Goal: Answer question/provide support: Share knowledge or assist other users

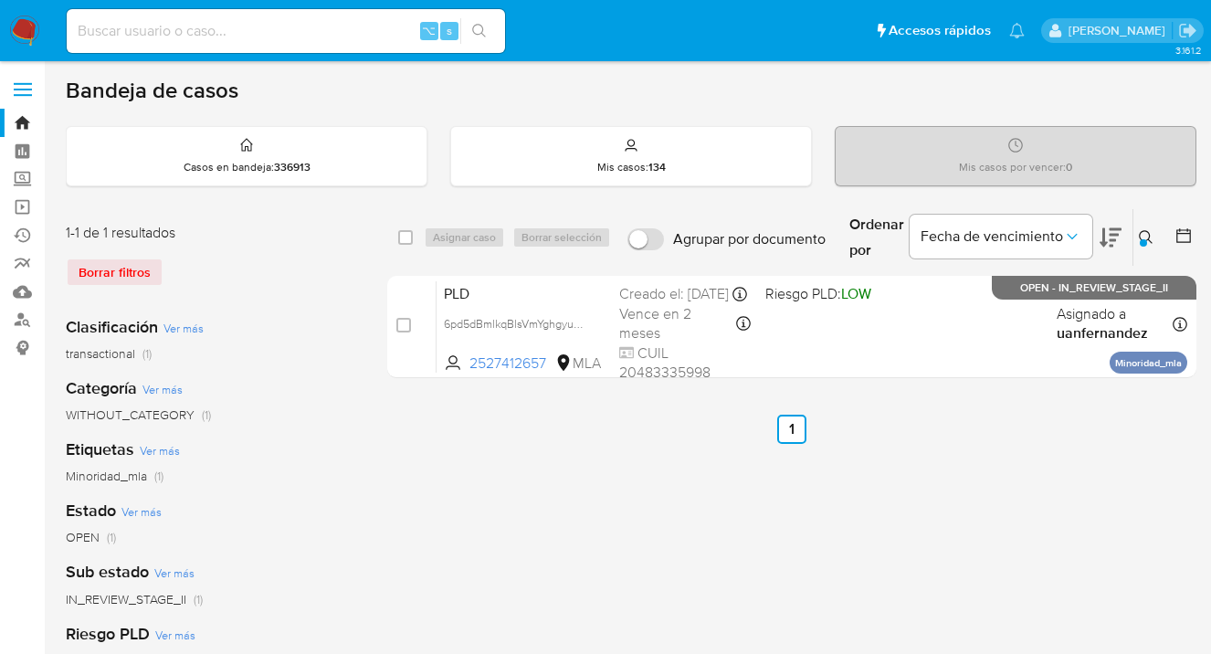
scroll to position [17, 0]
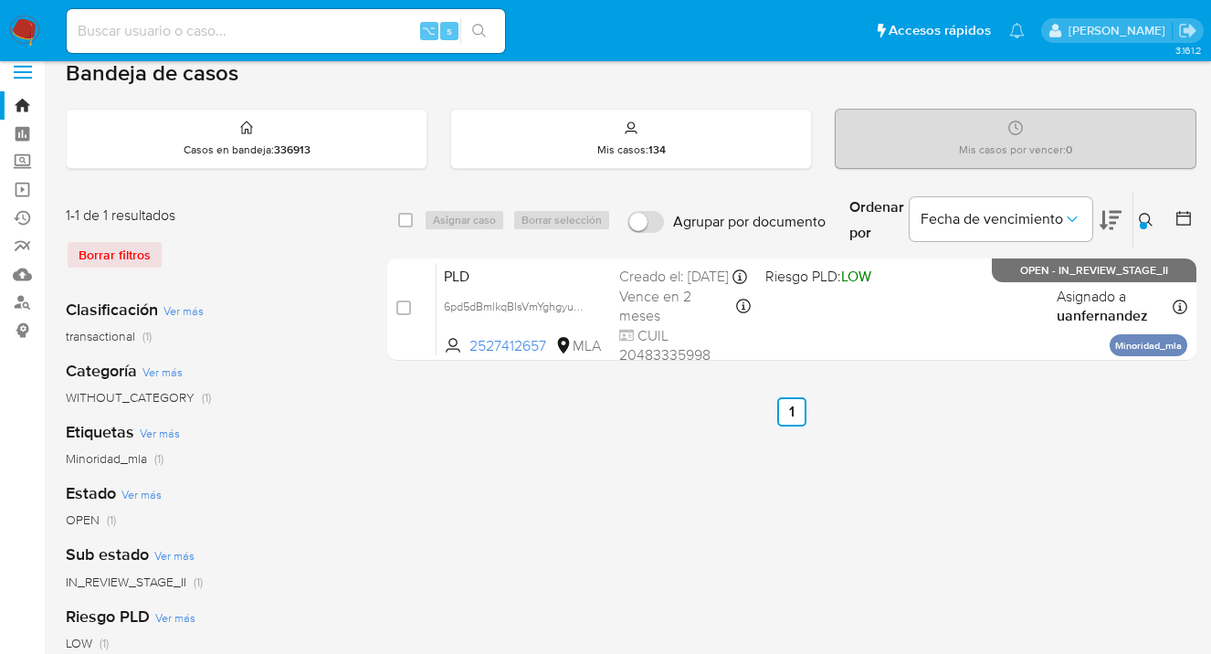
click at [1147, 216] on icon at bounding box center [1146, 220] width 15 height 15
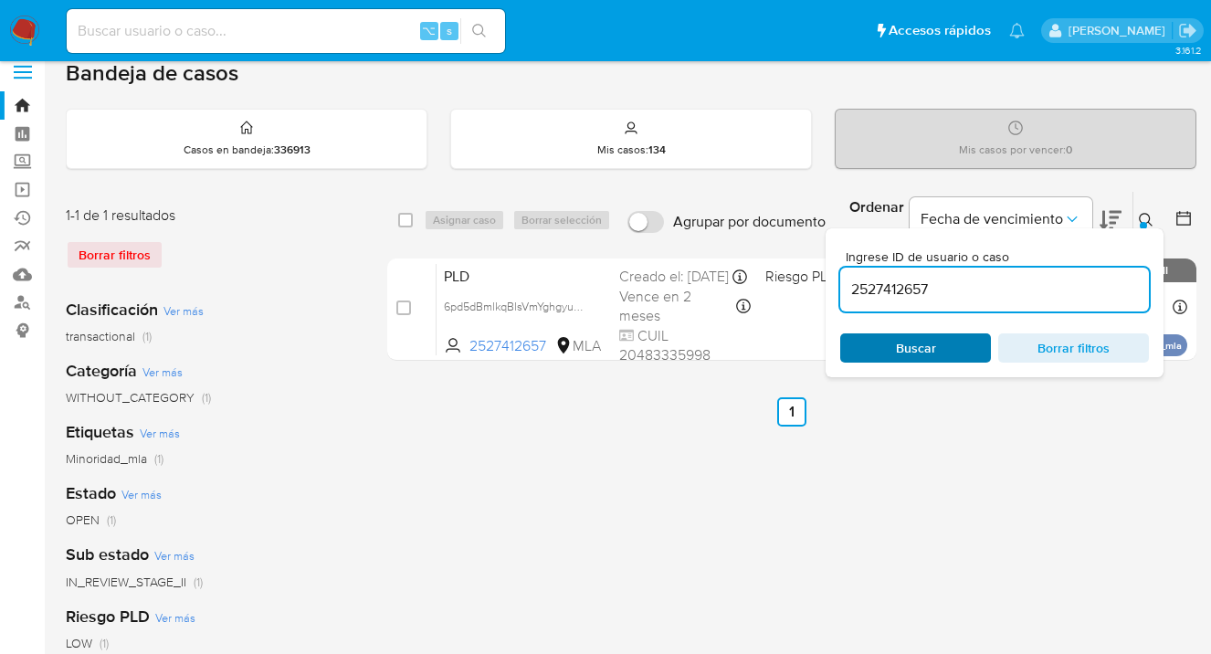
click at [961, 345] on span "Buscar" at bounding box center [915, 348] width 125 height 26
drag, startPoint x: 1147, startPoint y: 214, endPoint x: 1112, endPoint y: 217, distance: 35.8
click at [1147, 214] on icon at bounding box center [1146, 220] width 15 height 15
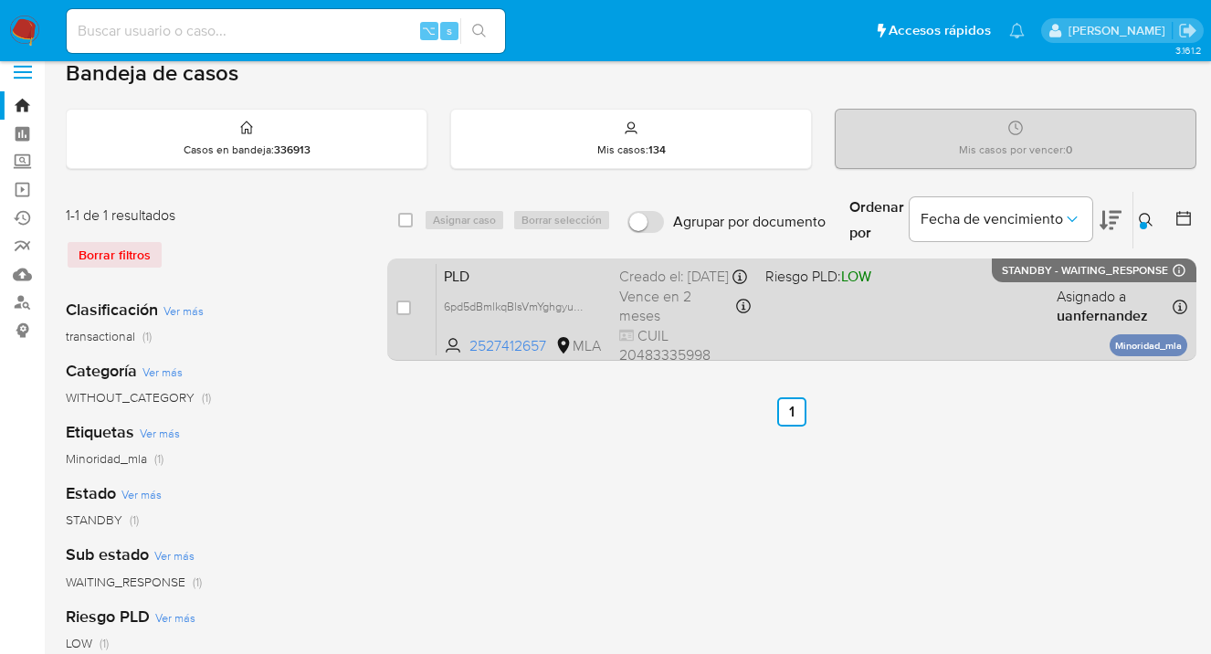
click at [986, 299] on div "PLD 6pd5dBmlkqBlsVmYghgyumha 2527412657 MLA Riesgo PLD: LOW Creado el: 12/09/20…" at bounding box center [812, 309] width 751 height 92
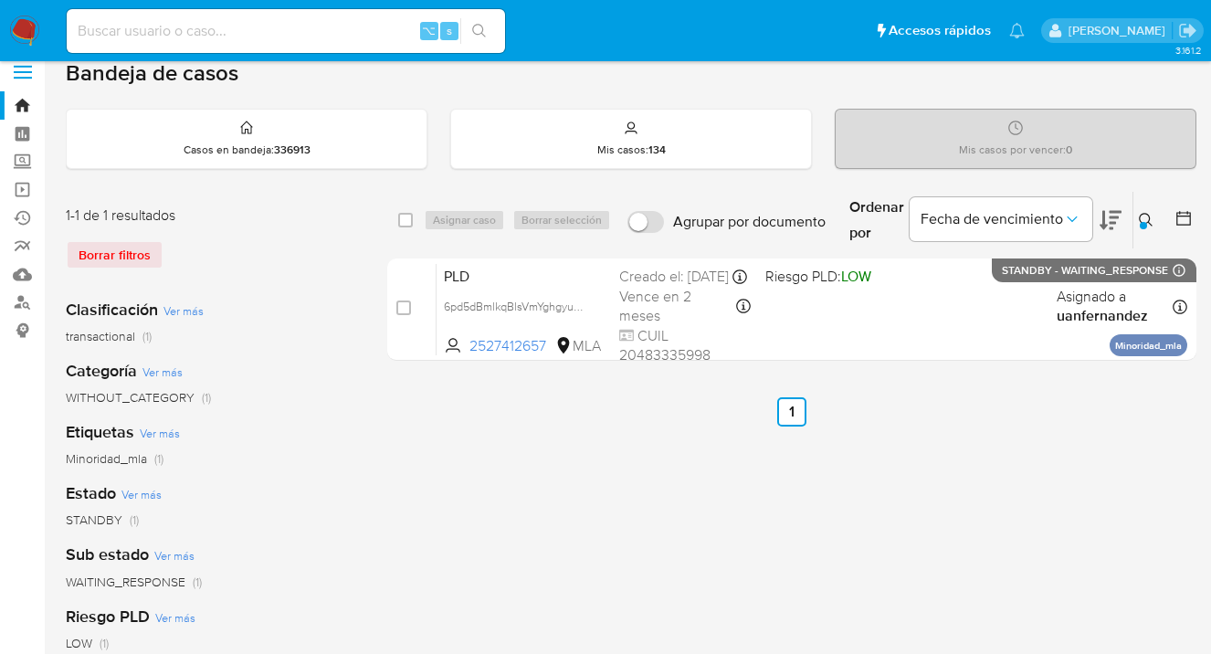
click at [1146, 218] on icon at bounding box center [1146, 220] width 15 height 15
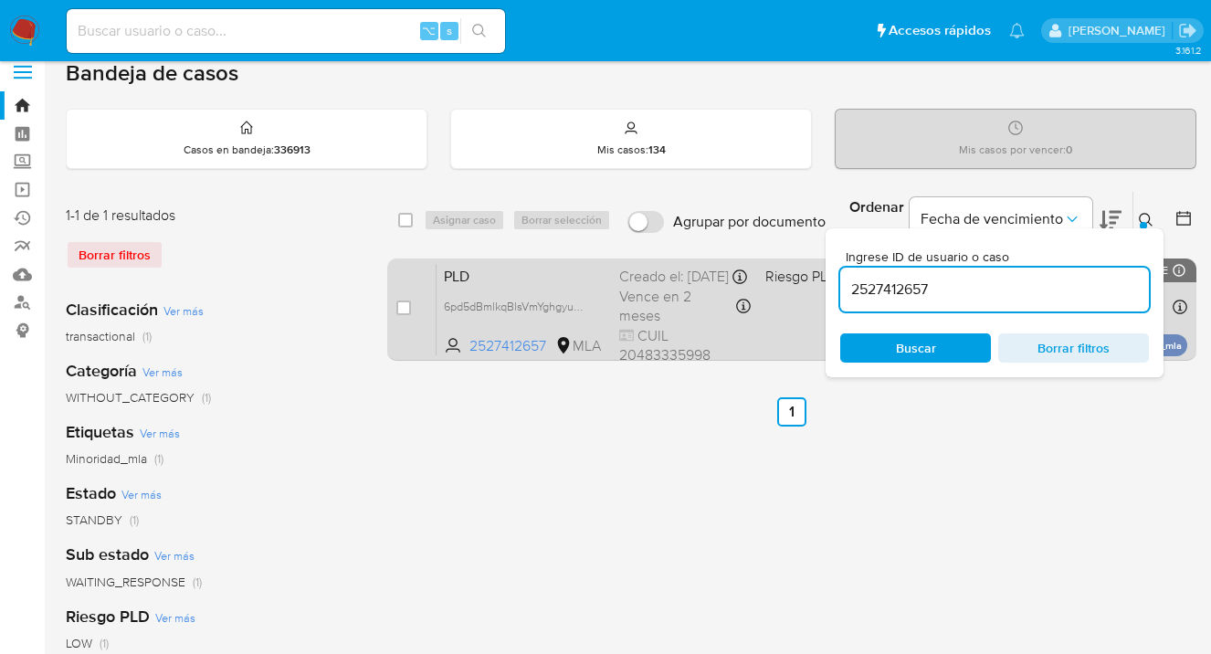
scroll to position [0, 0]
drag, startPoint x: 971, startPoint y: 297, endPoint x: 803, endPoint y: 282, distance: 168.7
click at [803, 282] on div "select-all-cases-checkbox Asignar caso Borrar selección Agrupar por documento O…" at bounding box center [791, 279] width 809 height 177
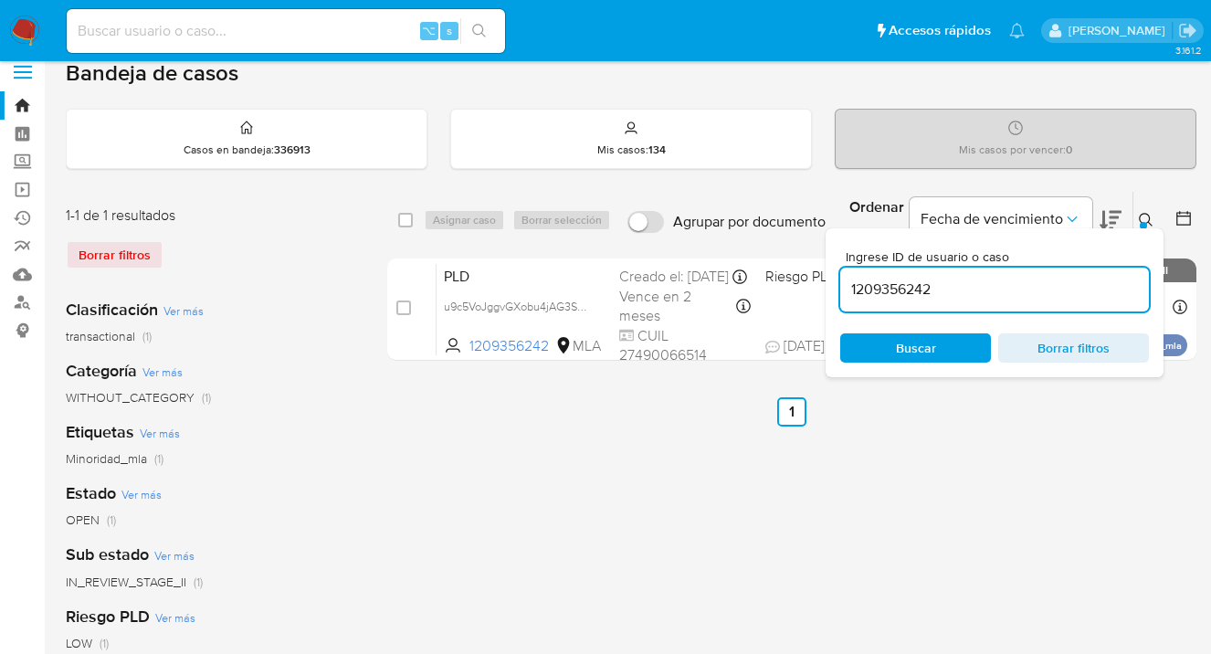
click at [1148, 217] on icon at bounding box center [1146, 220] width 15 height 15
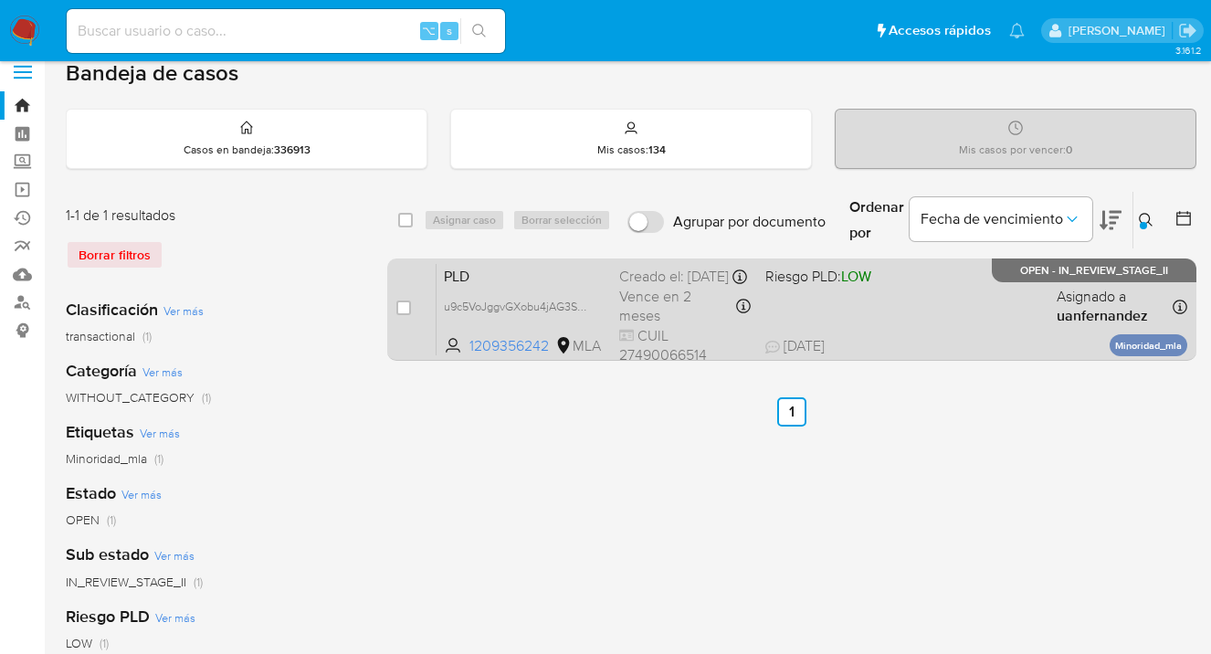
click at [963, 313] on div "PLD u9c5VoJggvGXobu4jAG3Sbar 1209356242 MLA Riesgo PLD: LOW Creado el: 12/09/20…" at bounding box center [812, 309] width 751 height 92
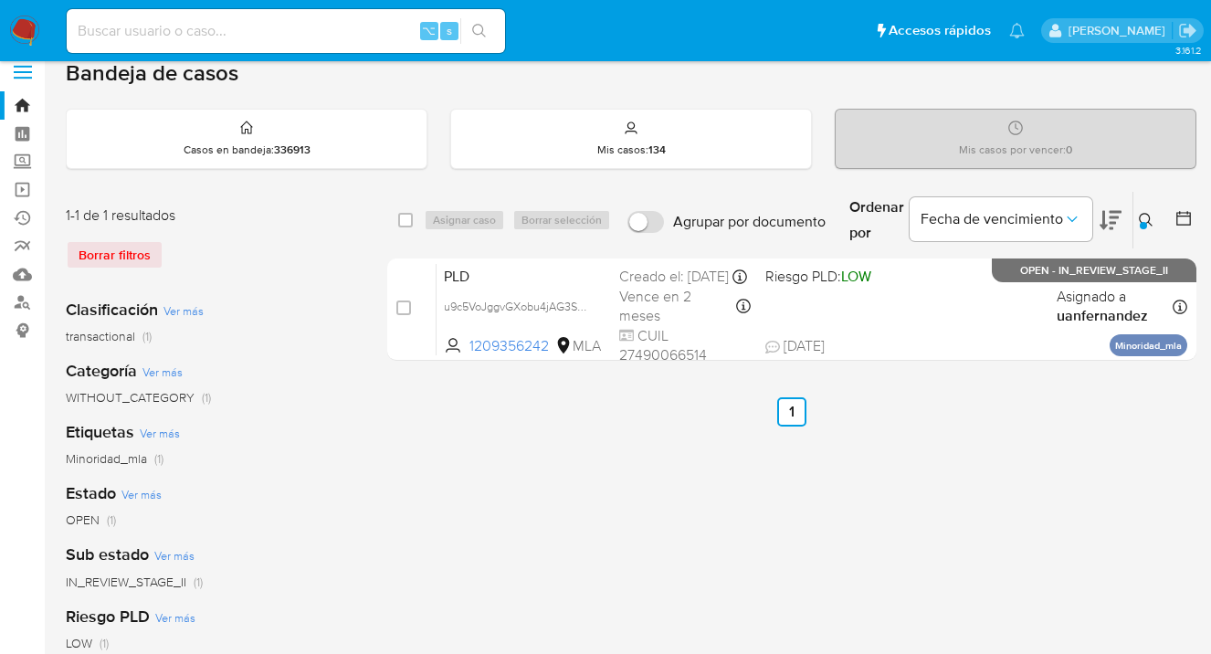
drag, startPoint x: 1148, startPoint y: 216, endPoint x: 1088, endPoint y: 263, distance: 76.2
click at [1148, 216] on icon at bounding box center [1146, 220] width 15 height 15
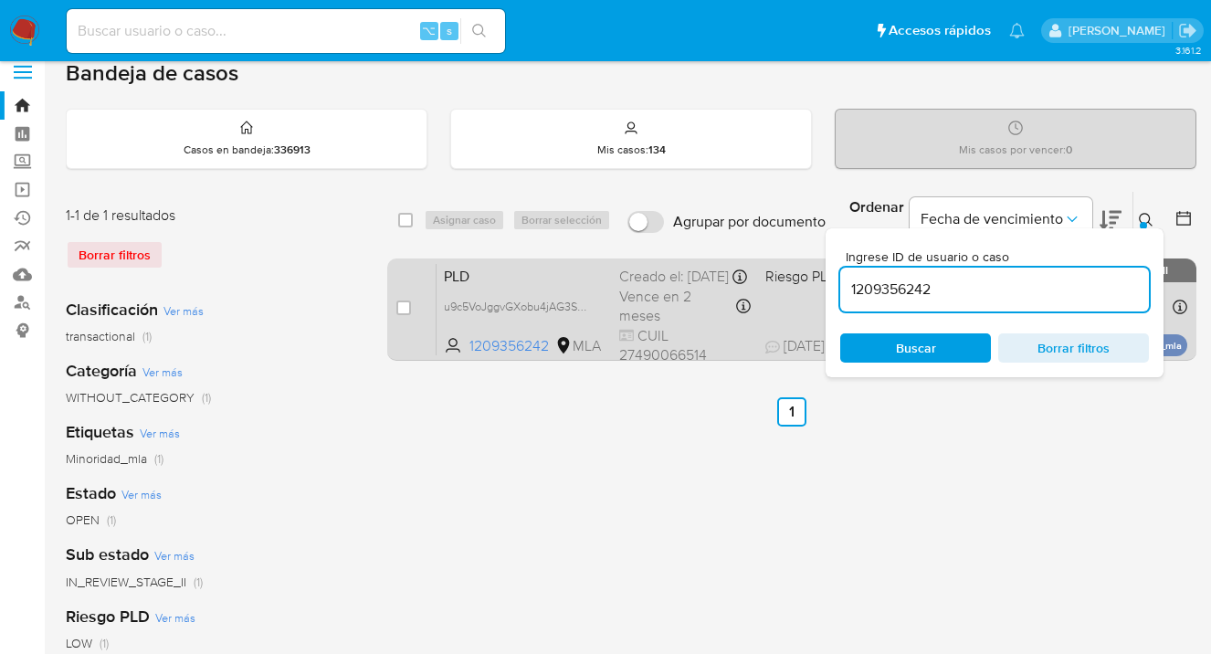
drag, startPoint x: 1014, startPoint y: 294, endPoint x: 811, endPoint y: 284, distance: 203.0
click at [812, 282] on div "select-all-cases-checkbox Asignar caso Borrar selección Agrupar por documento O…" at bounding box center [791, 279] width 809 height 177
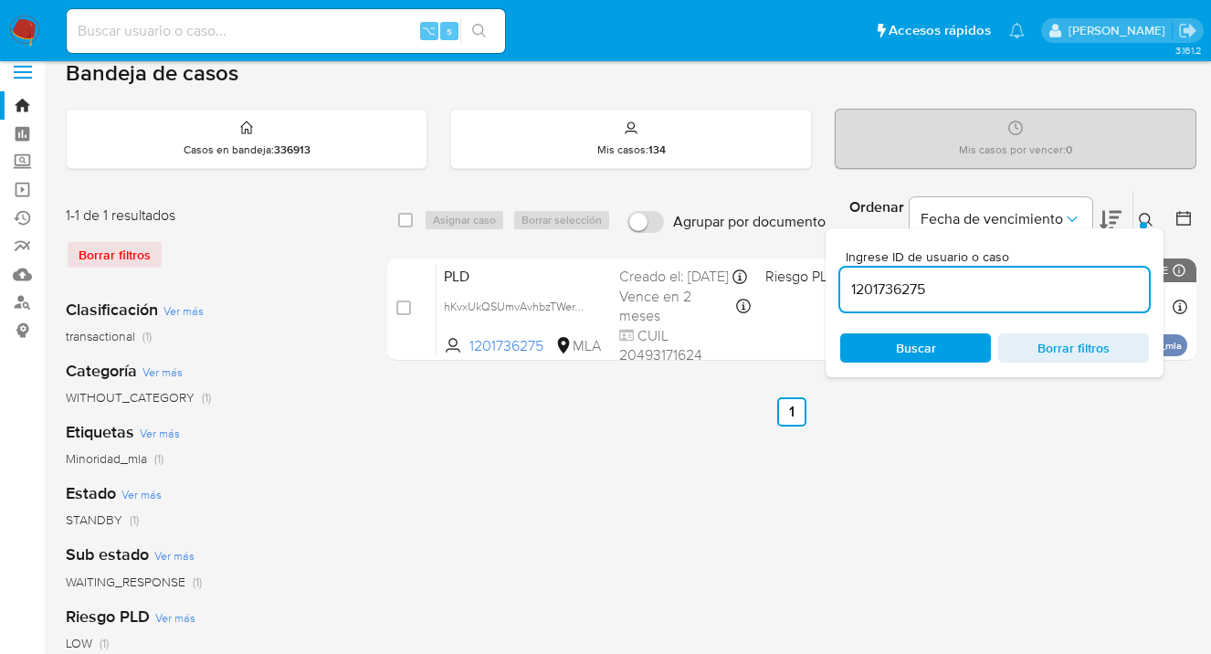
click at [1146, 218] on icon at bounding box center [1146, 220] width 15 height 15
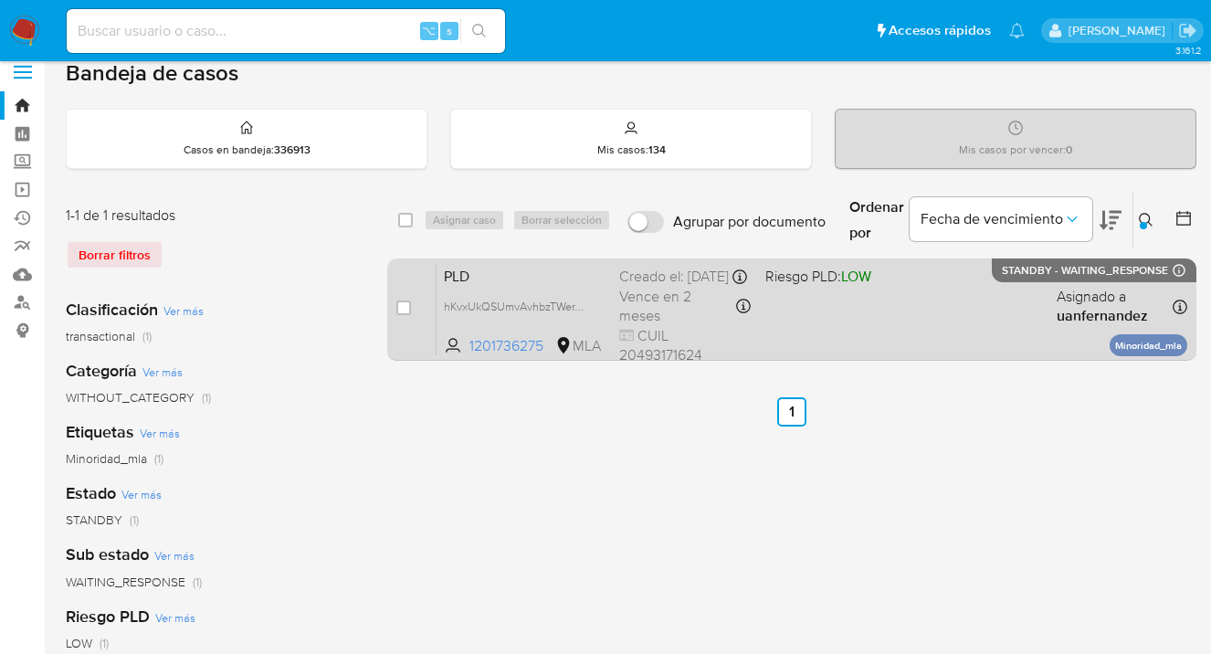
click at [975, 299] on div "PLD hKvxUkQSUmvAvhbzTWerTWpO 1201736275 MLA Riesgo PLD: LOW Creado el: 12/09/20…" at bounding box center [812, 309] width 751 height 92
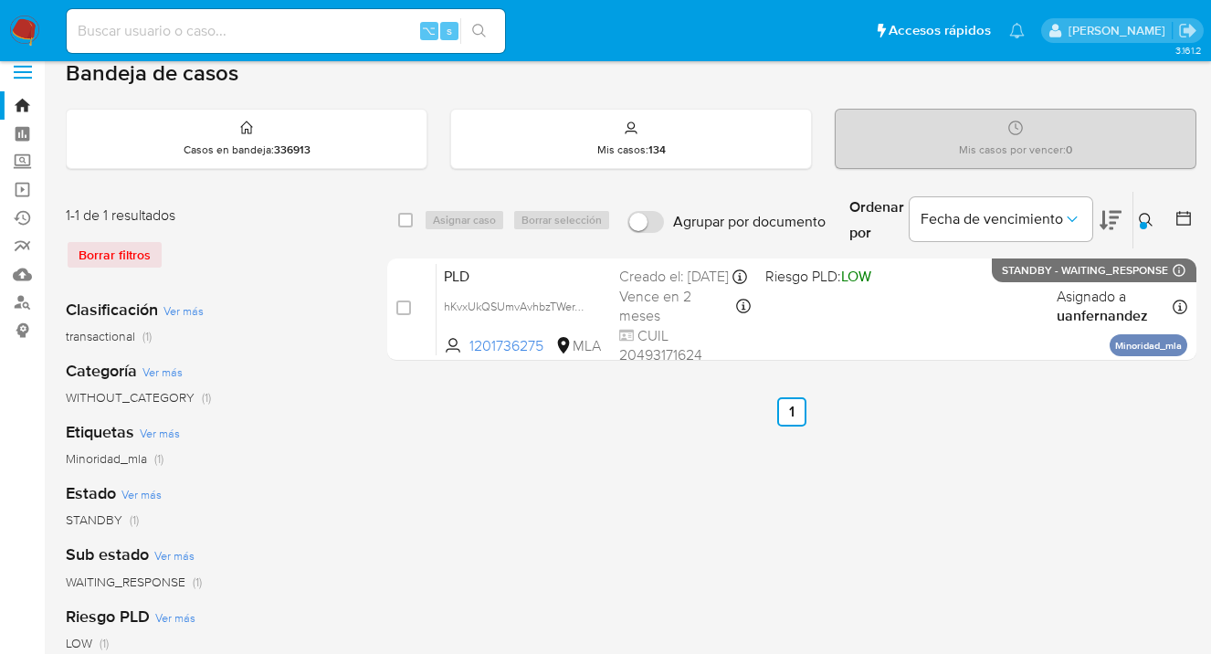
click at [1144, 217] on icon at bounding box center [1146, 220] width 15 height 15
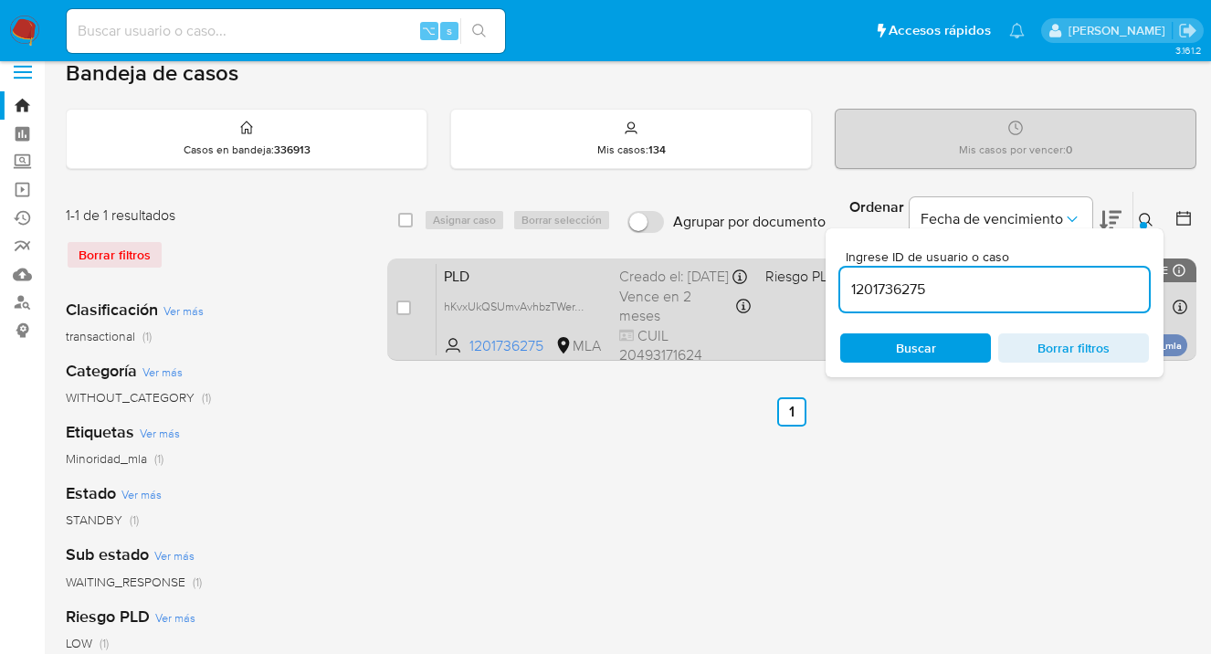
drag, startPoint x: 945, startPoint y: 289, endPoint x: 818, endPoint y: 281, distance: 127.2
click at [819, 277] on div "select-all-cases-checkbox Asignar caso Borrar selección Agrupar por documento O…" at bounding box center [791, 279] width 809 height 177
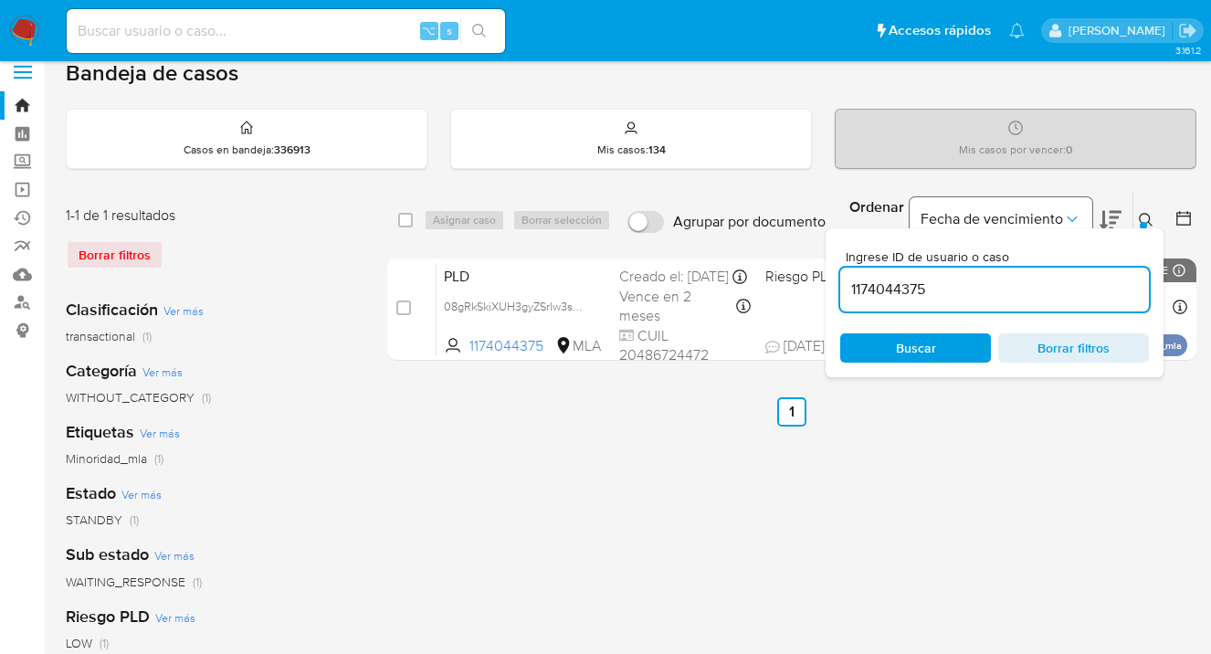
drag, startPoint x: 1145, startPoint y: 216, endPoint x: 1092, endPoint y: 225, distance: 54.7
click at [1145, 216] on icon at bounding box center [1146, 220] width 15 height 15
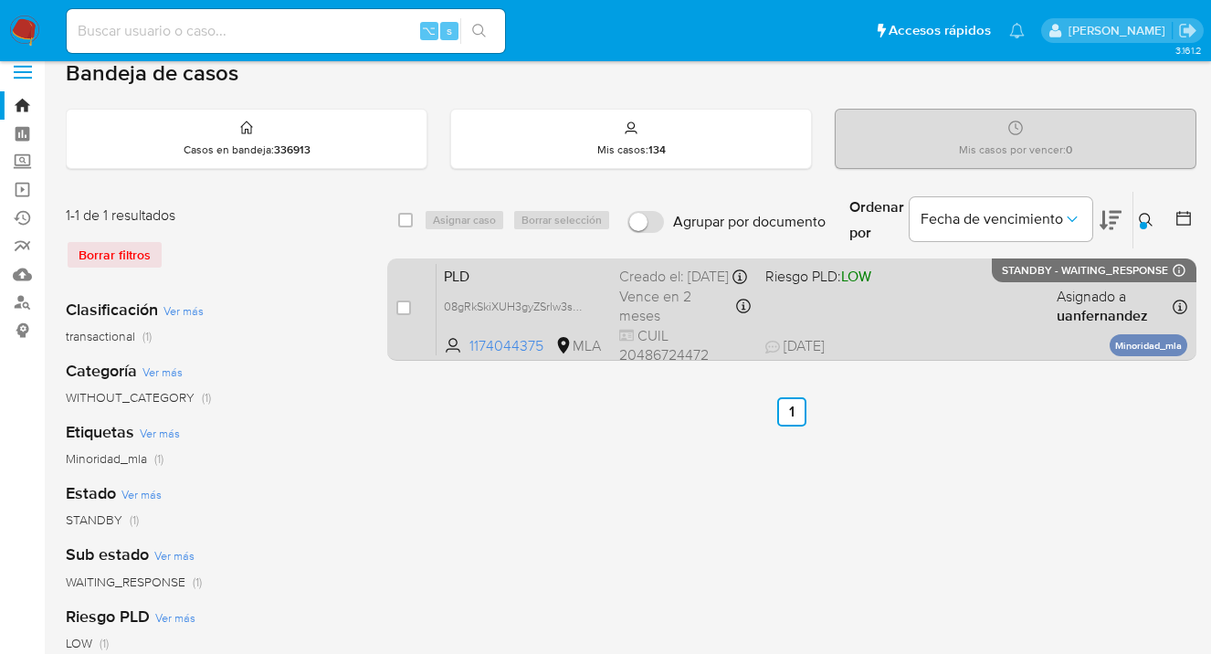
click at [912, 321] on div "PLD 08gRkSkiXUH3gyZSrlw3sGZD 1174044375 MLA Riesgo PLD: LOW Creado el: 12/09/20…" at bounding box center [812, 309] width 751 height 92
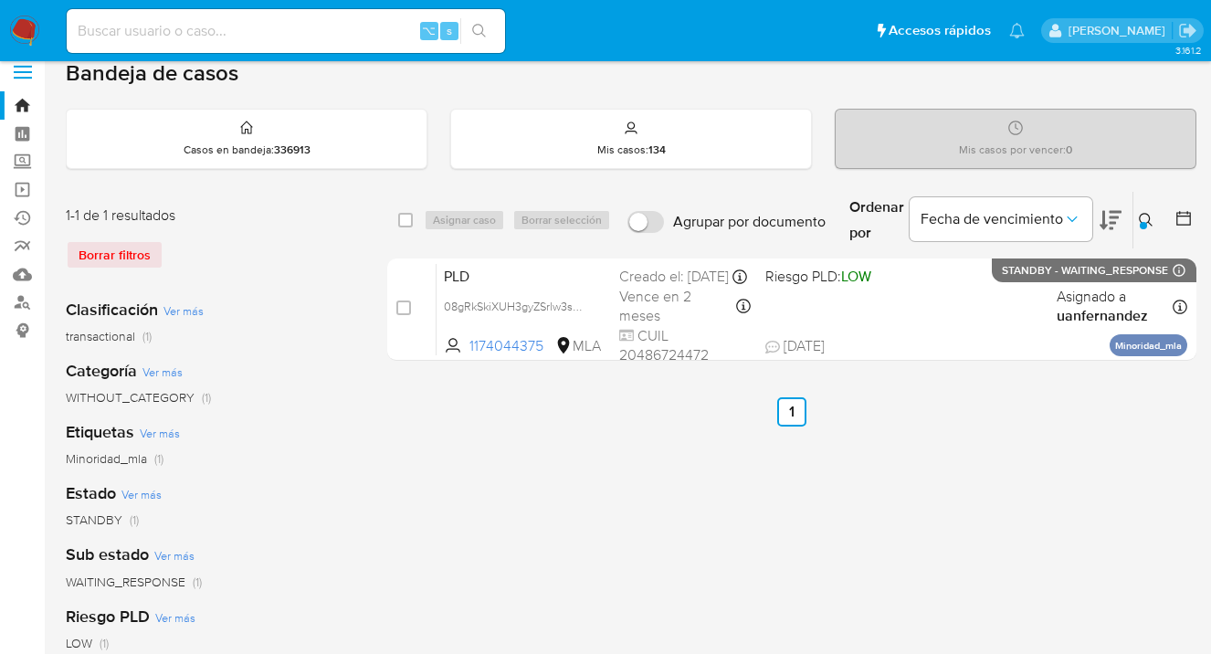
drag, startPoint x: 1145, startPoint y: 213, endPoint x: 1076, endPoint y: 238, distance: 74.0
click at [1142, 214] on icon at bounding box center [1146, 220] width 15 height 15
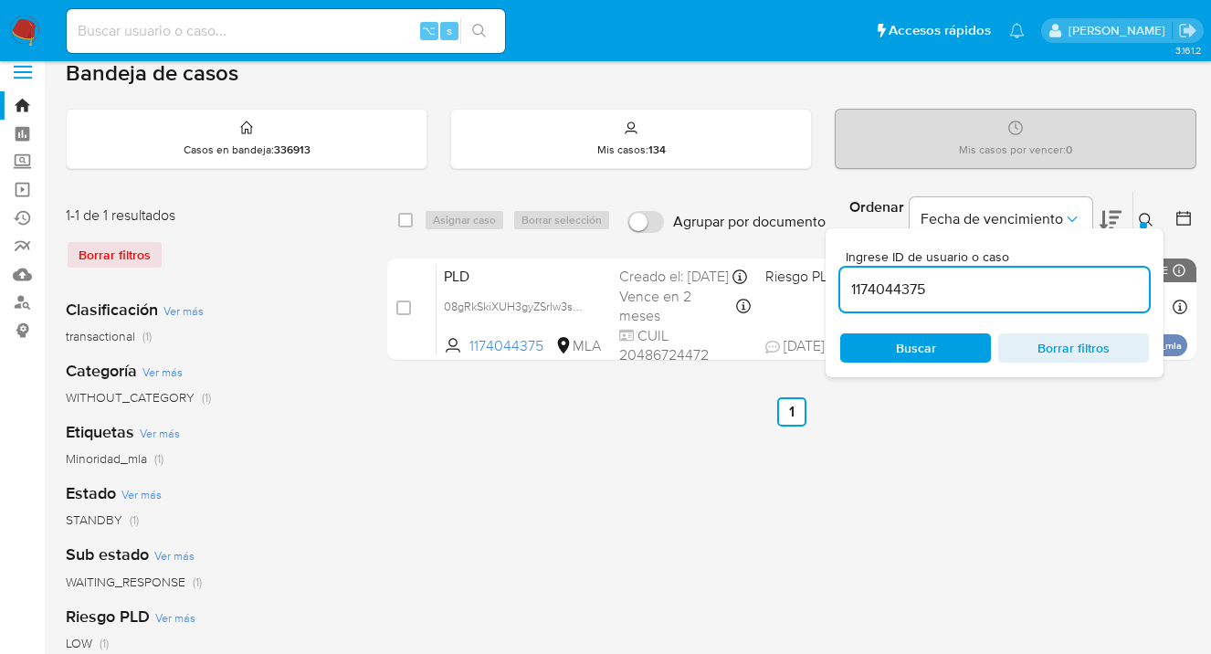
drag, startPoint x: 966, startPoint y: 287, endPoint x: 843, endPoint y: 279, distance: 123.5
click at [844, 279] on input "1174044375" at bounding box center [994, 290] width 309 height 24
click at [1152, 213] on icon at bounding box center [1146, 220] width 15 height 15
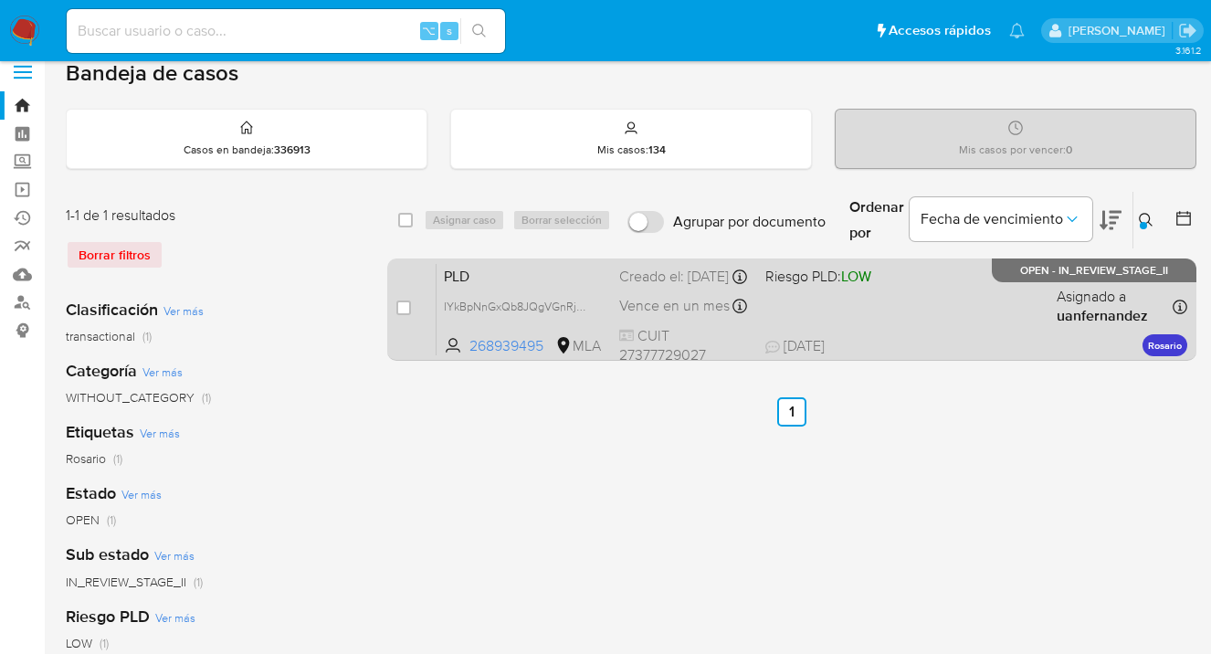
click at [954, 291] on div "PLD IYkBpNnGxQb8JQgVGnRj70v3 268939495 MLA Riesgo PLD: LOW Creado el: 12/09/202…" at bounding box center [812, 309] width 751 height 92
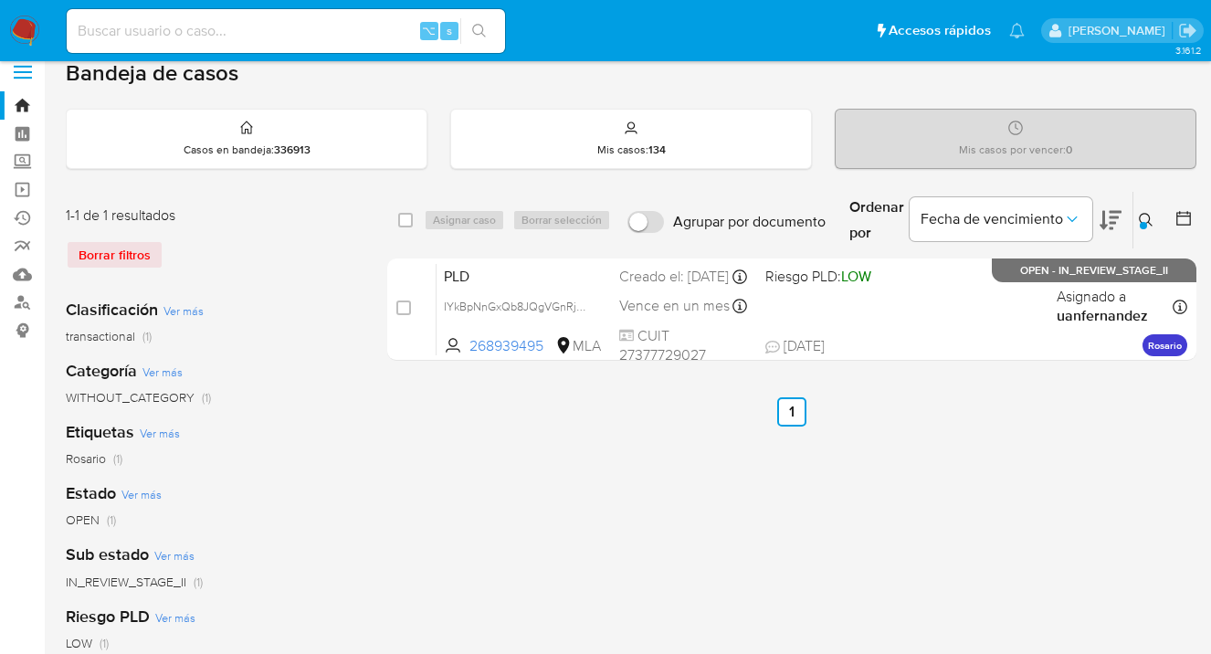
drag, startPoint x: 1144, startPoint y: 213, endPoint x: 1053, endPoint y: 296, distance: 122.8
click at [1144, 214] on icon at bounding box center [1146, 220] width 15 height 15
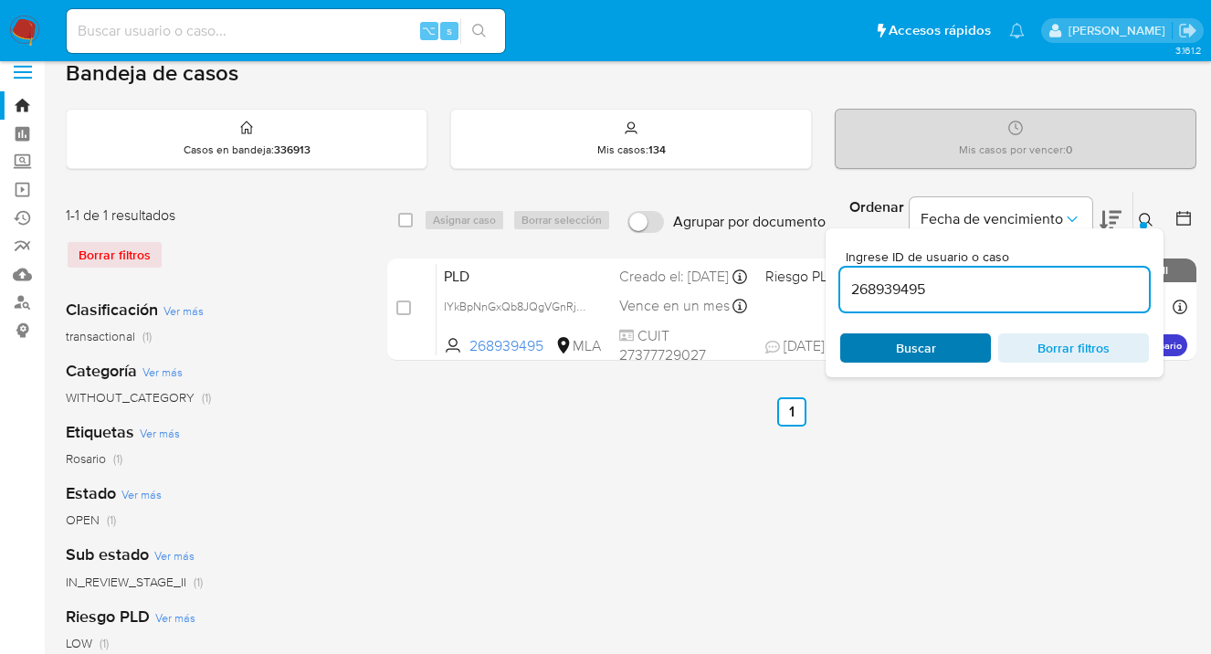
click at [932, 353] on span "Buscar" at bounding box center [916, 347] width 40 height 29
click at [1148, 221] on icon at bounding box center [1146, 220] width 15 height 15
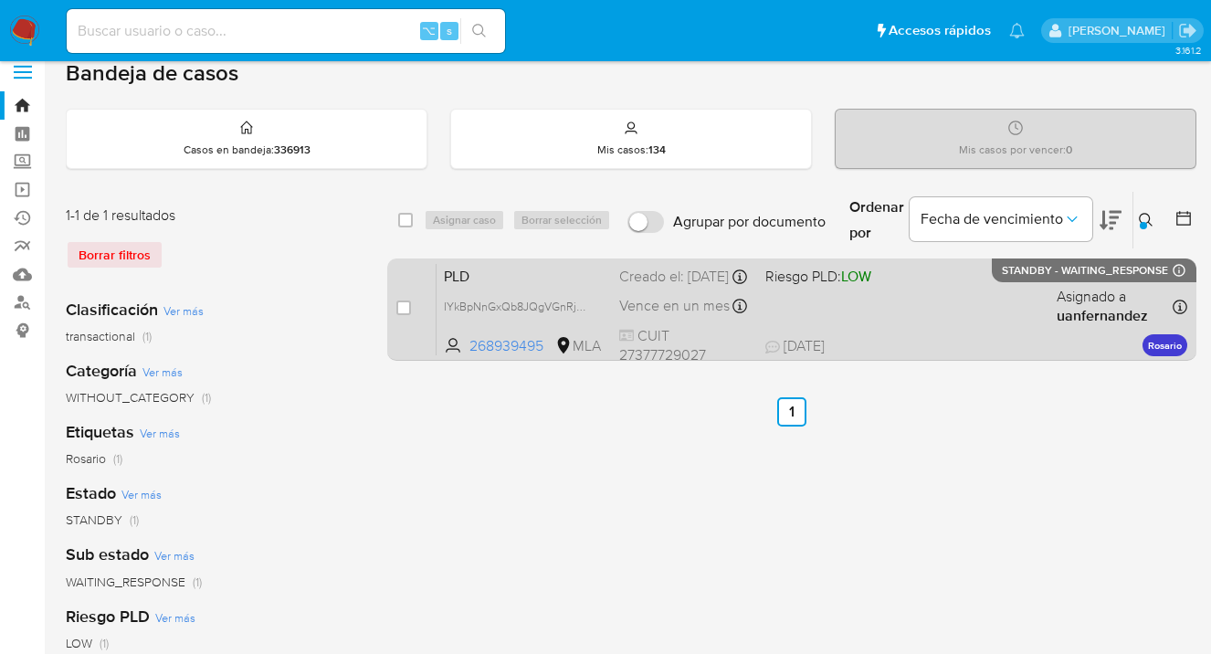
click at [1011, 306] on div "PLD IYkBpNnGxQb8JQgVGnRj70v3 268939495 MLA Riesgo PLD: LOW Creado el: 12/09/202…" at bounding box center [812, 309] width 751 height 92
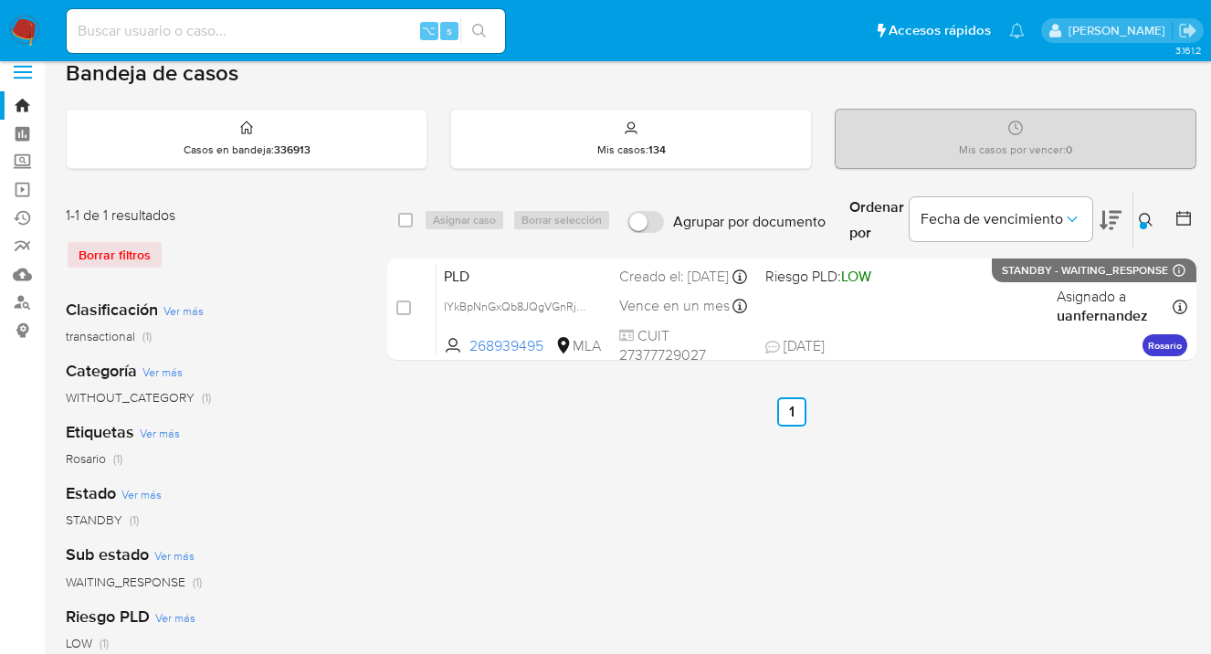
drag, startPoint x: 1148, startPoint y: 222, endPoint x: 1133, endPoint y: 226, distance: 16.0
click at [1144, 222] on button at bounding box center [1149, 220] width 30 height 22
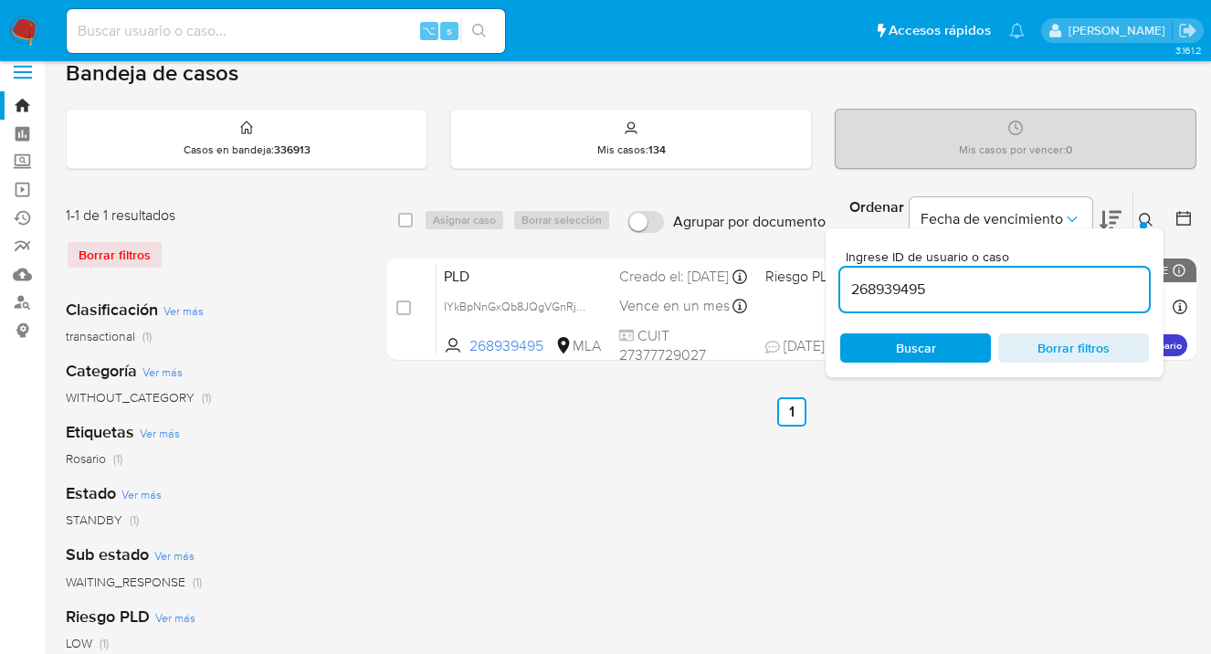
drag, startPoint x: 1009, startPoint y: 290, endPoint x: 849, endPoint y: 278, distance: 160.3
click at [849, 278] on input "268939495" at bounding box center [994, 290] width 309 height 24
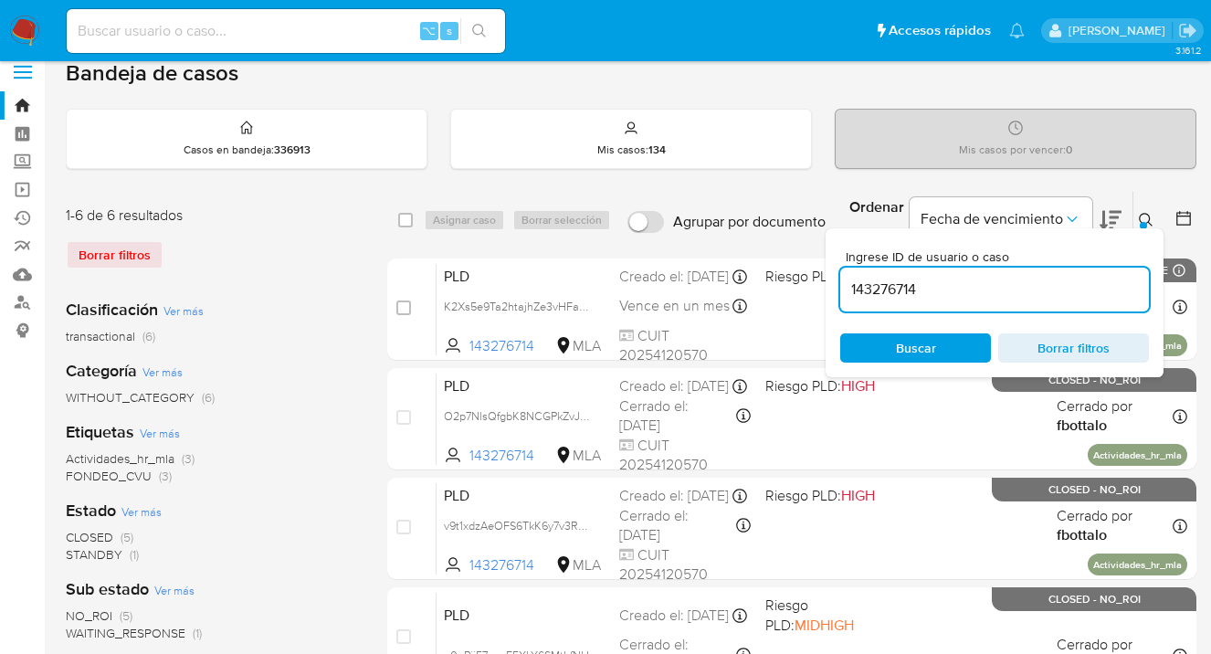
click at [1144, 216] on icon at bounding box center [1146, 220] width 15 height 15
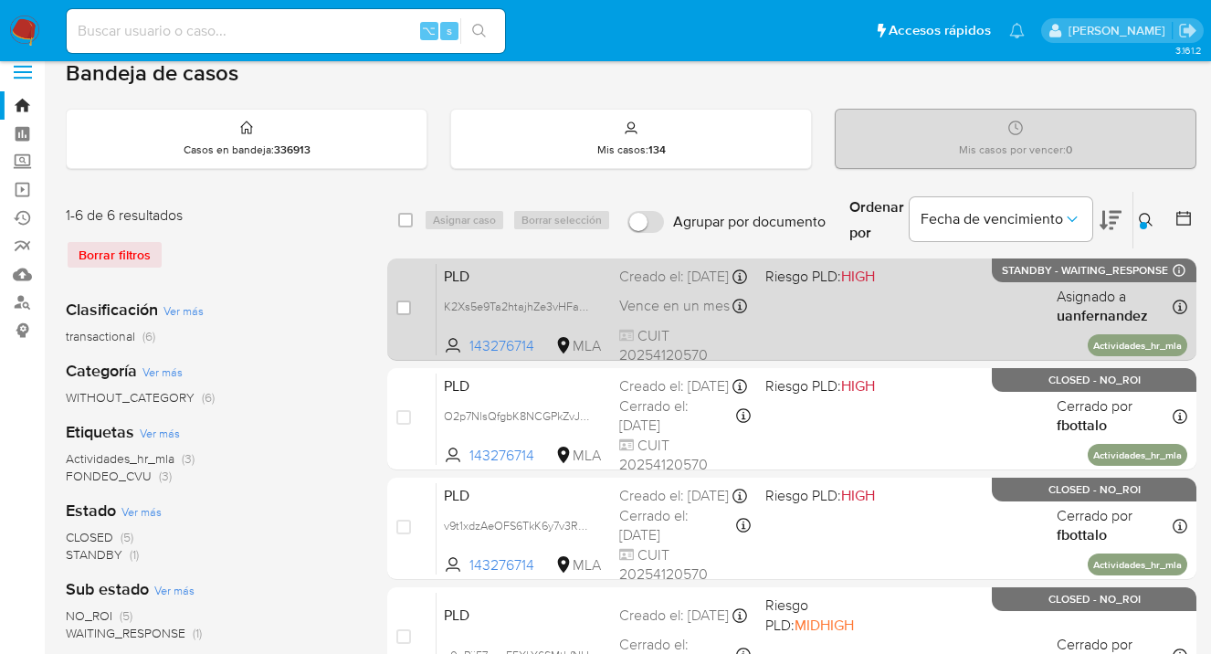
click at [965, 305] on div "PLD K2Xs5e9Ta2htajhZe3vHFafW 143276714 MLA Riesgo PLD: HIGH Creado el: 12/09/20…" at bounding box center [812, 309] width 751 height 92
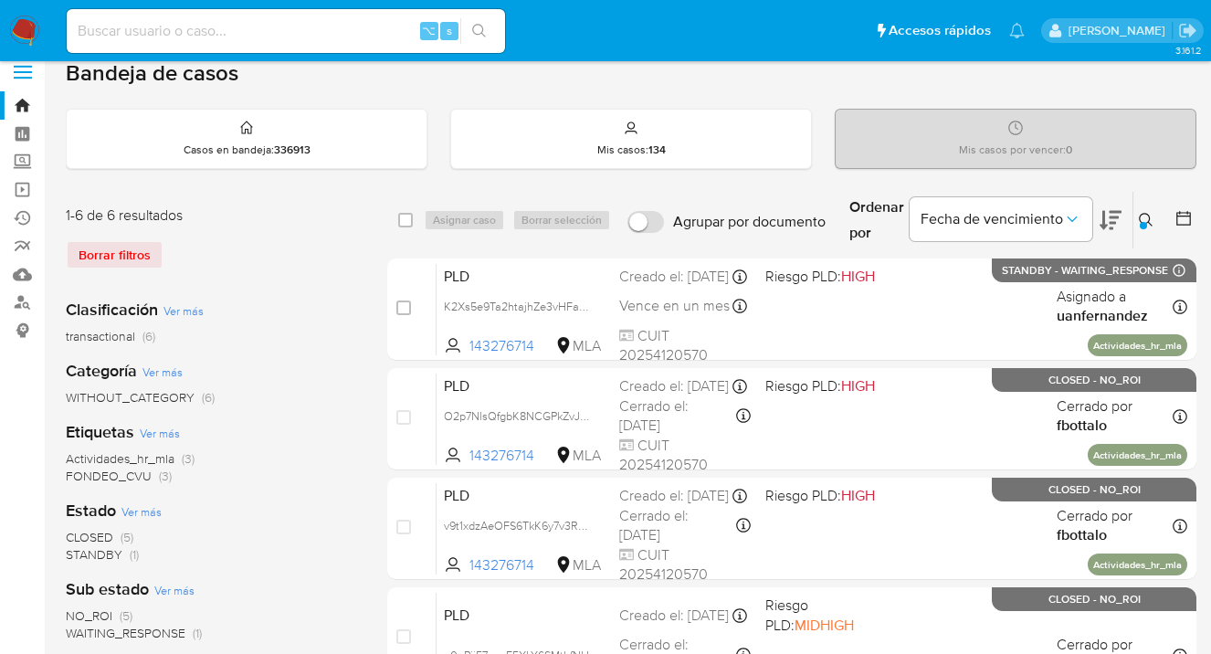
click at [1148, 218] on icon at bounding box center [1146, 220] width 15 height 15
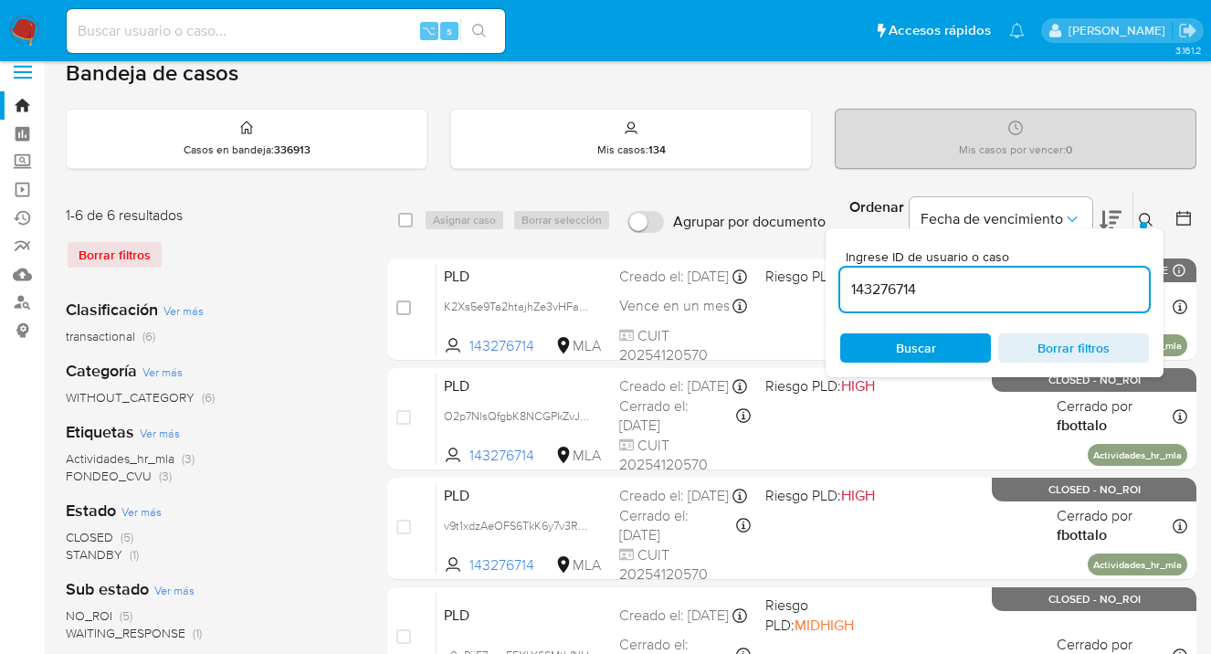
drag, startPoint x: 988, startPoint y: 301, endPoint x: 872, endPoint y: 268, distance: 120.6
click at [866, 268] on div "143276714" at bounding box center [994, 290] width 309 height 44
drag, startPoint x: 919, startPoint y: 284, endPoint x: 843, endPoint y: 285, distance: 75.8
click at [839, 283] on div "Ingrese ID de usuario o caso 143276714 Buscar Borrar filtros" at bounding box center [995, 302] width 338 height 149
paste input "2039965698"
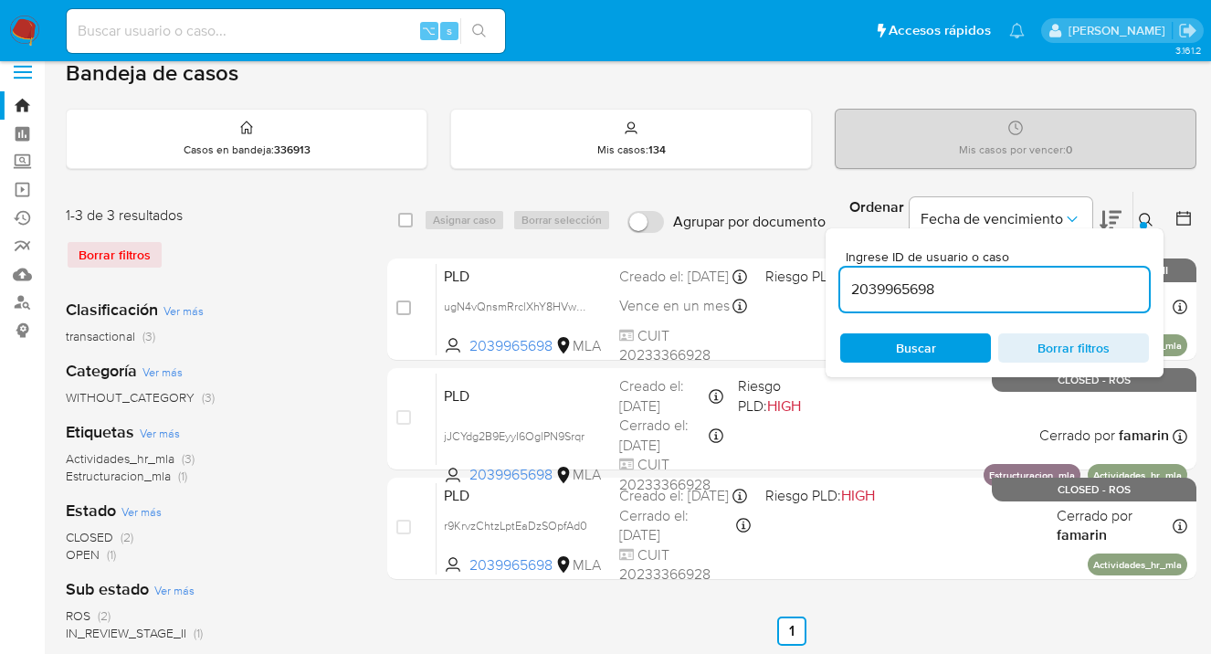
click at [1149, 216] on icon at bounding box center [1146, 220] width 14 height 14
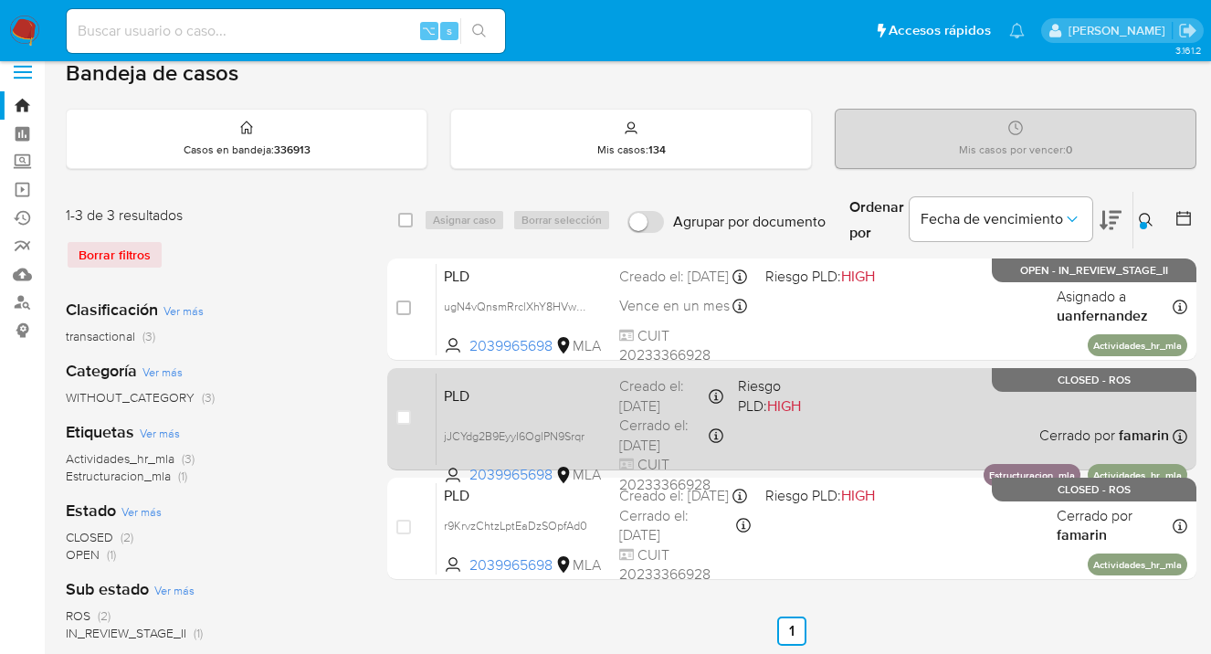
click at [901, 434] on div "PLD jJCYdg2B9EyyI6OglPN9Srqr 2039965698 MLA Riesgo PLD: HIGH Creado el: 12/08/2…" at bounding box center [812, 419] width 751 height 92
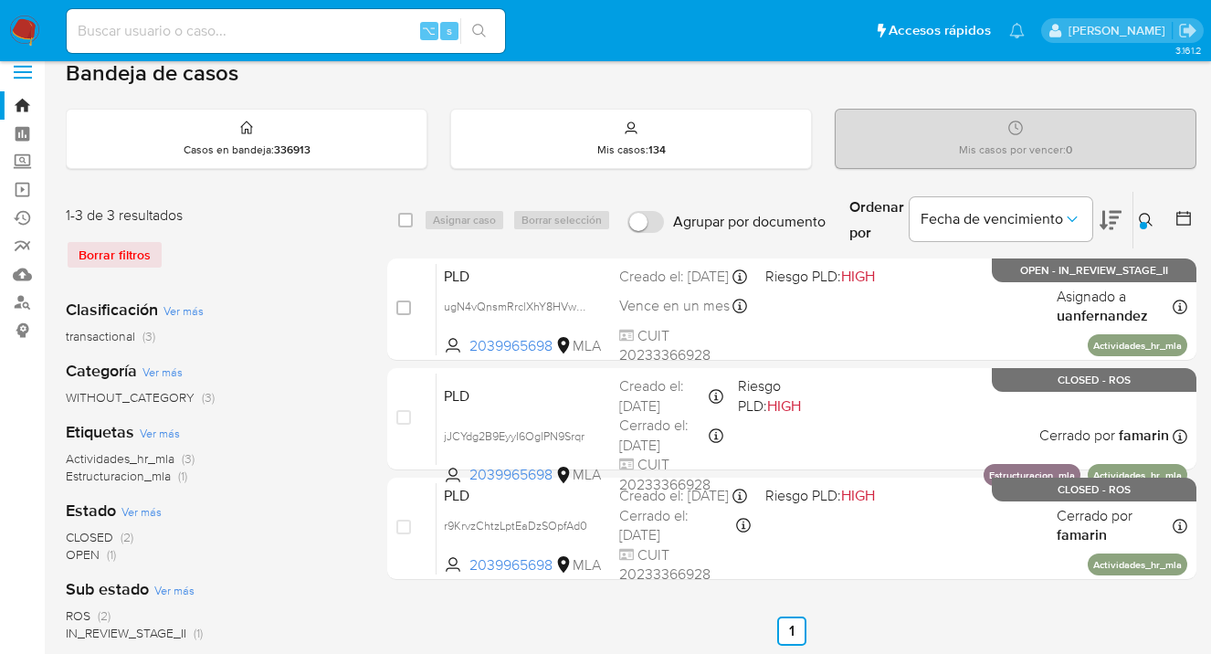
click at [1145, 216] on icon at bounding box center [1146, 220] width 15 height 15
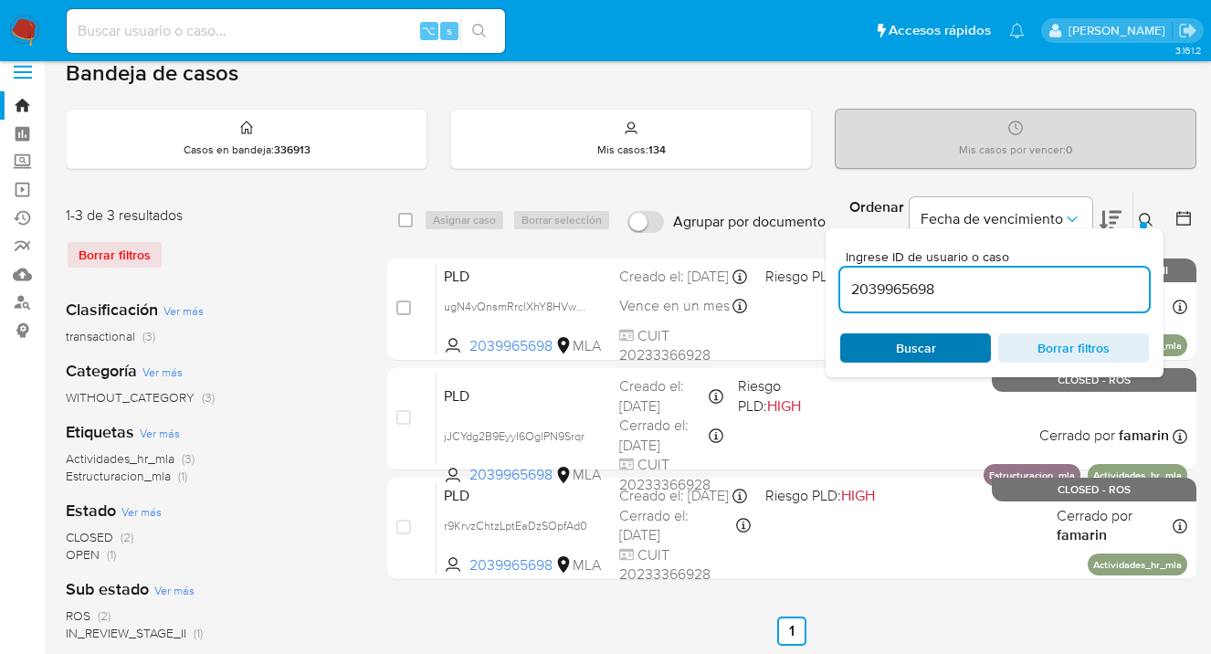
click at [933, 347] on span "Buscar" at bounding box center [916, 347] width 40 height 29
click at [1146, 216] on icon at bounding box center [1146, 220] width 15 height 15
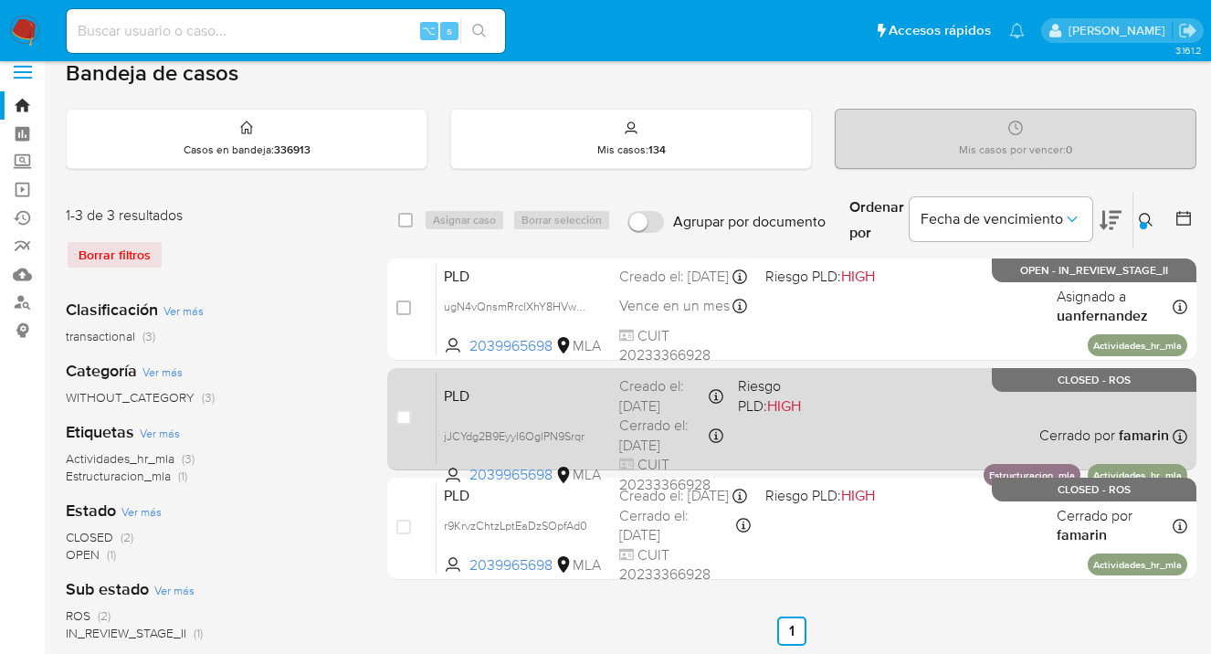
click at [963, 412] on div "PLD jJCYdg2B9EyyI6OglPN9Srqr 2039965698 MLA Riesgo PLD: HIGH Creado el: 12/08/2…" at bounding box center [812, 419] width 751 height 92
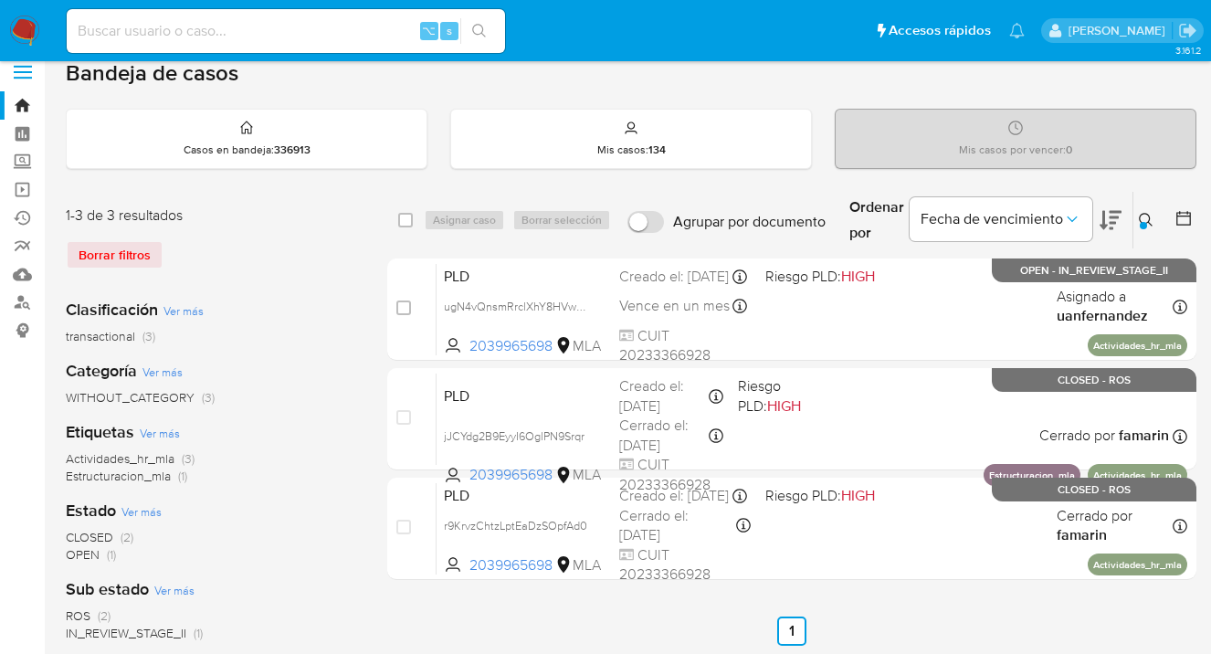
click at [1144, 215] on icon at bounding box center [1146, 220] width 15 height 15
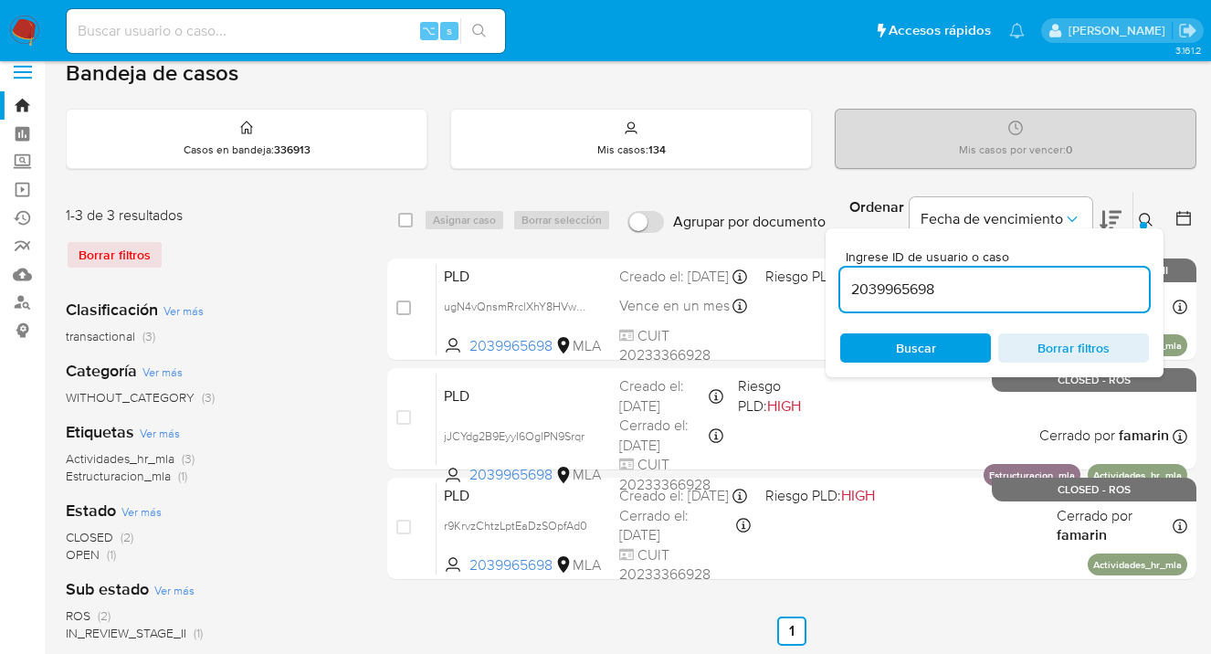
drag, startPoint x: 959, startPoint y: 284, endPoint x: 842, endPoint y: 284, distance: 116.9
click at [840, 284] on input "2039965698" at bounding box center [994, 290] width 309 height 24
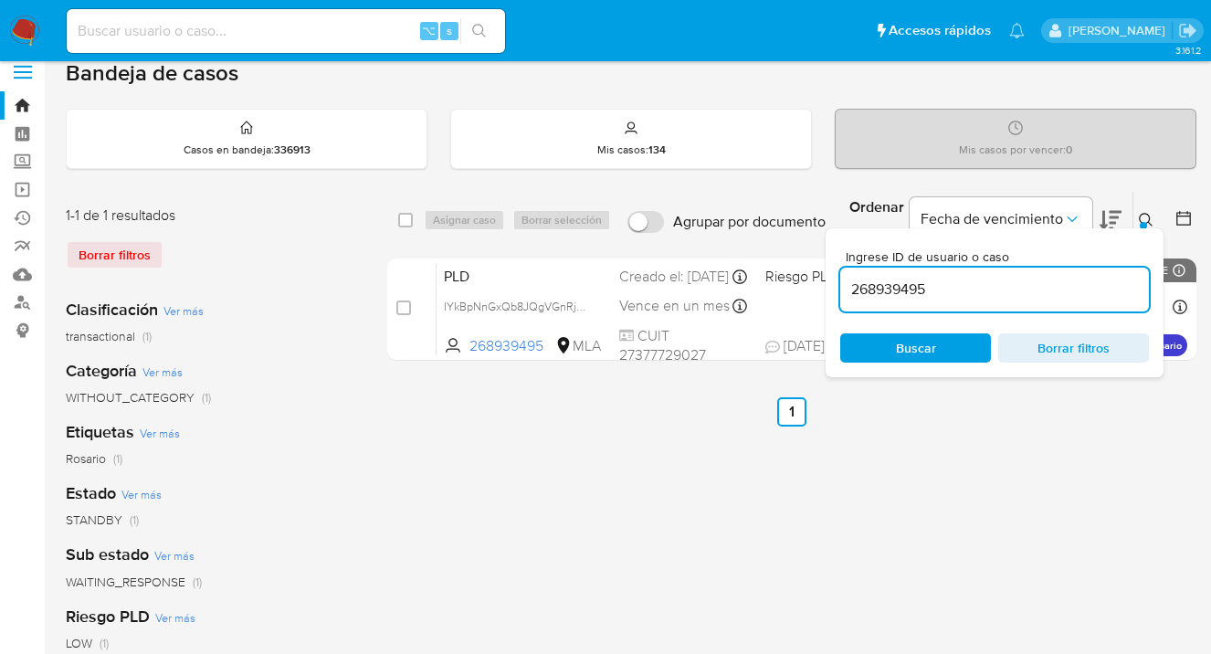
click at [1135, 212] on button at bounding box center [1149, 220] width 30 height 22
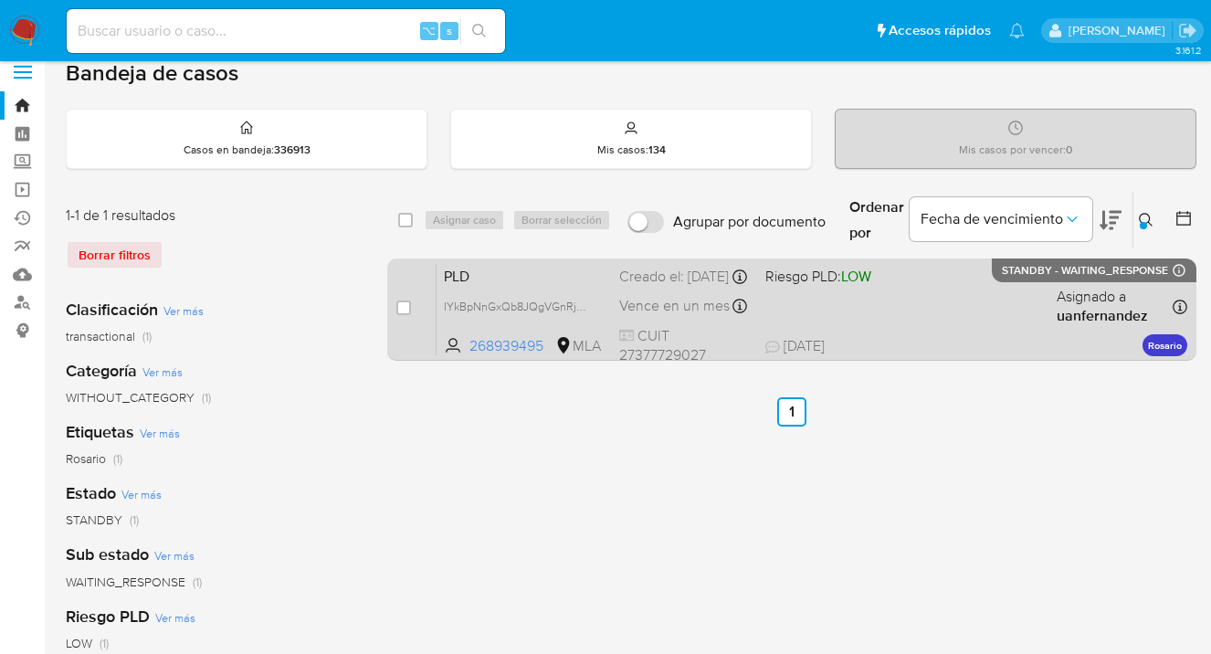
click at [929, 325] on div "PLD IYkBpNnGxQb8JQgVGnRj70v3 268939495 MLA Riesgo PLD: LOW Creado el: 12/09/202…" at bounding box center [812, 309] width 751 height 92
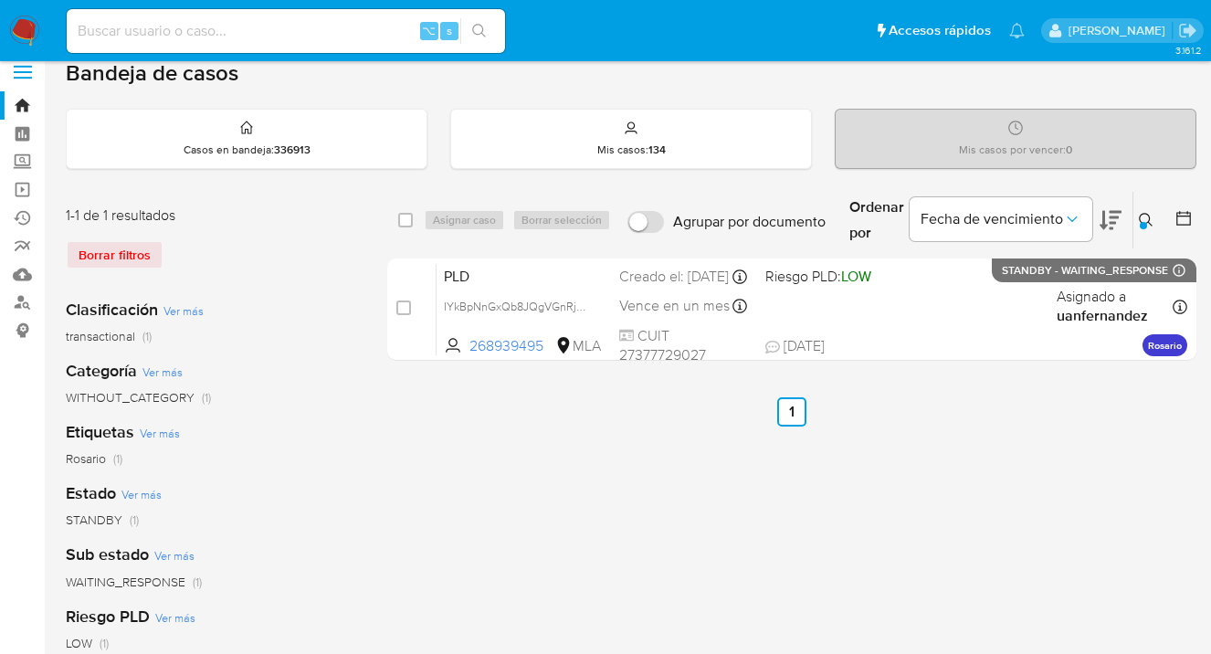
drag, startPoint x: 1142, startPoint y: 212, endPoint x: 946, endPoint y: 293, distance: 211.7
click at [1142, 213] on icon at bounding box center [1146, 220] width 15 height 15
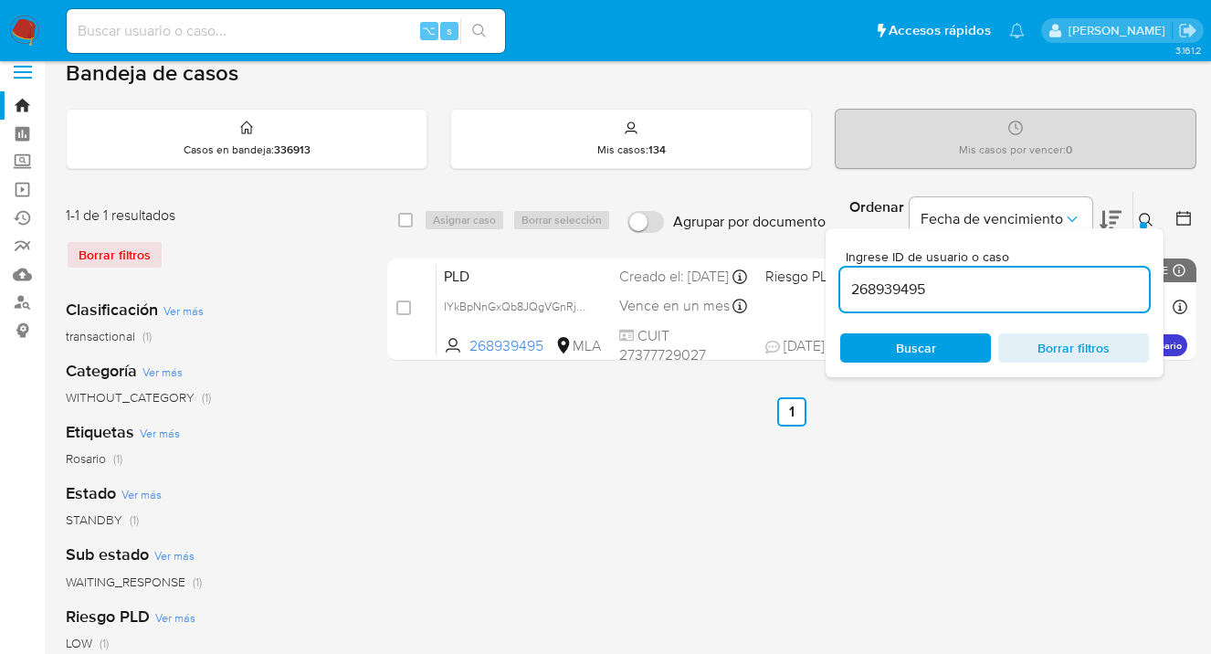
drag, startPoint x: 941, startPoint y: 290, endPoint x: 841, endPoint y: 281, distance: 100.0
click at [841, 281] on input "268939495" at bounding box center [994, 290] width 309 height 24
type input "150610069"
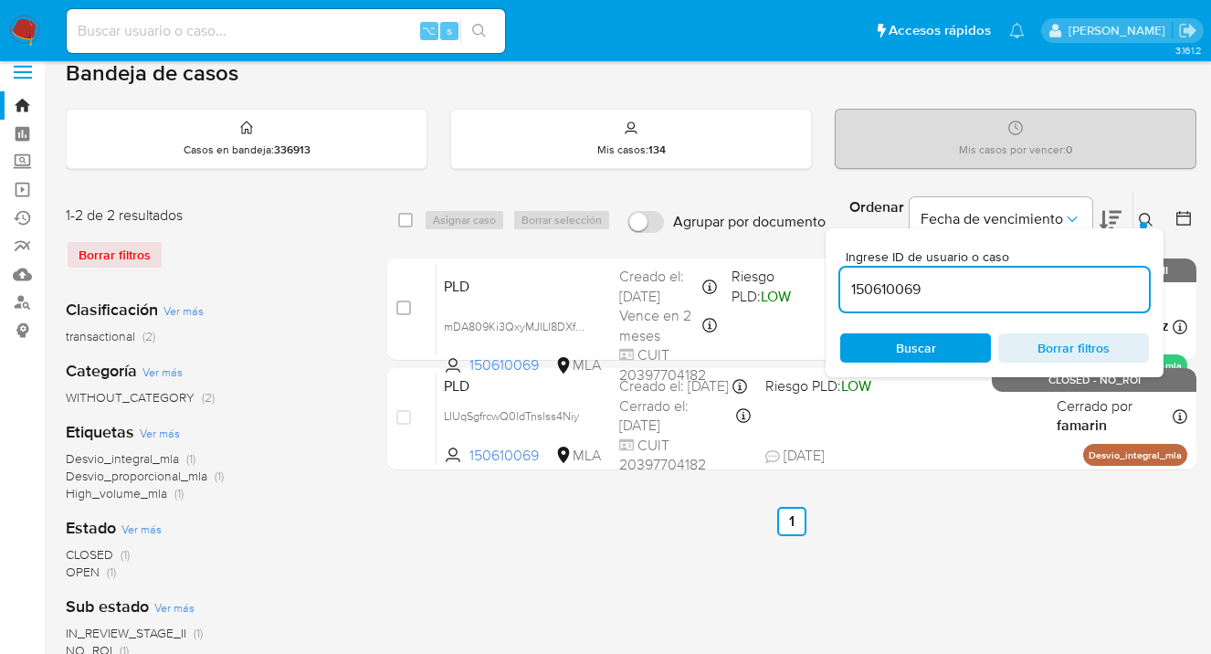
click at [1145, 220] on icon at bounding box center [1146, 220] width 15 height 15
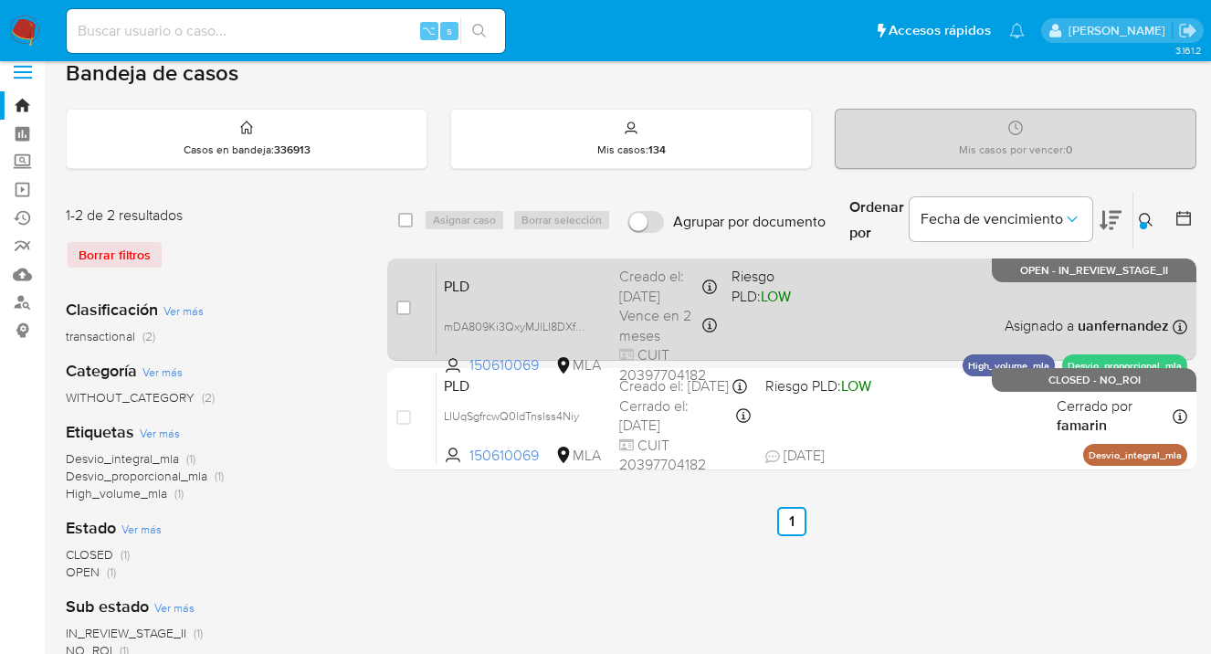
click at [884, 301] on div "PLD mDA809Ki3QxyMJlLI8DXfgRU 150610069 MLA Riesgo PLD: LOW Creado el: 12/09/202…" at bounding box center [812, 309] width 751 height 92
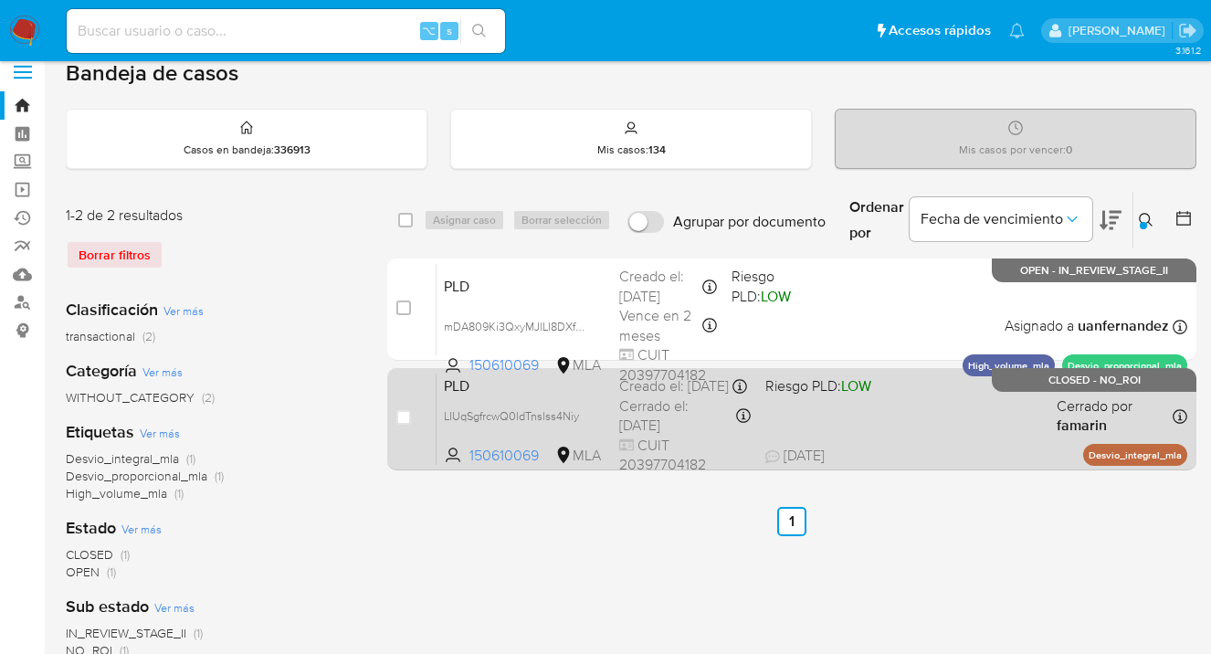
click at [871, 396] on span "LOW" at bounding box center [856, 385] width 30 height 21
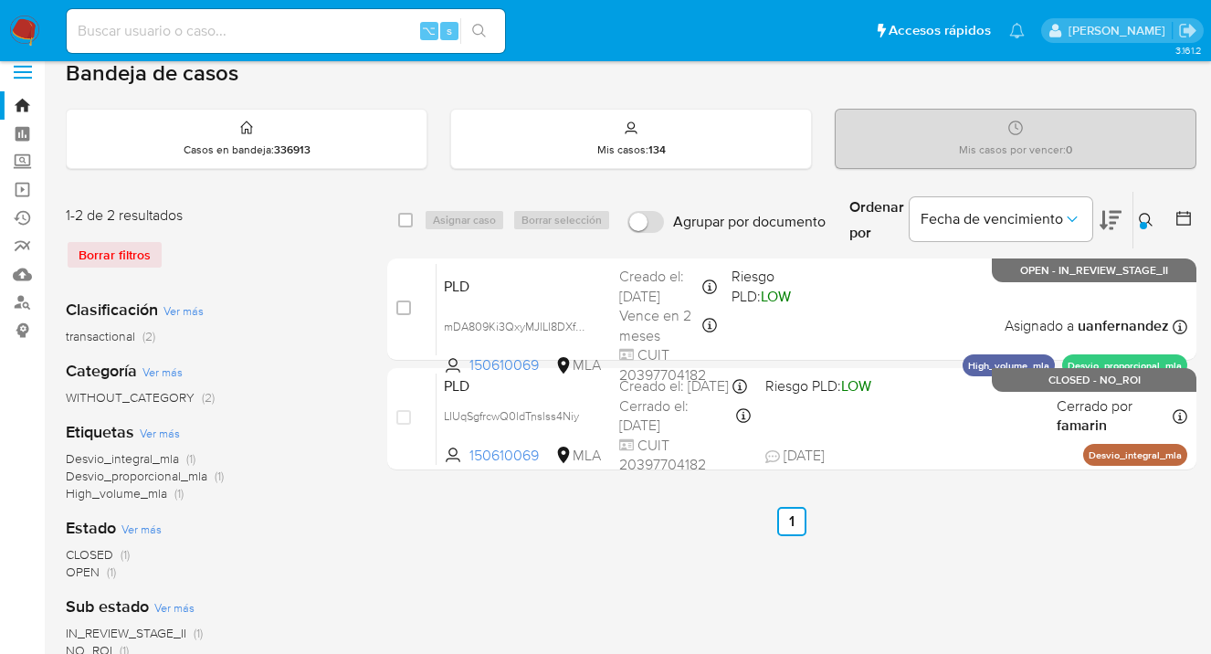
click at [1143, 216] on icon at bounding box center [1146, 220] width 15 height 15
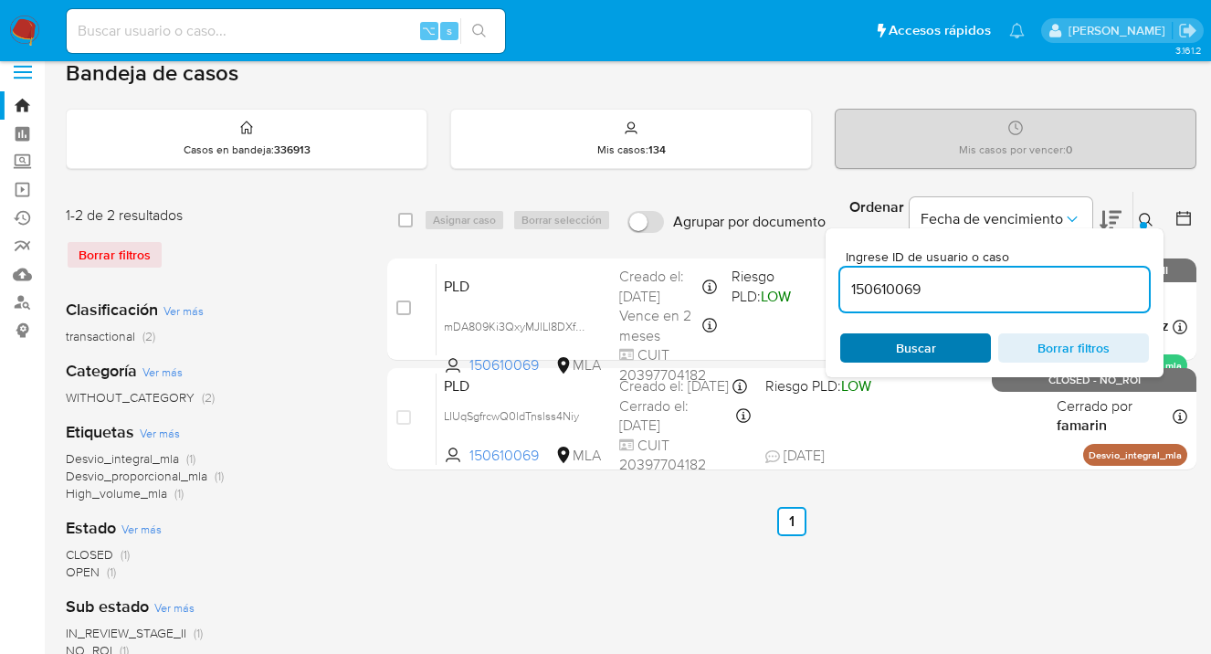
drag, startPoint x: 953, startPoint y: 341, endPoint x: 964, endPoint y: 332, distance: 14.3
click at [953, 342] on span "Buscar" at bounding box center [915, 348] width 125 height 26
click at [1147, 218] on icon at bounding box center [1146, 220] width 15 height 15
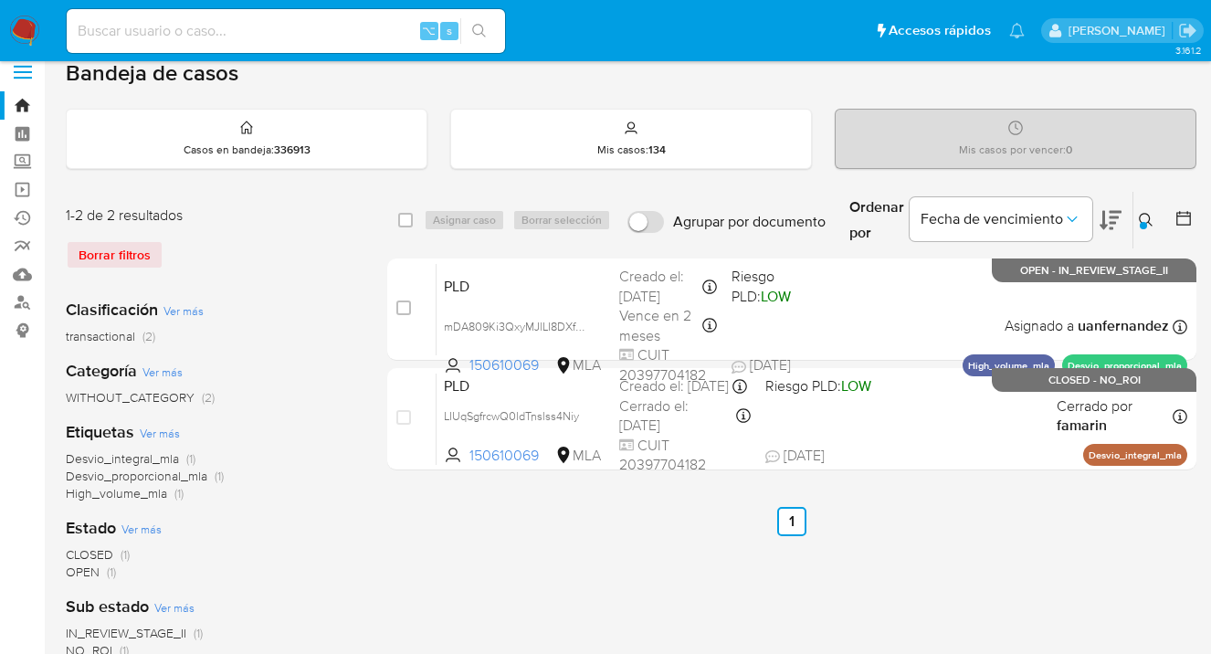
click at [1150, 218] on icon at bounding box center [1146, 220] width 15 height 15
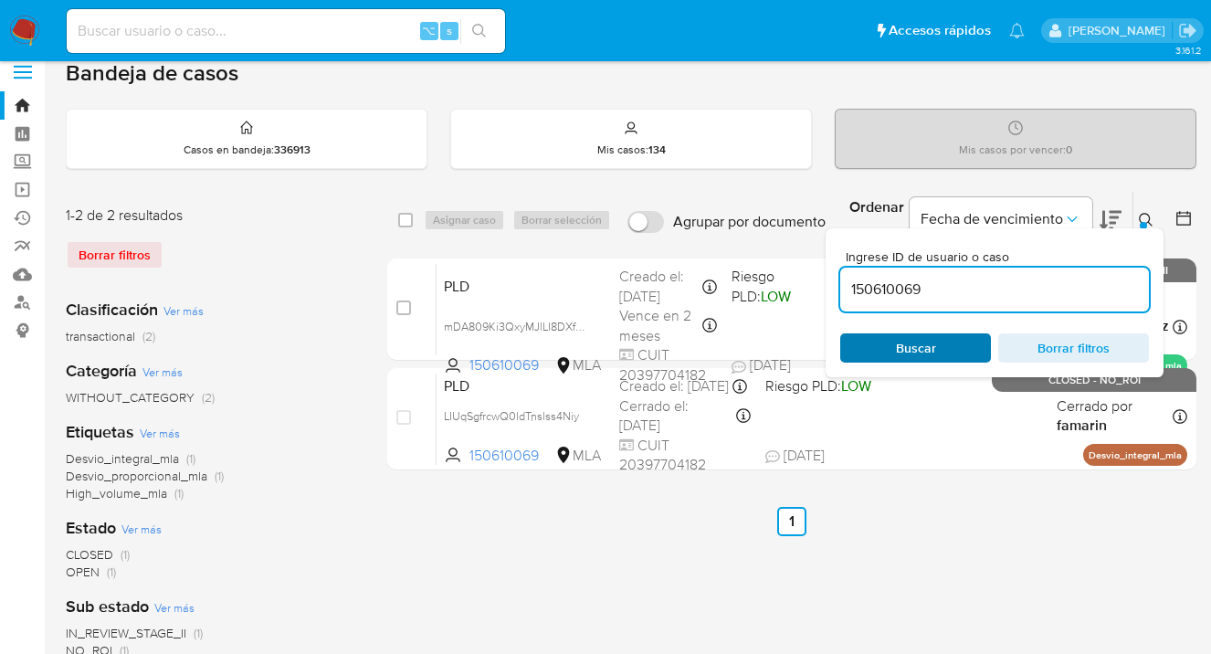
drag, startPoint x: 939, startPoint y: 350, endPoint x: 949, endPoint y: 347, distance: 10.4
click at [939, 350] on span "Buscar" at bounding box center [915, 348] width 125 height 26
click at [1147, 215] on icon at bounding box center [1146, 220] width 15 height 15
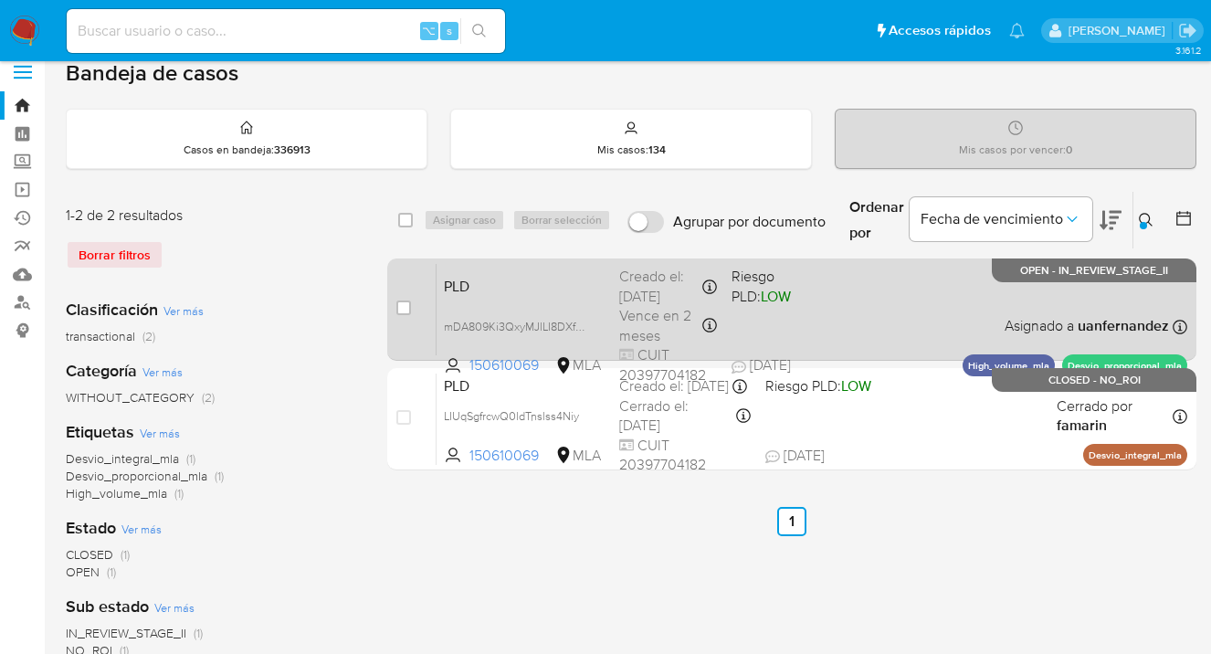
click at [950, 297] on div "PLD mDA809Ki3QxyMJlLI8DXfgRU 150610069 MLA Riesgo PLD: LOW Creado el: 12/09/202…" at bounding box center [812, 309] width 751 height 92
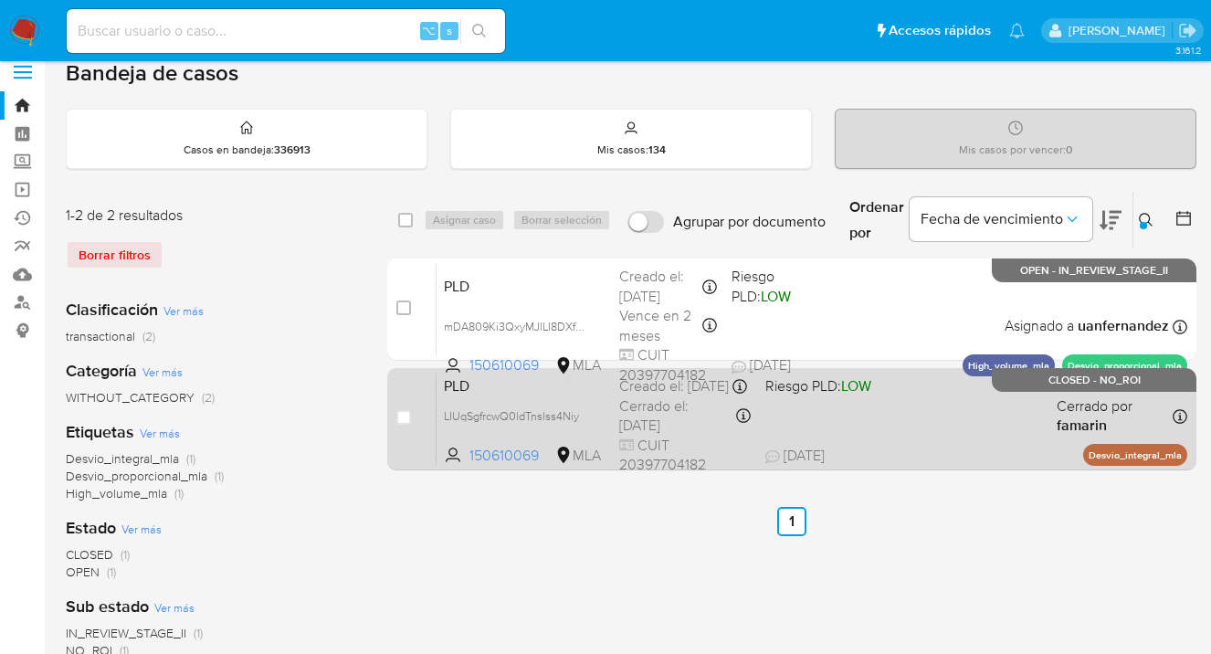
click at [918, 432] on div "PLD LIUqSgfrcwQ0ldTnslss4Niy 150610069 MLA Riesgo PLD: LOW Creado el: 12/08/202…" at bounding box center [812, 419] width 751 height 92
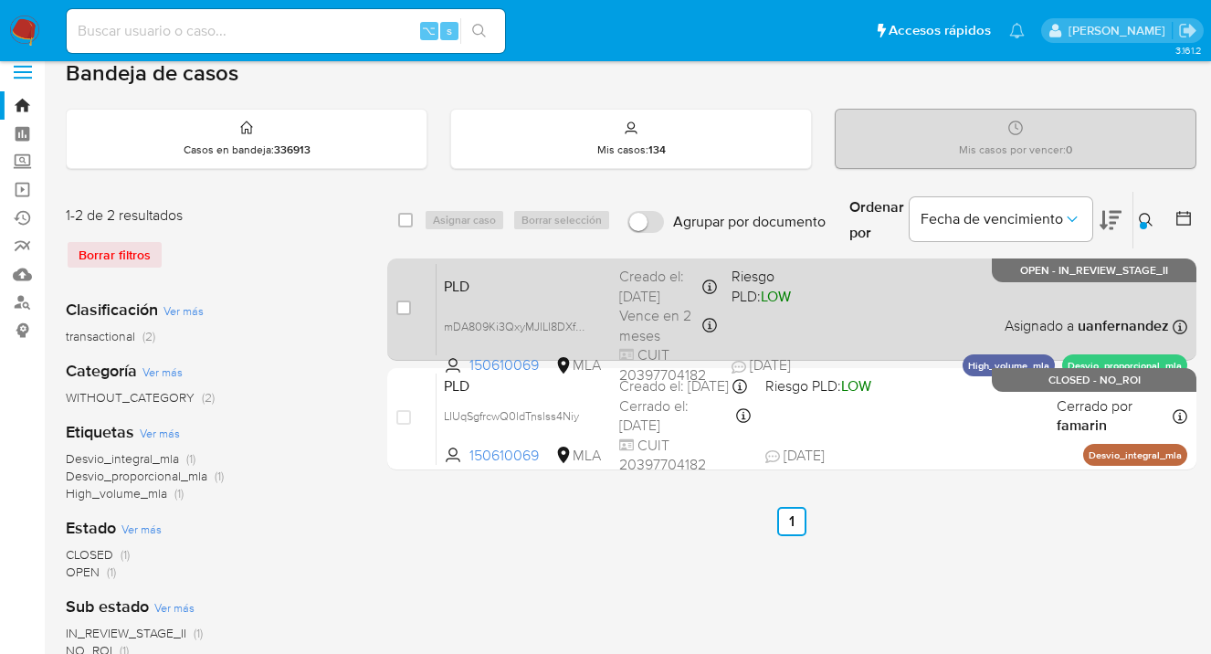
click at [833, 311] on div "PLD mDA809Ki3QxyMJlLI8DXfgRU 150610069 MLA Riesgo PLD: LOW Creado el: 12/09/202…" at bounding box center [812, 309] width 751 height 92
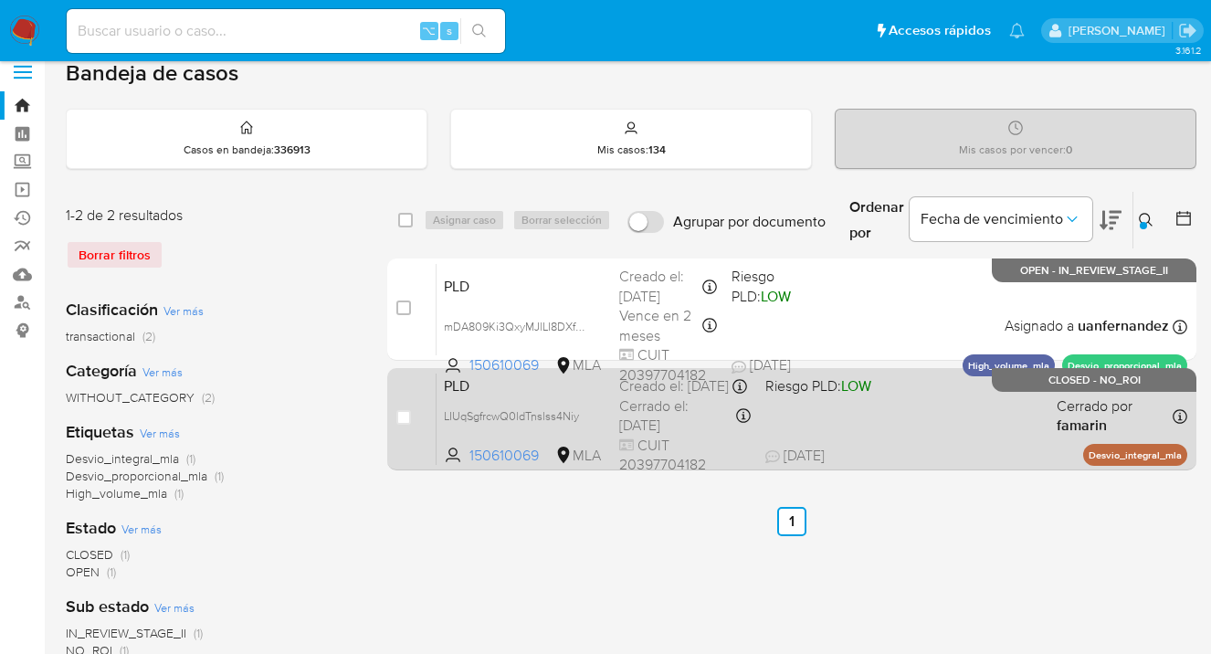
click at [876, 430] on div "PLD LIUqSgfrcwQ0ldTnslss4Niy 150610069 MLA Riesgo PLD: LOW Creado el: 12/08/202…" at bounding box center [812, 419] width 751 height 92
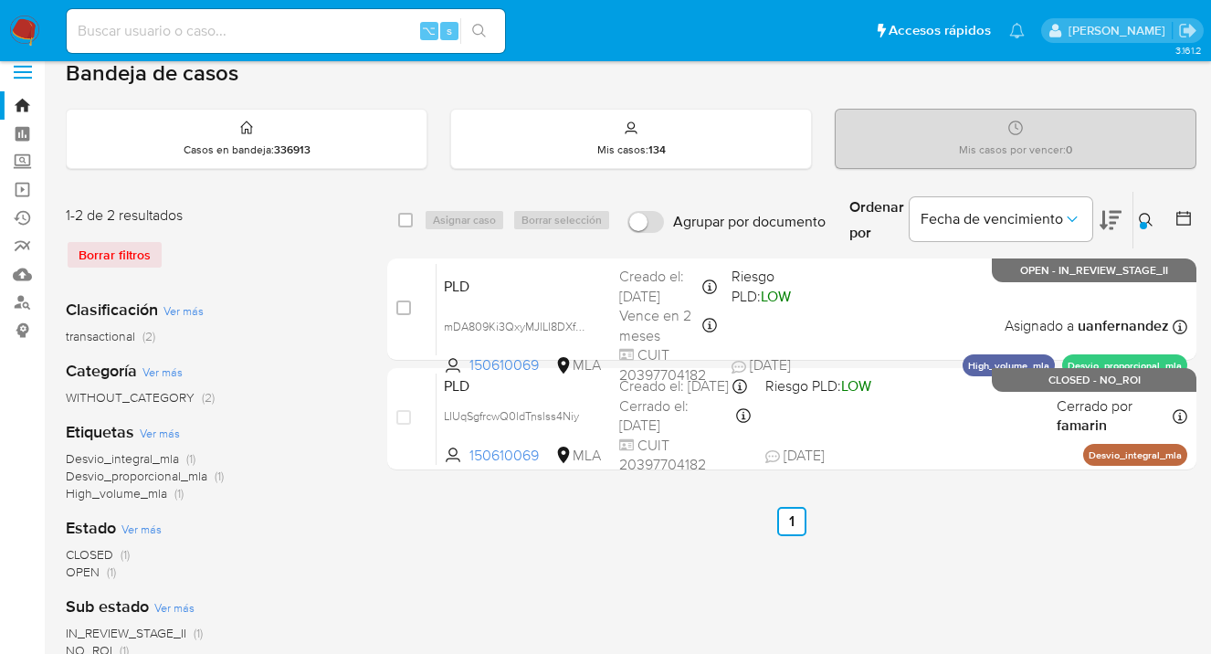
click at [1142, 217] on icon at bounding box center [1146, 220] width 15 height 15
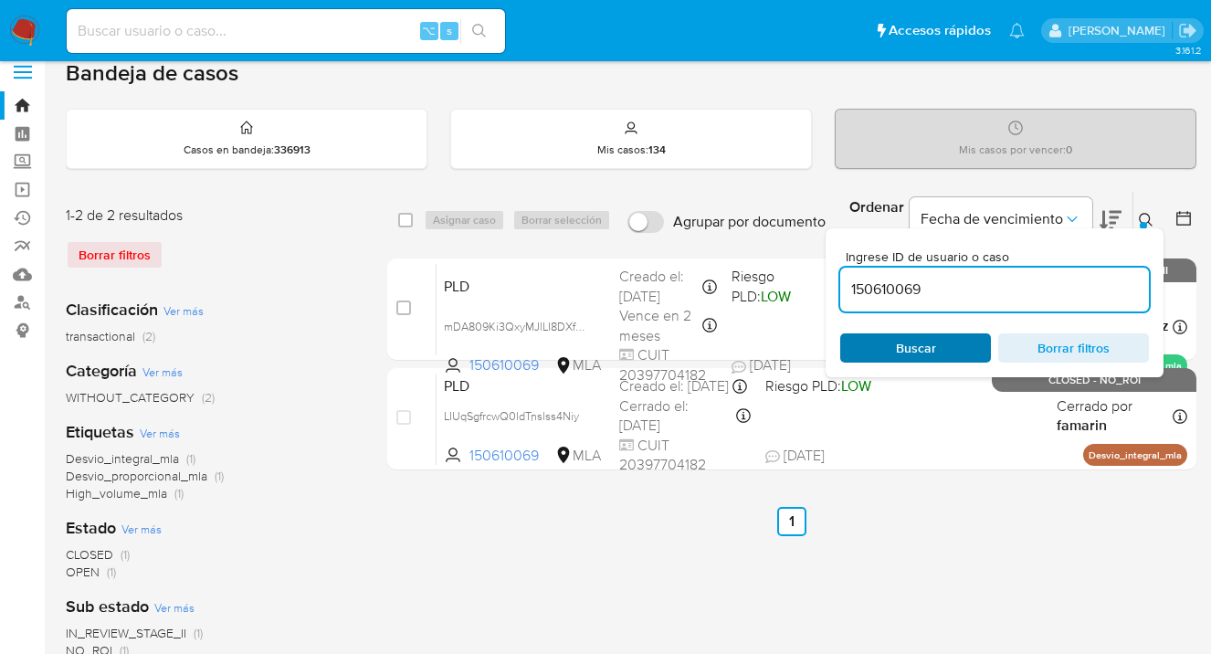
click at [951, 344] on span "Buscar" at bounding box center [915, 348] width 125 height 26
click at [1144, 216] on icon at bounding box center [1146, 220] width 15 height 15
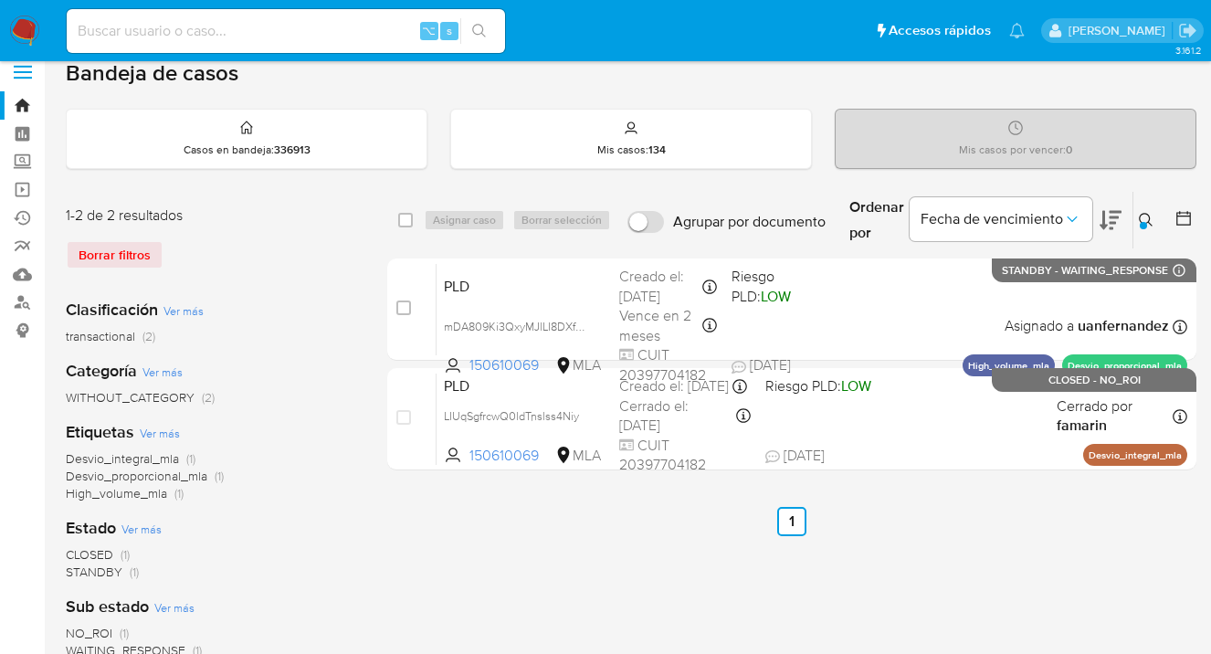
click at [1144, 217] on icon at bounding box center [1146, 220] width 15 height 15
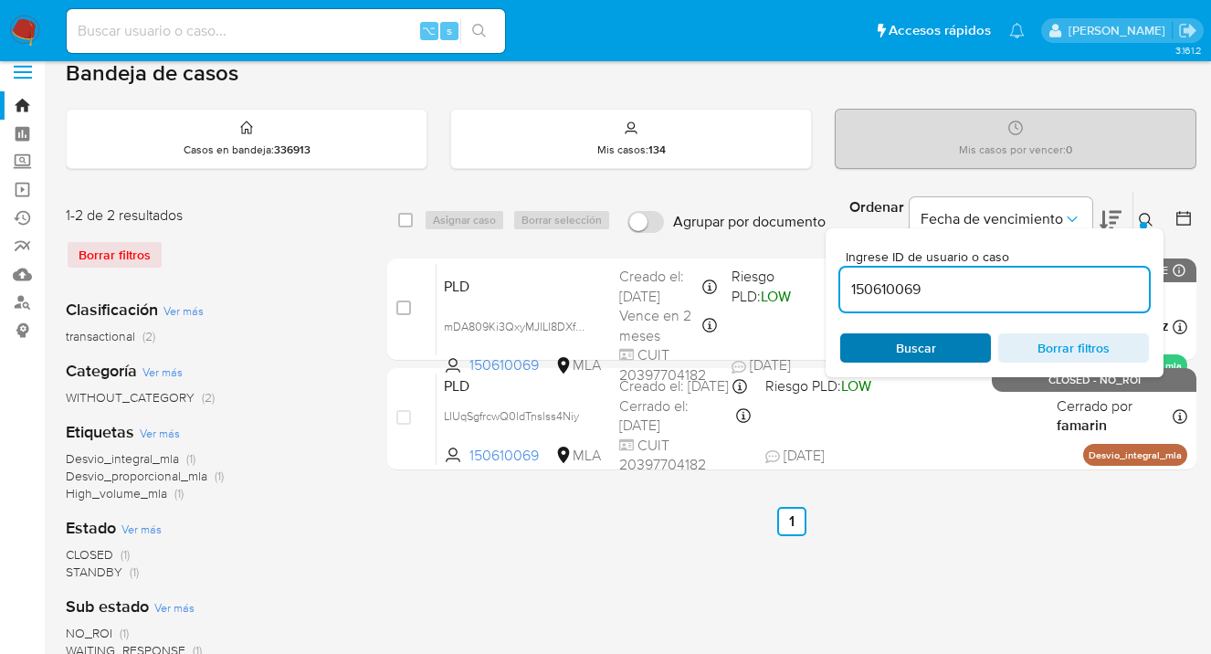
click at [960, 351] on span "Buscar" at bounding box center [915, 348] width 125 height 26
click at [1147, 215] on icon at bounding box center [1146, 220] width 15 height 15
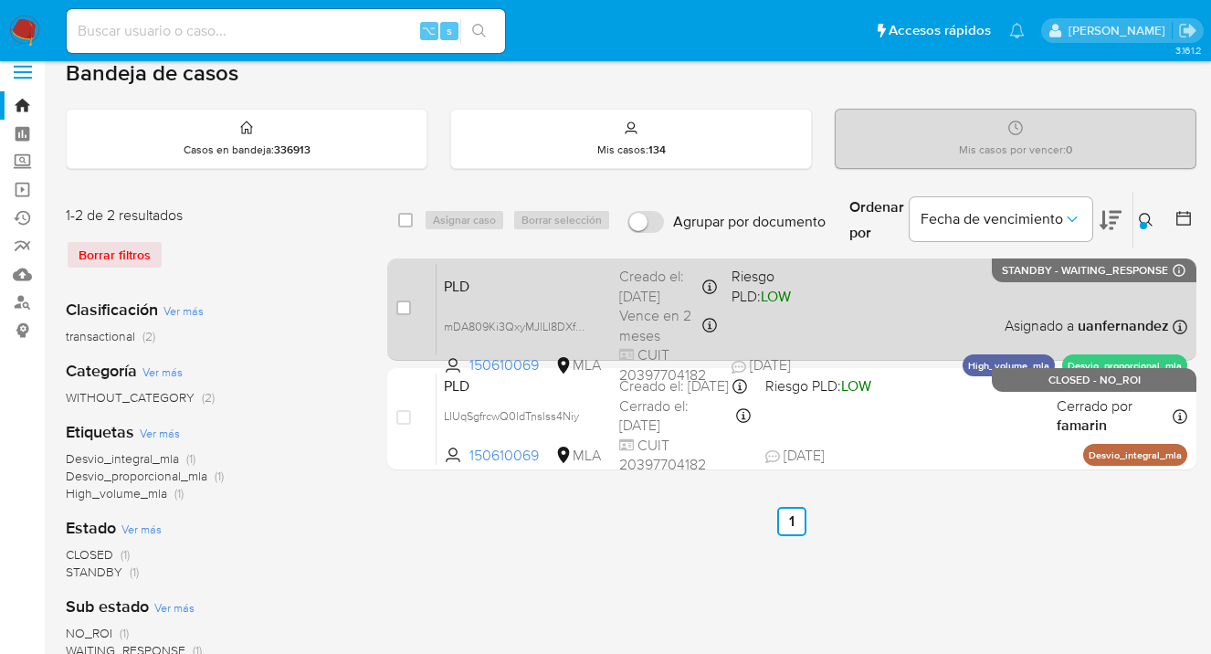
click at [979, 295] on div "PLD mDA809Ki3QxyMJlLI8DXfgRU 150610069 MLA Riesgo PLD: LOW Creado el: 12/09/202…" at bounding box center [812, 309] width 751 height 92
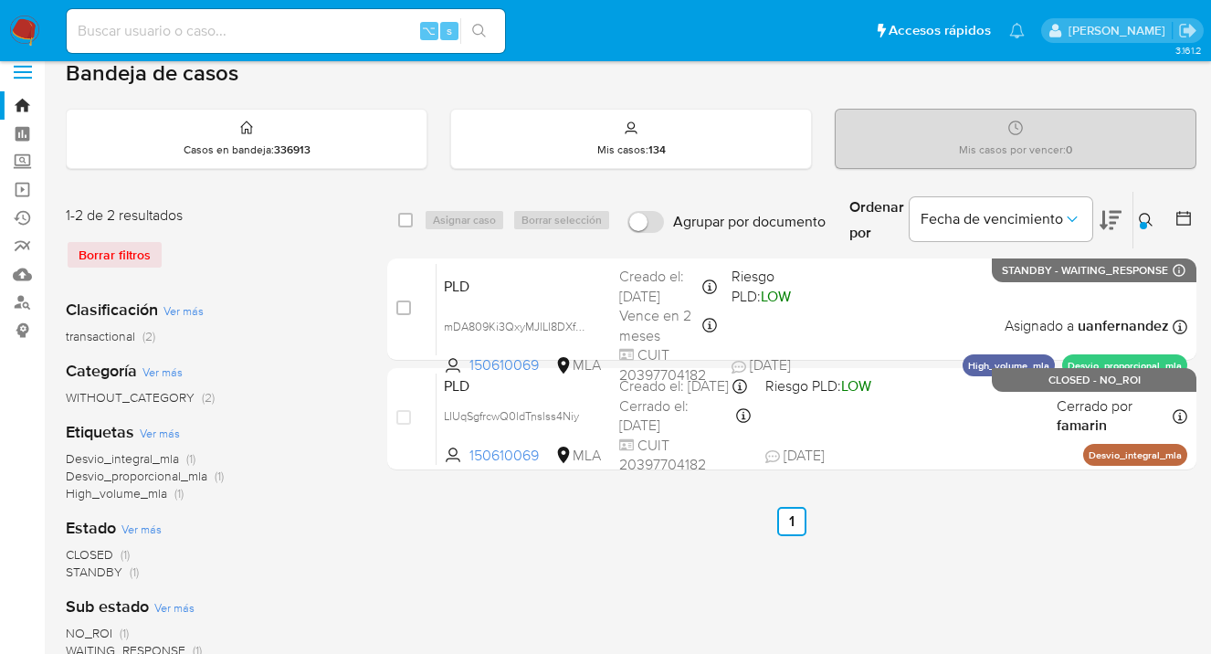
click at [1150, 213] on icon at bounding box center [1146, 220] width 15 height 15
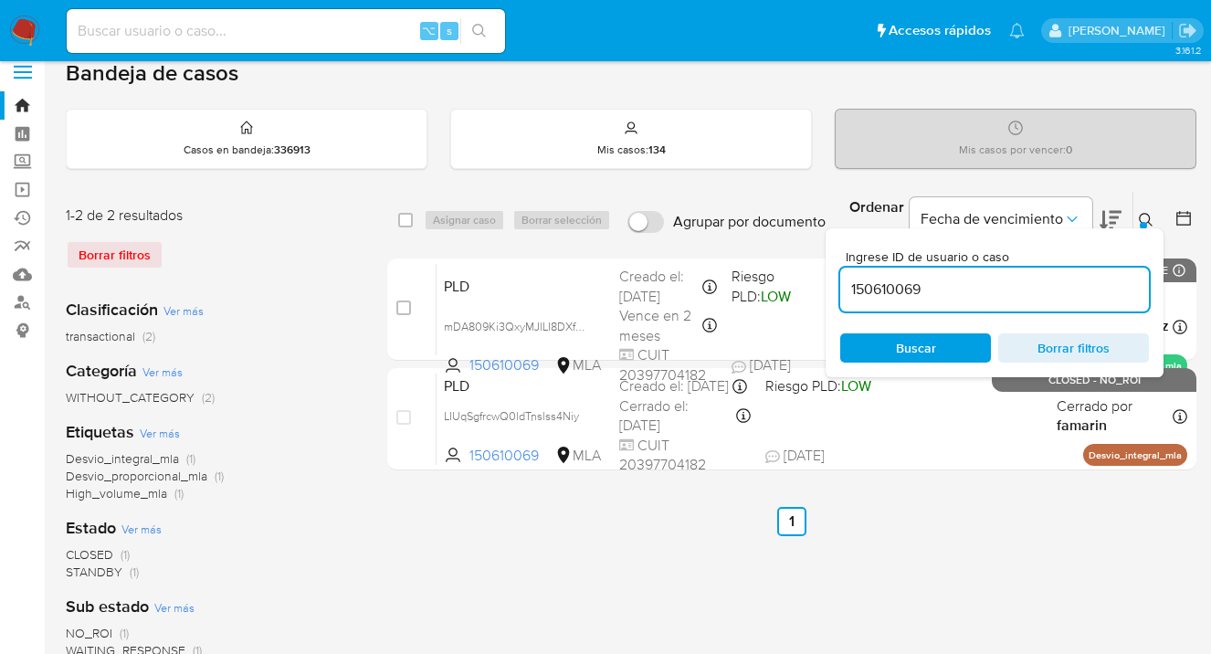
drag, startPoint x: 923, startPoint y: 345, endPoint x: 1001, endPoint y: 329, distance: 80.3
click at [923, 345] on span "Buscar" at bounding box center [916, 347] width 40 height 29
click at [1144, 214] on icon at bounding box center [1146, 220] width 15 height 15
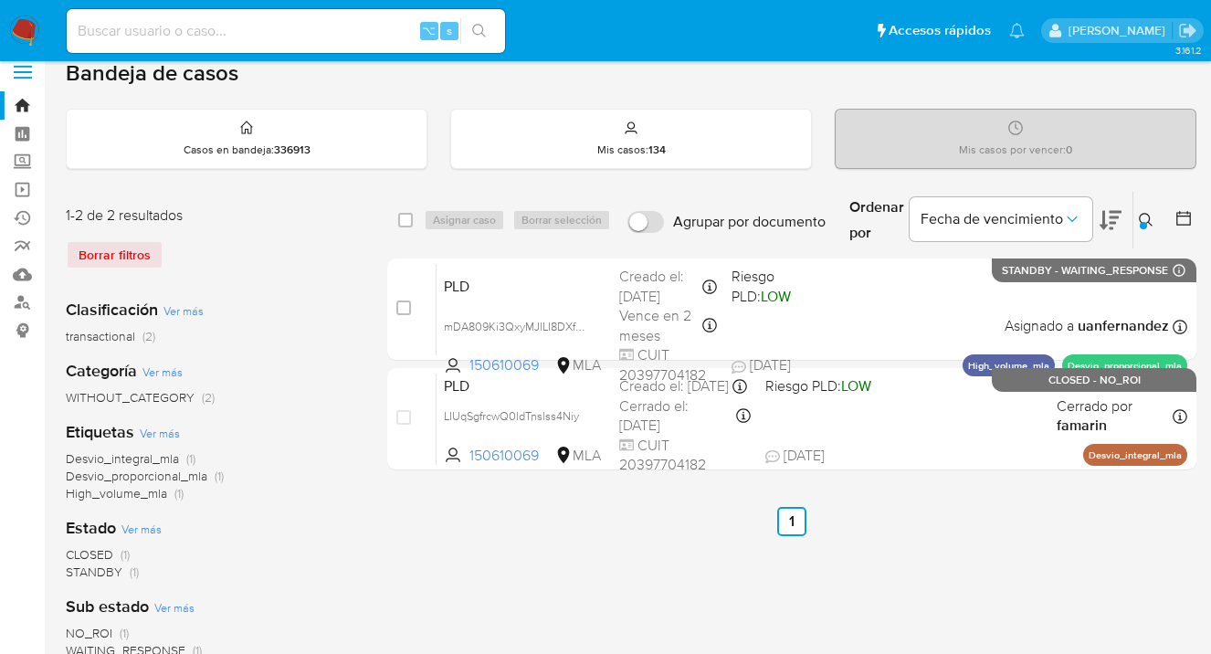
click at [1145, 217] on icon at bounding box center [1146, 220] width 15 height 15
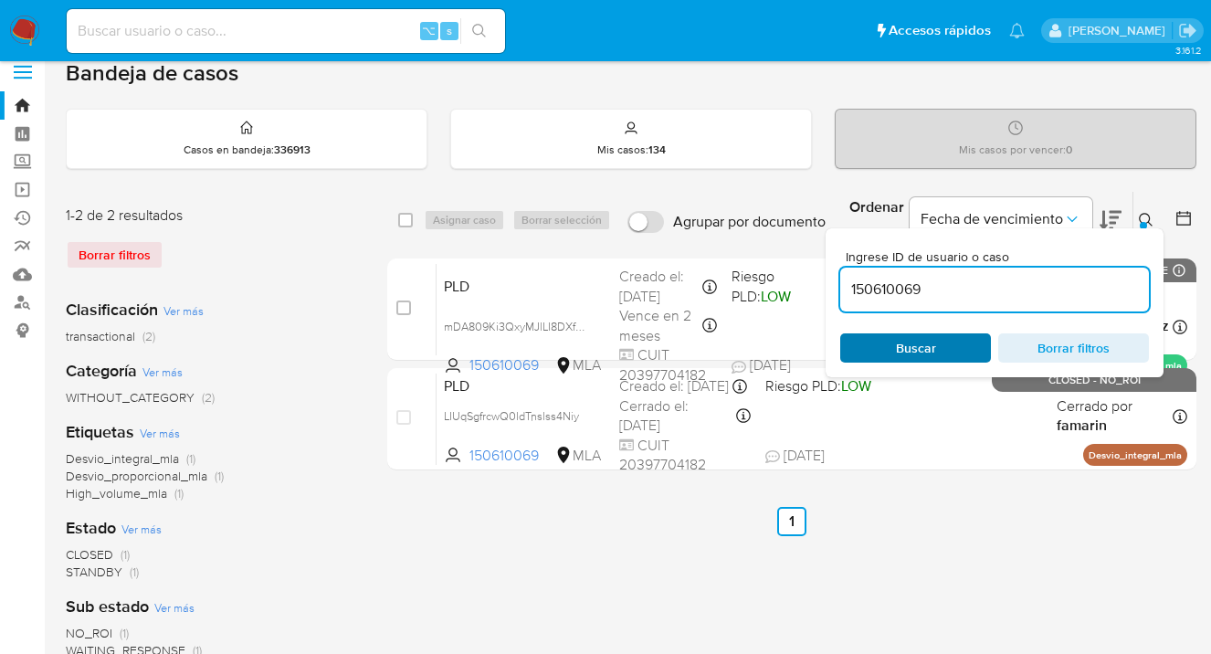
click at [947, 348] on span "Buscar" at bounding box center [915, 348] width 125 height 26
click at [1148, 217] on icon at bounding box center [1146, 220] width 15 height 15
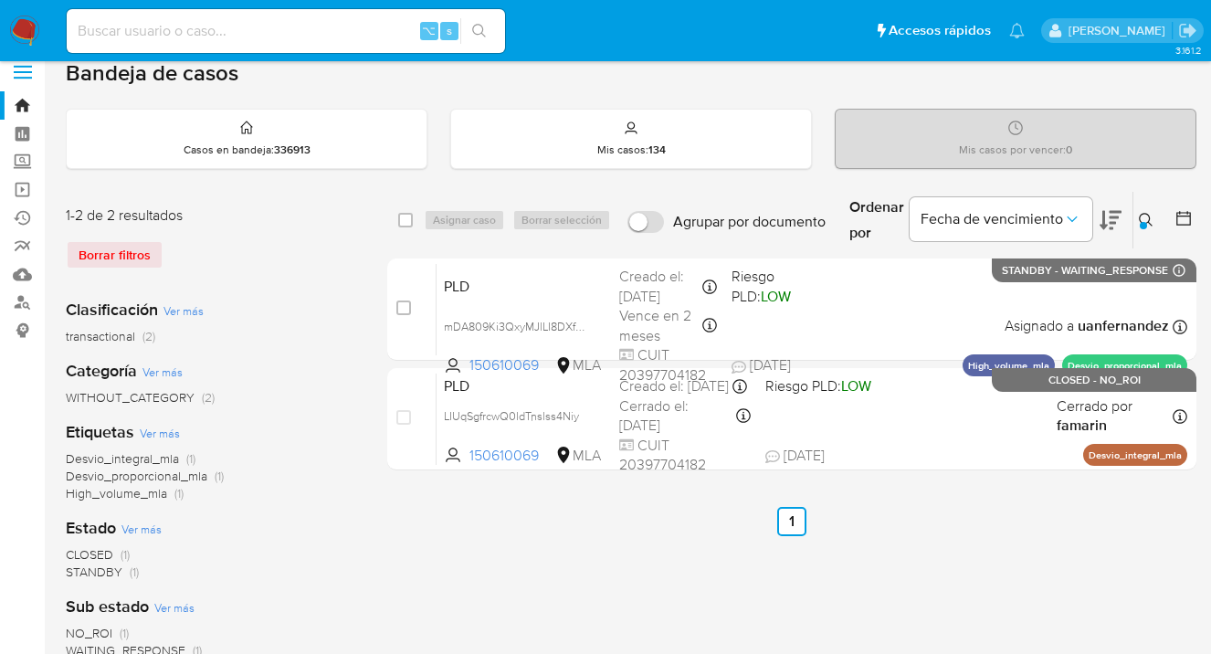
click at [1138, 210] on button at bounding box center [1149, 220] width 30 height 22
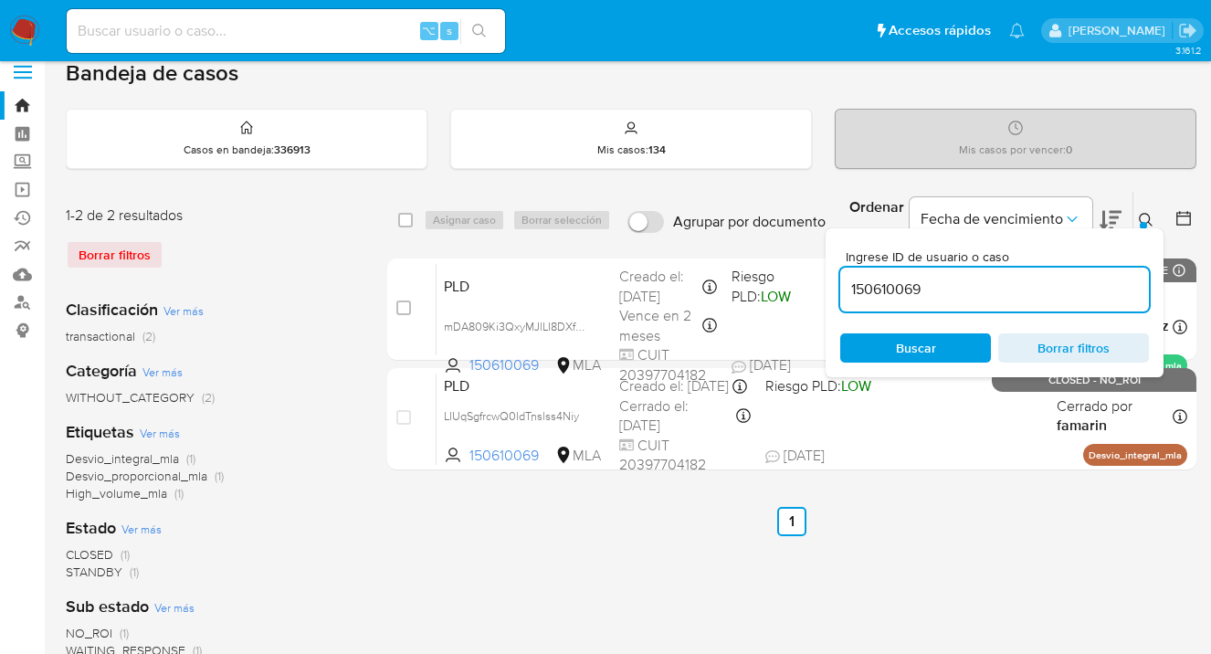
drag, startPoint x: 908, startPoint y: 346, endPoint x: 993, endPoint y: 307, distance: 93.6
click at [910, 346] on span "Buscar" at bounding box center [916, 347] width 40 height 29
click at [1148, 218] on icon at bounding box center [1146, 220] width 14 height 14
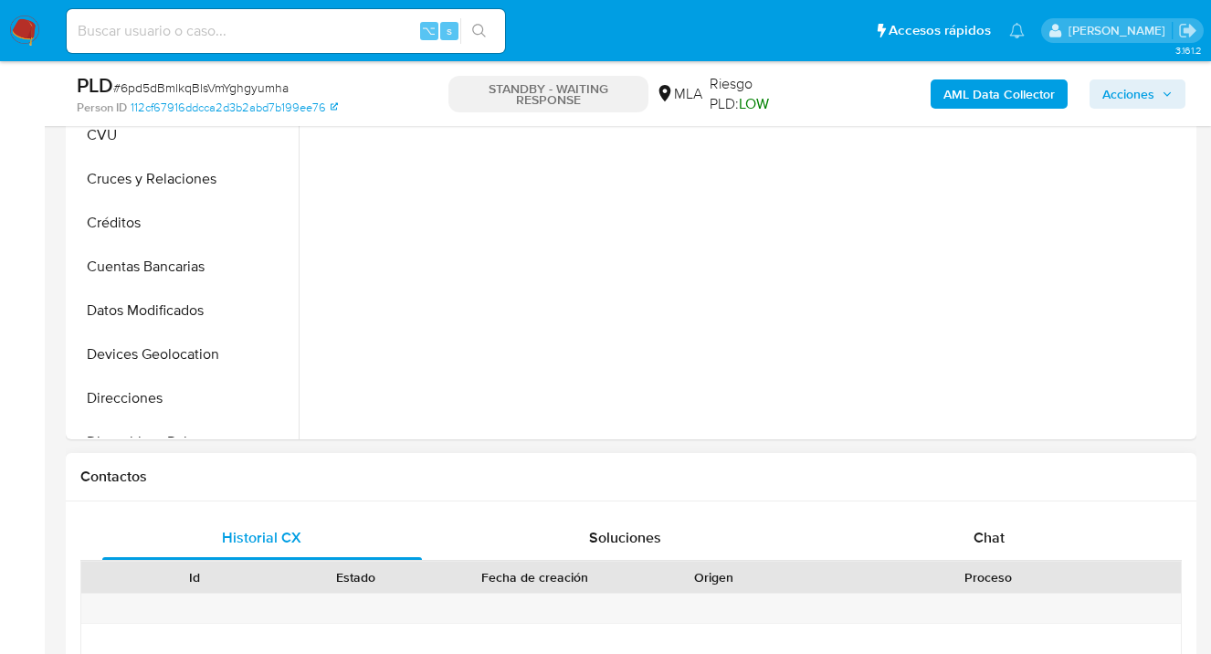
scroll to position [643, 0]
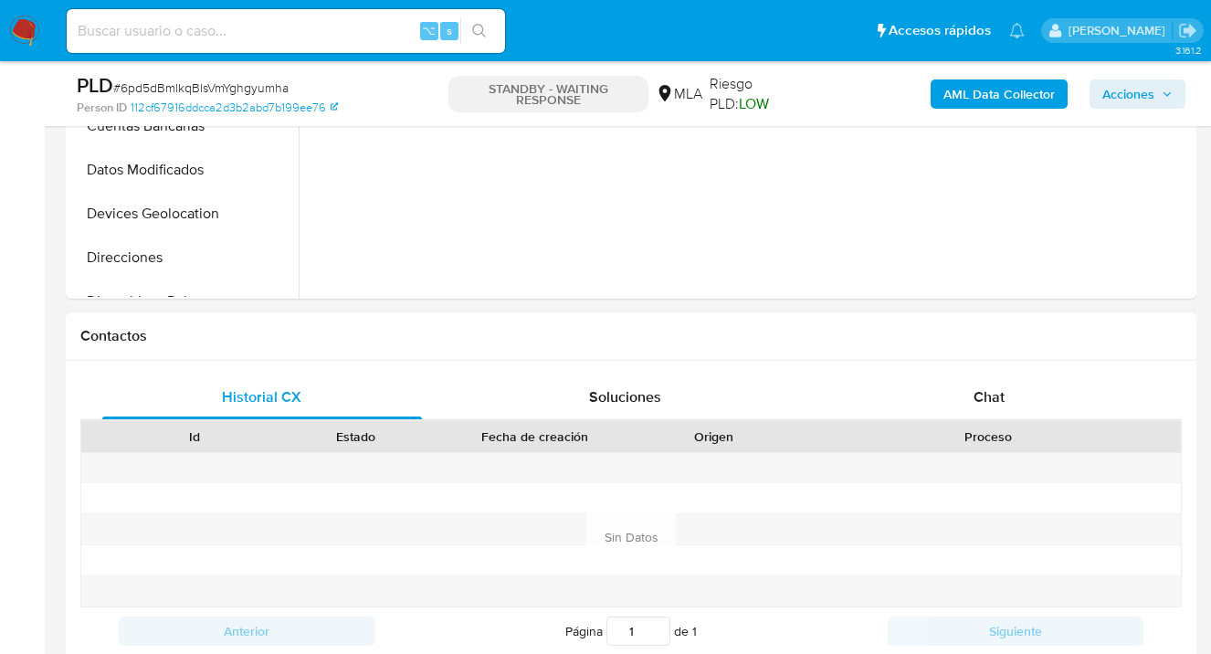
select select "10"
click at [998, 397] on span "Chat" at bounding box center [989, 396] width 31 height 21
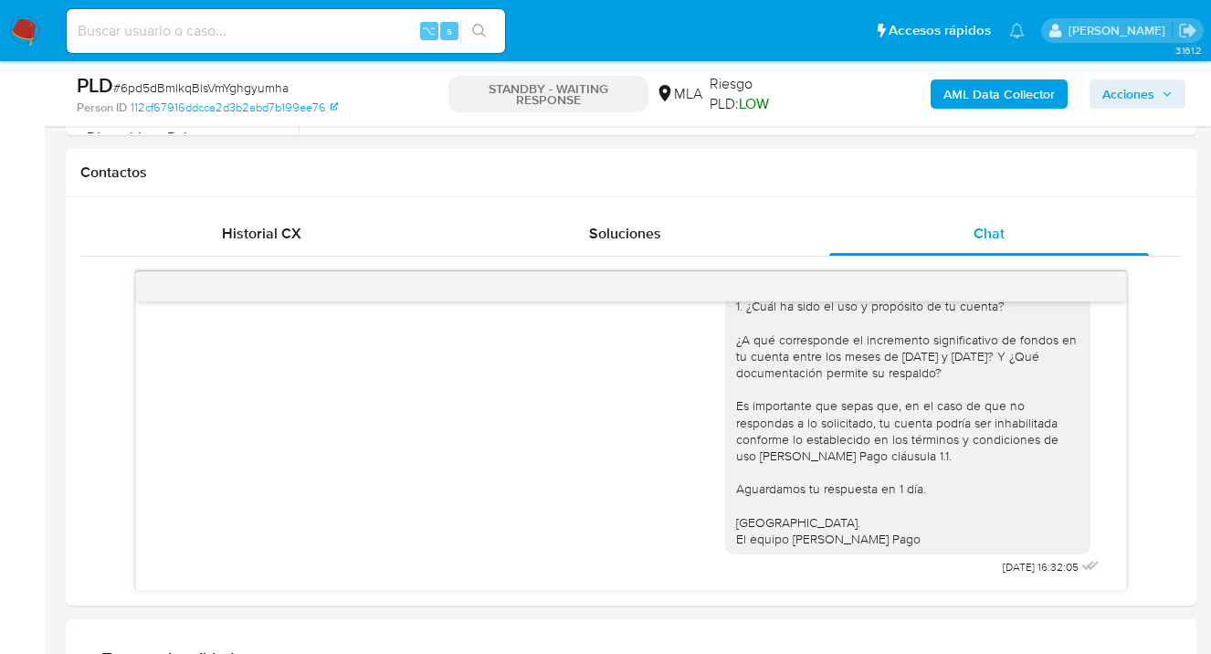
scroll to position [806, 0]
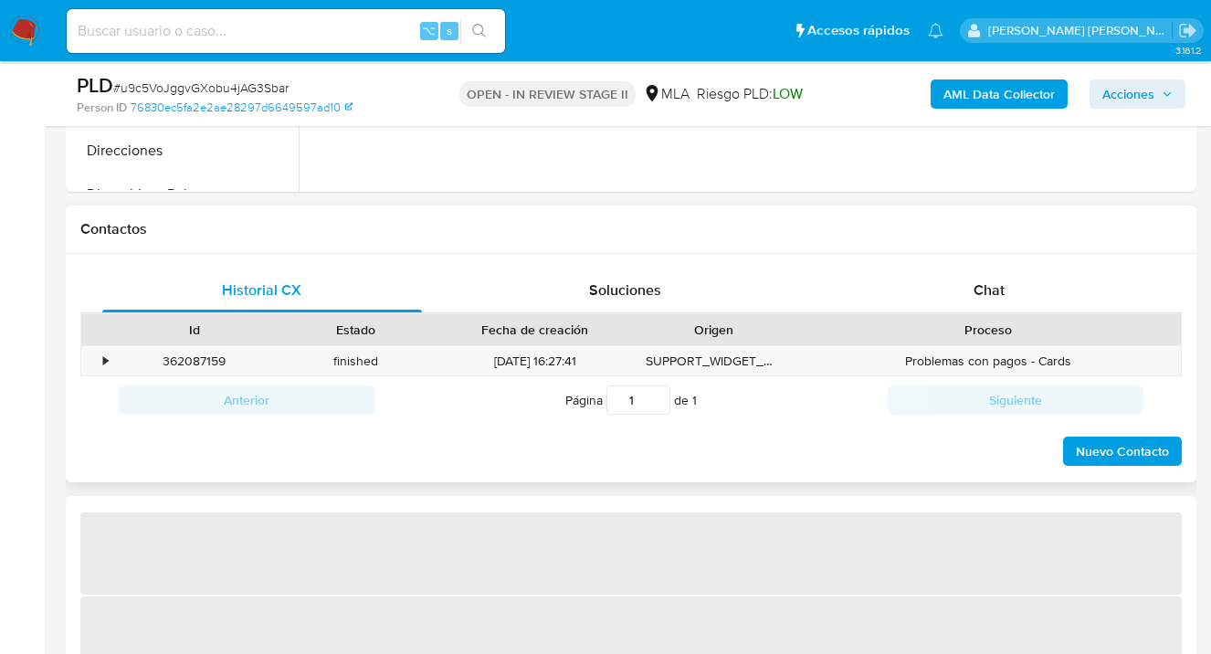
scroll to position [804, 0]
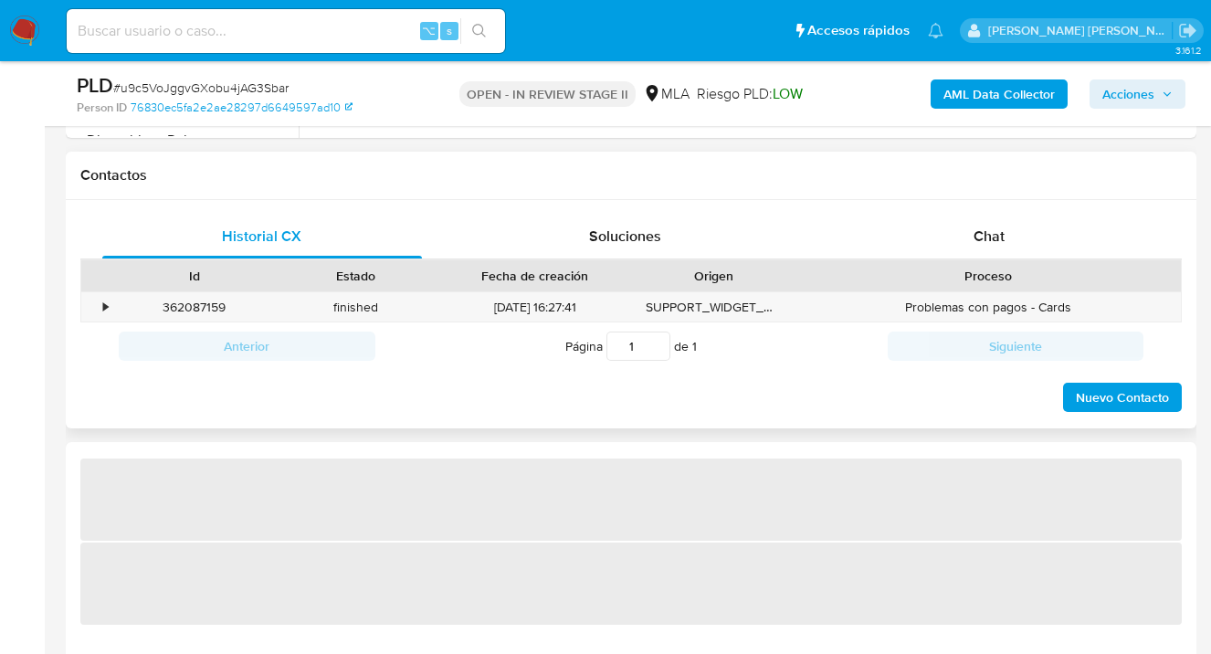
select select "10"
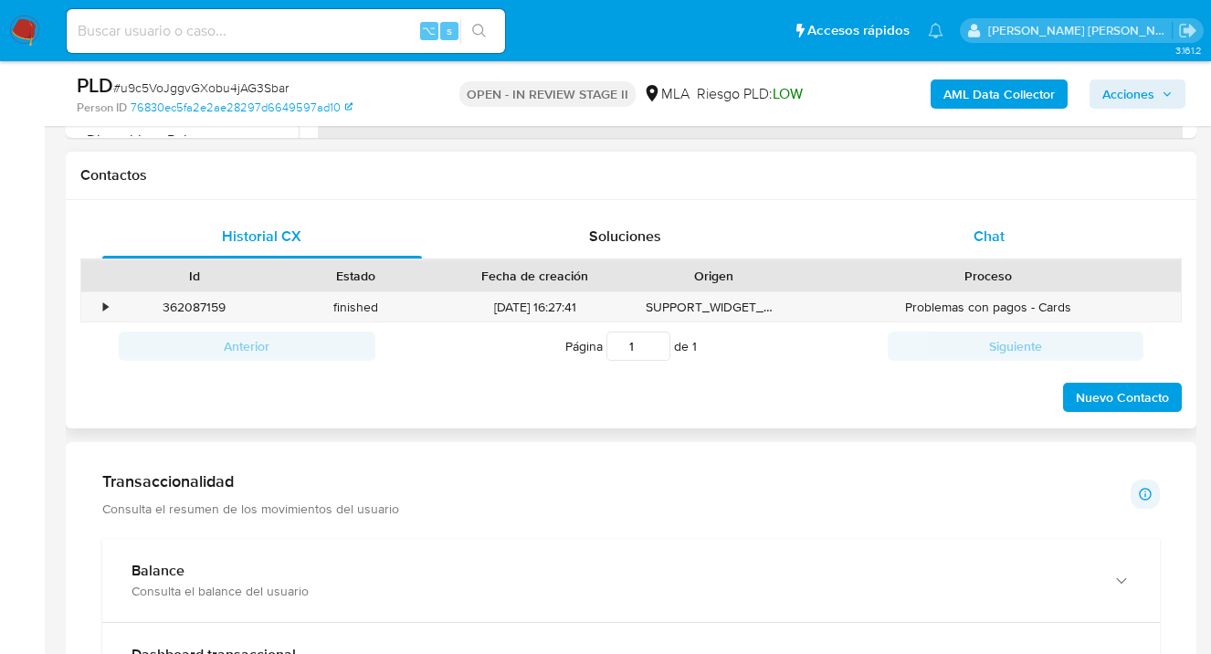
click at [1021, 233] on div "Chat" at bounding box center [989, 237] width 320 height 44
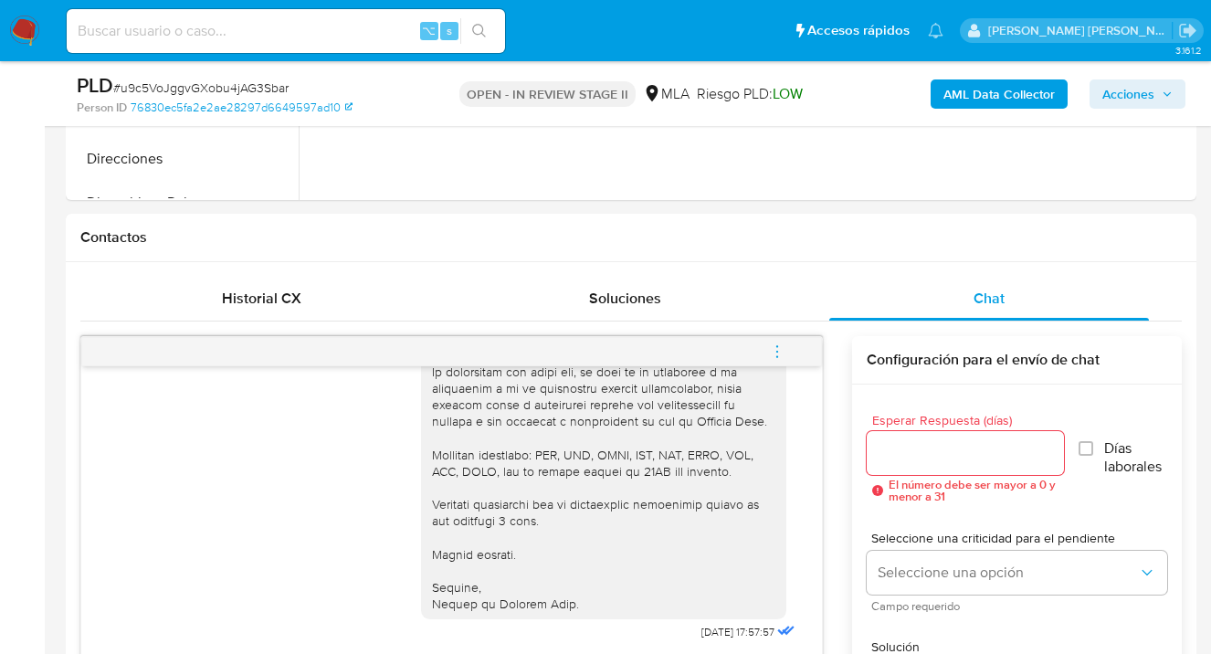
scroll to position [211, 0]
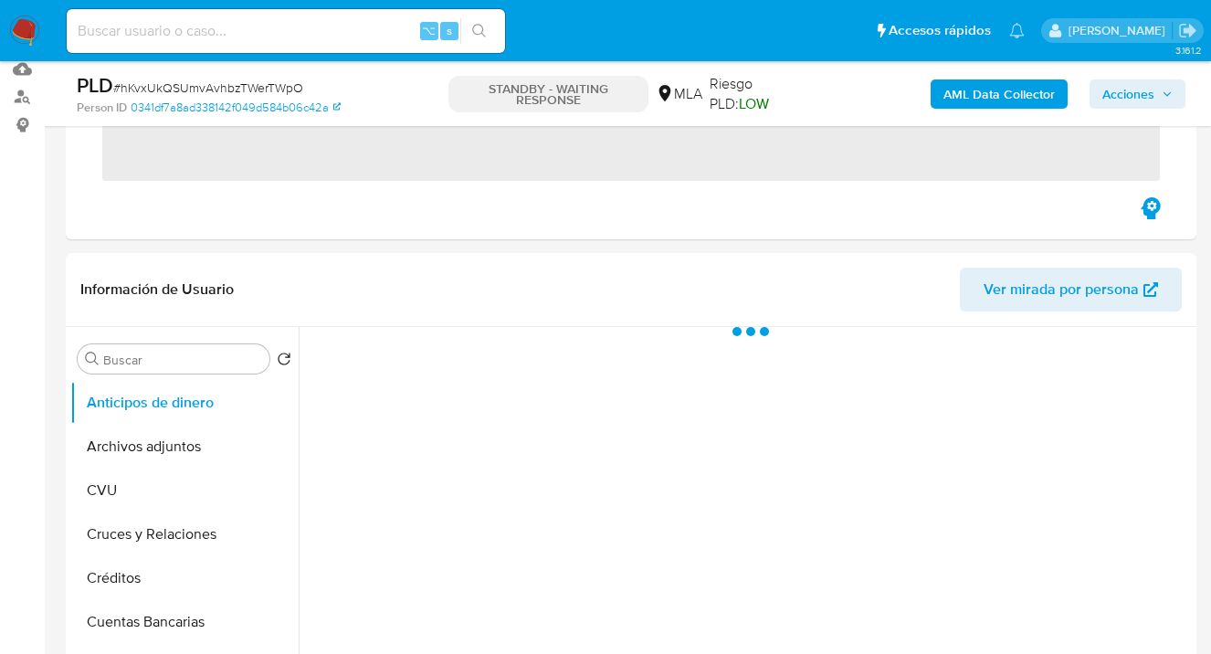
scroll to position [621, 0]
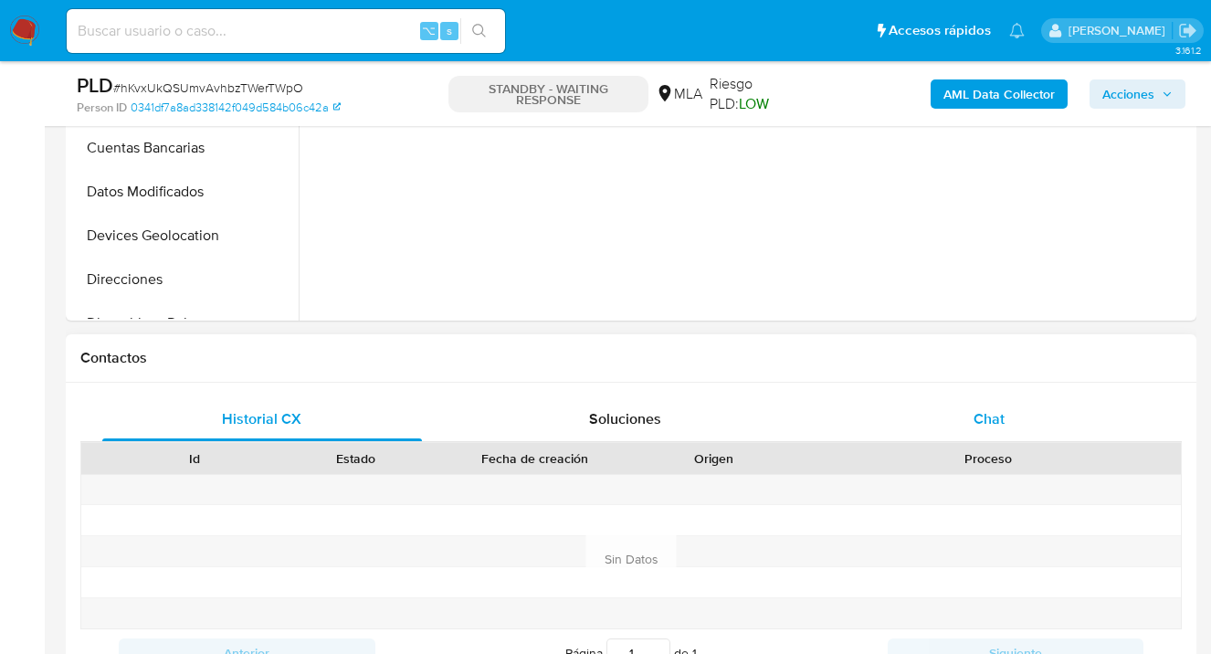
click at [1020, 416] on div "Chat" at bounding box center [989, 419] width 320 height 44
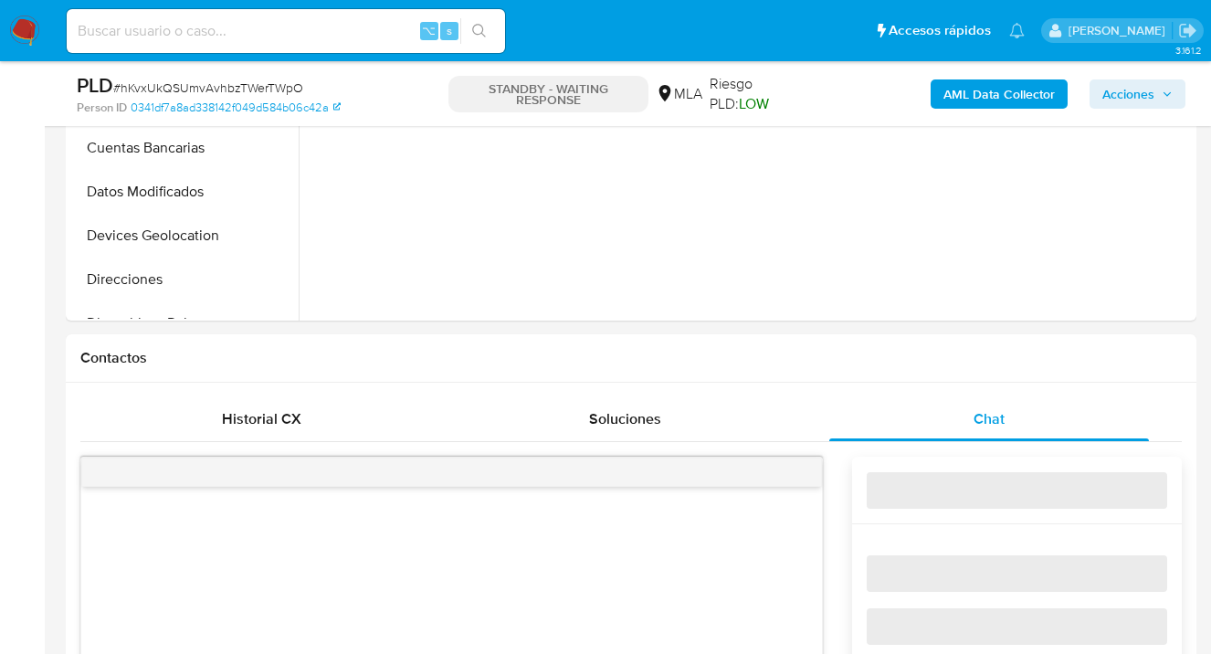
select select "10"
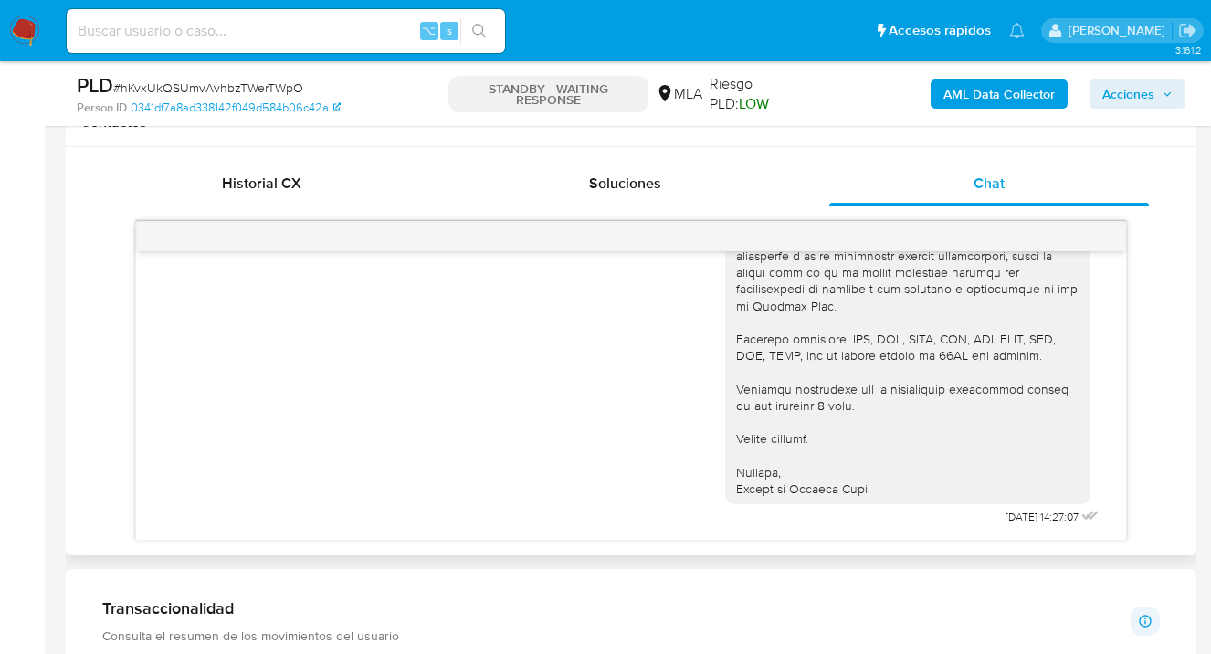
scroll to position [794, 0]
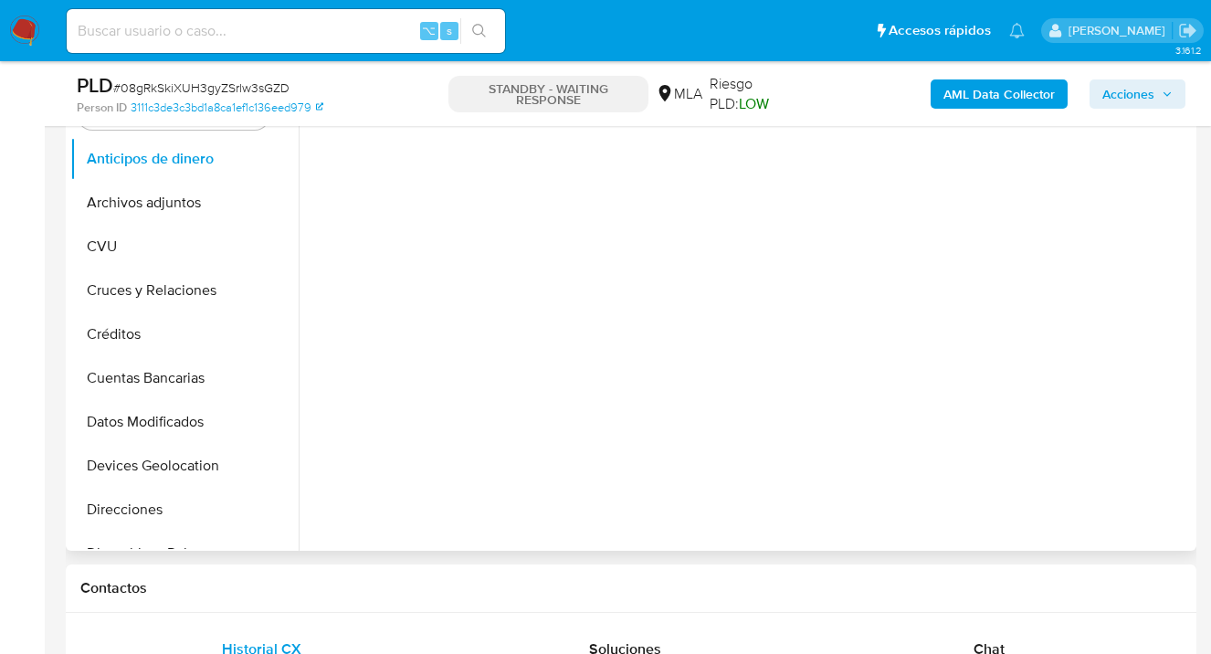
select select "10"
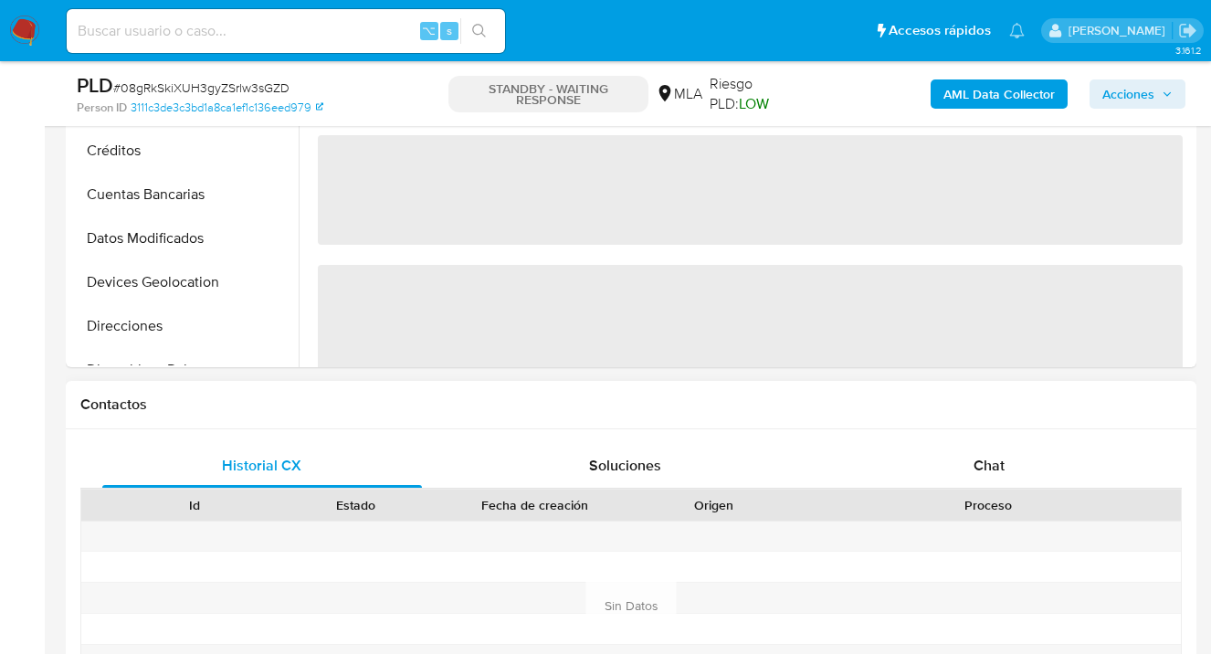
click at [1019, 435] on div "Historial CX Soluciones Chat Id Estado Fecha de creación Origen Proceso Anterio…" at bounding box center [631, 583] width 1131 height 309
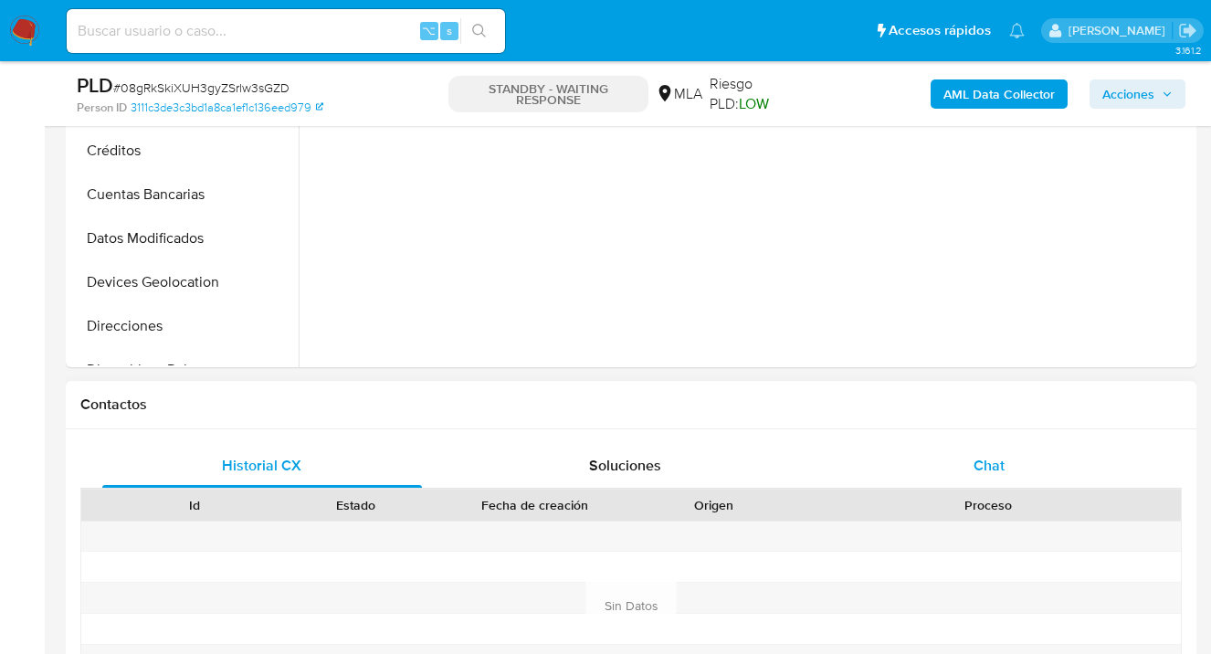
click at [1003, 458] on span "Chat" at bounding box center [989, 465] width 31 height 21
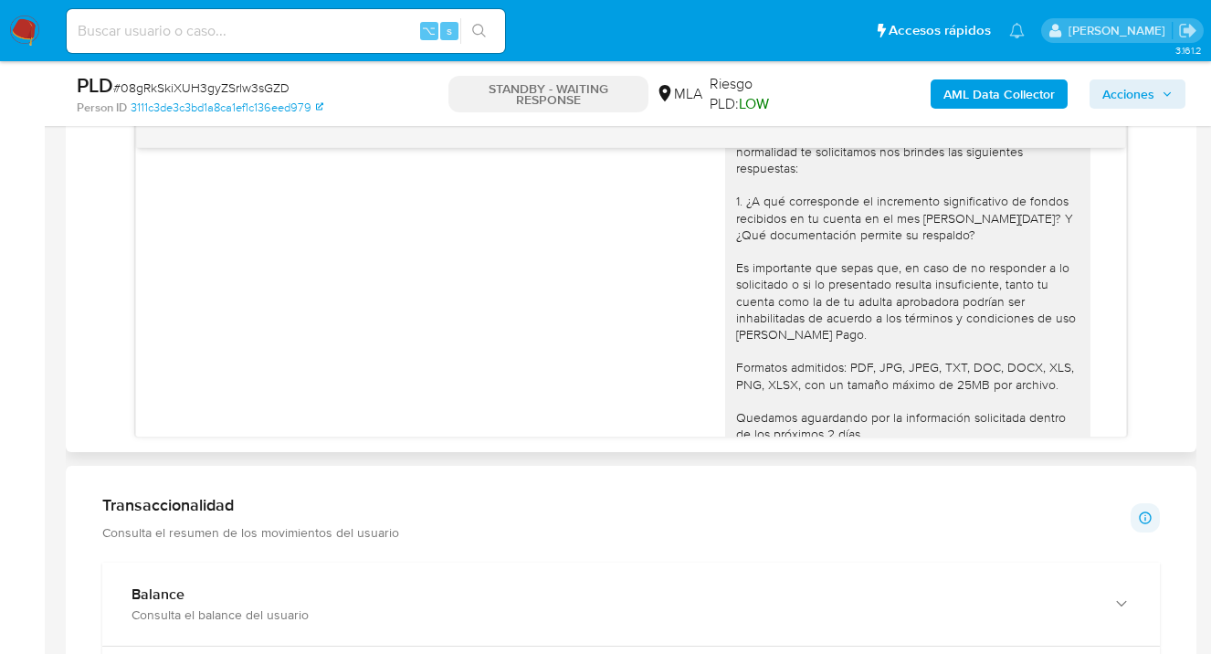
scroll to position [948, 0]
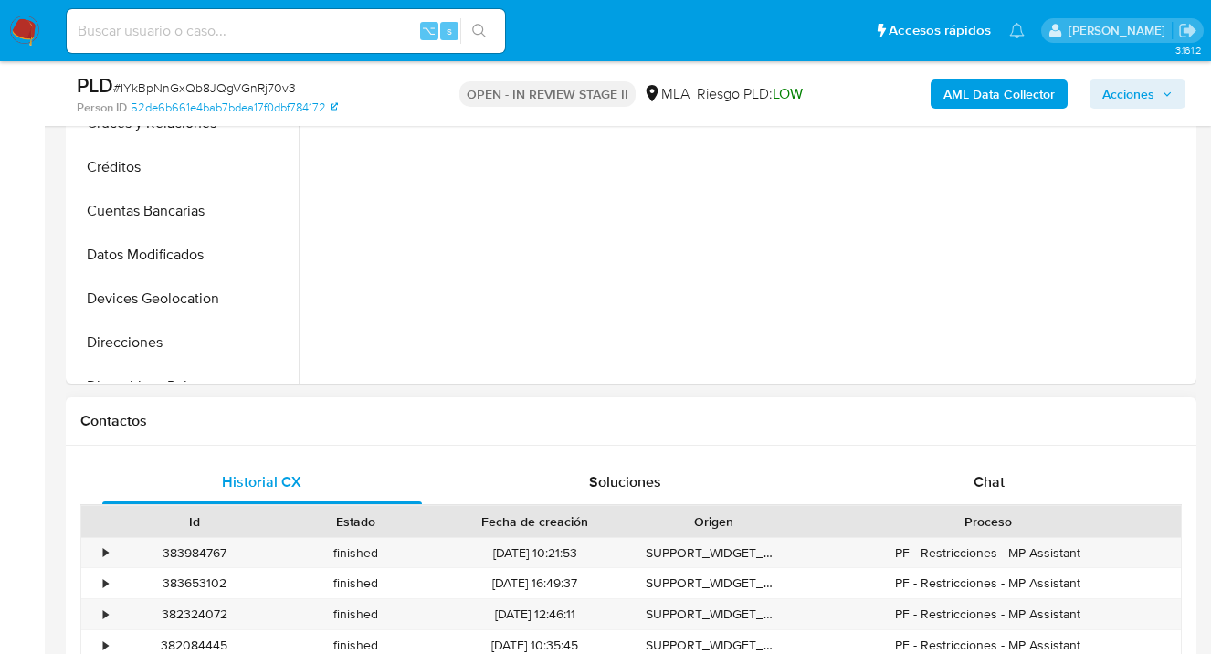
select select "10"
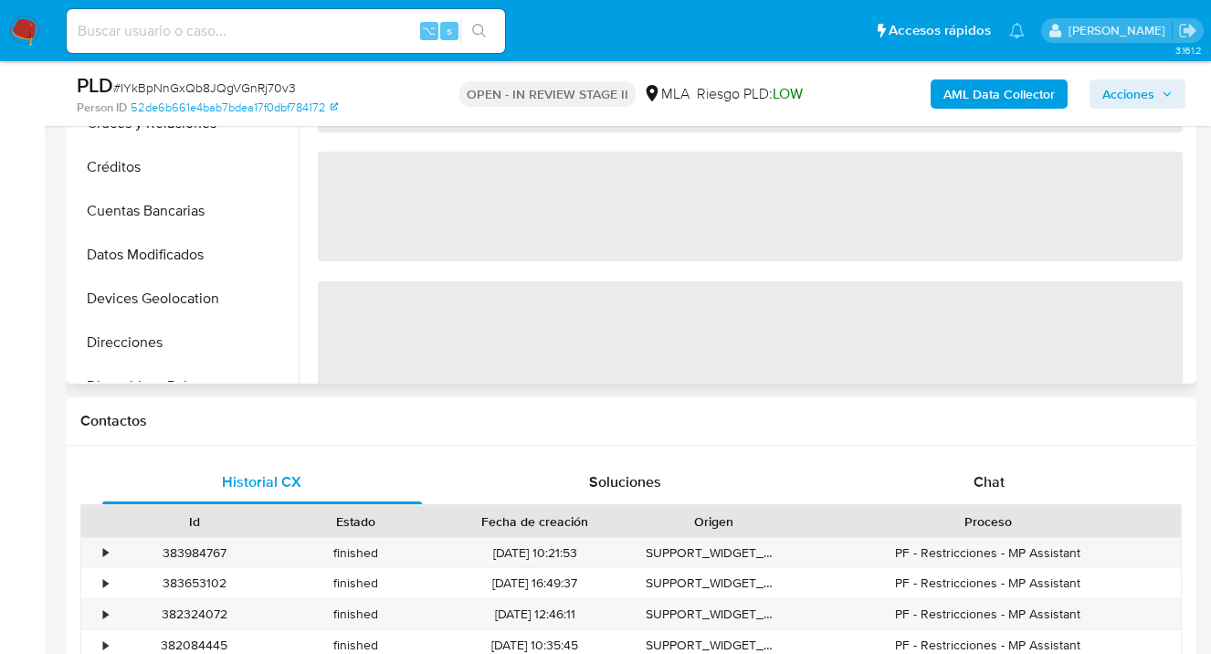
drag, startPoint x: 994, startPoint y: 479, endPoint x: 970, endPoint y: 378, distance: 103.2
click at [994, 479] on span "Chat" at bounding box center [989, 481] width 31 height 21
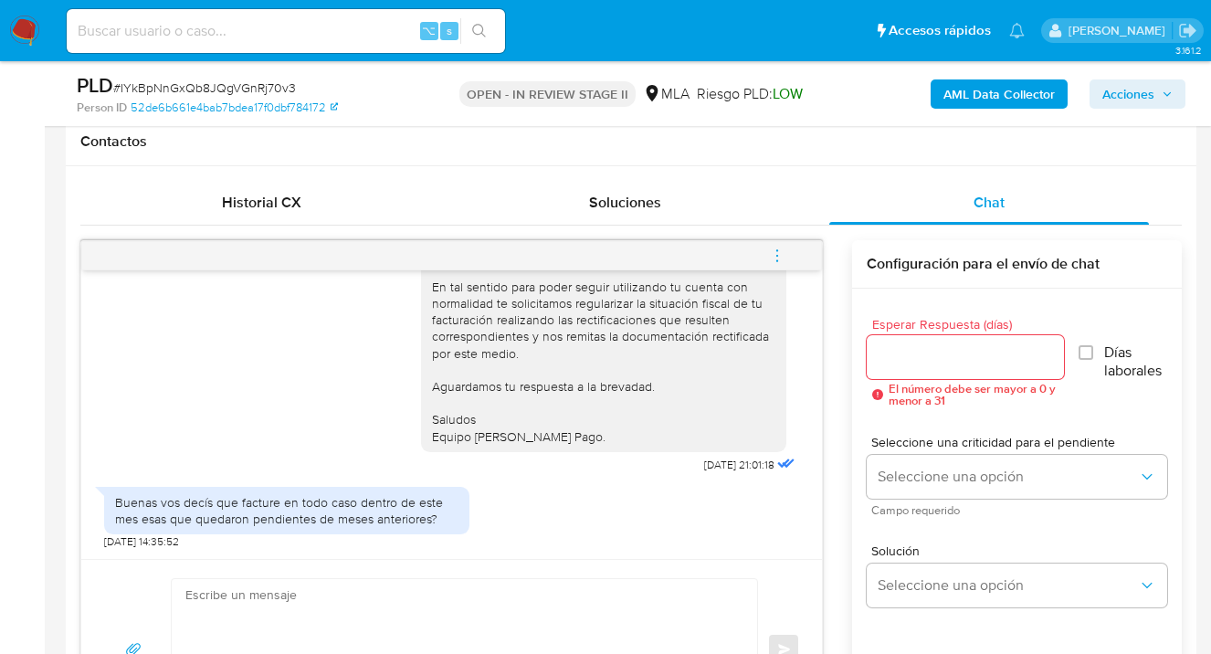
scroll to position [869, 0]
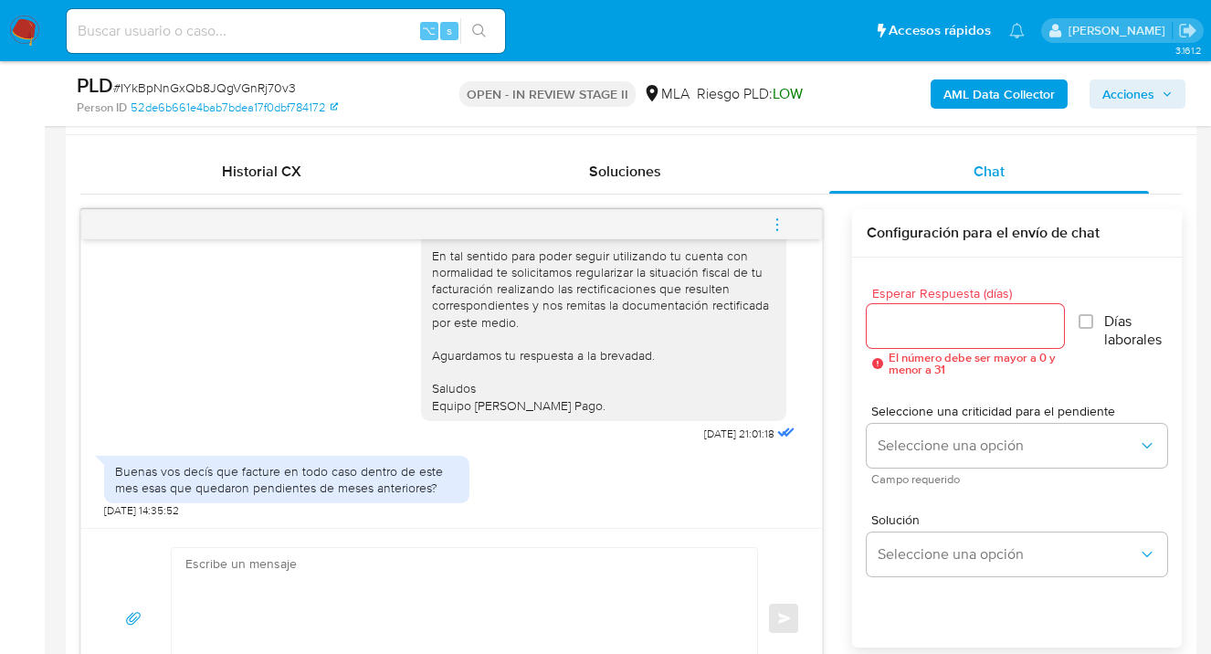
click at [895, 321] on input "Esperar Respuesta (días)" at bounding box center [965, 326] width 197 height 24
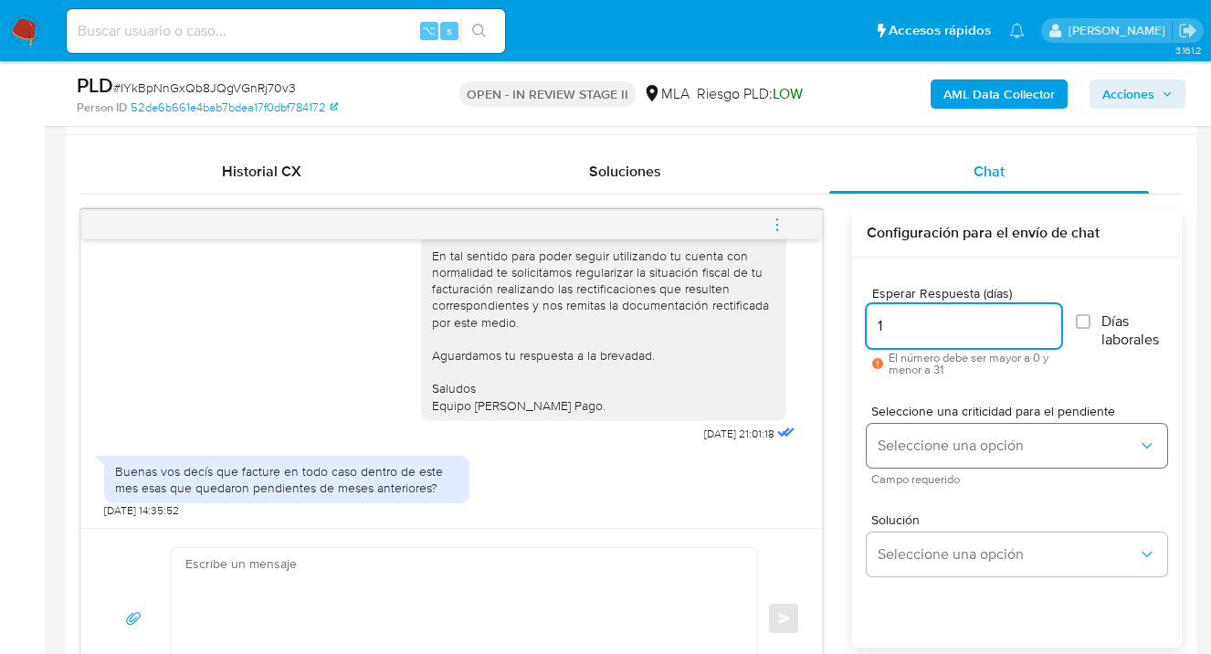
type input "1"
click at [954, 449] on span "Seleccione una opción" at bounding box center [1008, 446] width 260 height 18
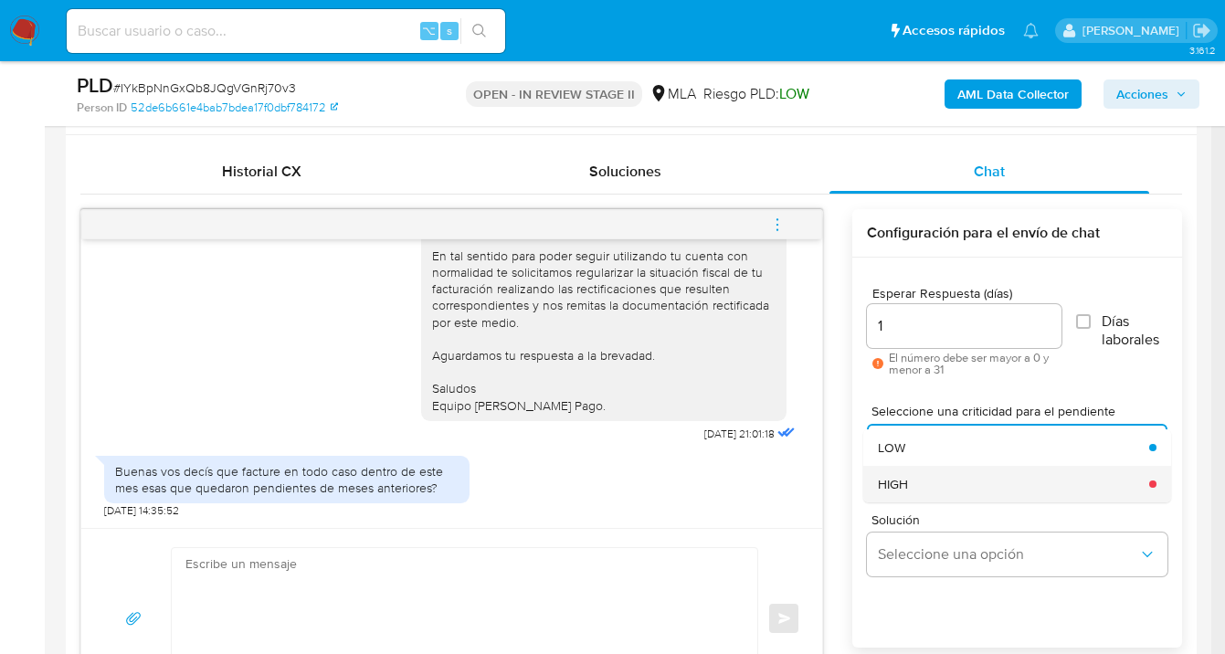
click at [933, 481] on div "HIGH" at bounding box center [1008, 484] width 260 height 37
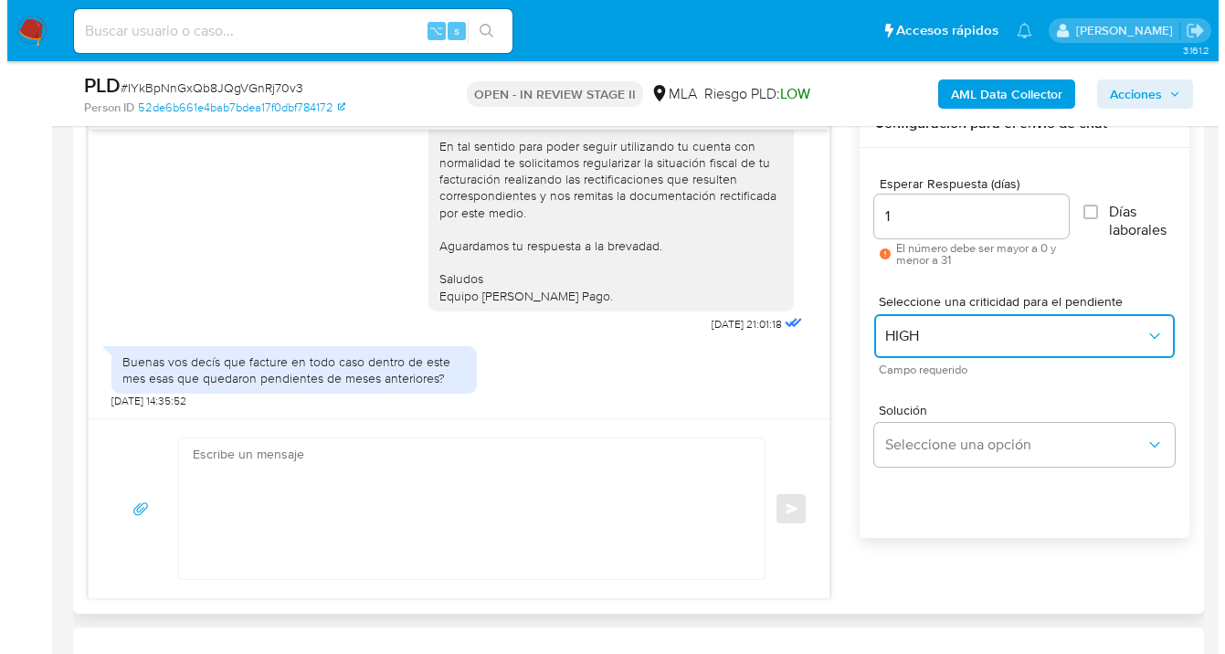
scroll to position [1025, 0]
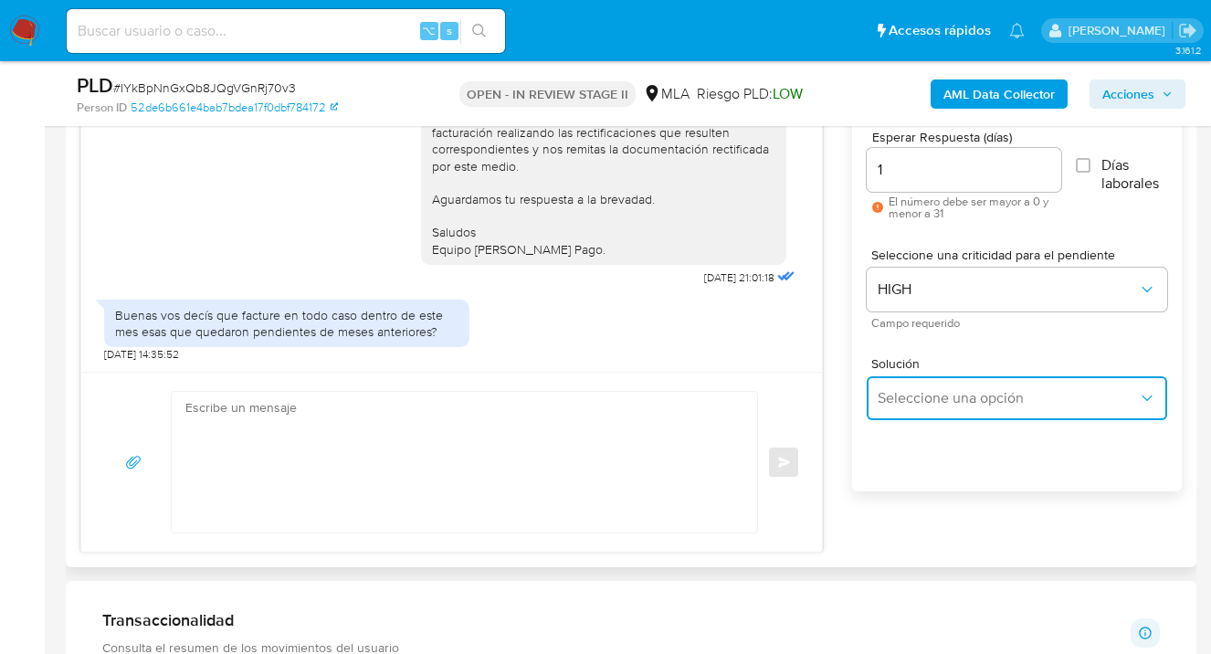
click at [921, 409] on button "Seleccione una opción" at bounding box center [1017, 398] width 301 height 44
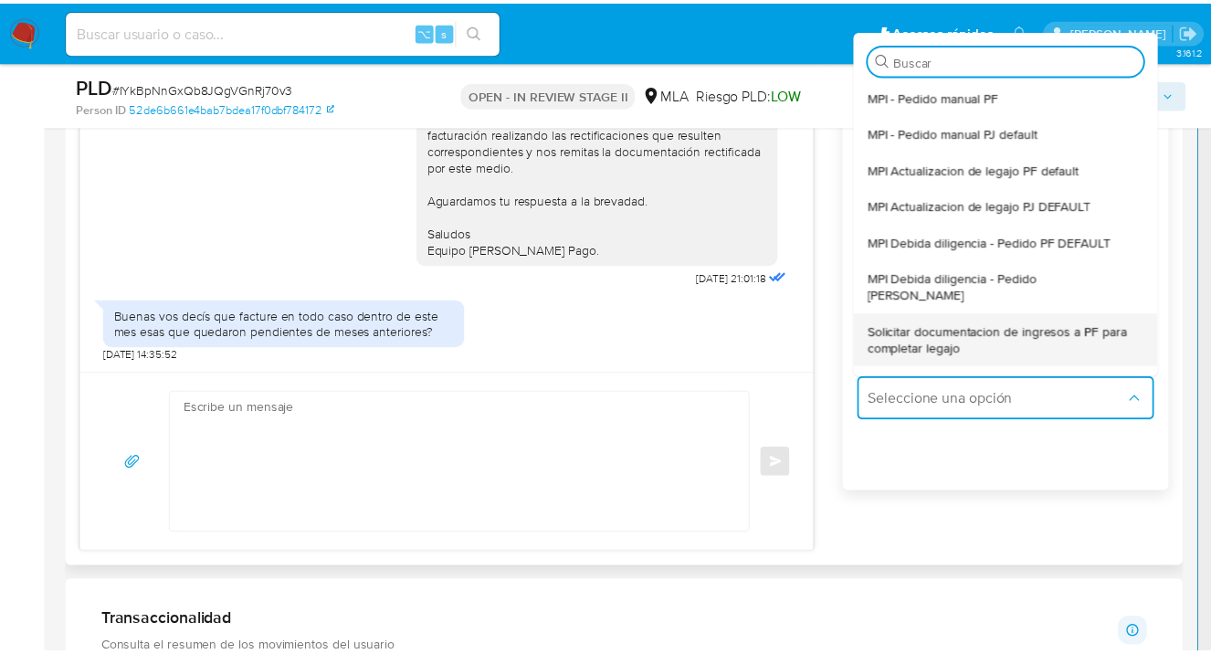
scroll to position [121, 0]
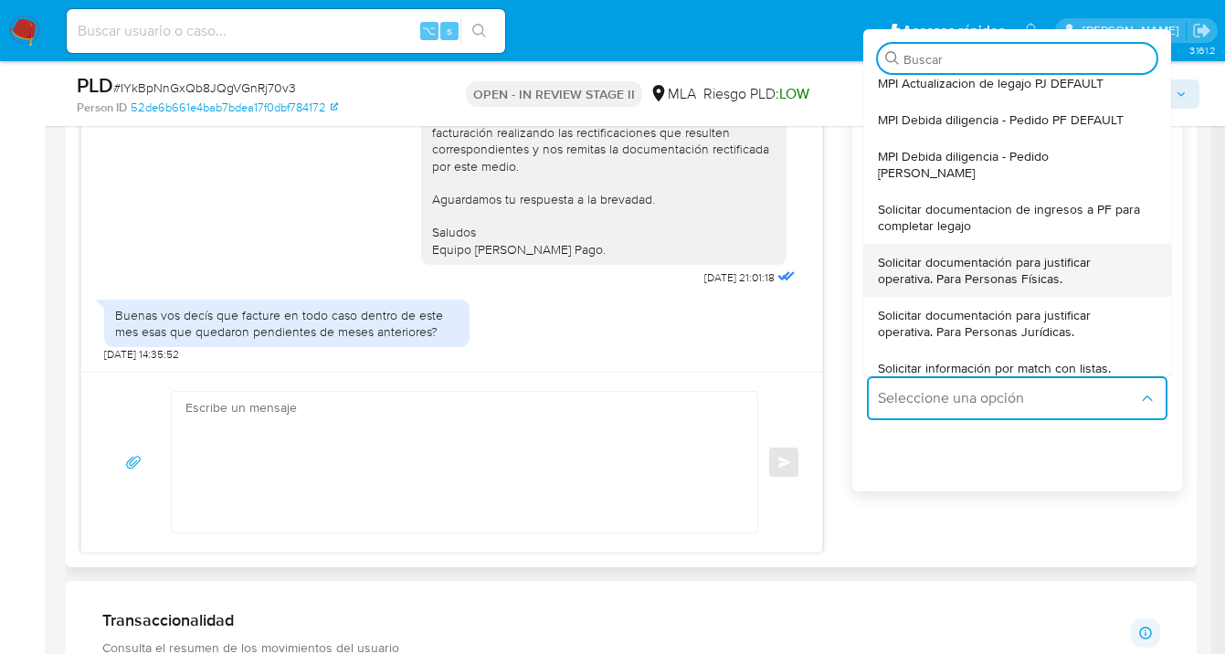
click at [988, 254] on span "Solicitar documentación para justificar operativa. Para Personas Físicas." at bounding box center [1012, 270] width 268 height 33
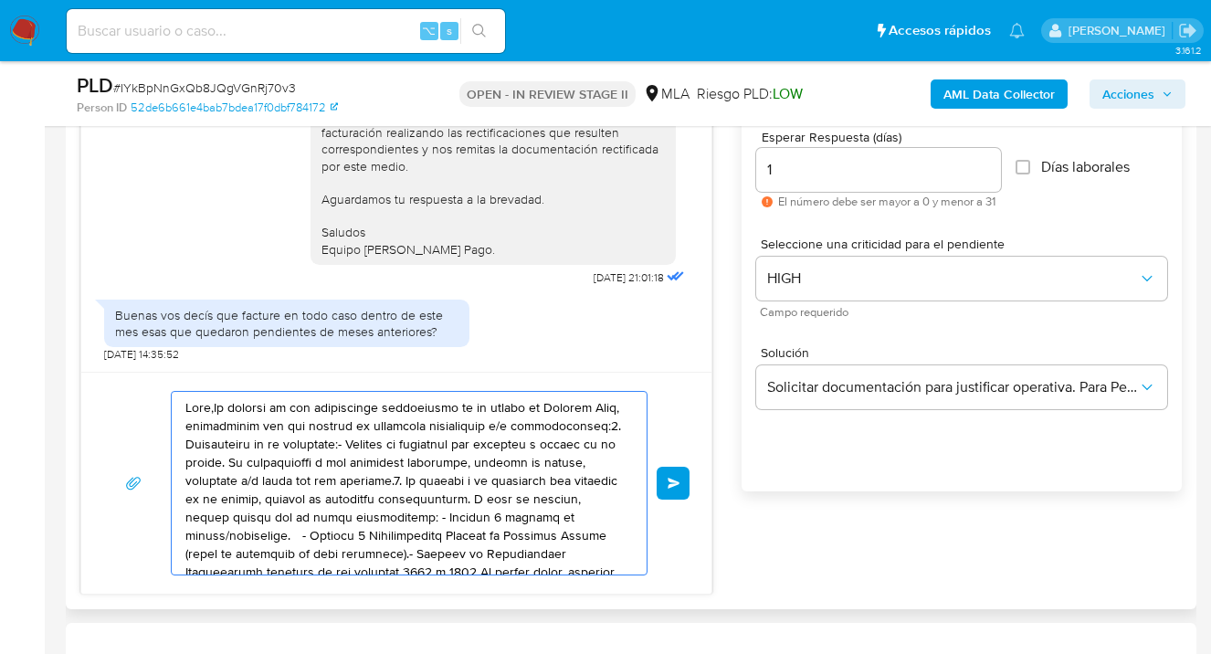
drag, startPoint x: 249, startPoint y: 466, endPoint x: 138, endPoint y: 426, distance: 118.5
click at [138, 426] on div "Enviar" at bounding box center [396, 483] width 586 height 185
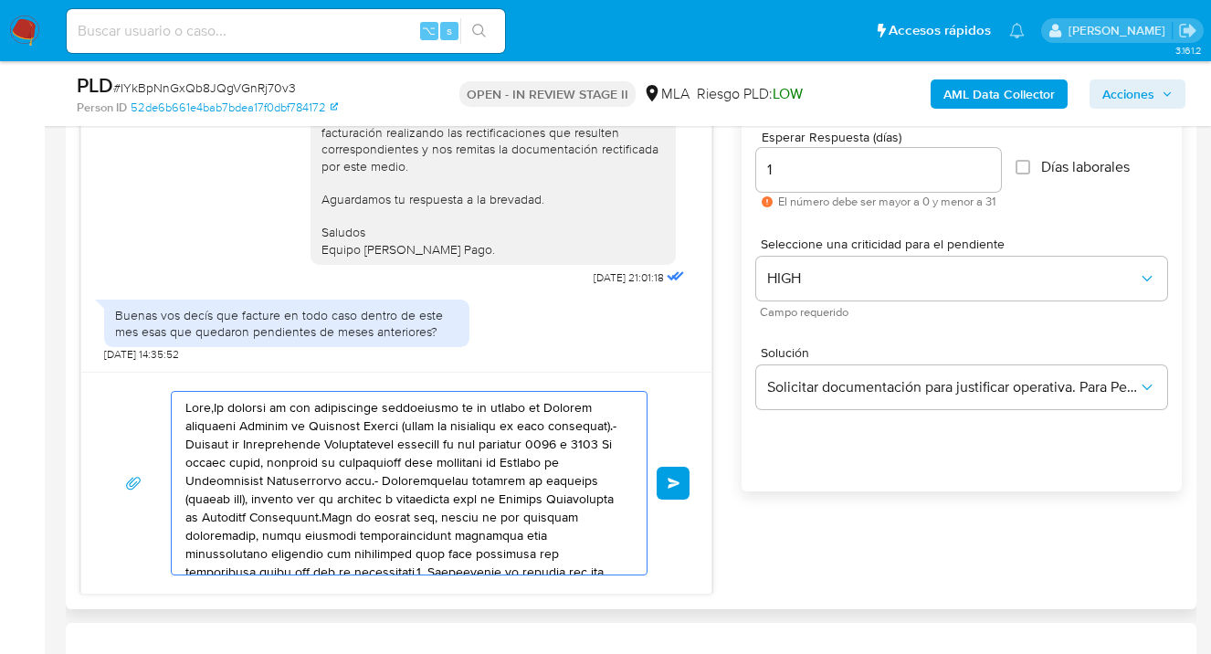
drag, startPoint x: 469, startPoint y: 546, endPoint x: 119, endPoint y: 396, distance: 380.6
click at [118, 395] on div "Enviar" at bounding box center [396, 483] width 586 height 185
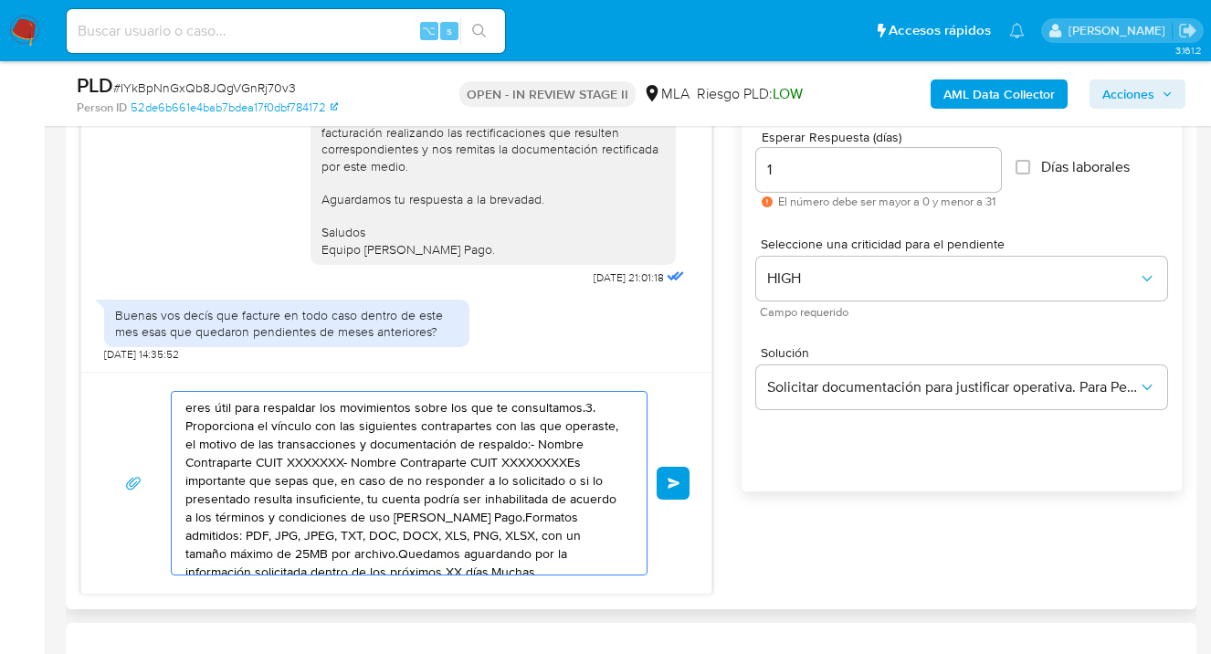
drag, startPoint x: 440, startPoint y: 522, endPoint x: 143, endPoint y: 418, distance: 314.6
type textarea "eres útil para respaldar los movimientos sobre los que te consultamos.3. icione…"
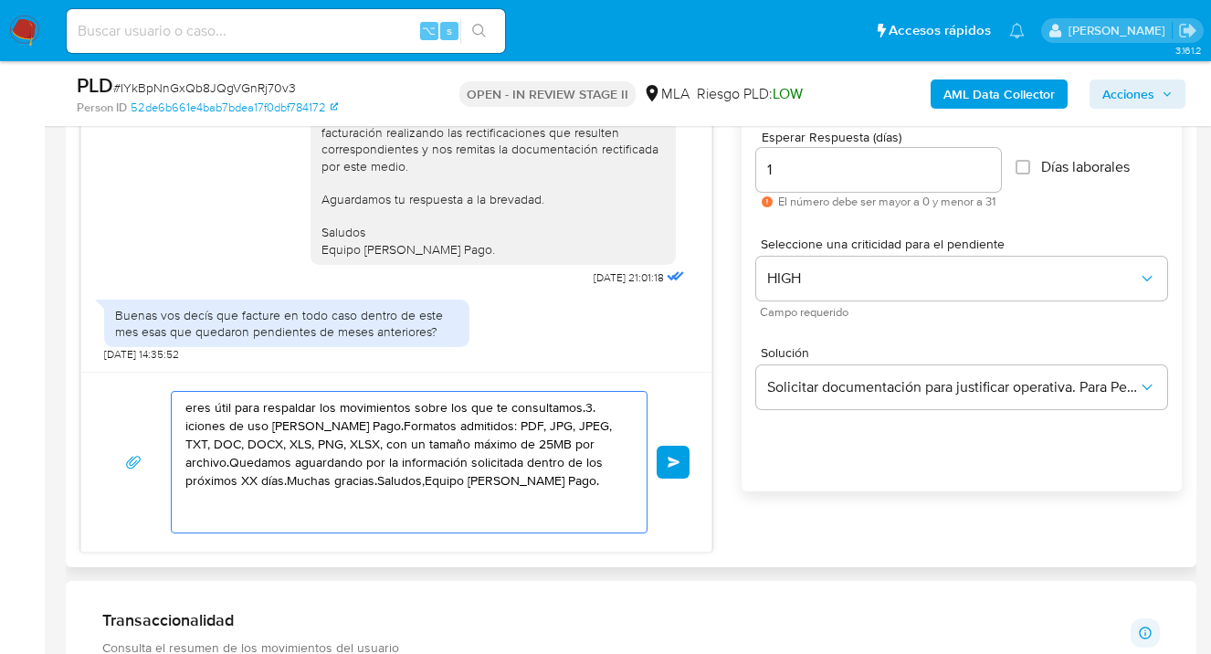
drag, startPoint x: 396, startPoint y: 497, endPoint x: 138, endPoint y: 419, distance: 269.9
click at [98, 406] on div "eres útil para respaldar los movimientos sobre los que te consultamos.3. icione…" at bounding box center [396, 462] width 630 height 180
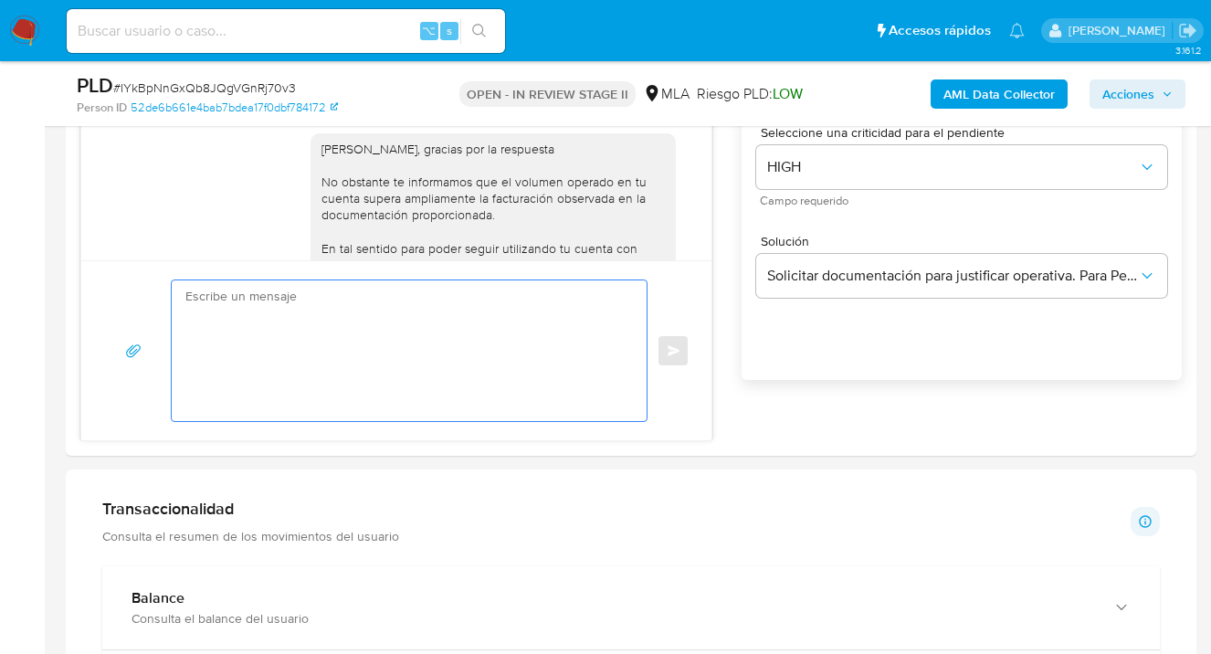
scroll to position [1035, 0]
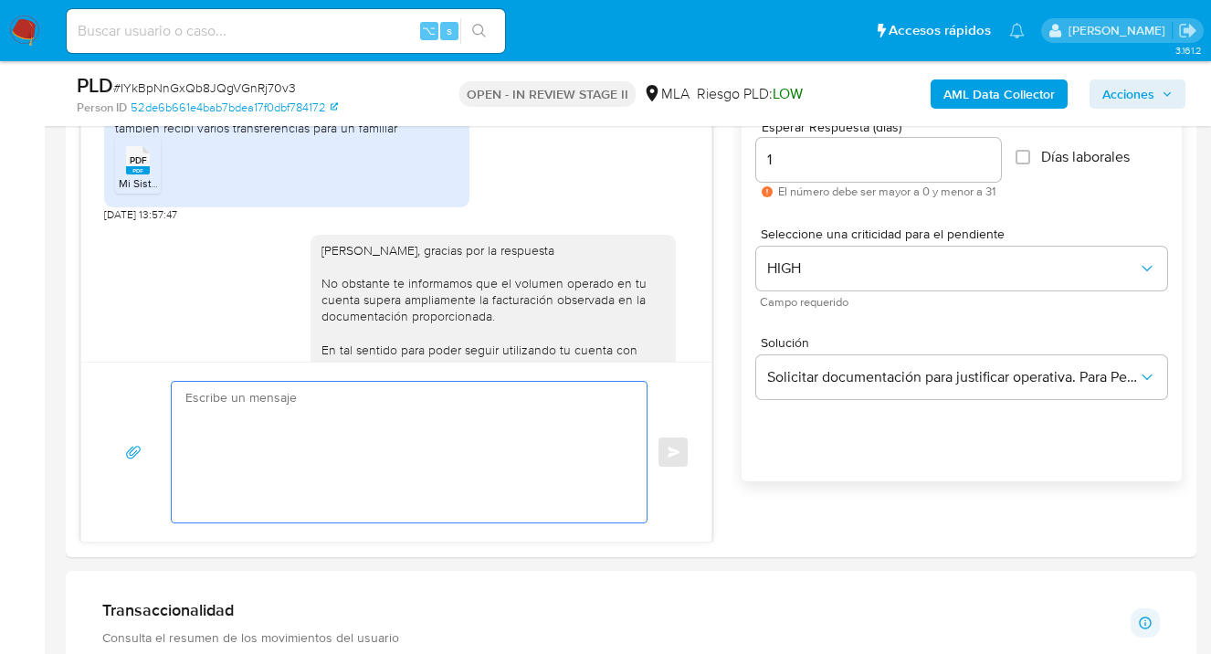
click at [375, 424] on textarea at bounding box center [404, 452] width 438 height 141
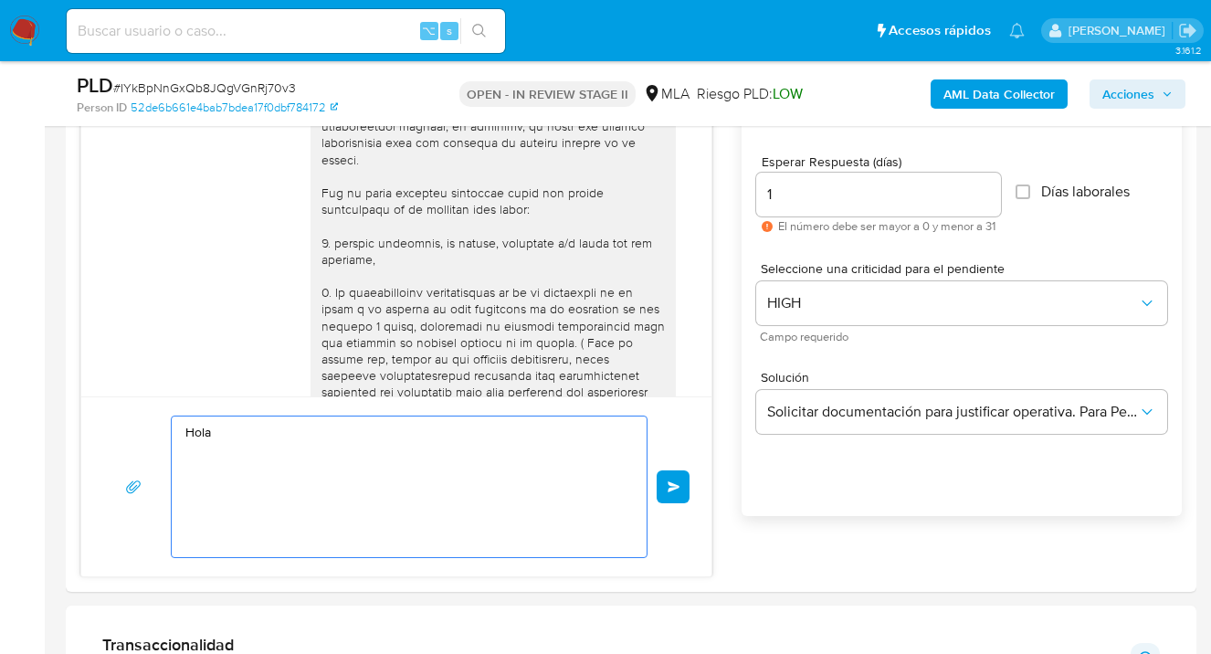
scroll to position [2236, 0]
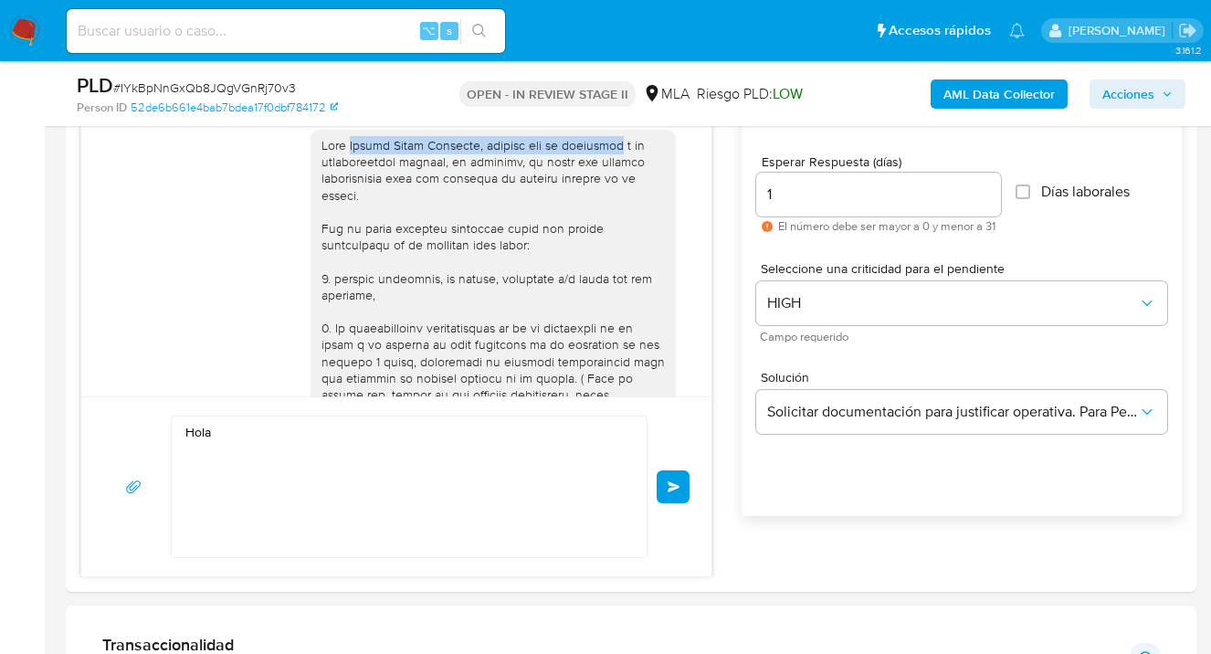
drag, startPoint x: 343, startPoint y: 231, endPoint x: 595, endPoint y: 228, distance: 252.1
click at [595, 228] on div at bounding box center [493, 452] width 343 height 631
copy div "Yamila Belen Ferreyra, gracias por la respuesta"
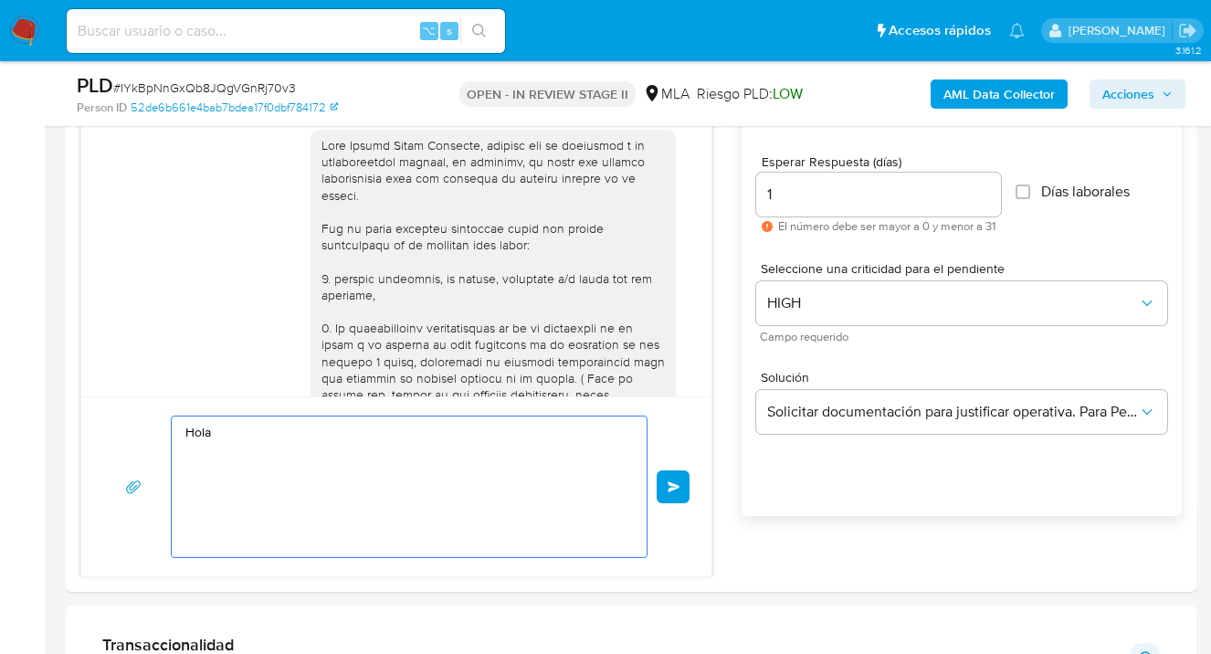
click at [279, 430] on textarea "Hola" at bounding box center [404, 487] width 438 height 141
paste textarea "Yamila Belen Ferreyra, gracias por la respuesta"
click at [419, 429] on textarea "Hola Yamila Belen Ferreyra, gracias por la respuesta" at bounding box center [404, 487] width 438 height 141
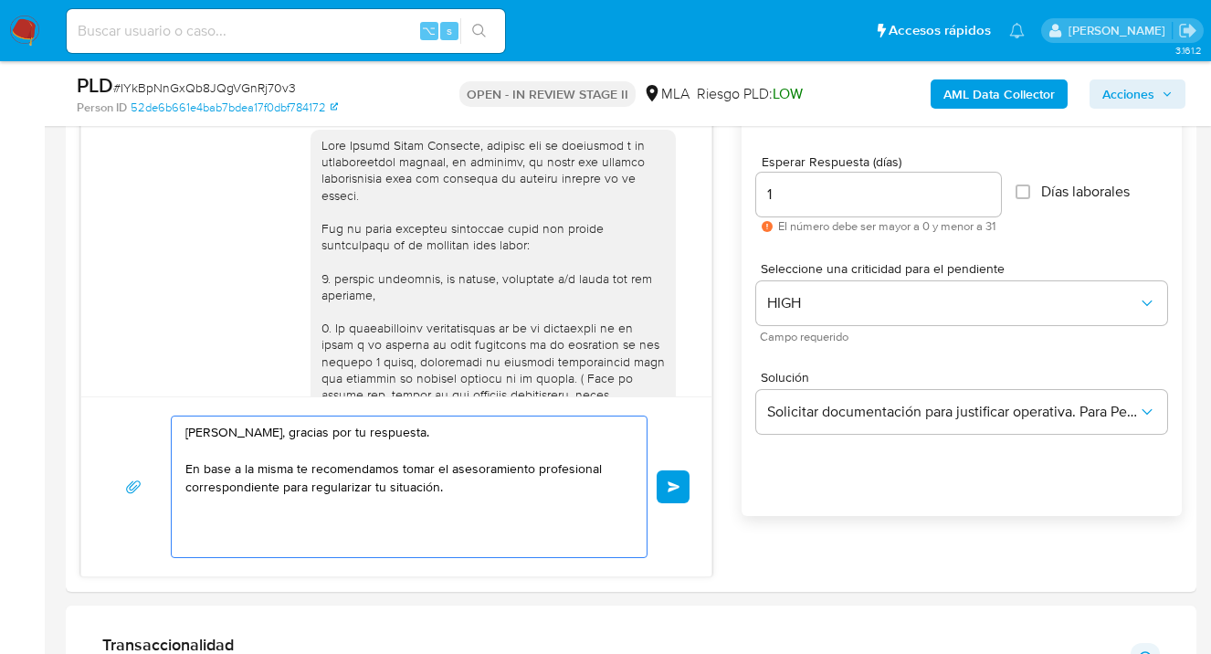
click at [291, 472] on textarea "Hola Yamila Belen Ferreyra, gracias por tu respuesta. En base a la misma te rec…" at bounding box center [404, 487] width 438 height 141
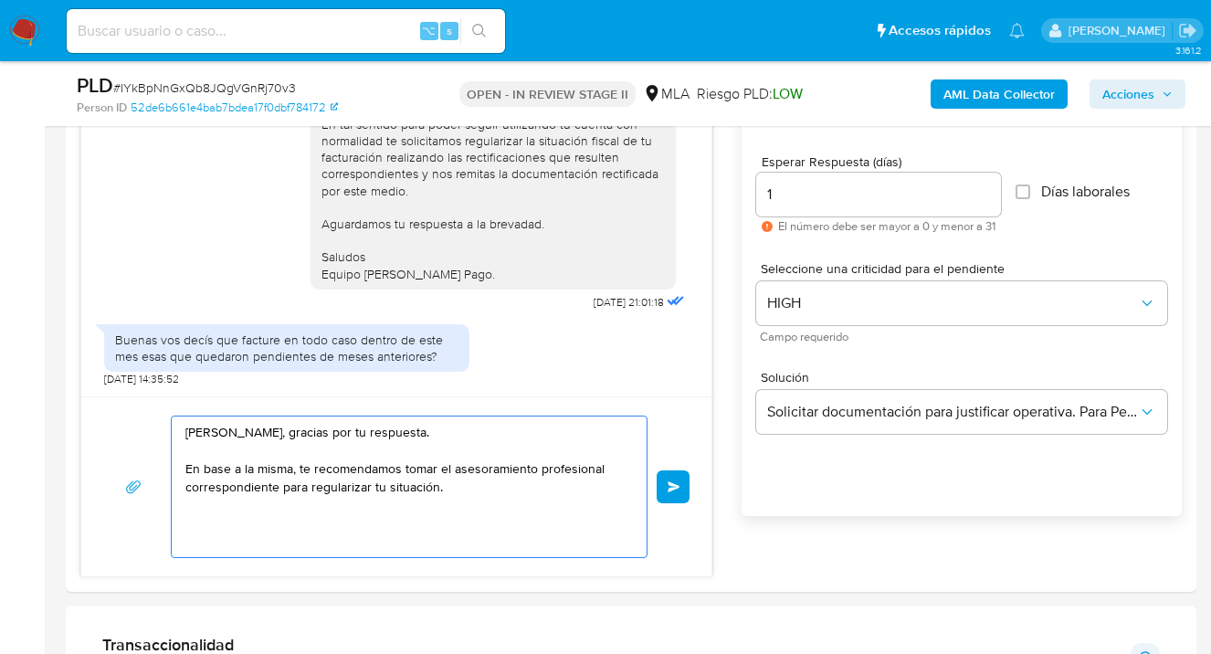
scroll to position [3375, 0]
drag, startPoint x: 453, startPoint y: 489, endPoint x: 460, endPoint y: 500, distance: 13.2
click at [453, 489] on textarea "Hola Yamila Belen Ferreyra, gracias por tu respuesta. En base a la misma, te re…" at bounding box center [404, 487] width 438 height 141
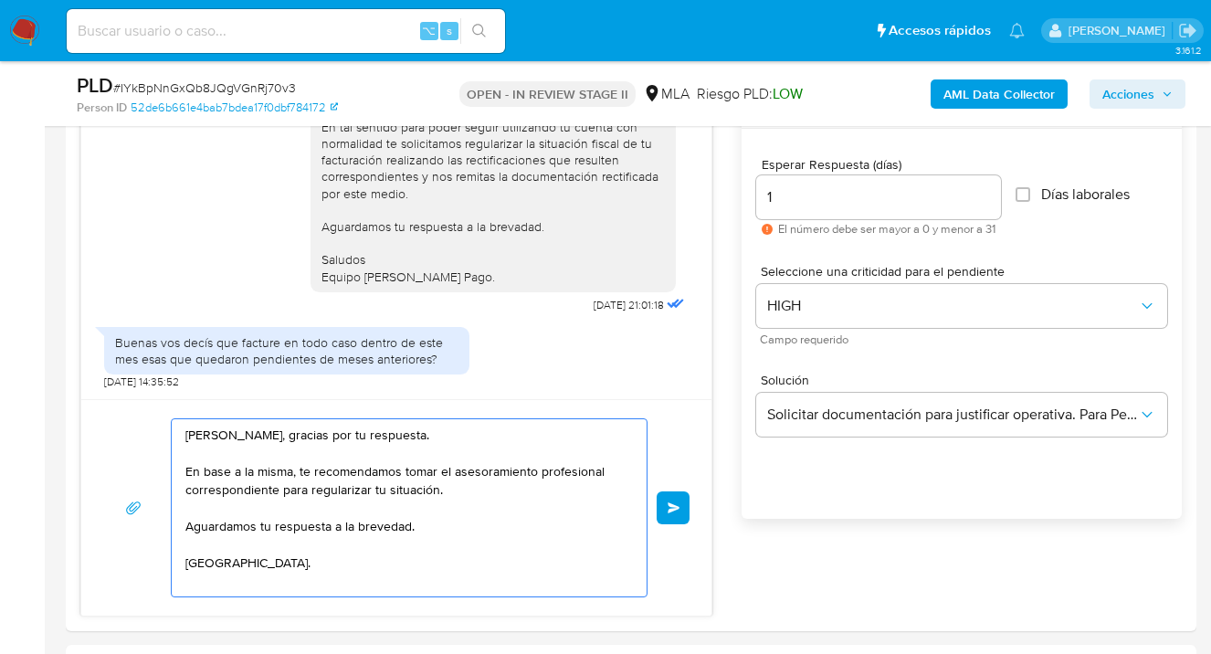
scroll to position [997, 0]
click at [606, 471] on textarea "Hola Yamila Belen Ferreyra, gracias por tu respuesta. En base a la misma, te re…" at bounding box center [404, 508] width 438 height 177
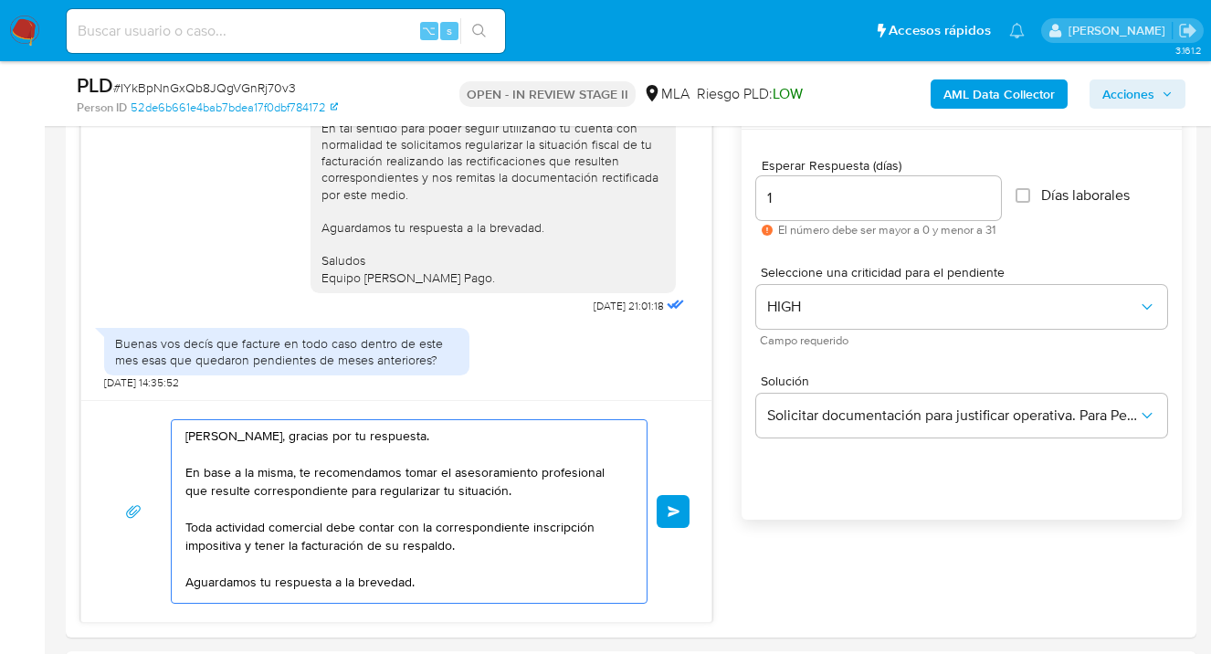
drag, startPoint x: 478, startPoint y: 547, endPoint x: 185, endPoint y: 521, distance: 294.4
click at [185, 521] on textarea "Hola Yamila Belen Ferreyra, gracias por tu respuesta. En base a la misma, te re…" at bounding box center [404, 511] width 438 height 183
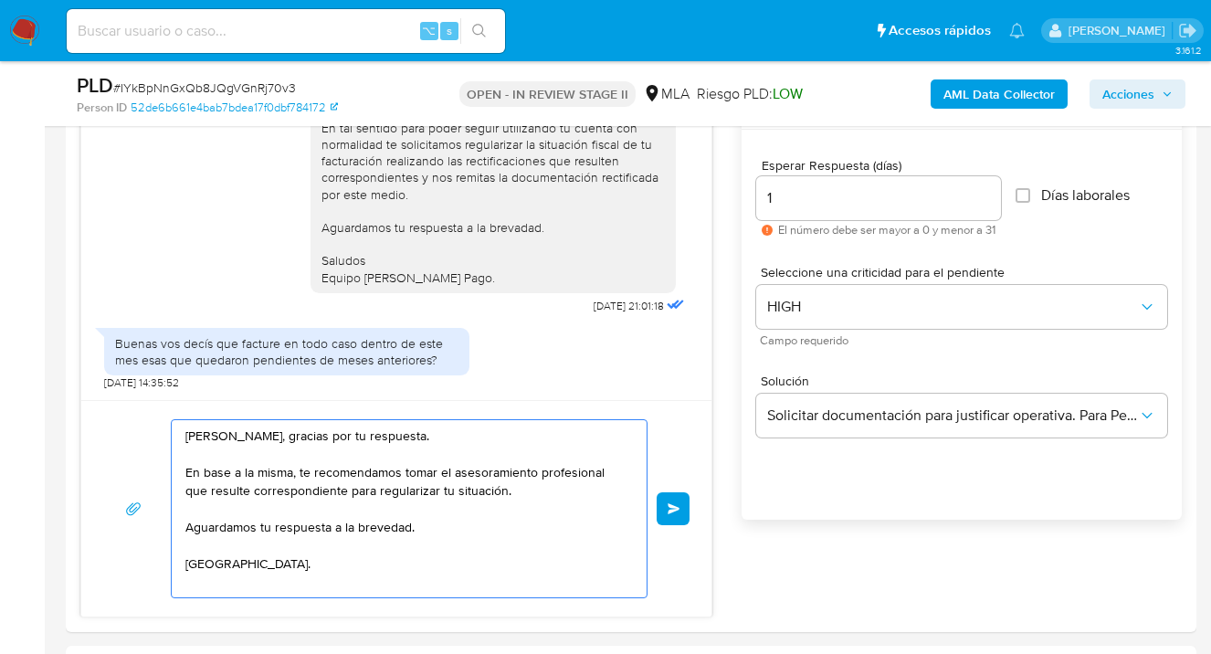
scroll to position [6, 0]
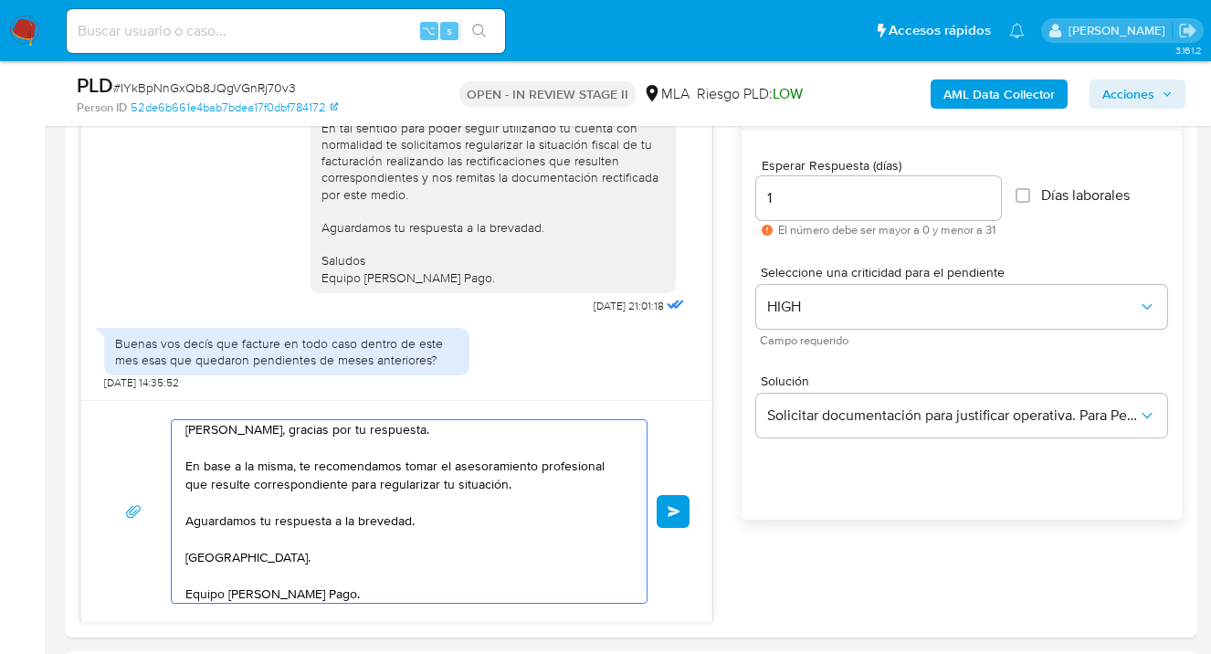
click at [345, 482] on textarea "Hola Yamila Belen Ferreyra, gracias por tu respuesta. En base a la misma, te re…" at bounding box center [404, 511] width 438 height 183
click at [378, 483] on textarea "Hola Yamila Belen Ferreyra, gracias por tu respuesta. En base a la misma, te re…" at bounding box center [404, 511] width 438 height 183
drag, startPoint x: 375, startPoint y: 483, endPoint x: 420, endPoint y: 525, distance: 61.4
click at [376, 483] on textarea "Hola Yamila Belen Ferreyra, gracias por tu respuesta. En base a la misma, te re…" at bounding box center [404, 511] width 438 height 183
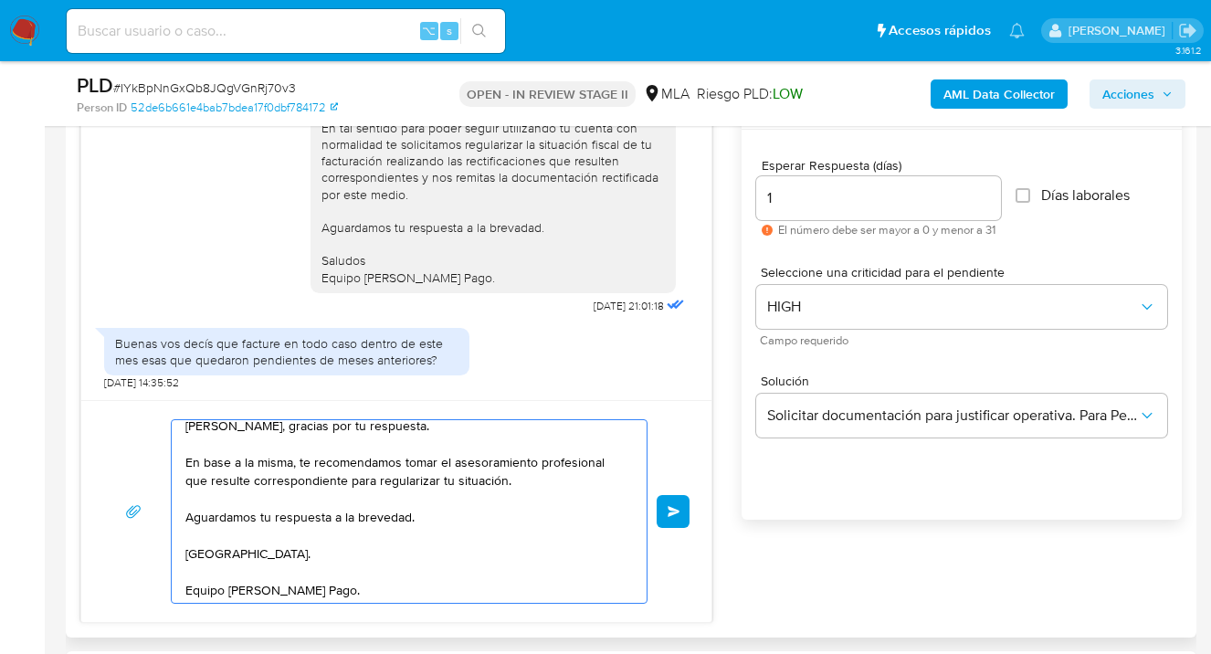
scroll to position [13, 0]
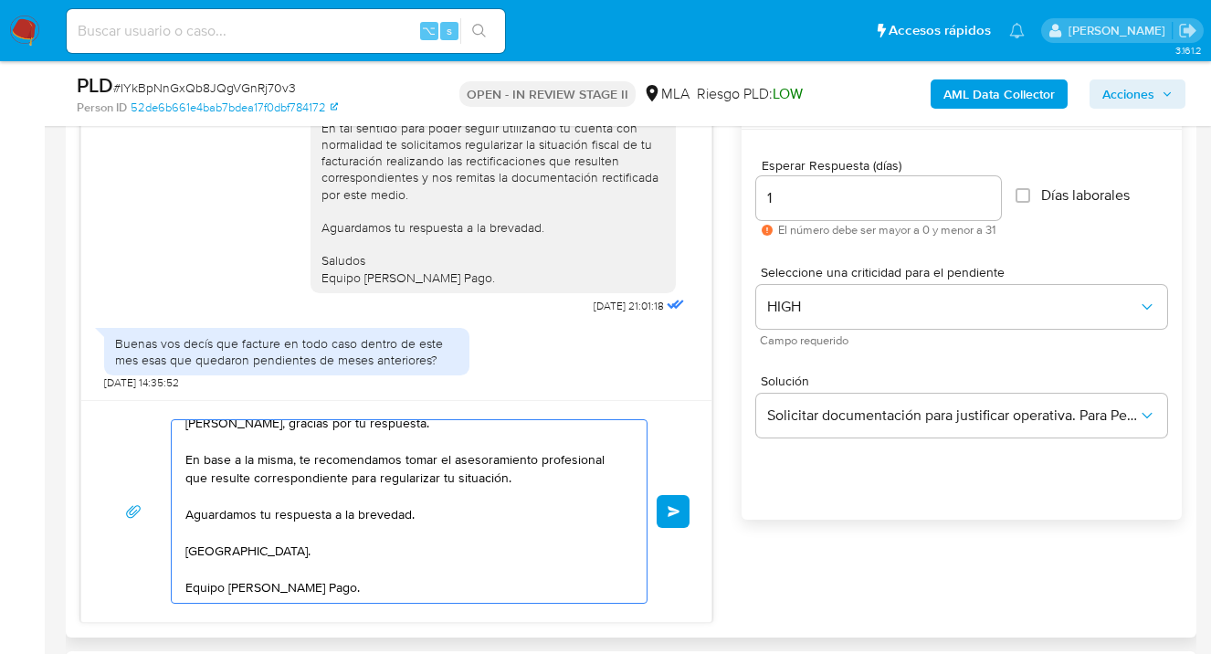
click at [257, 566] on textarea "Hola Yamila Belen Ferreyra, gracias por tu respuesta. En base a la misma, te re…" at bounding box center [404, 511] width 438 height 183
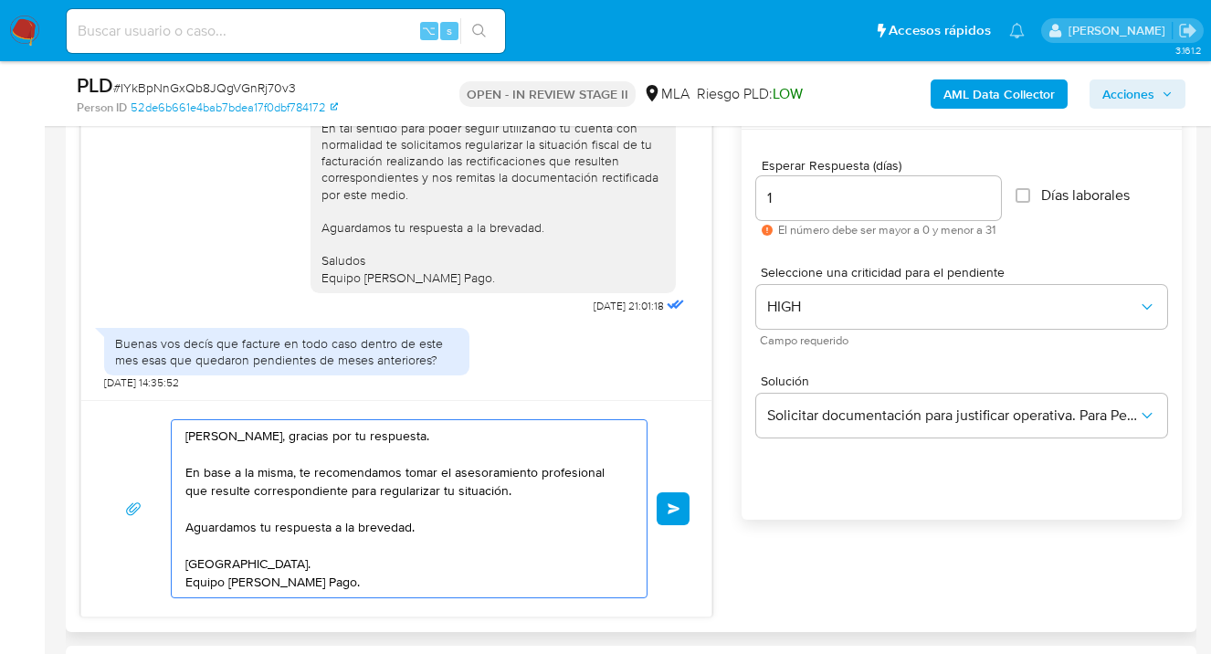
scroll to position [0, 0]
click at [528, 490] on textarea "Hola Yamila Belen Ferreyra, gracias por tu respuesta. En base a la misma, te re…" at bounding box center [404, 508] width 438 height 177
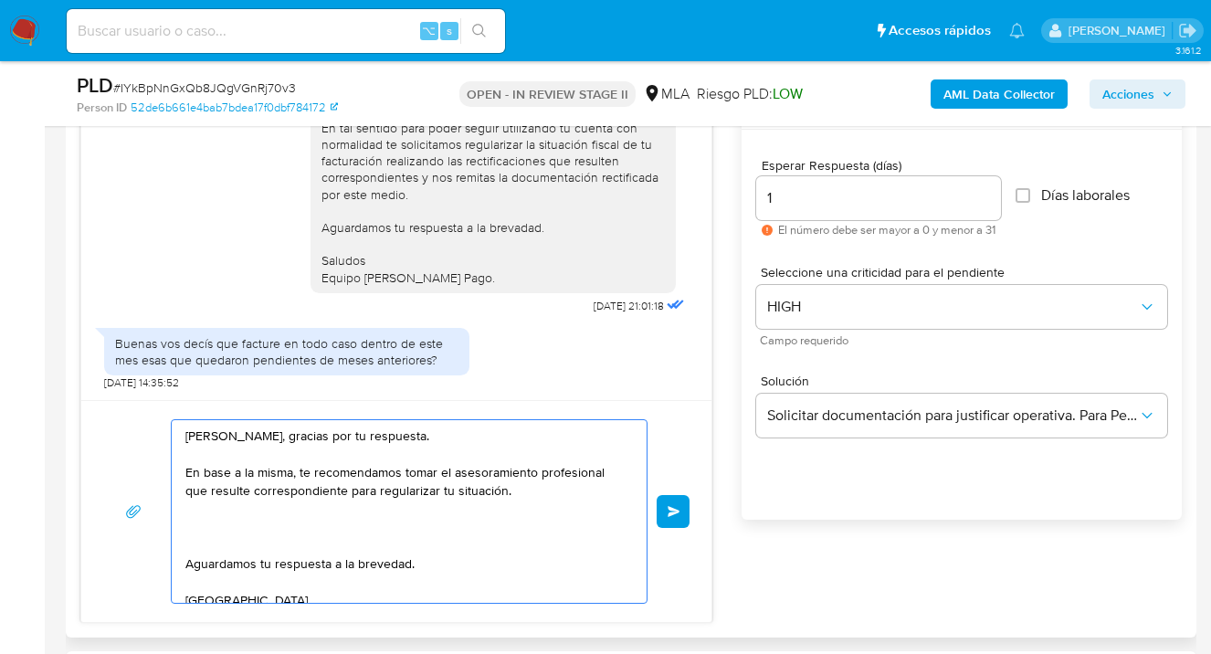
paste textarea "Es importante que sepas que, en caso de no responder a lo solicitado o si lo pr…"
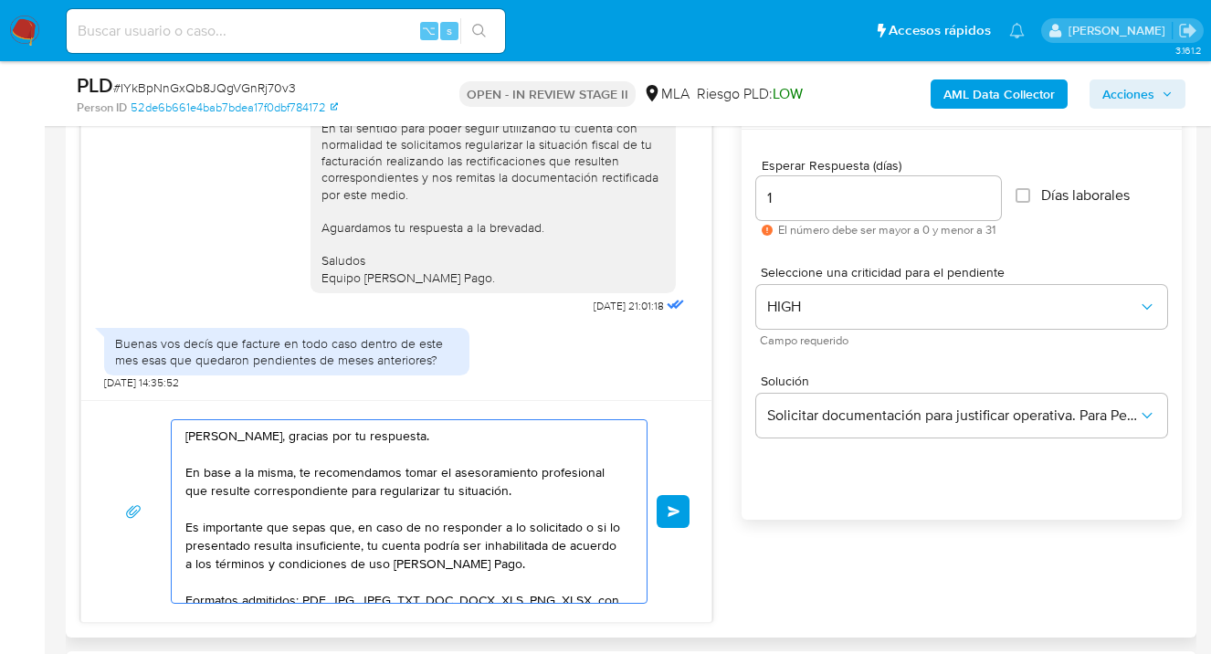
scroll to position [43, 0]
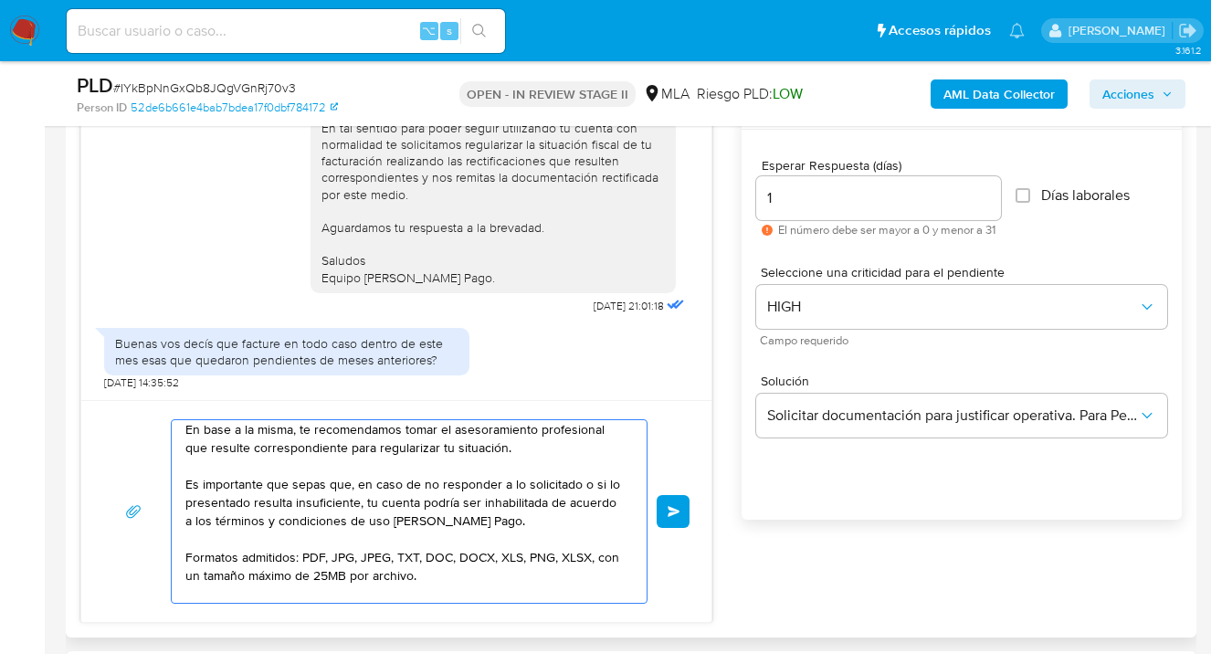
click at [269, 501] on textarea "Hola Yamila Belen Ferreyra, gracias por tu respuesta. En base a la misma, te re…" at bounding box center [404, 511] width 438 height 183
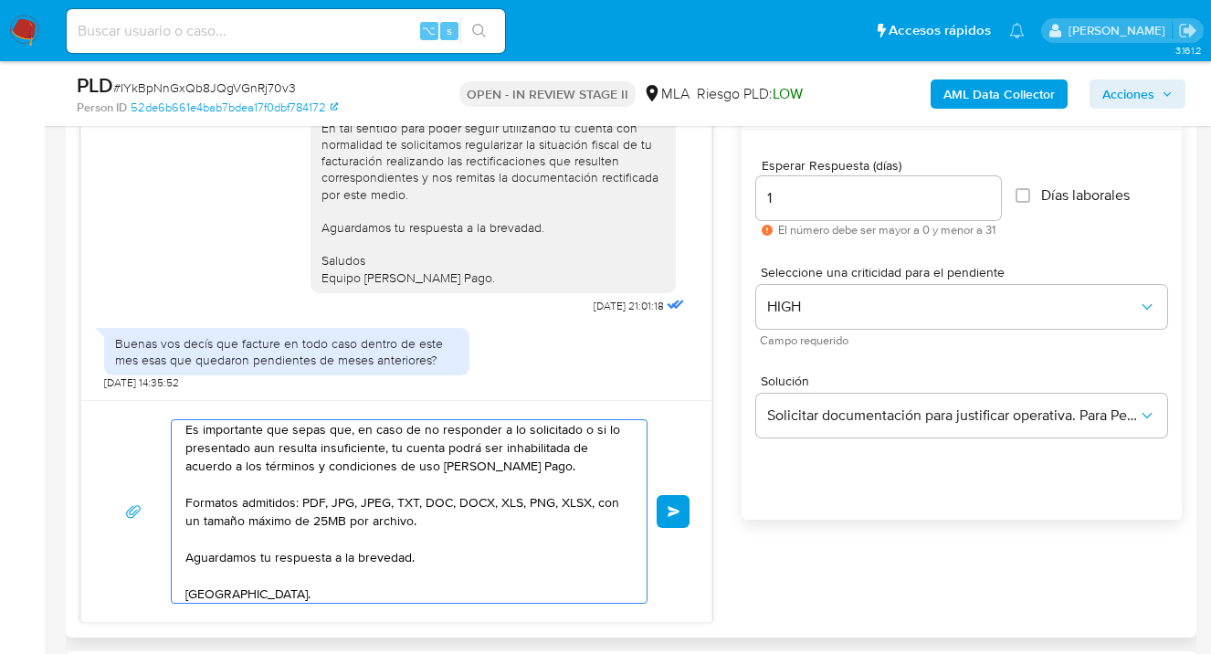
scroll to position [116, 0]
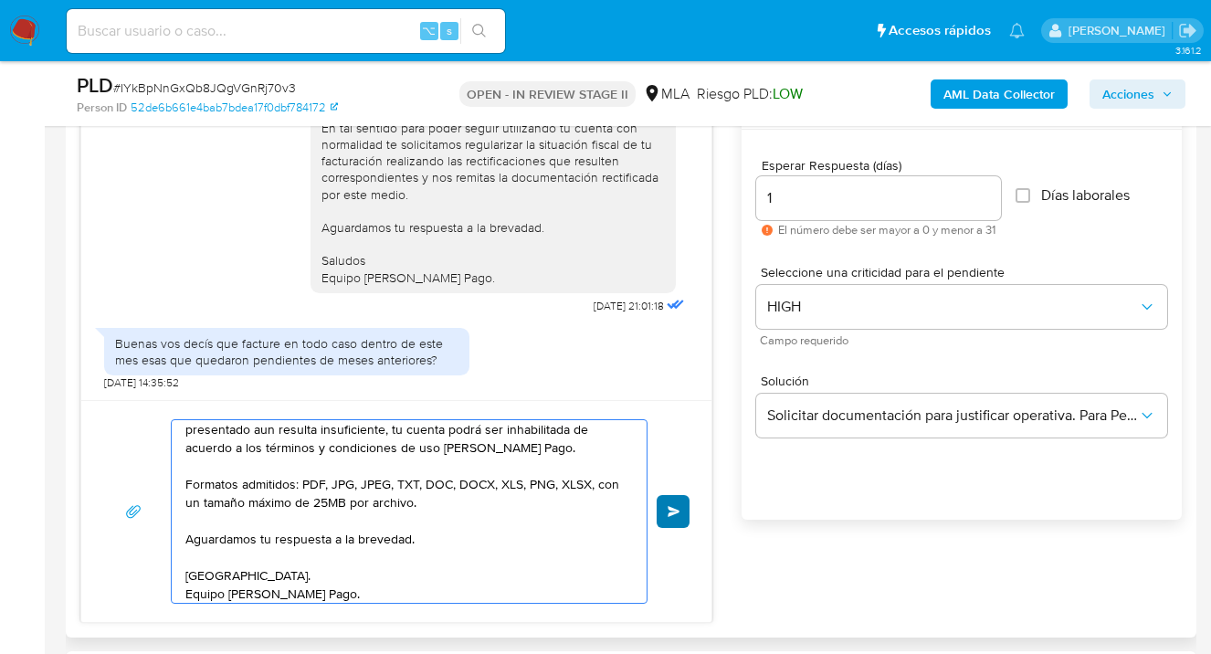
type textarea "Hola Yamila Belen Ferreyra, gracias por tu respuesta. En base a la misma, te re…"
click at [671, 516] on button "Enviar" at bounding box center [673, 511] width 33 height 33
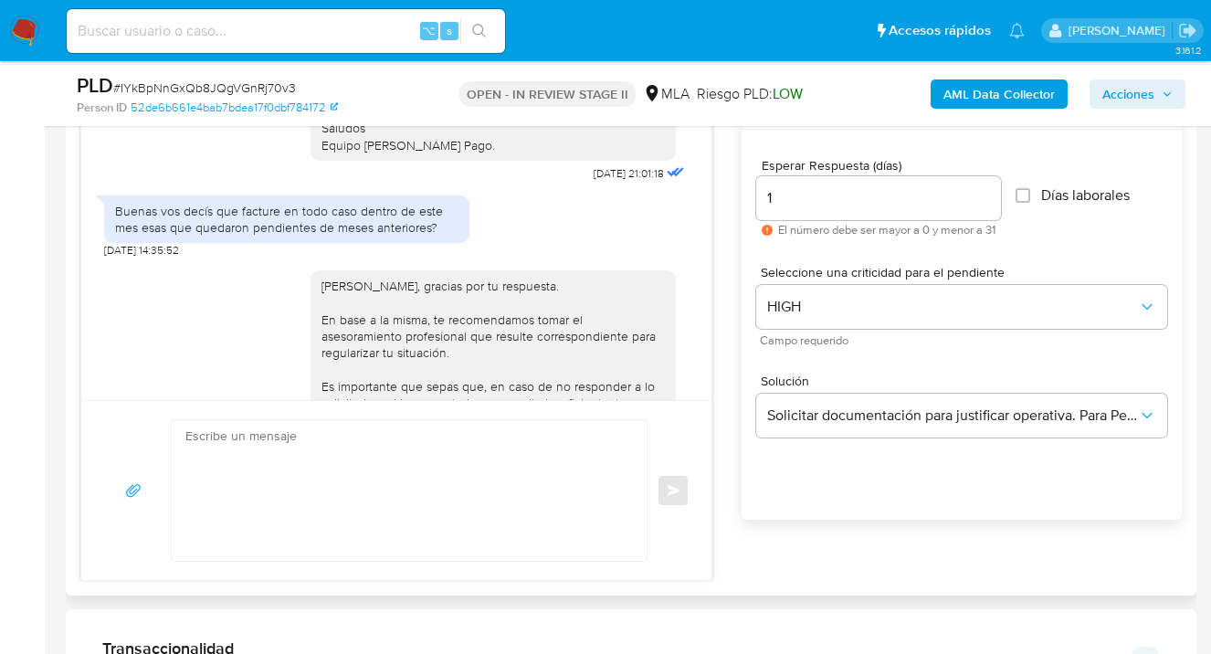
scroll to position [3727, 0]
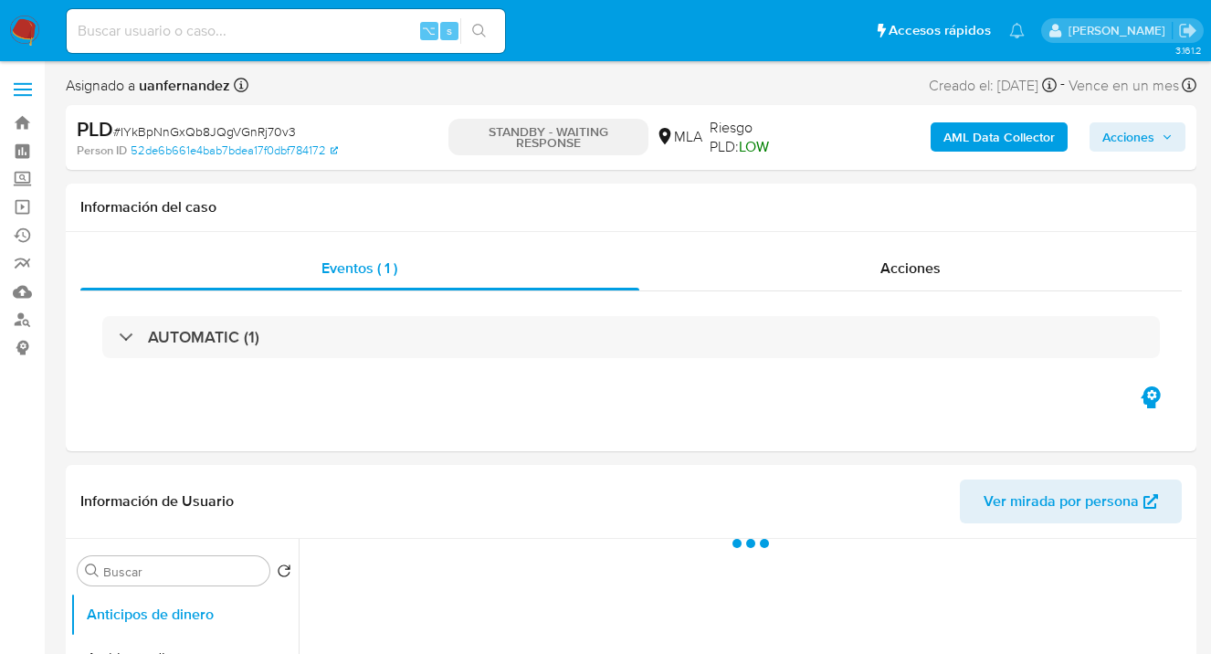
select select "10"
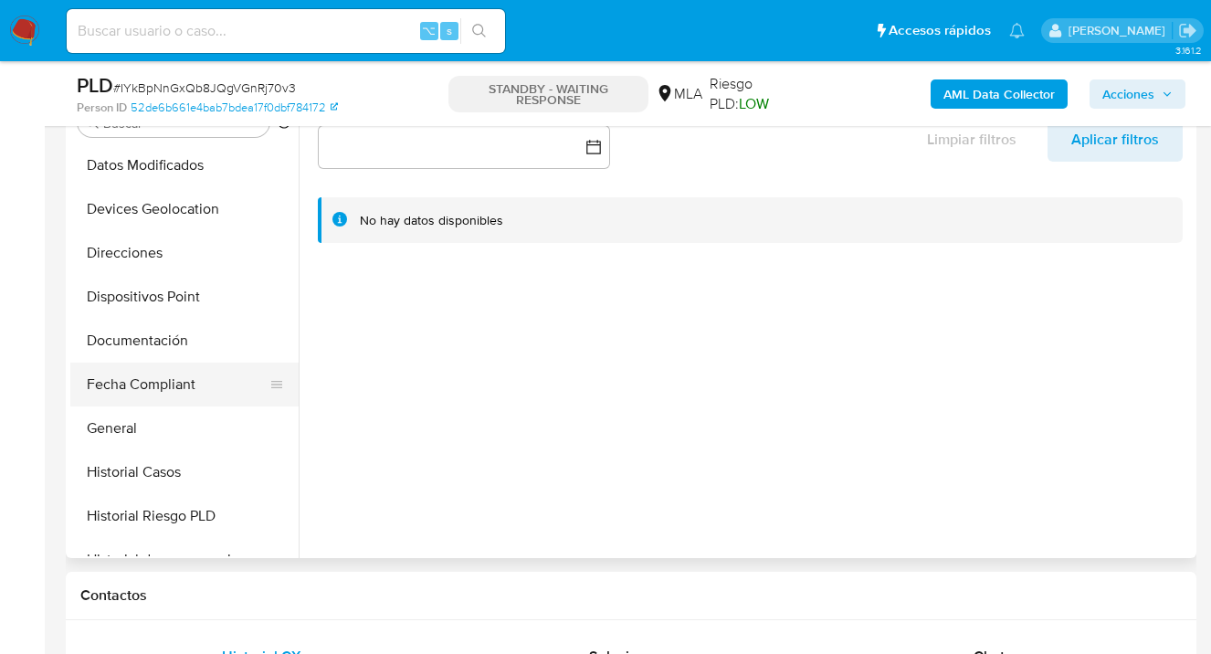
scroll to position [315, 0]
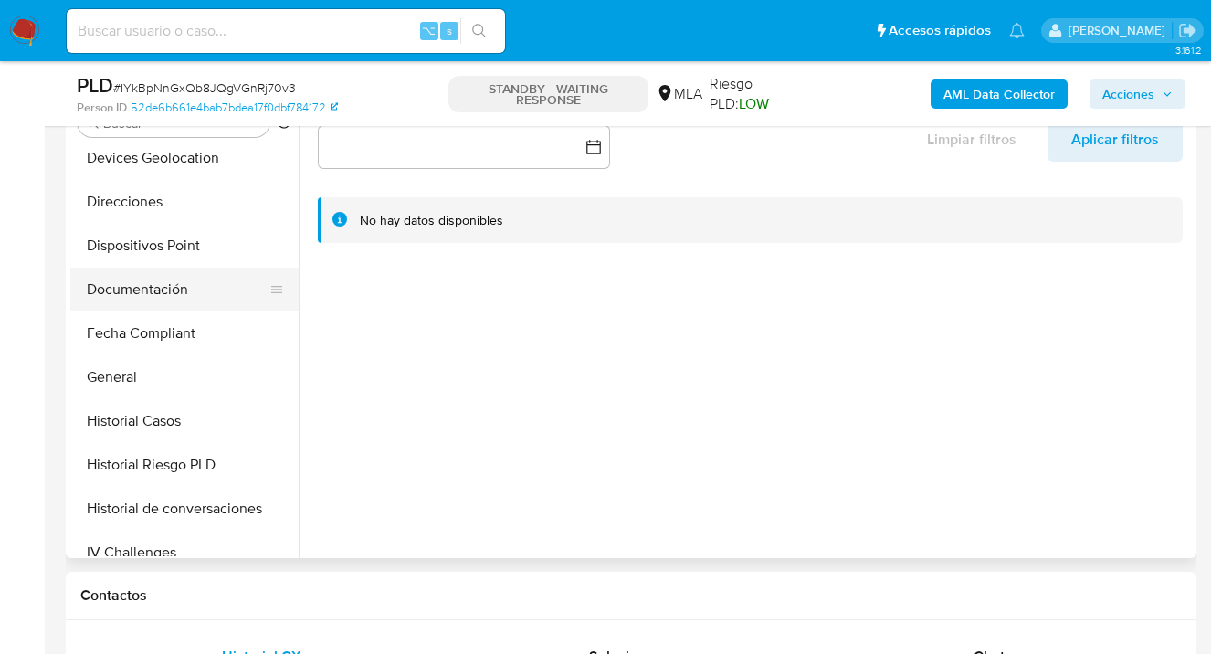
click at [201, 299] on button "Documentación" at bounding box center [177, 290] width 214 height 44
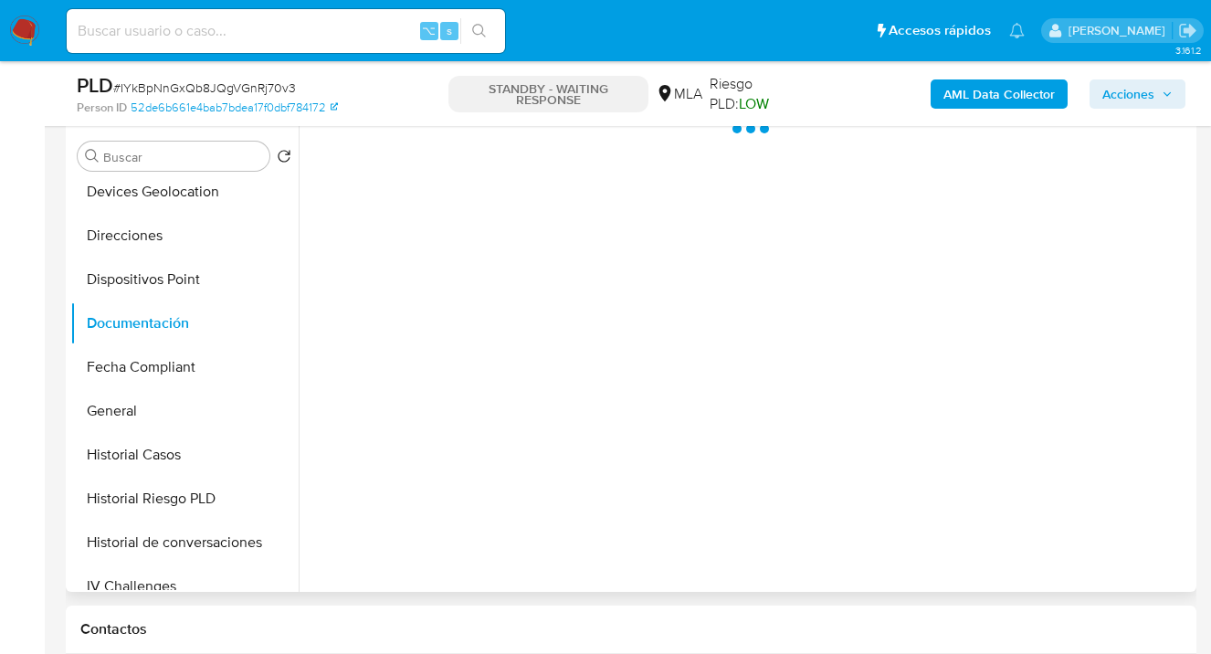
scroll to position [349, 0]
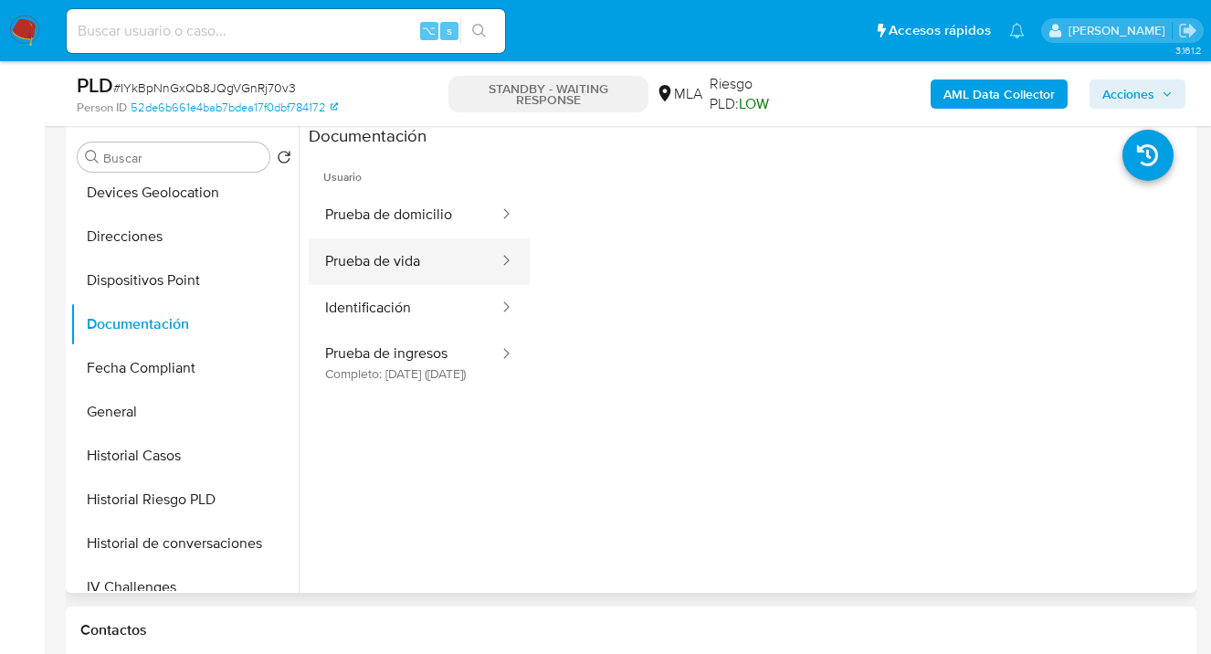
click at [423, 269] on button "Prueba de vida" at bounding box center [405, 261] width 192 height 47
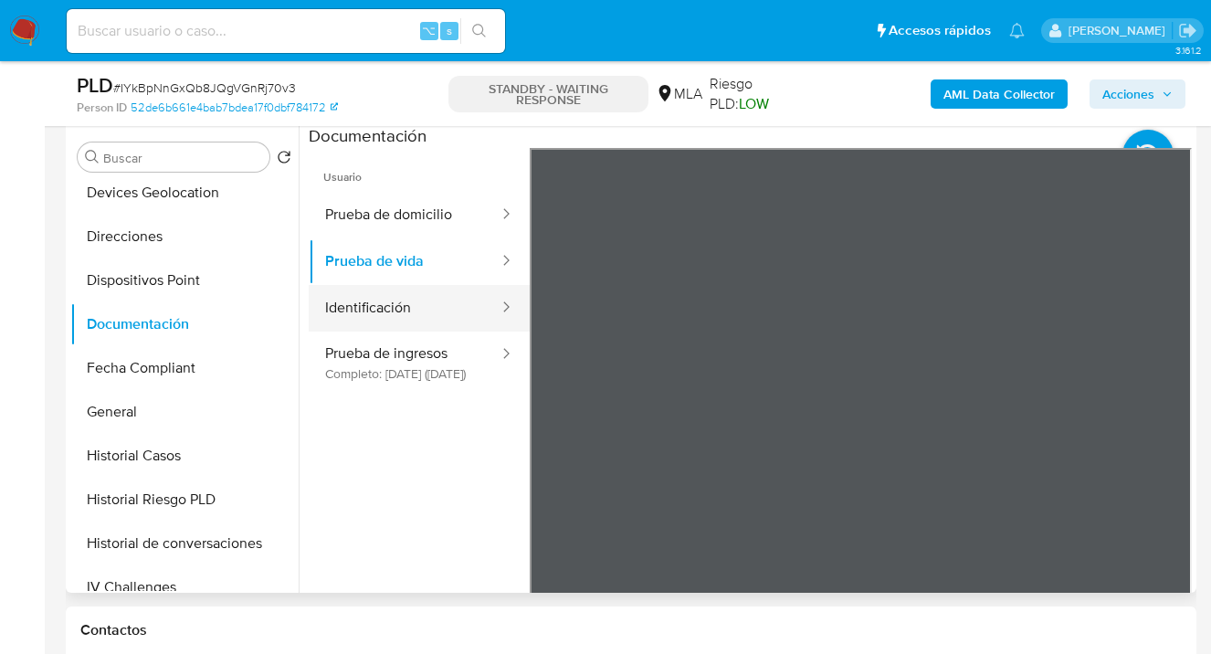
click at [411, 311] on button "Identificación" at bounding box center [405, 308] width 192 height 47
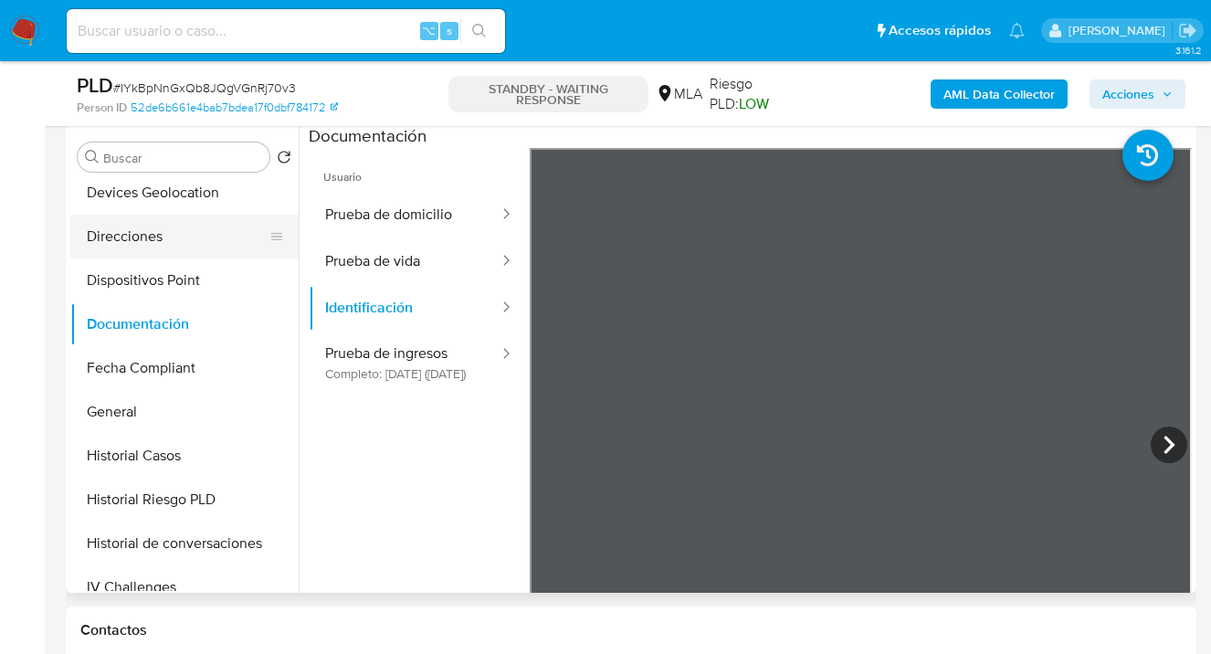
click at [177, 247] on button "Direcciones" at bounding box center [177, 237] width 214 height 44
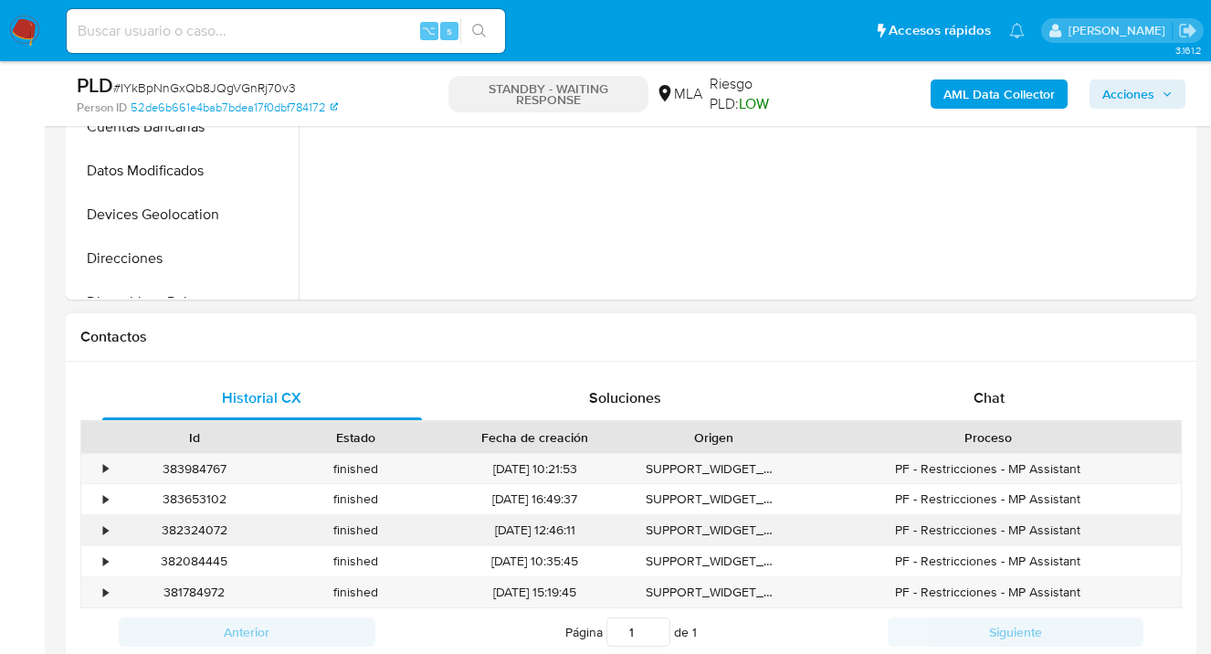
select select "10"
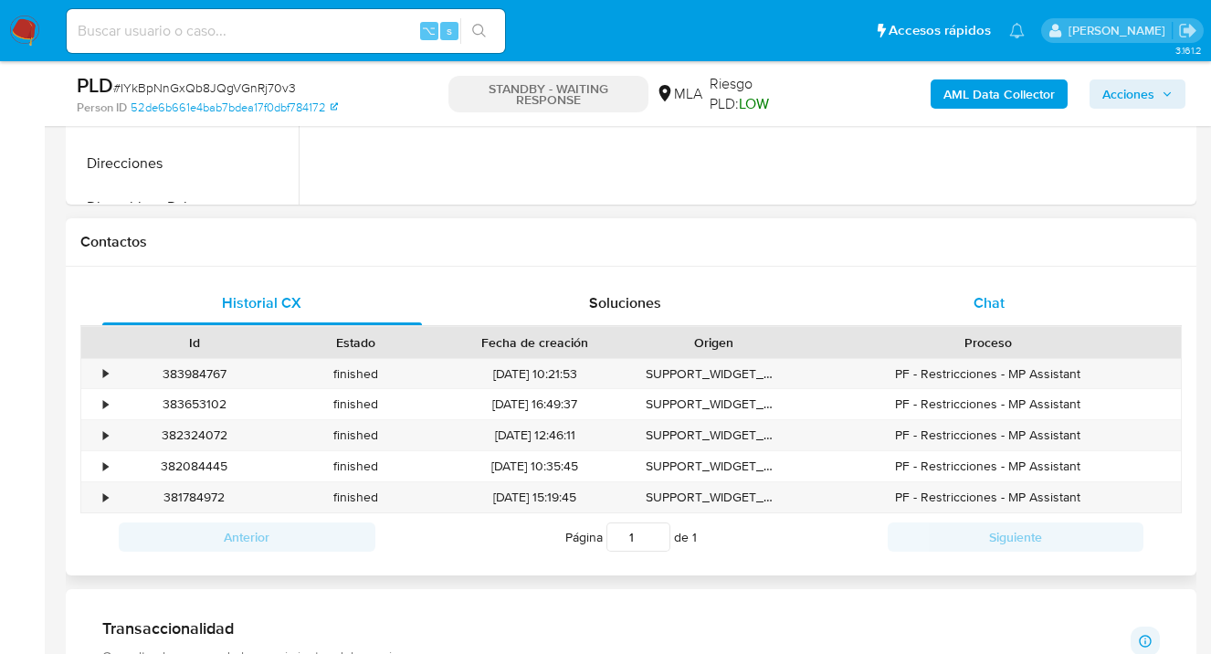
click at [1027, 301] on div "Chat" at bounding box center [989, 303] width 320 height 44
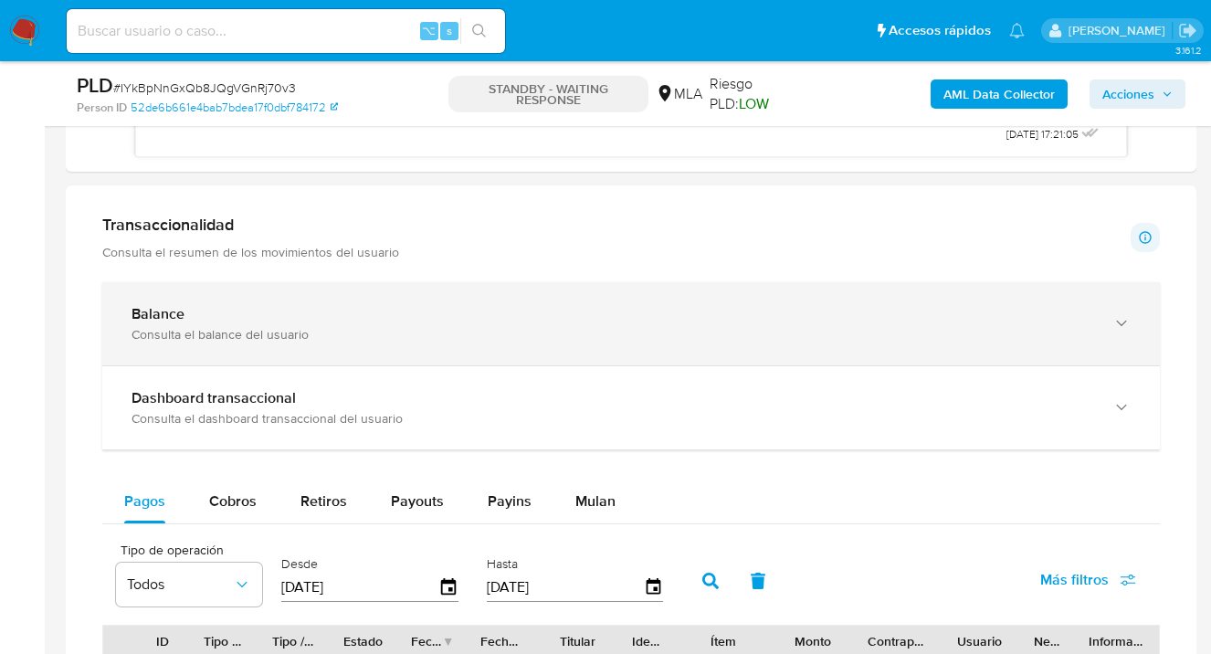
scroll to position [1240, 0]
click at [1129, 326] on div "Balance Consulta el balance del usuario" at bounding box center [631, 323] width 1058 height 83
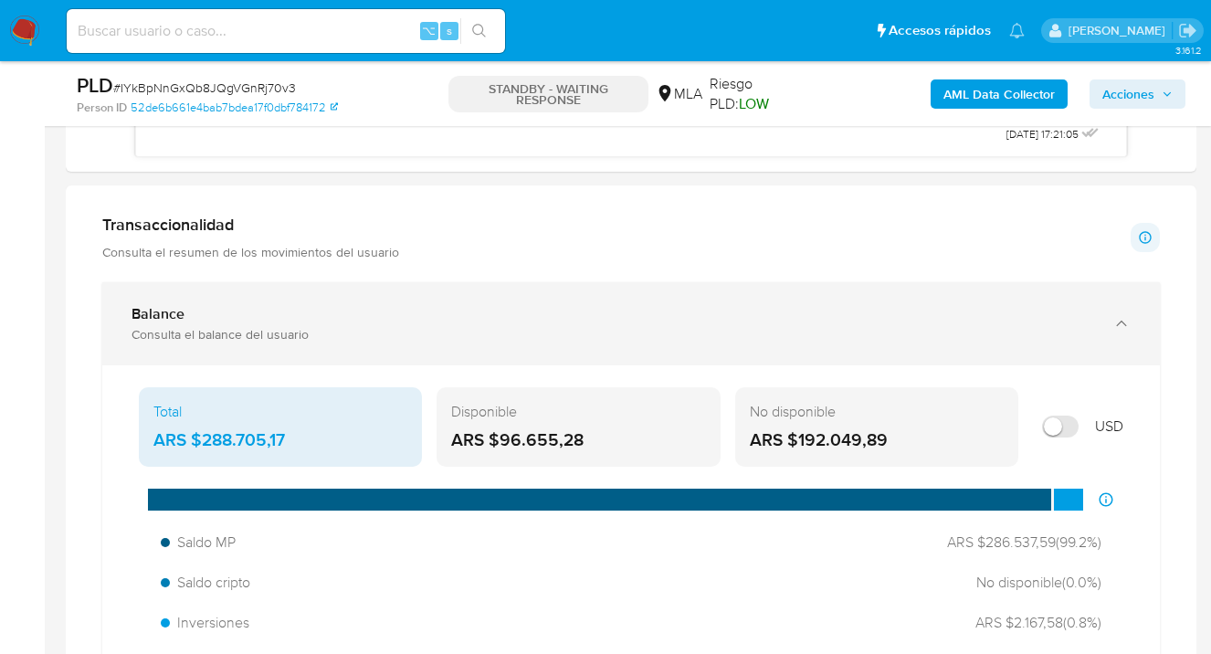
click at [1122, 324] on icon "button" at bounding box center [1122, 323] width 18 height 18
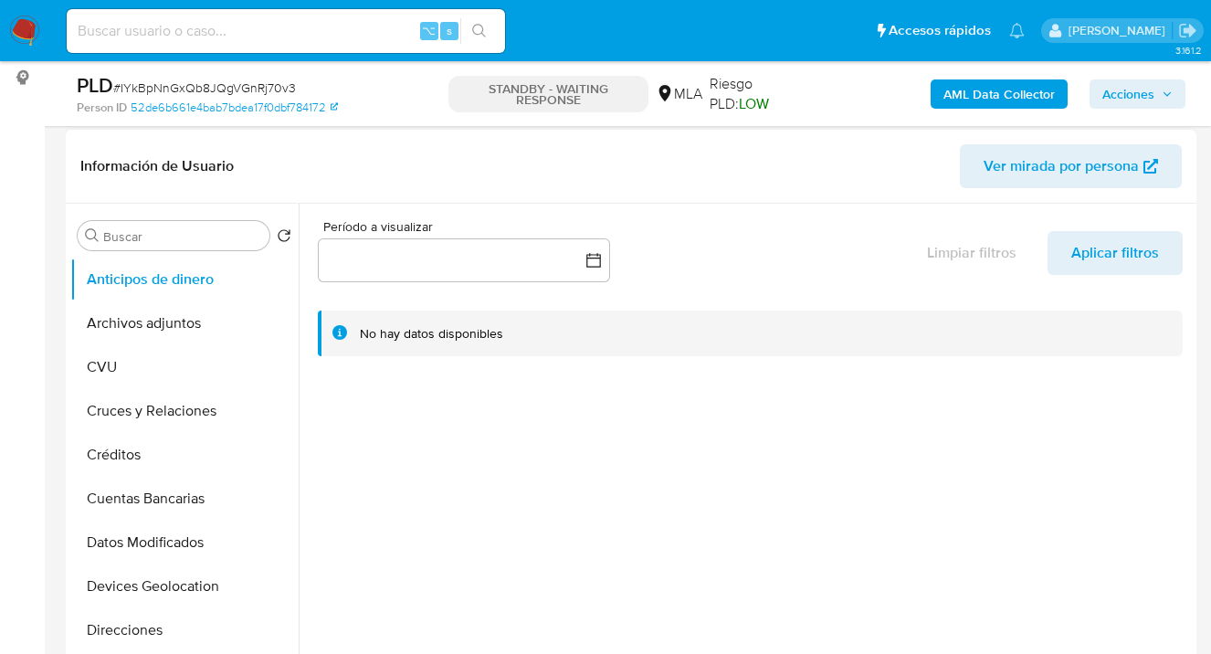
scroll to position [61, 0]
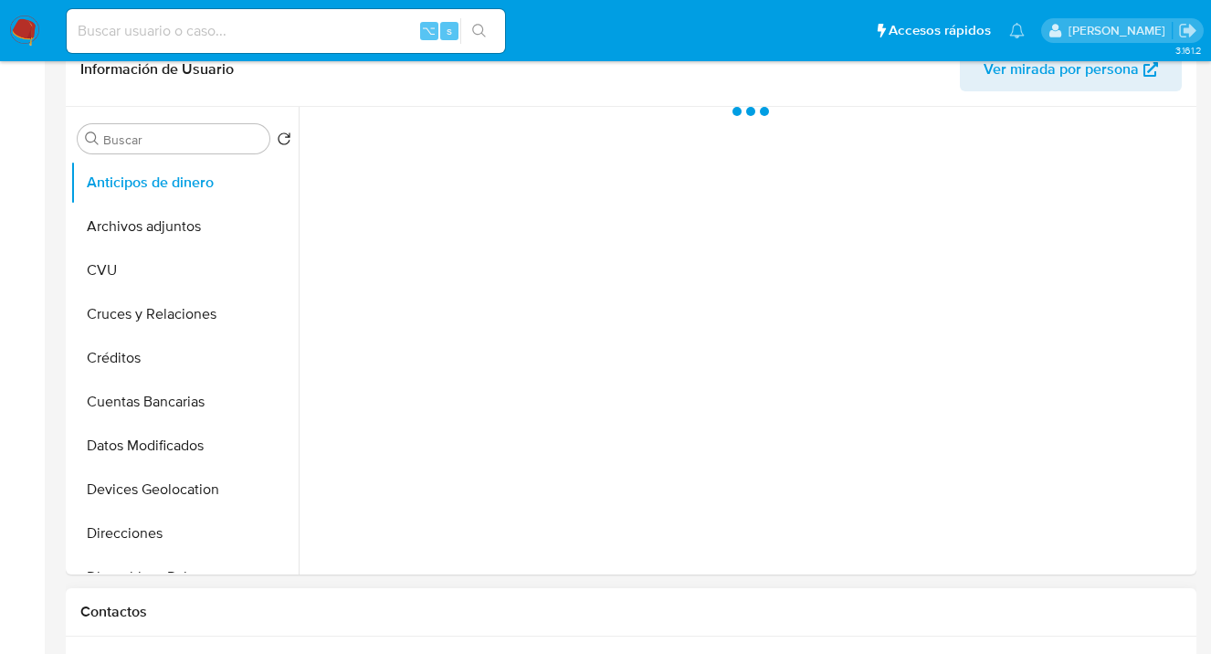
scroll to position [646, 0]
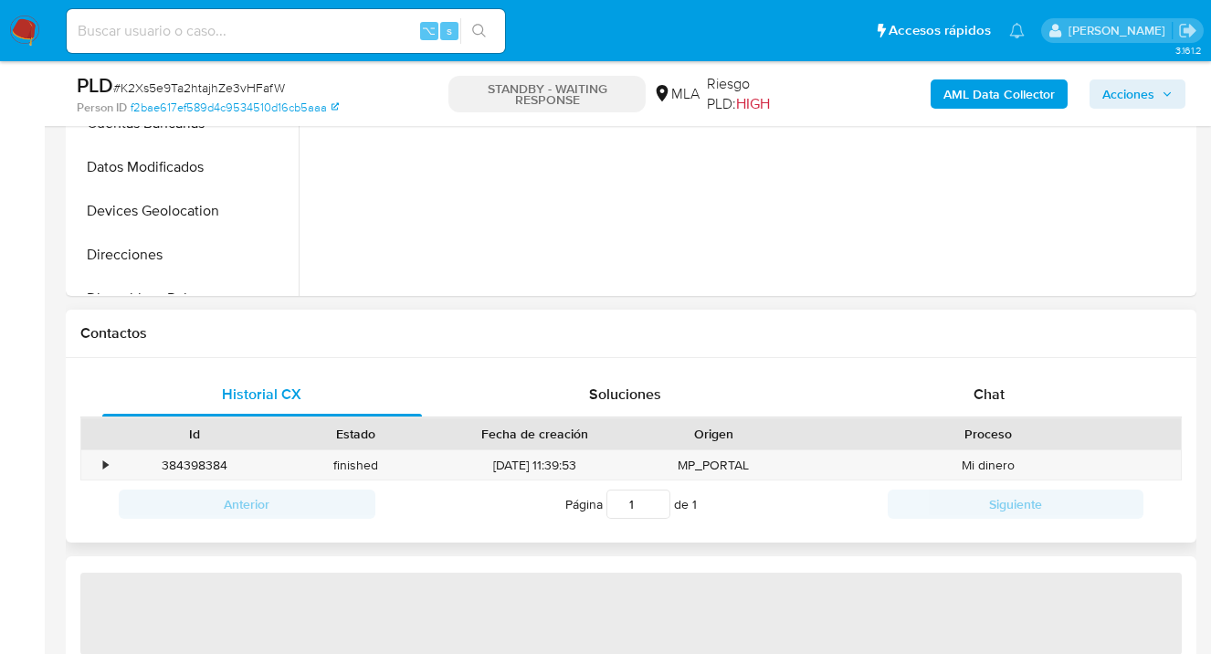
click at [1002, 418] on div "Proceso" at bounding box center [988, 433] width 386 height 31
select select "10"
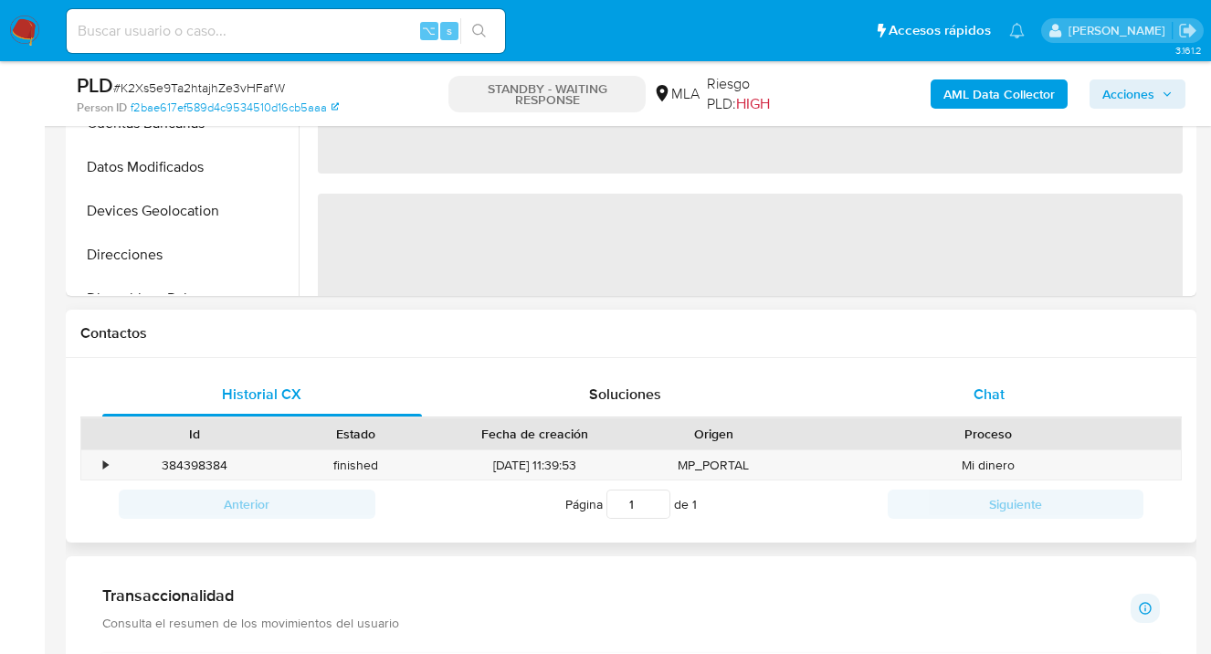
click at [1002, 395] on span "Chat" at bounding box center [989, 394] width 31 height 21
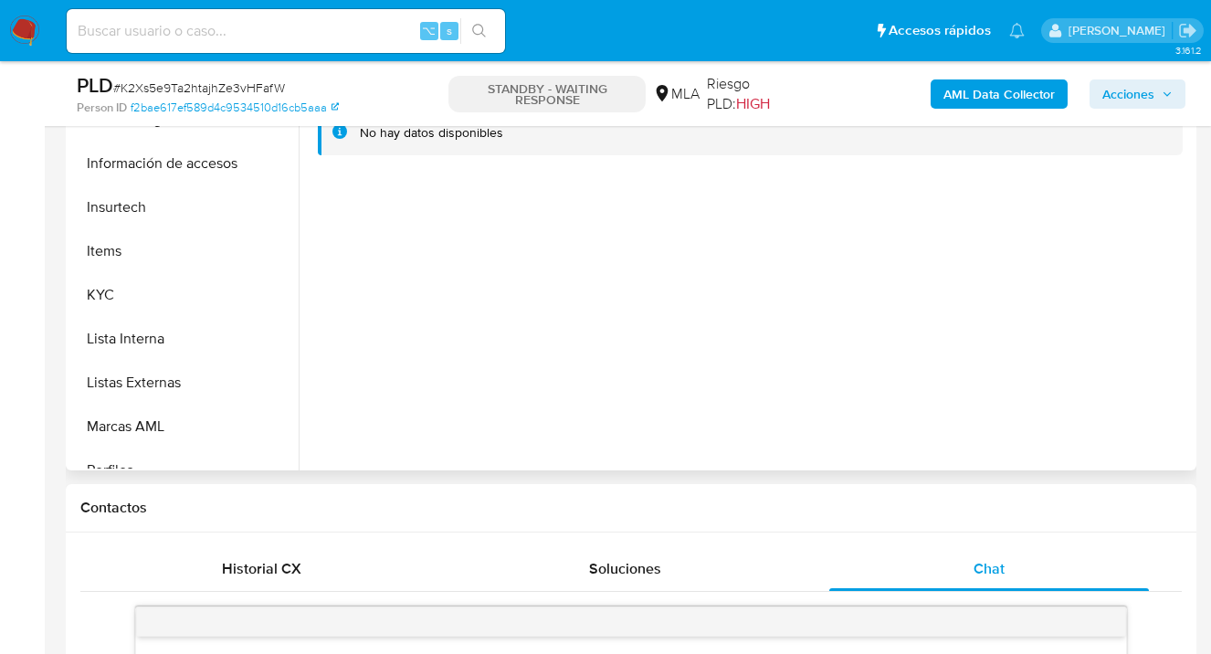
scroll to position [668, 0]
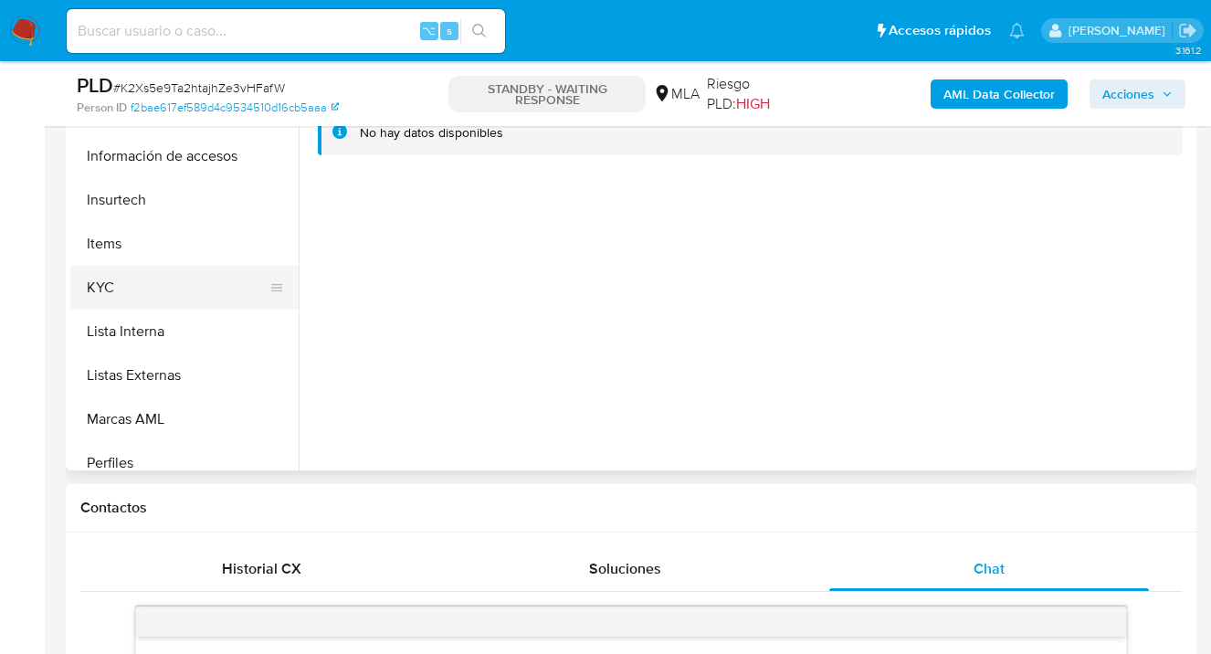
click at [176, 273] on button "KYC" at bounding box center [177, 288] width 214 height 44
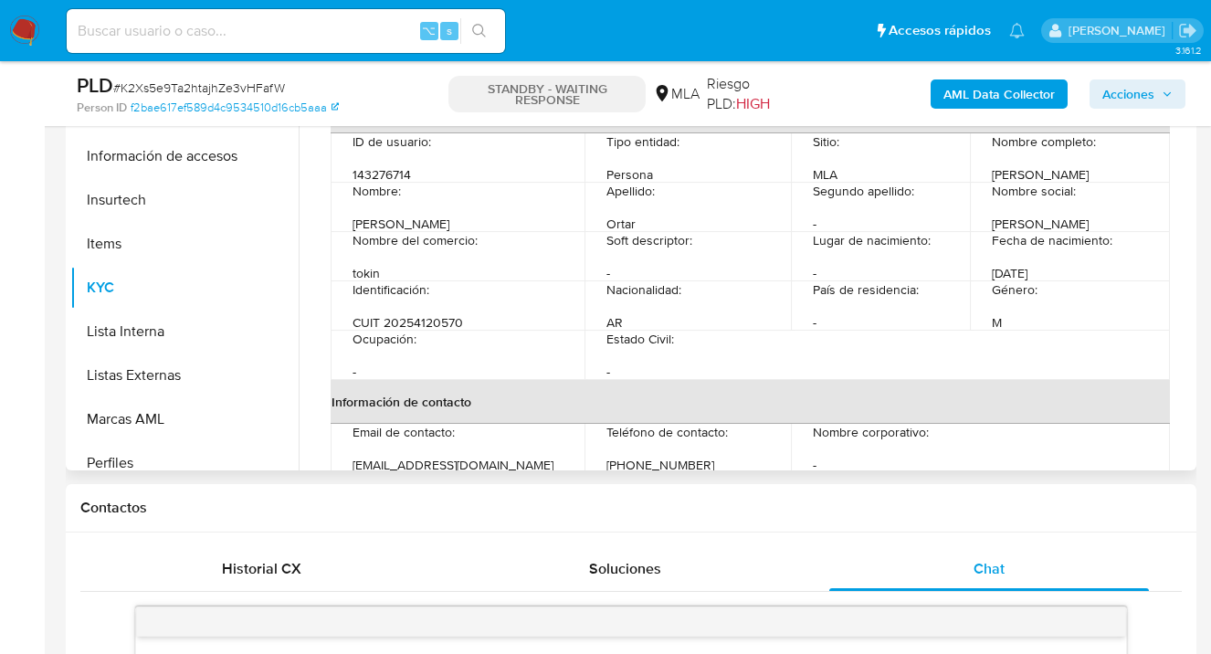
scroll to position [171, 0]
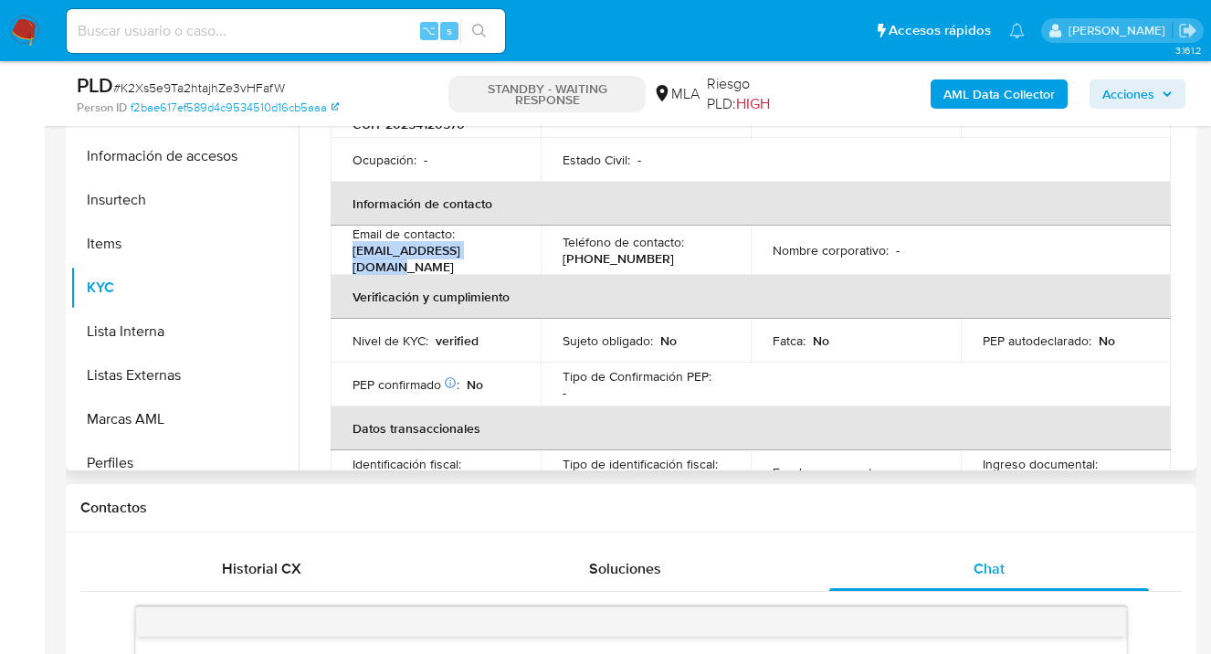
drag, startPoint x: 489, startPoint y: 257, endPoint x: 365, endPoint y: 279, distance: 125.4
click at [353, 259] on div "Email de contacto : [EMAIL_ADDRESS][DOMAIN_NAME]" at bounding box center [436, 250] width 166 height 49
copy p "[EMAIL_ADDRESS][DOMAIN_NAME]"
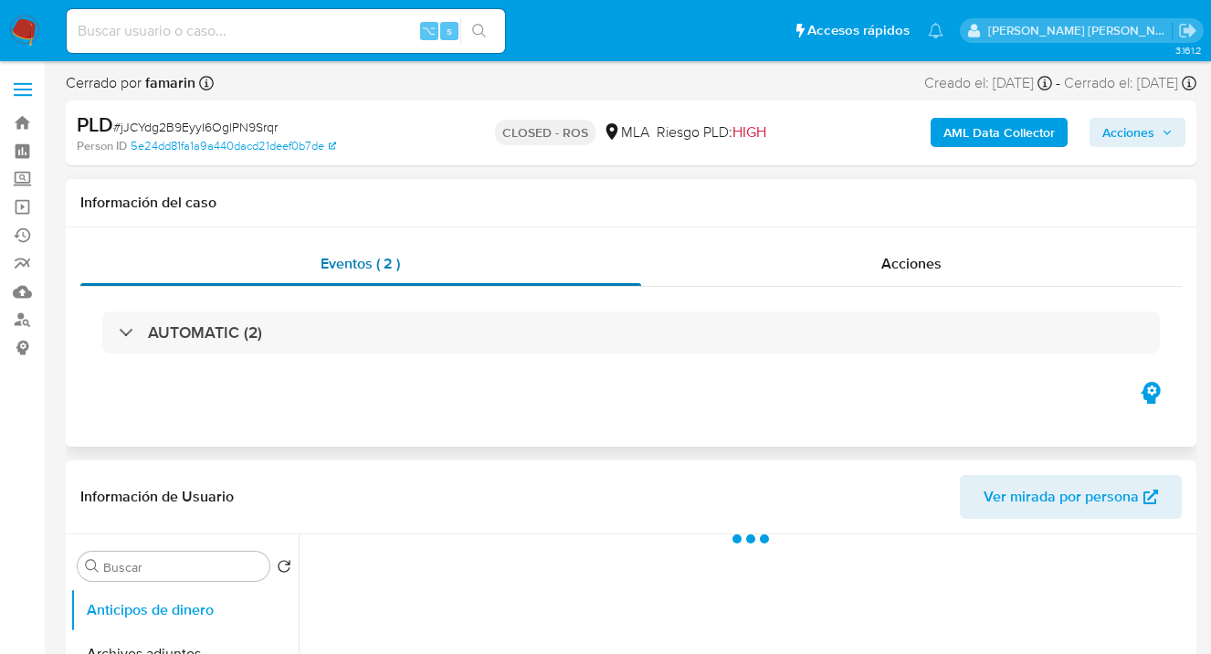
select select "10"
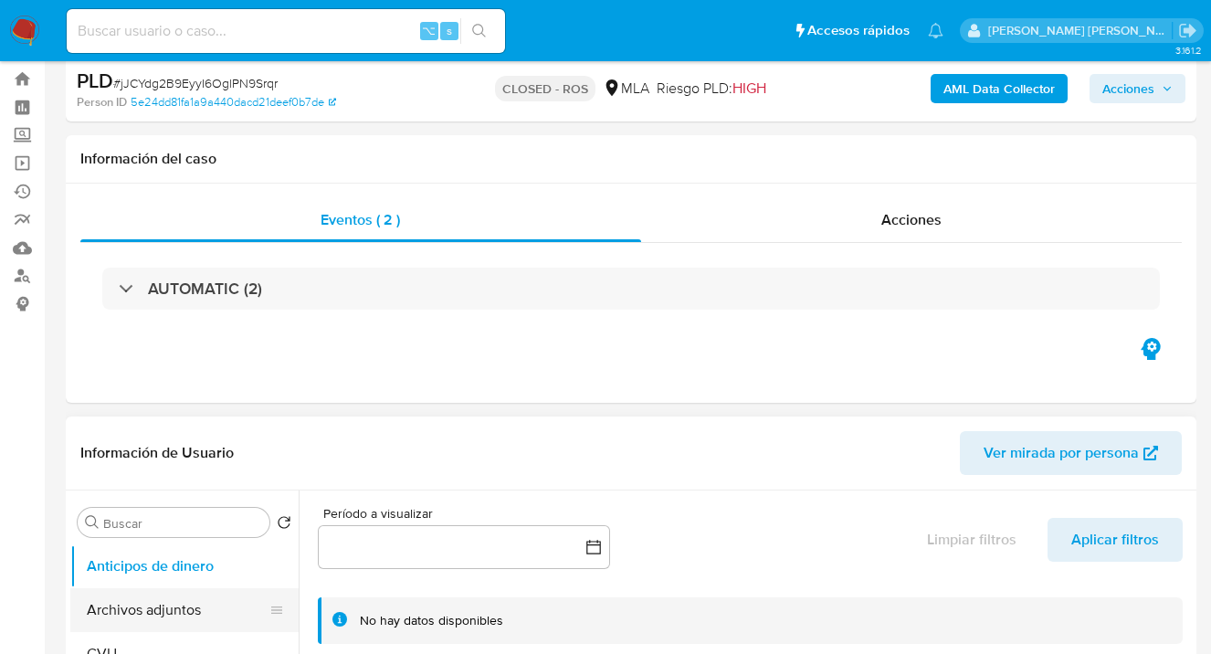
scroll to position [204, 0]
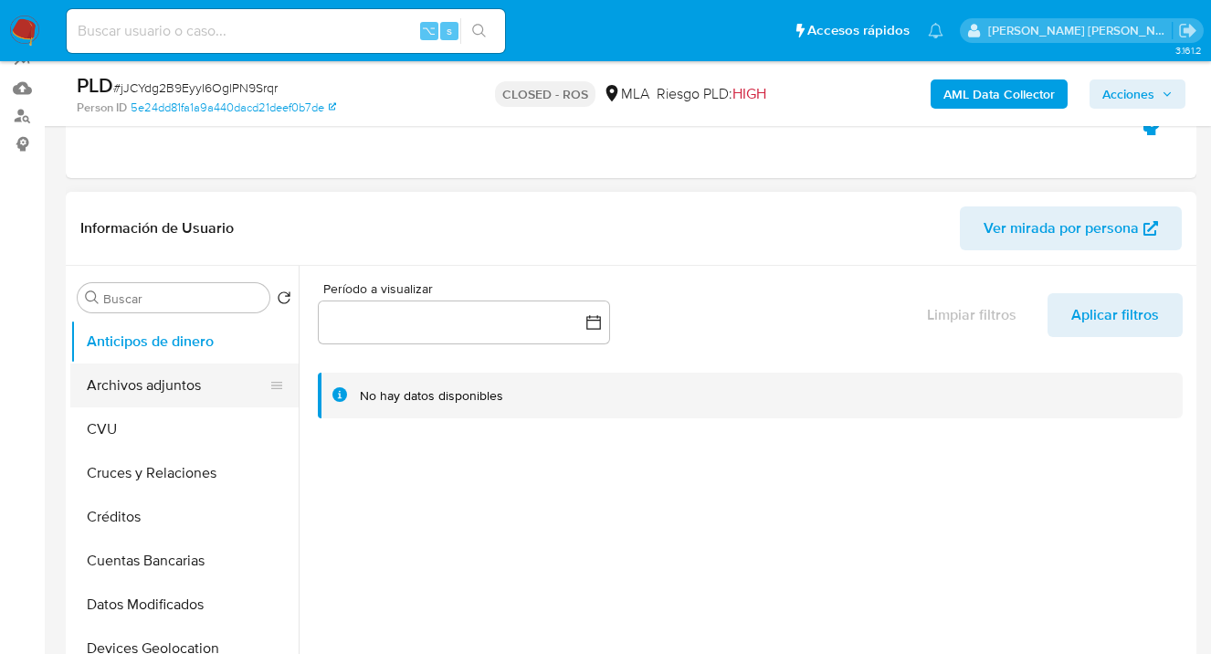
drag, startPoint x: 185, startPoint y: 385, endPoint x: 197, endPoint y: 387, distance: 12.2
click at [185, 385] on button "Archivos adjuntos" at bounding box center [177, 386] width 214 height 44
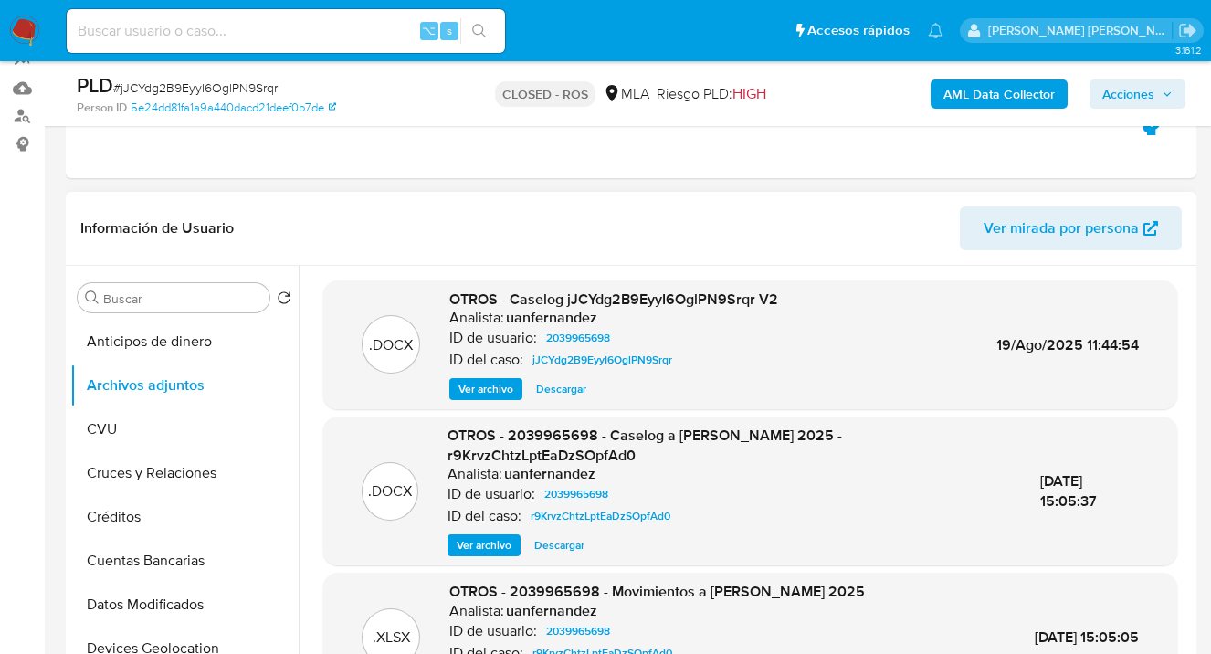
click at [501, 392] on span "Ver archivo" at bounding box center [486, 389] width 55 height 18
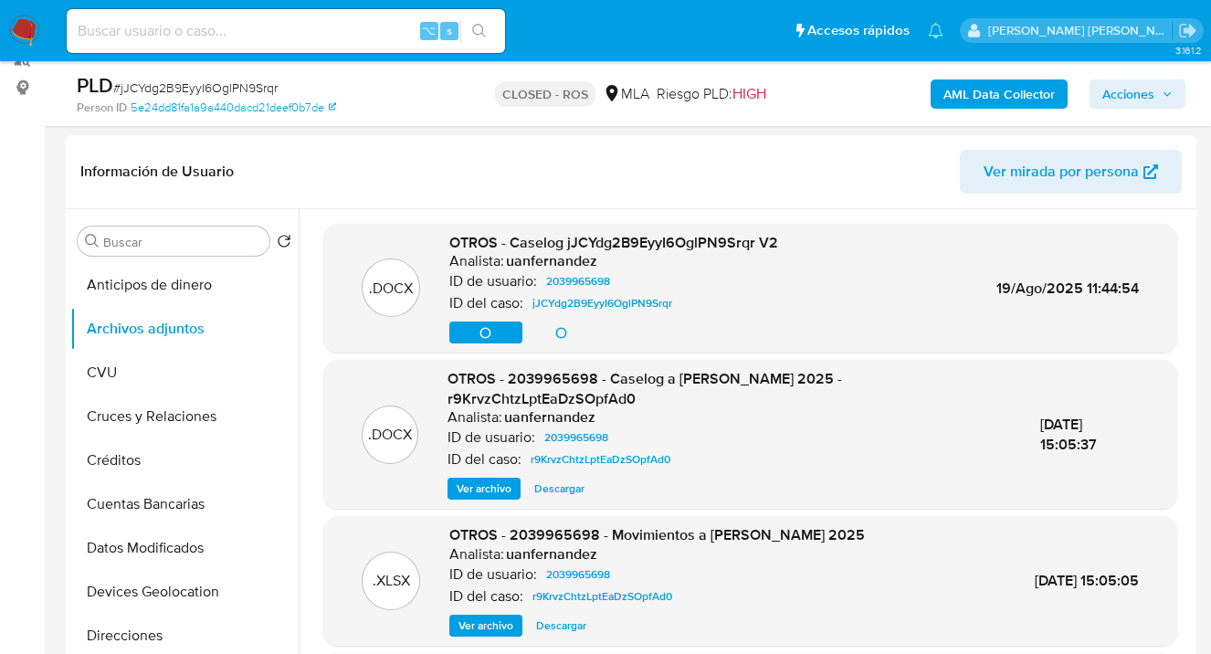
scroll to position [399, 0]
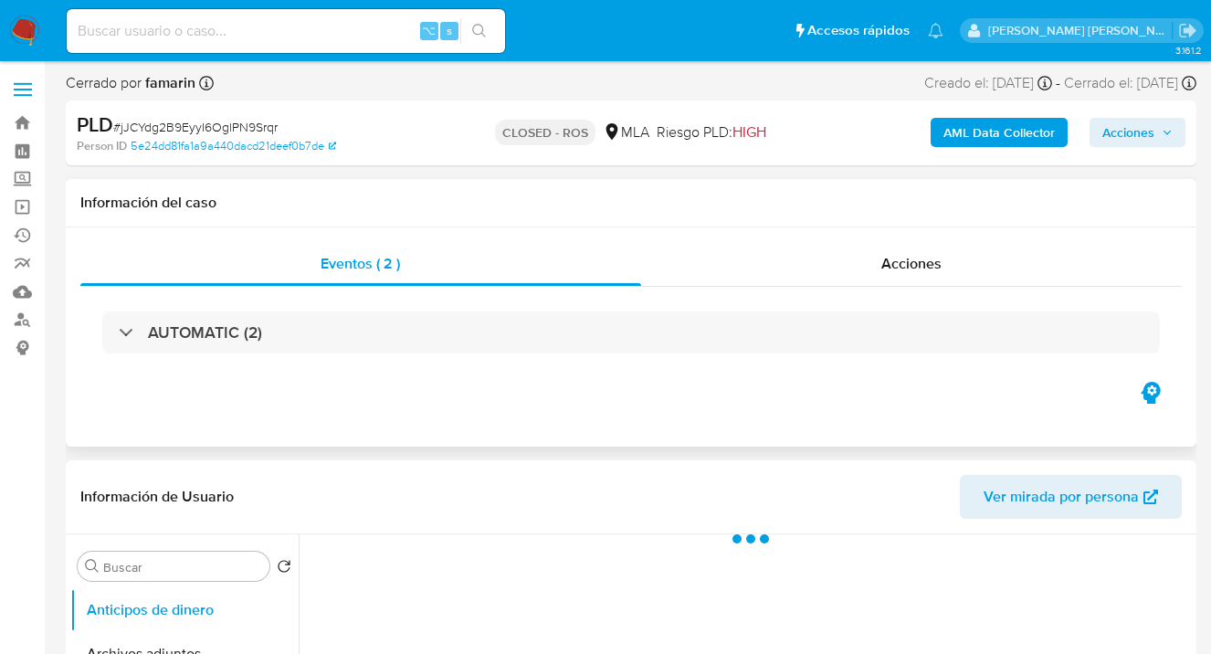
select select "10"
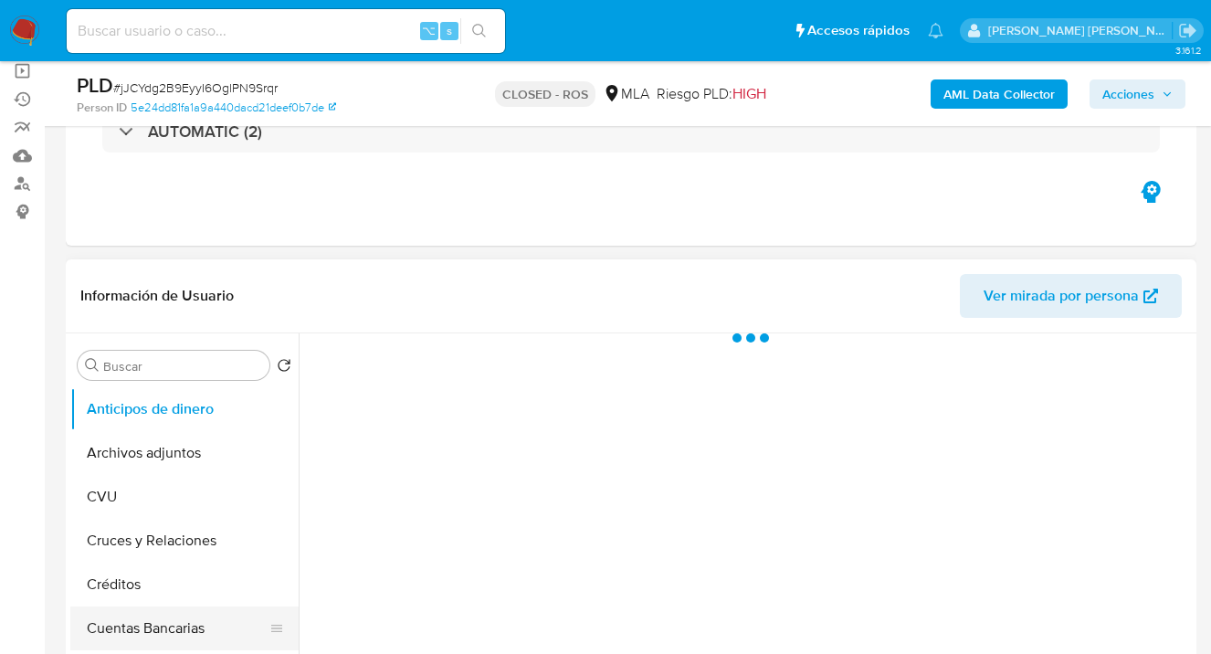
scroll to position [363, 0]
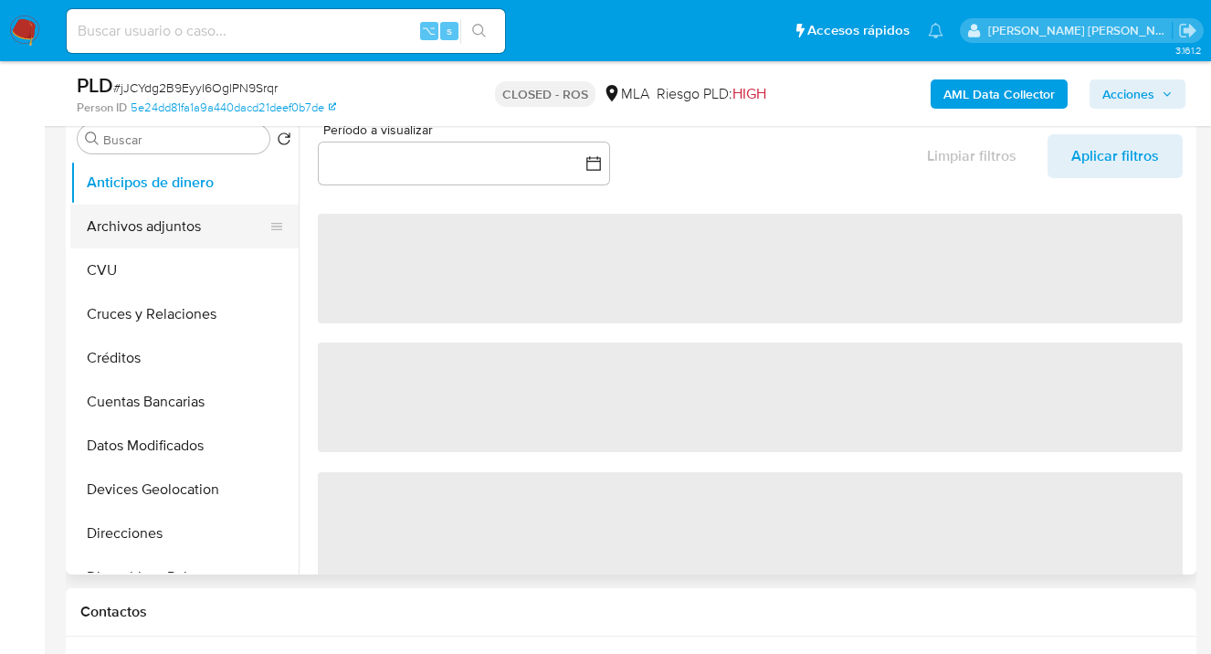
click at [163, 237] on button "Archivos adjuntos" at bounding box center [177, 227] width 214 height 44
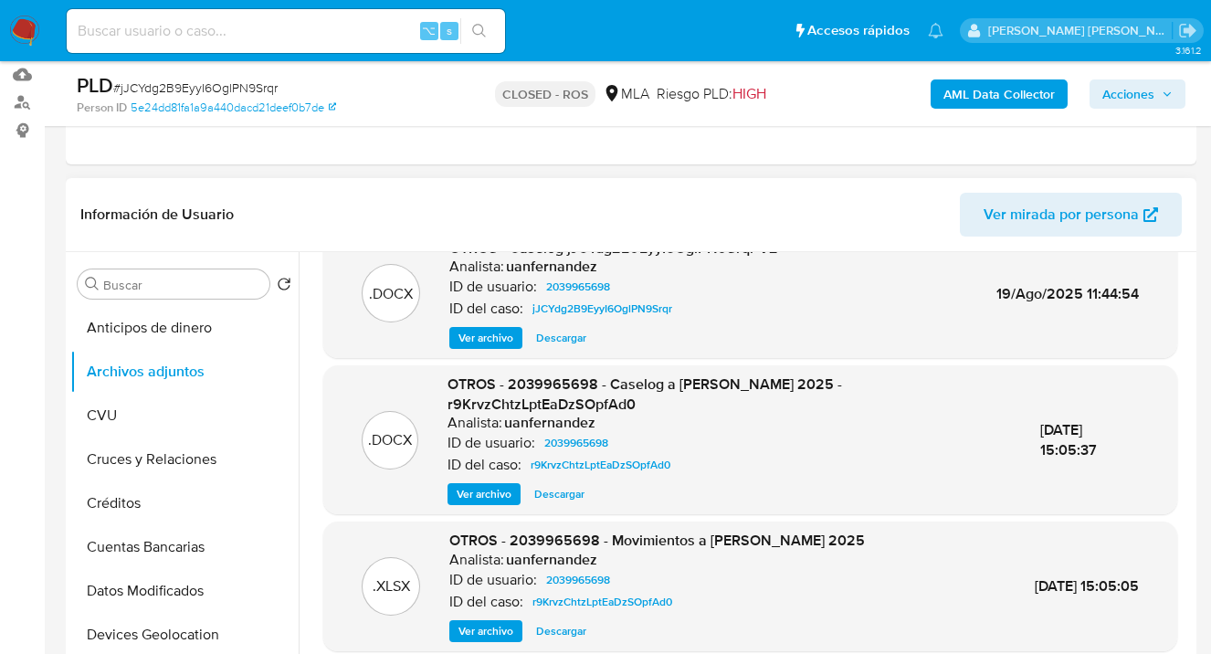
scroll to position [174, 0]
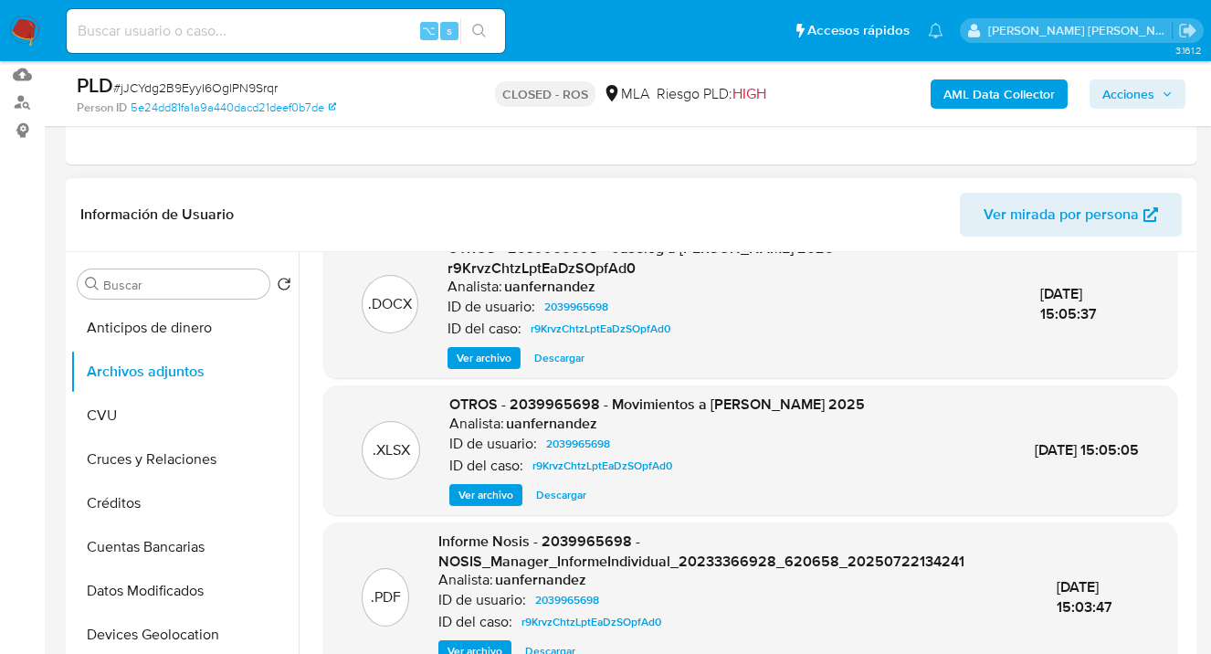
click at [554, 486] on span "Descargar" at bounding box center [561, 495] width 50 height 18
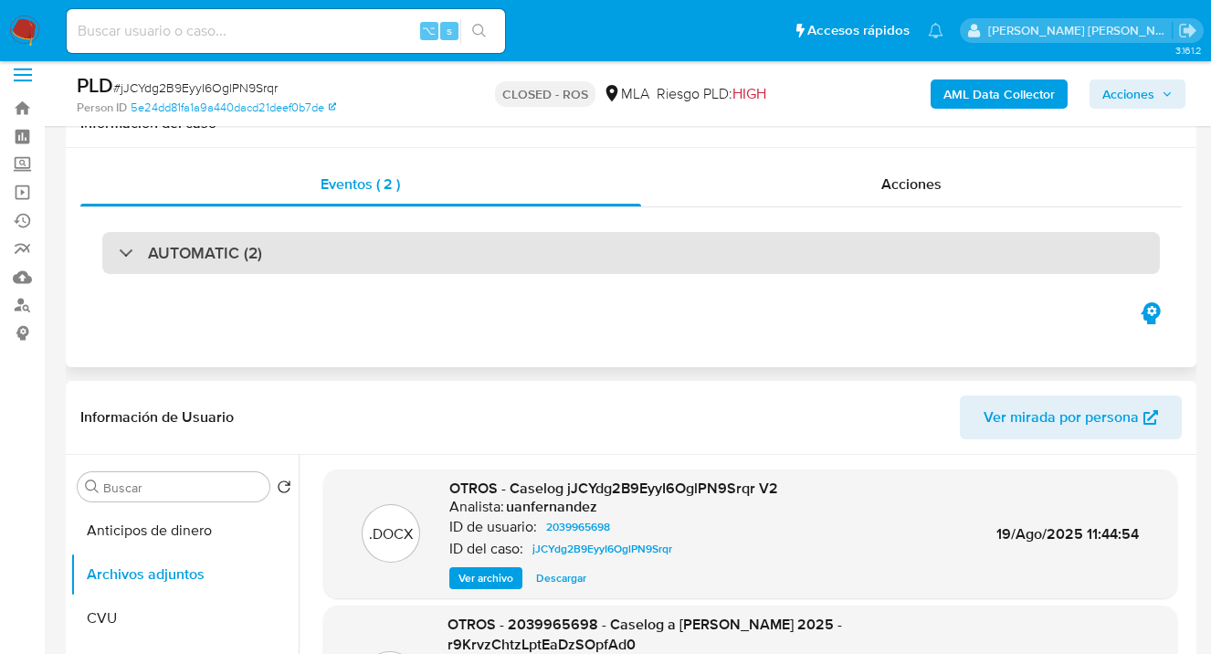
scroll to position [194, 0]
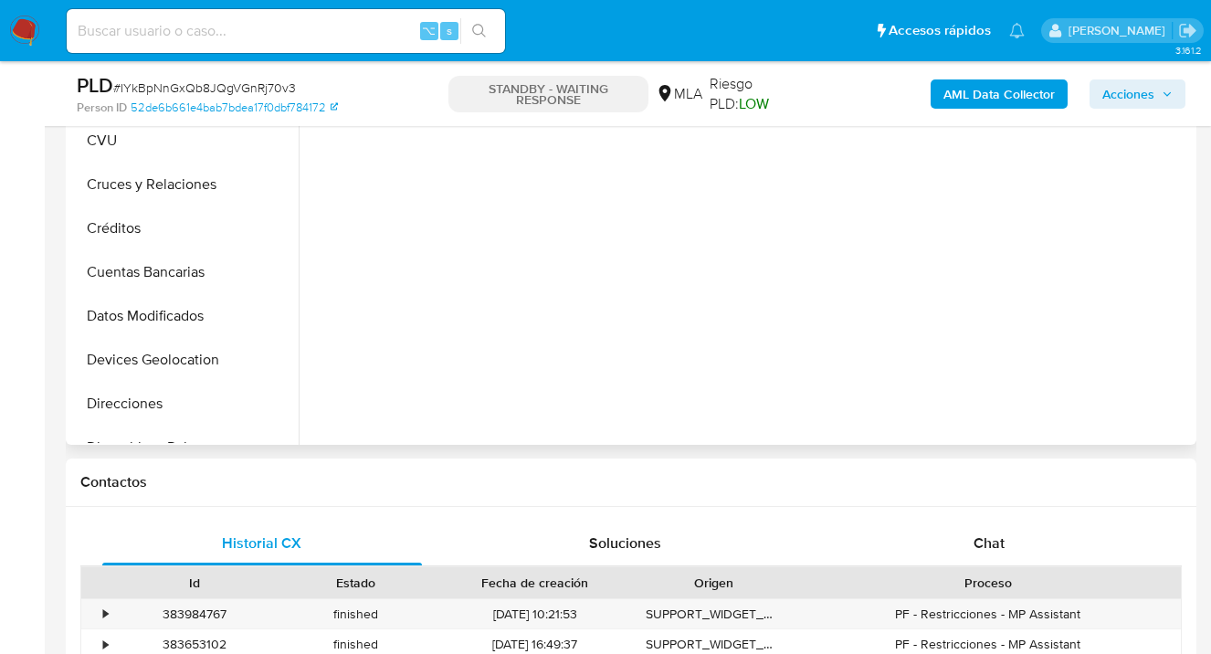
select select "10"
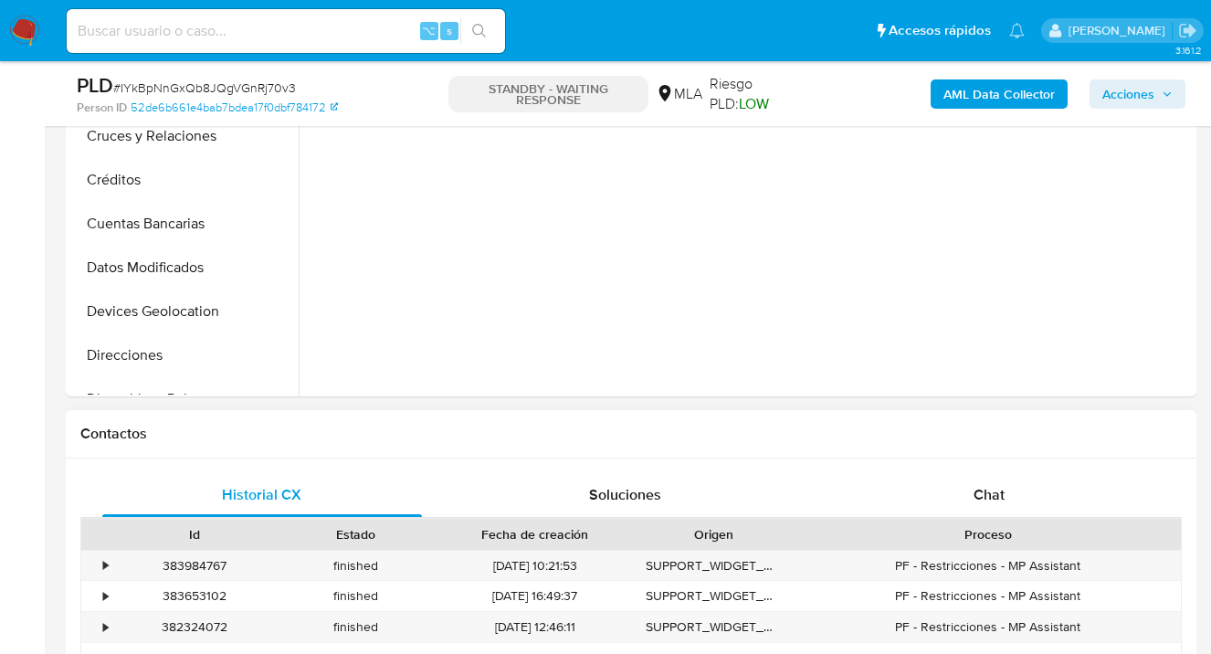
drag, startPoint x: 986, startPoint y: 494, endPoint x: 974, endPoint y: 420, distance: 75.1
click at [986, 494] on span "Chat" at bounding box center [989, 494] width 31 height 21
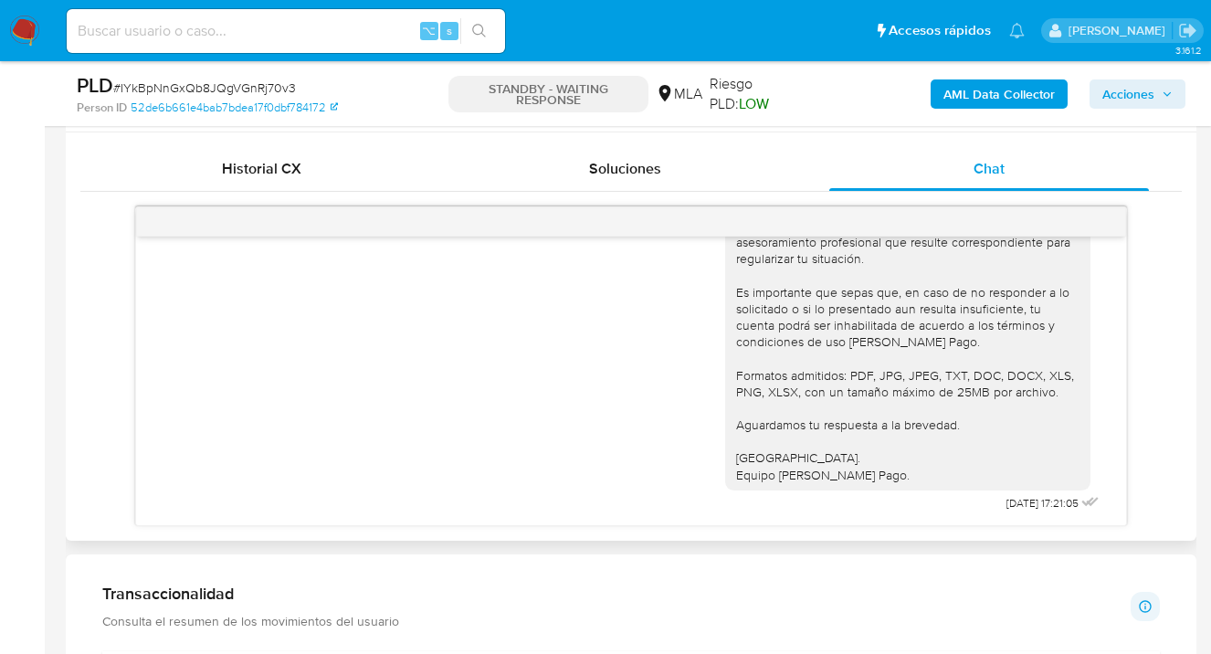
scroll to position [3727, 0]
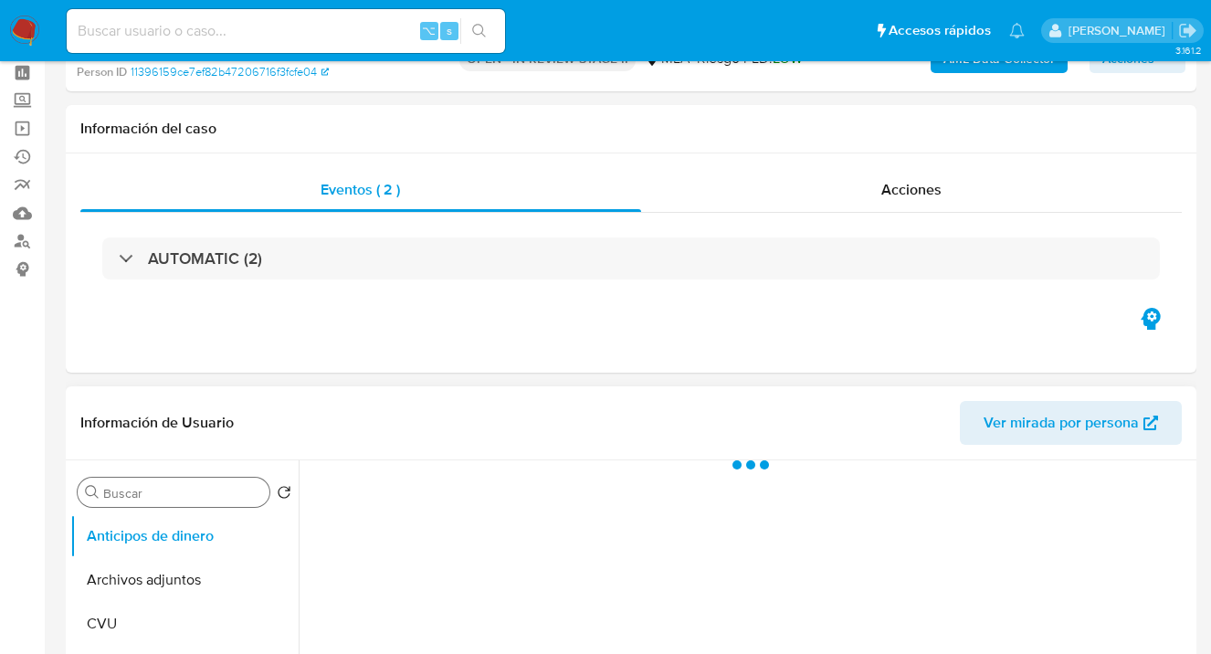
scroll to position [157, 0]
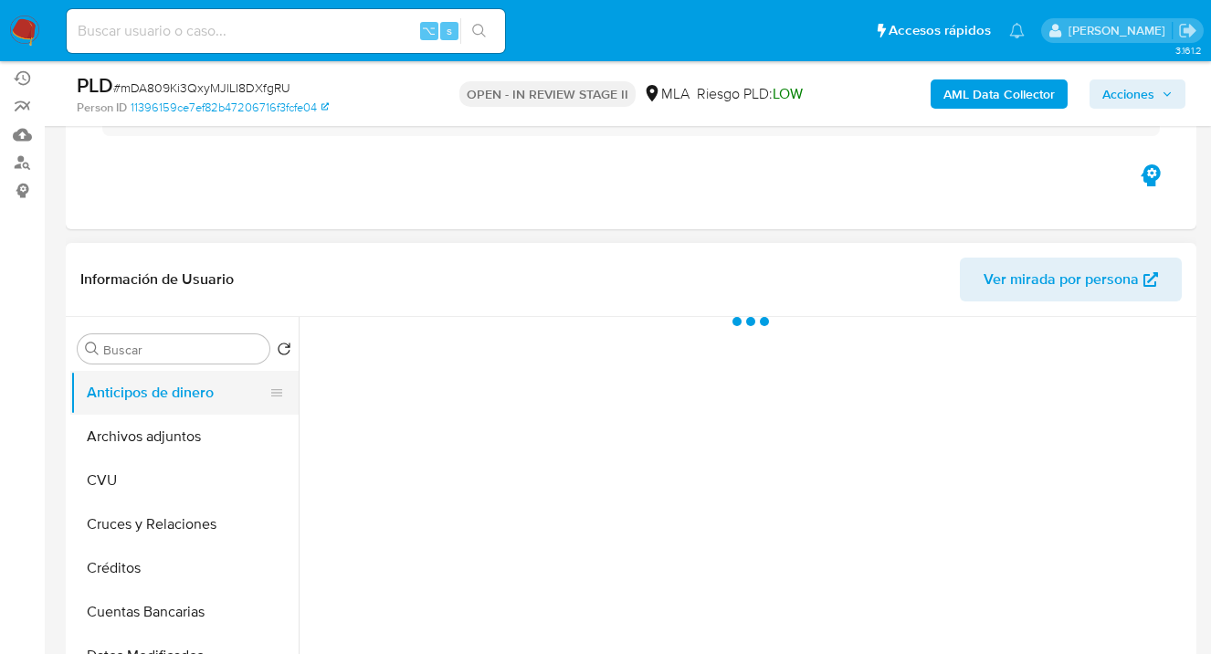
select select "10"
click at [185, 438] on button "Archivos adjuntos" at bounding box center [177, 437] width 214 height 44
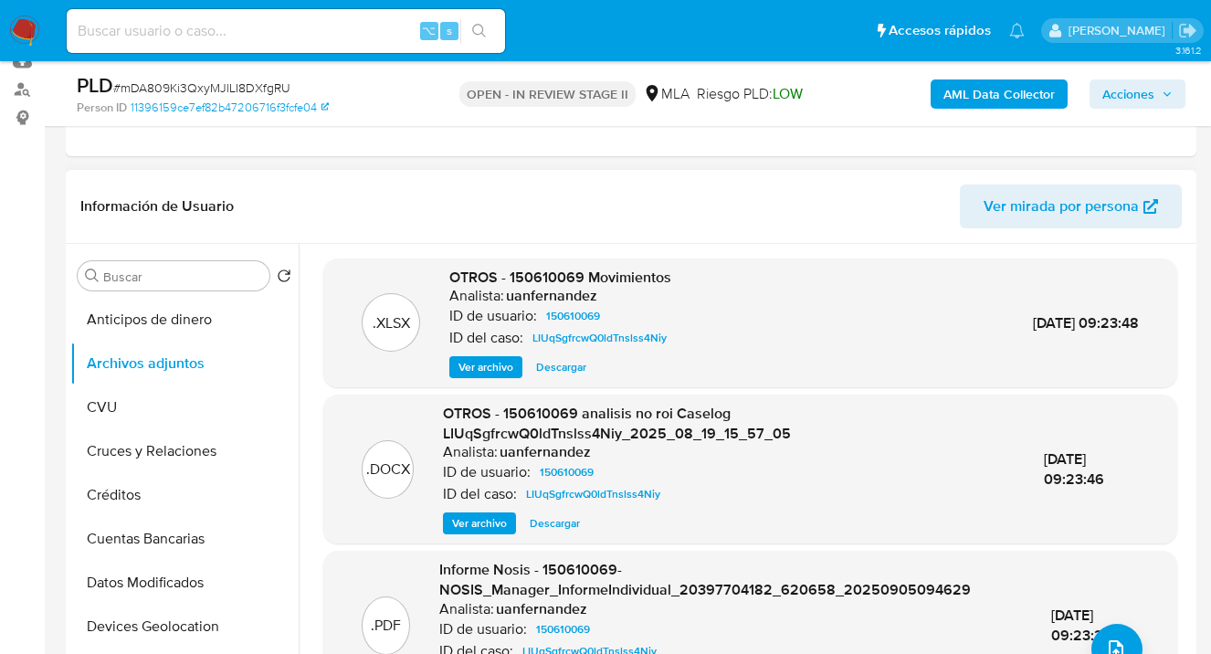
scroll to position [303, 0]
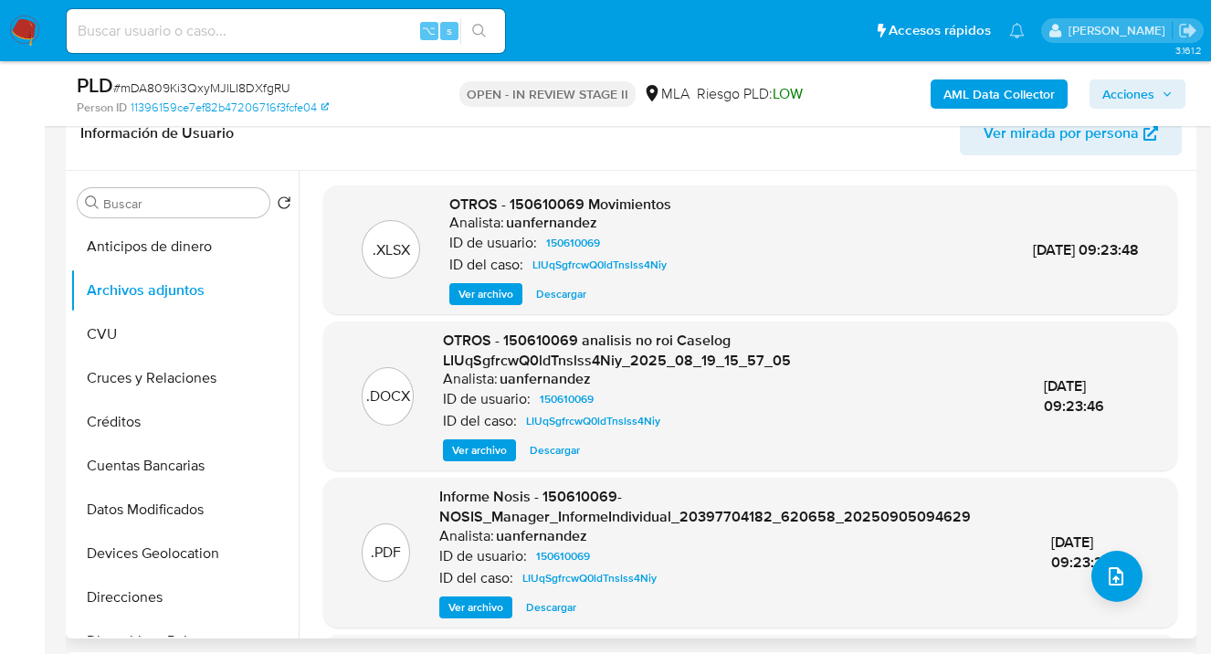
click at [542, 455] on span "Descargar" at bounding box center [555, 450] width 50 height 18
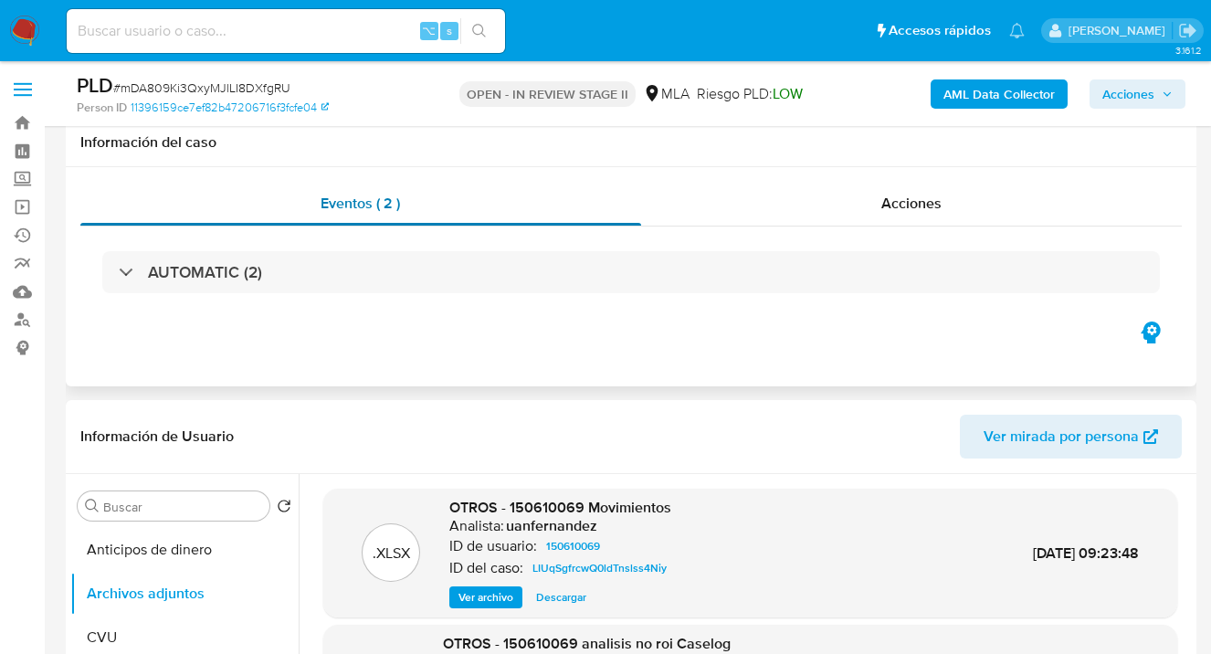
scroll to position [373, 0]
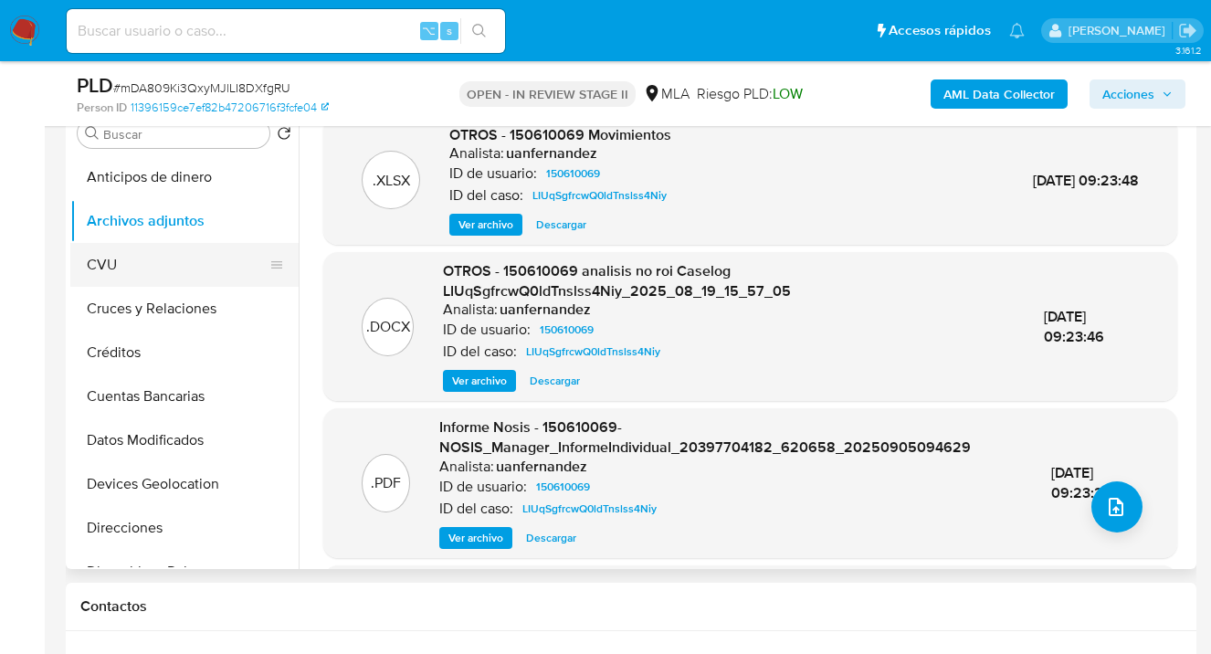
drag, startPoint x: 152, startPoint y: 269, endPoint x: 155, endPoint y: 259, distance: 10.7
click at [152, 269] on button "CVU" at bounding box center [177, 265] width 214 height 44
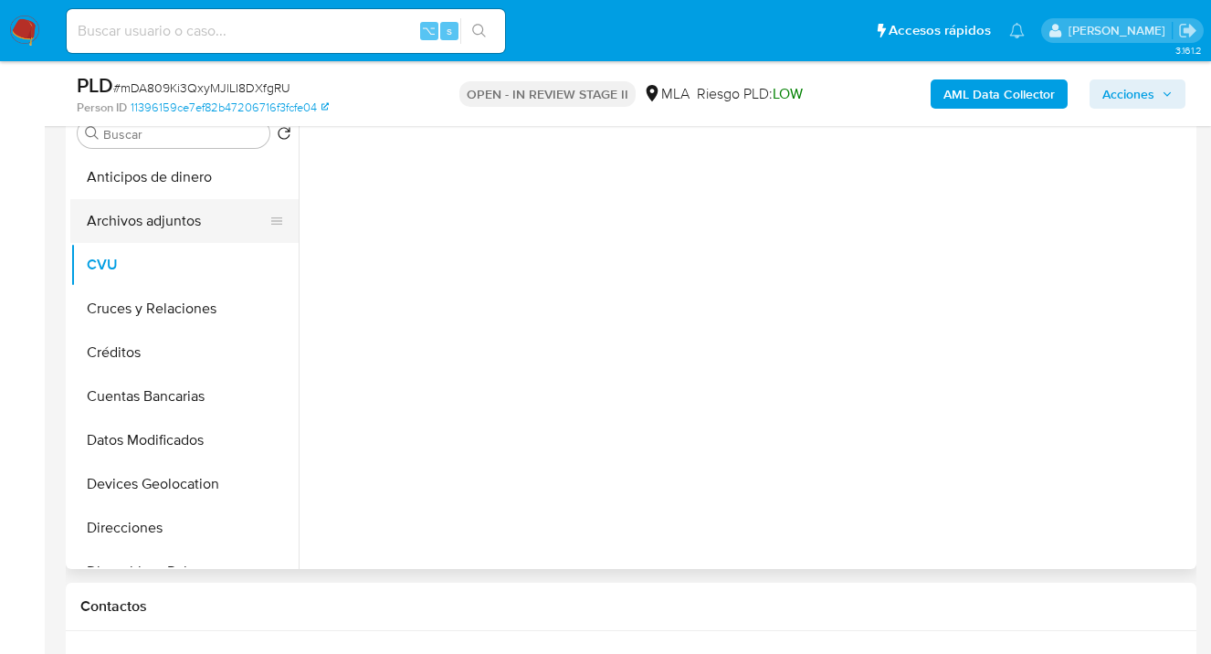
click at [177, 226] on button "Archivos adjuntos" at bounding box center [177, 221] width 214 height 44
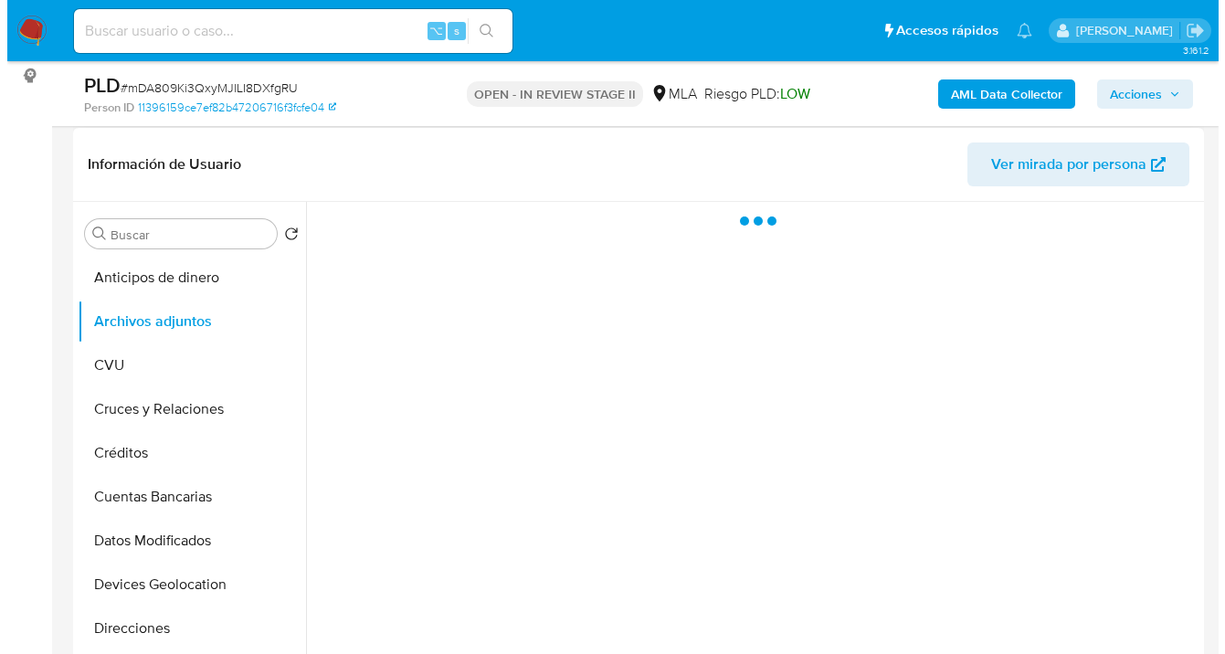
scroll to position [257, 0]
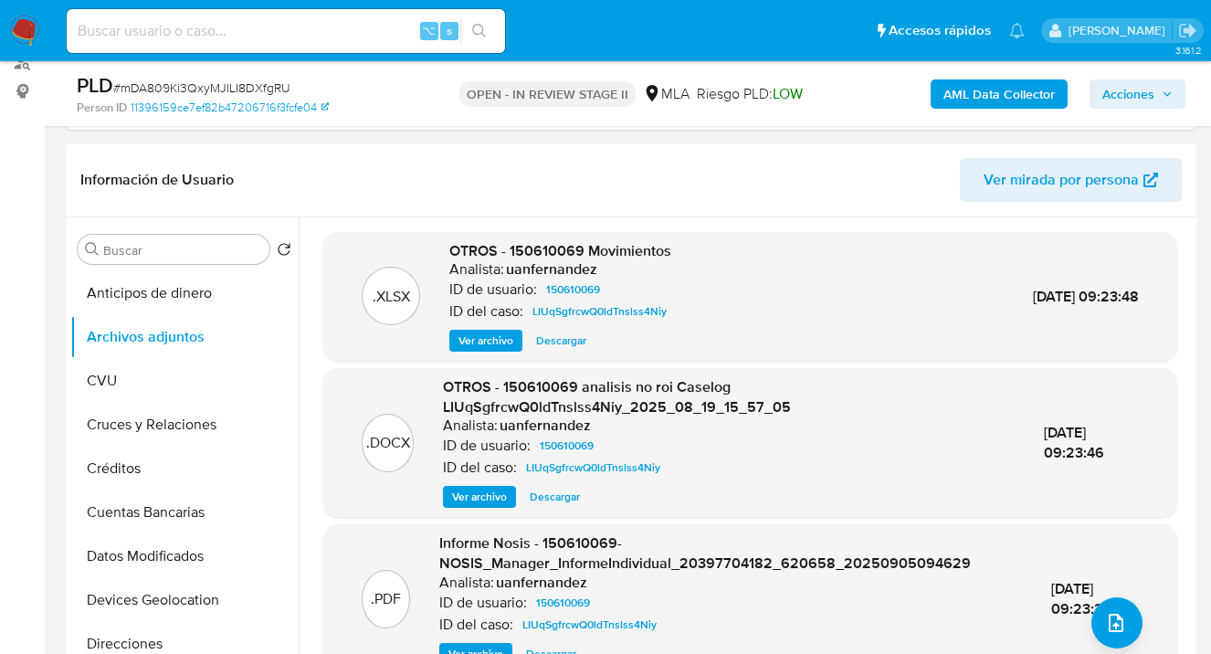
click at [999, 101] on b "AML Data Collector" at bounding box center [999, 93] width 111 height 29
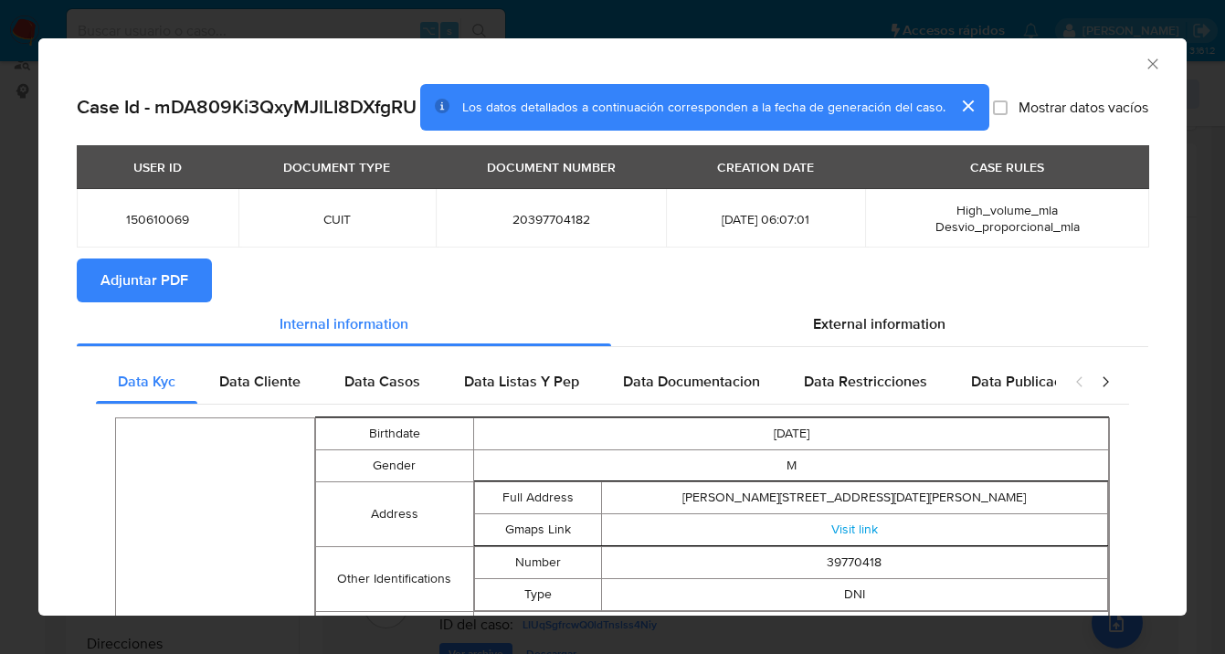
drag, startPoint x: 153, startPoint y: 299, endPoint x: 192, endPoint y: 290, distance: 40.1
click at [153, 299] on span "Adjuntar PDF" at bounding box center [144, 280] width 88 height 40
click at [1147, 60] on icon "Cerrar ventana" at bounding box center [1152, 63] width 10 height 10
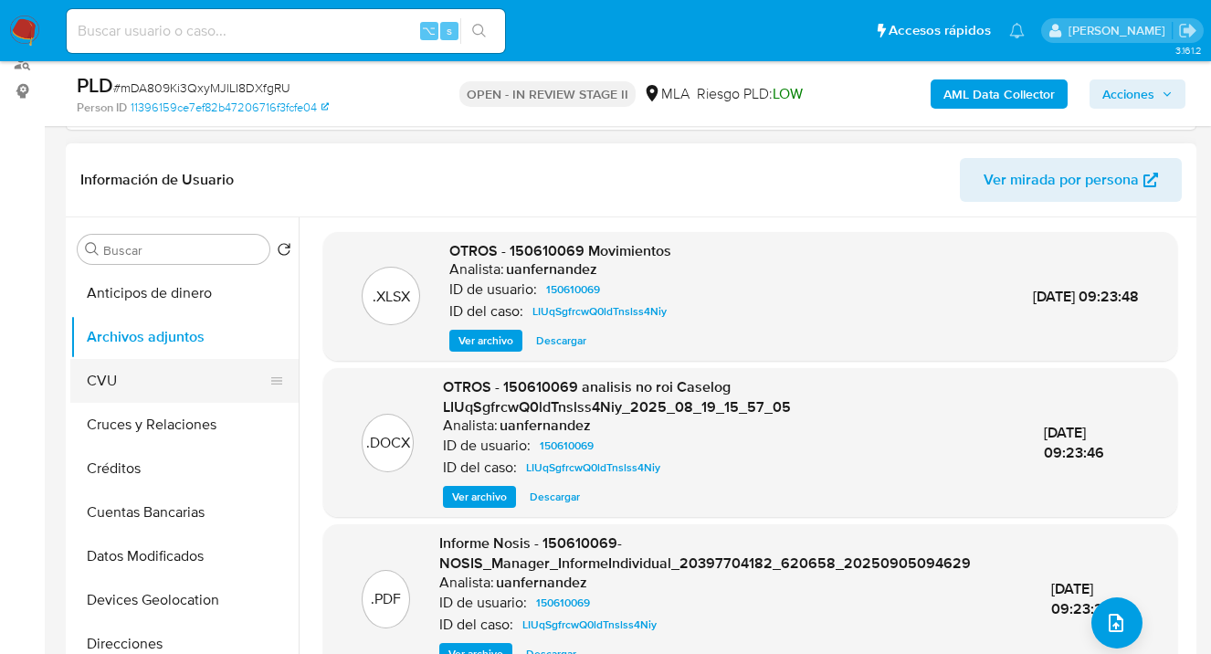
click at [139, 374] on button "CVU" at bounding box center [177, 381] width 214 height 44
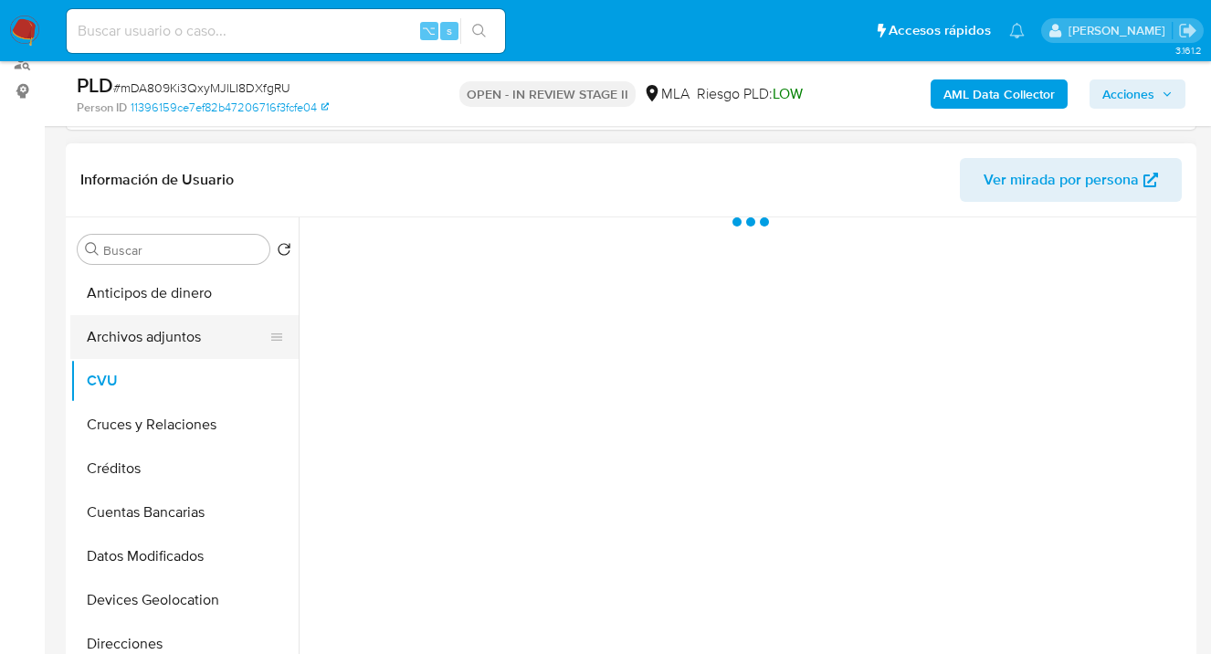
click at [159, 347] on button "Archivos adjuntos" at bounding box center [177, 337] width 214 height 44
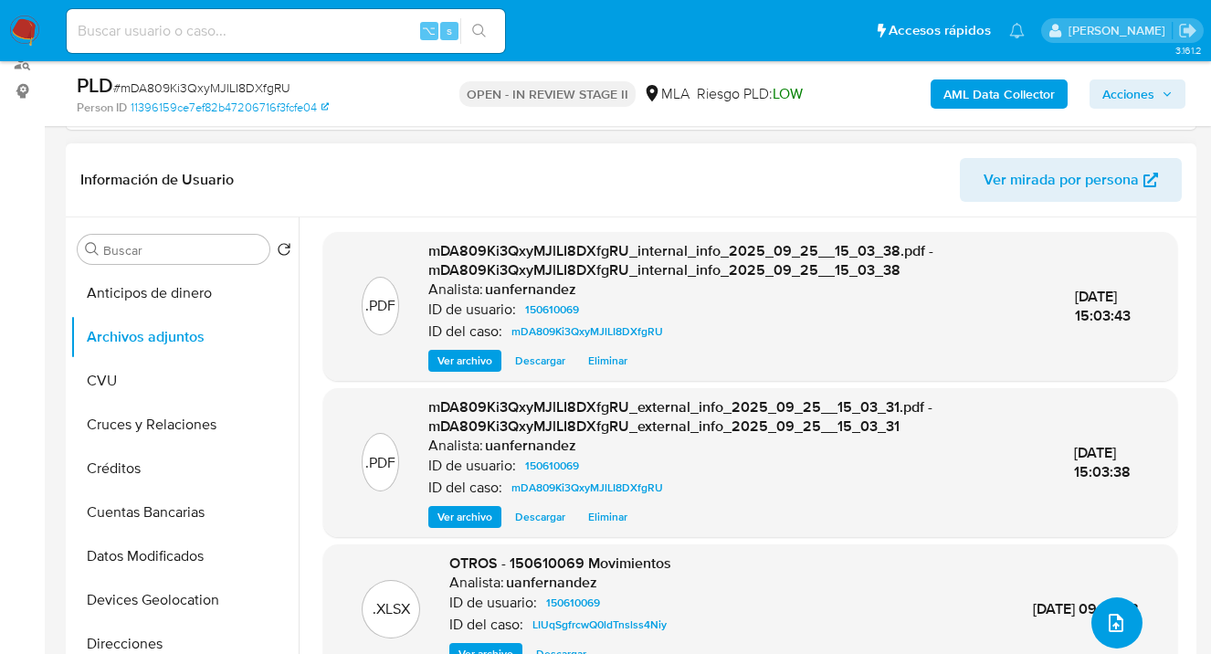
click at [1116, 602] on button "upload-file" at bounding box center [1117, 622] width 51 height 51
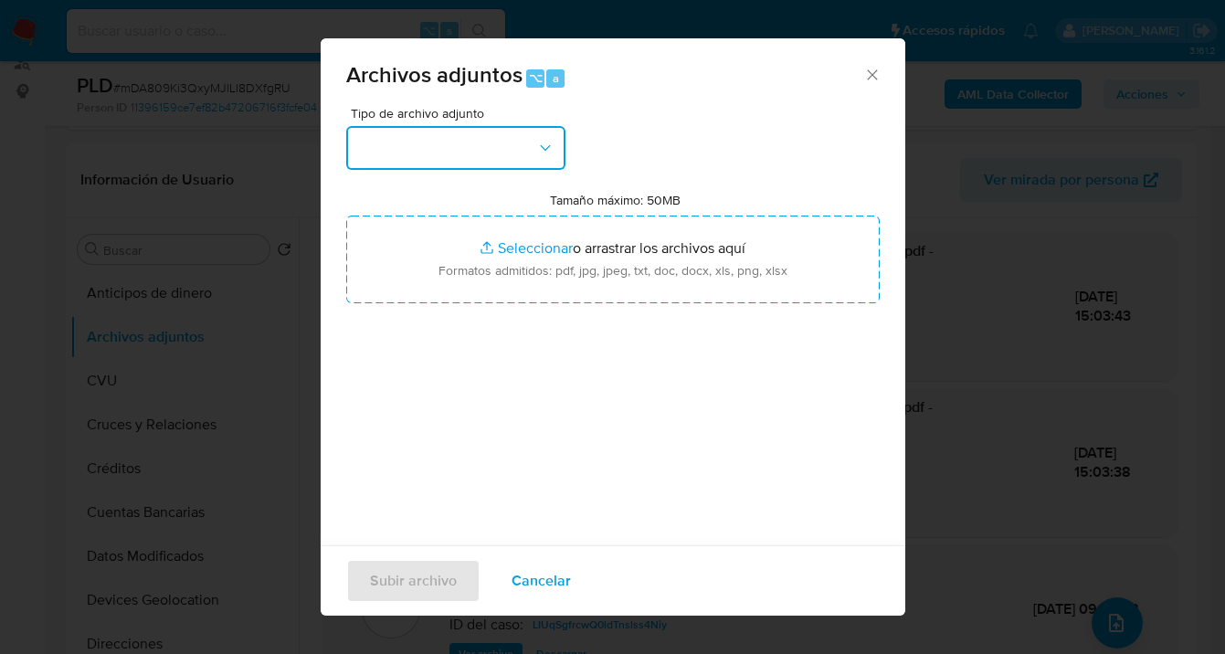
click at [552, 162] on button "button" at bounding box center [455, 148] width 219 height 44
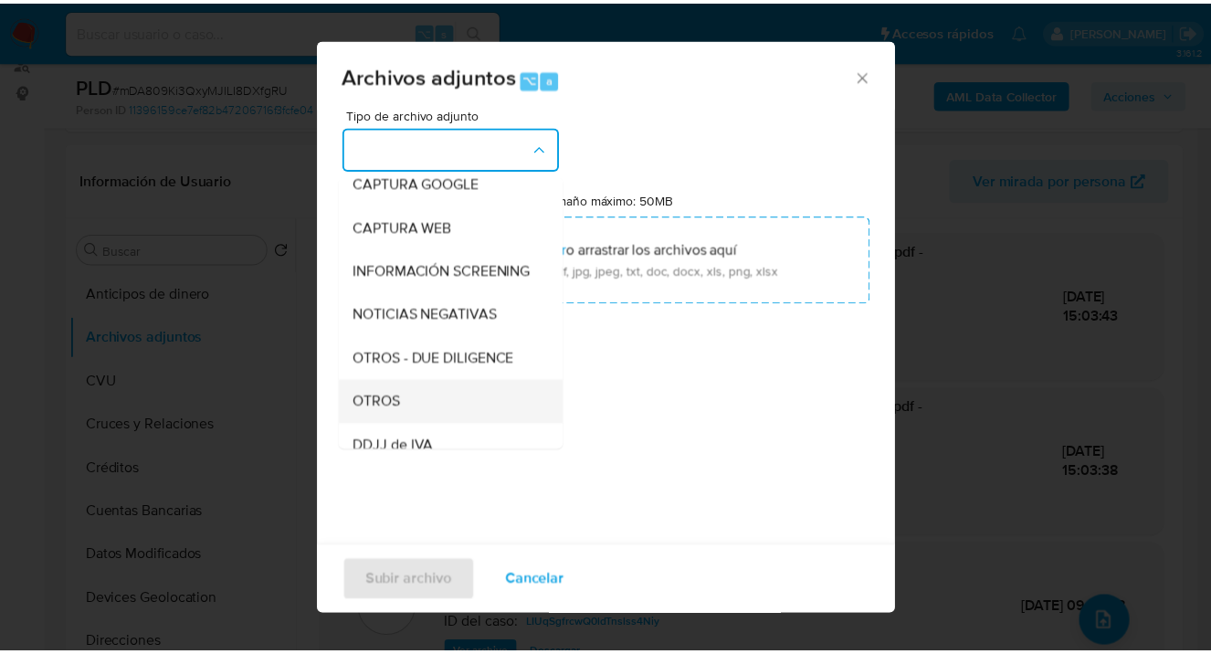
scroll to position [164, 0]
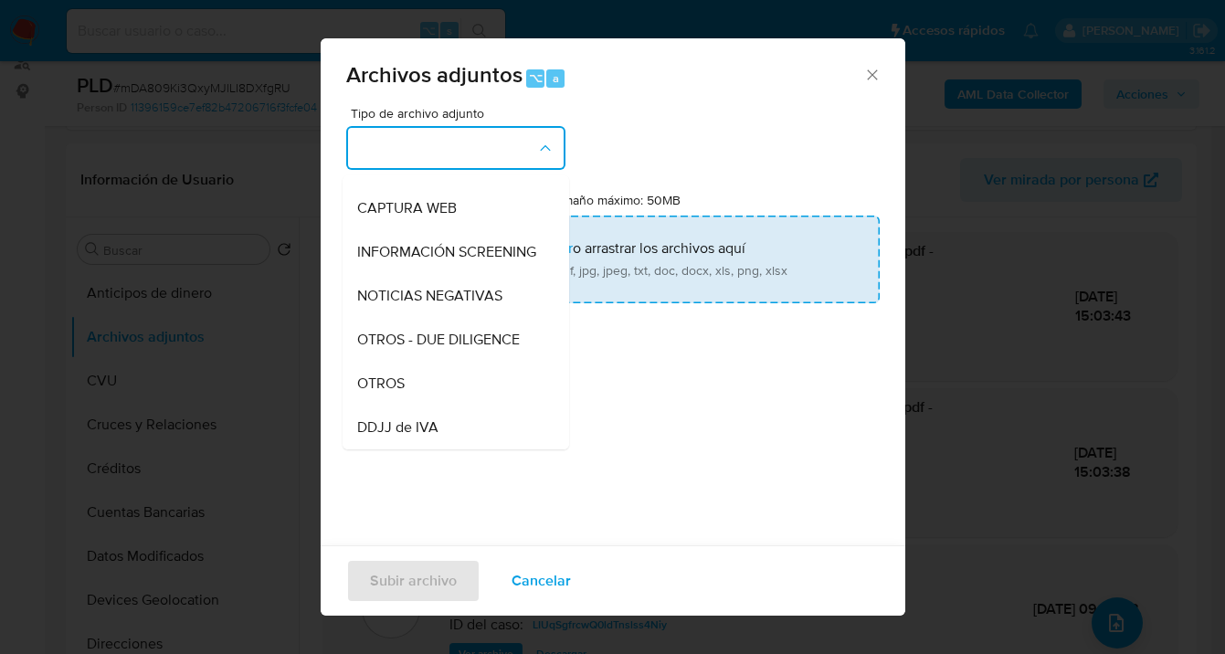
drag, startPoint x: 448, startPoint y: 389, endPoint x: 553, endPoint y: 275, distance: 155.1
click at [448, 388] on div "OTROS" at bounding box center [450, 384] width 186 height 44
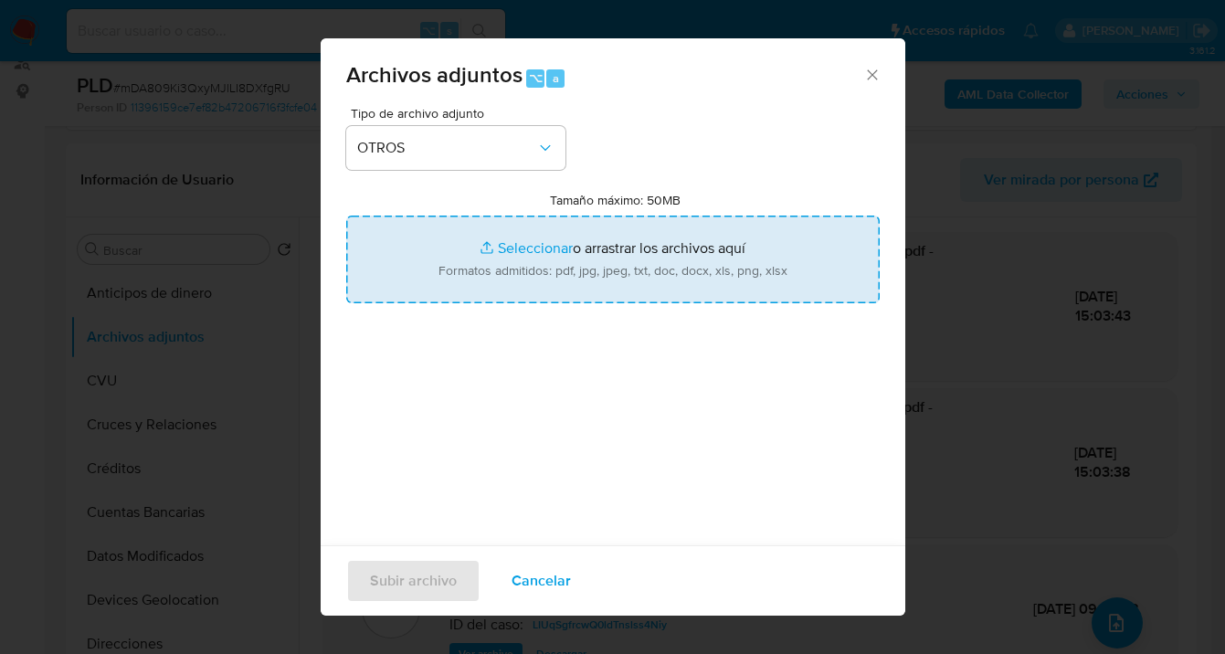
click at [555, 273] on input "Tamaño máximo: 50MB Seleccionar archivos" at bounding box center [612, 260] width 533 height 88
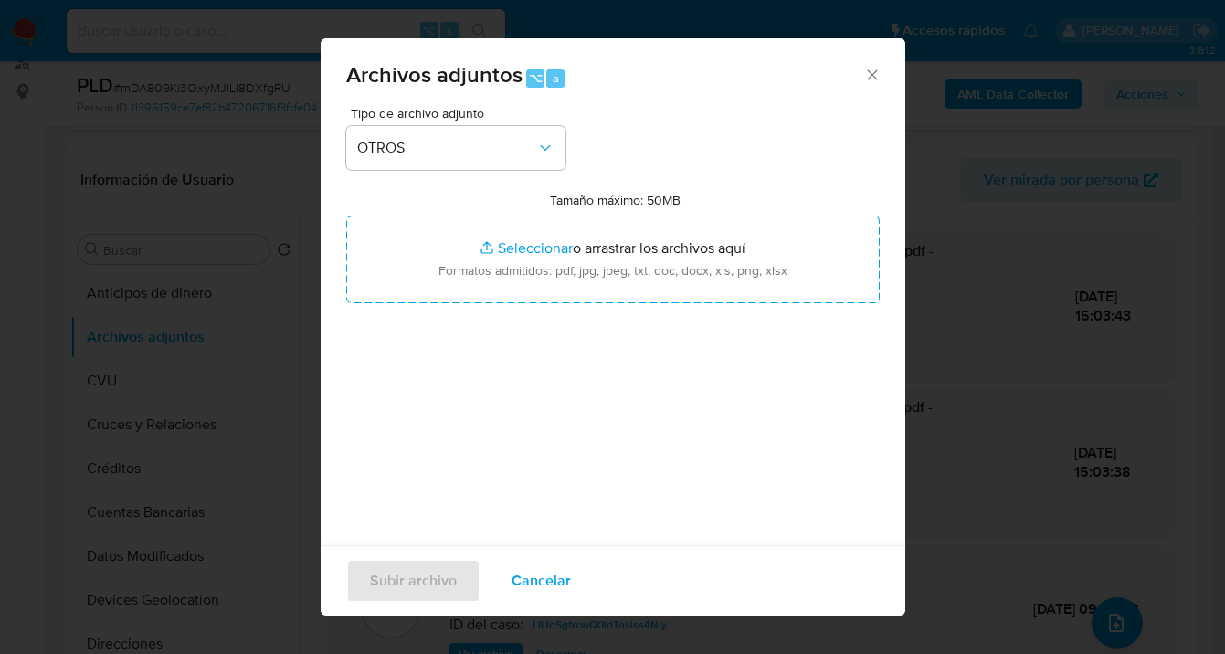
type input "C:\fakepath\150610069 Movimientos [PERSON_NAME][DATE].xlsx"
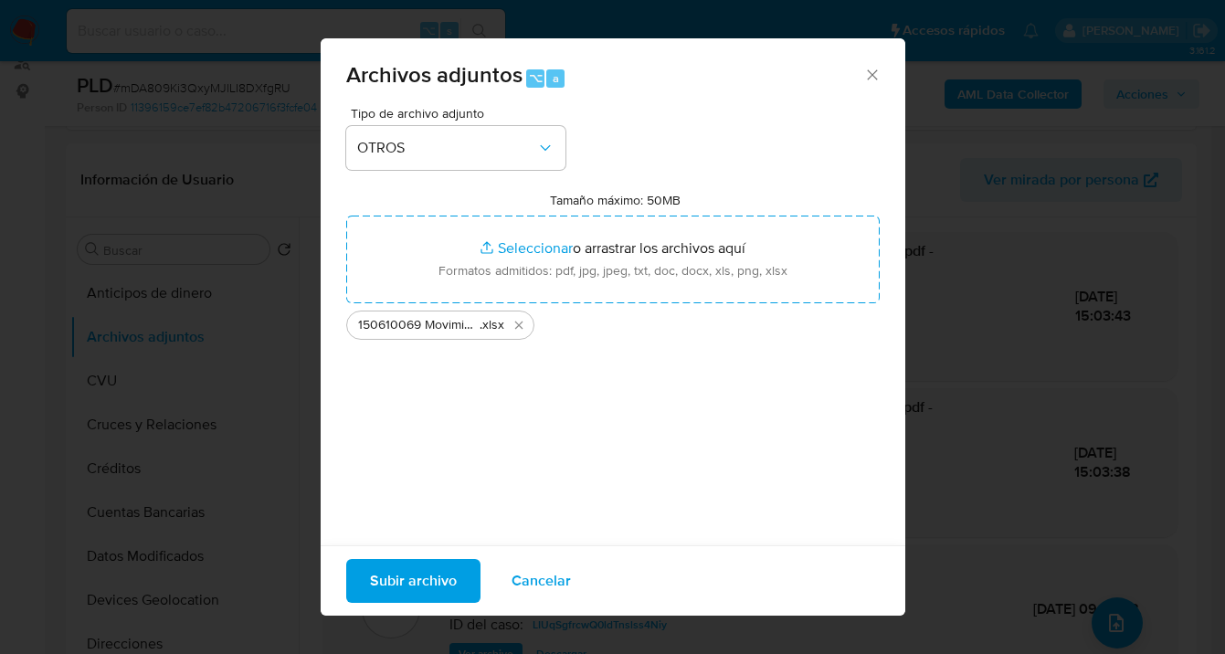
click at [398, 585] on span "Subir archivo" at bounding box center [413, 581] width 87 height 40
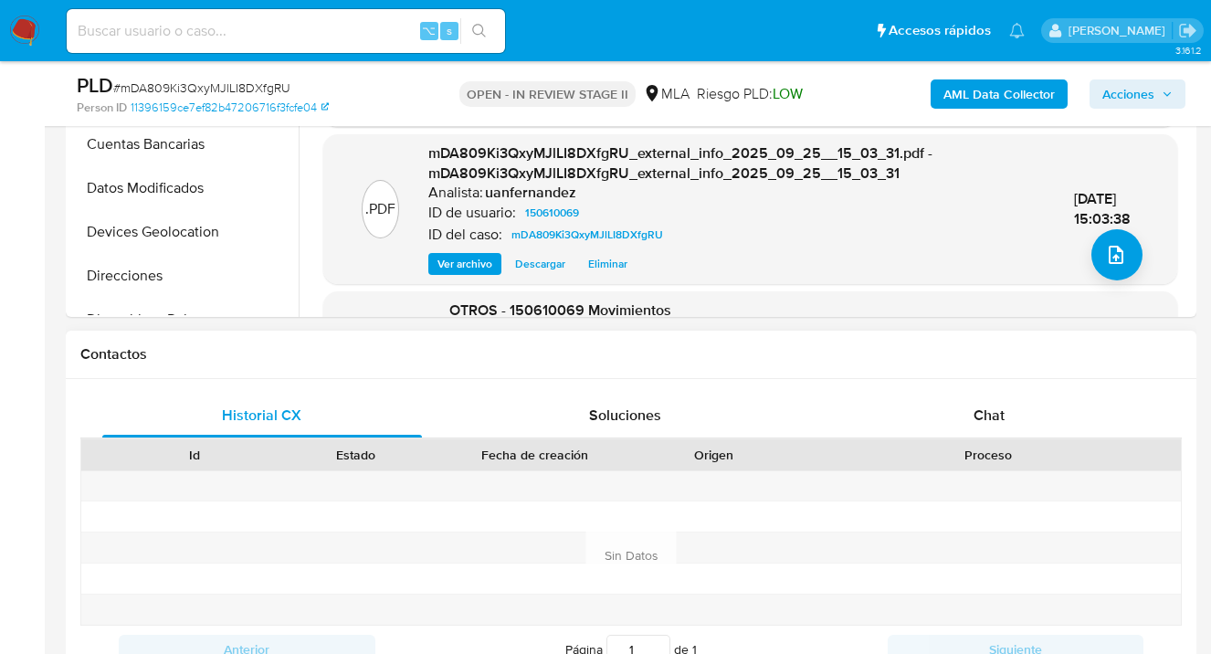
drag, startPoint x: 973, startPoint y: 402, endPoint x: 809, endPoint y: 339, distance: 175.2
click at [971, 401] on div "Chat" at bounding box center [989, 416] width 320 height 44
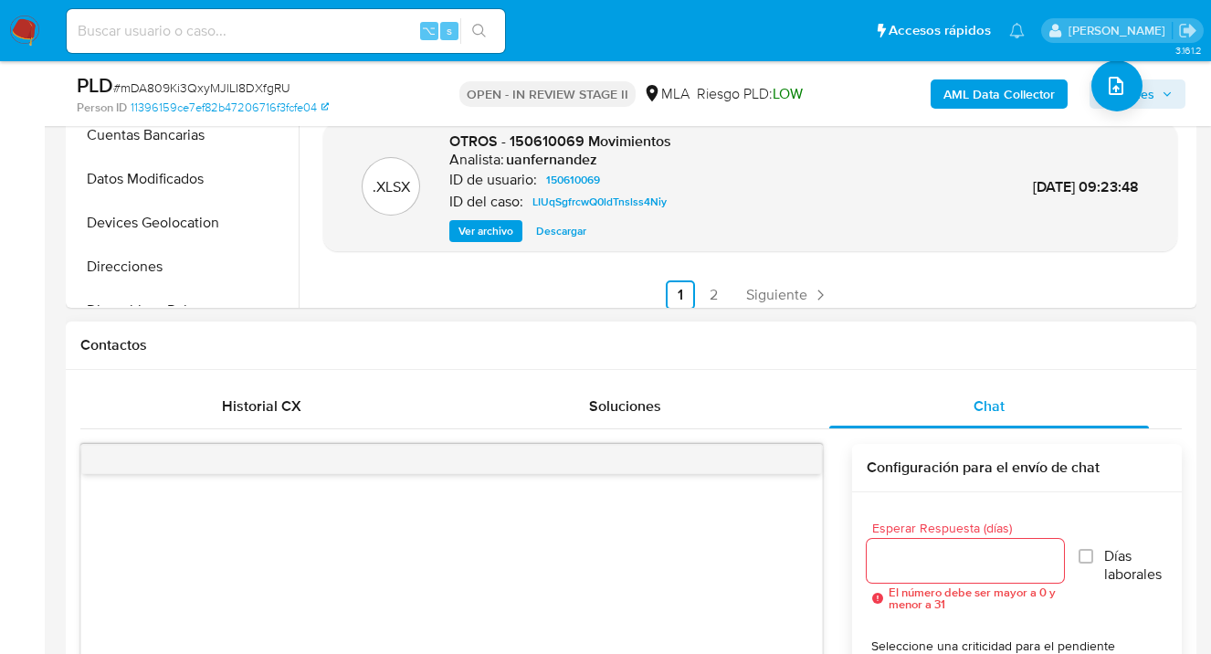
scroll to position [721, 0]
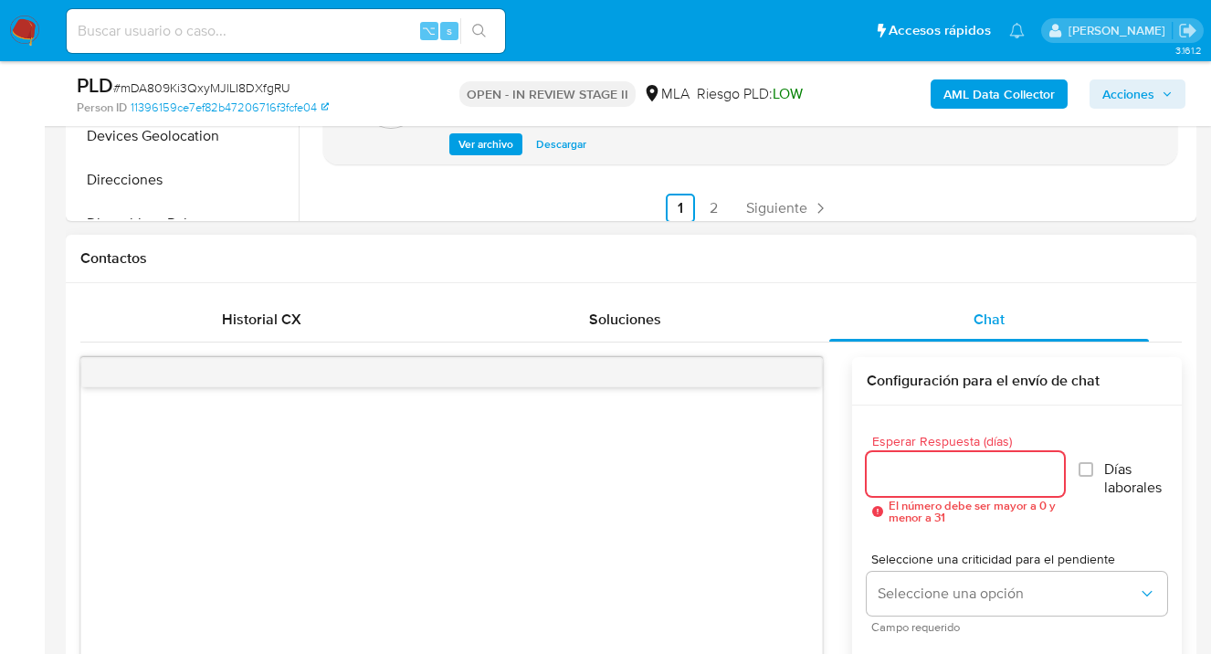
click at [902, 465] on input "Esperar Respuesta (días)" at bounding box center [965, 474] width 197 height 24
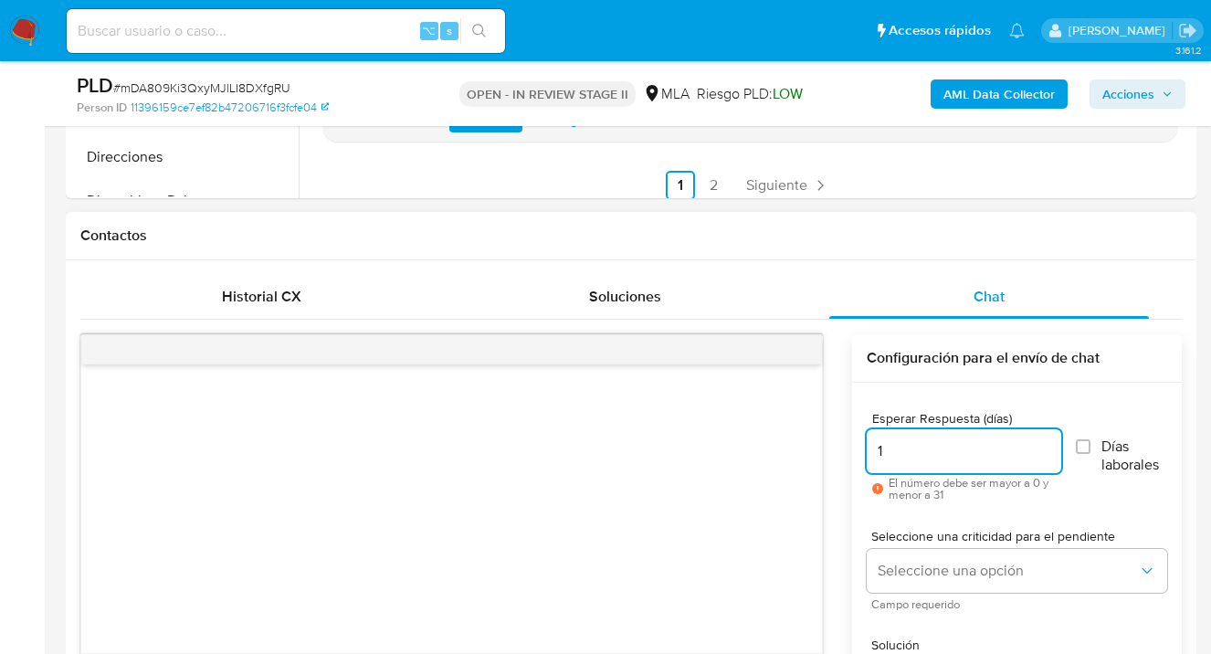
scroll to position [844, 0]
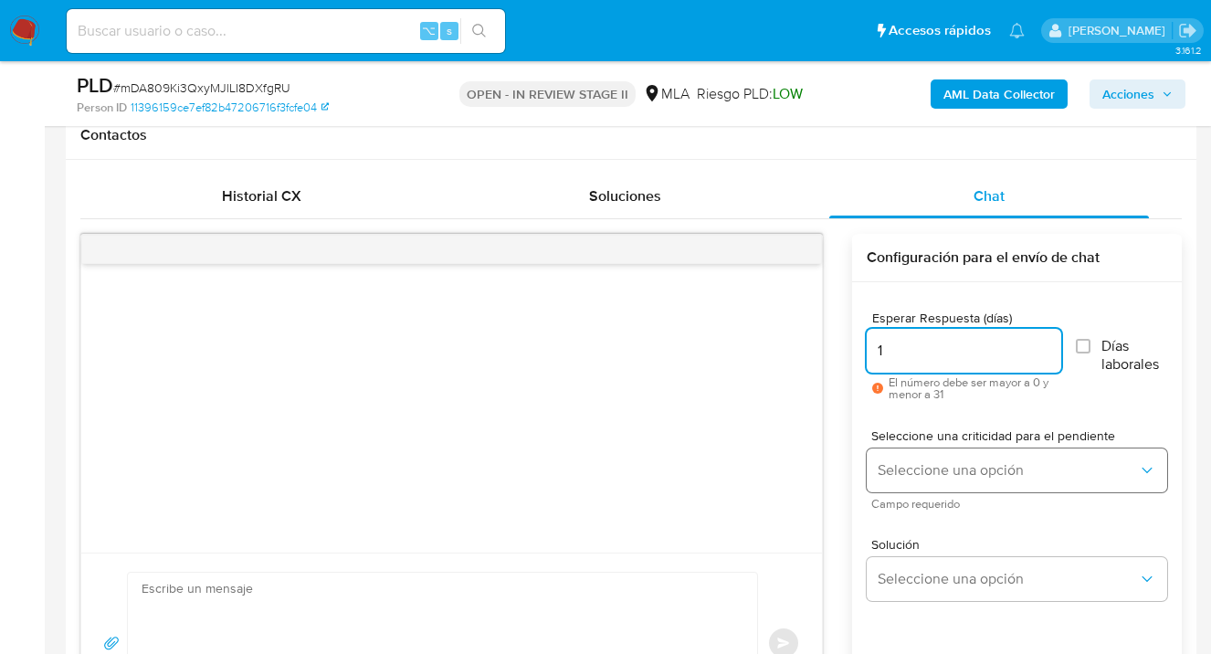
type input "1"
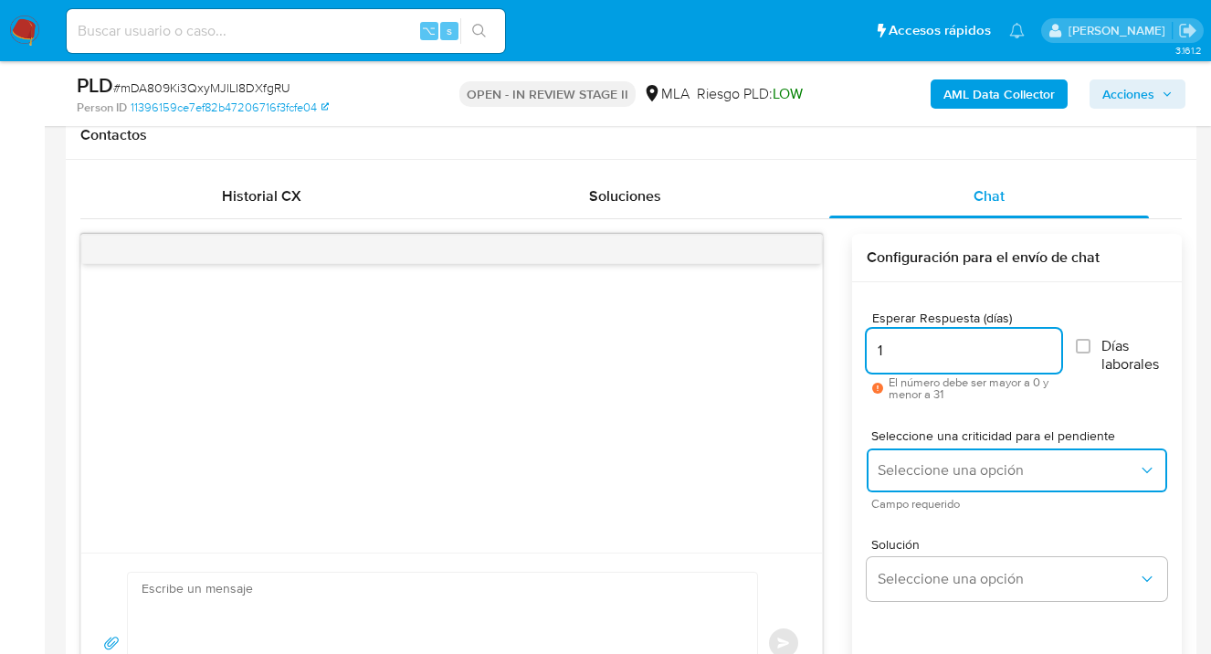
click at [911, 472] on span "Seleccione una opción" at bounding box center [1008, 470] width 260 height 18
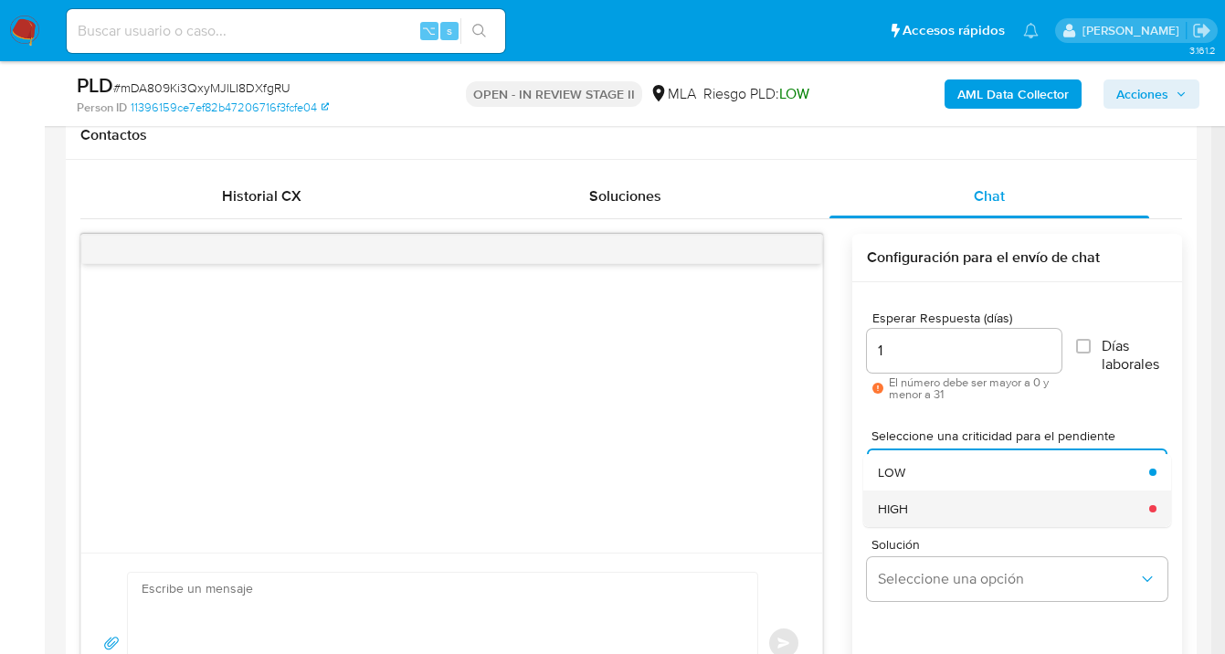
click at [927, 507] on div "HIGH" at bounding box center [1008, 508] width 260 height 37
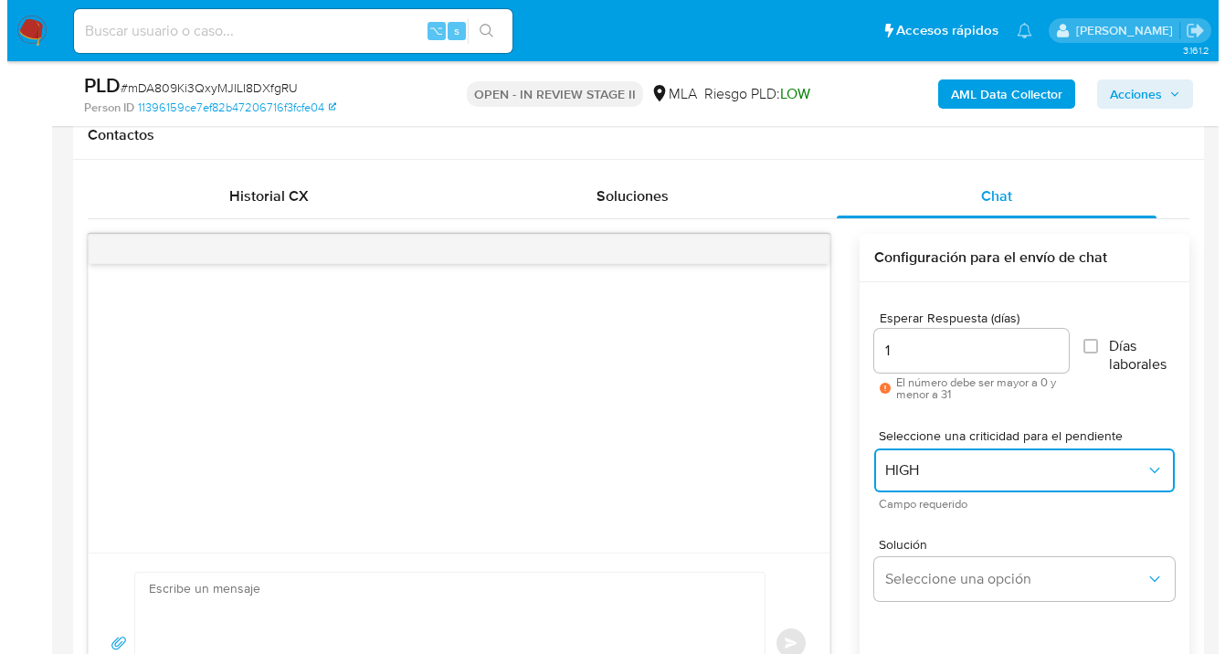
scroll to position [876, 0]
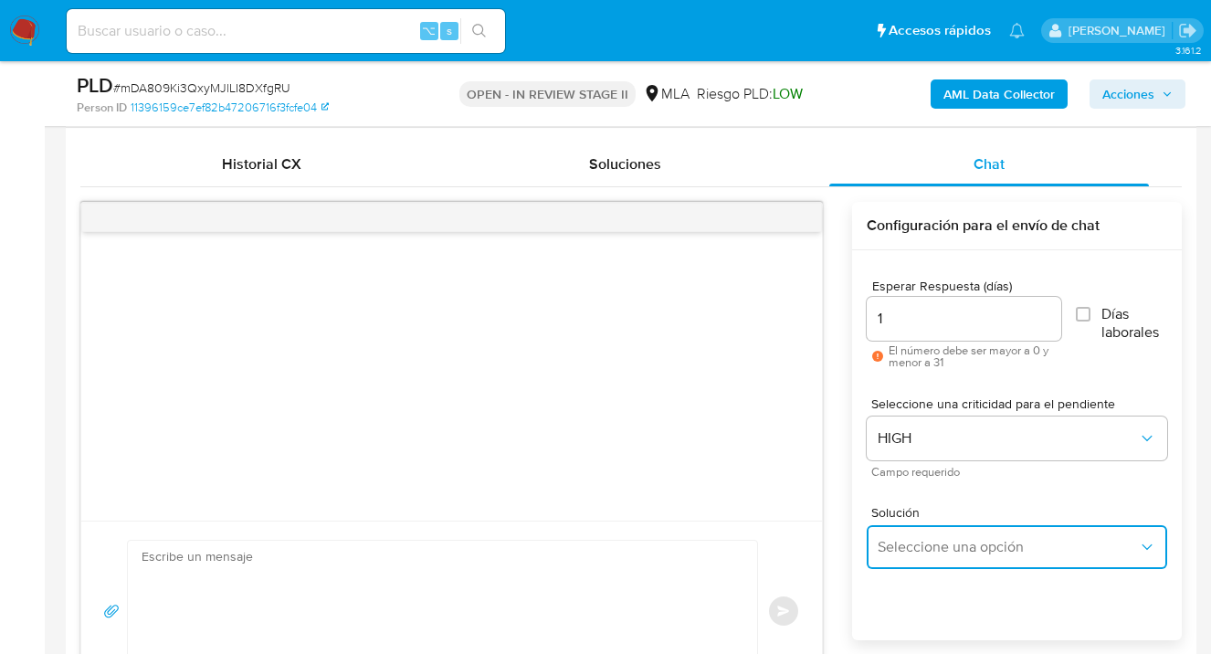
click at [912, 556] on button "Seleccione una opción" at bounding box center [1017, 547] width 301 height 44
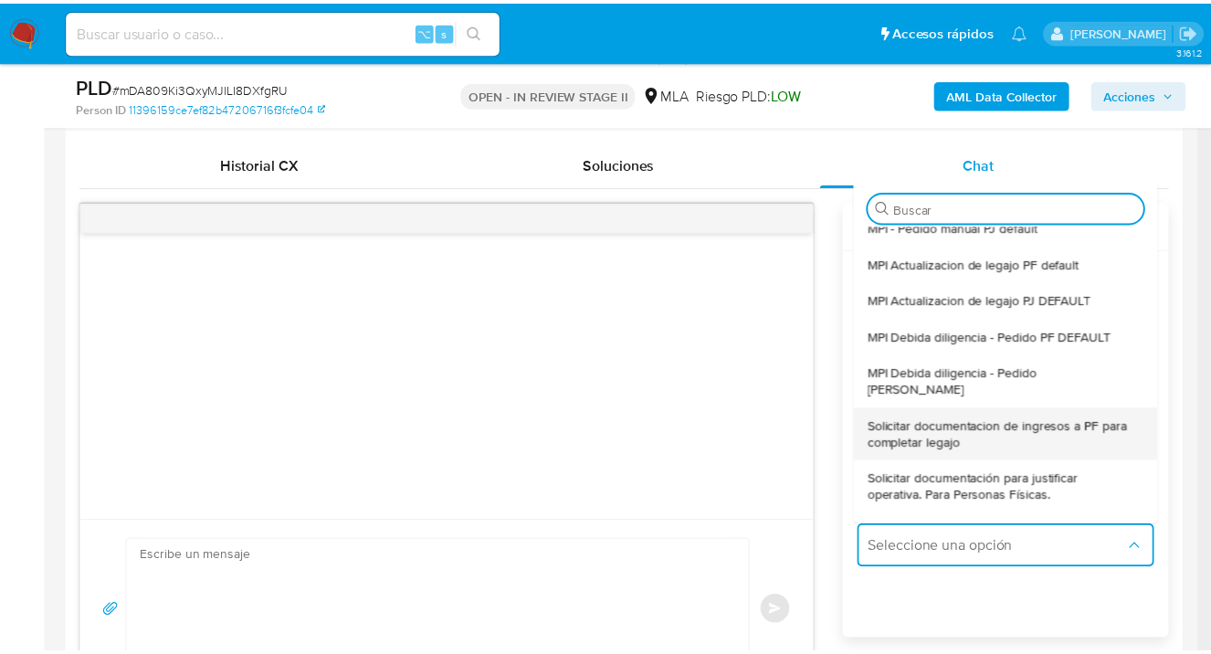
scroll to position [153, 0]
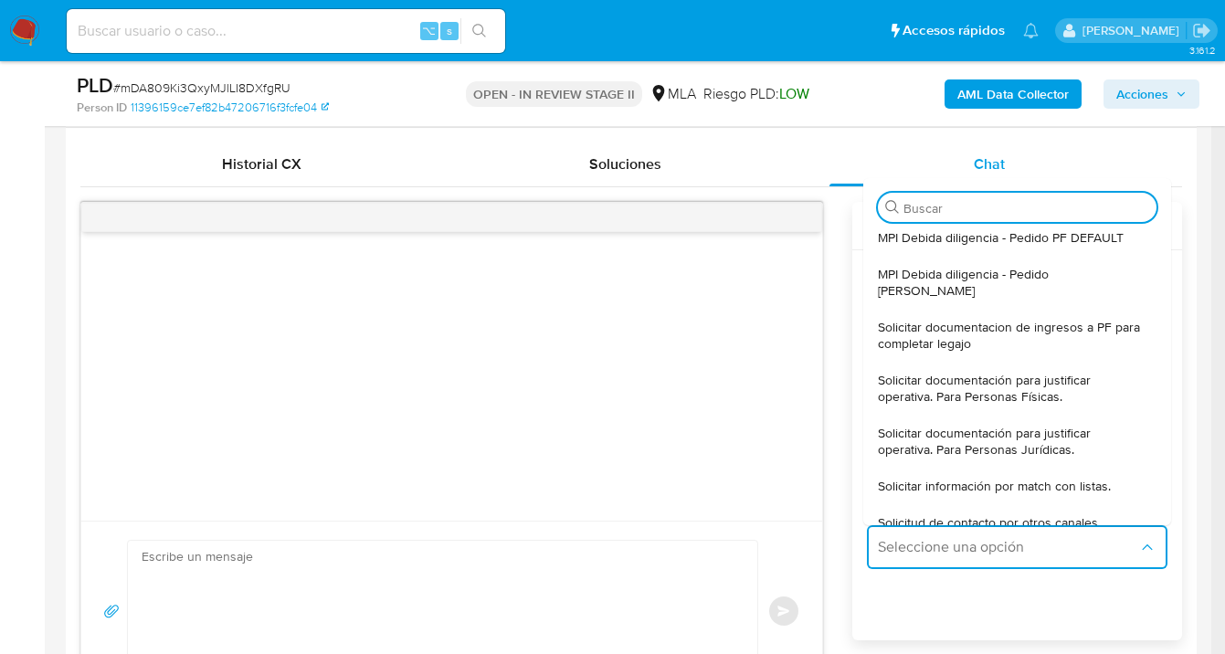
drag, startPoint x: 1017, startPoint y: 367, endPoint x: 986, endPoint y: 370, distance: 30.3
click at [1017, 372] on span "Solicitar documentación para justificar operativa. Para Personas Físicas." at bounding box center [1012, 388] width 268 height 33
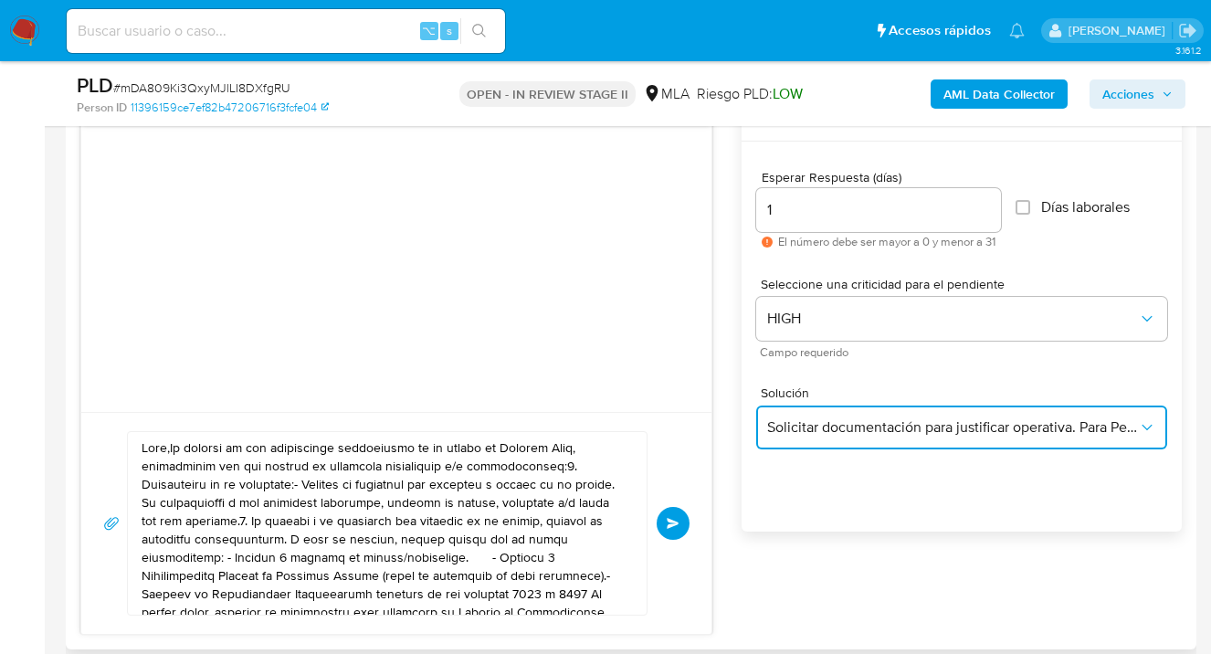
scroll to position [1058, 0]
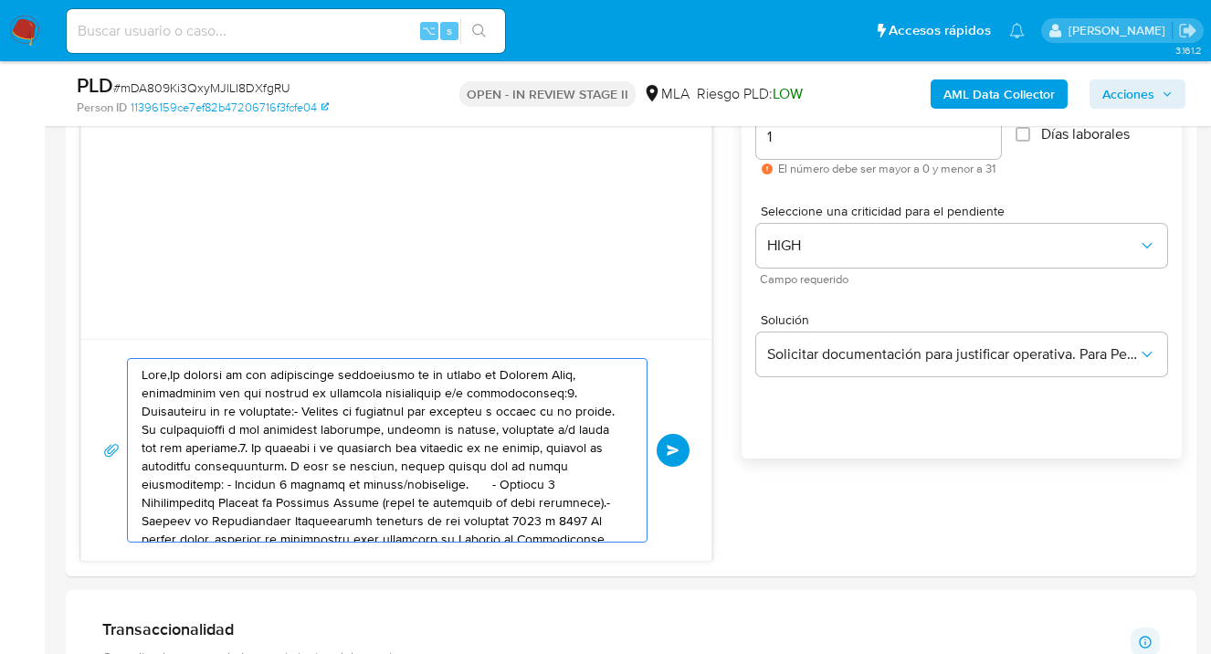
drag, startPoint x: 440, startPoint y: 494, endPoint x: -6, endPoint y: 250, distance: 508.9
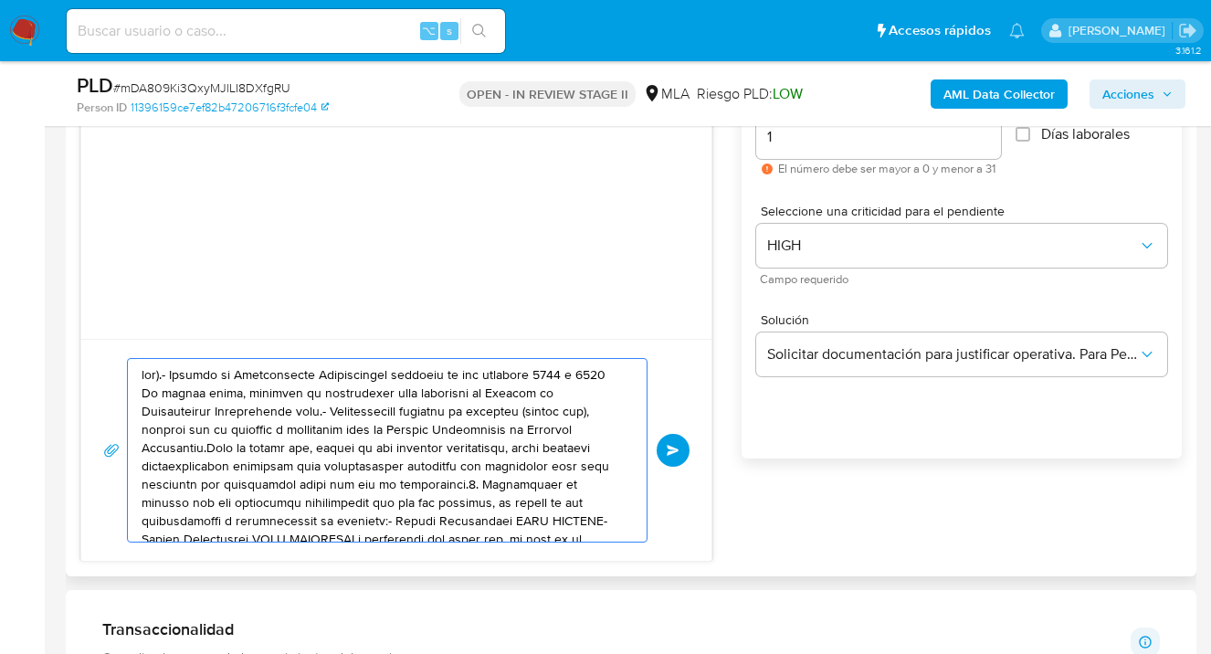
drag, startPoint x: 465, startPoint y: 522, endPoint x: 103, endPoint y: 349, distance: 400.8
click at [78, 337] on div "Historial CX Soluciones Chat Id Estado Fecha de creación Origen Proceso Anterio…" at bounding box center [631, 261] width 1131 height 630
type textarea "traparte CUIT XXXXXXX- Nombre Contraparte CUIT XXXXXXXXEs importante que sepas …"
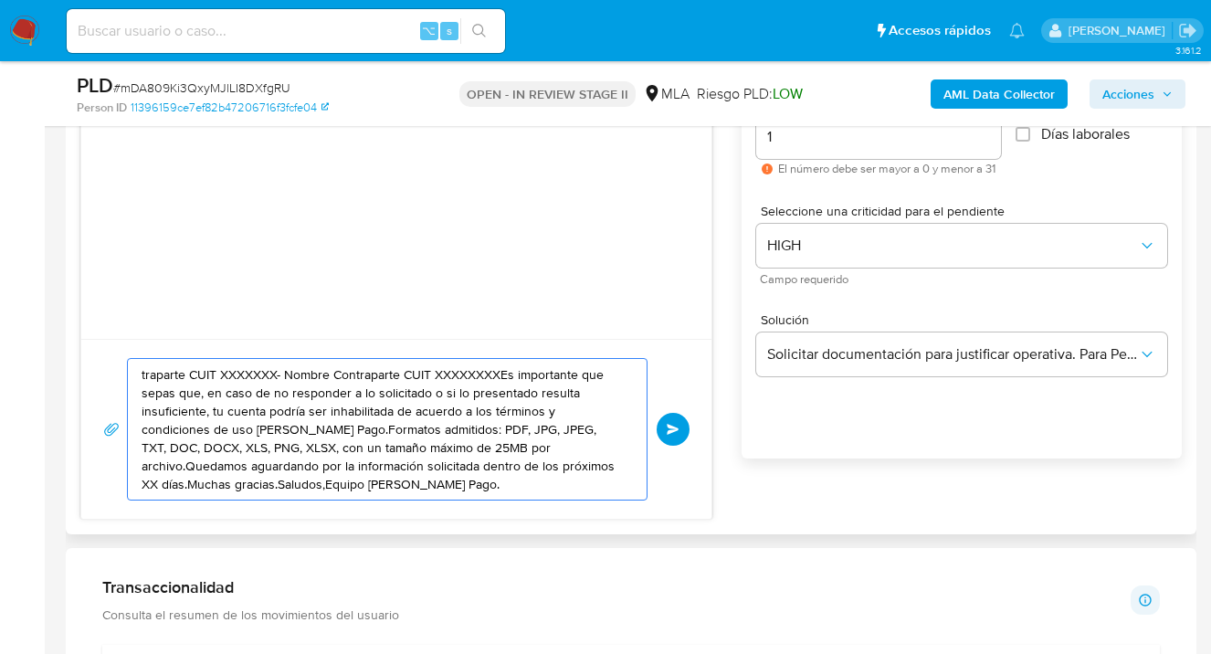
drag, startPoint x: 427, startPoint y: 485, endPoint x: 71, endPoint y: 375, distance: 372.7
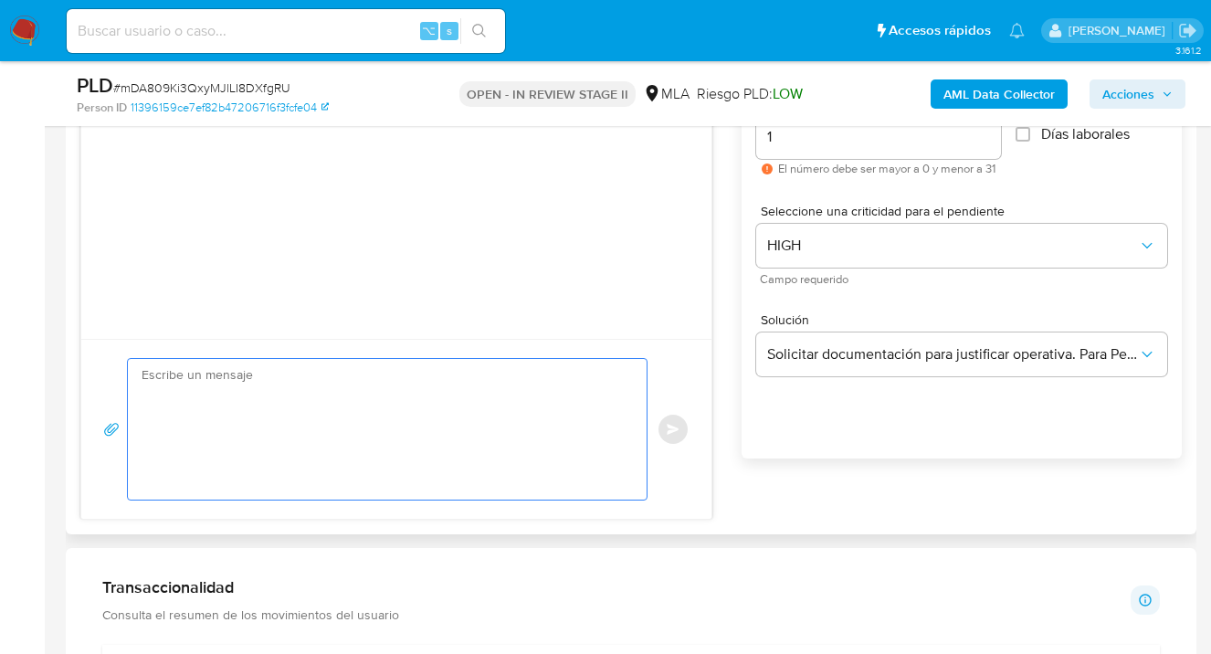
click at [459, 410] on textarea at bounding box center [383, 429] width 482 height 141
paste textarea "Hola Matias Alejandro Lado, esperamos te encuentres muy bien. El plazo de respu…"
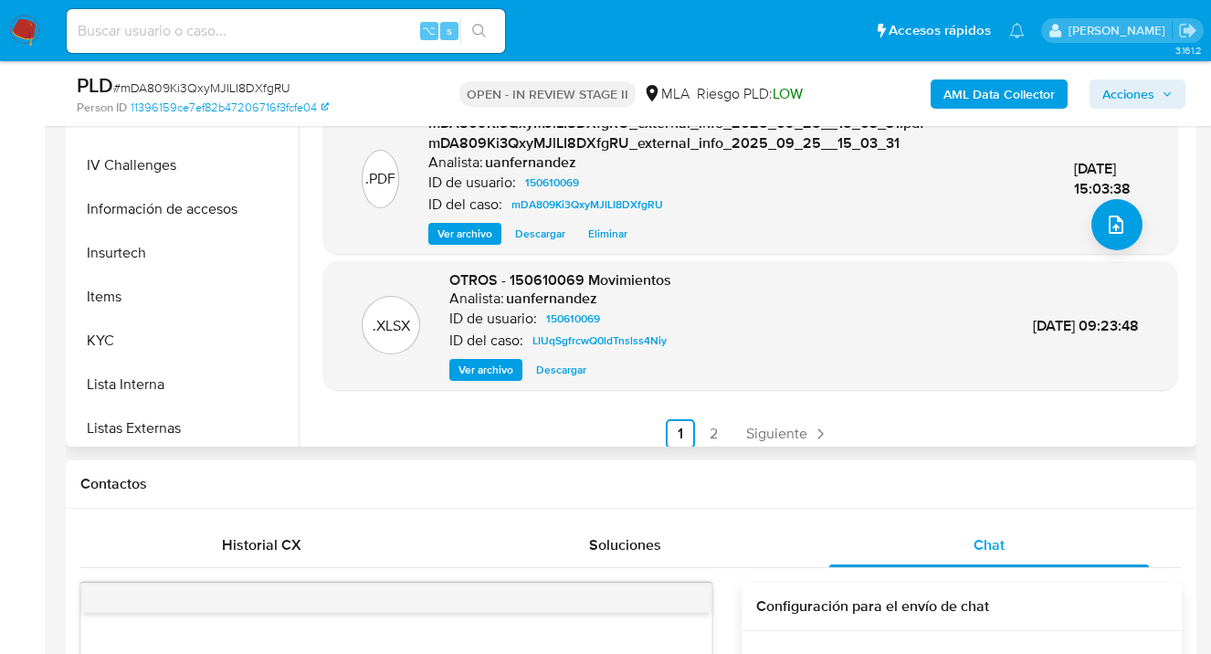
scroll to position [596, 0]
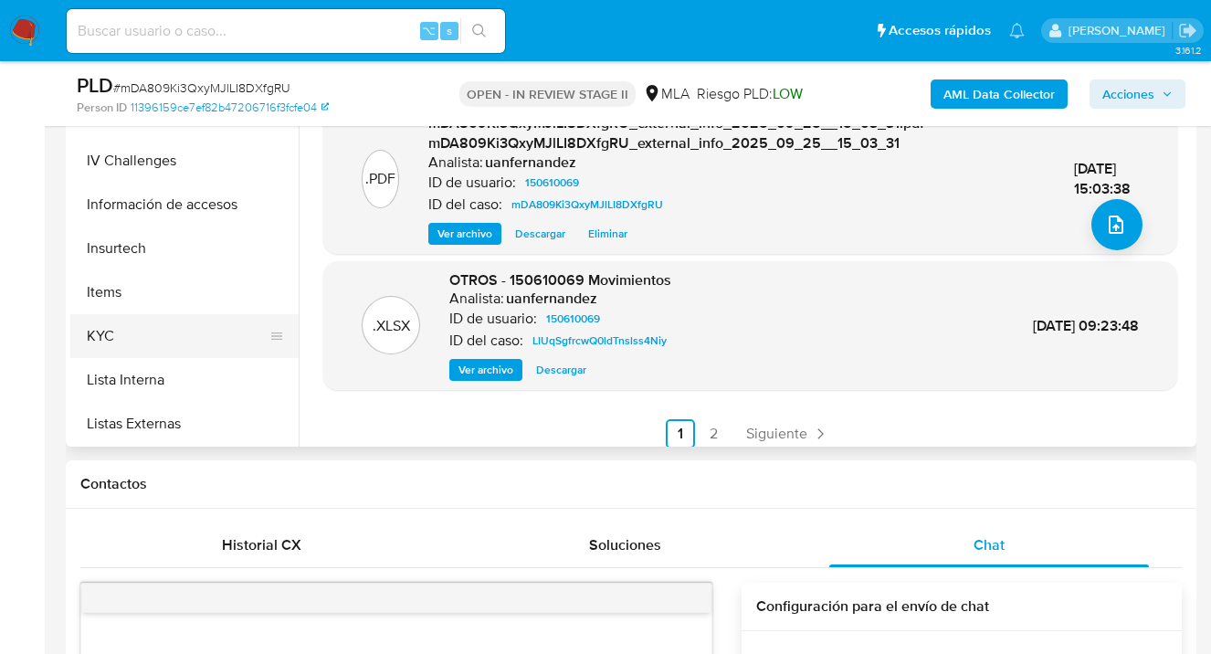
click at [228, 337] on button "KYC" at bounding box center [177, 336] width 214 height 44
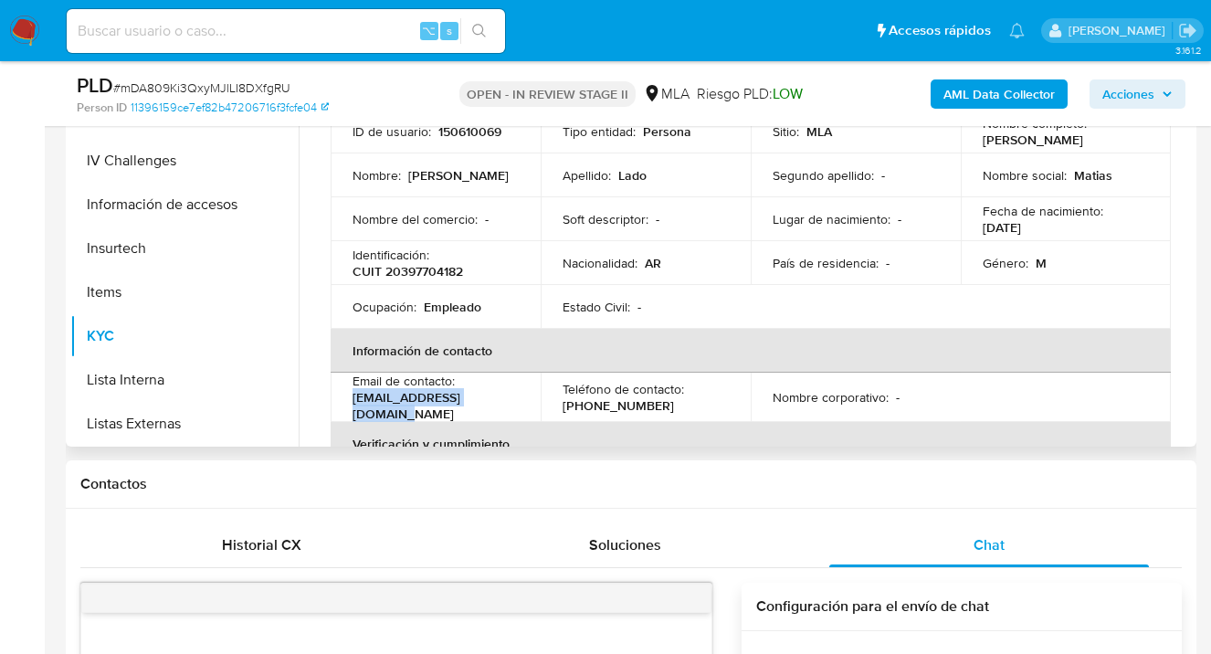
drag, startPoint x: 508, startPoint y: 408, endPoint x: 355, endPoint y: 402, distance: 152.7
click at [355, 402] on div "Email de contacto : matiaslado@yahoo.com.ar" at bounding box center [436, 397] width 166 height 49
copy p "matiaslado@yahoo.com.ar"
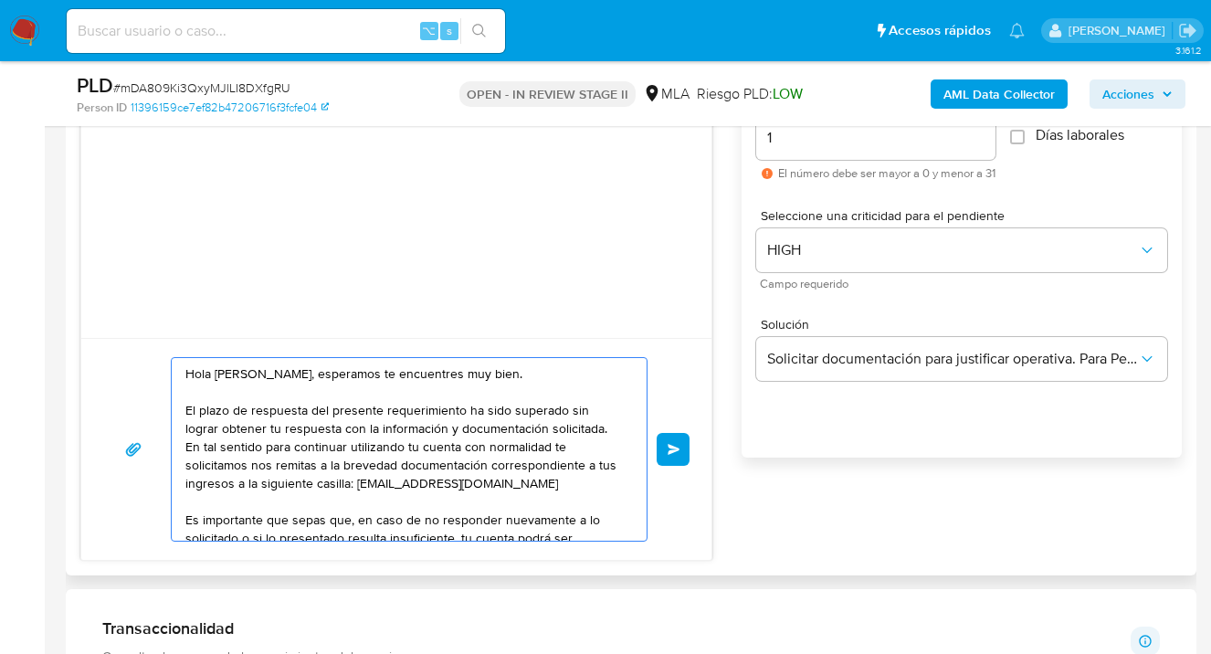
drag, startPoint x: 270, startPoint y: 483, endPoint x: 121, endPoint y: 320, distance: 221.7
click at [121, 320] on div "Hola Matias Alejandro Lado, esperamos te encuentres muy bien. El plazo de respu…" at bounding box center [396, 290] width 632 height 542
paste textarea "Para dar por completo el presente requerimiento te solicitamos nos remitas las …"
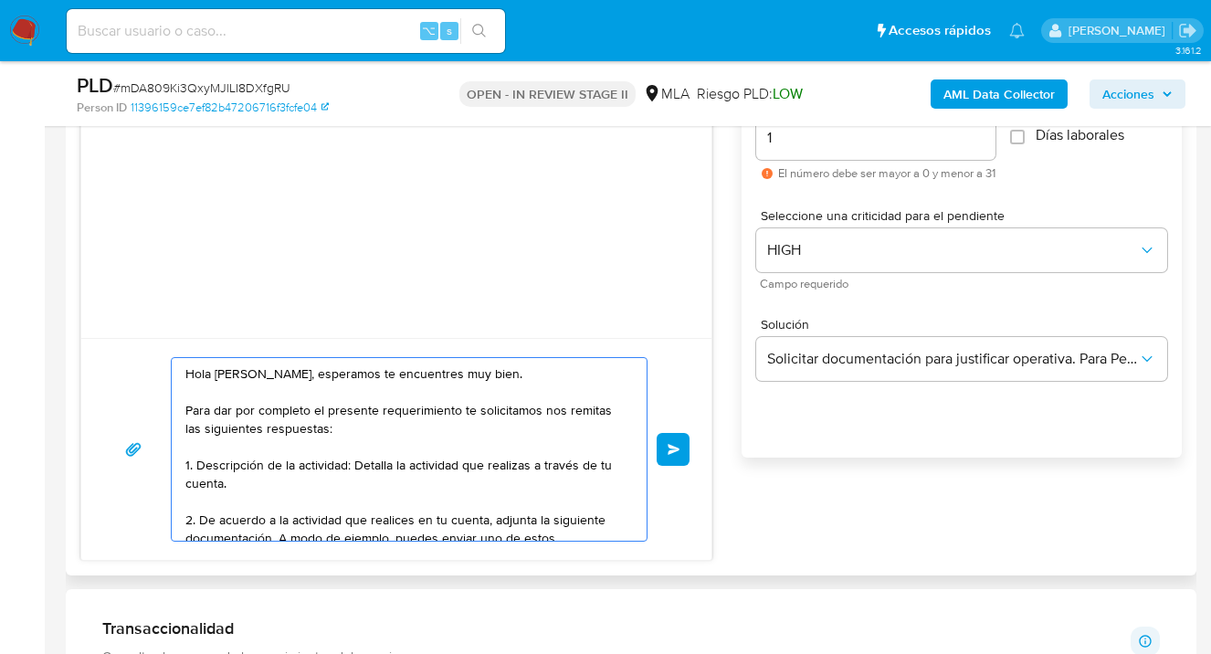
click at [187, 406] on textarea "Hola Matias Alejandro Lado, esperamos te encuentres muy bien. Para dar por comp…" at bounding box center [404, 449] width 438 height 183
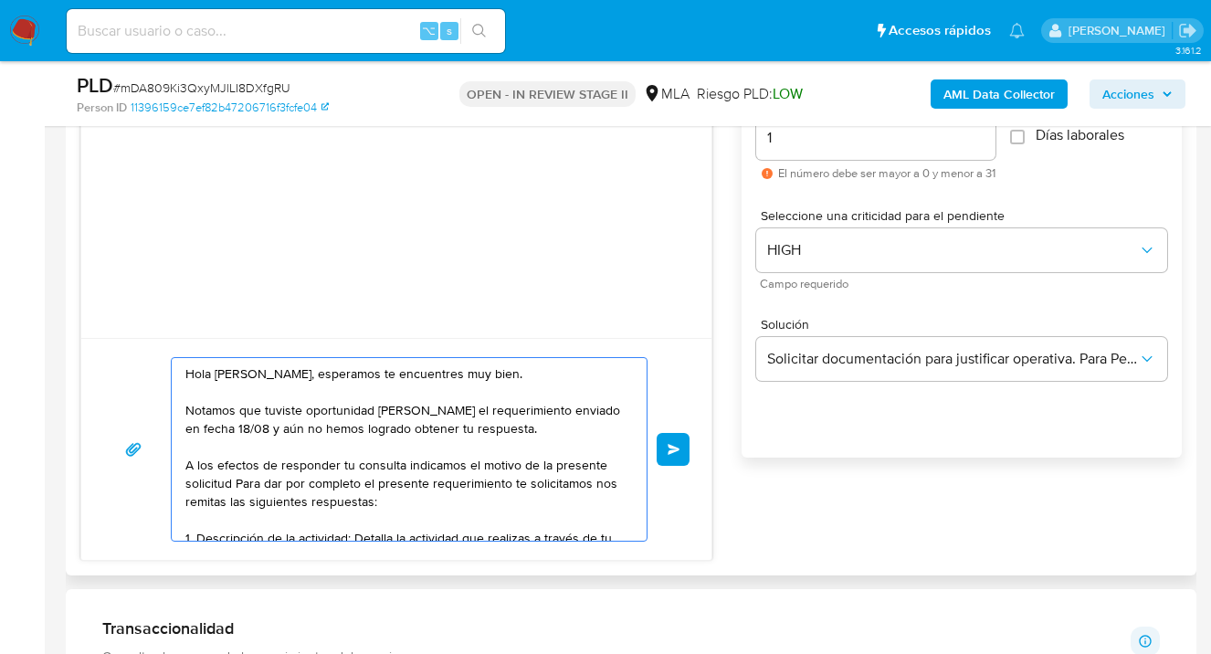
click at [458, 471] on textarea "Hola Matias Alejandro Lado, esperamos te encuentres muy bien. Notamos que tuvis…" at bounding box center [404, 449] width 438 height 183
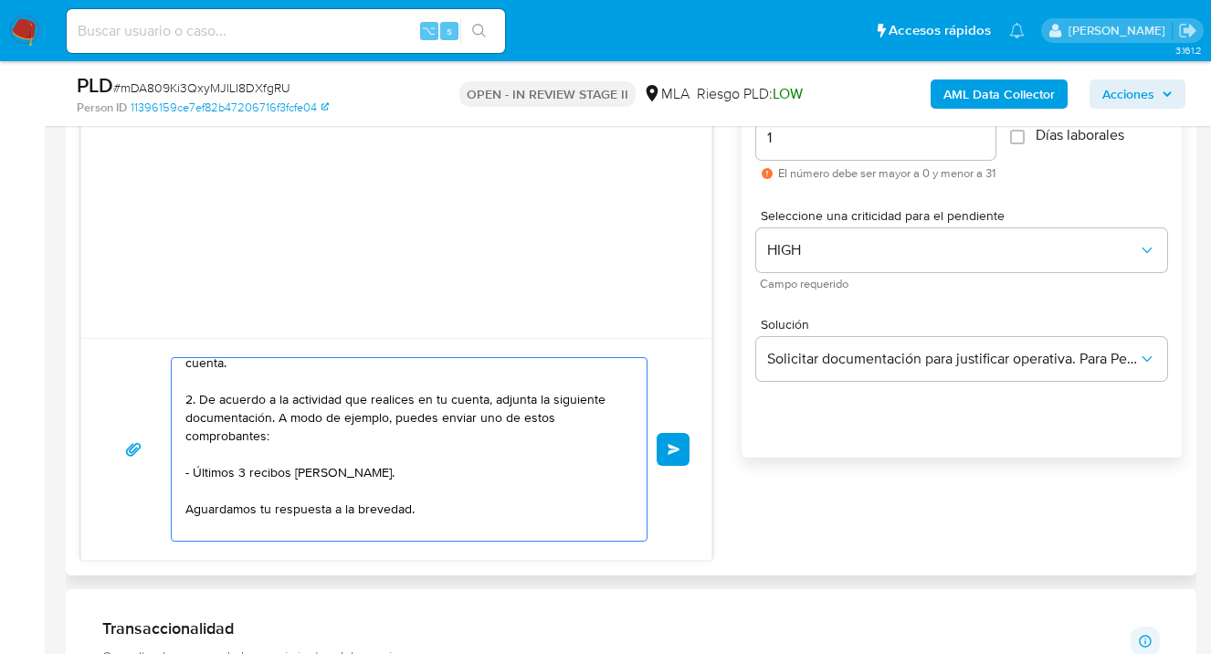
scroll to position [230, 0]
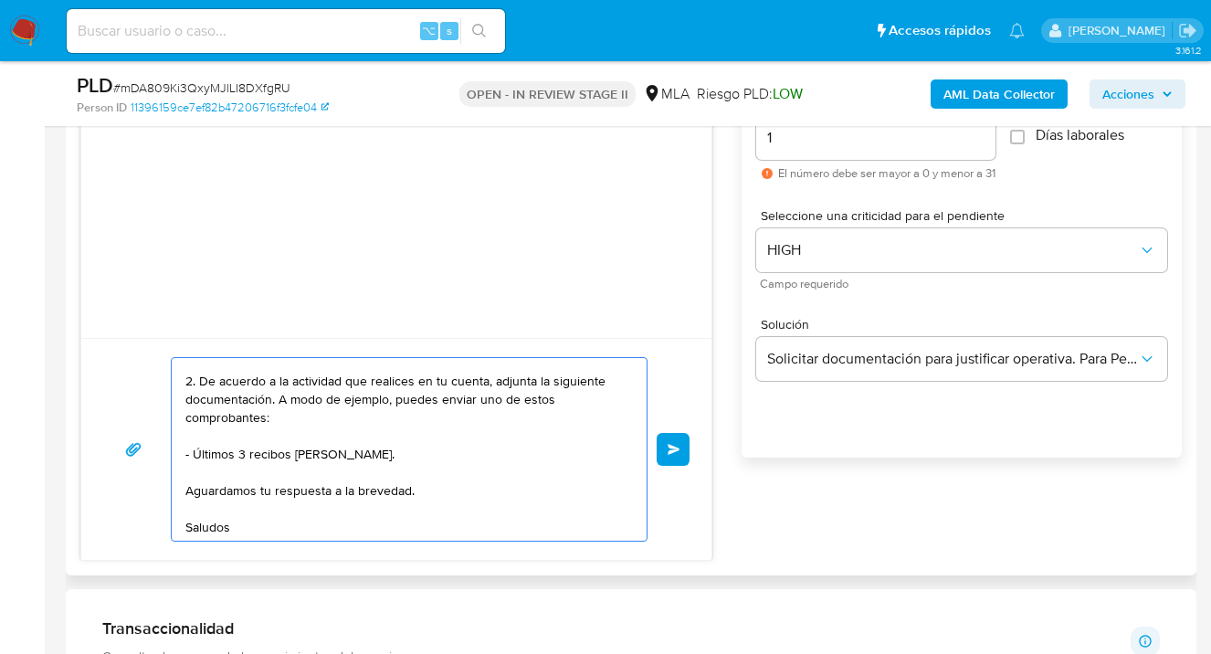
click at [421, 491] on textarea "Hola Matias Alejandro Lado, esperamos te encuentres muy bien. Notamos que tuvis…" at bounding box center [404, 449] width 438 height 183
drag, startPoint x: 395, startPoint y: 490, endPoint x: 333, endPoint y: 494, distance: 61.4
click at [333, 494] on textarea "Hola Matias Alejandro Lado, esperamos te encuentres muy bien. Notamos que tuvis…" at bounding box center [404, 449] width 438 height 183
drag, startPoint x: 396, startPoint y: 459, endPoint x: 391, endPoint y: 475, distance: 16.5
click at [395, 463] on textarea "Hola Matias Alejandro Lado, esperamos te encuentres muy bien. Notamos que tuvis…" at bounding box center [404, 449] width 438 height 183
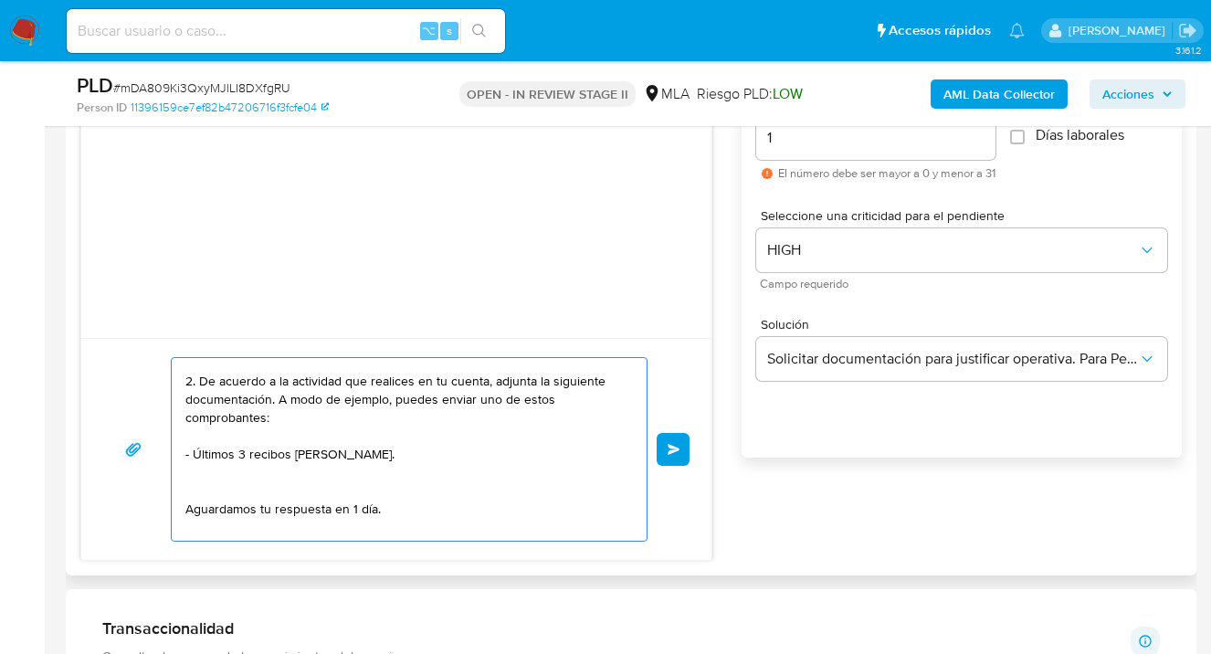
paste textarea "Es importante que sepas que, en caso de no responder a lo solicitado o si lo pr…"
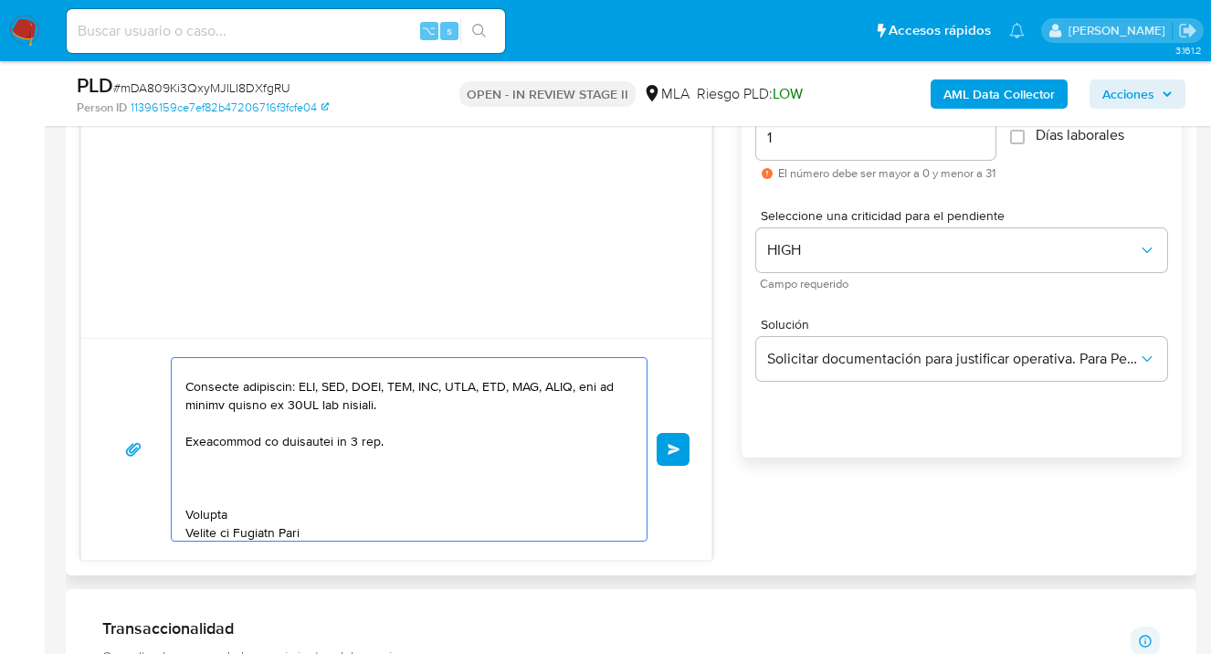
scroll to position [415, 0]
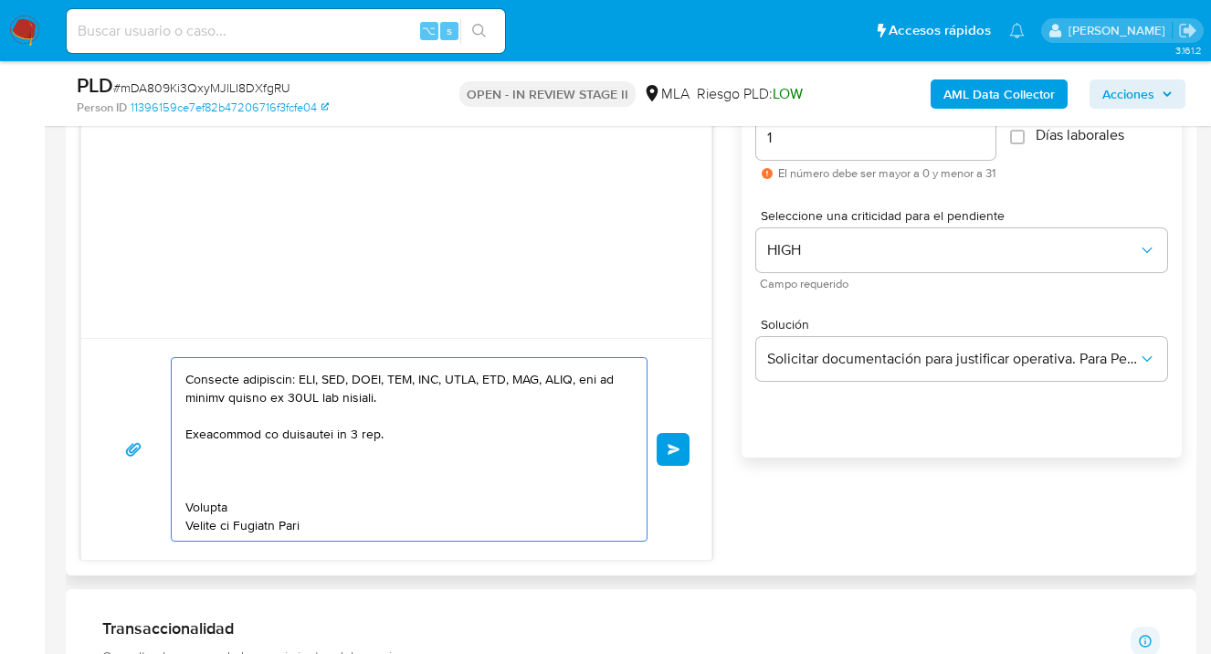
click at [281, 496] on textarea at bounding box center [404, 449] width 438 height 183
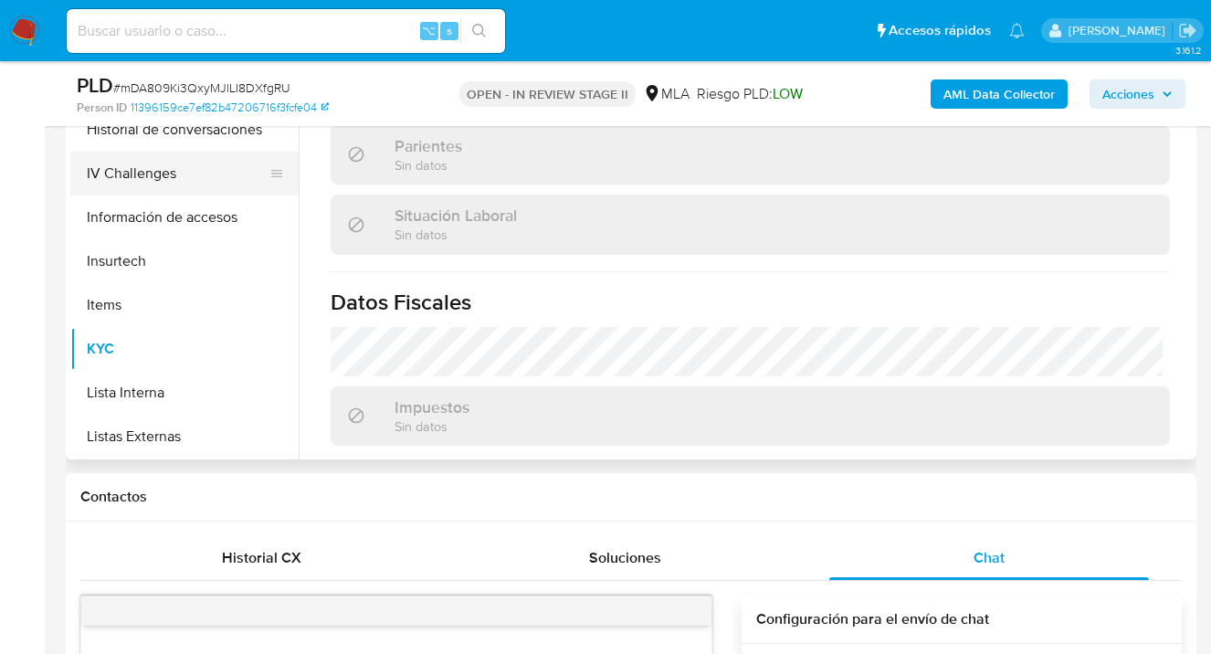
scroll to position [357, 0]
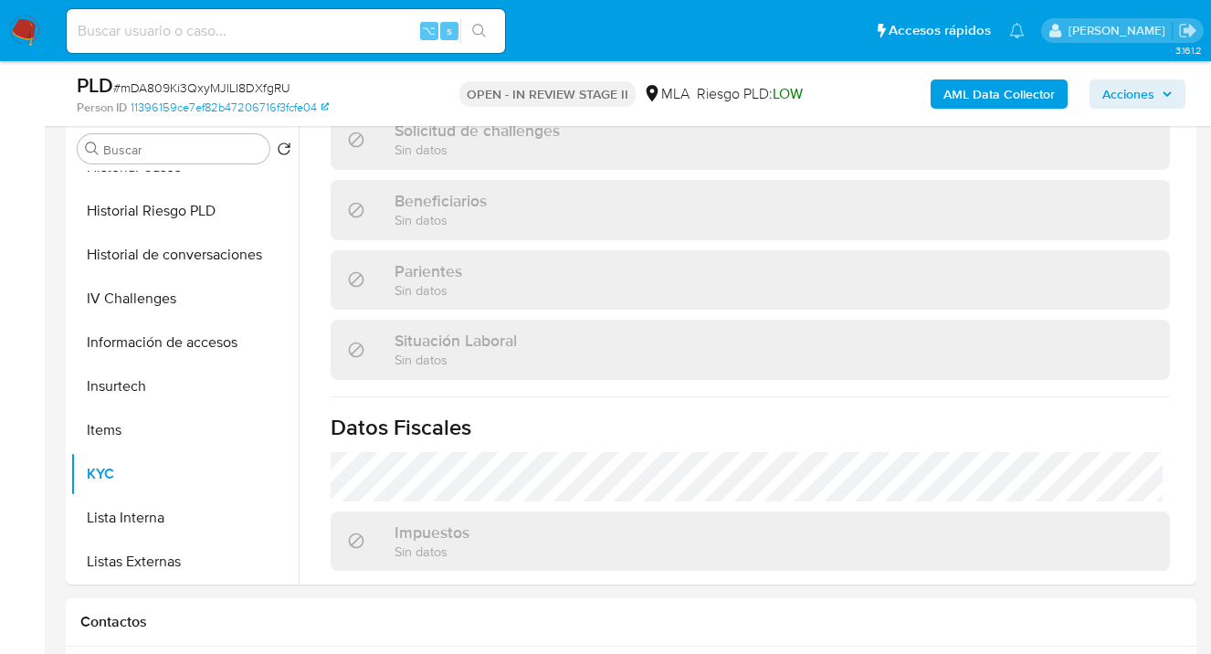
type textarea "Hola Matias Alejandro Lado, esperamos te encuentres muy bien. Notamos que tuvis…"
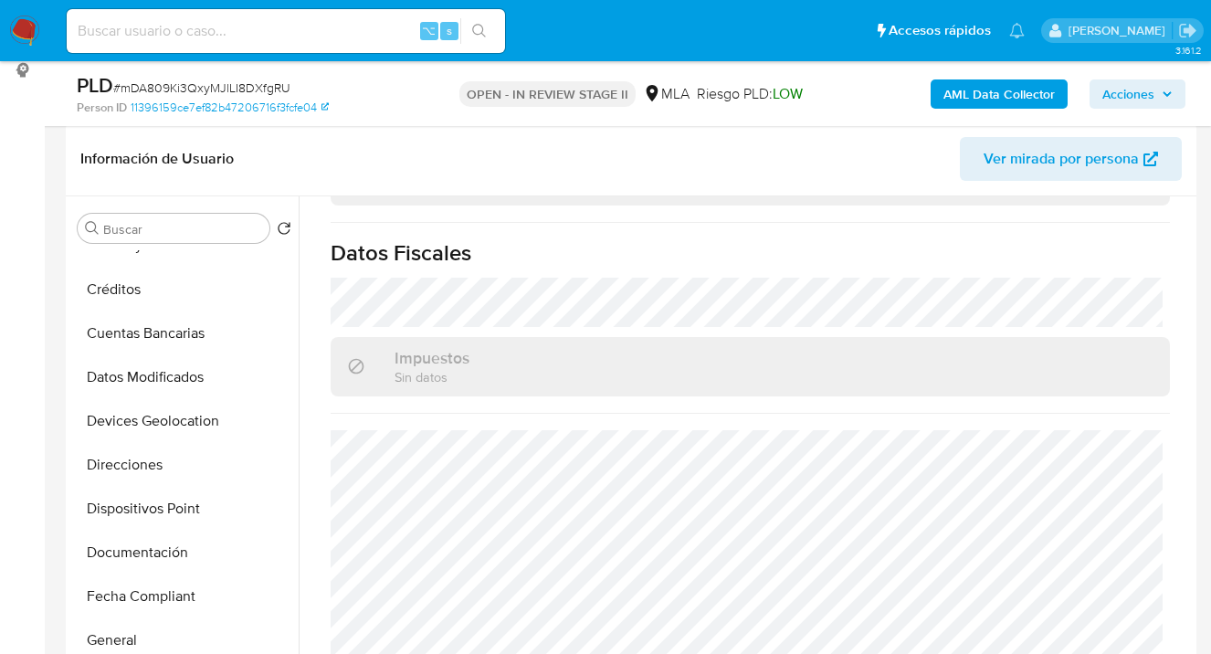
scroll to position [0, 0]
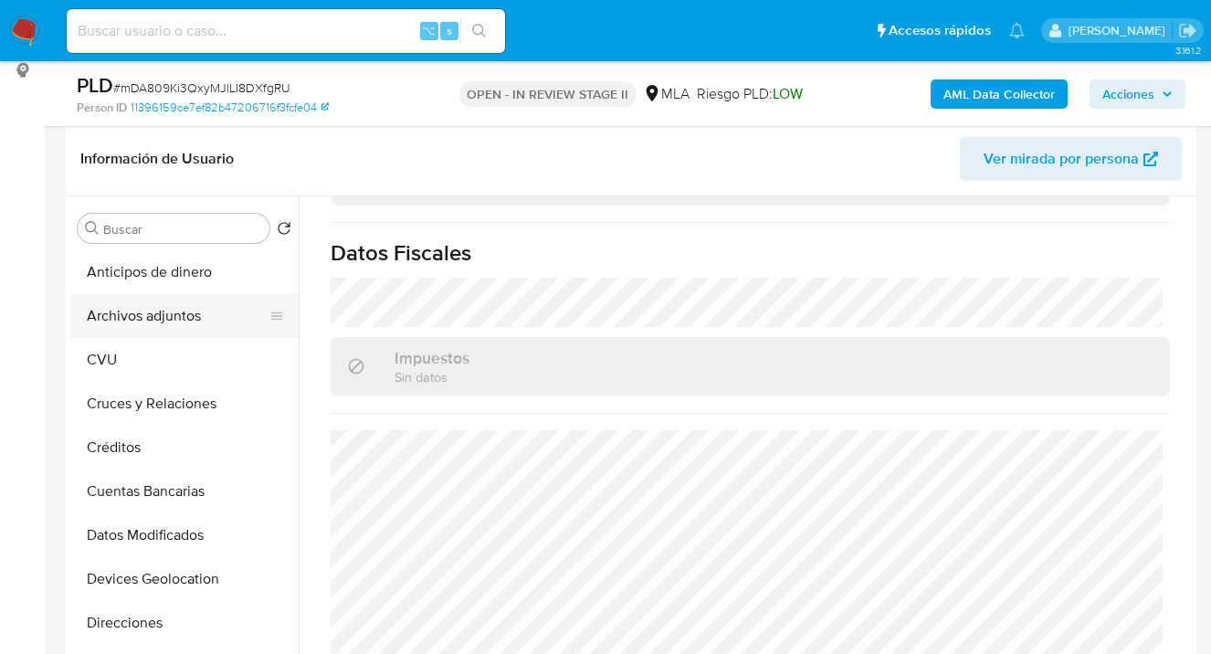
drag, startPoint x: 192, startPoint y: 315, endPoint x: 202, endPoint y: 317, distance: 10.2
click at [192, 315] on button "Archivos adjuntos" at bounding box center [177, 316] width 214 height 44
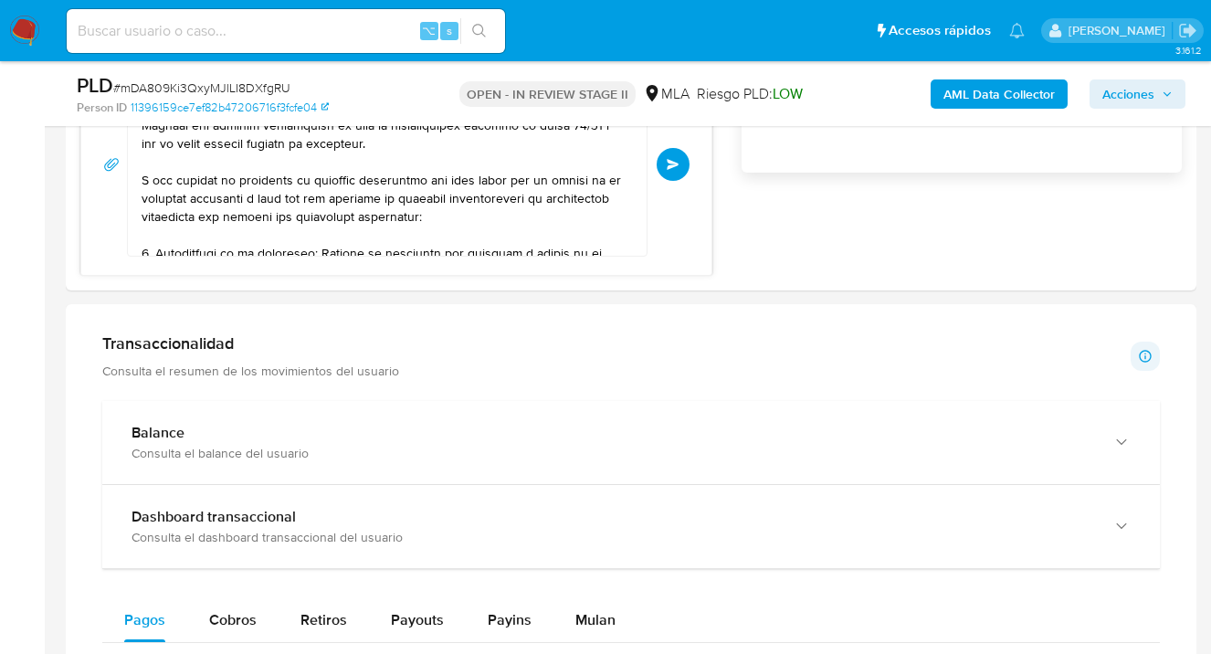
scroll to position [1270, 0]
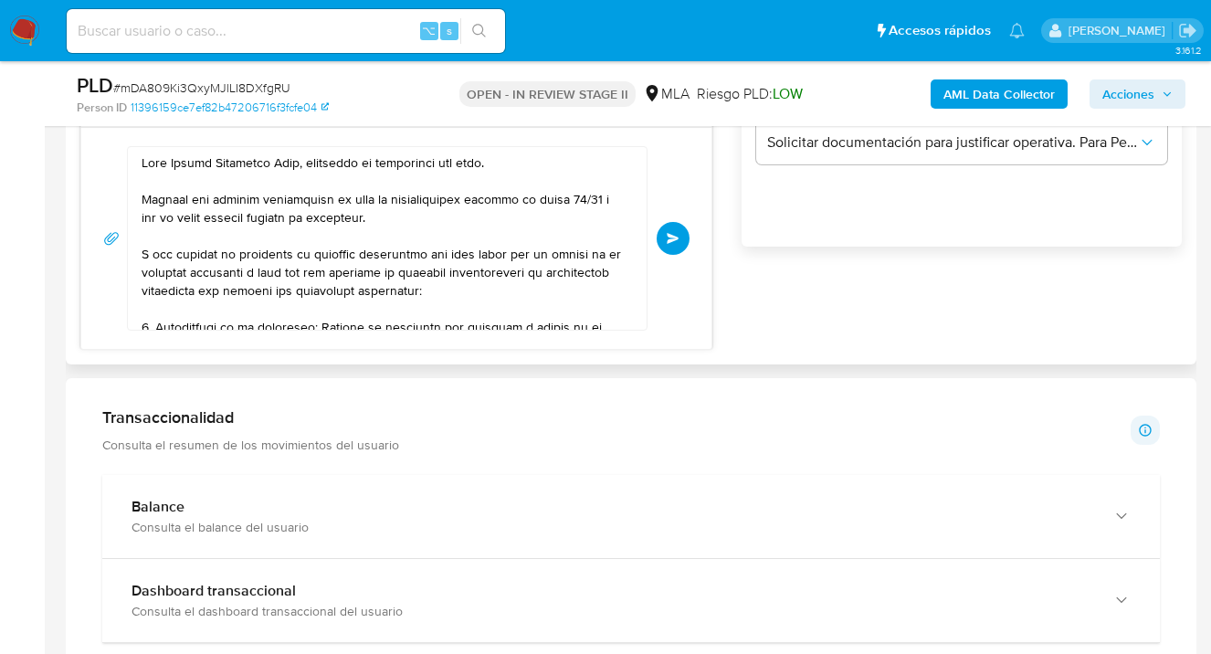
click at [670, 246] on button "Enviar" at bounding box center [673, 238] width 33 height 33
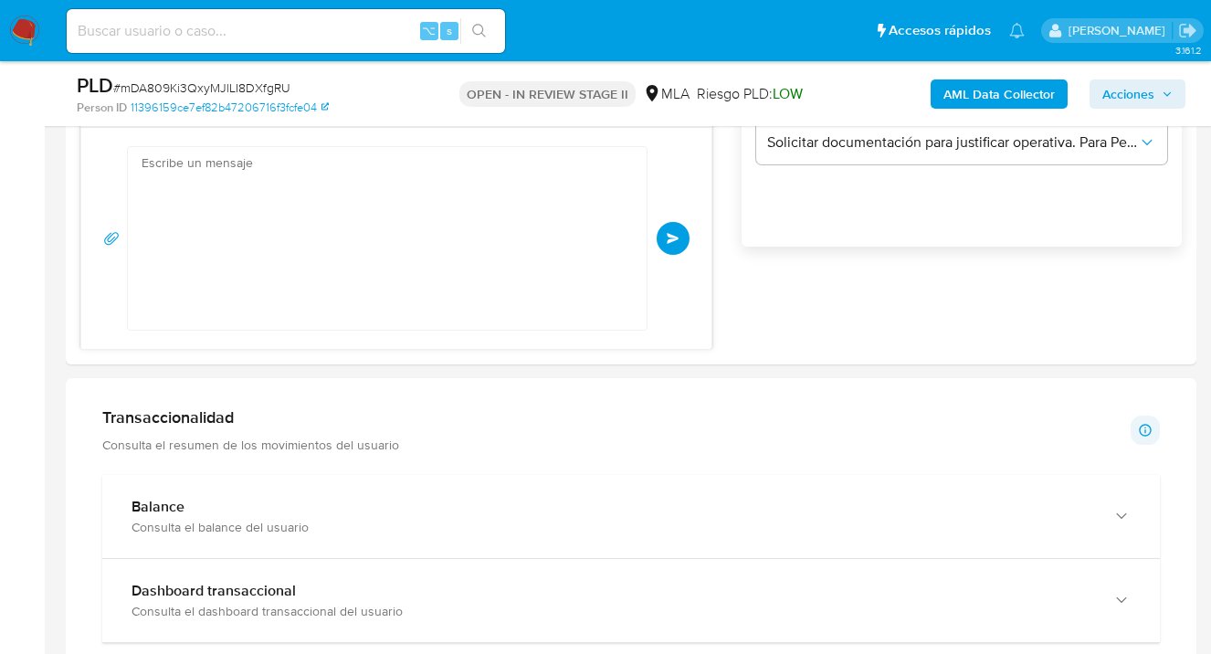
scroll to position [331, 0]
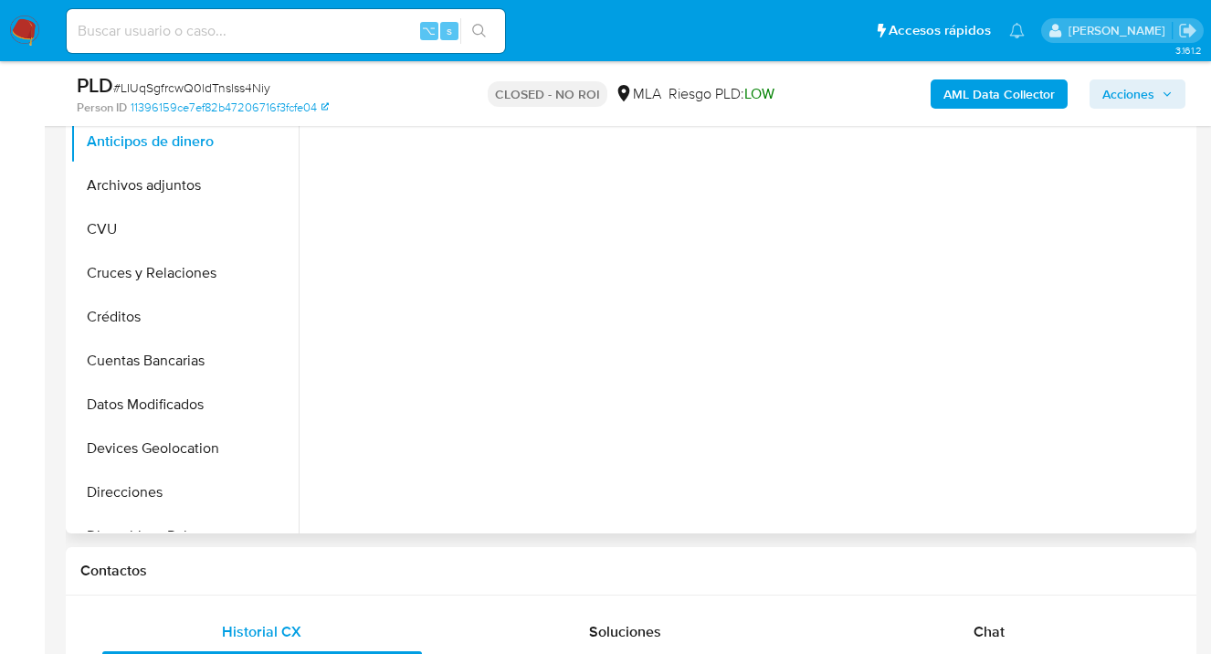
select select "10"
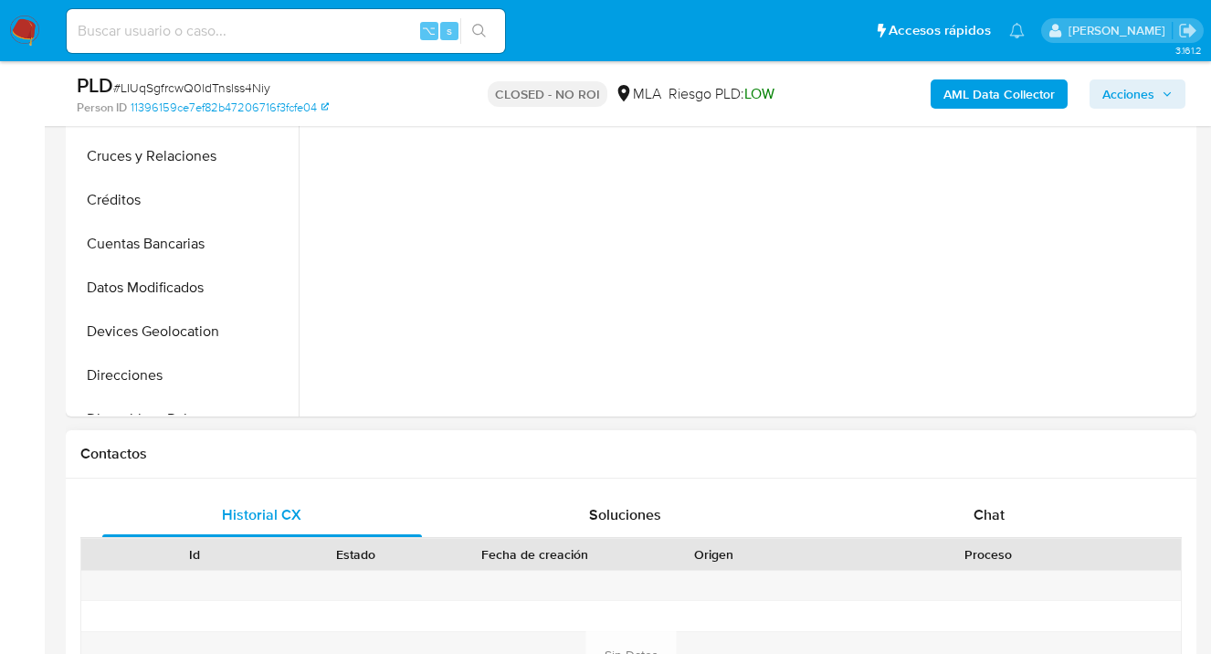
scroll to position [728, 0]
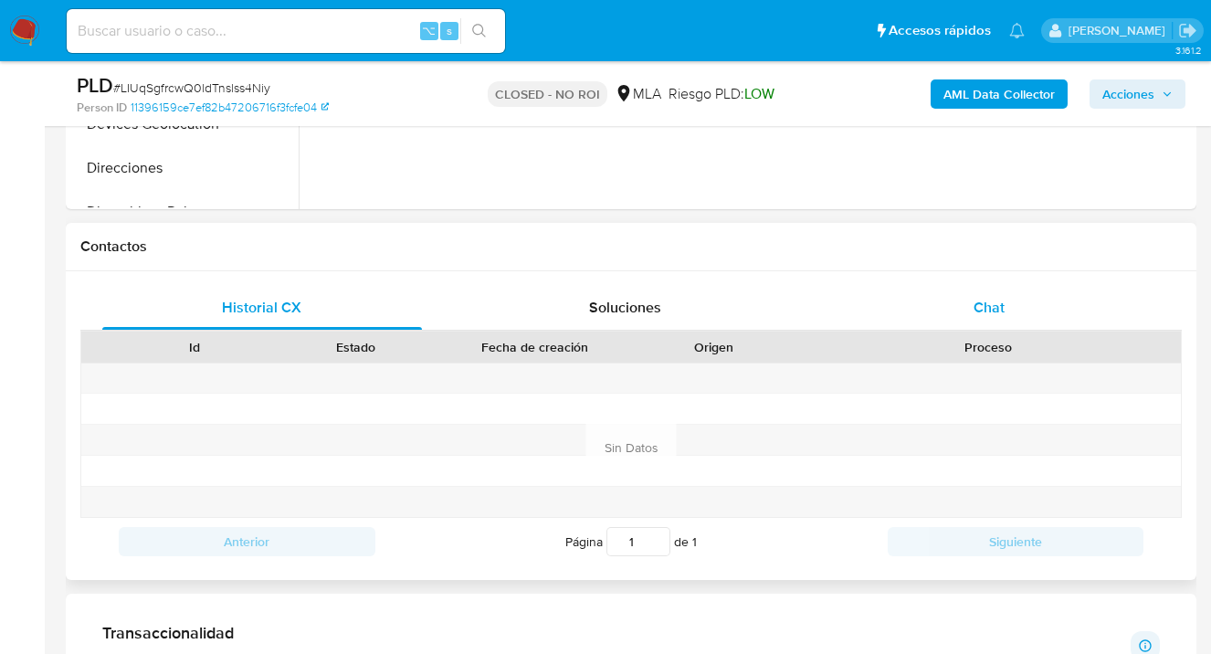
drag, startPoint x: 1000, startPoint y: 311, endPoint x: 935, endPoint y: 306, distance: 65.0
click at [1000, 311] on span "Chat" at bounding box center [989, 307] width 31 height 21
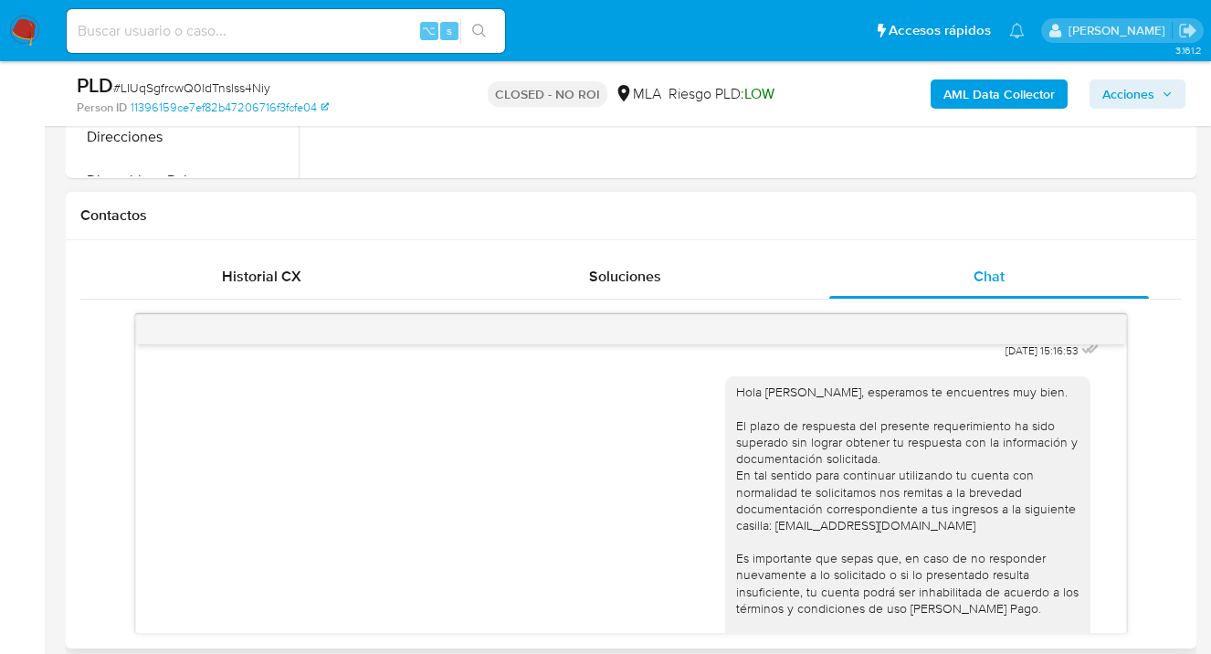
scroll to position [1376, 0]
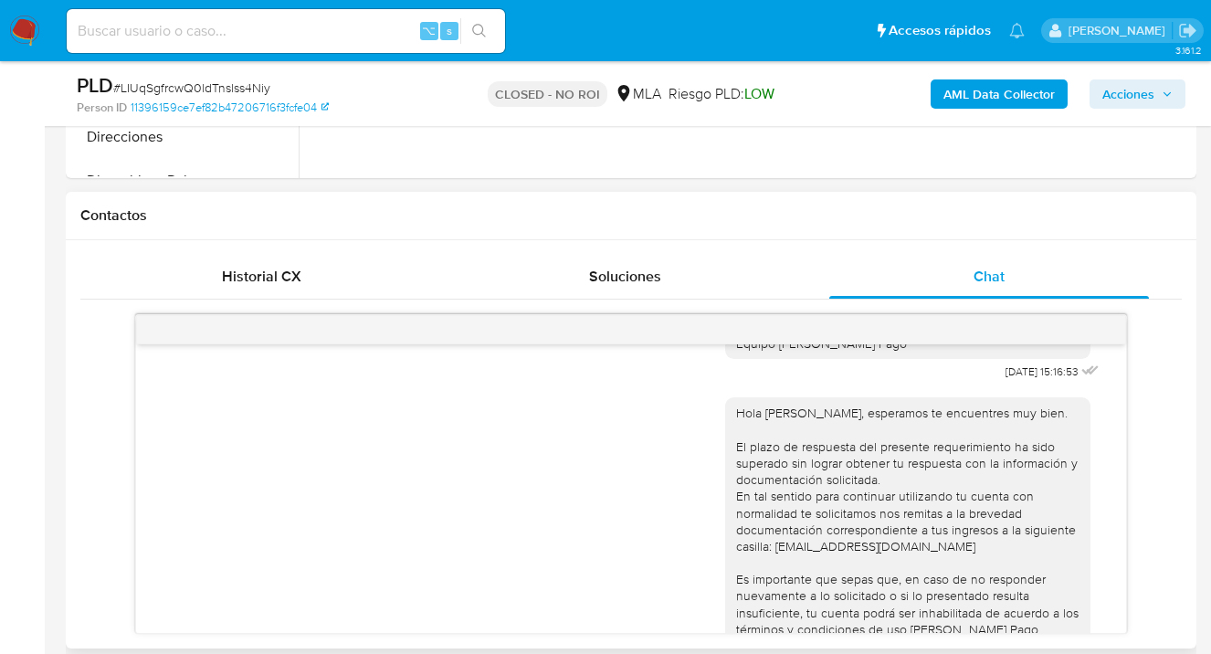
drag, startPoint x: 870, startPoint y: 586, endPoint x: 723, endPoint y: 459, distance: 194.2
click at [736, 459] on div "Hola [PERSON_NAME], esperamos te encuentres muy bien. El plazo de respuesta del…" at bounding box center [907, 571] width 343 height 332
copy div "Hola [PERSON_NAME], esperamos te encuentres muy bien. El plazo de respuesta del…"
click at [935, 385] on div "Hola [PERSON_NAME], esperamos te encuentres muy bien. Para dar por completo el …" at bounding box center [914, 209] width 378 height 353
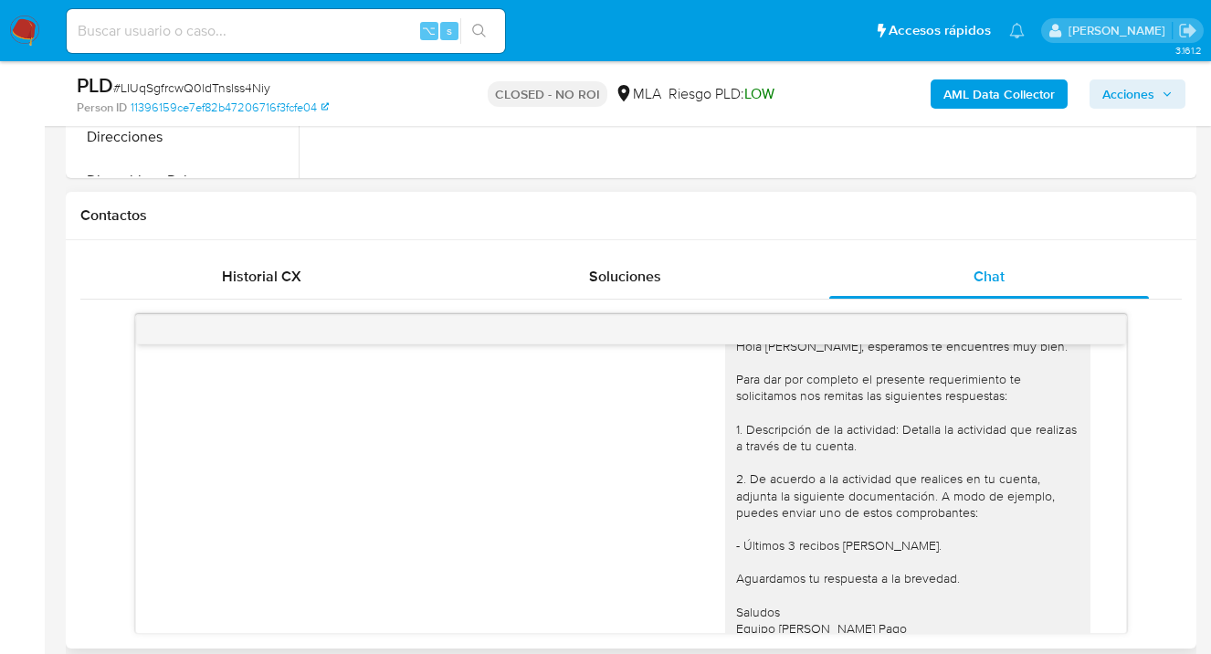
scroll to position [1048, 0]
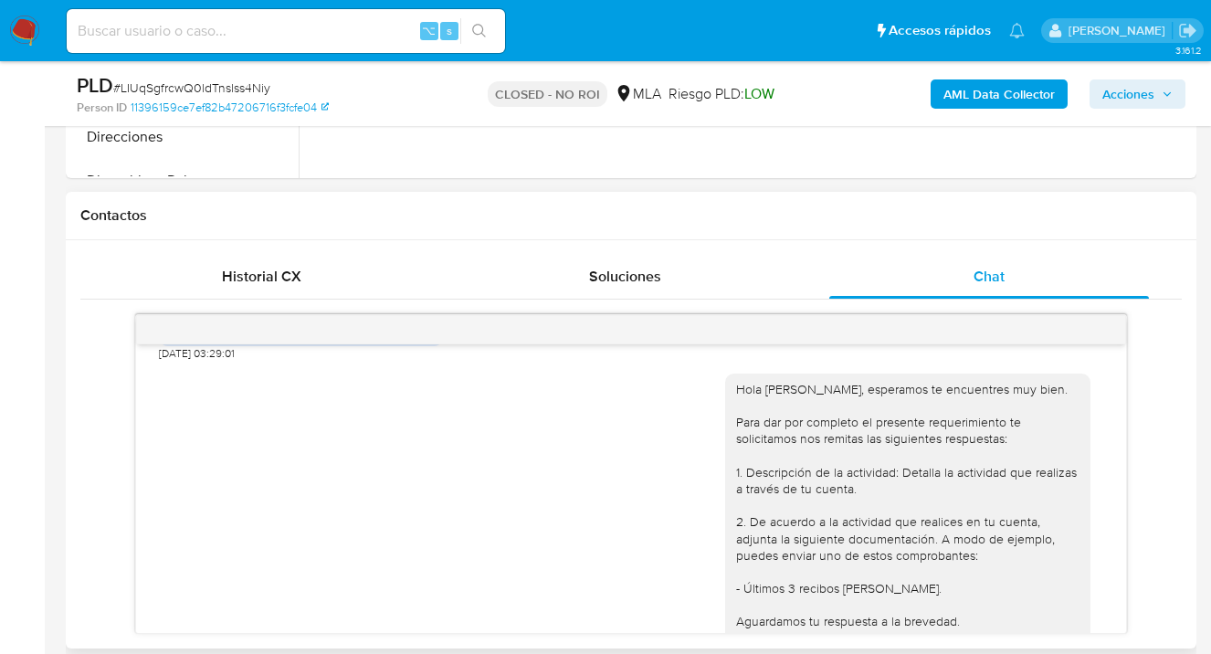
drag, startPoint x: 878, startPoint y: 465, endPoint x: 722, endPoint y: 421, distance: 162.2
click at [725, 421] on div "Hola Matias Alejandro Lado, esperamos te encuentres muy bien. Para dar por comp…" at bounding box center [907, 530] width 365 height 313
copy div "Hola Matias Alejandro Lado, esperamos te encuentres muy bien. Para dar por comp…"
click at [860, 460] on div "Hola Matias Alejandro Lado, esperamos te encuentres muy bien. Para dar por comp…" at bounding box center [907, 530] width 343 height 299
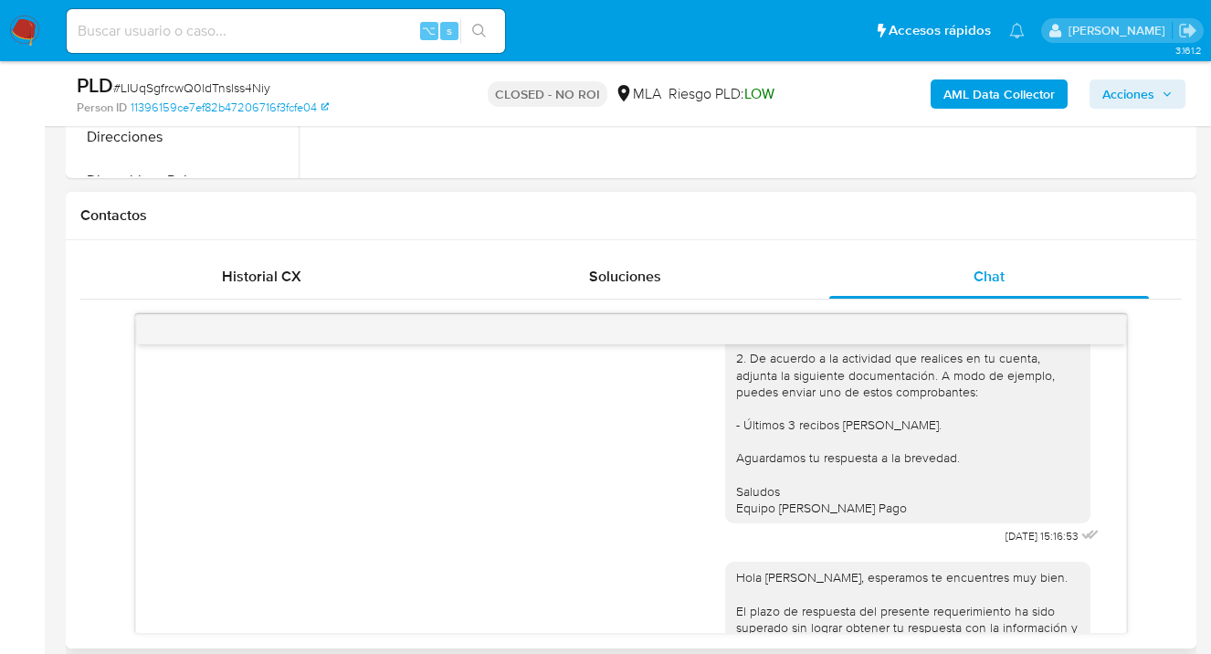
scroll to position [872, 0]
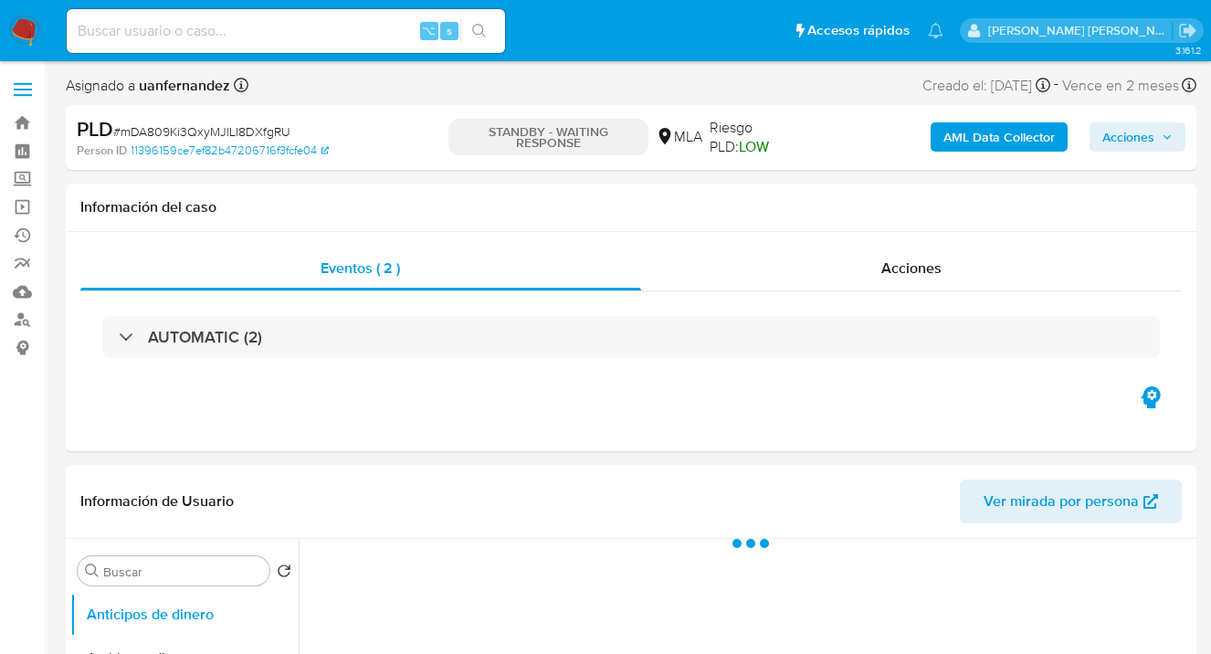
select select "10"
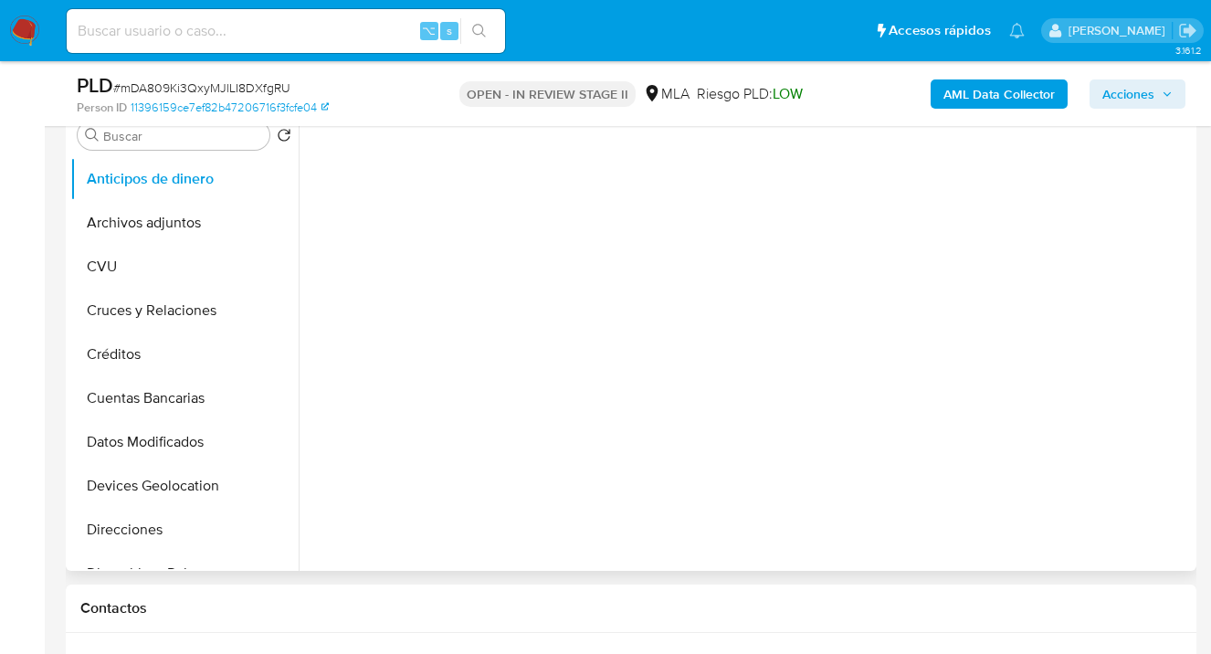
select select "10"
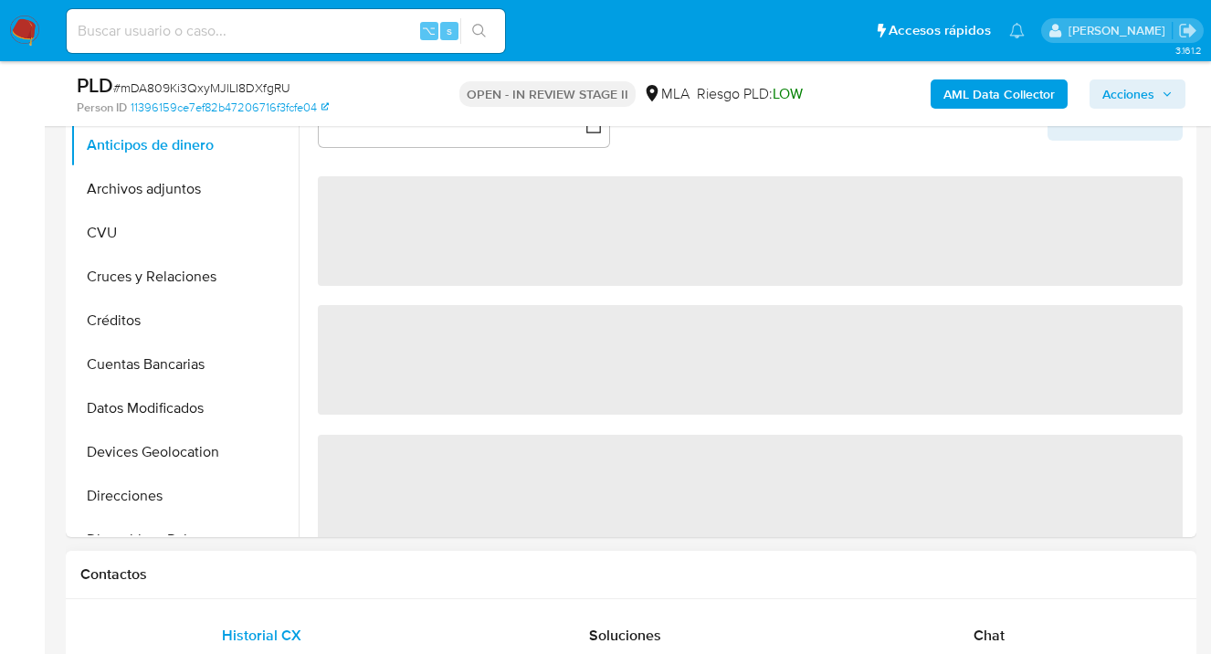
scroll to position [521, 0]
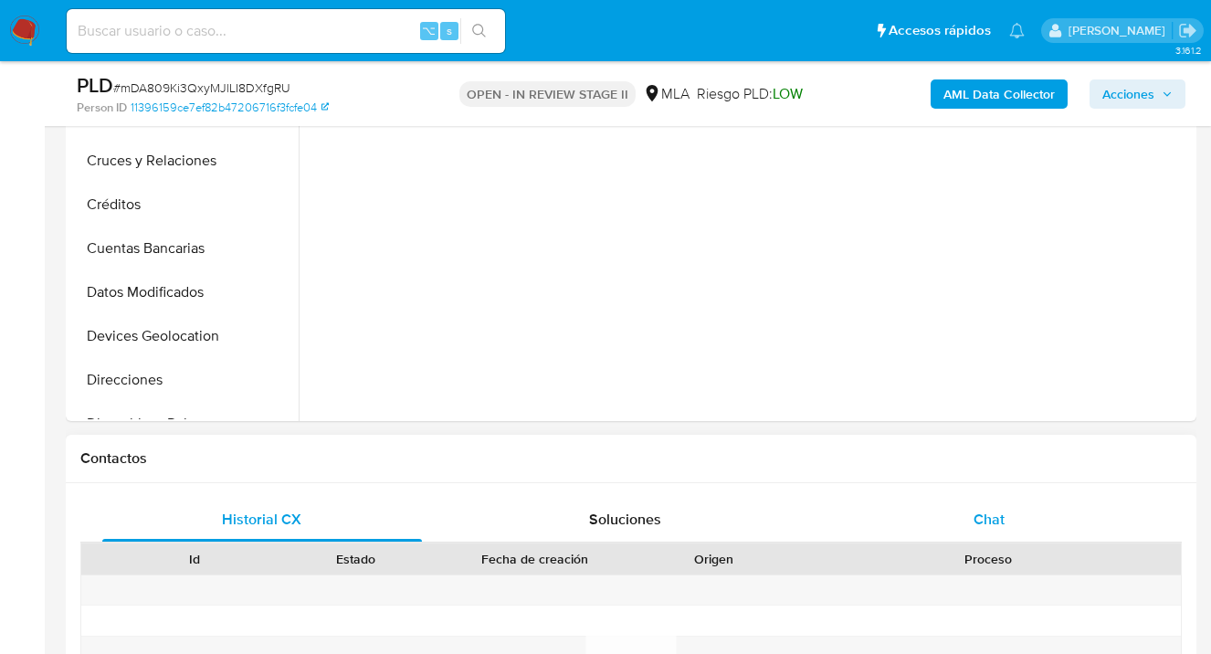
click at [996, 515] on span "Chat" at bounding box center [989, 519] width 31 height 21
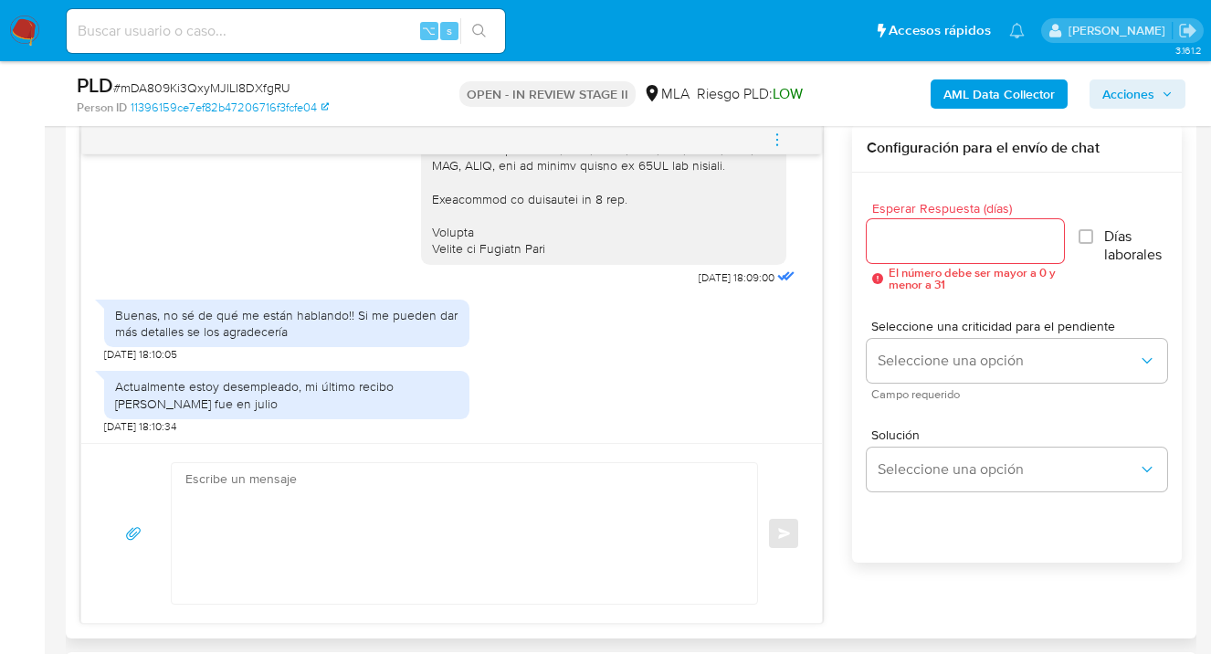
scroll to position [1052, 0]
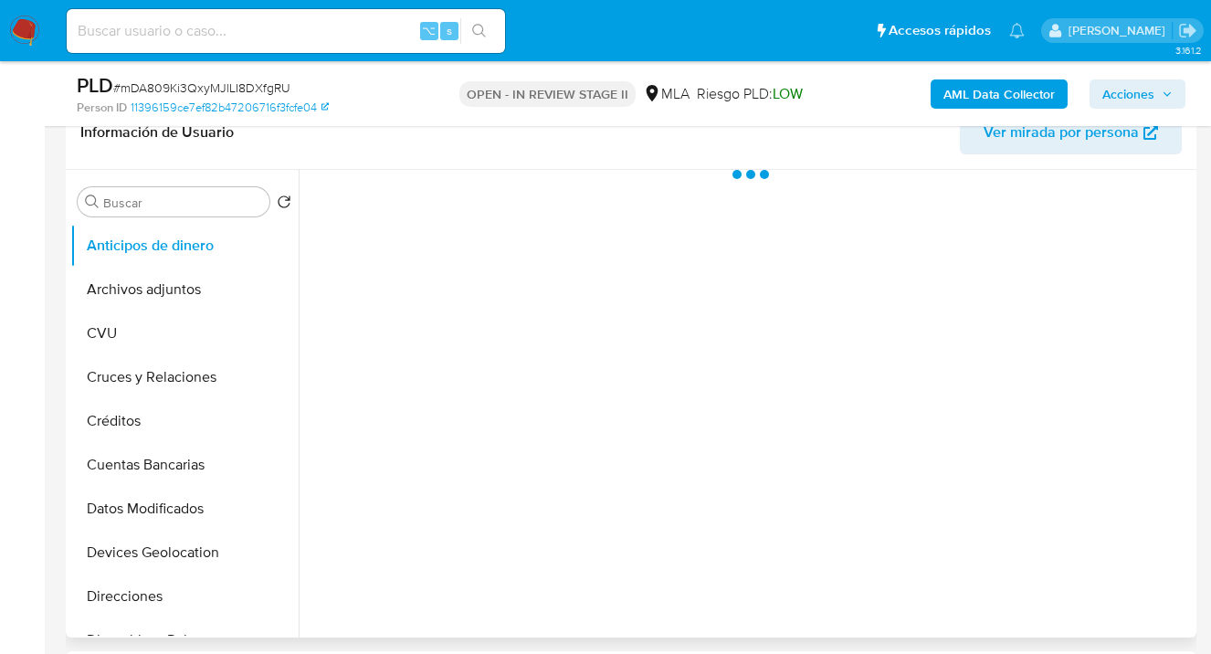
select select "10"
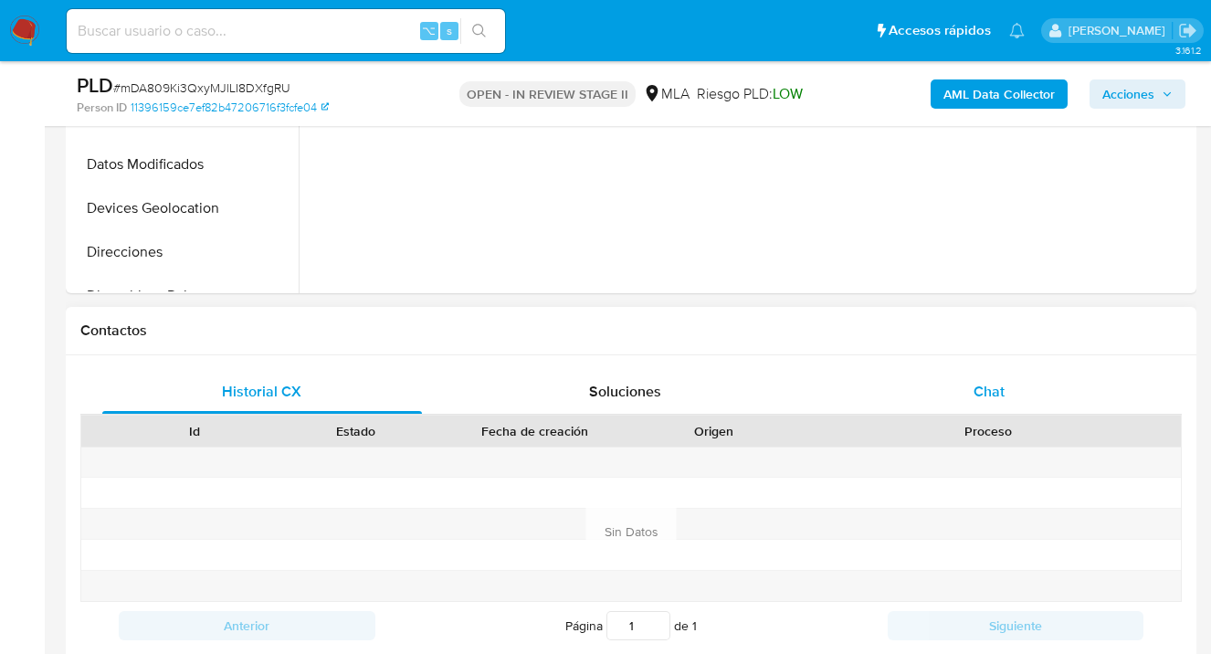
drag, startPoint x: 972, startPoint y: 392, endPoint x: 859, endPoint y: 384, distance: 113.6
click at [971, 392] on div "Chat" at bounding box center [989, 392] width 320 height 44
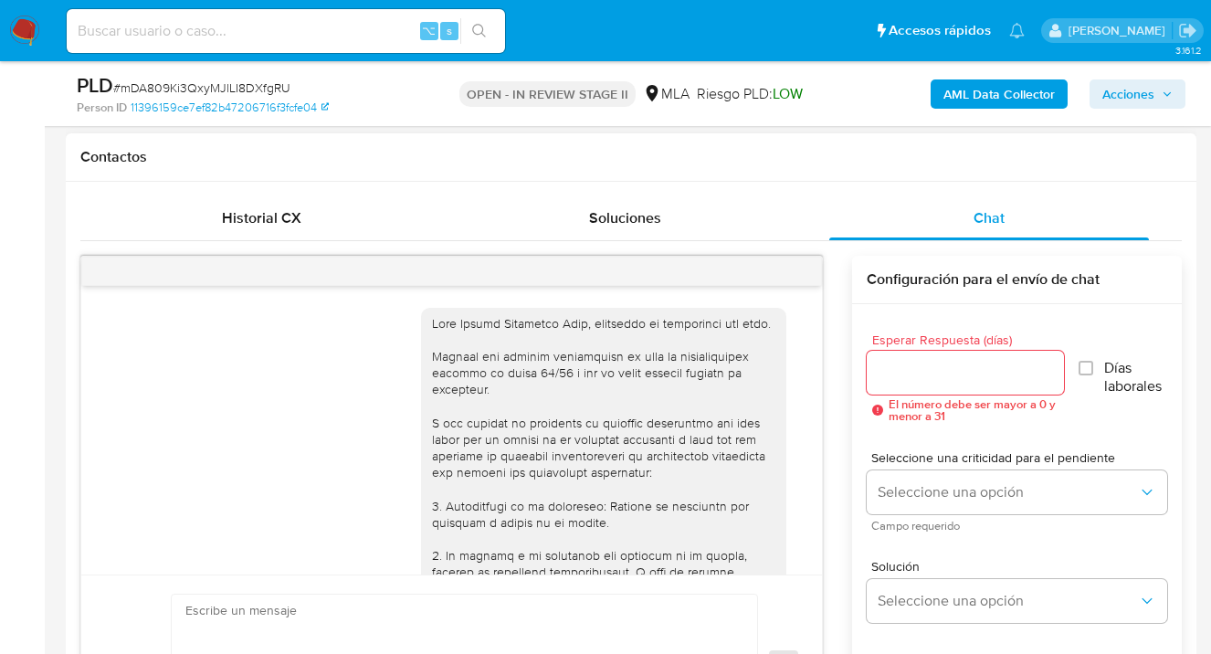
scroll to position [474, 0]
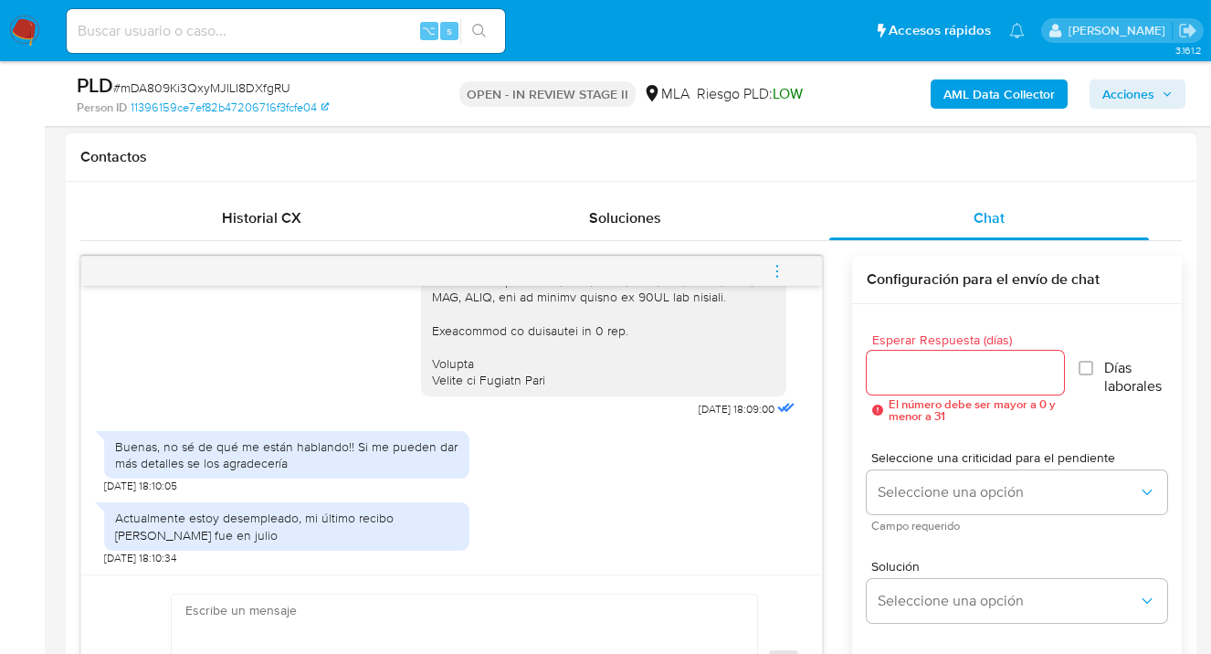
click at [921, 374] on input "Esperar Respuesta (días)" at bounding box center [965, 373] width 197 height 24
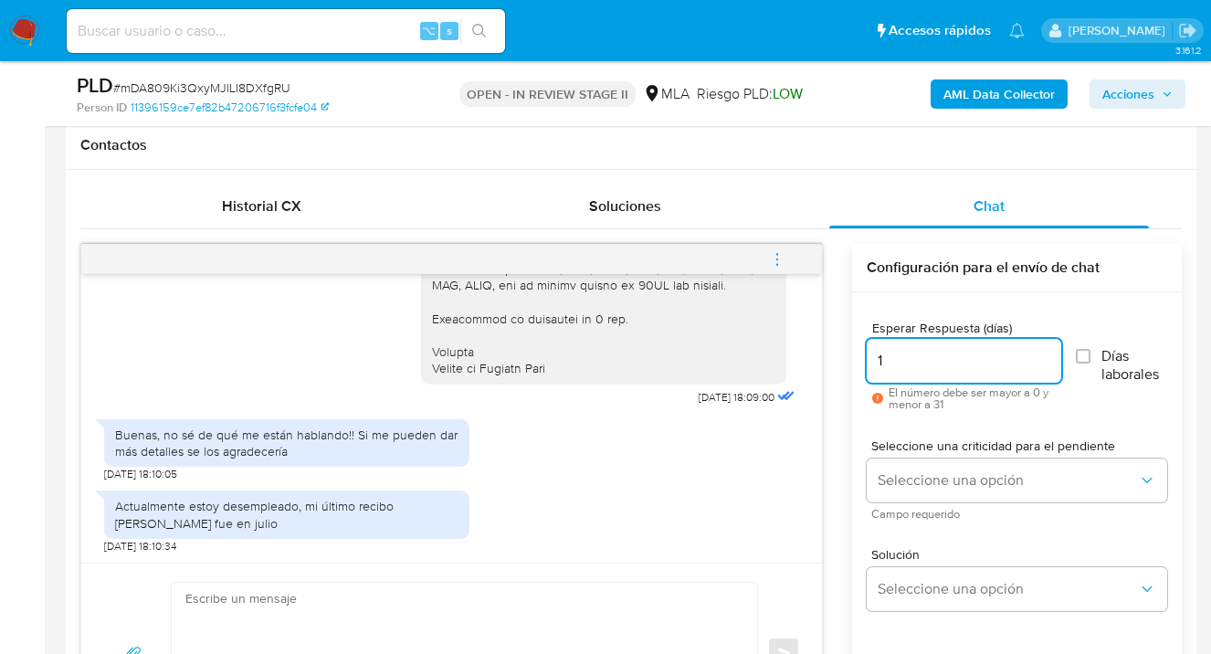
scroll to position [848, 0]
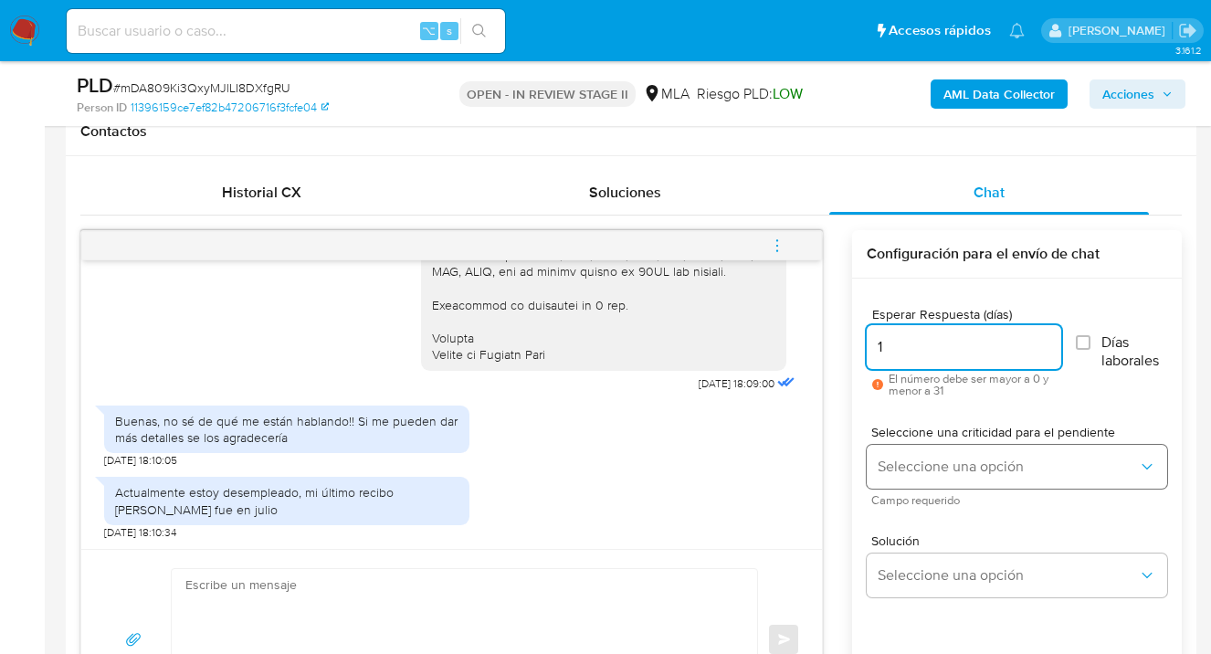
type input "1"
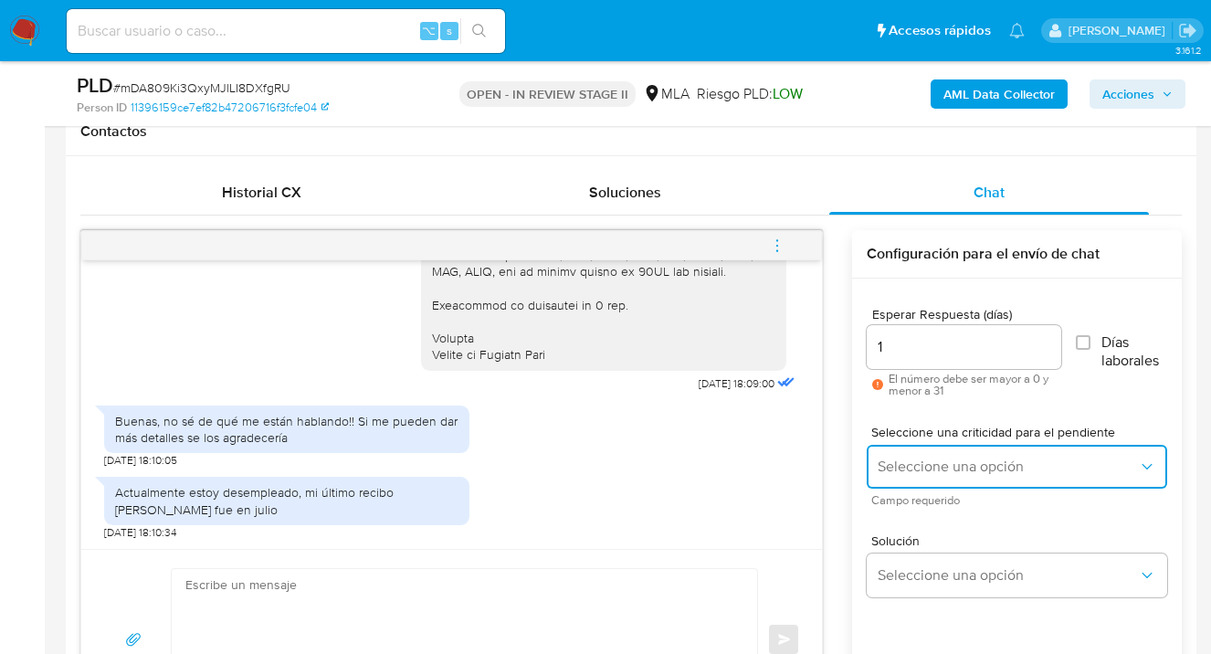
click at [922, 459] on span "Seleccione una opción" at bounding box center [1008, 467] width 260 height 18
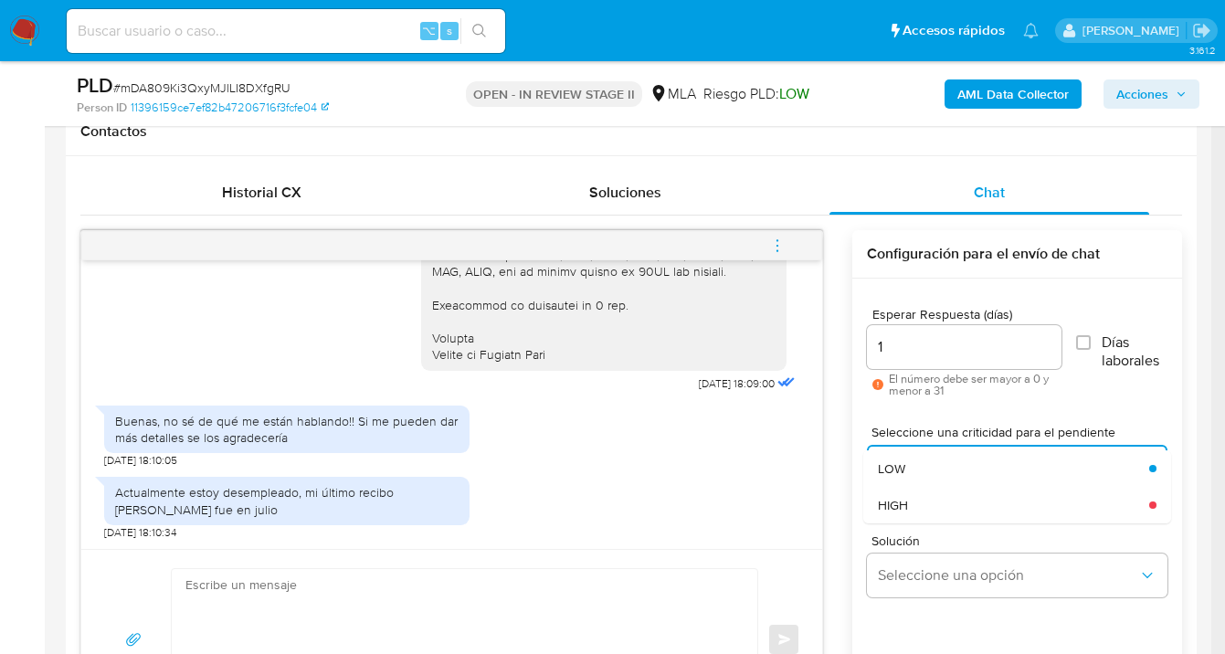
drag, startPoint x: 933, startPoint y: 497, endPoint x: 810, endPoint y: 258, distance: 268.4
click at [933, 496] on div "HIGH" at bounding box center [1008, 505] width 260 height 37
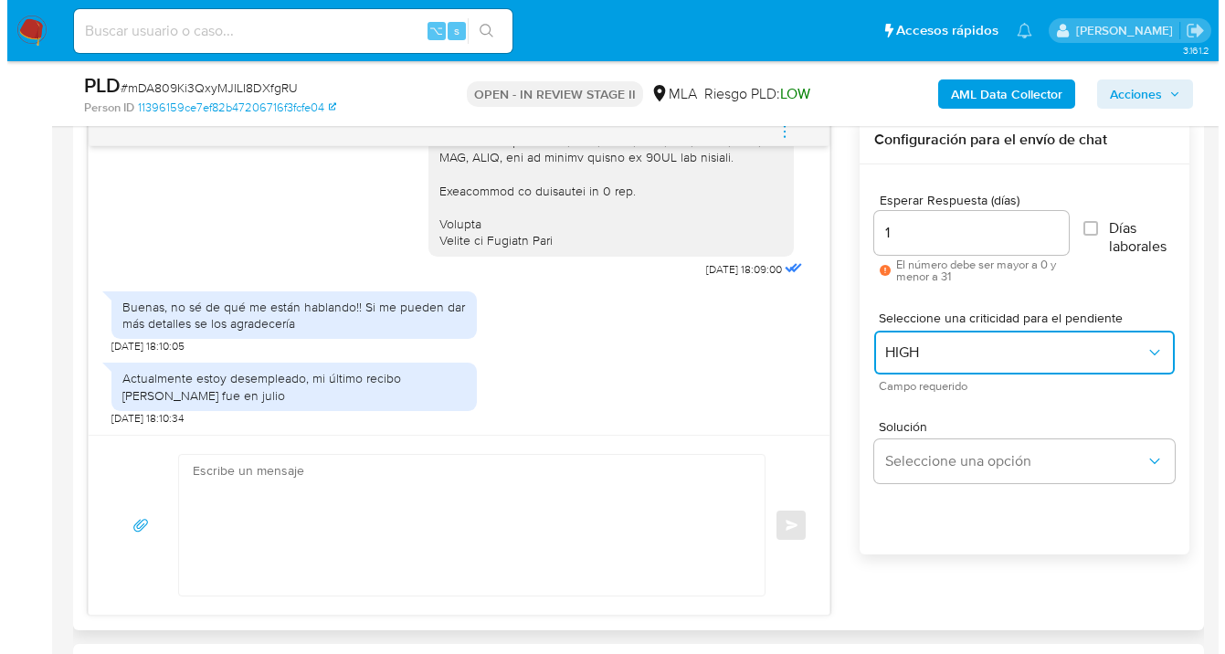
scroll to position [964, 0]
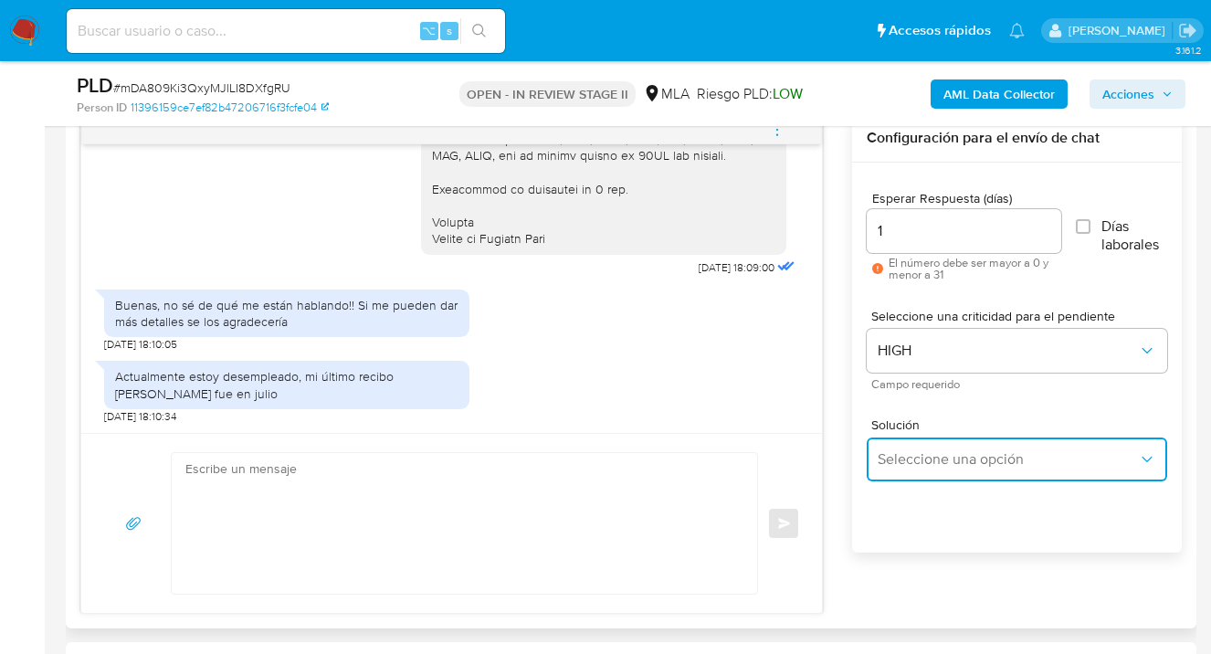
click at [922, 471] on button "Seleccione una opción" at bounding box center [1017, 460] width 301 height 44
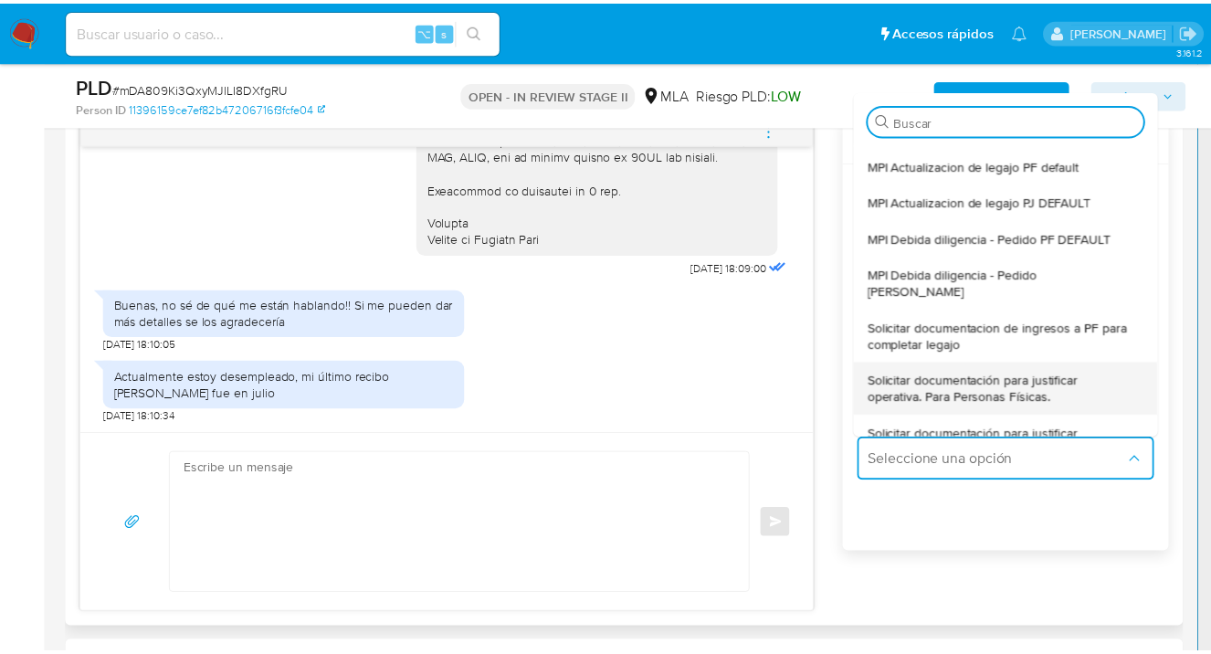
scroll to position [65, 0]
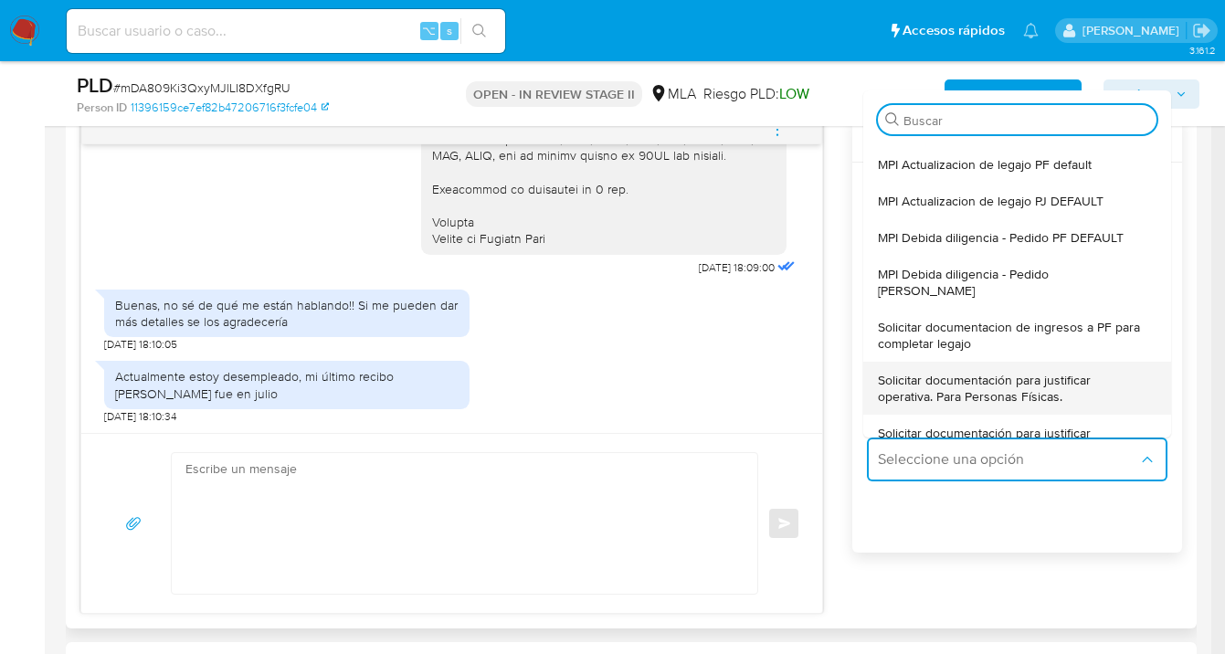
click at [1017, 372] on span "Solicitar documentación para justificar operativa. Para Personas Físicas." at bounding box center [1012, 388] width 268 height 33
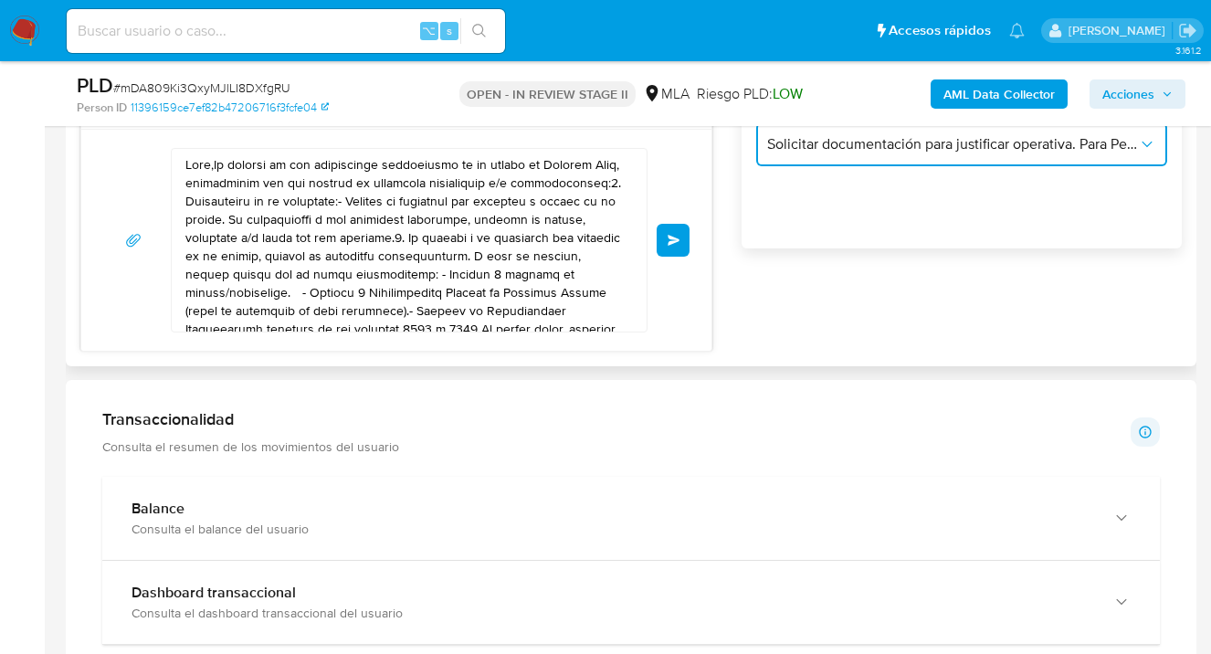
scroll to position [1162, 0]
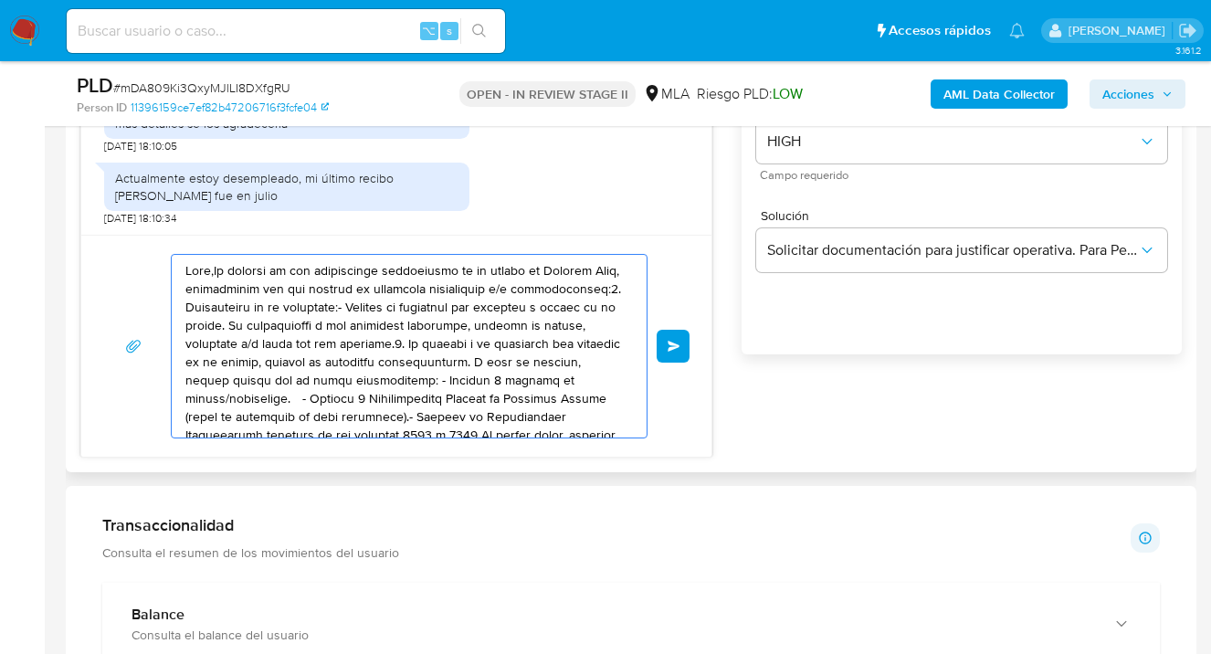
drag, startPoint x: 495, startPoint y: 422, endPoint x: 136, endPoint y: 261, distance: 393.3
click at [114, 246] on div "Enviar" at bounding box center [396, 346] width 630 height 222
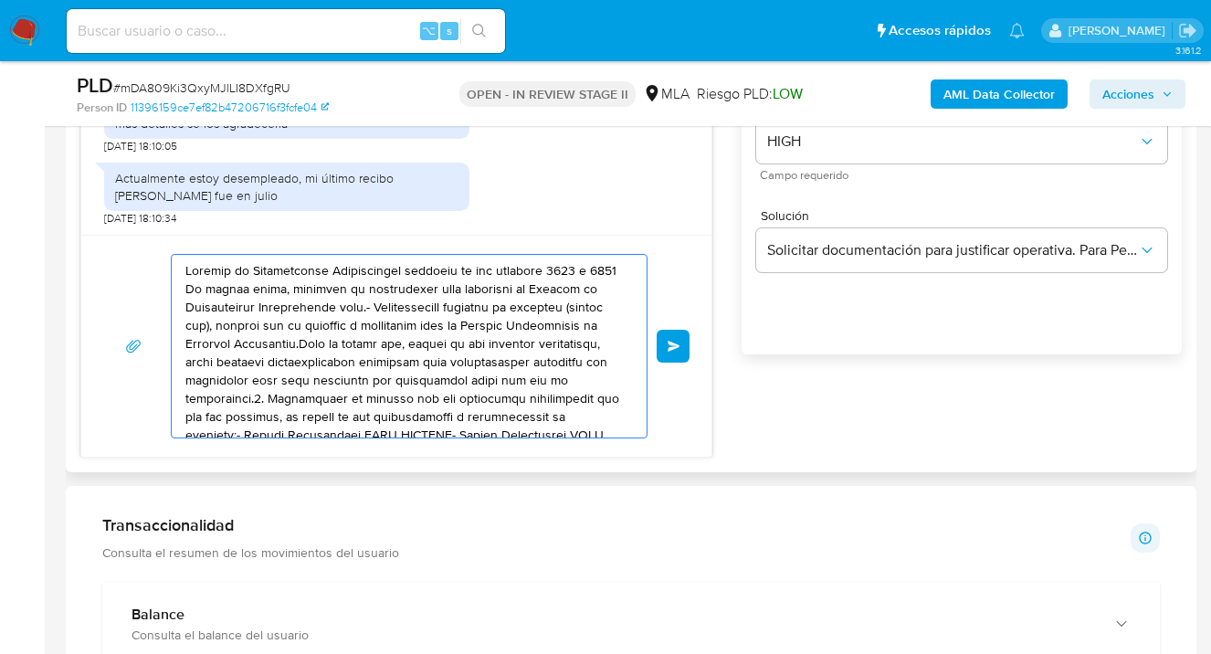
drag, startPoint x: 410, startPoint y: 399, endPoint x: 150, endPoint y: 278, distance: 287.3
click at [149, 279] on div "Enviar" at bounding box center [396, 346] width 586 height 185
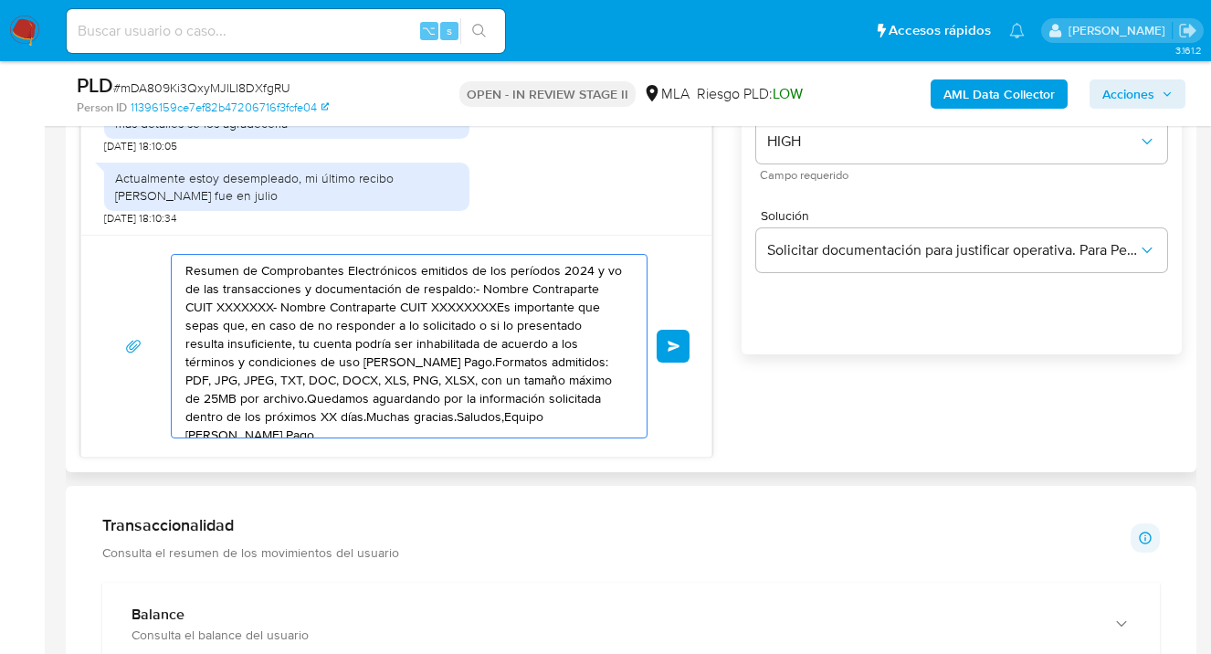
drag, startPoint x: 462, startPoint y: 365, endPoint x: 282, endPoint y: 324, distance: 184.6
click at [142, 269] on div "Resumen de Comprobantes Electrónicos emitidos de los períodos 2024 y vo de las …" at bounding box center [396, 346] width 586 height 185
type textarea "XLSX, con un tamaño máximo de 25MB por archivo.Quedamos aguardando por la infor…"
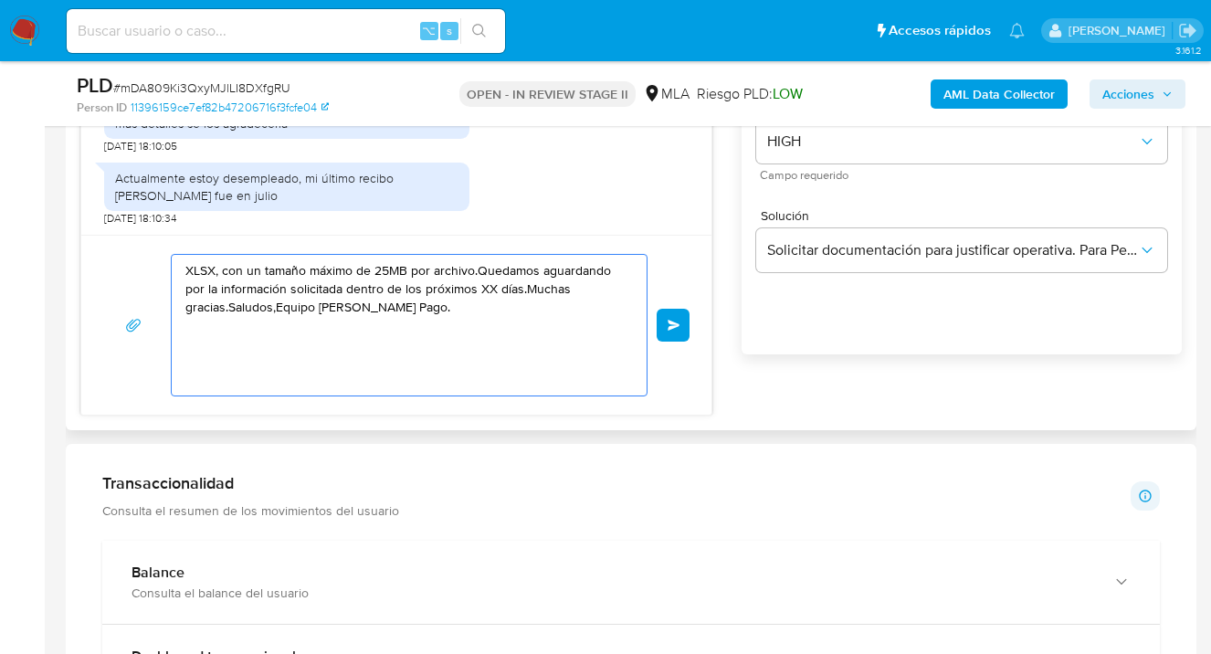
drag, startPoint x: 208, startPoint y: 298, endPoint x: 111, endPoint y: 258, distance: 105.7
click at [111, 258] on div "XLSX, con un tamaño máximo de 25MB por archivo.Quedamos aguardando por la infor…" at bounding box center [396, 325] width 586 height 142
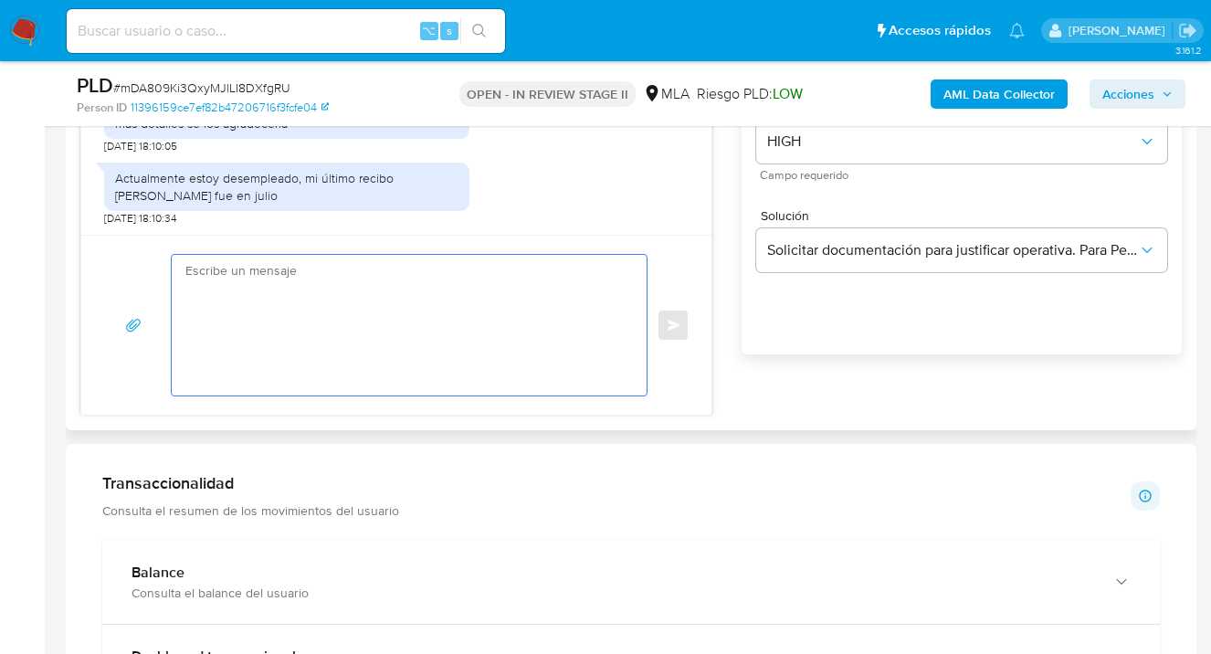
paste textarea "Hola , En función de las operaciones registradas en tu cuenta de Mercado Pago, …"
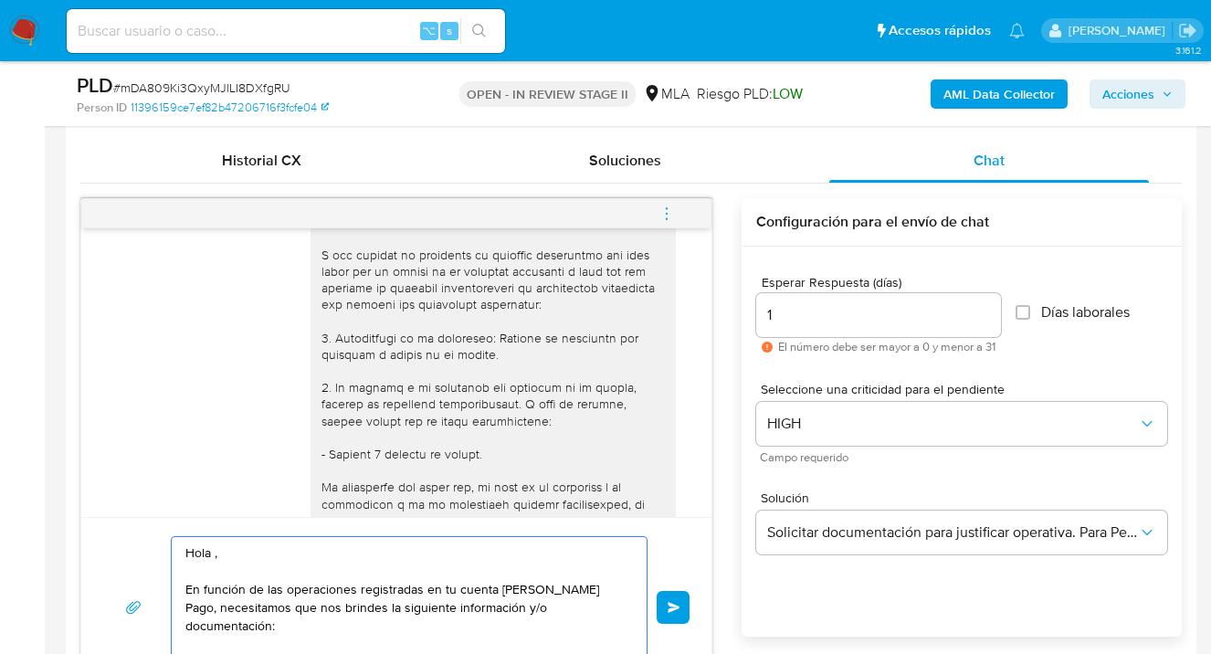
scroll to position [0, 0]
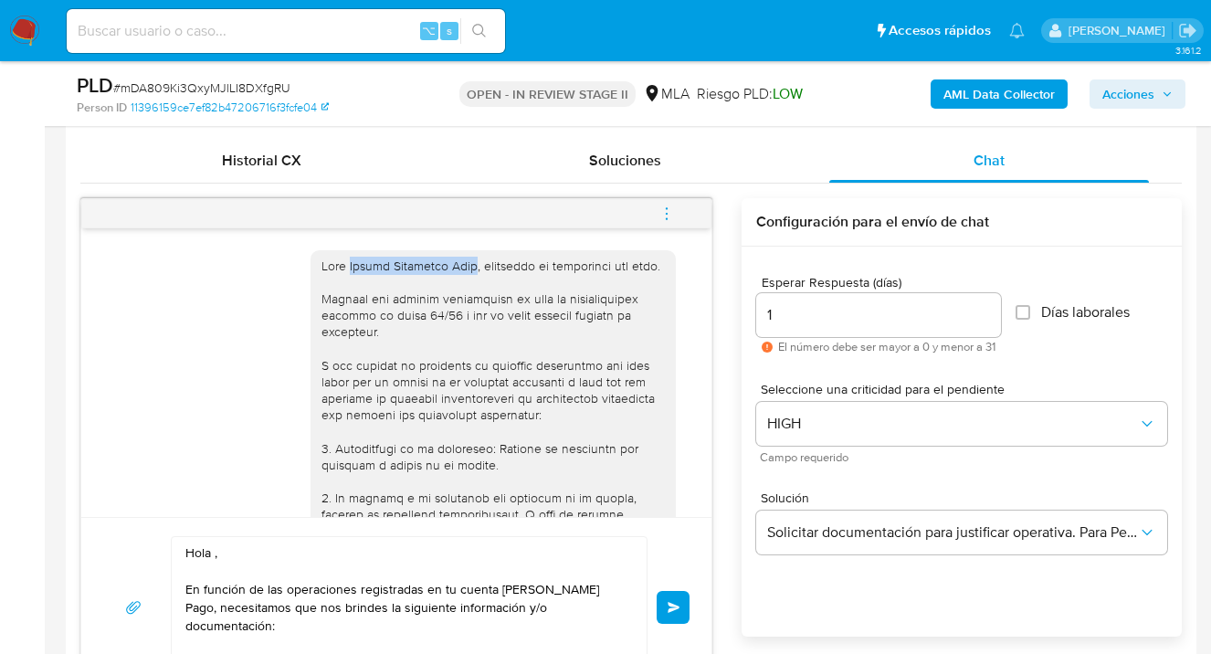
drag, startPoint x: 338, startPoint y: 265, endPoint x: 459, endPoint y: 269, distance: 120.6
click at [459, 269] on div at bounding box center [493, 524] width 343 height 532
copy div "[PERSON_NAME]"
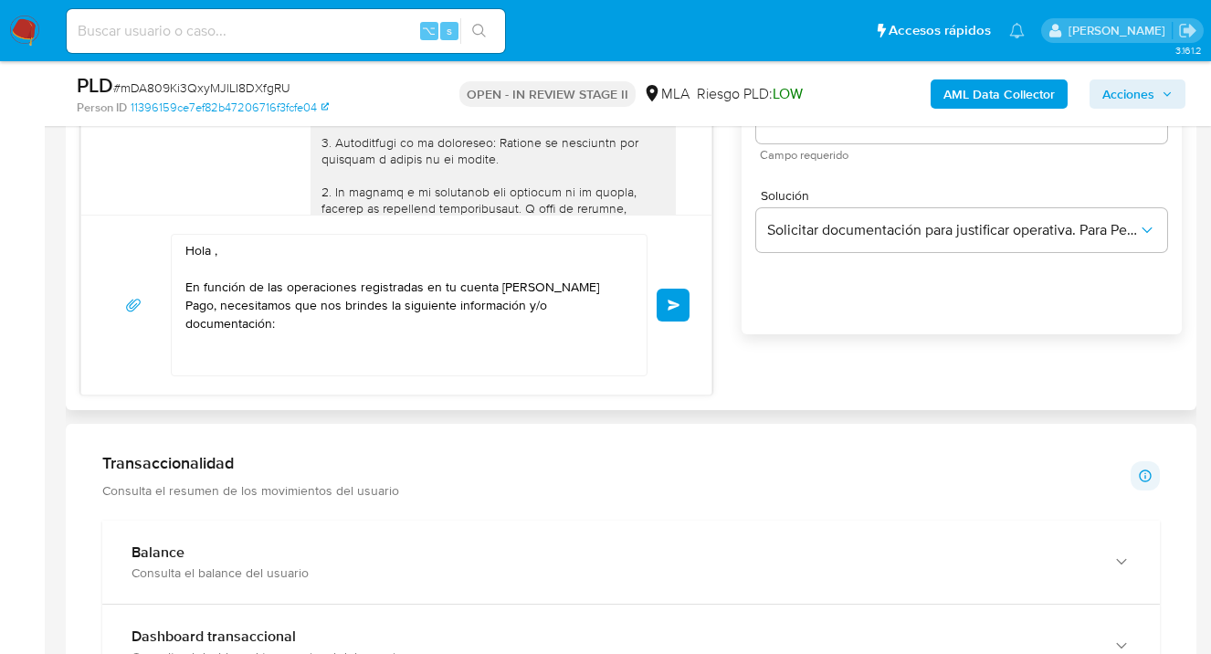
scroll to position [1167, 0]
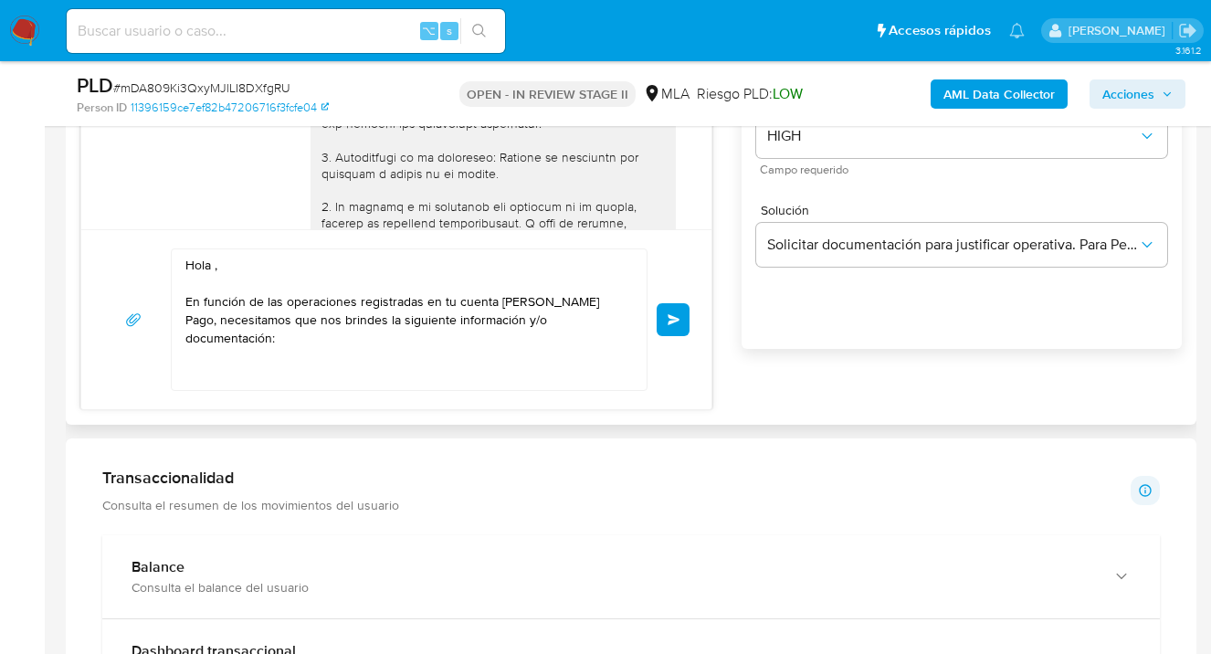
drag, startPoint x: 213, startPoint y: 269, endPoint x: 249, endPoint y: 305, distance: 51.7
click at [216, 270] on textarea "Hola , En función de las operaciones registradas en tu cuenta de Mercado Pago, …" at bounding box center [404, 319] width 438 height 141
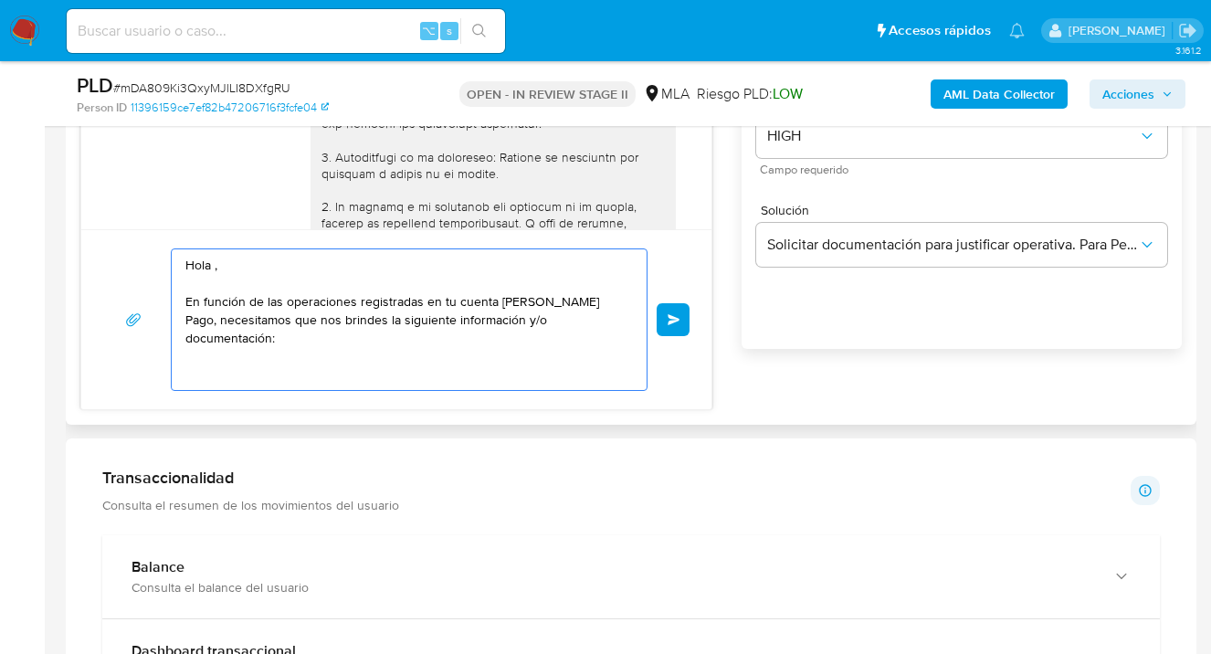
paste textarea "[PERSON_NAME]"
click at [604, 302] on textarea "Hola Matias Alejandro Lado gracias por tu respuesta En función de las operacion…" at bounding box center [404, 319] width 438 height 141
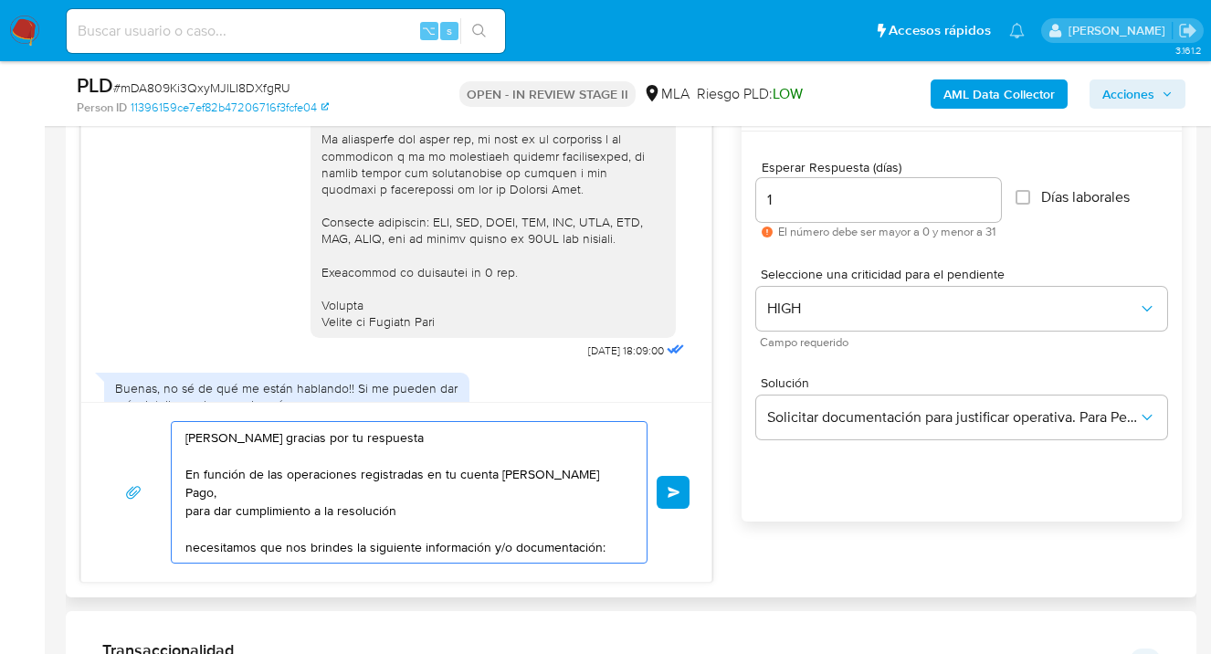
scroll to position [474, 0]
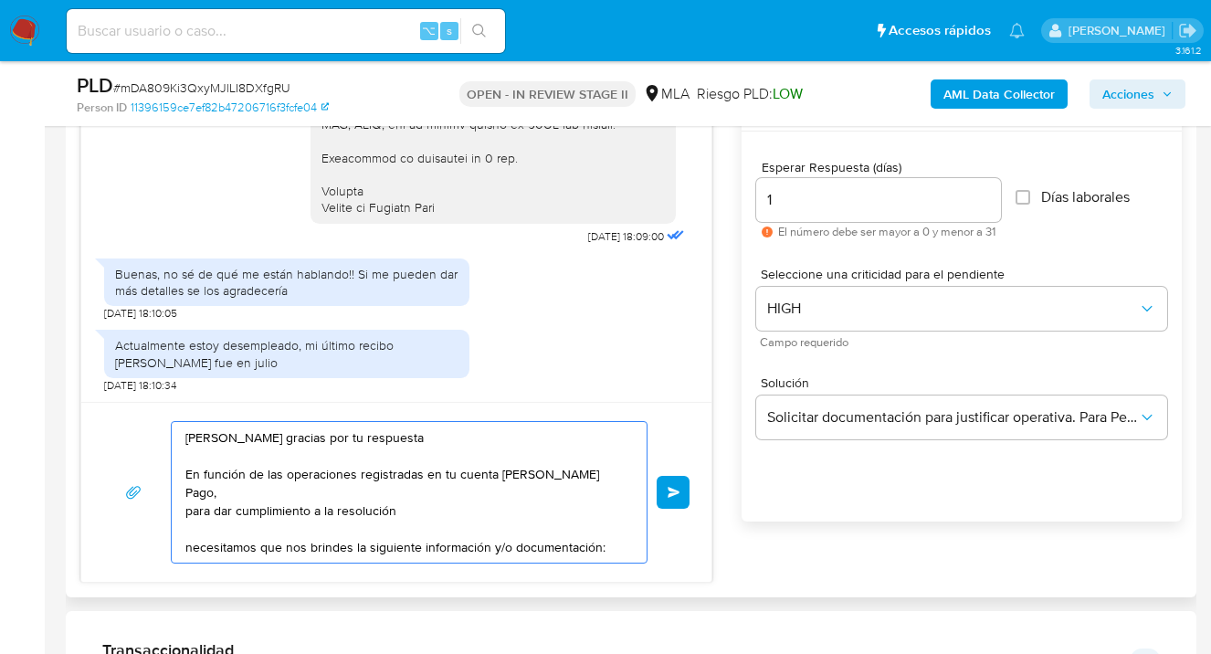
paste textarea "200/2024 de la Unidad de Información Financiera (UIF)"
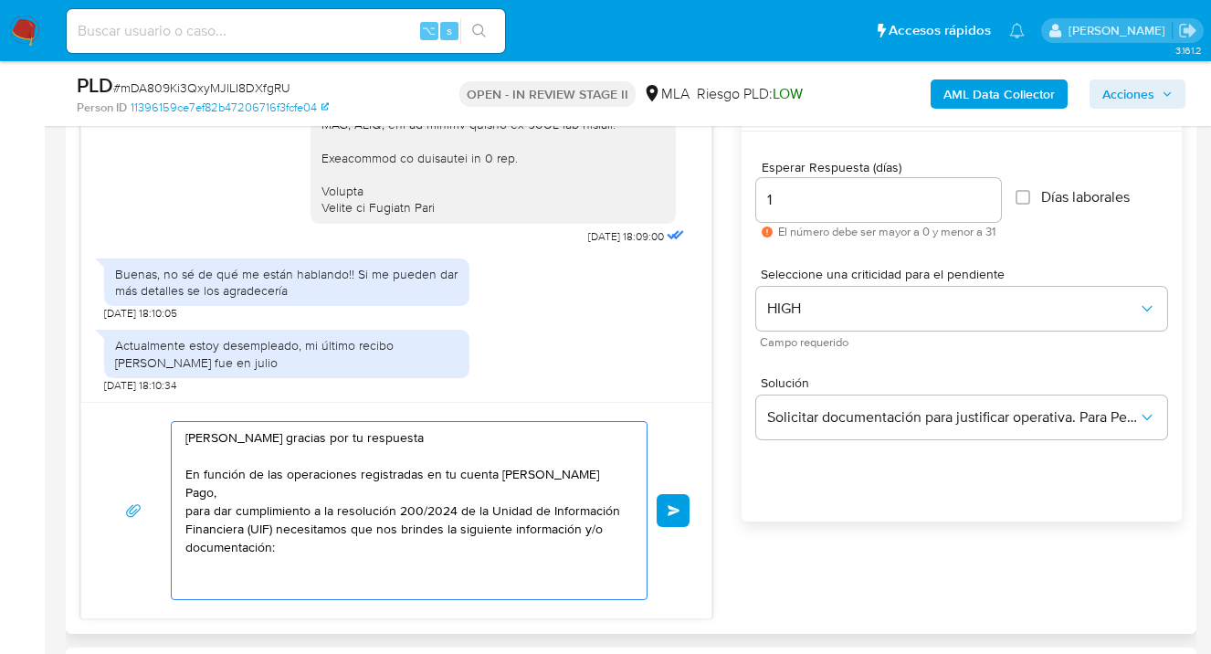
paste textarea "- Últimos 3 recibos de sueldo/jubilación."
drag, startPoint x: 229, startPoint y: 564, endPoint x: 344, endPoint y: 618, distance: 127.5
click at [229, 564] on textarea "Hola Matias Alejandro Lado gracias por tu respuesta En función de las operacion…" at bounding box center [404, 510] width 438 height 177
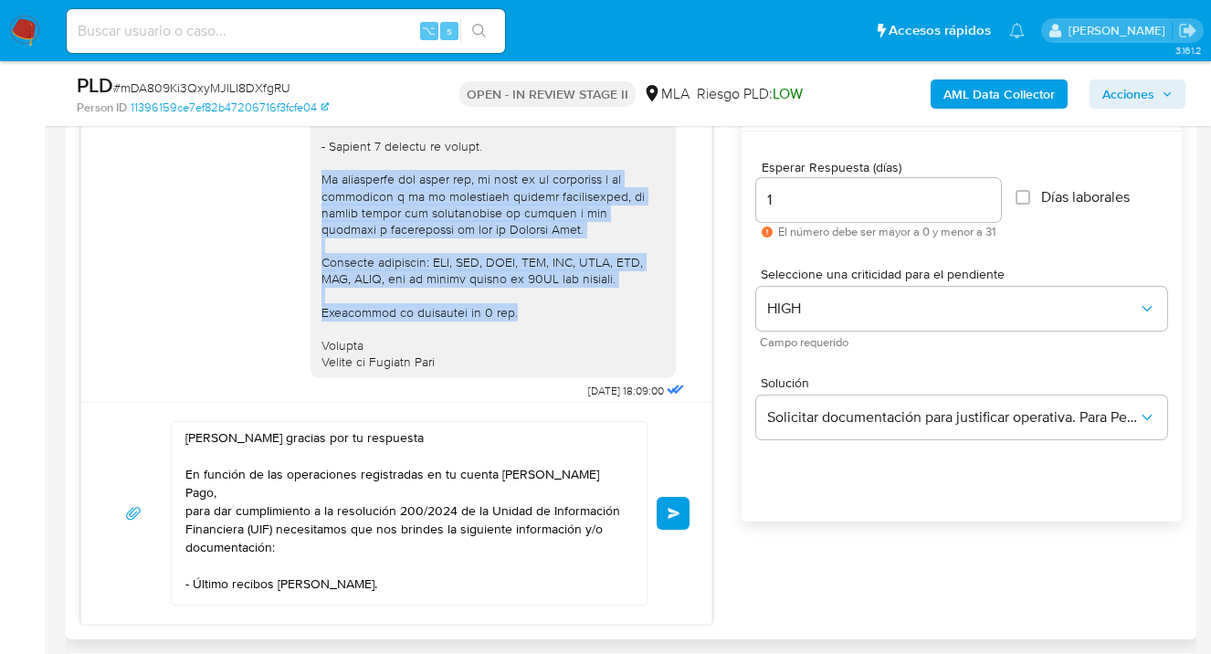
scroll to position [459, 0]
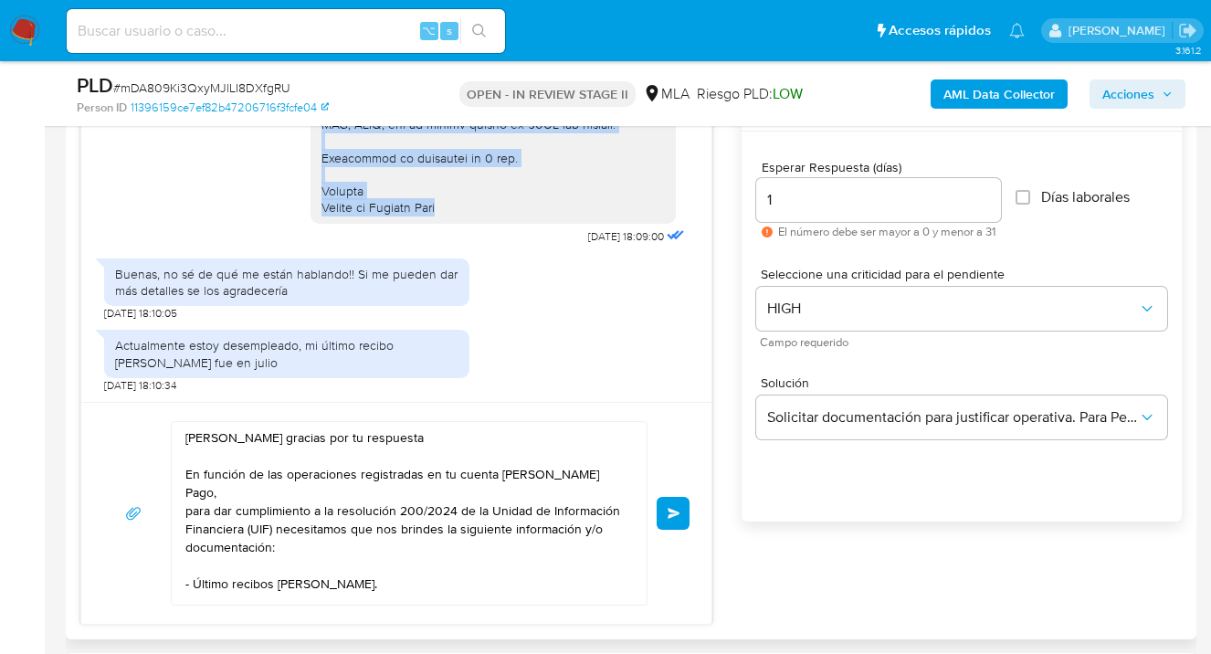
drag, startPoint x: 308, startPoint y: 193, endPoint x: 473, endPoint y: 221, distance: 167.7
copy div "Es importante que sepas que, en caso de no responder a lo solicitado o si lo pr…"
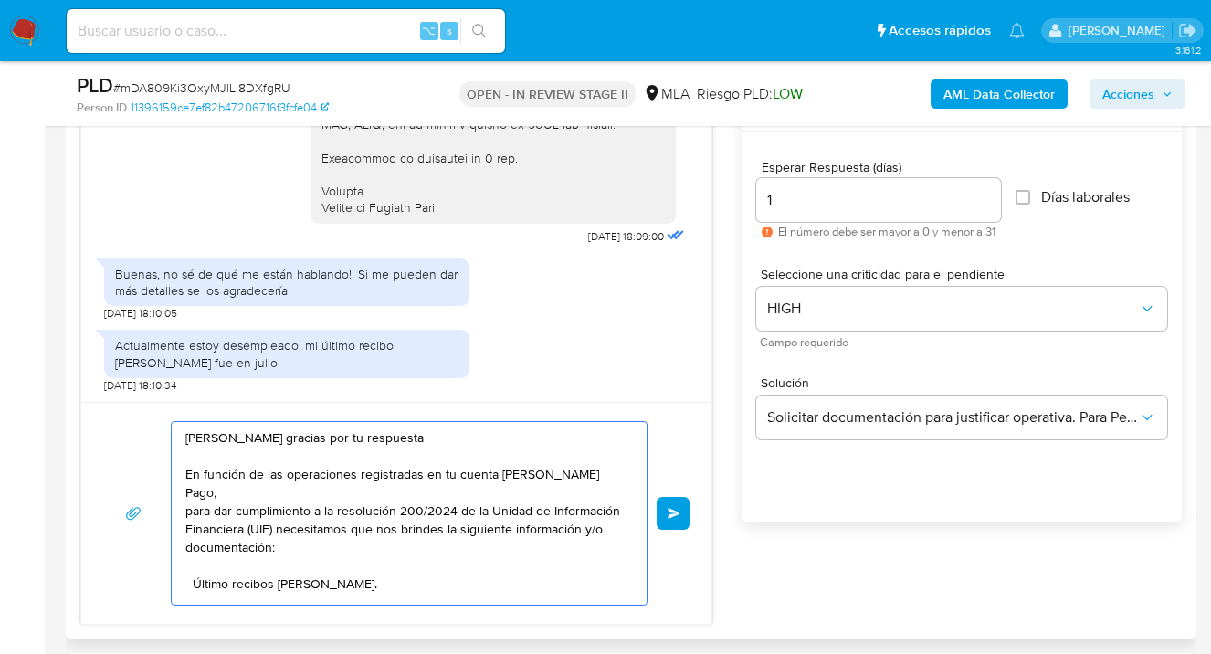
click at [361, 569] on textarea "Hola Matias Alejandro Lado gracias por tu respuesta En función de las operacion…" at bounding box center [404, 513] width 438 height 183
paste textarea "Es importante que sepas que, en caso de no responder a lo solicitado o si lo pr…"
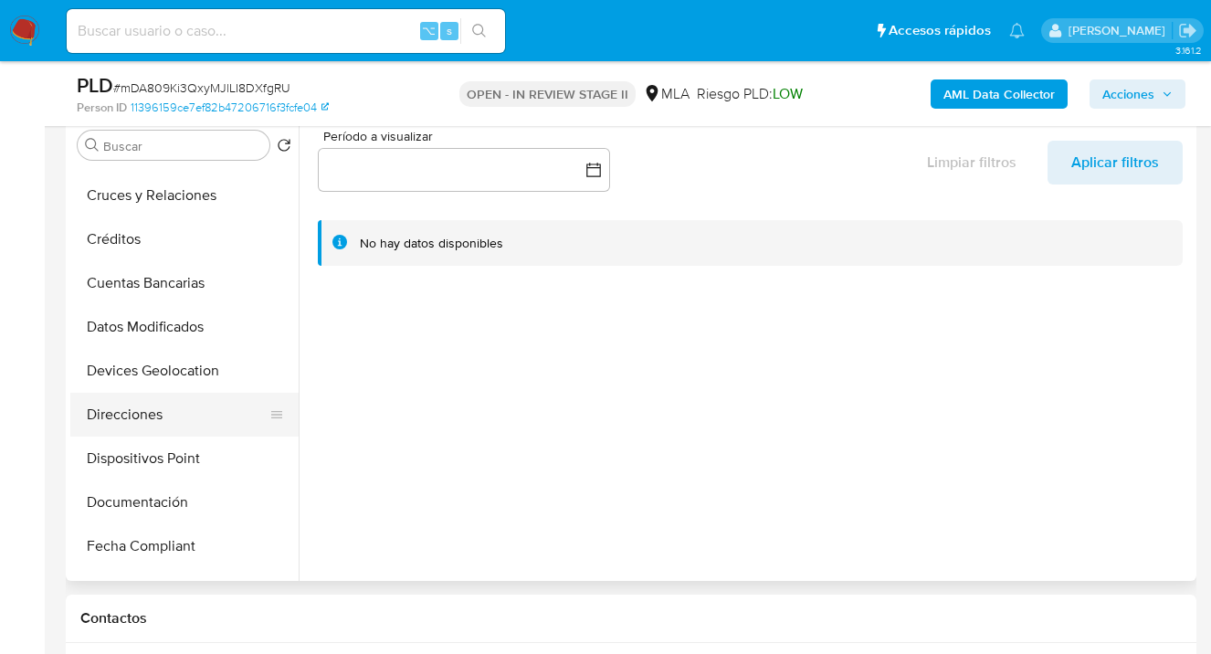
scroll to position [188, 0]
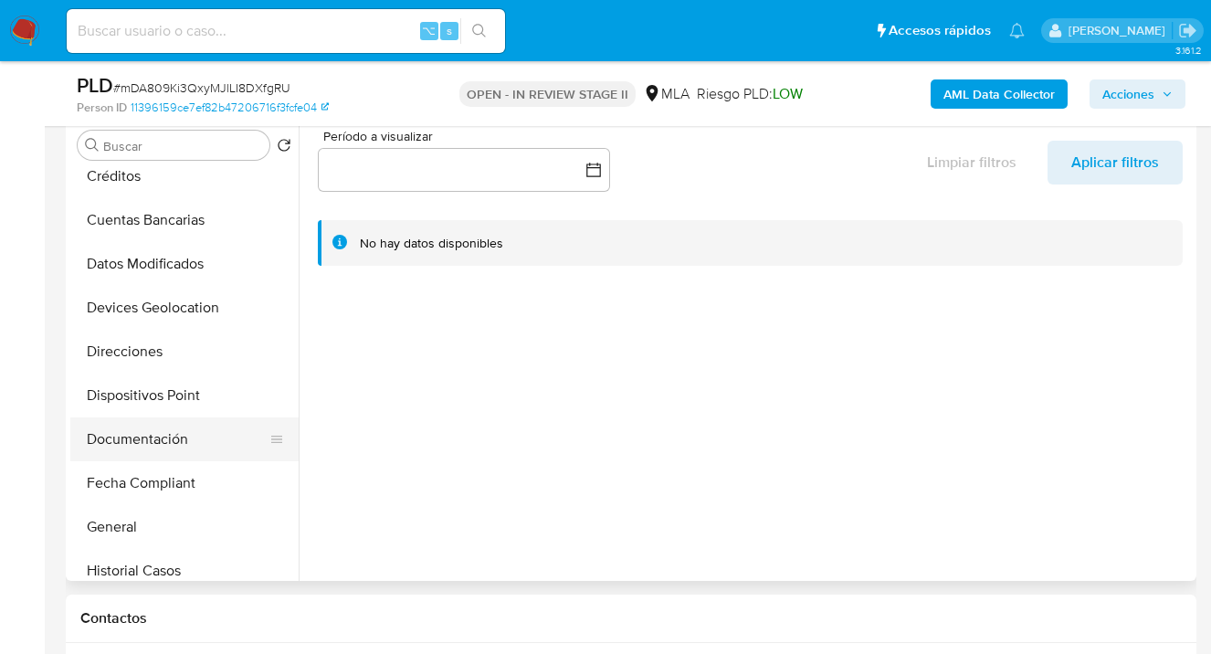
click at [192, 441] on button "Documentación" at bounding box center [177, 439] width 214 height 44
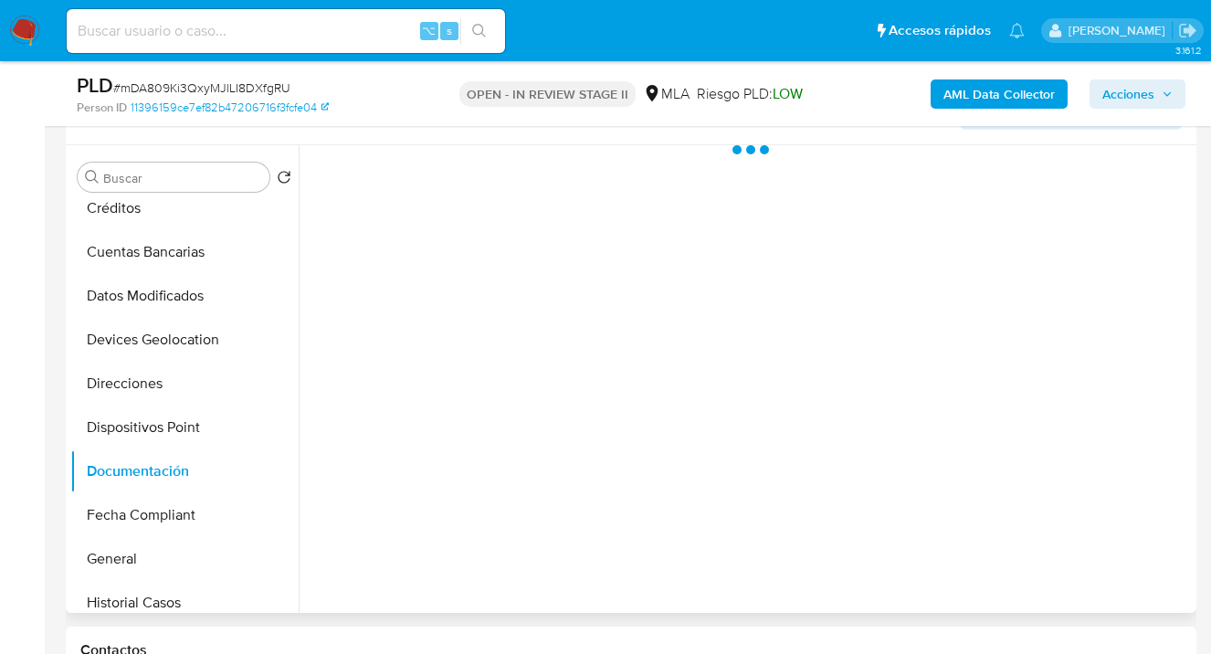
scroll to position [325, 0]
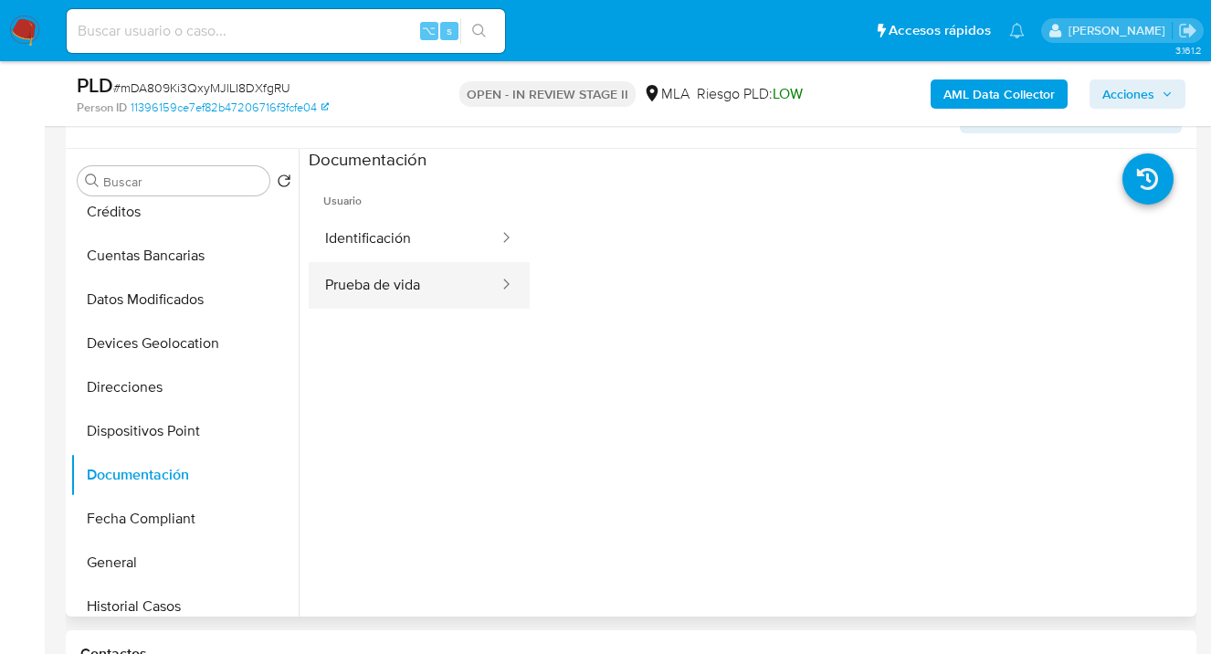
click at [413, 279] on button "Prueba de vida" at bounding box center [405, 285] width 192 height 47
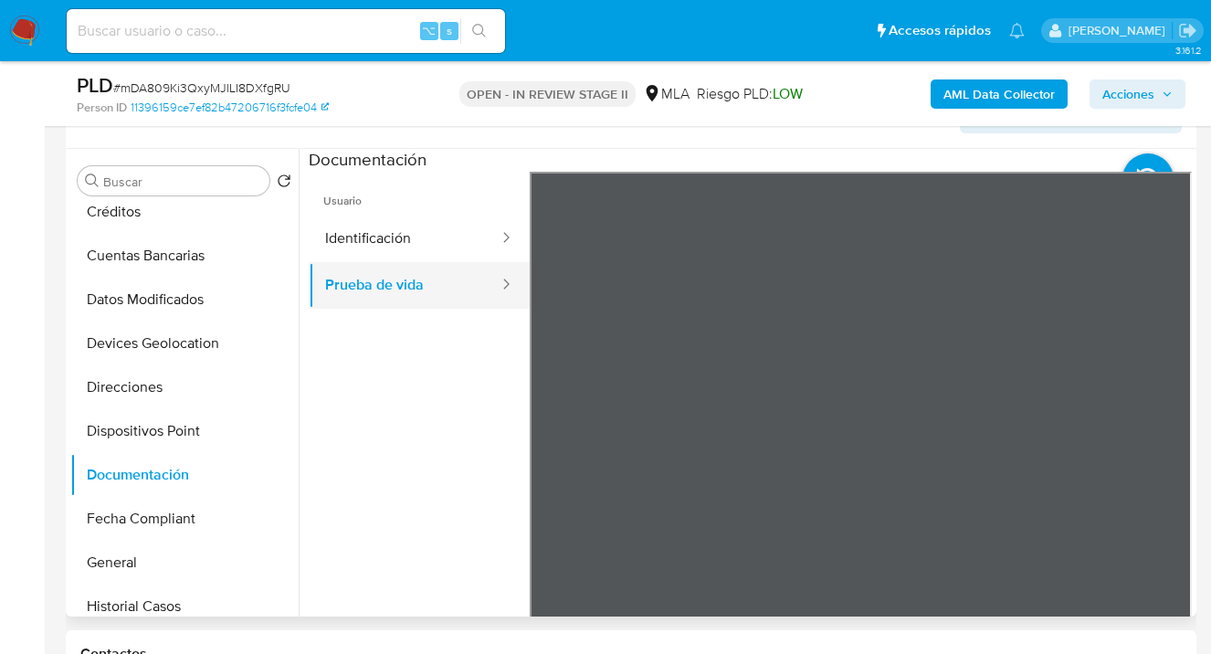
drag, startPoint x: 417, startPoint y: 248, endPoint x: 490, endPoint y: 273, distance: 77.1
click at [417, 248] on button "Identificación" at bounding box center [405, 239] width 192 height 47
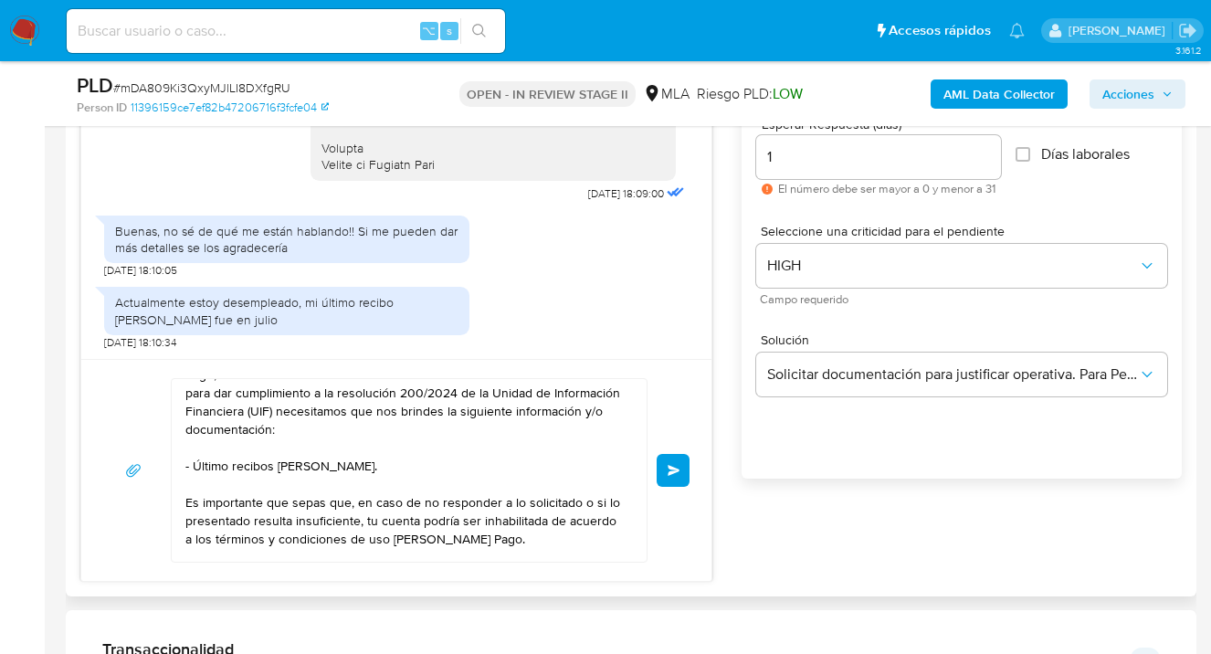
scroll to position [0, 0]
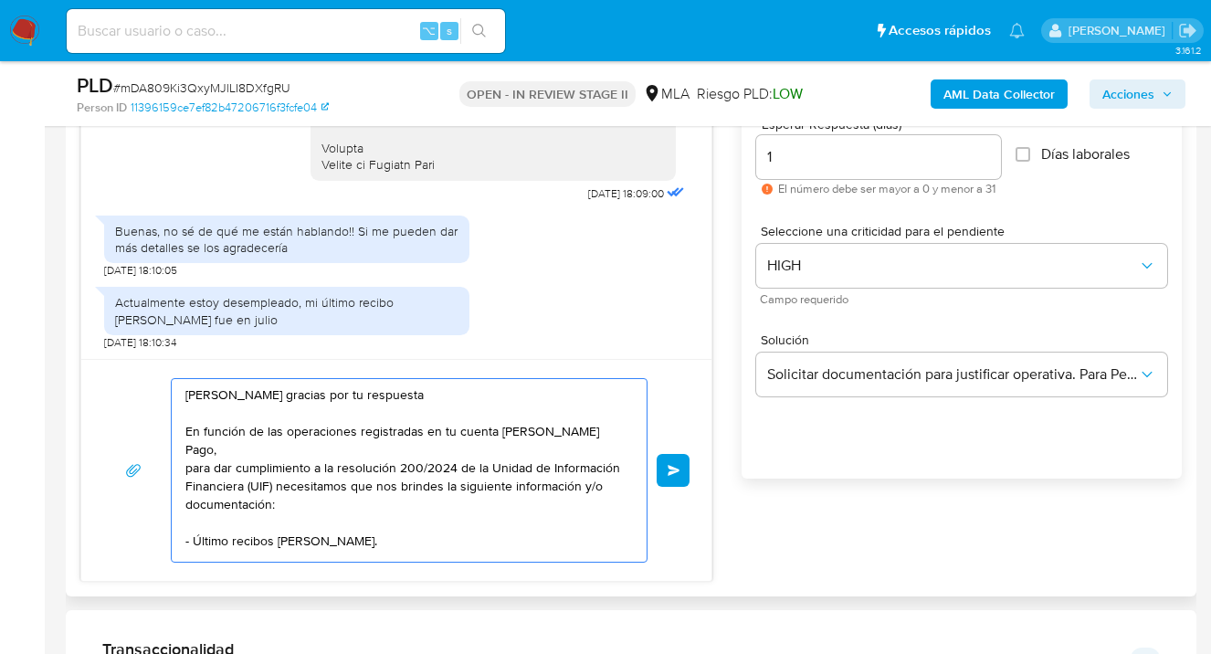
drag, startPoint x: 340, startPoint y: 394, endPoint x: 348, endPoint y: 419, distance: 26.9
click at [338, 395] on textarea "Hola Matias Alejandro Lado gracias por tu respuesta En función de las operacion…" at bounding box center [404, 470] width 438 height 183
click at [257, 418] on textarea "Hola Matias Alejandro Lado, gracias por tu respuesta En función de las operacio…" at bounding box center [404, 470] width 438 height 183
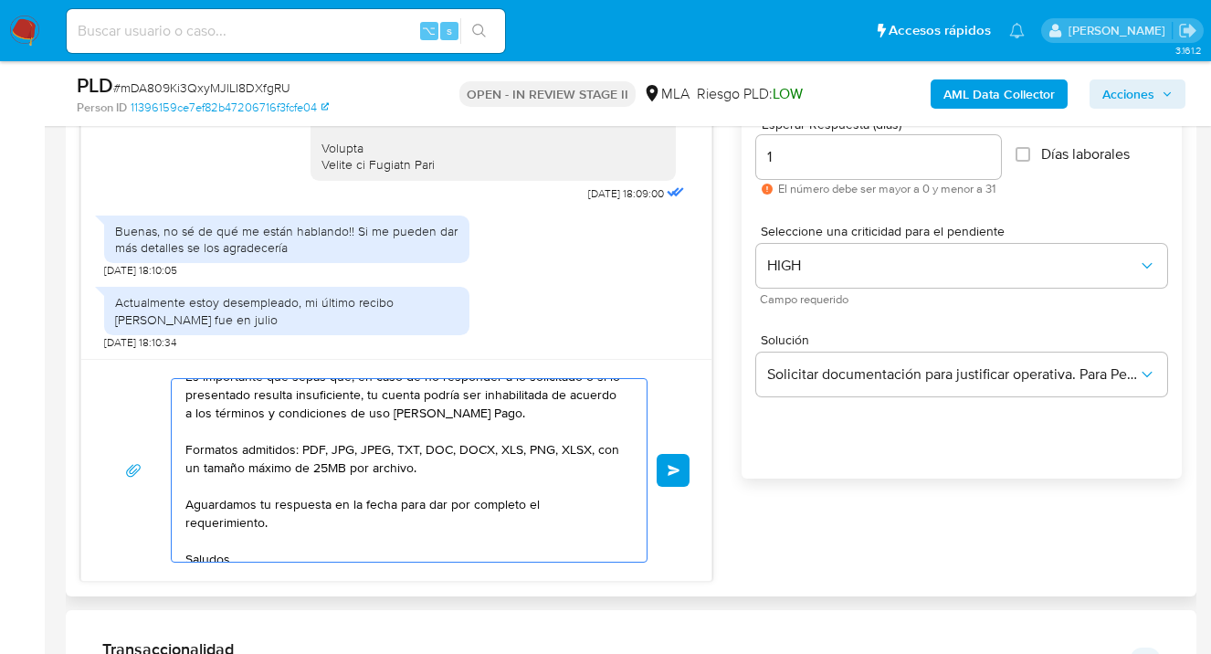
scroll to position [250, 0]
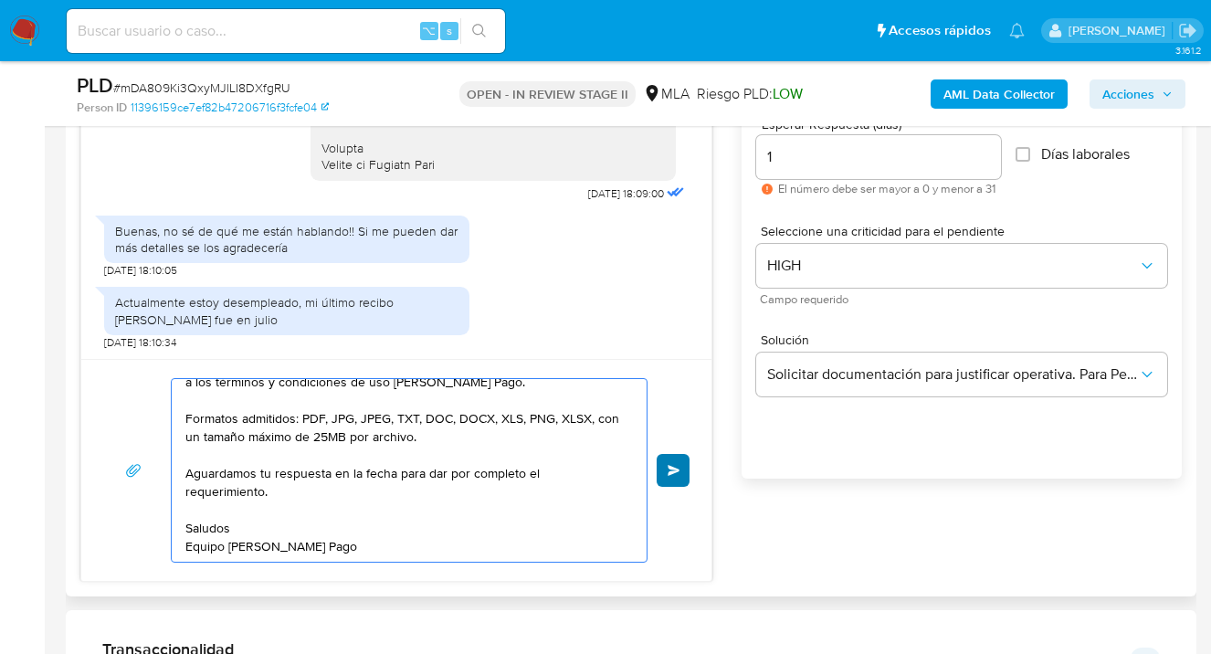
type textarea "[PERSON_NAME], gracias por tu respuesta En base a tu respuesta, y en función de…"
click at [676, 466] on span "Enviar" at bounding box center [674, 470] width 13 height 11
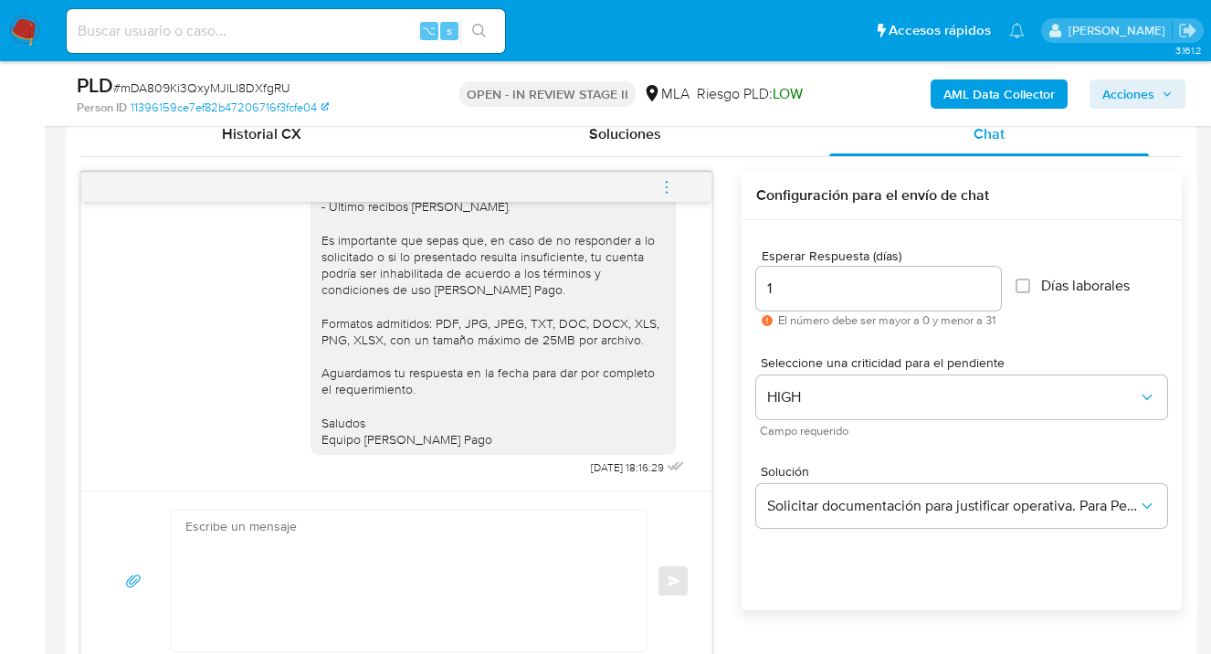
scroll to position [865, 0]
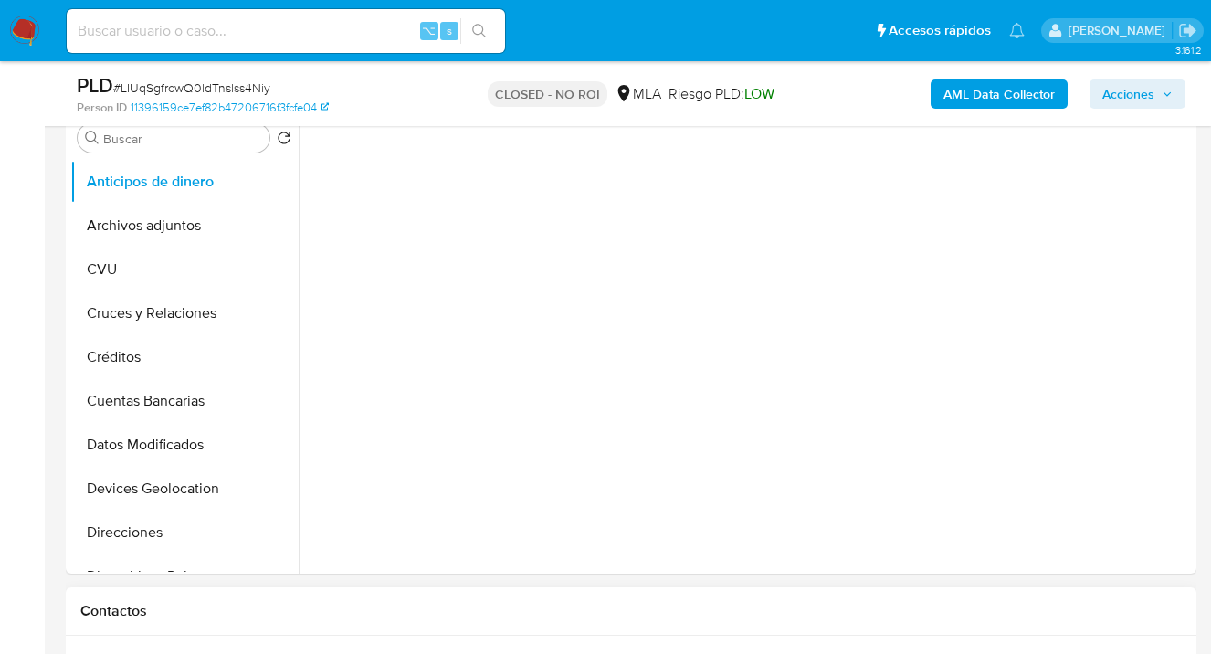
scroll to position [595, 0]
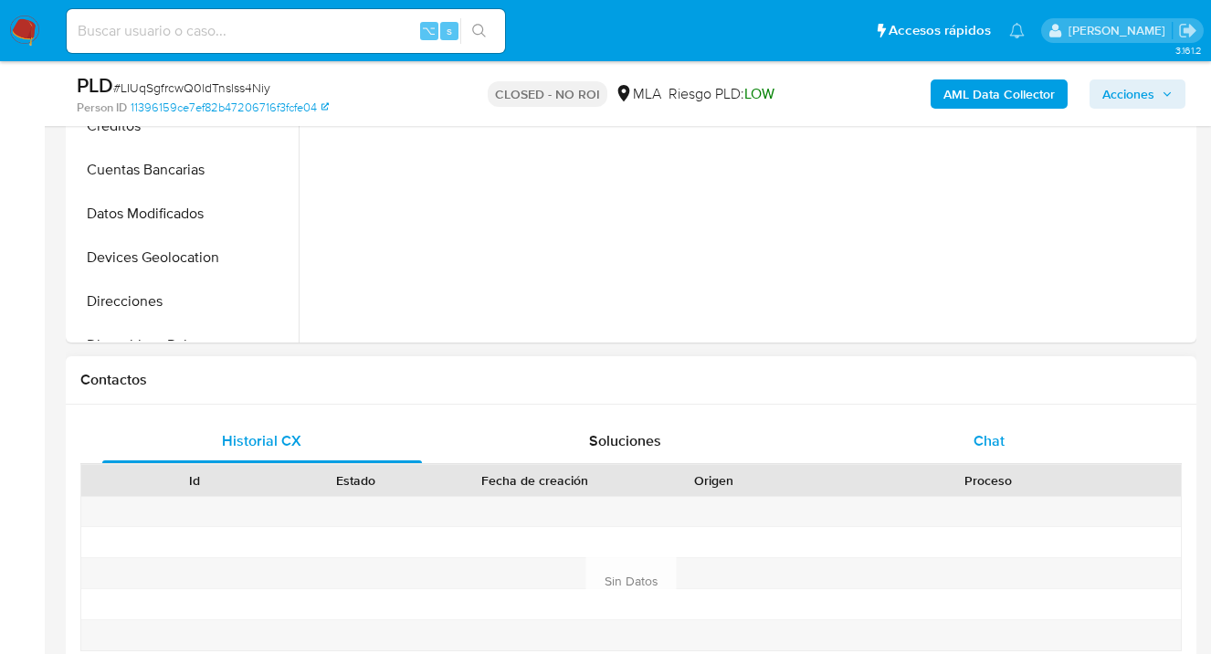
select select "10"
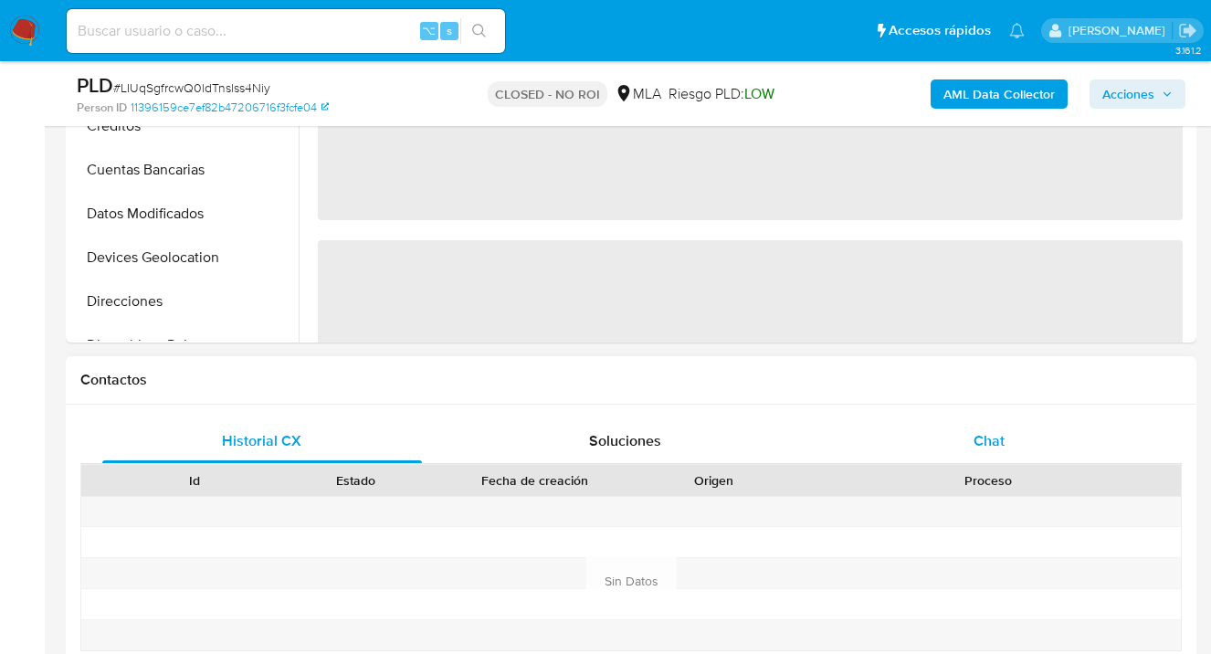
click at [1005, 434] on div "Chat" at bounding box center [989, 441] width 320 height 44
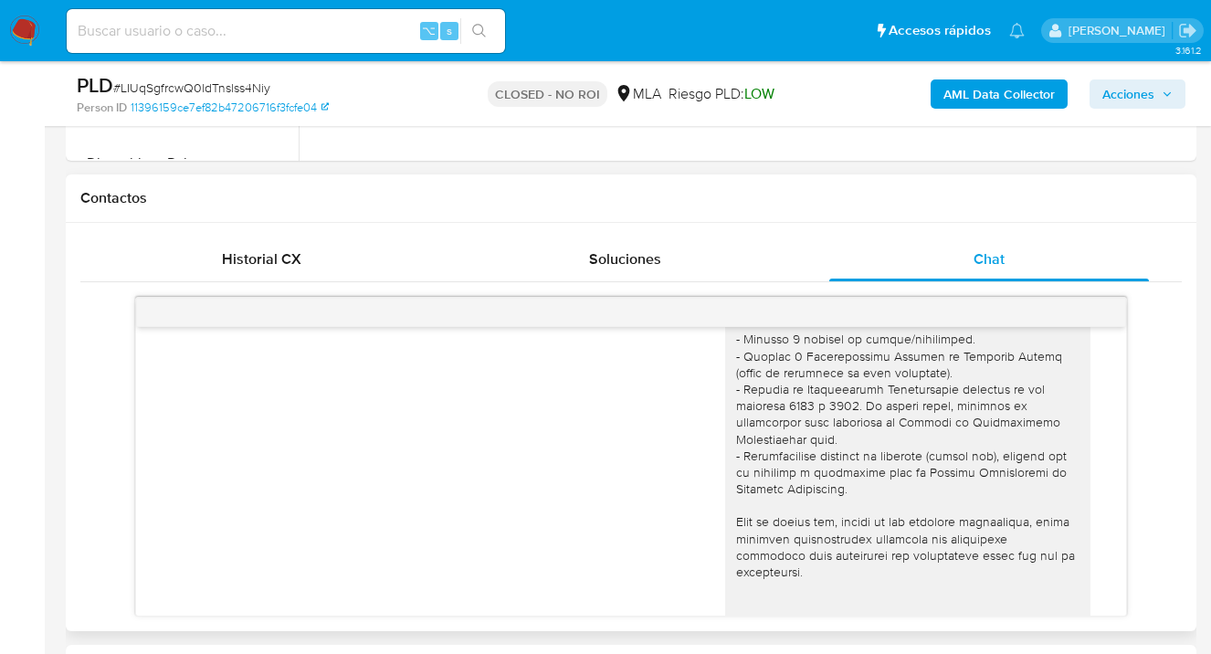
scroll to position [0, 0]
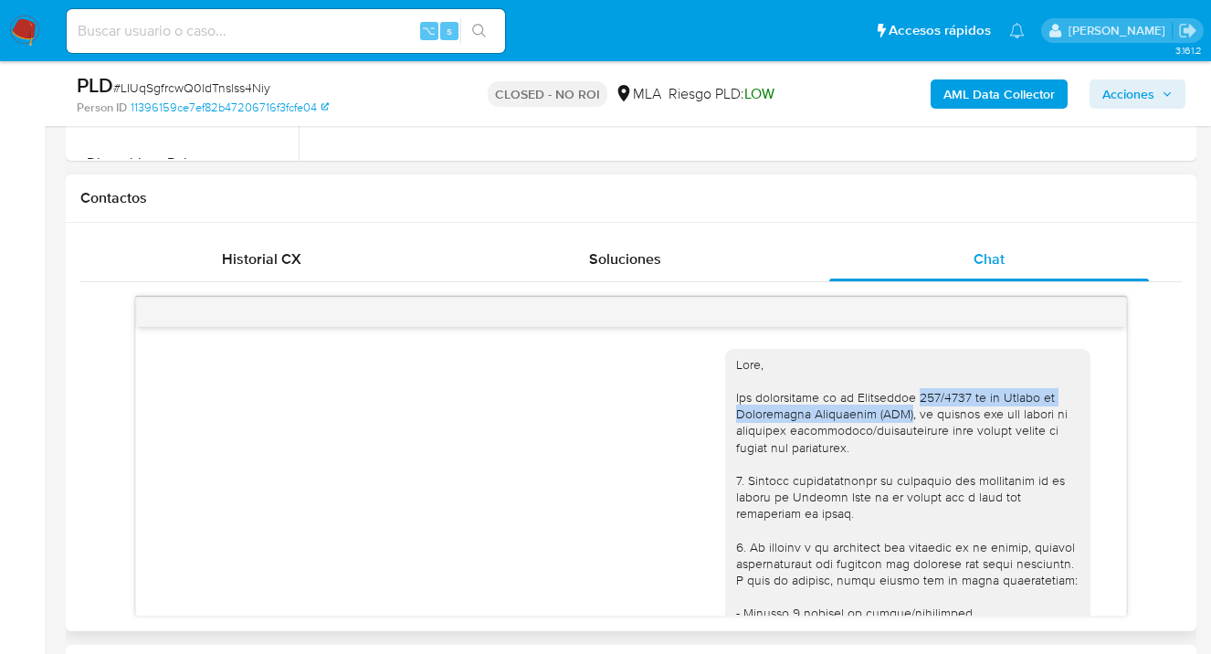
drag, startPoint x: 905, startPoint y: 396, endPoint x: 874, endPoint y: 422, distance: 40.2
copy div "200/2024 de la Unidad de Información Financiera (UIF)"
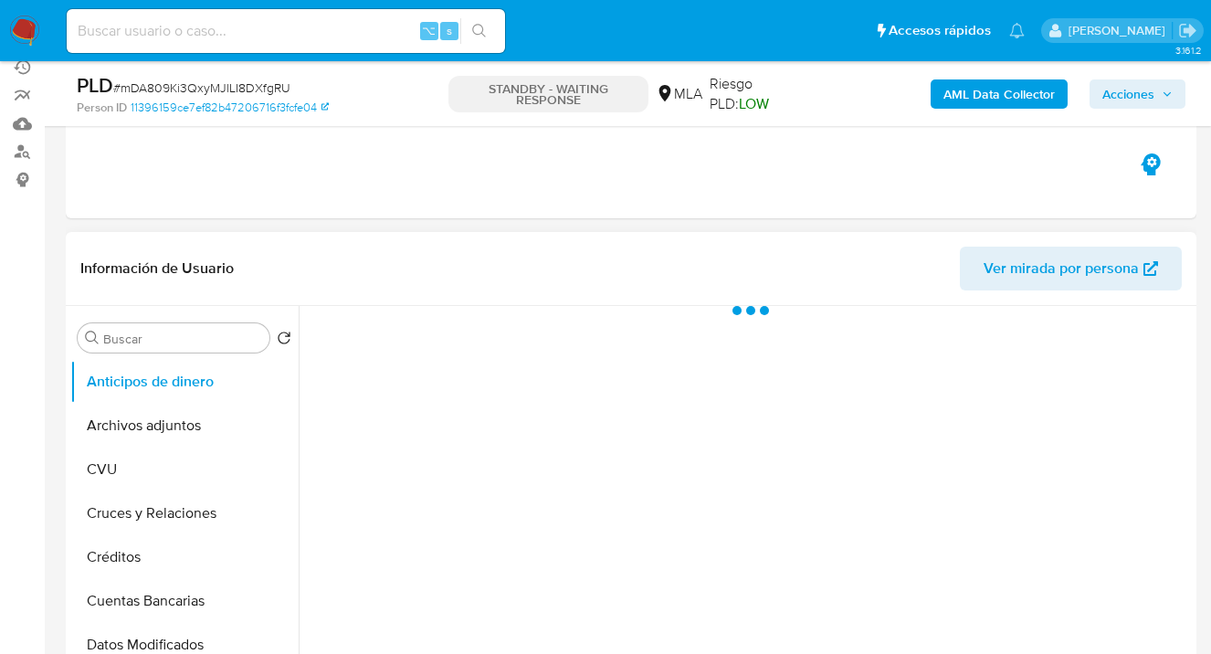
select select "10"
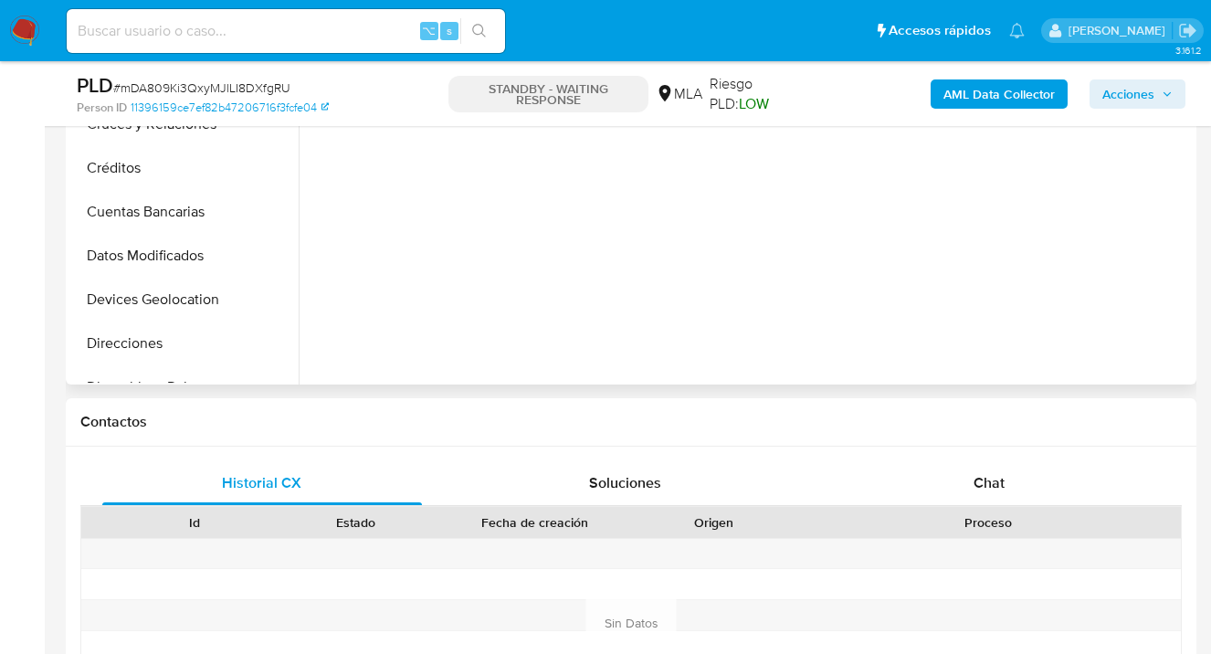
drag, startPoint x: 995, startPoint y: 476, endPoint x: 980, endPoint y: 374, distance: 102.4
click at [995, 475] on span "Chat" at bounding box center [989, 482] width 31 height 21
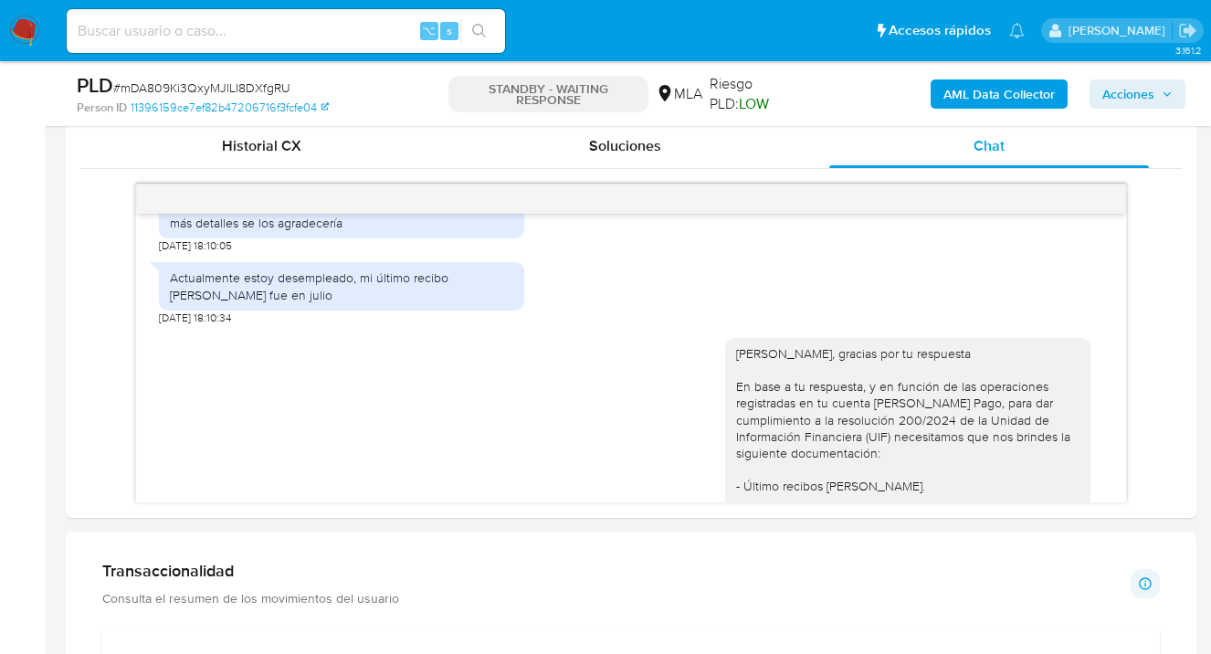
scroll to position [629, 0]
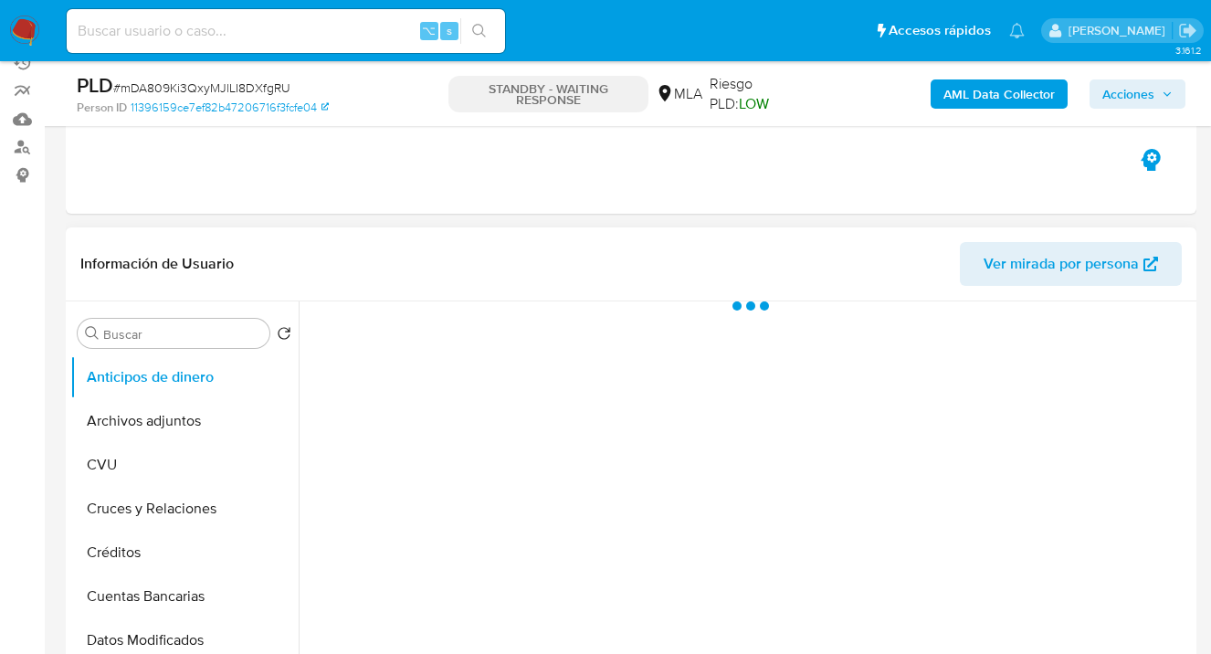
select select "10"
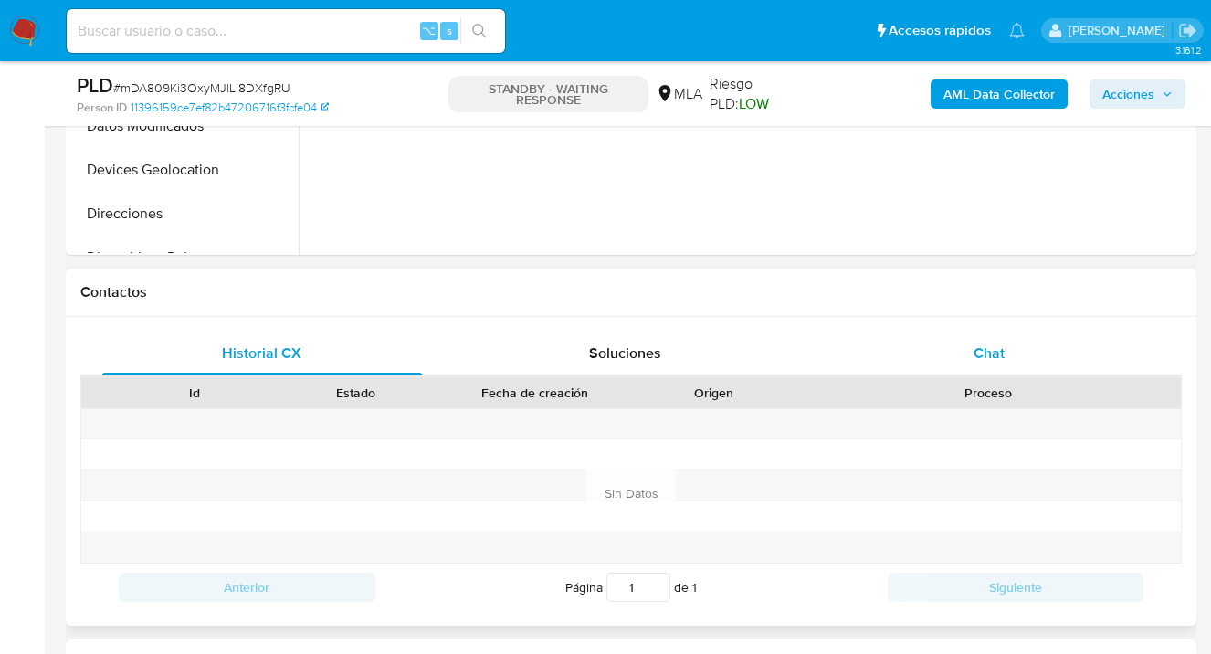
click at [1007, 357] on div "Chat" at bounding box center [989, 354] width 320 height 44
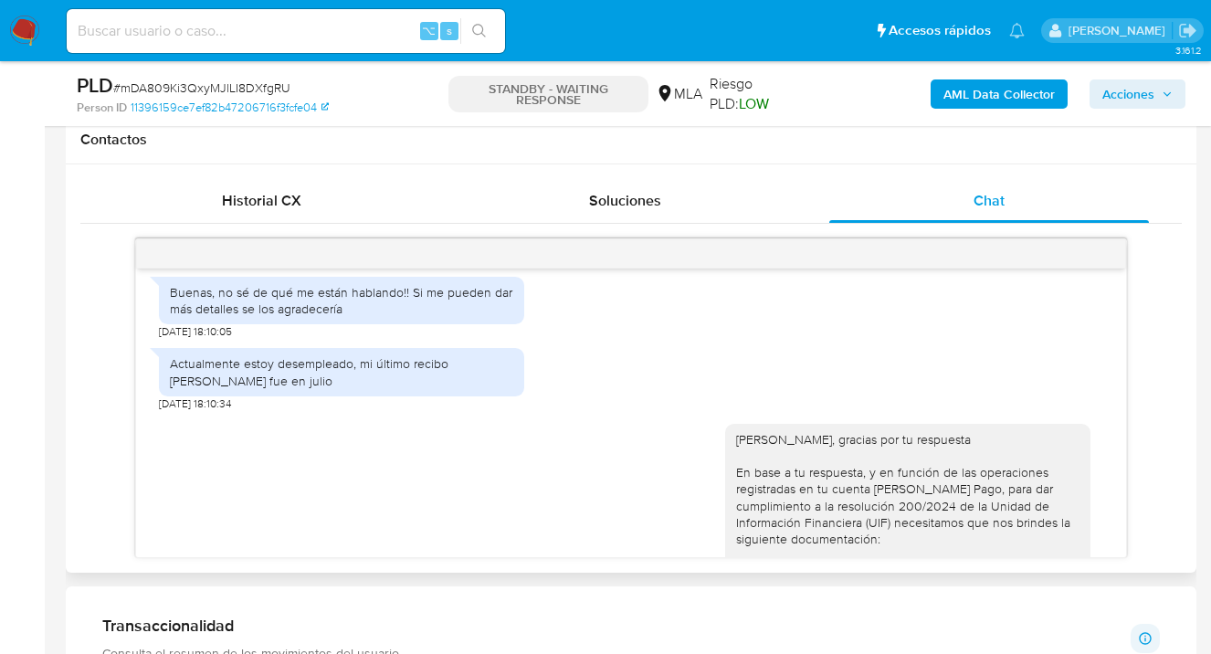
scroll to position [925, 0]
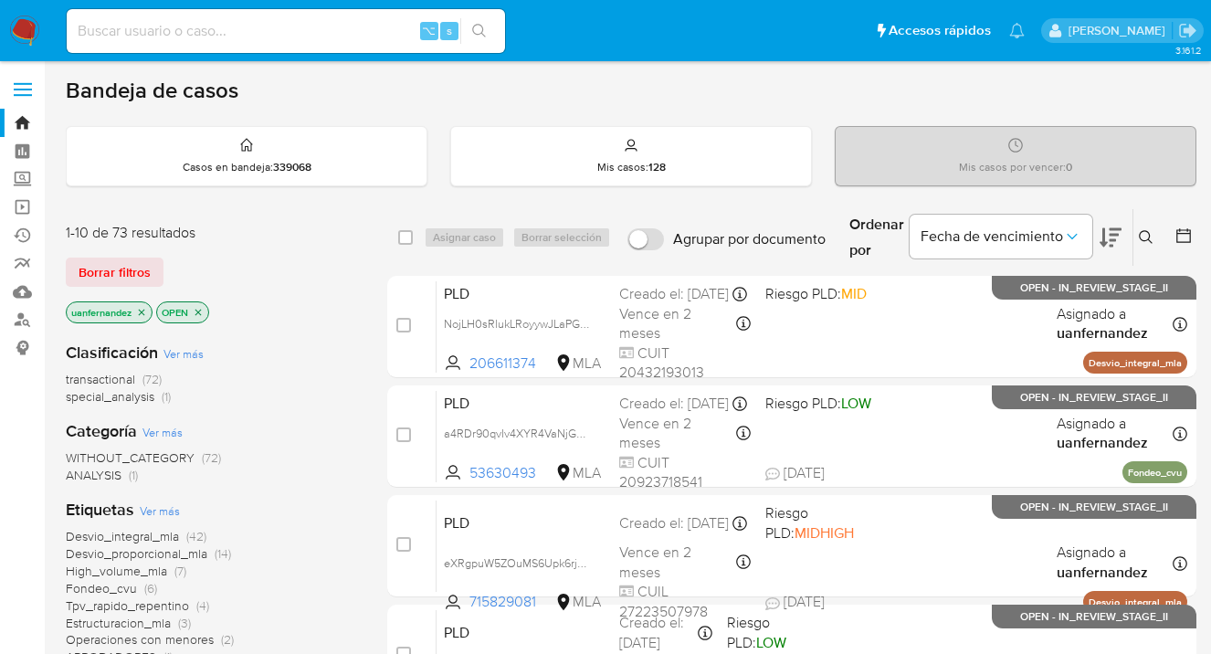
drag, startPoint x: 130, startPoint y: 270, endPoint x: 200, endPoint y: 273, distance: 70.4
click at [131, 270] on span "Borrar filtros" at bounding box center [115, 272] width 72 height 26
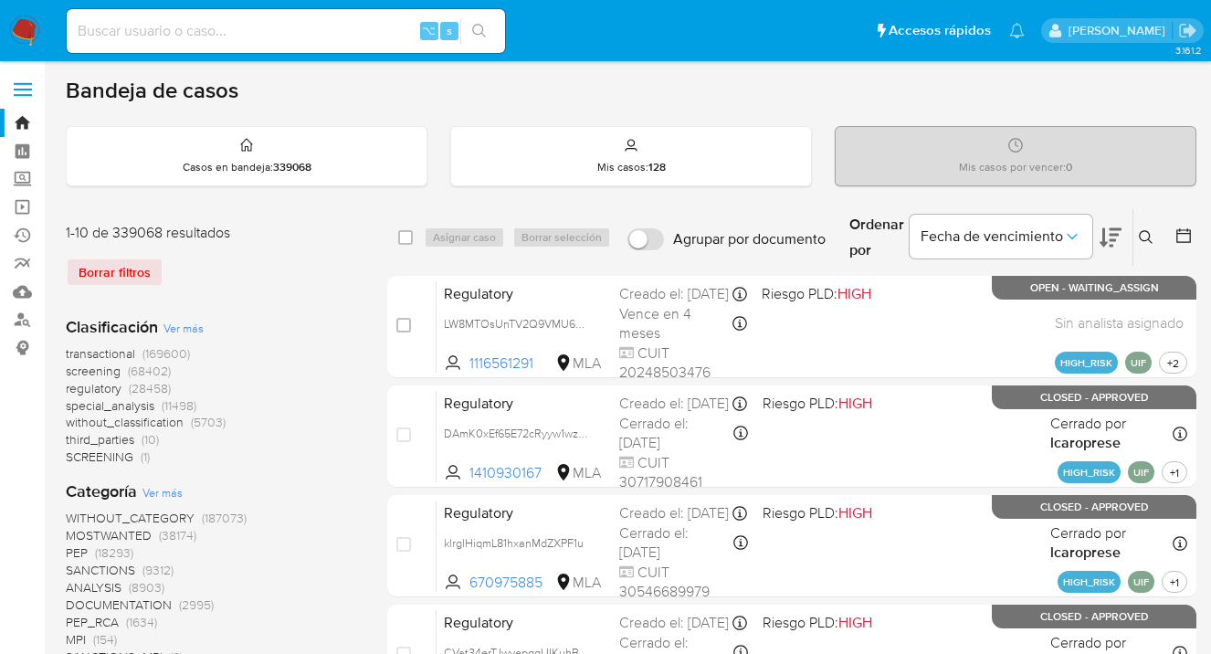
drag, startPoint x: 1145, startPoint y: 237, endPoint x: 1045, endPoint y: 266, distance: 104.4
click at [1144, 237] on icon at bounding box center [1146, 237] width 15 height 15
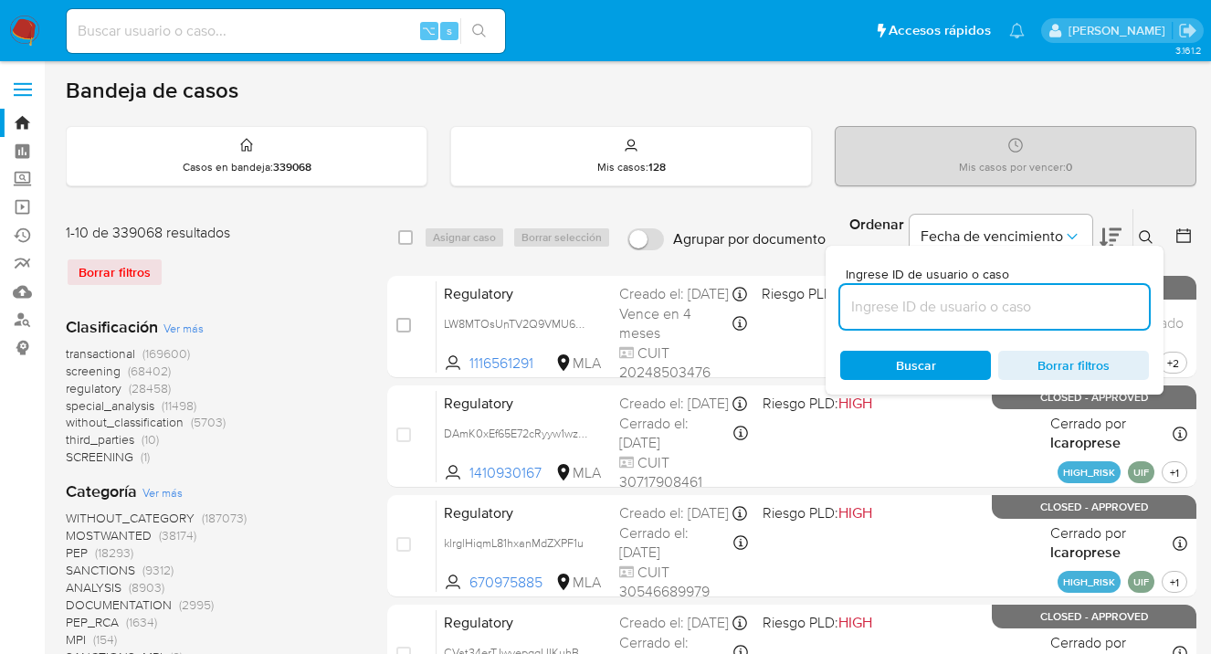
click at [933, 311] on input at bounding box center [994, 307] width 309 height 24
type input "130504681"
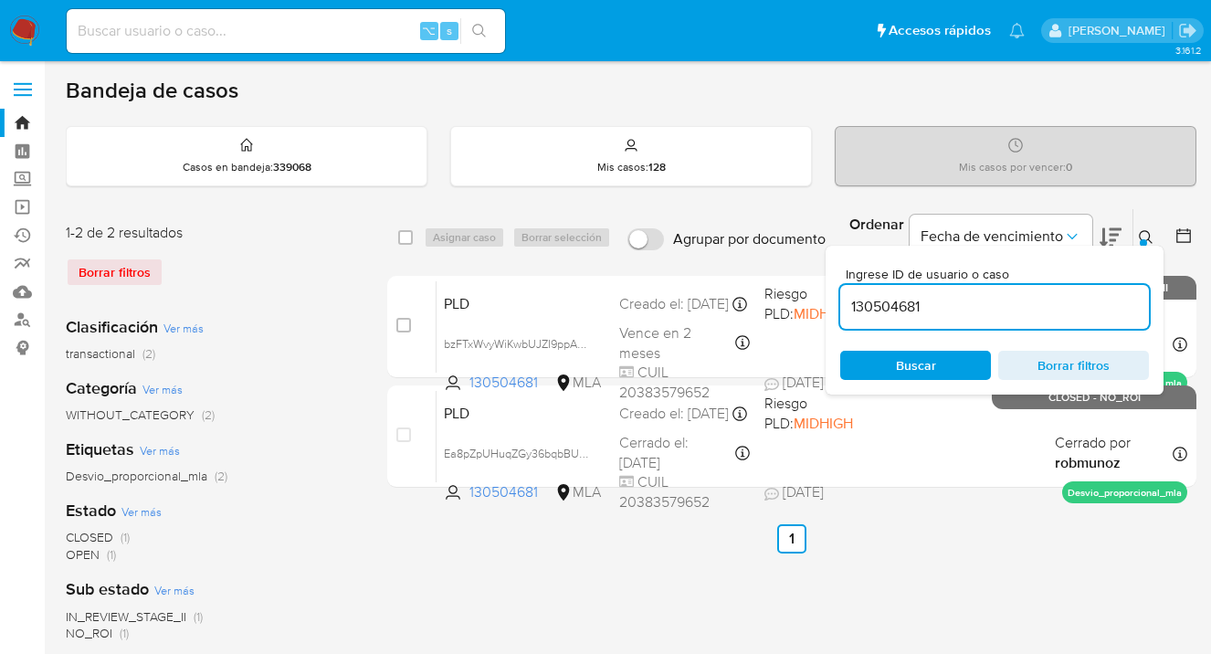
drag, startPoint x: 1145, startPoint y: 234, endPoint x: 962, endPoint y: 297, distance: 194.1
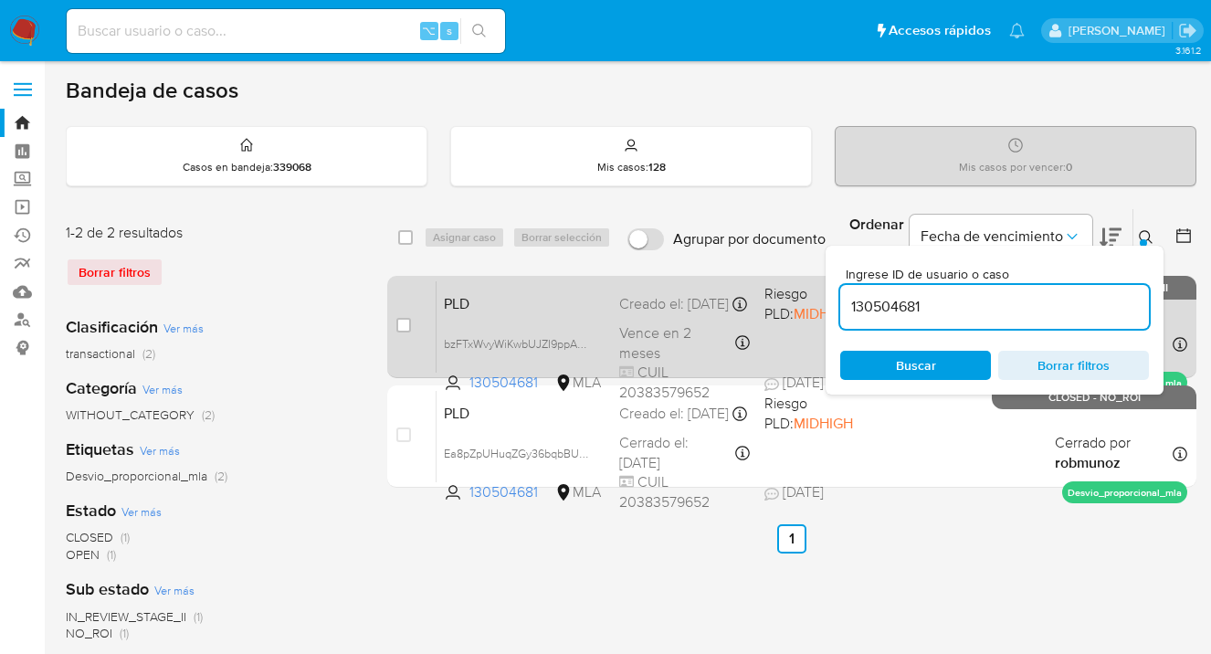
click at [1145, 234] on icon at bounding box center [1146, 237] width 15 height 15
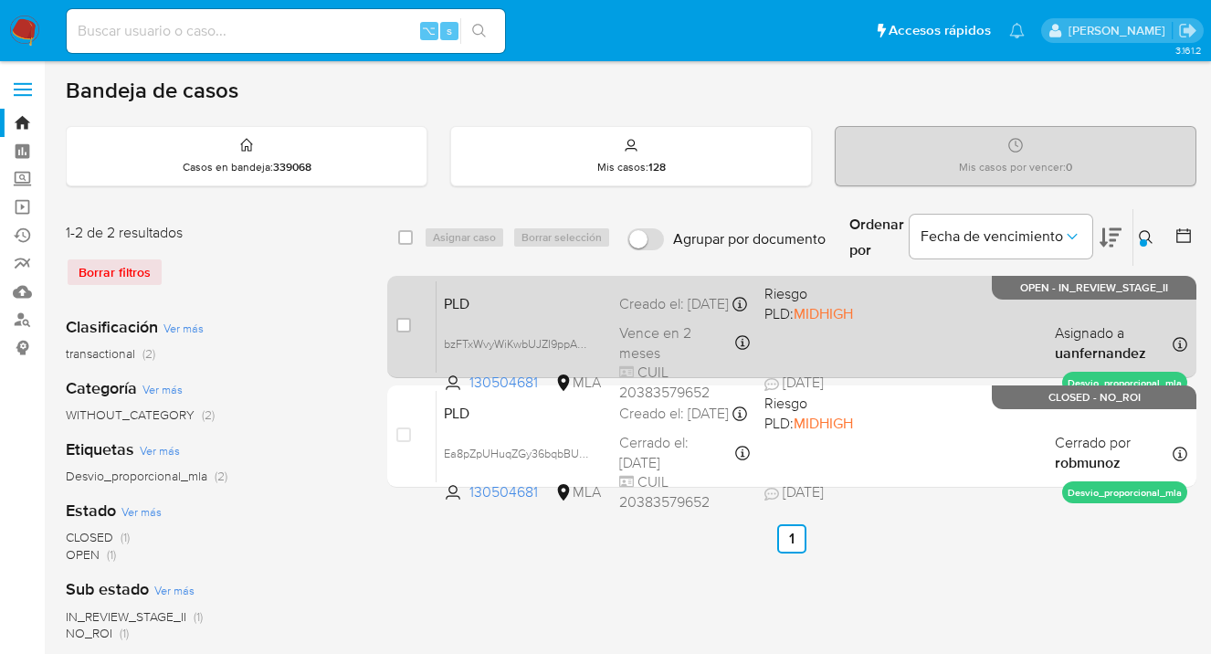
click at [902, 338] on div "PLD bzFTxWvyWiKwbUJZI9ppAJwR 130504681 MLA Riesgo PLD: MIDHIGH Creado el: 12/09…" at bounding box center [812, 326] width 751 height 92
click at [585, 343] on span "bzFTxWvyWiKwbUJZI9ppAJwR" at bounding box center [521, 342] width 154 height 20
click at [900, 320] on div "PLD bzFTxWvyWiKwbUJZI9ppAJwR 130504681 MLA Riesgo PLD: MIDHIGH Creado el: 12/09…" at bounding box center [812, 326] width 751 height 92
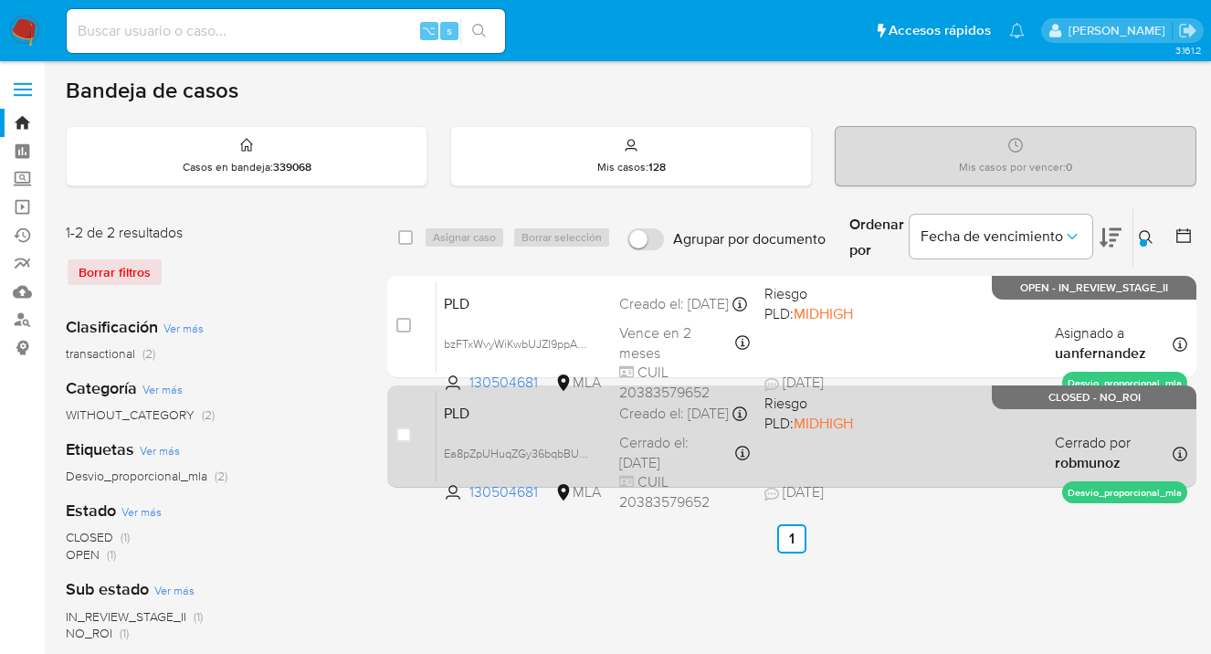
click at [922, 456] on div "PLD Ea8pZpUHuqZGy36bqbBUPKyk 130504681 MLA Riesgo PLD: MIDHIGH Creado el: 12/08…" at bounding box center [812, 436] width 751 height 92
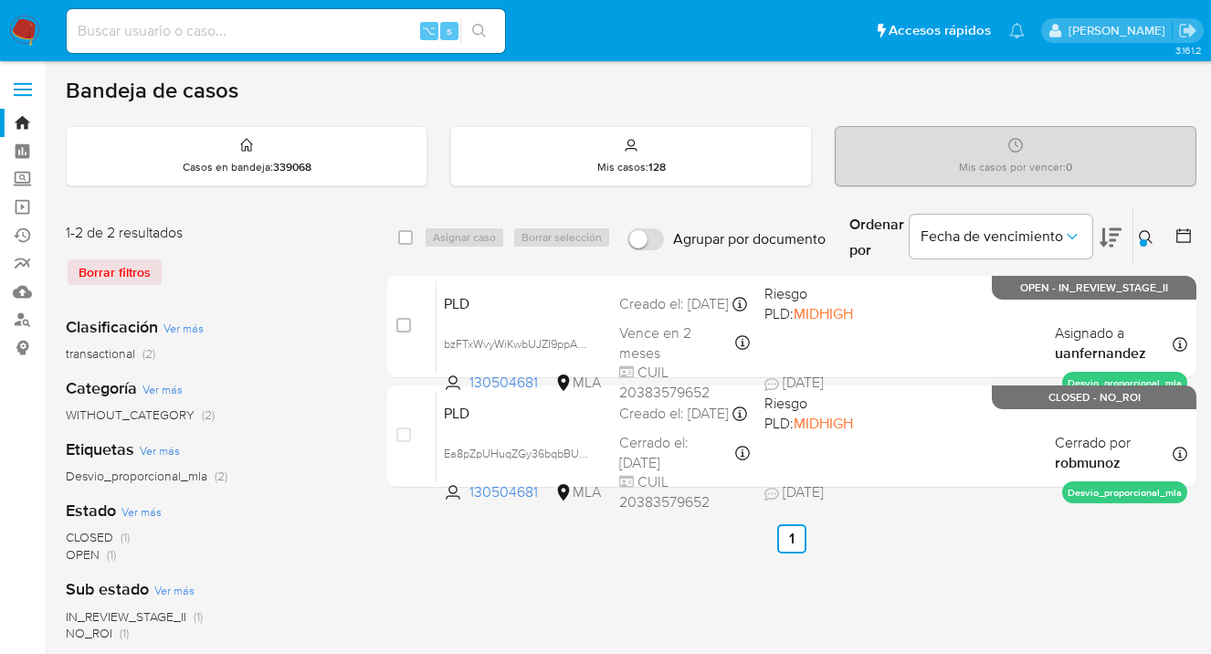
click at [1141, 234] on icon at bounding box center [1146, 237] width 15 height 15
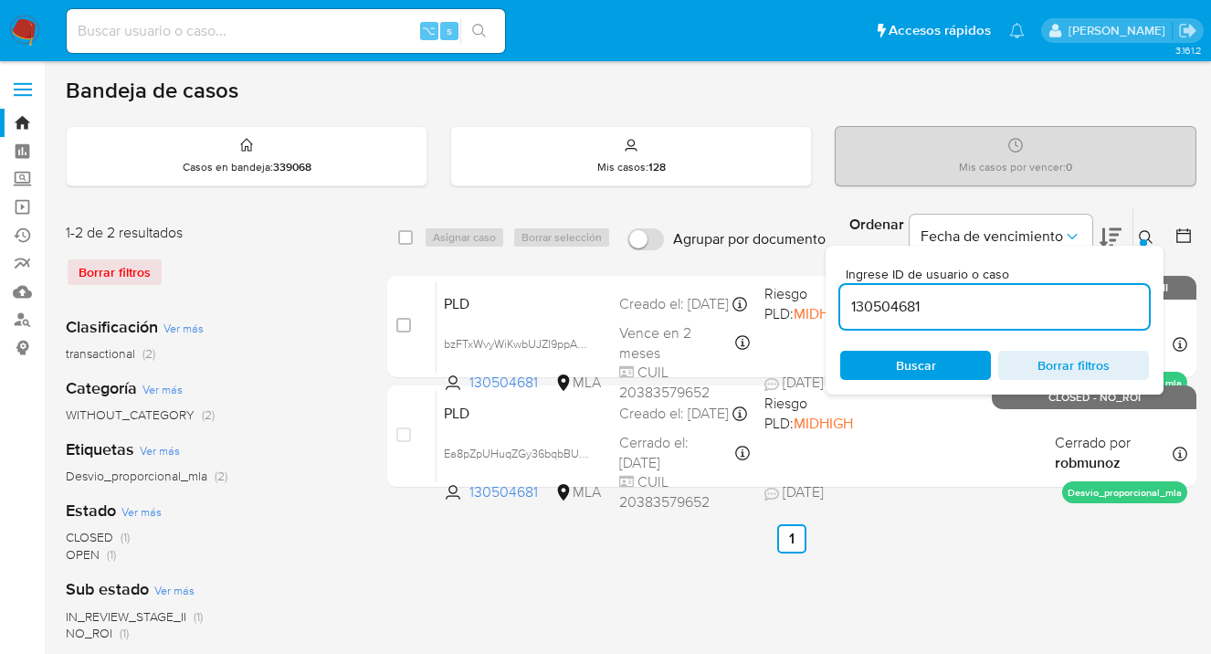
drag, startPoint x: 944, startPoint y: 372, endPoint x: 1120, endPoint y: 291, distance: 192.9
click at [944, 371] on span "Buscar" at bounding box center [915, 366] width 125 height 26
drag, startPoint x: 1146, startPoint y: 235, endPoint x: 1135, endPoint y: 237, distance: 11.3
click at [1146, 235] on icon at bounding box center [1146, 237] width 15 height 15
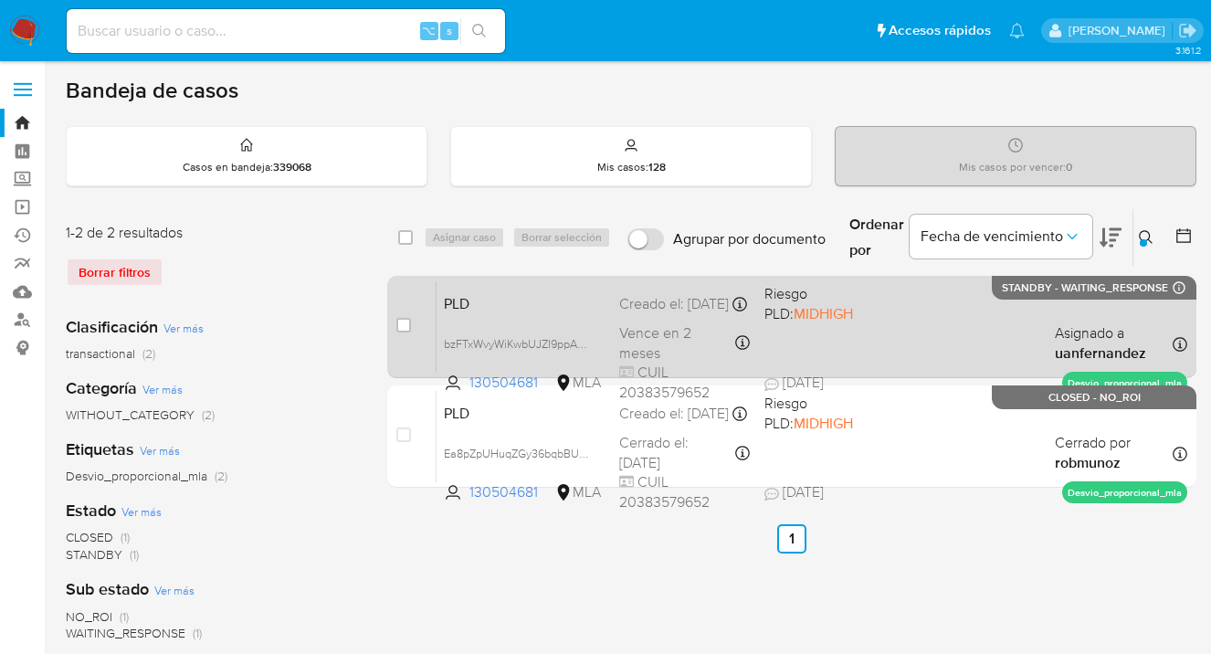
click at [902, 320] on div "PLD bzFTxWvyWiKwbUJZI9ppAJwR 130504681 MLA Riesgo PLD: MIDHIGH Creado el: 12/09…" at bounding box center [812, 326] width 751 height 92
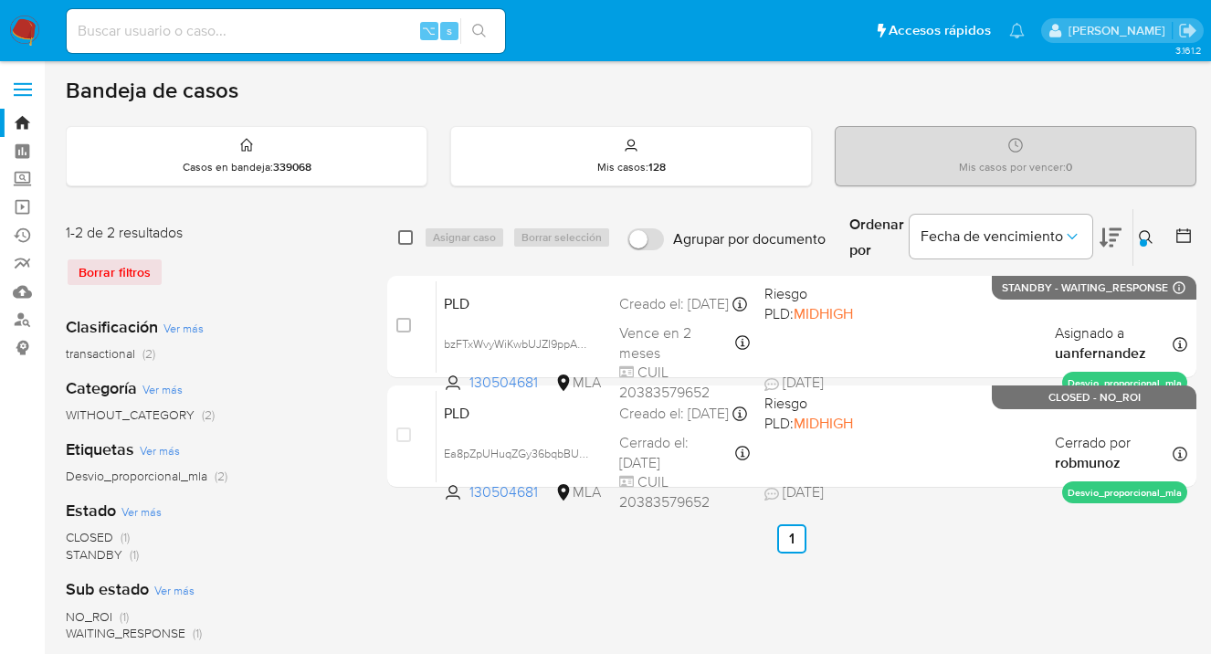
click at [404, 237] on input "checkbox" at bounding box center [405, 237] width 15 height 15
checkbox input "true"
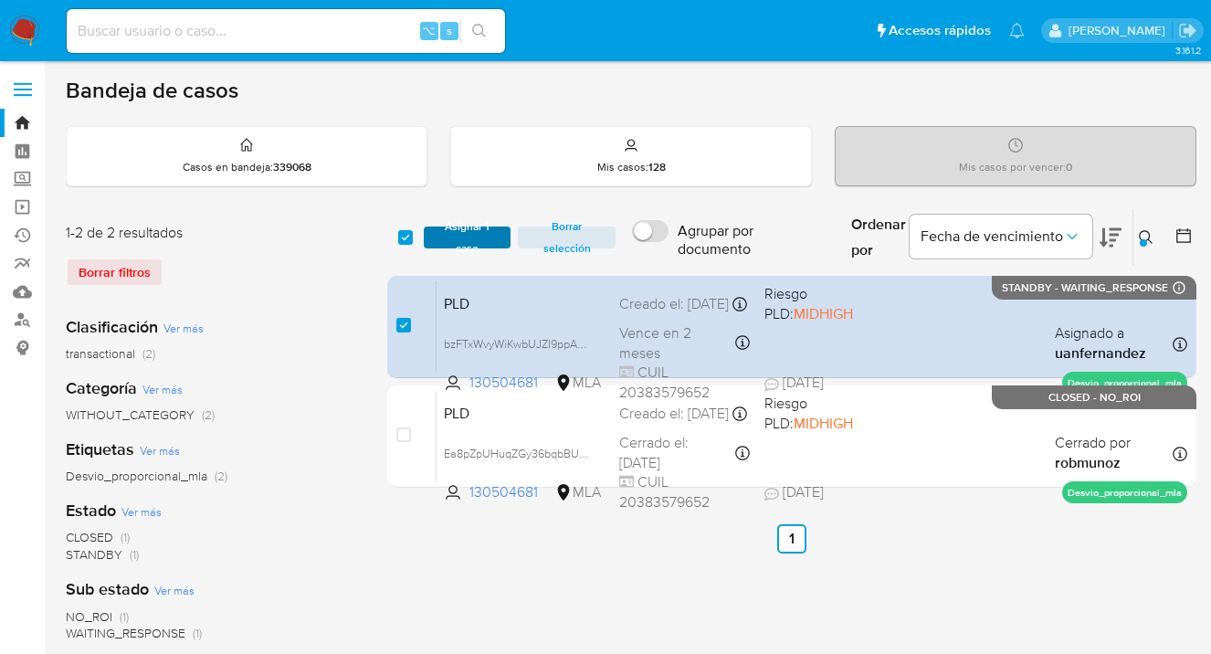
click at [459, 239] on span "Asignar 1 caso" at bounding box center [467, 237] width 69 height 18
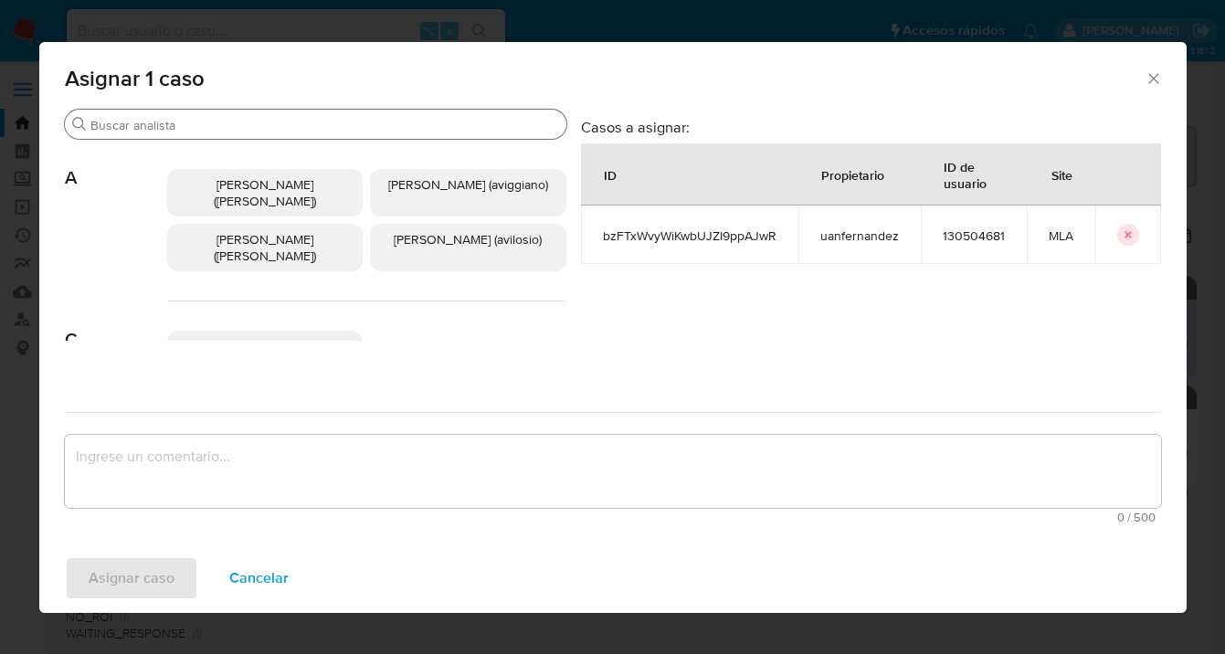
click at [289, 125] on input "Buscar" at bounding box center [324, 125] width 469 height 16
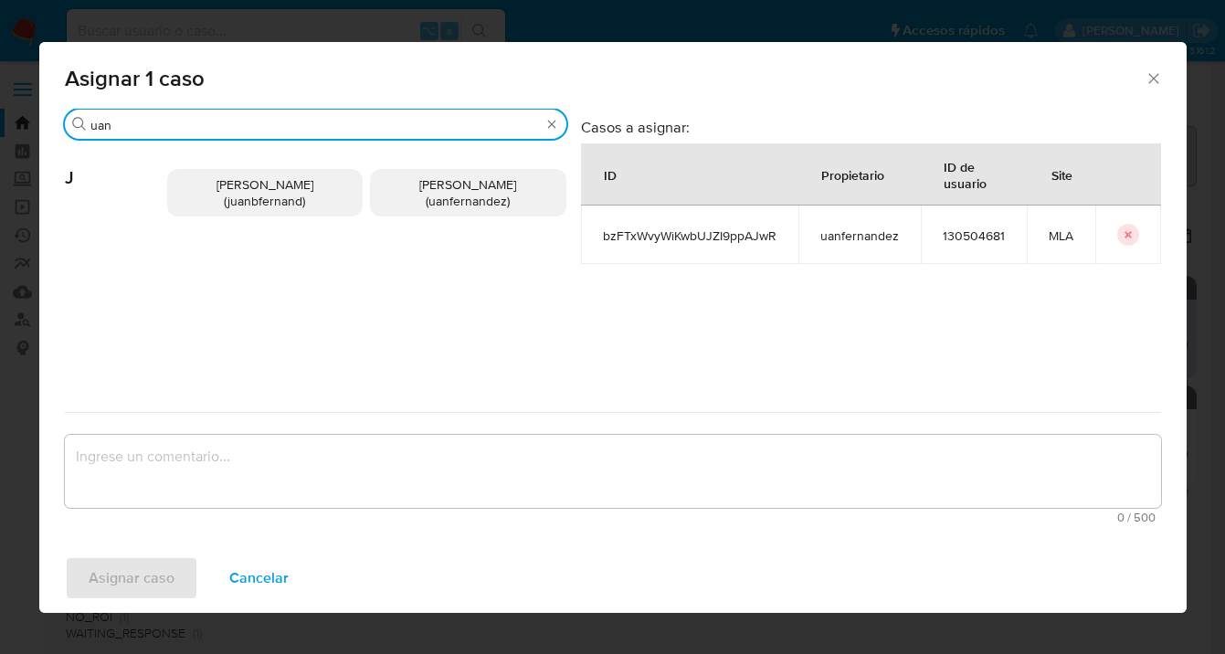
type input "uan"
drag, startPoint x: 469, startPoint y: 193, endPoint x: 423, endPoint y: 287, distance: 104.6
click at [467, 195] on span "Juan Pablo Fernandez (uanfernandez)" at bounding box center [467, 192] width 97 height 35
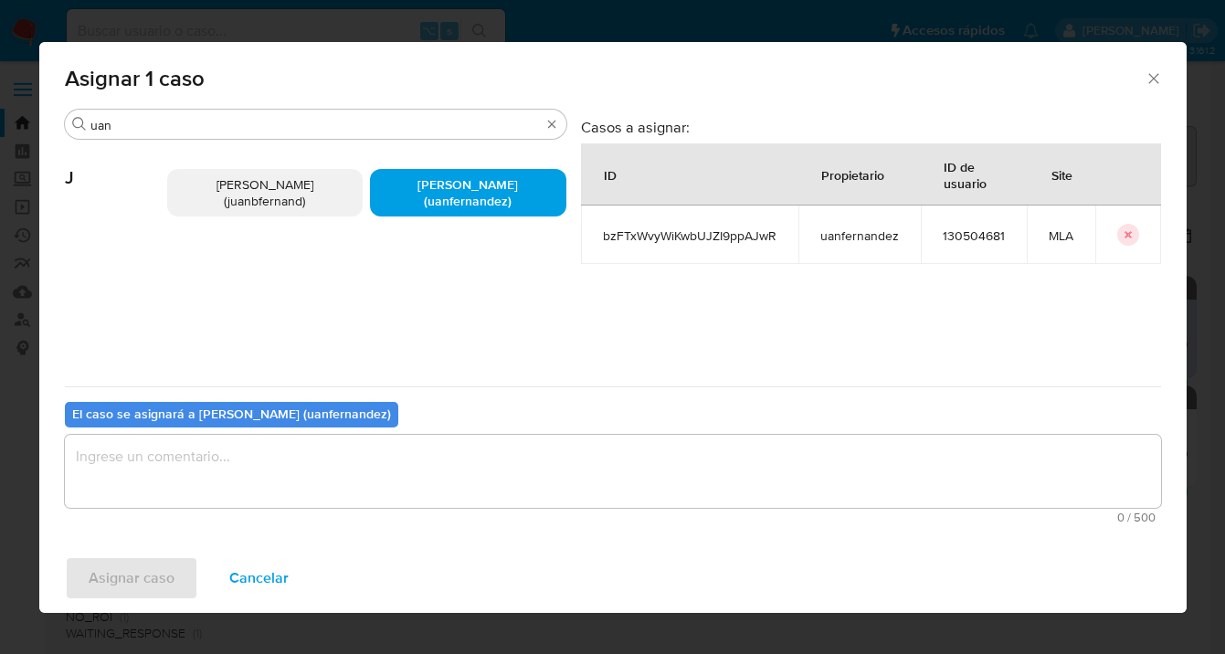
click at [414, 489] on textarea "assign-modal" at bounding box center [613, 471] width 1096 height 73
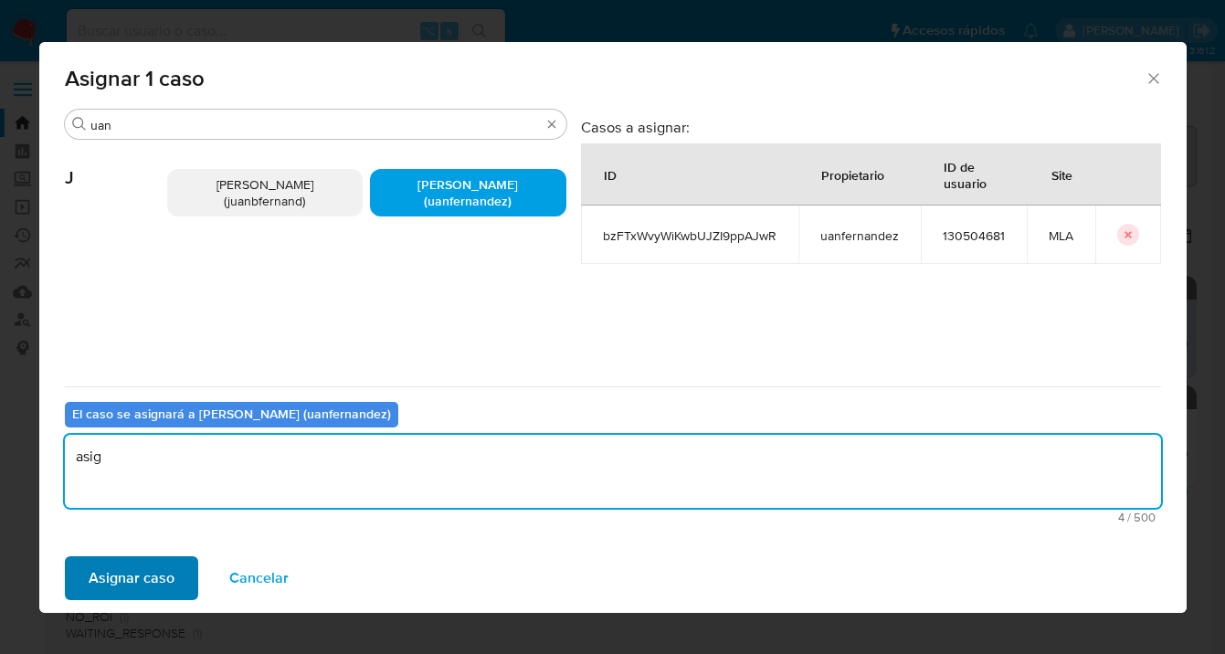
type textarea "asig"
click at [122, 585] on span "Asignar caso" at bounding box center [132, 578] width 86 height 40
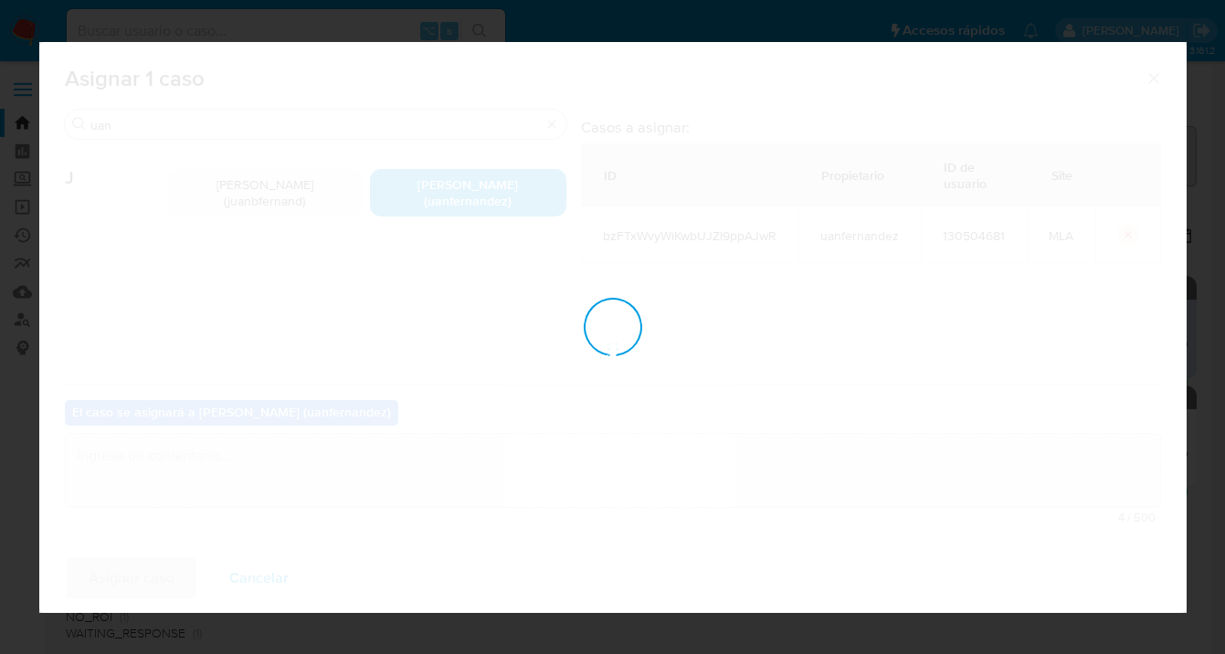
checkbox input "false"
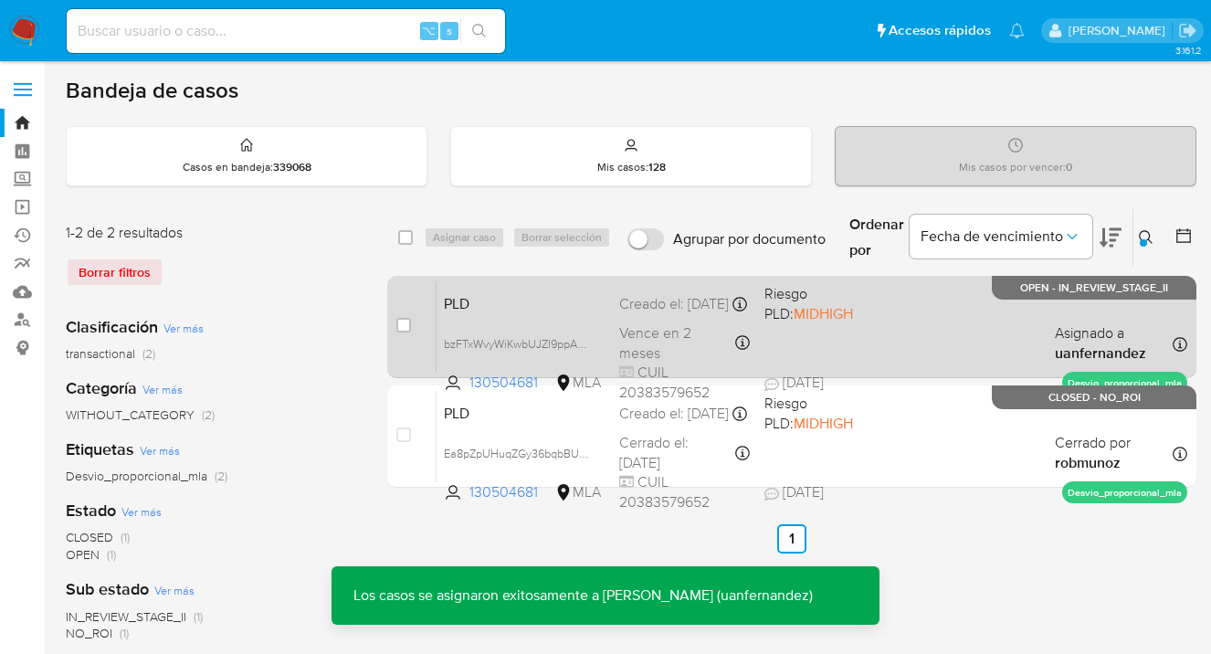
click at [925, 338] on div "PLD bzFTxWvyWiKwbUJZI9ppAJwR 130504681 MLA Riesgo PLD: MIDHIGH Creado el: 12/09…" at bounding box center [812, 326] width 751 height 92
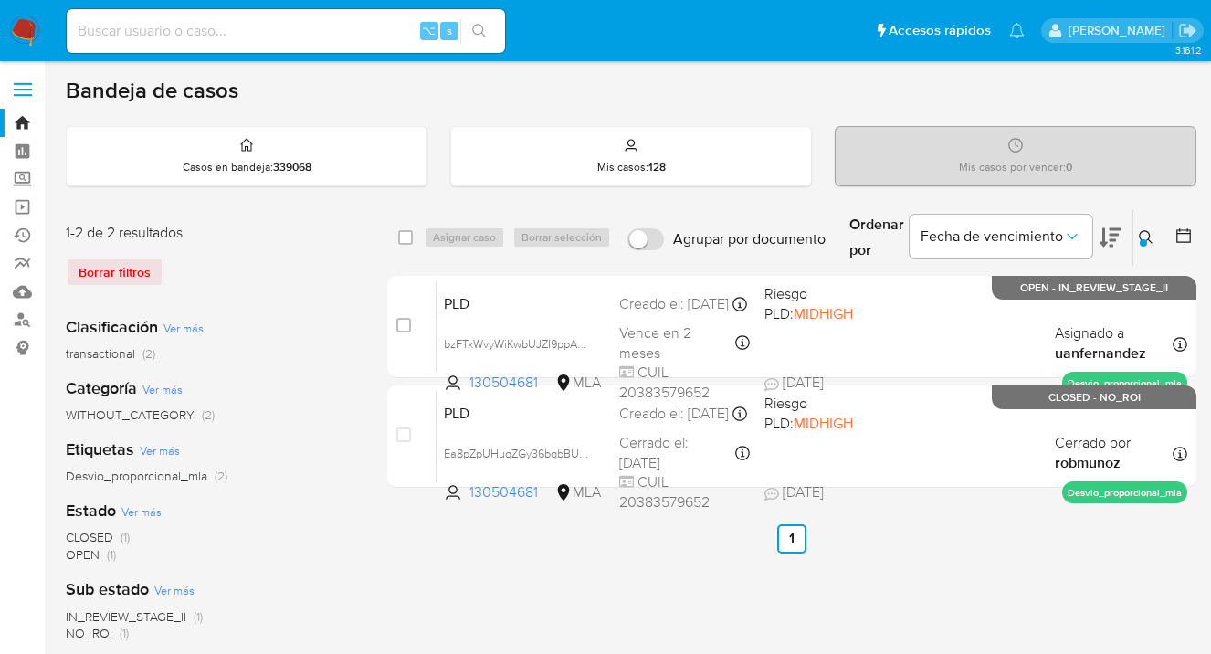
click at [1144, 237] on icon at bounding box center [1146, 237] width 15 height 15
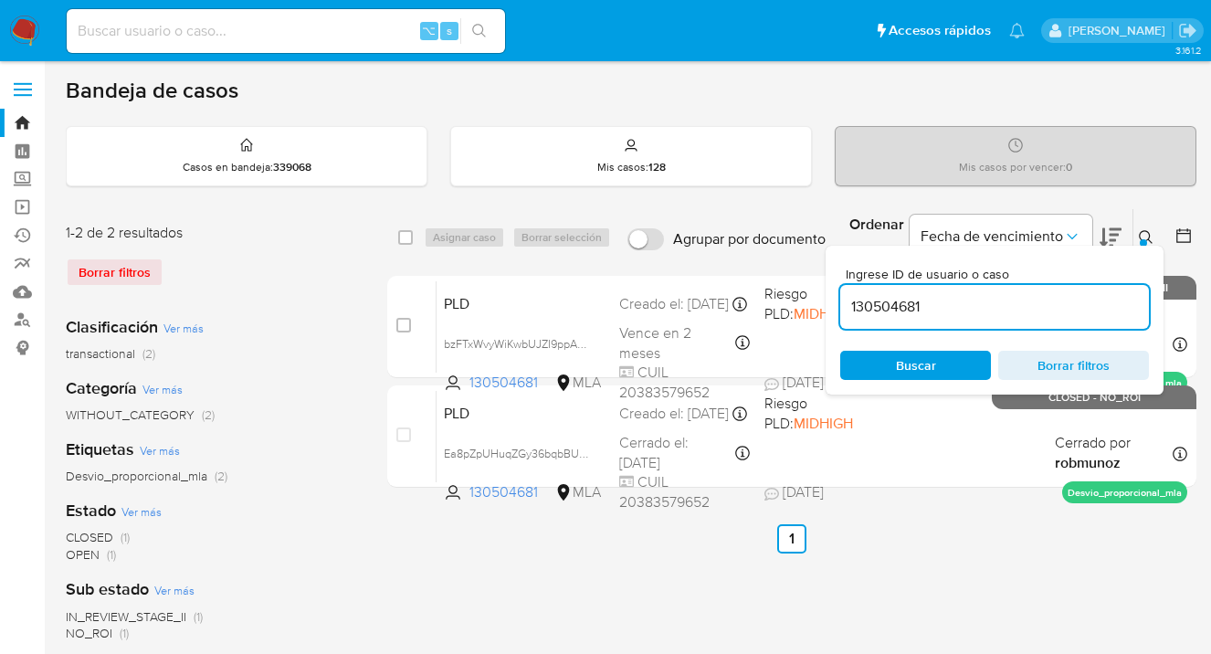
drag, startPoint x: 954, startPoint y: 361, endPoint x: 1144, endPoint y: 266, distance: 213.2
click at [954, 361] on span "Buscar" at bounding box center [915, 366] width 125 height 26
click at [1144, 234] on icon at bounding box center [1146, 237] width 15 height 15
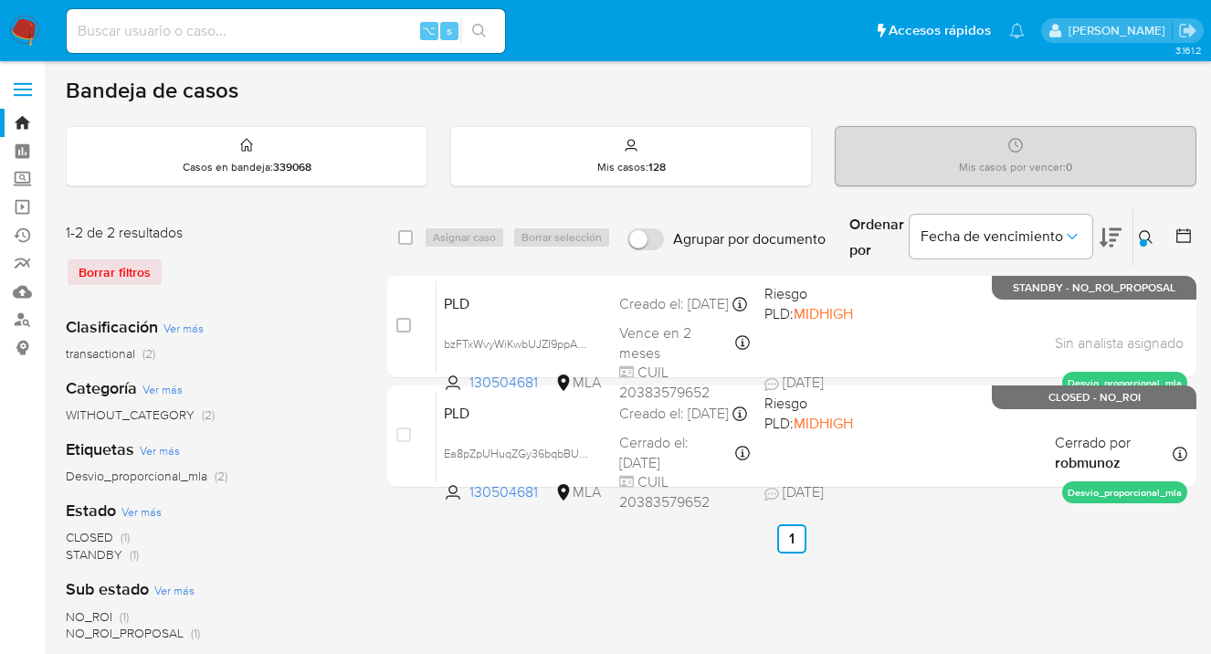
click at [1144, 234] on icon at bounding box center [1146, 237] width 15 height 15
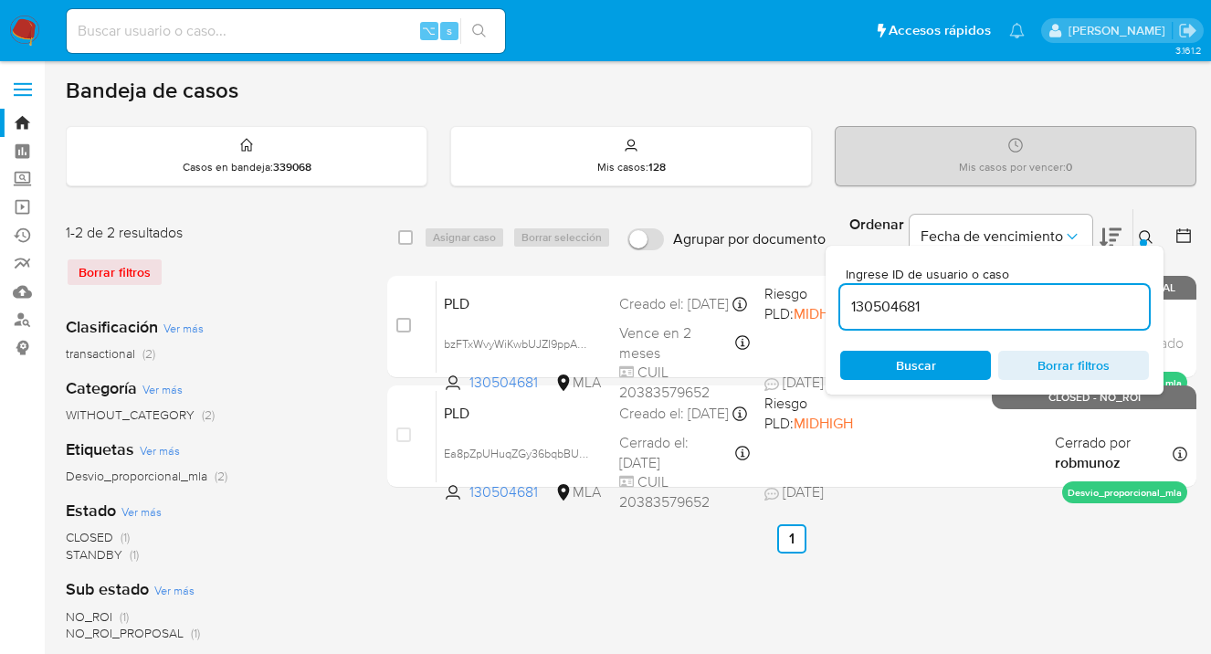
drag, startPoint x: 946, startPoint y: 308, endPoint x: 860, endPoint y: 299, distance: 86.3
click at [850, 301] on input "130504681" at bounding box center [994, 307] width 309 height 24
type input "2605006852"
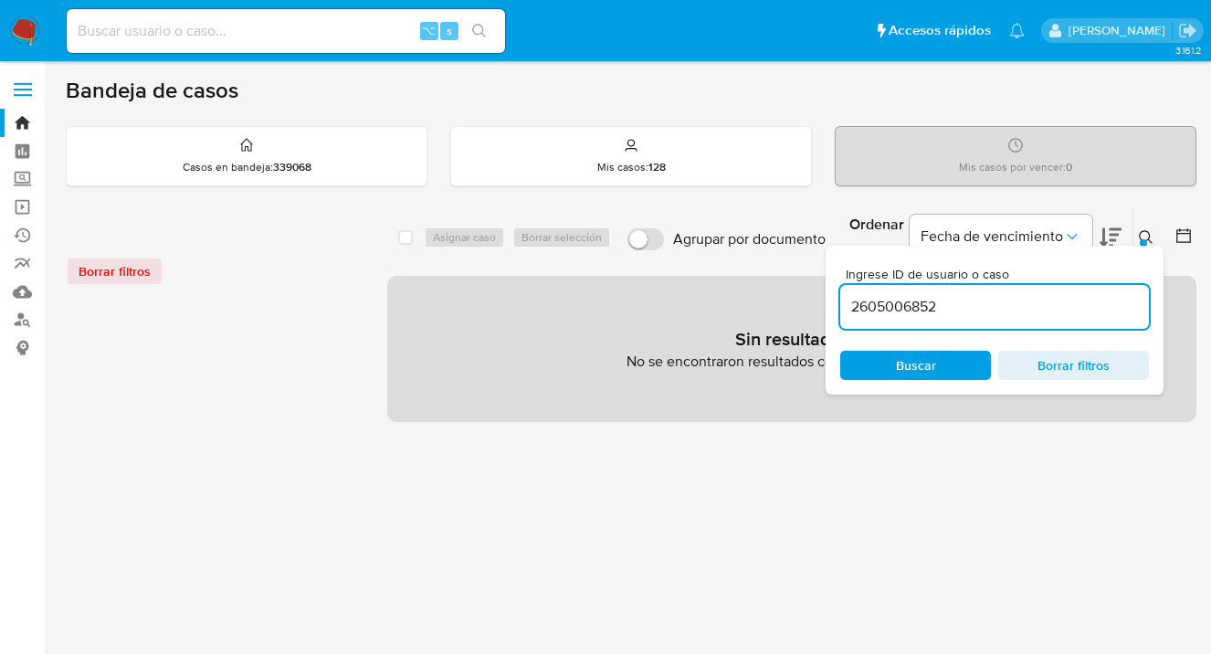
click at [1145, 236] on icon at bounding box center [1146, 237] width 15 height 15
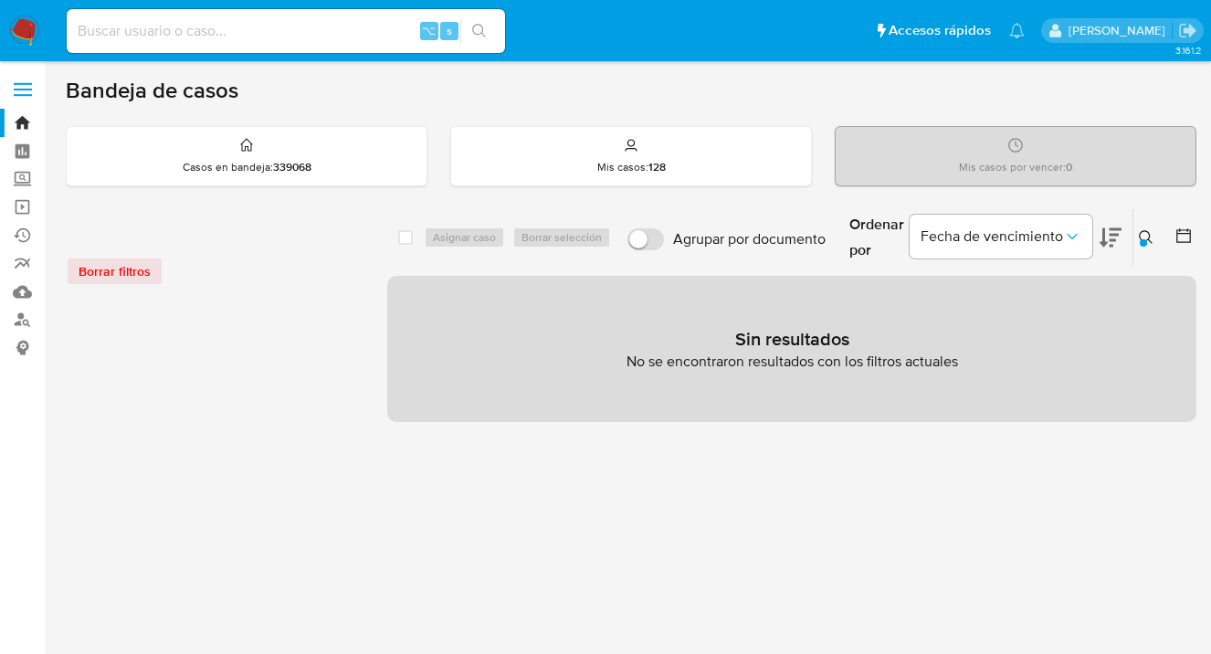
click at [1145, 236] on icon at bounding box center [1146, 237] width 15 height 15
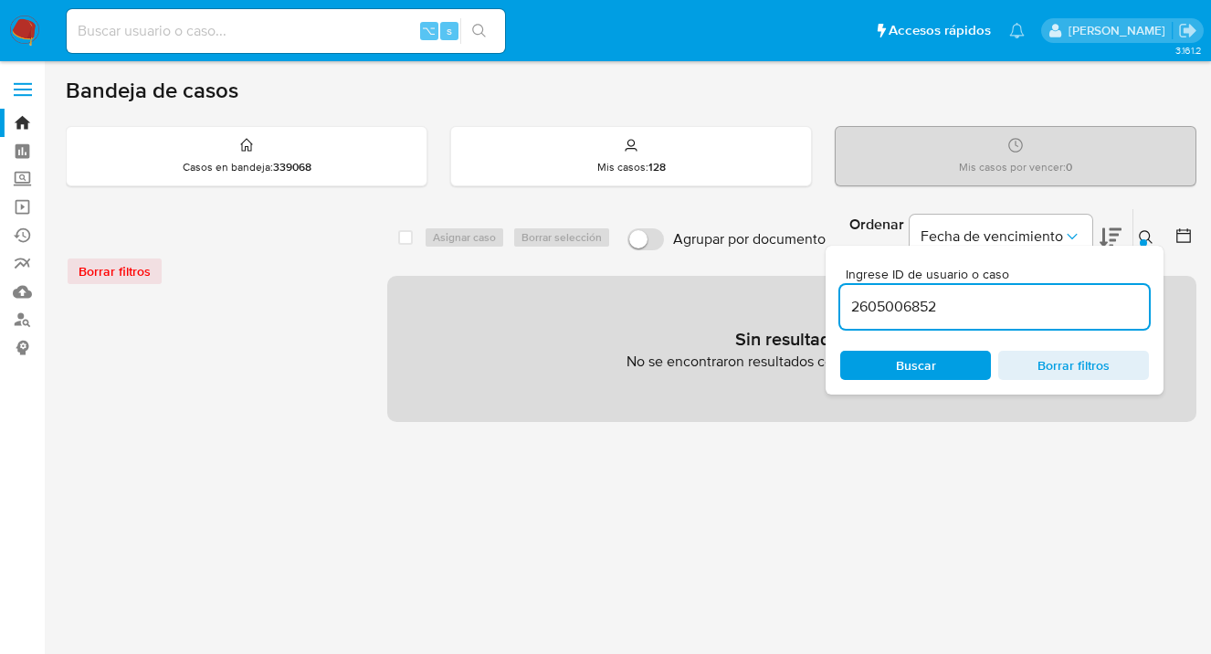
click at [1042, 311] on input "2605006852" at bounding box center [994, 307] width 309 height 24
drag, startPoint x: 943, startPoint y: 310, endPoint x: 821, endPoint y: 296, distance: 122.3
click at [821, 296] on div "select-all-cases-checkbox Asignar caso Borrar selección Agrupar por documento O…" at bounding box center [791, 315] width 809 height 214
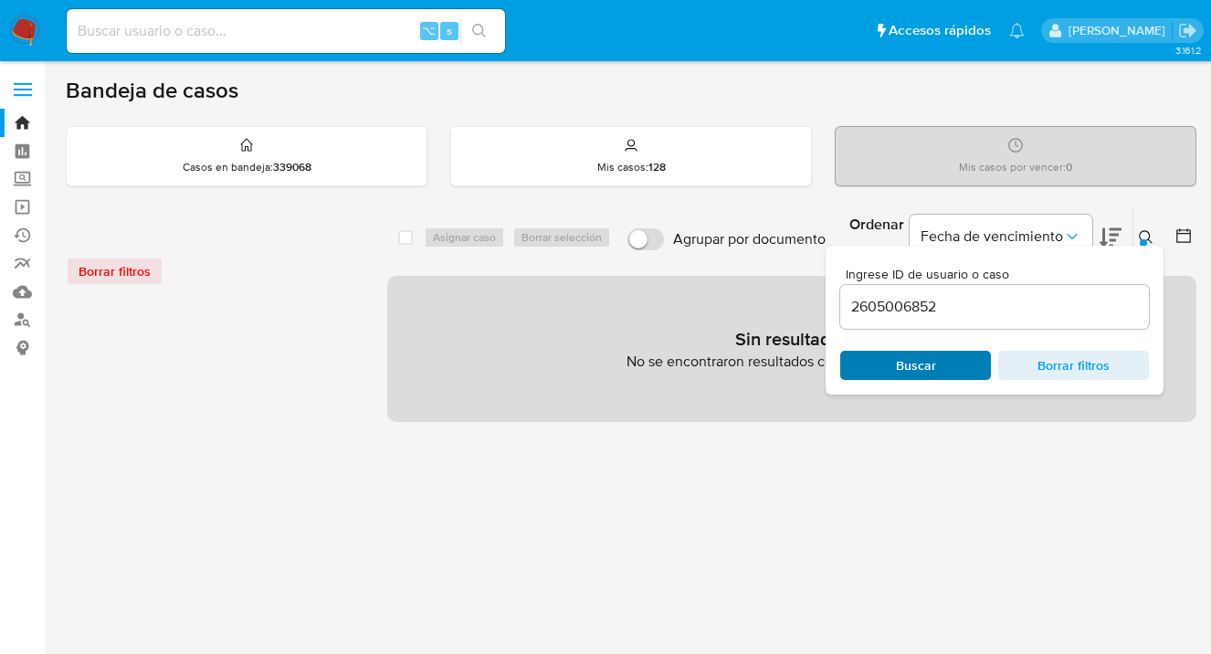
click at [939, 367] on span "Buscar" at bounding box center [915, 366] width 125 height 26
click at [123, 265] on div "Borrar filtros" at bounding box center [212, 271] width 292 height 29
click at [1141, 234] on icon at bounding box center [1146, 237] width 15 height 15
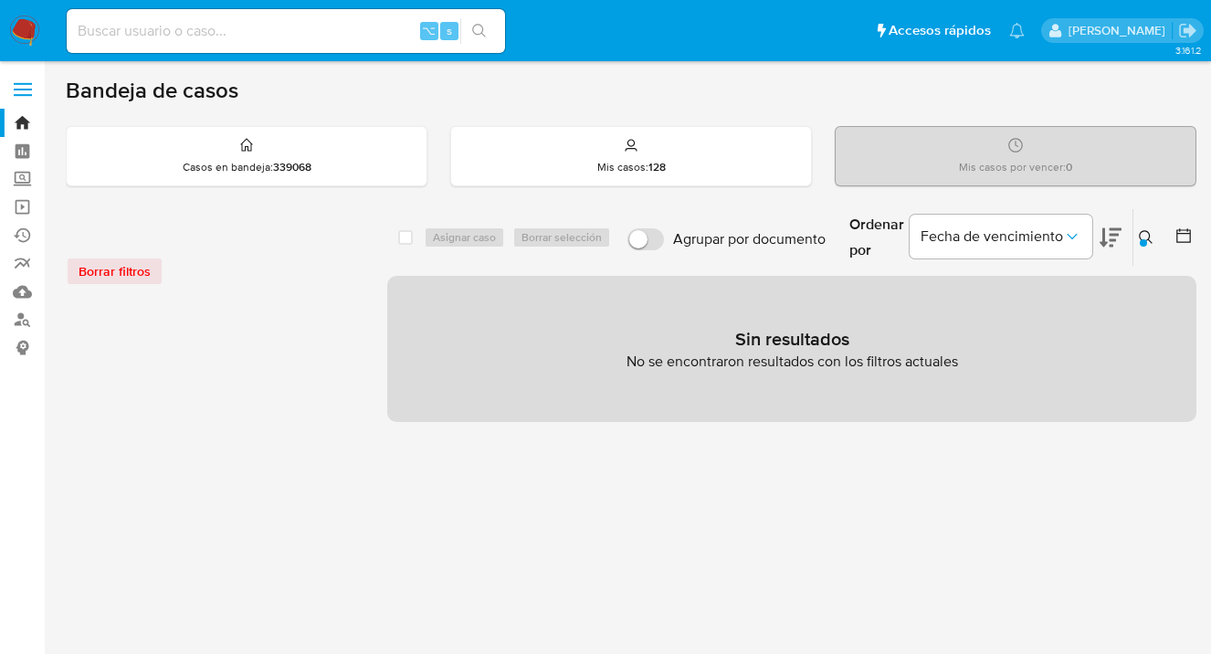
drag, startPoint x: 1153, startPoint y: 237, endPoint x: 1089, endPoint y: 265, distance: 69.6
click at [1151, 237] on icon at bounding box center [1146, 237] width 15 height 15
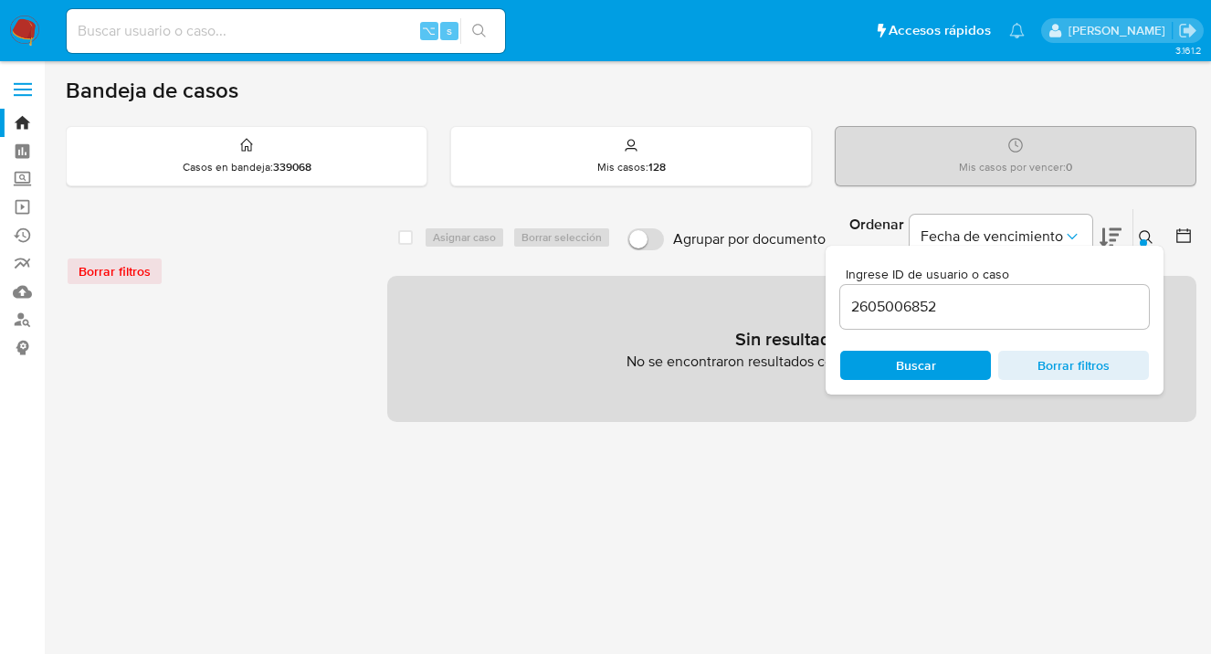
click at [938, 308] on input "2605006852" at bounding box center [994, 307] width 309 height 24
click at [918, 365] on span "Buscar" at bounding box center [916, 365] width 40 height 29
click at [1148, 236] on icon at bounding box center [1146, 237] width 15 height 15
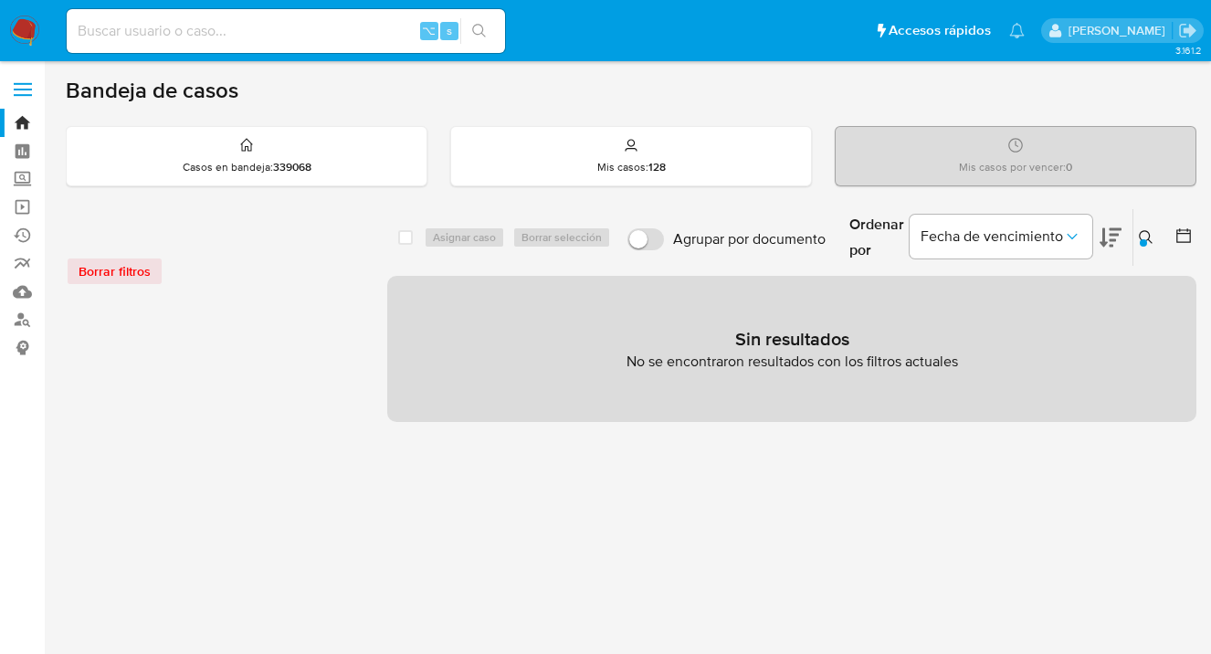
drag, startPoint x: 1142, startPoint y: 236, endPoint x: 1015, endPoint y: 305, distance: 144.7
click at [1142, 236] on icon at bounding box center [1146, 237] width 15 height 15
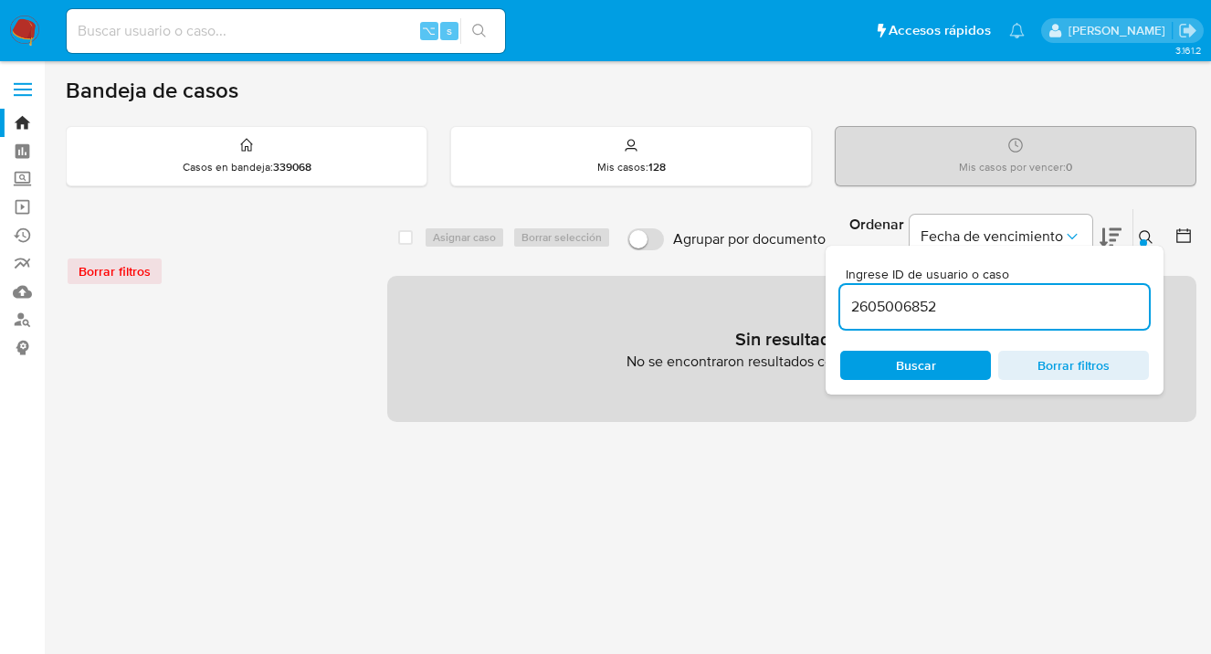
drag, startPoint x: 959, startPoint y: 304, endPoint x: 817, endPoint y: 315, distance: 142.9
click at [817, 314] on div "select-all-cases-checkbox Asignar caso Borrar selección Agrupar por documento O…" at bounding box center [791, 315] width 809 height 214
drag, startPoint x: 912, startPoint y: 354, endPoint x: 913, endPoint y: 364, distance: 9.3
click at [912, 357] on span "Buscar" at bounding box center [916, 365] width 40 height 29
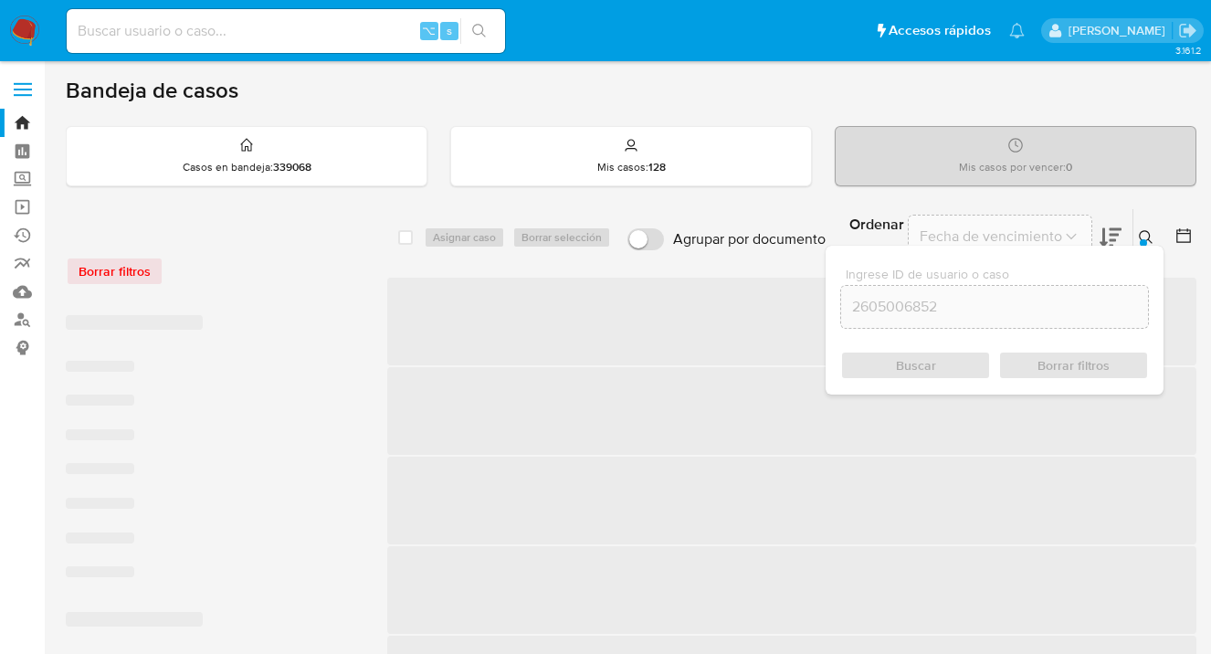
click at [913, 364] on div "Buscar Borrar filtros" at bounding box center [994, 365] width 309 height 29
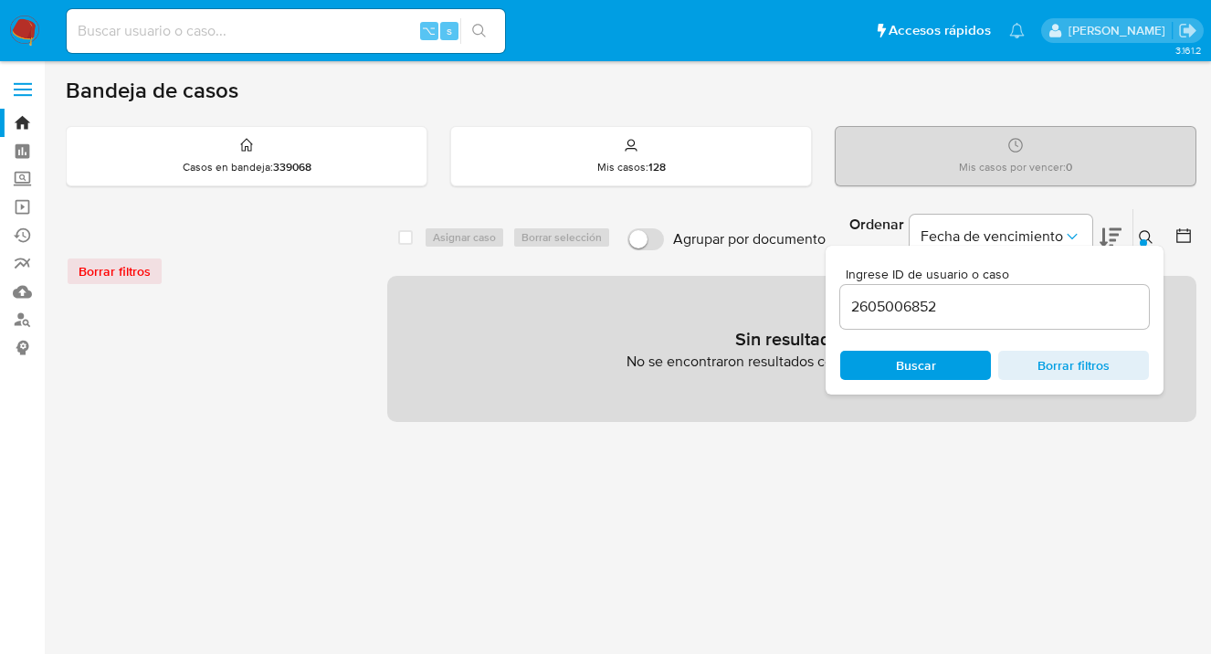
click at [913, 364] on span "Buscar" at bounding box center [916, 365] width 40 height 29
click at [1149, 234] on icon at bounding box center [1146, 237] width 14 height 14
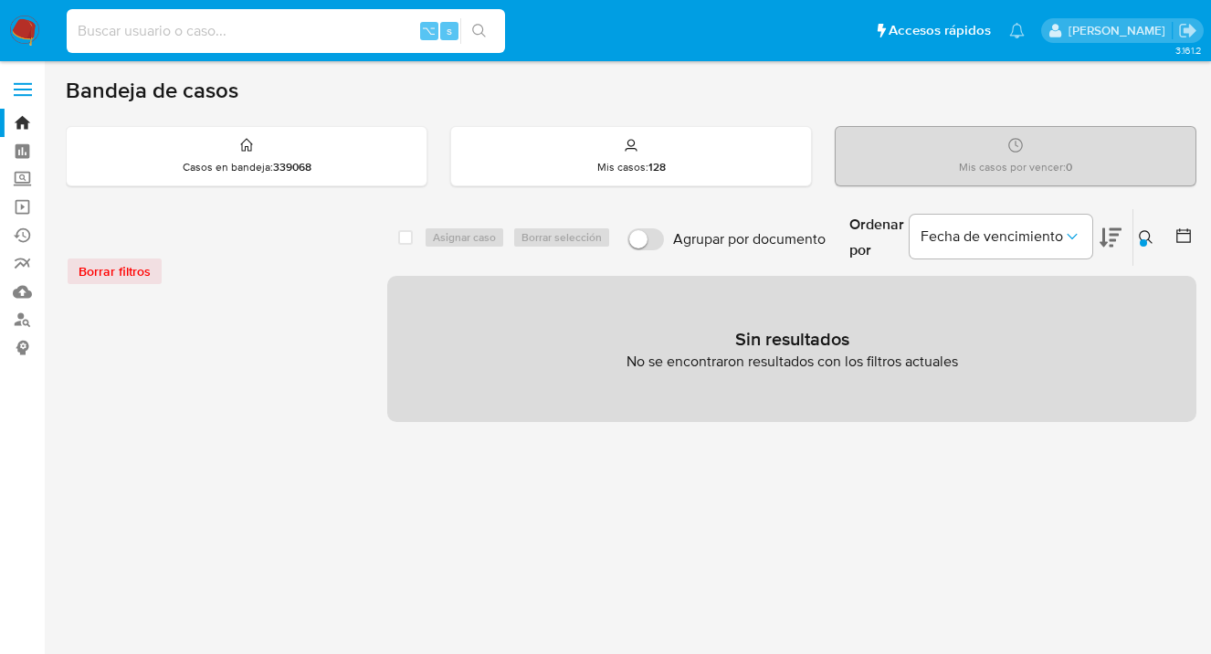
click at [269, 25] on input at bounding box center [286, 31] width 438 height 24
paste input "2605006852"
type input "2605006852"
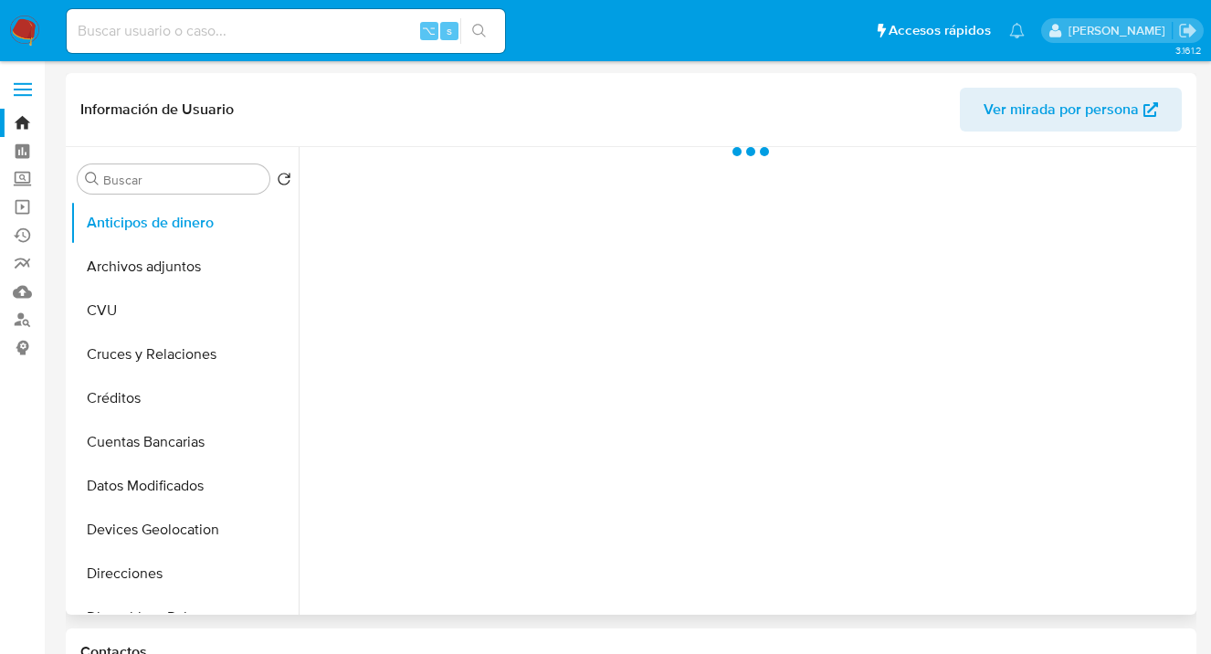
select select "10"
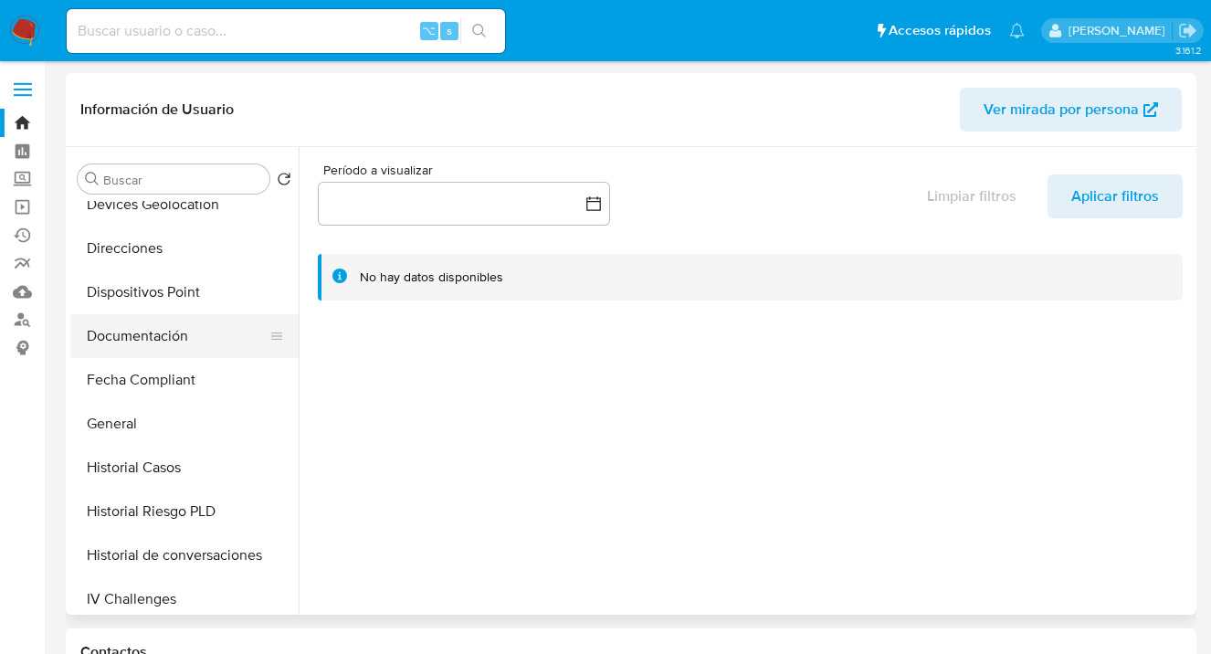
scroll to position [326, 0]
click at [184, 332] on button "Documentación" at bounding box center [177, 335] width 214 height 44
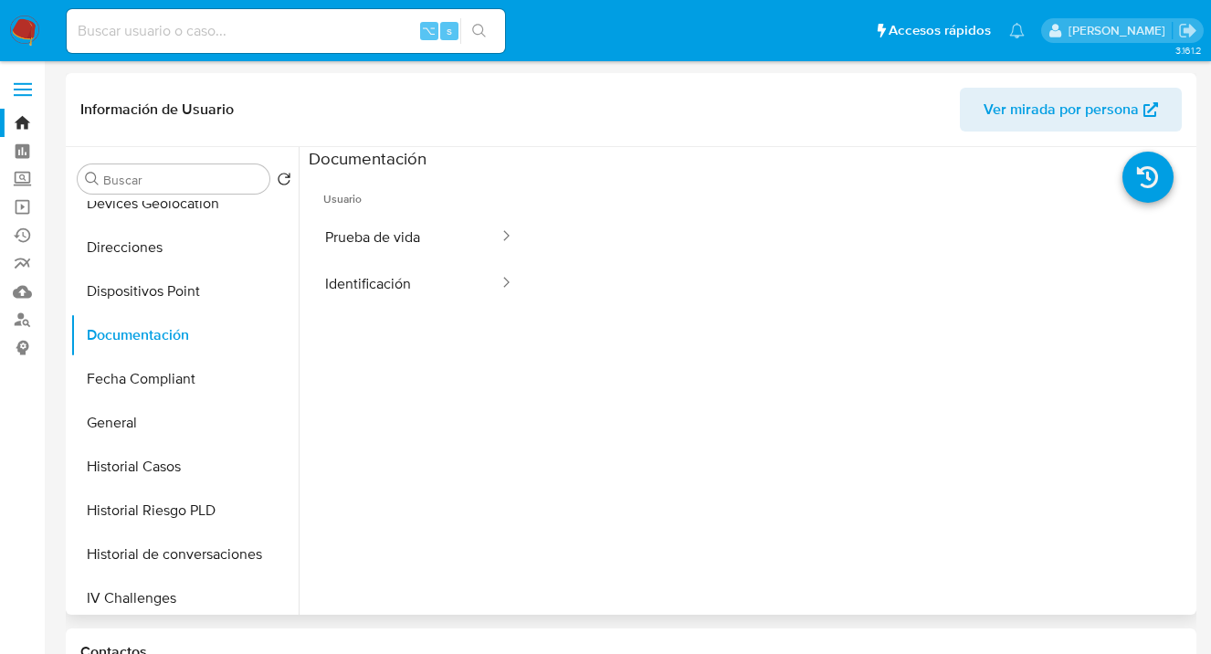
click at [1066, 117] on span "Ver mirada por persona" at bounding box center [1061, 110] width 155 height 44
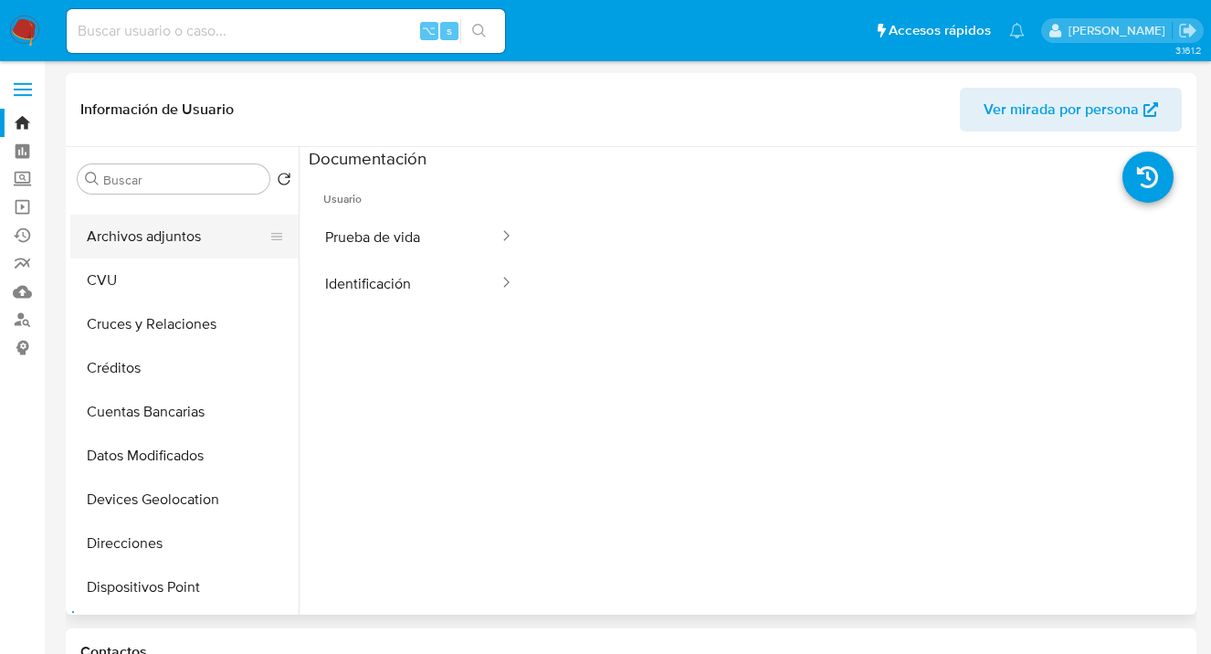
scroll to position [0, 0]
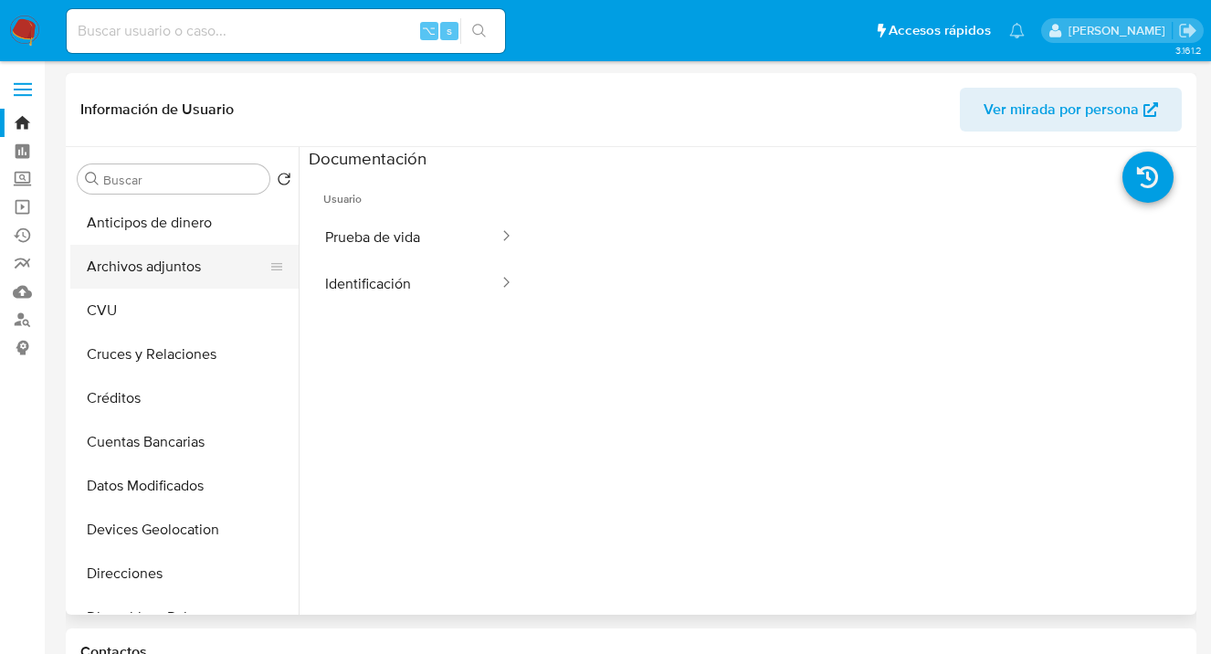
drag, startPoint x: 196, startPoint y: 269, endPoint x: 288, endPoint y: 260, distance: 91.7
click at [196, 269] on button "Archivos adjuntos" at bounding box center [177, 267] width 214 height 44
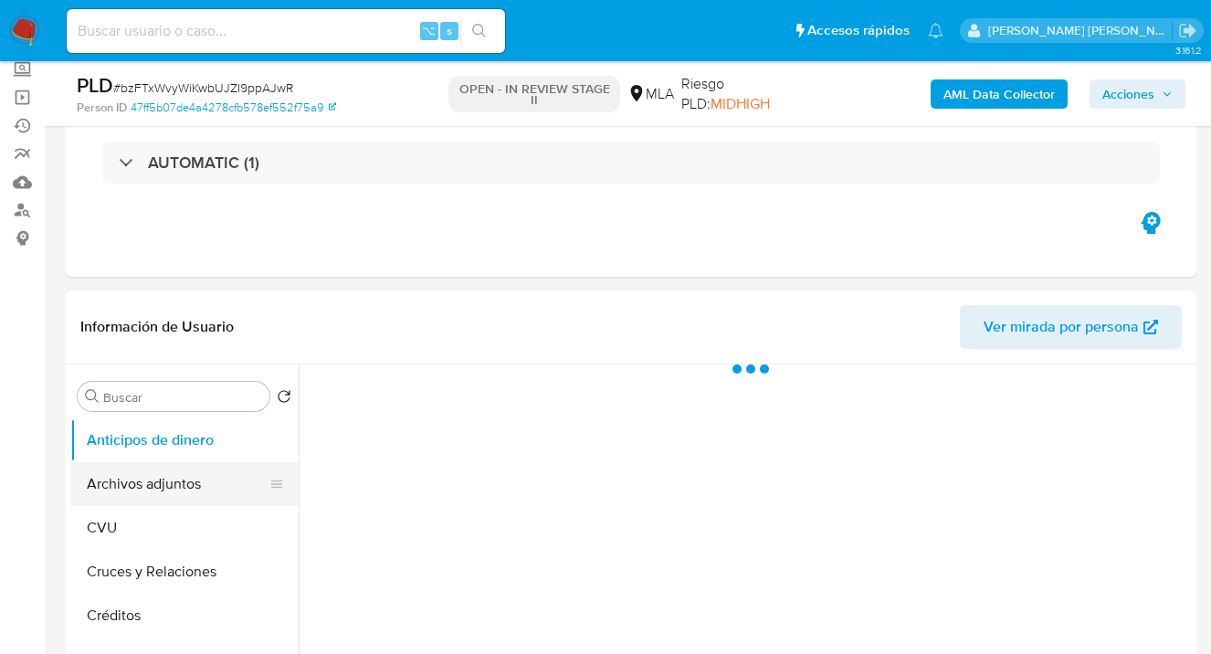
scroll to position [123, 0]
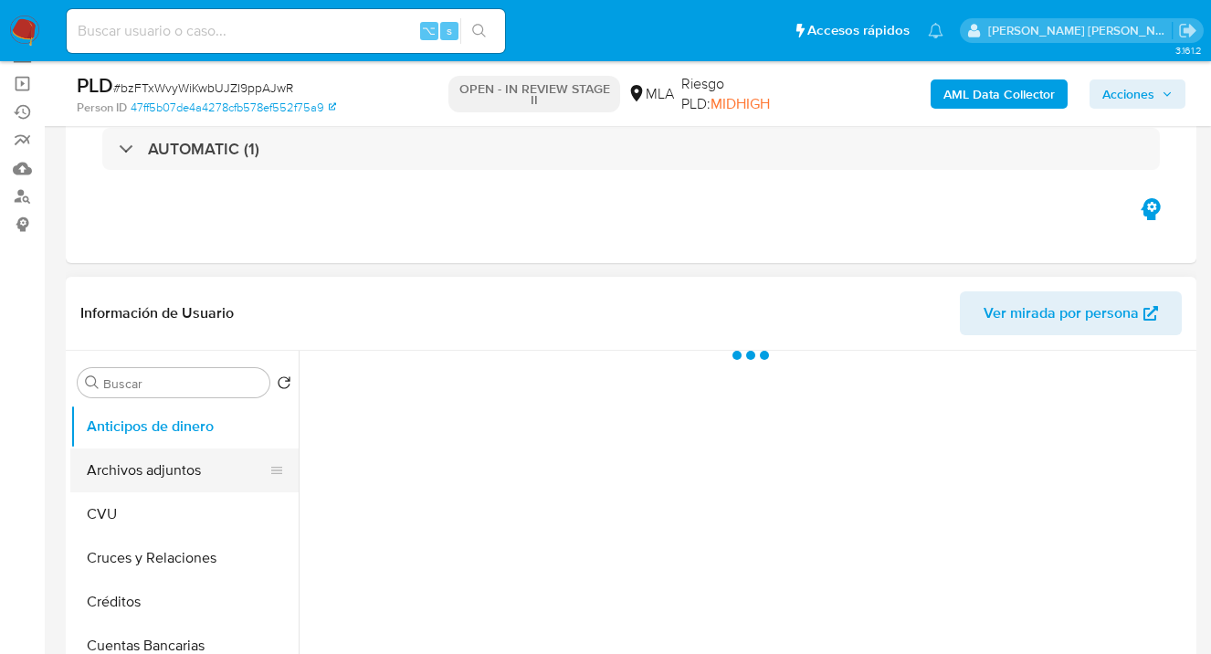
select select "10"
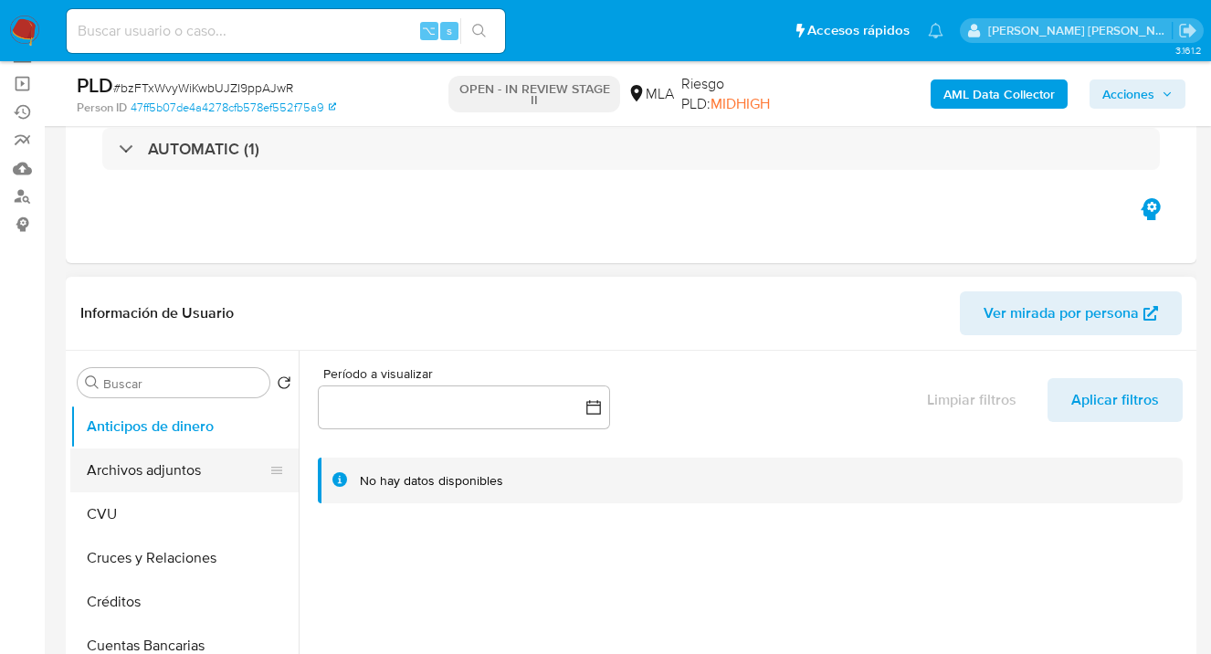
drag, startPoint x: 176, startPoint y: 468, endPoint x: 189, endPoint y: 457, distance: 16.8
click at [176, 468] on button "Archivos adjuntos" at bounding box center [177, 470] width 214 height 44
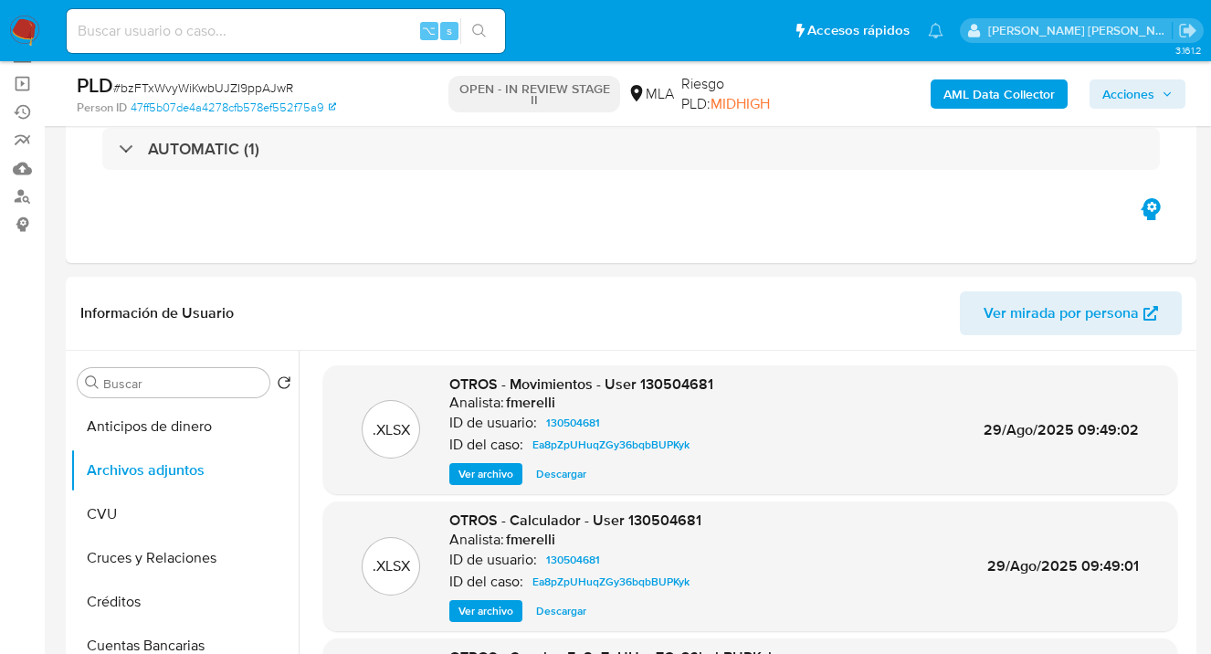
click at [978, 94] on b "AML Data Collector" at bounding box center [999, 93] width 111 height 29
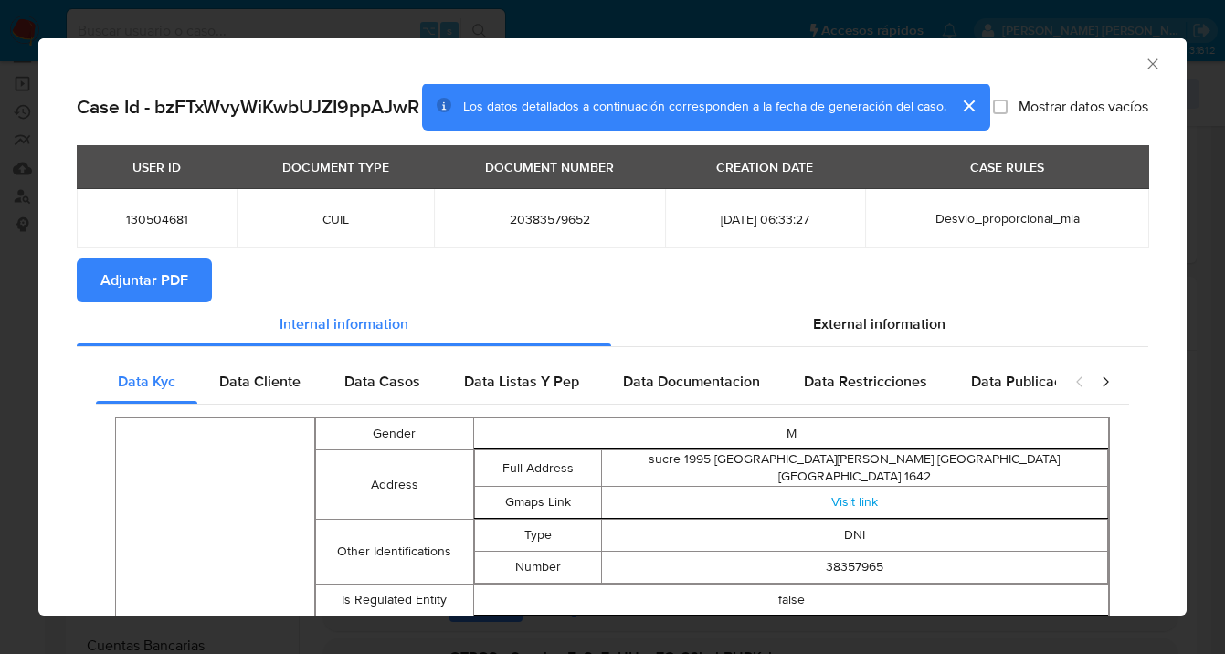
click at [99, 302] on button "Adjuntar PDF" at bounding box center [144, 280] width 135 height 44
click at [1144, 64] on icon "Cerrar ventana" at bounding box center [1153, 64] width 18 height 18
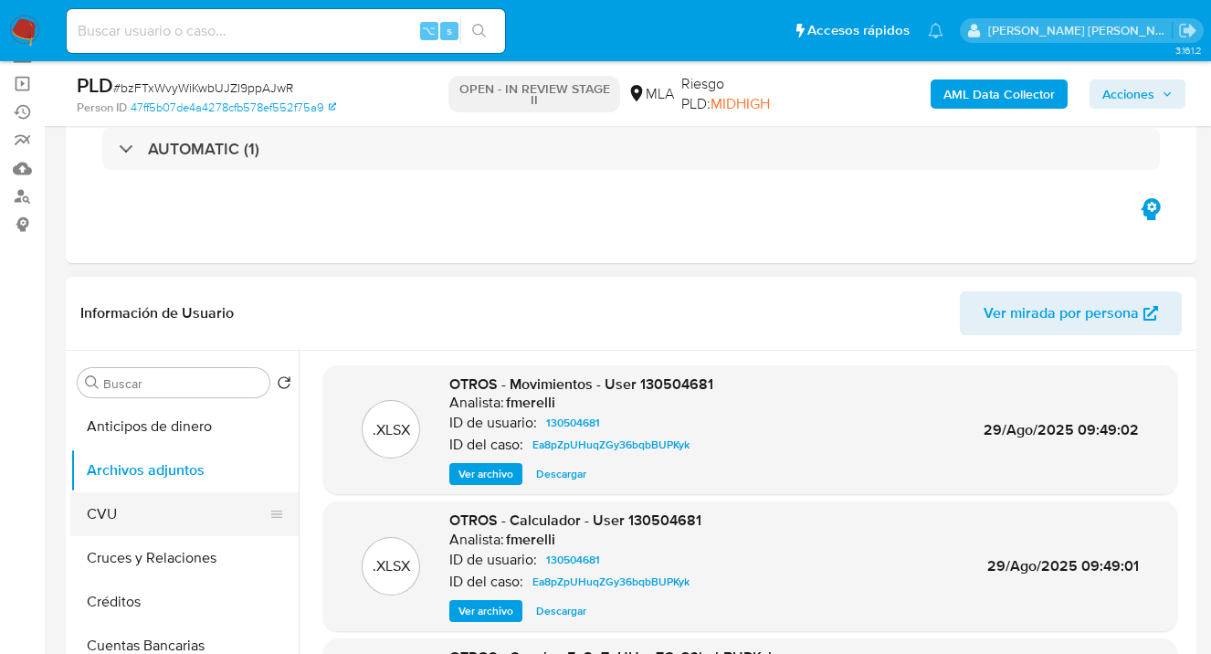
click at [147, 510] on button "CVU" at bounding box center [177, 514] width 214 height 44
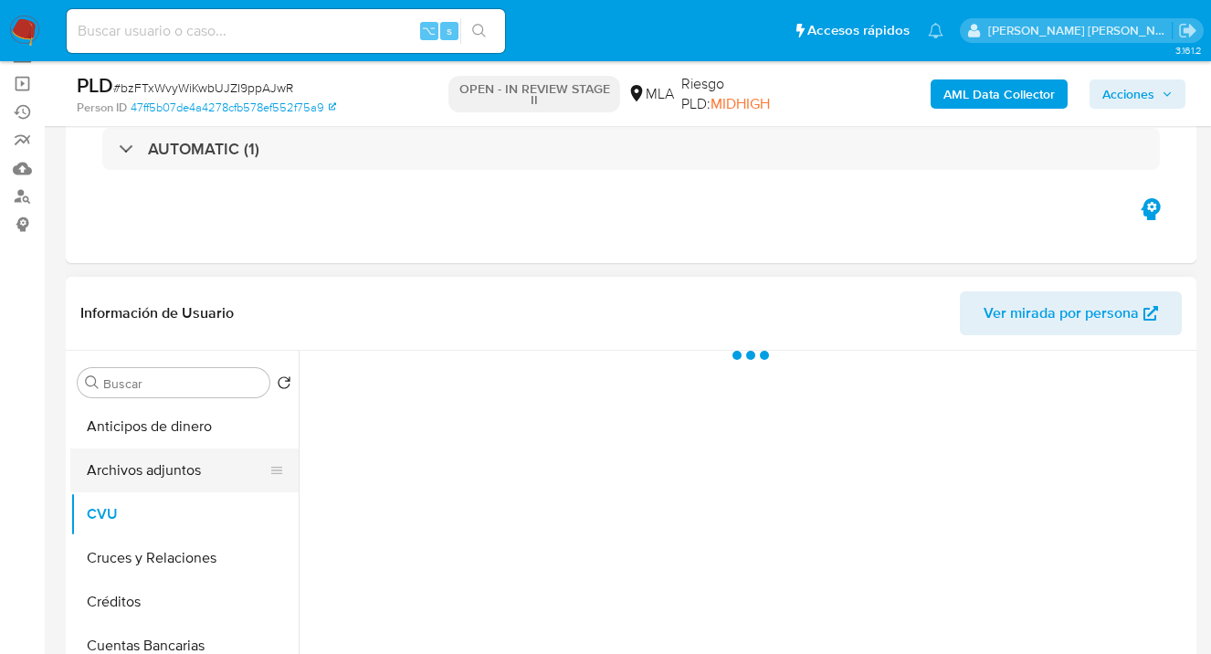
click at [178, 464] on button "Archivos adjuntos" at bounding box center [177, 470] width 214 height 44
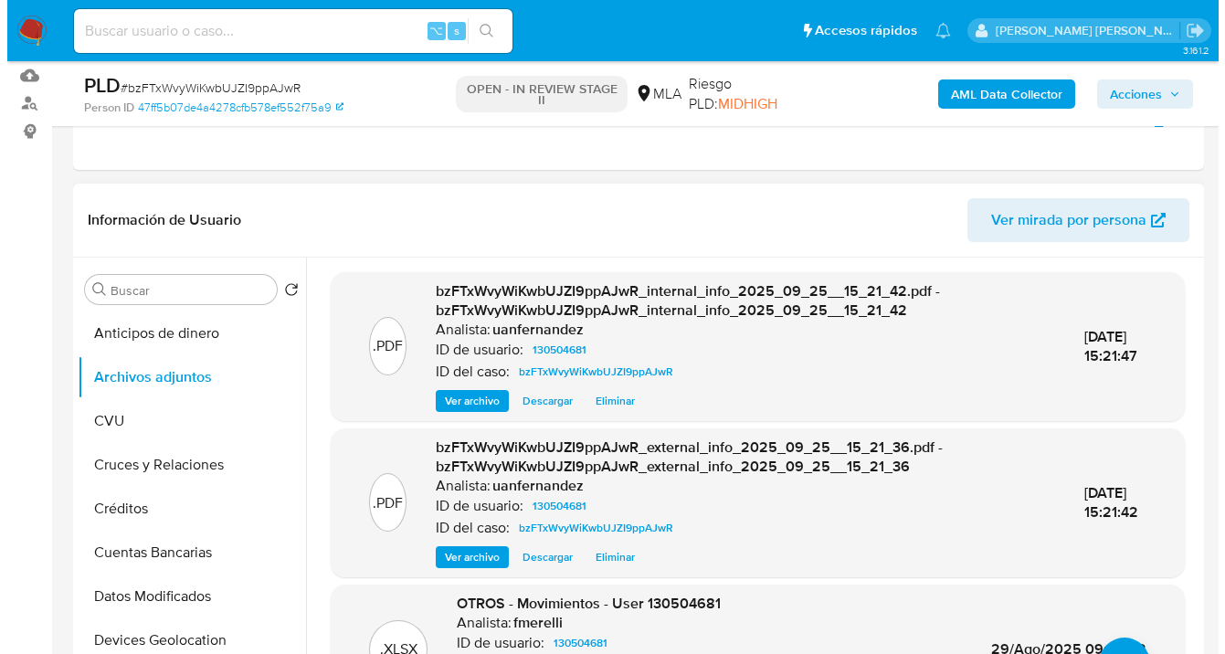
scroll to position [166, 0]
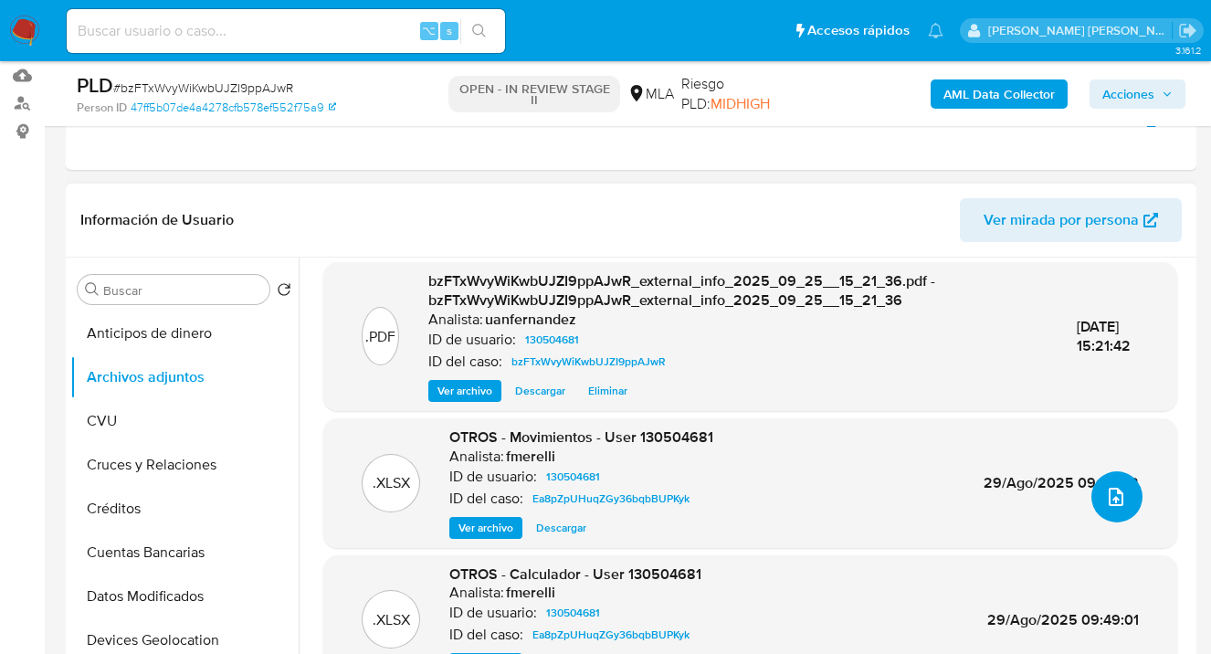
click at [1097, 484] on button "upload-file" at bounding box center [1117, 496] width 51 height 51
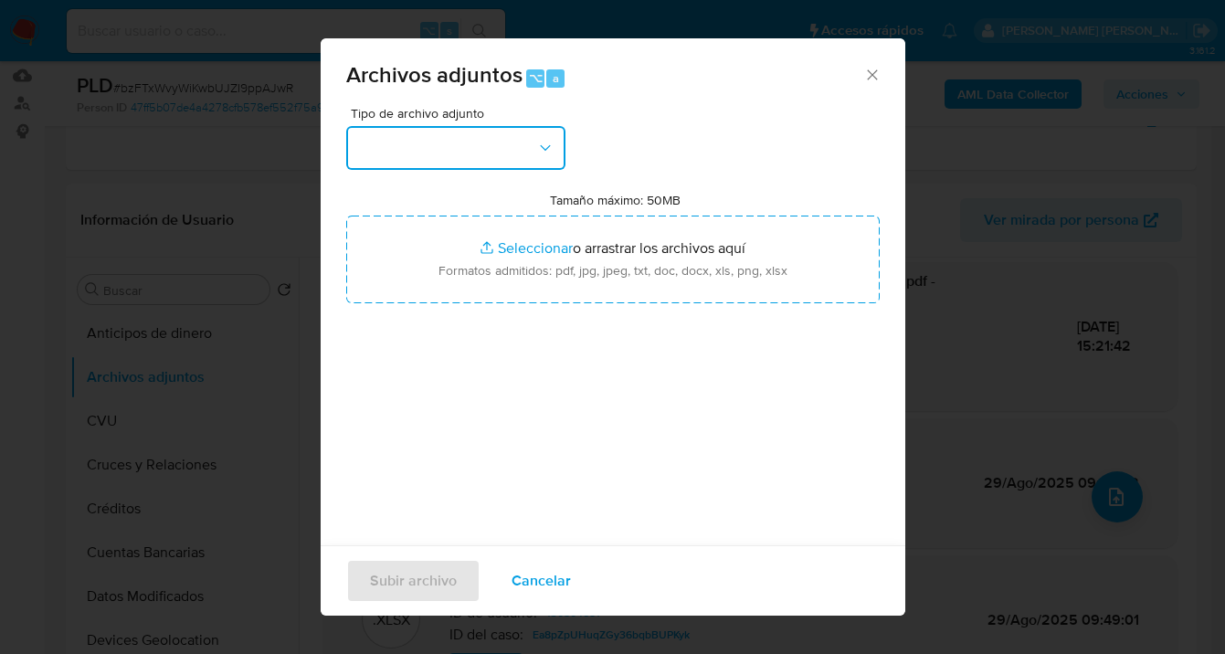
click at [554, 160] on button "button" at bounding box center [455, 148] width 219 height 44
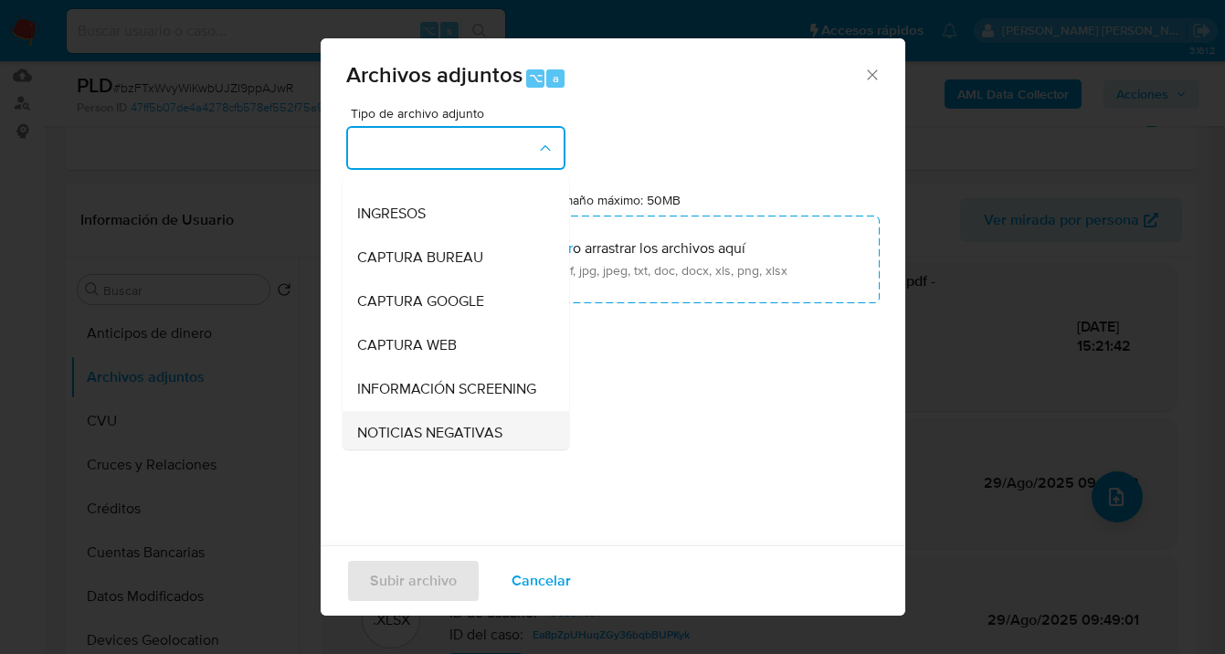
scroll to position [144, 0]
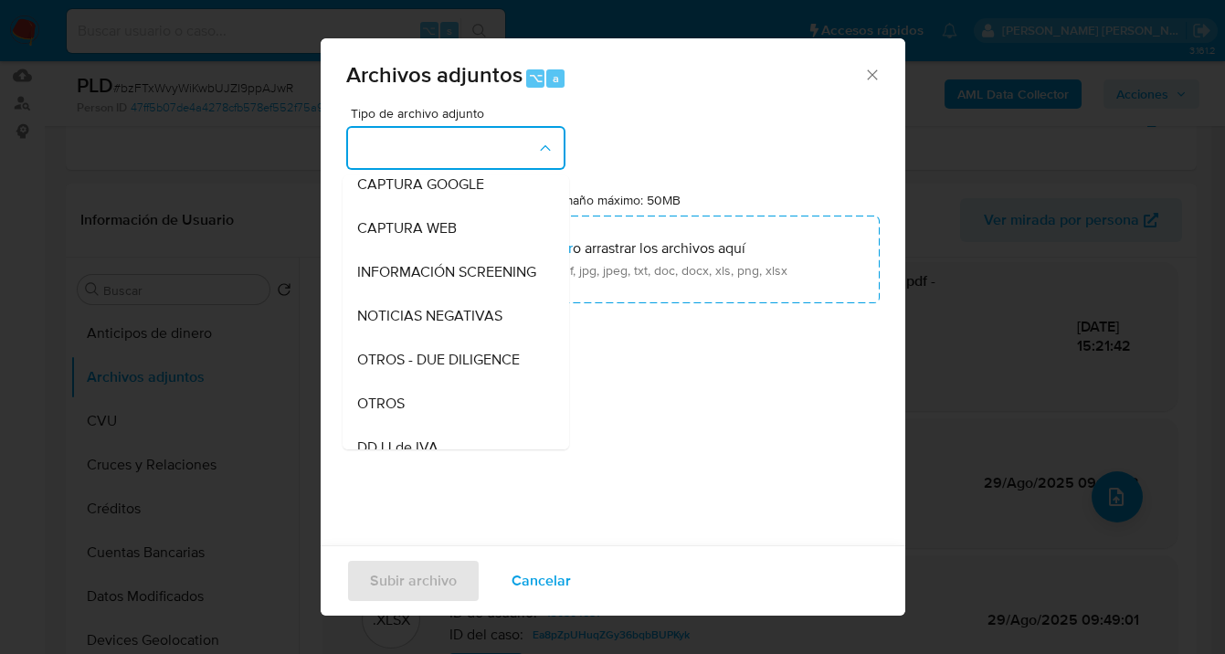
click at [448, 414] on div "OTROS" at bounding box center [450, 404] width 186 height 44
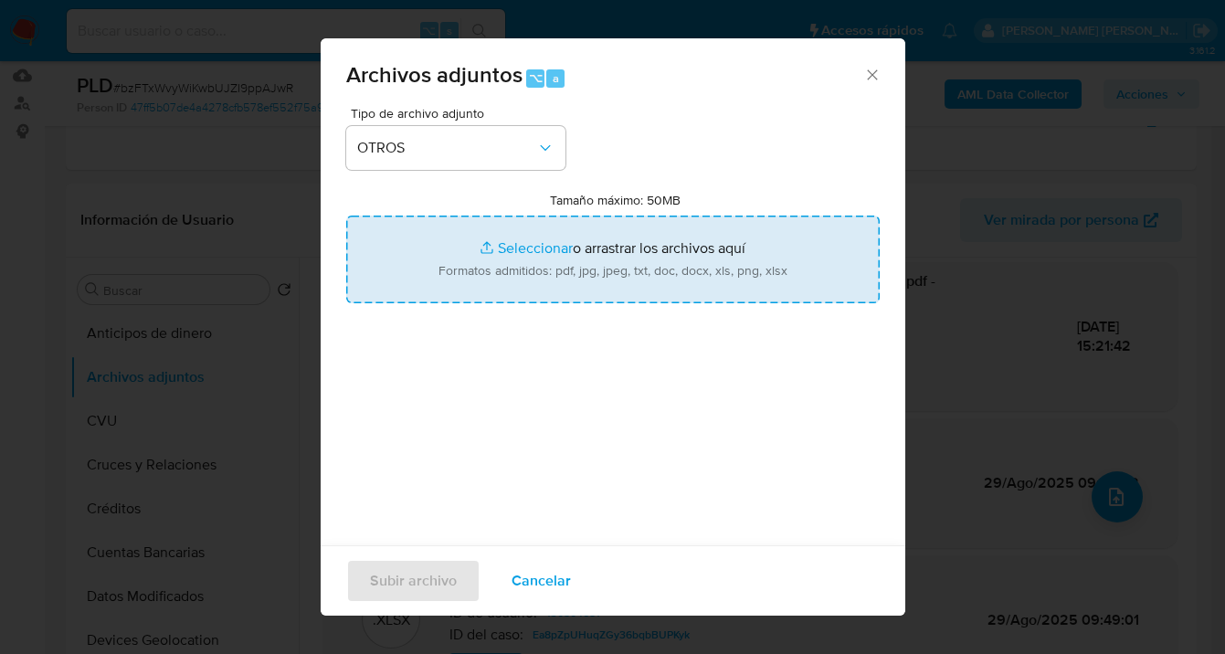
click at [565, 278] on input "Tamaño máximo: 50MB Seleccionar archivos" at bounding box center [612, 260] width 533 height 88
type input "C:\fakepath\130504681 Movimientos a agosto 2025.xlsx"
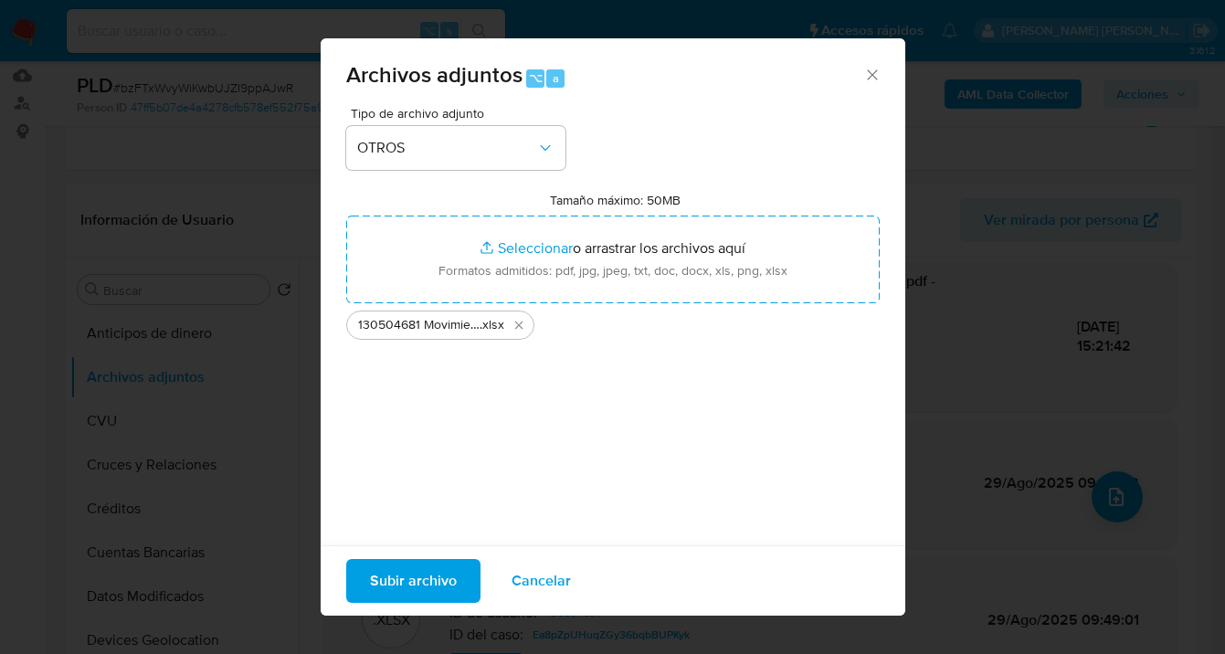
click at [406, 582] on span "Subir archivo" at bounding box center [413, 581] width 87 height 40
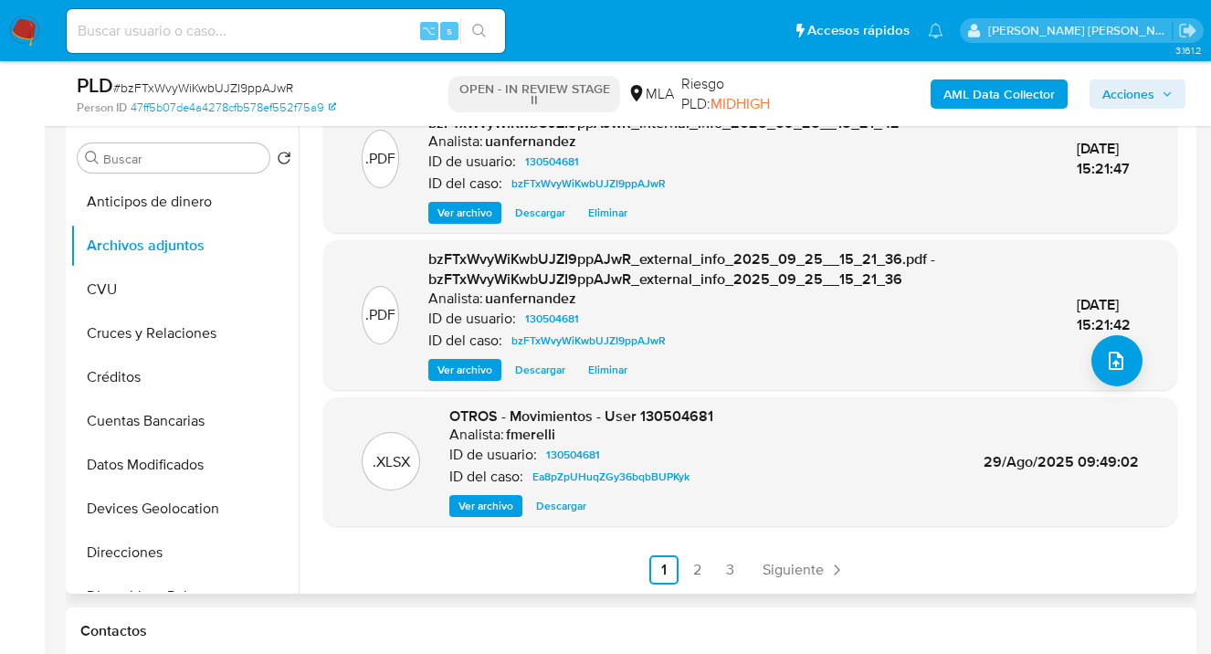
scroll to position [456, 0]
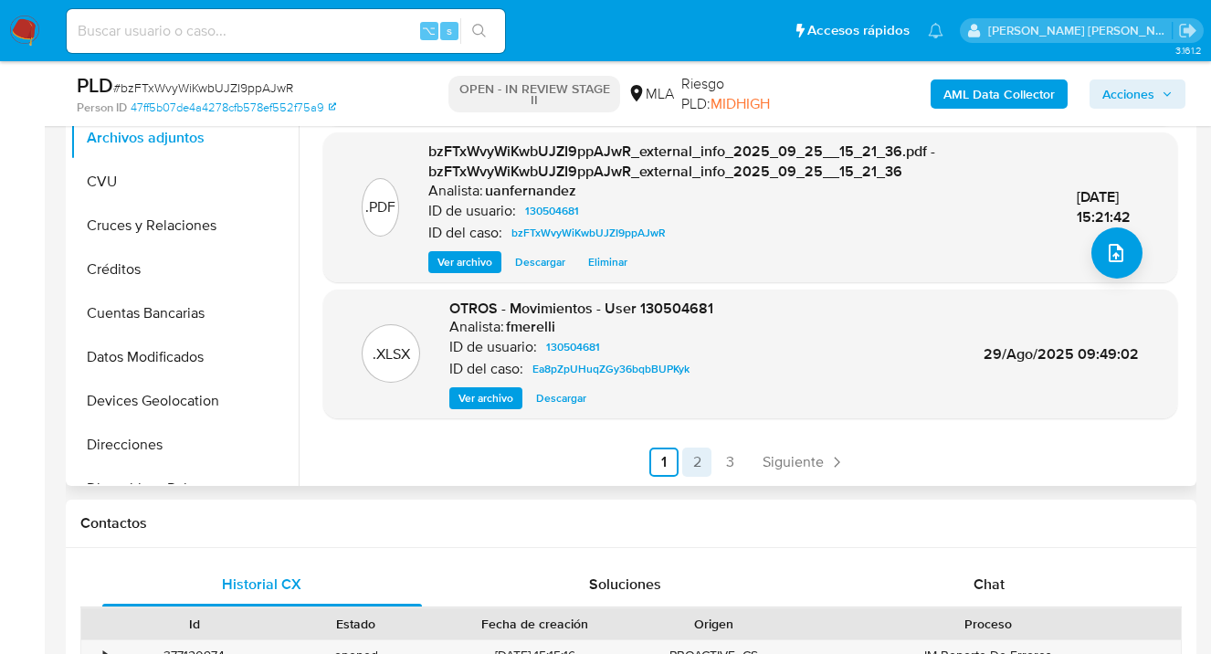
click at [695, 470] on link "2" at bounding box center [696, 462] width 29 height 29
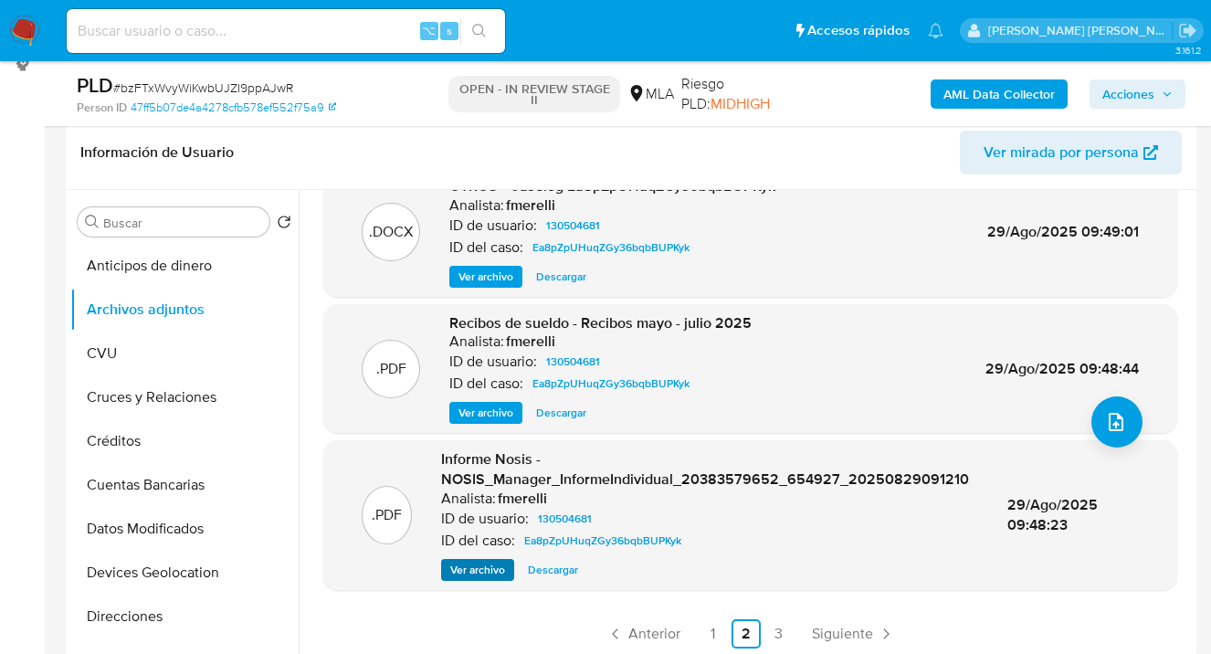
scroll to position [302, 0]
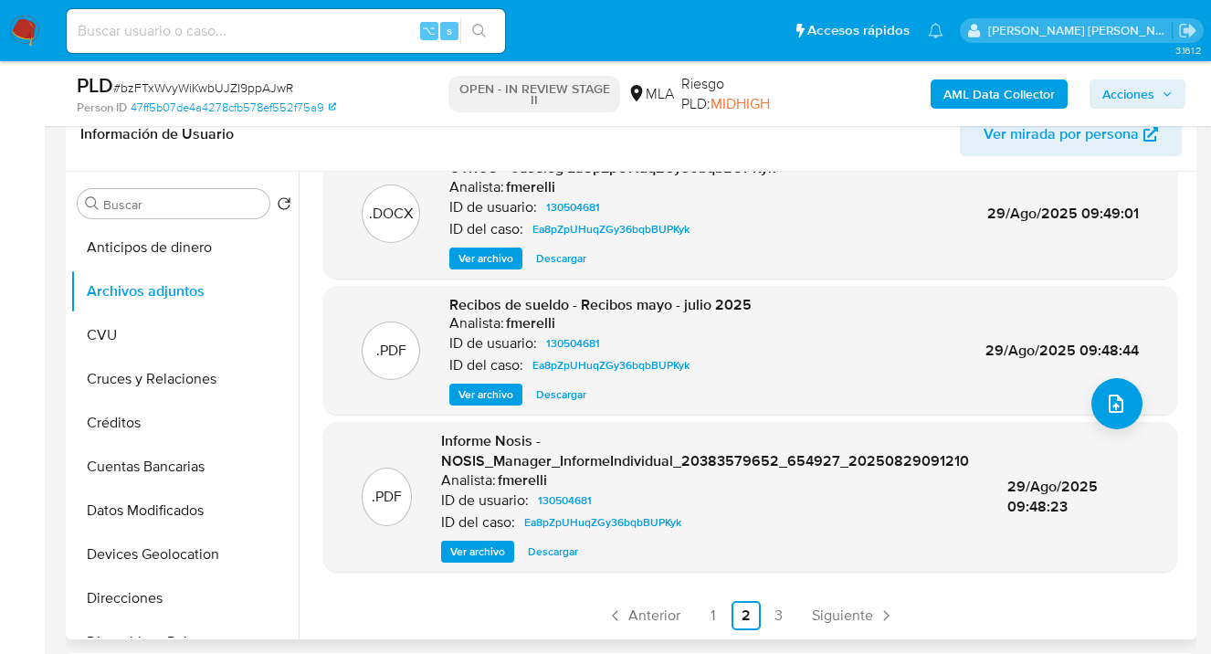
click at [482, 554] on span "Ver archivo" at bounding box center [477, 552] width 55 height 18
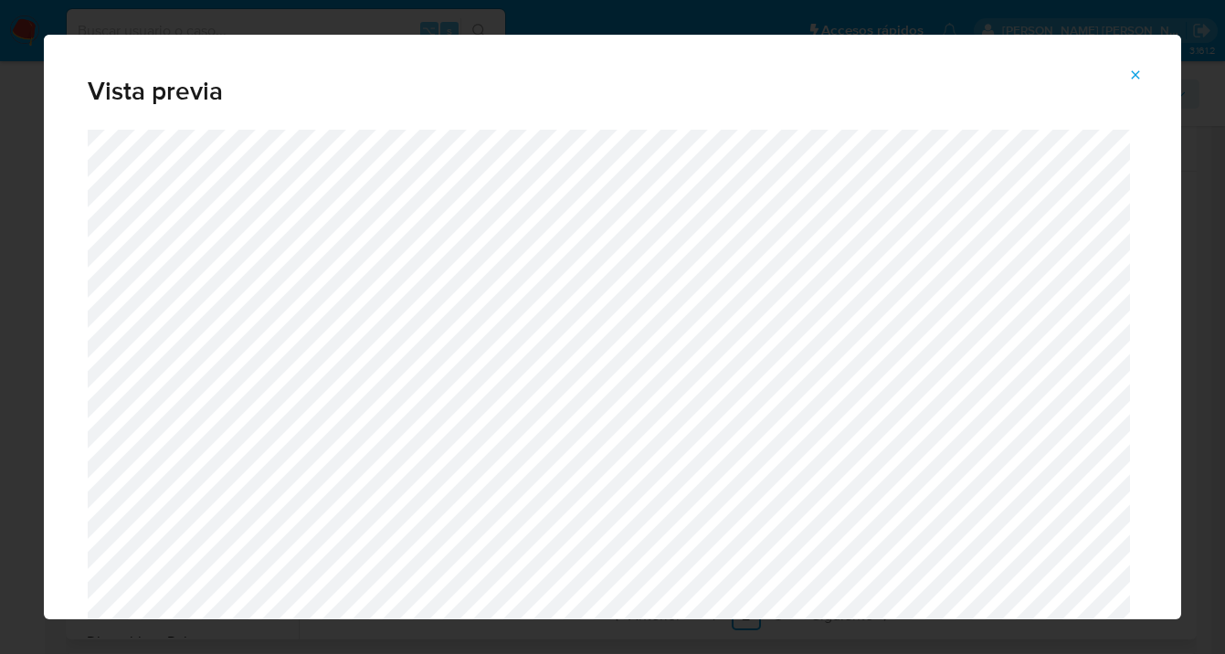
click at [1213, 206] on div "Vista previa" at bounding box center [612, 327] width 1225 height 654
click at [1143, 76] on button "Attachment preview" at bounding box center [1135, 74] width 40 height 29
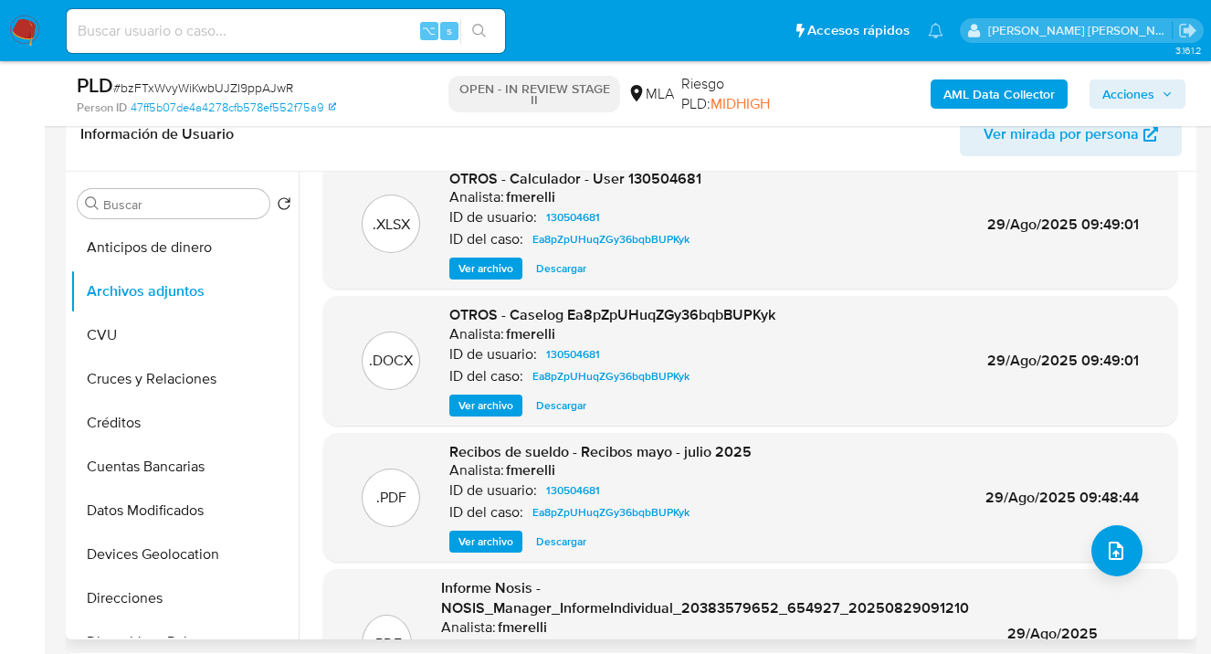
scroll to position [0, 0]
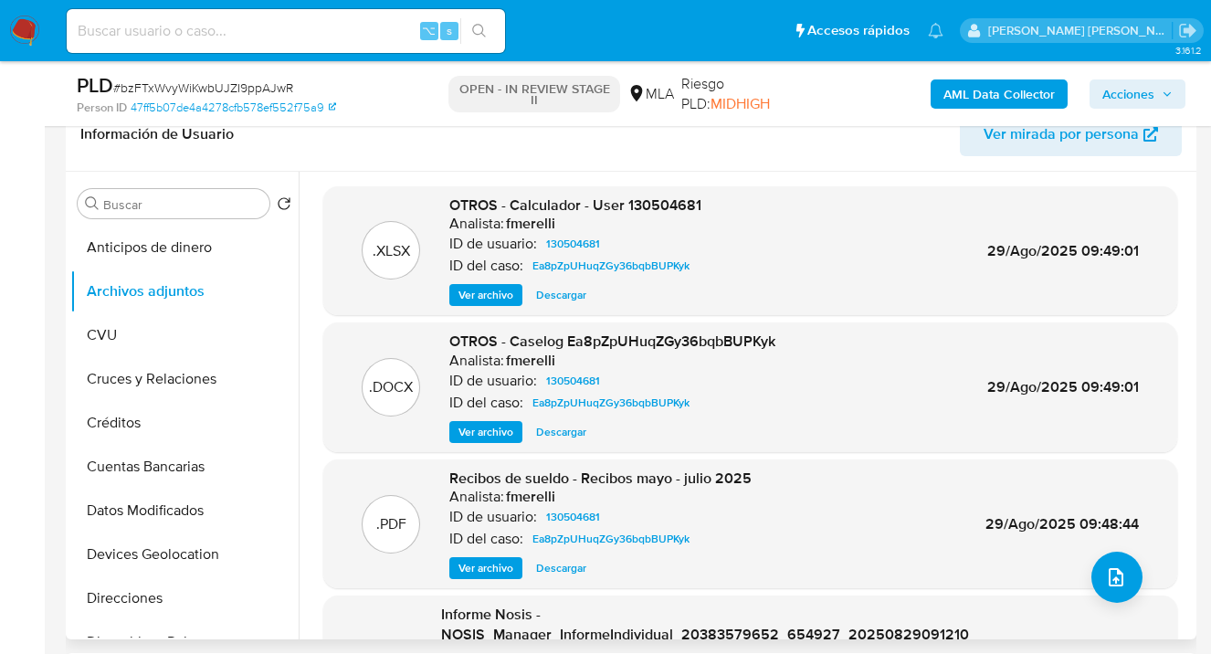
click at [554, 438] on span "Descargar" at bounding box center [561, 432] width 50 height 18
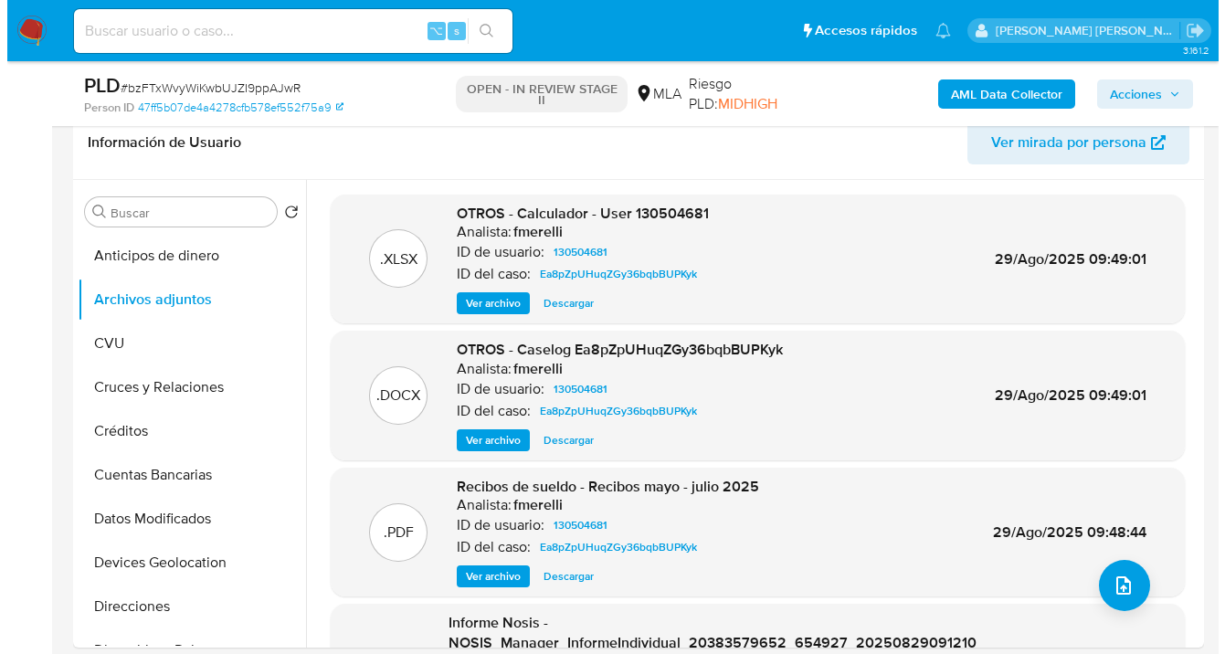
scroll to position [139, 0]
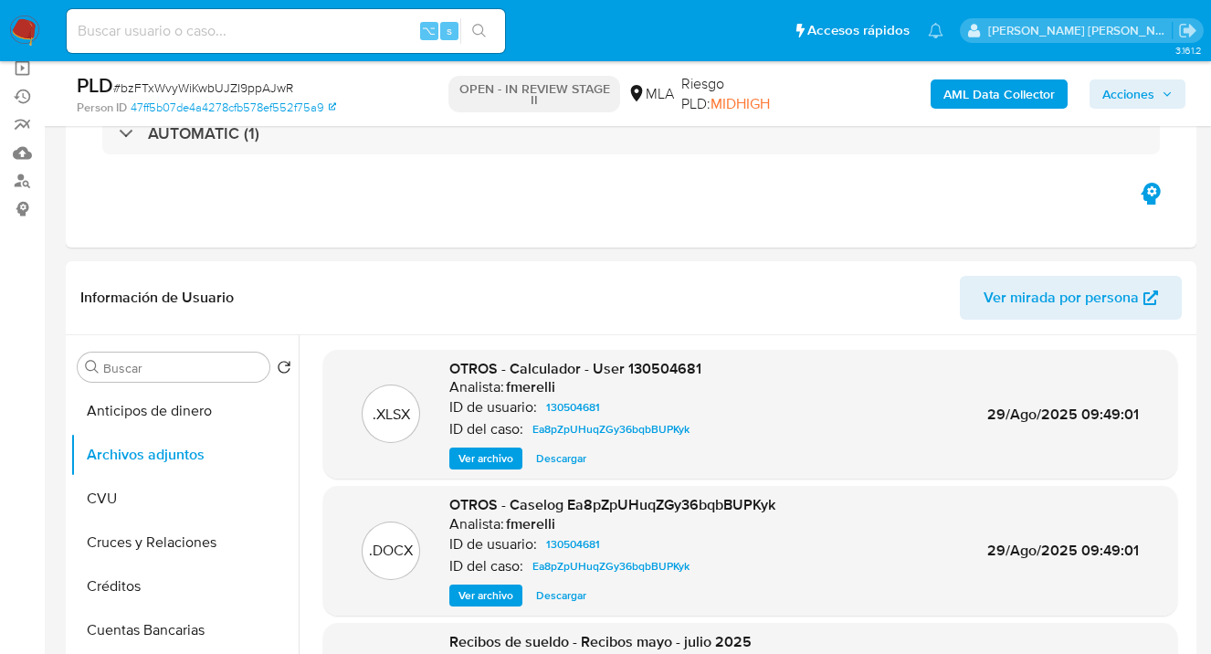
click at [977, 87] on b "AML Data Collector" at bounding box center [999, 93] width 111 height 29
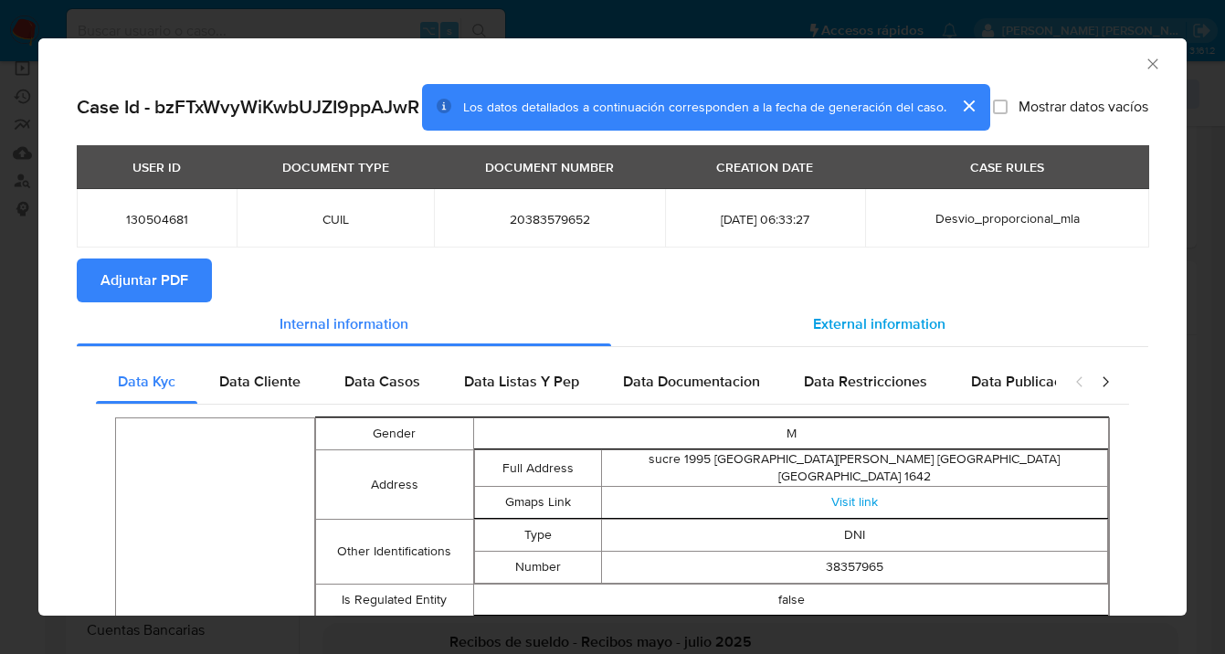
click at [838, 334] on span "External information" at bounding box center [879, 323] width 132 height 21
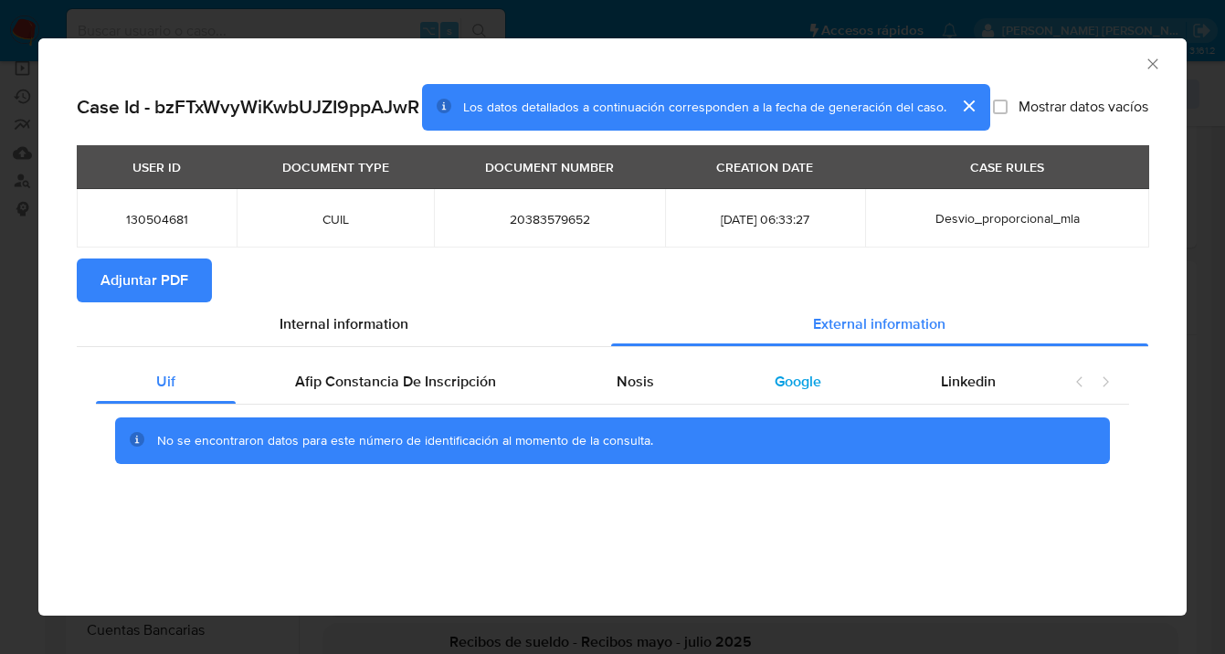
click at [796, 384] on span "Google" at bounding box center [798, 381] width 47 height 21
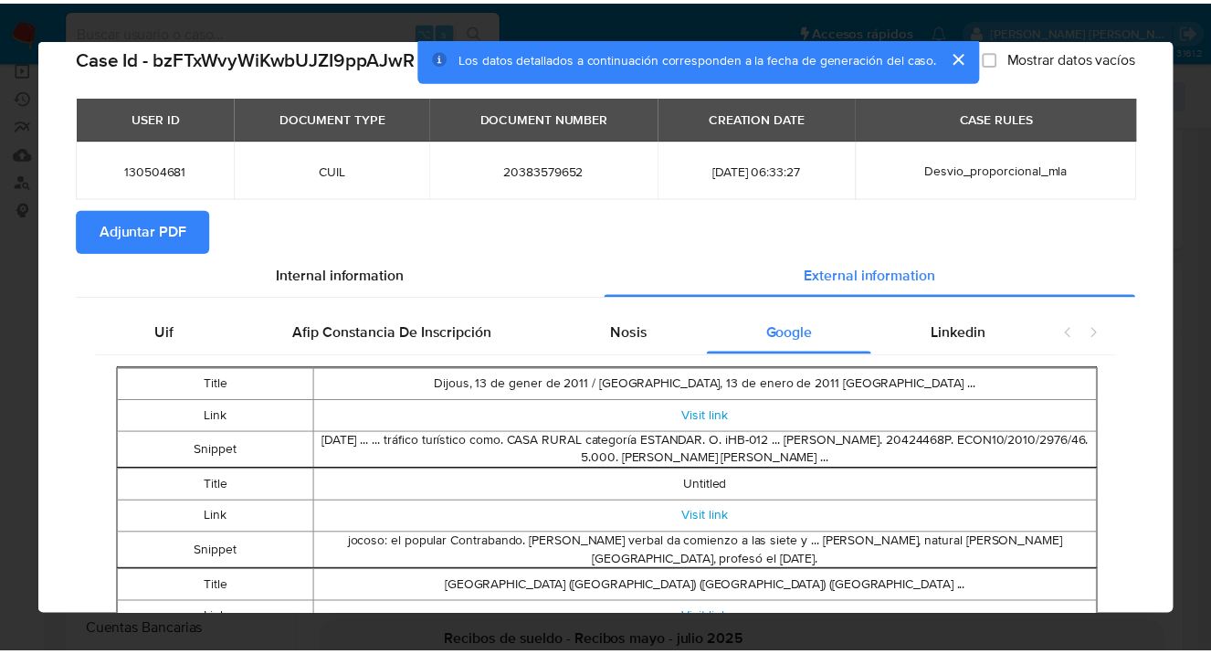
scroll to position [156, 0]
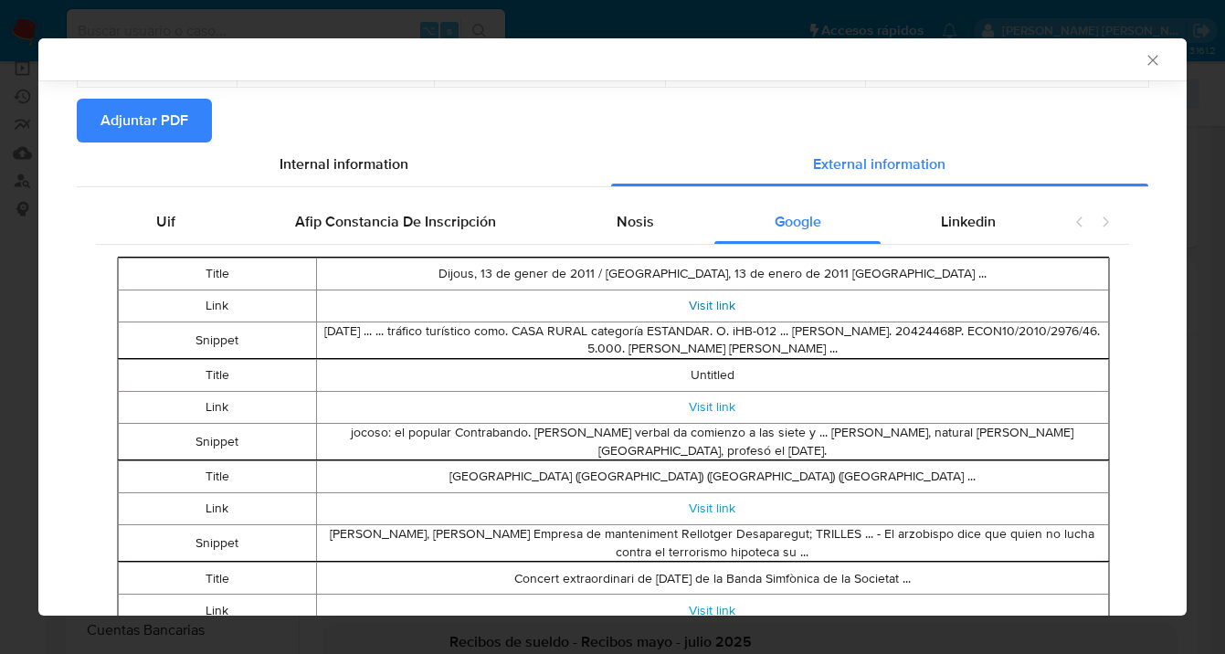
click at [699, 314] on link "Visit link" at bounding box center [712, 305] width 47 height 18
click at [1147, 60] on icon "Cerrar ventana" at bounding box center [1152, 60] width 10 height 10
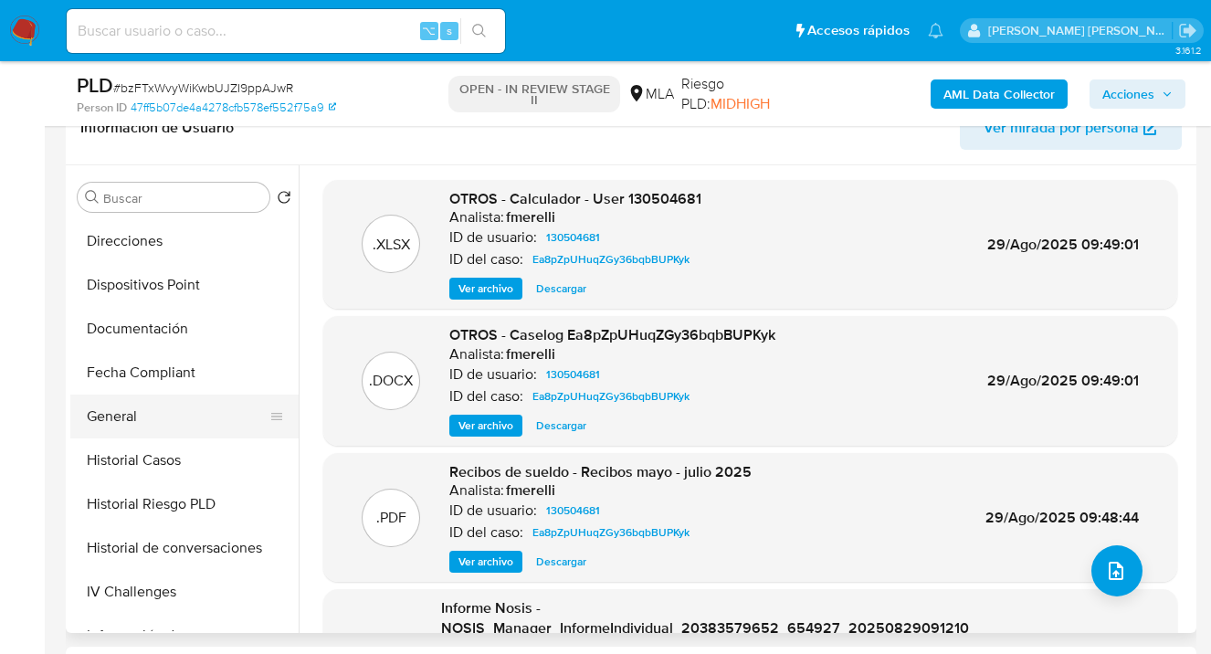
scroll to position [361, 0]
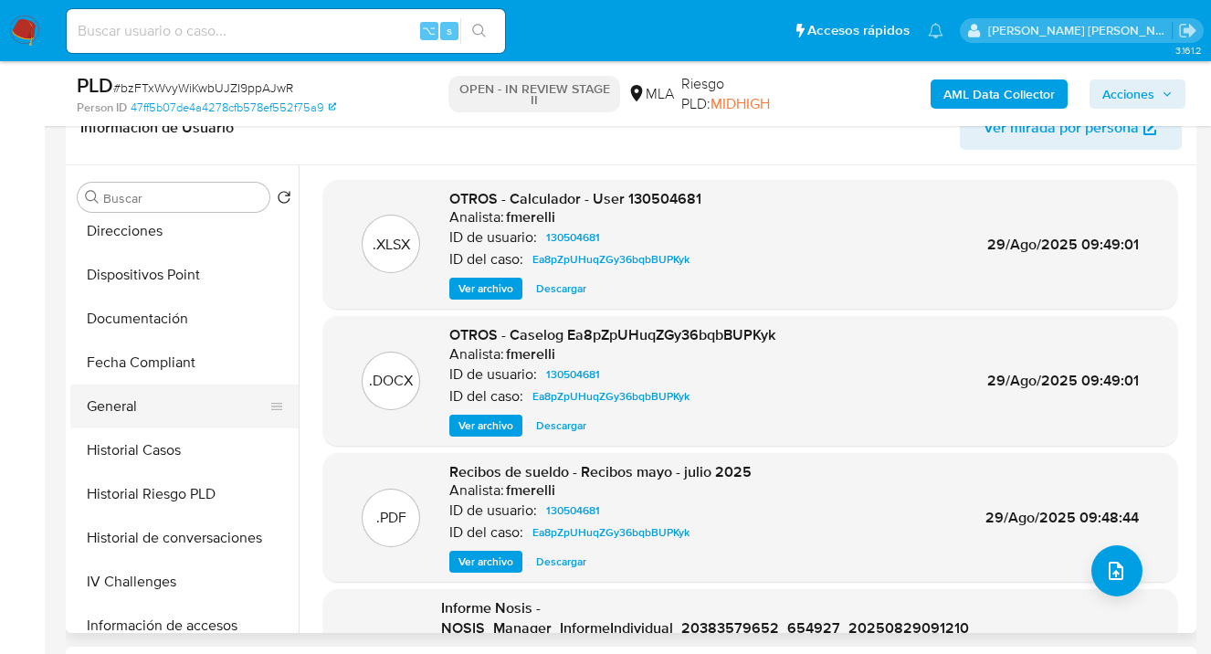
click at [194, 406] on button "General" at bounding box center [177, 407] width 214 height 44
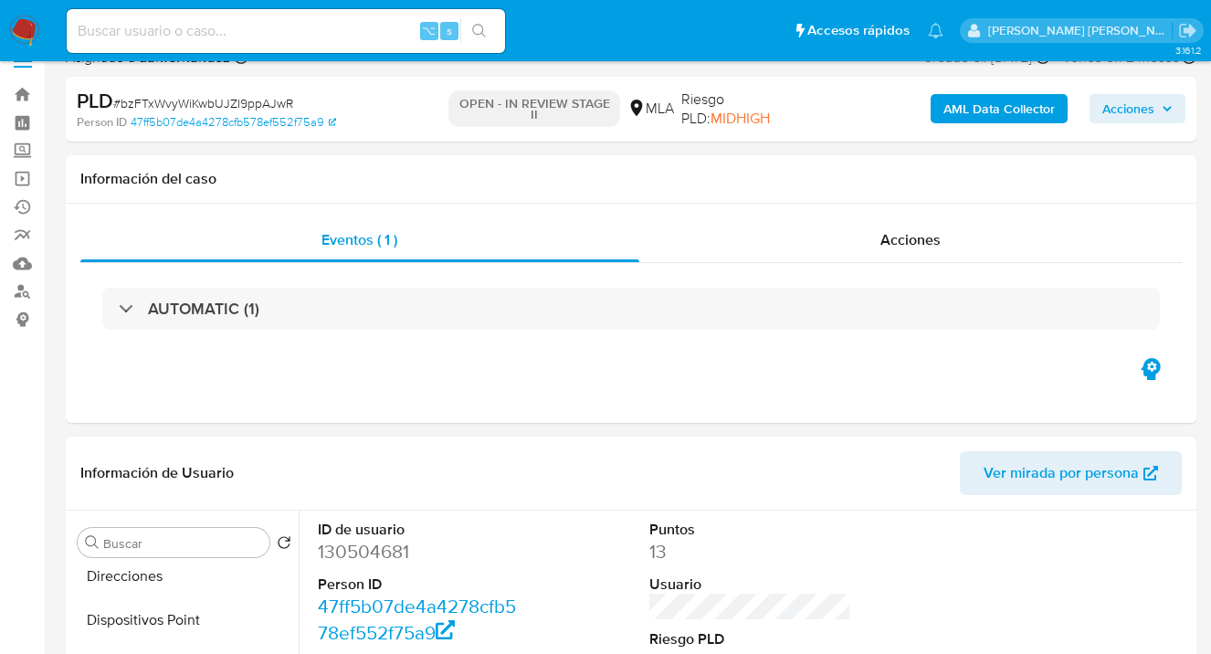
scroll to position [144, 0]
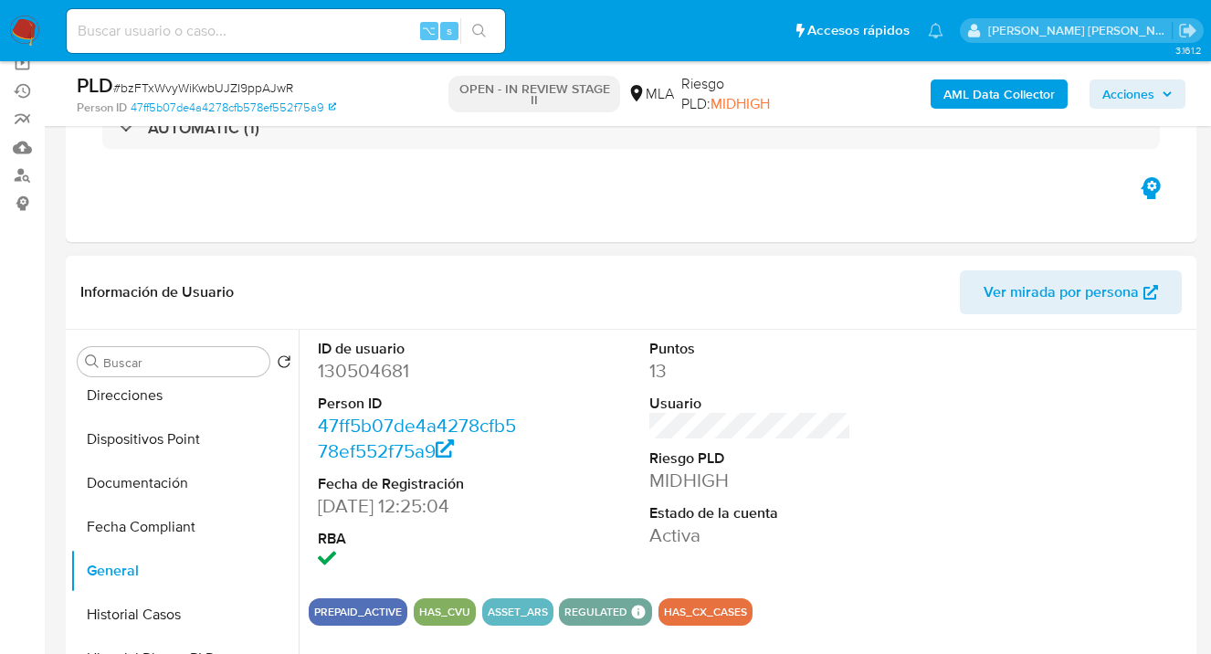
click at [1070, 296] on span "Ver mirada por persona" at bounding box center [1061, 292] width 155 height 44
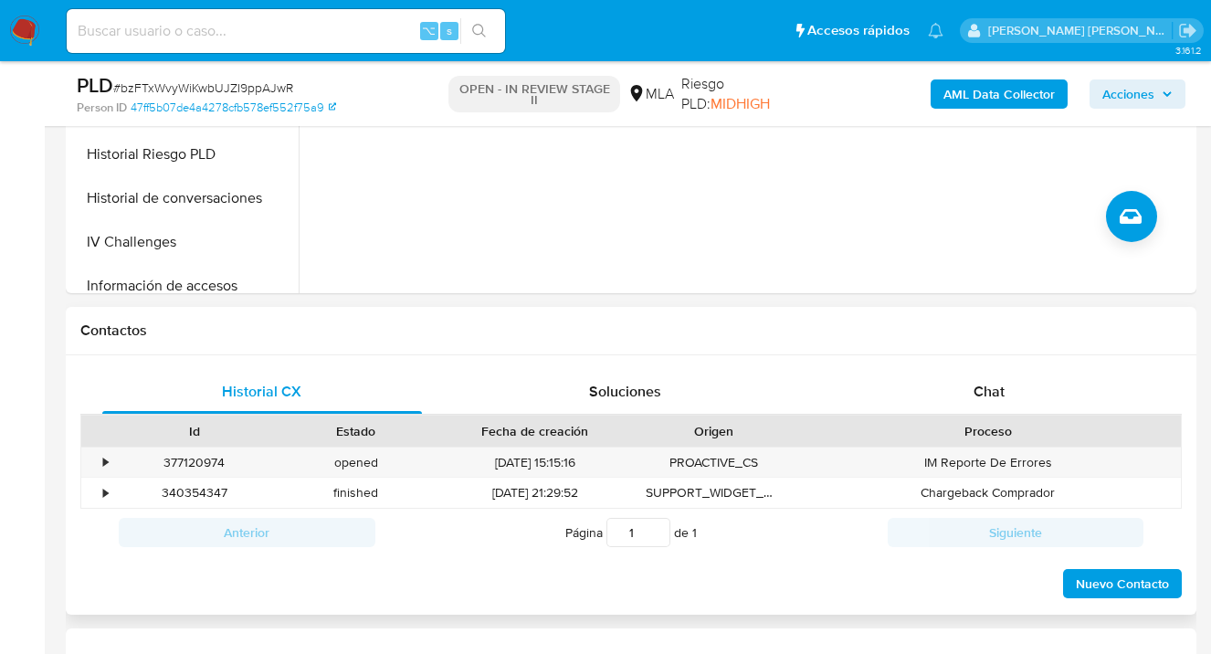
scroll to position [725, 0]
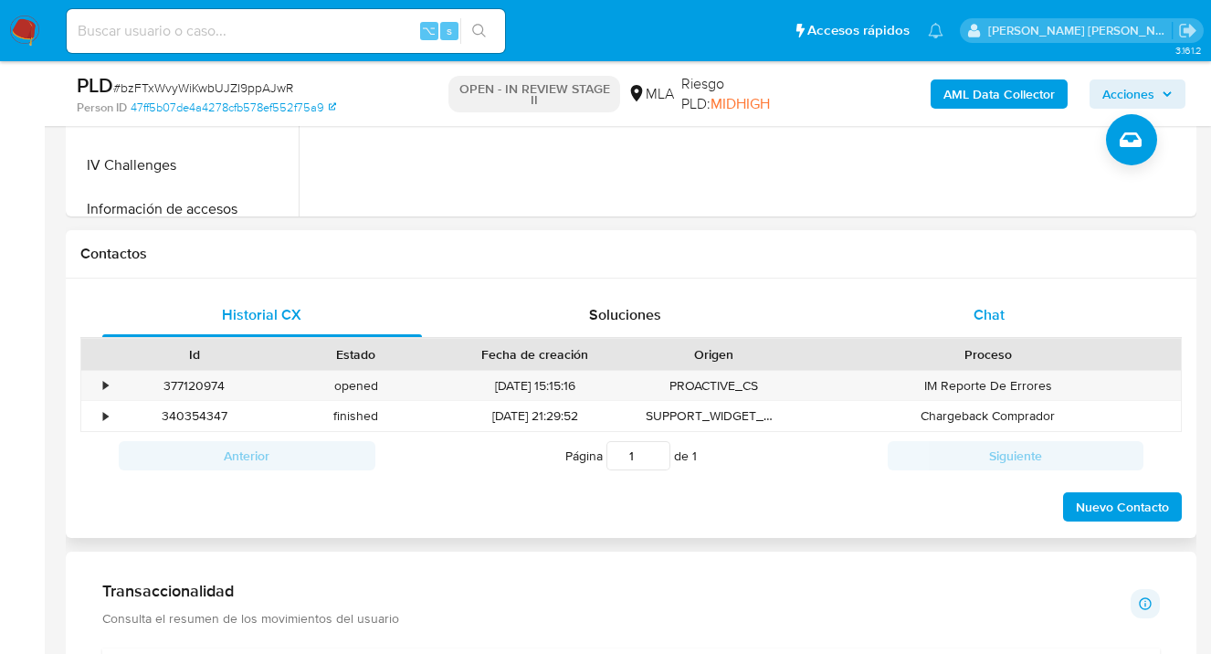
click at [995, 318] on span "Chat" at bounding box center [989, 314] width 31 height 21
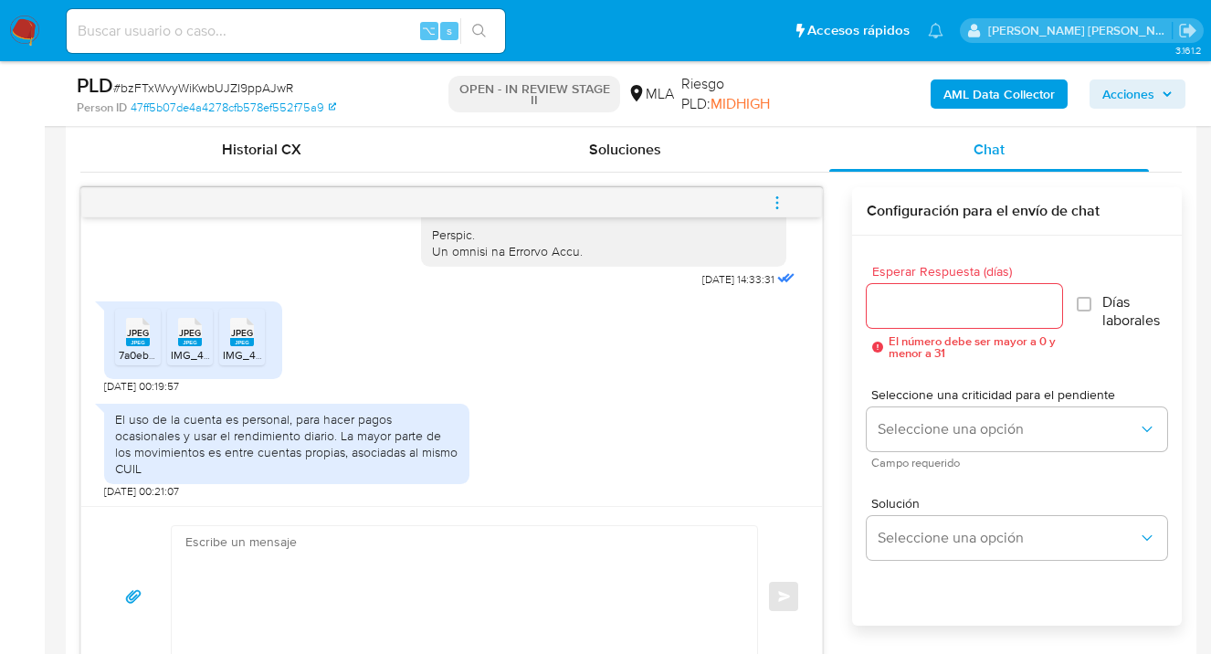
scroll to position [969, 0]
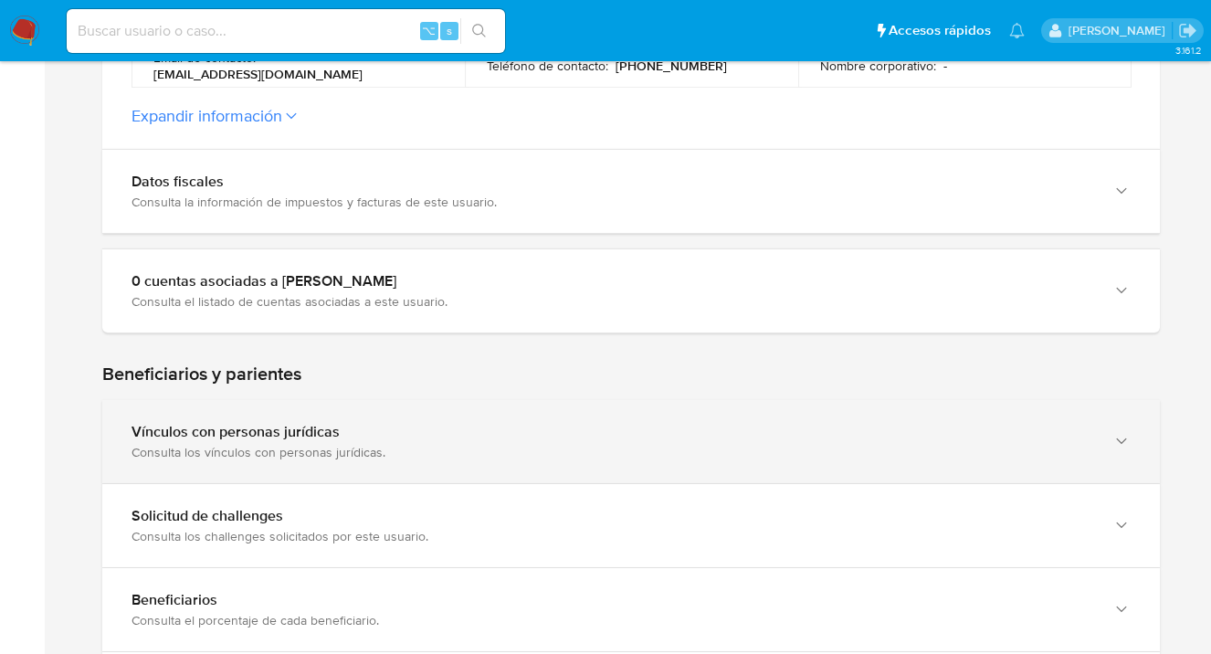
scroll to position [756, 0]
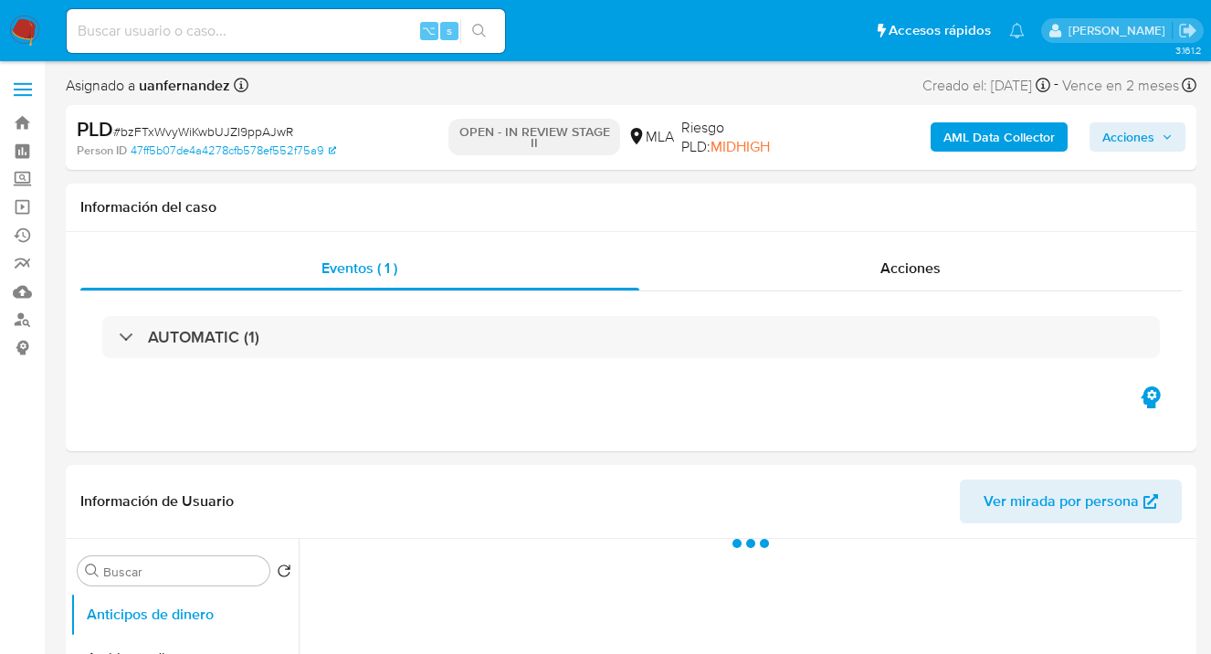
select select "10"
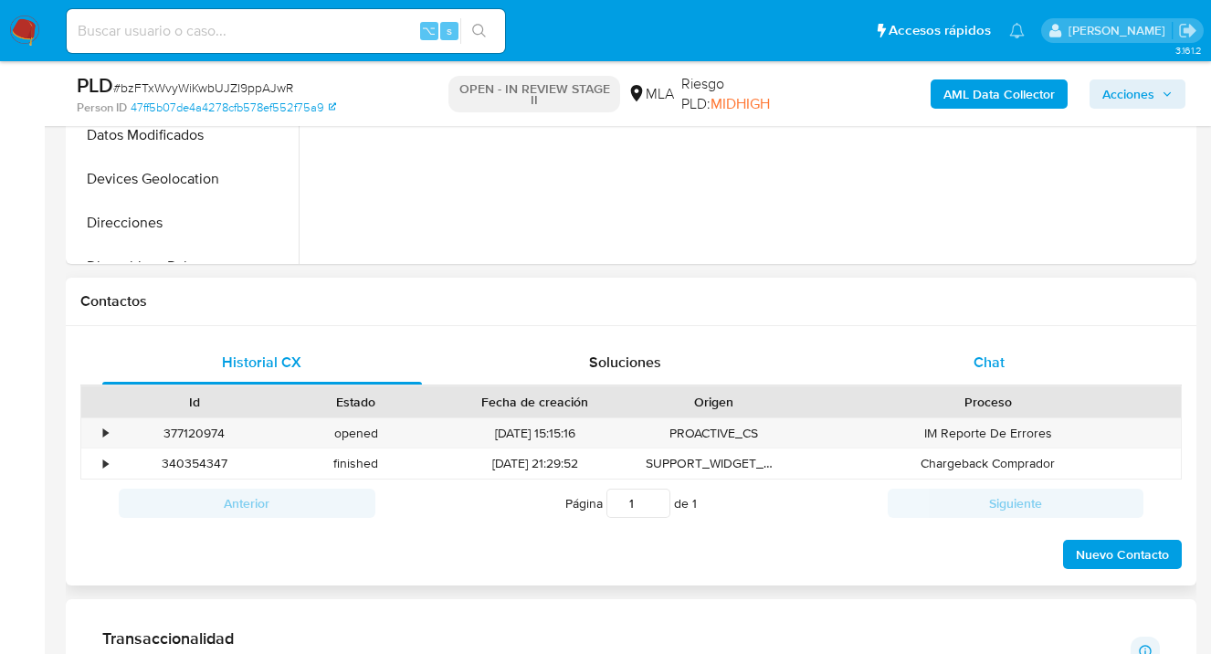
click at [997, 367] on span "Chat" at bounding box center [989, 362] width 31 height 21
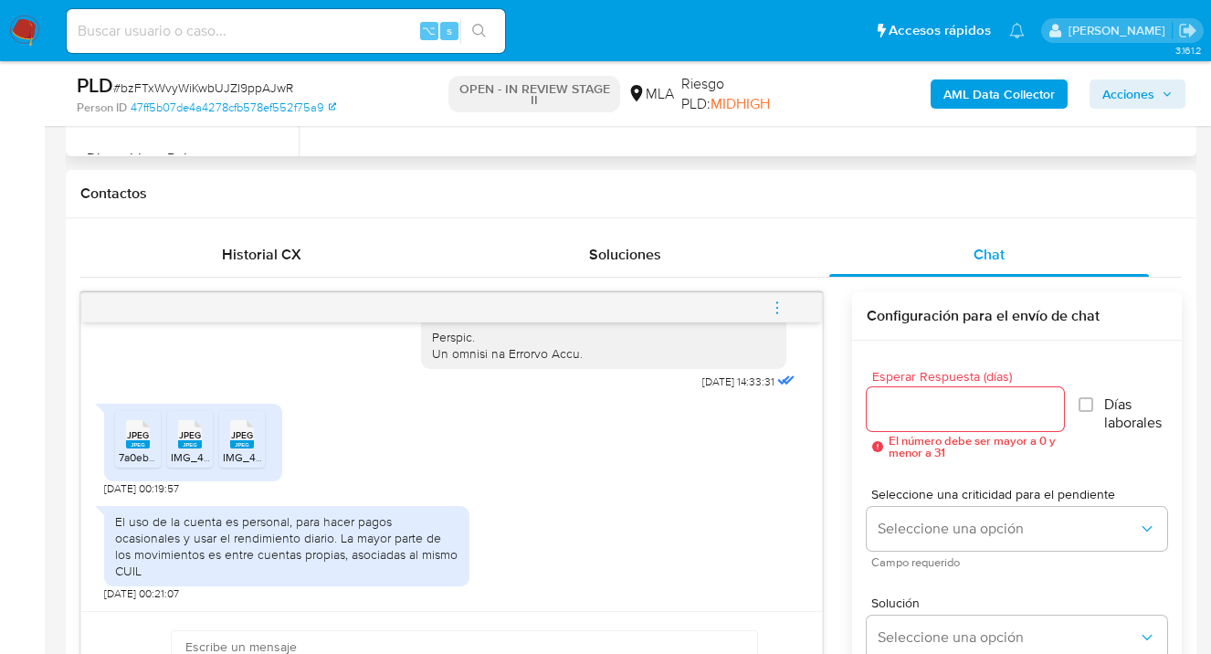
scroll to position [682, 0]
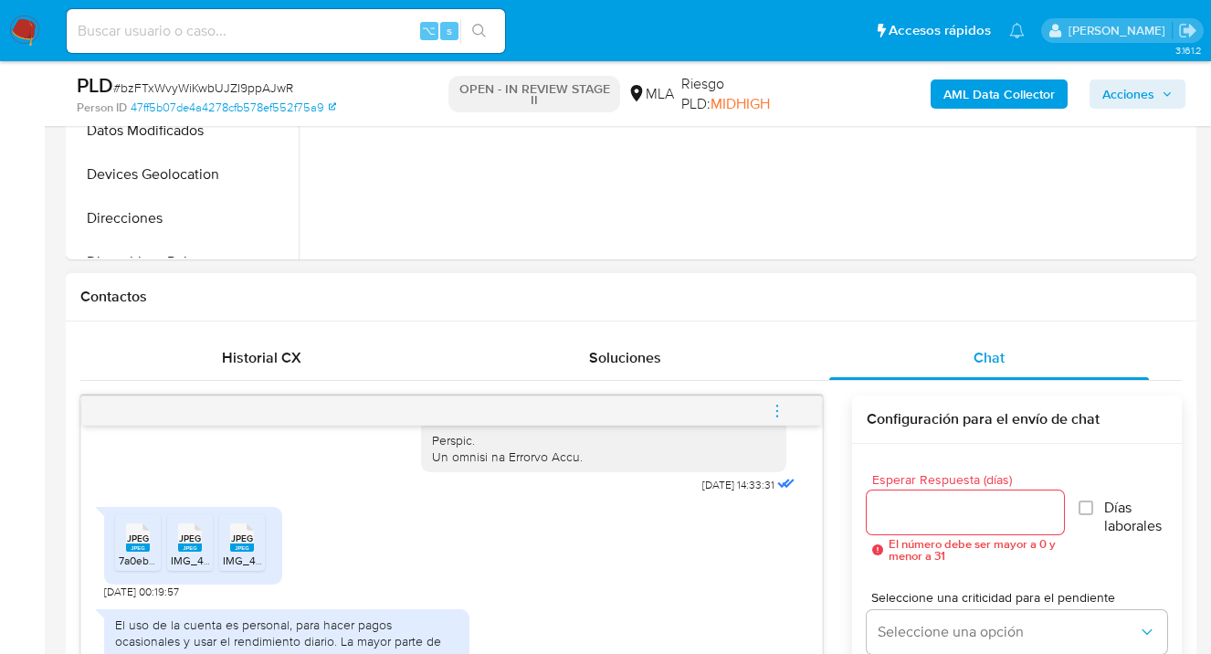
click at [240, 545] on rect at bounding box center [242, 547] width 24 height 8
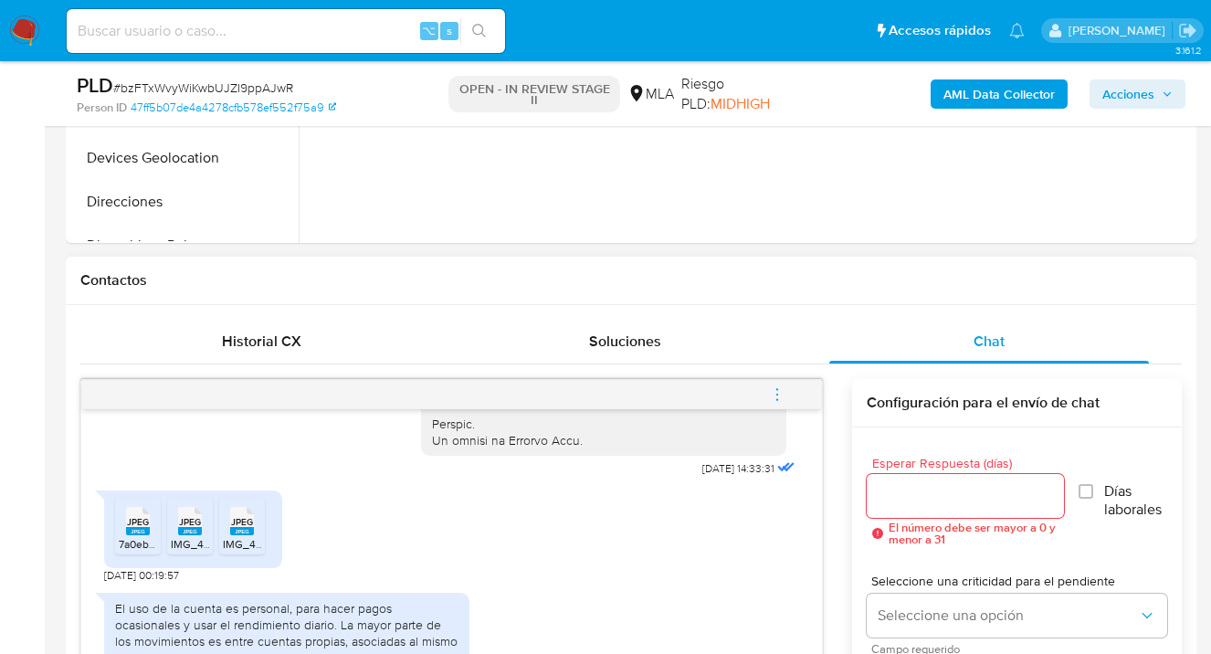
scroll to position [814, 0]
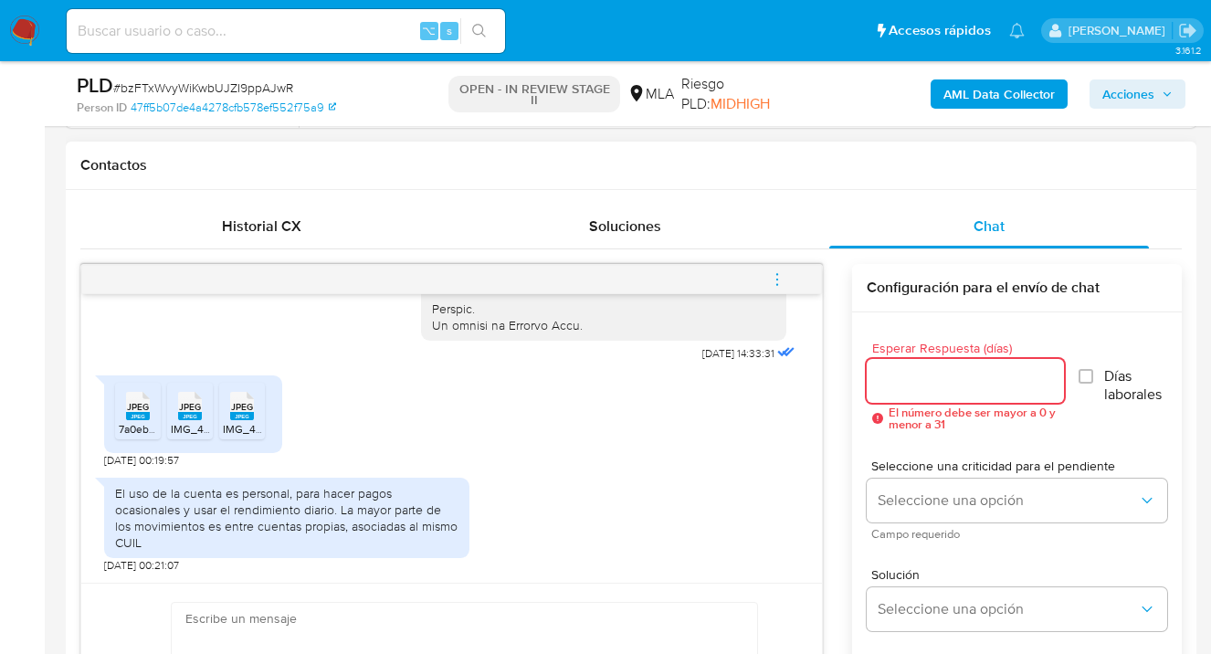
click at [902, 373] on input "Esperar Respuesta (días)" at bounding box center [965, 381] width 197 height 24
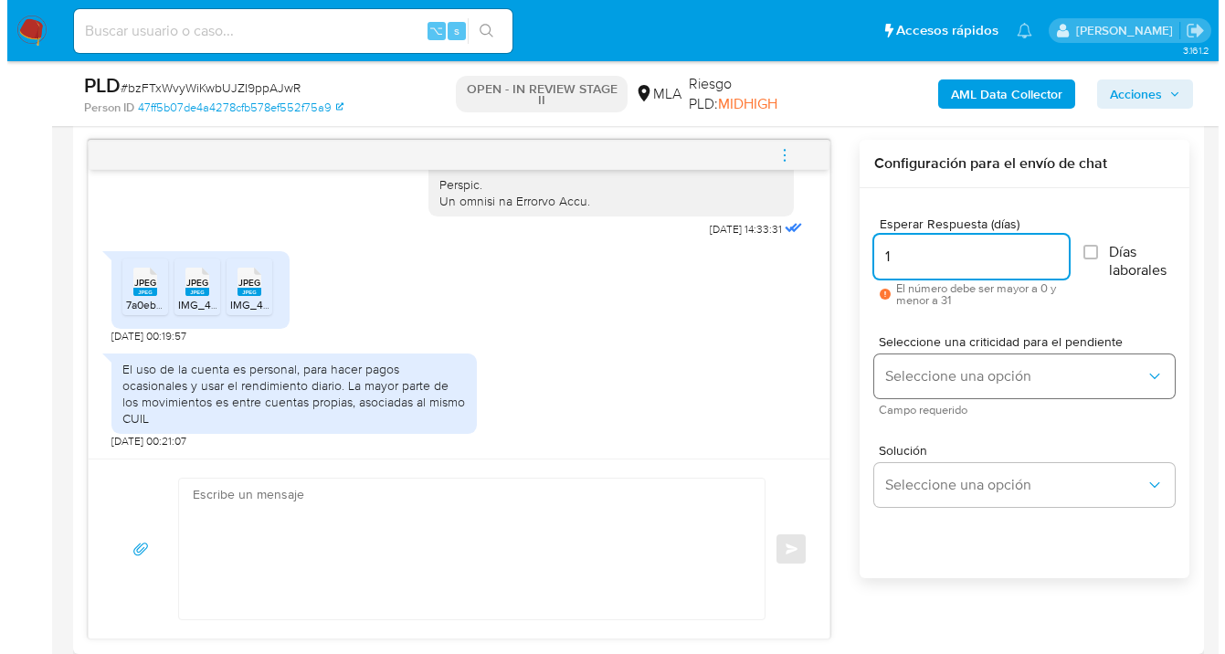
scroll to position [943, 0]
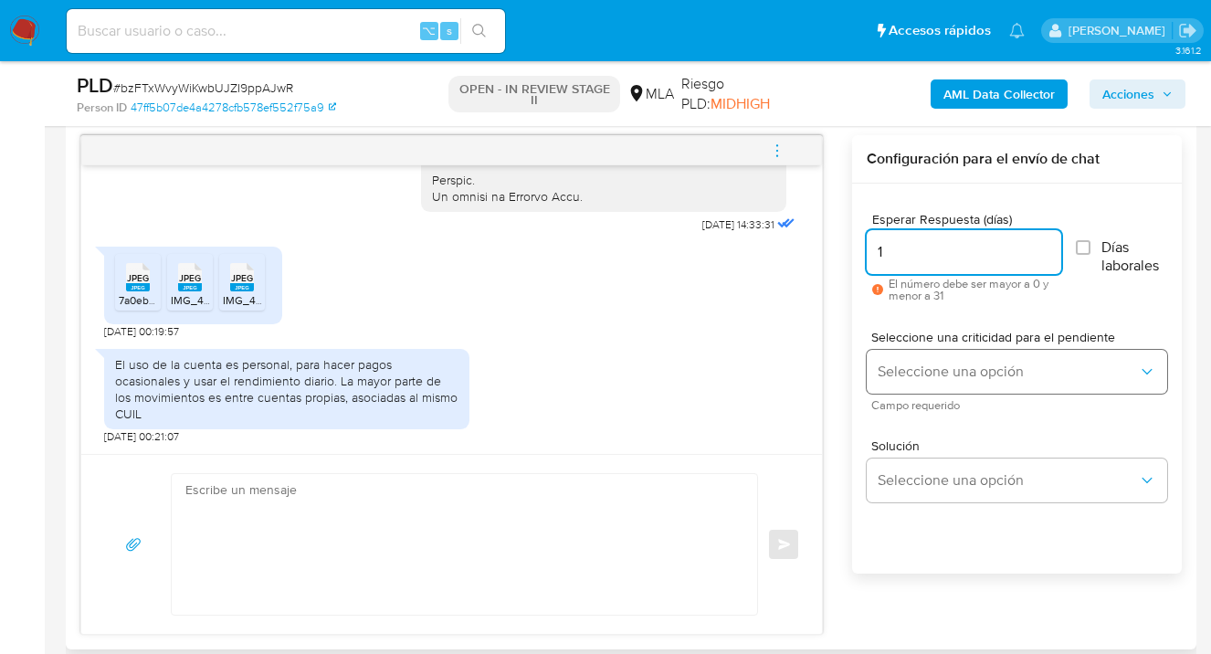
type input "1"
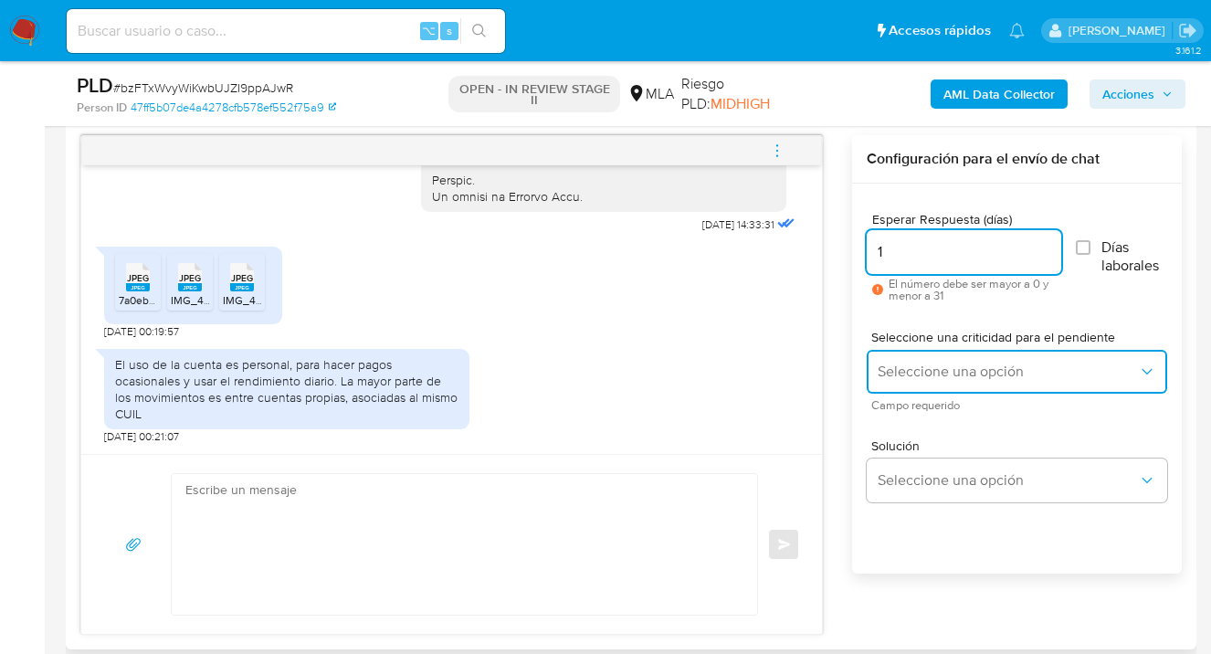
click at [951, 363] on span "Seleccione una opción" at bounding box center [1008, 372] width 260 height 18
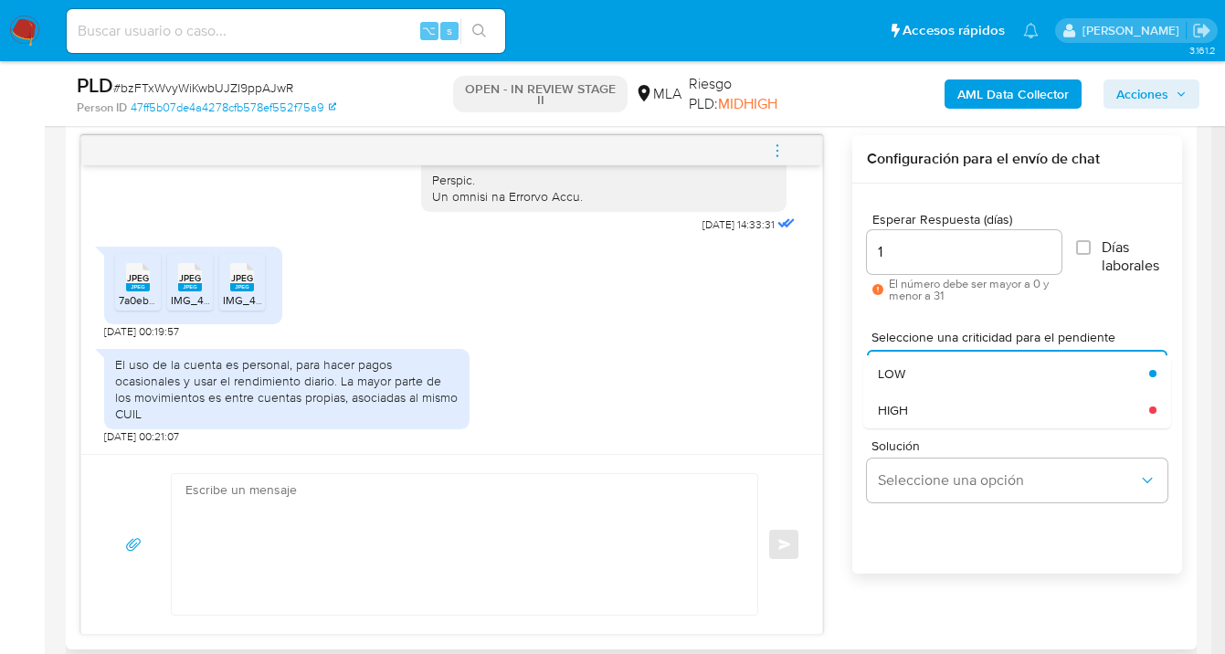
drag, startPoint x: 924, startPoint y: 379, endPoint x: 923, endPoint y: 408, distance: 29.3
click at [923, 380] on div "LOW" at bounding box center [1008, 373] width 260 height 37
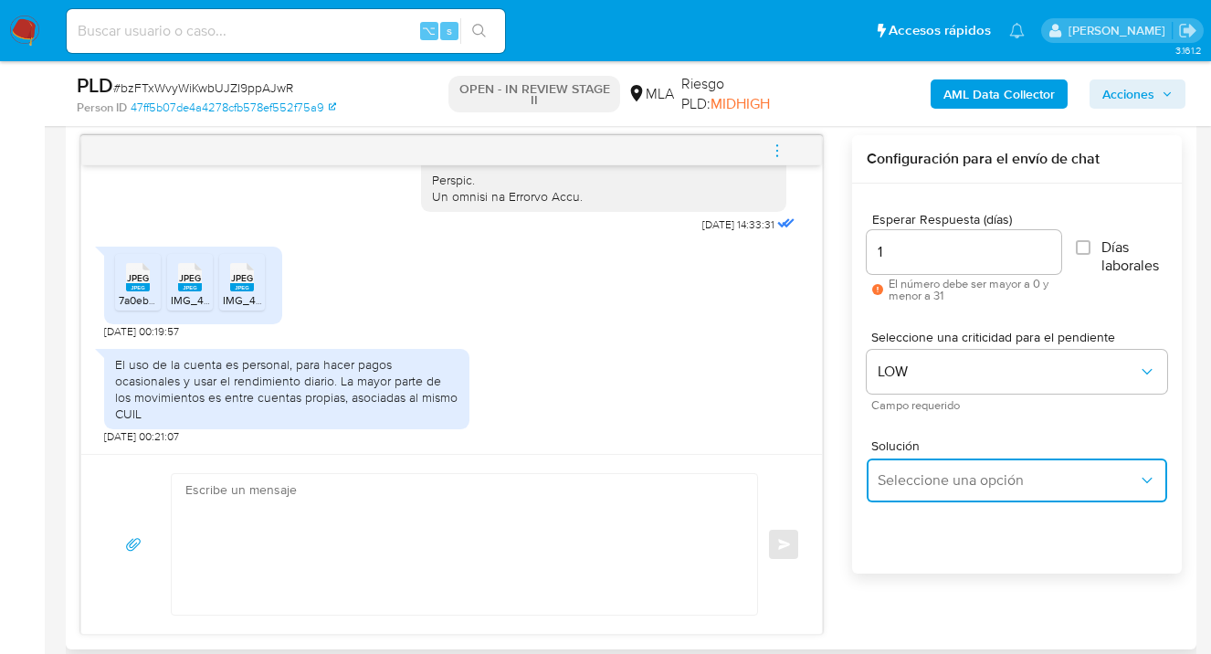
click at [922, 471] on span "Seleccione una opción" at bounding box center [1008, 480] width 260 height 18
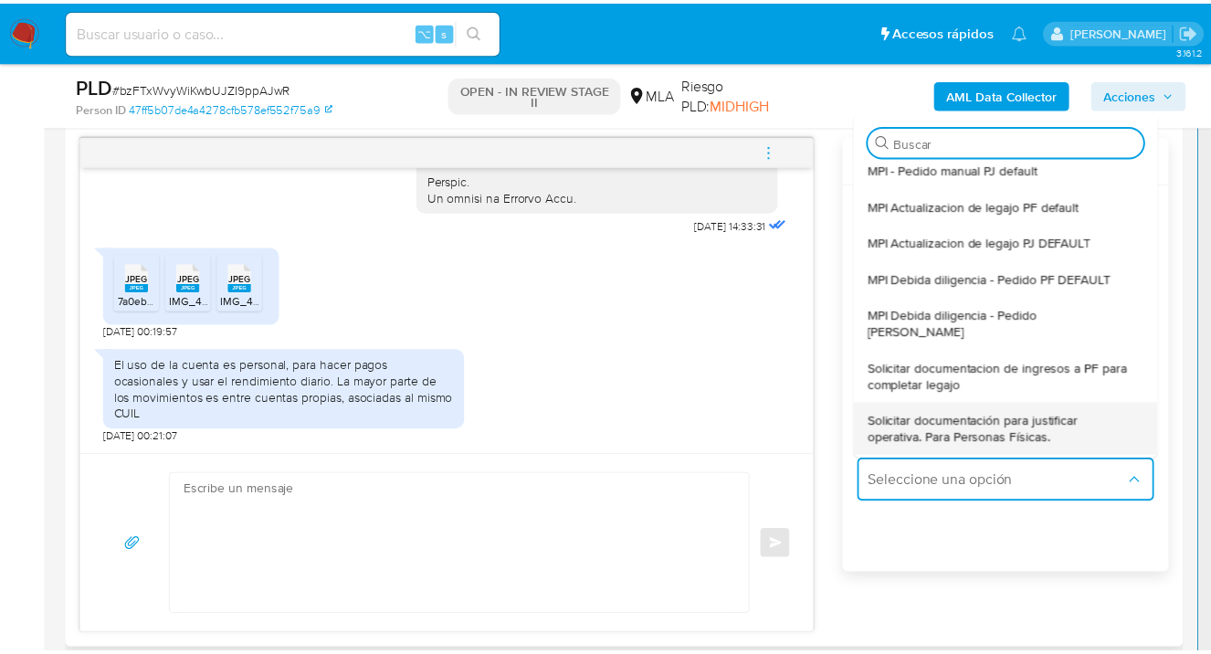
scroll to position [65, 0]
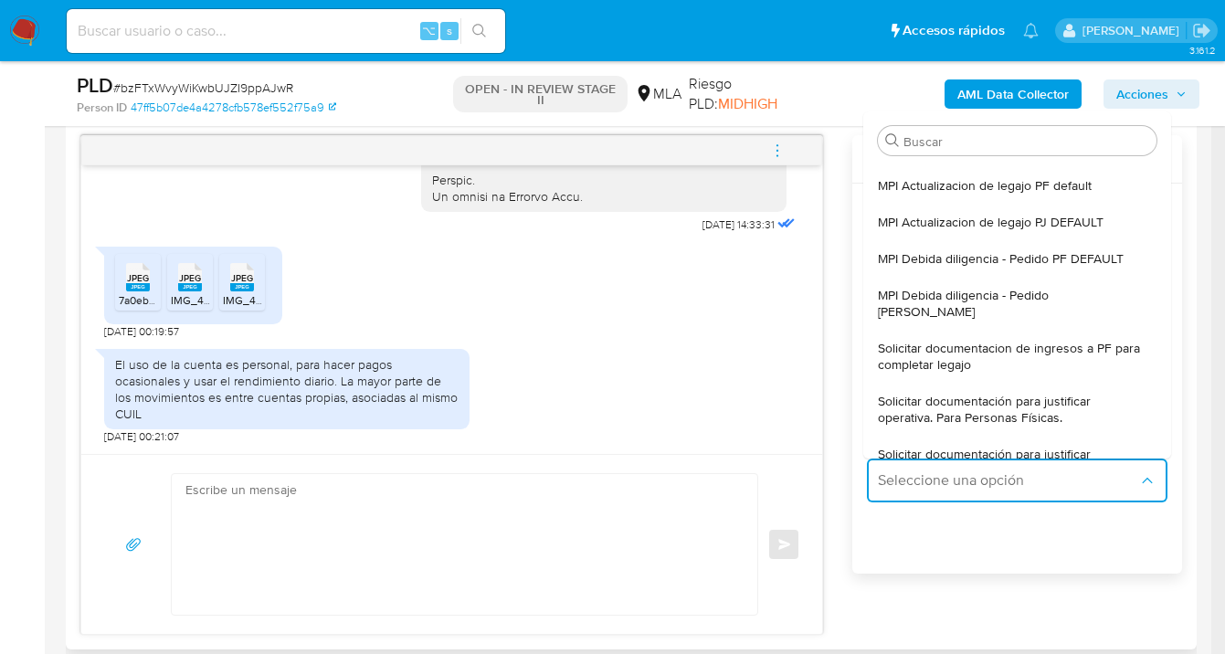
drag, startPoint x: 988, startPoint y: 394, endPoint x: 755, endPoint y: 442, distance: 237.9
click at [987, 394] on span "Solicitar documentación para justificar operativa. Para Personas Físicas." at bounding box center [1012, 409] width 268 height 33
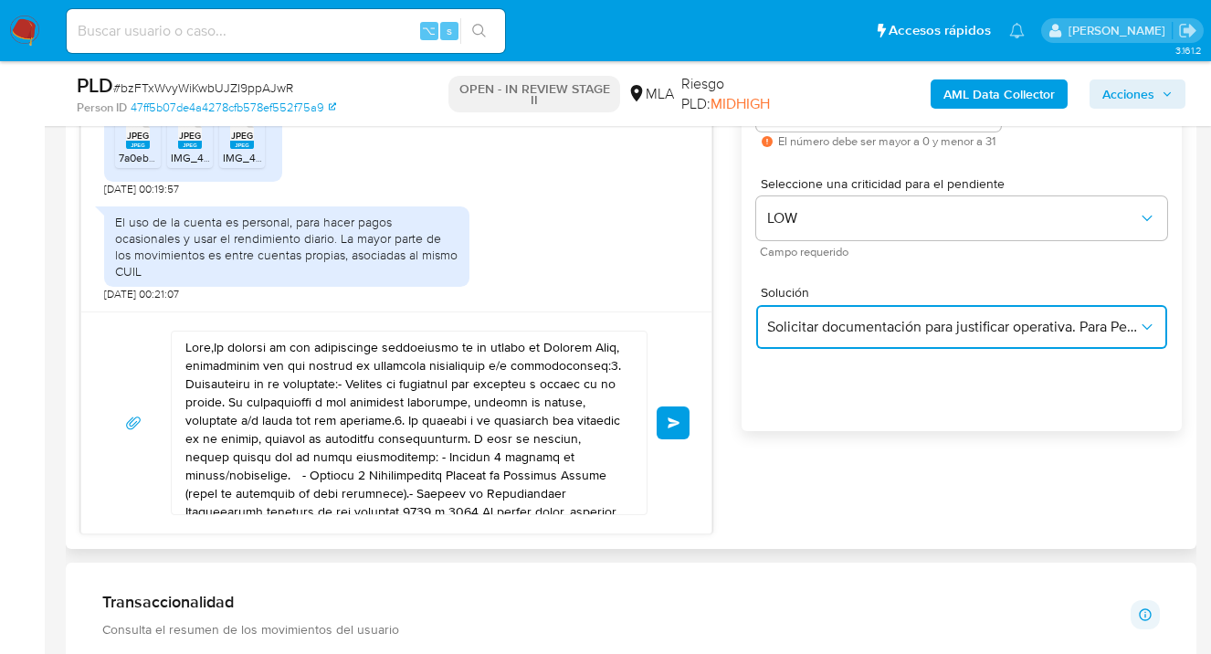
scroll to position [1111, 0]
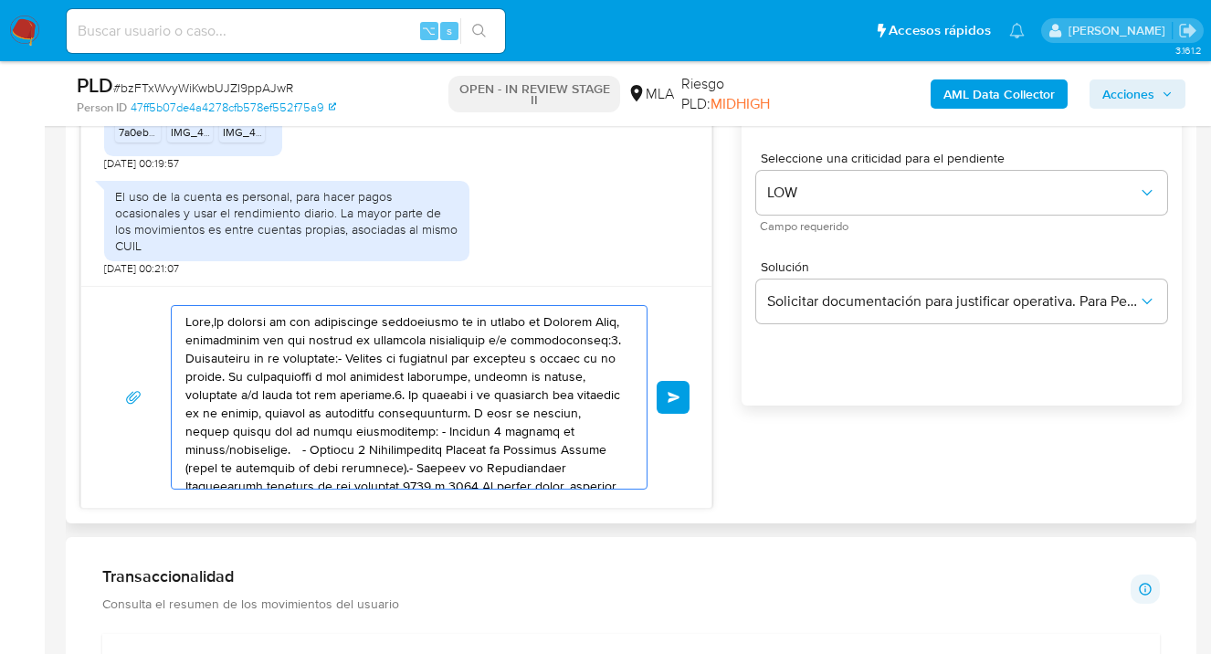
drag, startPoint x: 357, startPoint y: 419, endPoint x: 245, endPoint y: 356, distance: 128.8
click at [124, 298] on div "Enviar" at bounding box center [396, 397] width 630 height 222
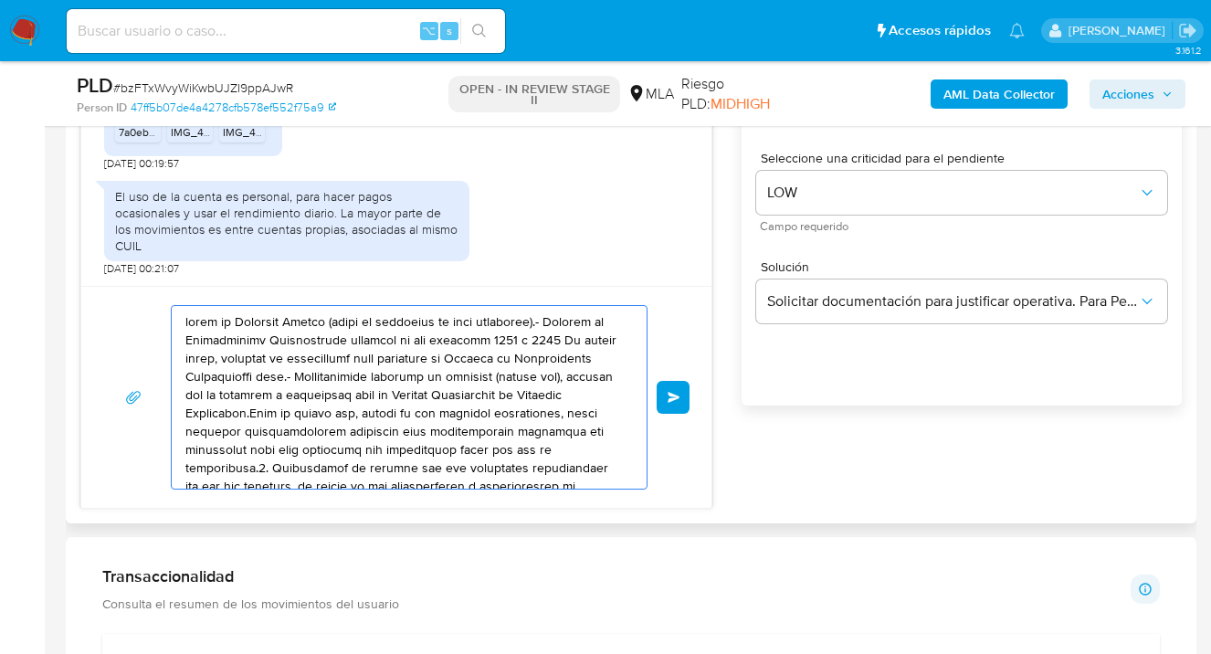
drag, startPoint x: 547, startPoint y: 466, endPoint x: 142, endPoint y: 302, distance: 437.3
click at [120, 282] on div "17/09/2025 14:33:31 JPEG JPEG 7a0ebc96-94f0-428d-bf3b-4dc102eb8554.jpeg JPEG JP…" at bounding box center [396, 238] width 632 height 542
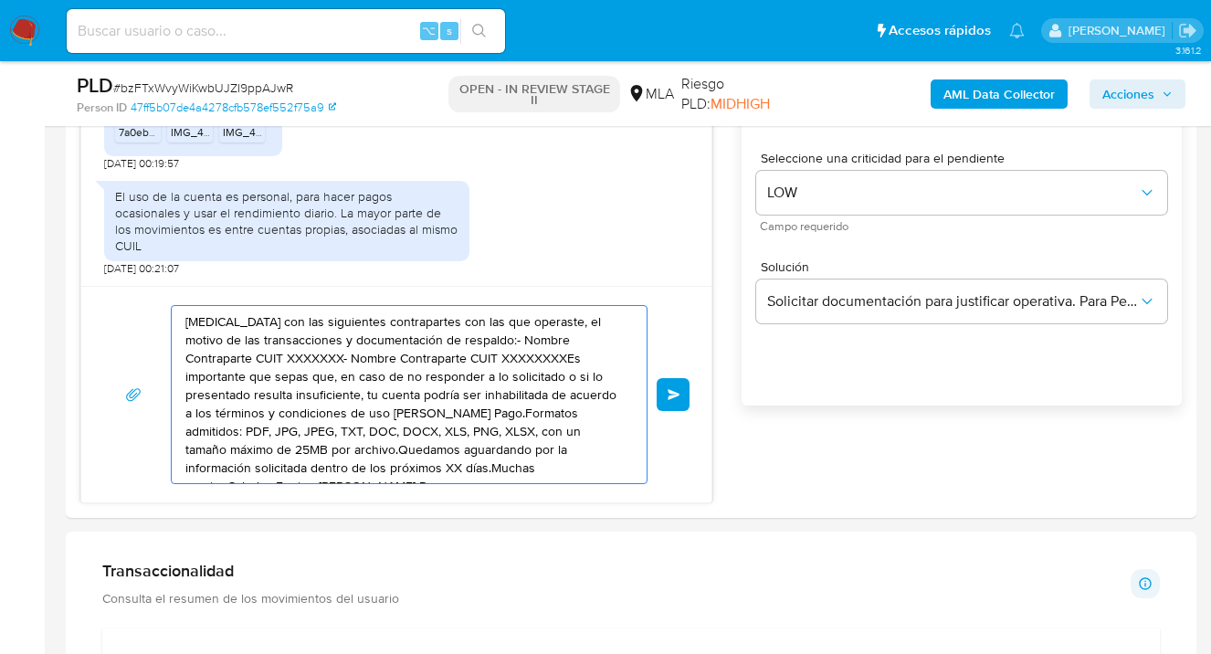
drag, startPoint x: 248, startPoint y: 336, endPoint x: 57, endPoint y: 268, distance: 203.7
click at [57, 267] on main "3.161.2 Asignado a uanfernandez Asignado el: 17/09/2025 10:33:29 Creado el: 12/…" at bounding box center [605, 658] width 1211 height 3539
type textarea "de 25MB por archivo.Quedamos aguardando por la información solicitada dentro de…"
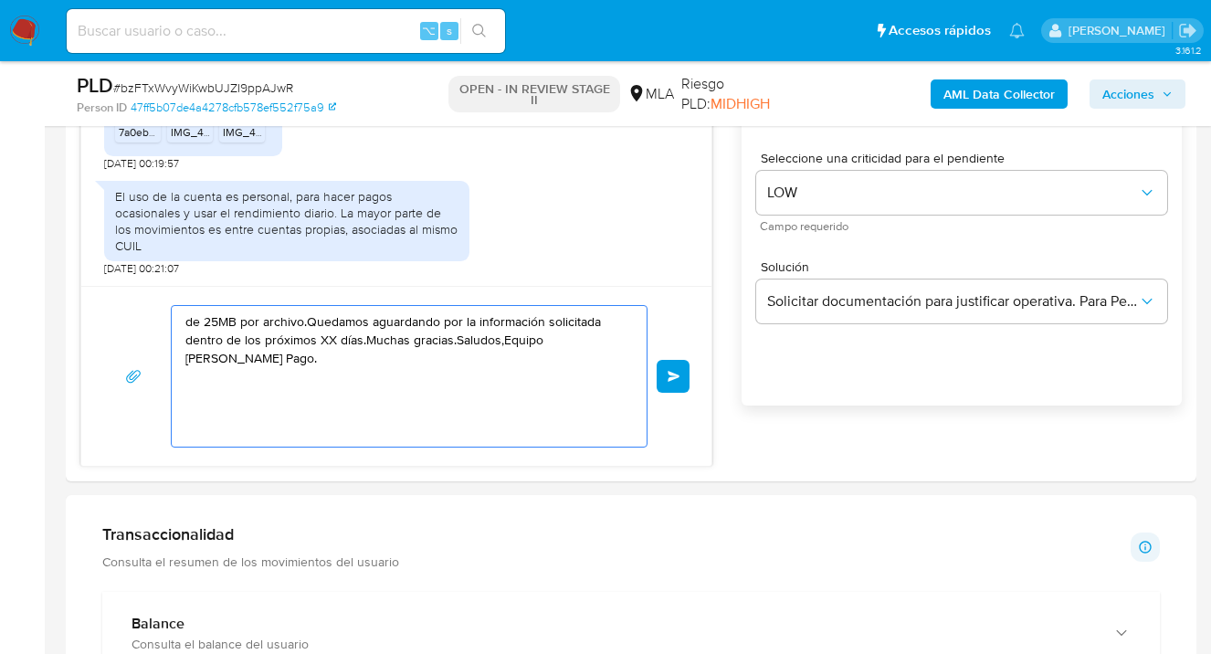
drag, startPoint x: 476, startPoint y: 414, endPoint x: 56, endPoint y: 284, distance: 439.7
click at [56, 284] on main "3.161.2 Asignado a uanfernandez Asignado el: 17/09/2025 10:33:29 Creado el: 12/…" at bounding box center [605, 640] width 1211 height 3503
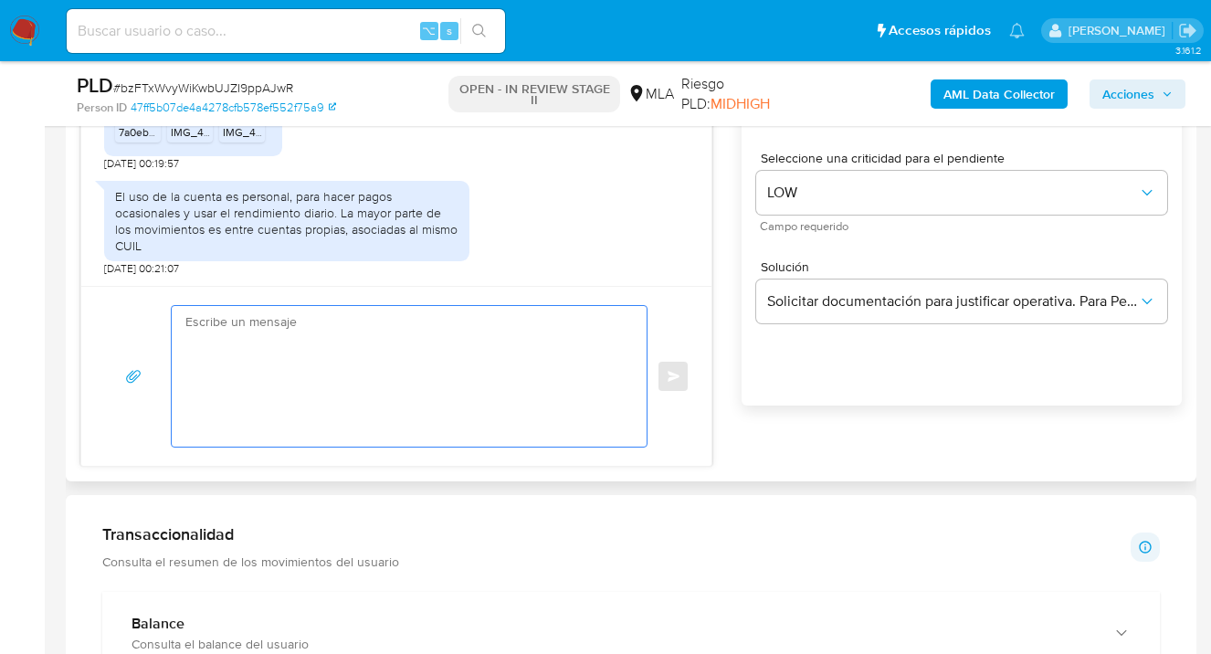
paste textarea "Hola Tomas Calatayud,"
paste textarea "Confirmamos la recepción de la documentación y en base a la misma damos por com…"
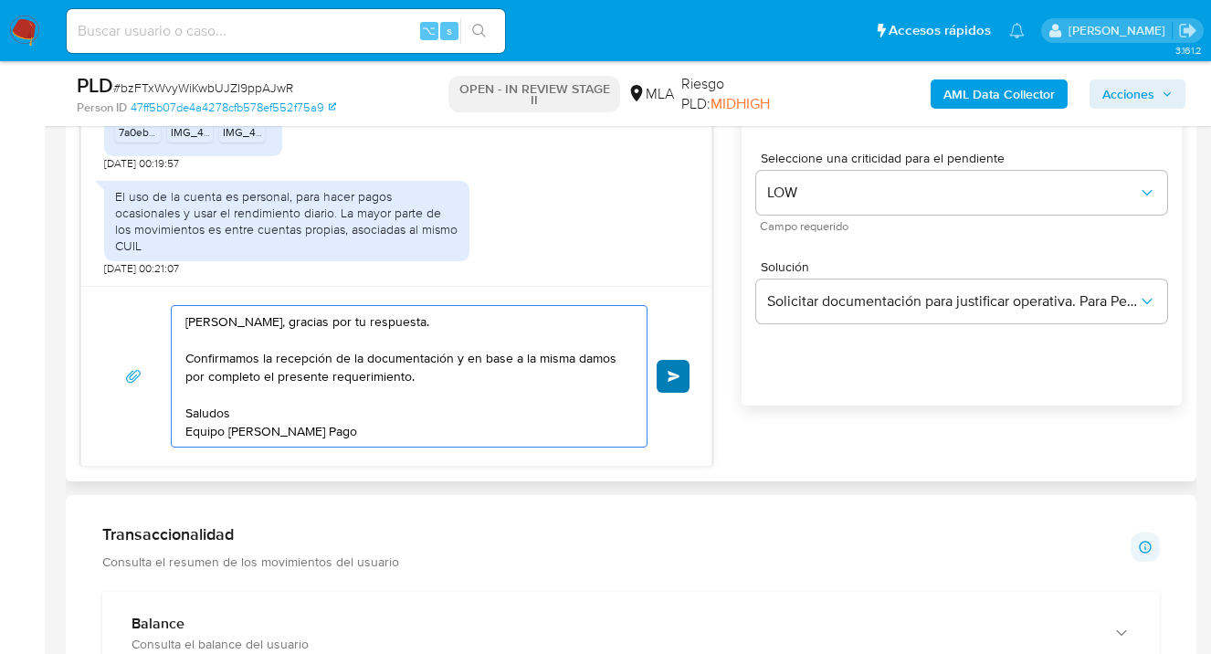
type textarea "[PERSON_NAME], gracias por tu respuesta. Confirmamos la recepción de la documen…"
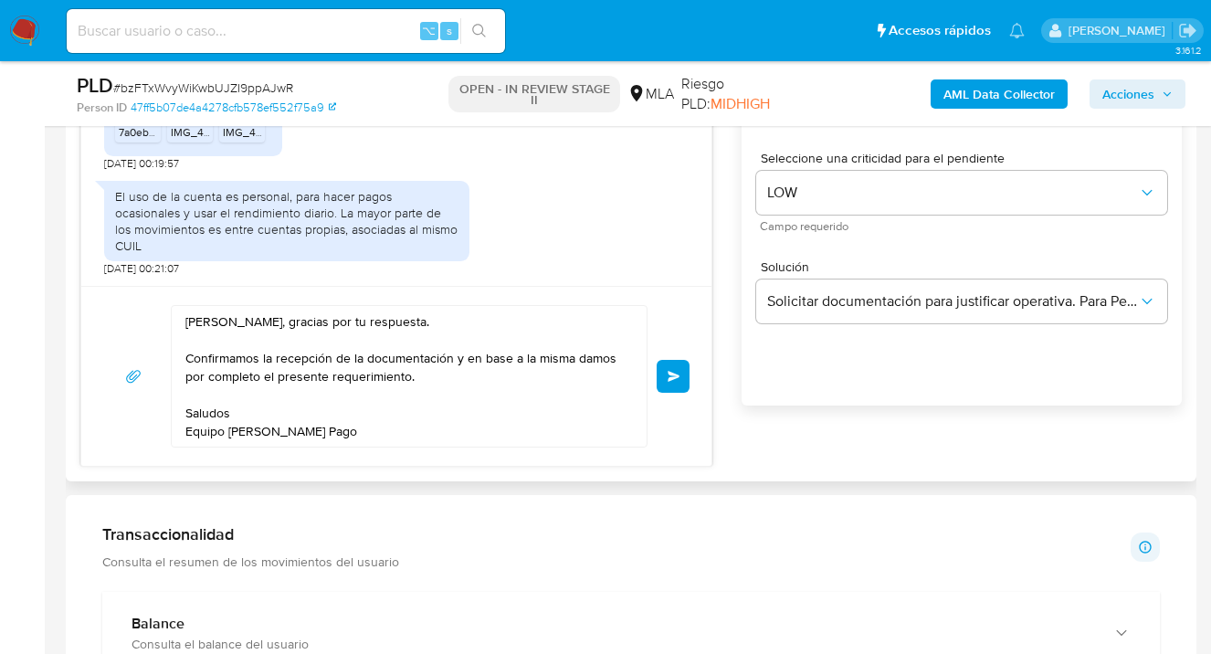
click at [670, 374] on span "Enviar" at bounding box center [674, 376] width 13 height 11
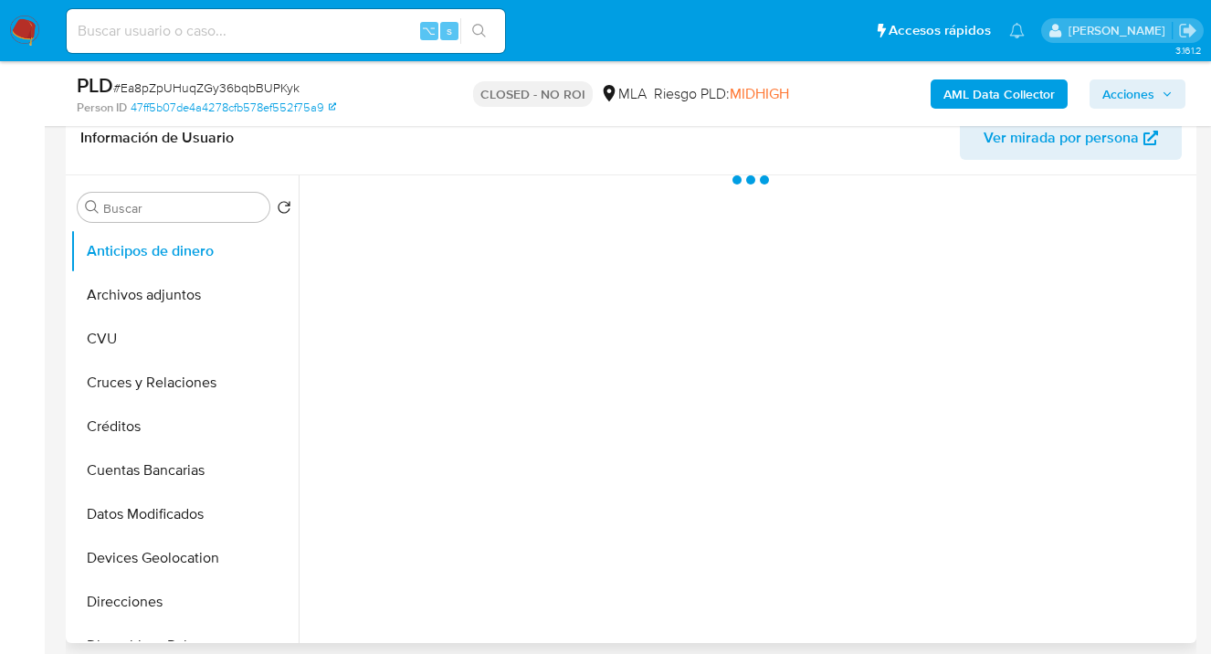
scroll to position [305, 0]
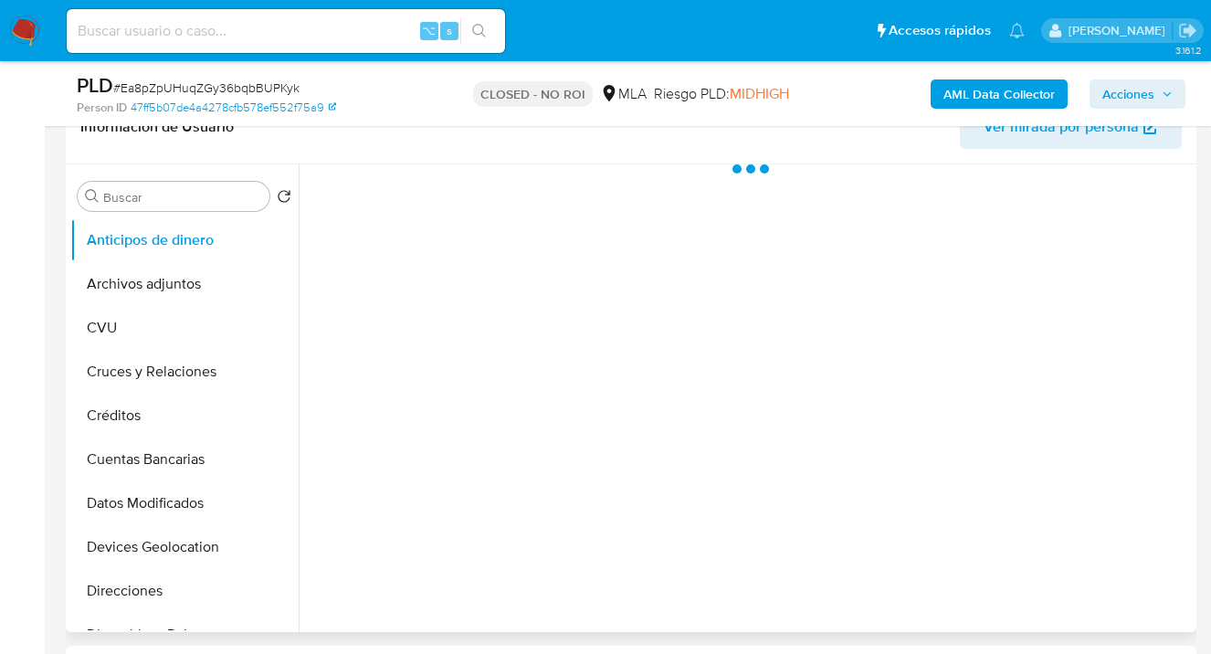
select select "10"
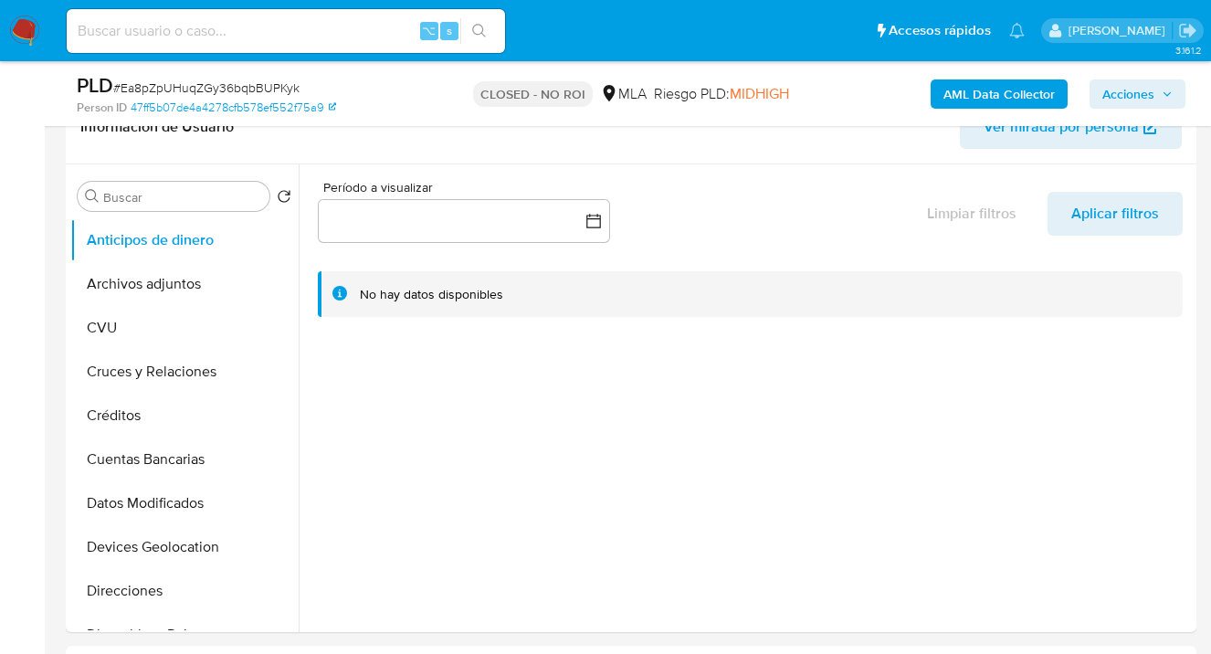
scroll to position [0, 0]
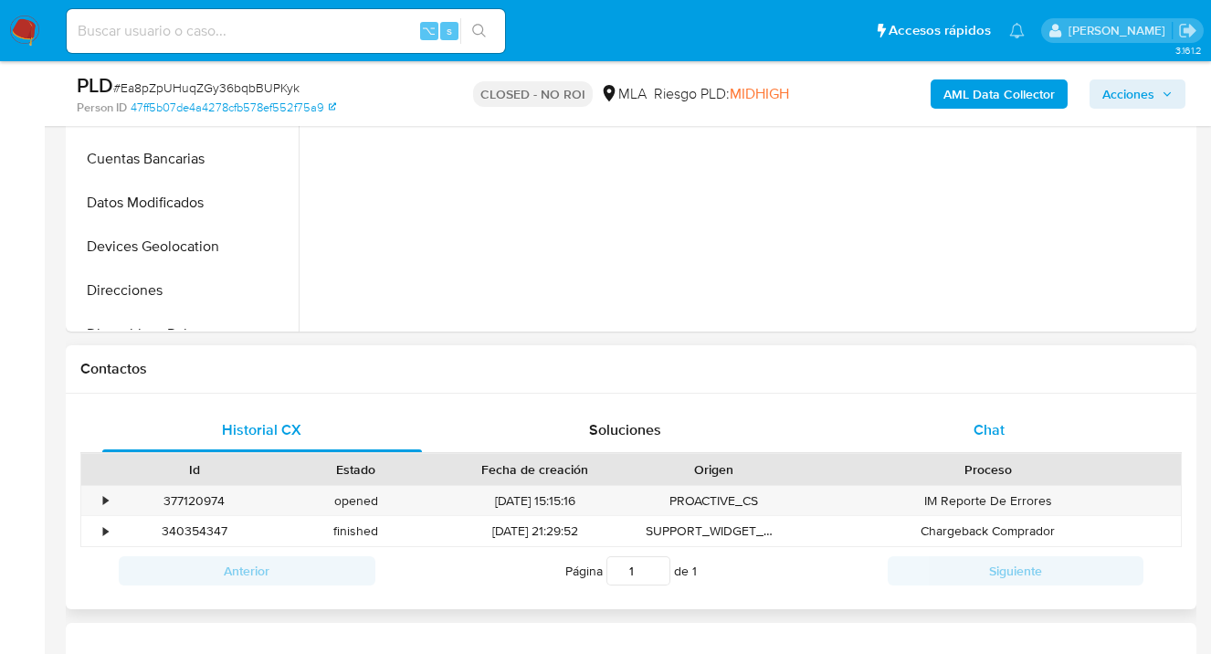
click at [1004, 425] on div "Chat" at bounding box center [989, 430] width 320 height 44
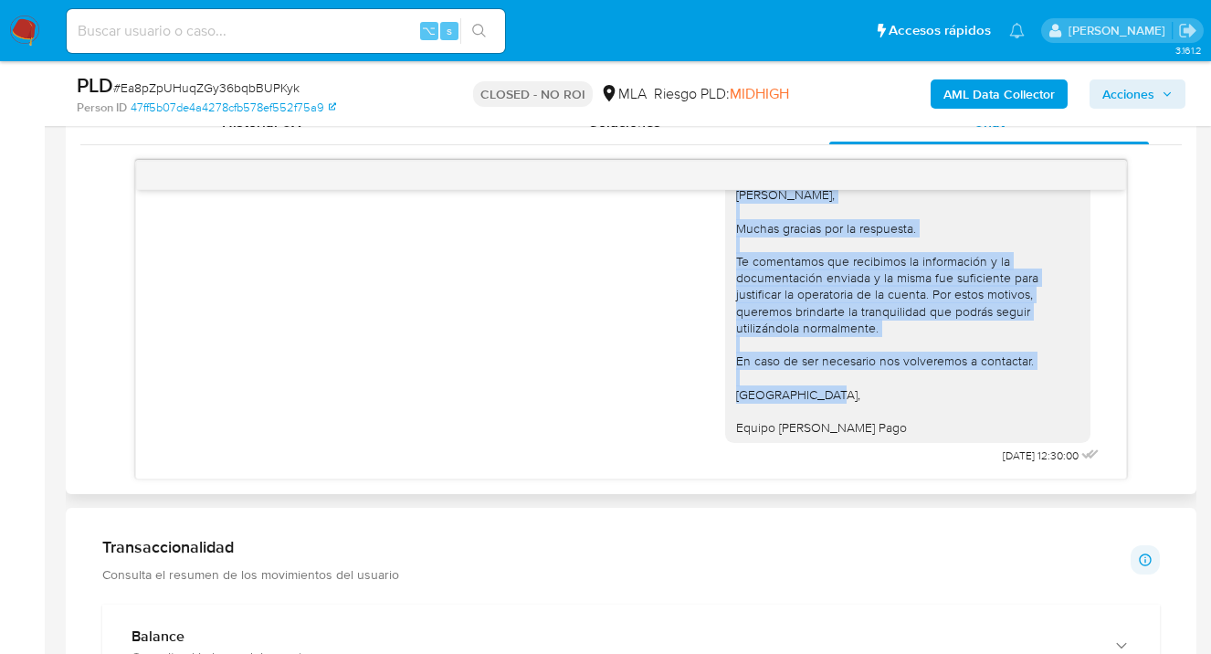
scroll to position [1421, 0]
drag, startPoint x: 724, startPoint y: 232, endPoint x: 943, endPoint y: 401, distance: 276.1
click at [946, 403] on div "Hola Tomas Calatayud, Muchas gracias por la respuesta. Te comentamos que recibi…" at bounding box center [907, 310] width 343 height 249
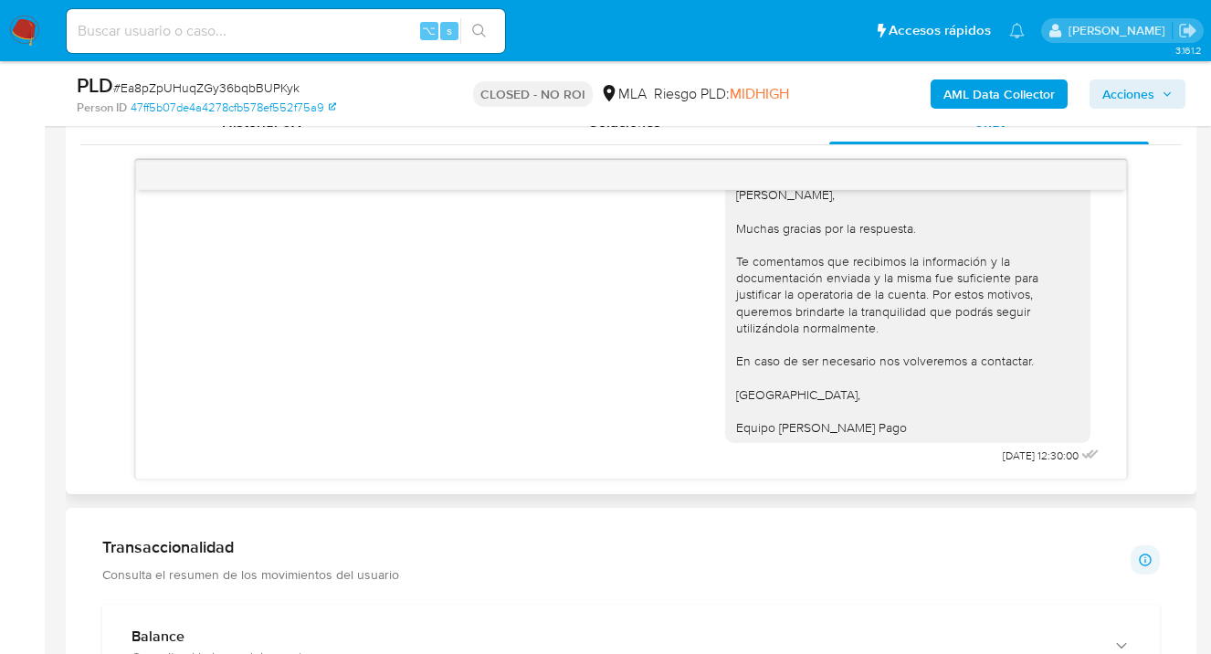
click at [548, 270] on div "Hola Tomas Calatayud, Muchas gracias por la respuesta. Te comentamos que recibi…" at bounding box center [631, 317] width 944 height 302
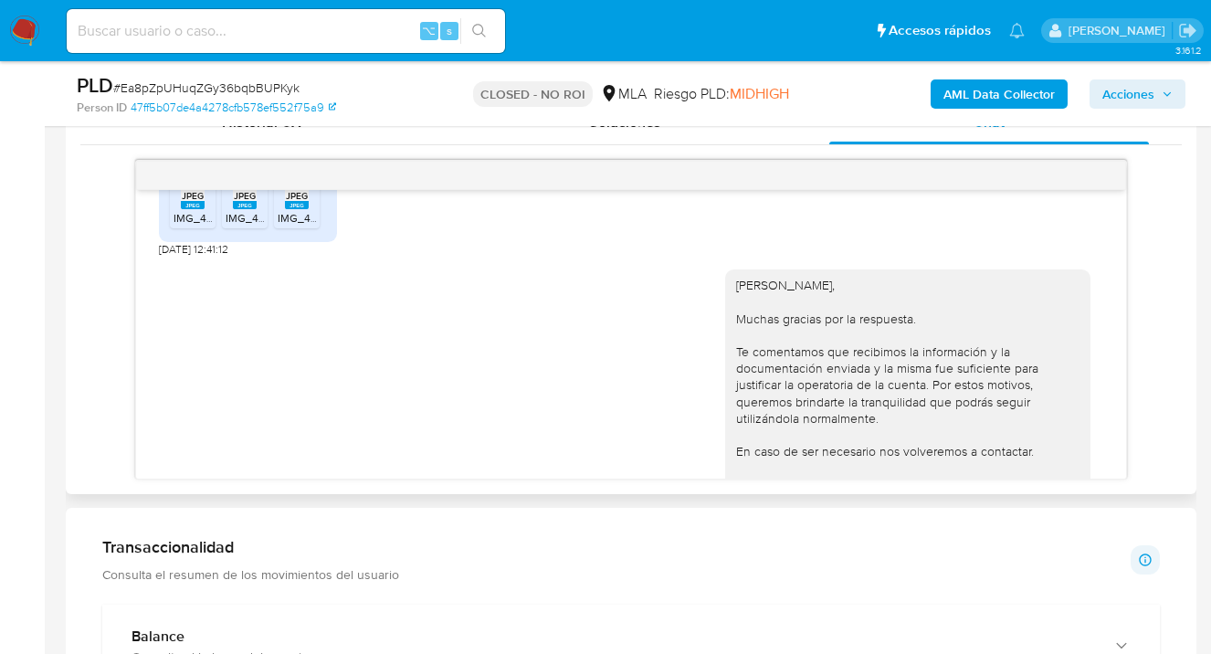
scroll to position [1235, 0]
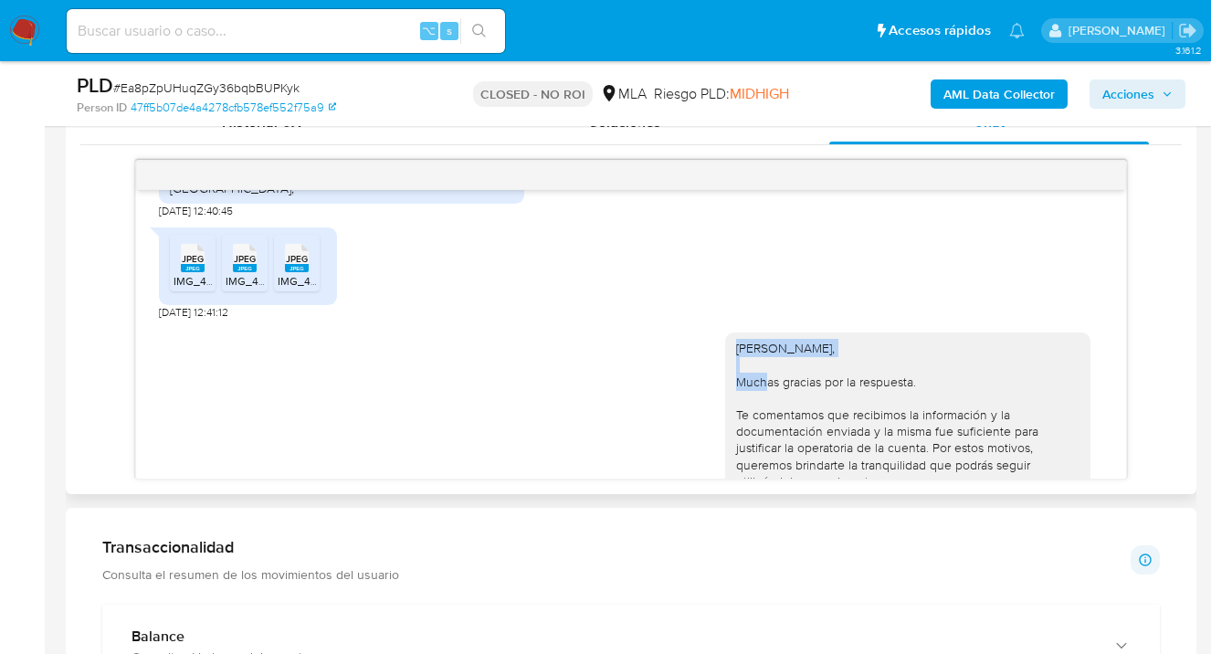
drag, startPoint x: 843, startPoint y: 376, endPoint x: 724, endPoint y: 376, distance: 118.7
click at [736, 376] on div "Hola Tomas Calatayud, Muchas gracias por la respuesta. Te comentamos que recibi…" at bounding box center [907, 464] width 343 height 249
copy div "Hola Tomas Calatayud,"
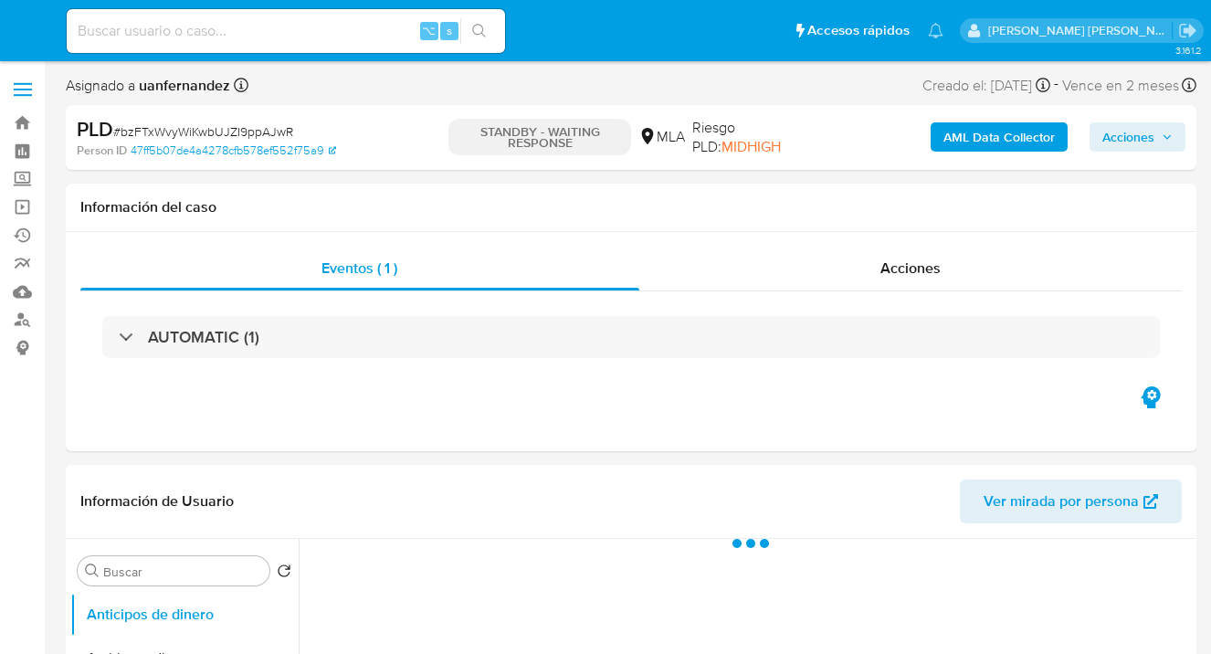
select select "10"
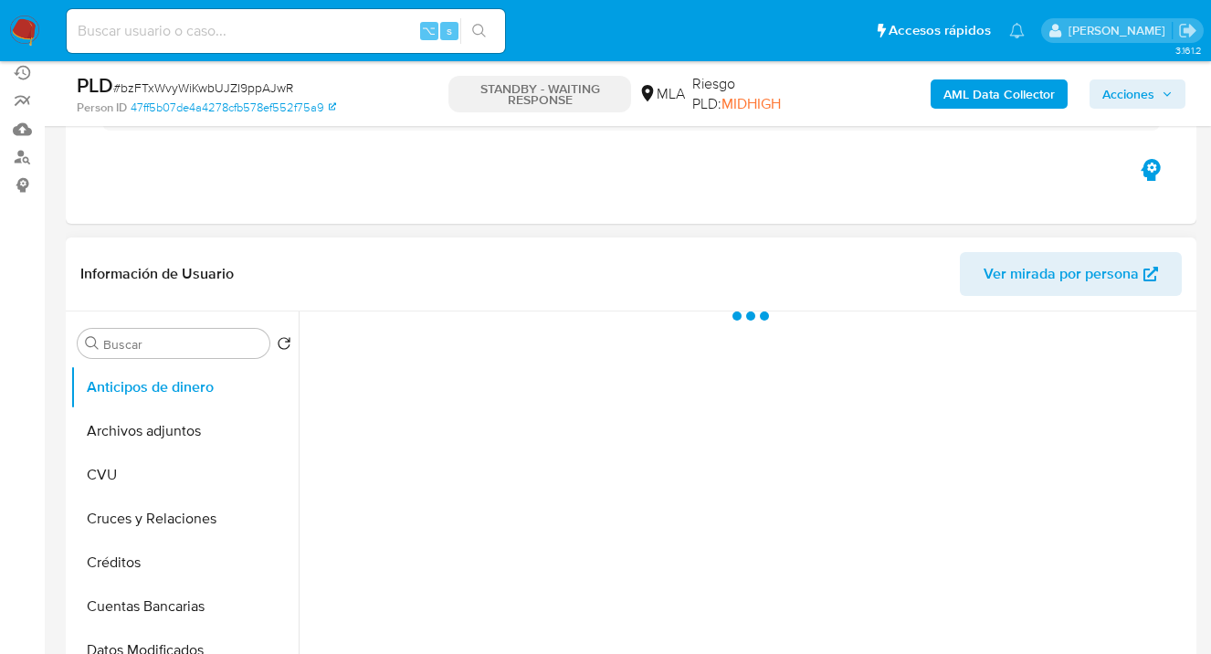
select select "10"
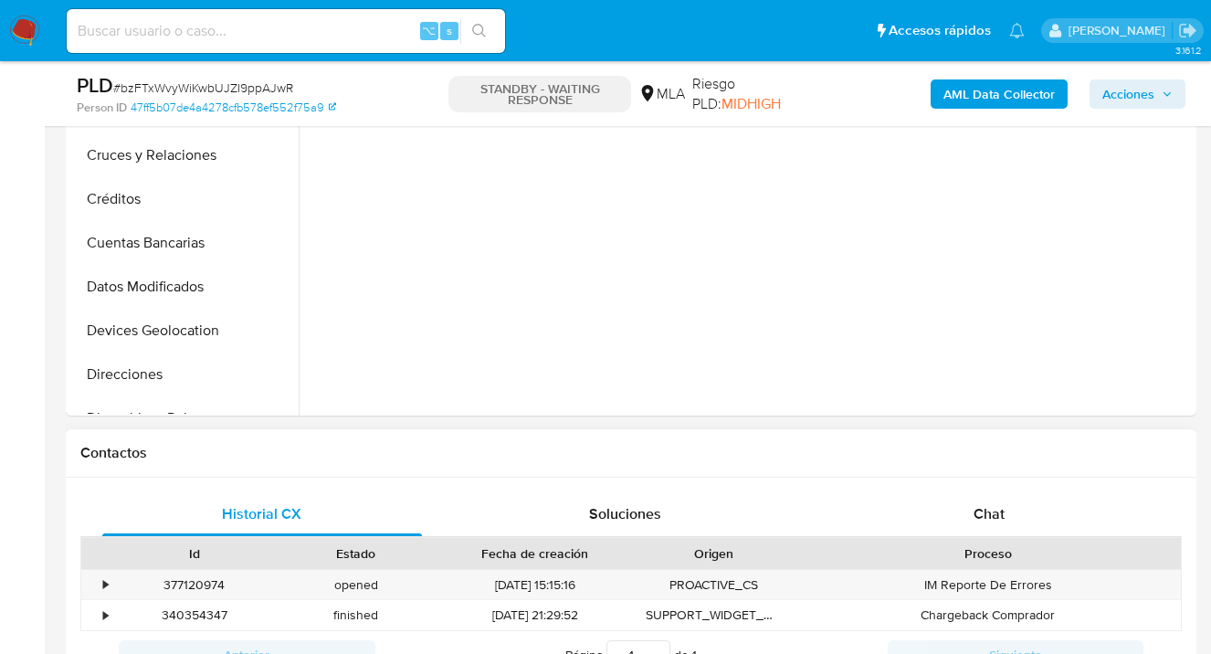
drag, startPoint x: 1014, startPoint y: 522, endPoint x: 996, endPoint y: 454, distance: 70.9
click at [1013, 522] on div "Chat" at bounding box center [989, 514] width 320 height 44
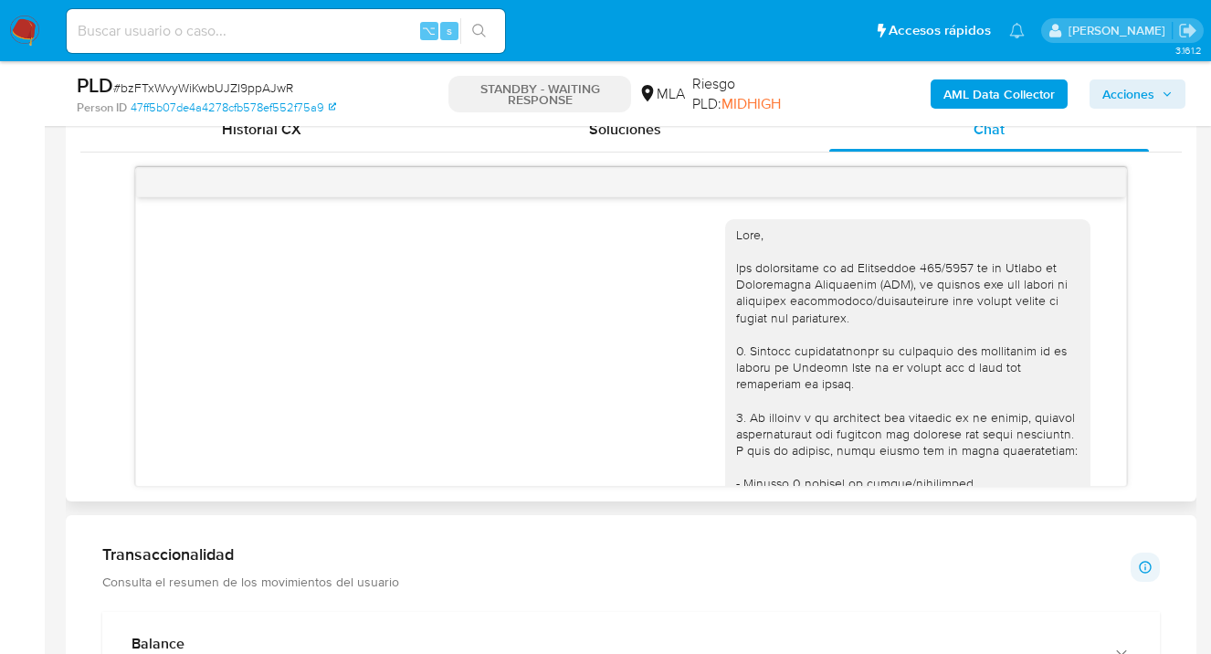
scroll to position [1138, 0]
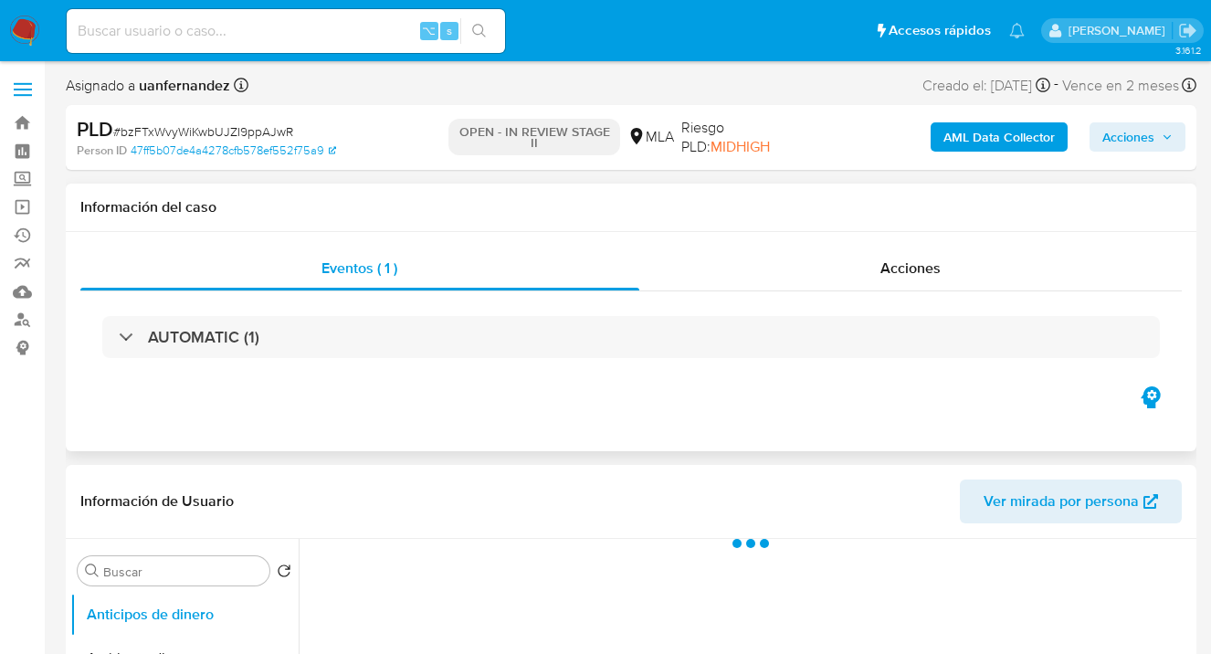
scroll to position [394, 0]
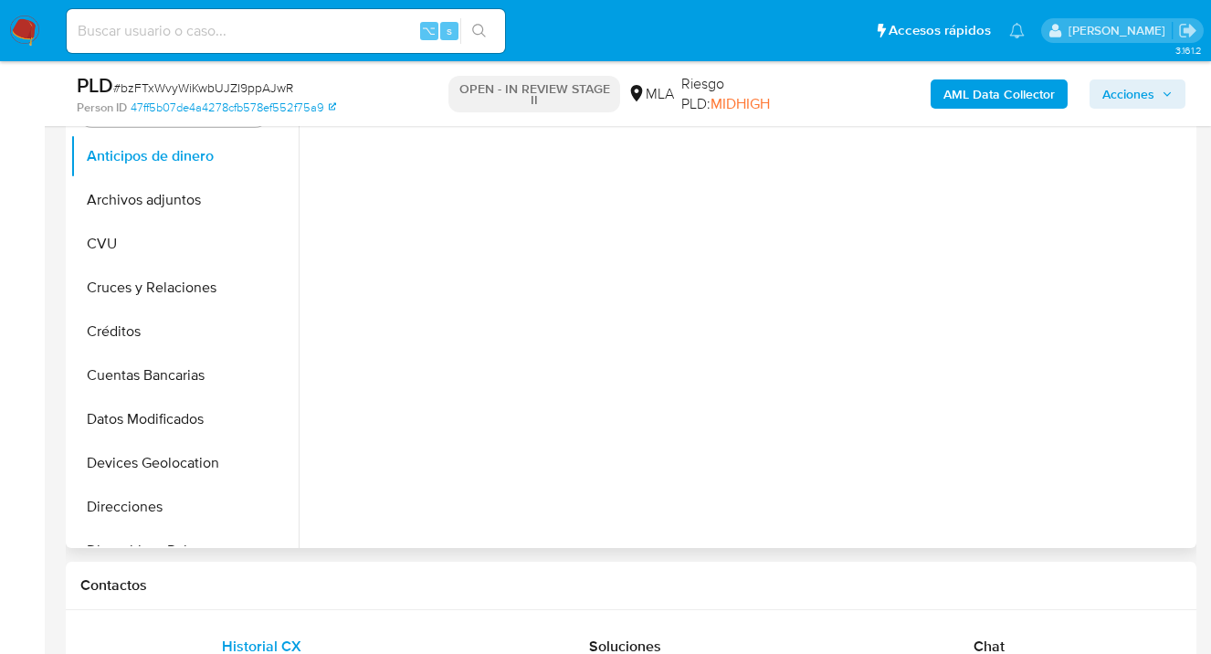
select select "10"
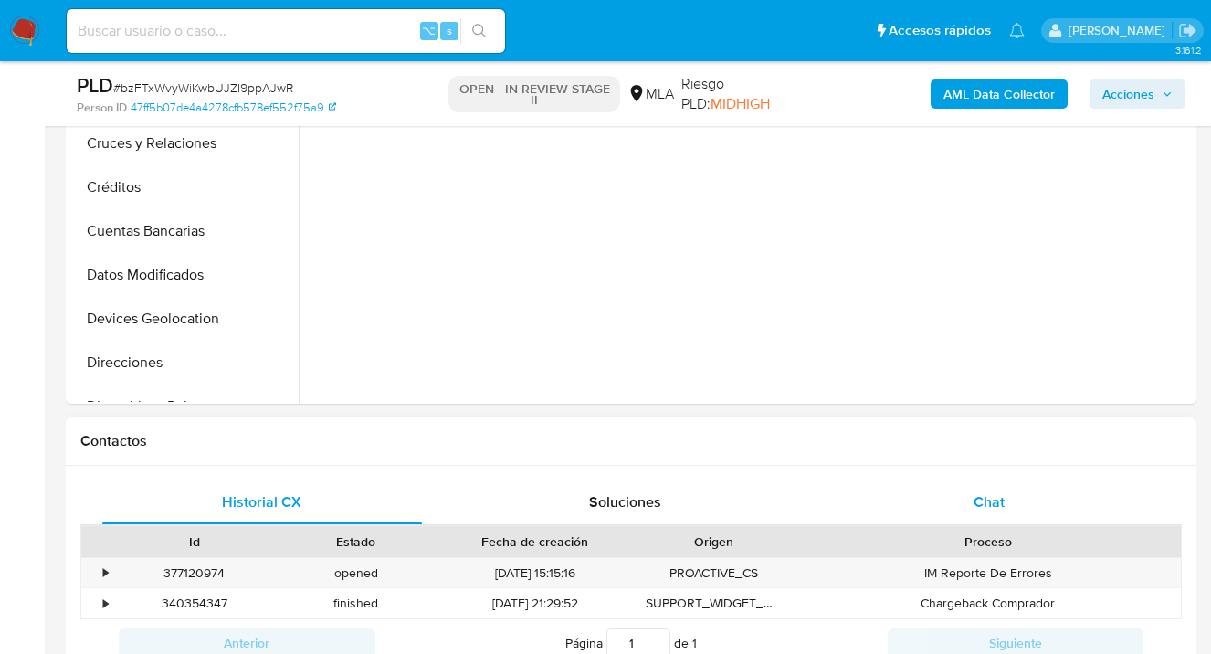
click at [987, 501] on span "Chat" at bounding box center [989, 501] width 31 height 21
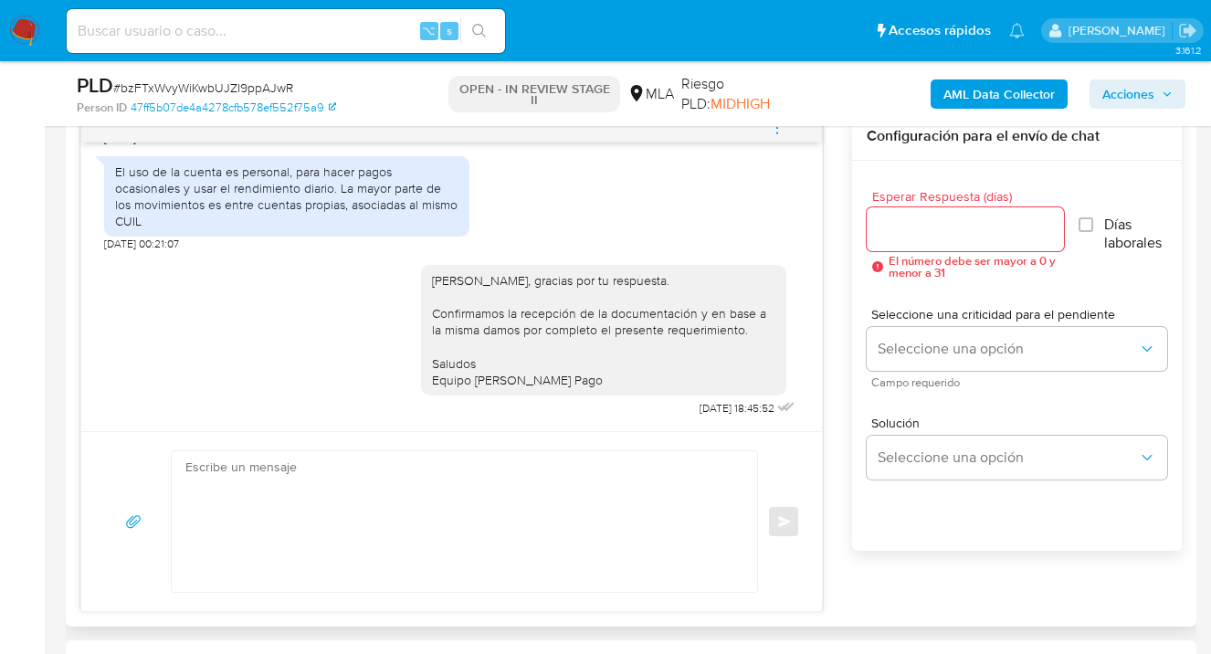
scroll to position [850, 0]
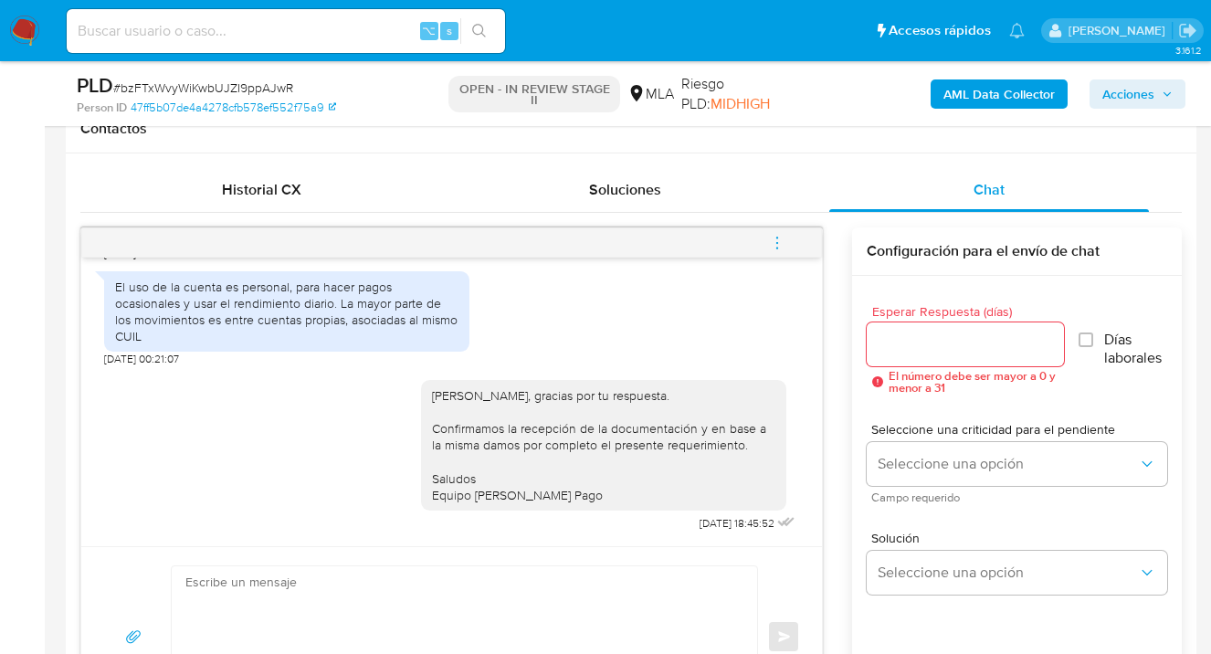
click at [780, 239] on icon "menu-action" at bounding box center [777, 243] width 16 height 16
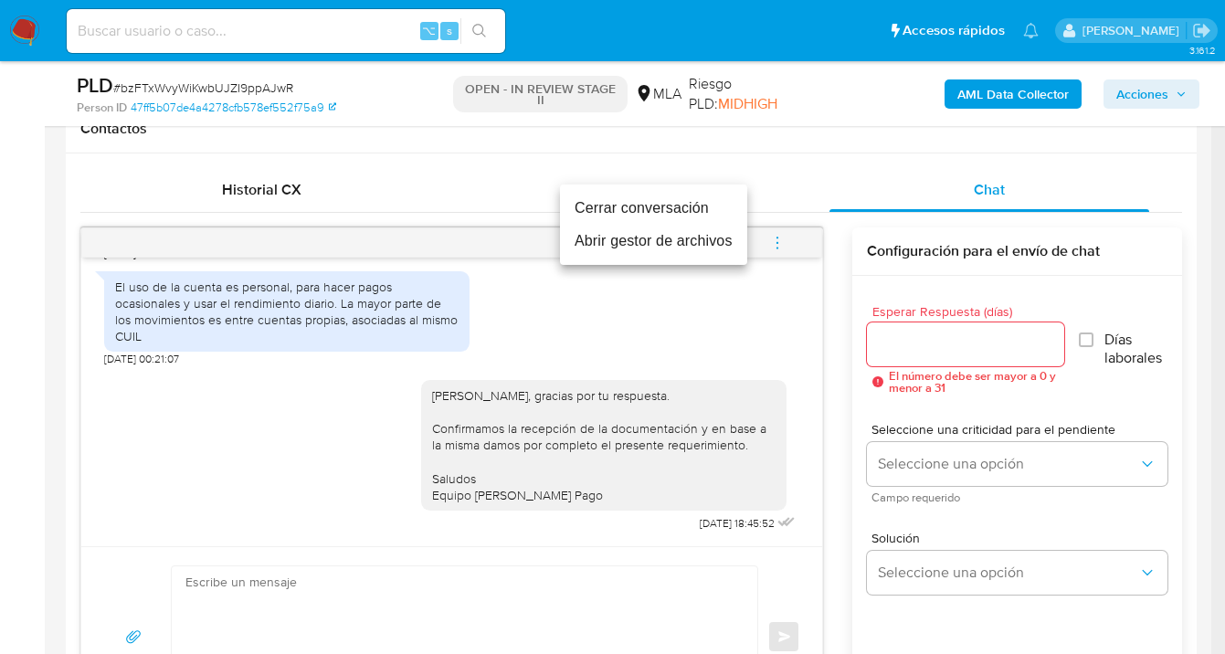
click at [685, 209] on li "Cerrar conversación" at bounding box center [653, 208] width 187 height 33
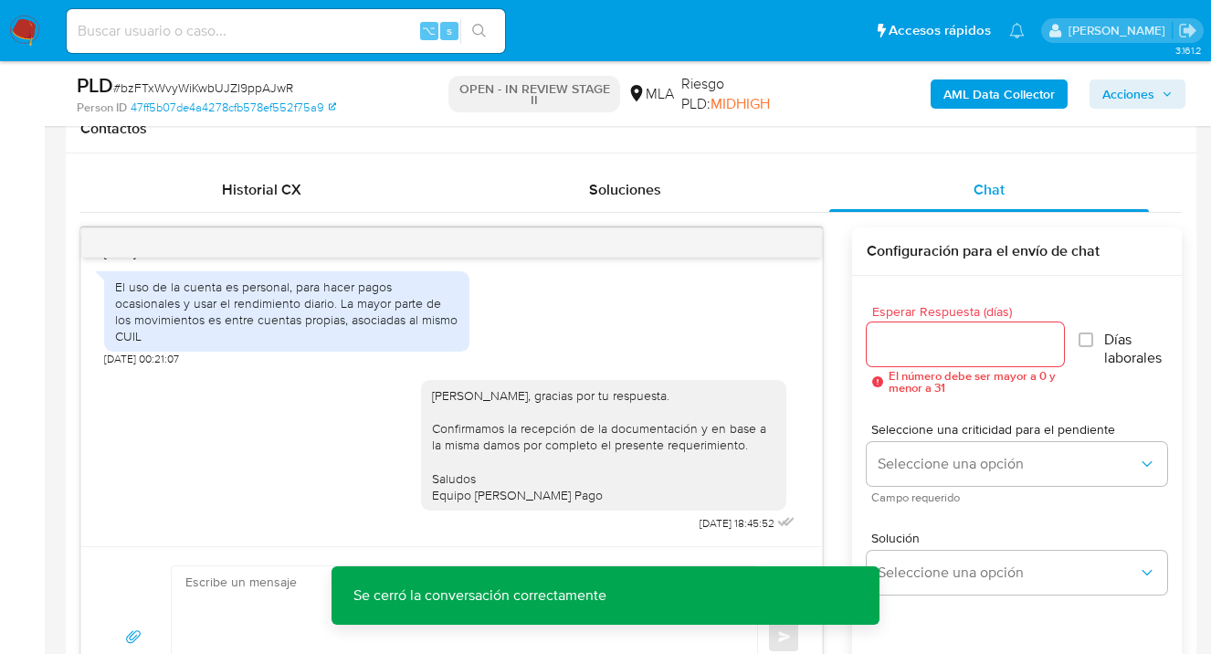
scroll to position [983, 0]
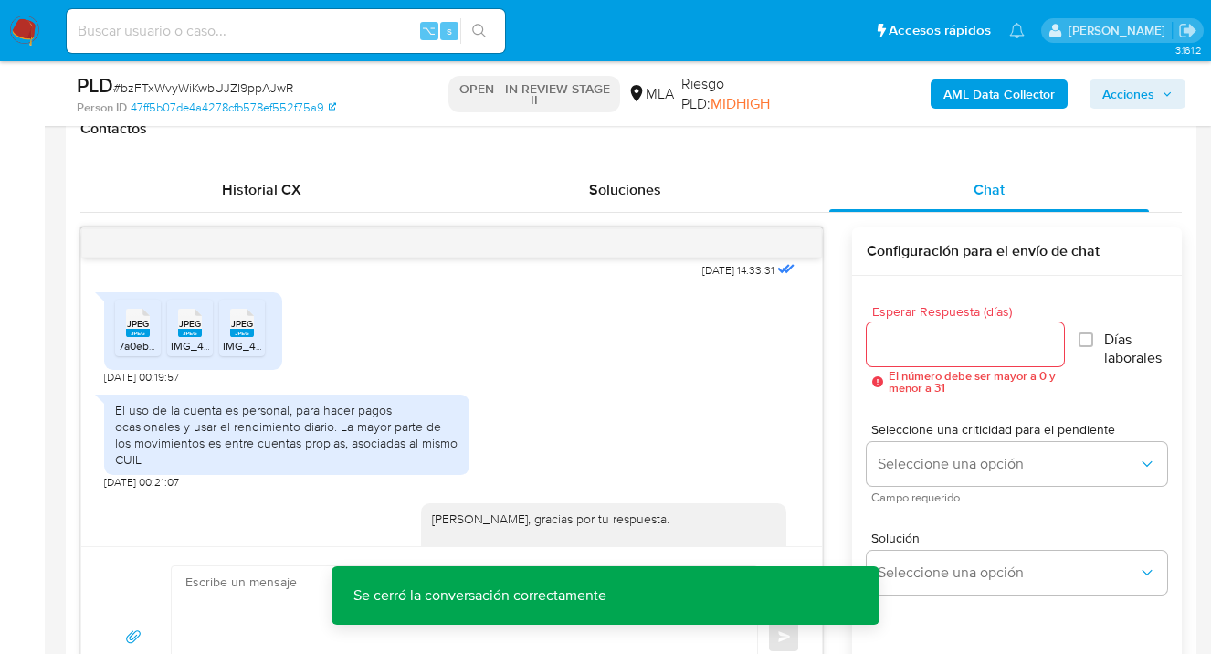
click at [133, 330] on span "JPEG" at bounding box center [138, 324] width 22 height 12
click at [187, 337] on rect at bounding box center [190, 333] width 24 height 8
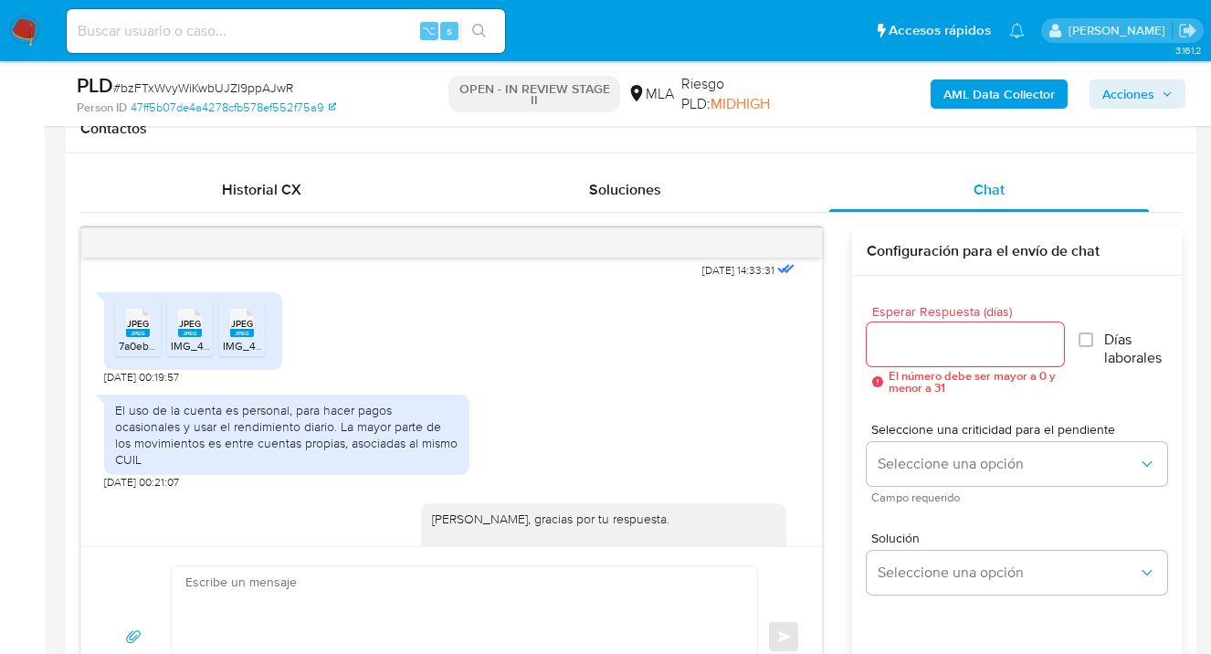
click at [235, 337] on rect at bounding box center [242, 333] width 24 height 8
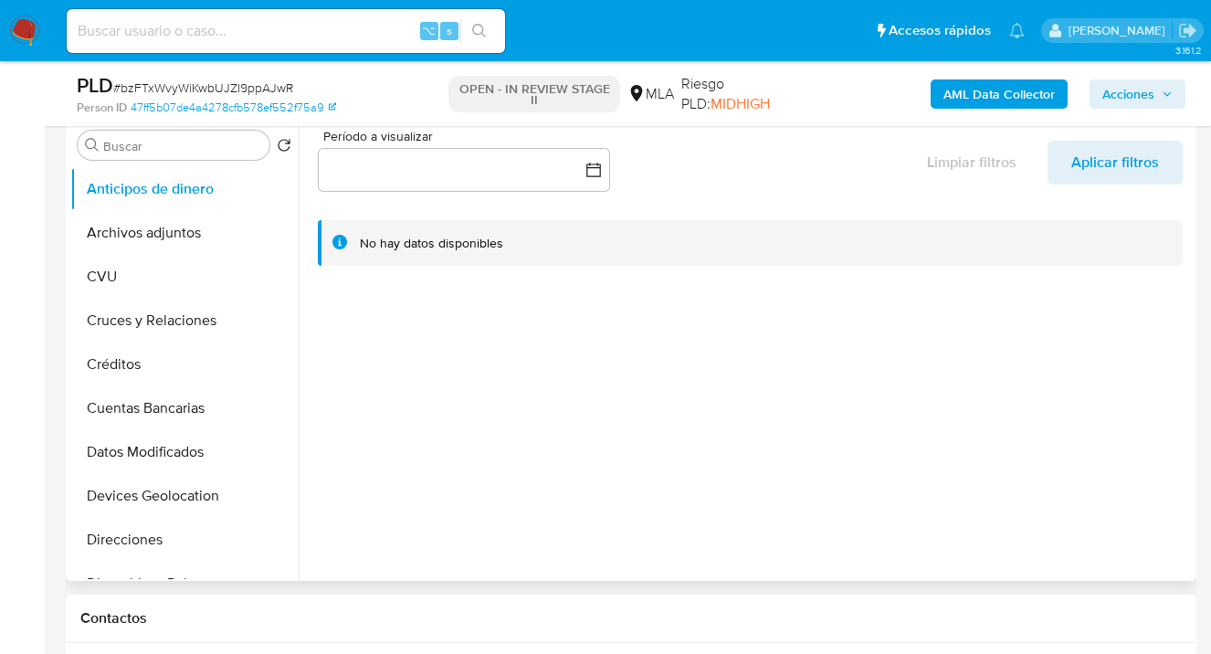
scroll to position [224, 0]
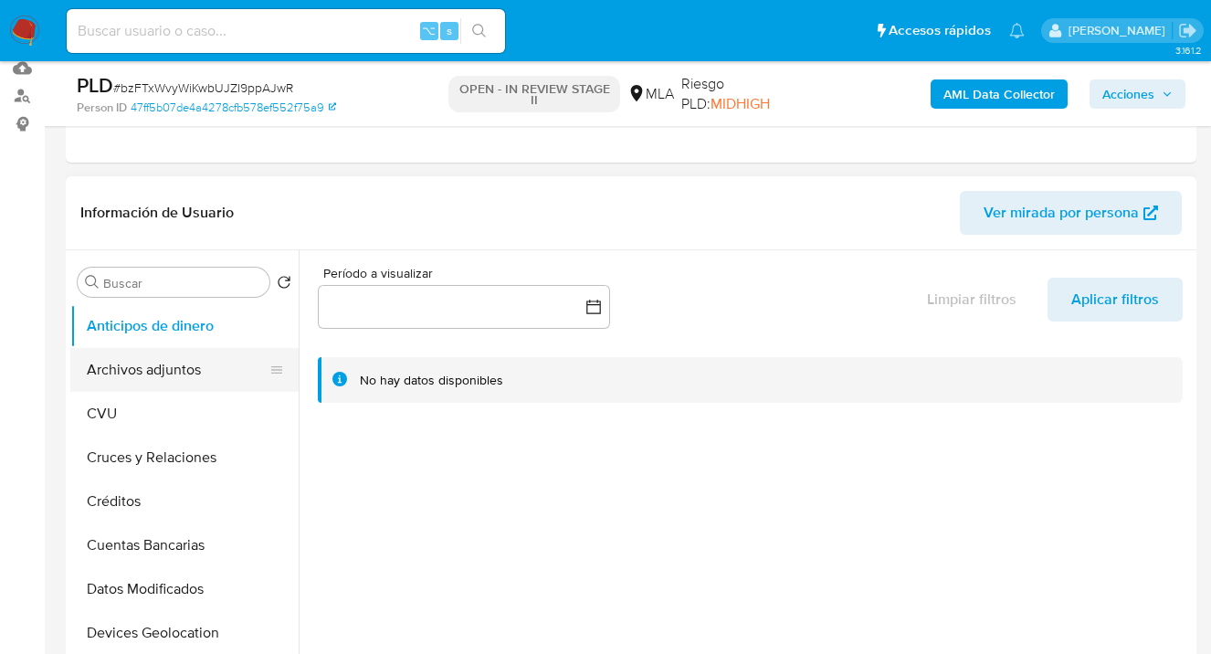
click at [161, 363] on button "Archivos adjuntos" at bounding box center [177, 370] width 214 height 44
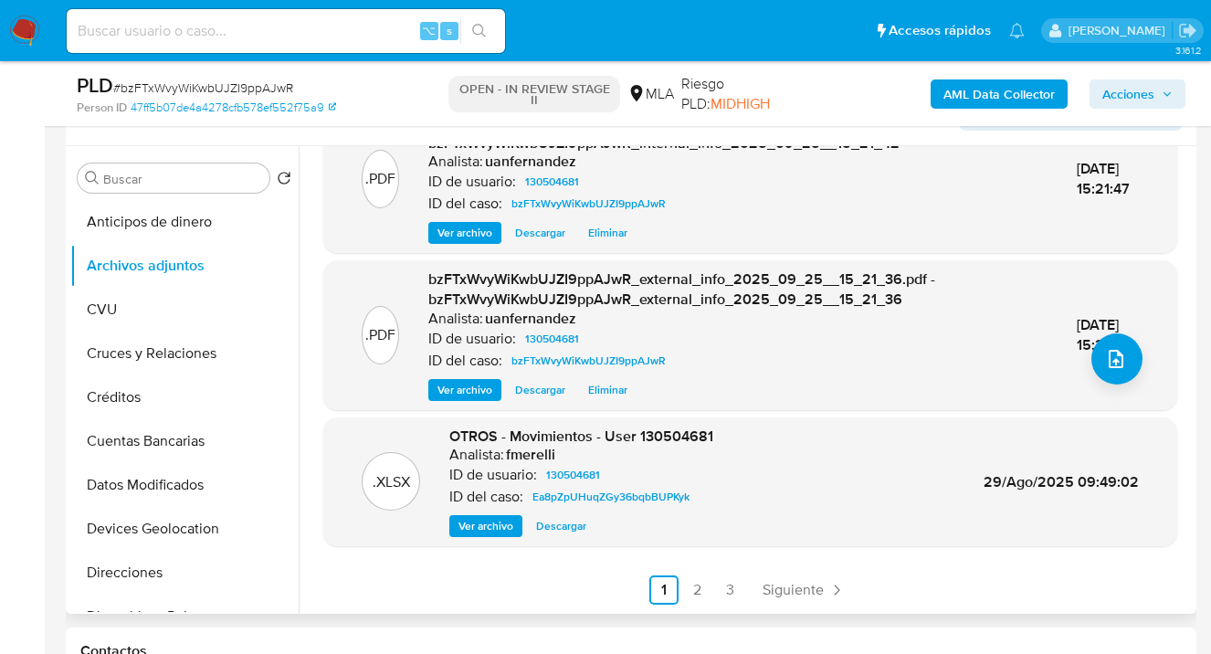
scroll to position [420, 0]
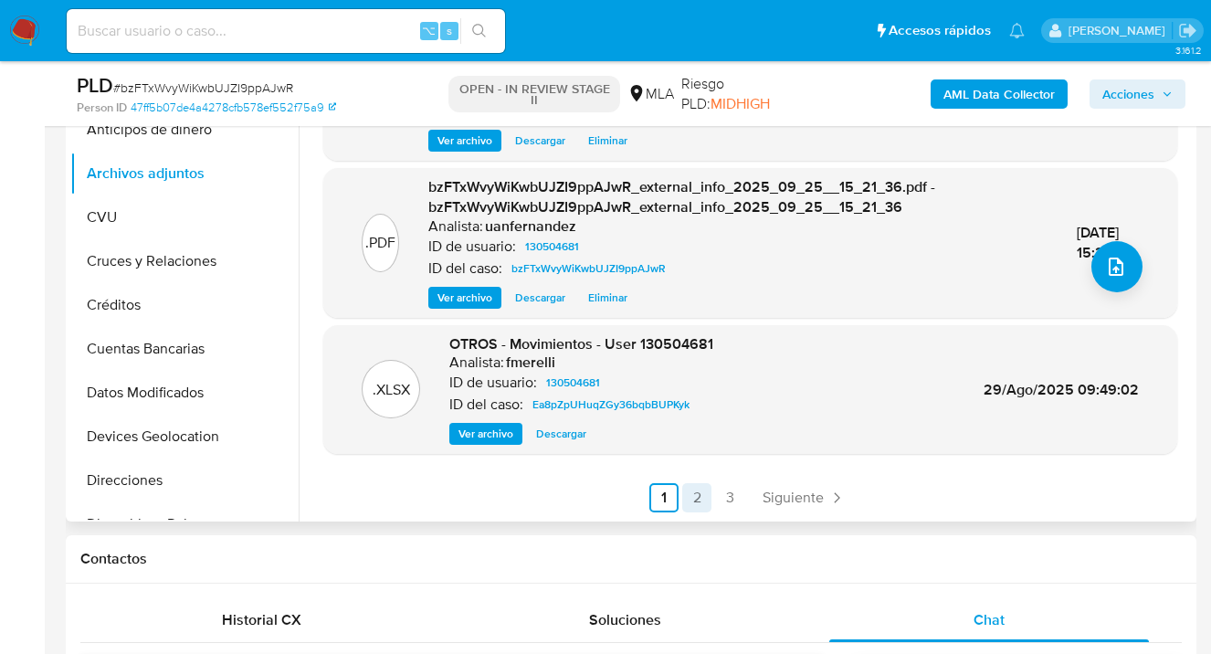
click at [691, 498] on link "2" at bounding box center [696, 497] width 29 height 29
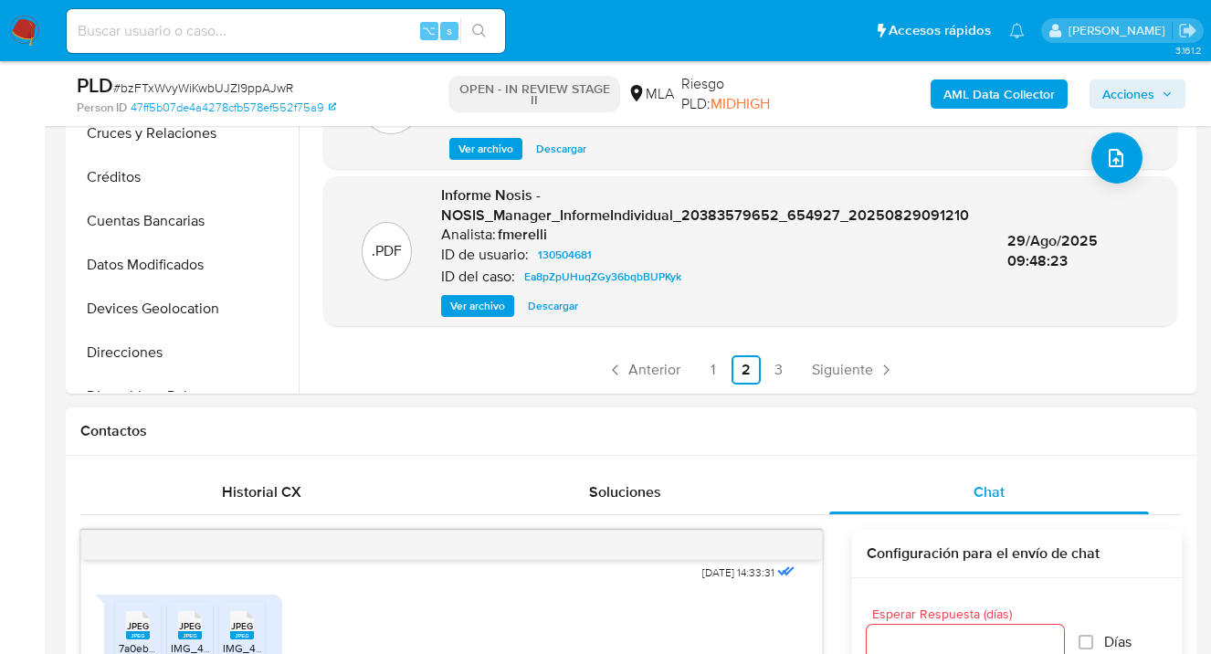
scroll to position [640, 0]
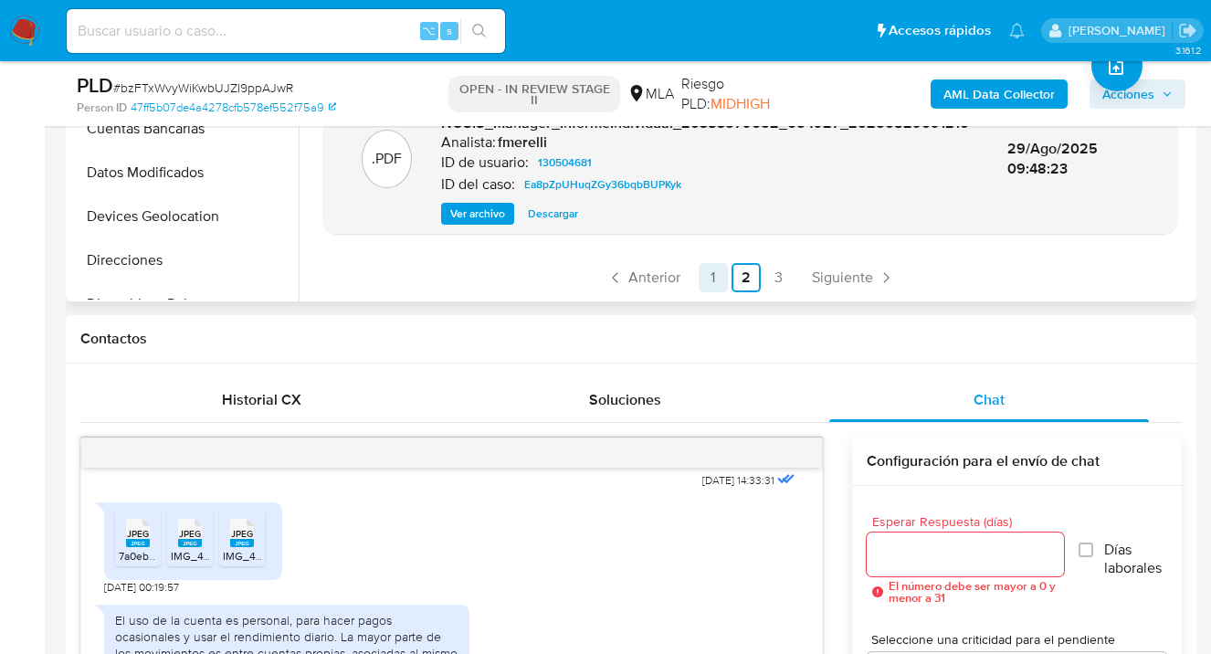
click at [710, 282] on link "1" at bounding box center [713, 277] width 29 height 29
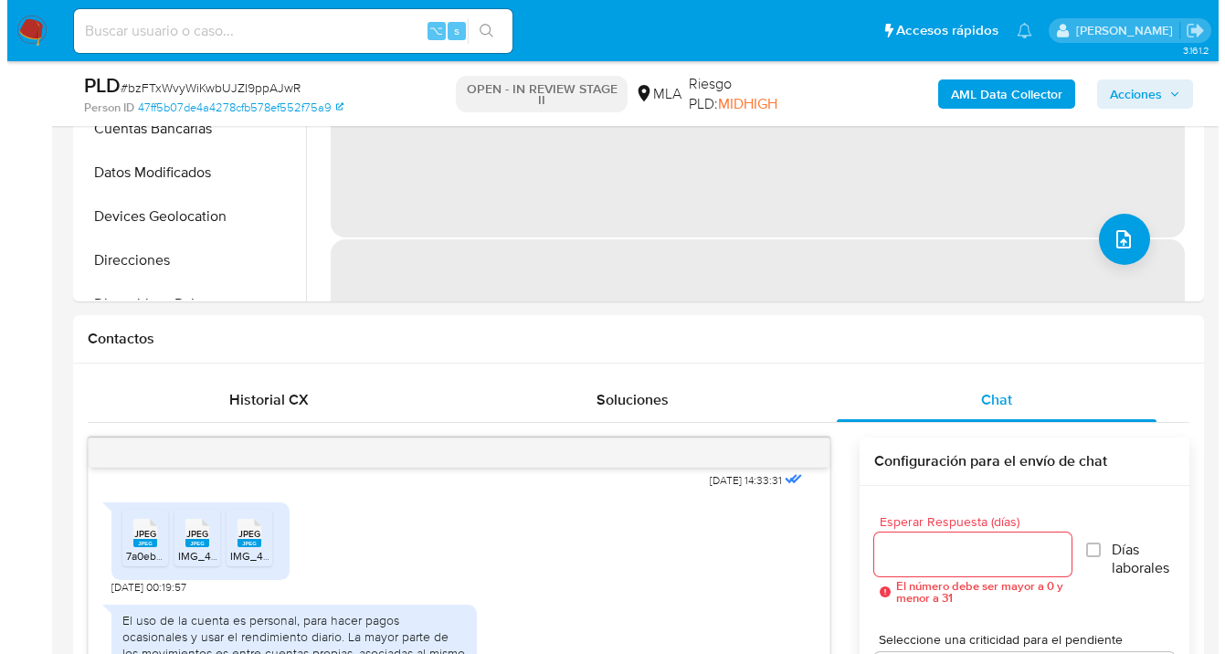
scroll to position [477, 0]
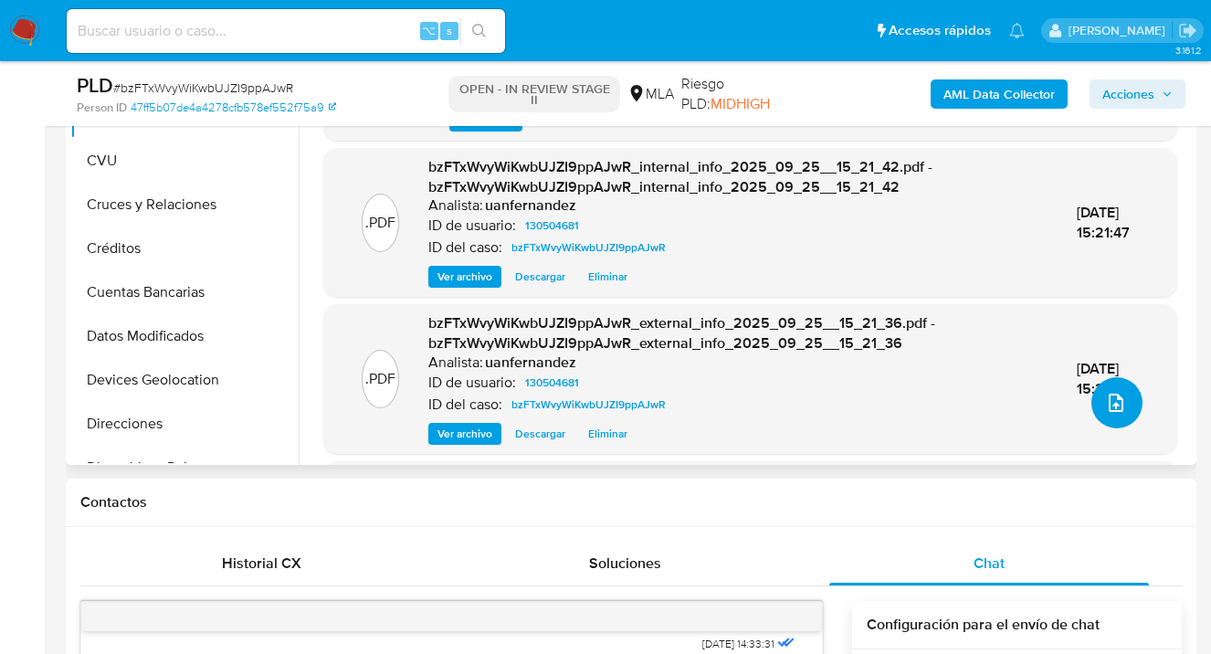
click at [1114, 390] on button "upload-file" at bounding box center [1117, 402] width 51 height 51
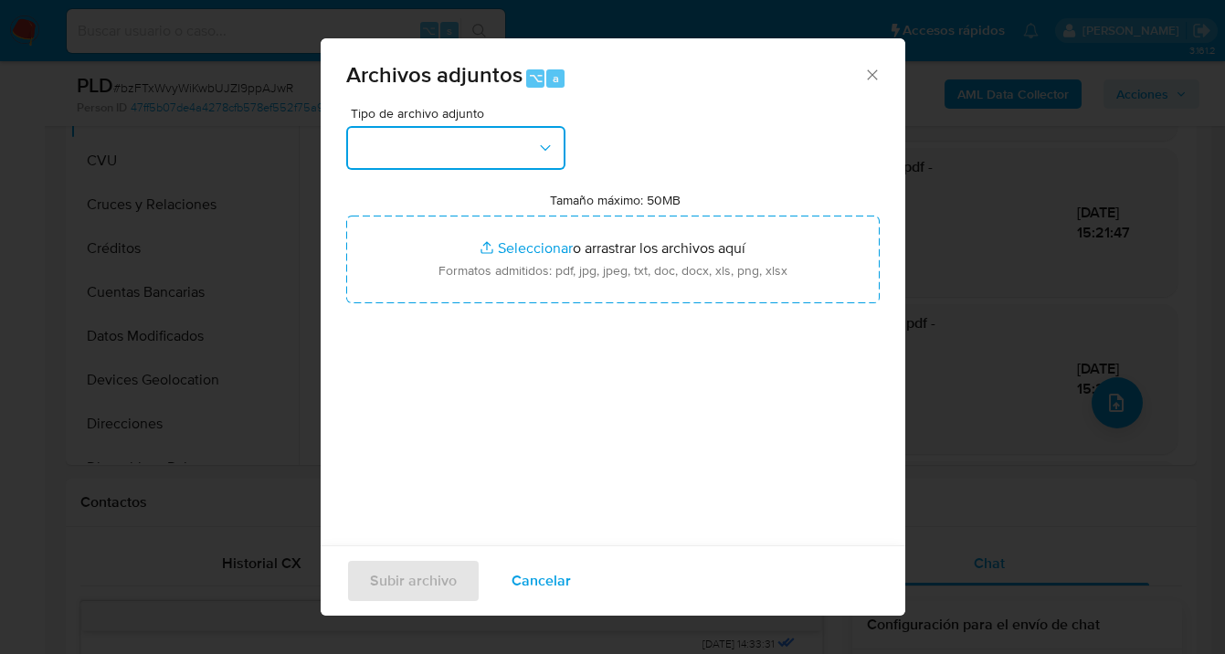
click at [546, 153] on icon "button" at bounding box center [545, 148] width 18 height 18
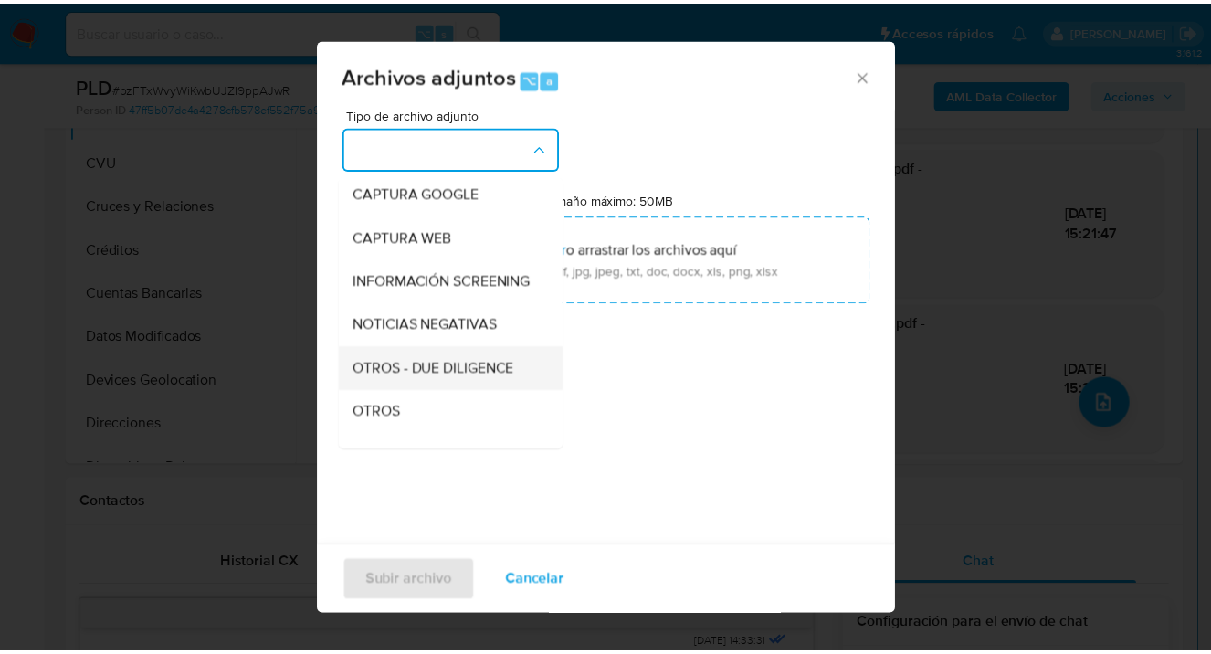
scroll to position [173, 0]
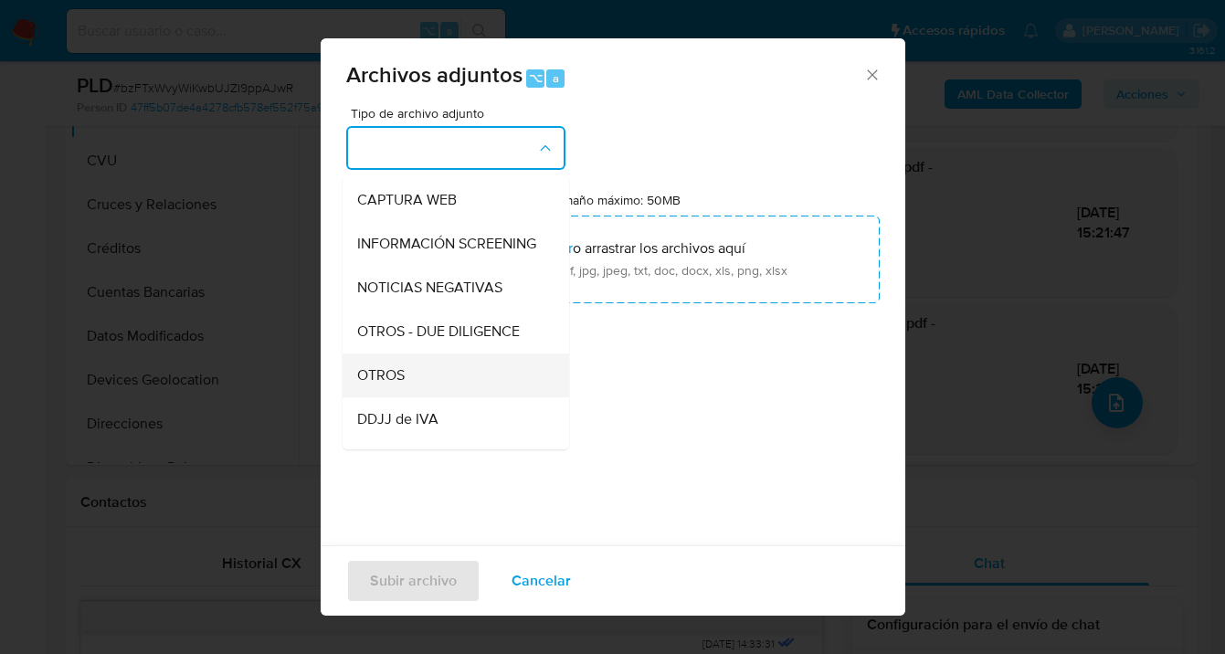
click at [465, 383] on div "OTROS" at bounding box center [450, 375] width 186 height 44
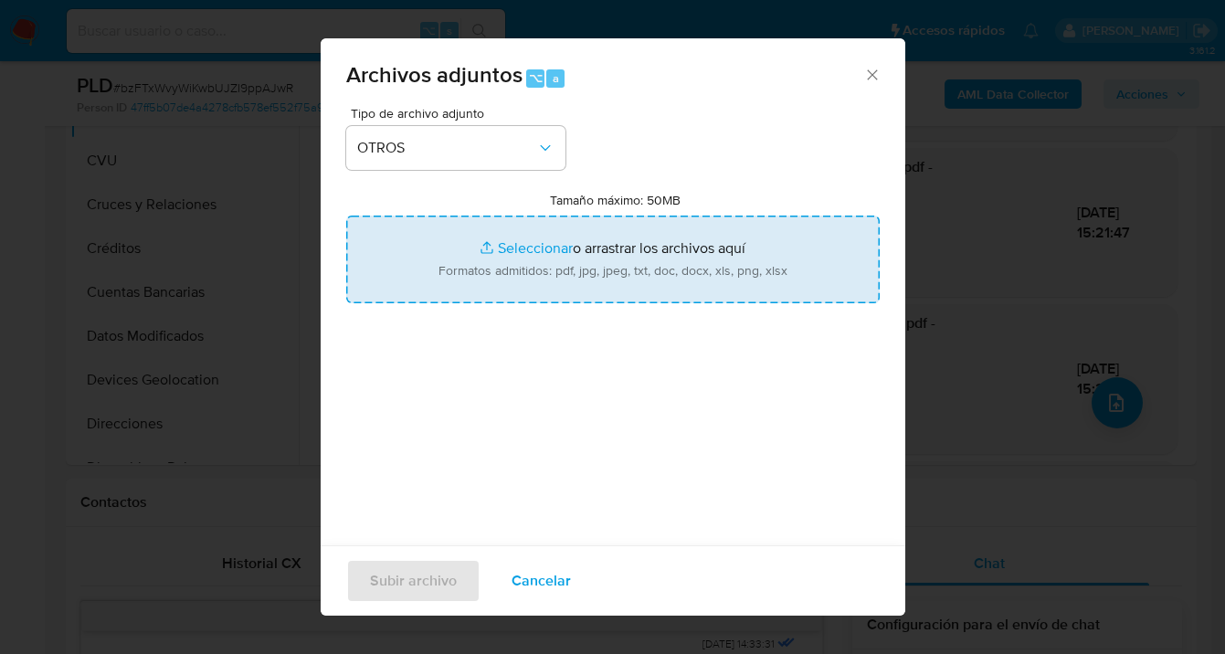
click at [702, 261] on input "Tamaño máximo: 50MB Seleccionar archivos" at bounding box center [612, 260] width 533 height 88
type input "C:\fakepath\Sueldo agosto 2025.jpeg"
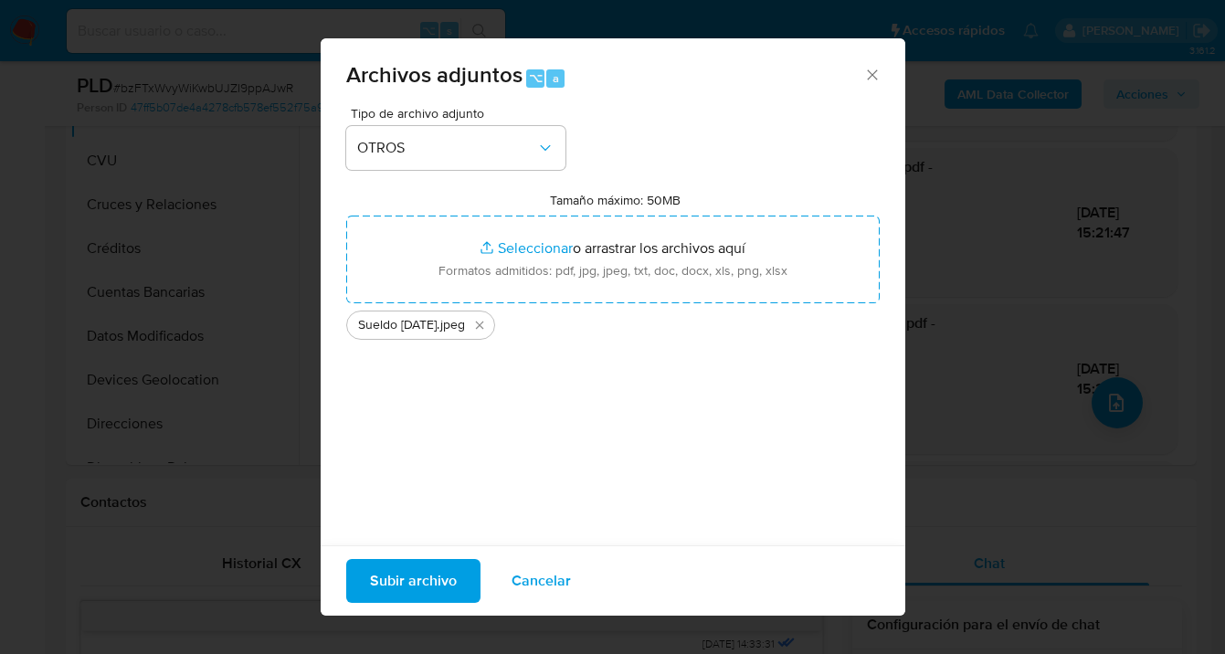
click at [417, 593] on span "Subir archivo" at bounding box center [413, 581] width 87 height 40
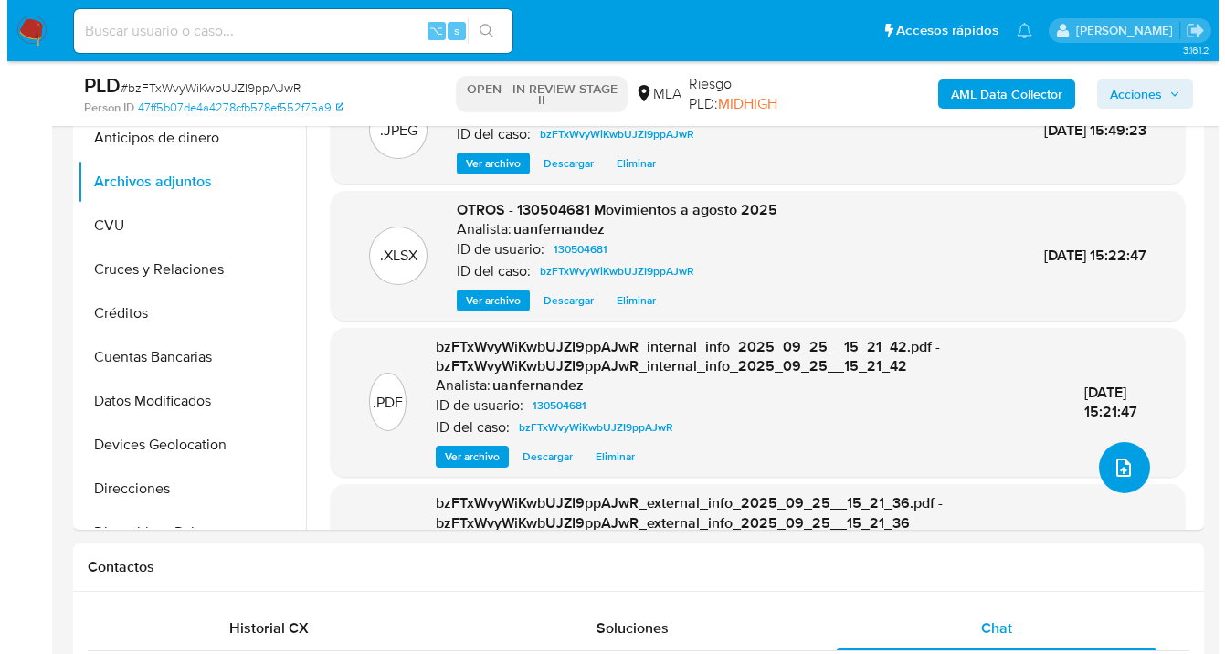
scroll to position [281, 0]
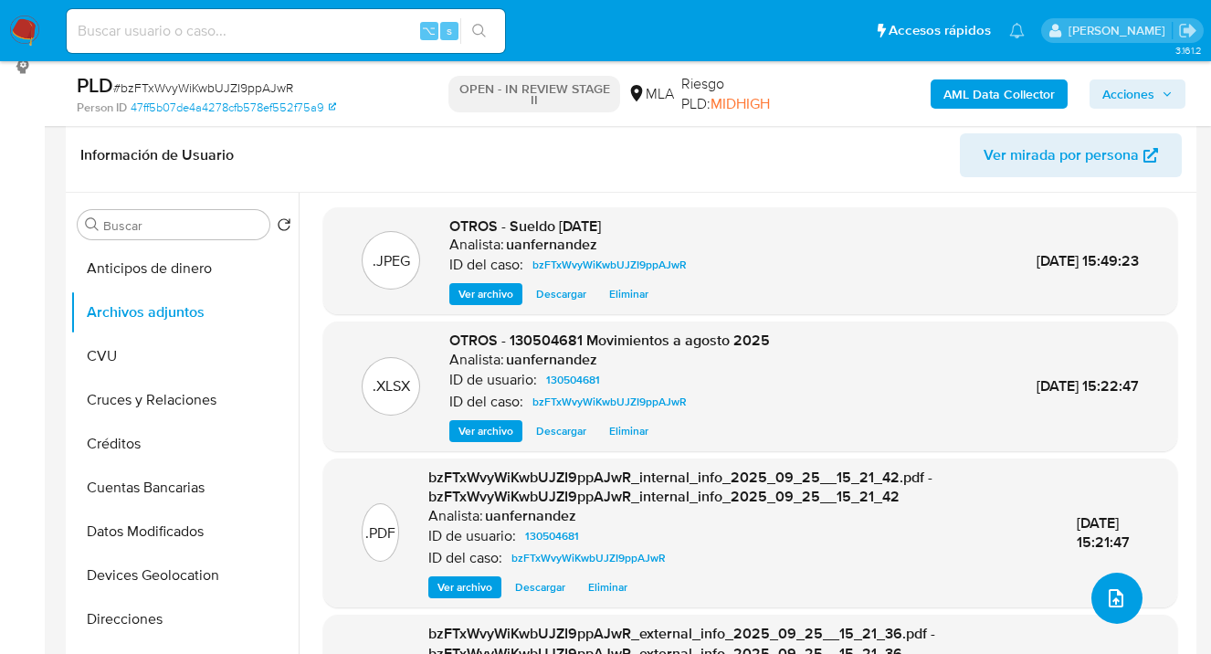
click at [1111, 603] on icon "upload-file" at bounding box center [1116, 598] width 22 height 22
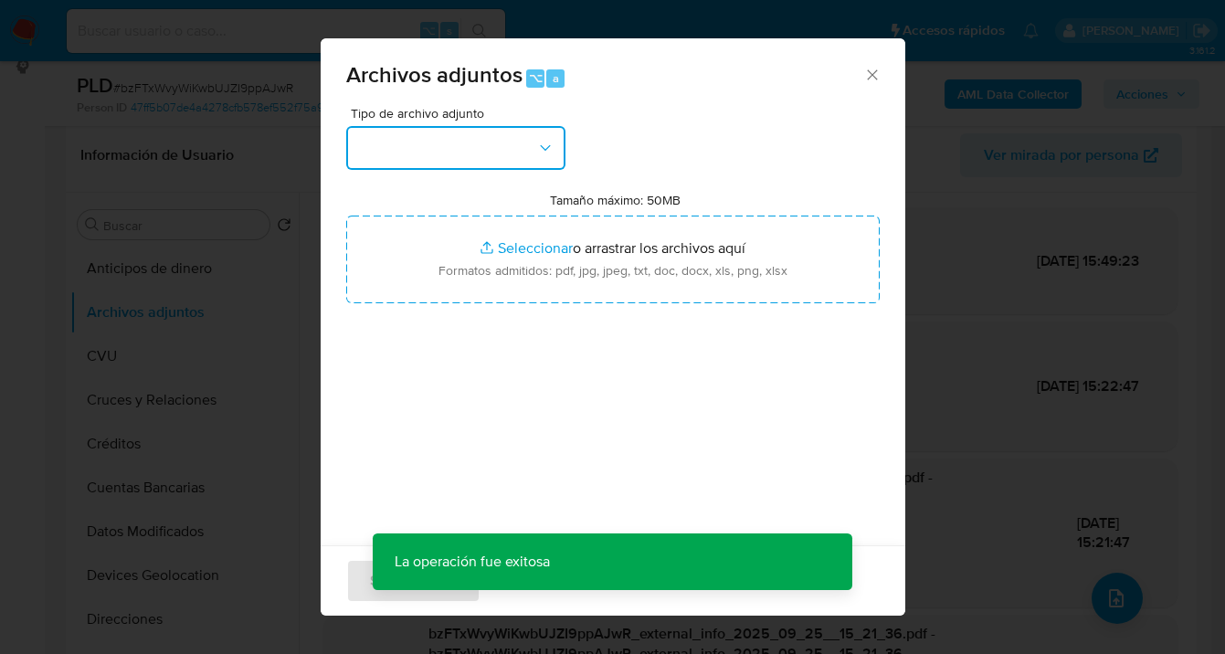
click at [546, 152] on icon "button" at bounding box center [545, 148] width 18 height 18
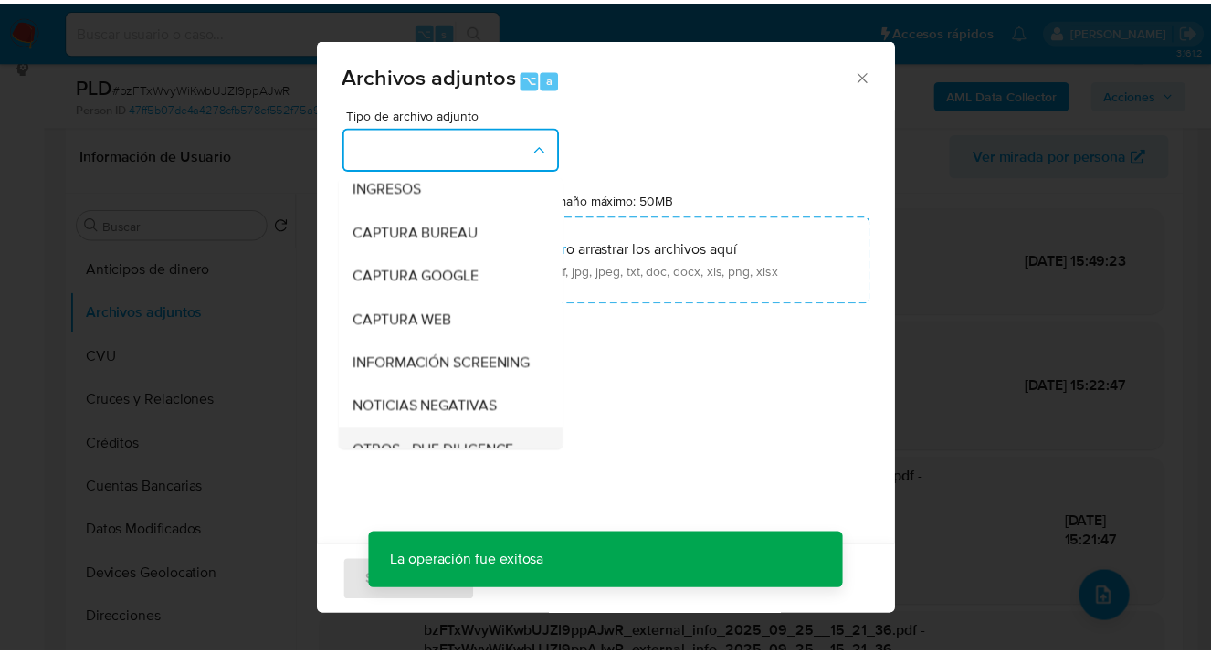
scroll to position [163, 0]
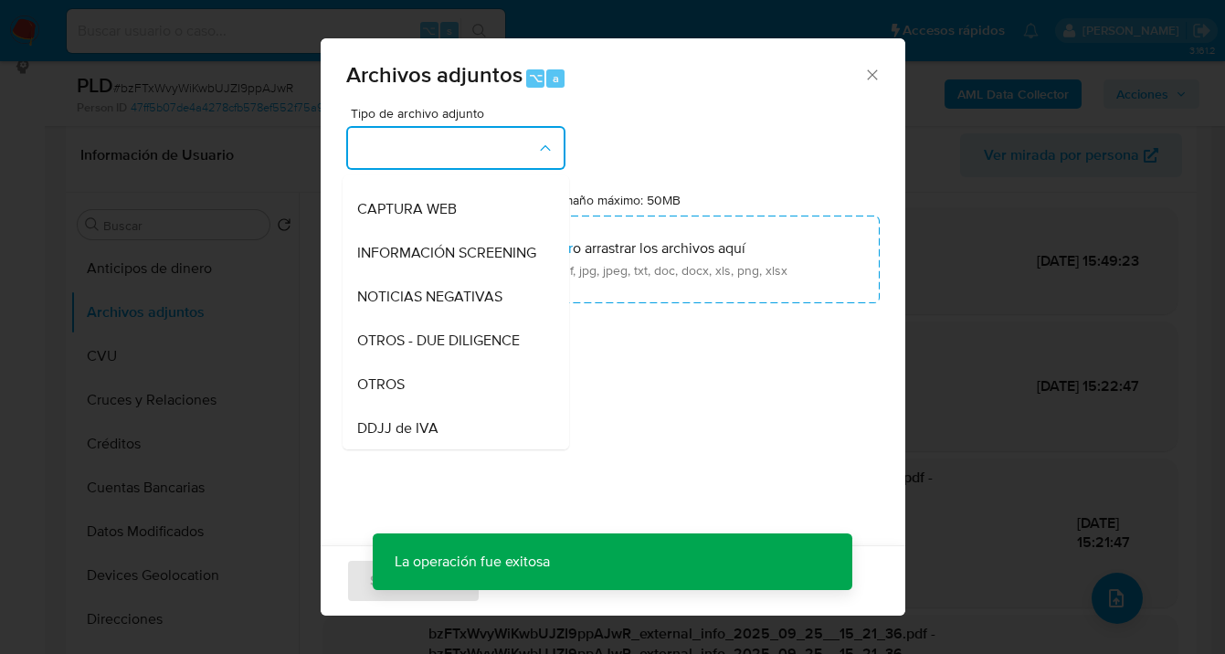
click at [432, 388] on div "OTROS" at bounding box center [450, 385] width 186 height 44
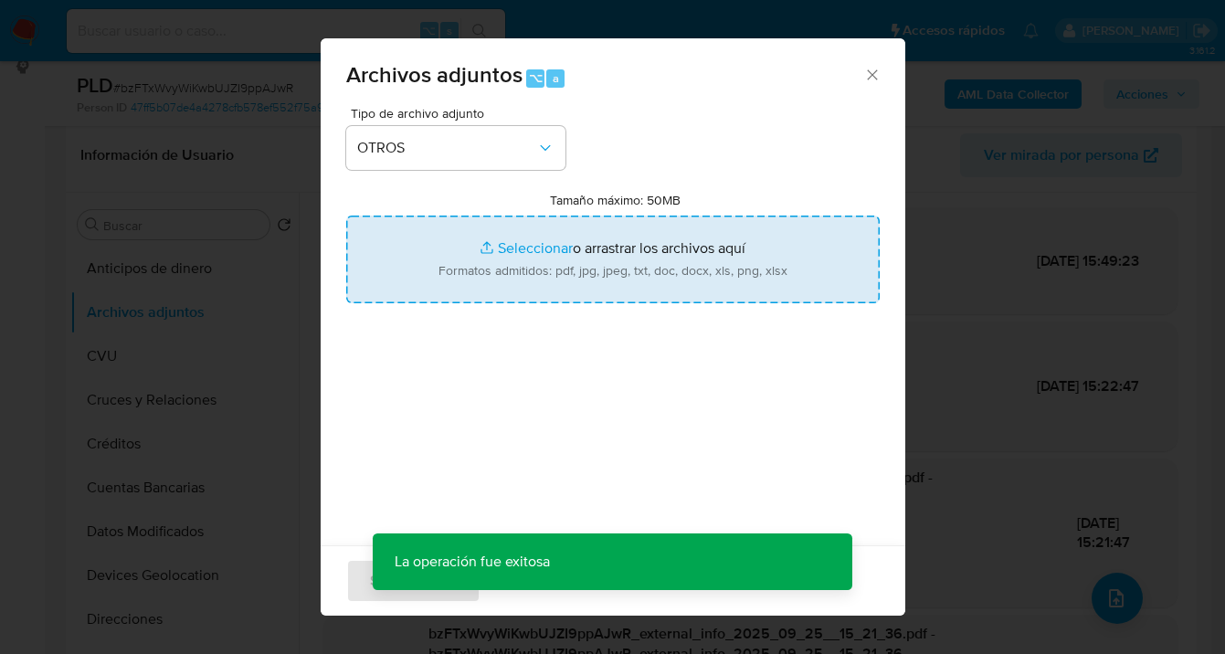
click at [604, 260] on input "Tamaño máximo: 50MB Seleccionar archivos" at bounding box center [612, 260] width 533 height 88
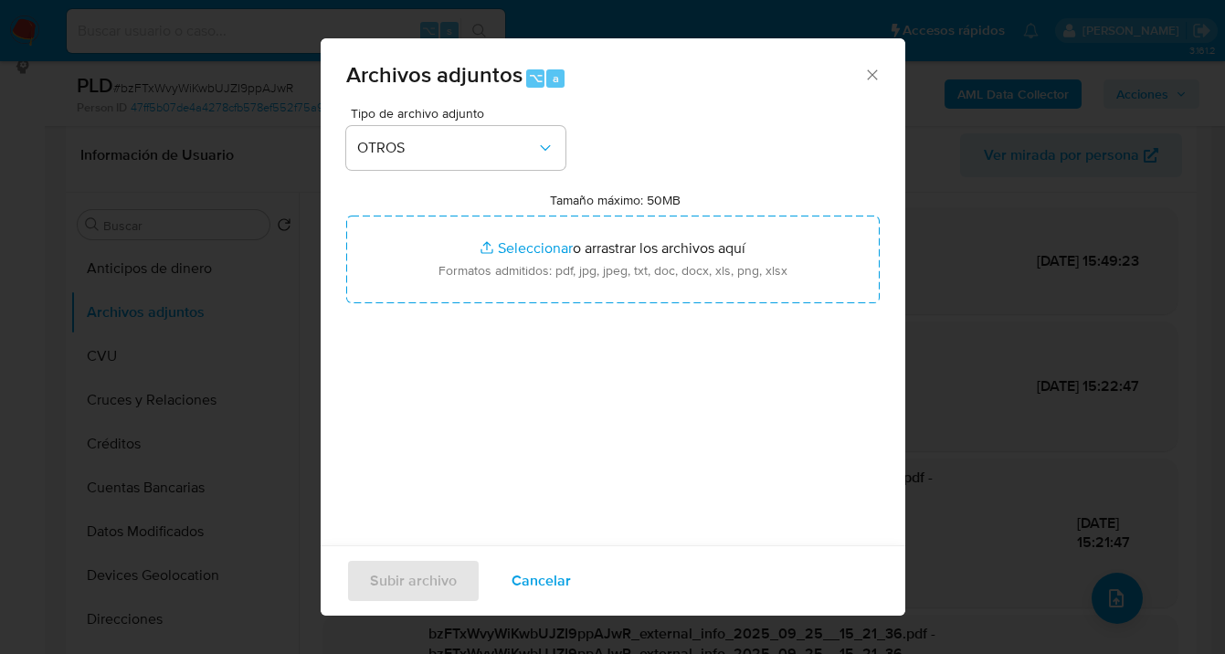
type input "C:\fakepath\130504681 analisis no roi Caselog bzFTxWvyWiKwbUJZI9ppAJwR.docx"
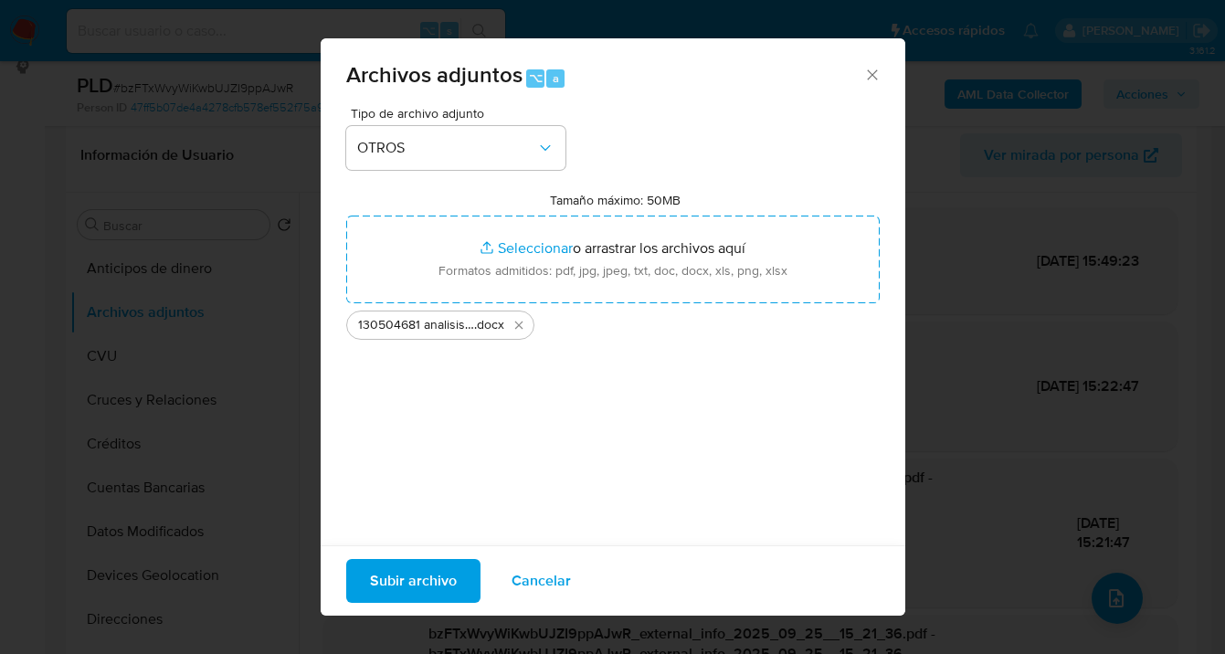
click at [422, 580] on span "Subir archivo" at bounding box center [413, 581] width 87 height 40
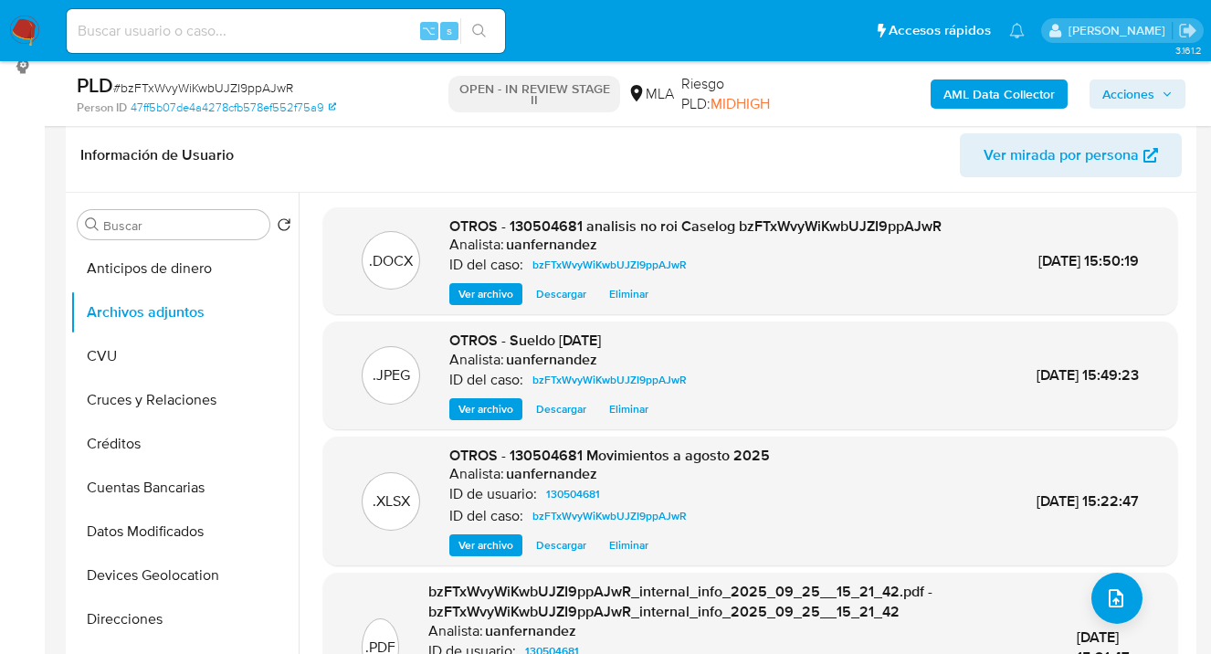
drag, startPoint x: 1144, startPoint y: 93, endPoint x: 1119, endPoint y: 103, distance: 27.5
click at [1144, 93] on span "Acciones" at bounding box center [1128, 93] width 52 height 29
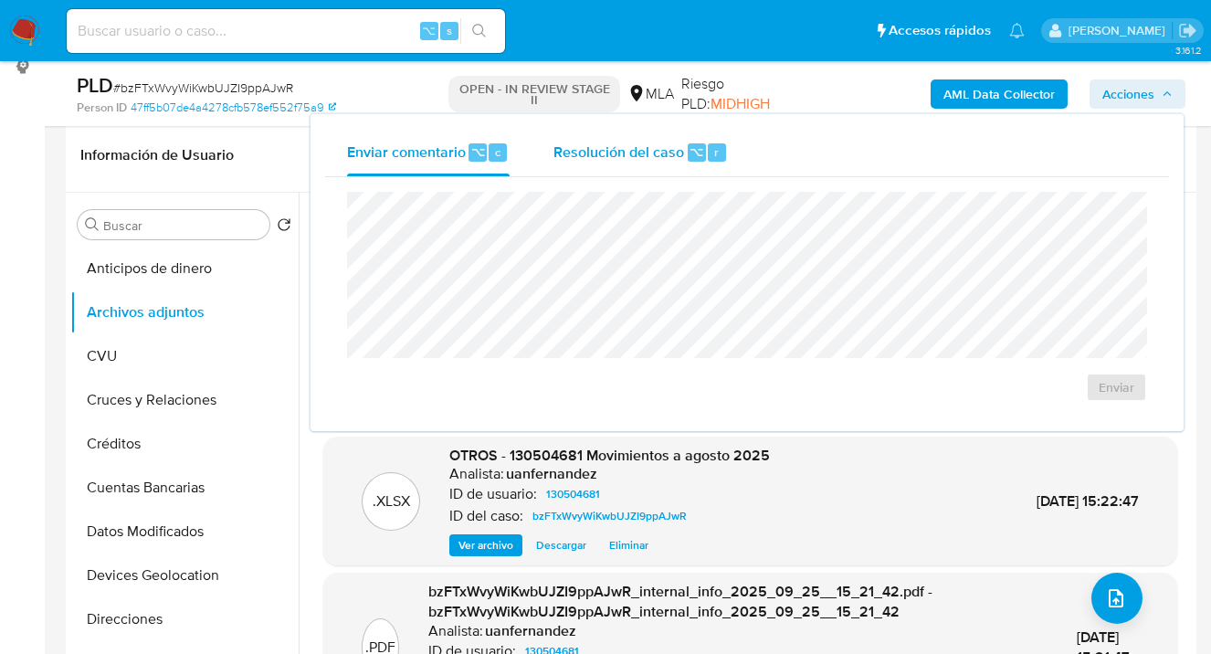
click at [600, 151] on span "Resolución del caso" at bounding box center [619, 151] width 131 height 21
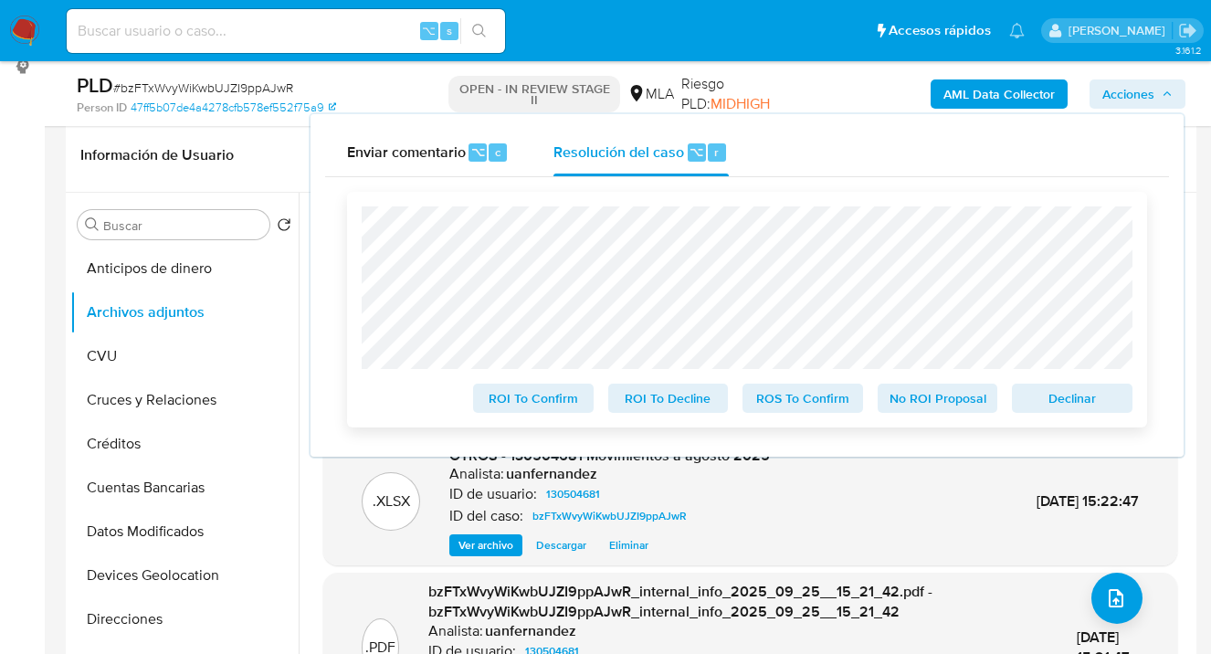
click at [942, 401] on span "No ROI Proposal" at bounding box center [938, 398] width 95 height 26
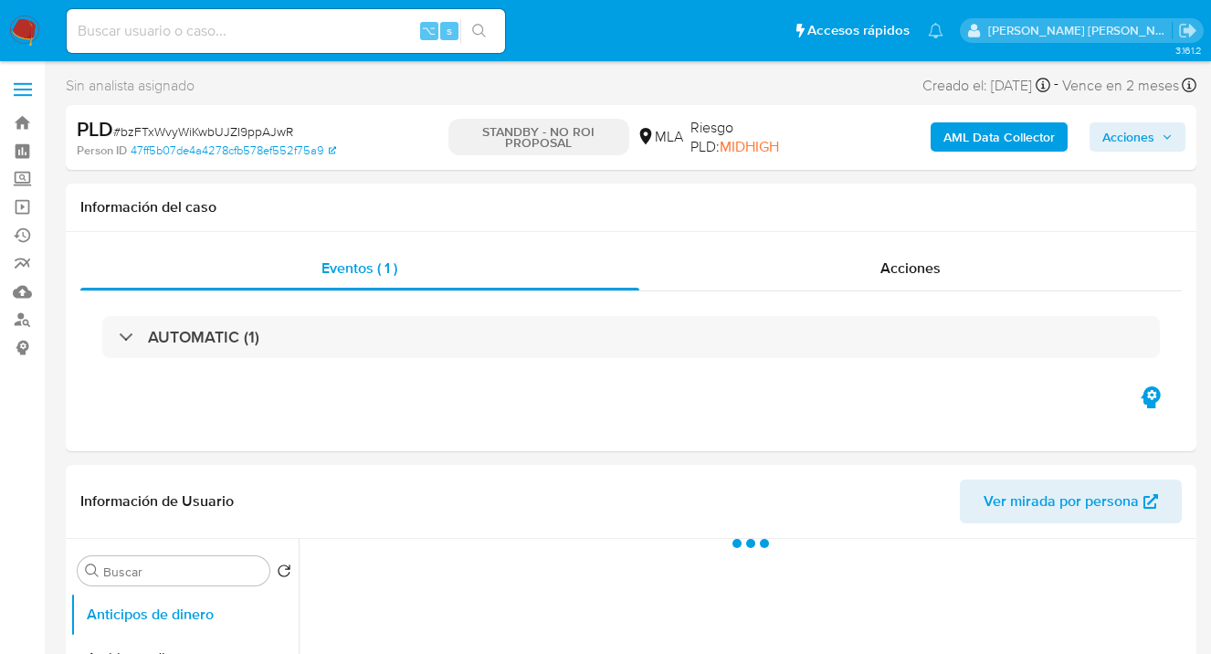
select select "10"
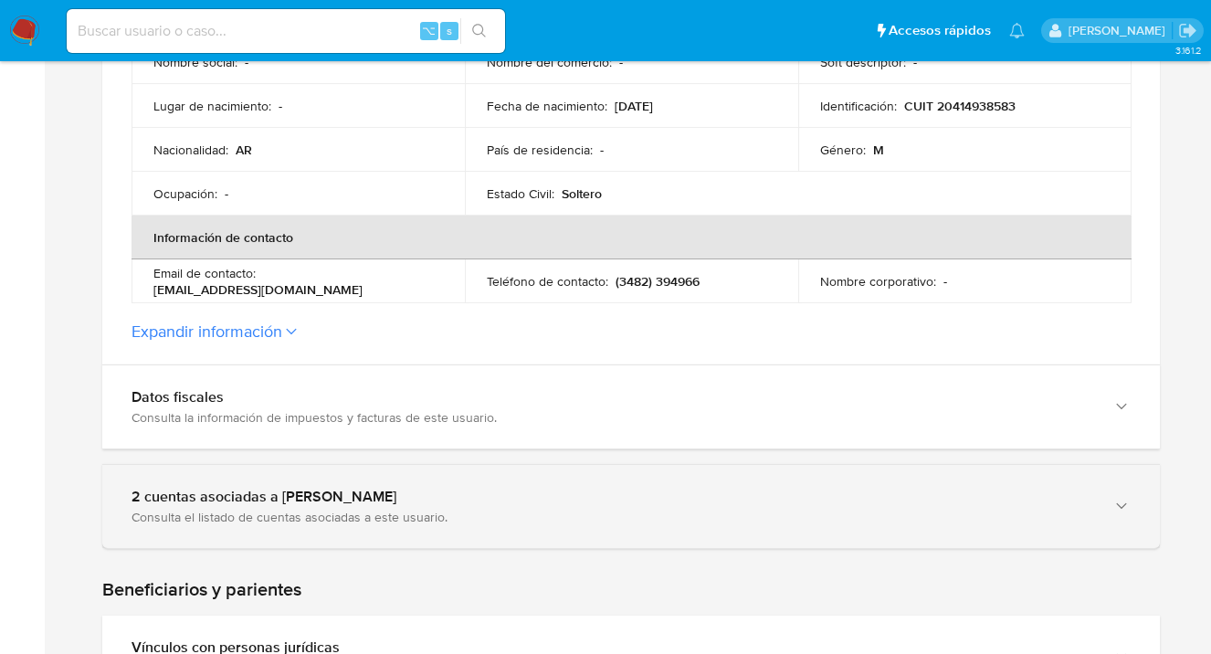
scroll to position [659, 0]
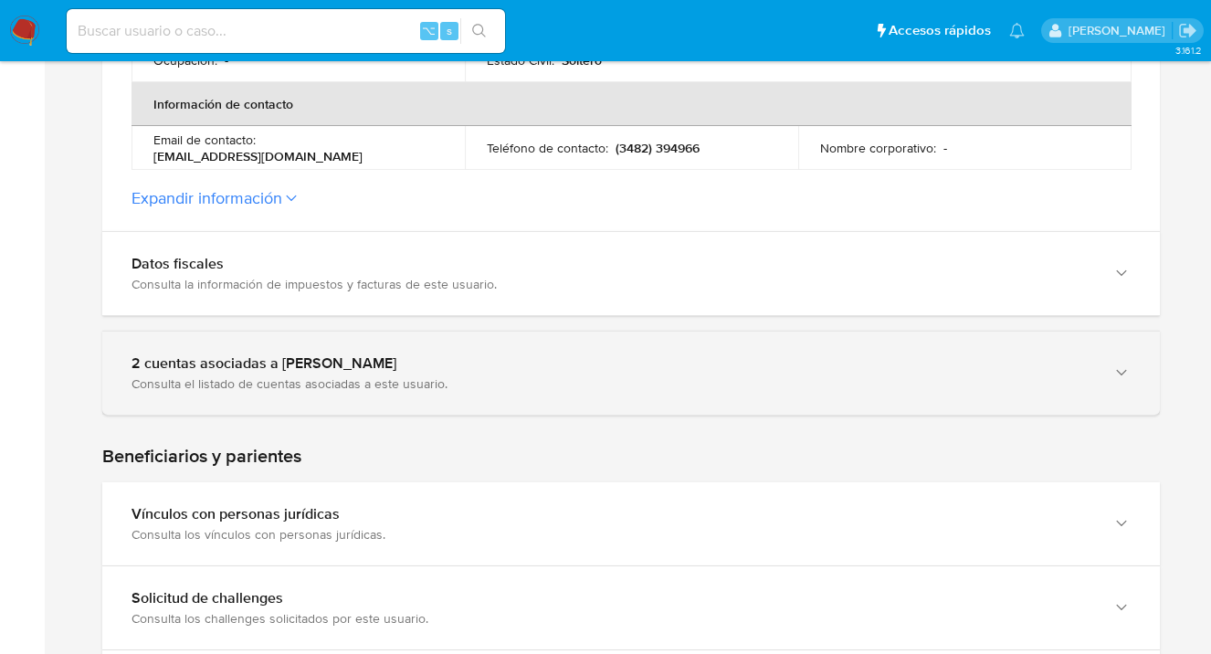
click at [1126, 370] on icon "button" at bounding box center [1121, 372] width 10 height 5
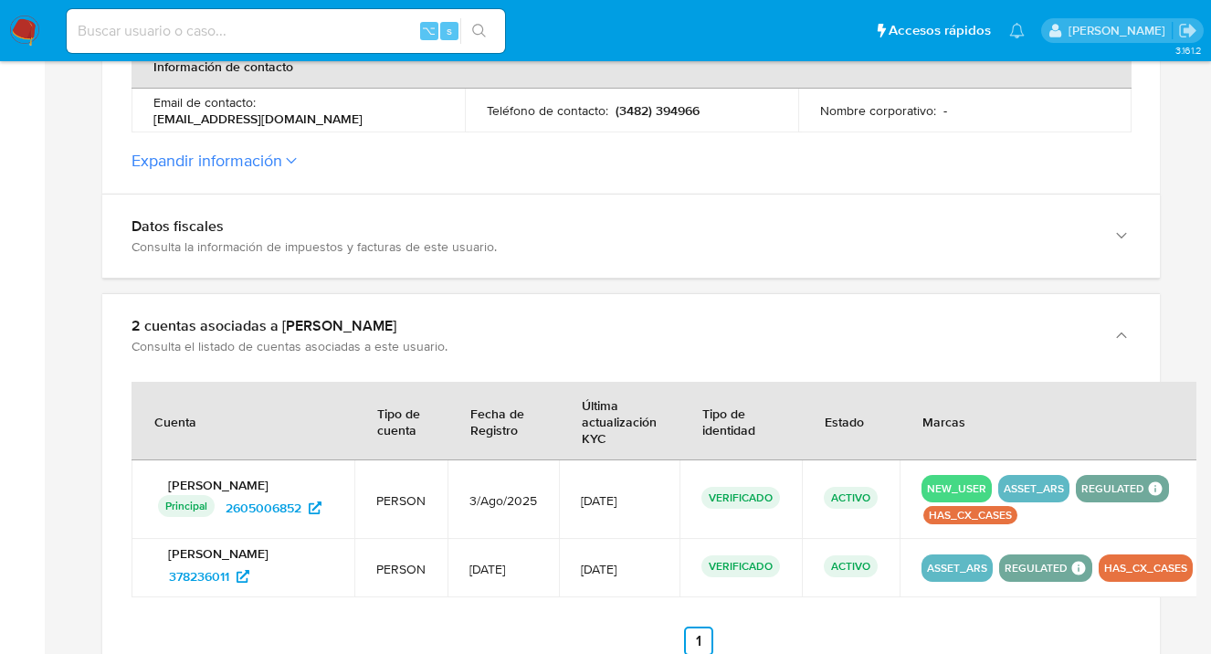
scroll to position [807, 0]
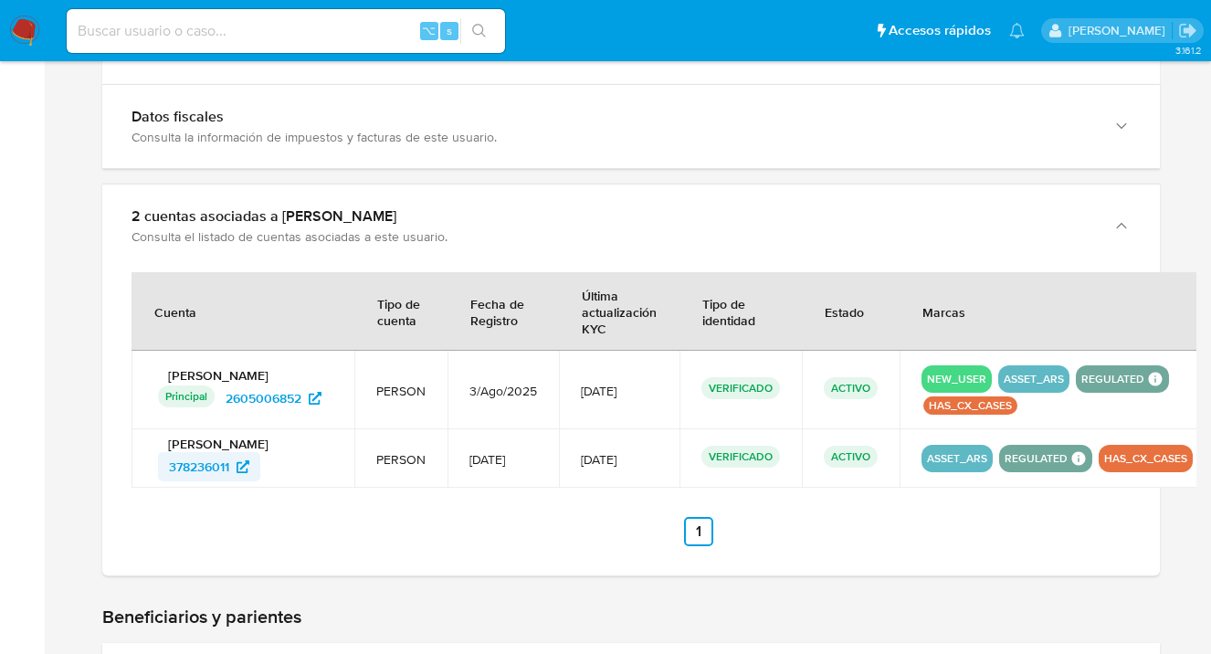
click at [185, 469] on span "378236011" at bounding box center [199, 466] width 60 height 29
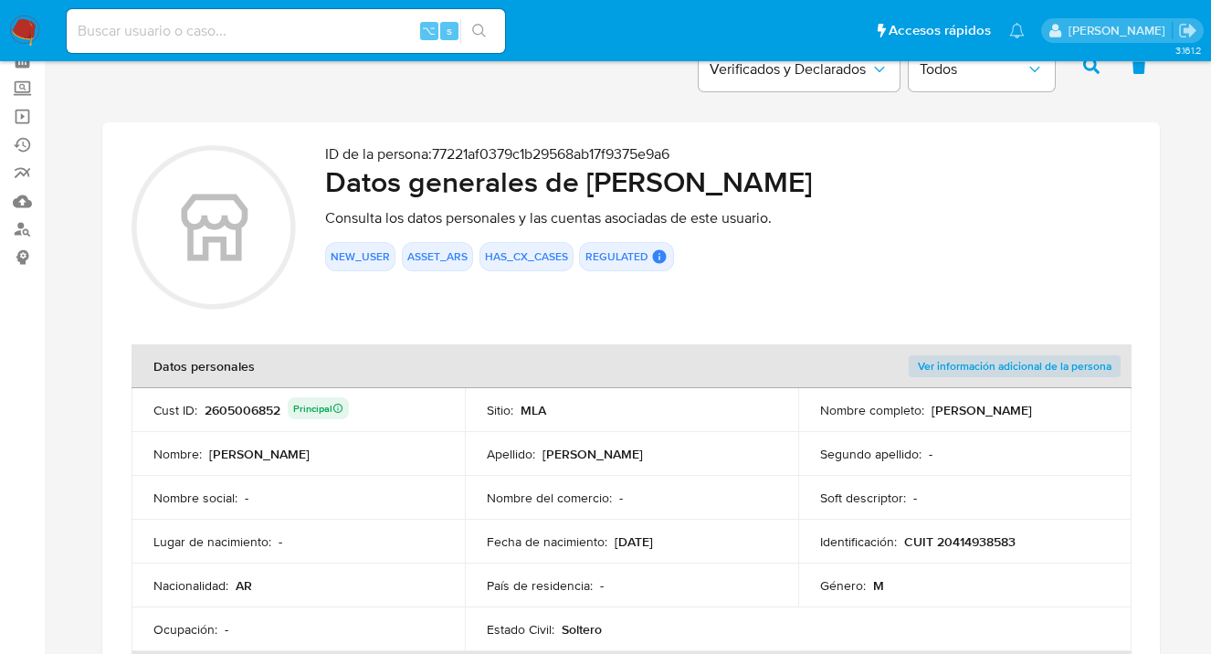
scroll to position [16, 0]
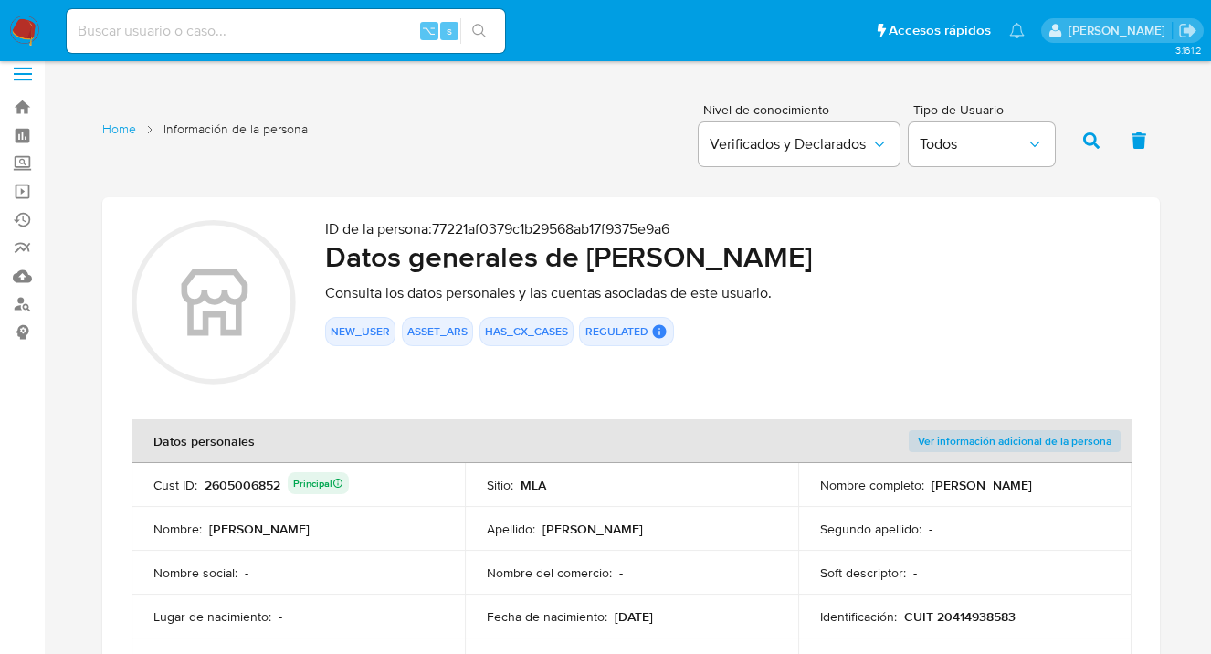
click at [23, 27] on img at bounding box center [24, 31] width 31 height 31
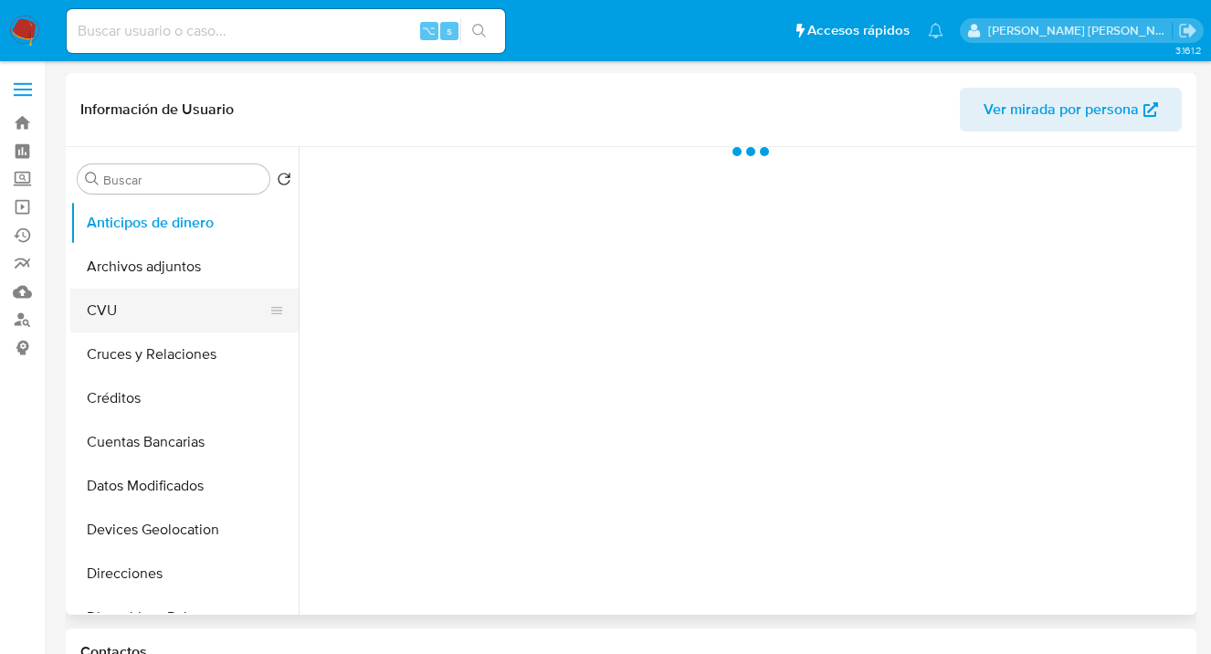
select select "10"
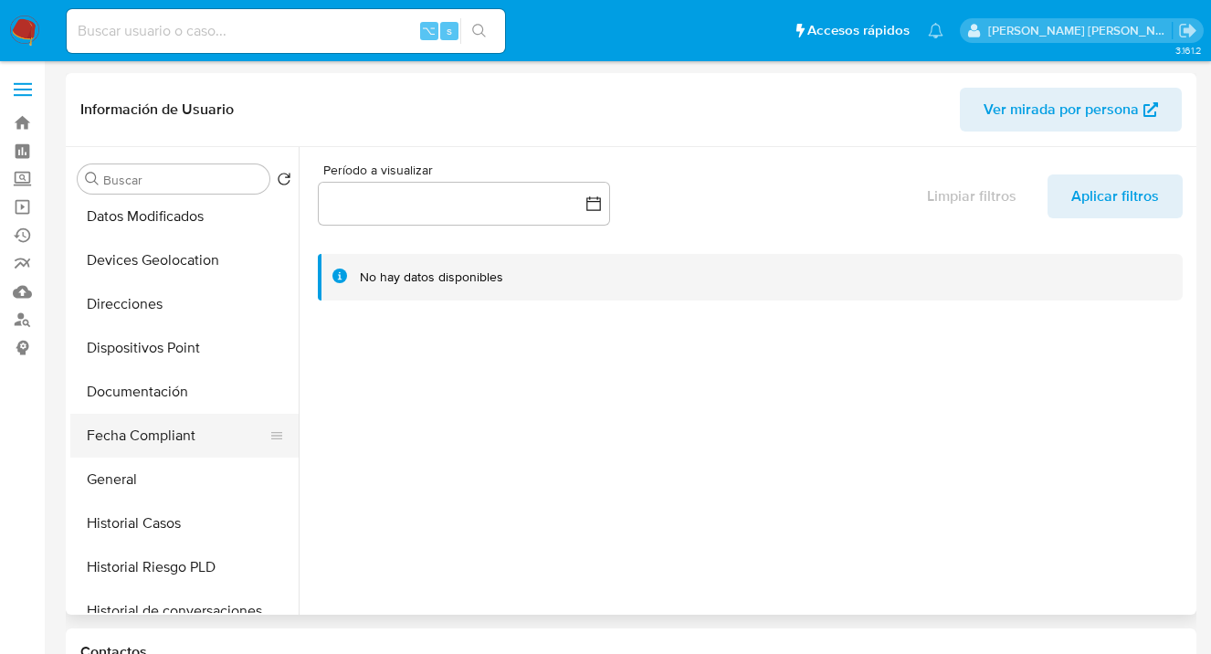
scroll to position [270, 0]
drag, startPoint x: 182, startPoint y: 490, endPoint x: 191, endPoint y: 480, distance: 13.6
click at [182, 490] on button "General" at bounding box center [177, 479] width 214 height 44
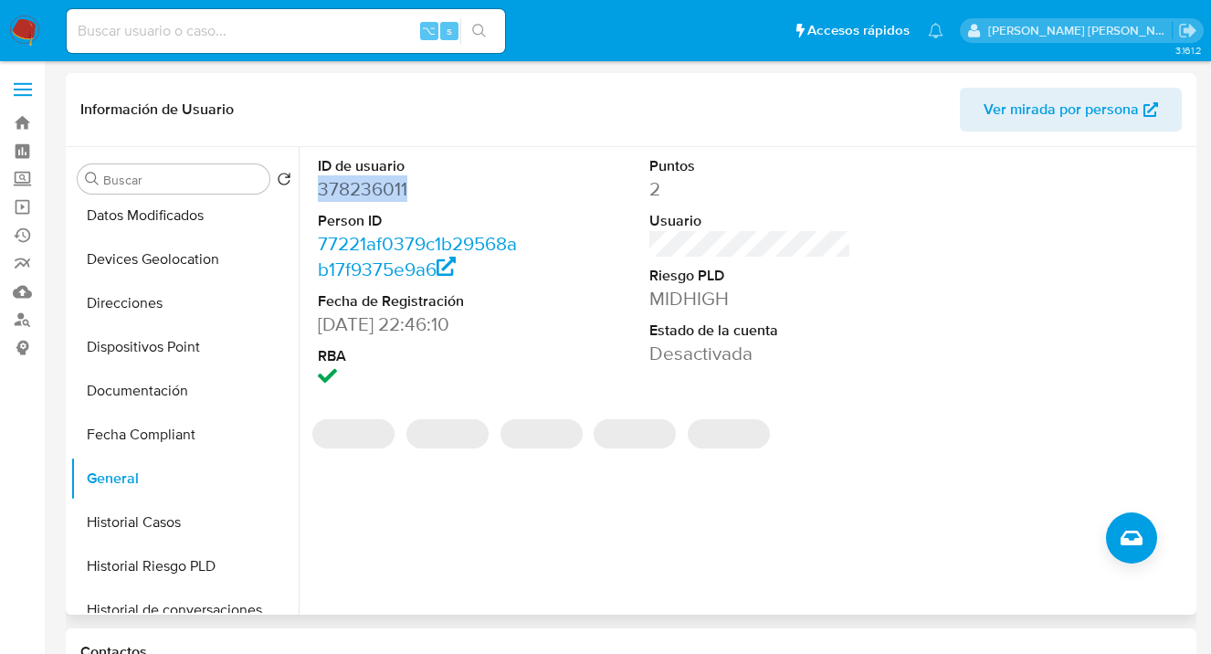
drag, startPoint x: 410, startPoint y: 197, endPoint x: 320, endPoint y: 192, distance: 90.6
click at [315, 190] on div "ID de usuario 378236011 Person ID 77221af0379c1b29568ab17f9375e9a6 Fecha de Reg…" at bounding box center [419, 274] width 221 height 254
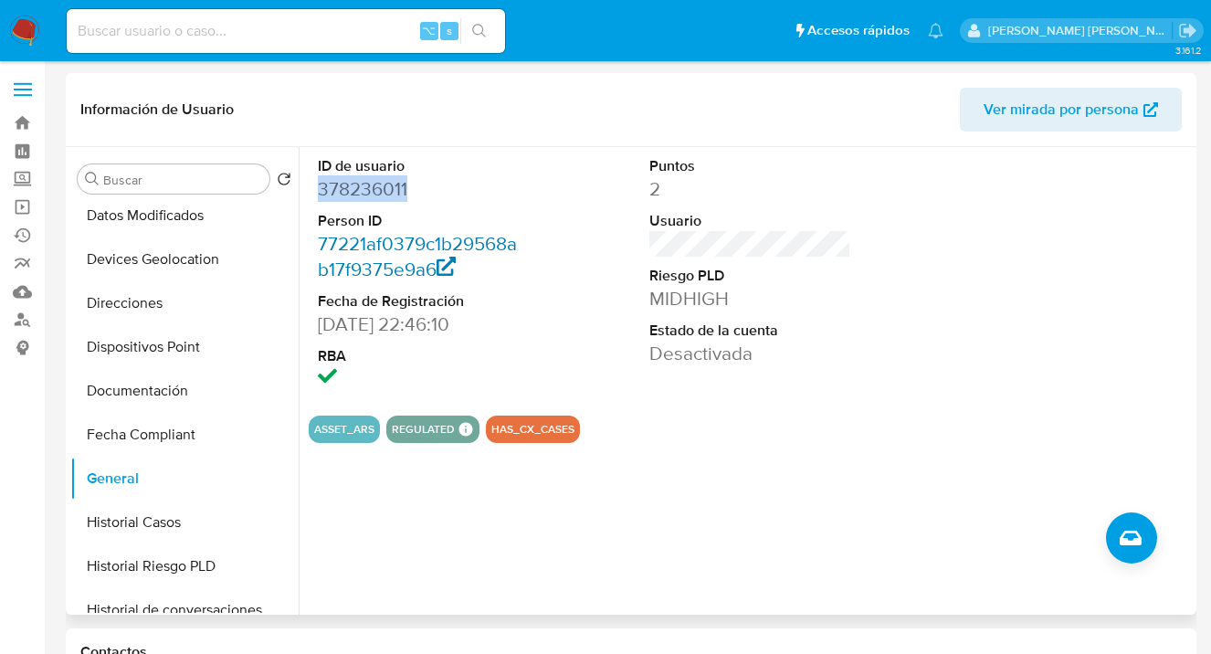
copy dd "378236011"
click at [679, 577] on div "ID de usuario 378236011 Person ID 77221af0379c1b29568ab17f9375e9a6 Fecha de Reg…" at bounding box center [745, 381] width 893 height 468
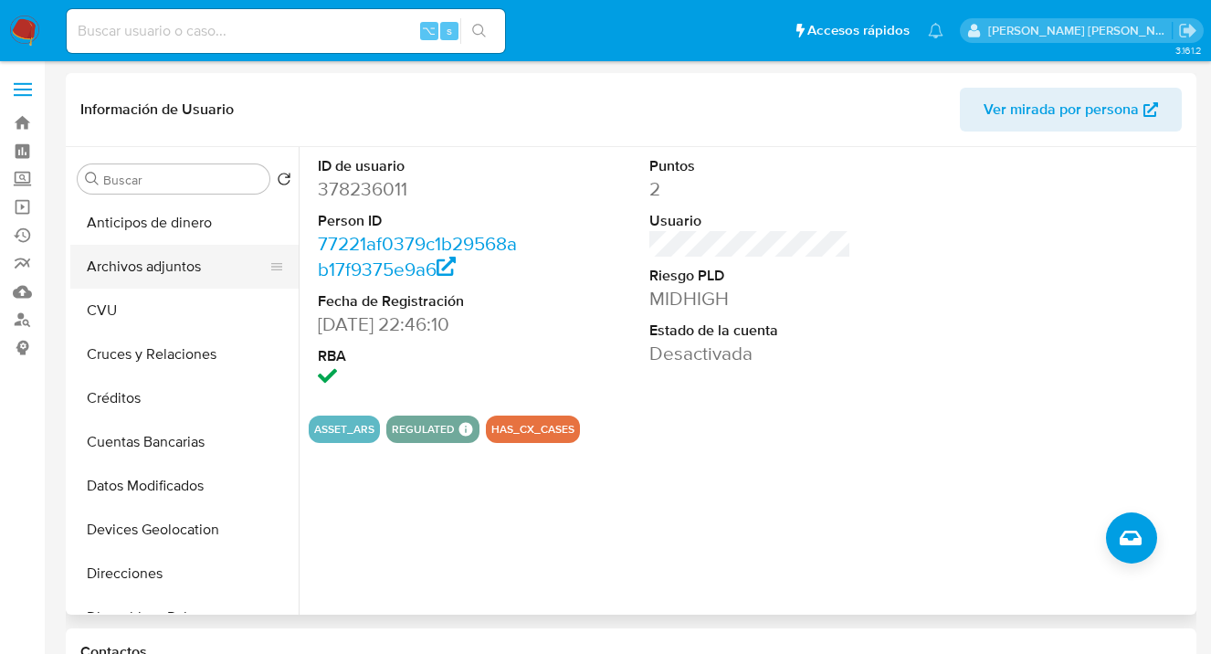
drag, startPoint x: 177, startPoint y: 252, endPoint x: 260, endPoint y: 260, distance: 83.5
click at [178, 252] on button "Archivos adjuntos" at bounding box center [177, 267] width 214 height 44
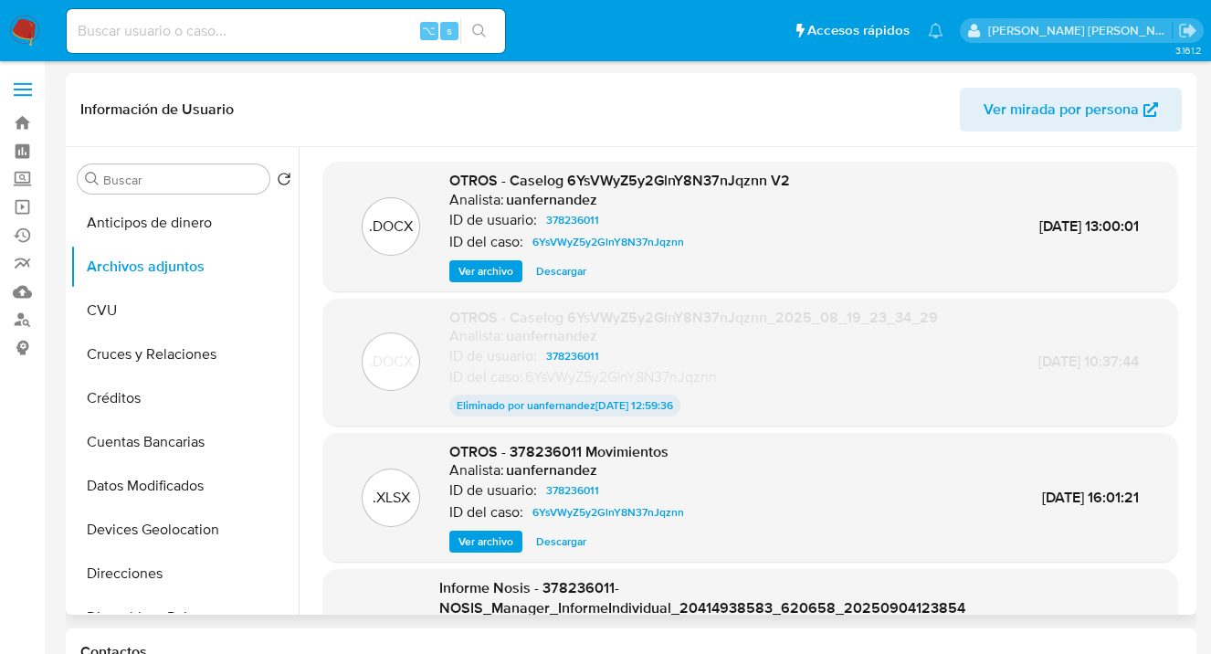
click at [482, 270] on span "Ver archivo" at bounding box center [486, 271] width 55 height 18
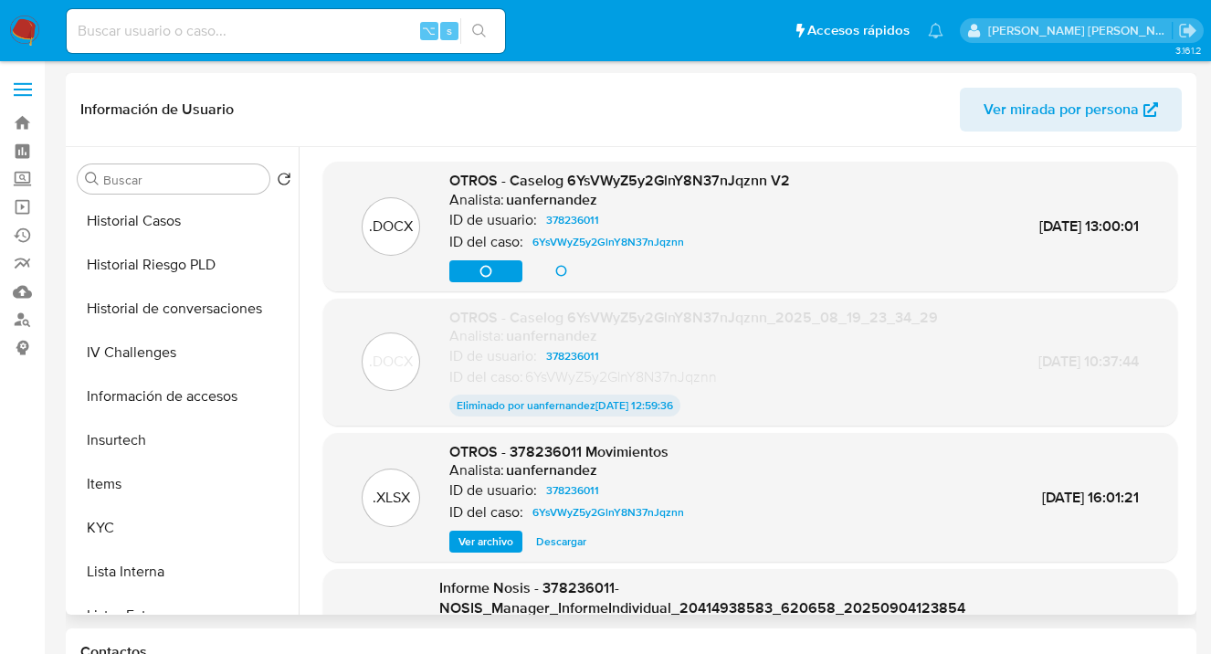
scroll to position [533, 0]
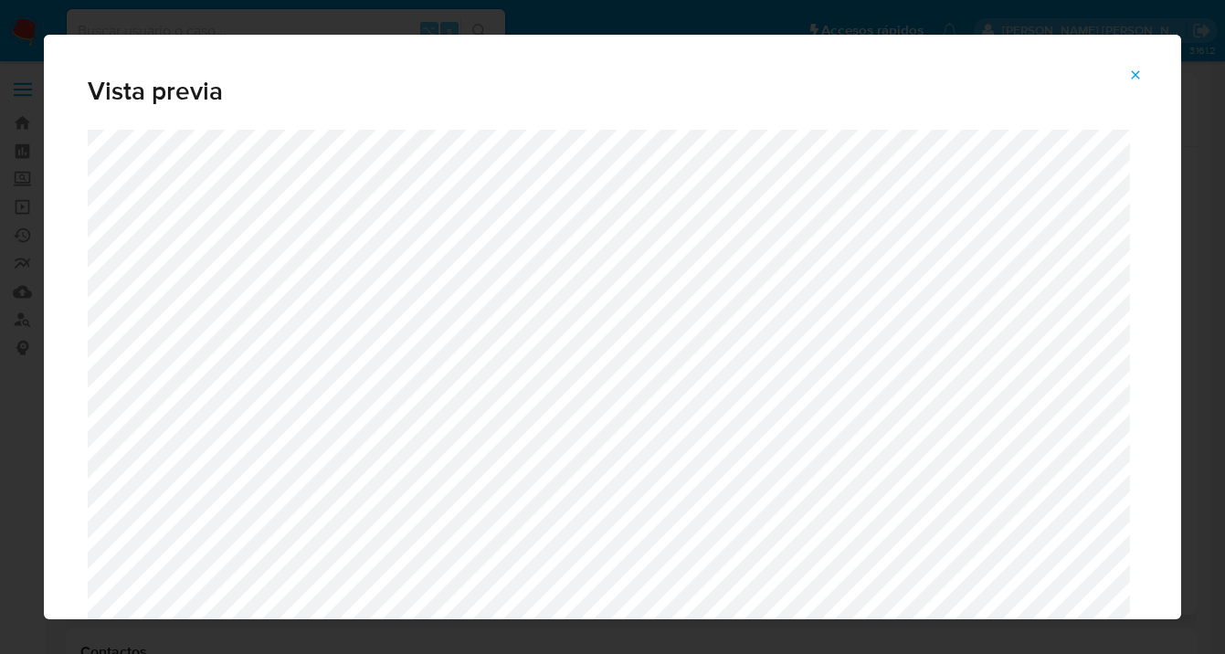
drag, startPoint x: 1137, startPoint y: 75, endPoint x: 1128, endPoint y: 80, distance: 10.7
click at [1137, 76] on icon "Attachment preview" at bounding box center [1136, 74] width 8 height 8
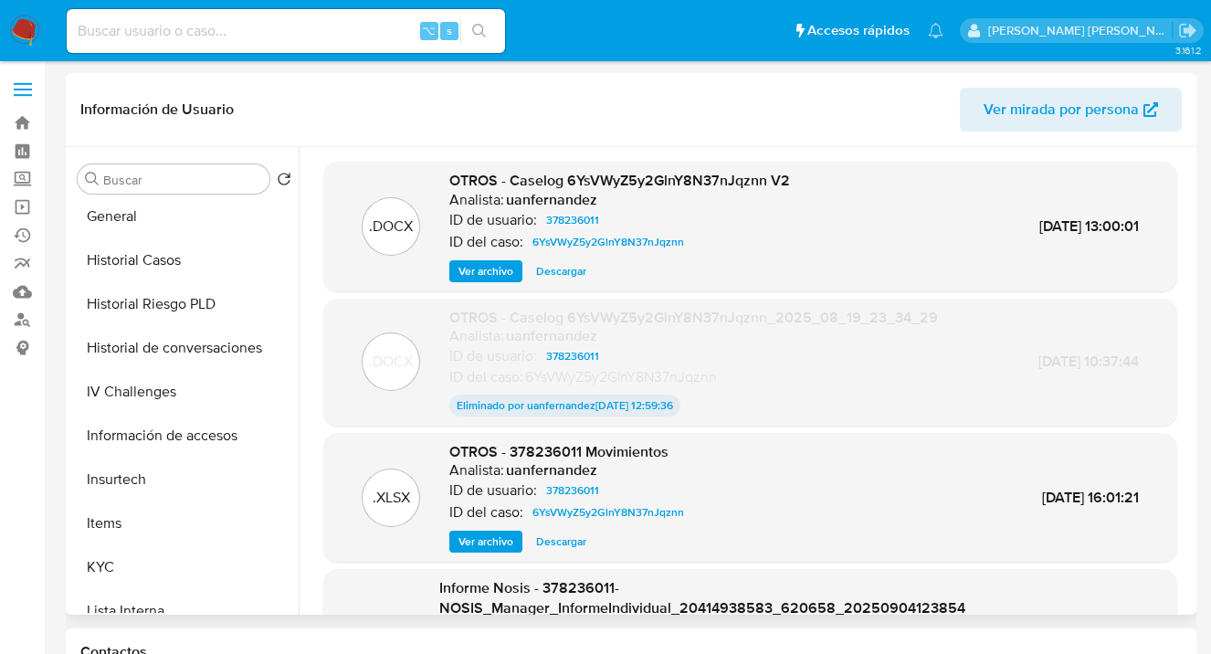
click at [563, 277] on span "Descargar" at bounding box center [561, 271] width 50 height 18
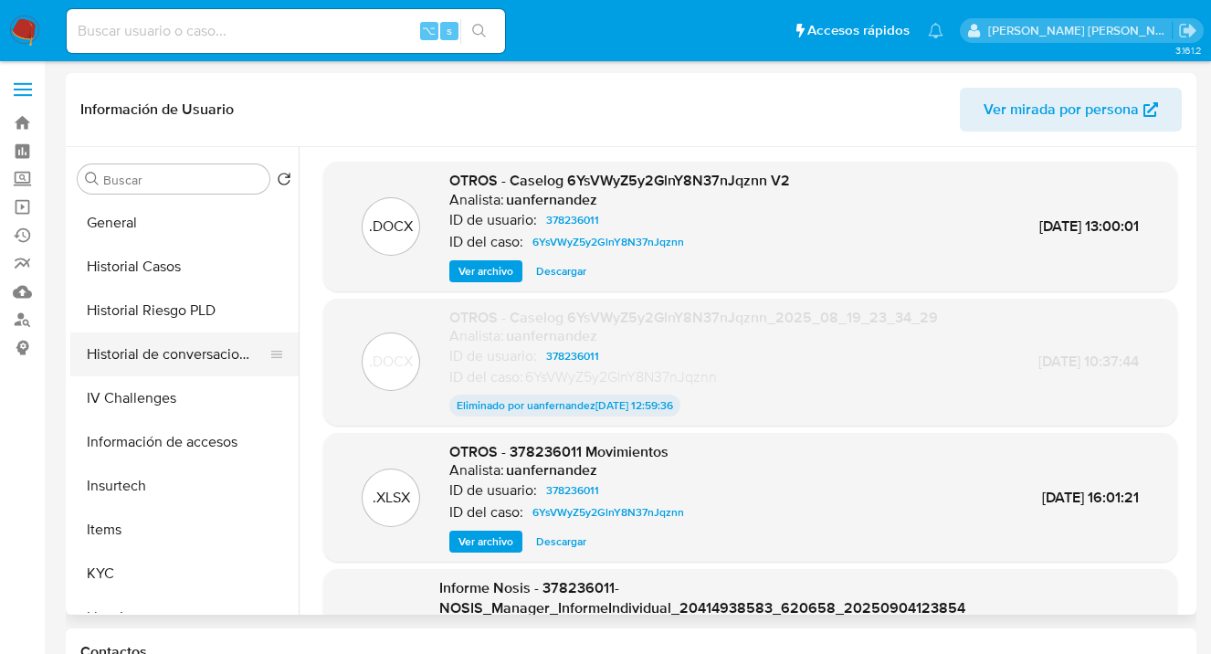
scroll to position [487, 0]
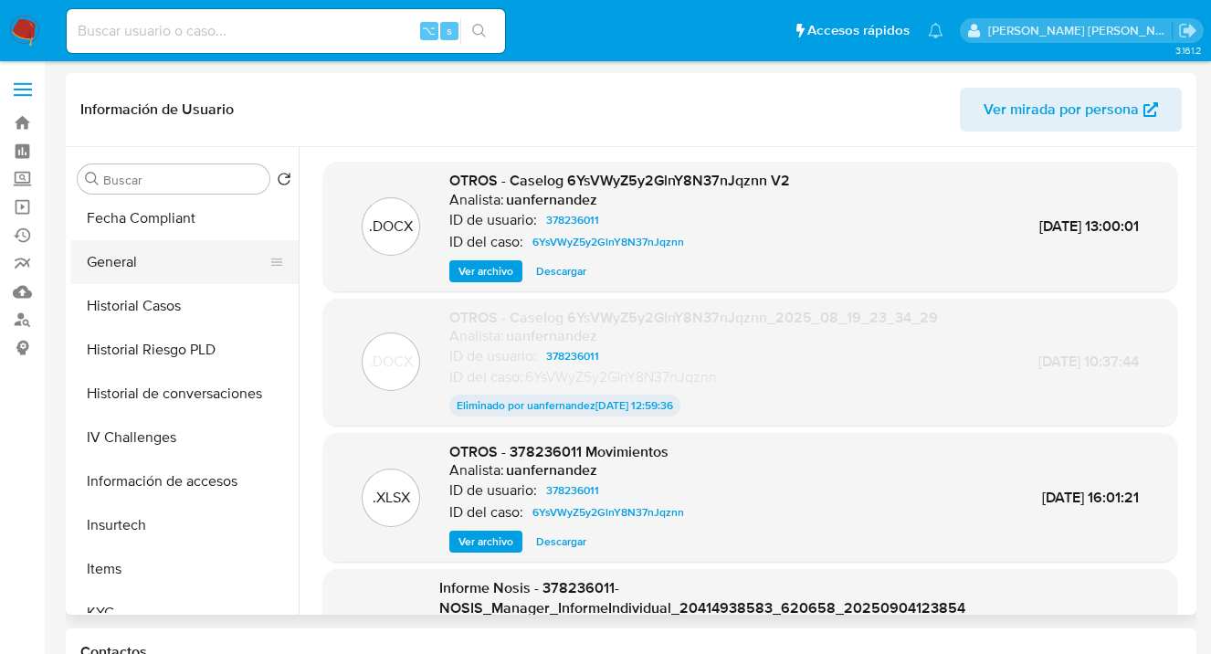
drag, startPoint x: 163, startPoint y: 265, endPoint x: 186, endPoint y: 269, distance: 23.3
click at [163, 266] on button "General" at bounding box center [177, 262] width 214 height 44
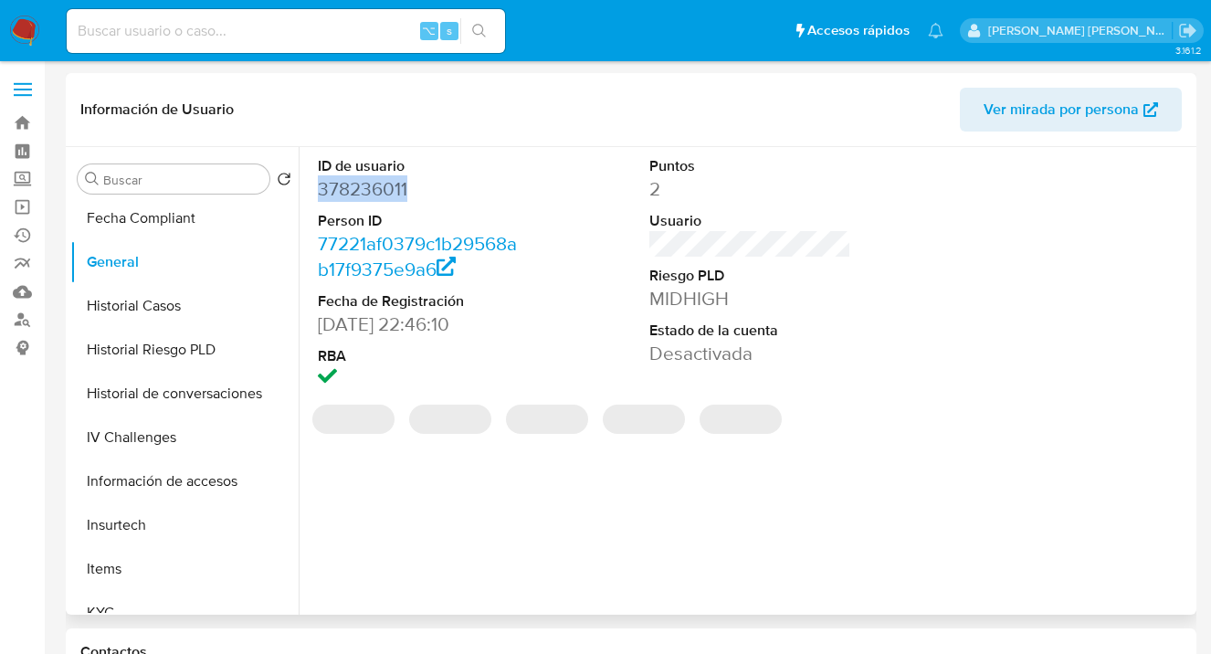
drag, startPoint x: 414, startPoint y: 190, endPoint x: 322, endPoint y: 191, distance: 92.3
click at [321, 191] on dd "378236011" at bounding box center [419, 189] width 203 height 26
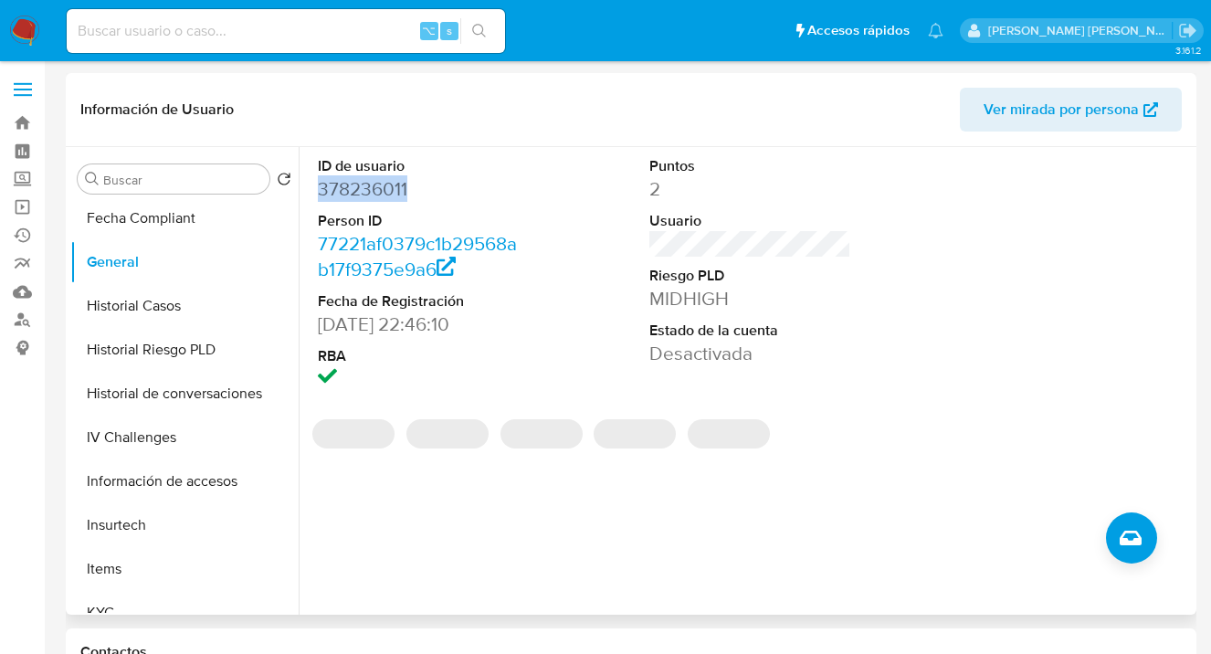
copy dd "378236011"
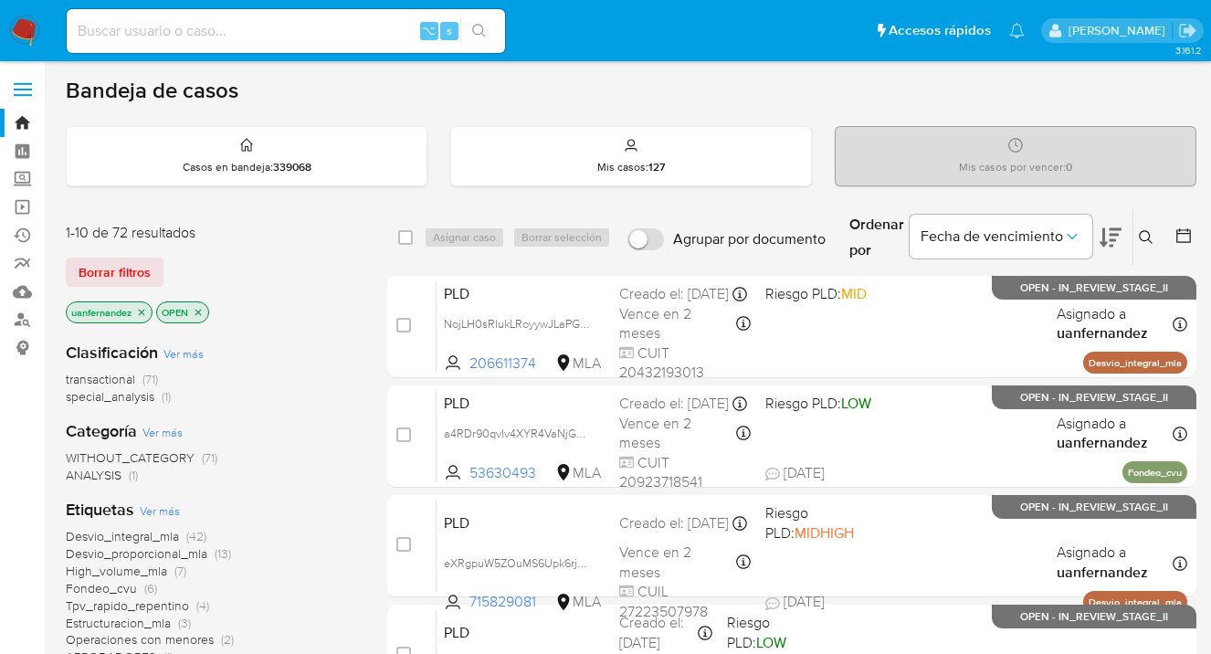
click at [1147, 234] on icon at bounding box center [1146, 237] width 15 height 15
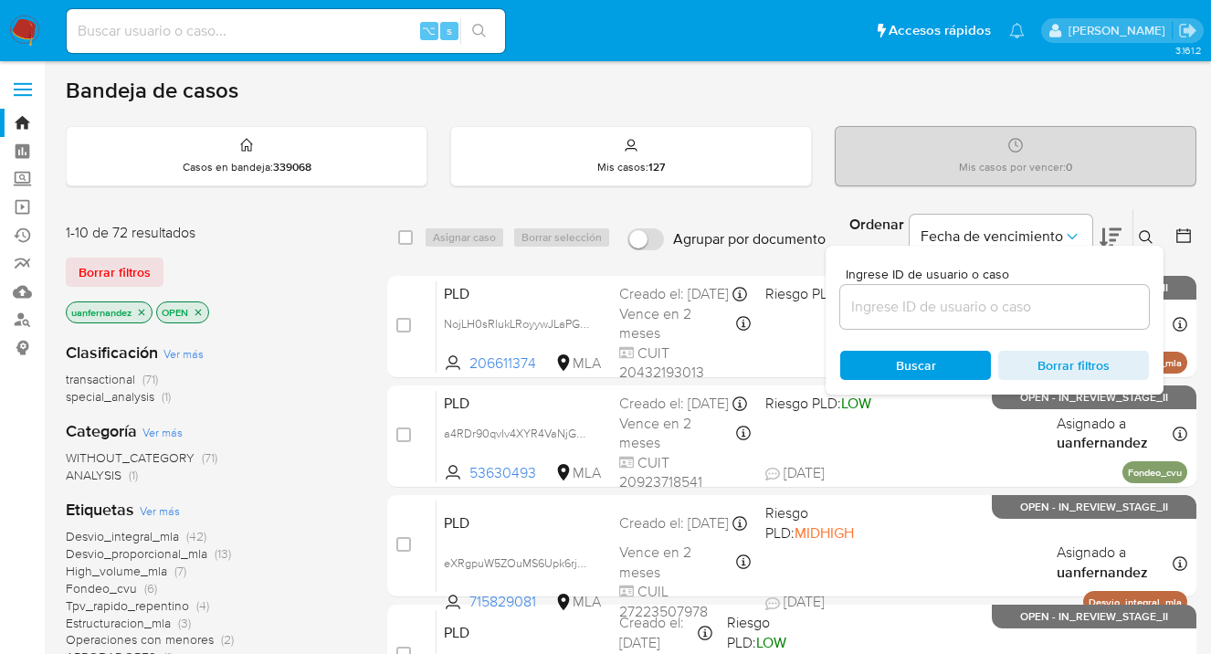
click at [978, 307] on input at bounding box center [994, 307] width 309 height 24
type input "378236011"
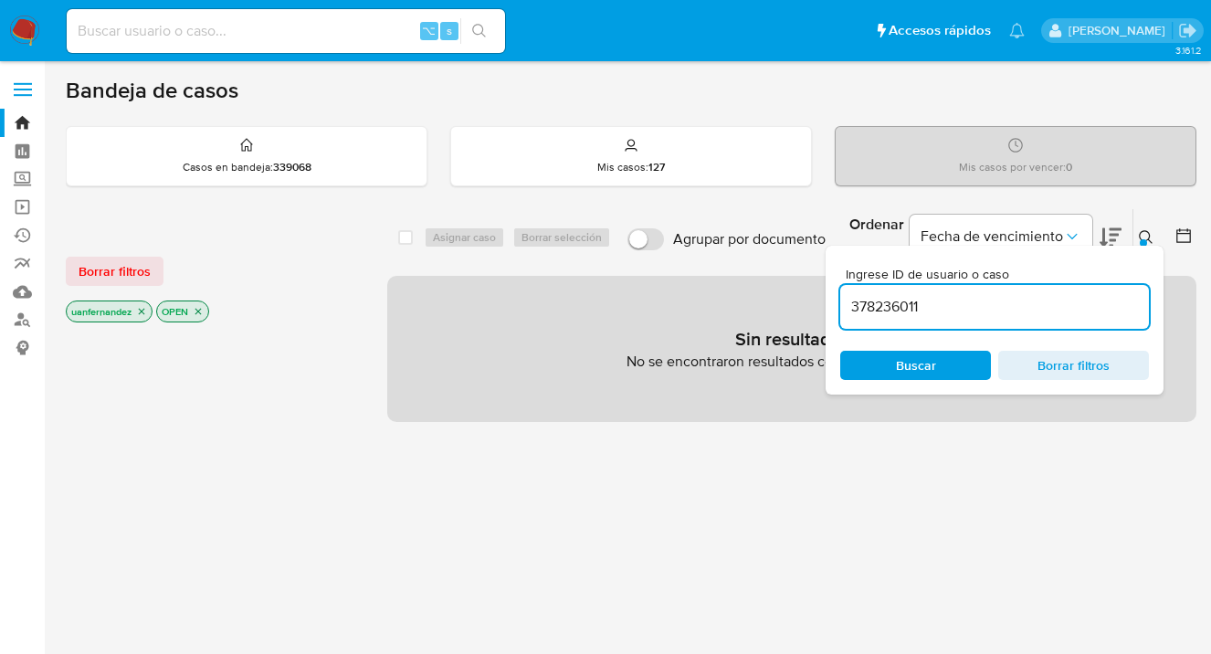
drag, startPoint x: 145, startPoint y: 275, endPoint x: 416, endPoint y: 245, distance: 272.0
click at [147, 275] on span "Borrar filtros" at bounding box center [115, 271] width 72 height 26
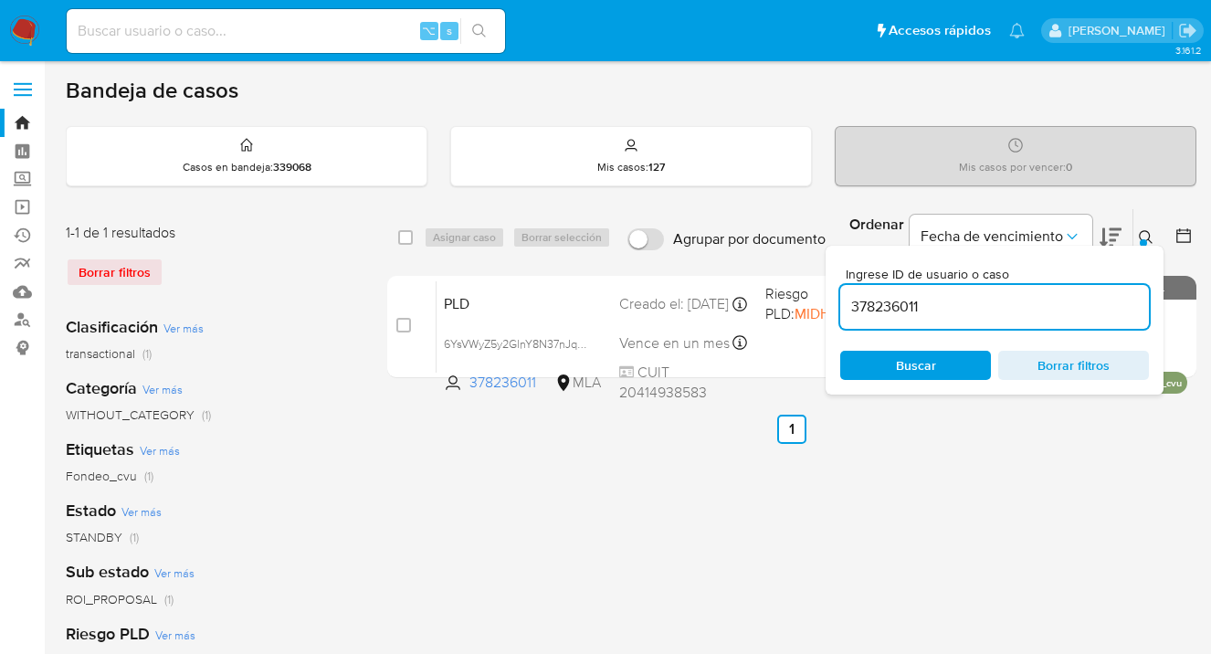
drag, startPoint x: 1147, startPoint y: 234, endPoint x: 1093, endPoint y: 274, distance: 67.2
click at [1146, 234] on icon at bounding box center [1146, 237] width 15 height 15
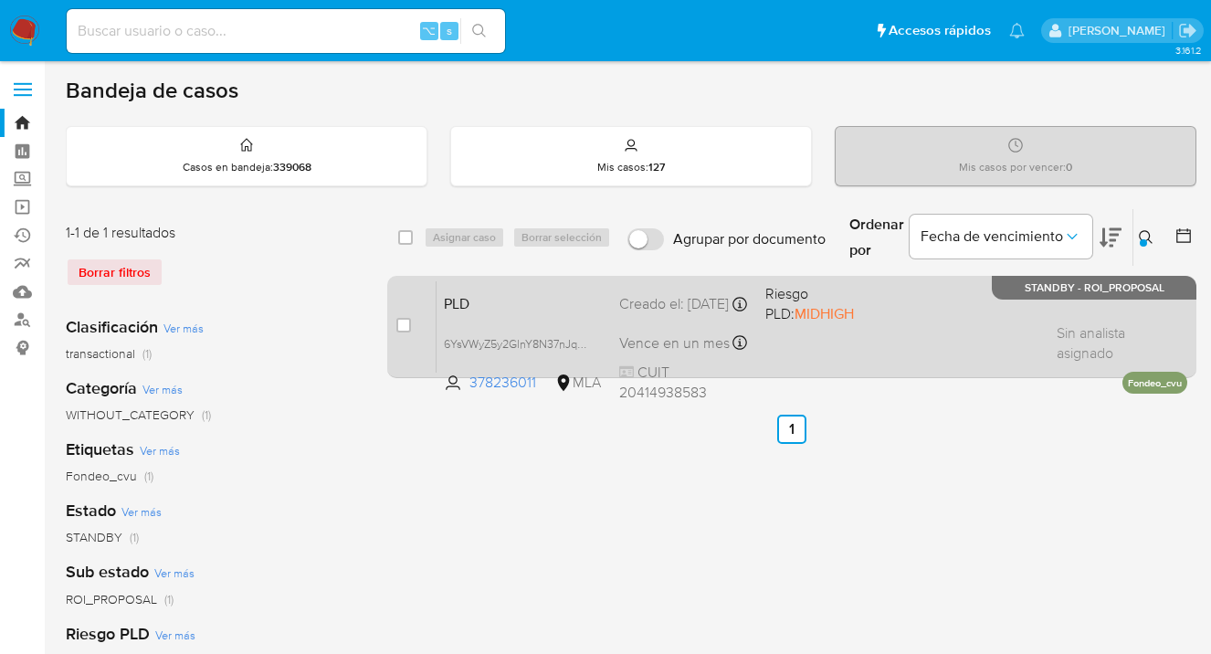
click at [944, 321] on div "PLD 6YsVWyZ5y2GlnY8N37nJqznn 378236011 MLA Riesgo PLD: MIDHIGH Creado el: [DATE…" at bounding box center [812, 326] width 751 height 92
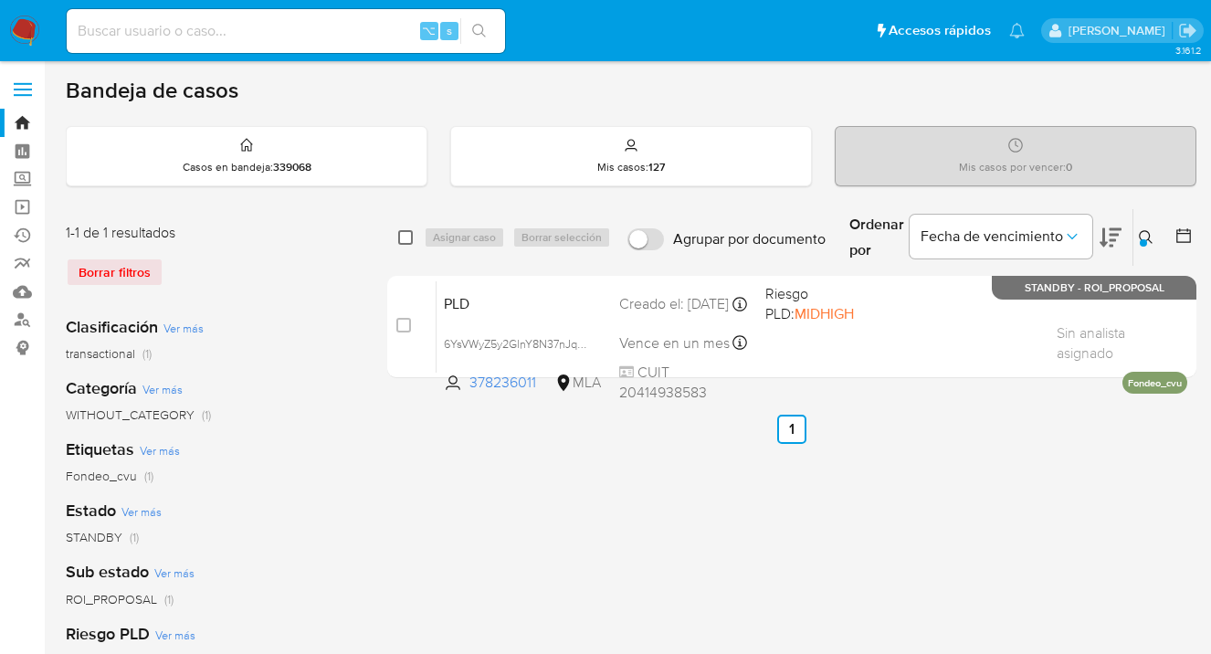
click at [405, 236] on input "checkbox" at bounding box center [405, 237] width 15 height 15
checkbox input "true"
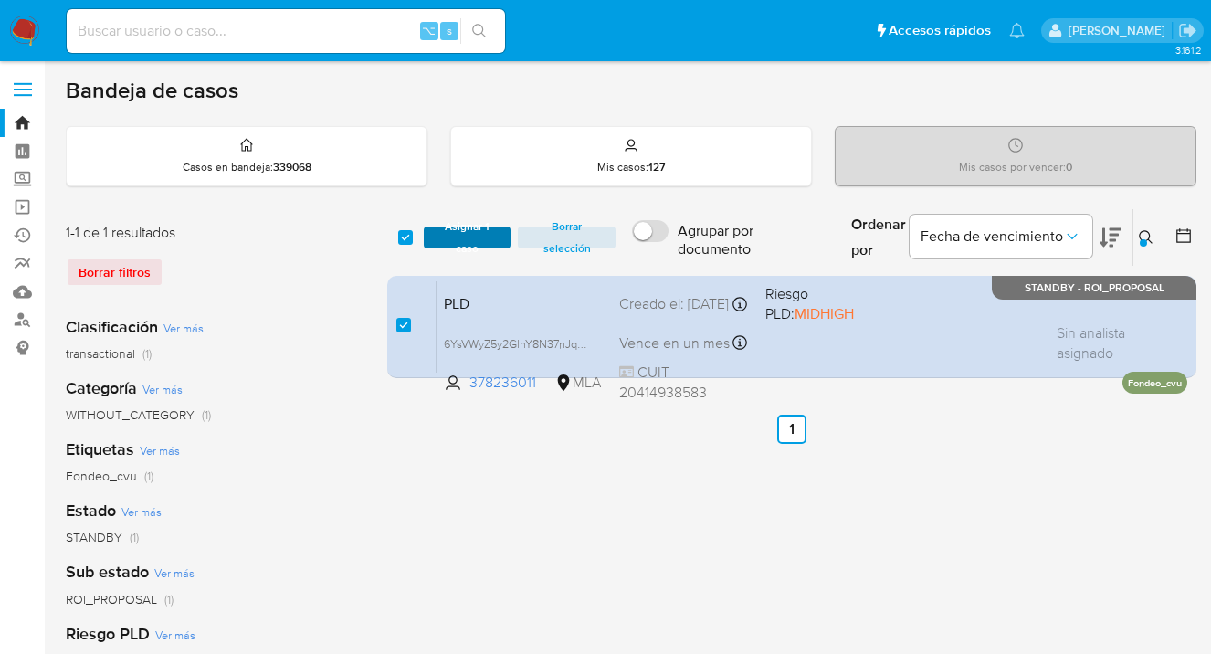
click at [467, 244] on span "Asignar 1 caso" at bounding box center [467, 237] width 69 height 18
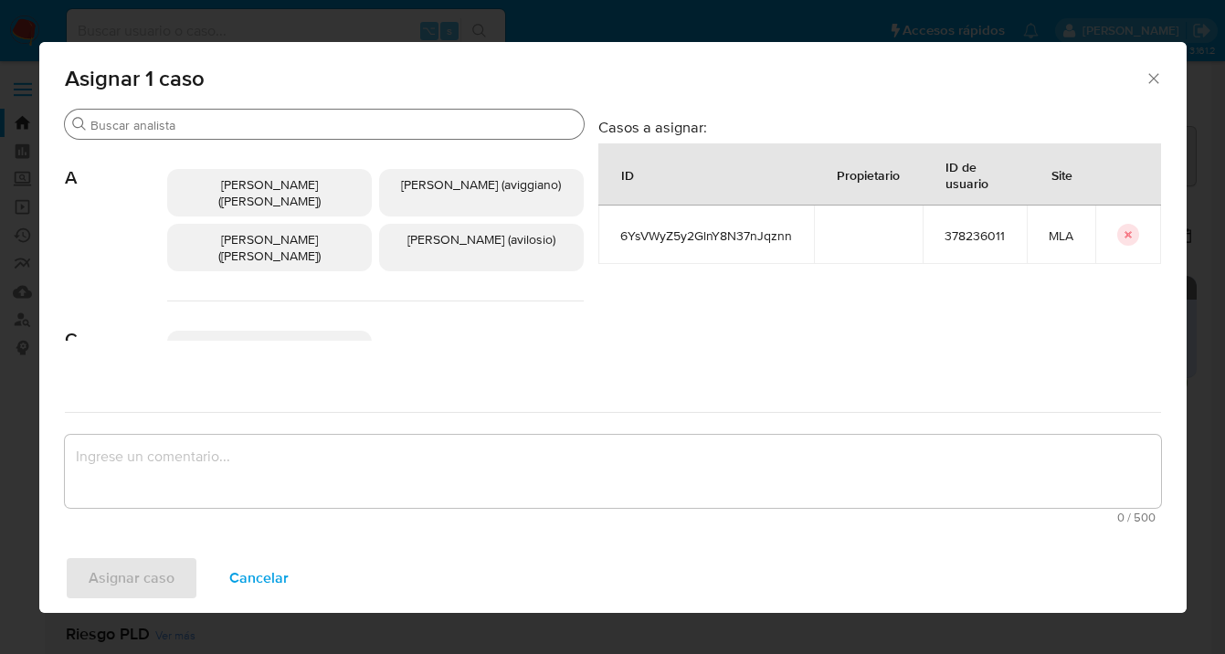
click at [364, 123] on input "Buscar" at bounding box center [333, 125] width 486 height 16
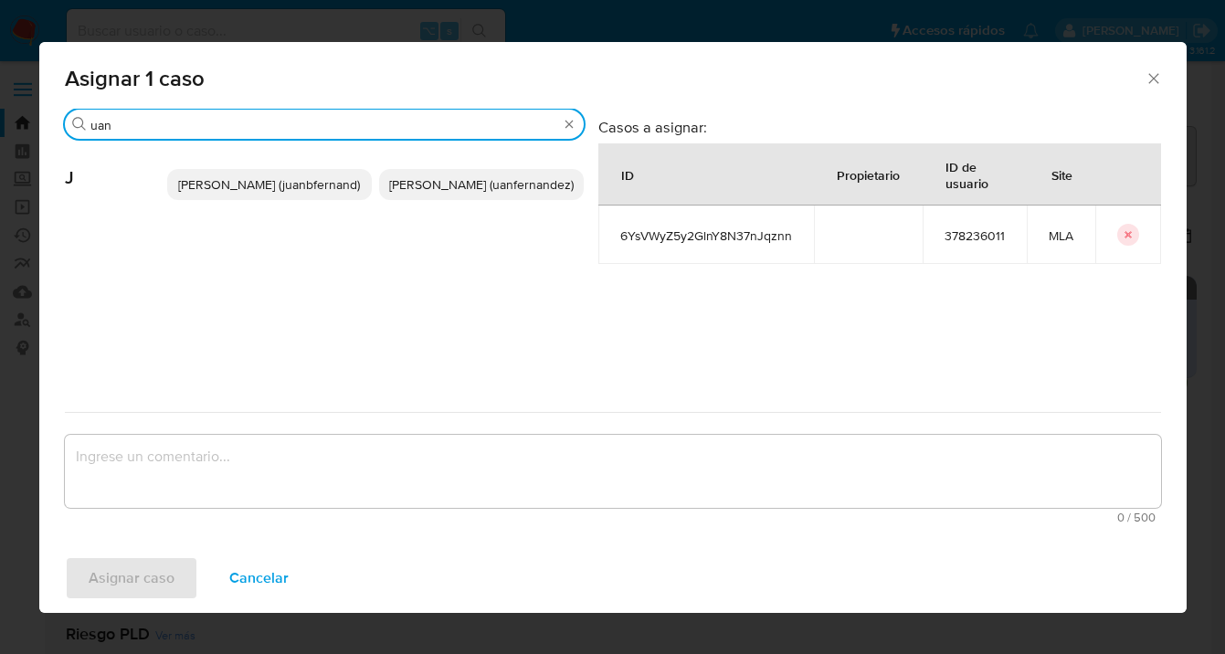
type input "uan"
click at [465, 190] on span "[PERSON_NAME] (uanfernandez)" at bounding box center [481, 184] width 185 height 18
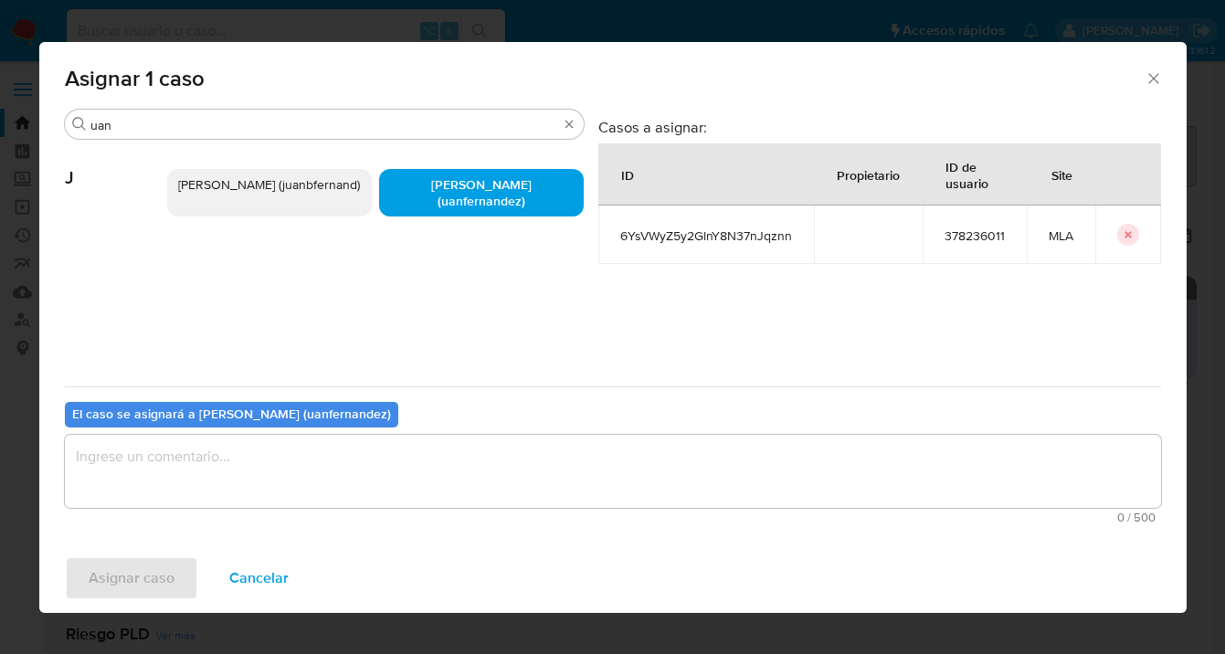
click at [447, 480] on textarea "assign-modal" at bounding box center [613, 471] width 1096 height 73
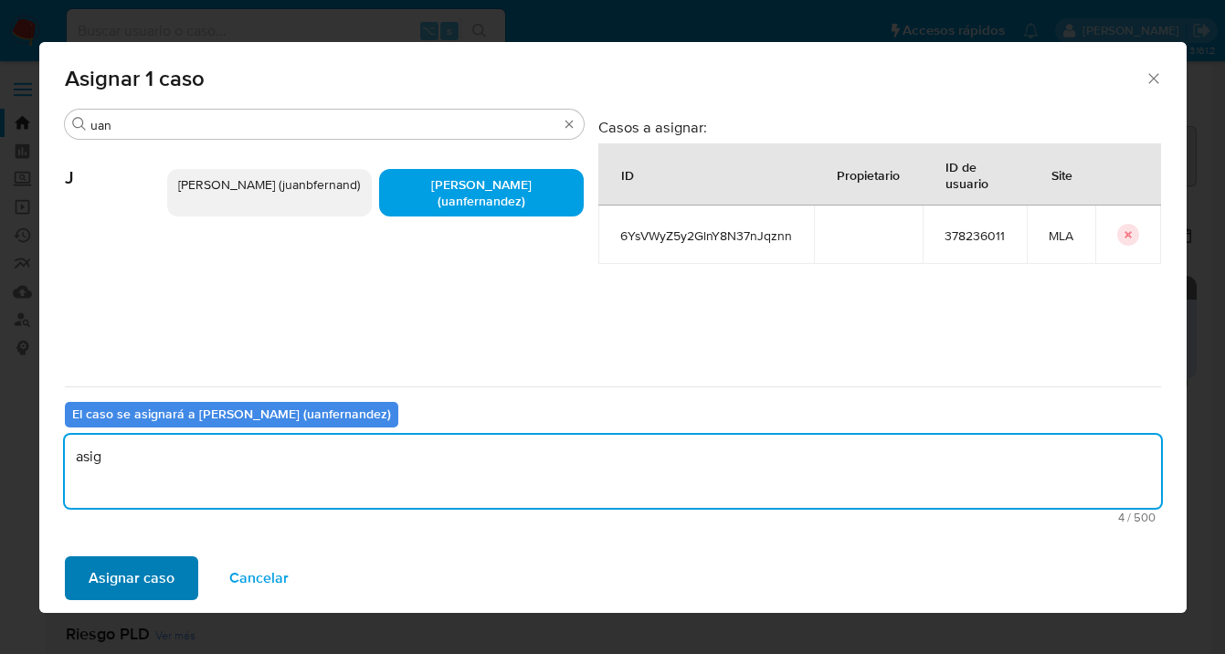
type textarea "asig"
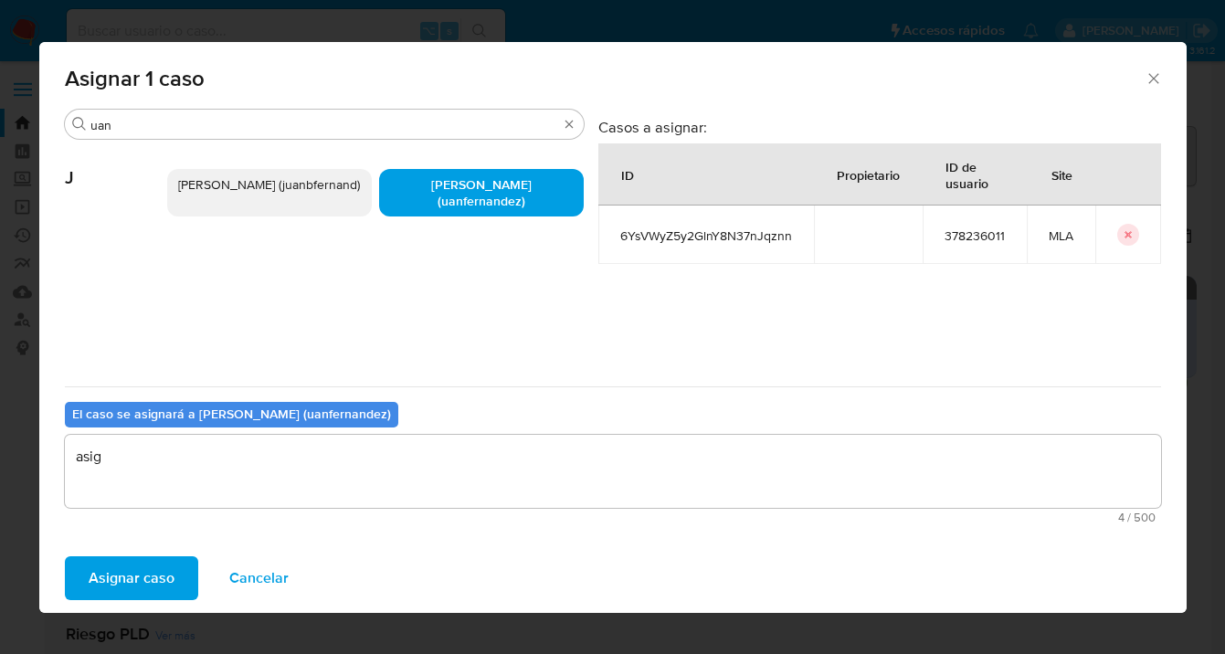
click at [174, 587] on button "Asignar caso" at bounding box center [131, 578] width 133 height 44
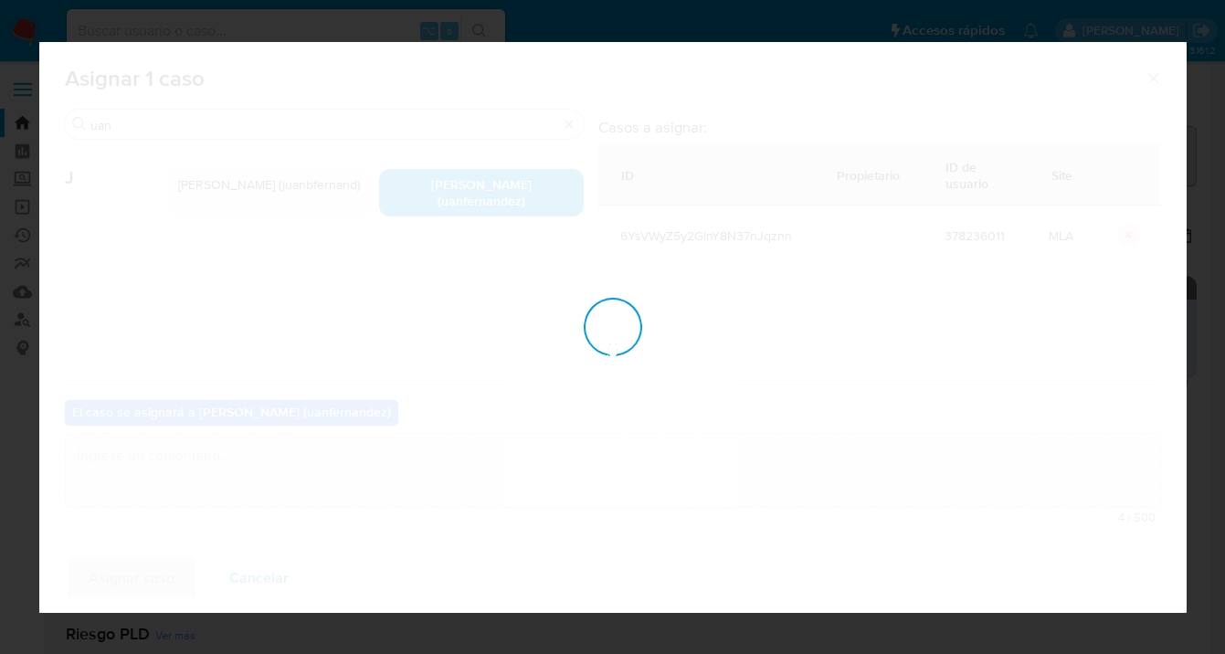
checkbox input "false"
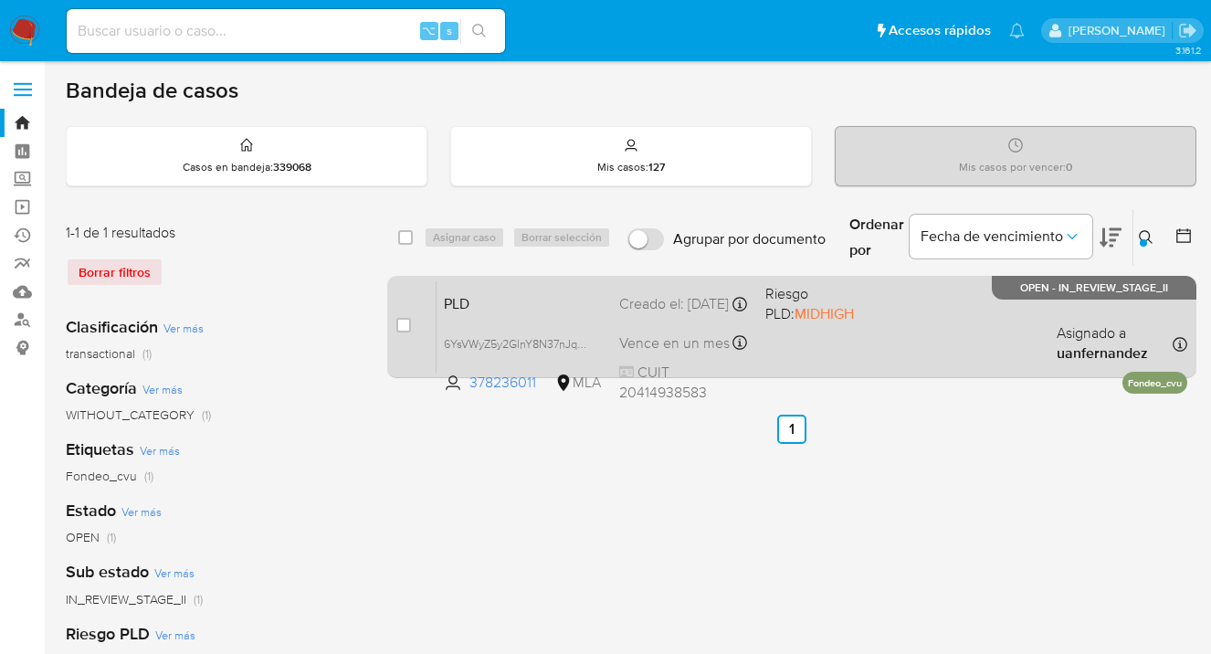
click at [877, 332] on div "PLD 6YsVWyZ5y2GlnY8N37nJqznn 378236011 MLA Riesgo PLD: MIDHIGH Creado el: 12/08…" at bounding box center [812, 326] width 751 height 92
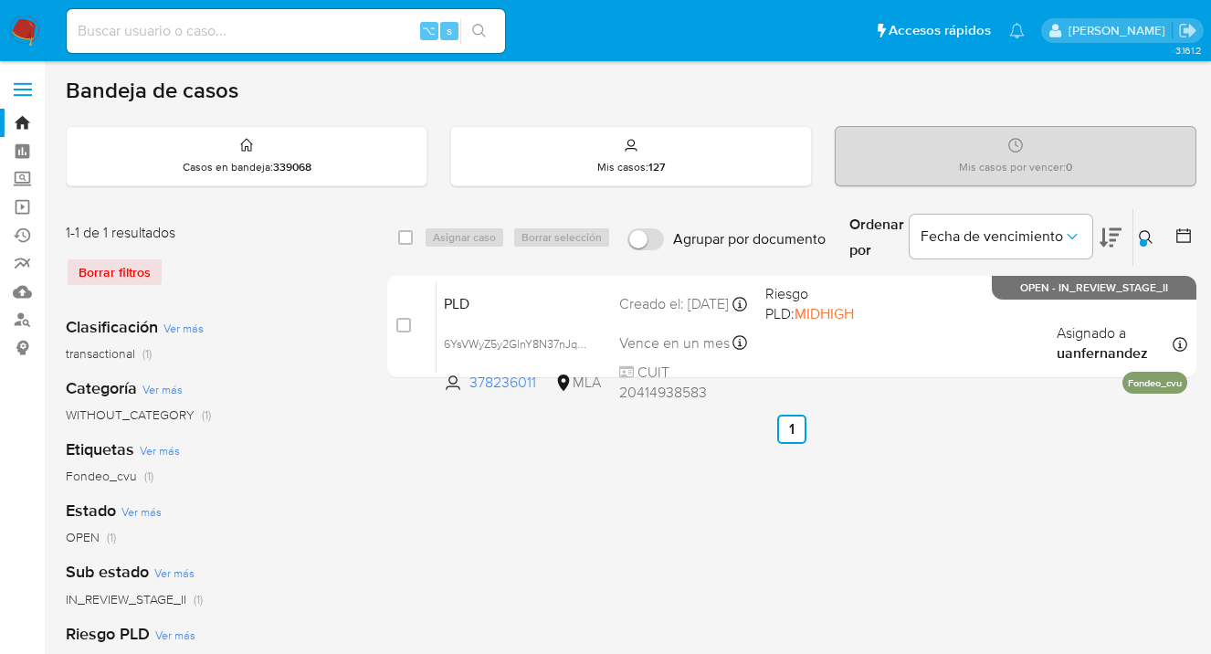
click at [1154, 236] on button at bounding box center [1149, 238] width 30 height 22
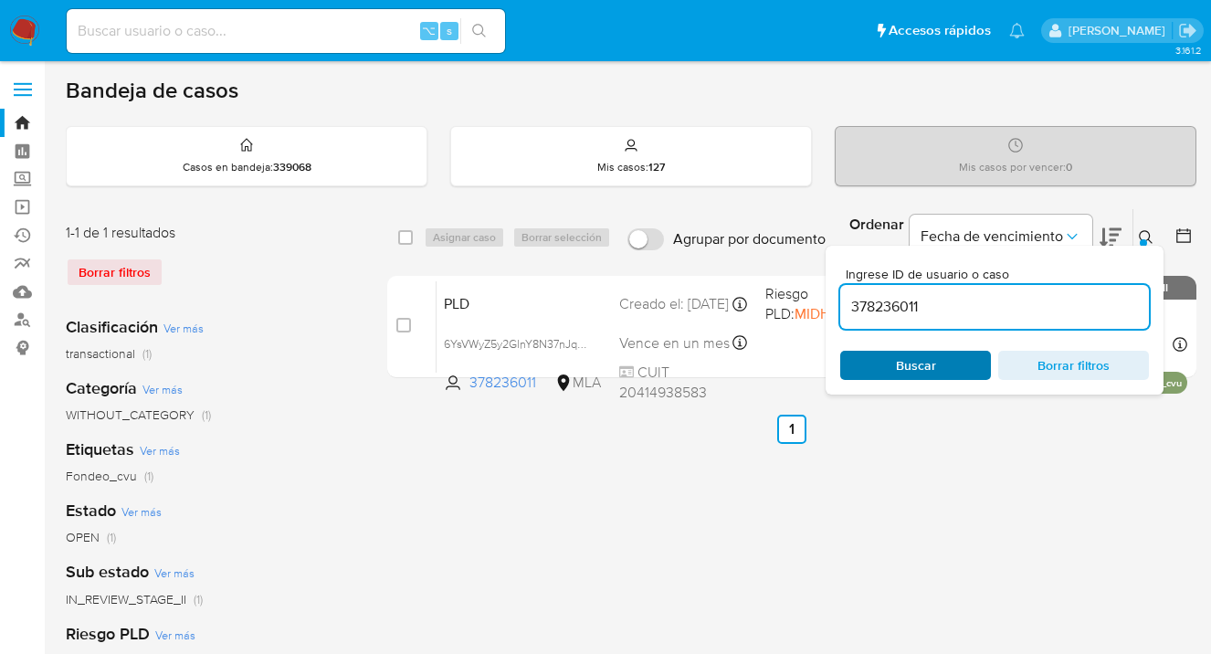
drag, startPoint x: 915, startPoint y: 368, endPoint x: 926, endPoint y: 368, distance: 11.0
click at [916, 368] on span "Buscar" at bounding box center [916, 365] width 40 height 29
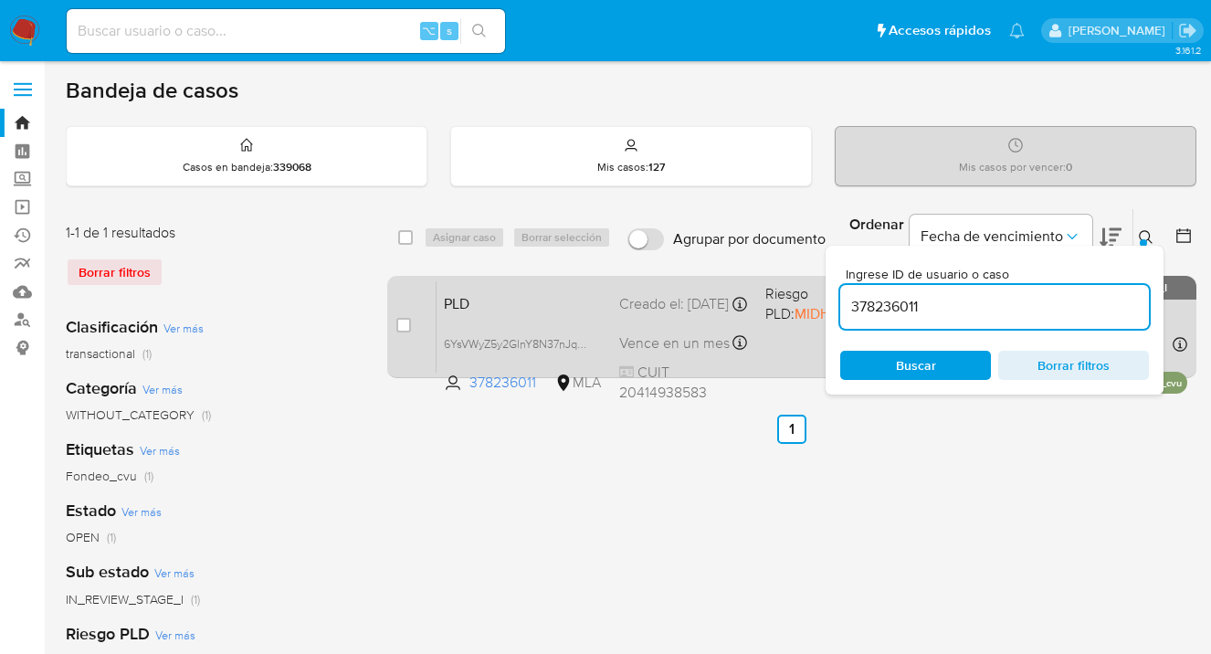
drag, startPoint x: 1149, startPoint y: 233, endPoint x: 972, endPoint y: 278, distance: 182.8
click at [1149, 233] on icon at bounding box center [1146, 237] width 14 height 14
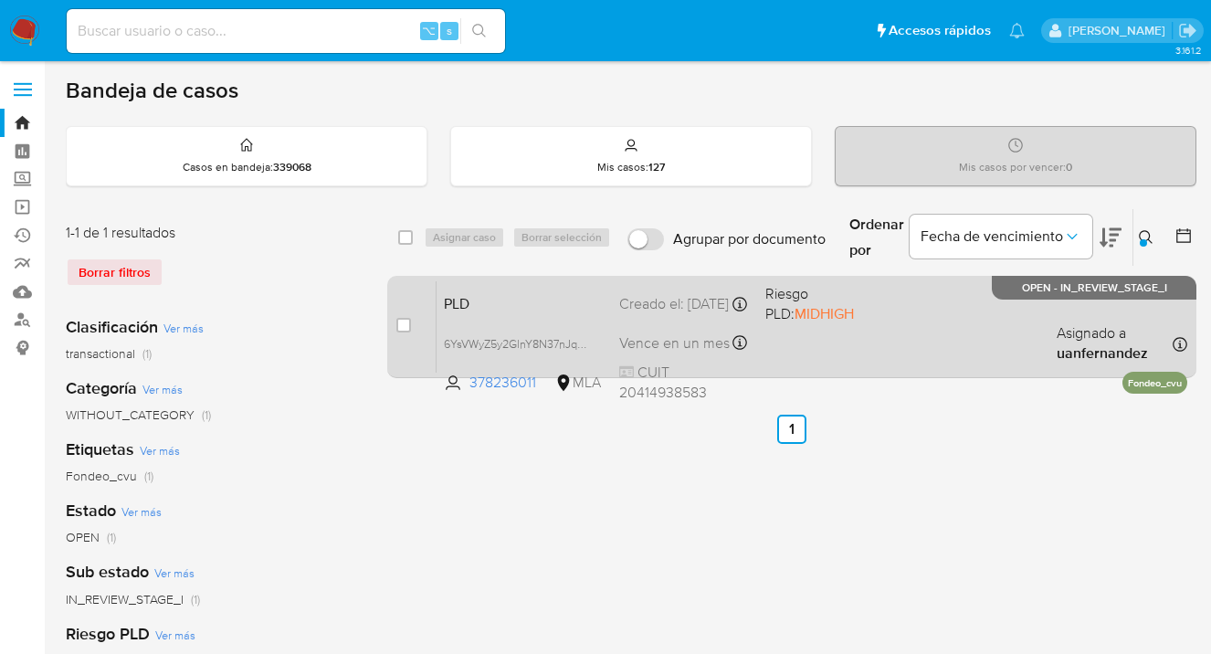
click at [912, 346] on div "PLD 6YsVWyZ5y2GlnY8N37nJqznn 378236011 MLA Riesgo PLD: MIDHIGH Creado el: 12/08…" at bounding box center [812, 326] width 751 height 92
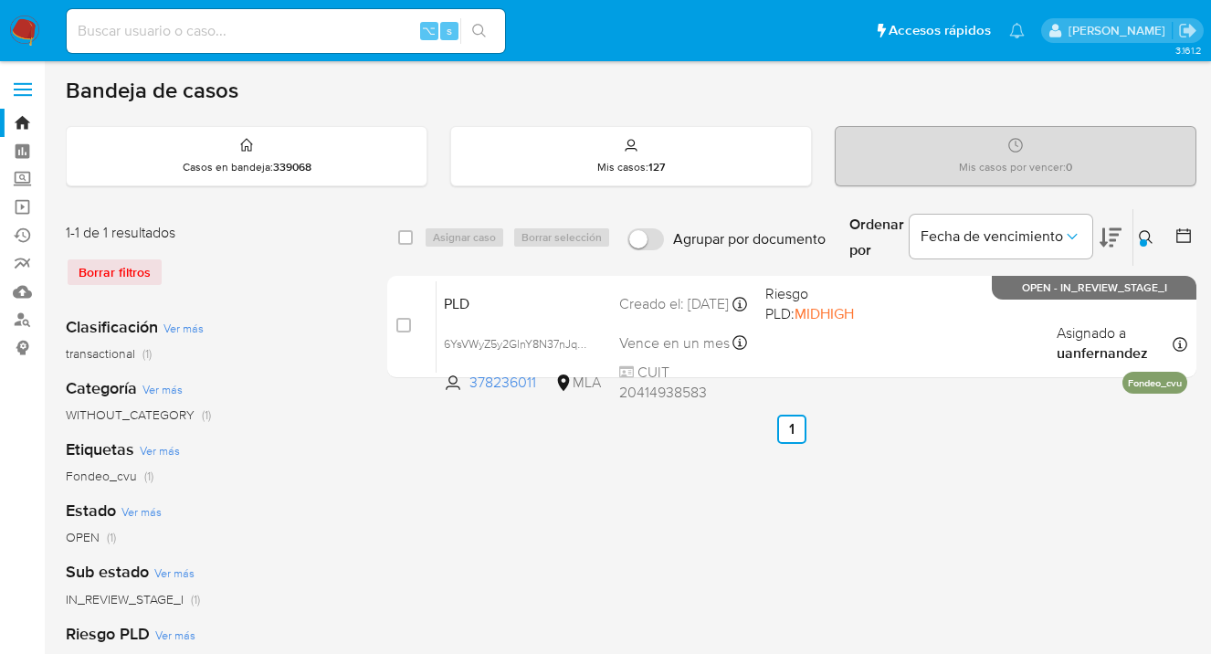
drag, startPoint x: 1142, startPoint y: 237, endPoint x: 1133, endPoint y: 245, distance: 12.3
click at [1142, 237] on icon at bounding box center [1146, 237] width 15 height 15
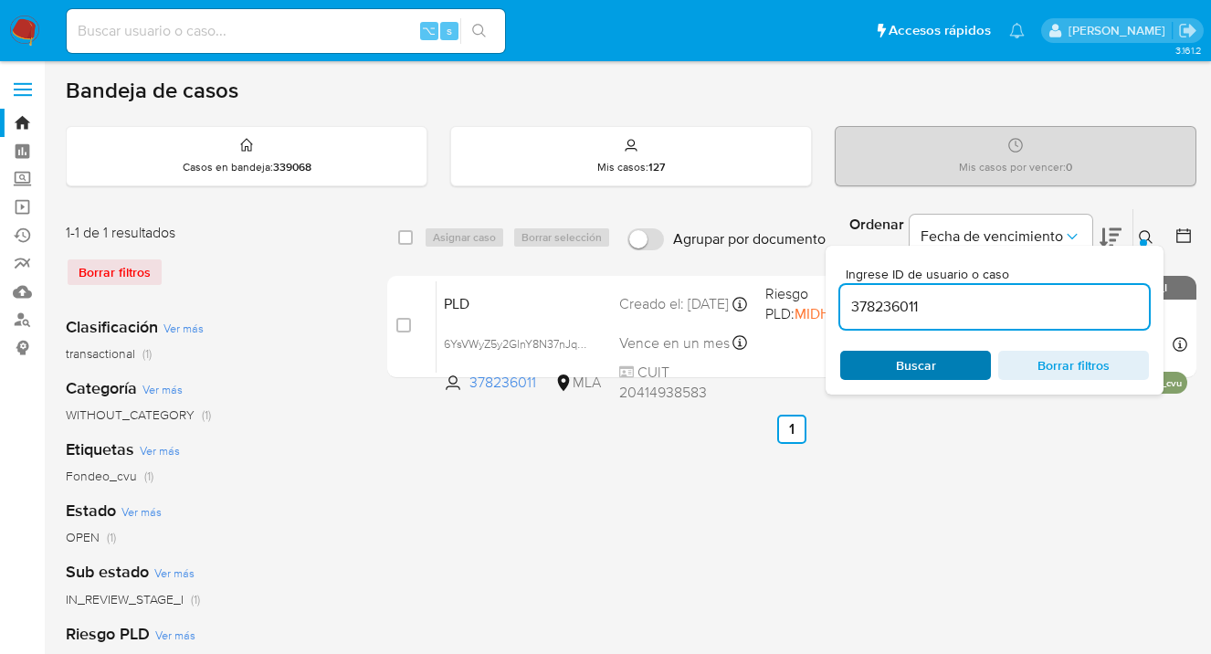
click at [945, 374] on span "Buscar" at bounding box center [915, 366] width 125 height 26
click at [1146, 239] on icon at bounding box center [1146, 237] width 15 height 15
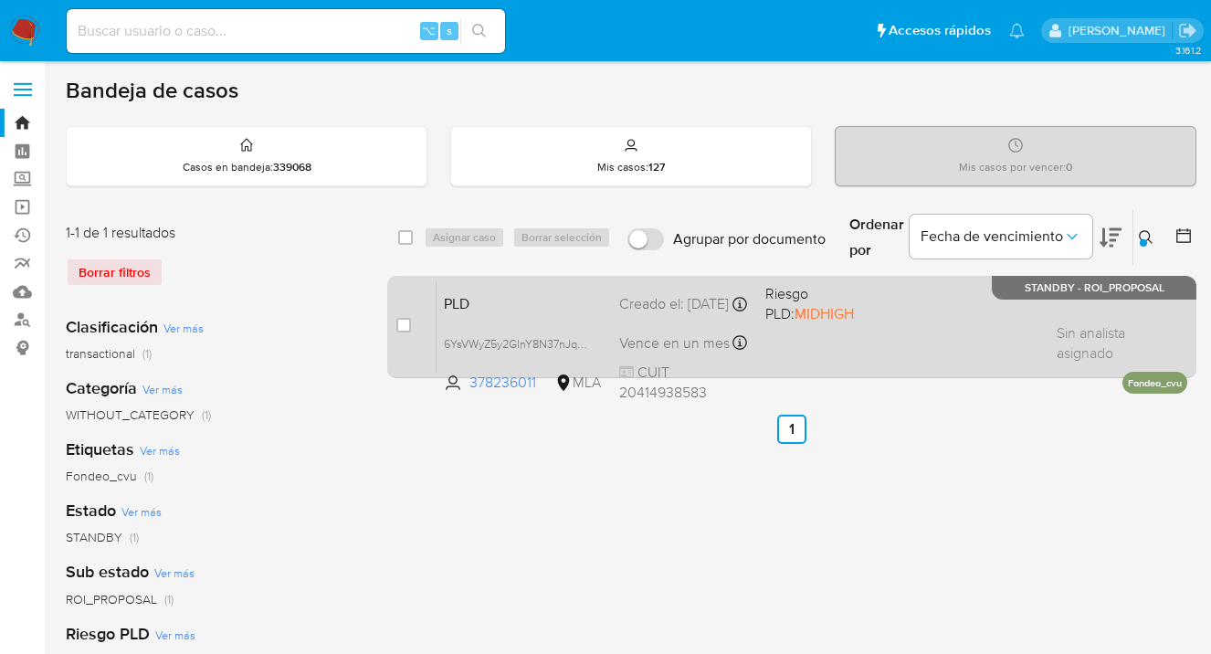
click at [918, 332] on div "PLD 6YsVWyZ5y2GlnY8N37nJqznn 378236011 MLA Riesgo PLD: MIDHIGH Creado el: 12/08…" at bounding box center [812, 326] width 751 height 92
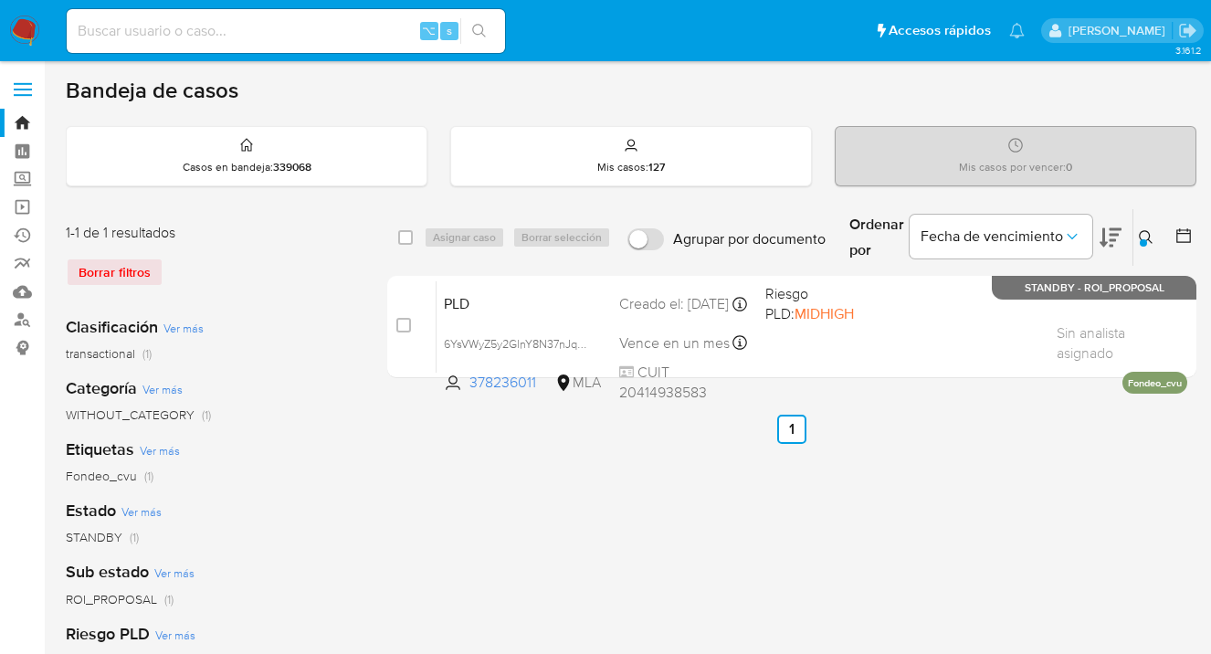
drag, startPoint x: 1151, startPoint y: 236, endPoint x: 1134, endPoint y: 251, distance: 23.3
click at [1148, 236] on icon at bounding box center [1146, 237] width 15 height 15
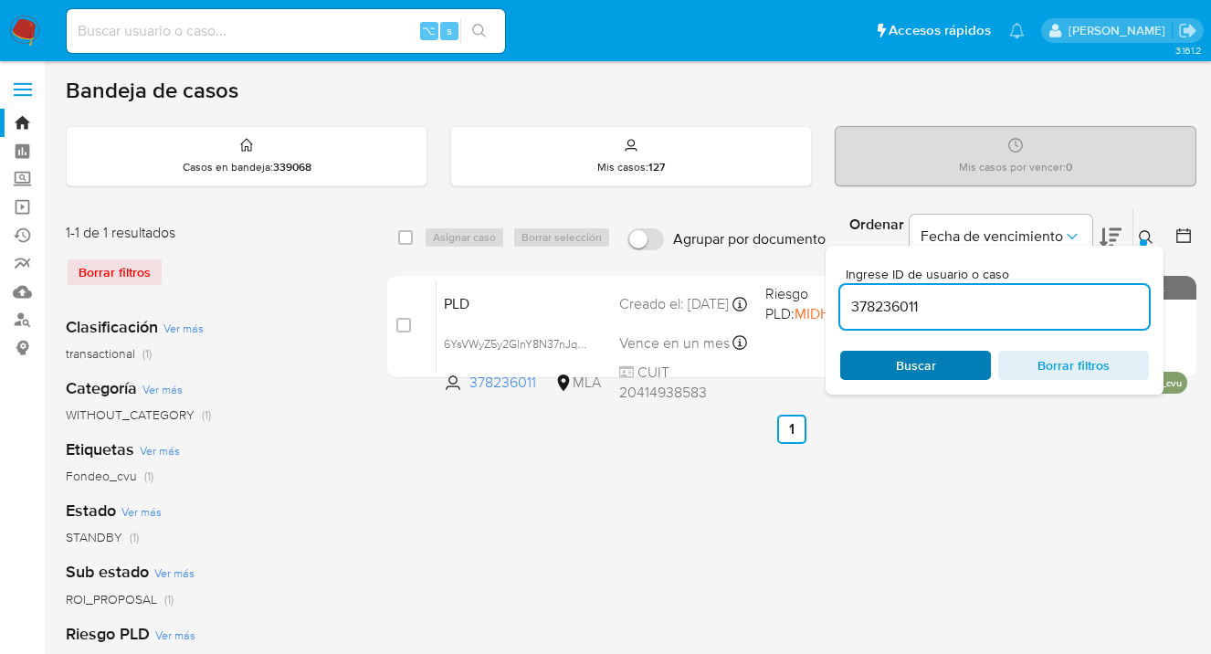
click at [955, 371] on span "Buscar" at bounding box center [915, 366] width 125 height 26
click at [1148, 237] on icon at bounding box center [1146, 237] width 14 height 14
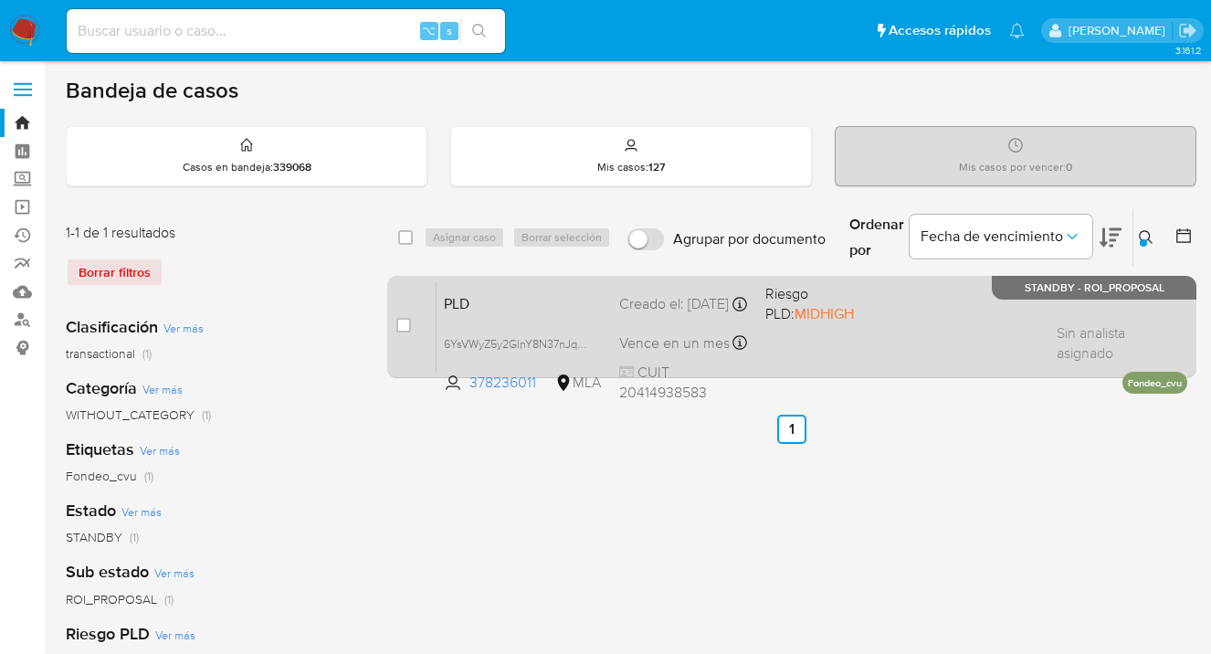
click at [947, 327] on div "PLD 6YsVWyZ5y2GlnY8N37nJqznn 378236011 MLA Riesgo PLD: MIDHIGH Creado el: 12/08…" at bounding box center [812, 326] width 751 height 92
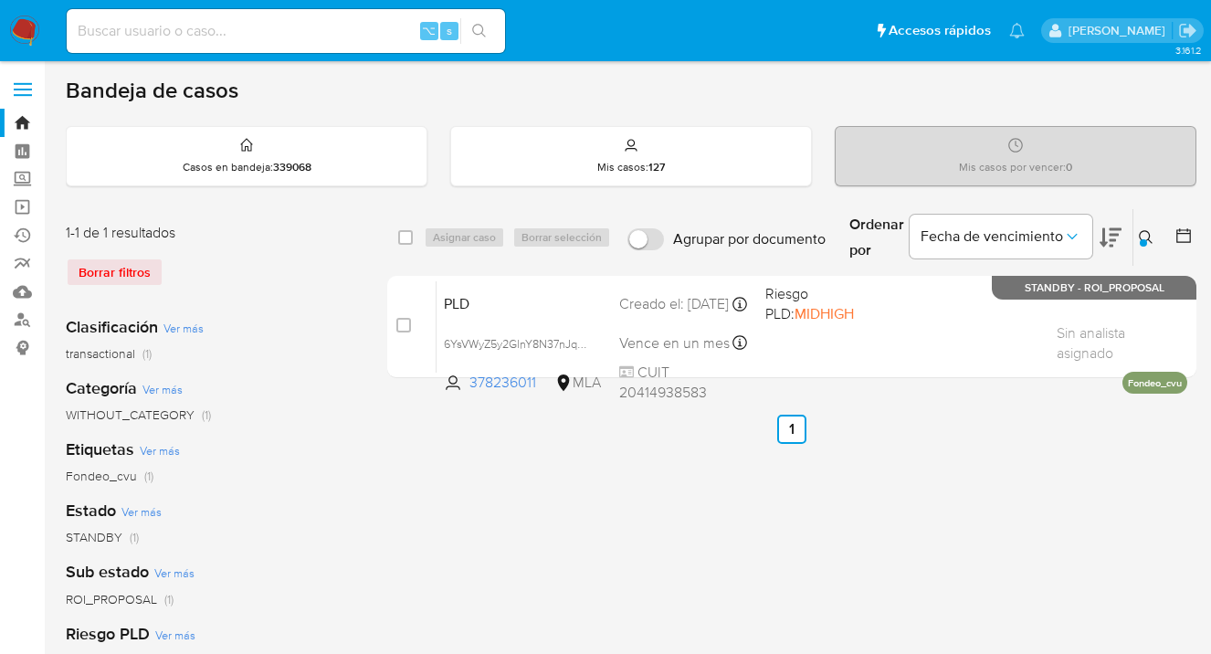
click at [1147, 235] on icon at bounding box center [1146, 237] width 15 height 15
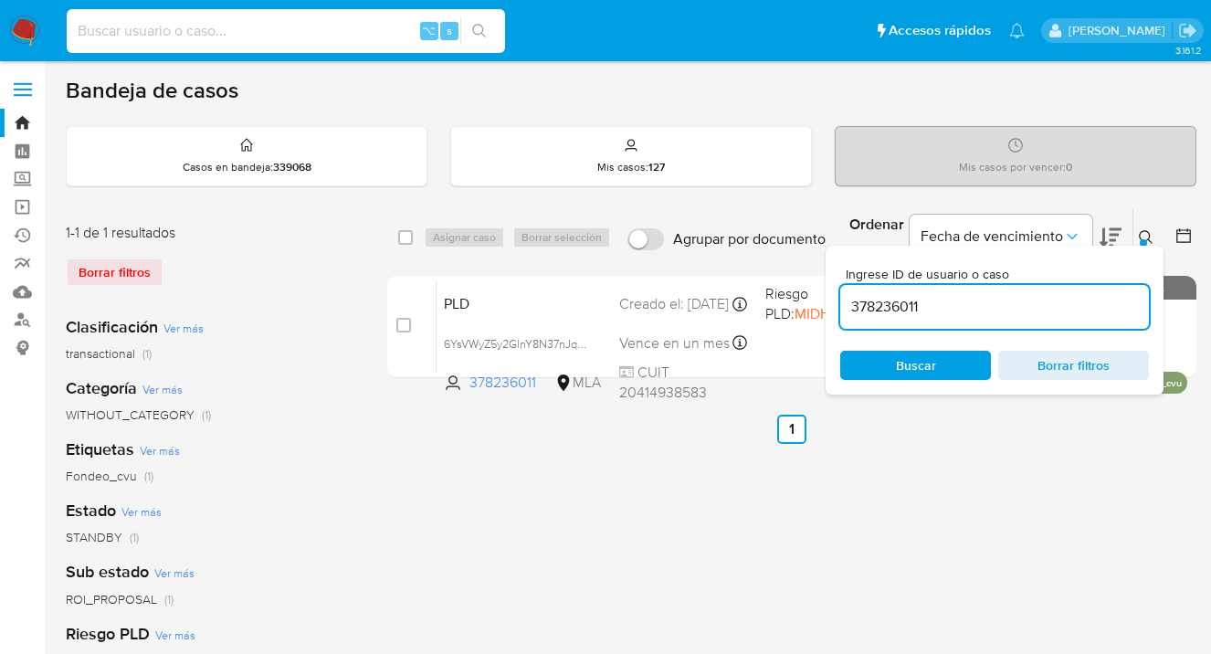
click at [170, 26] on input at bounding box center [286, 31] width 438 height 24
paste input "2605006852"
type input "2605006852"
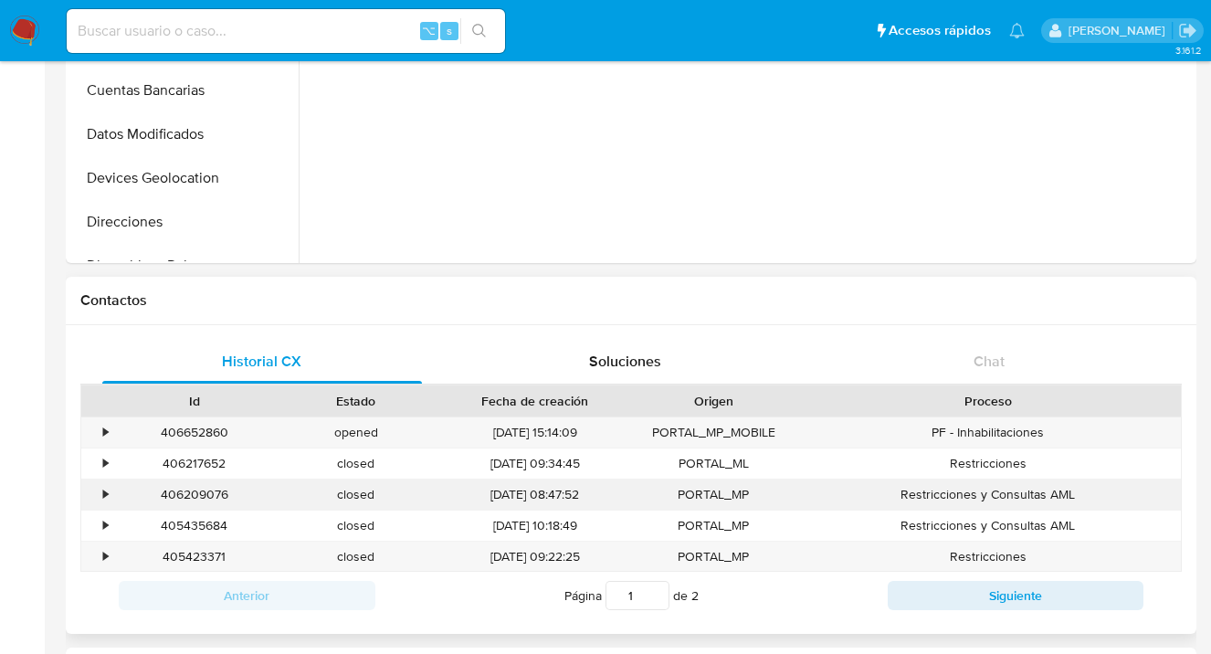
select select "10"
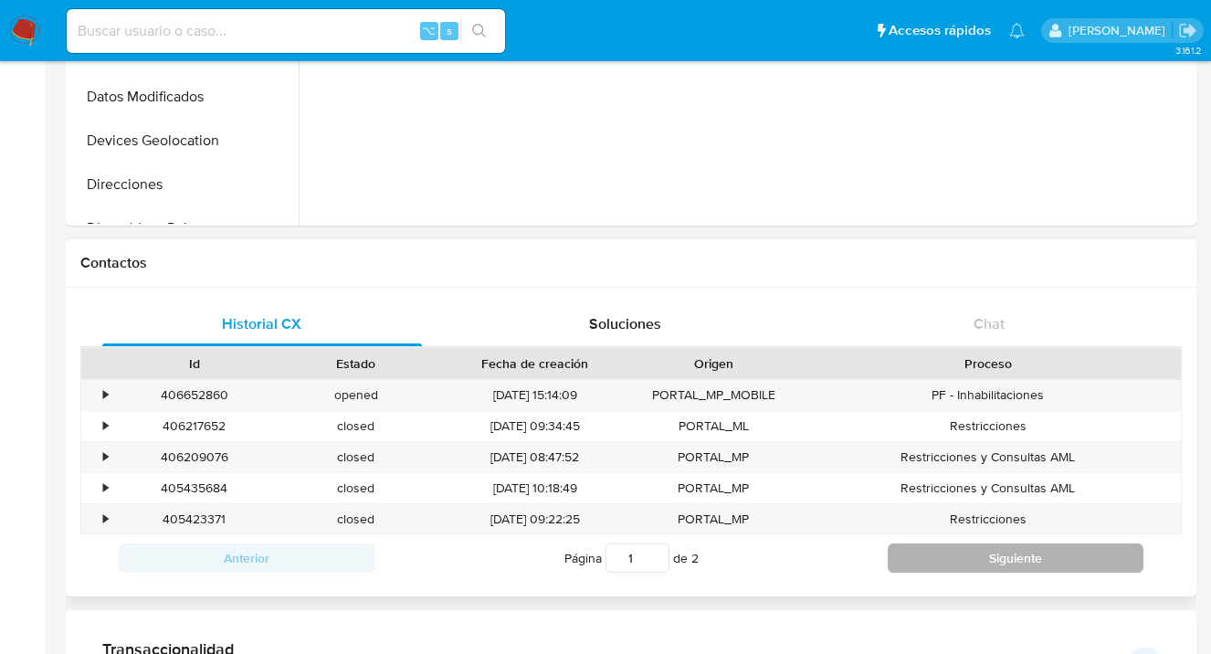
click at [937, 558] on button "Siguiente" at bounding box center [1016, 557] width 257 height 29
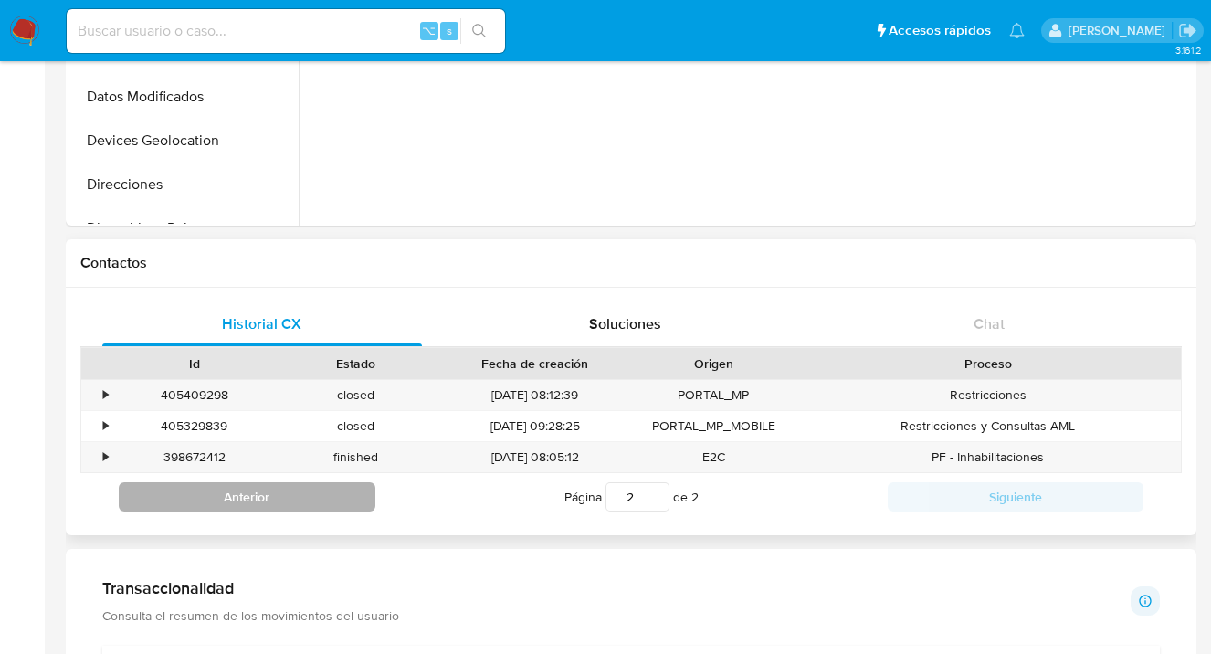
click at [266, 493] on button "Anterior" at bounding box center [247, 496] width 257 height 29
type input "1"
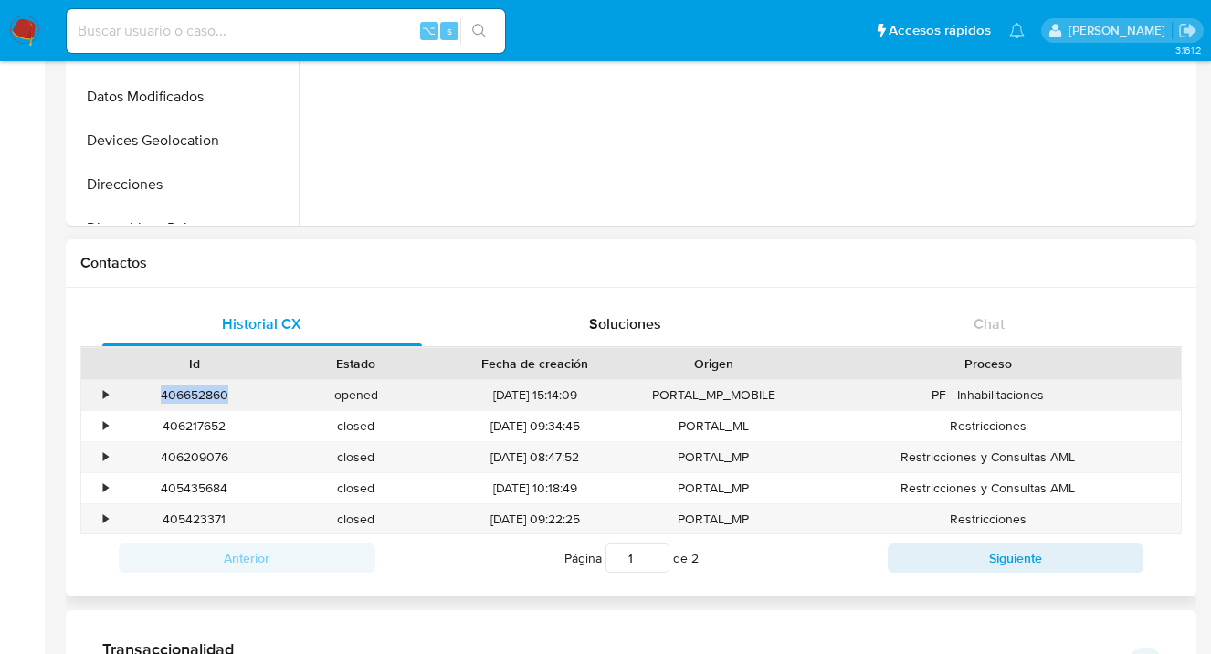
drag, startPoint x: 225, startPoint y: 394, endPoint x: 160, endPoint y: 403, distance: 65.5
click at [160, 403] on div "406652860" at bounding box center [194, 395] width 162 height 30
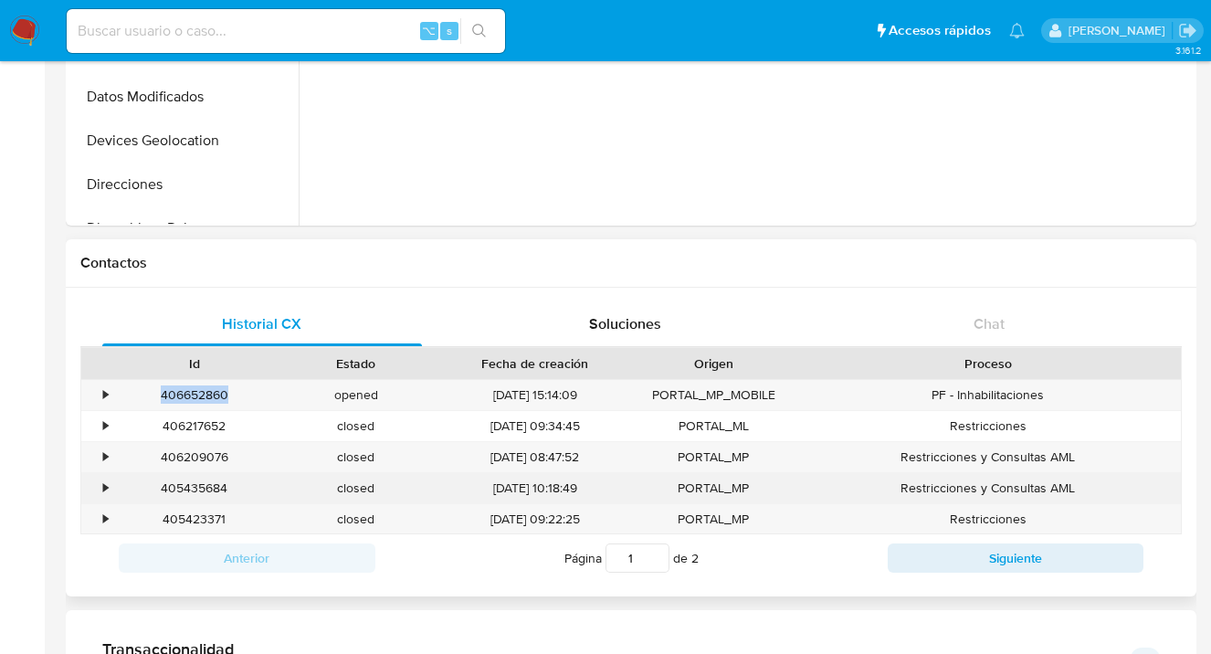
copy div "406652860"
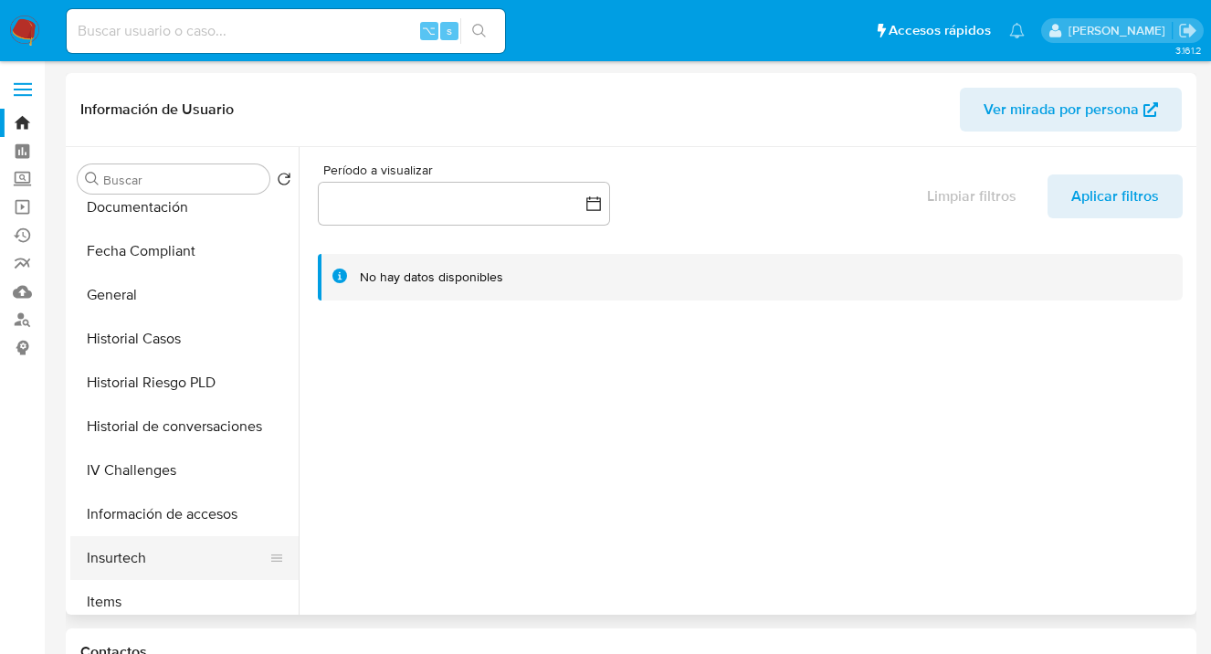
scroll to position [534, 0]
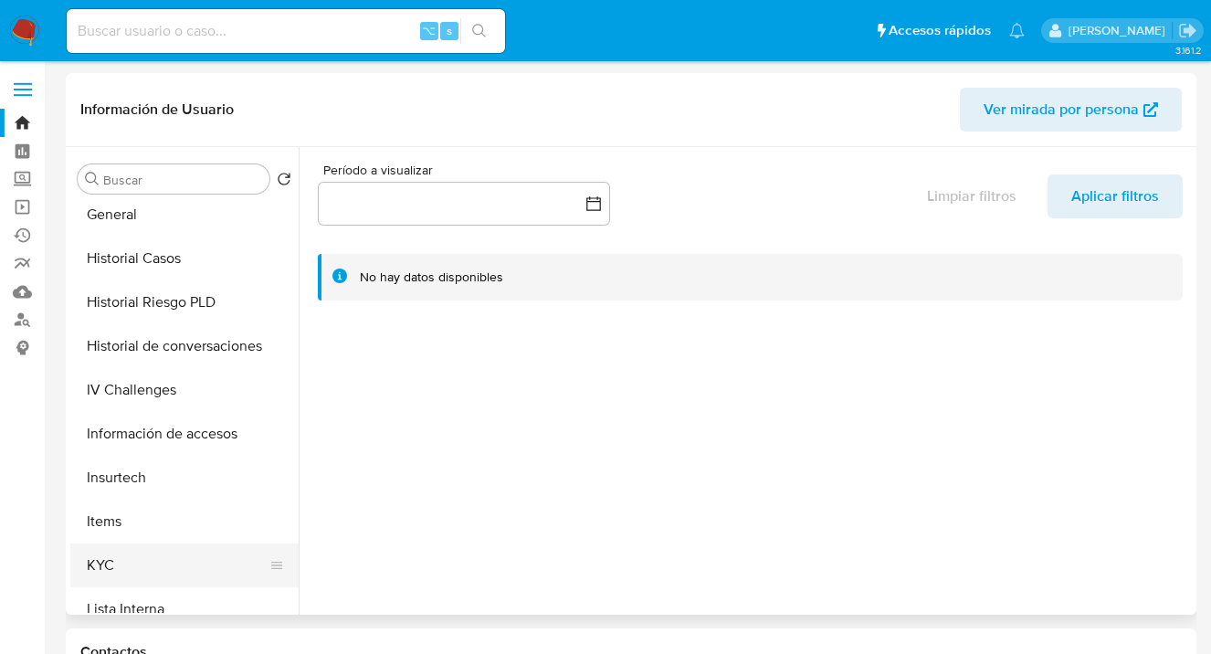
click at [180, 561] on button "KYC" at bounding box center [177, 565] width 214 height 44
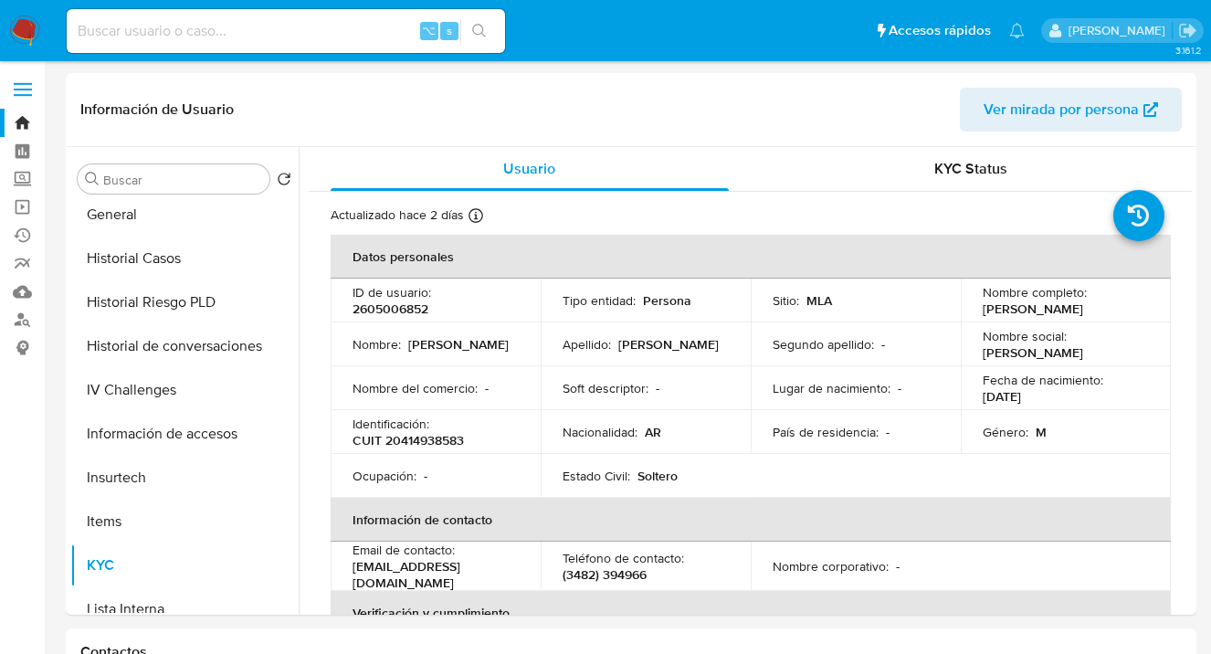
click at [26, 32] on img at bounding box center [24, 31] width 31 height 31
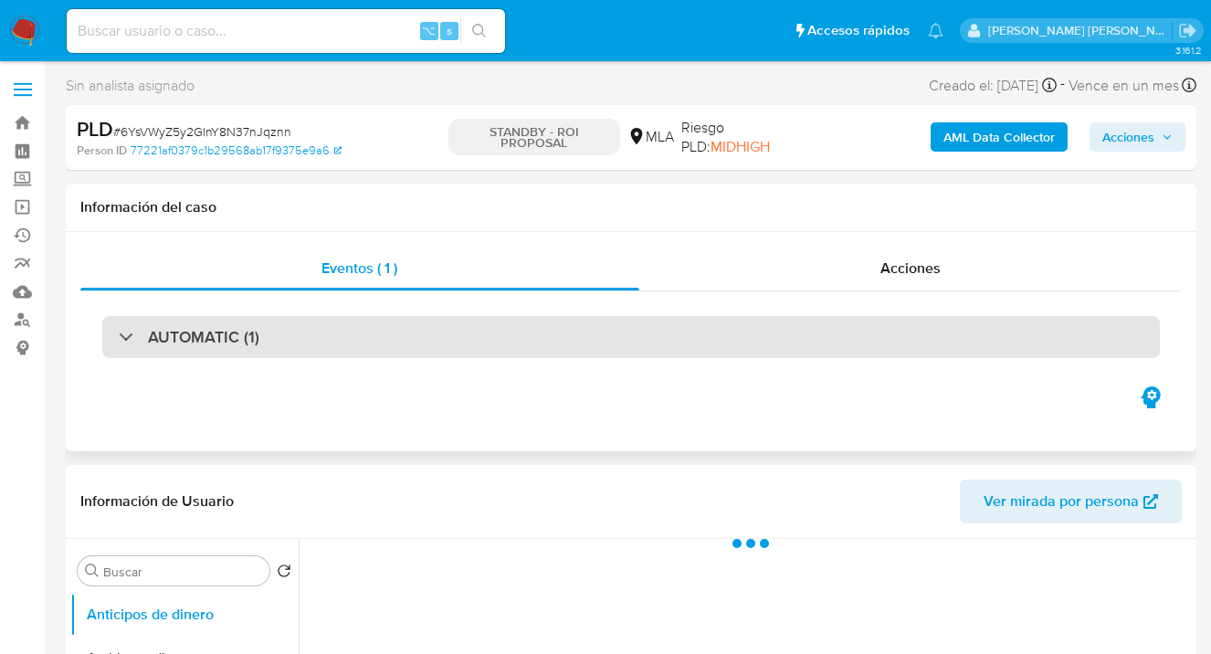
select select "10"
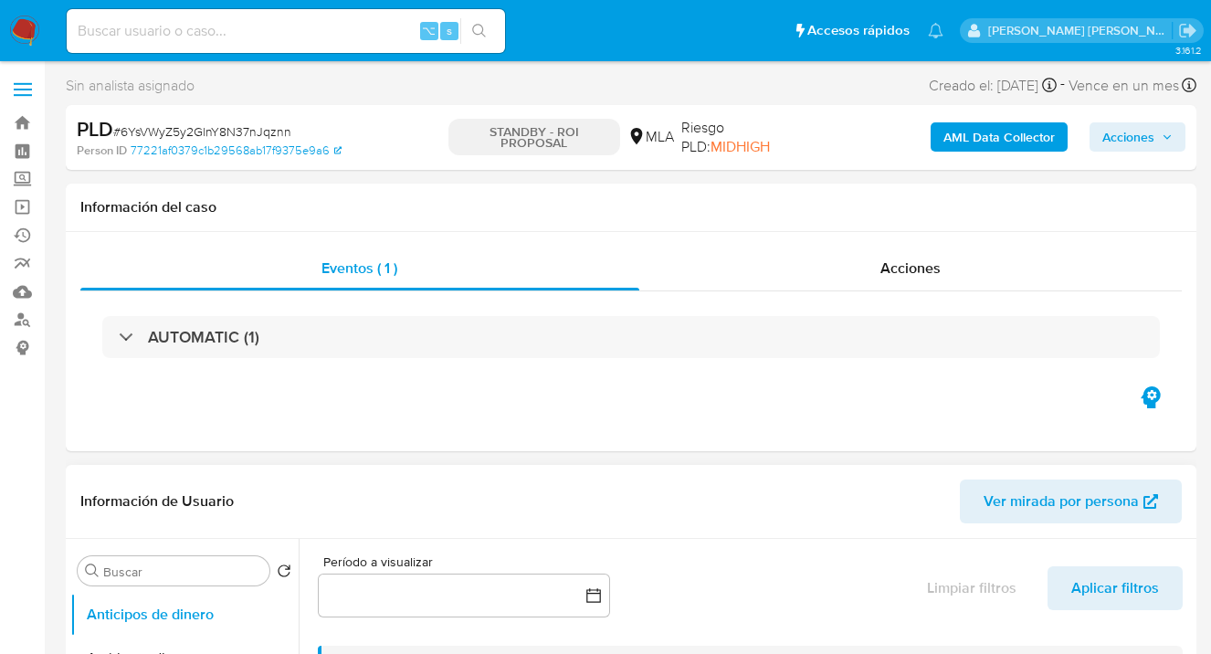
scroll to position [351, 0]
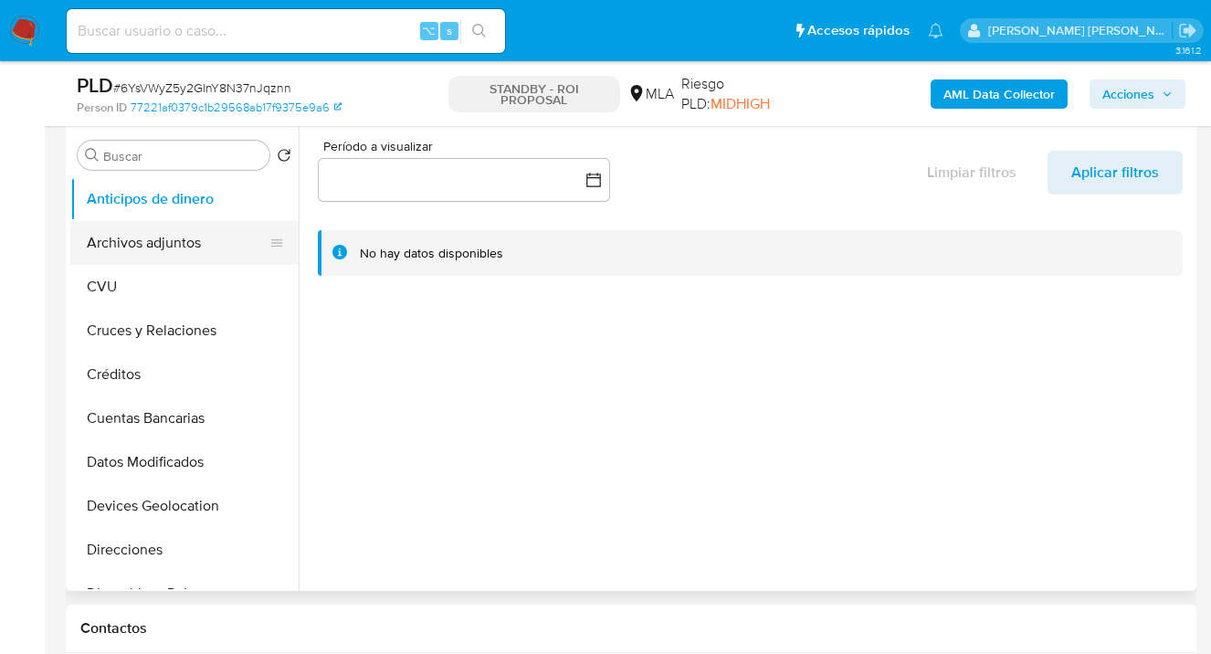
drag, startPoint x: 175, startPoint y: 250, endPoint x: 211, endPoint y: 258, distance: 36.4
click at [175, 250] on button "Archivos adjuntos" at bounding box center [177, 243] width 214 height 44
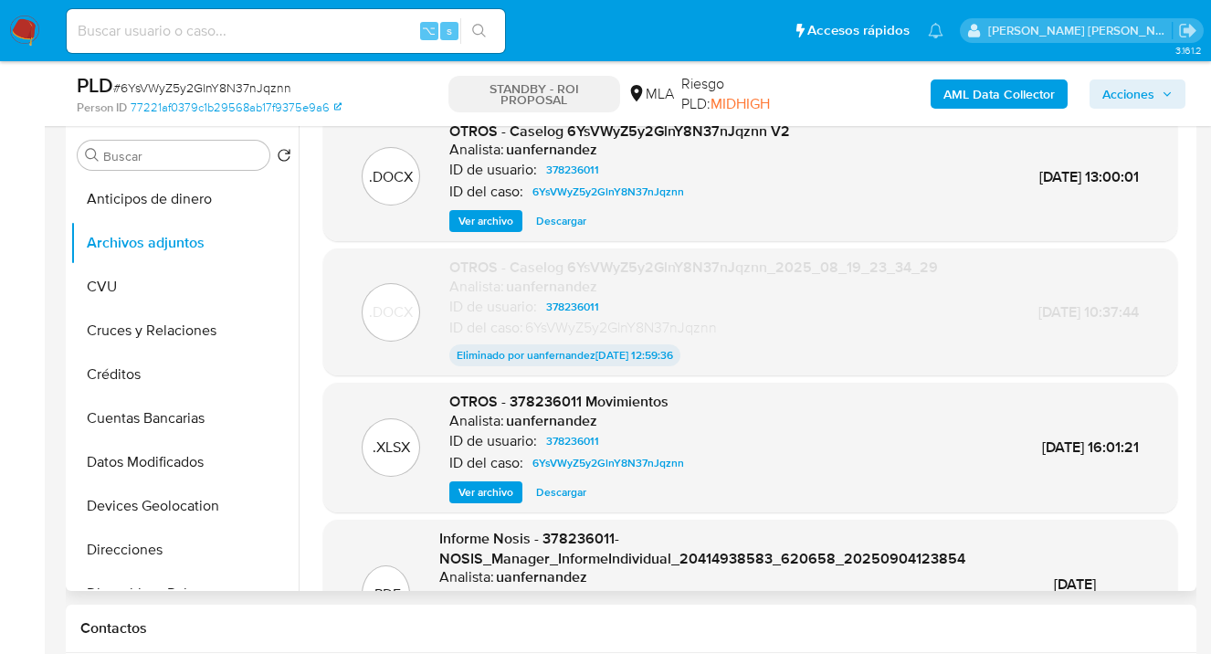
scroll to position [163, 0]
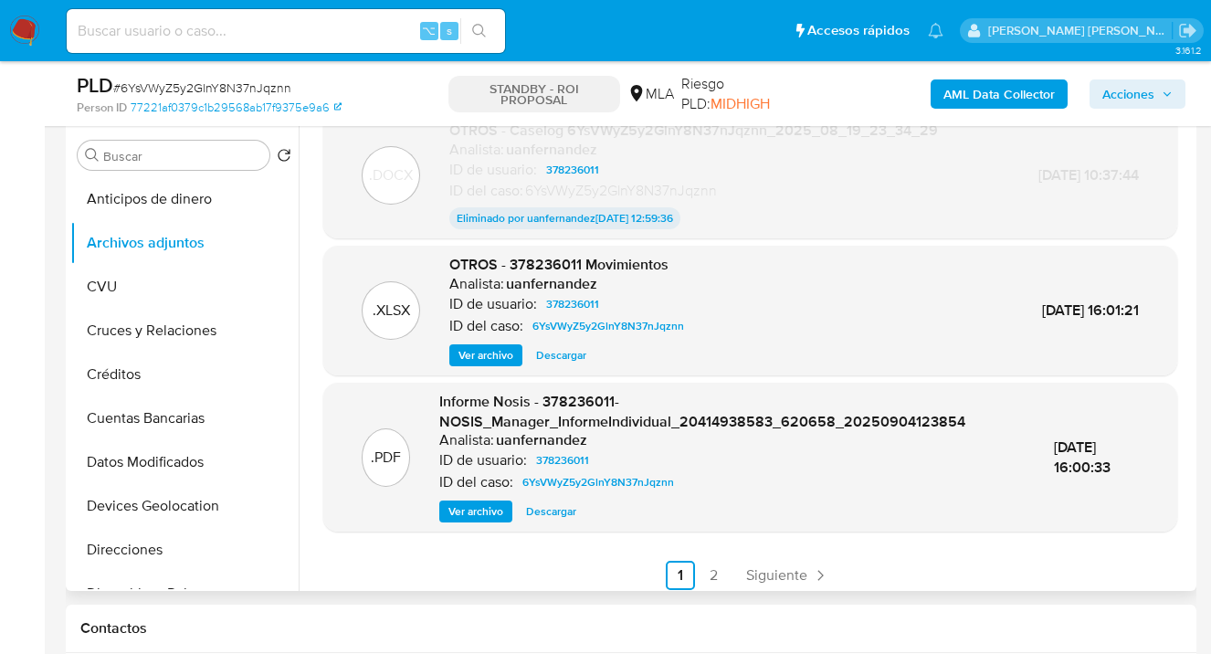
click at [547, 359] on span "Descargar" at bounding box center [561, 355] width 50 height 18
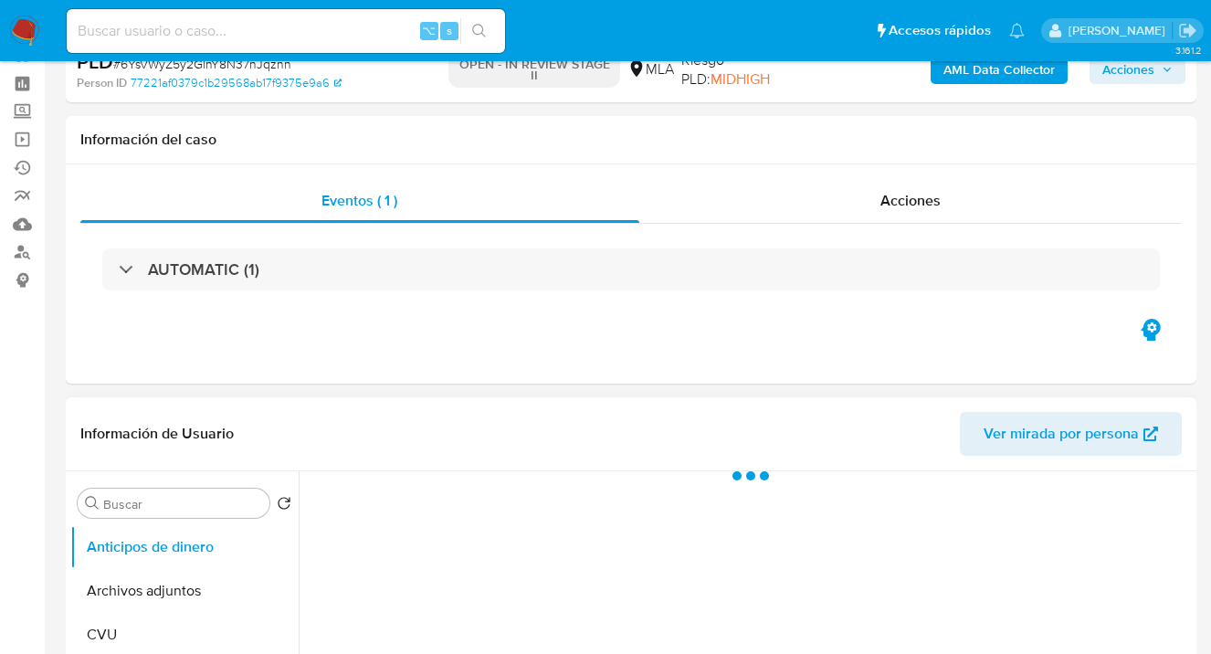
scroll to position [359, 0]
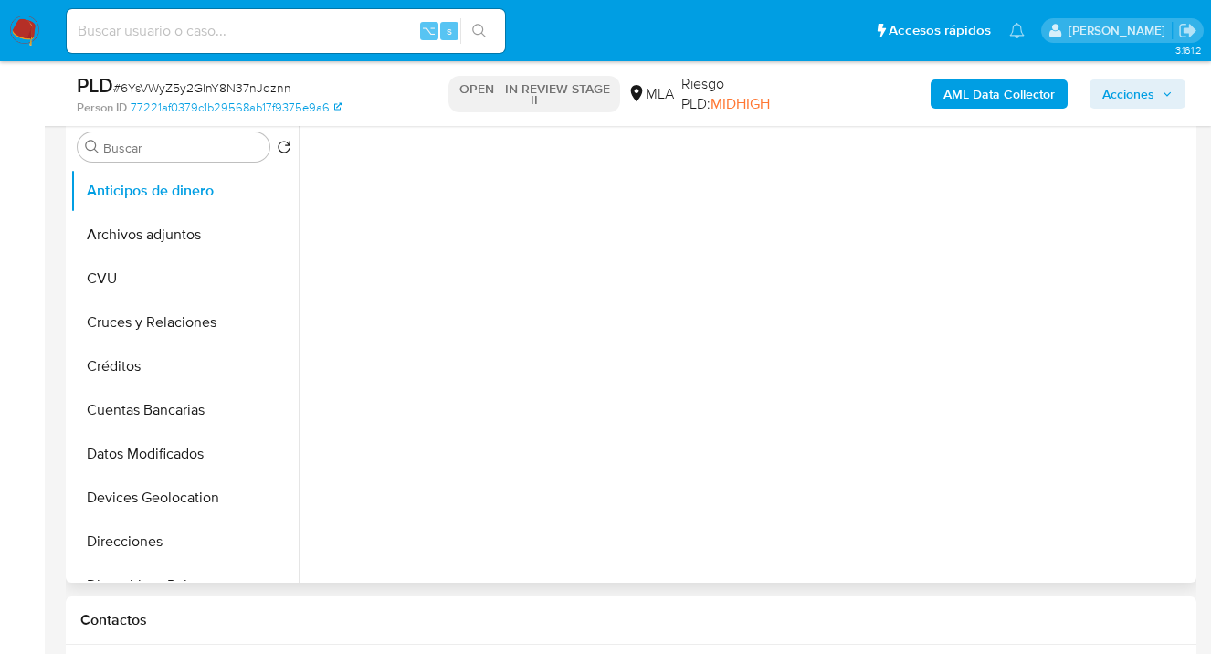
select select "10"
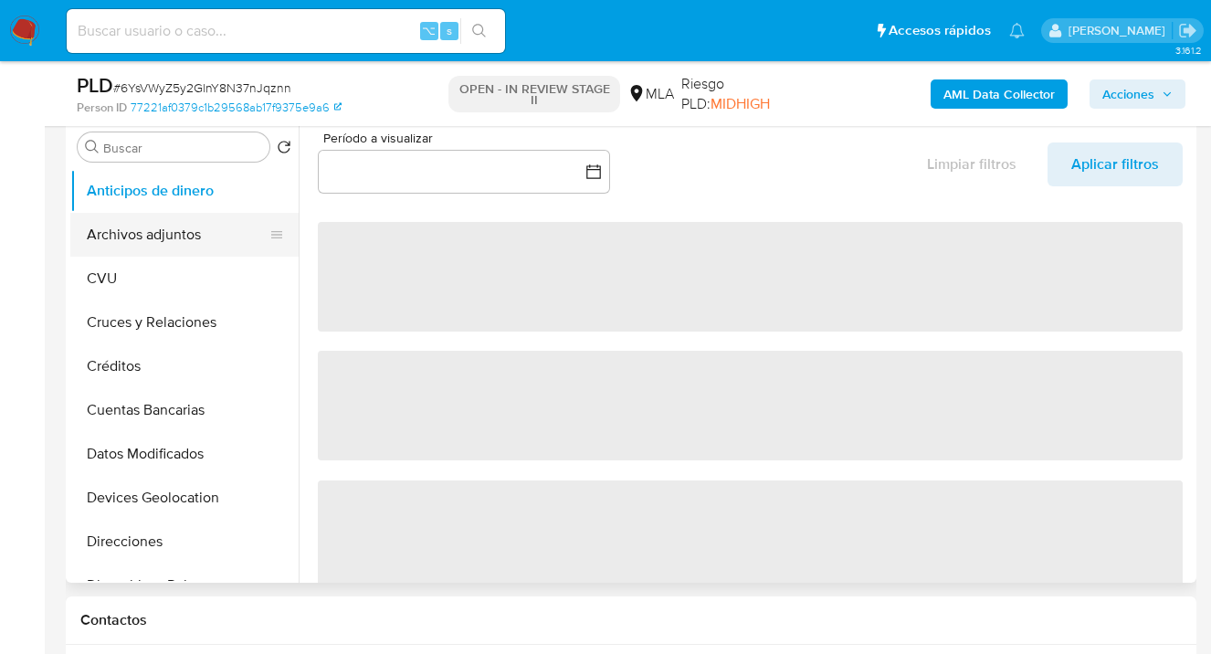
click at [231, 237] on button "Archivos adjuntos" at bounding box center [177, 235] width 214 height 44
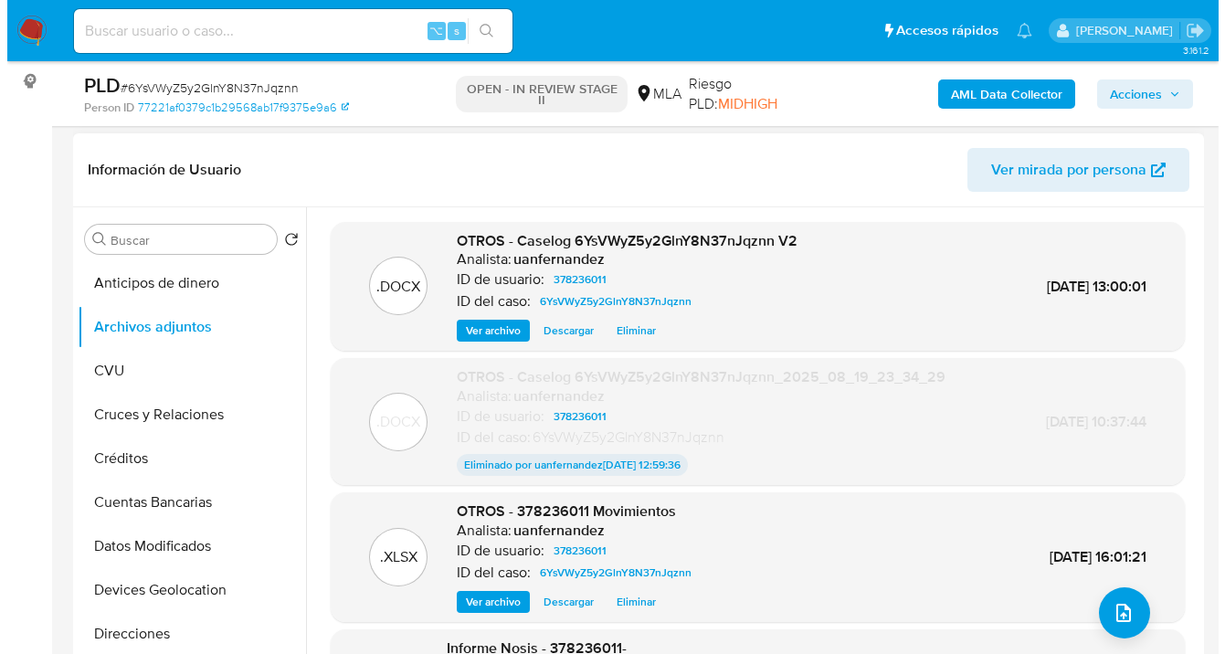
scroll to position [247, 0]
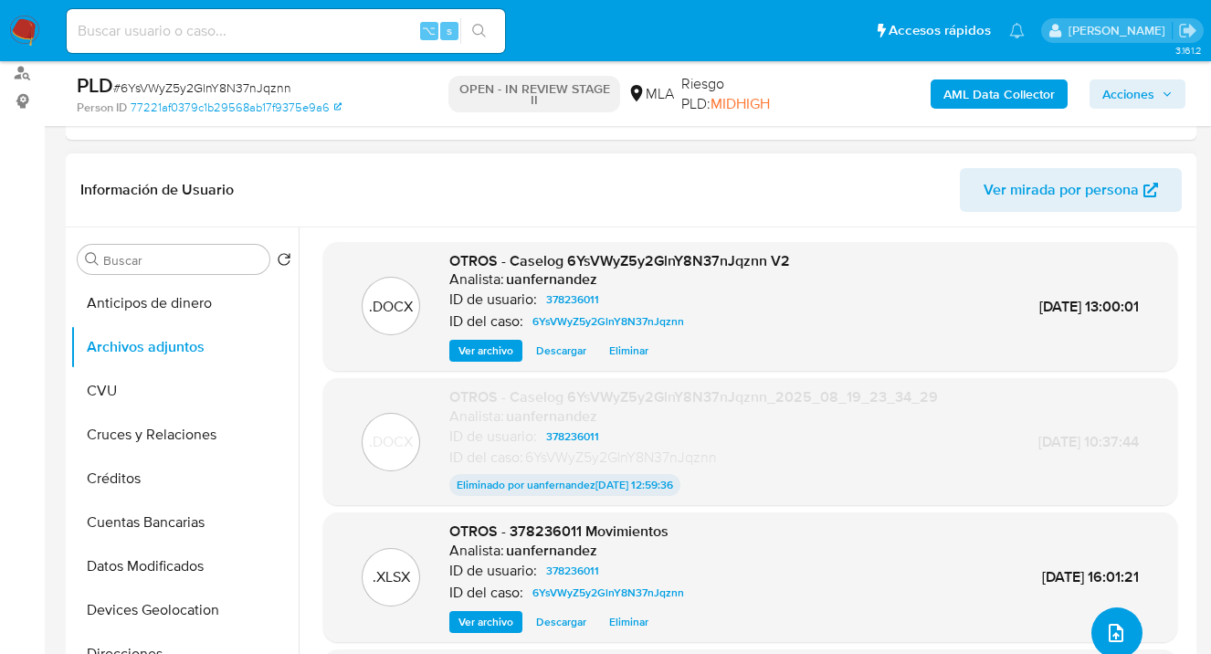
click at [1115, 623] on icon "upload-file" at bounding box center [1116, 633] width 22 height 22
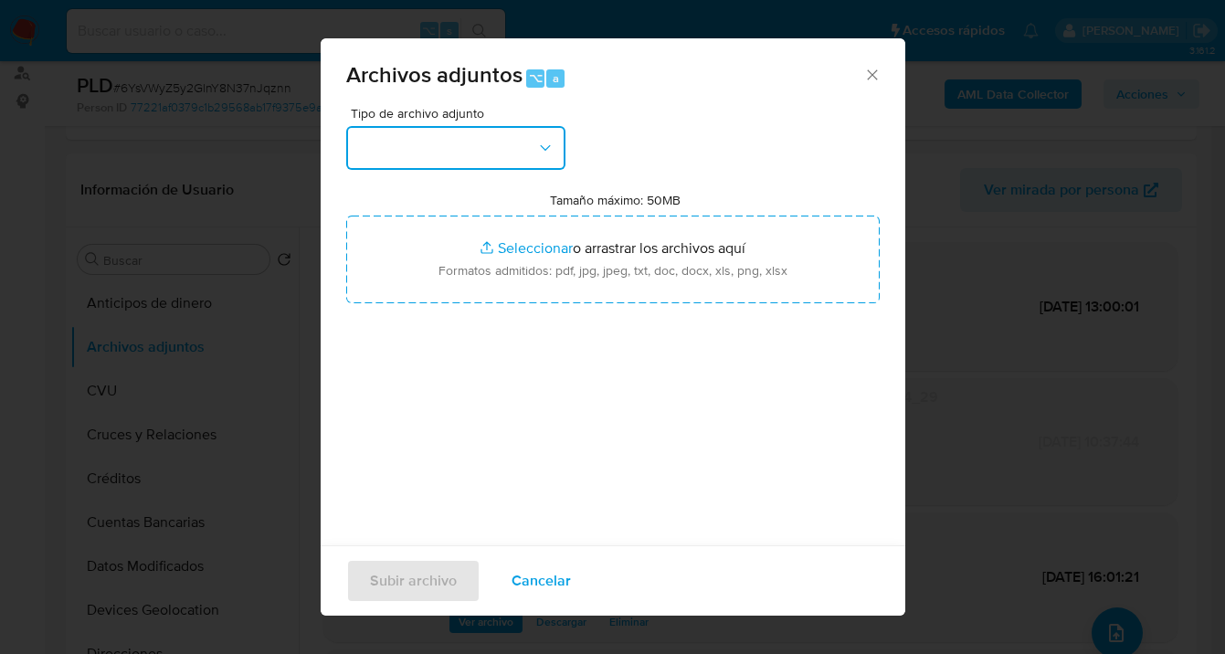
drag, startPoint x: 546, startPoint y: 142, endPoint x: 552, endPoint y: 168, distance: 27.0
click at [546, 142] on icon "button" at bounding box center [545, 148] width 18 height 18
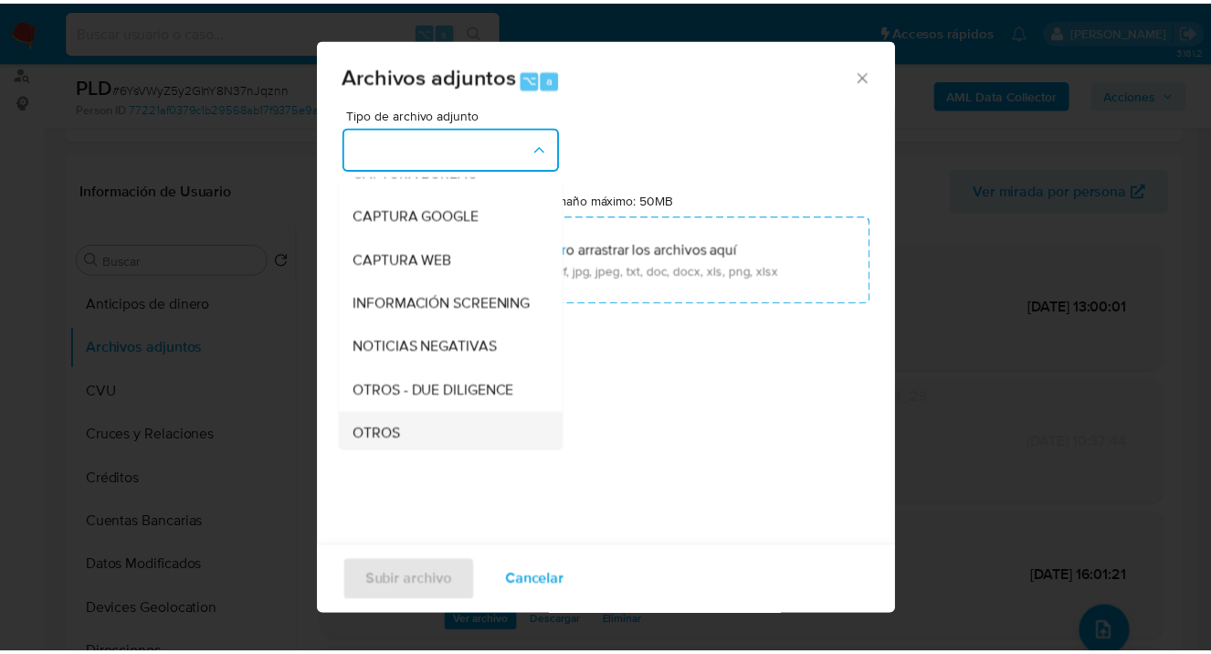
scroll to position [207, 0]
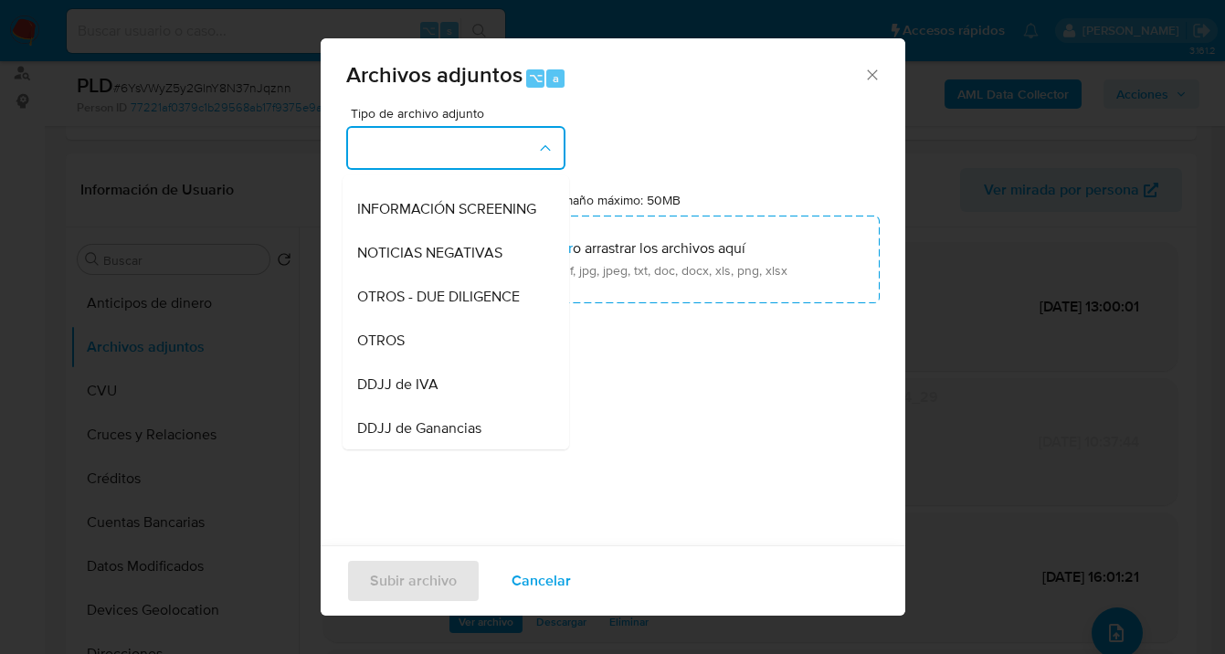
drag, startPoint x: 459, startPoint y: 355, endPoint x: 480, endPoint y: 339, distance: 26.7
click at [460, 354] on div "OTROS" at bounding box center [450, 341] width 186 height 44
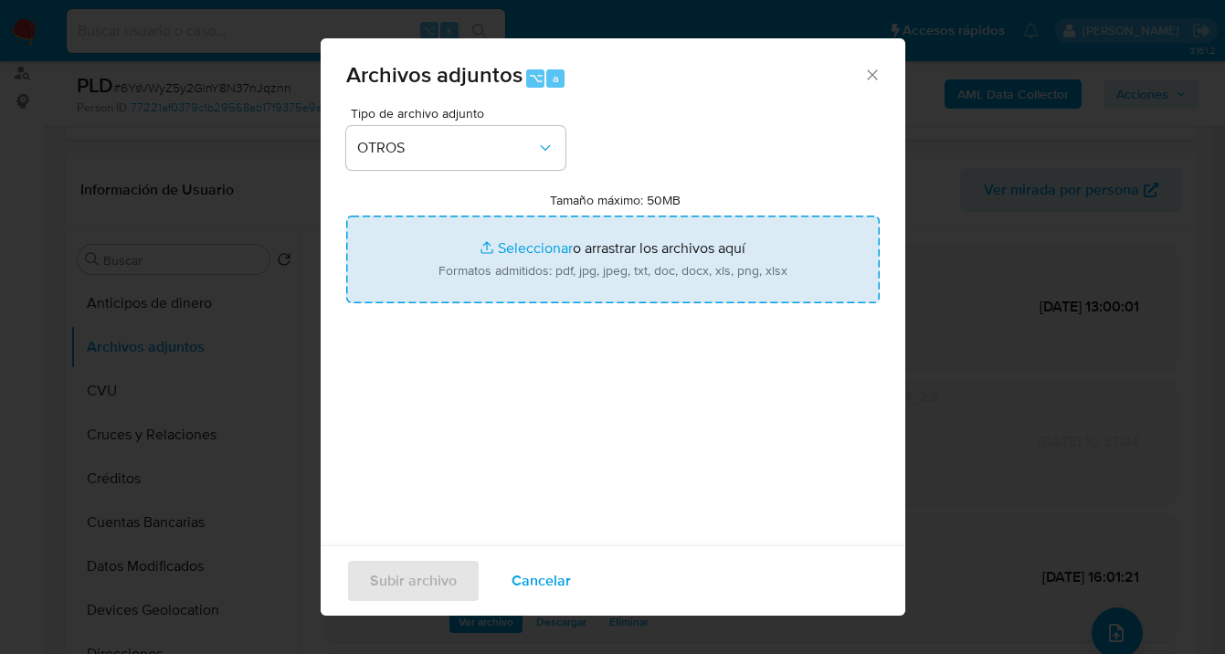
click at [606, 266] on input "Tamaño máximo: 50MB Seleccionar archivos" at bounding box center [612, 260] width 533 height 88
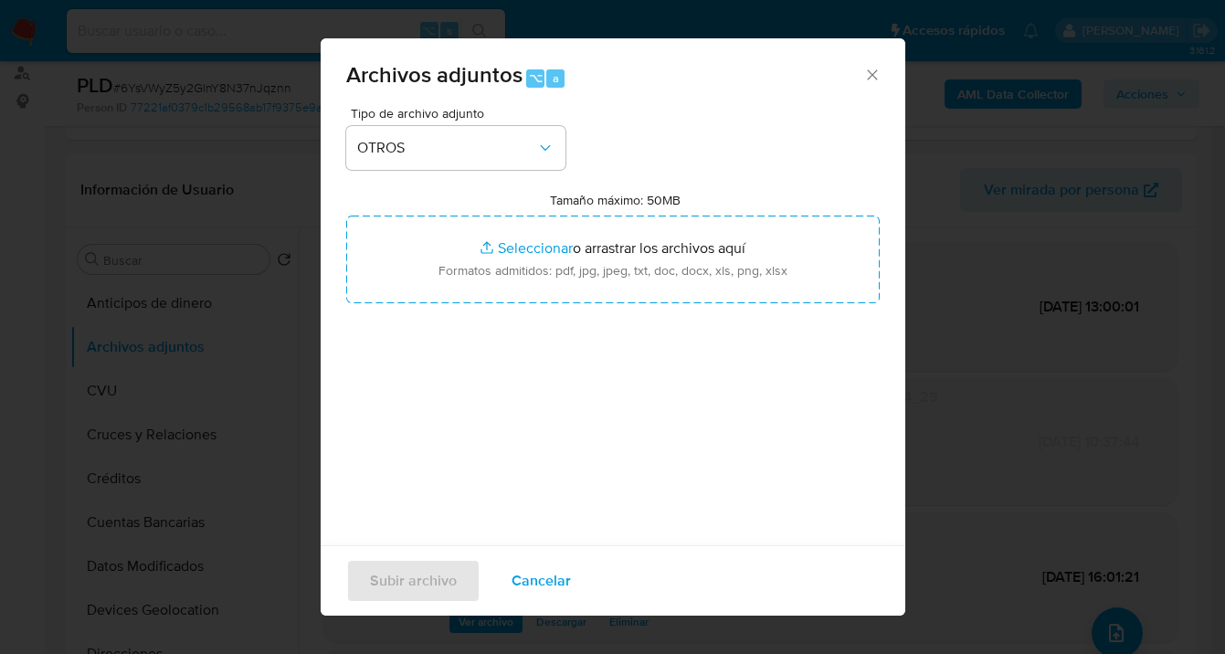
type input "C:\fakepath\Caselog 6YsVWyZ5y2GlnY8N37nJqznn V3.docx"
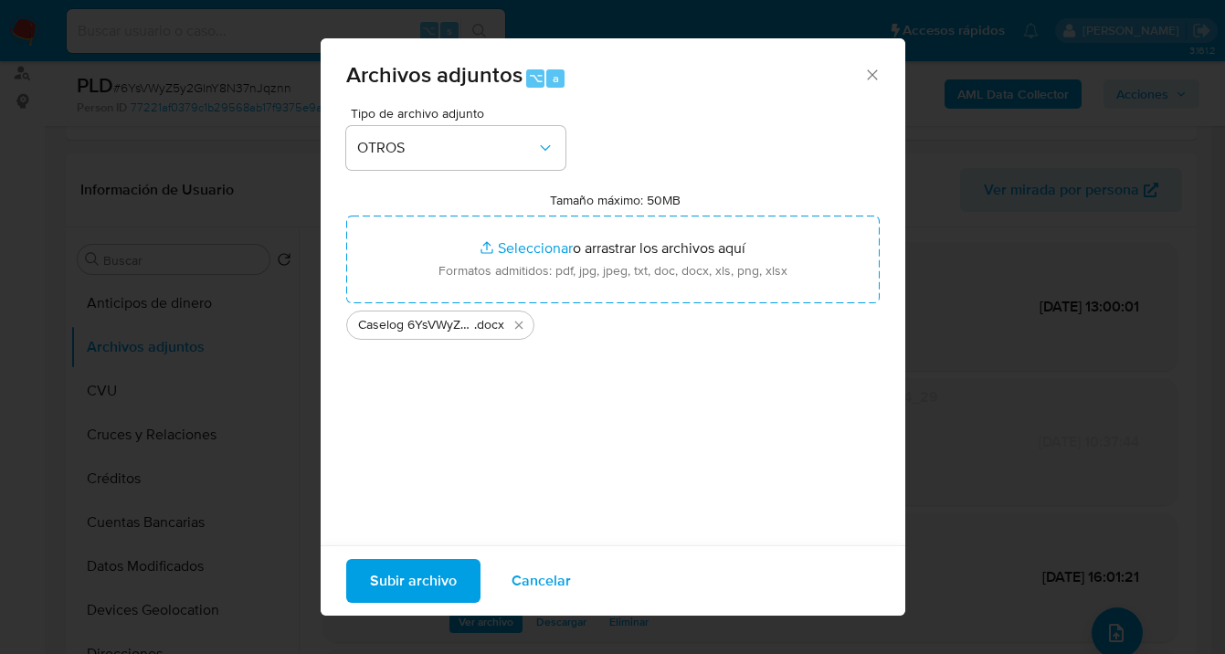
click at [410, 576] on span "Subir archivo" at bounding box center [413, 581] width 87 height 40
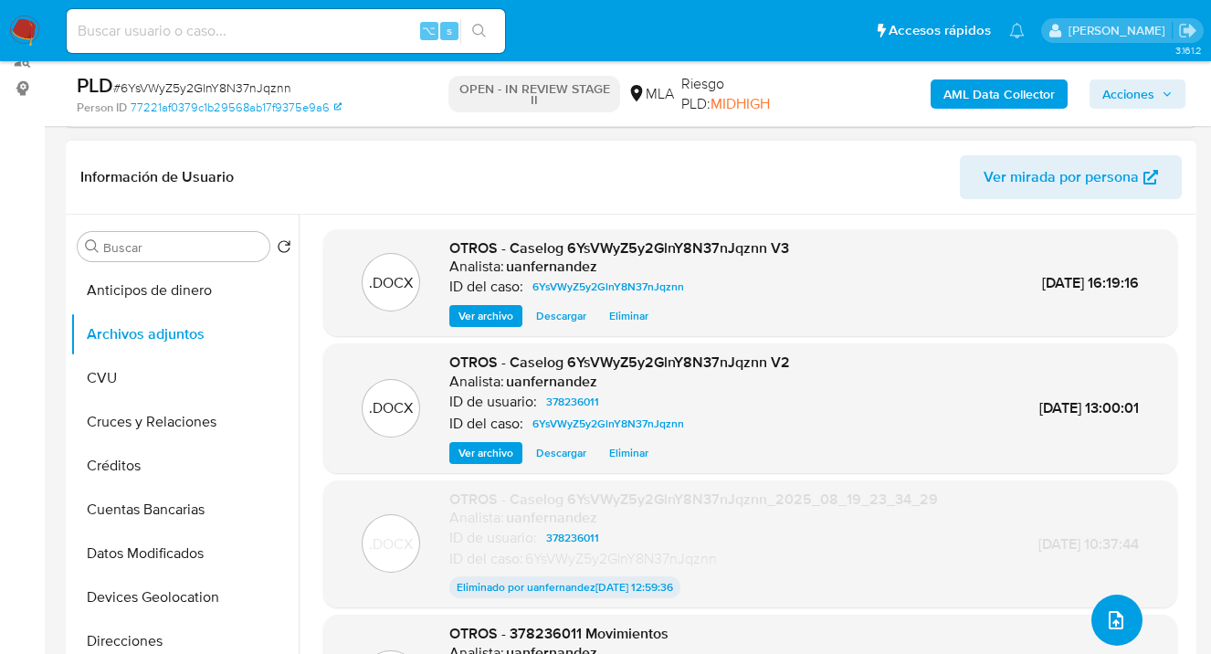
scroll to position [287, 0]
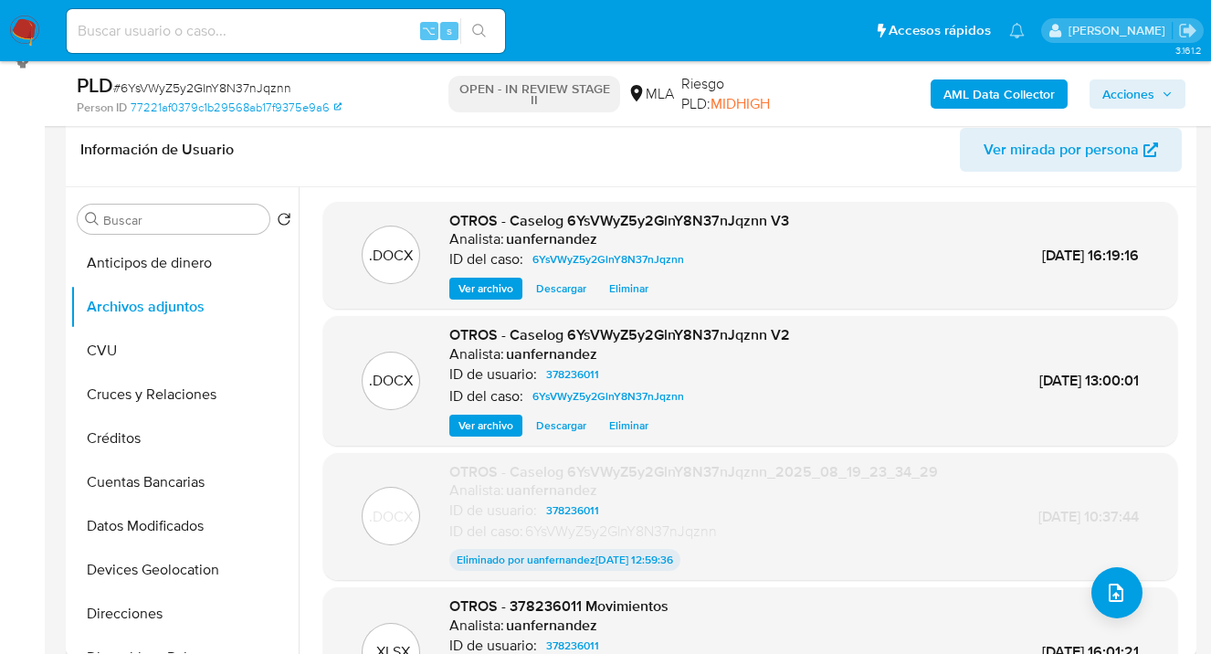
click at [630, 428] on span "Eliminar" at bounding box center [628, 426] width 39 height 18
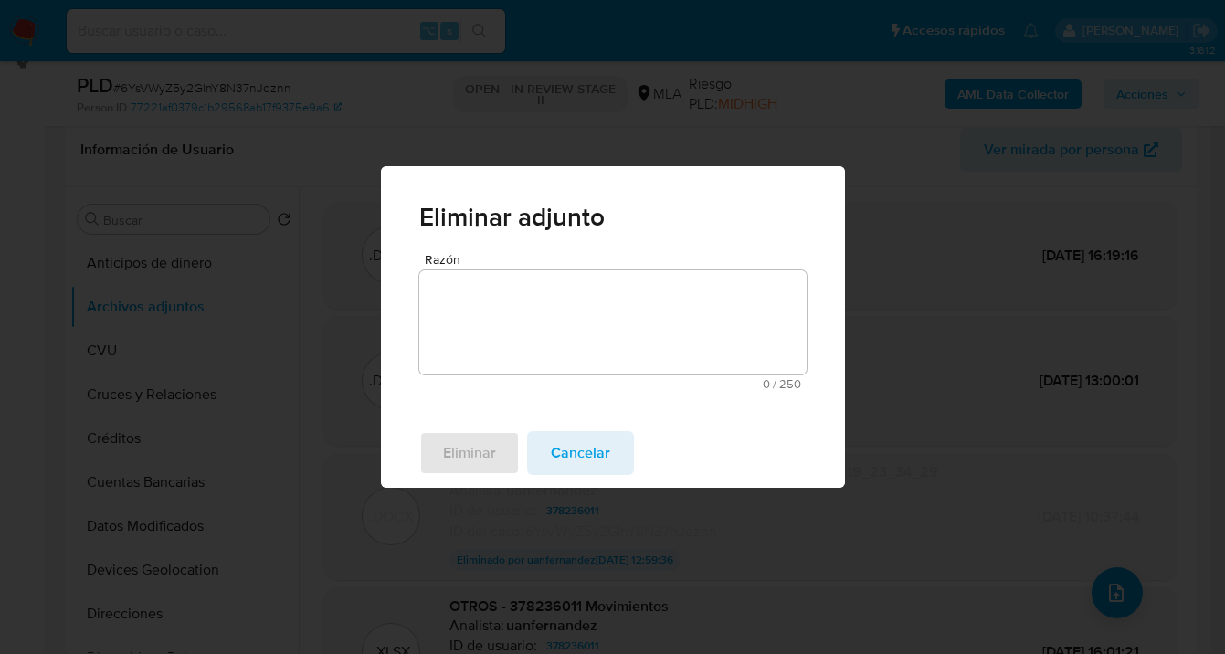
click at [552, 310] on textarea "Razón" at bounding box center [612, 322] width 387 height 104
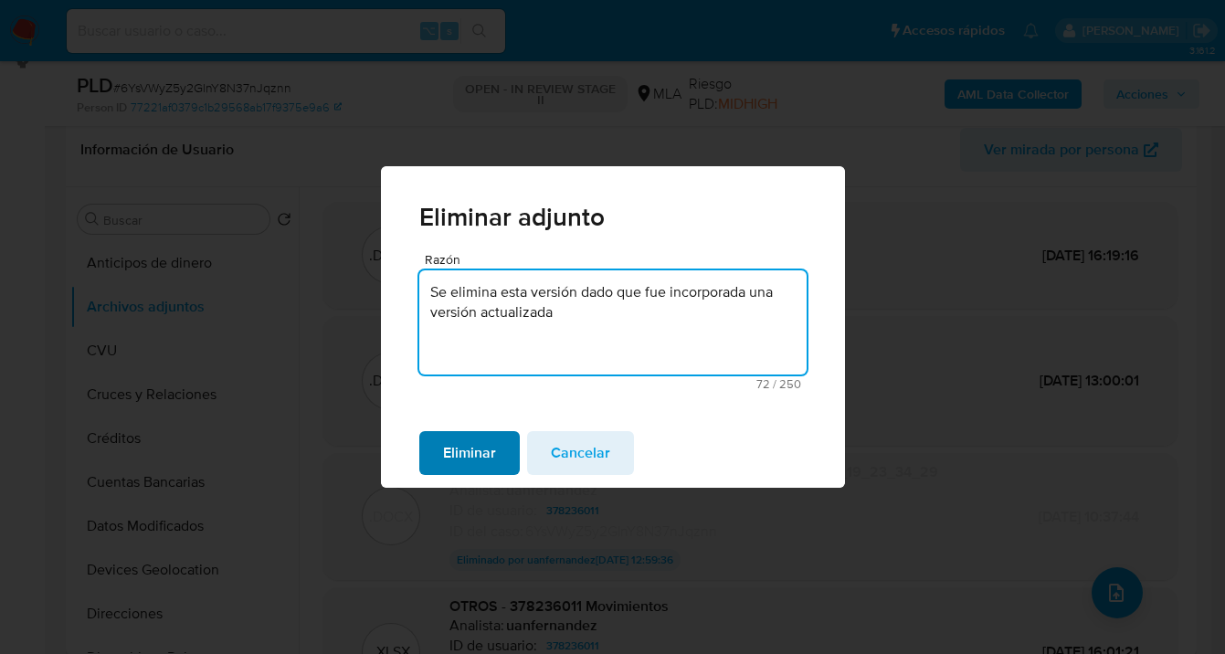
type textarea "Se elimina esta versión dado que fue incorporada una versión actualizada"
click at [467, 450] on span "Eliminar" at bounding box center [469, 453] width 53 height 40
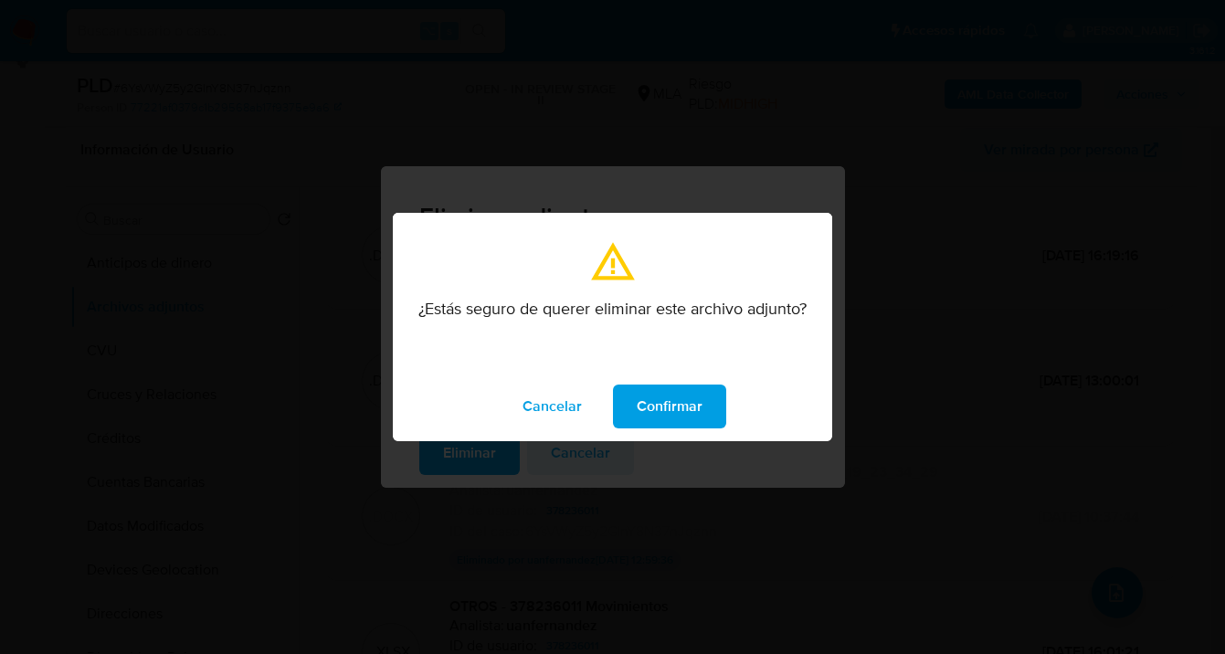
click at [677, 402] on span "Confirmar" at bounding box center [670, 406] width 66 height 40
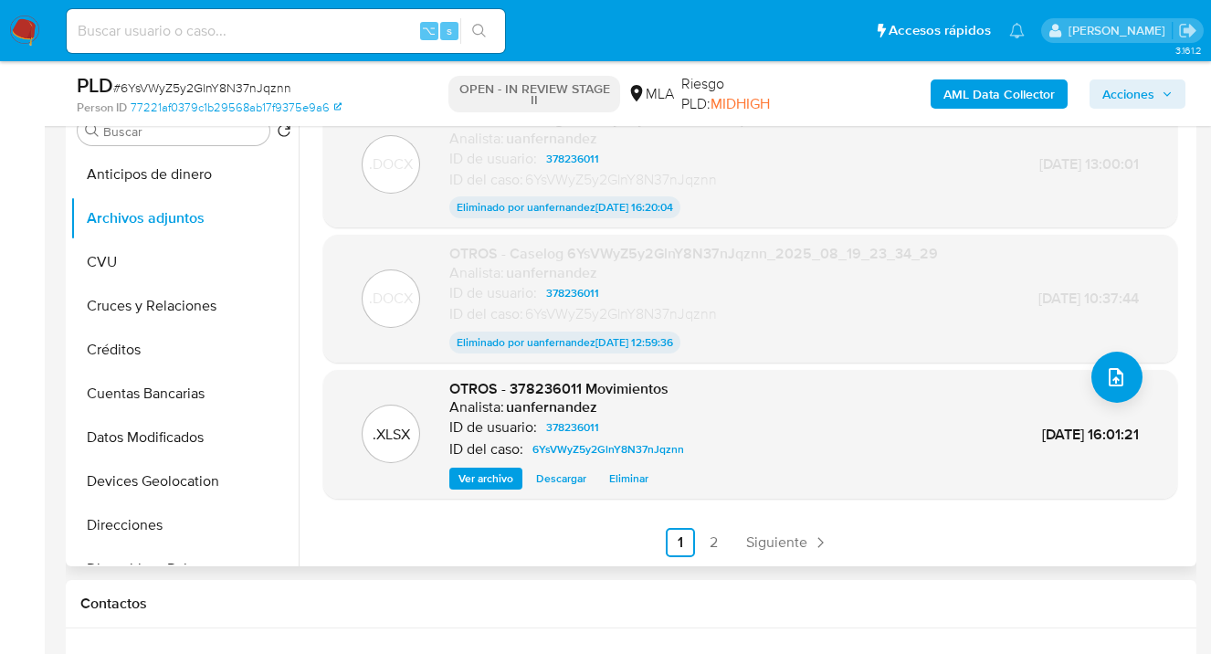
scroll to position [446, 0]
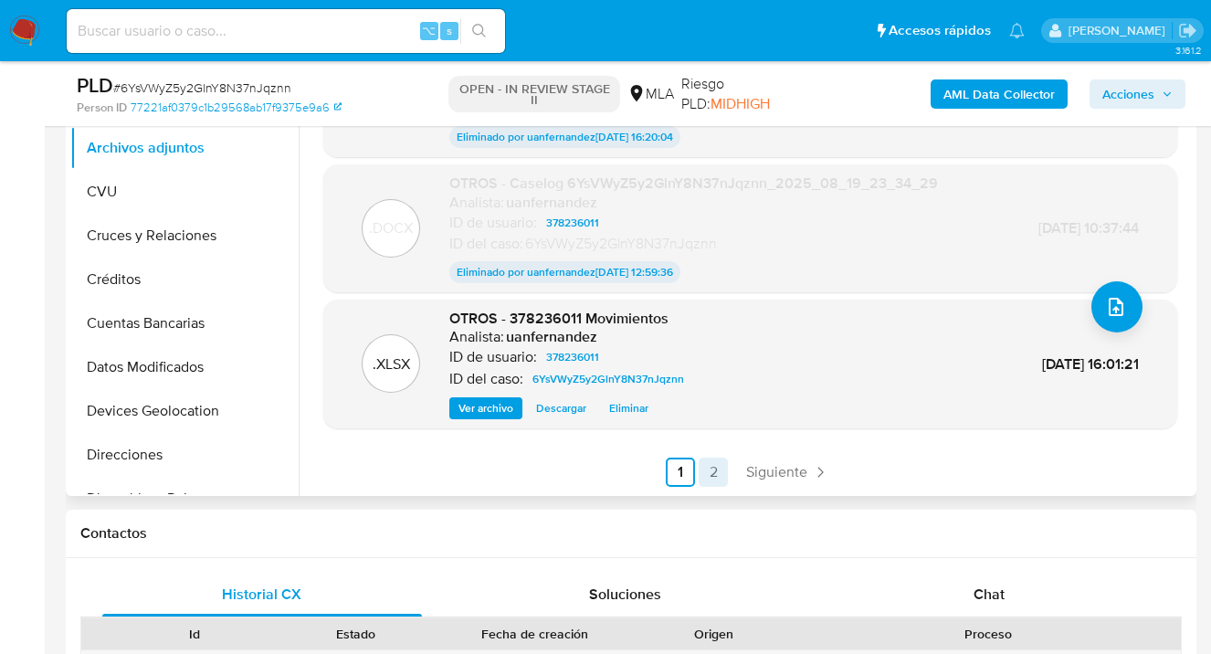
click at [712, 471] on link "2" at bounding box center [713, 472] width 29 height 29
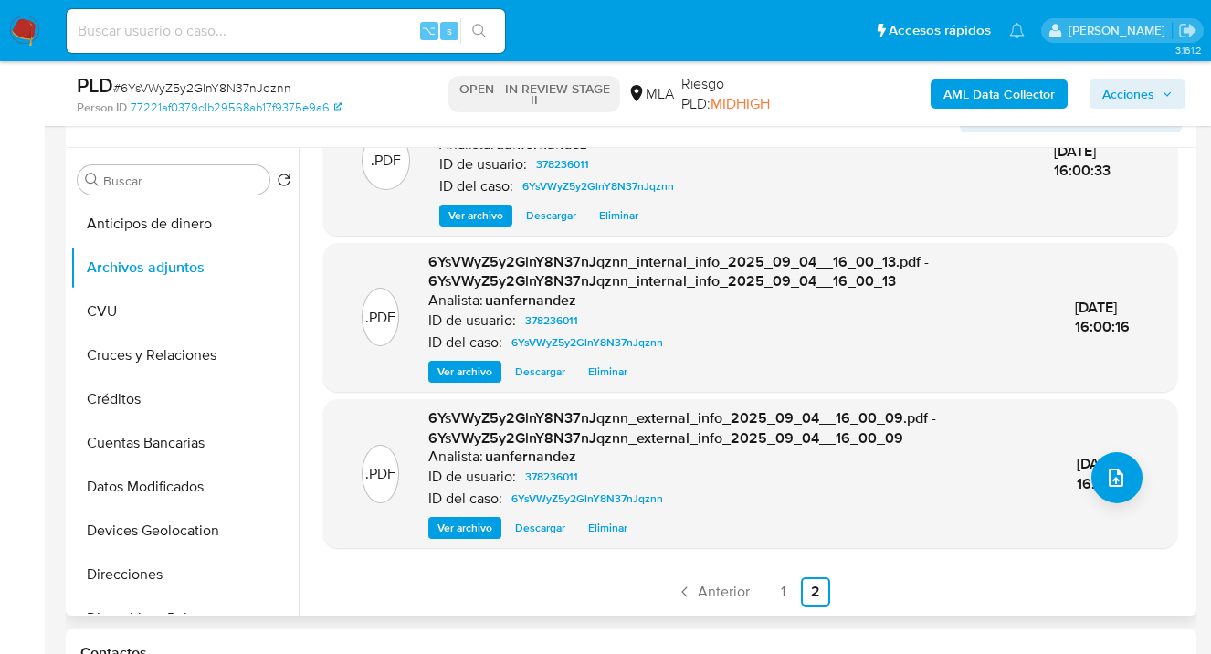
scroll to position [345, 0]
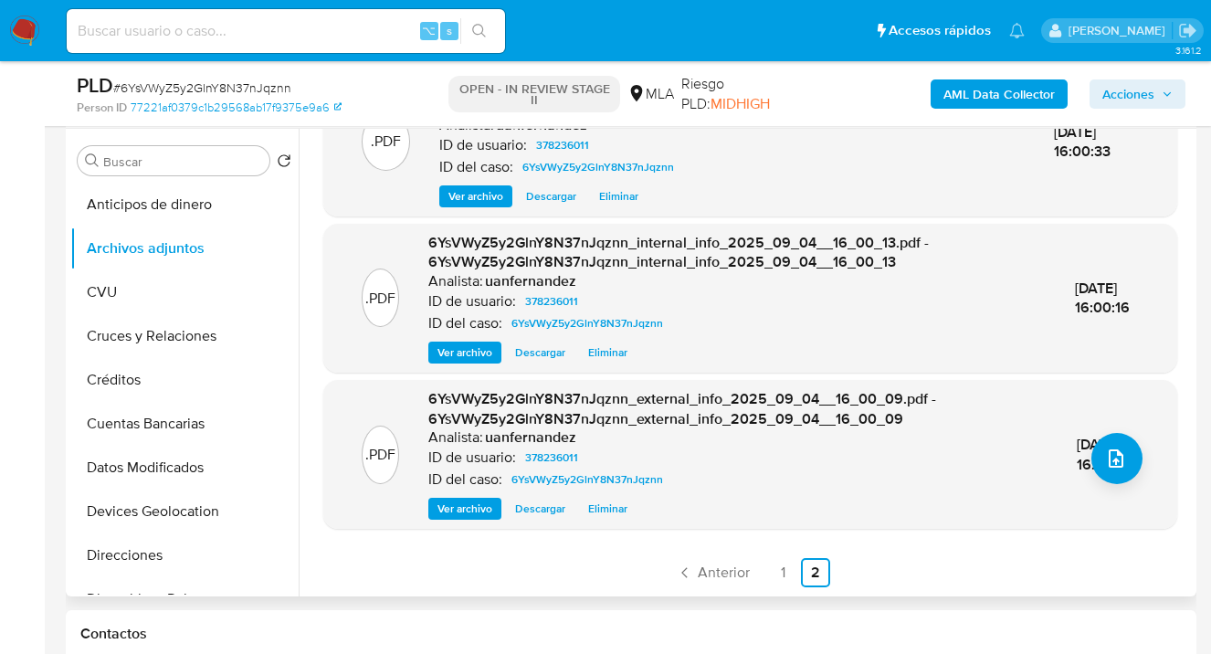
click at [782, 571] on link "1" at bounding box center [782, 572] width 29 height 29
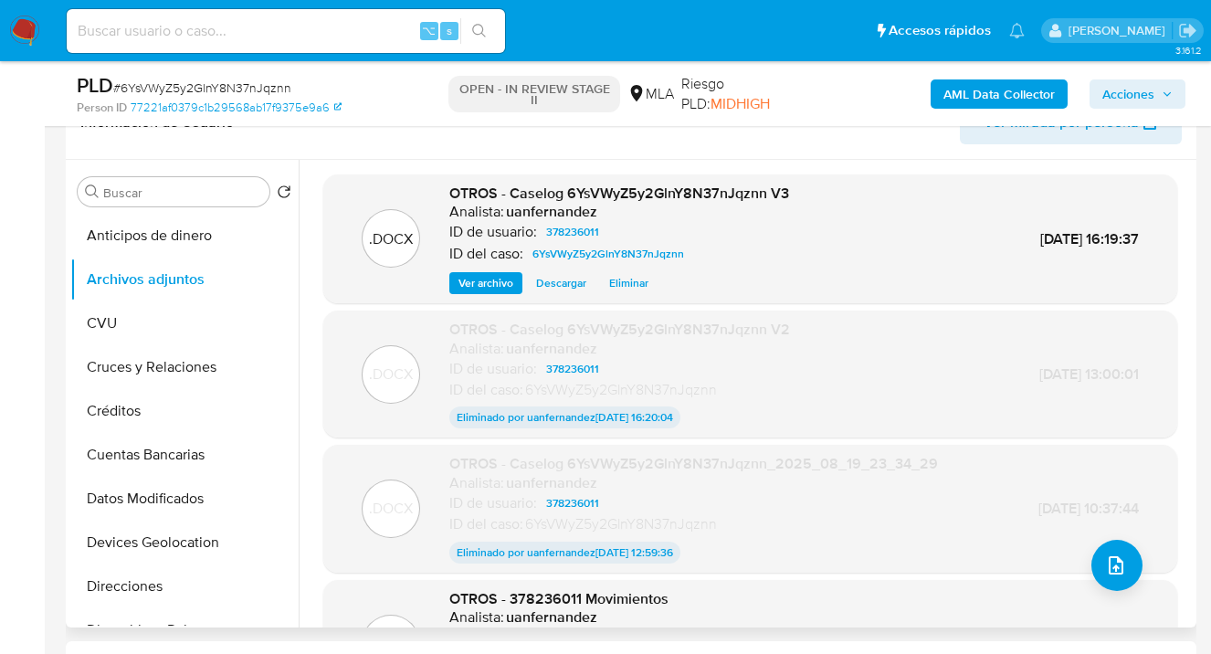
scroll to position [290, 0]
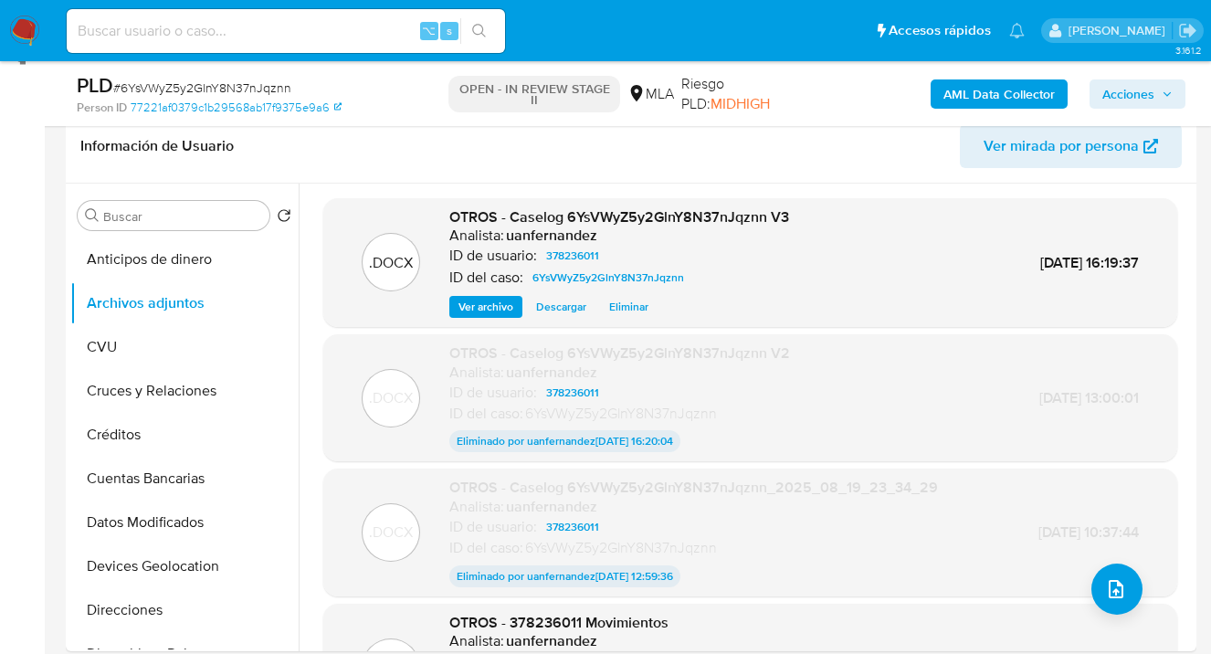
click at [1124, 98] on span "Acciones" at bounding box center [1128, 93] width 52 height 29
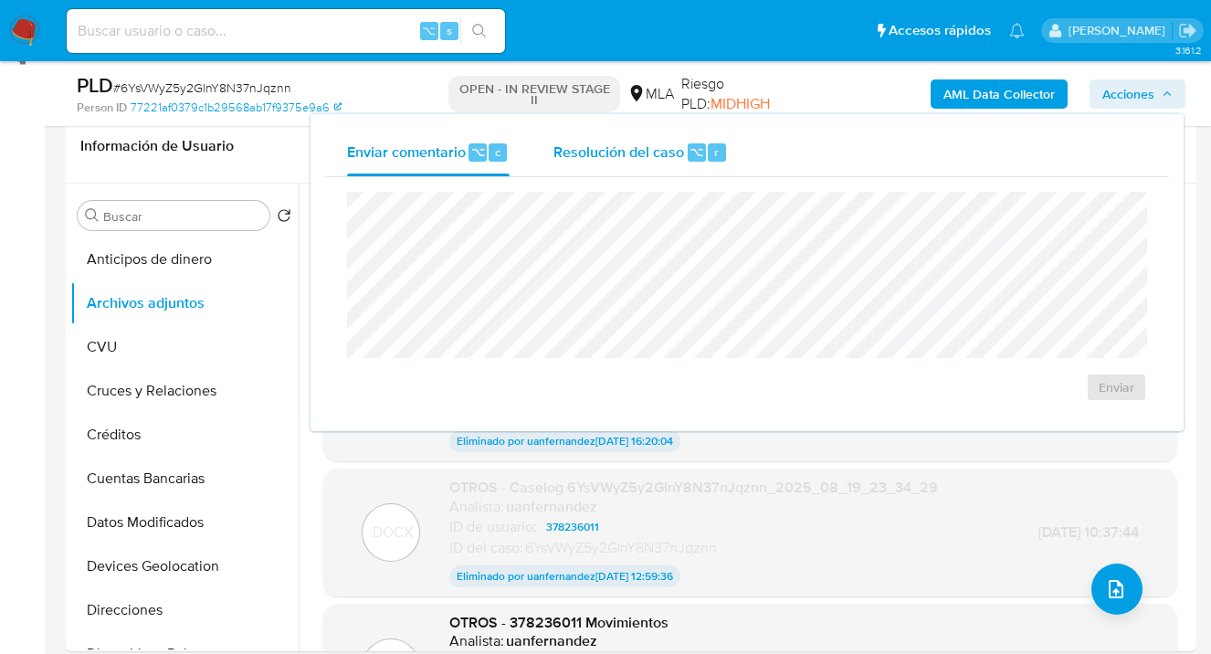
click at [594, 168] on div "Resolución del caso ⌥ r" at bounding box center [641, 152] width 174 height 47
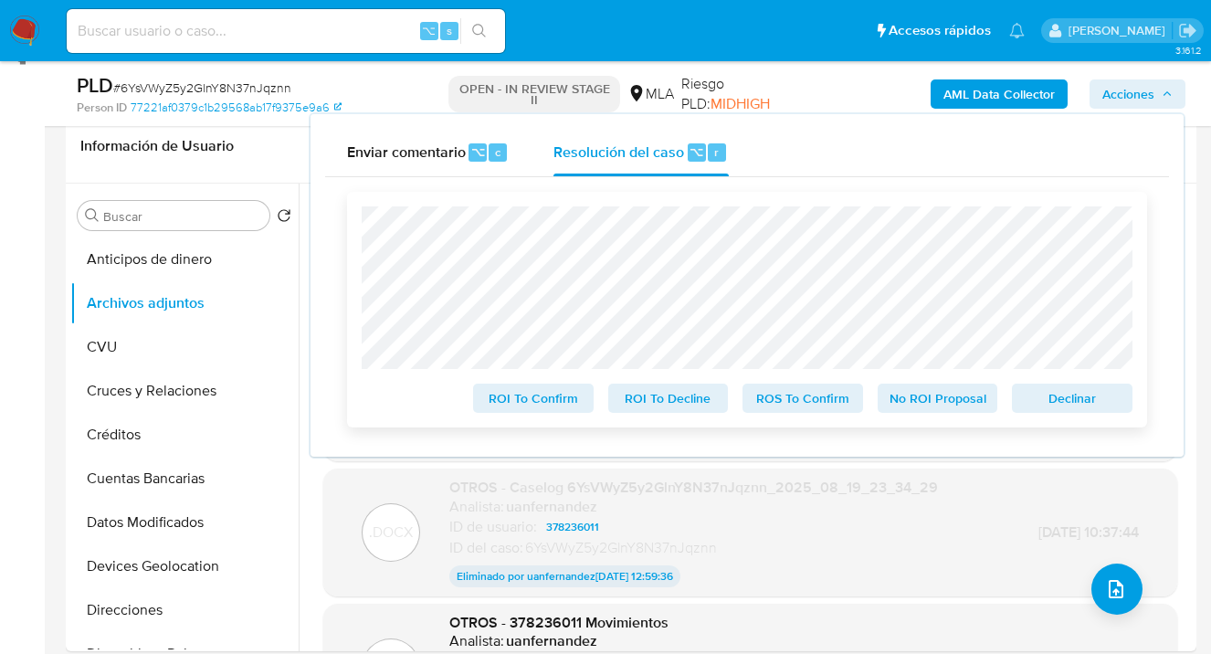
click at [1082, 403] on span "Declinar" at bounding box center [1072, 398] width 95 height 26
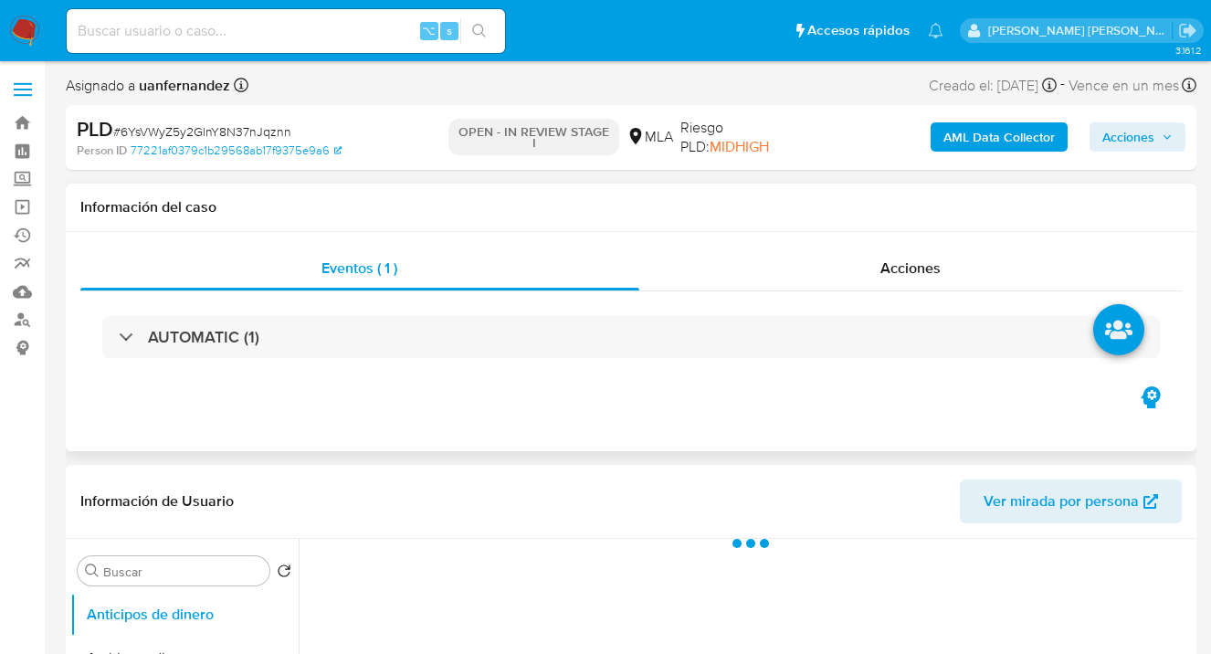
select select "10"
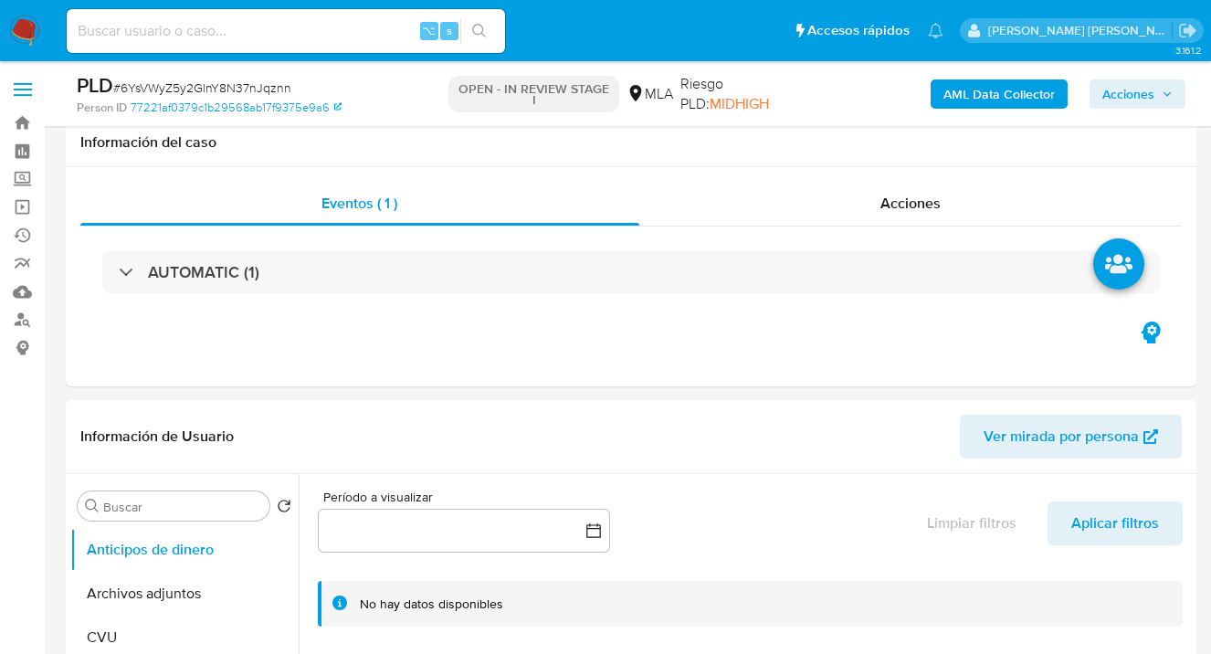
scroll to position [391, 0]
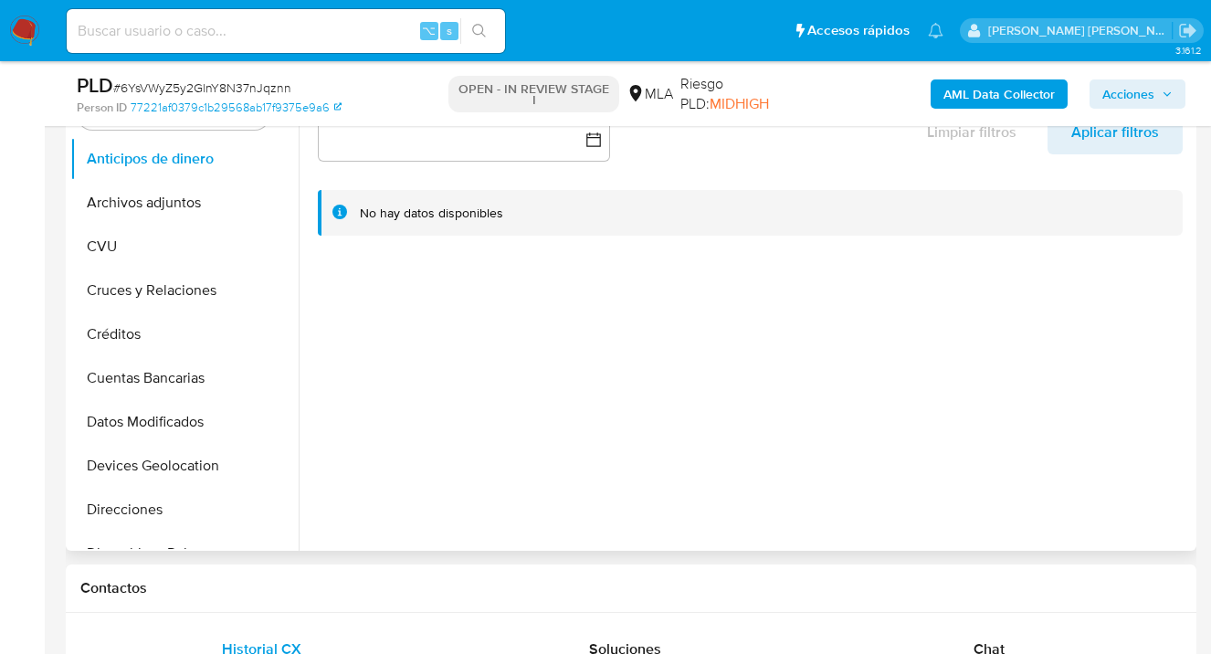
drag, startPoint x: 299, startPoint y: 250, endPoint x: 295, endPoint y: 314, distance: 64.0
click at [301, 333] on div at bounding box center [745, 317] width 893 height 468
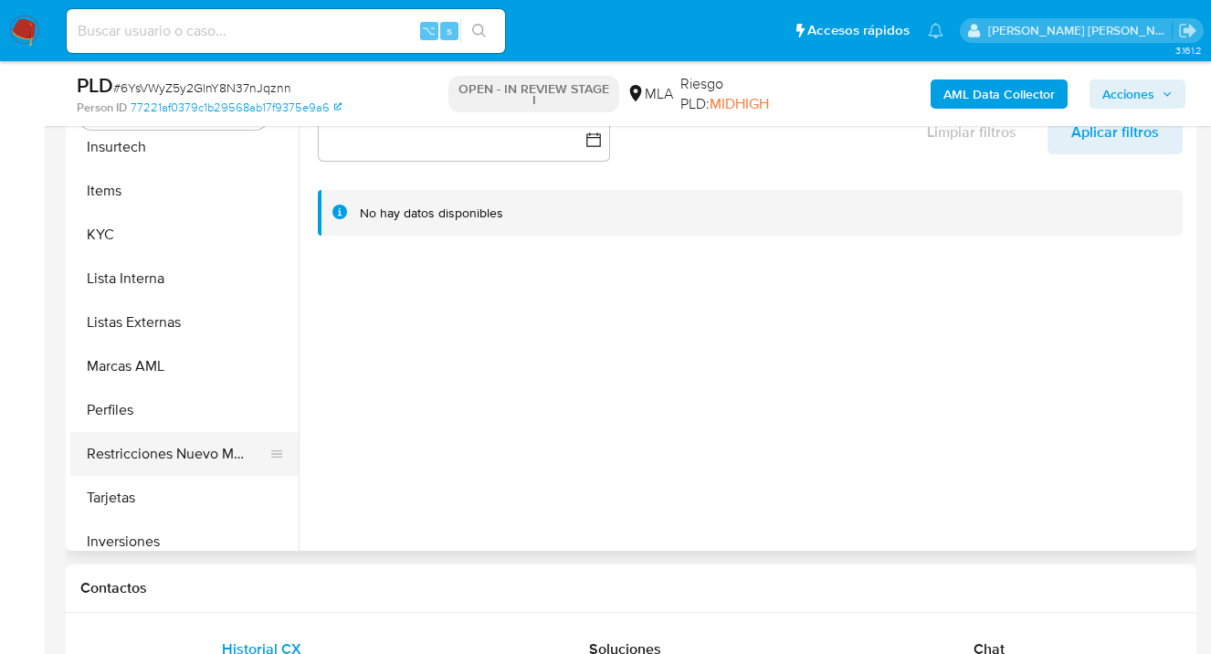
scroll to position [820, 0]
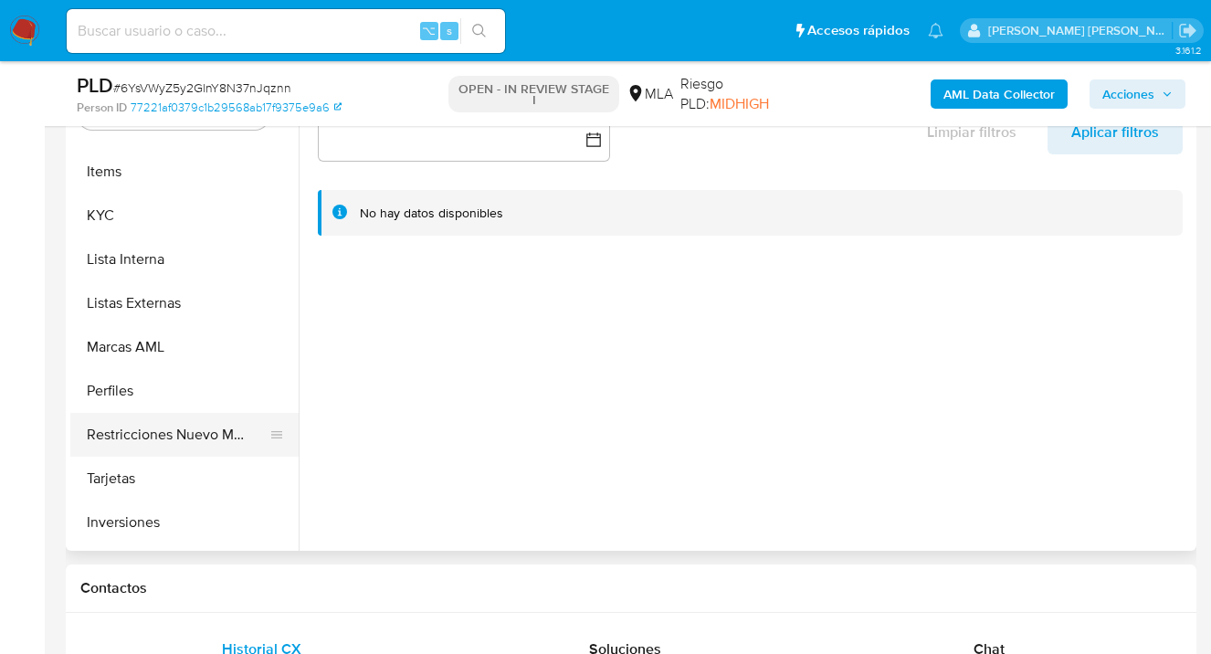
click at [164, 421] on button "Restricciones Nuevo Mundo" at bounding box center [177, 435] width 214 height 44
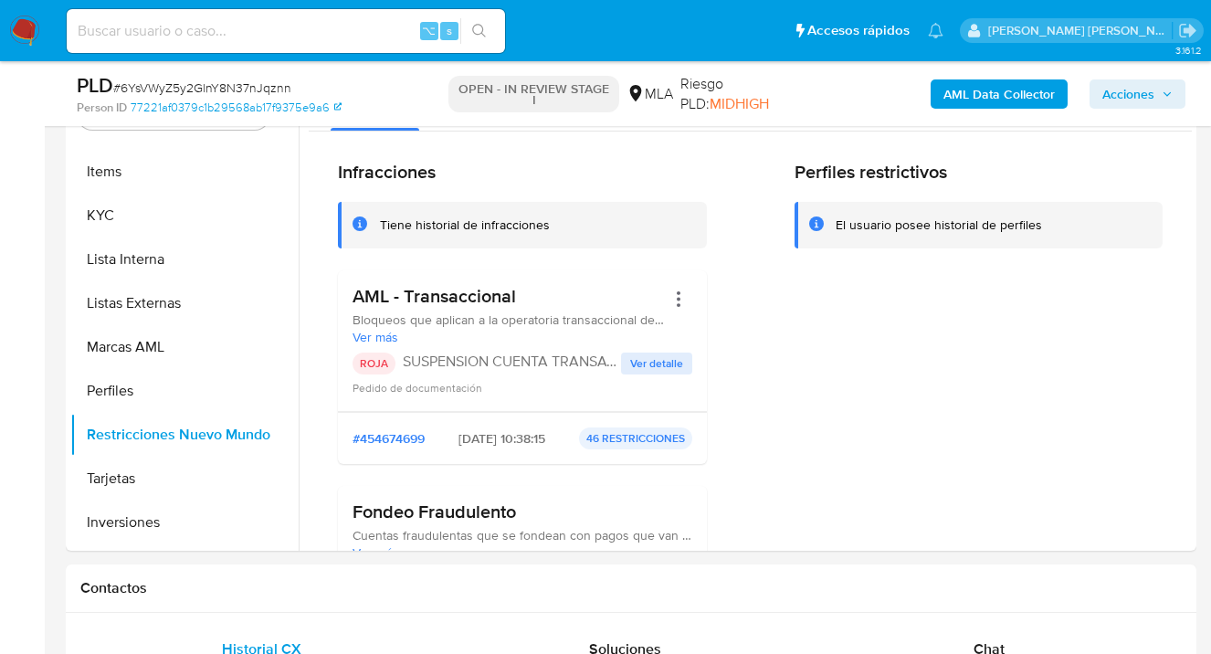
click at [1131, 96] on span "Acciones" at bounding box center [1128, 93] width 52 height 29
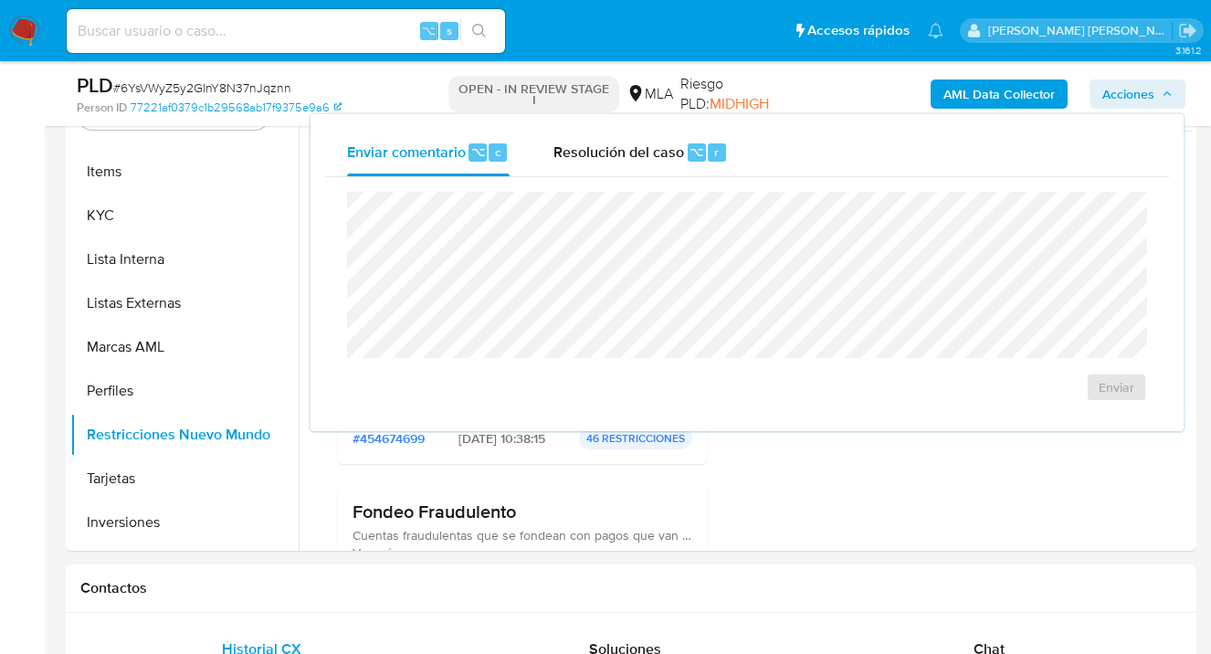
drag, startPoint x: 613, startPoint y: 157, endPoint x: 600, endPoint y: 185, distance: 31.1
click at [613, 157] on span "Resolución del caso" at bounding box center [619, 151] width 131 height 21
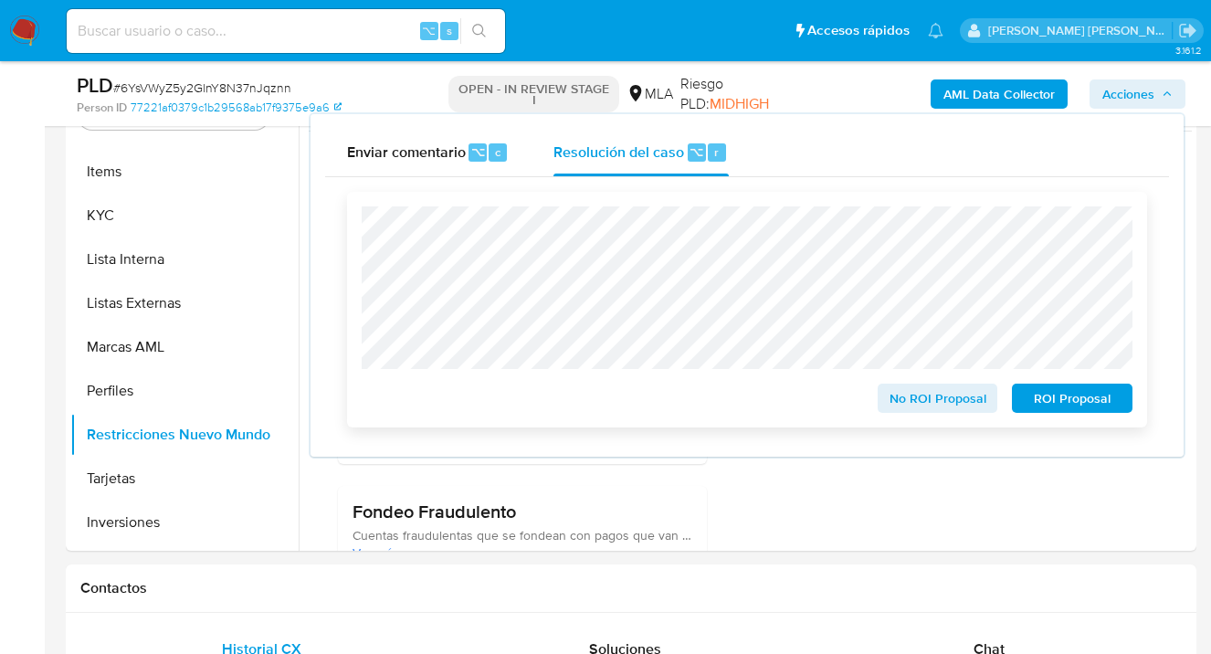
click at [1056, 406] on span "ROI Proposal" at bounding box center [1072, 398] width 95 height 26
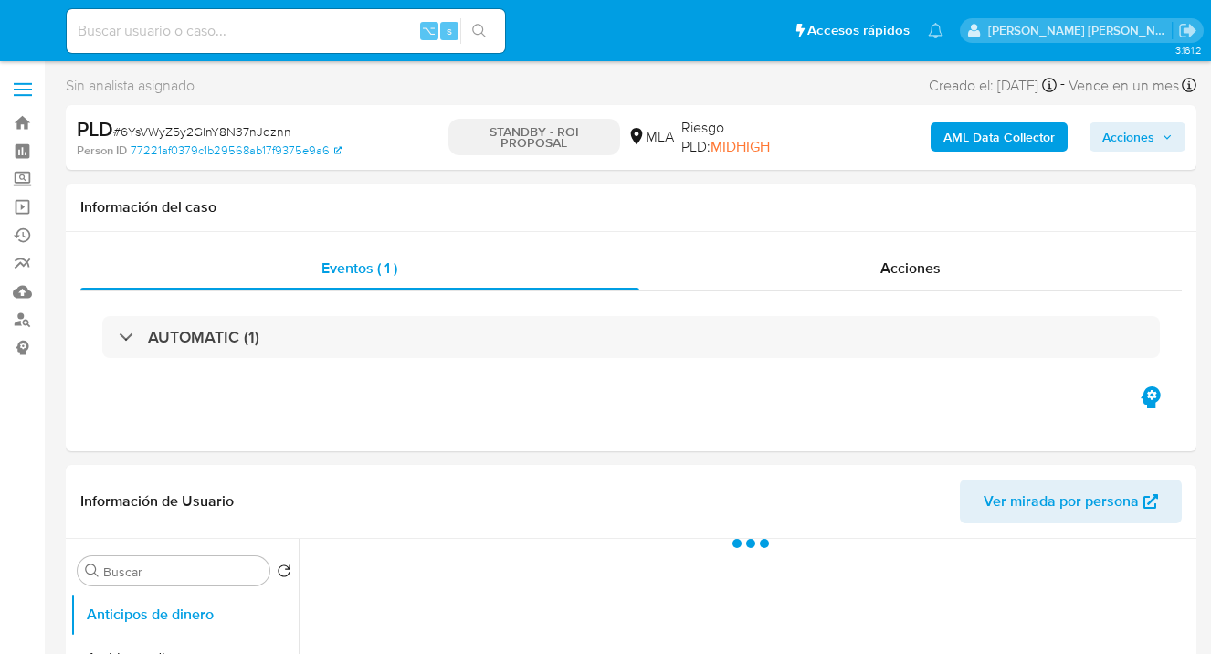
select select "10"
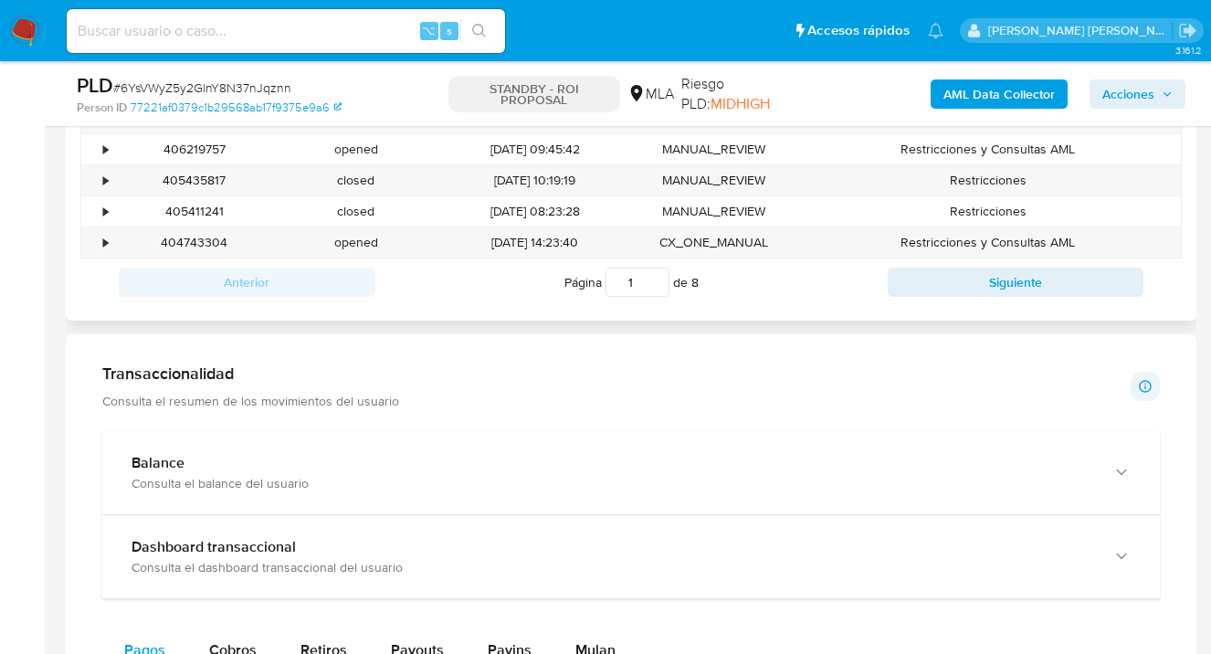
scroll to position [842, 0]
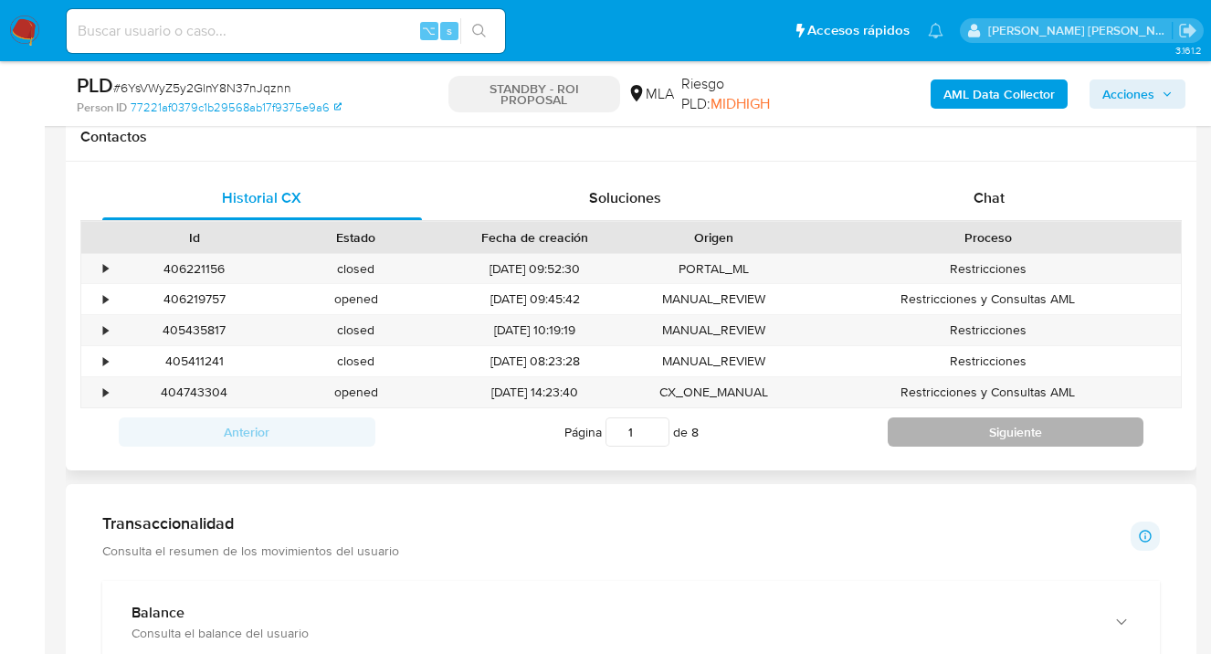
click at [930, 436] on button "Siguiente" at bounding box center [1016, 431] width 257 height 29
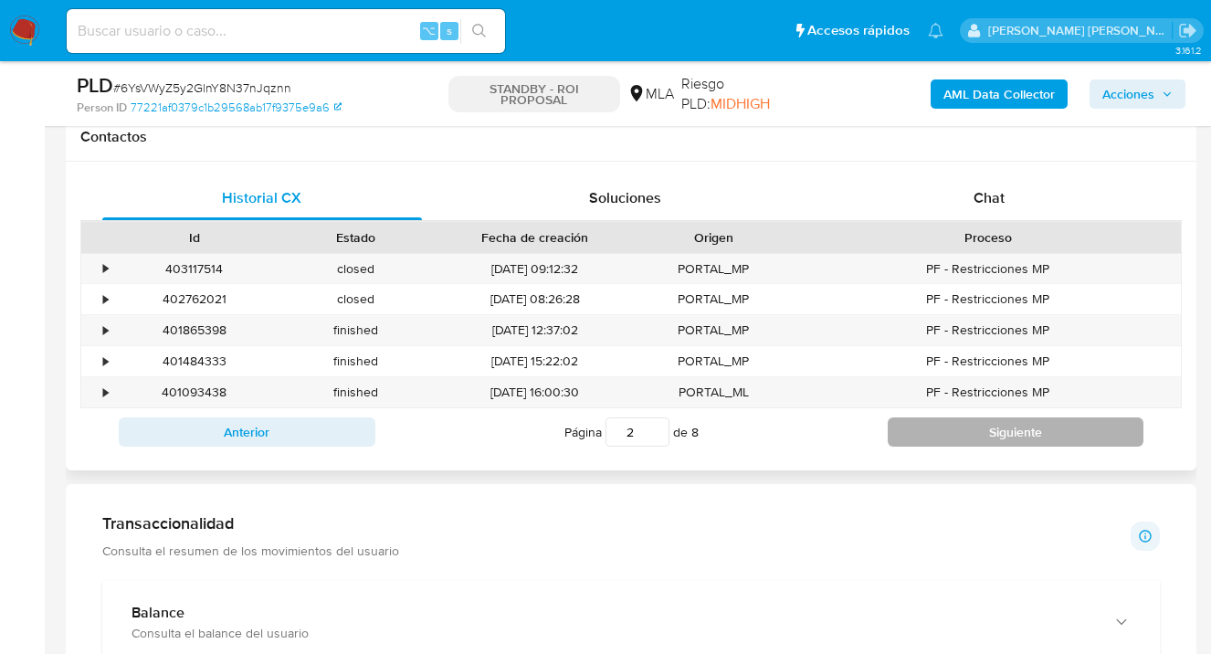
click at [930, 436] on button "Siguiente" at bounding box center [1016, 431] width 257 height 29
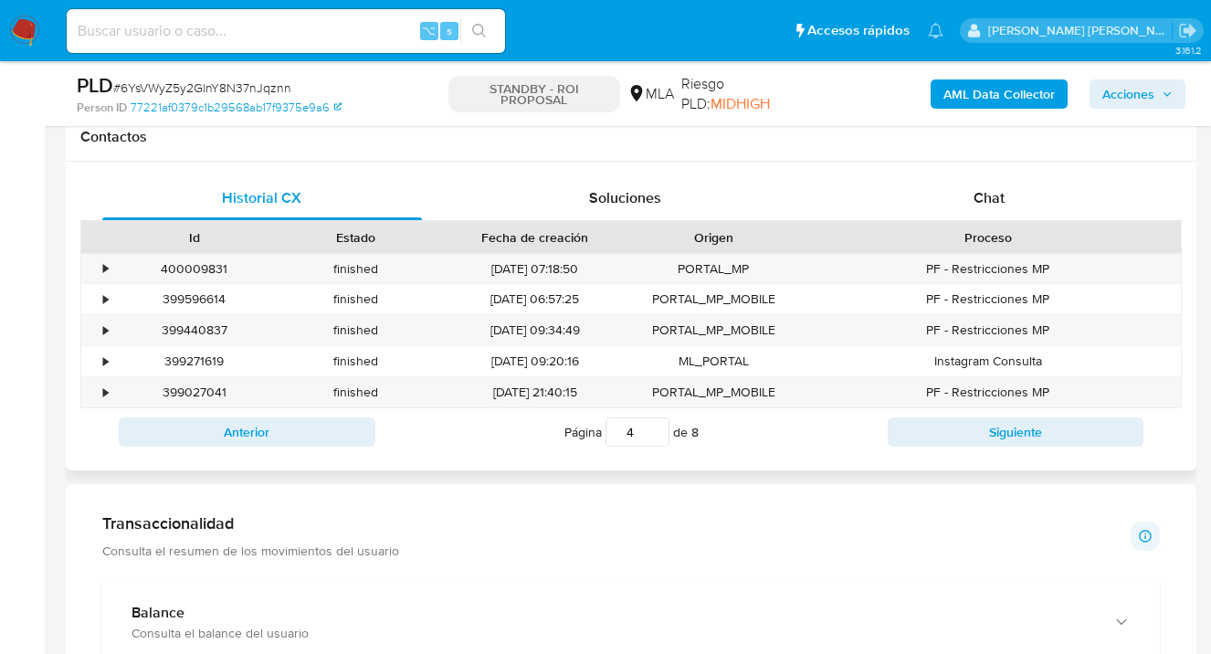
click at [326, 416] on div "Anterior Página 1 de 8 Siguiente" at bounding box center [631, 431] width 1102 height 47
click at [313, 426] on button "Anterior" at bounding box center [247, 431] width 257 height 29
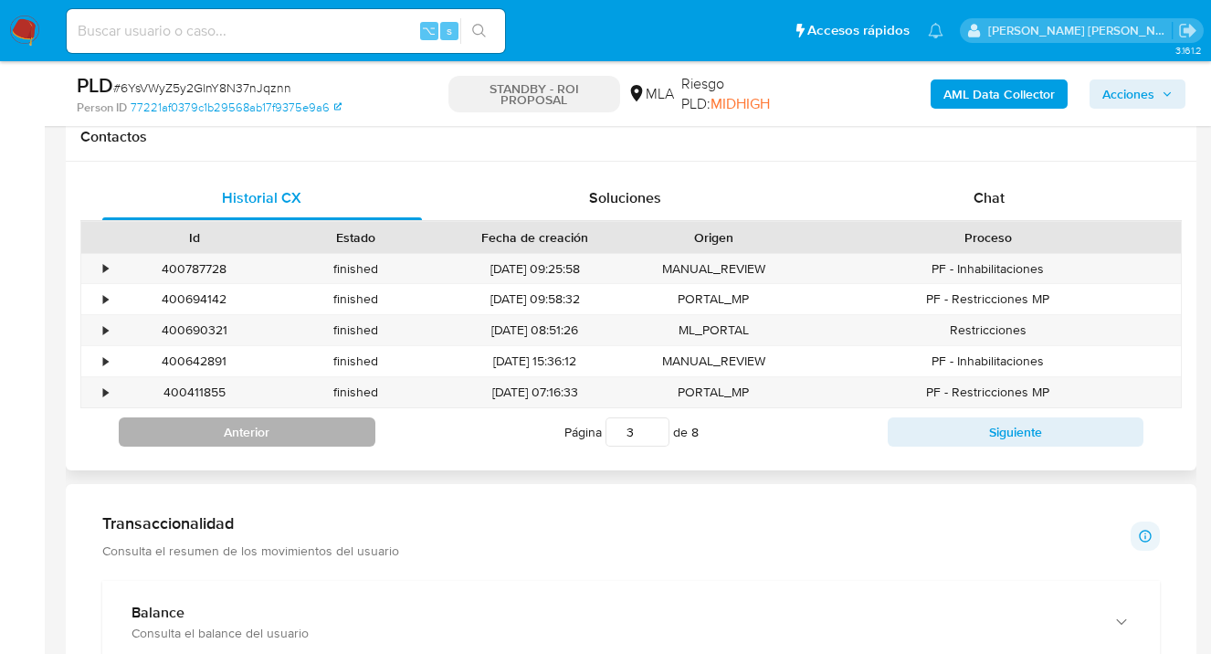
click at [309, 432] on button "Anterior" at bounding box center [247, 431] width 257 height 29
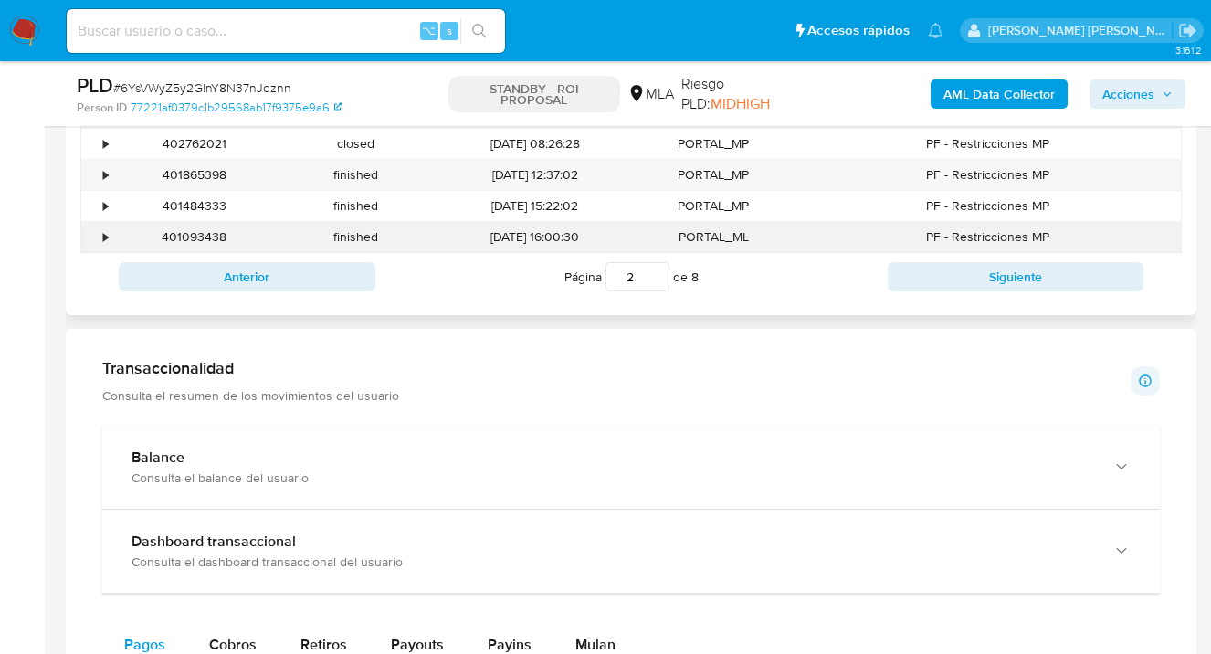
scroll to position [886, 0]
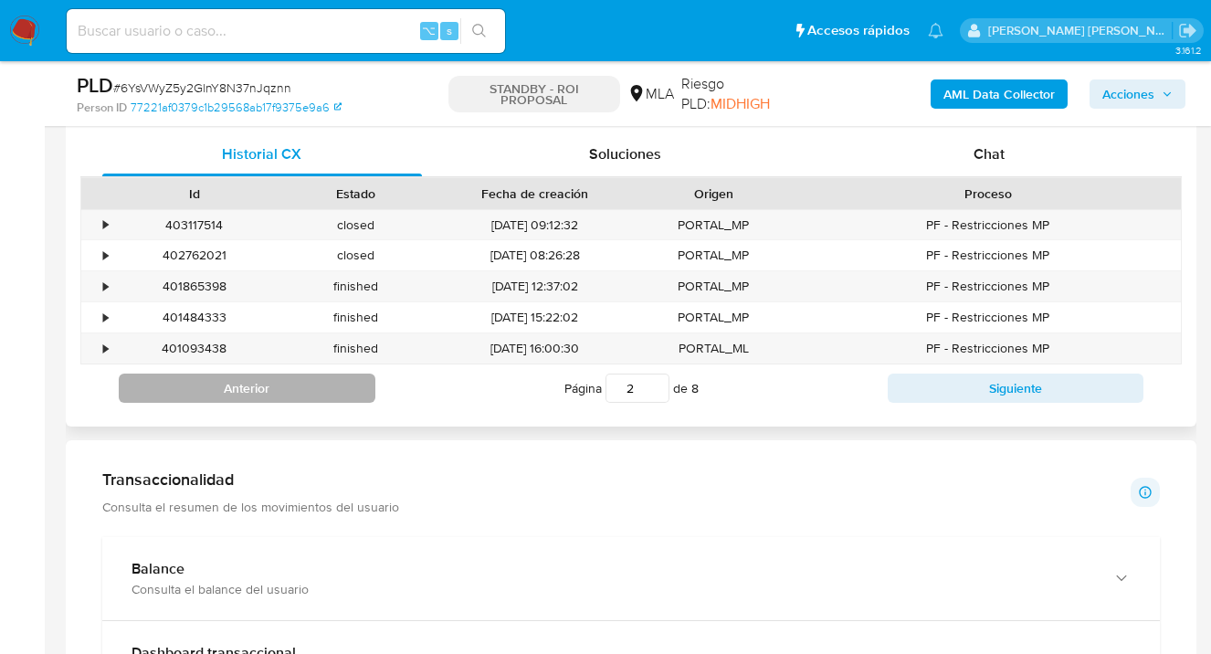
click at [283, 395] on button "Anterior" at bounding box center [247, 388] width 257 height 29
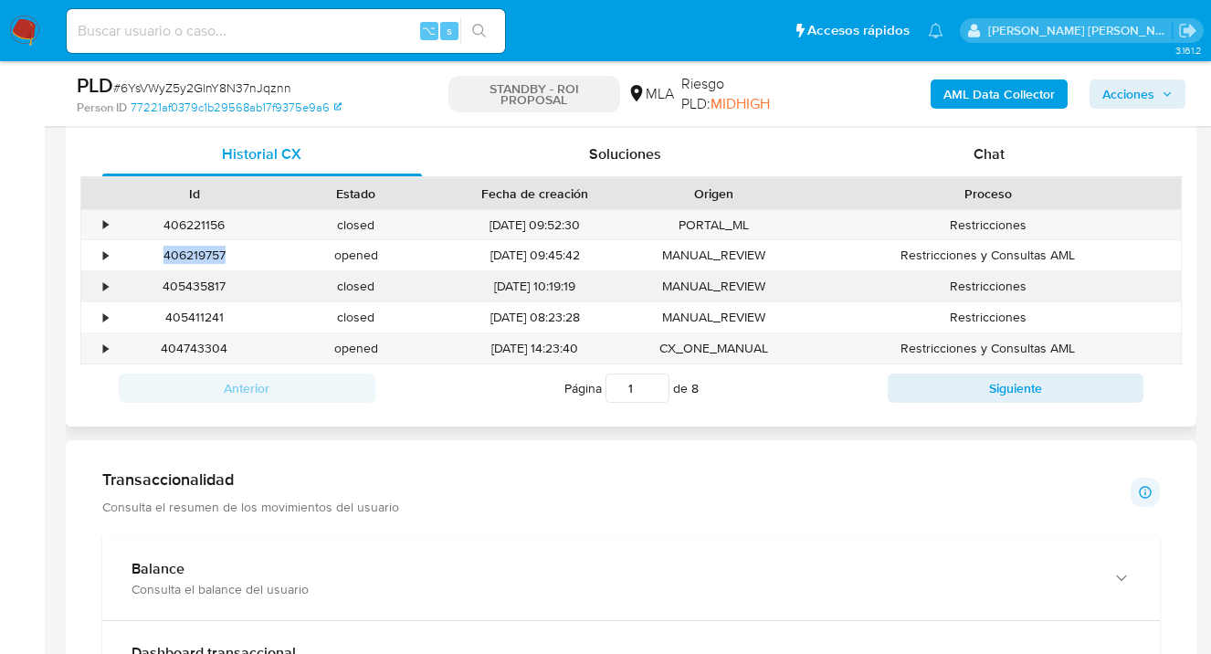
drag, startPoint x: 224, startPoint y: 256, endPoint x: 195, endPoint y: 272, distance: 33.5
click at [163, 254] on div "406219757" at bounding box center [194, 255] width 162 height 30
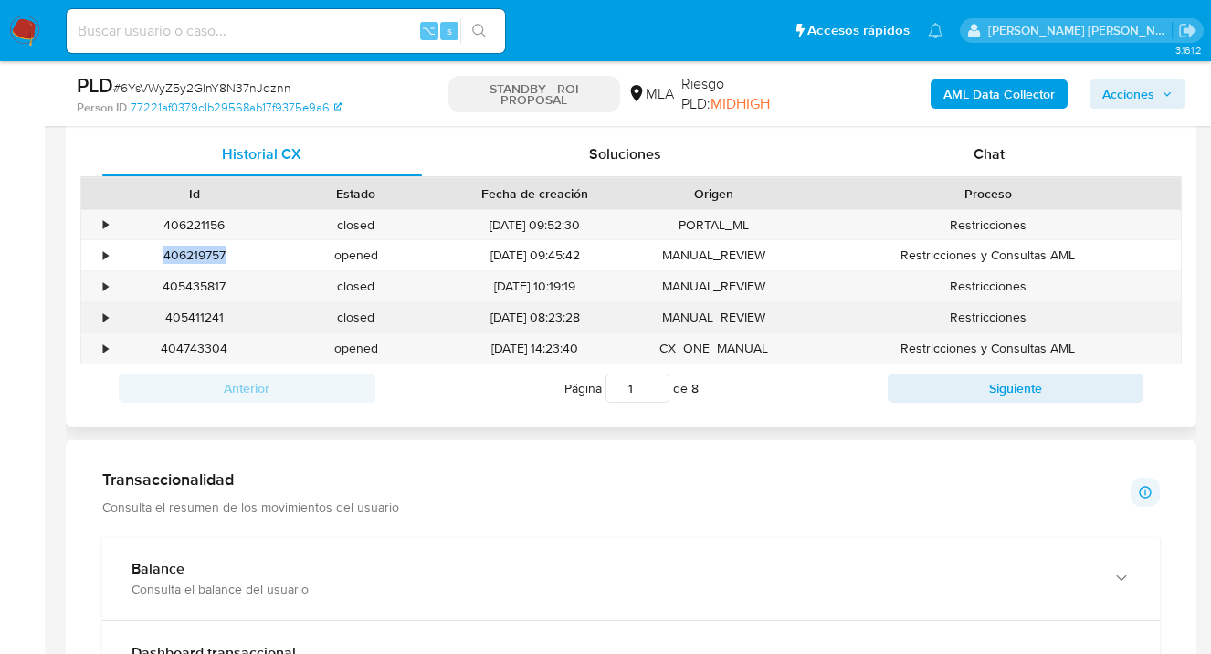
copy div "406219757"
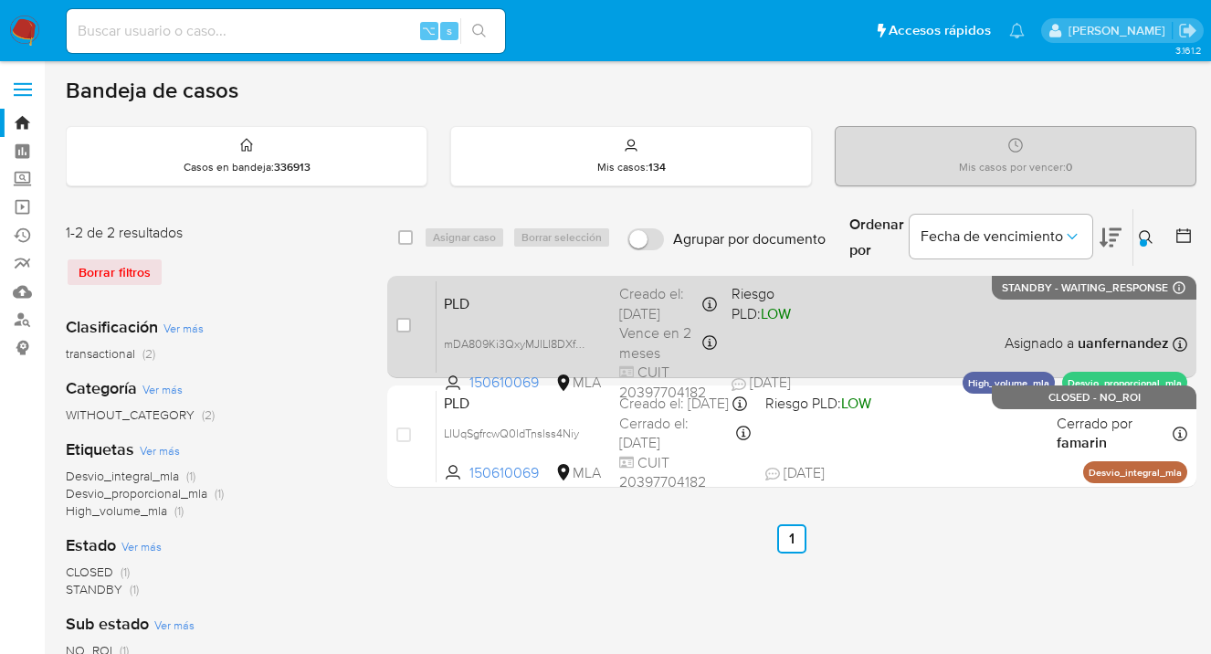
scroll to position [17, 0]
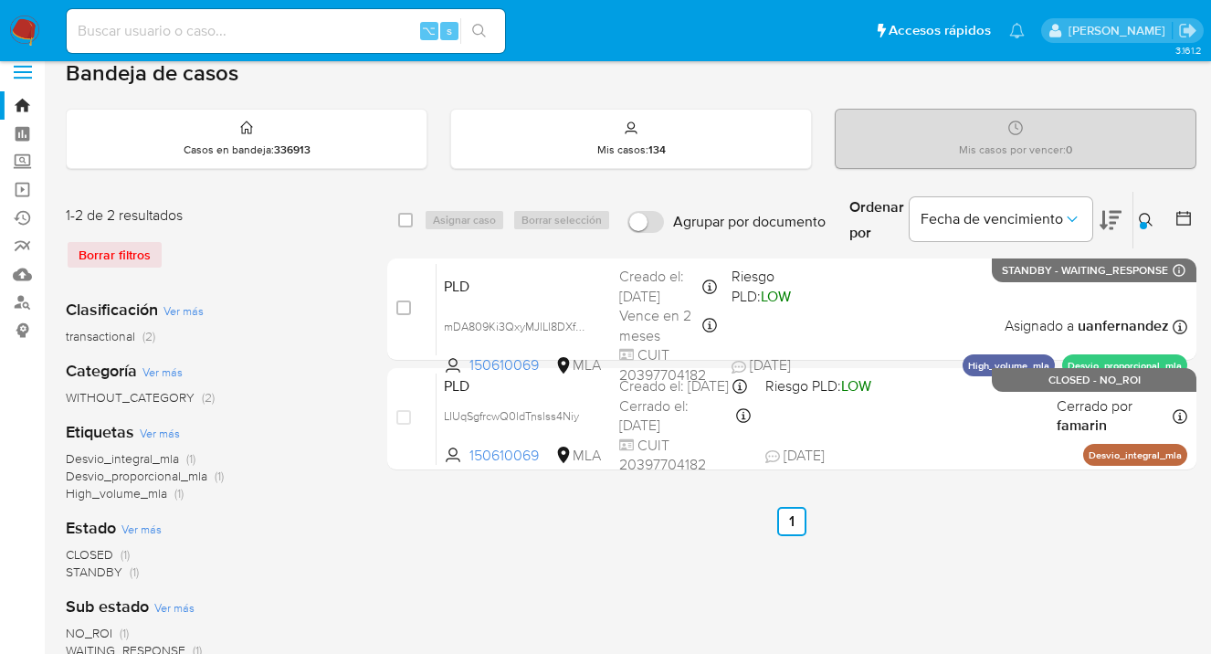
click at [1143, 219] on icon at bounding box center [1146, 220] width 15 height 15
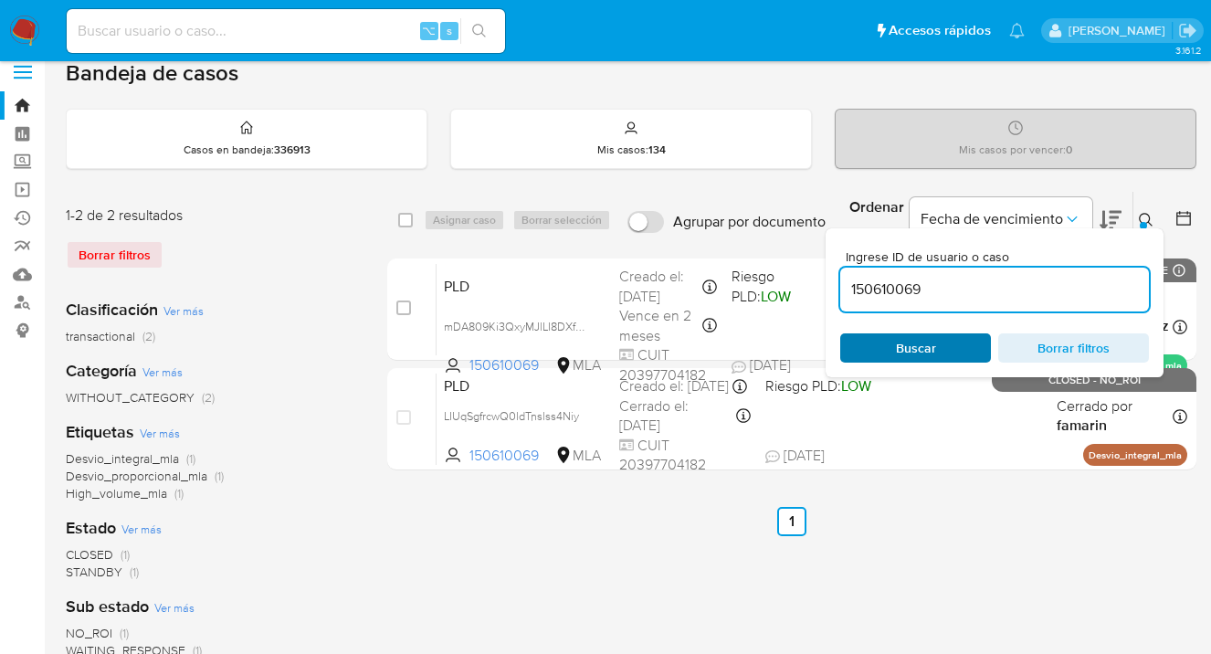
click at [936, 345] on span "Buscar" at bounding box center [915, 348] width 125 height 26
click at [1144, 213] on icon at bounding box center [1146, 220] width 15 height 15
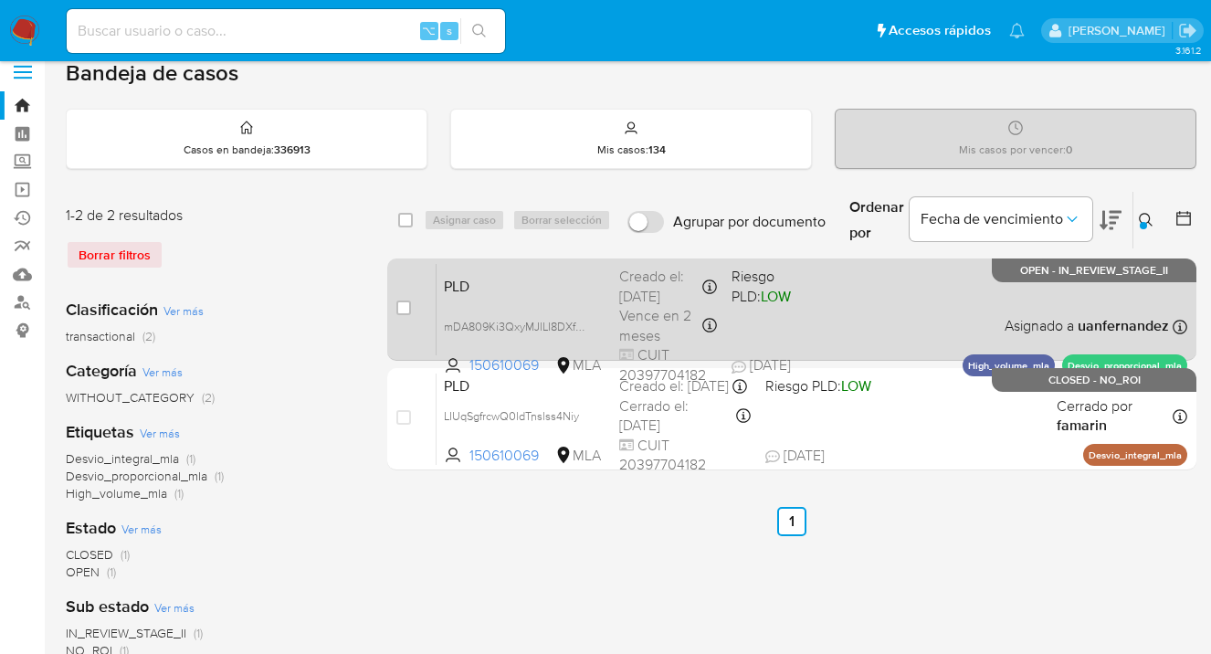
click at [919, 310] on div "PLD mDA809Ki3QxyMJlLI8DXfgRU 150610069 MLA Riesgo PLD: LOW Creado el: [DATE] Cr…" at bounding box center [812, 309] width 751 height 92
click at [905, 291] on div "PLD mDA809Ki3QxyMJlLI8DXfgRU 150610069 MLA Riesgo PLD: LOW Creado el: [DATE] Cr…" at bounding box center [812, 309] width 751 height 92
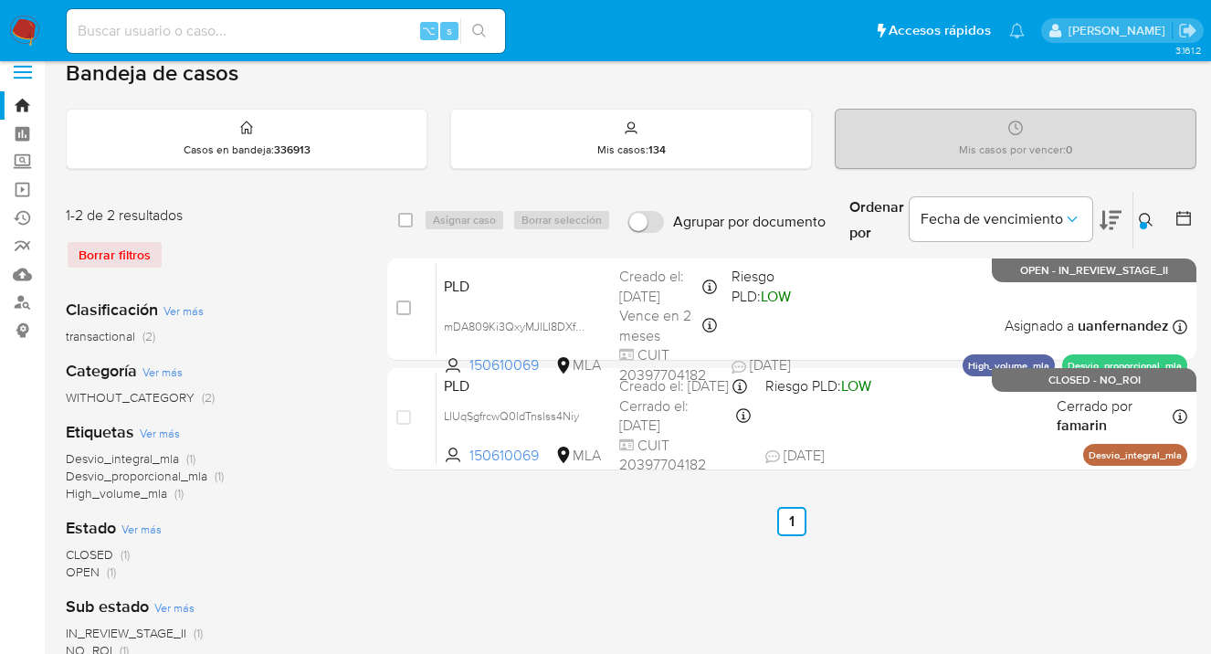
drag, startPoint x: 1145, startPoint y: 216, endPoint x: 1110, endPoint y: 240, distance: 43.3
click at [1144, 216] on icon at bounding box center [1146, 220] width 15 height 15
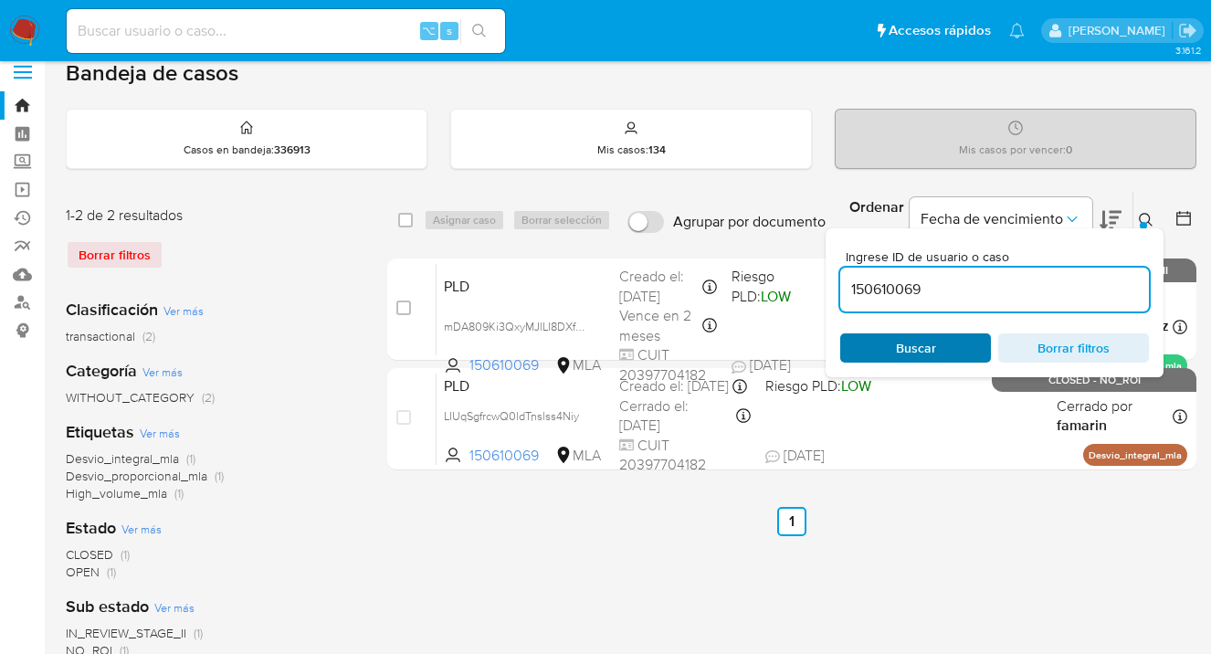
click at [956, 346] on span "Buscar" at bounding box center [915, 348] width 125 height 26
click at [1146, 216] on icon at bounding box center [1146, 220] width 15 height 15
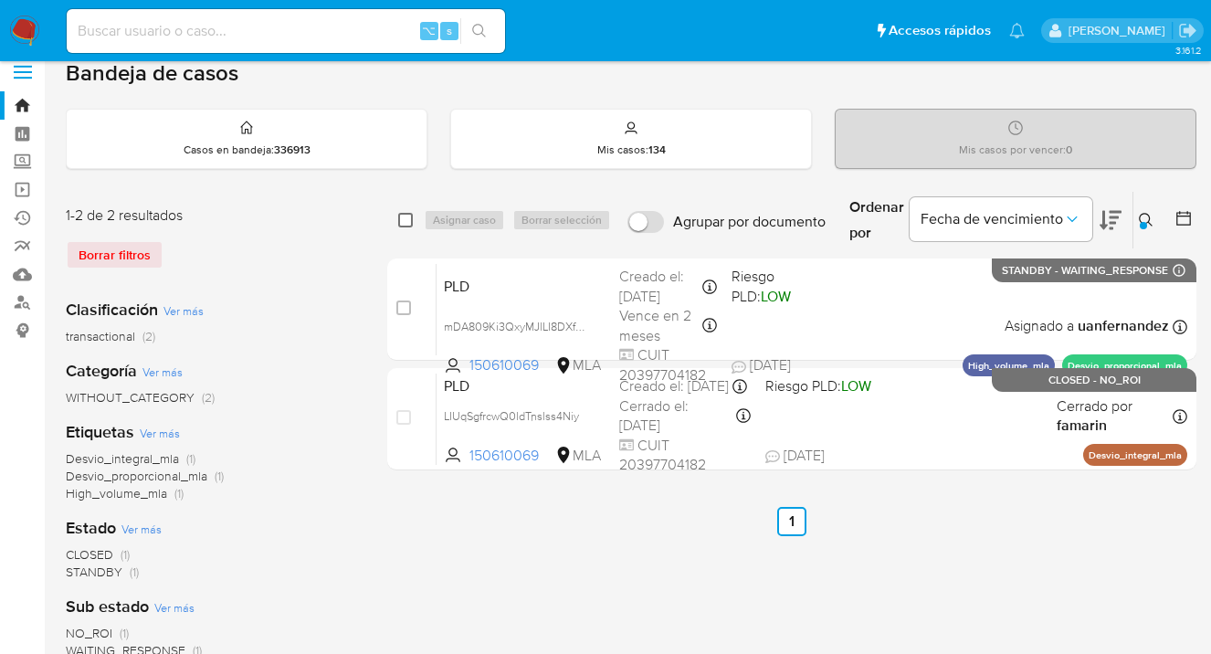
click at [402, 221] on input "checkbox" at bounding box center [405, 220] width 15 height 15
checkbox input "true"
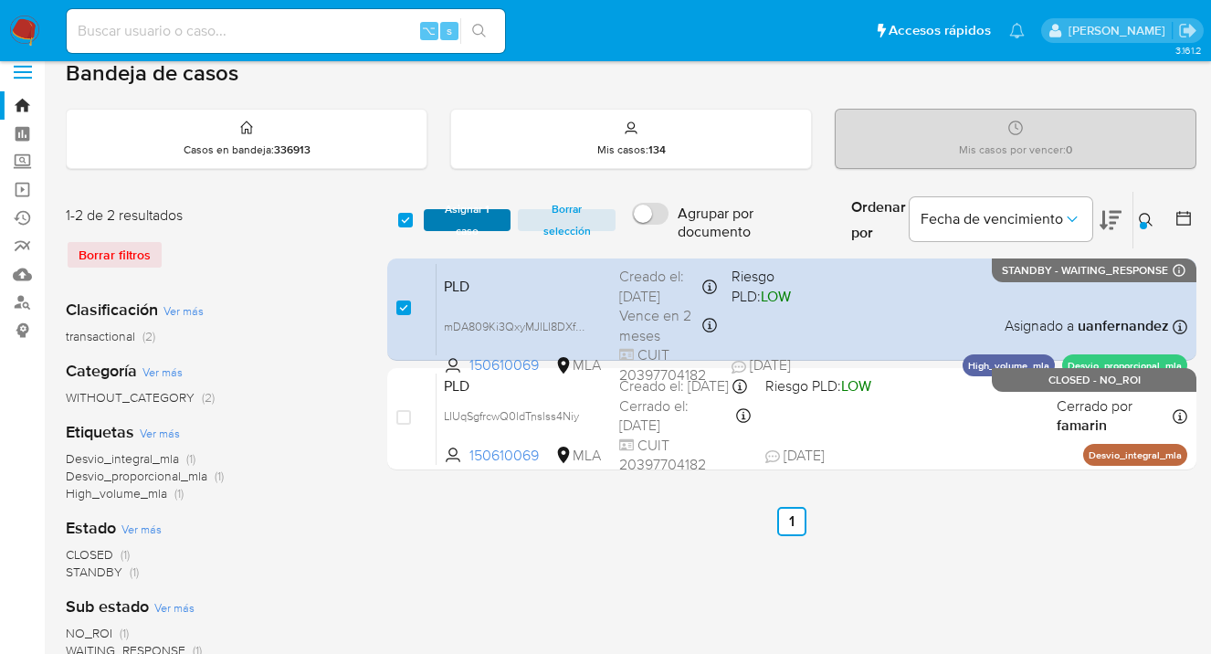
click at [449, 216] on span "Asignar 1 caso" at bounding box center [467, 220] width 69 height 18
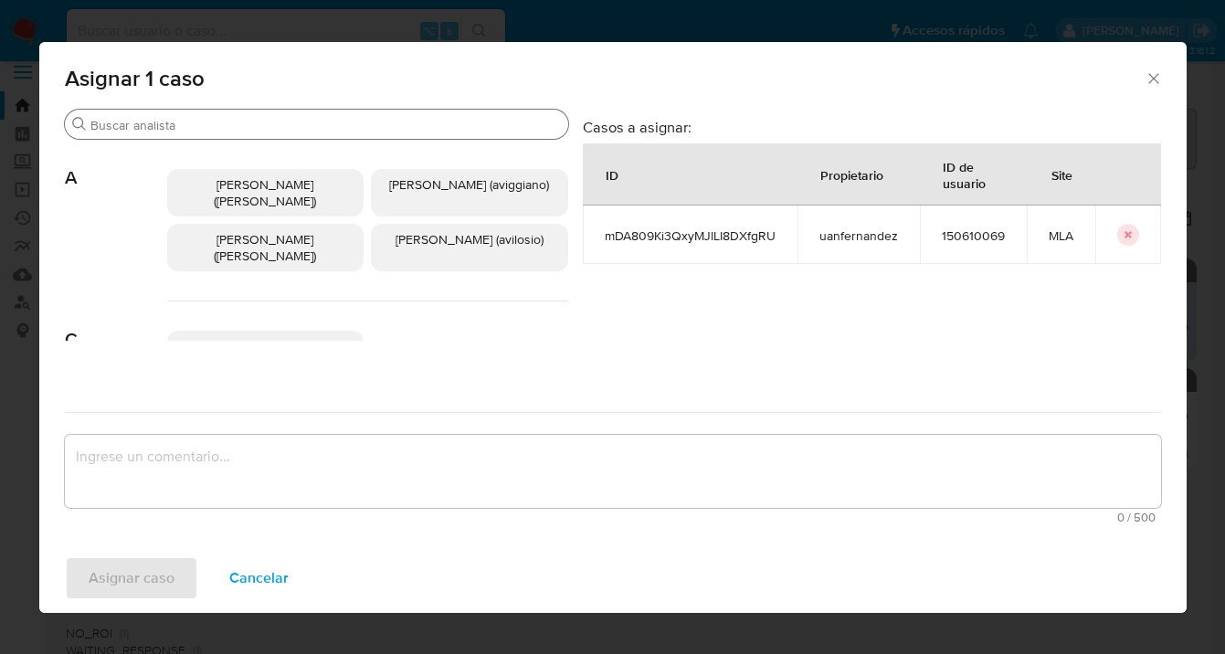
click at [334, 127] on input "Buscar" at bounding box center [325, 125] width 470 height 16
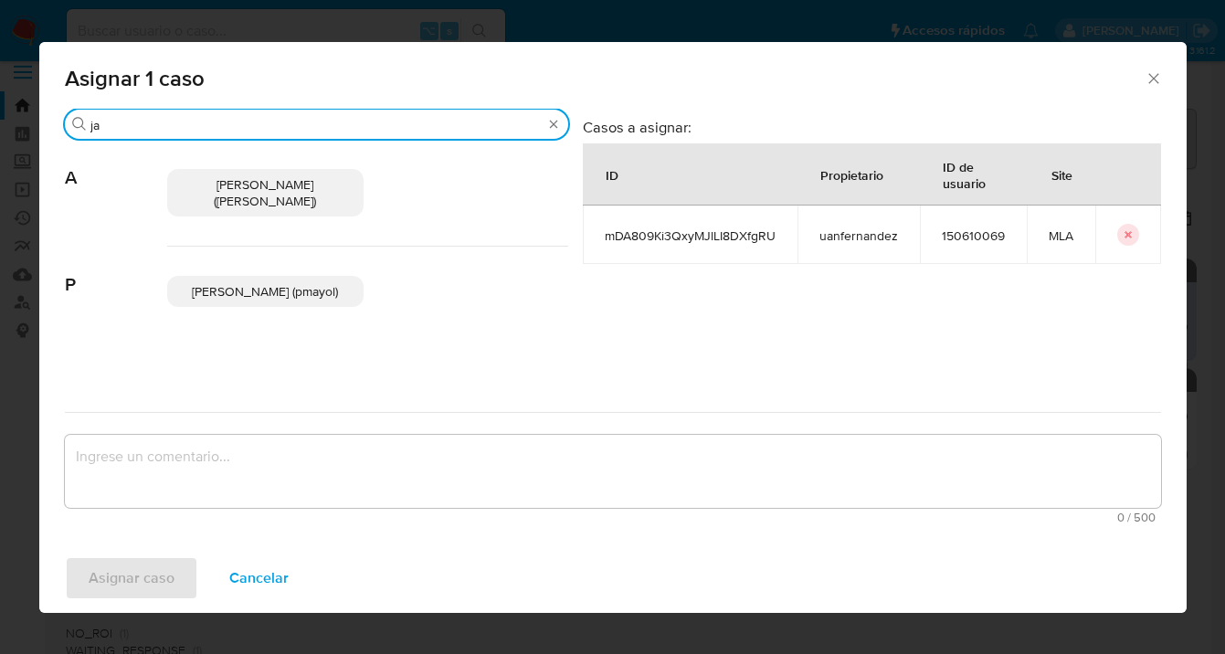
type input "j"
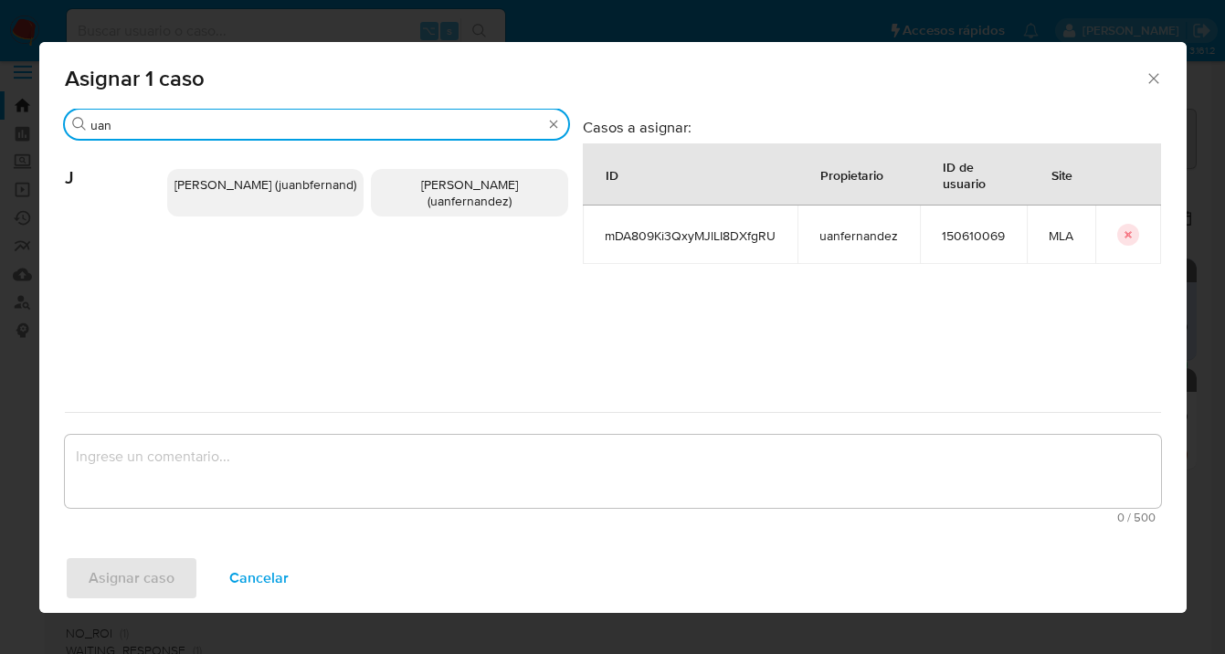
type input "uan"
click at [466, 188] on span "[PERSON_NAME] (uanfernandez)" at bounding box center [469, 192] width 97 height 35
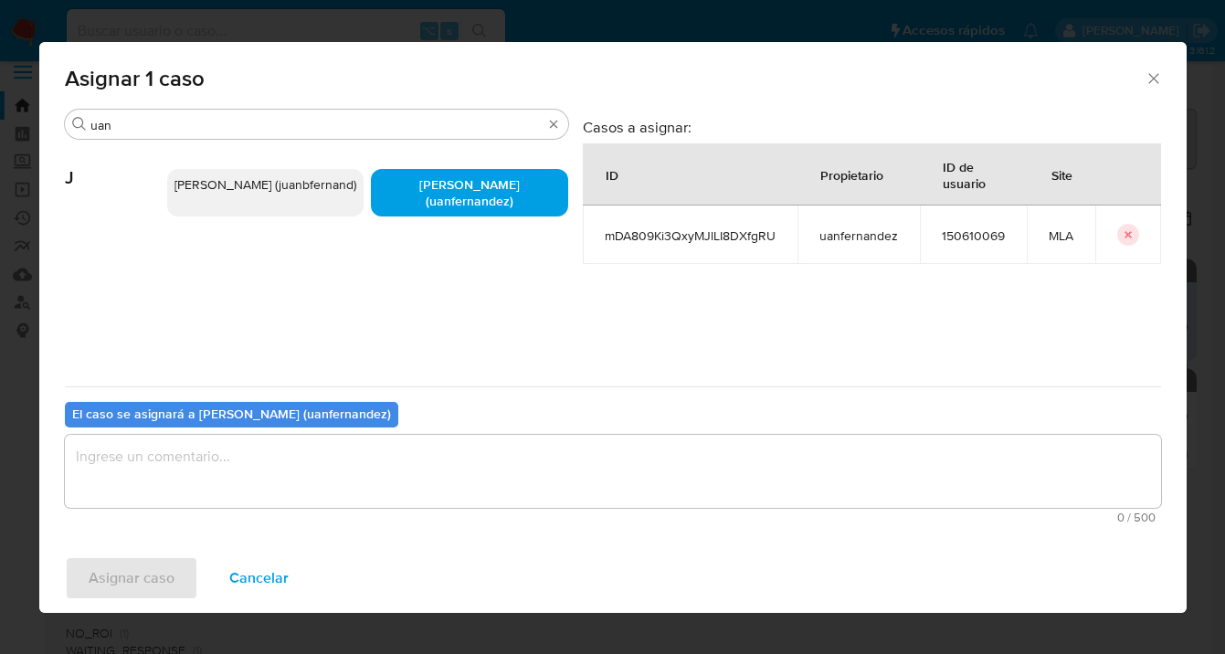
click at [379, 465] on textarea "assign-modal" at bounding box center [613, 471] width 1096 height 73
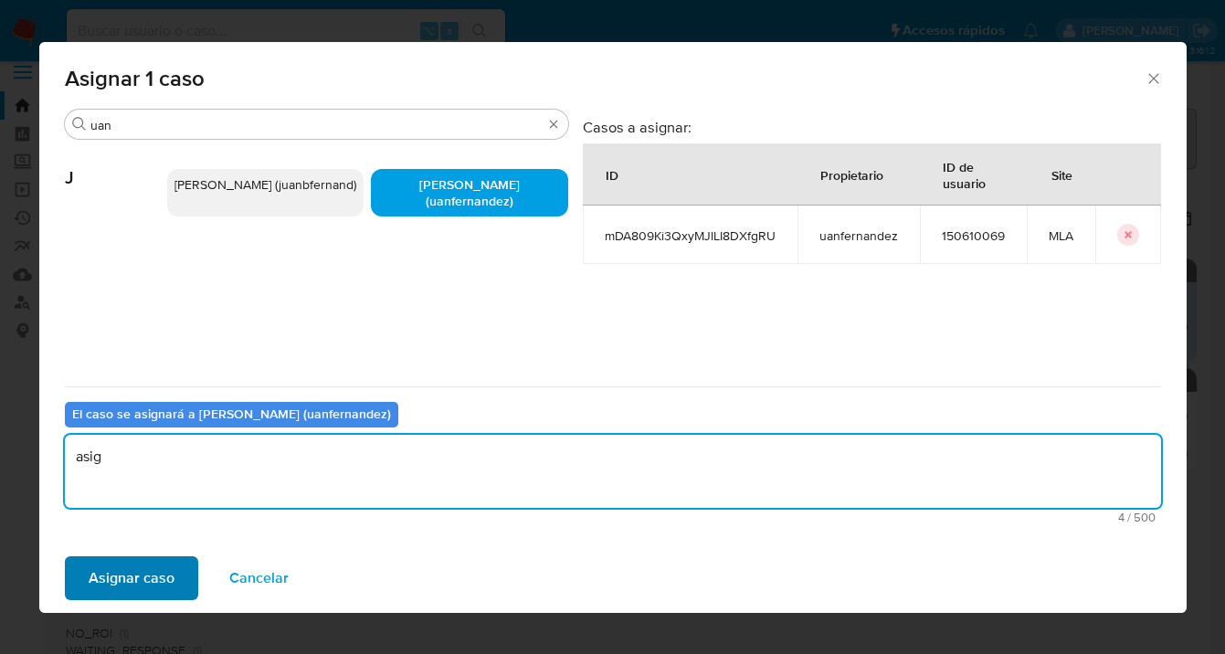
type textarea "asig"
click at [142, 570] on span "Asignar caso" at bounding box center [132, 578] width 86 height 40
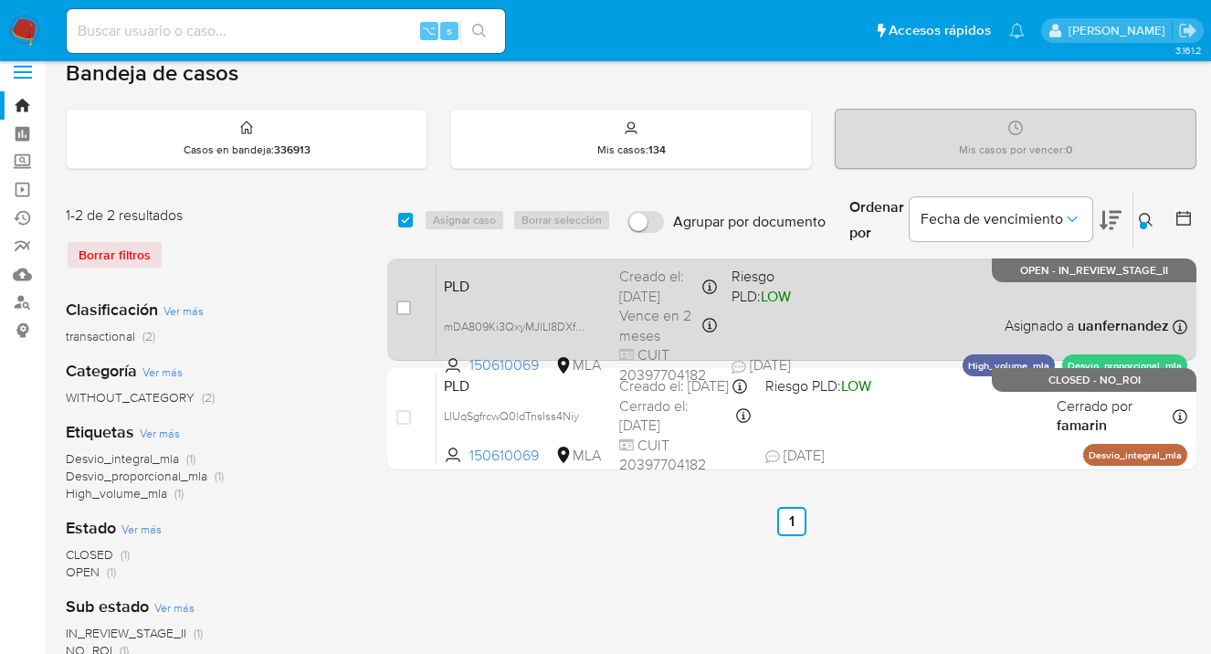
click at [881, 297] on div "PLD mDA809Ki3QxyMJlLI8DXfgRU 150610069 MLA Riesgo PLD: LOW Creado el: [DATE] Cr…" at bounding box center [812, 309] width 751 height 92
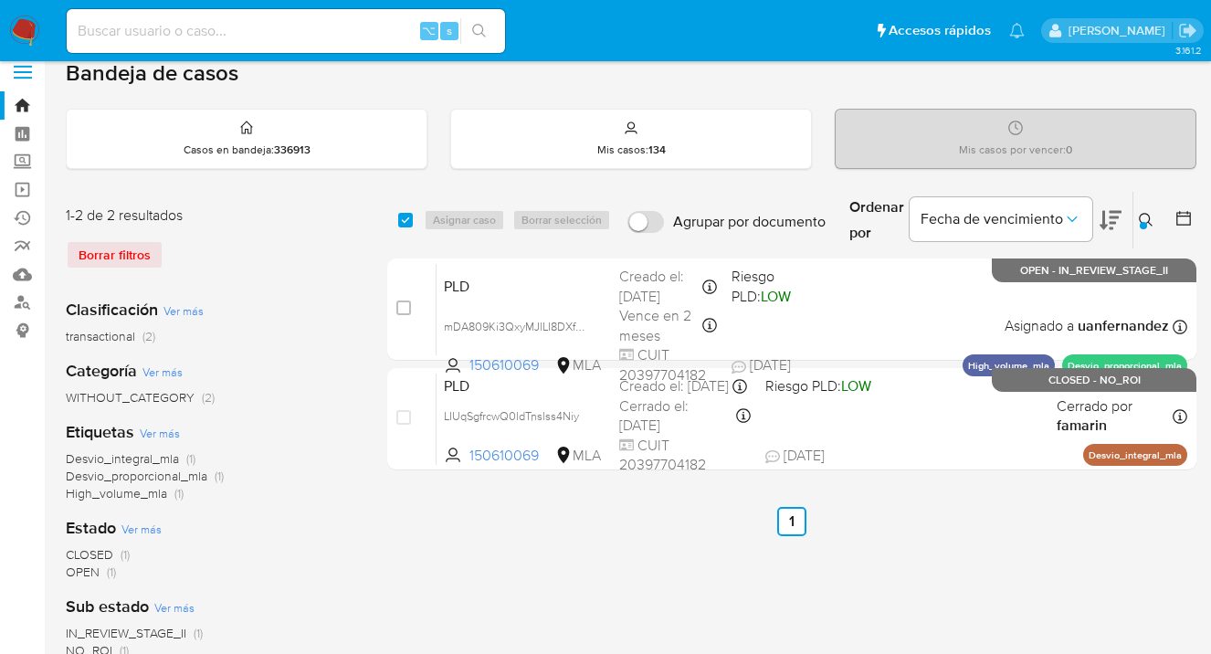
drag, startPoint x: 1143, startPoint y: 214, endPoint x: 987, endPoint y: 341, distance: 200.6
click at [1143, 214] on icon at bounding box center [1146, 220] width 15 height 15
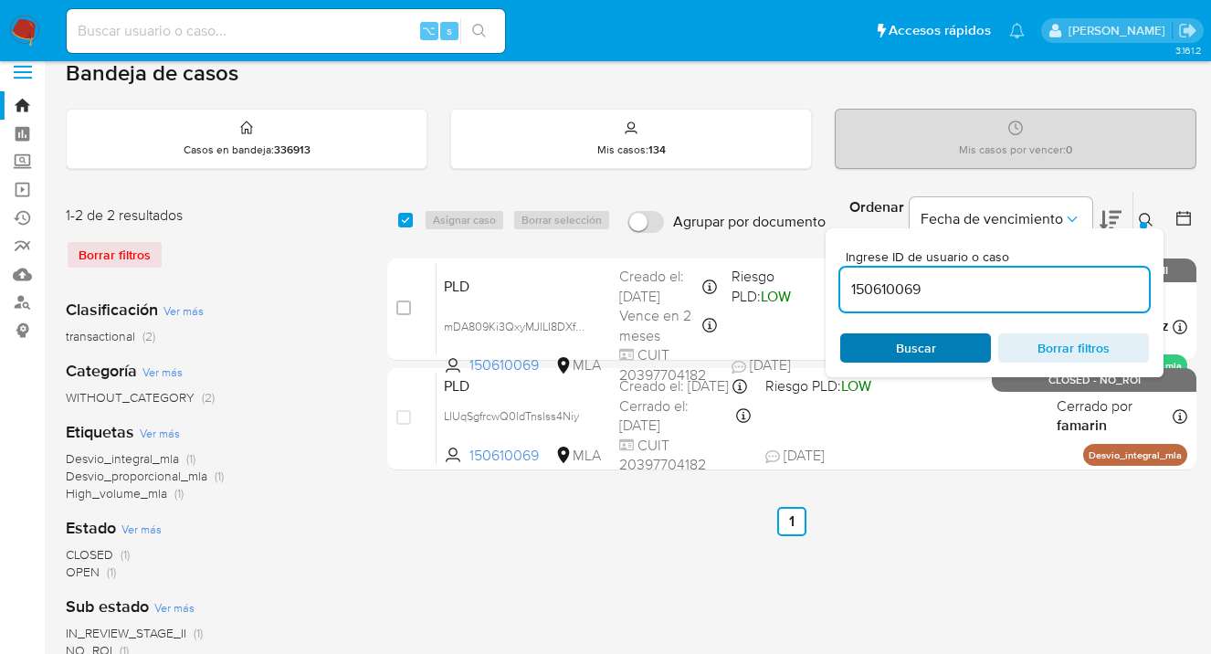
click at [943, 343] on span "Buscar" at bounding box center [915, 348] width 125 height 26
click at [1145, 217] on icon at bounding box center [1146, 220] width 15 height 15
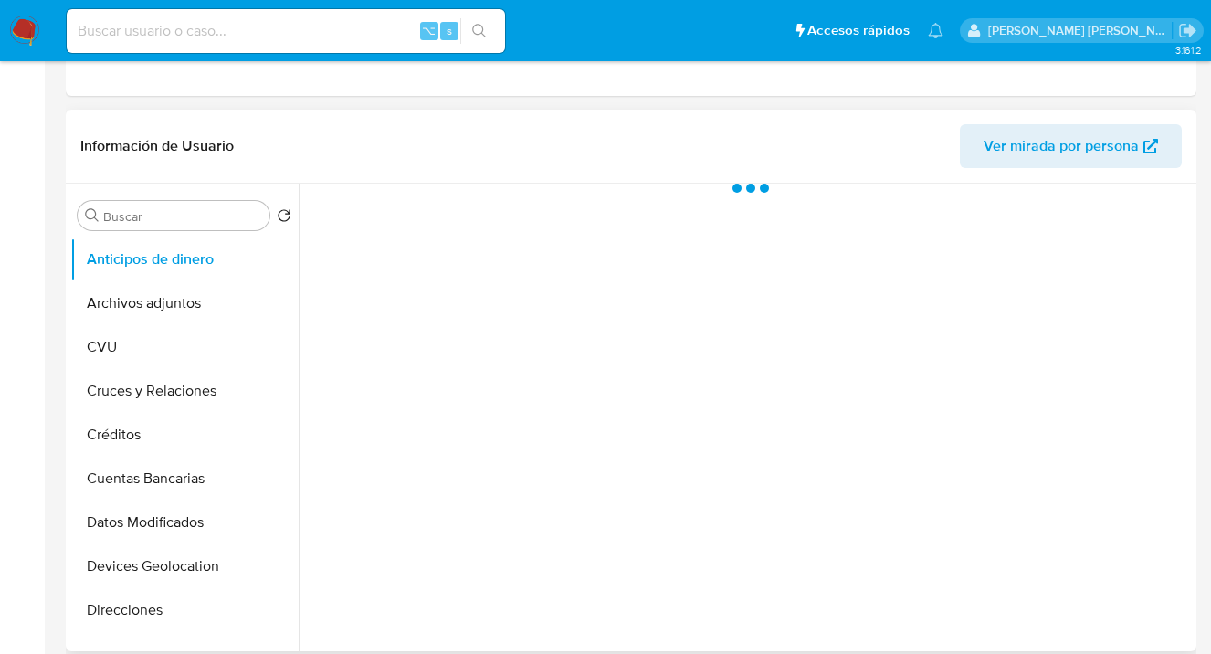
scroll to position [406, 0]
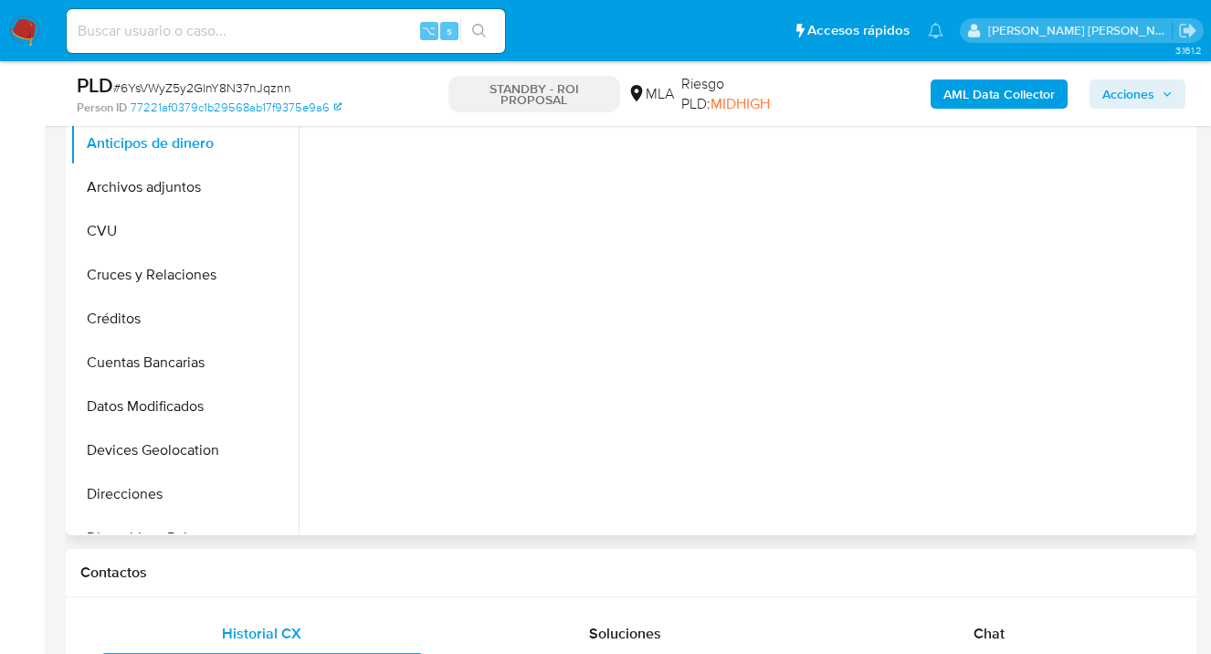
select select "10"
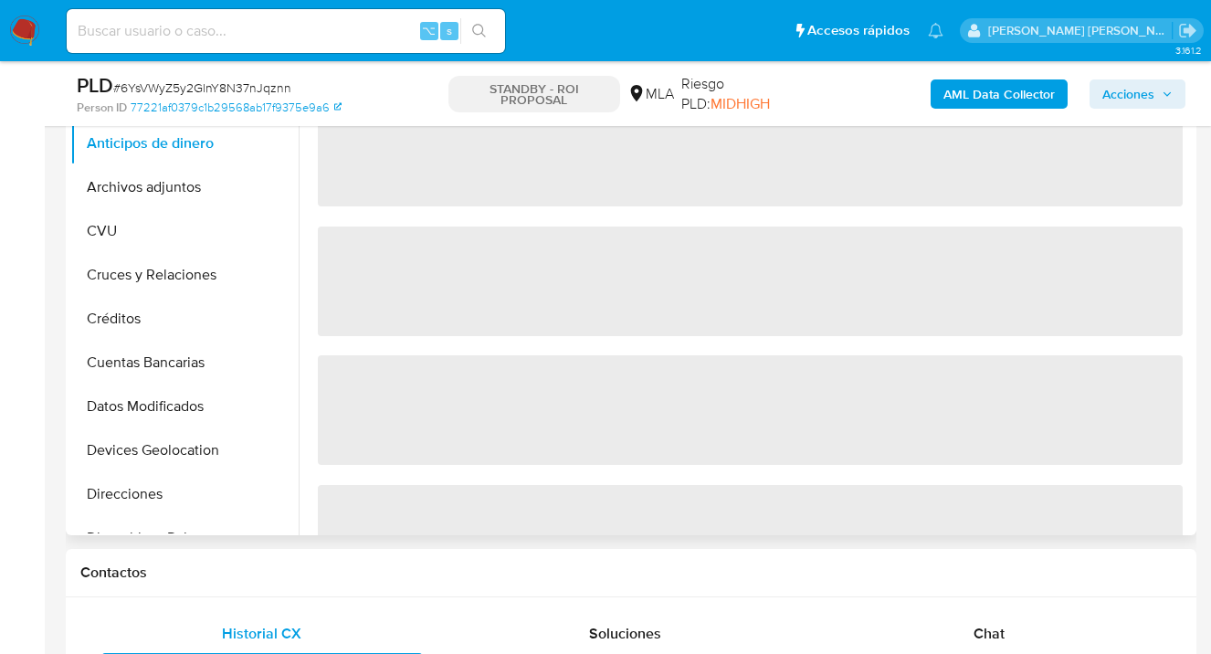
scroll to position [0, 0]
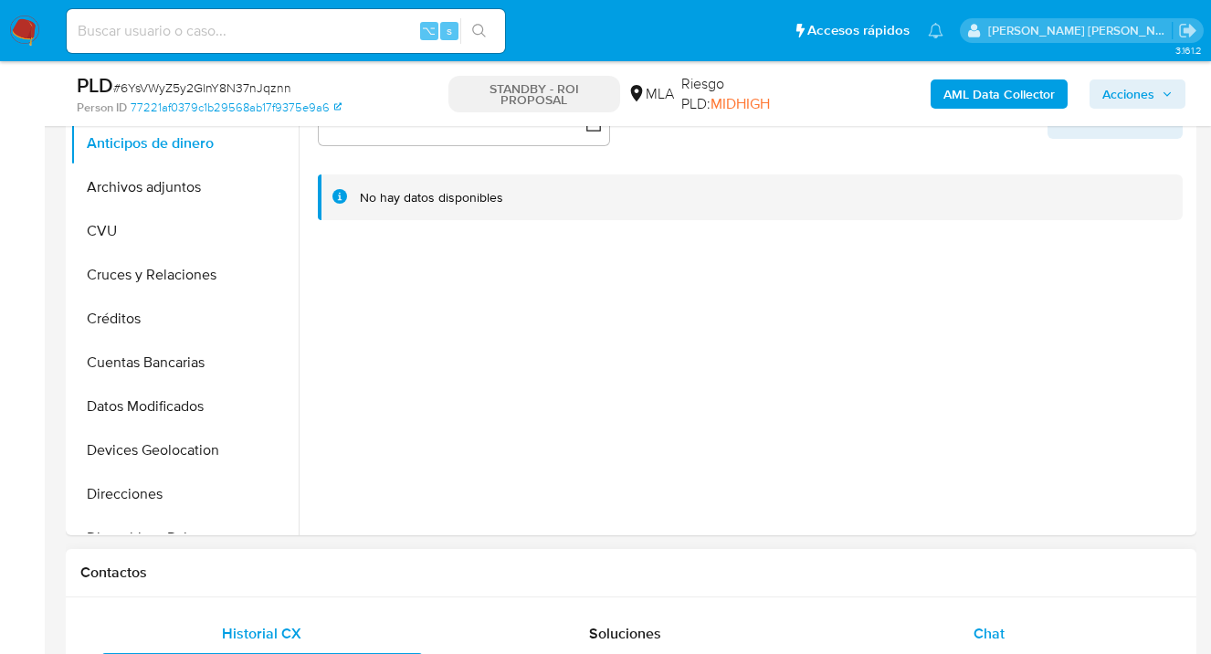
click at [996, 628] on span "Chat" at bounding box center [989, 633] width 31 height 21
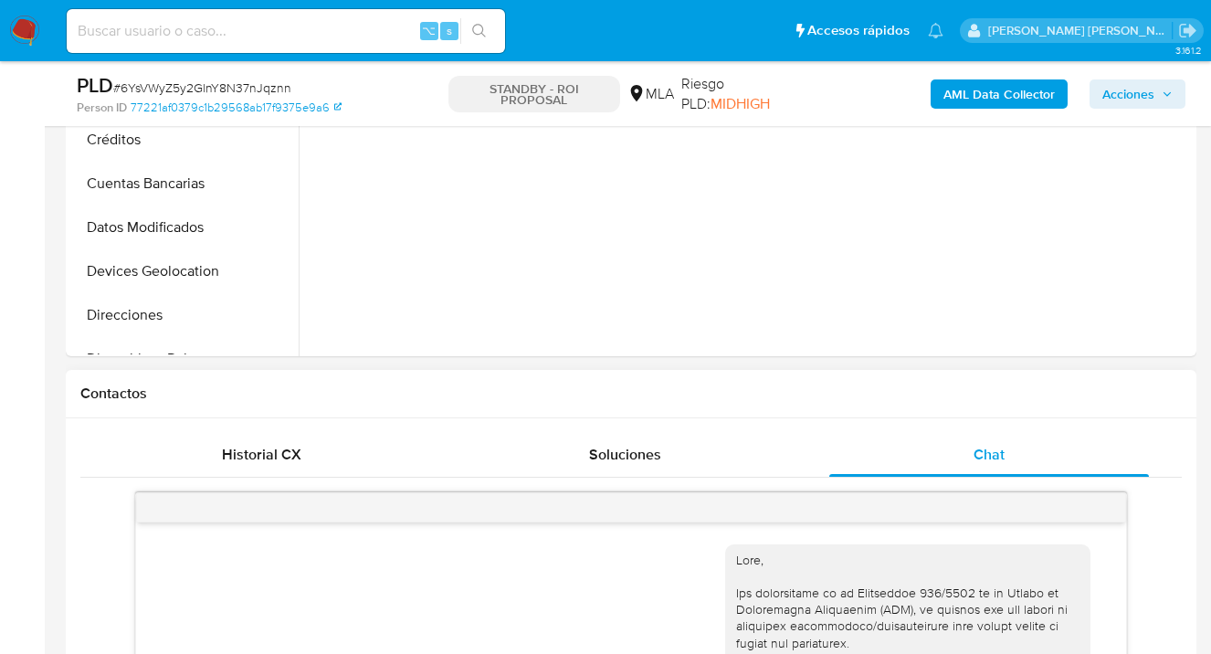
scroll to position [1148, 0]
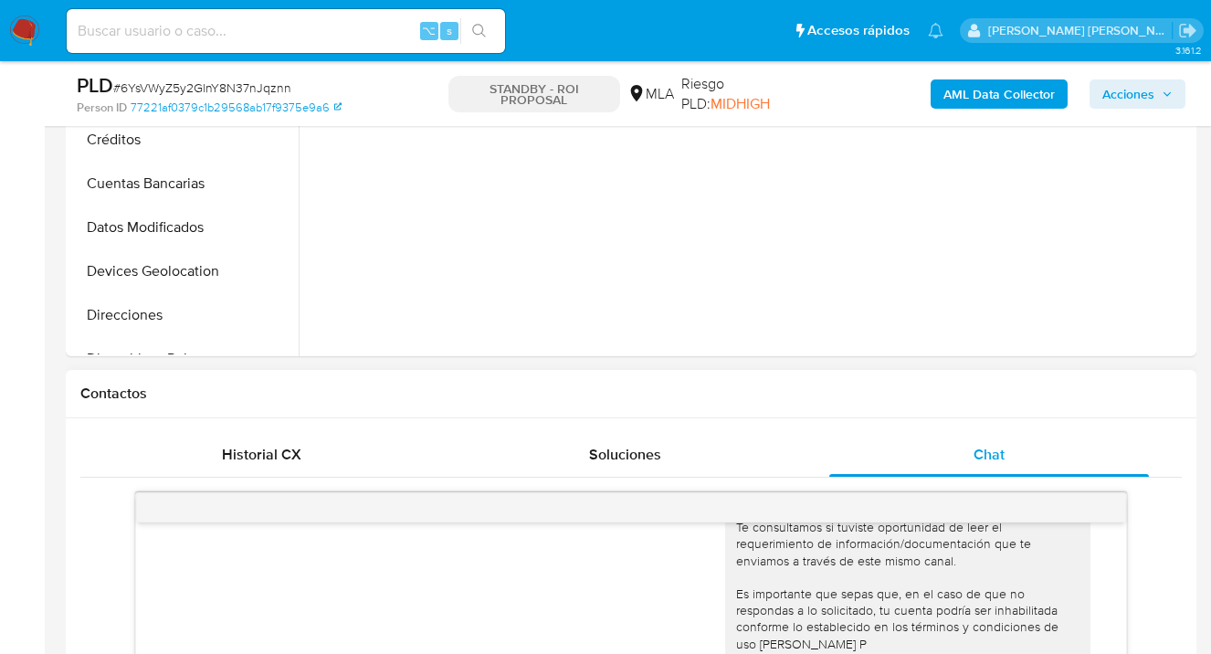
drag, startPoint x: 269, startPoint y: 457, endPoint x: 373, endPoint y: 370, distance: 135.5
click at [271, 454] on span "Historial CX" at bounding box center [261, 454] width 79 height 21
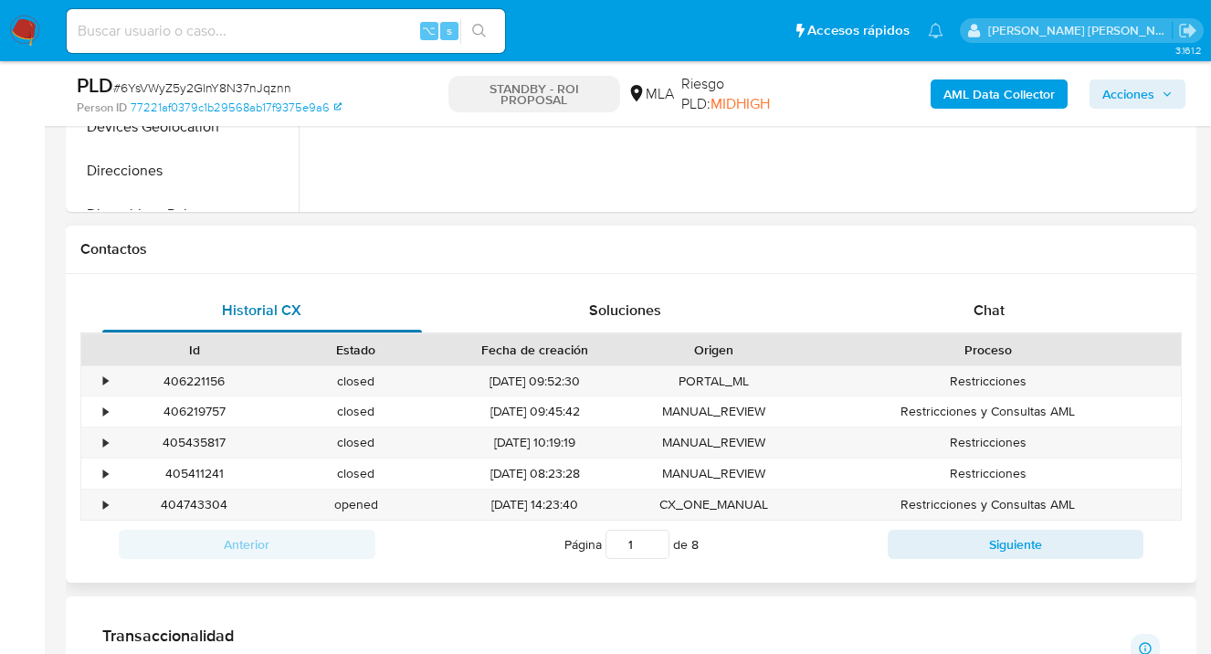
scroll to position [732, 0]
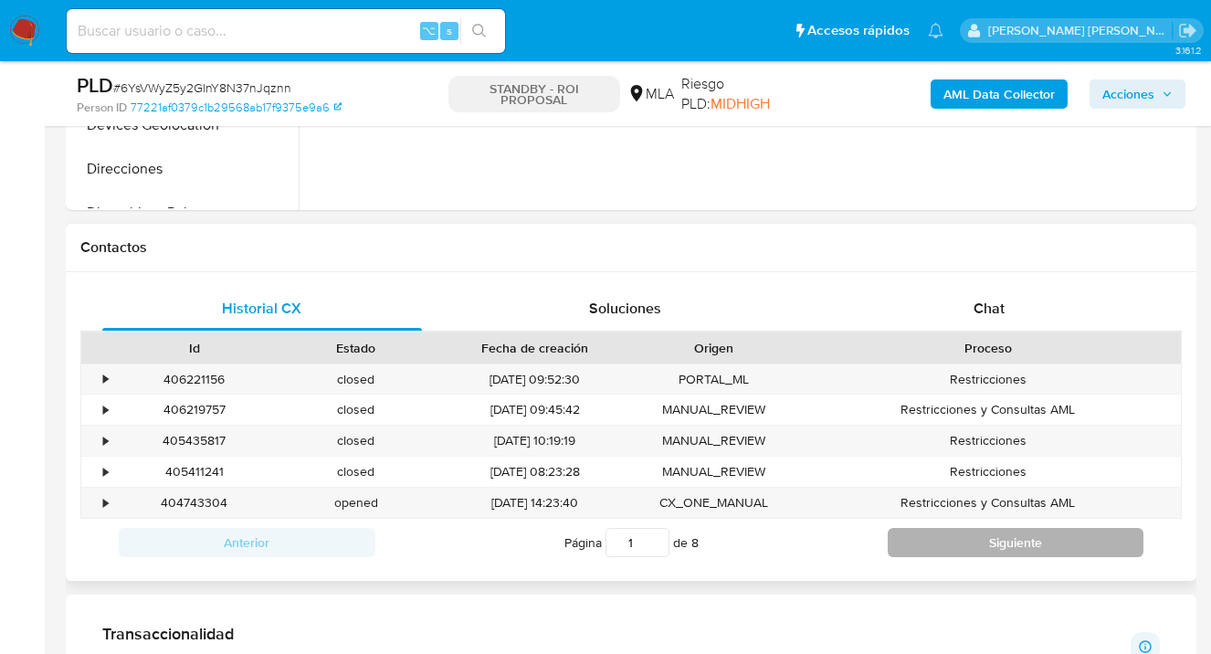
click at [1022, 545] on button "Siguiente" at bounding box center [1016, 542] width 257 height 29
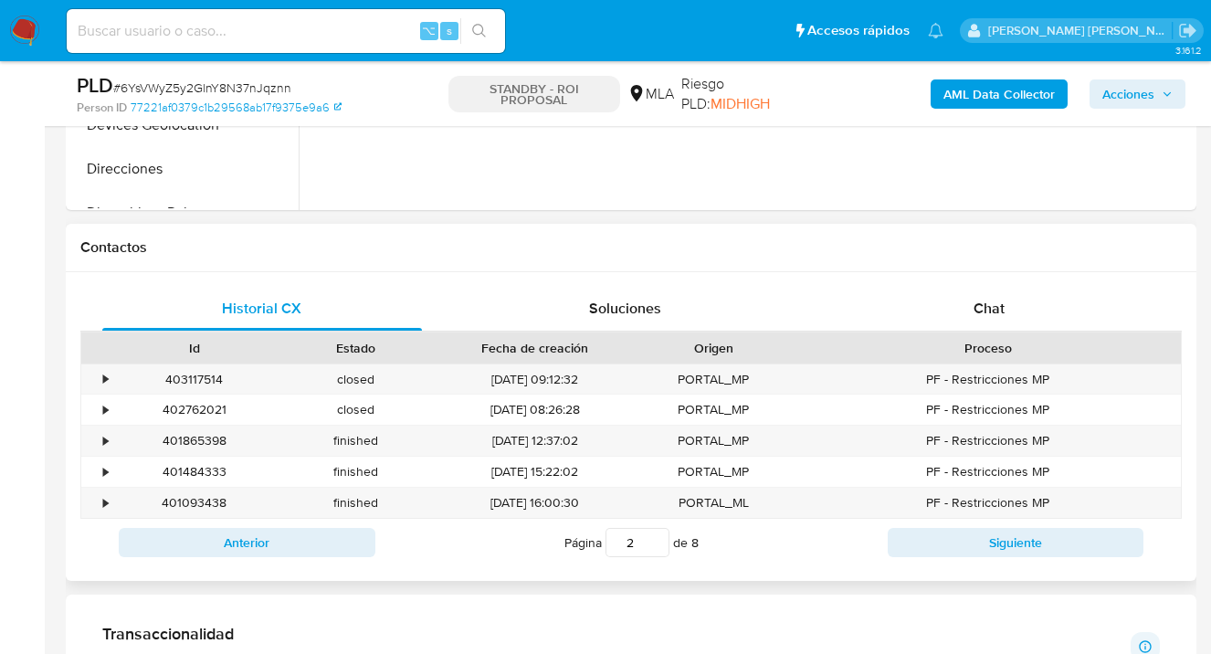
click at [1021, 545] on button "Siguiente" at bounding box center [1016, 542] width 257 height 29
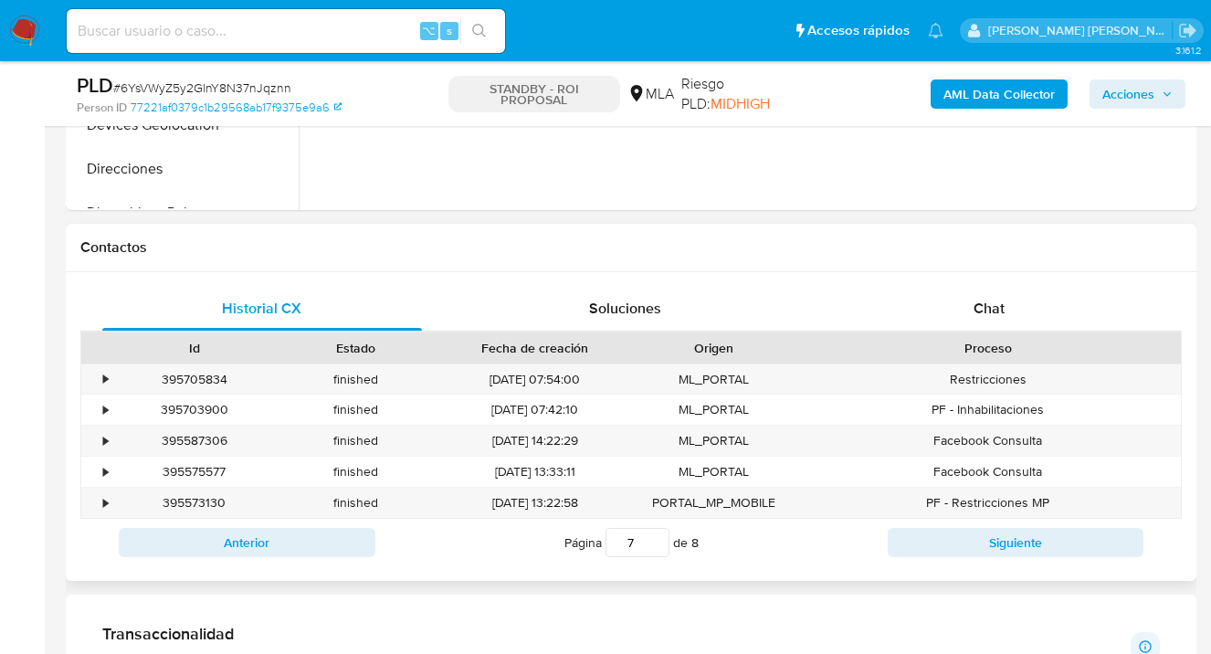
drag, startPoint x: 1031, startPoint y: 543, endPoint x: 709, endPoint y: 546, distance: 322.4
click at [1029, 543] on button "Siguiente" at bounding box center [1016, 542] width 257 height 29
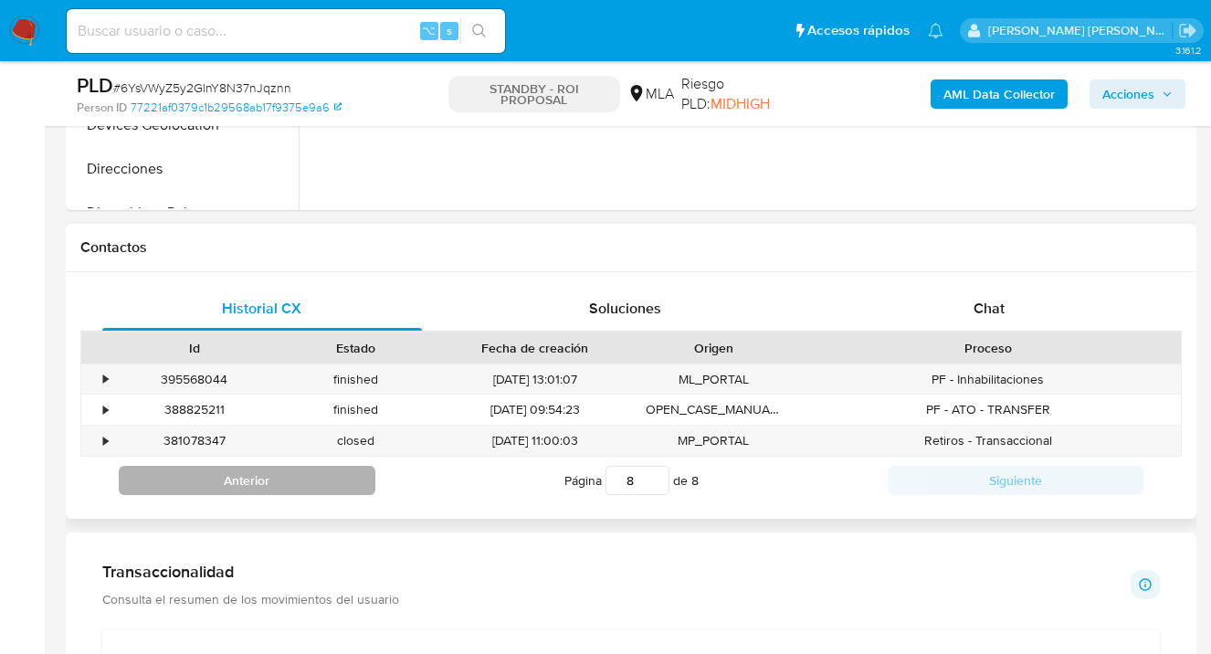
click at [269, 487] on button "Anterior" at bounding box center [247, 480] width 257 height 29
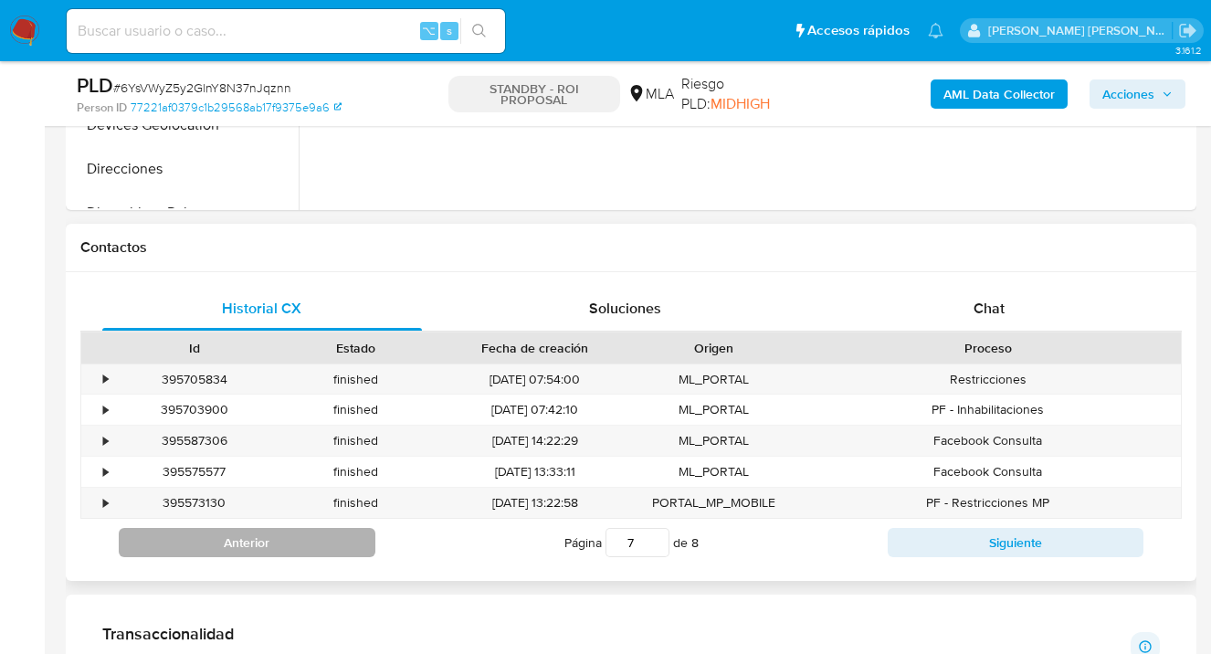
click at [256, 554] on button "Anterior" at bounding box center [247, 542] width 257 height 29
click at [259, 548] on button "Anterior" at bounding box center [247, 542] width 257 height 29
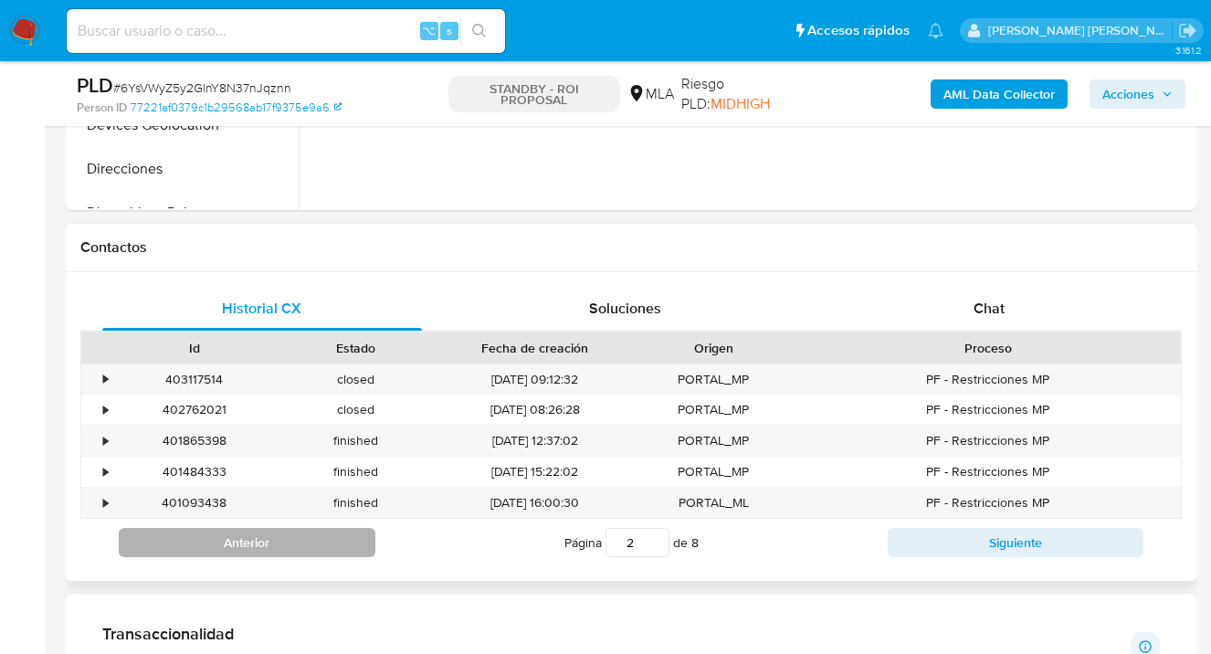
click at [259, 548] on button "Anterior" at bounding box center [247, 542] width 257 height 29
type input "1"
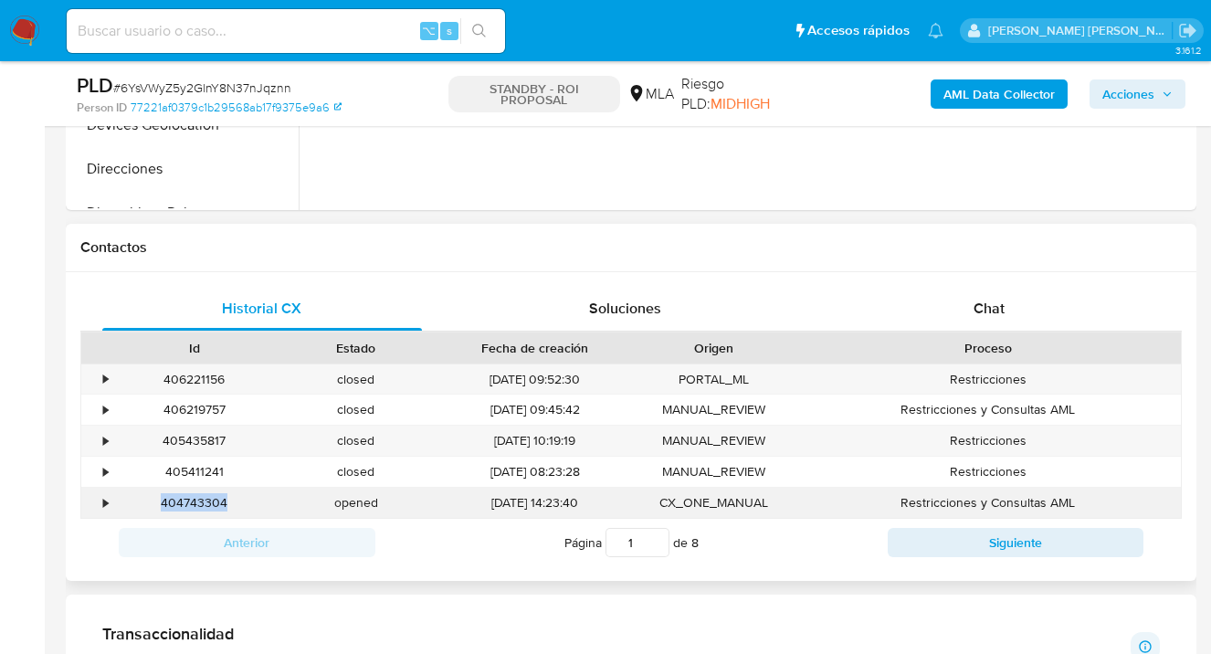
drag, startPoint x: 229, startPoint y: 504, endPoint x: 163, endPoint y: 502, distance: 66.7
click at [162, 501] on div "404743304" at bounding box center [194, 503] width 162 height 30
copy div "404743304"
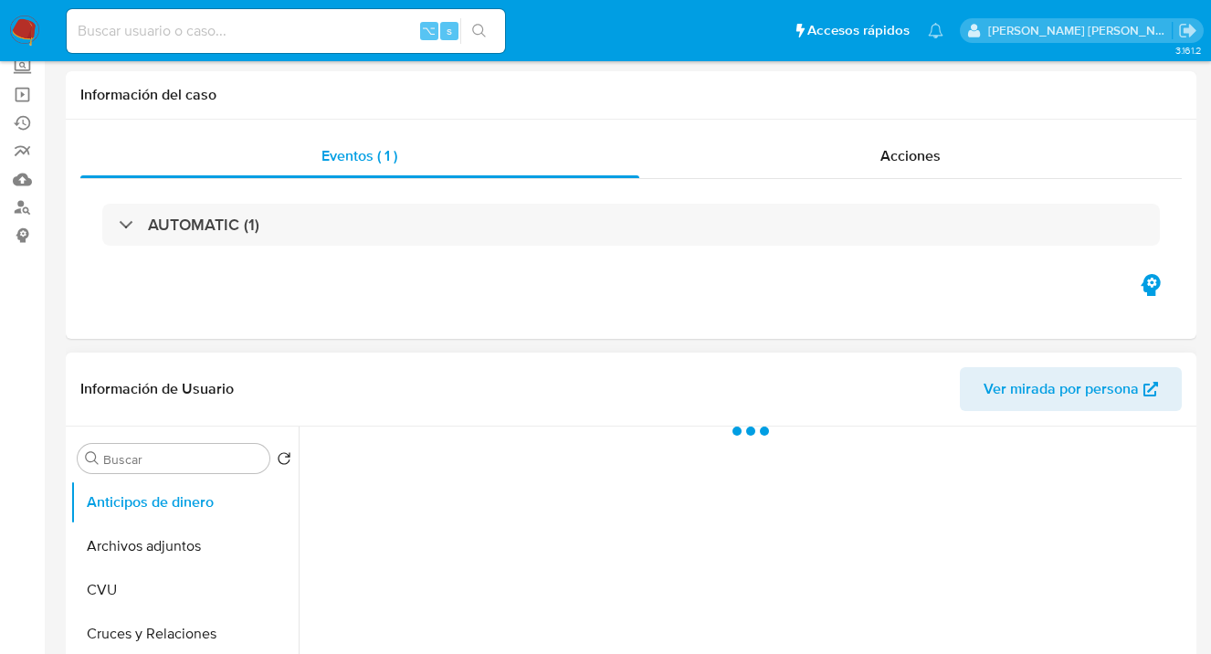
select select "10"
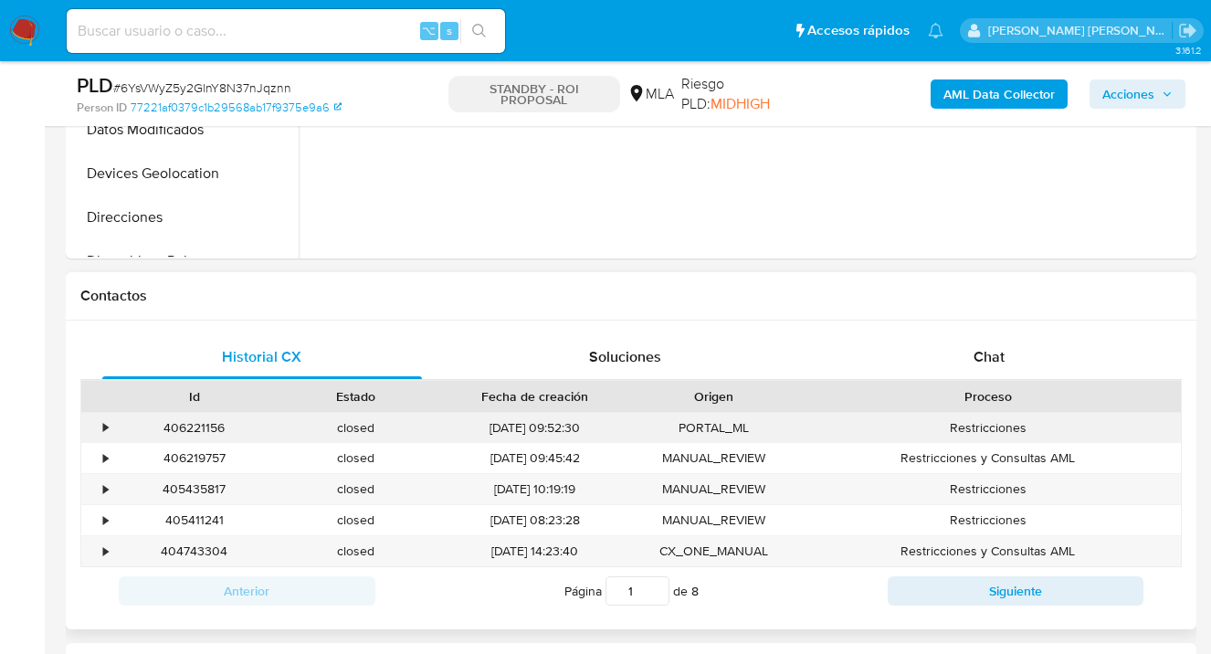
scroll to position [734, 0]
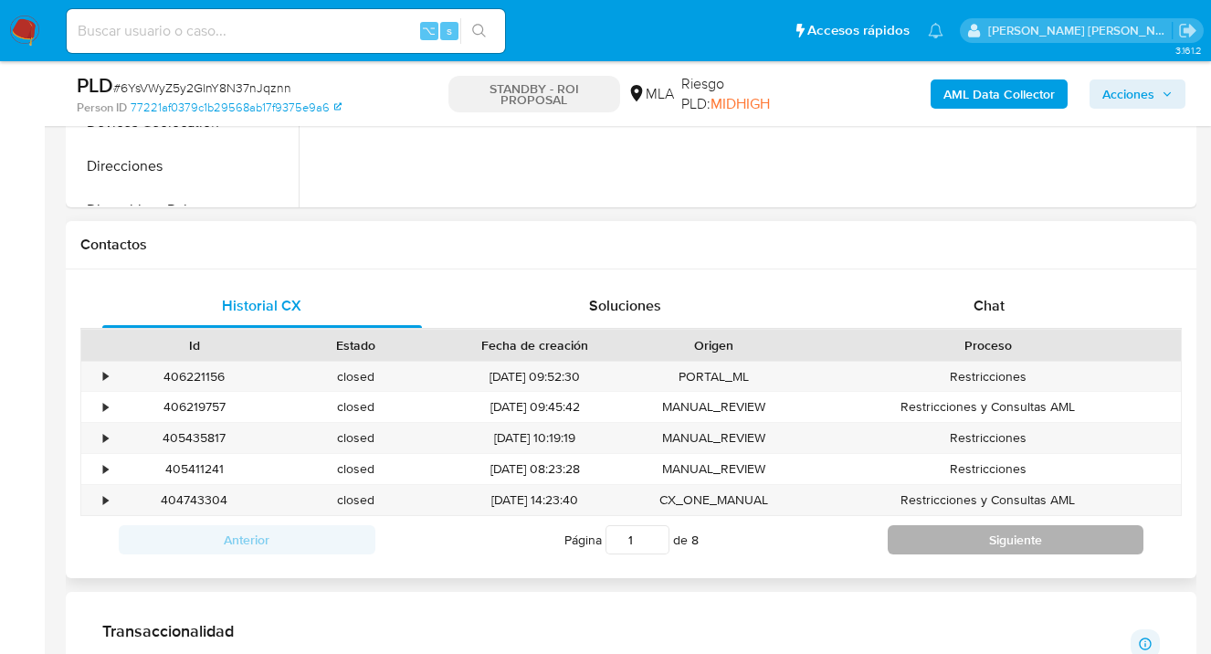
click at [1000, 543] on button "Siguiente" at bounding box center [1016, 539] width 257 height 29
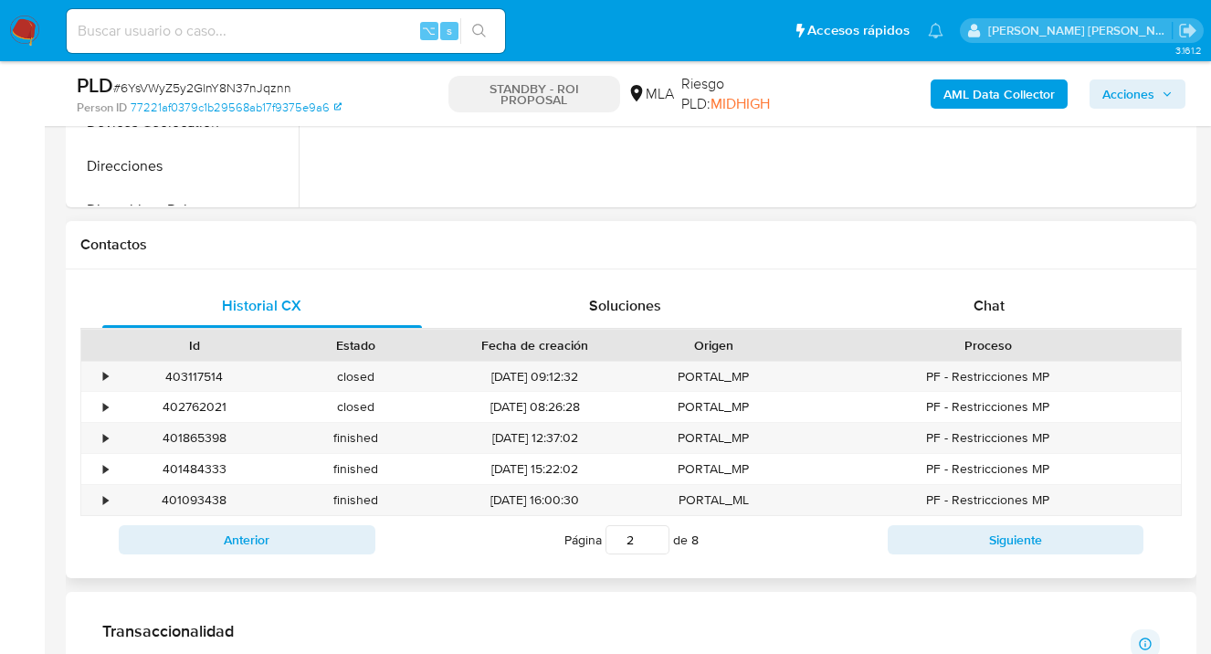
click at [1000, 543] on button "Siguiente" at bounding box center [1016, 539] width 257 height 29
type input "4"
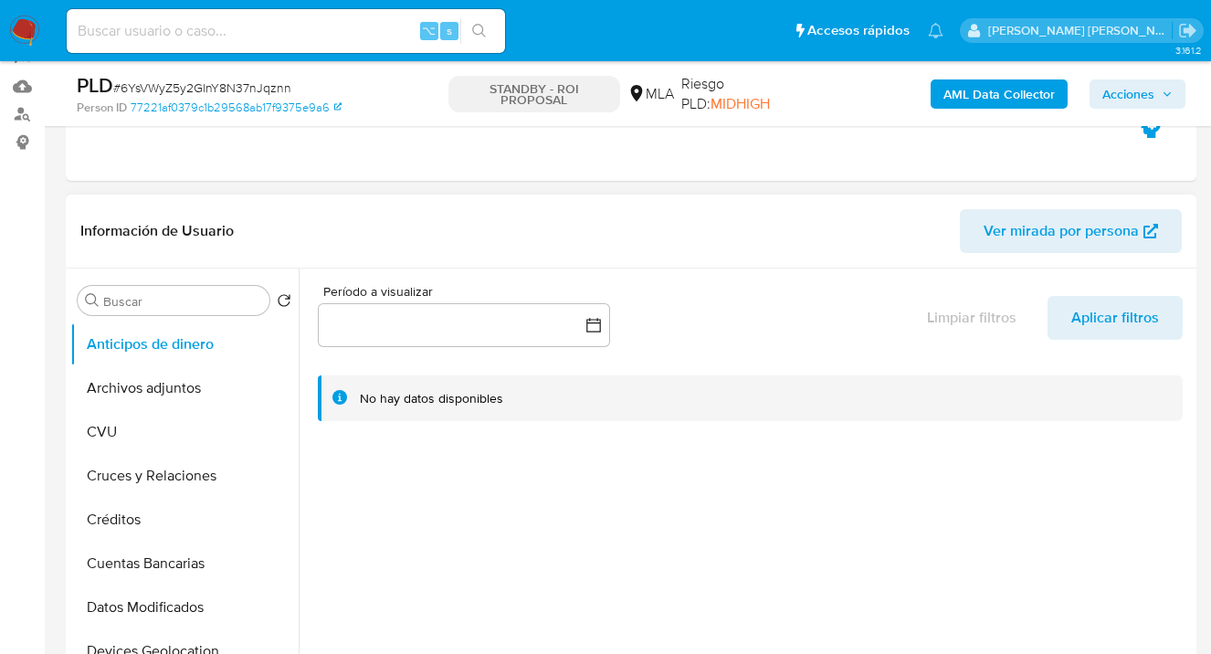
scroll to position [79, 0]
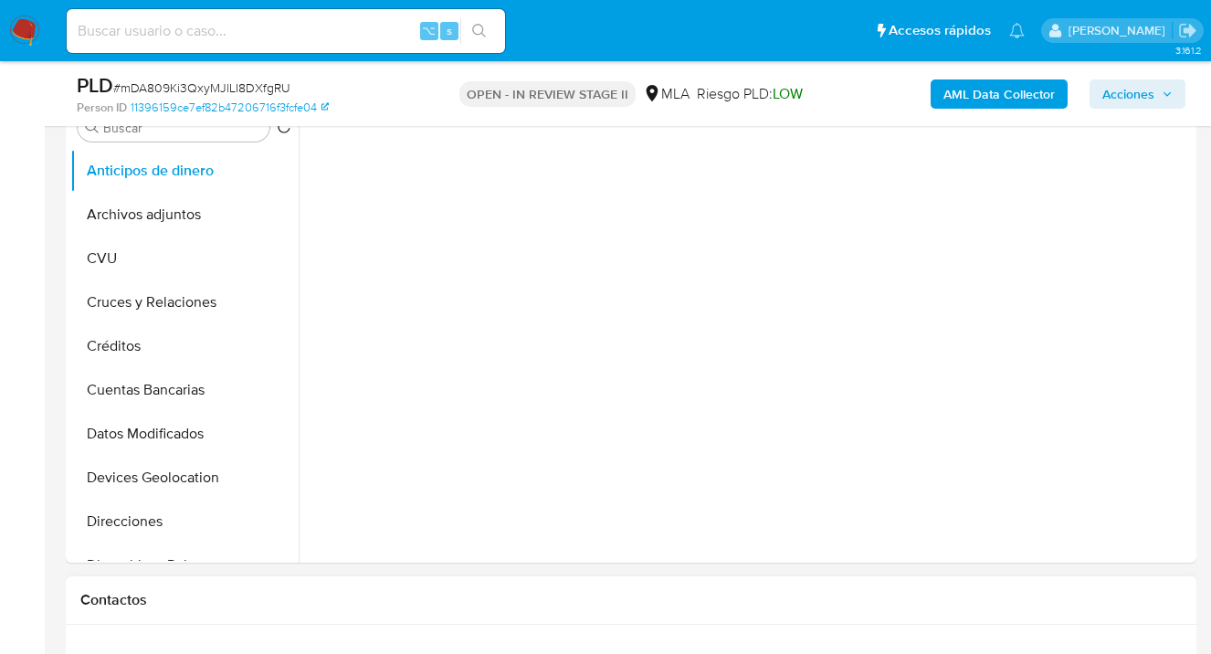
select select "10"
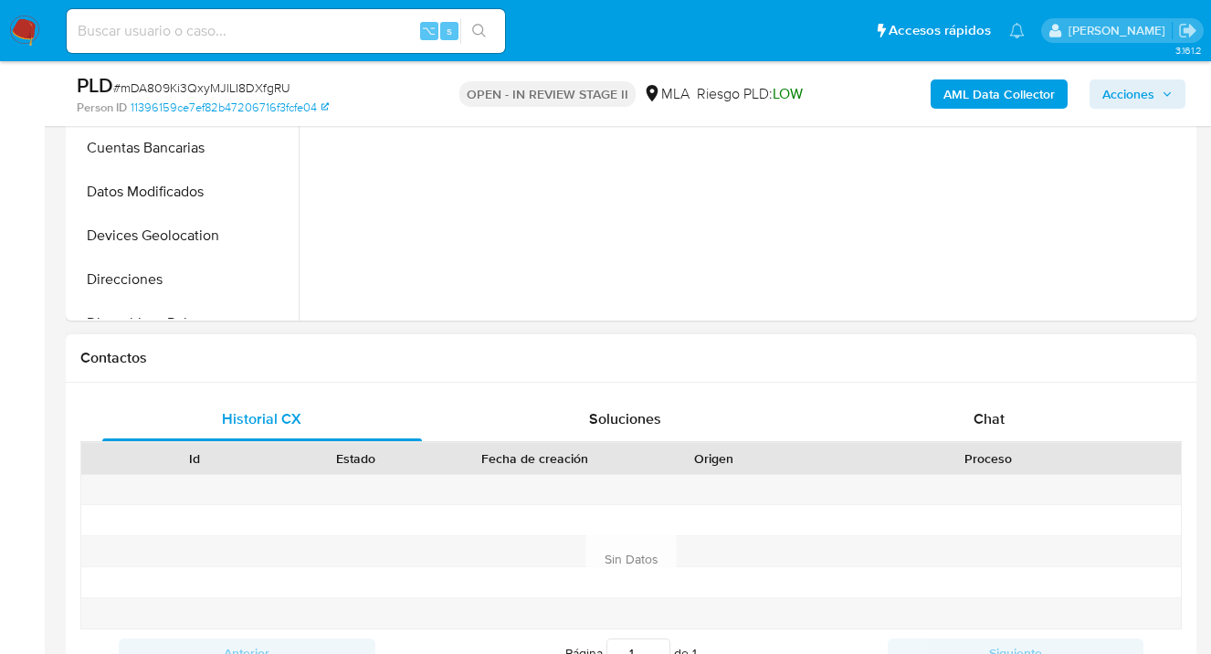
scroll to position [715, 0]
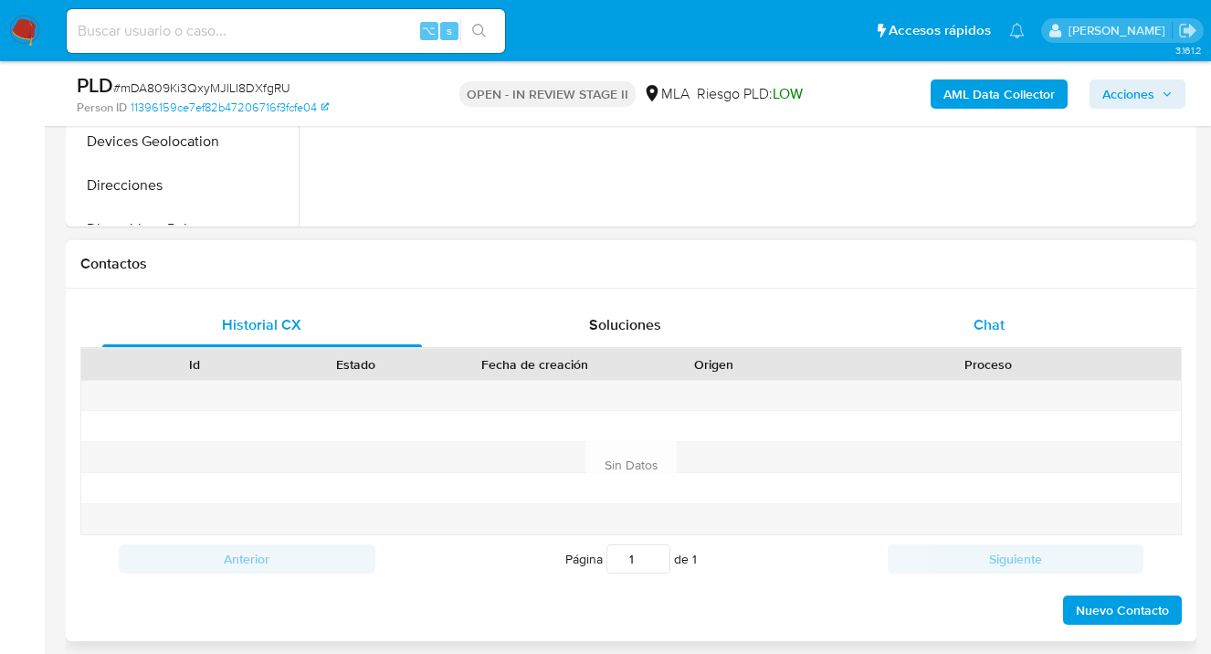
drag, startPoint x: 997, startPoint y: 325, endPoint x: 969, endPoint y: 311, distance: 30.6
click at [997, 325] on span "Chat" at bounding box center [989, 324] width 31 height 21
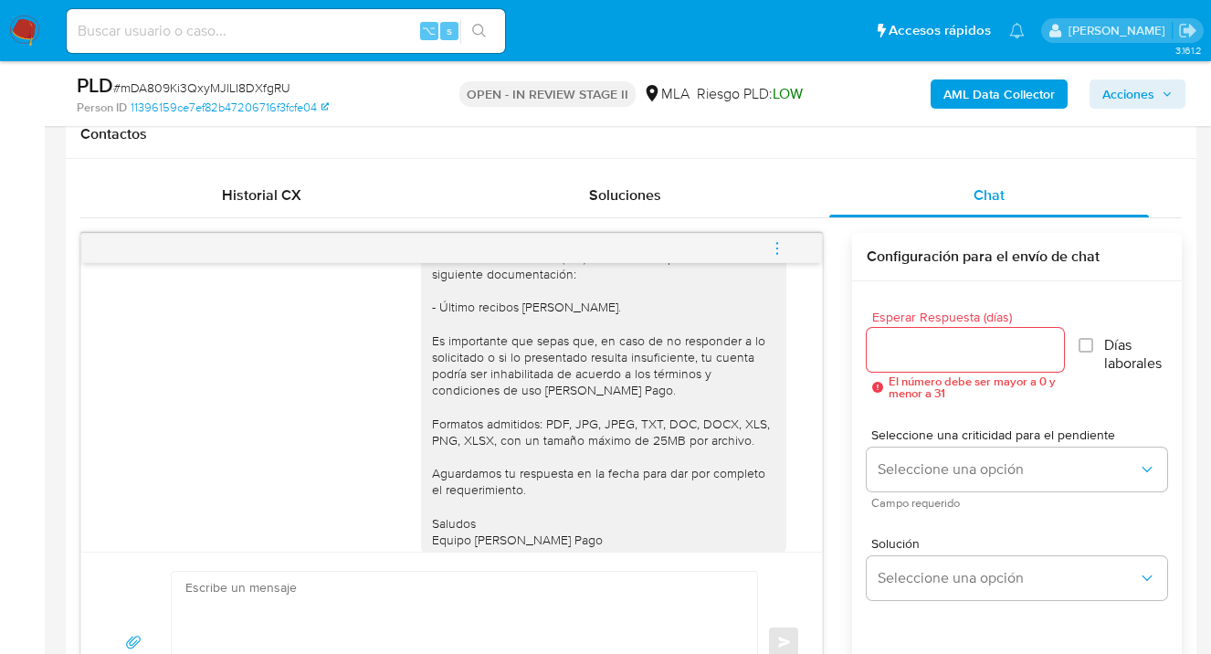
scroll to position [1028, 0]
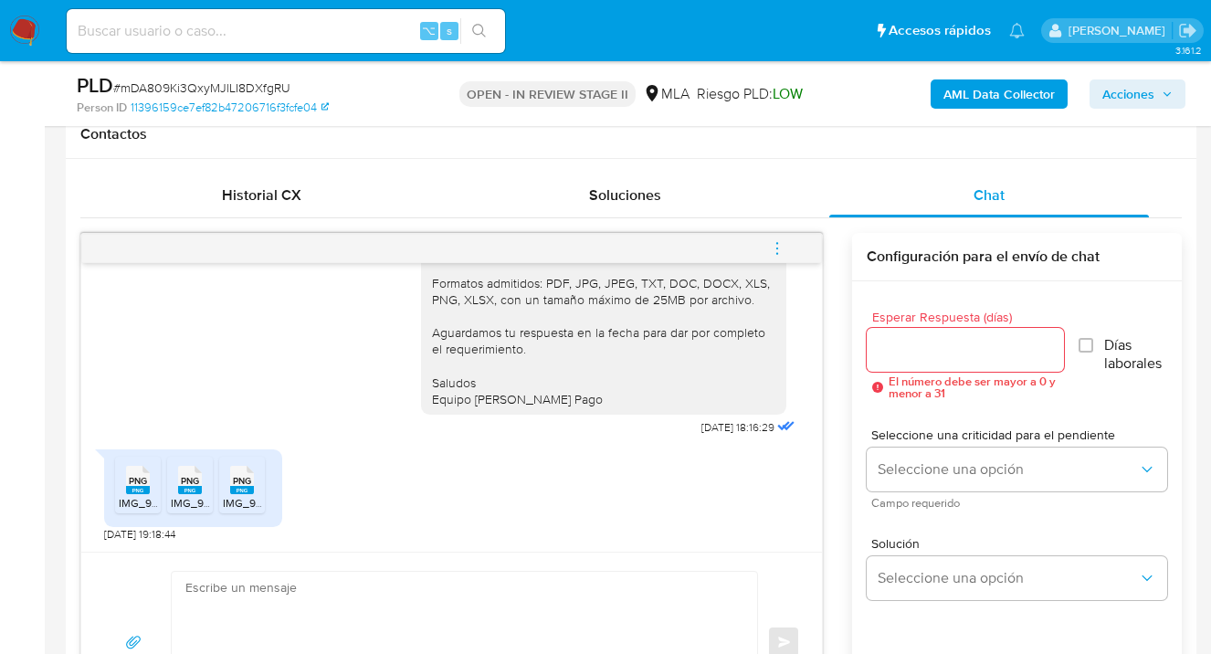
click at [135, 483] on span "PNG" at bounding box center [138, 481] width 18 height 12
click at [191, 490] on rect at bounding box center [190, 490] width 24 height 8
click at [238, 492] on rect at bounding box center [242, 490] width 24 height 8
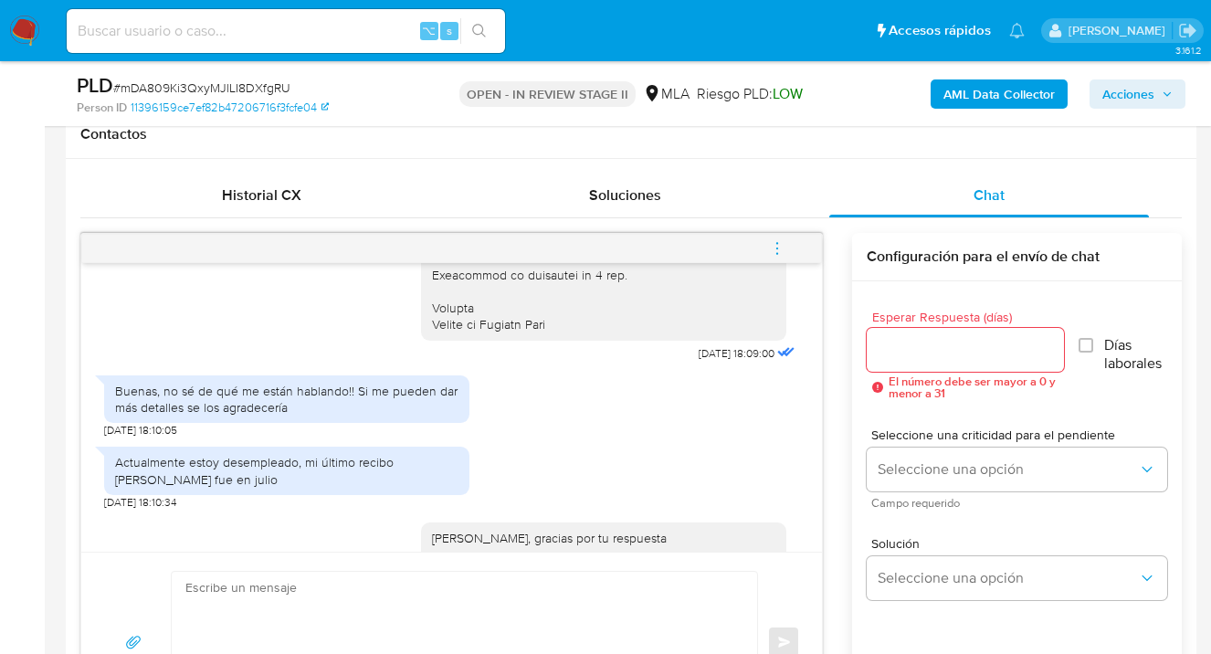
scroll to position [508, 0]
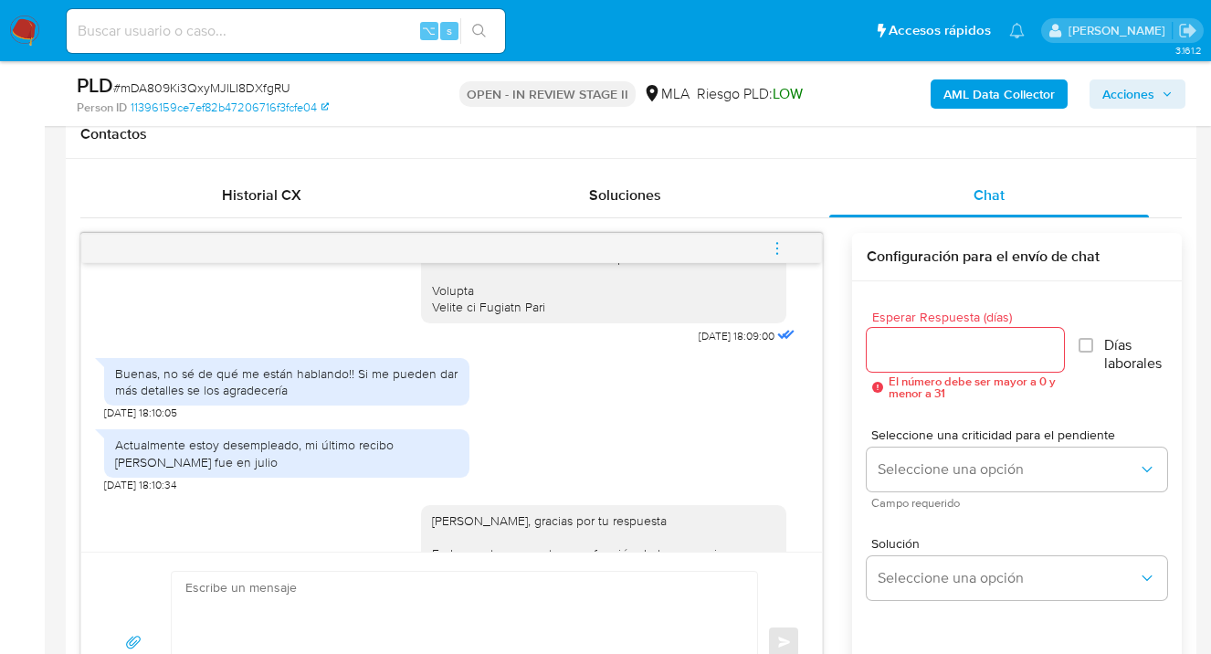
click at [123, 459] on div "Actualmente estoy desempleado, mi último recibo [PERSON_NAME] fue en julio" at bounding box center [286, 453] width 343 height 33
drag, startPoint x: 117, startPoint y: 459, endPoint x: 185, endPoint y: 480, distance: 71.7
click at [185, 469] on div "Actualmente estoy desempleado, mi último recibo [PERSON_NAME] fue en julio" at bounding box center [286, 453] width 343 height 33
copy div "Actualmente estoy desempleado, mi último recibo [PERSON_NAME] fue en julio"
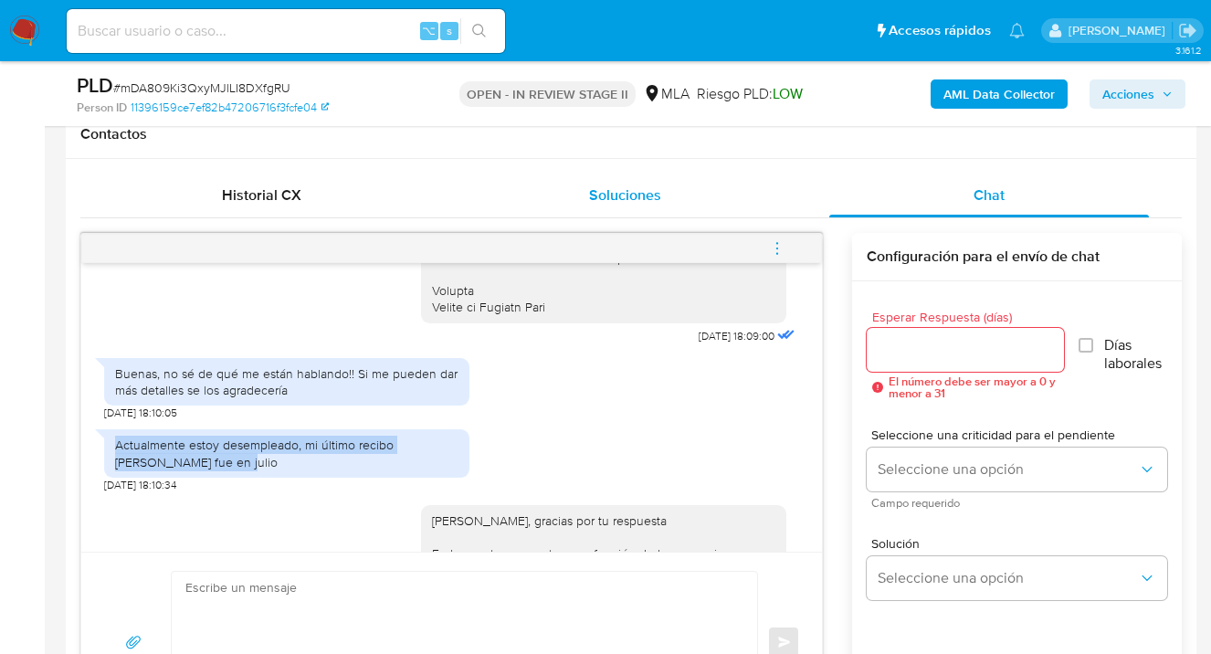
click at [503, 186] on div "Soluciones" at bounding box center [626, 196] width 320 height 44
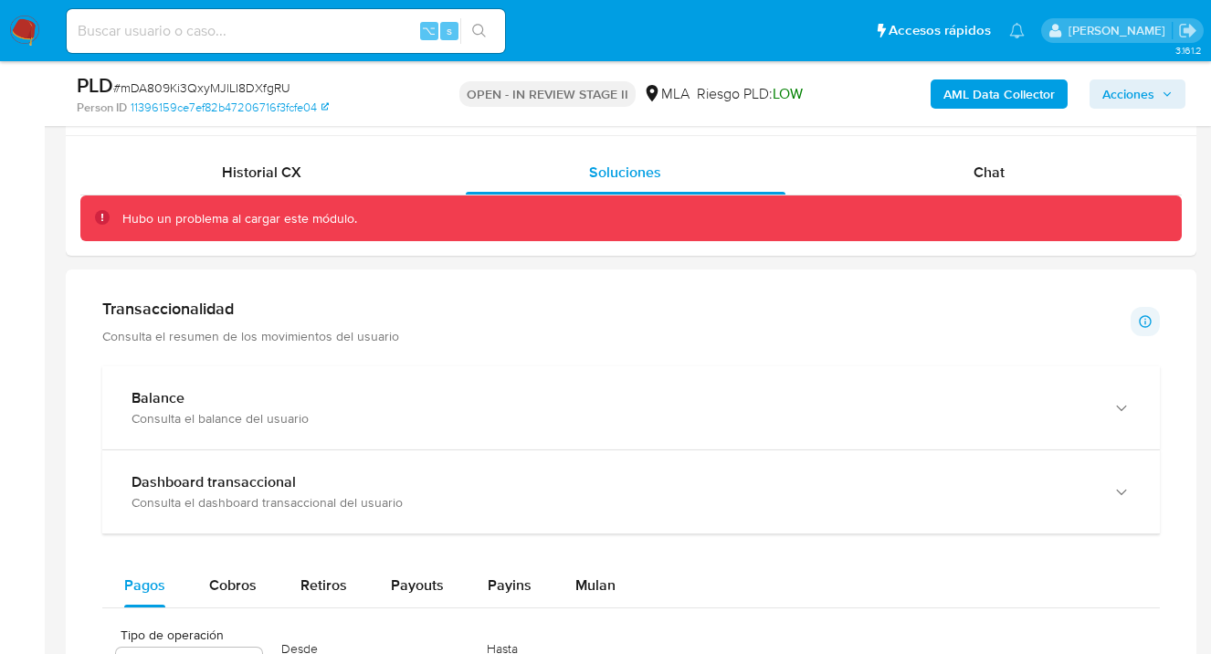
scroll to position [879, 0]
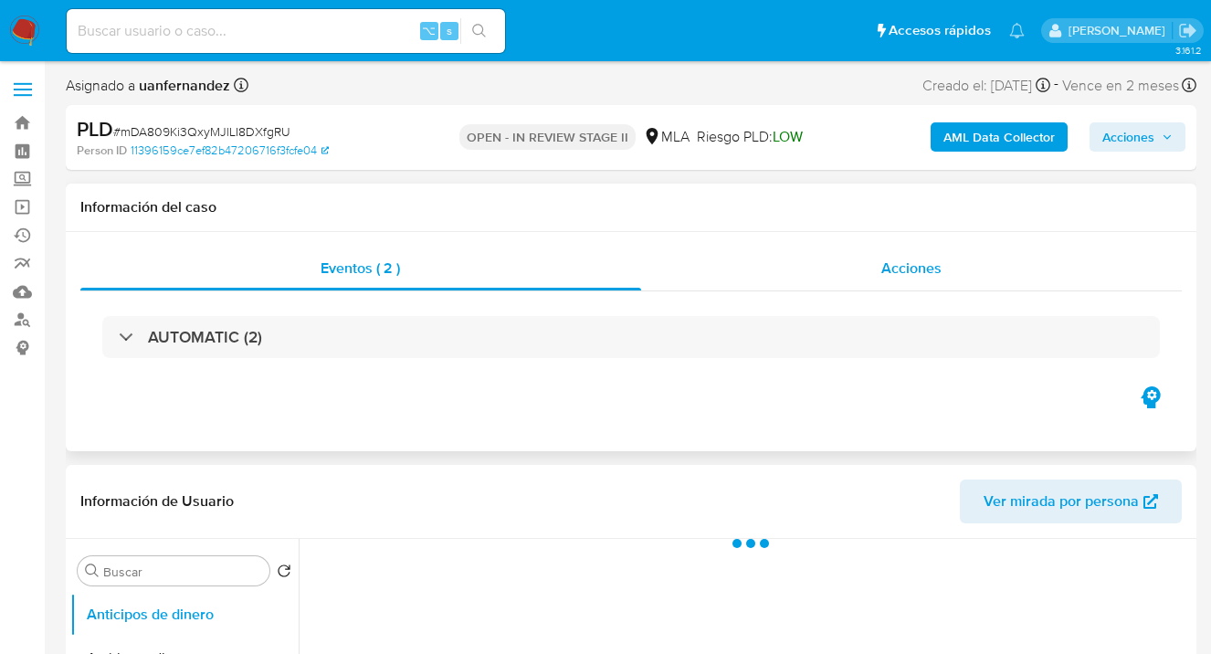
select select "10"
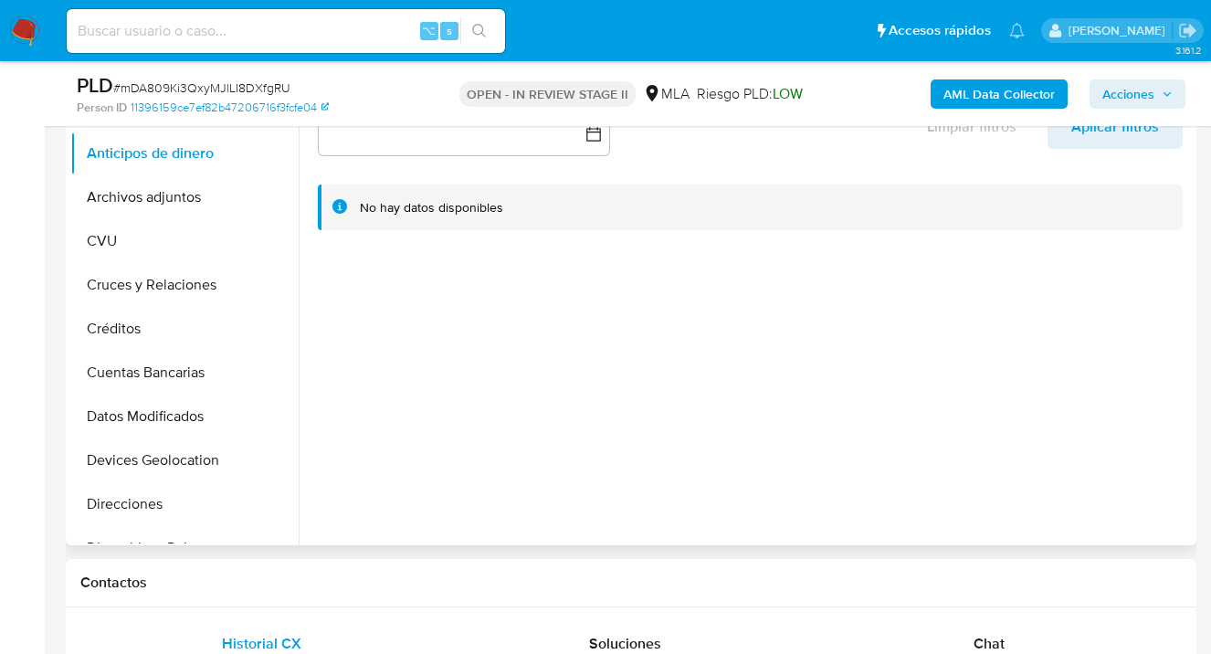
scroll to position [473, 0]
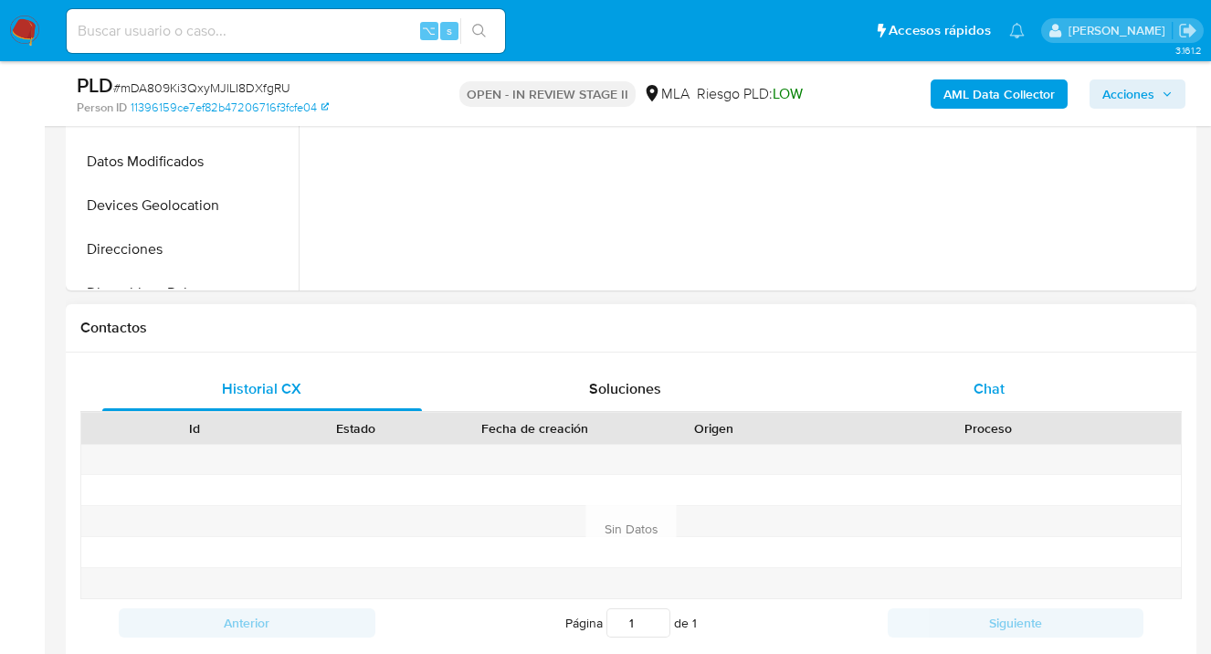
click at [979, 372] on div "Chat" at bounding box center [989, 389] width 320 height 44
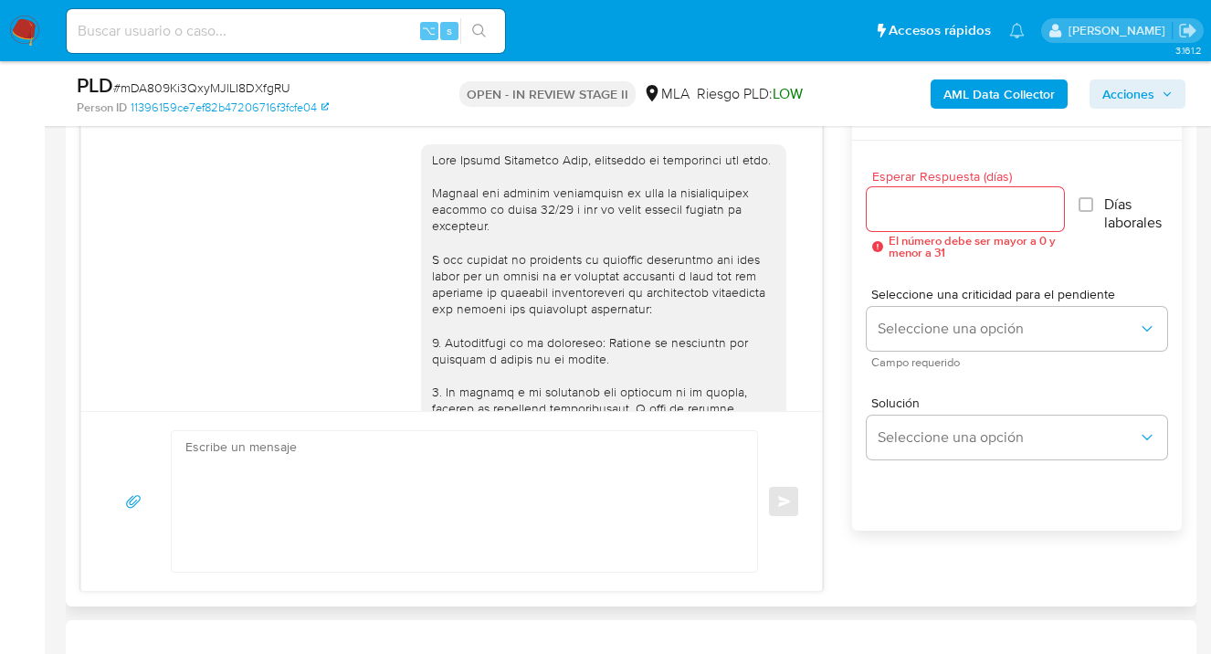
scroll to position [1028, 0]
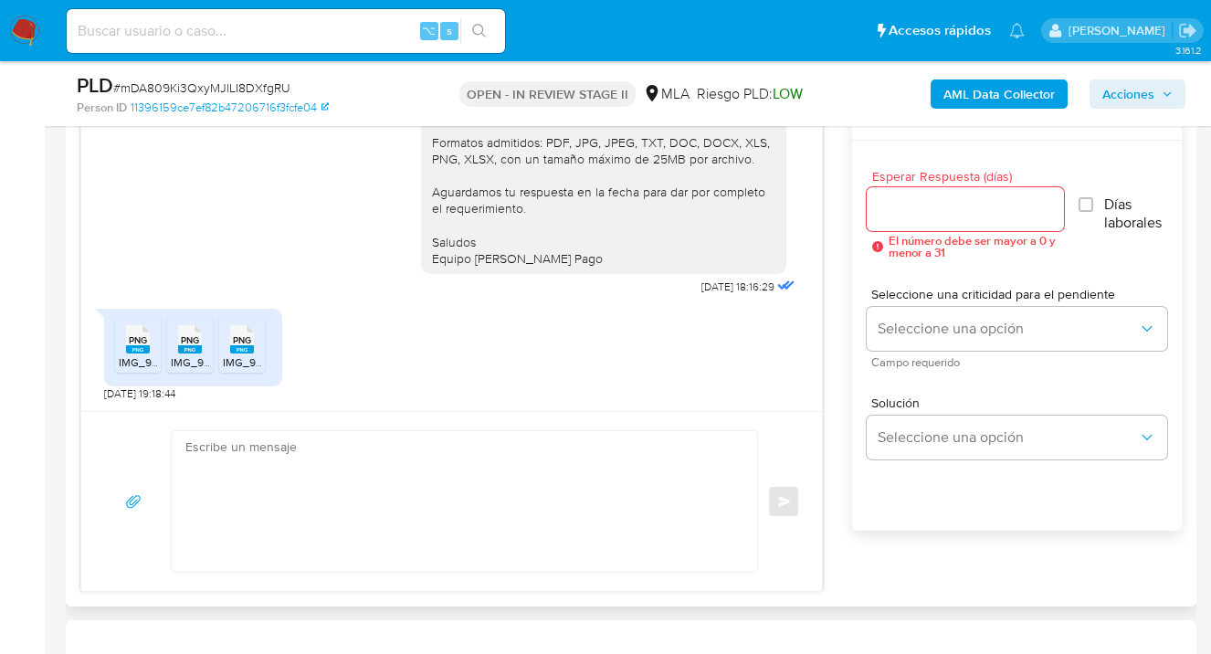
click at [434, 459] on textarea at bounding box center [459, 501] width 549 height 141
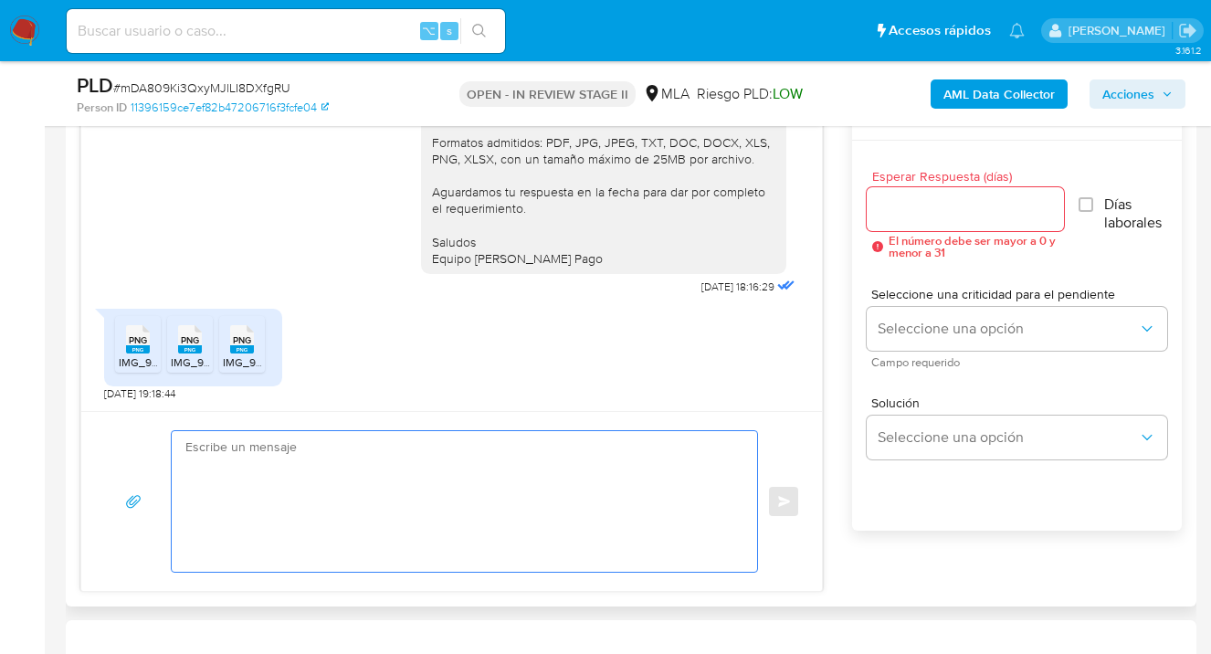
click at [390, 480] on textarea at bounding box center [459, 501] width 549 height 141
paste textarea "Hola, esperamos te encuentres muy bien. Confirmamos la recepción de la document…"
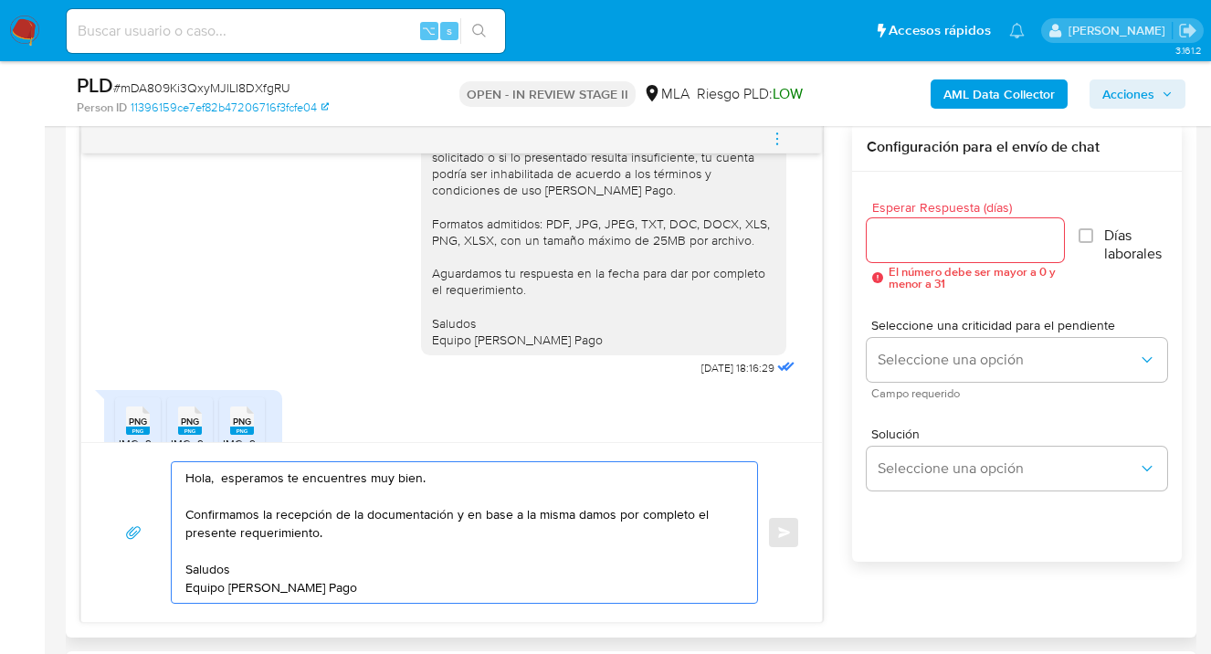
scroll to position [608, 0]
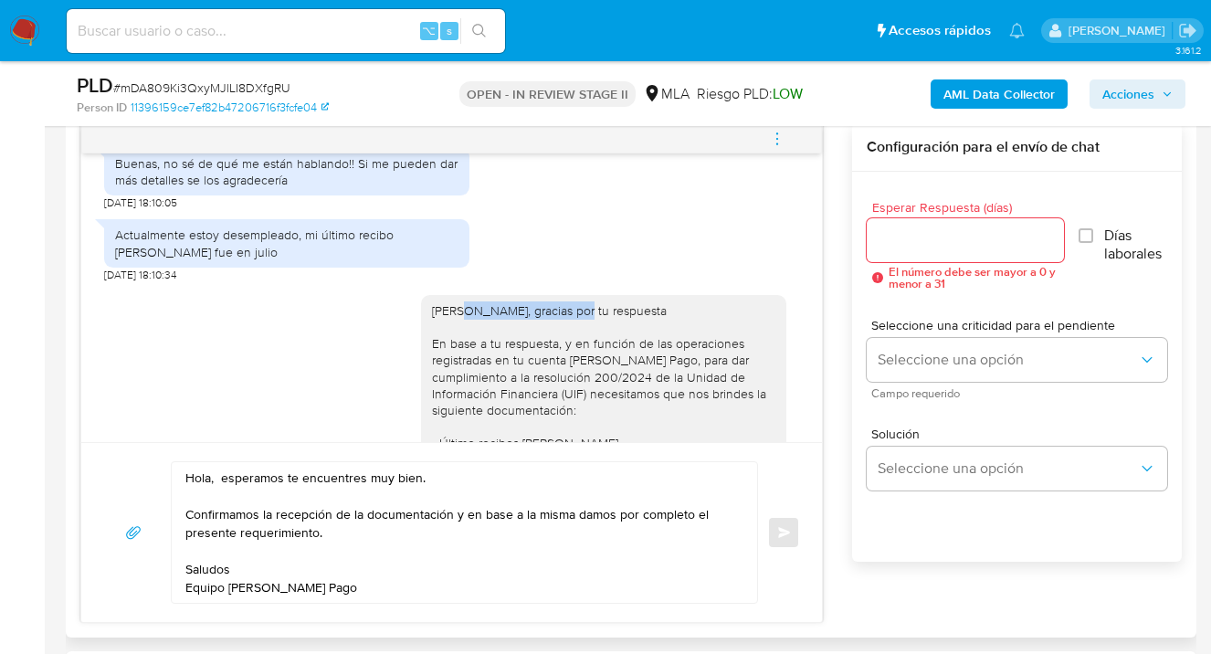
drag, startPoint x: 448, startPoint y: 327, endPoint x: 570, endPoint y: 332, distance: 121.6
click at [570, 332] on div "[PERSON_NAME], gracias por tu respuesta En base a tu respuesta, y en función de…" at bounding box center [603, 493] width 343 height 382
copy div "[PERSON_NAME]"
click at [212, 478] on textarea "Hola, esperamos te encuentres muy bien. Confirmamos la recepción de la document…" at bounding box center [459, 532] width 549 height 141
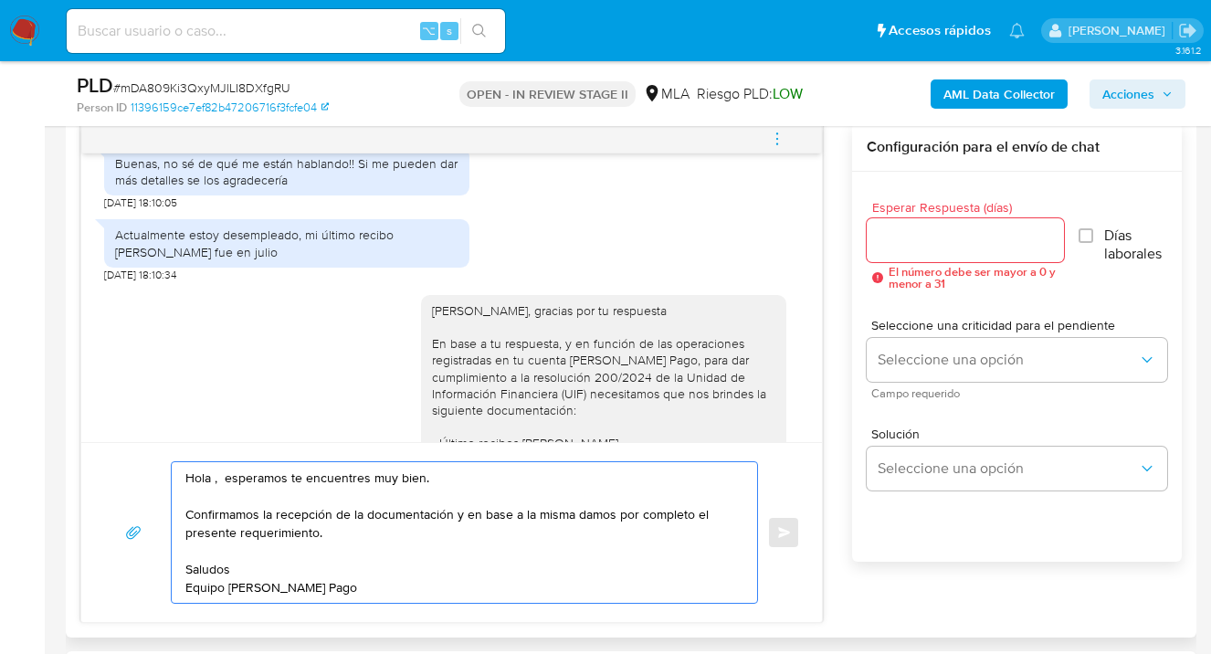
paste textarea "[PERSON_NAME]"
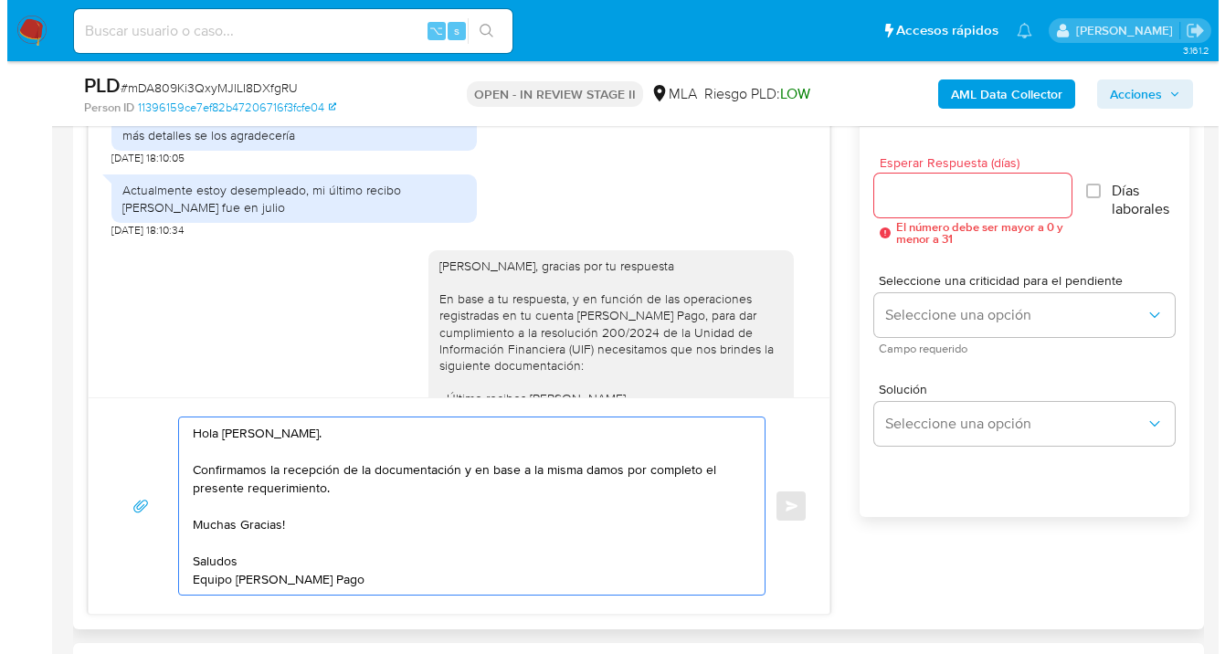
scroll to position [1010, 0]
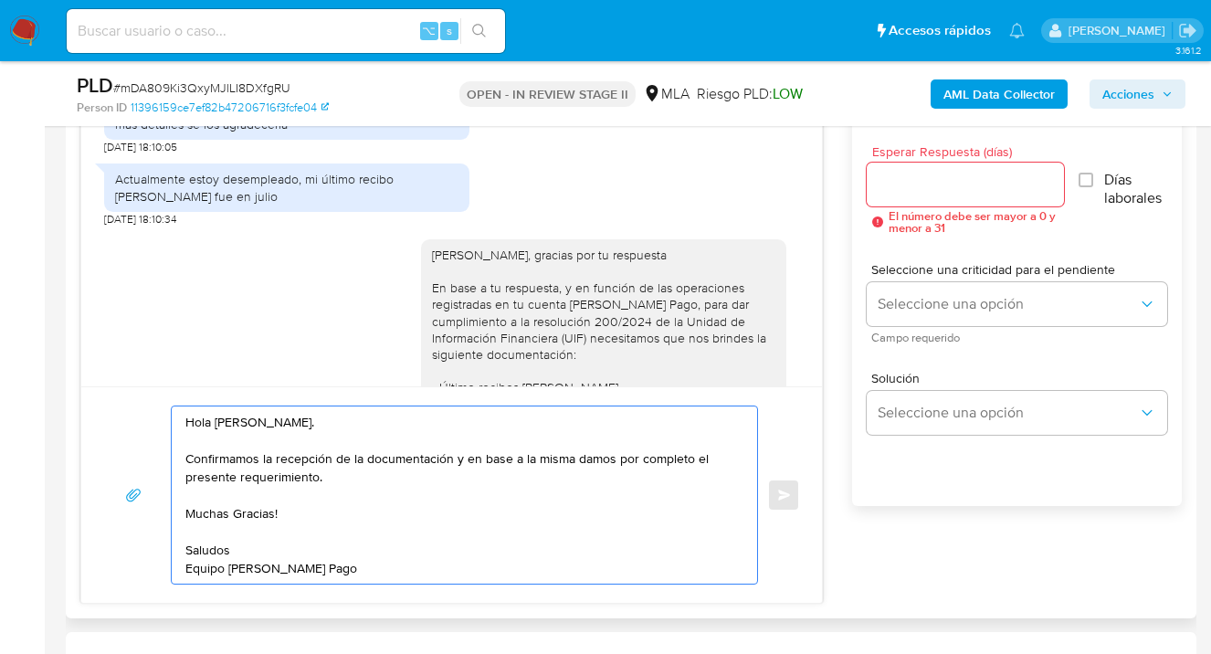
drag, startPoint x: 364, startPoint y: 572, endPoint x: 72, endPoint y: 363, distance: 358.7
click at [72, 363] on div "Historial CX Soluciones Chat Id Estado Fecha de creación Origen Proceso Anterio…" at bounding box center [631, 306] width 1131 height 625
type textarea "Hola Matias Alejandro Lado. Confirmamos la recepción de la documentación y en b…"
click at [908, 194] on input "Esperar Respuesta (días)" at bounding box center [965, 185] width 197 height 24
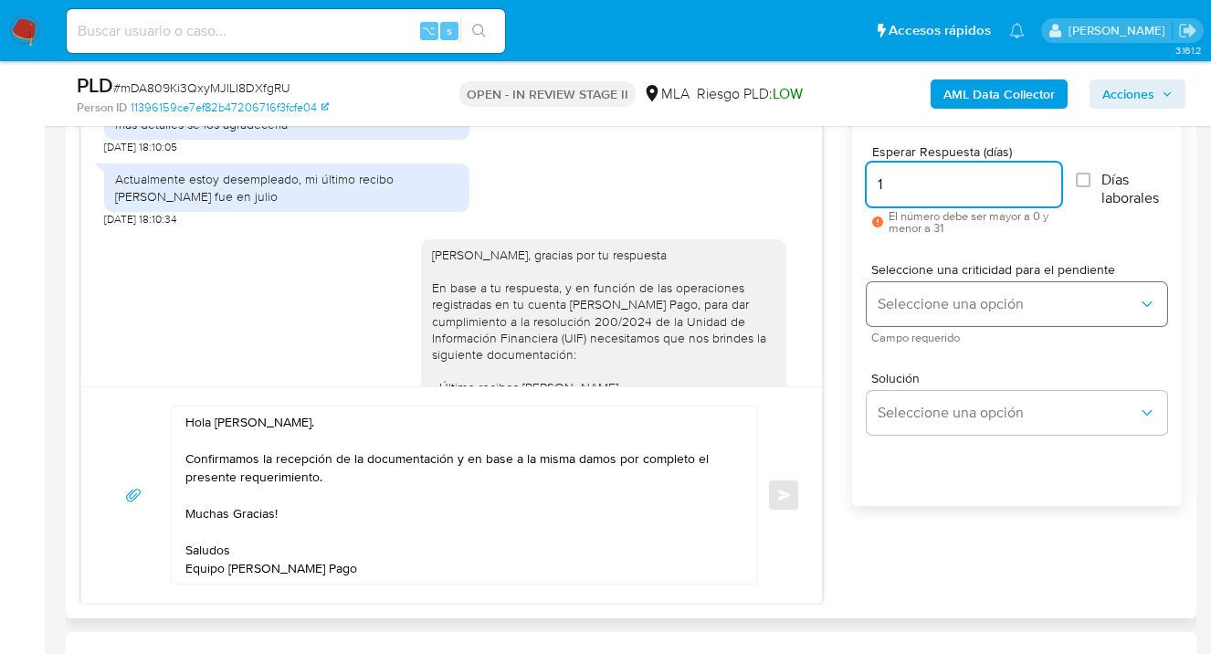
type input "1"
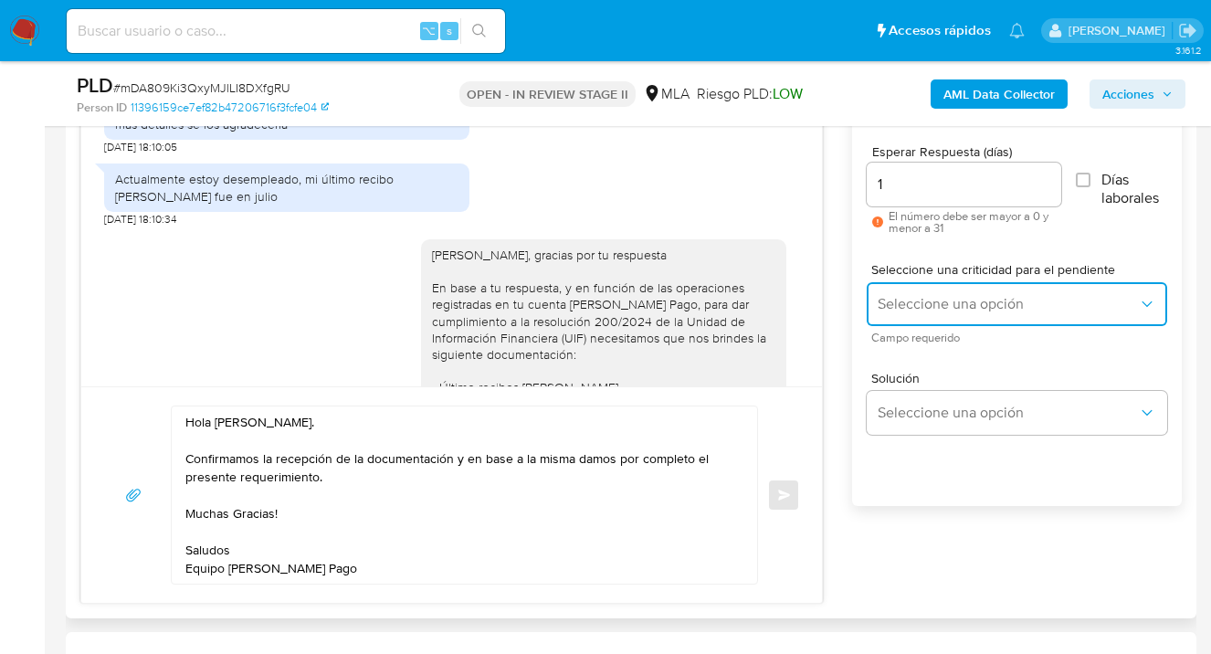
click at [918, 321] on button "Seleccione una opción" at bounding box center [1017, 304] width 301 height 44
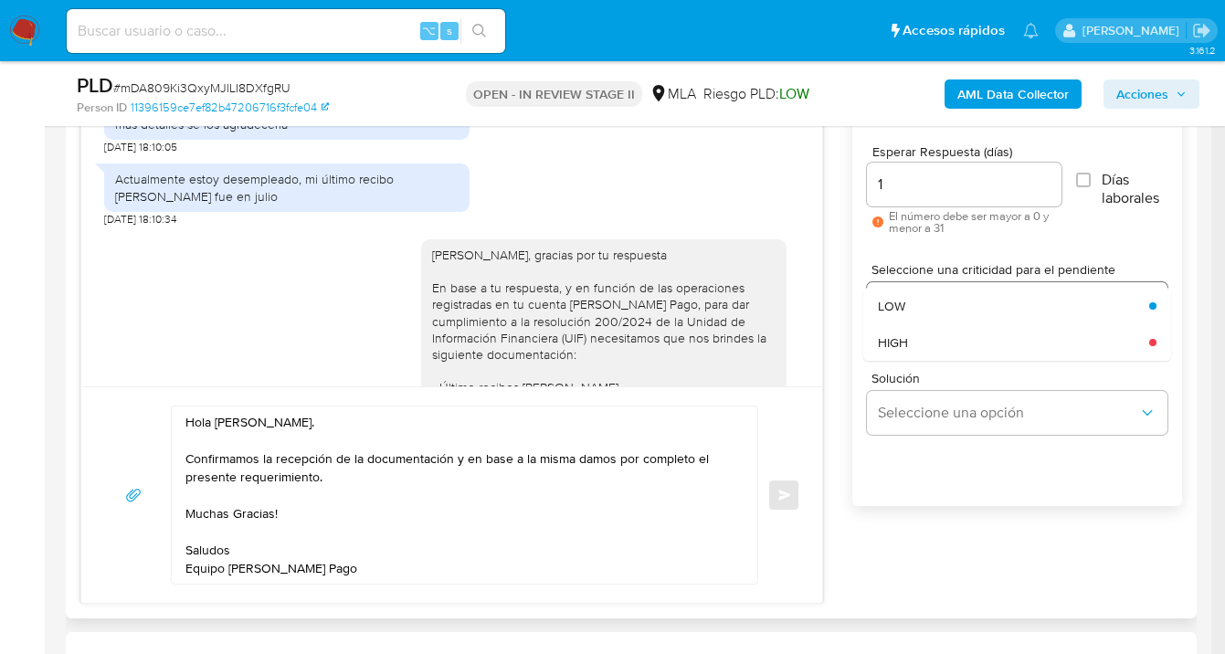
click at [914, 311] on div "LOW" at bounding box center [1008, 306] width 260 height 37
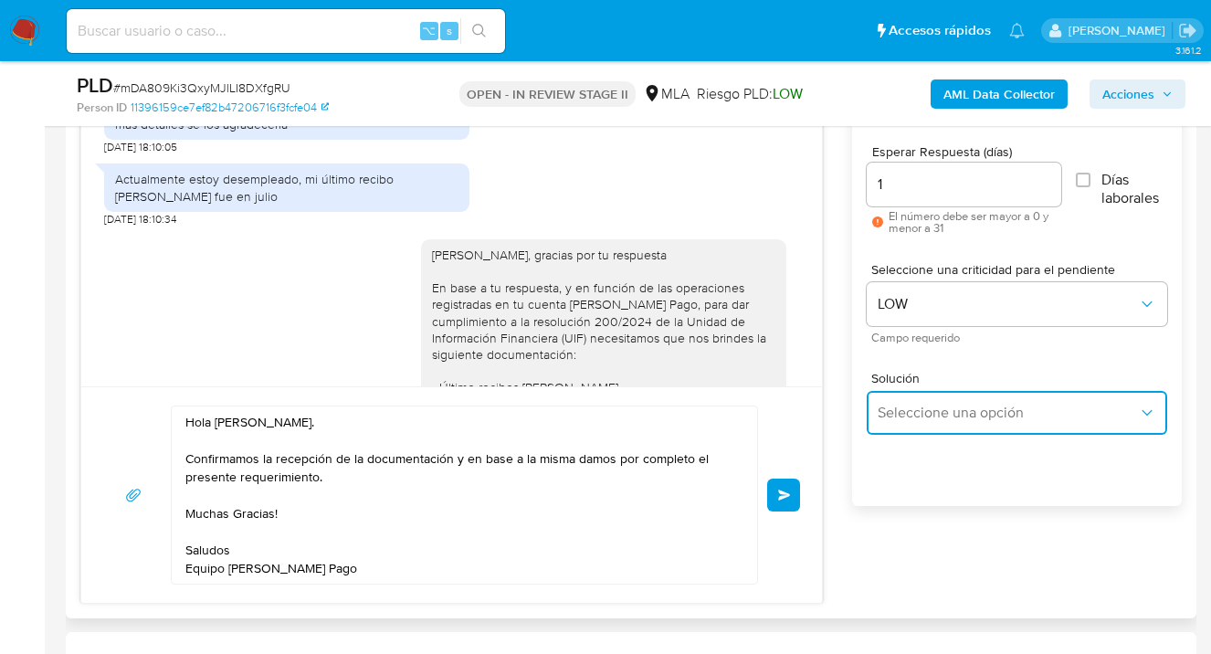
click at [910, 398] on button "Seleccione una opción" at bounding box center [1017, 413] width 301 height 44
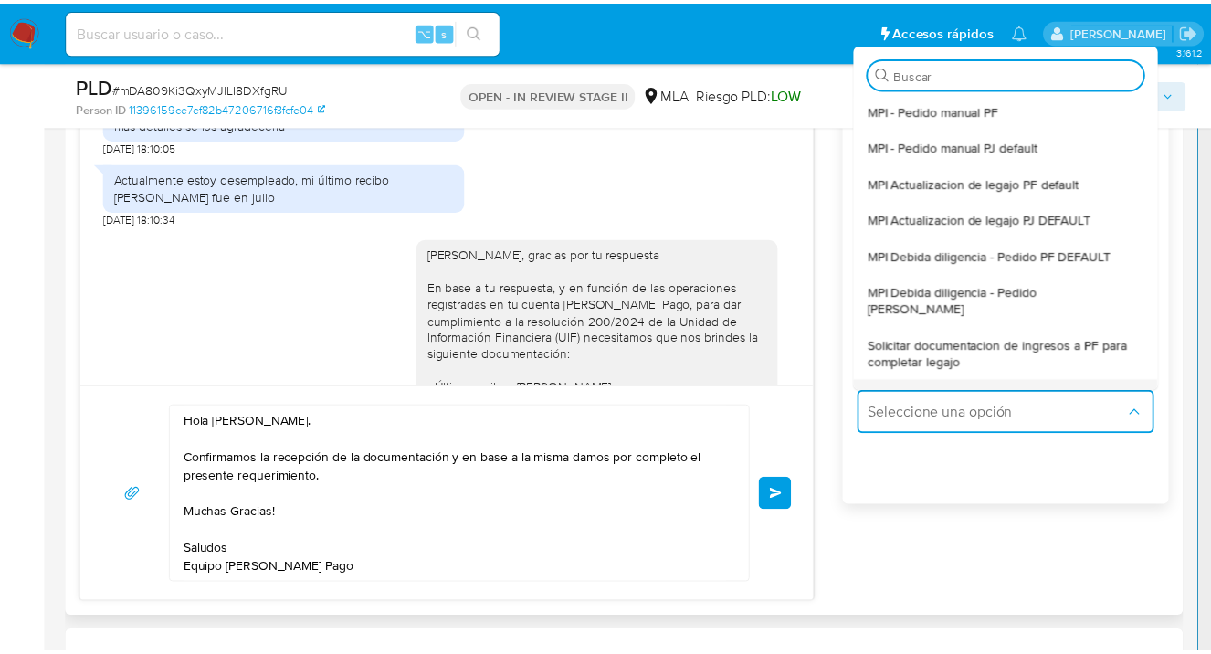
scroll to position [34, 0]
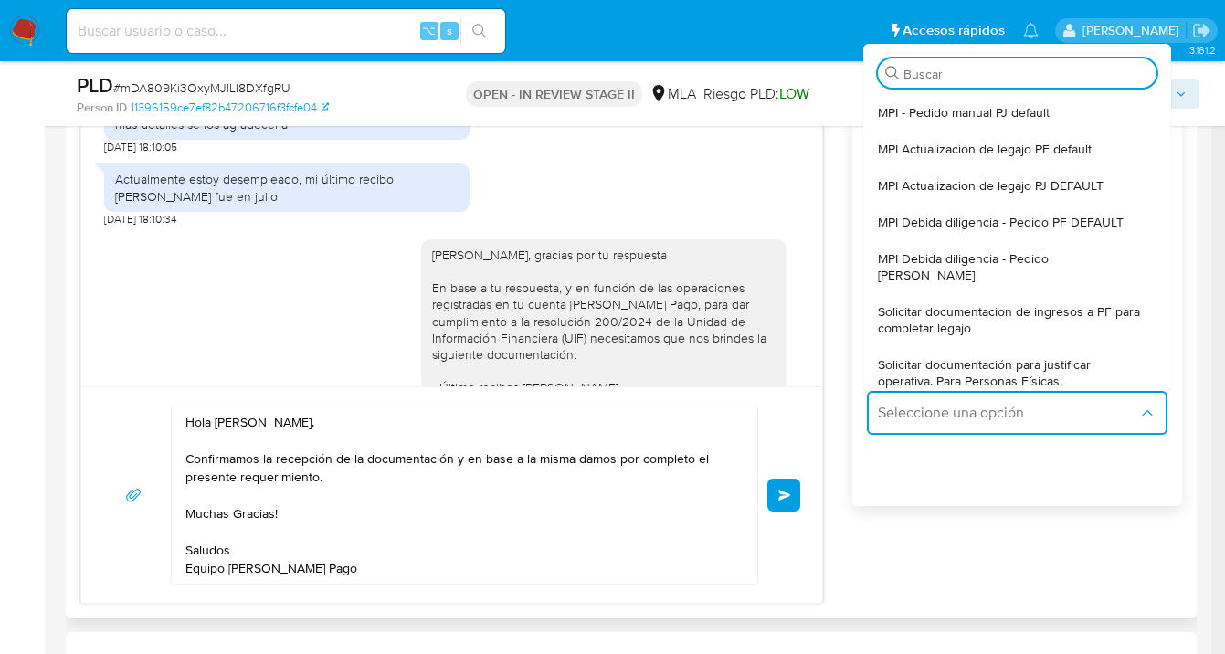
drag, startPoint x: 927, startPoint y: 353, endPoint x: 917, endPoint y: 358, distance: 11.0
click at [927, 356] on span "Solicitar documentación para justificar operativa. Para Personas Físicas." at bounding box center [1012, 372] width 268 height 33
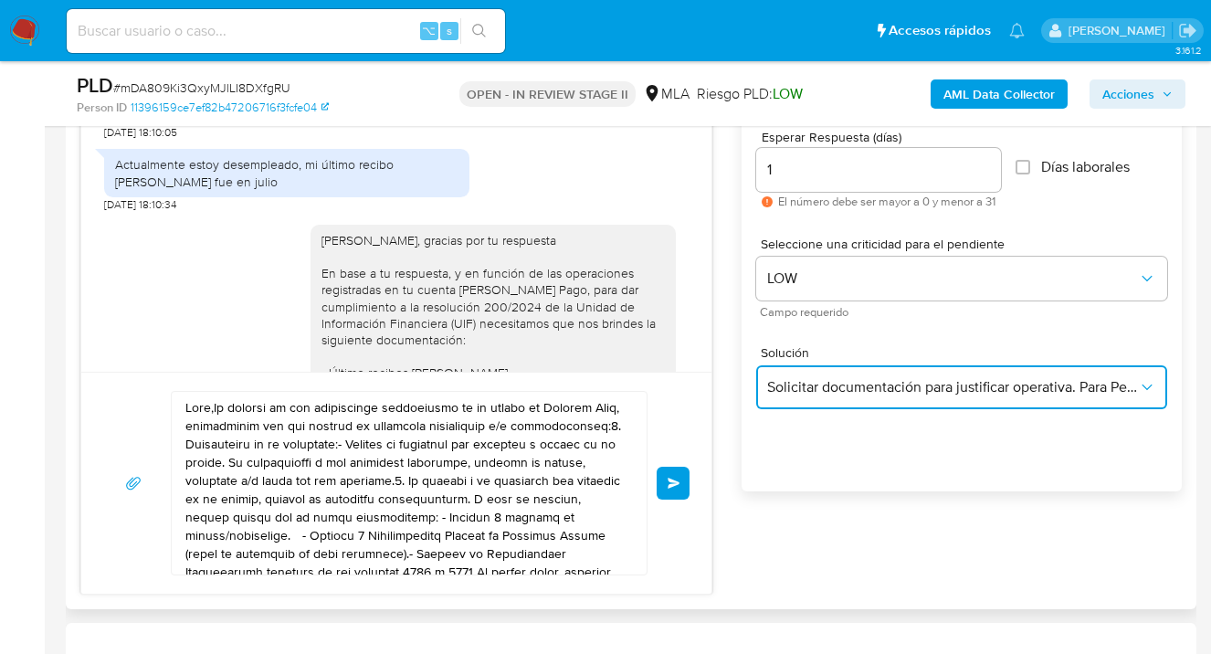
scroll to position [1050, 0]
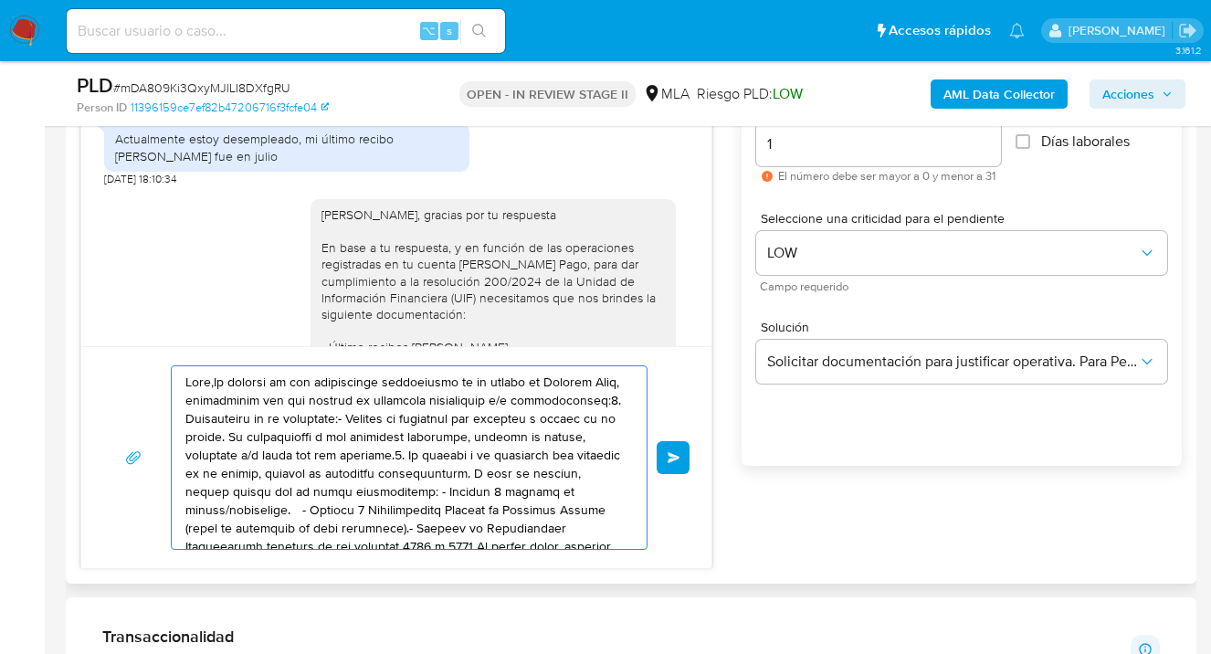
drag, startPoint x: 512, startPoint y: 516, endPoint x: 192, endPoint y: 346, distance: 362.8
click at [192, 346] on div "Enviar" at bounding box center [396, 457] width 630 height 222
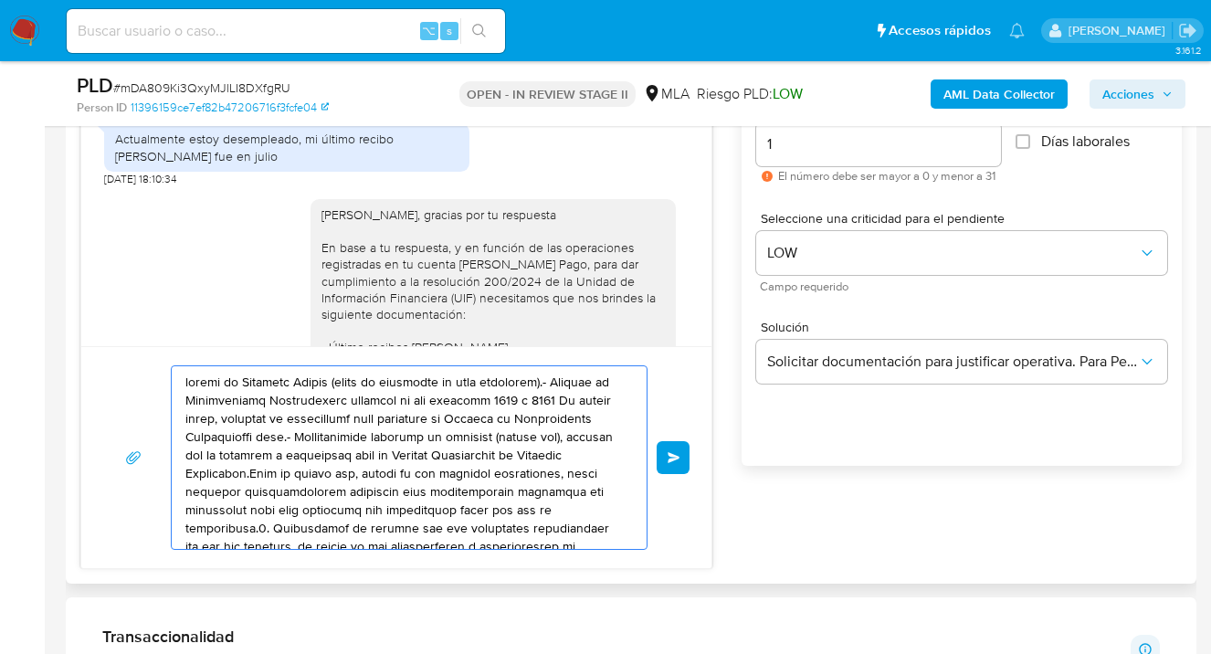
drag, startPoint x: 71, startPoint y: 393, endPoint x: 67, endPoint y: 363, distance: 30.5
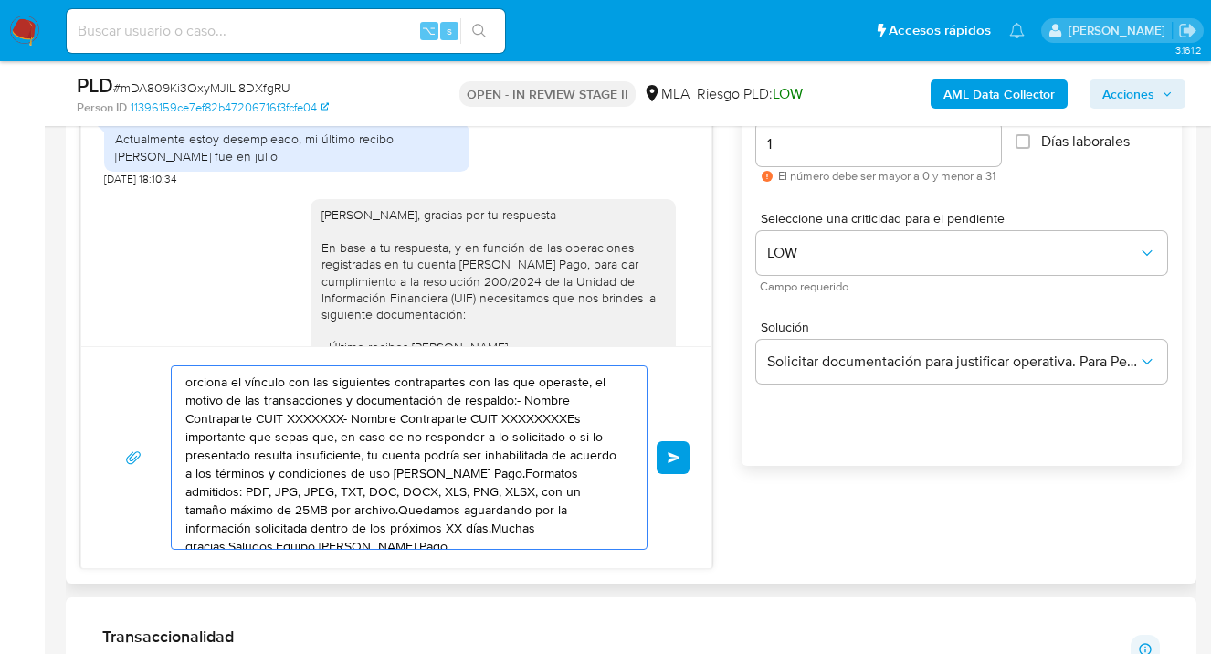
drag, startPoint x: 416, startPoint y: 492, endPoint x: 141, endPoint y: 397, distance: 290.9
click at [116, 385] on div "orciona el vínculo con las siguientes contrapartes con las que operaste, el mot…" at bounding box center [396, 457] width 586 height 185
type textarea "CX, XLS, PNG, XLSX, con un tamaño máximo de 25MB por archivo.Quedamos aguardand…"
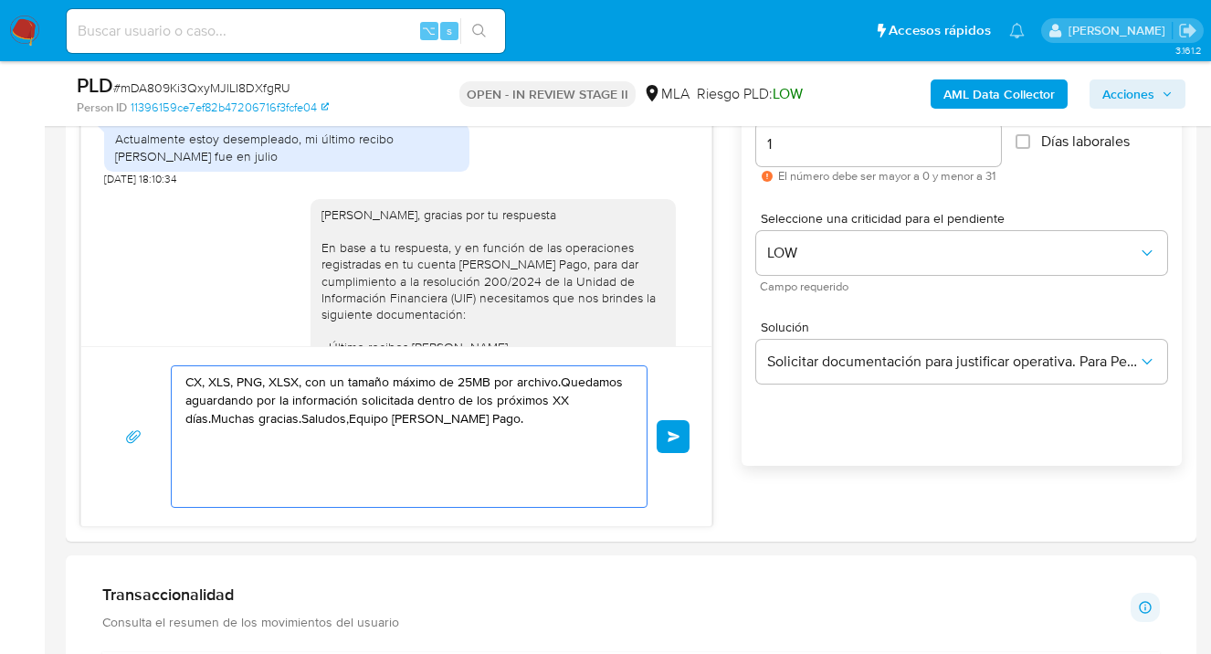
drag, startPoint x: 406, startPoint y: 484, endPoint x: 62, endPoint y: 350, distance: 369.6
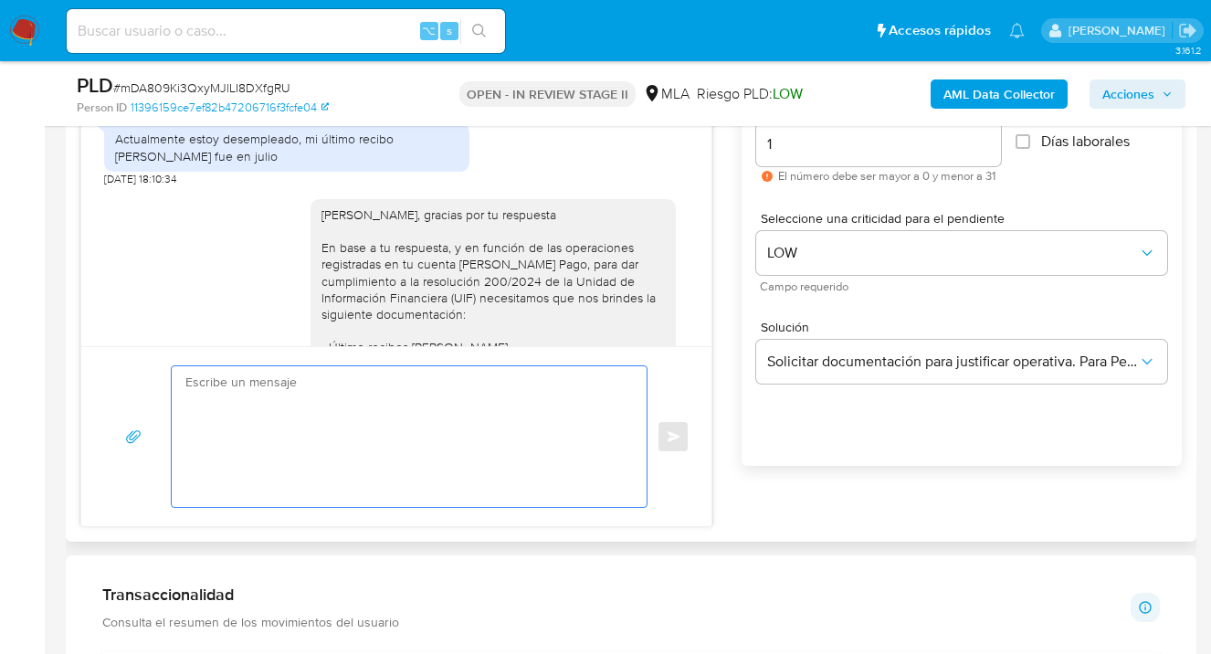
paste textarea "Hola Matias Alejandro Lado. Confirmamos la recepción de la documentación y en b…"
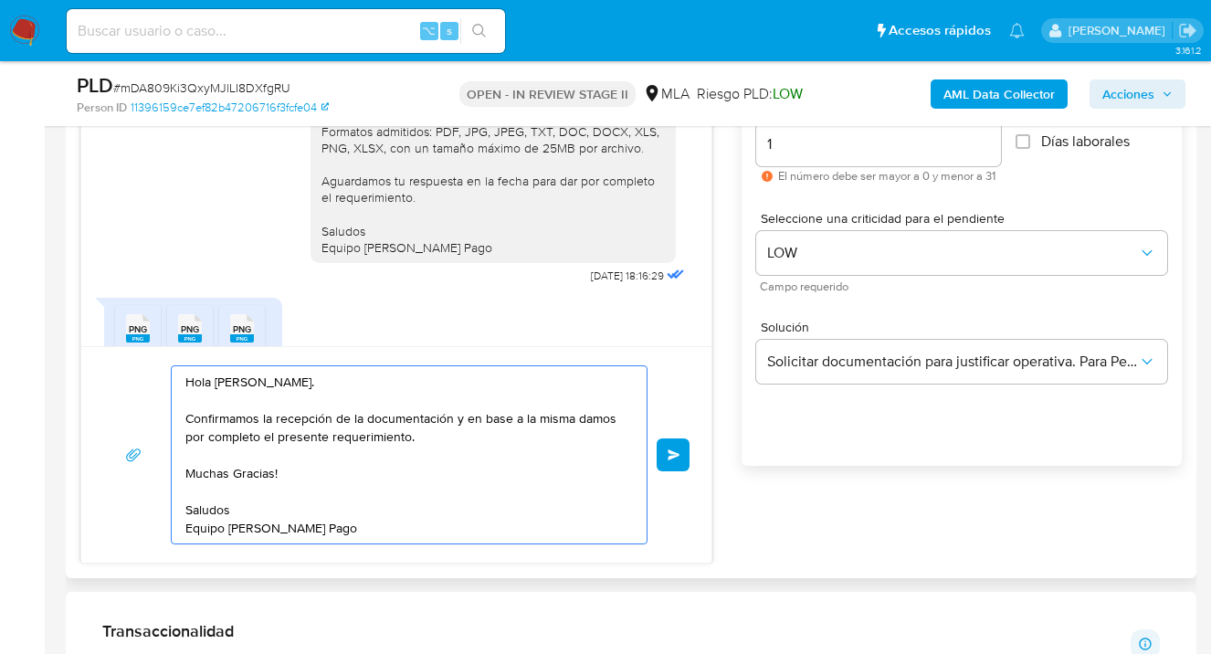
scroll to position [1028, 0]
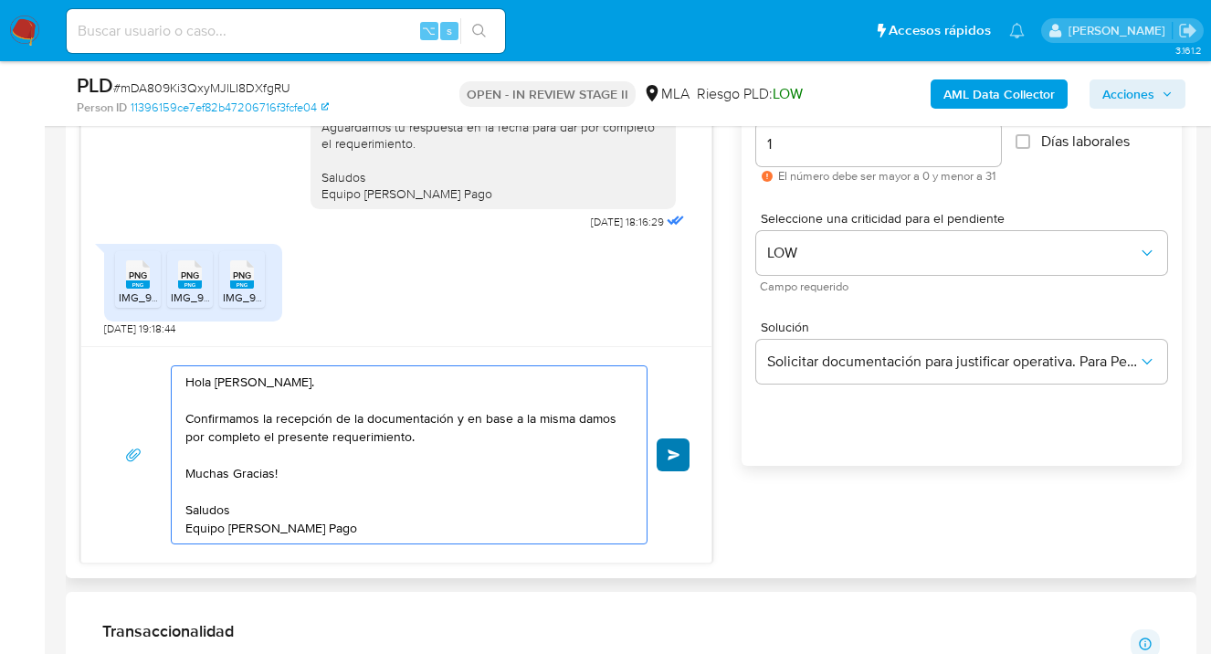
type textarea "Hola Matias Alejandro Lado. Confirmamos la recepción de la documentación y en b…"
click at [670, 453] on span "Enviar" at bounding box center [674, 454] width 13 height 11
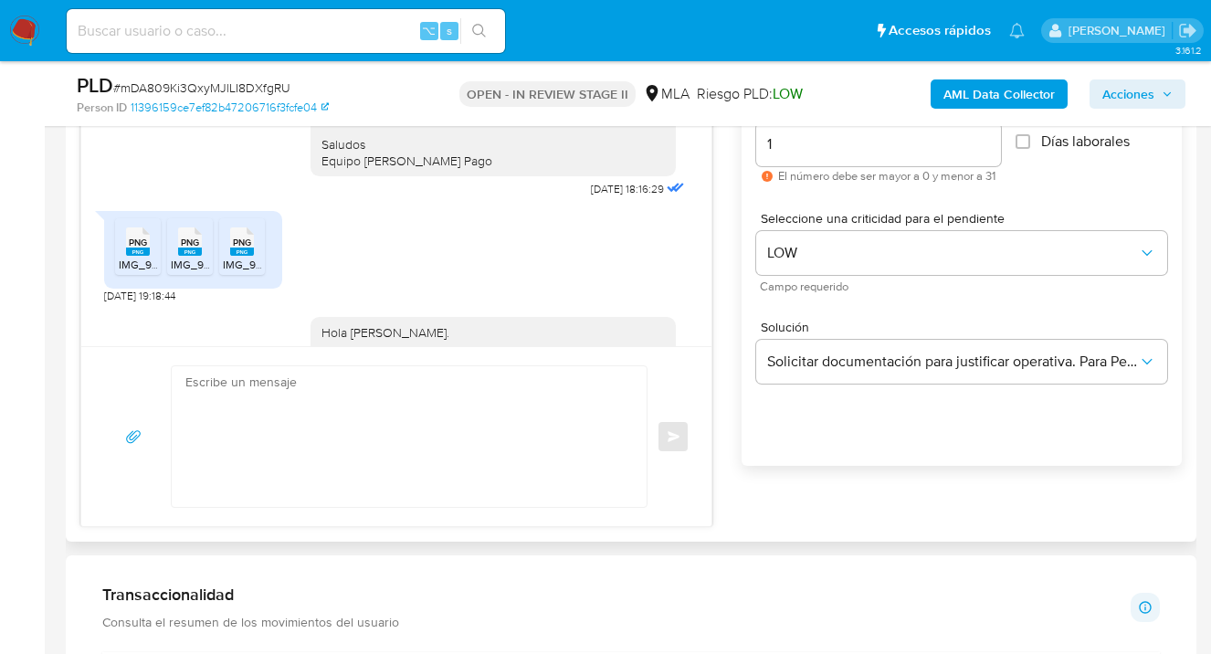
scroll to position [1229, 0]
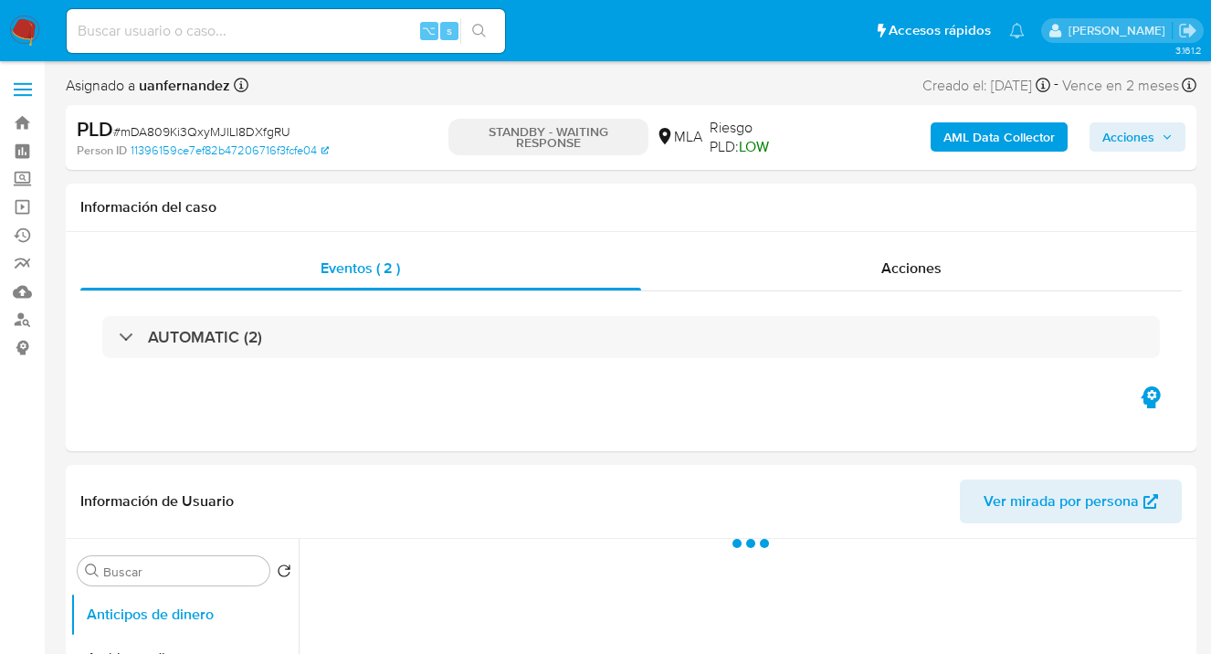
select select "10"
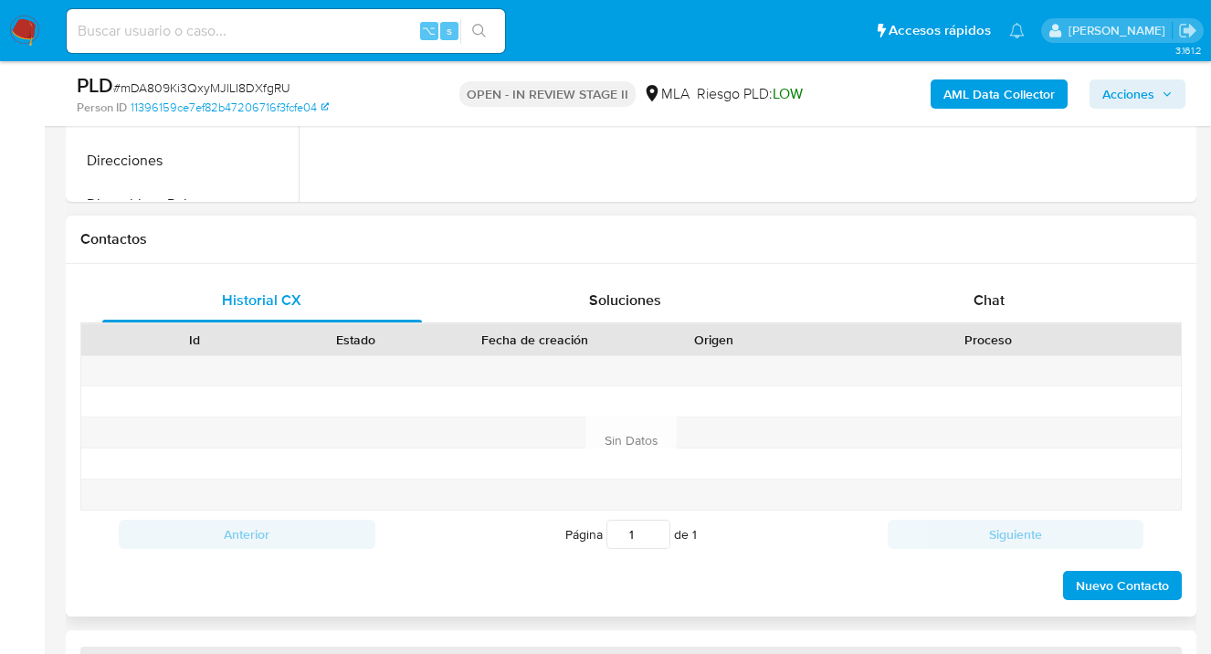
select select "10"
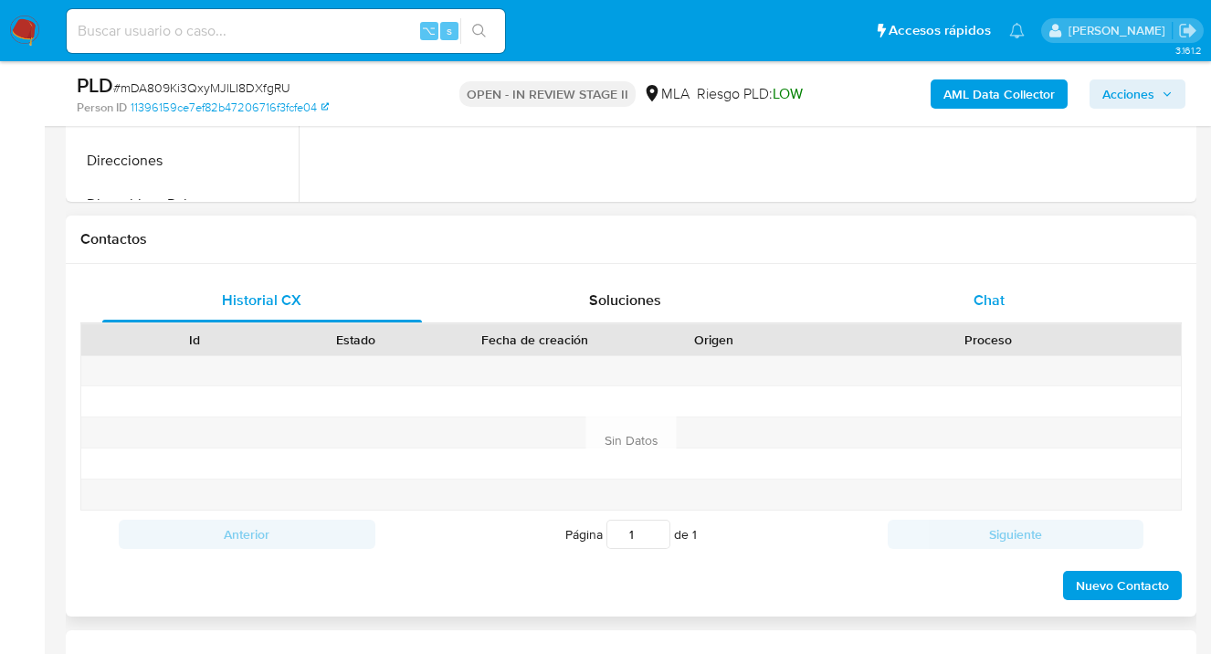
click at [968, 301] on div "Chat" at bounding box center [989, 301] width 320 height 44
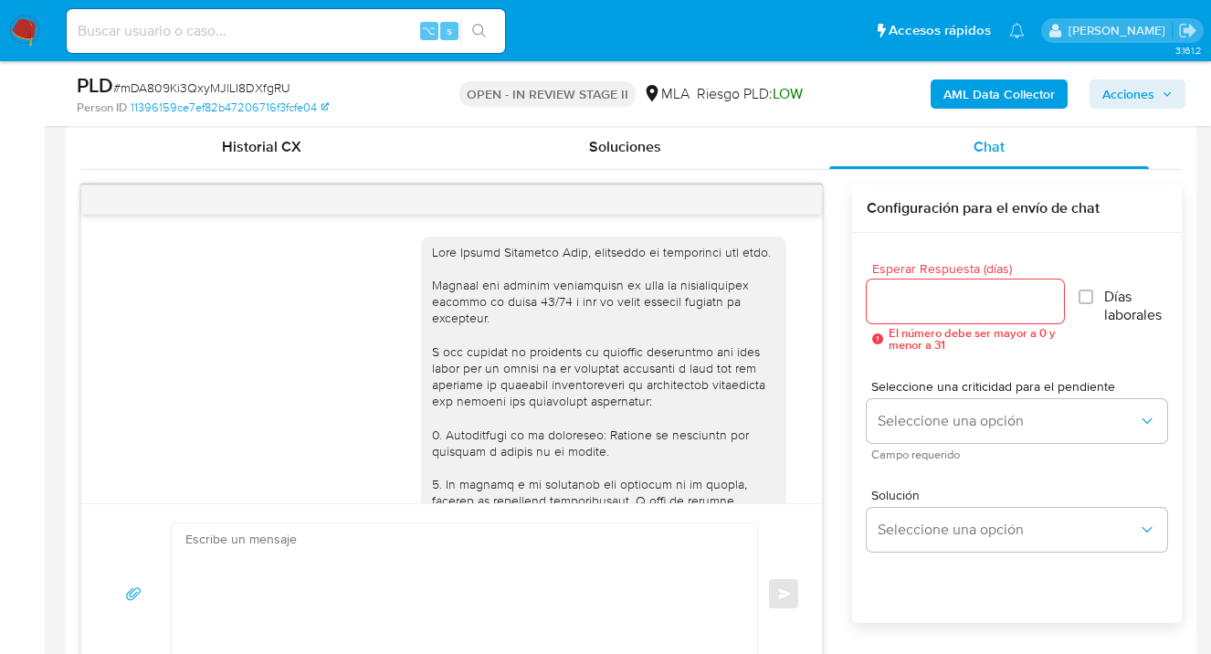
scroll to position [1229, 0]
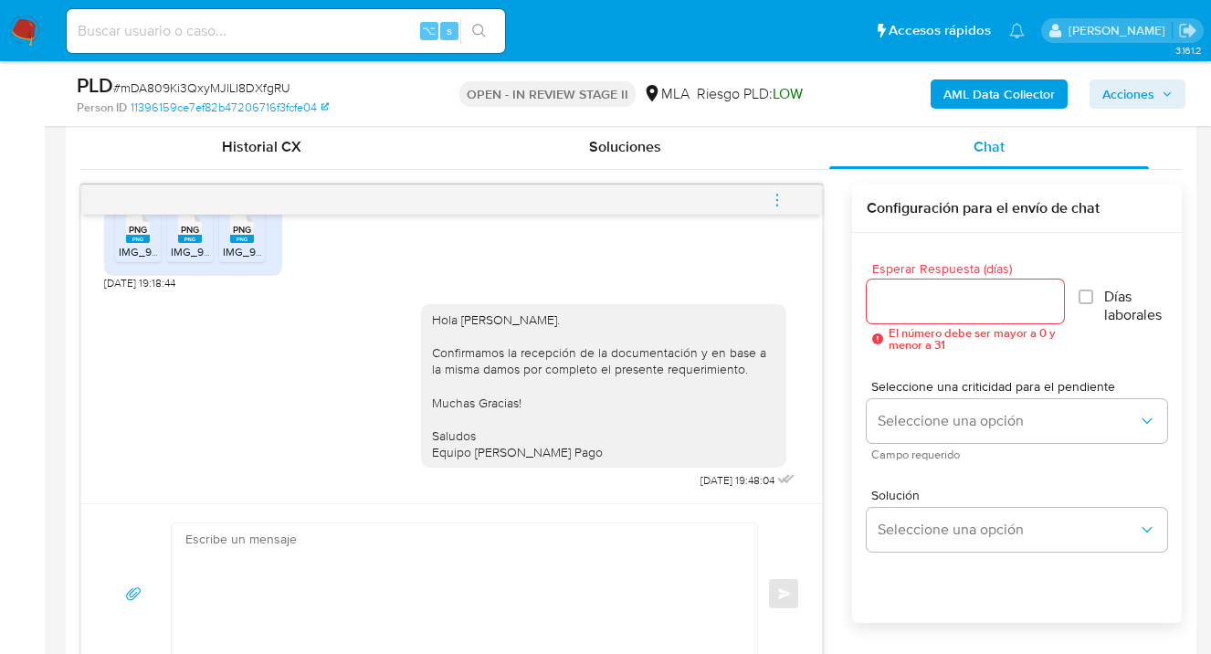
click at [782, 195] on icon "menu-action" at bounding box center [777, 200] width 16 height 16
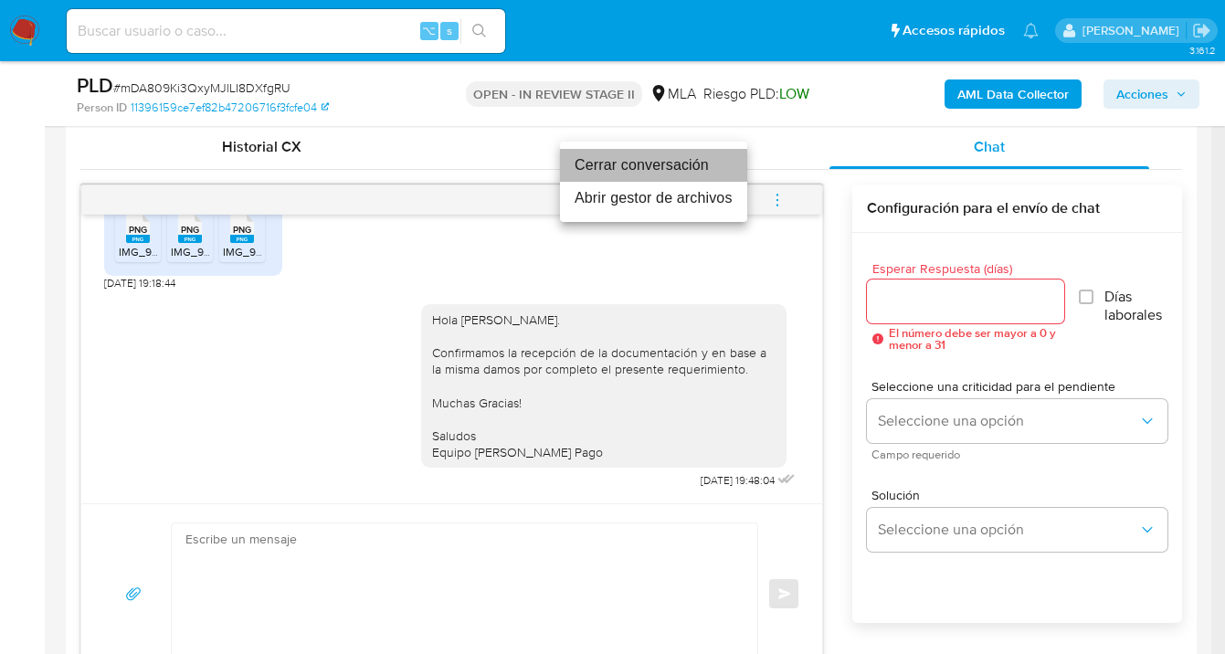
click at [628, 161] on li "Cerrar conversación" at bounding box center [653, 165] width 187 height 33
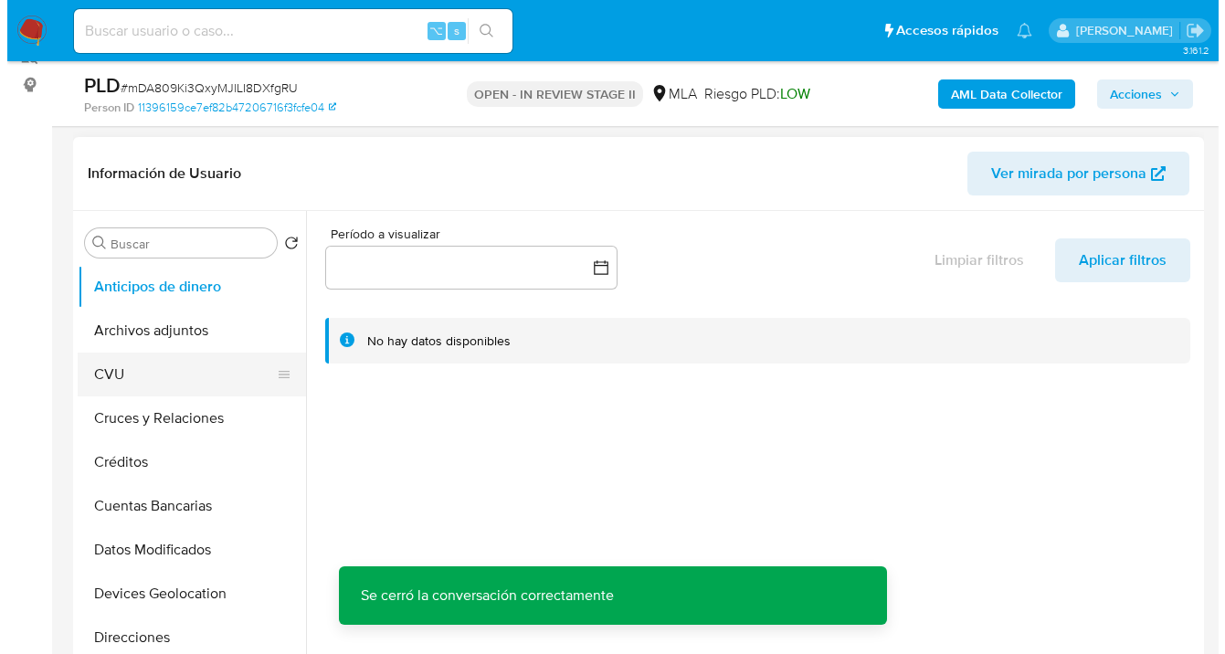
scroll to position [319, 0]
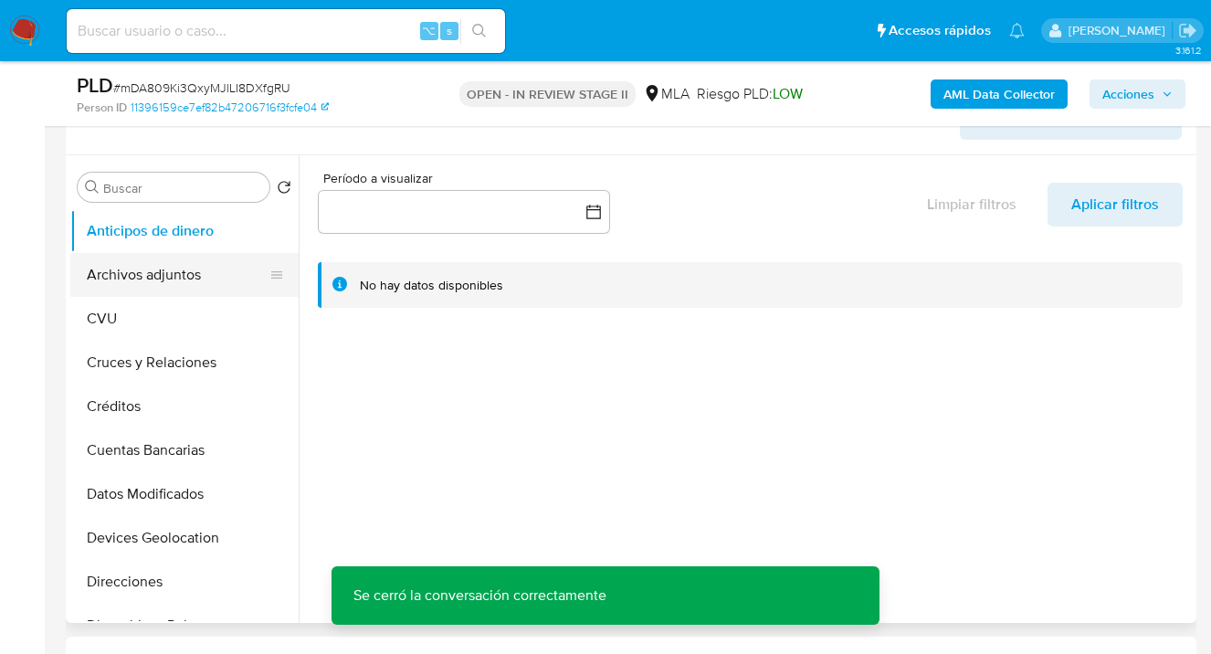
click at [207, 264] on button "Archivos adjuntos" at bounding box center [177, 275] width 214 height 44
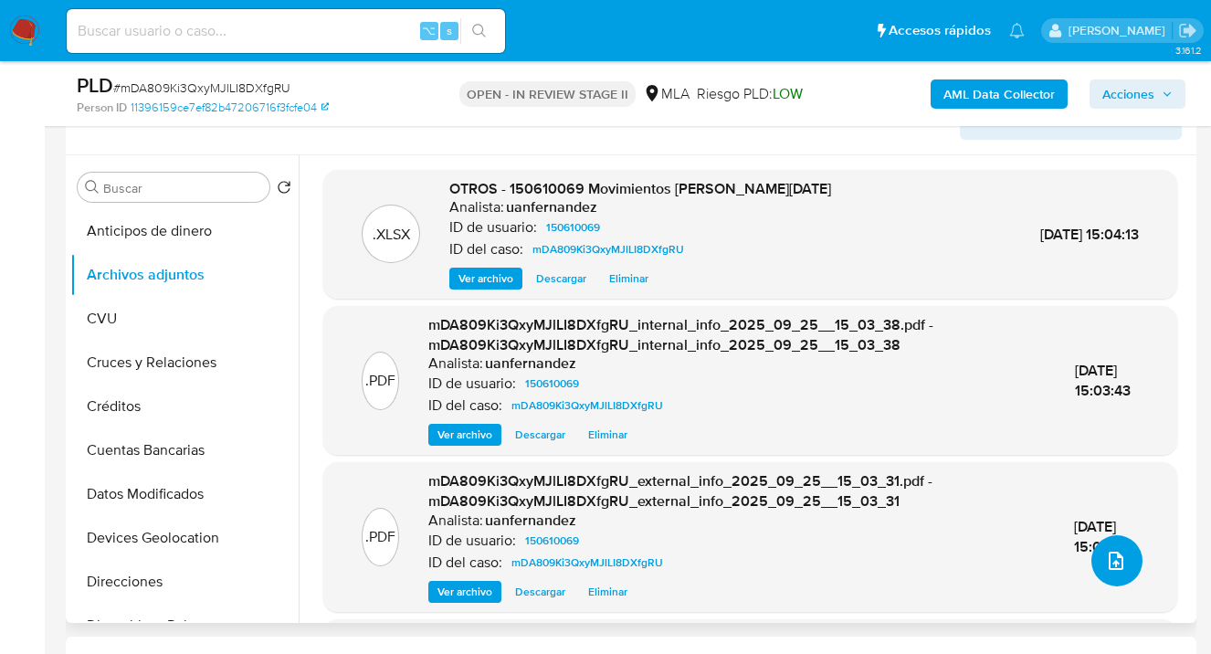
click at [1105, 560] on icon "upload-file" at bounding box center [1116, 561] width 22 height 22
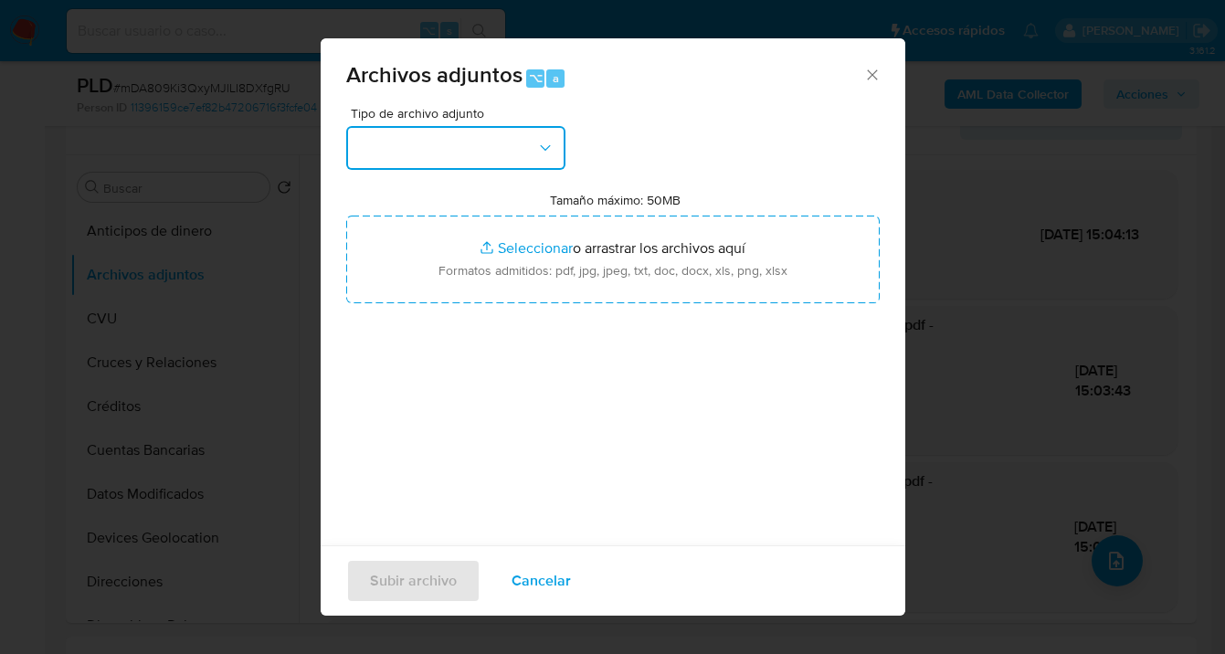
click at [539, 145] on icon "button" at bounding box center [545, 148] width 18 height 18
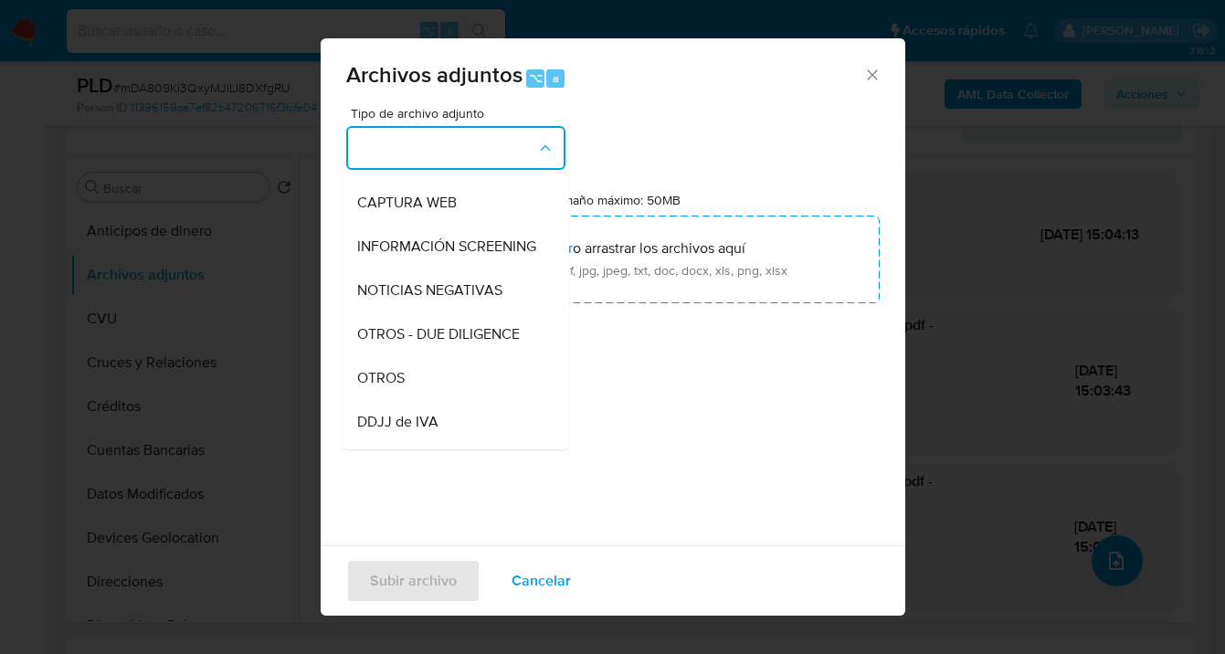
scroll to position [348, 0]
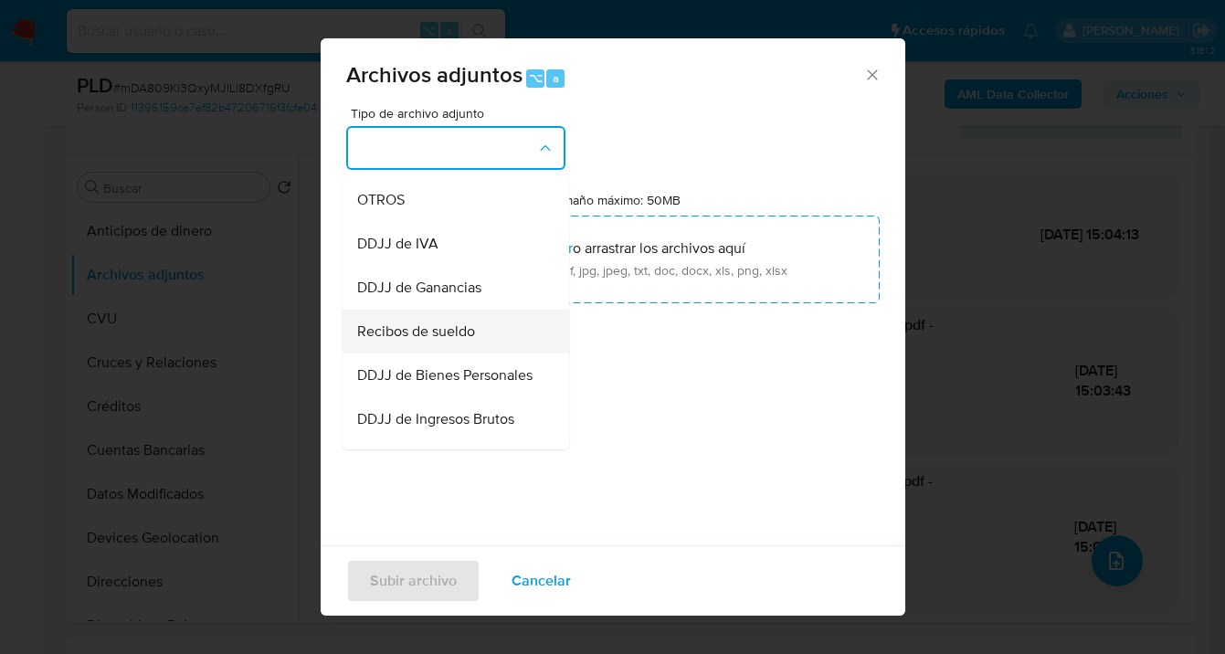
click at [470, 341] on span "Recibos de sueldo" at bounding box center [416, 331] width 118 height 18
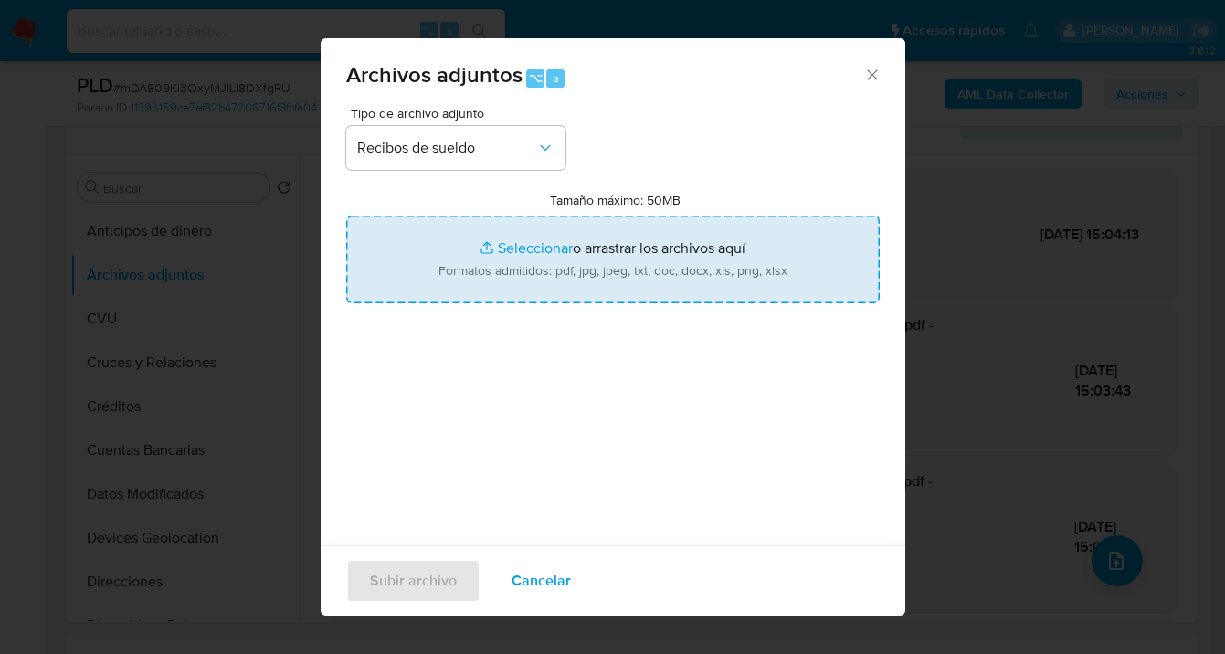
click at [569, 264] on input "Tamaño máximo: 50MB Seleccionar archivos" at bounding box center [612, 260] width 533 height 88
type input "C:\fakepath\[PERSON_NAME][DATE].png"
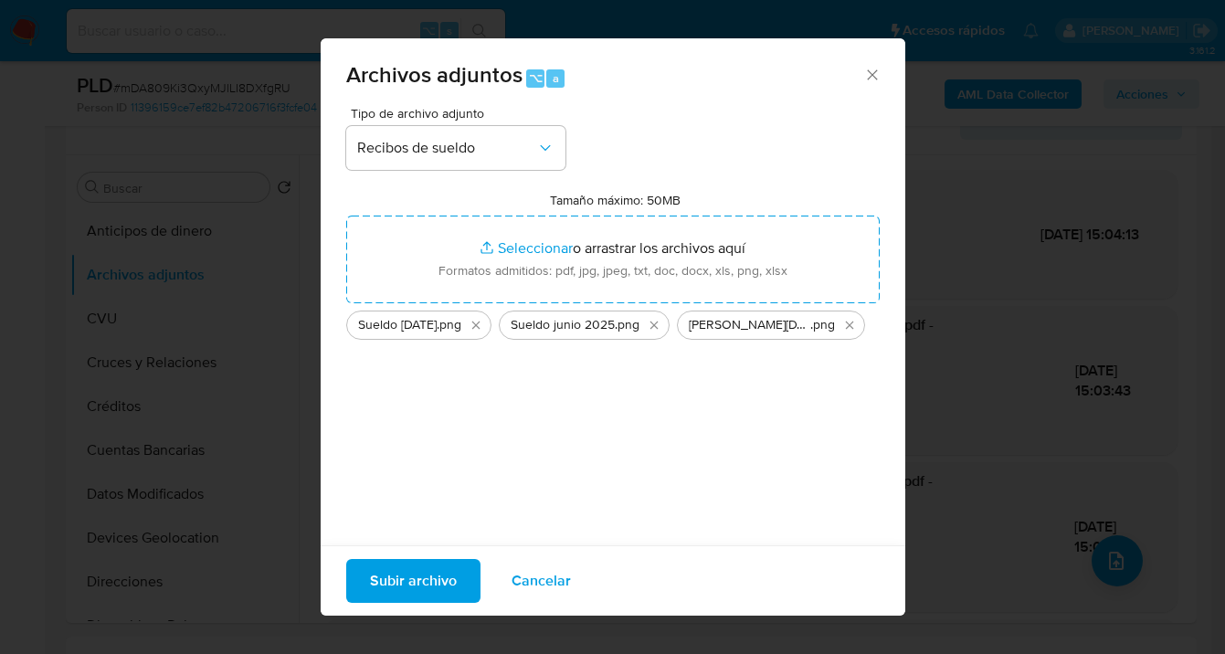
click at [516, 584] on span "Cancelar" at bounding box center [540, 581] width 59 height 40
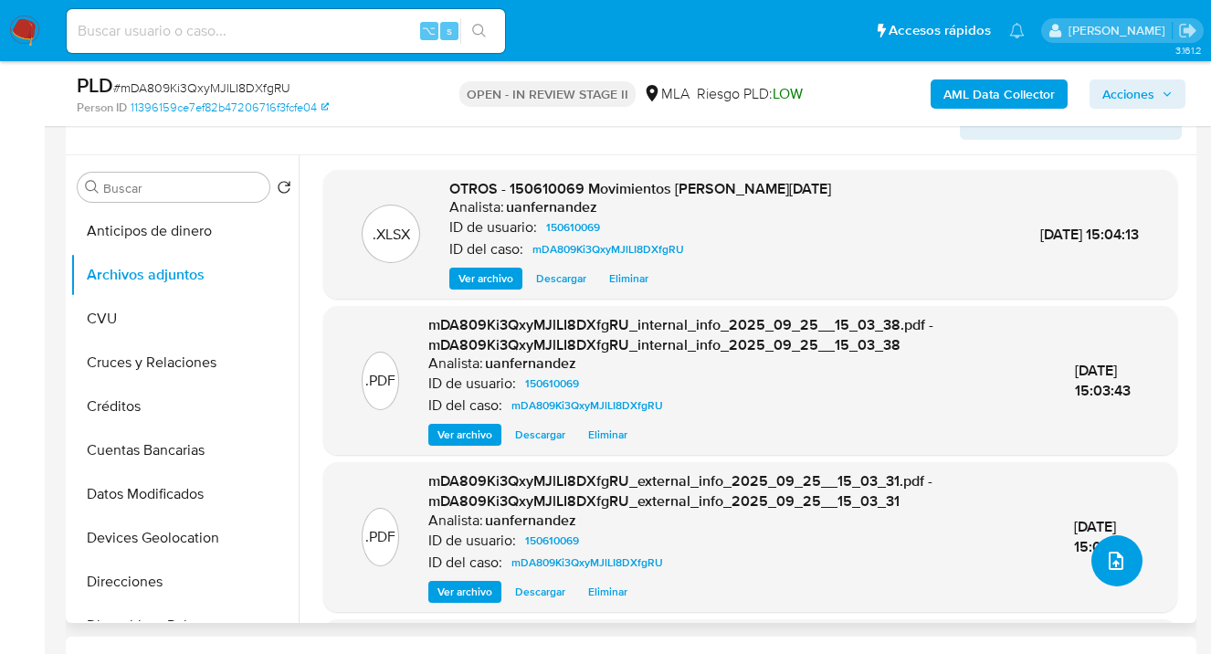
click at [1105, 568] on icon "upload-file" at bounding box center [1116, 561] width 22 height 22
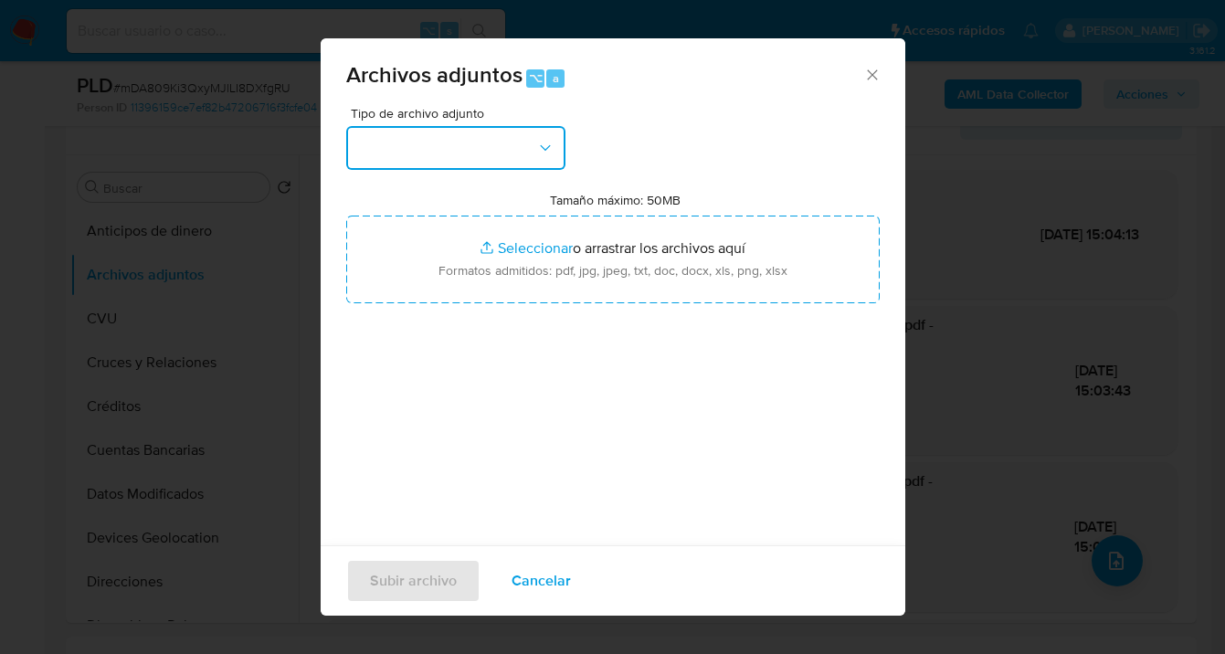
click at [555, 163] on button "button" at bounding box center [455, 148] width 219 height 44
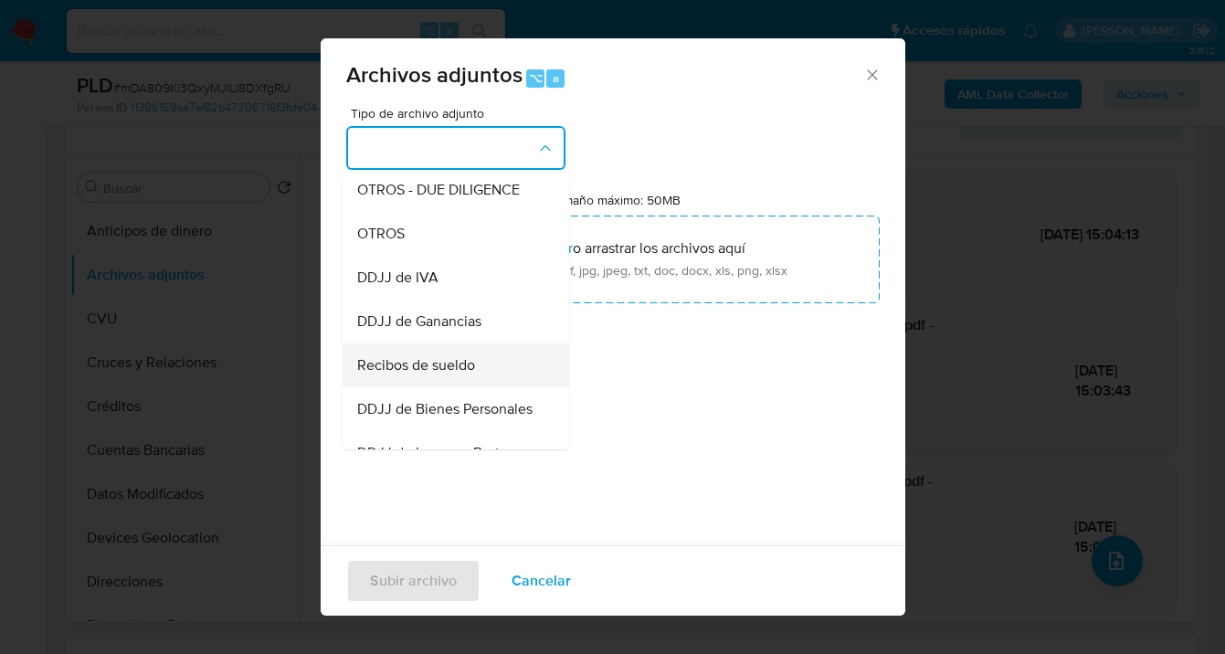
scroll to position [336, 0]
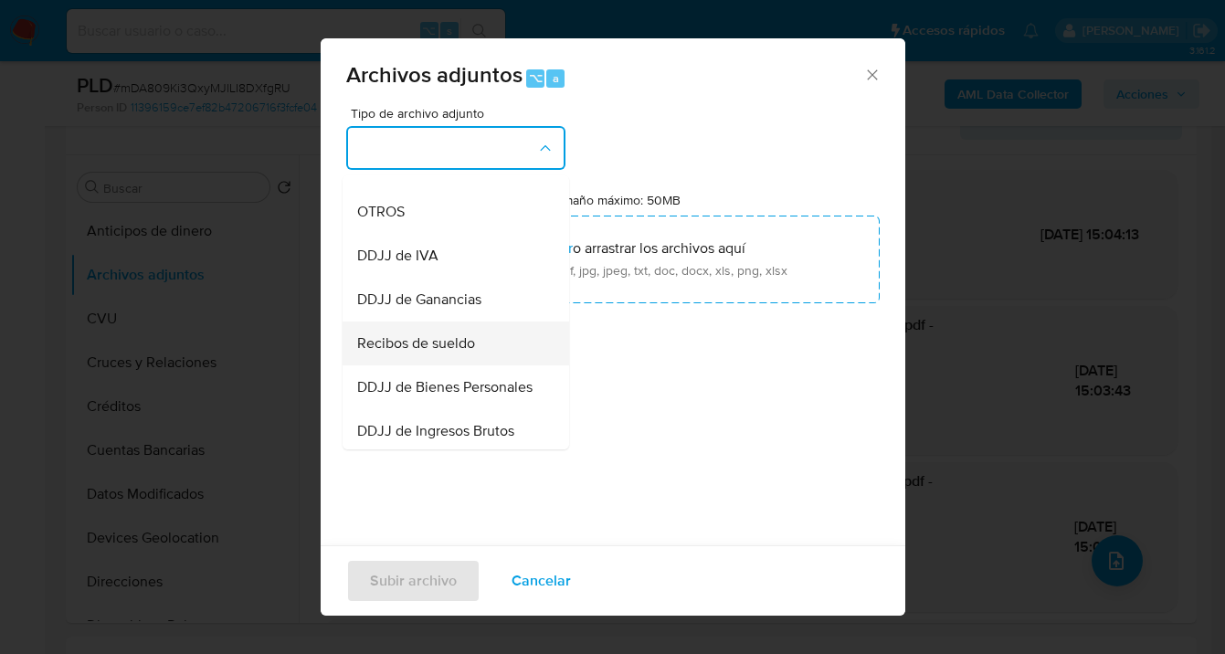
click at [458, 353] on span "Recibos de sueldo" at bounding box center [416, 343] width 118 height 18
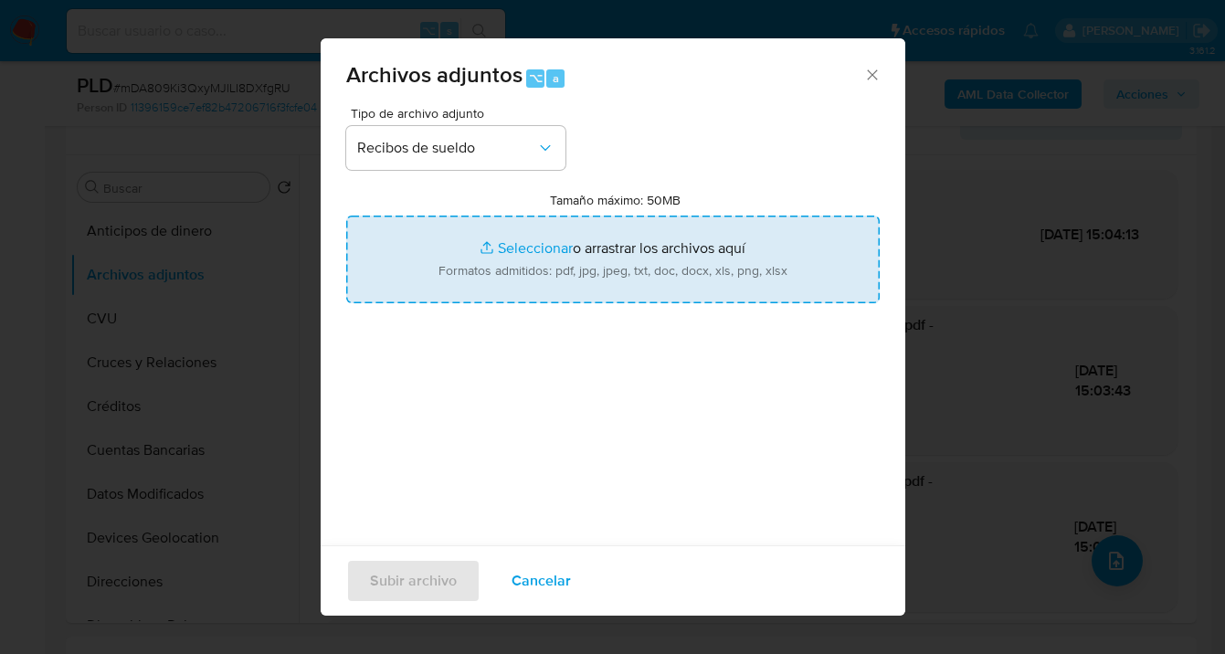
click at [647, 234] on input "Tamaño máximo: 50MB Seleccionar archivos" at bounding box center [612, 260] width 533 height 88
type input "C:\fakepath\[PERSON_NAME] mas liquidacion final 2025.png"
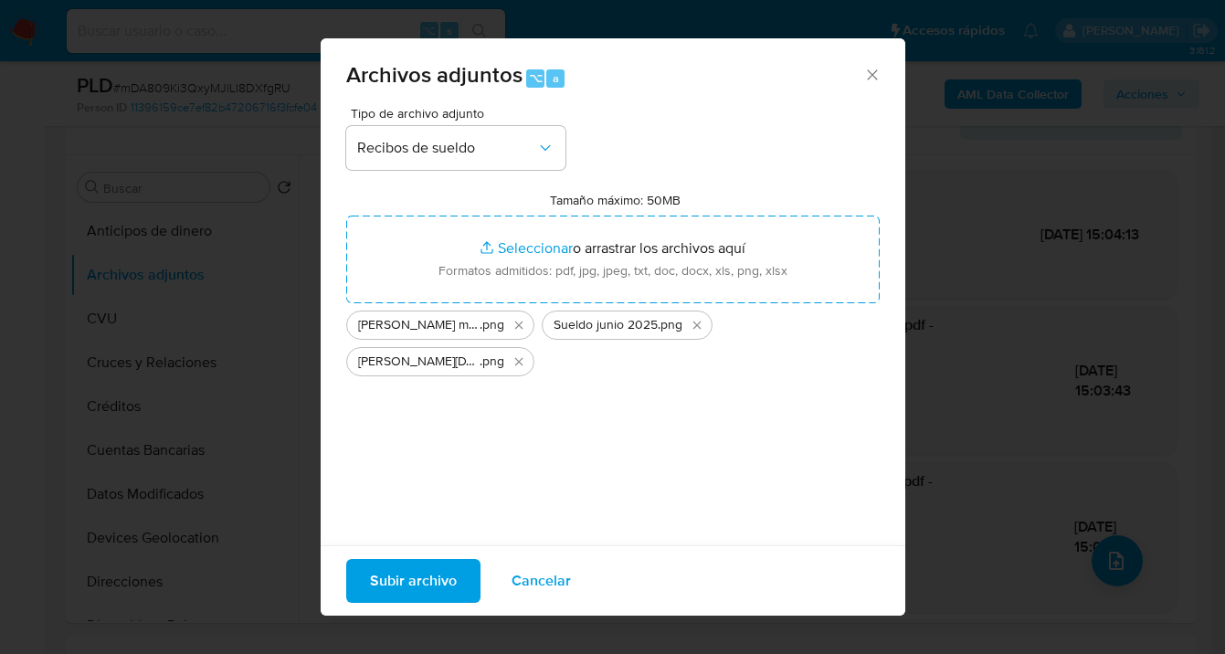
click at [392, 586] on span "Subir archivo" at bounding box center [413, 581] width 87 height 40
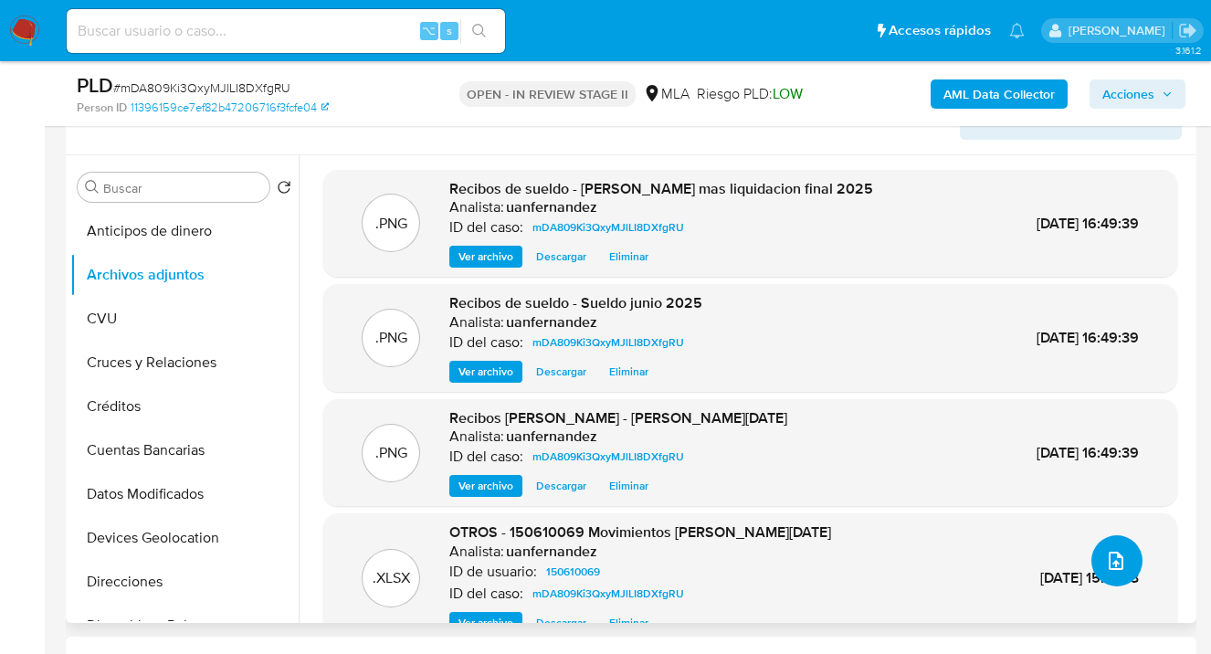
click at [1110, 565] on icon "upload-file" at bounding box center [1116, 561] width 22 height 22
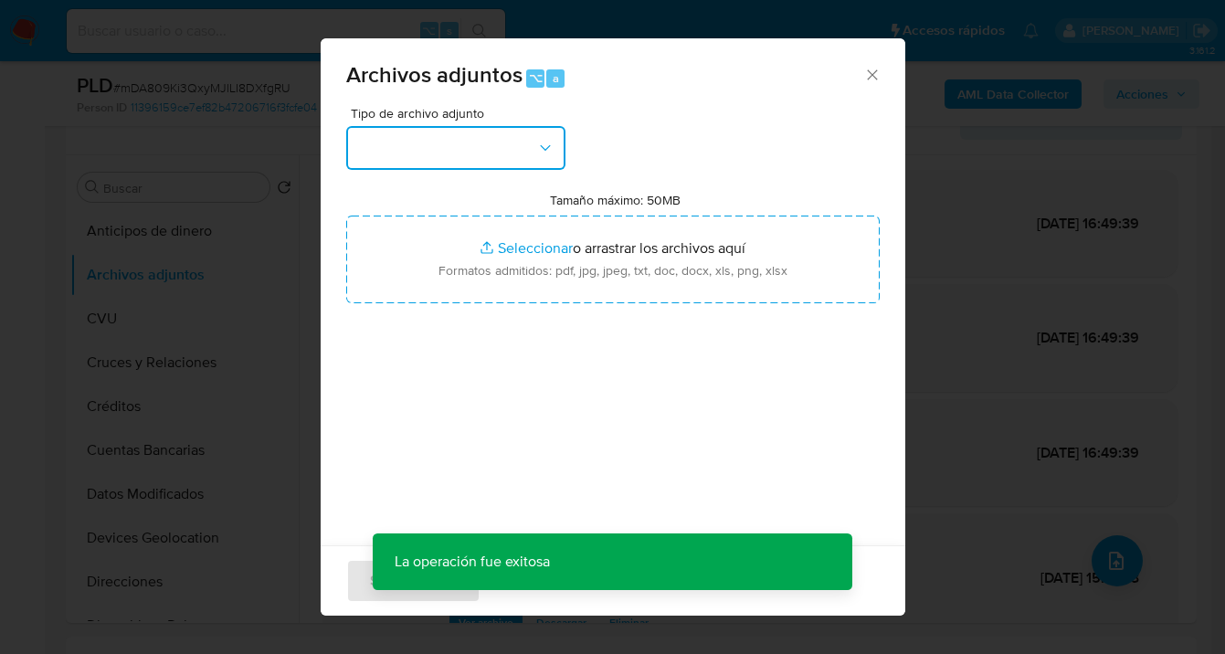
click at [549, 163] on button "button" at bounding box center [455, 148] width 219 height 44
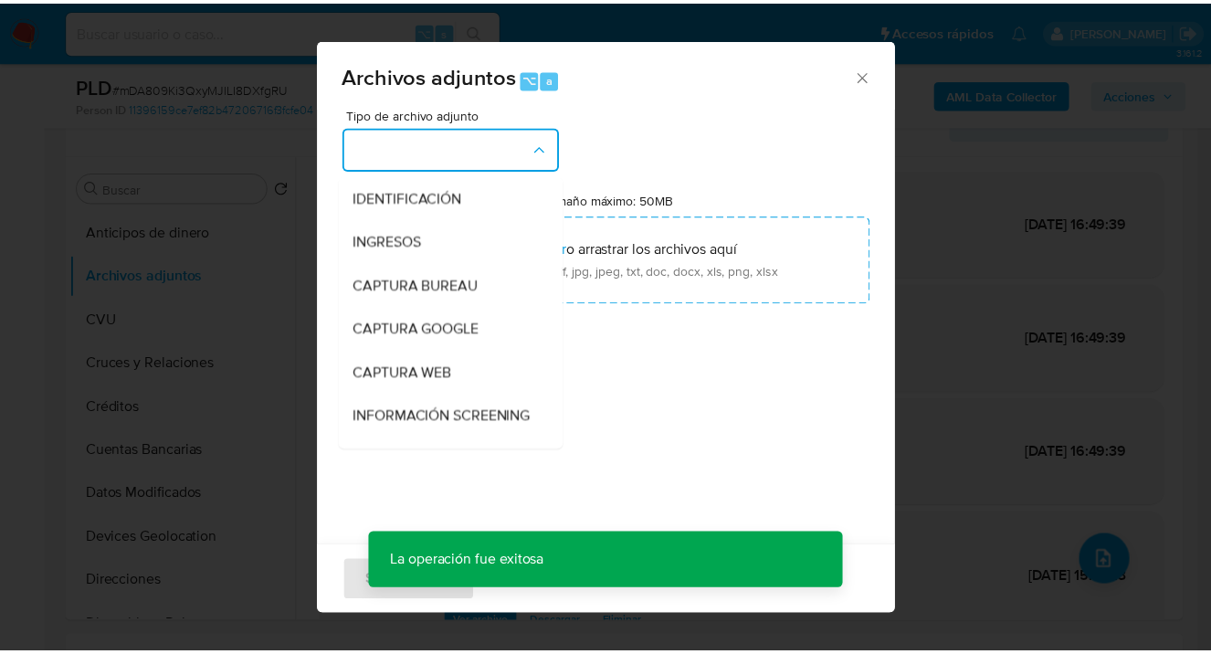
scroll to position [175, 0]
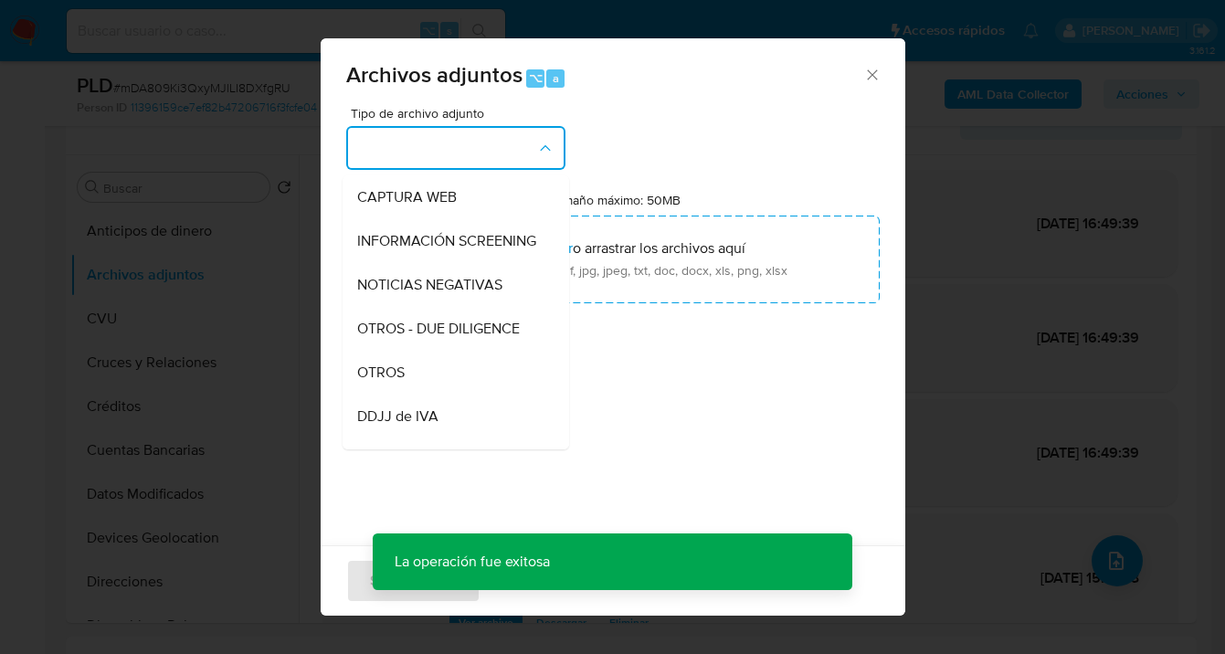
drag, startPoint x: 474, startPoint y: 404, endPoint x: 572, endPoint y: 313, distance: 133.1
click at [473, 395] on div "OTROS" at bounding box center [450, 373] width 186 height 44
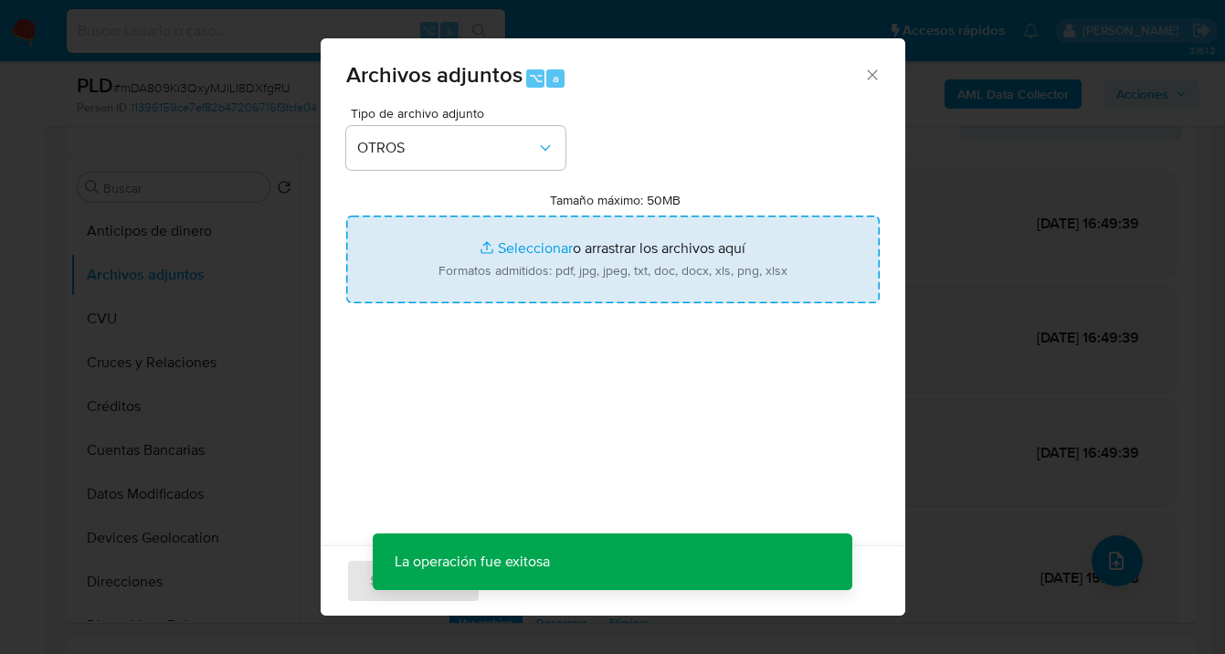
click at [587, 290] on input "Tamaño máximo: 50MB Seleccionar archivos" at bounding box center [612, 260] width 533 height 88
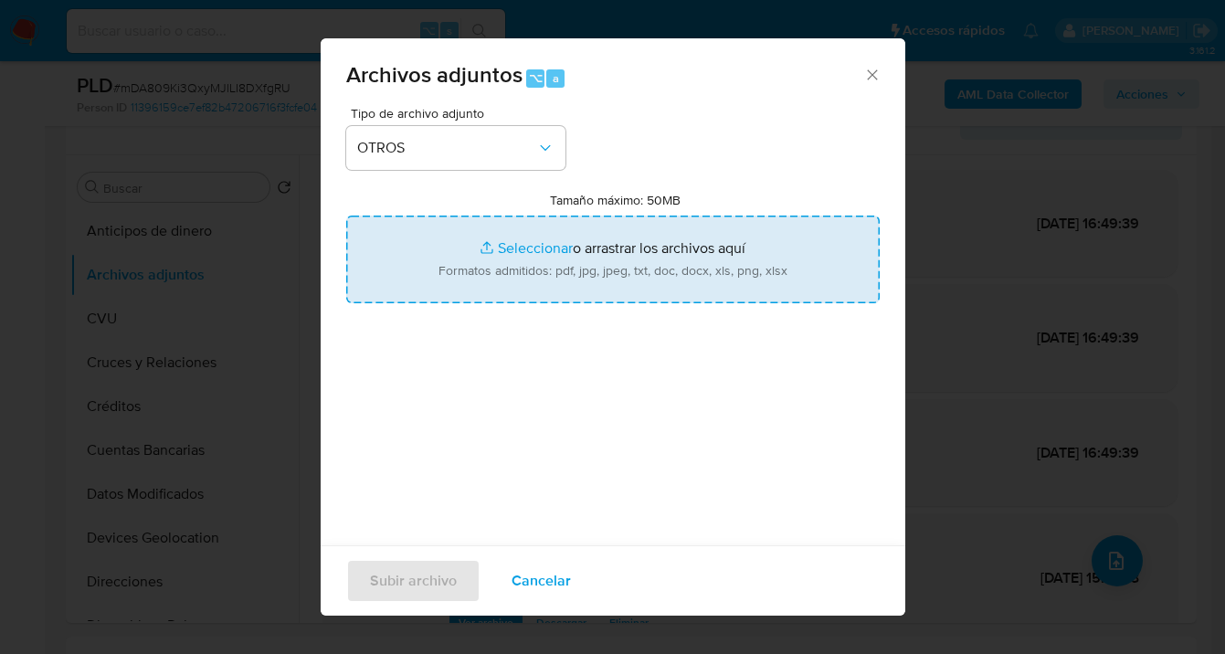
type input "C:\fakepath\150610069 analisis no roi Caselog mDA809Ki3QxyMJlLI8DXfgRU_2025_09_…"
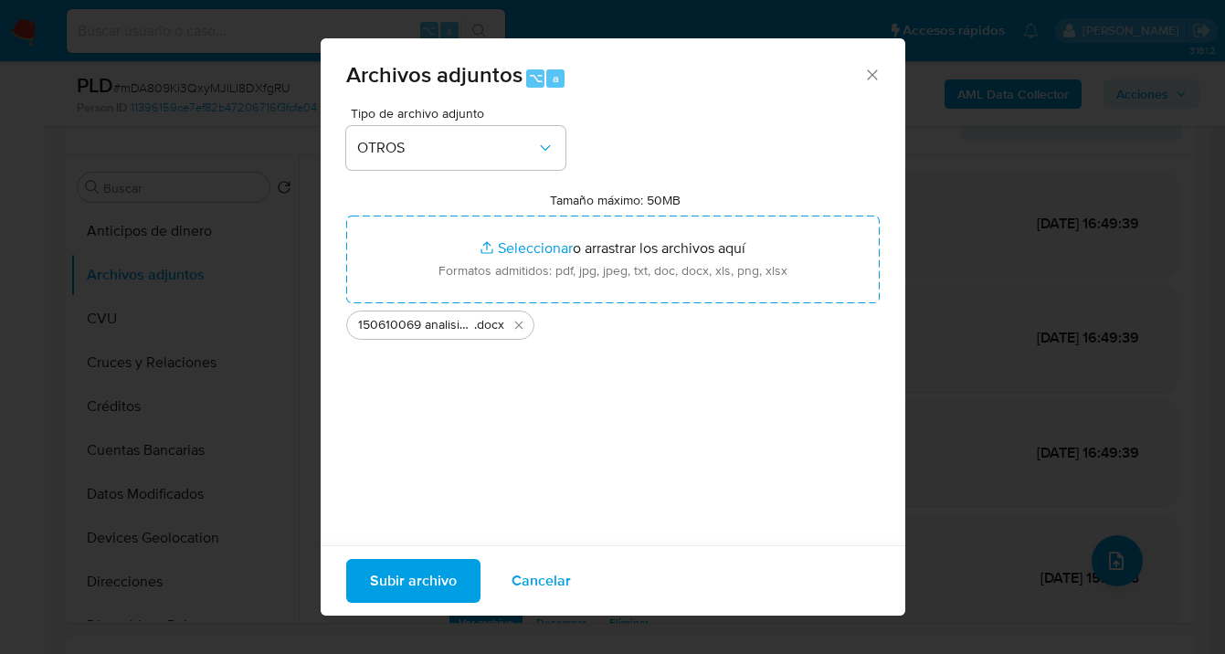
click at [407, 581] on span "Subir archivo" at bounding box center [413, 581] width 87 height 40
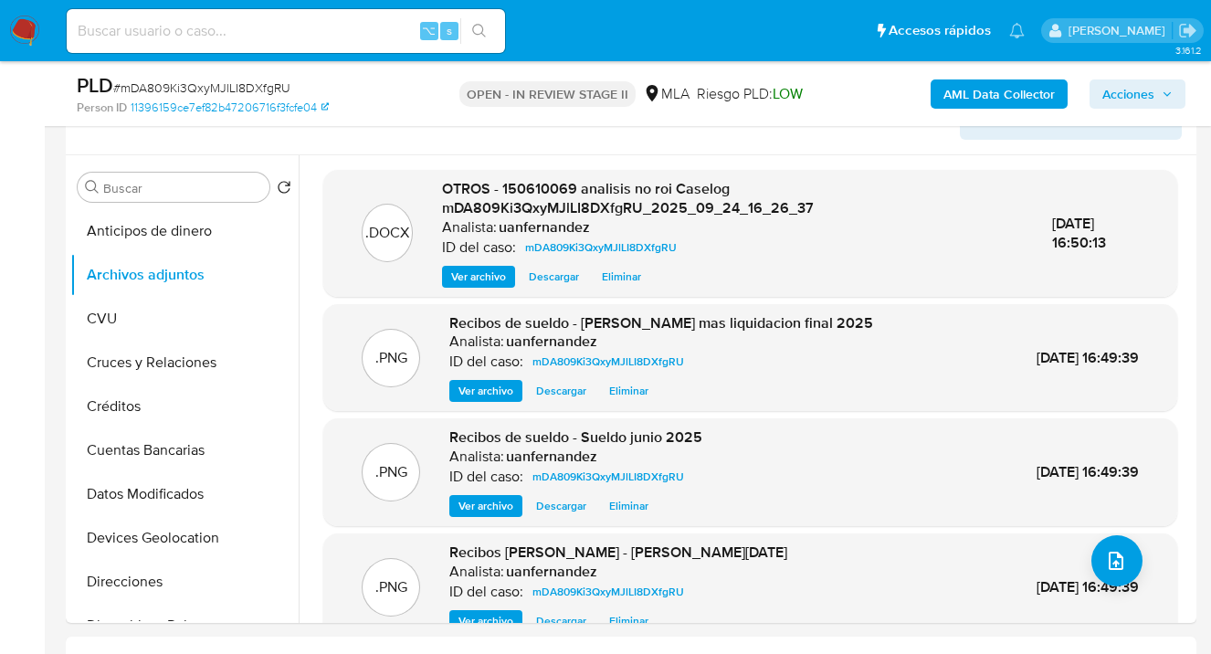
click at [1120, 95] on span "Acciones" at bounding box center [1128, 93] width 52 height 29
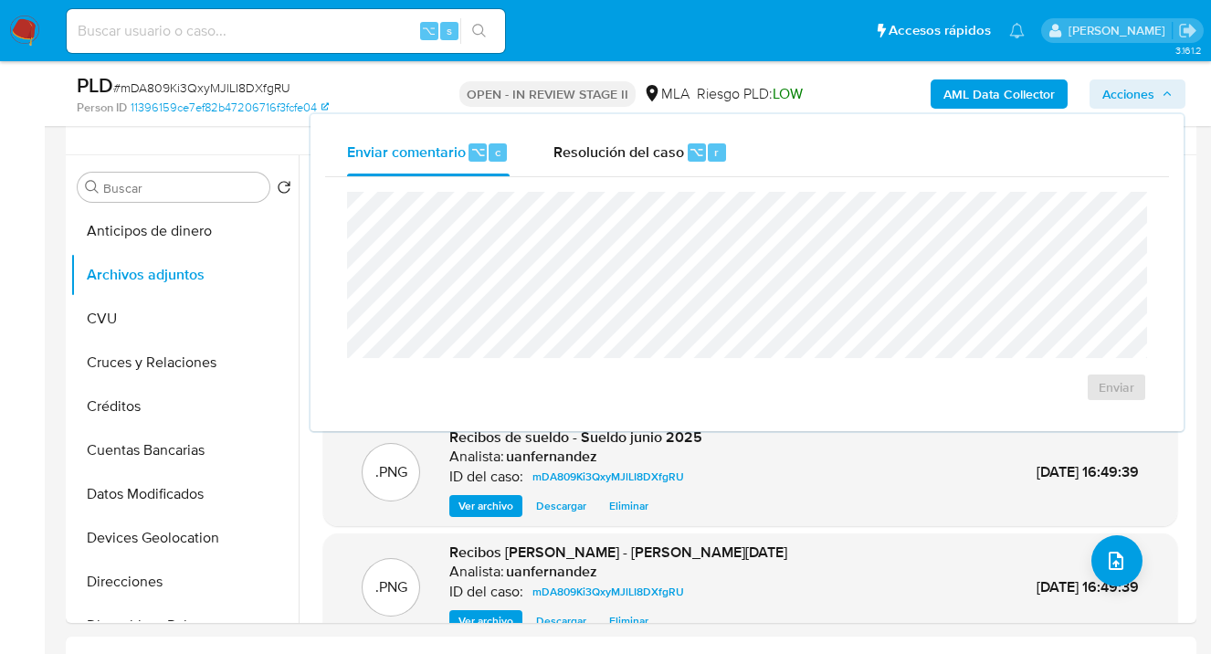
drag, startPoint x: 623, startPoint y: 151, endPoint x: 621, endPoint y: 186, distance: 35.7
click at [622, 151] on span "Resolución del caso" at bounding box center [619, 151] width 131 height 21
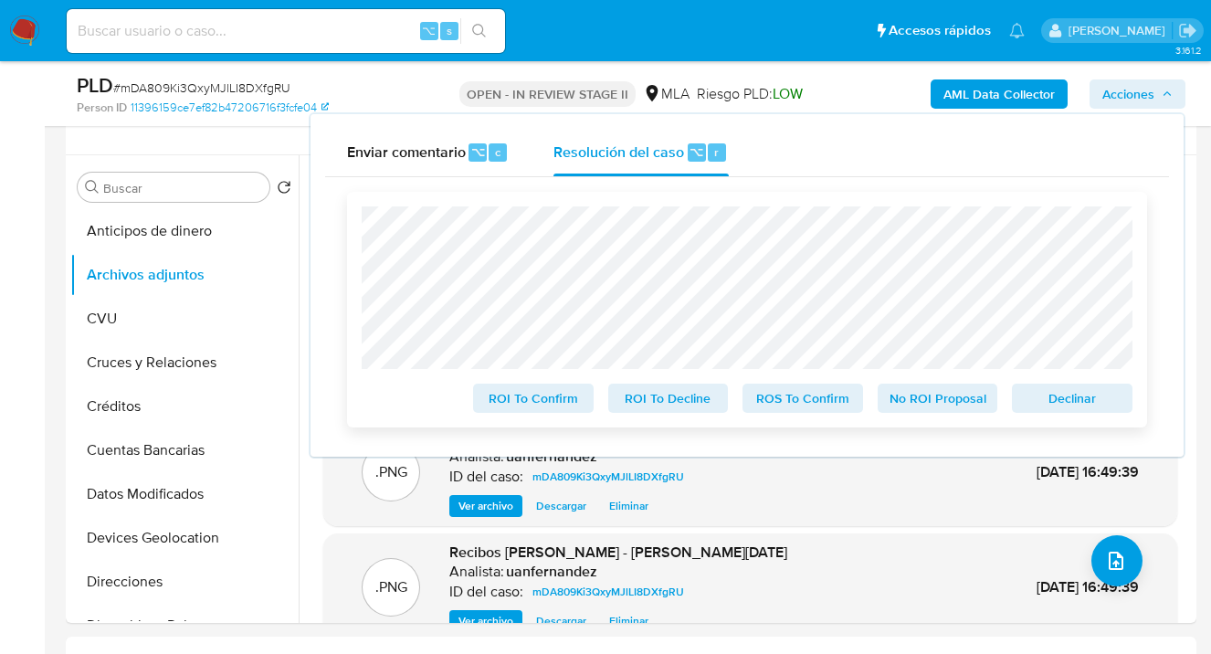
click at [965, 403] on span "No ROI Proposal" at bounding box center [938, 398] width 95 height 26
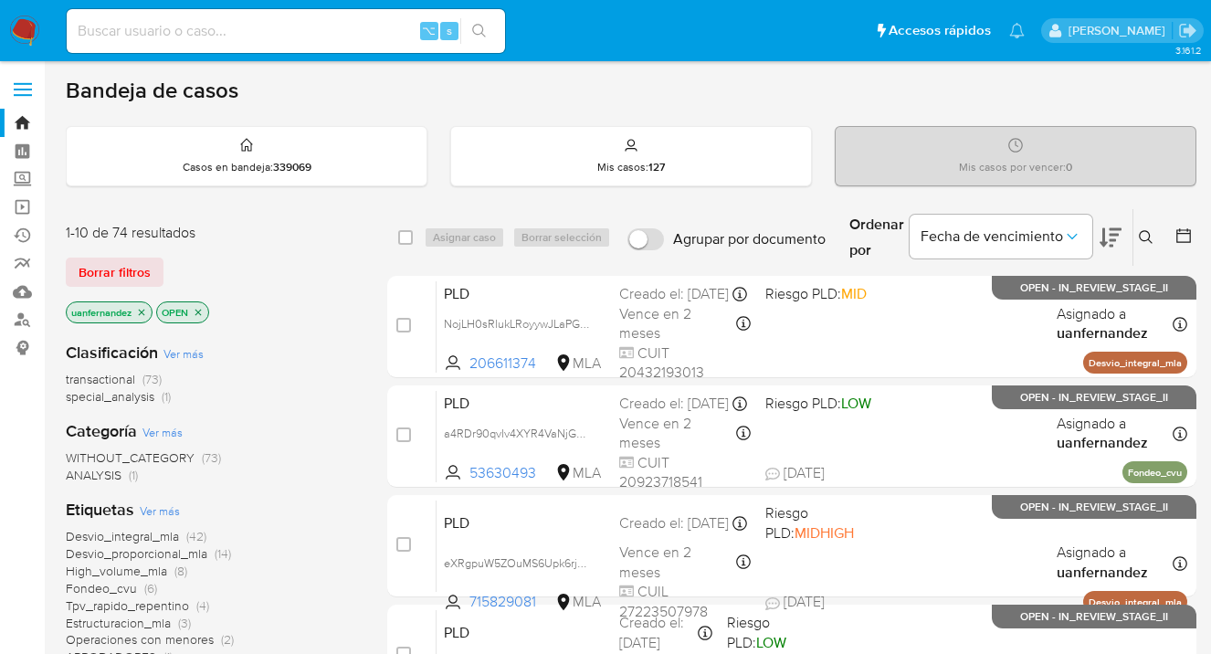
click at [1143, 231] on icon at bounding box center [1146, 237] width 15 height 15
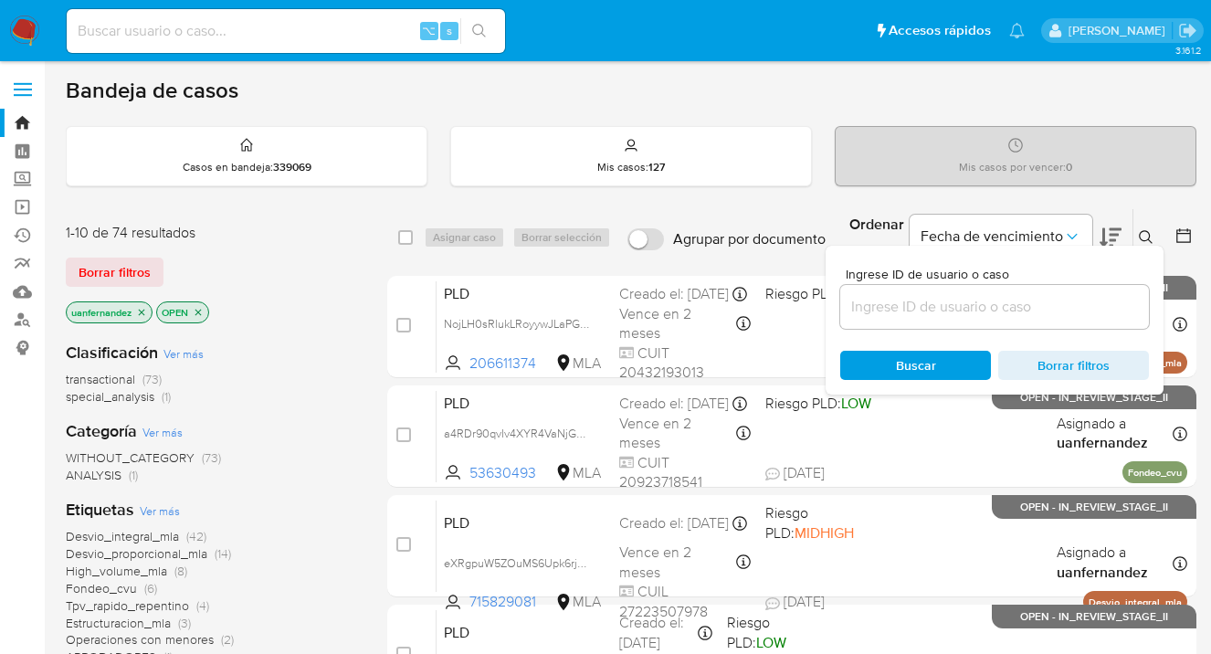
click at [1017, 308] on input at bounding box center [994, 307] width 309 height 24
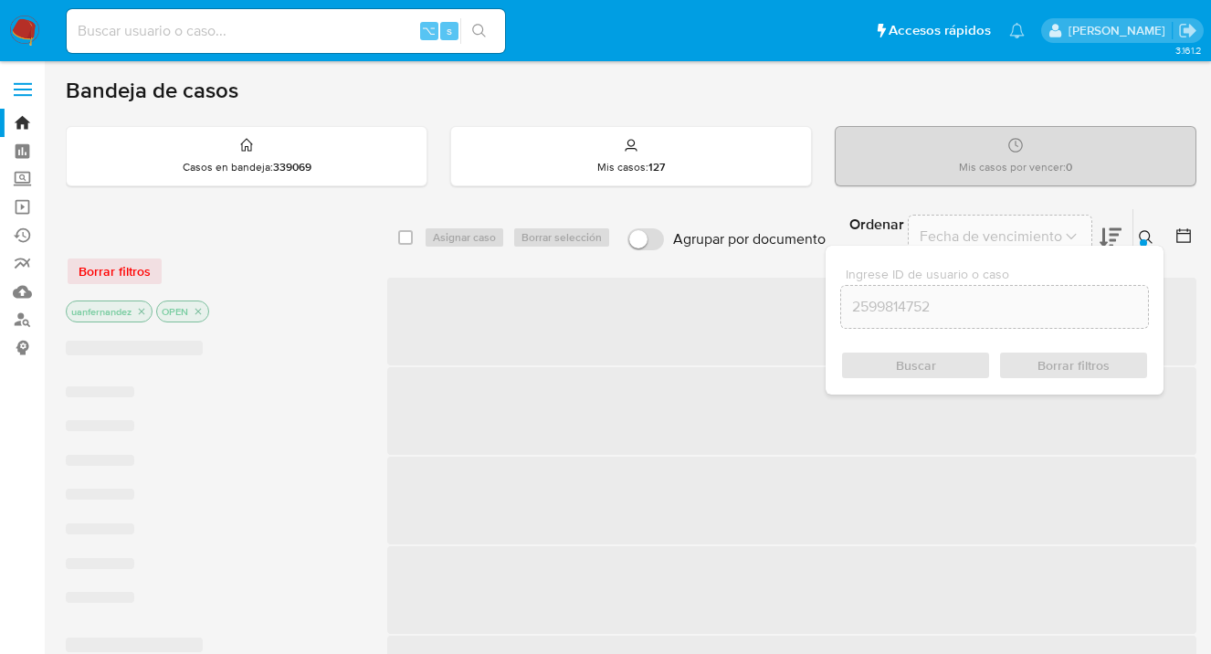
click at [1144, 230] on icon at bounding box center [1146, 237] width 14 height 14
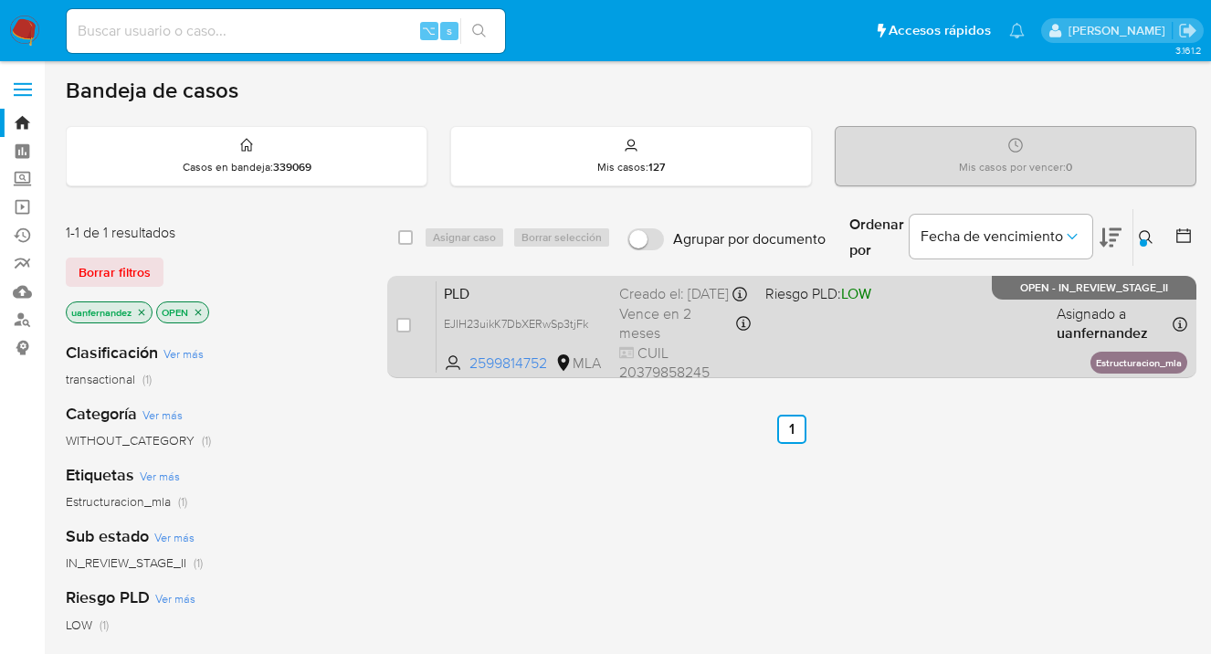
click at [921, 344] on div "PLD EJIH23uikK7DbXERwSp3tjFk 2599814752 MLA Riesgo PLD: LOW Creado el: 12/09/20…" at bounding box center [812, 326] width 751 height 92
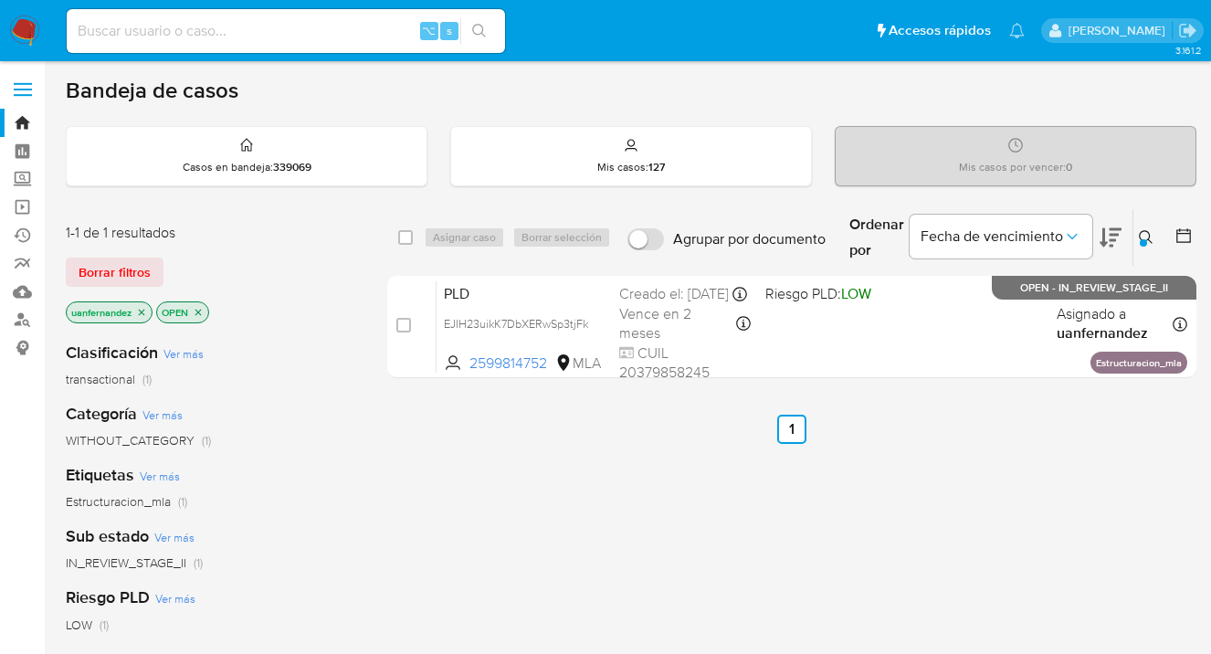
drag, startPoint x: 1144, startPoint y: 231, endPoint x: 1030, endPoint y: 281, distance: 123.9
click at [1143, 231] on icon at bounding box center [1146, 237] width 15 height 15
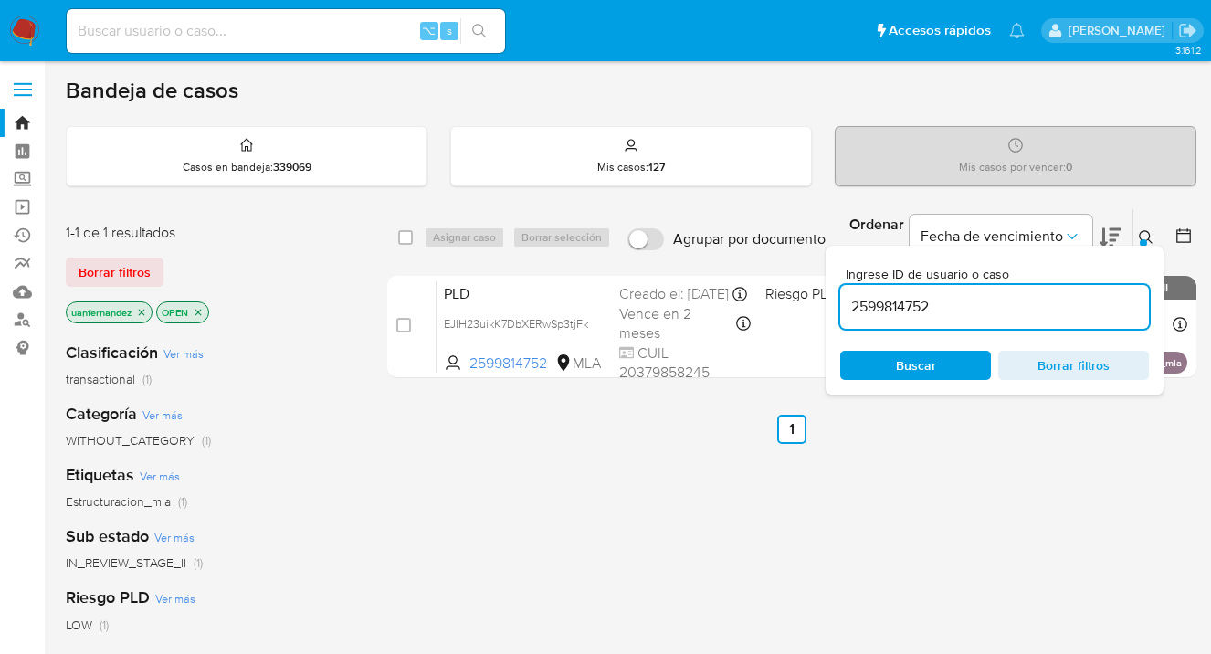
drag, startPoint x: 974, startPoint y: 310, endPoint x: 838, endPoint y: 295, distance: 136.0
click at [831, 297] on div "Ingrese ID de usuario o caso 2599814752 Buscar Borrar filtros" at bounding box center [995, 320] width 338 height 149
drag, startPoint x: 1144, startPoint y: 233, endPoint x: 1018, endPoint y: 256, distance: 129.0
click at [1144, 233] on icon at bounding box center [1146, 237] width 15 height 15
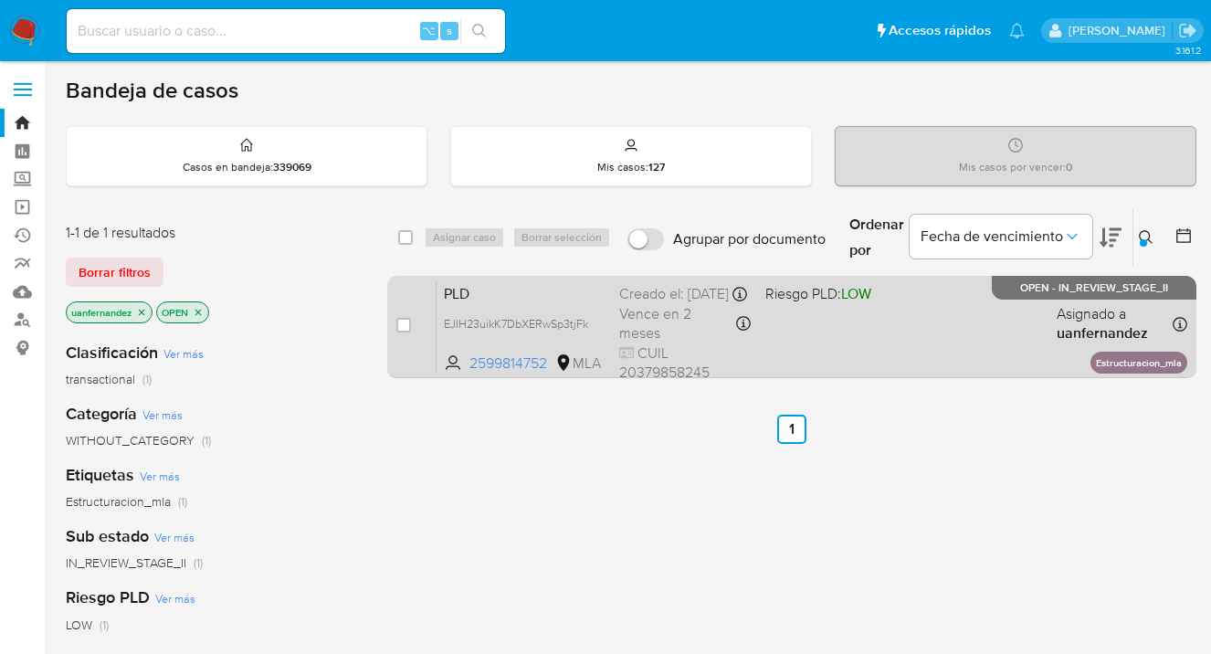
click at [929, 336] on div "PLD EJIH23uikK7DbXERwSp3tjFk 2599814752 MLA Riesgo PLD: LOW Creado el: 12/09/20…" at bounding box center [812, 326] width 751 height 92
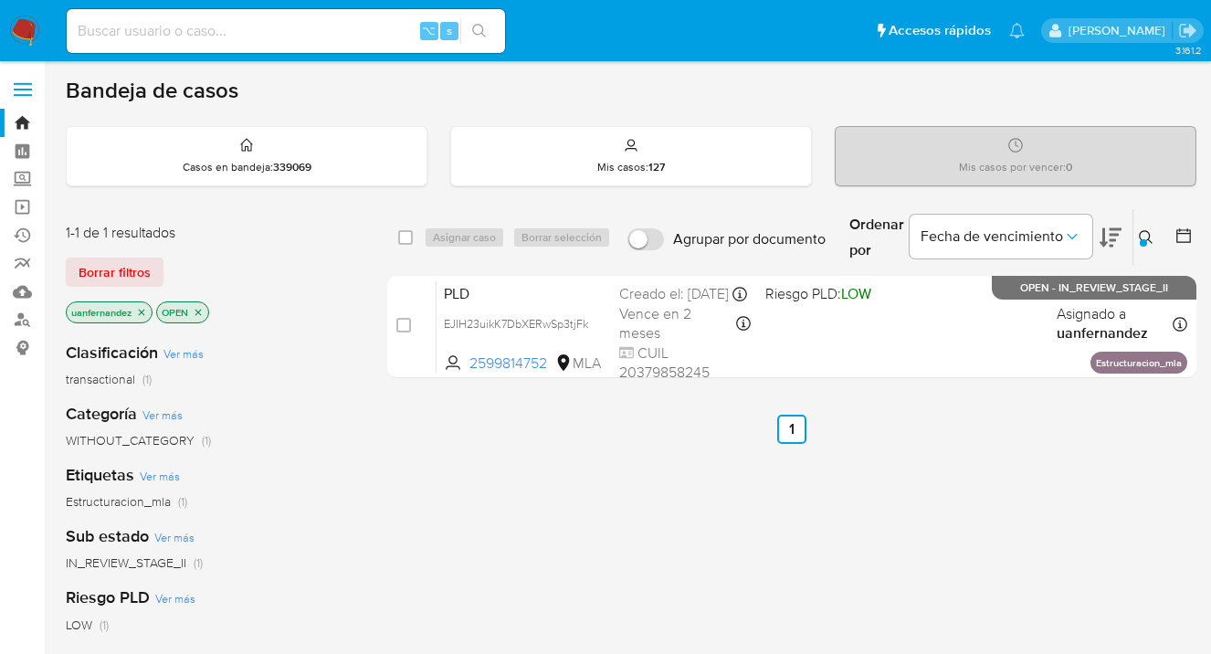
click at [1146, 237] on icon at bounding box center [1146, 237] width 15 height 15
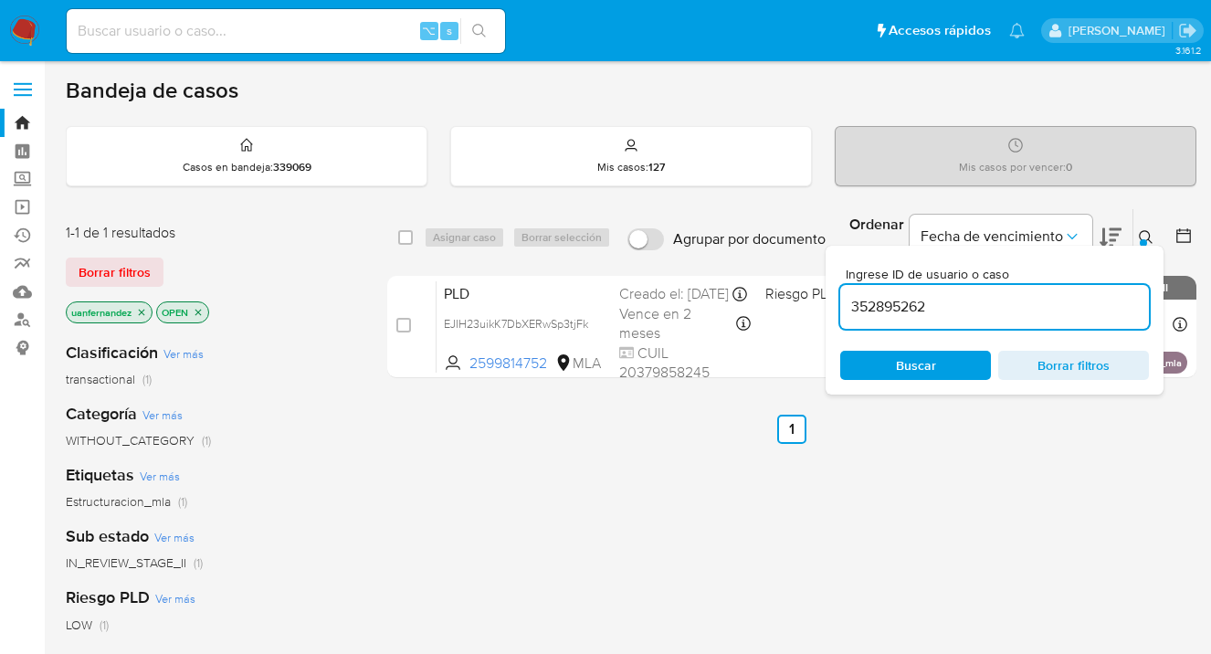
drag, startPoint x: 961, startPoint y: 305, endPoint x: 845, endPoint y: 311, distance: 116.1
click at [845, 311] on input "352895262" at bounding box center [994, 307] width 309 height 24
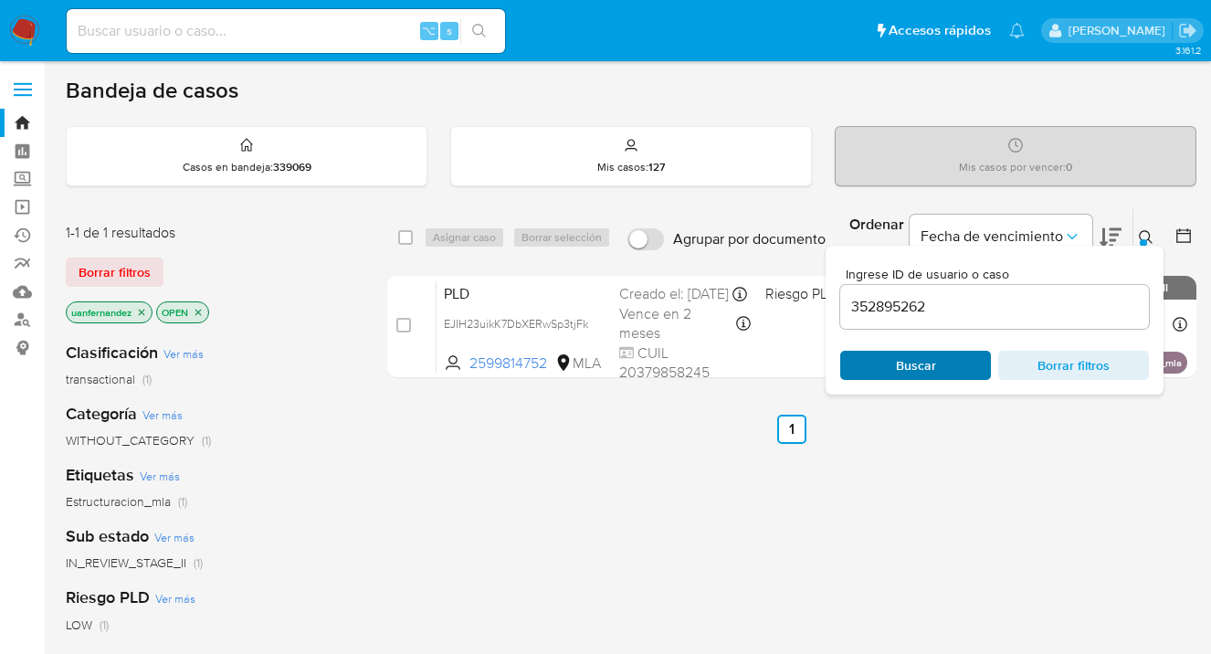
click at [935, 371] on span "Buscar" at bounding box center [915, 366] width 125 height 26
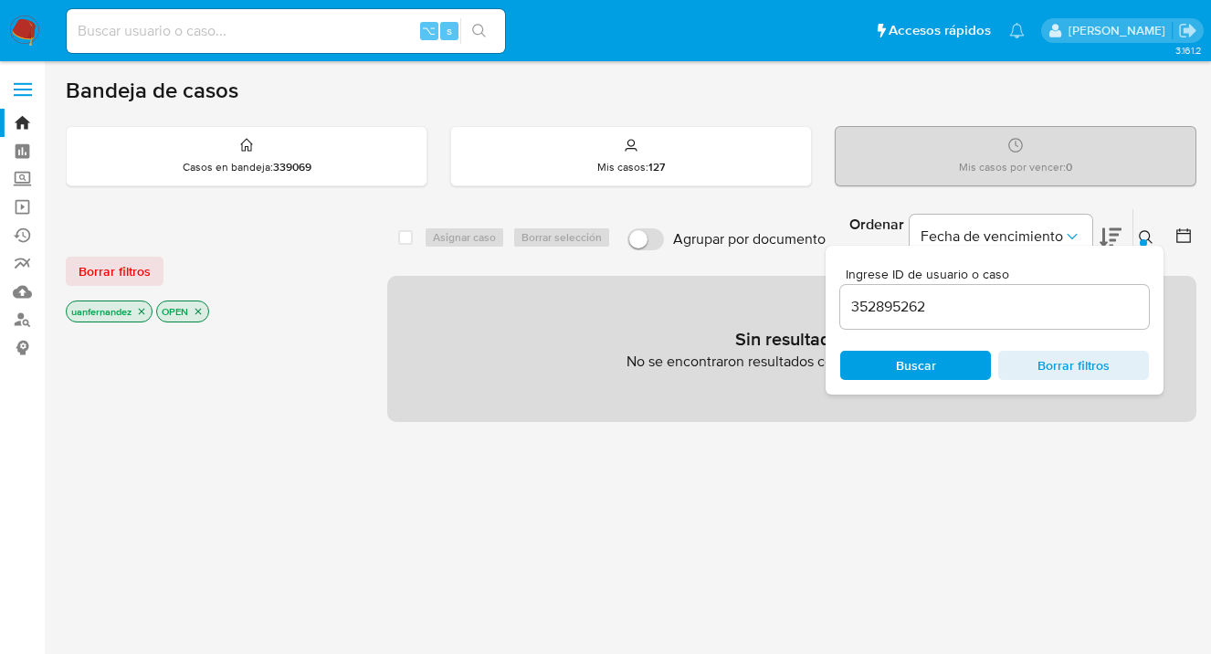
drag, startPoint x: 113, startPoint y: 276, endPoint x: 154, endPoint y: 271, distance: 41.4
click at [114, 275] on span "Borrar filtros" at bounding box center [115, 271] width 72 height 26
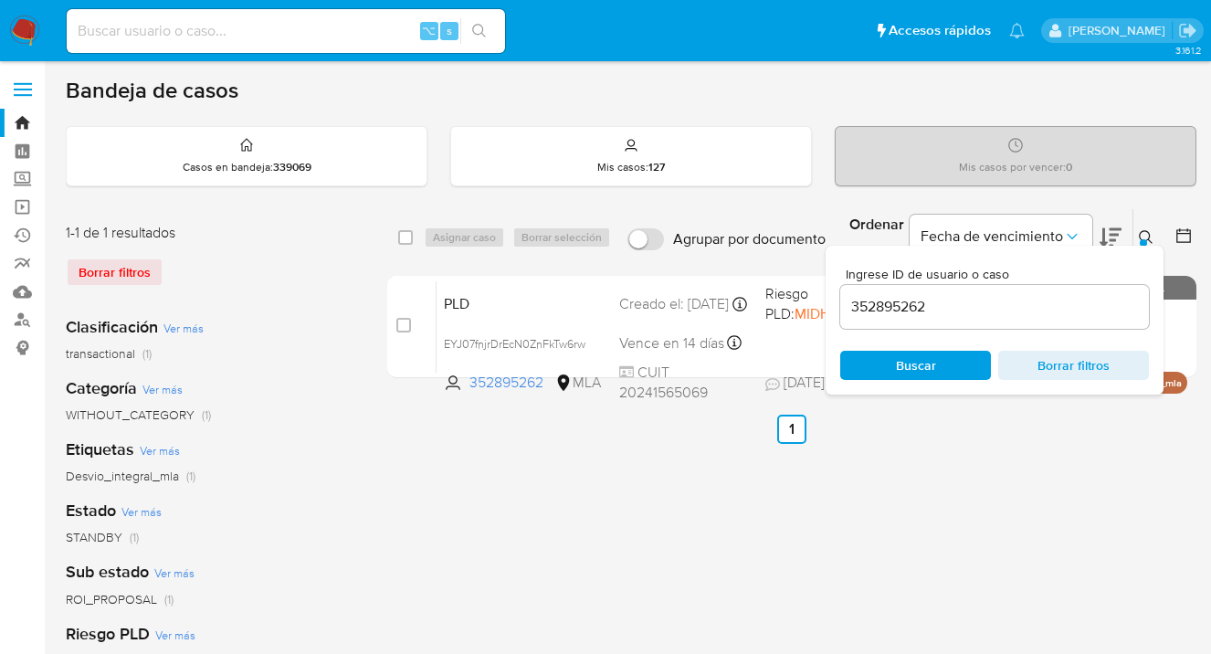
click at [1143, 239] on div at bounding box center [1143, 242] width 7 height 7
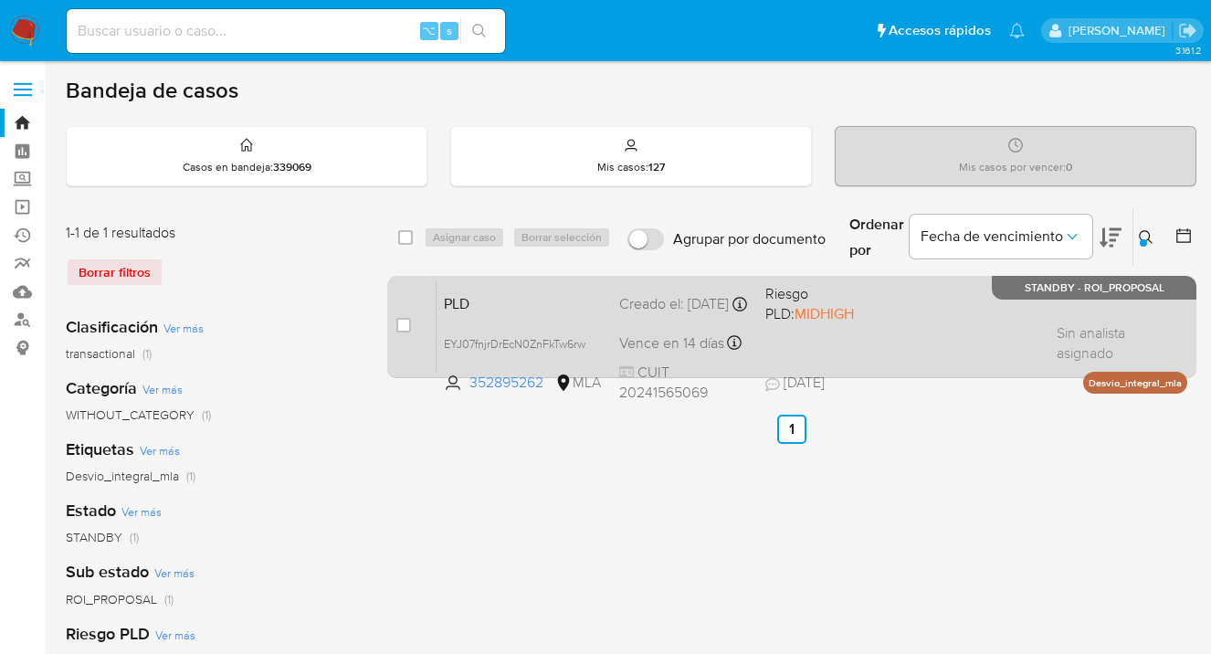
click at [942, 323] on div "PLD EYJ07fnjrDrEcN0ZnFkTw6rw 352895262 MLA Riesgo PLD: MIDHIGH Creado el: 12/07…" at bounding box center [812, 326] width 751 height 92
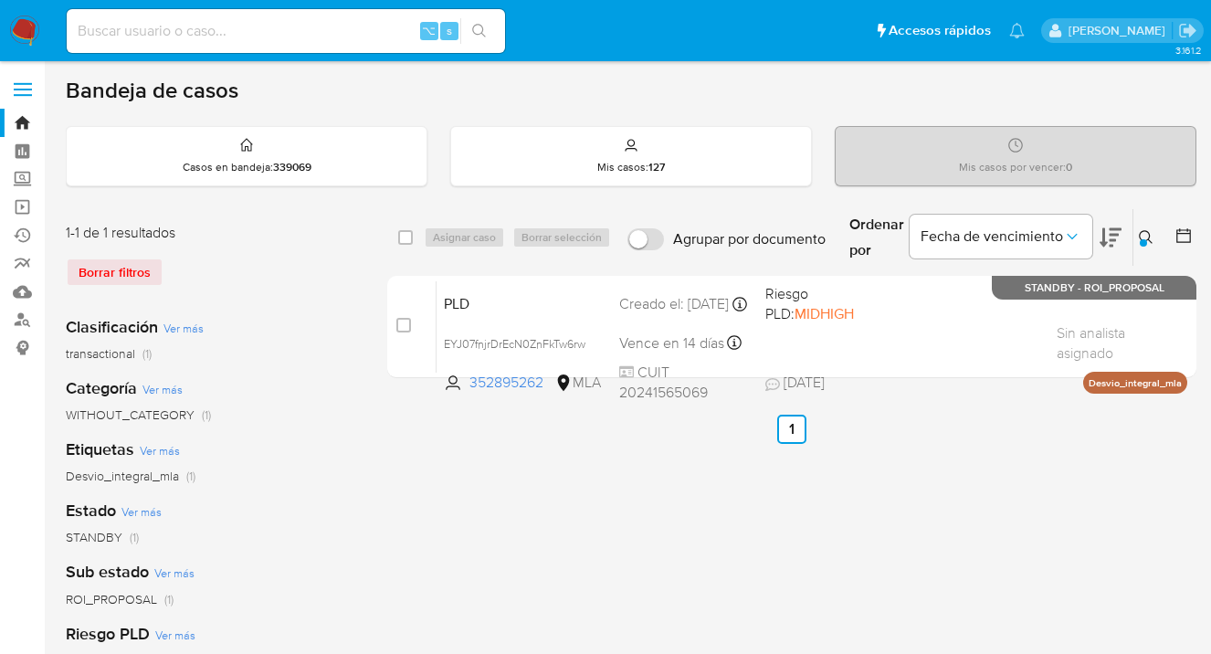
drag, startPoint x: 1147, startPoint y: 240, endPoint x: 1135, endPoint y: 247, distance: 13.5
click at [1146, 240] on button at bounding box center [1149, 238] width 30 height 22
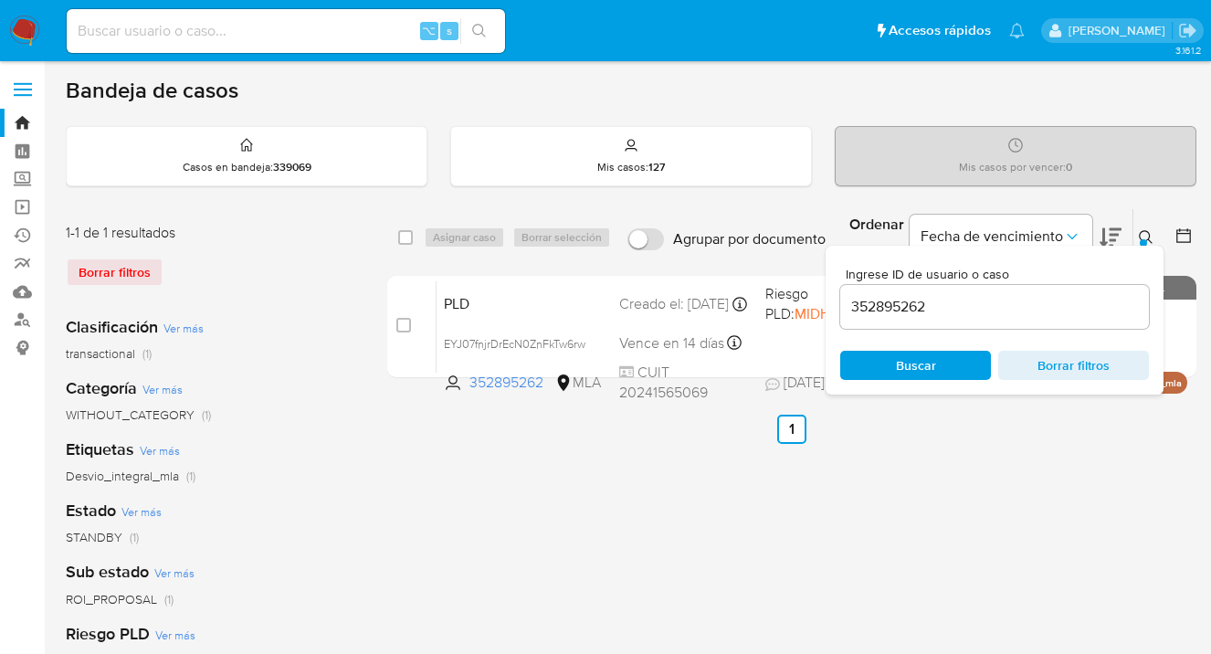
drag, startPoint x: 986, startPoint y: 322, endPoint x: 956, endPoint y: 311, distance: 32.1
click at [976, 314] on div "352895262" at bounding box center [994, 307] width 309 height 44
drag, startPoint x: 956, startPoint y: 311, endPoint x: 948, endPoint y: 307, distance: 9.4
click at [951, 308] on input "352895262" at bounding box center [994, 307] width 309 height 24
drag, startPoint x: 912, startPoint y: 306, endPoint x: 838, endPoint y: 306, distance: 74.0
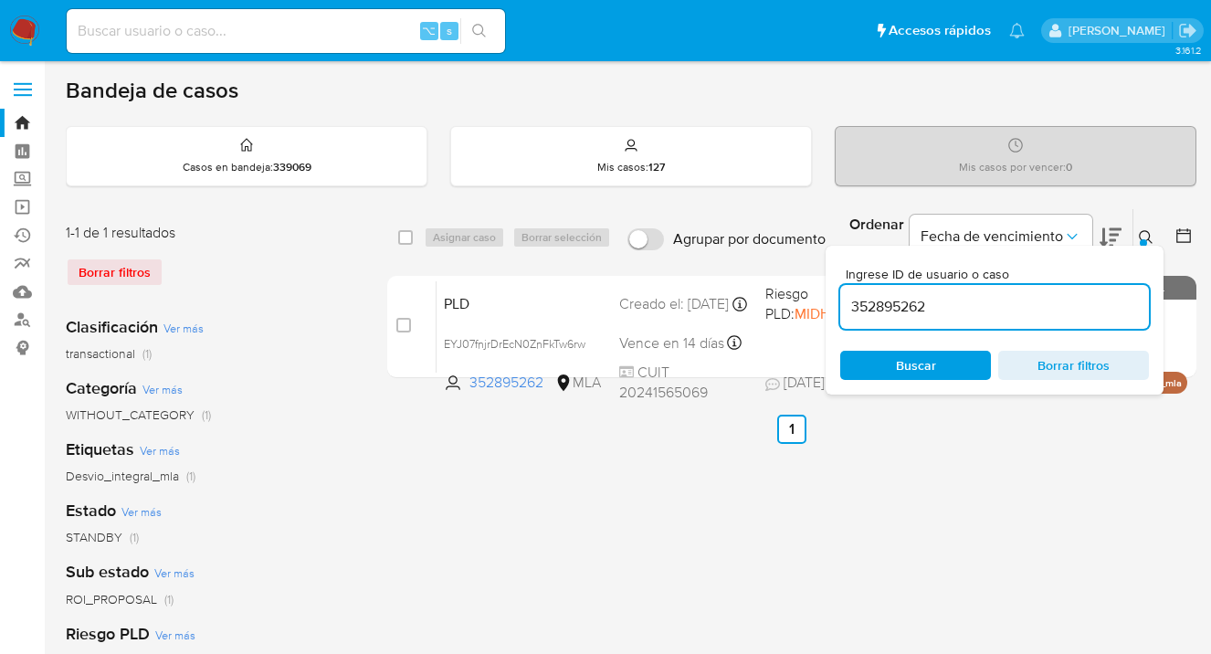
click at [838, 306] on div "Ingrese ID de usuario o caso 352895262 Buscar Borrar filtros" at bounding box center [995, 320] width 338 height 149
paste input "2430938828"
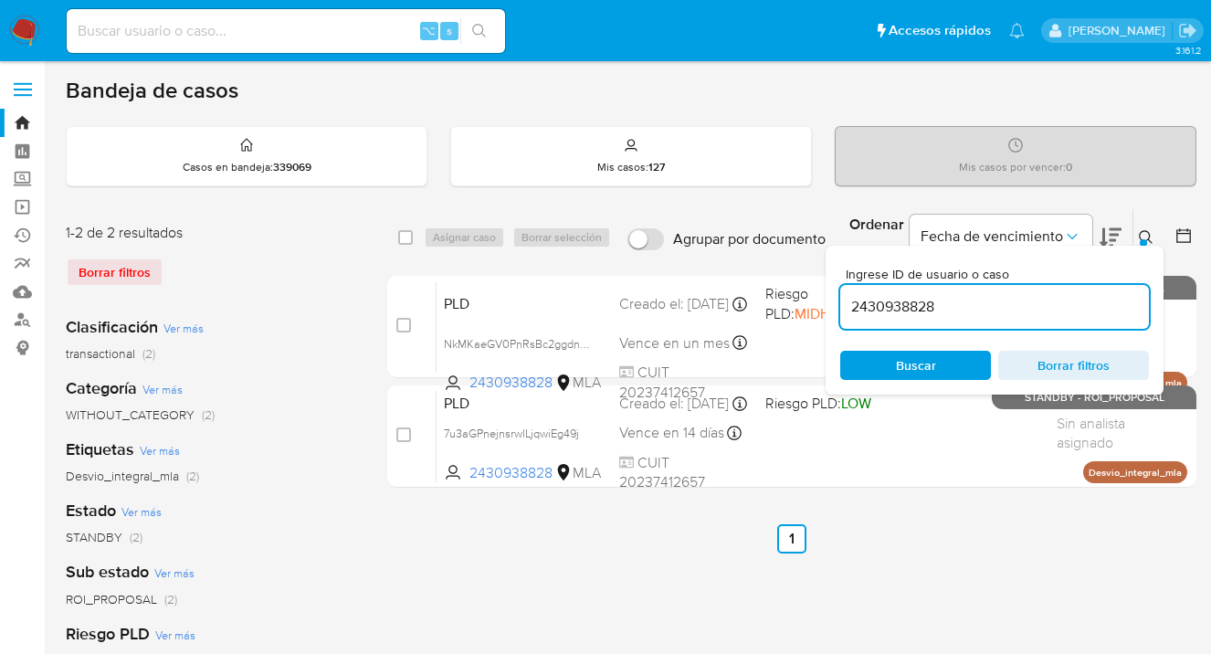
click at [1147, 236] on icon at bounding box center [1146, 237] width 15 height 15
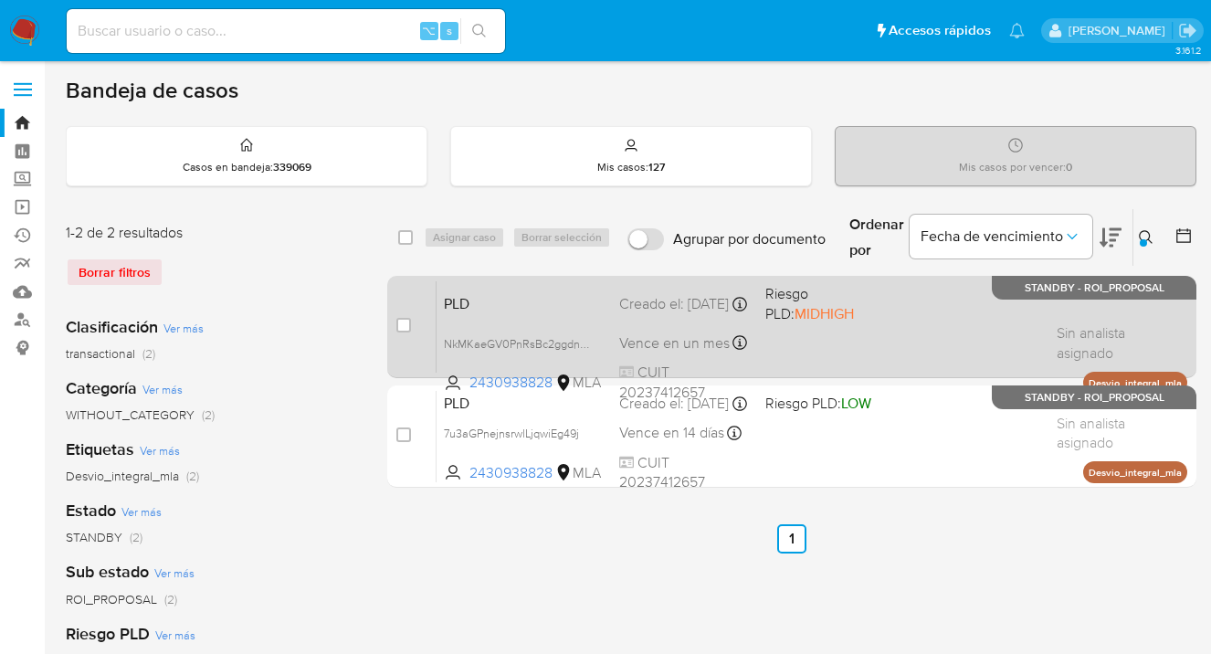
click at [881, 306] on span "Riesgo PLD: MIDHIGH" at bounding box center [830, 301] width 131 height 43
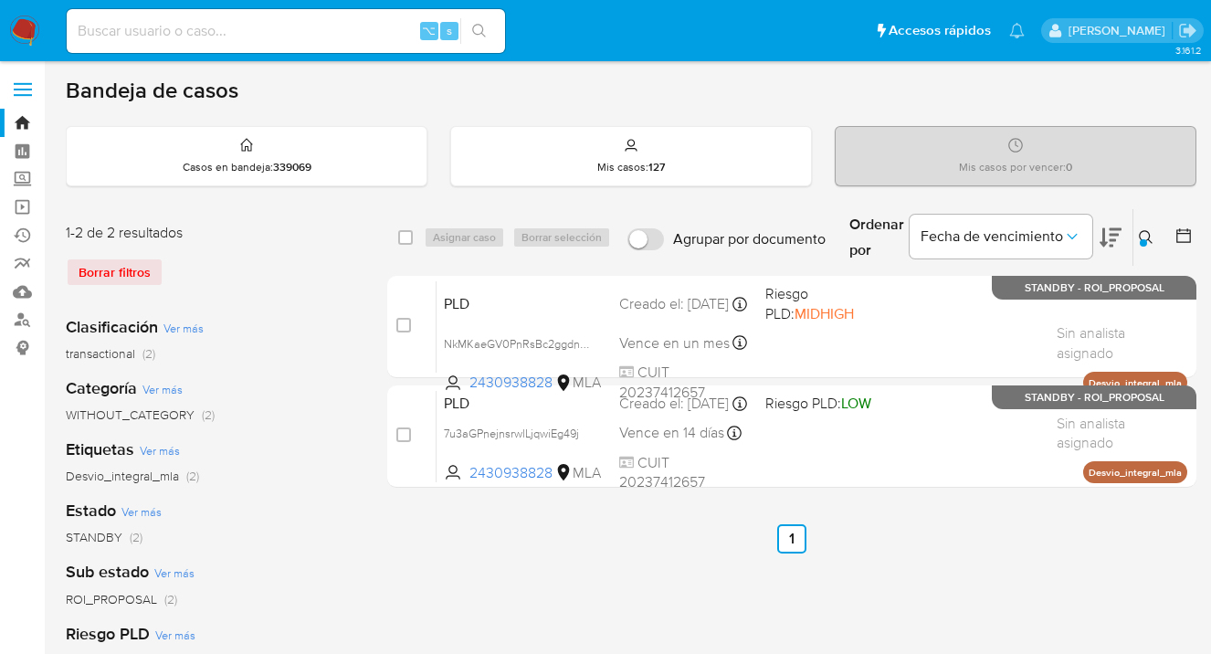
click at [1146, 238] on icon at bounding box center [1146, 237] width 14 height 14
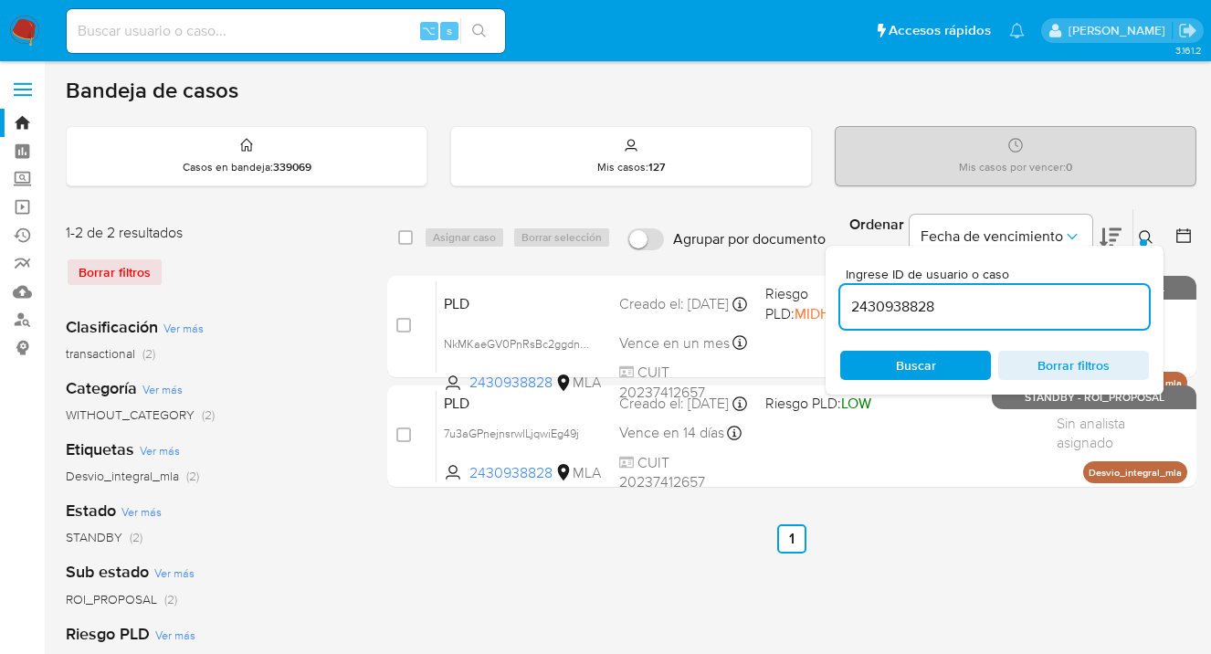
drag, startPoint x: 916, startPoint y: 309, endPoint x: 834, endPoint y: 294, distance: 83.5
click at [835, 294] on div "Ingrese ID de usuario o caso 2430938828 Buscar Borrar filtros" at bounding box center [995, 320] width 338 height 149
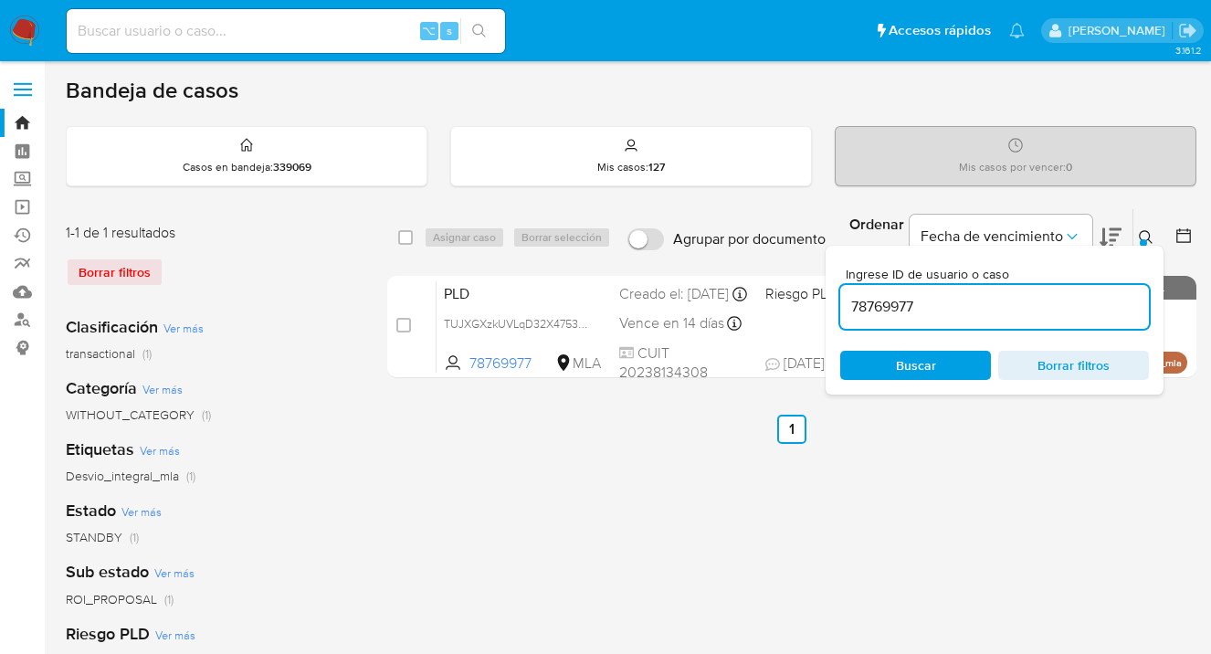
click at [1153, 231] on icon at bounding box center [1146, 237] width 15 height 15
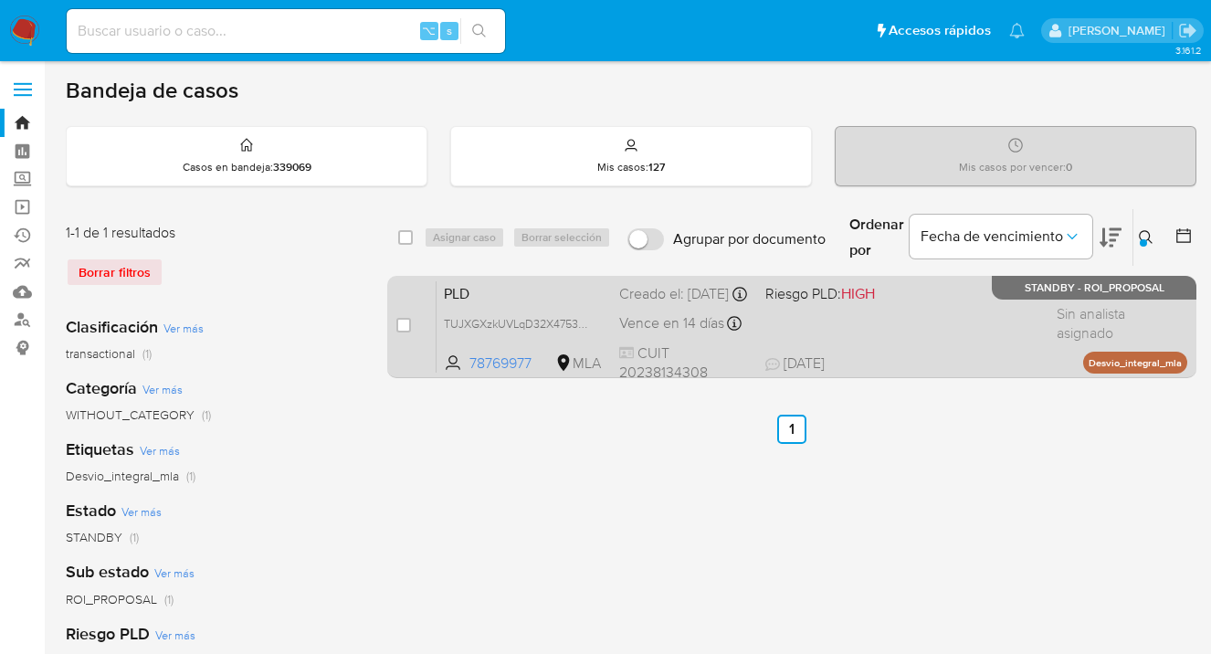
click at [881, 340] on div "PLD TUJXGXzkUVLqD32X4753eAQo 78769977 MLA Riesgo PLD: HIGH Creado el: 12/07/202…" at bounding box center [812, 326] width 751 height 92
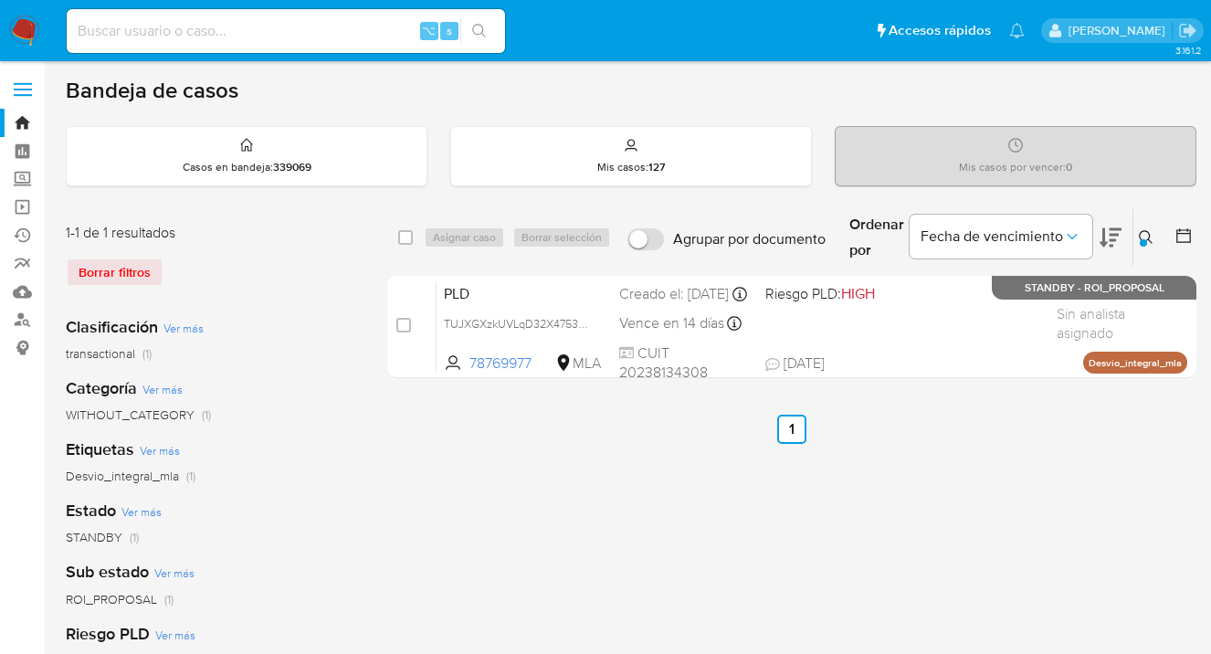
click at [1144, 239] on div at bounding box center [1143, 242] width 7 height 7
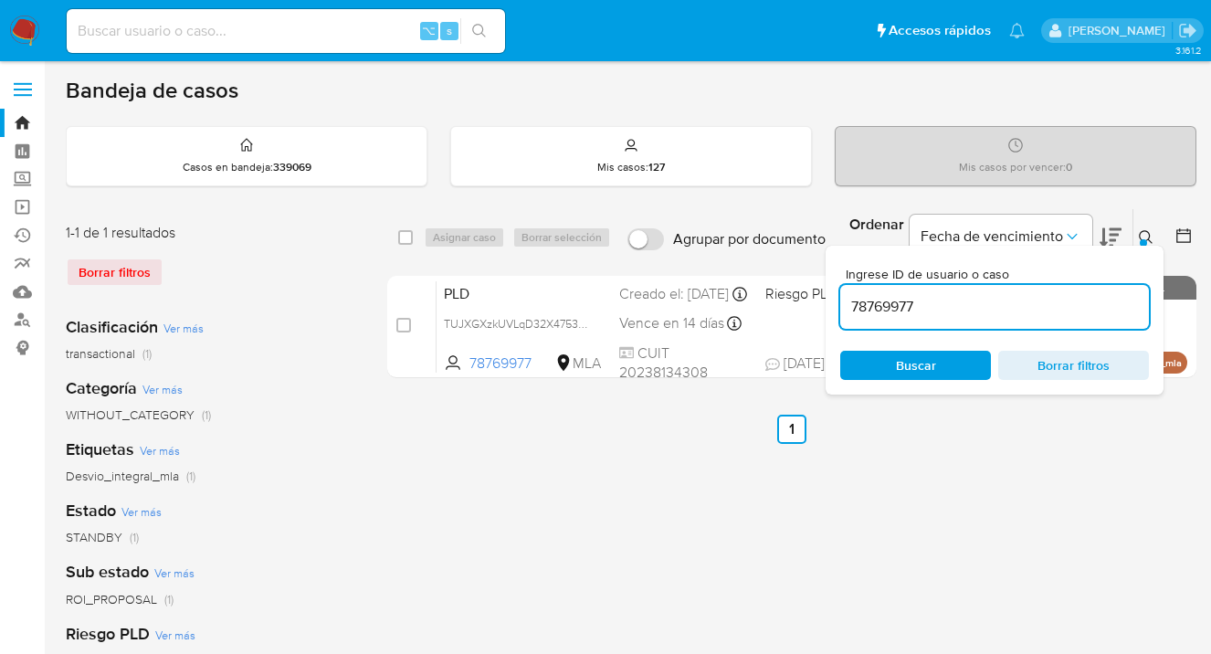
drag, startPoint x: 944, startPoint y: 302, endPoint x: 828, endPoint y: 302, distance: 116.0
click at [829, 303] on div "Ingrese ID de usuario o caso 78769977 Buscar Borrar filtros" at bounding box center [995, 320] width 338 height 149
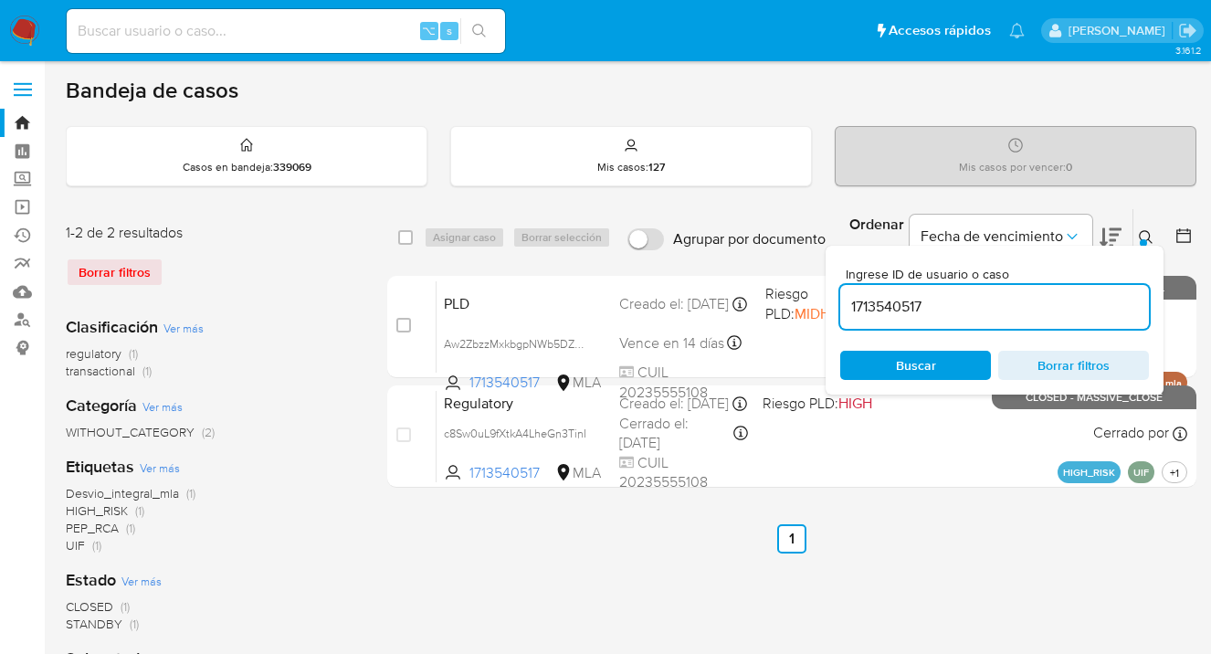
click at [1147, 233] on icon at bounding box center [1146, 237] width 15 height 15
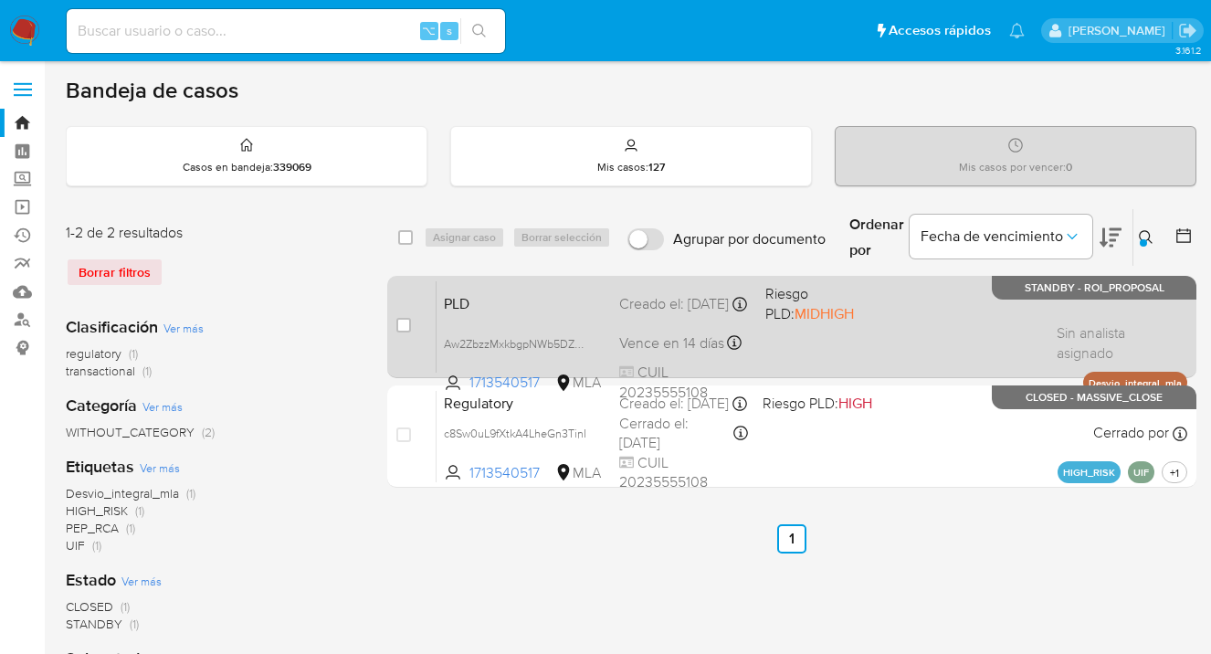
click at [960, 321] on div "PLD Aw2ZbzzMxkbgpNWb5DZ2NZrj 1713540517 MLA Riesgo PLD: MIDHIGH Creado el: 12/0…" at bounding box center [812, 326] width 751 height 92
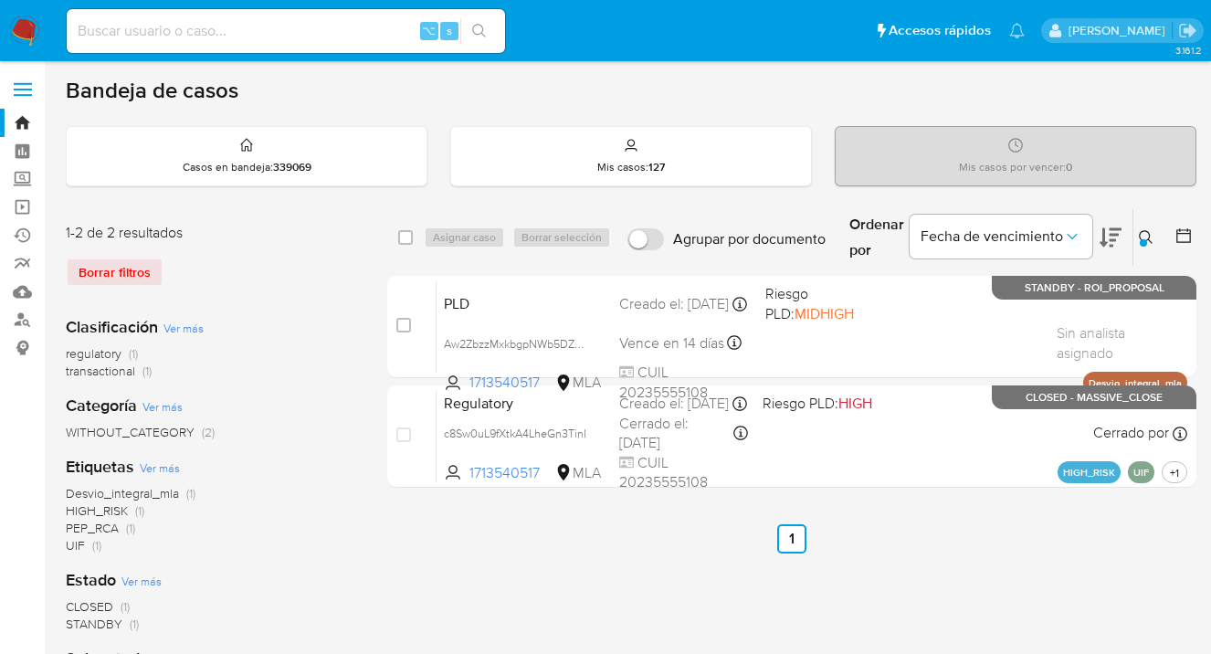
drag, startPoint x: 1145, startPoint y: 237, endPoint x: 1030, endPoint y: 275, distance: 121.3
click at [1143, 237] on icon at bounding box center [1146, 237] width 15 height 15
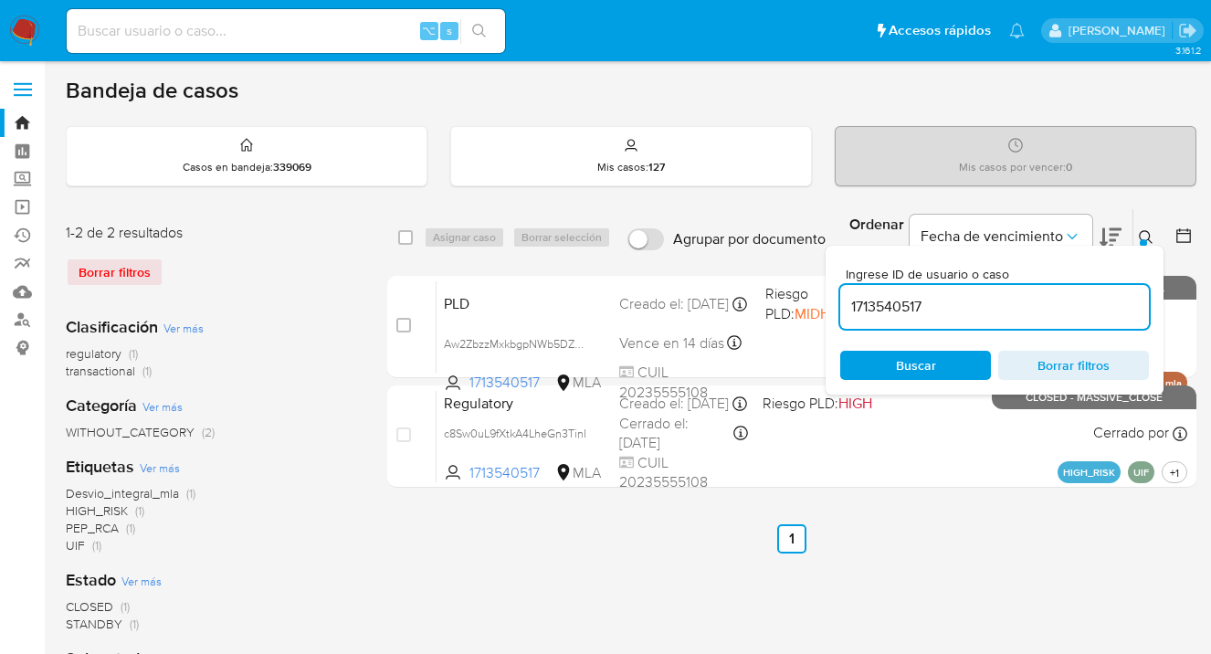
drag, startPoint x: 917, startPoint y: 299, endPoint x: 845, endPoint y: 306, distance: 72.5
click at [845, 306] on input "1713540517" at bounding box center [994, 307] width 309 height 24
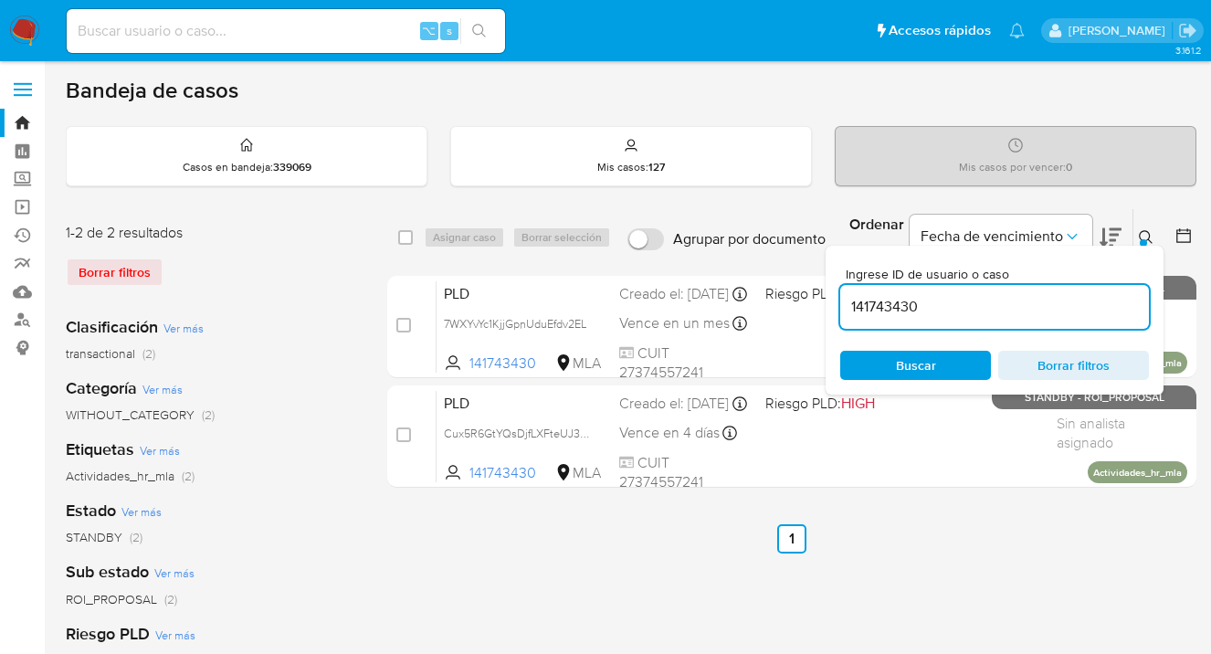
click at [1144, 234] on icon at bounding box center [1146, 237] width 15 height 15
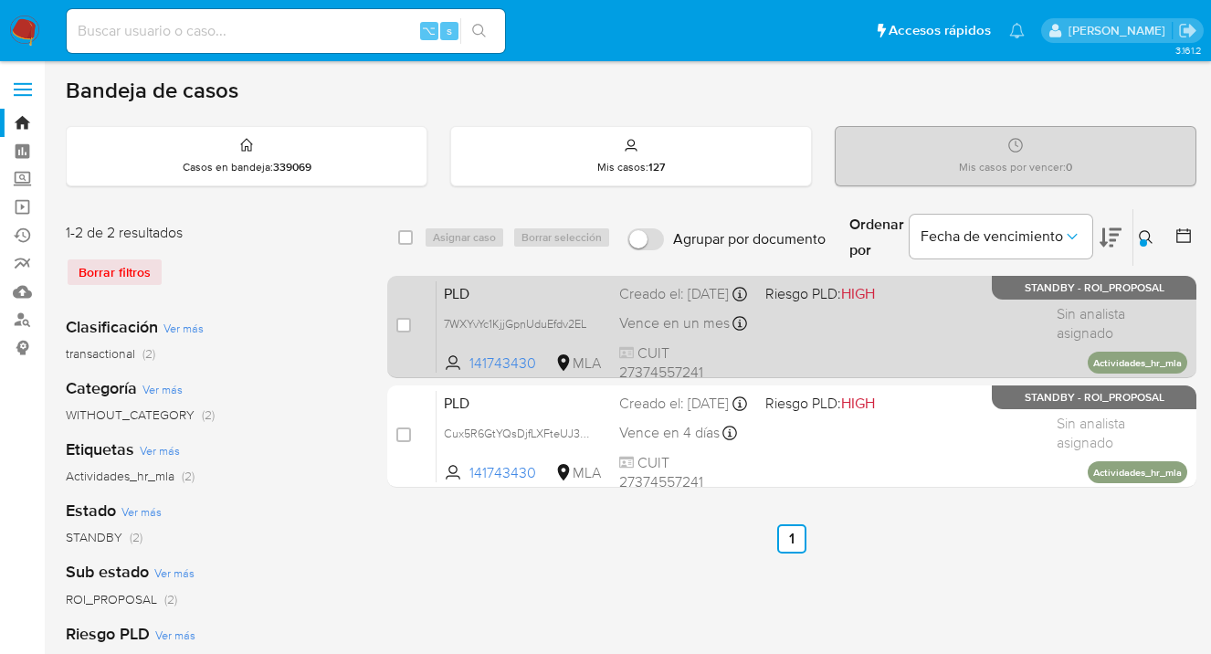
click at [941, 318] on div "PLD 7WXYvYc1KjjGpnUduEfdv2EL 141743430 MLA Riesgo PLD: HIGH Creado el: 12/09/20…" at bounding box center [812, 326] width 751 height 92
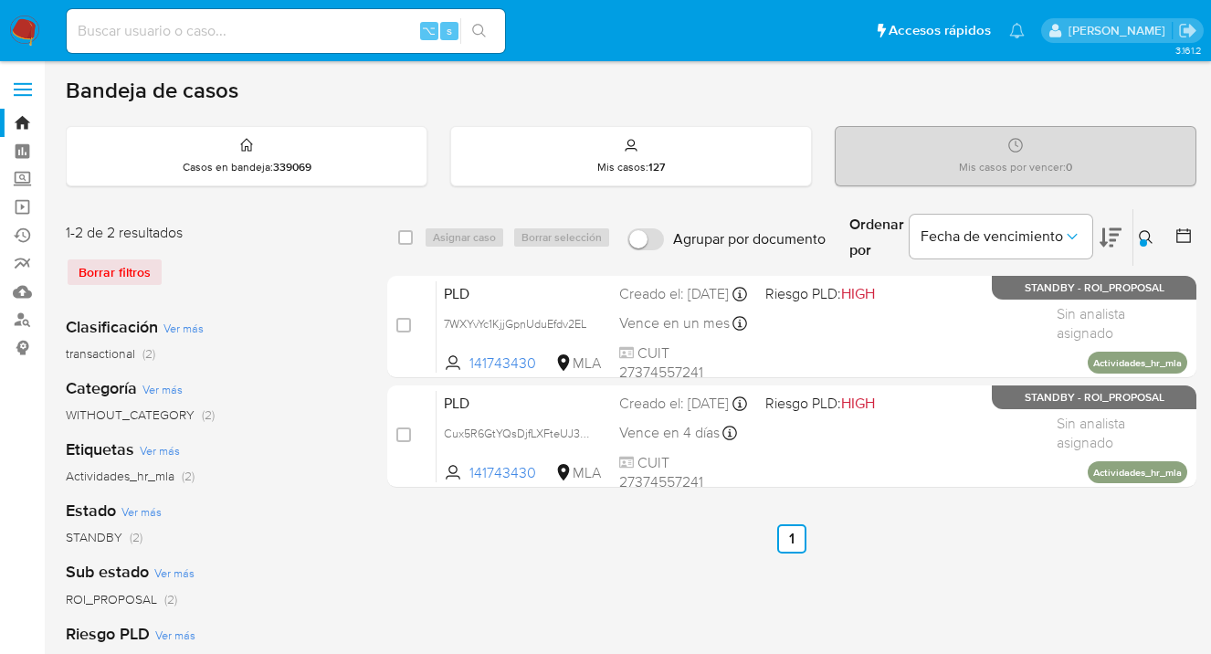
click at [1146, 240] on button at bounding box center [1149, 238] width 30 height 22
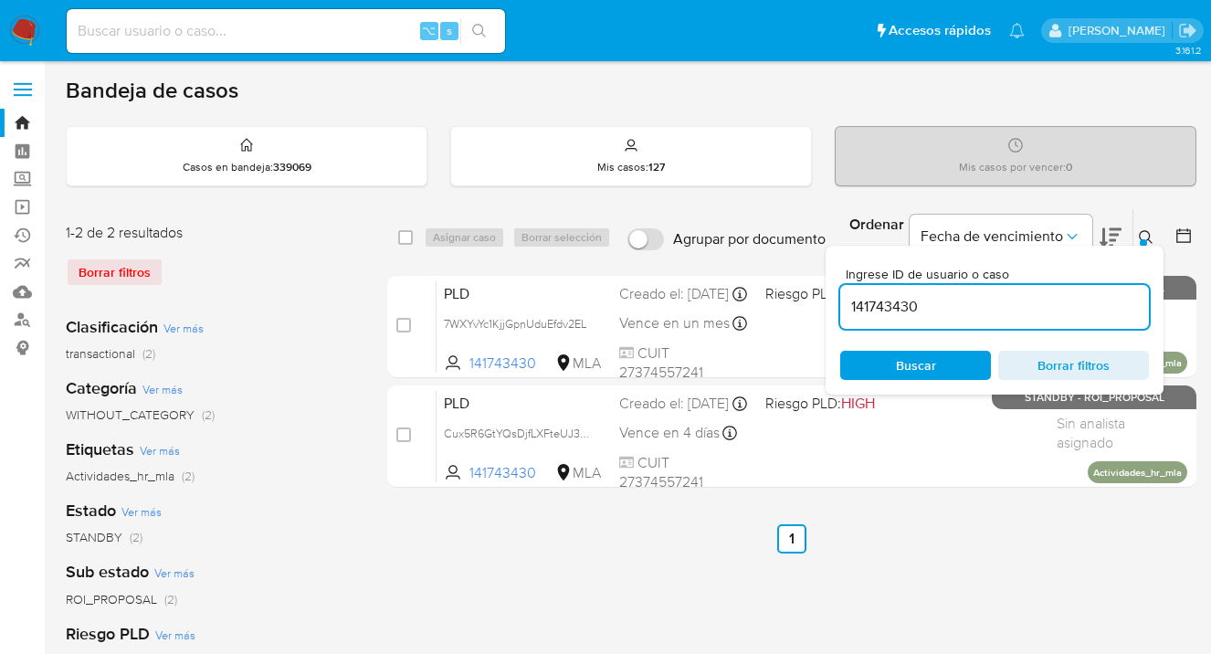
drag, startPoint x: 925, startPoint y: 309, endPoint x: 842, endPoint y: 308, distance: 83.1
click at [842, 308] on input "141743430" at bounding box center [994, 307] width 309 height 24
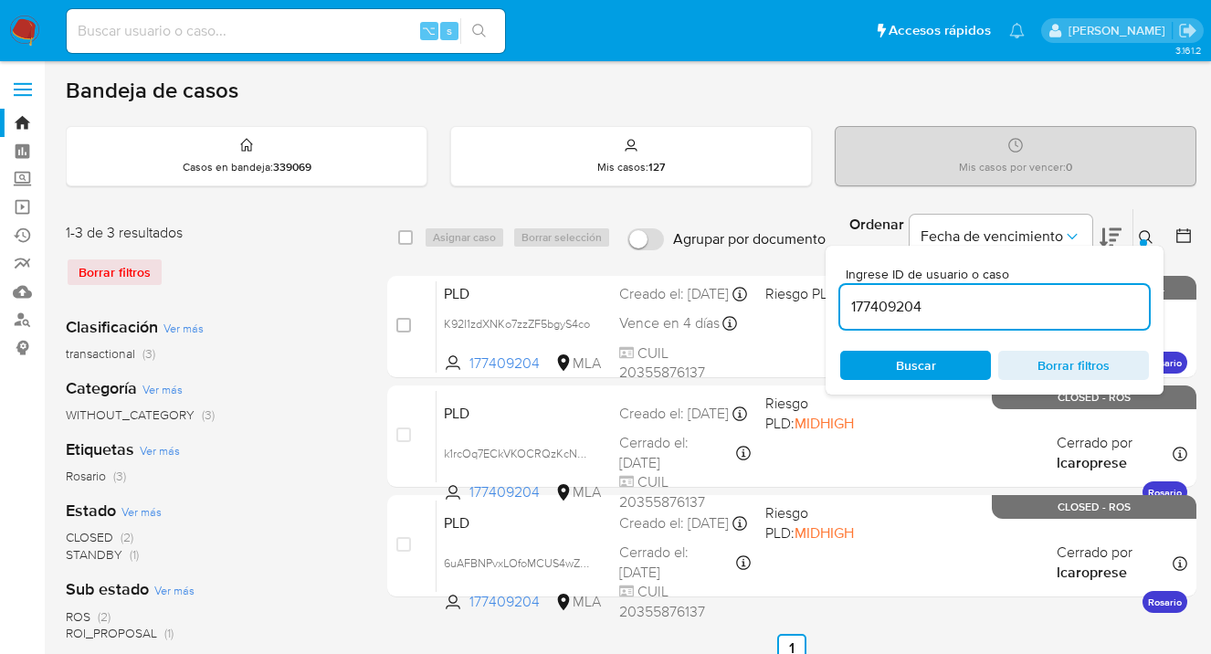
click at [1140, 234] on icon at bounding box center [1146, 237] width 14 height 14
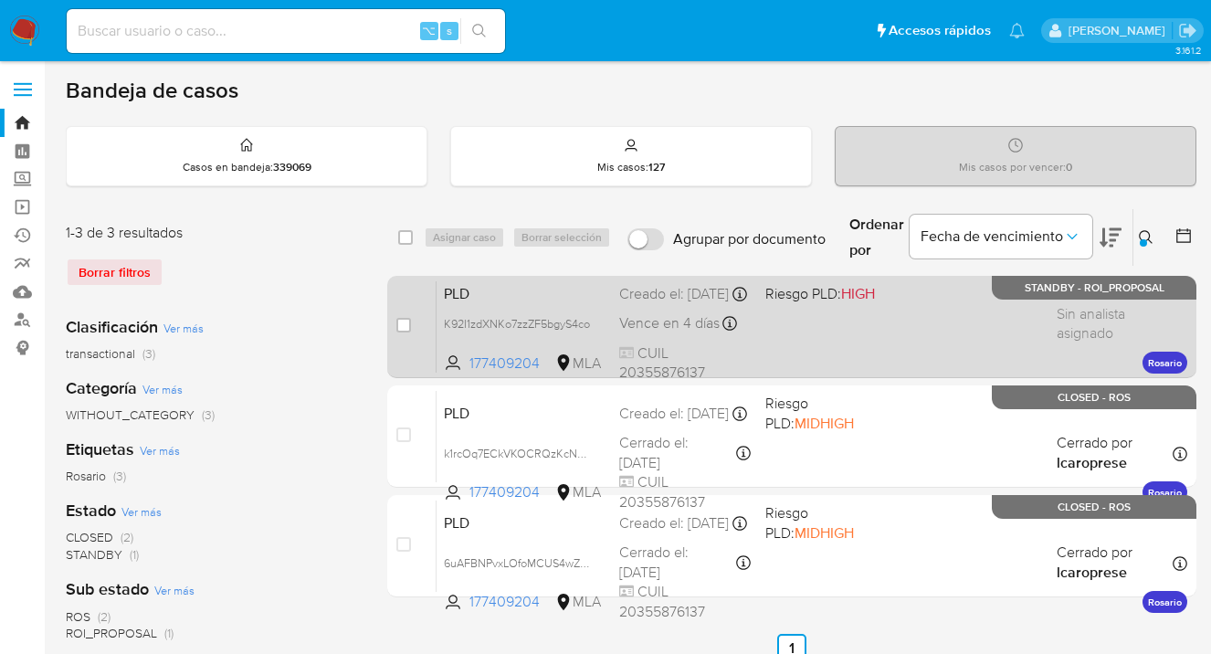
click at [884, 327] on div "PLD K92I1zdXNKo7zzZF5bgyS4co 177409204 MLA Riesgo PLD: HIGH Creado el: 12/08/20…" at bounding box center [812, 326] width 751 height 92
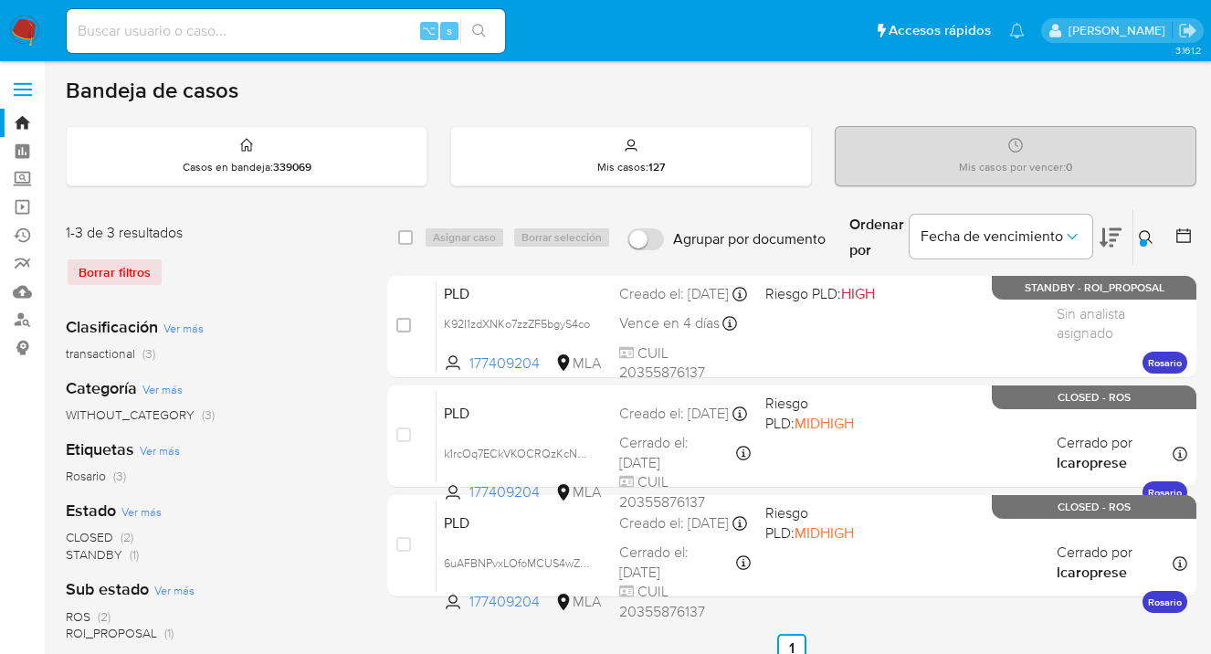
drag, startPoint x: 1149, startPoint y: 230, endPoint x: 1085, endPoint y: 269, distance: 75.0
click at [1148, 230] on icon at bounding box center [1146, 237] width 15 height 15
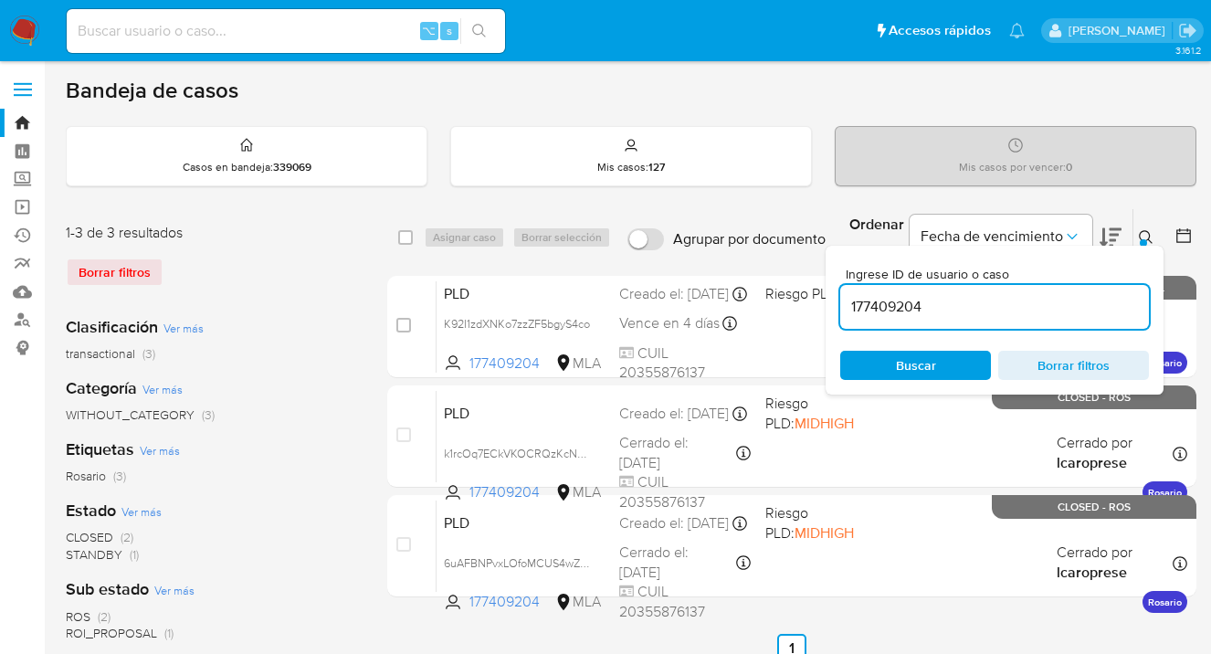
drag, startPoint x: 951, startPoint y: 310, endPoint x: 840, endPoint y: 306, distance: 110.6
click at [838, 306] on div "Ingrese ID de usuario o caso 177409204 Buscar Borrar filtros" at bounding box center [995, 320] width 338 height 149
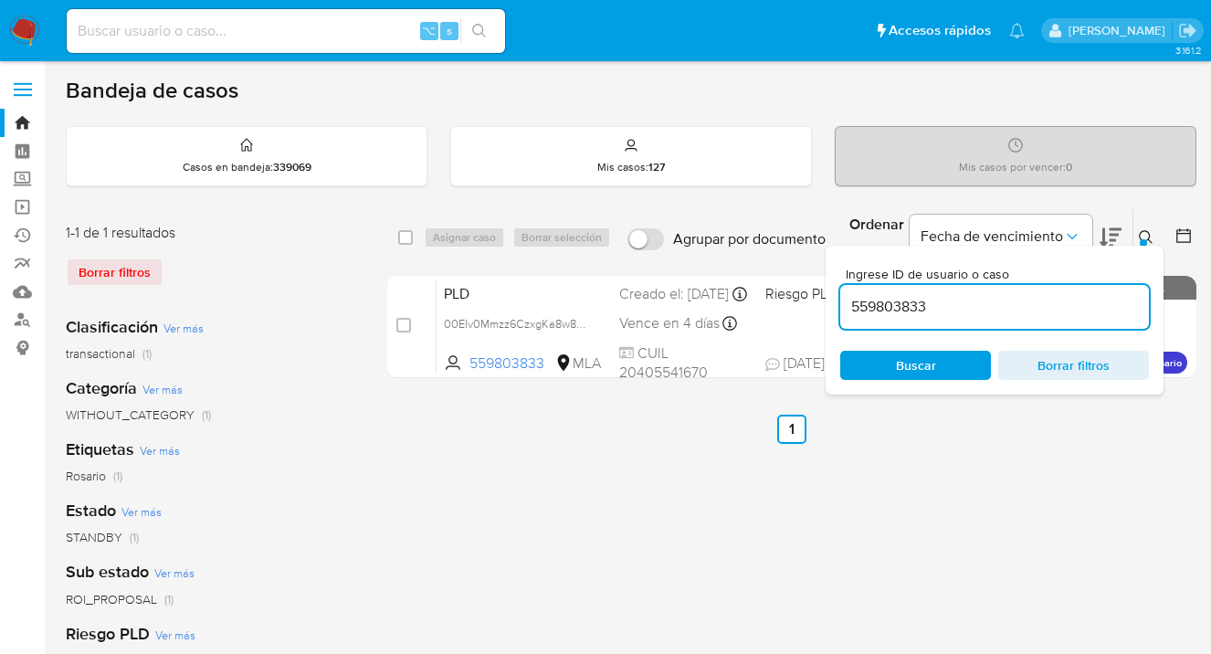
click at [1147, 234] on icon at bounding box center [1146, 237] width 15 height 15
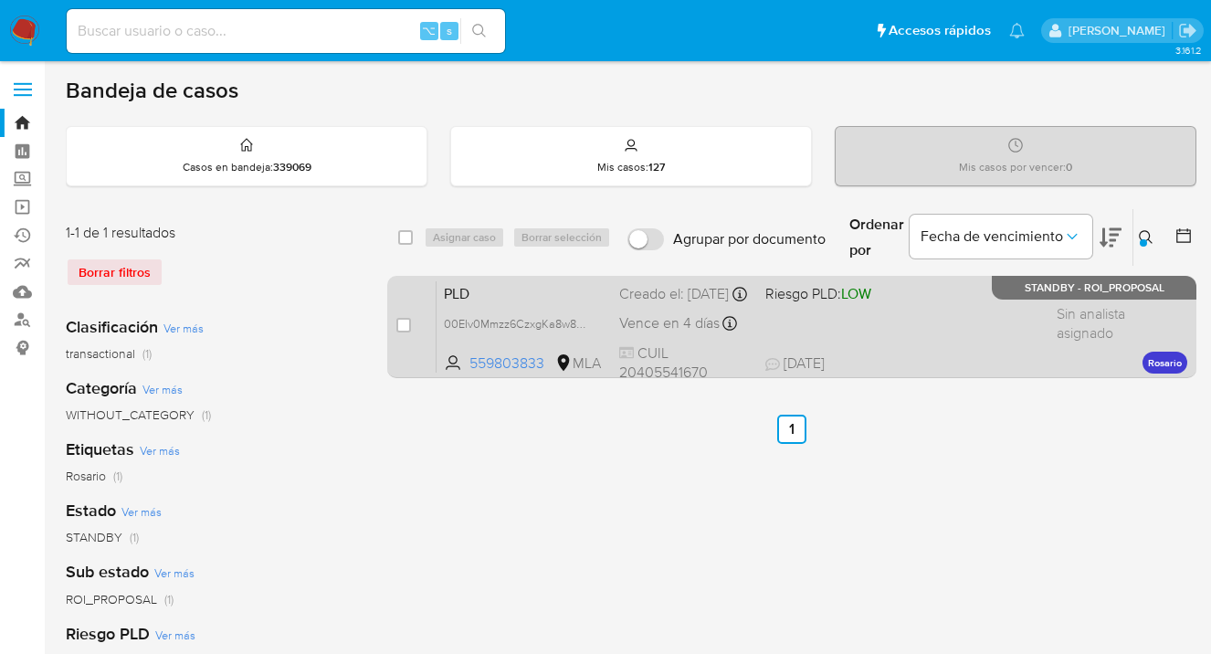
click at [928, 340] on div "PLD 00EIv0Mmzz6CzxgKa8w86QHf 559803833 MLA Riesgo PLD: LOW Creado el: 12/08/202…" at bounding box center [812, 326] width 751 height 92
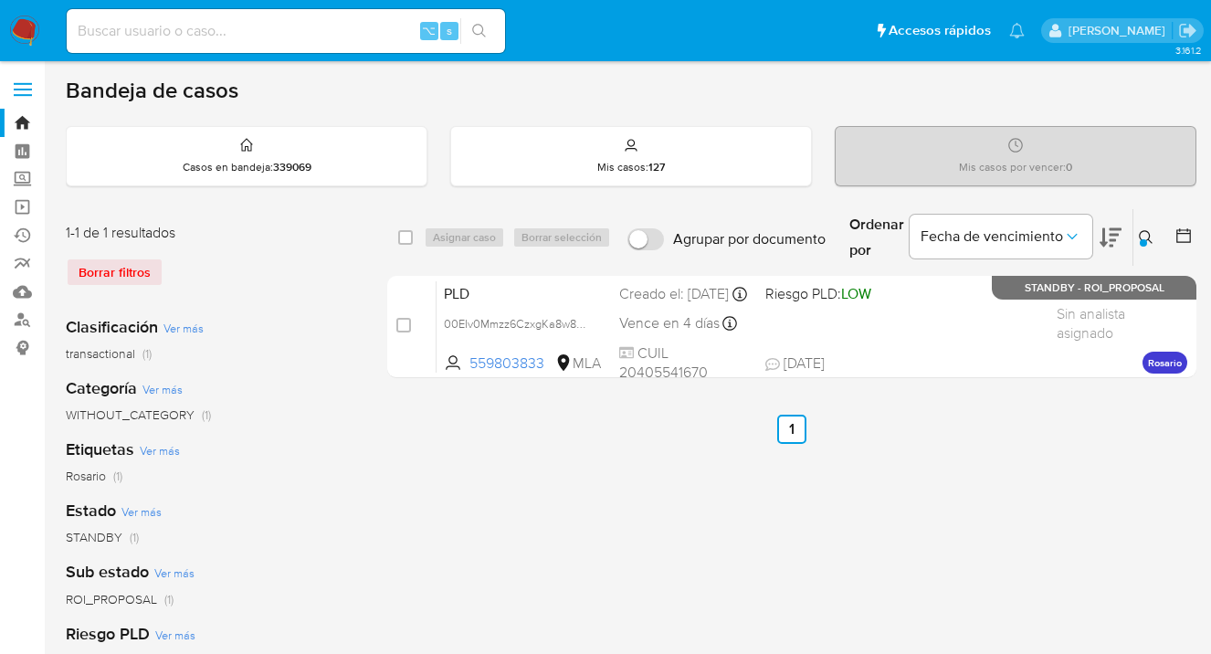
drag, startPoint x: 1147, startPoint y: 242, endPoint x: 1032, endPoint y: 290, distance: 124.9
click at [1147, 242] on icon at bounding box center [1146, 237] width 15 height 15
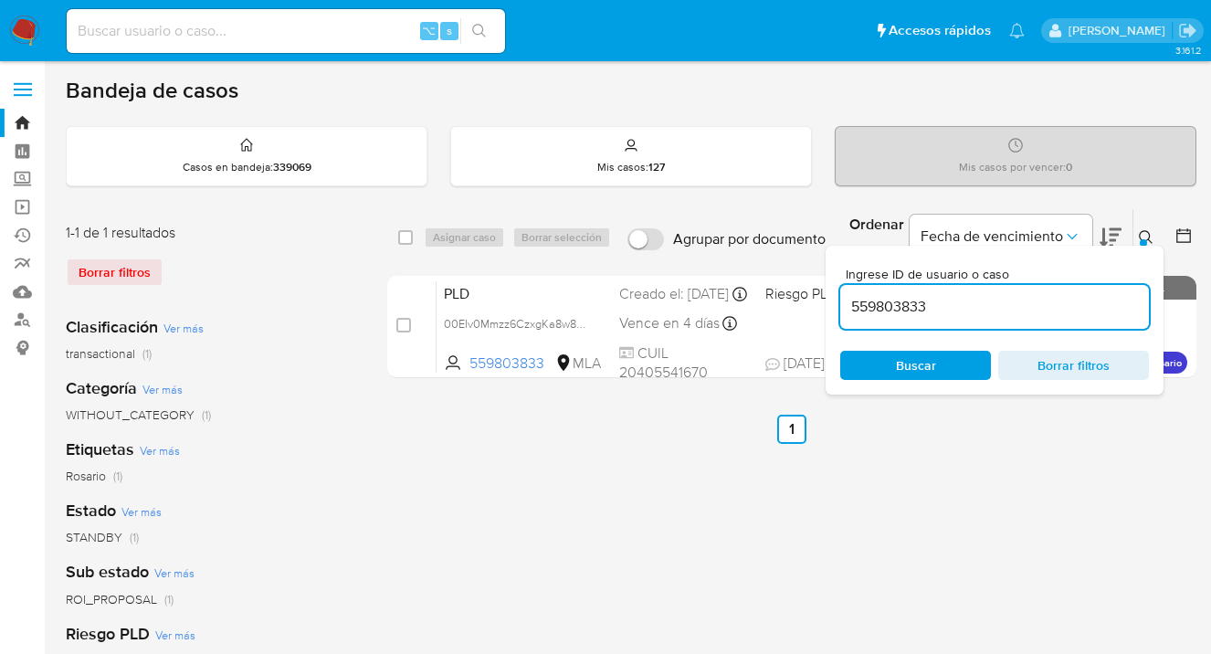
drag, startPoint x: 987, startPoint y: 311, endPoint x: 847, endPoint y: 299, distance: 141.2
click at [847, 299] on input "559803833" at bounding box center [994, 307] width 309 height 24
type input "150045435"
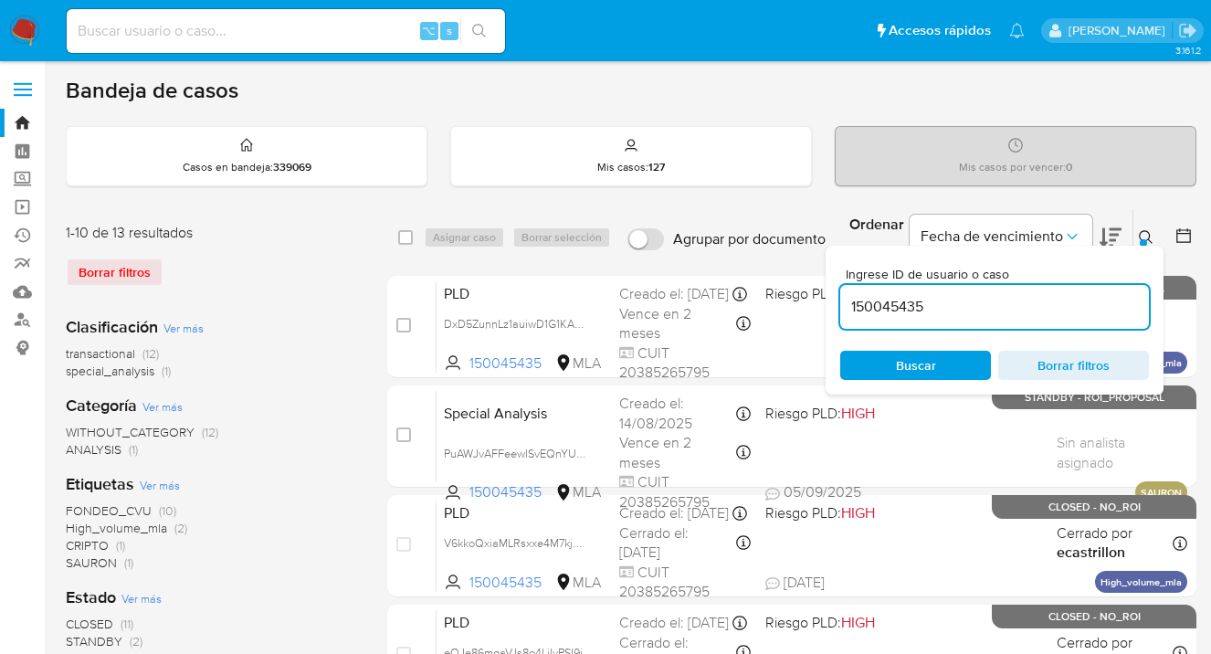
click at [1145, 235] on icon at bounding box center [1146, 237] width 15 height 15
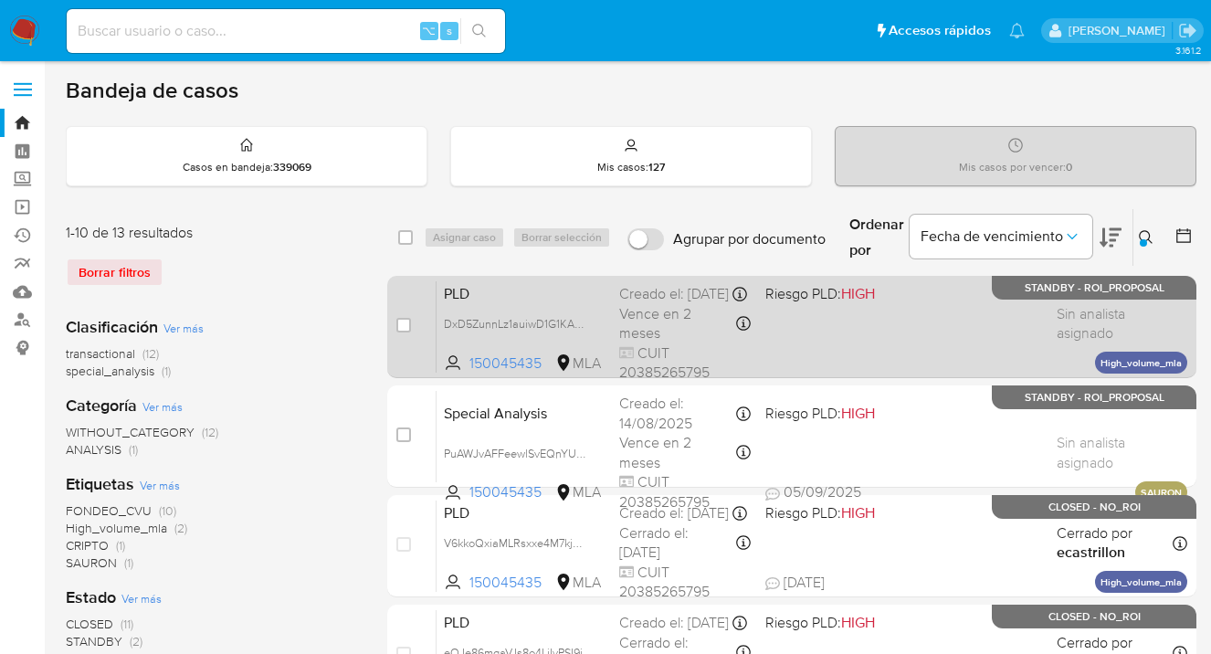
click at [813, 336] on div "PLD DxD5ZunnLz1auiwD1G1KAMf9 150045435 MLA Riesgo PLD: HIGH Creado el: 12/09/20…" at bounding box center [812, 326] width 751 height 92
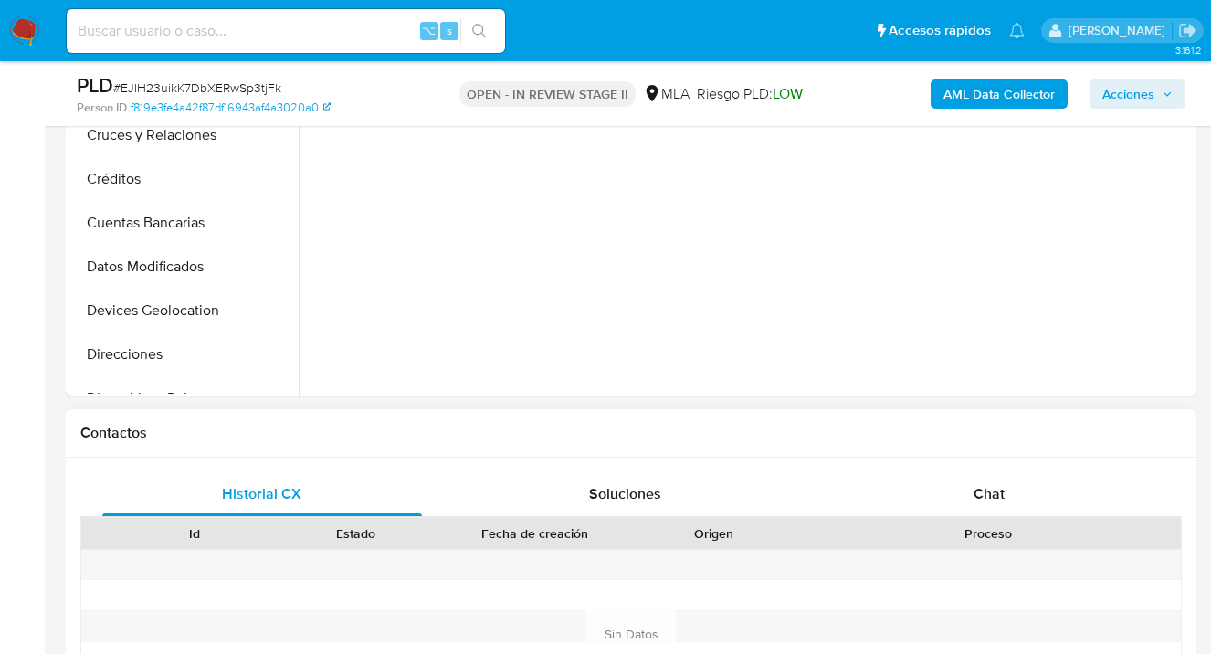
select select "10"
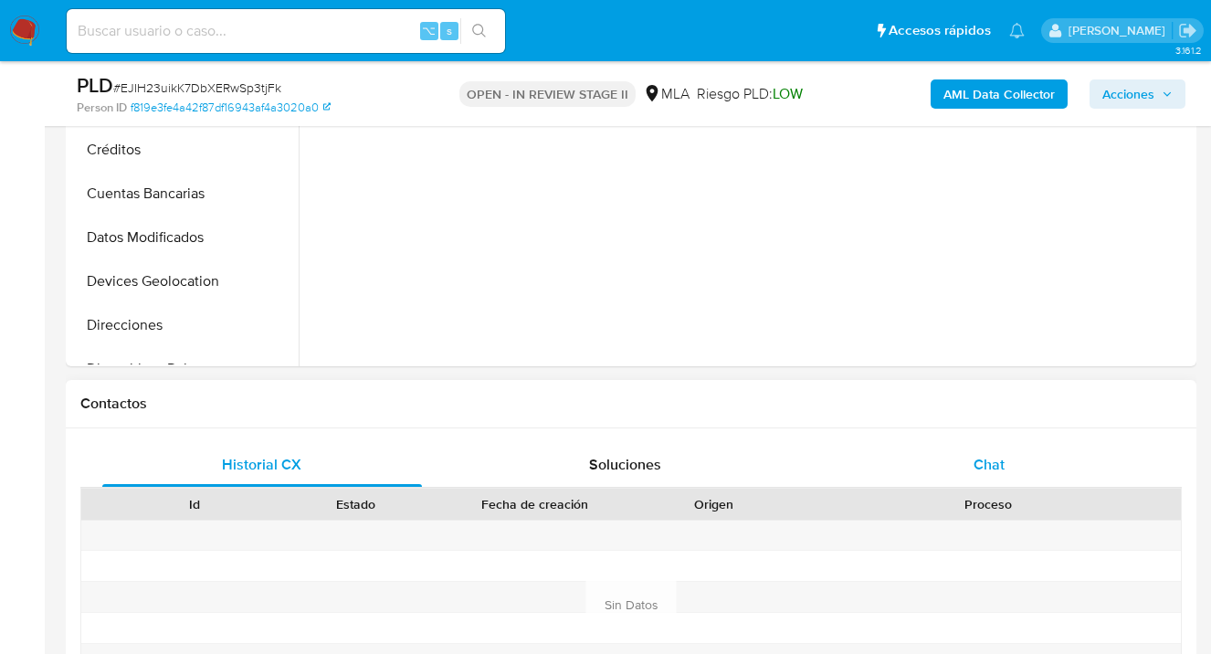
drag, startPoint x: 998, startPoint y: 463, endPoint x: 996, endPoint y: 441, distance: 22.1
click at [998, 463] on span "Chat" at bounding box center [989, 464] width 31 height 21
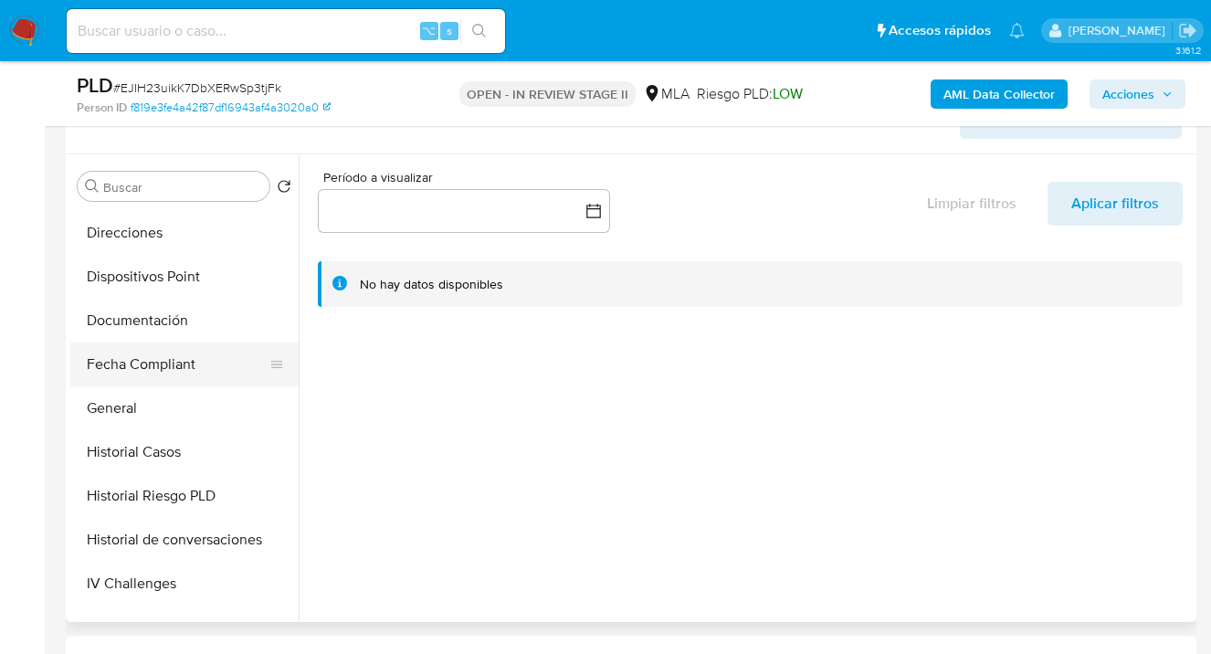
scroll to position [349, 0]
click at [170, 323] on button "Documentación" at bounding box center [177, 320] width 214 height 44
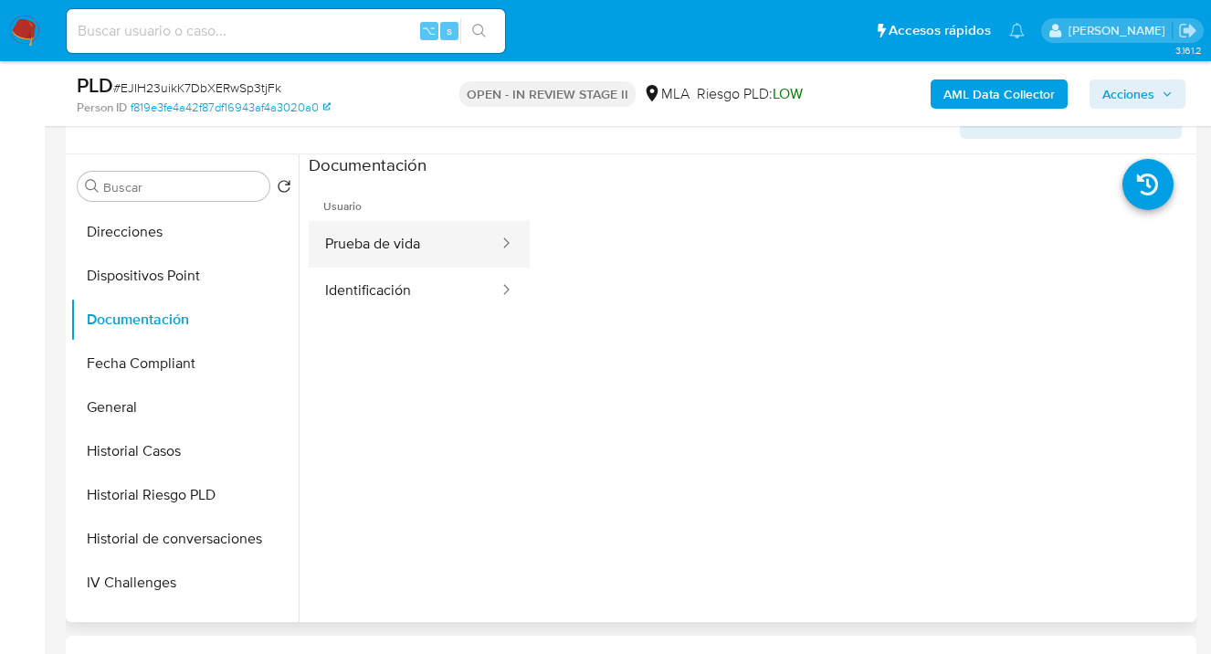
click at [411, 241] on button "Prueba de vida" at bounding box center [405, 244] width 192 height 47
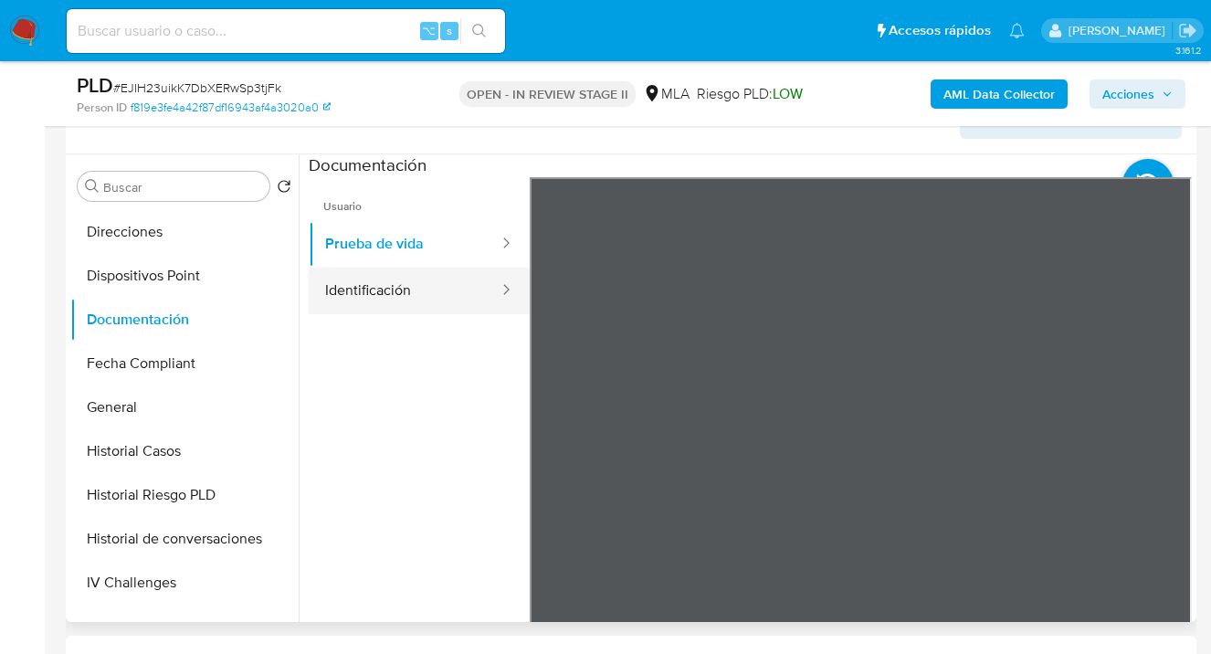
click at [397, 289] on button "Identificación" at bounding box center [405, 291] width 192 height 47
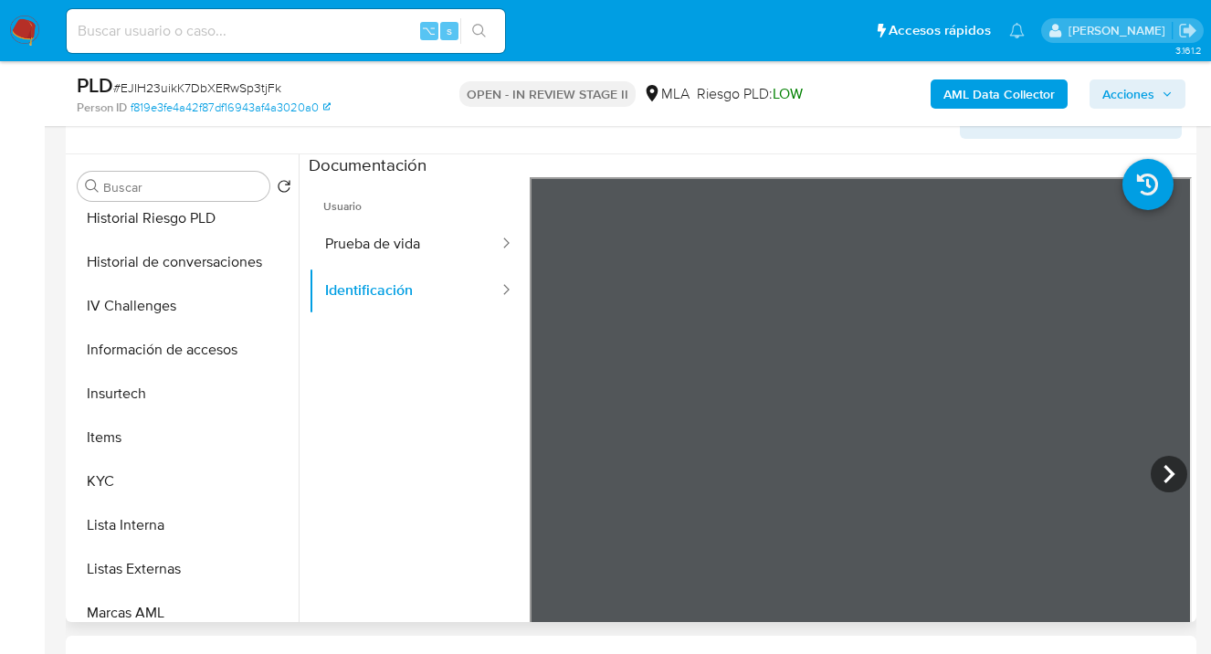
scroll to position [697, 0]
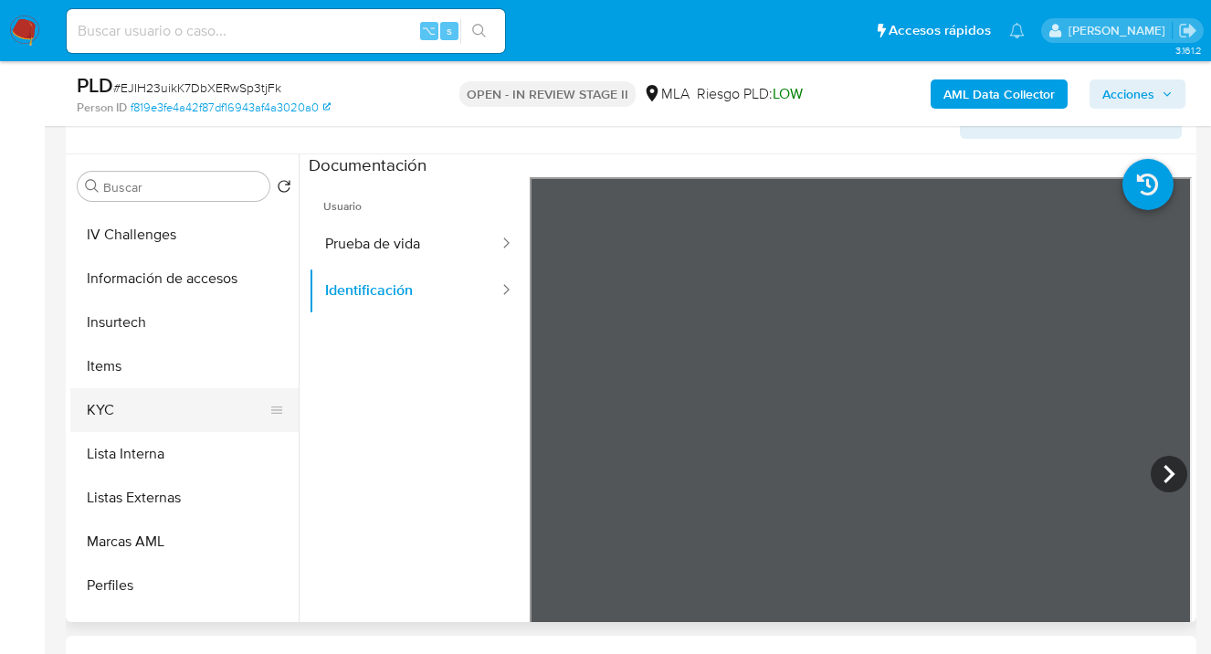
click at [159, 381] on button "Items" at bounding box center [184, 366] width 228 height 44
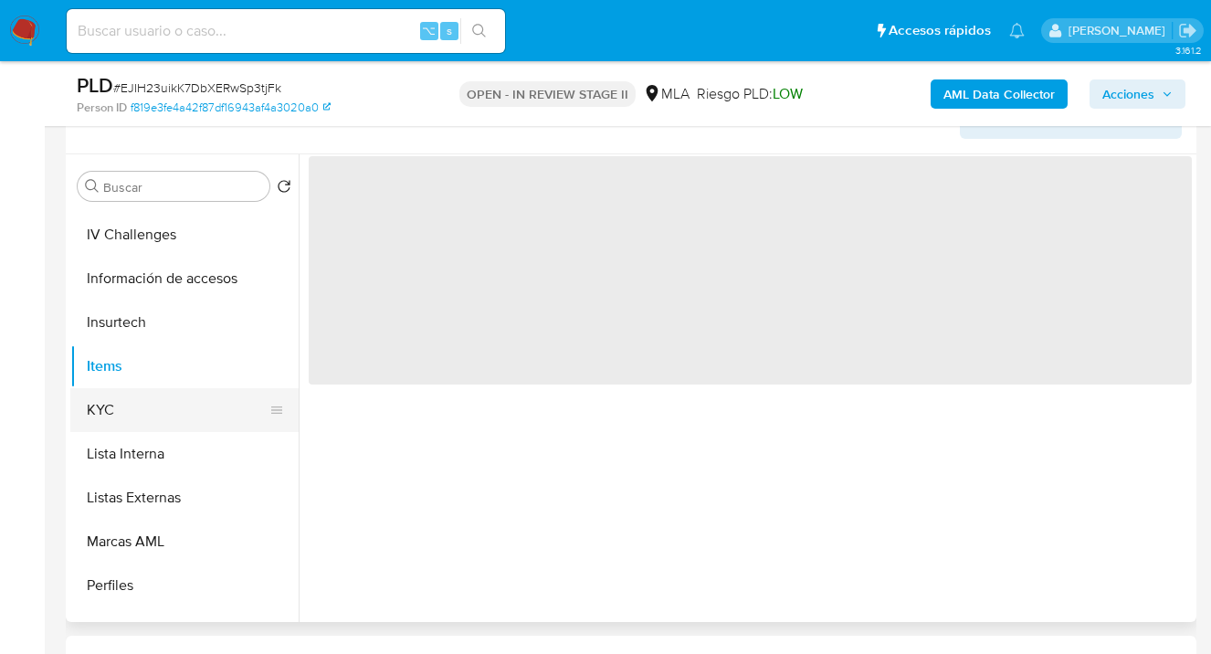
click at [153, 407] on button "KYC" at bounding box center [177, 410] width 214 height 44
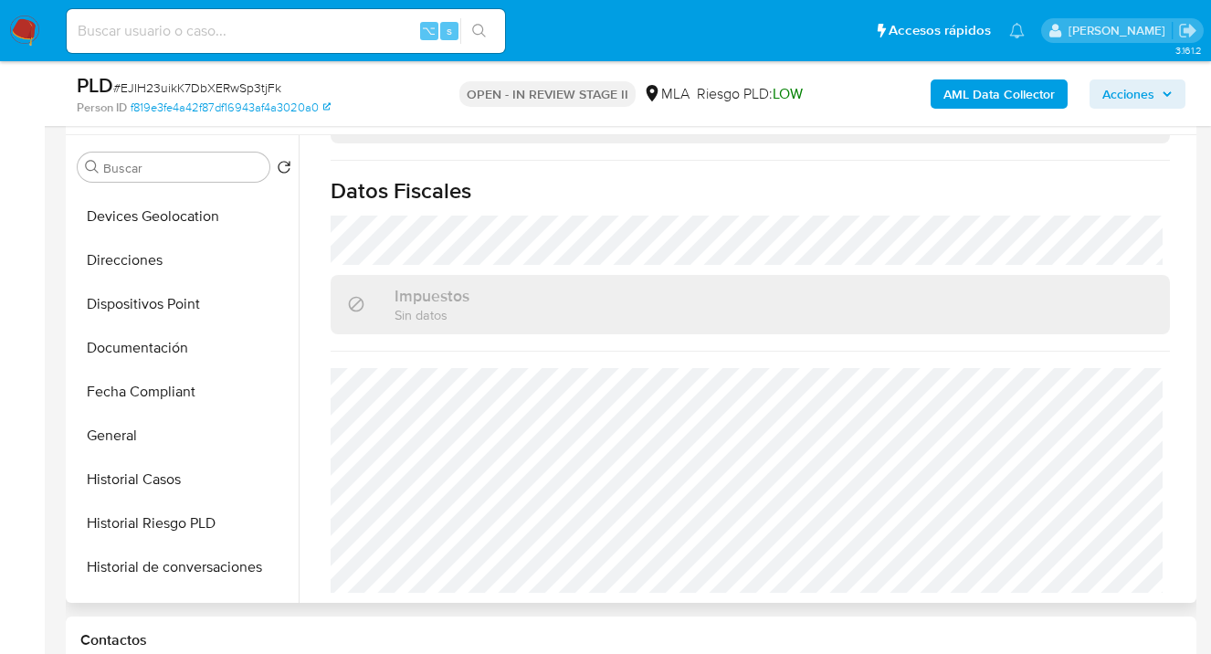
scroll to position [291, 0]
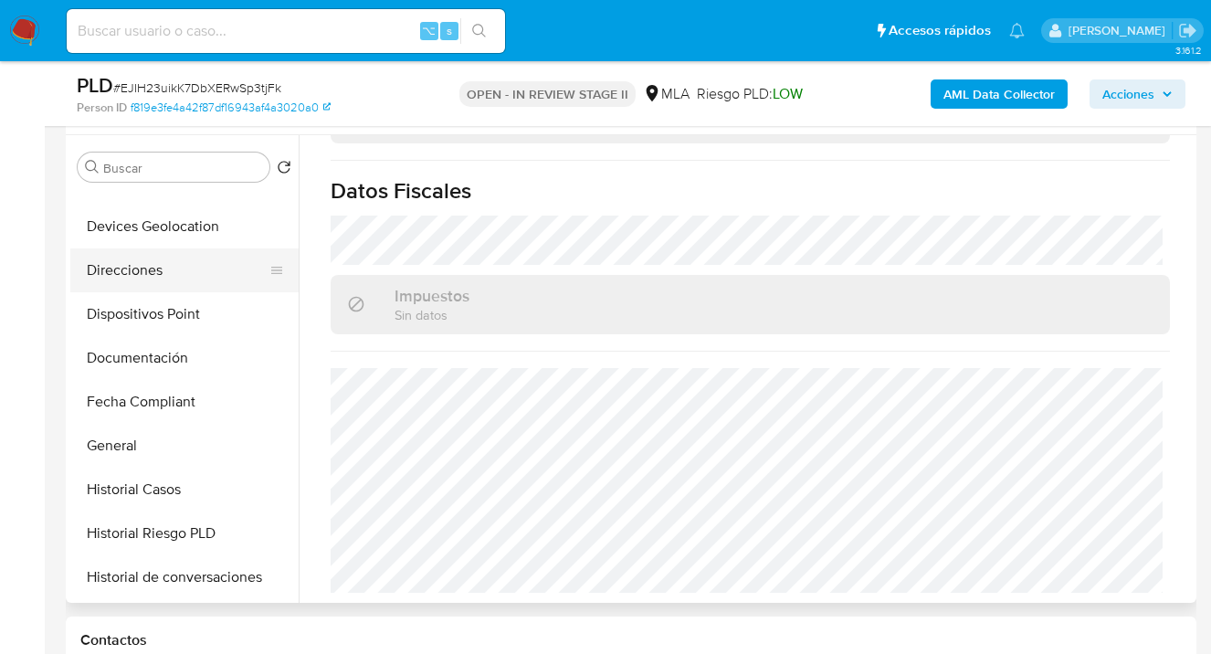
drag, startPoint x: 173, startPoint y: 259, endPoint x: 195, endPoint y: 258, distance: 22.0
click at [173, 259] on button "Direcciones" at bounding box center [177, 270] width 214 height 44
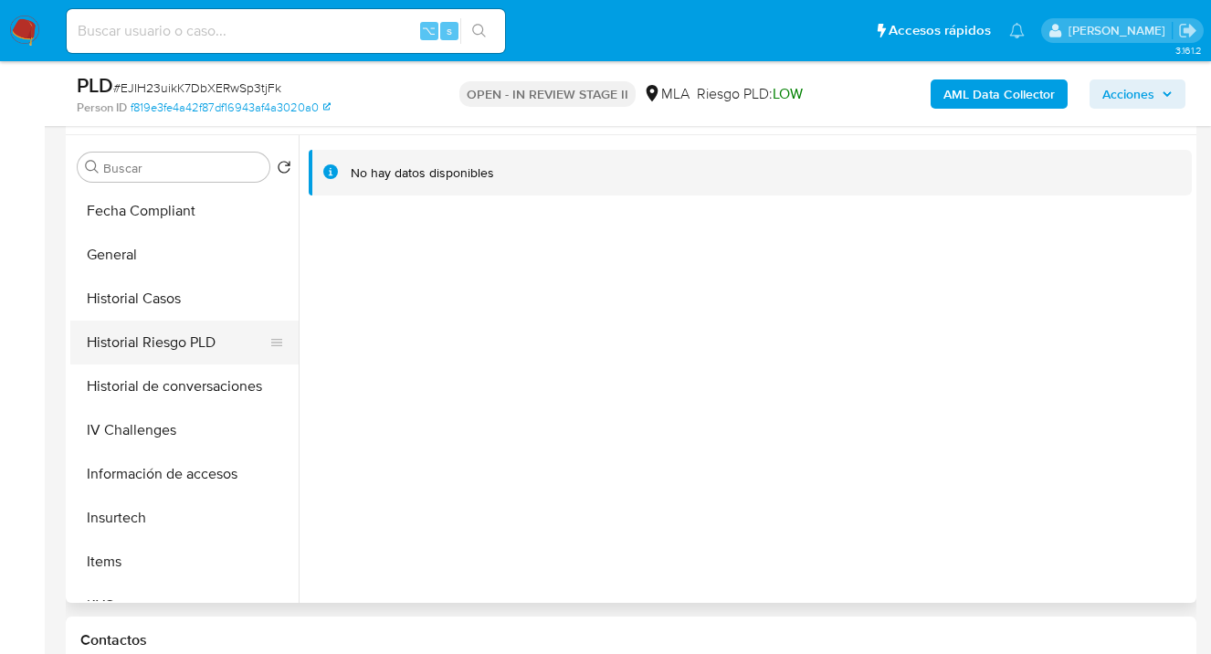
scroll to position [481, 0]
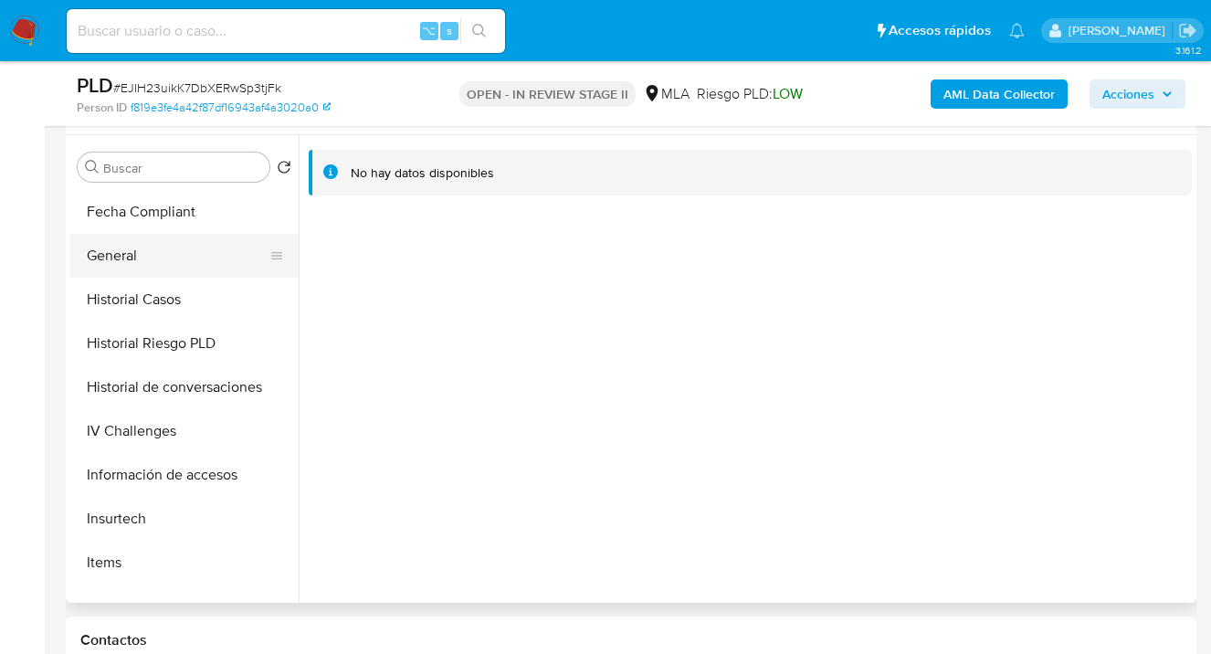
click at [204, 253] on button "General" at bounding box center [177, 256] width 214 height 44
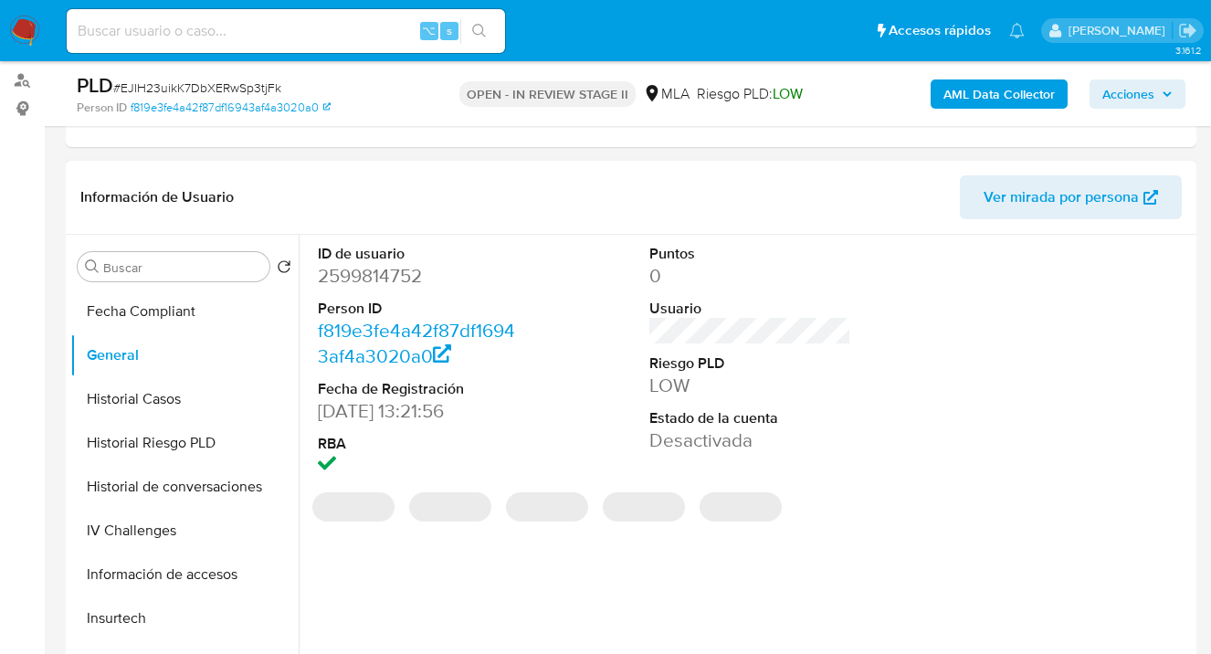
scroll to position [189, 0]
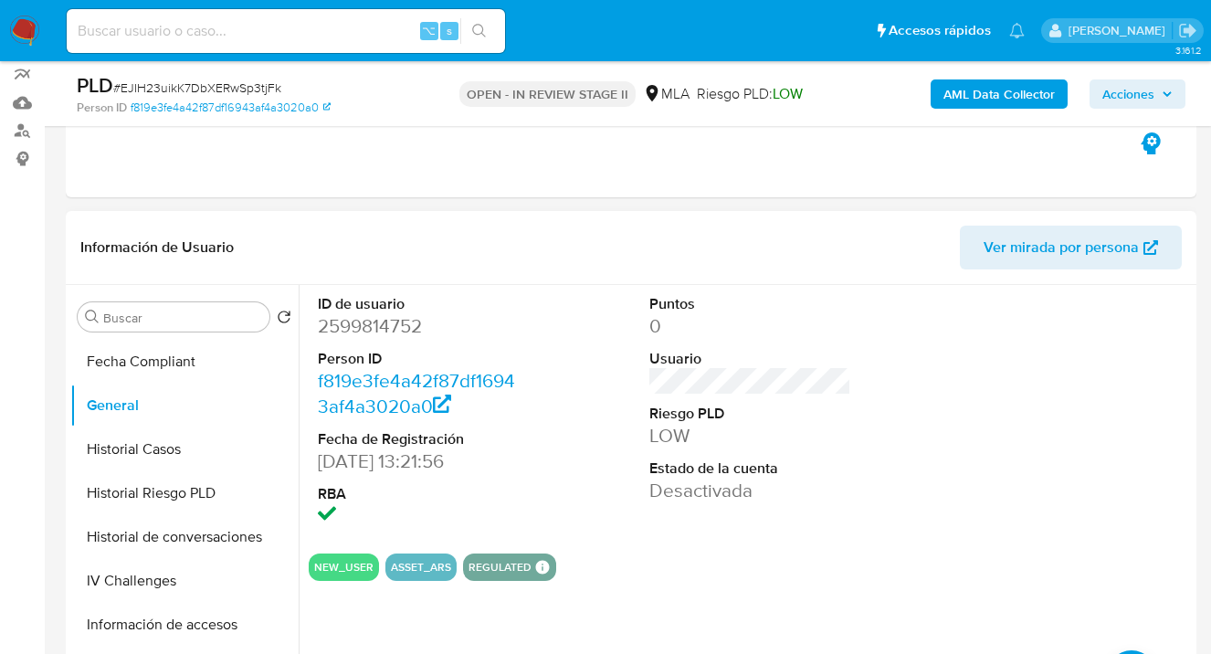
click at [1040, 253] on span "Ver mirada por persona" at bounding box center [1061, 248] width 155 height 44
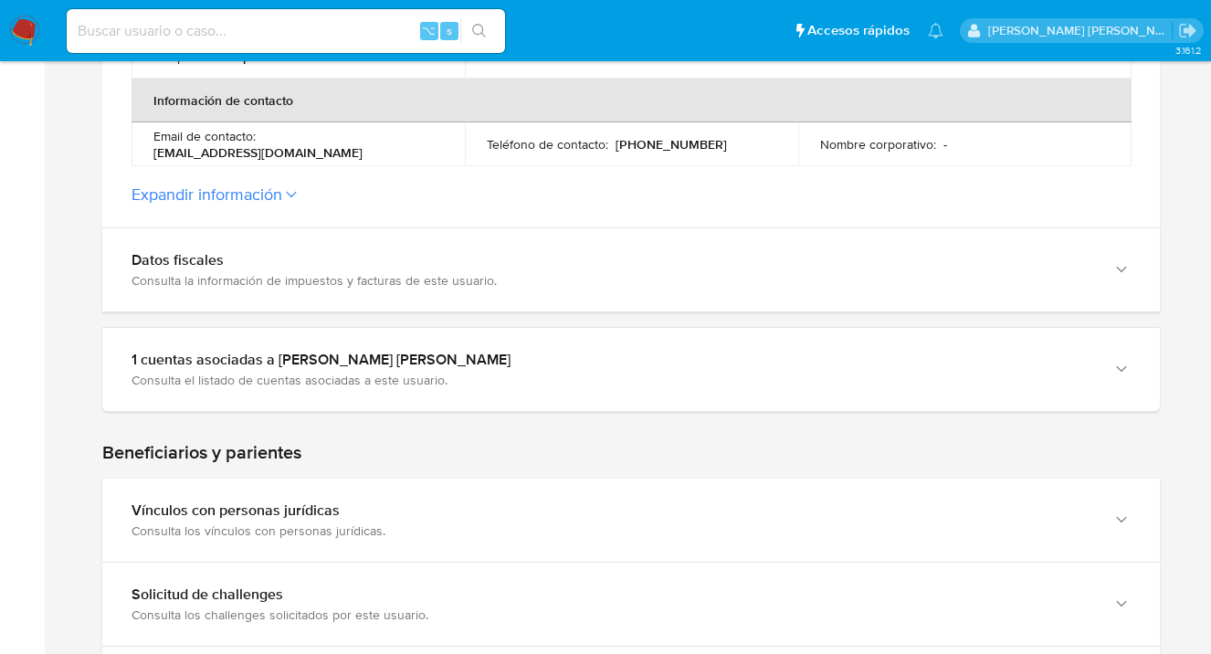
scroll to position [665, 0]
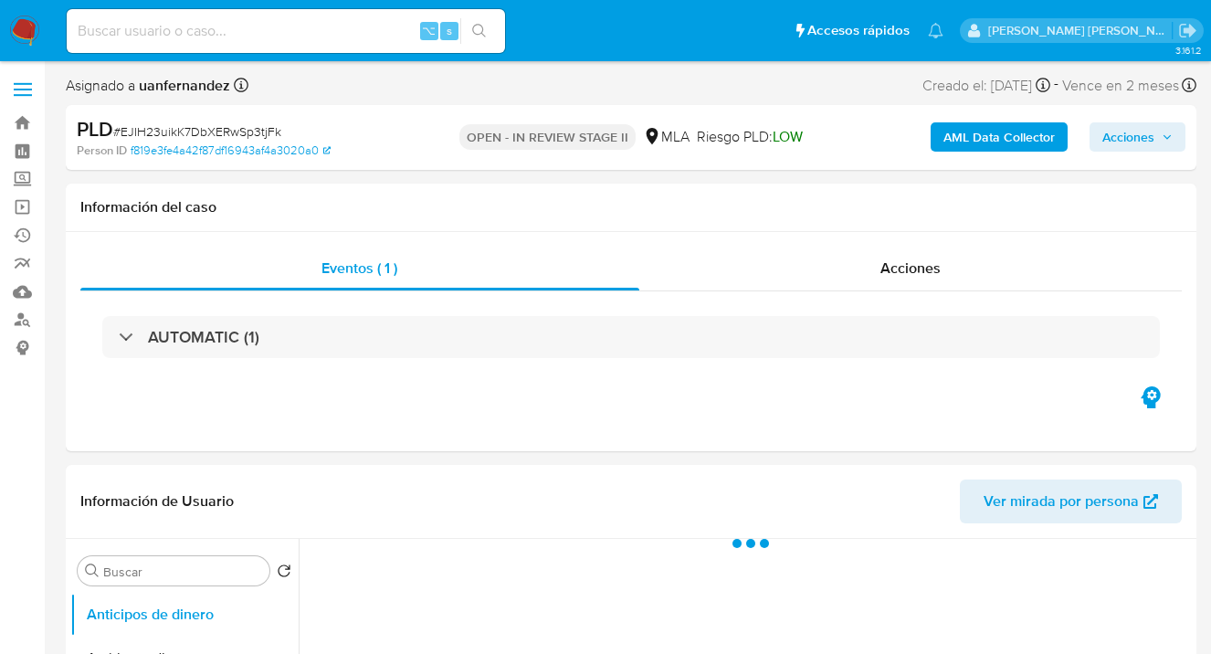
select select "10"
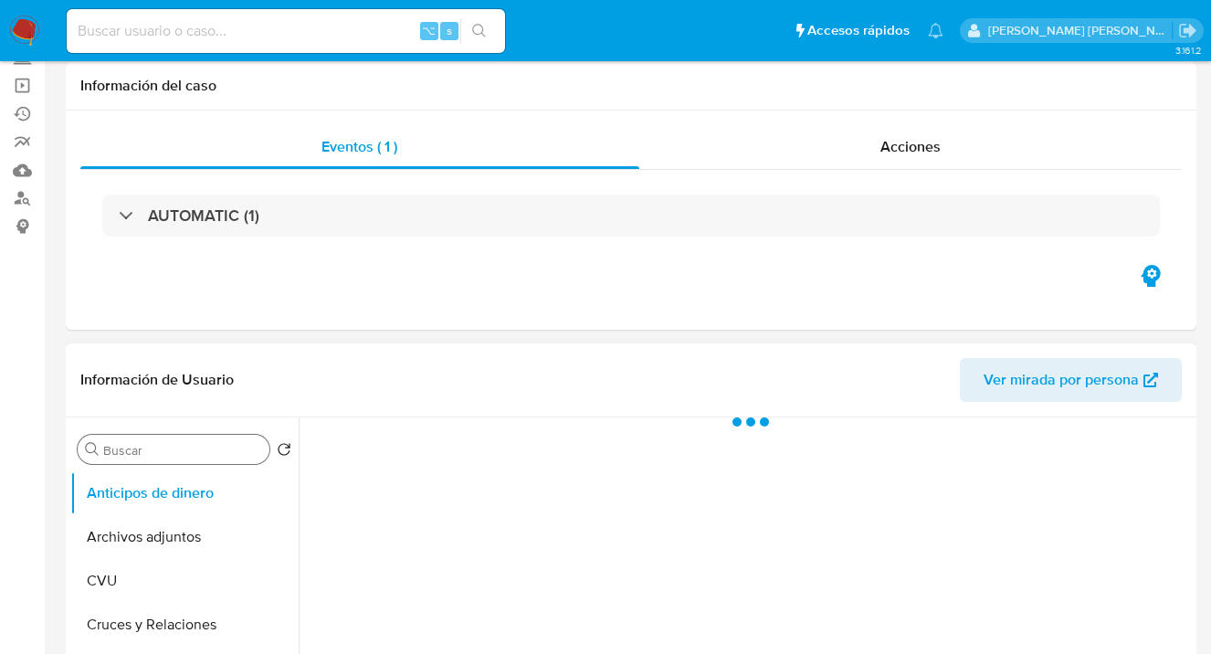
select select "10"
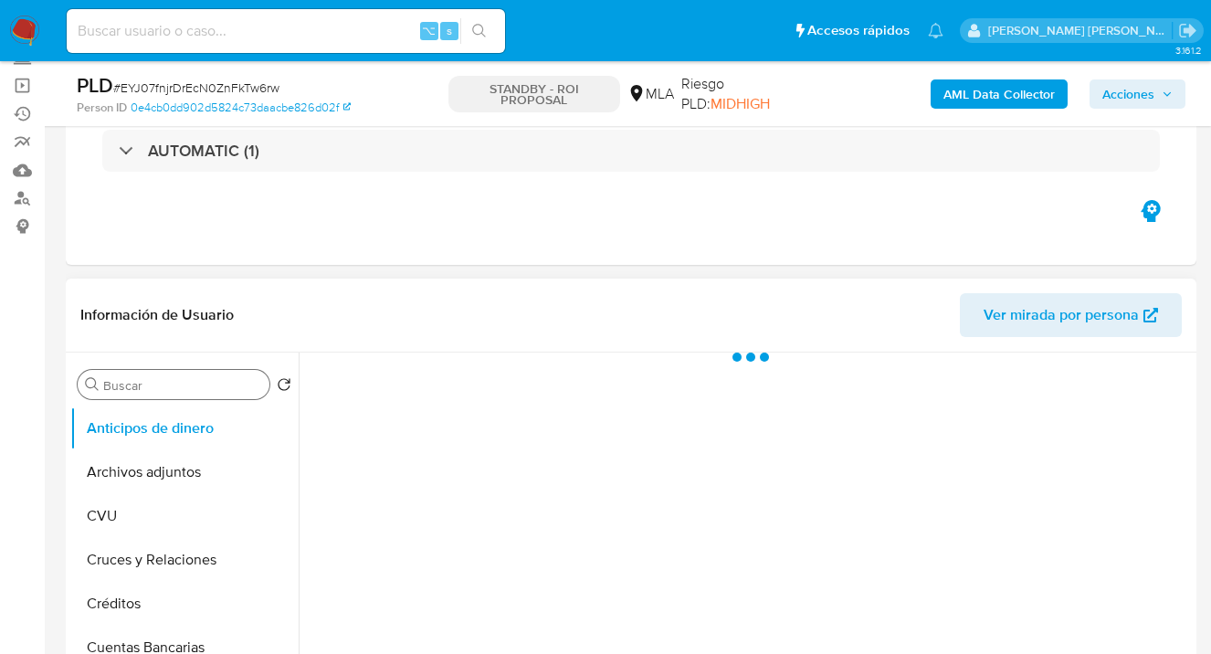
scroll to position [165, 0]
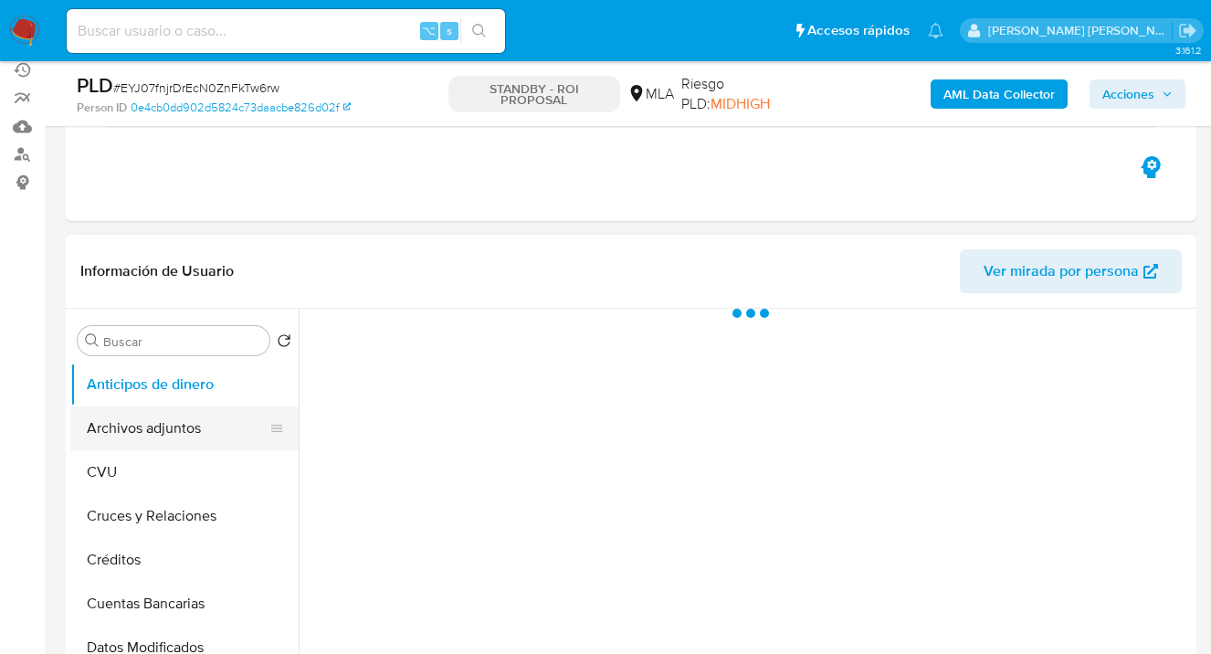
click at [187, 439] on button "Archivos adjuntos" at bounding box center [177, 428] width 214 height 44
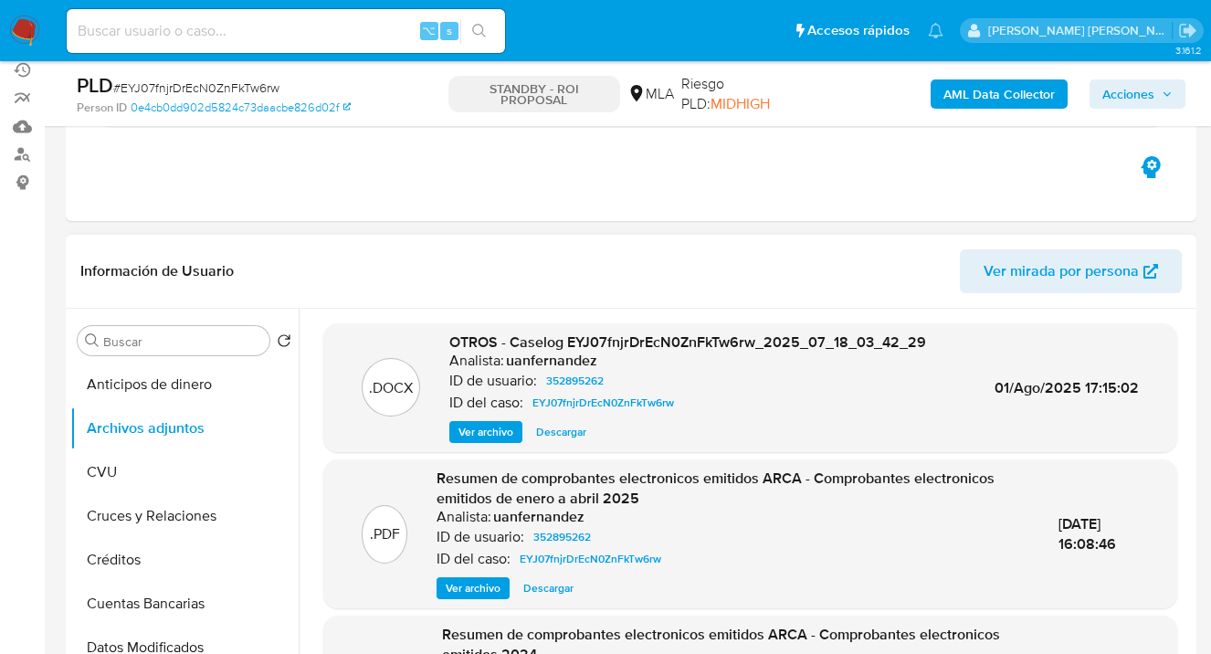
click at [565, 434] on span "Descargar" at bounding box center [561, 432] width 50 height 18
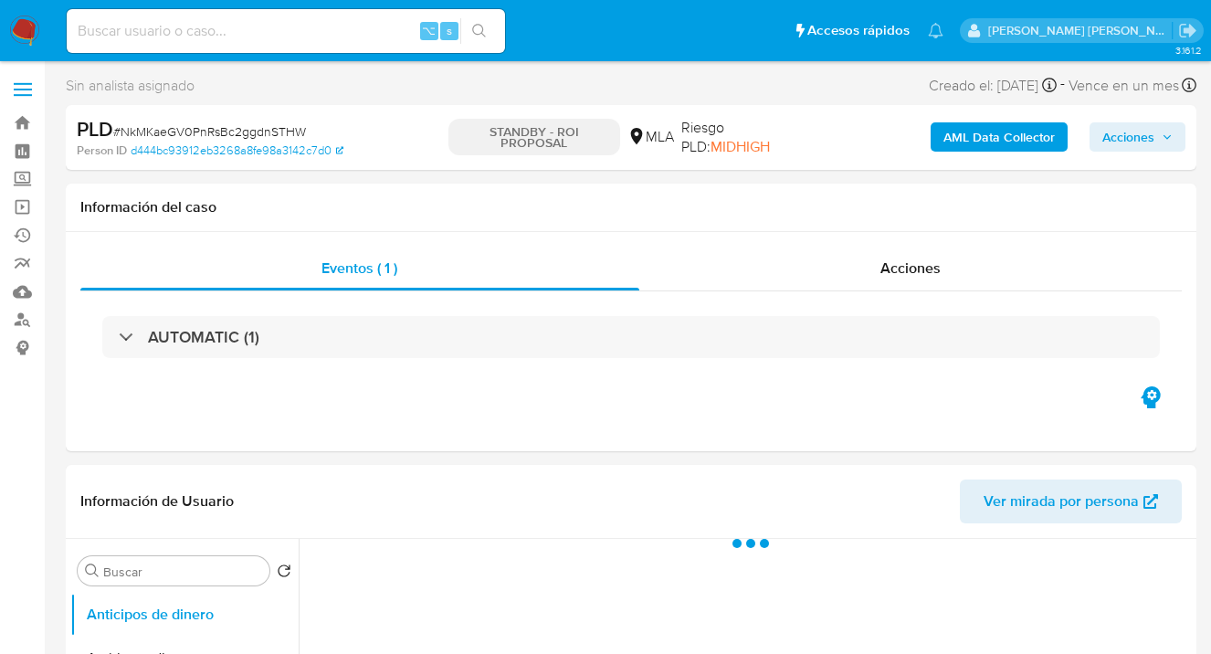
select select "10"
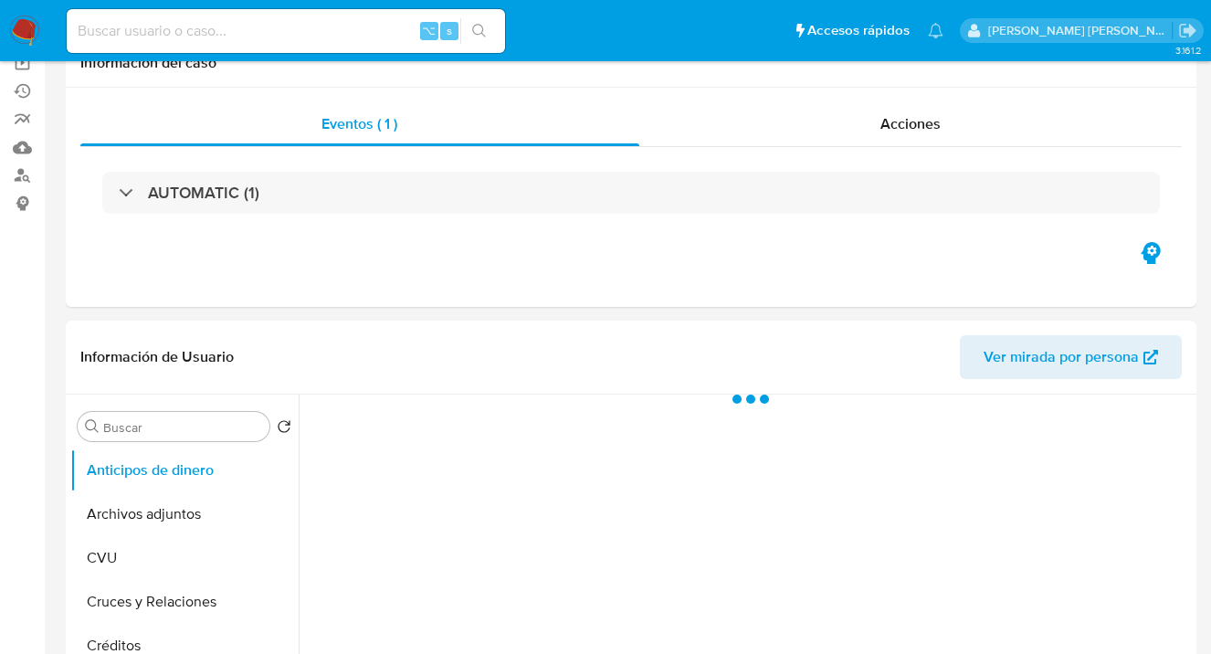
scroll to position [174, 0]
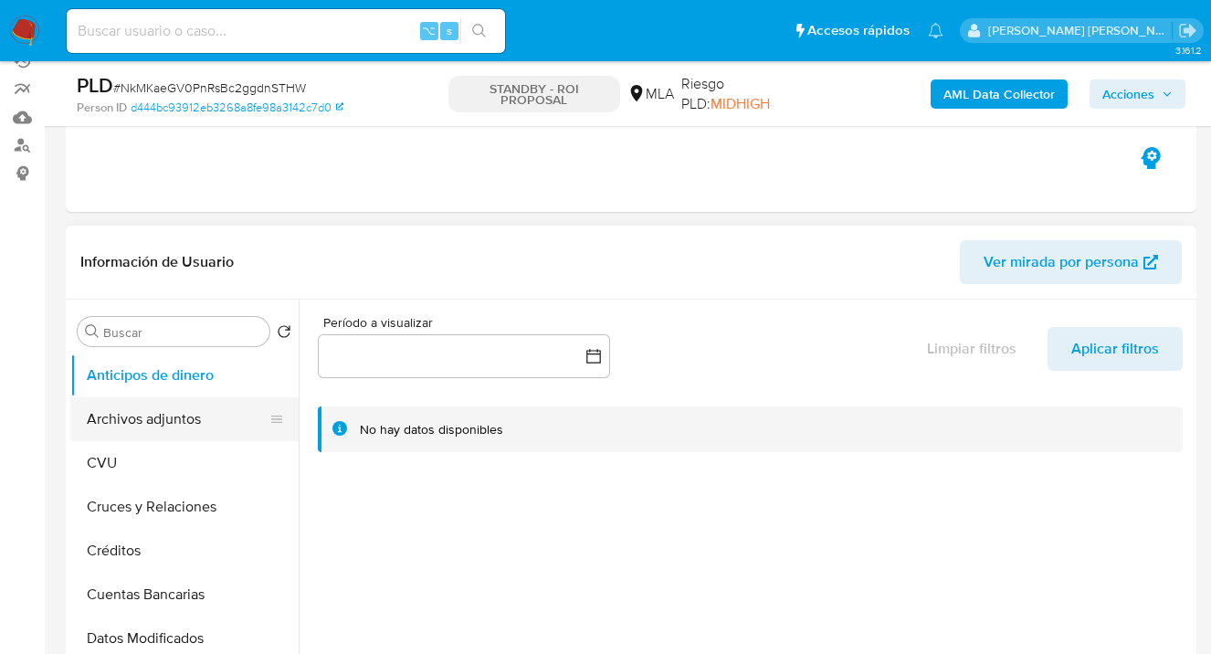
click at [146, 418] on button "Archivos adjuntos" at bounding box center [177, 419] width 214 height 44
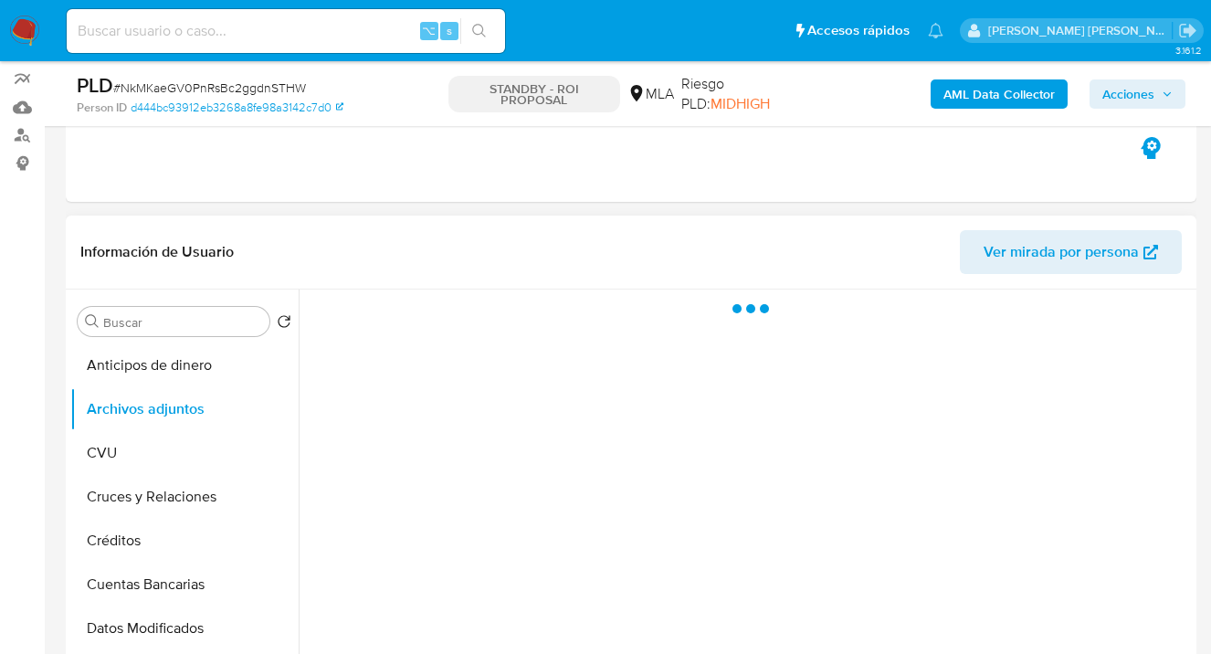
scroll to position [199, 0]
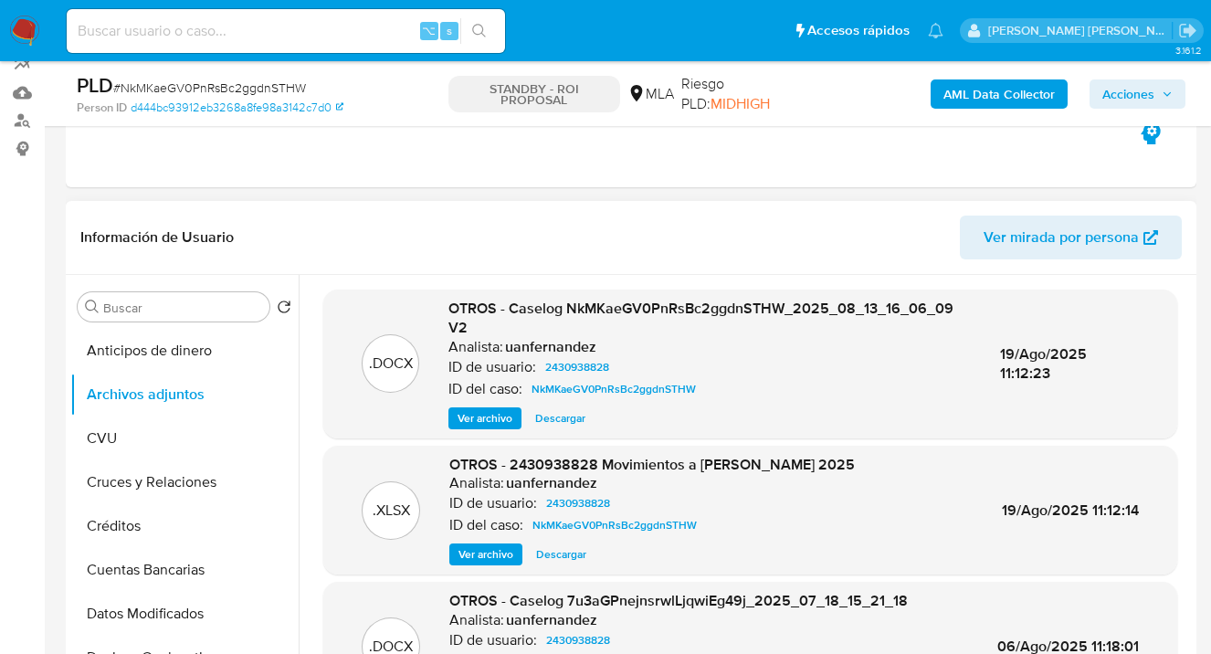
click at [546, 421] on span "Descargar" at bounding box center [560, 418] width 50 height 18
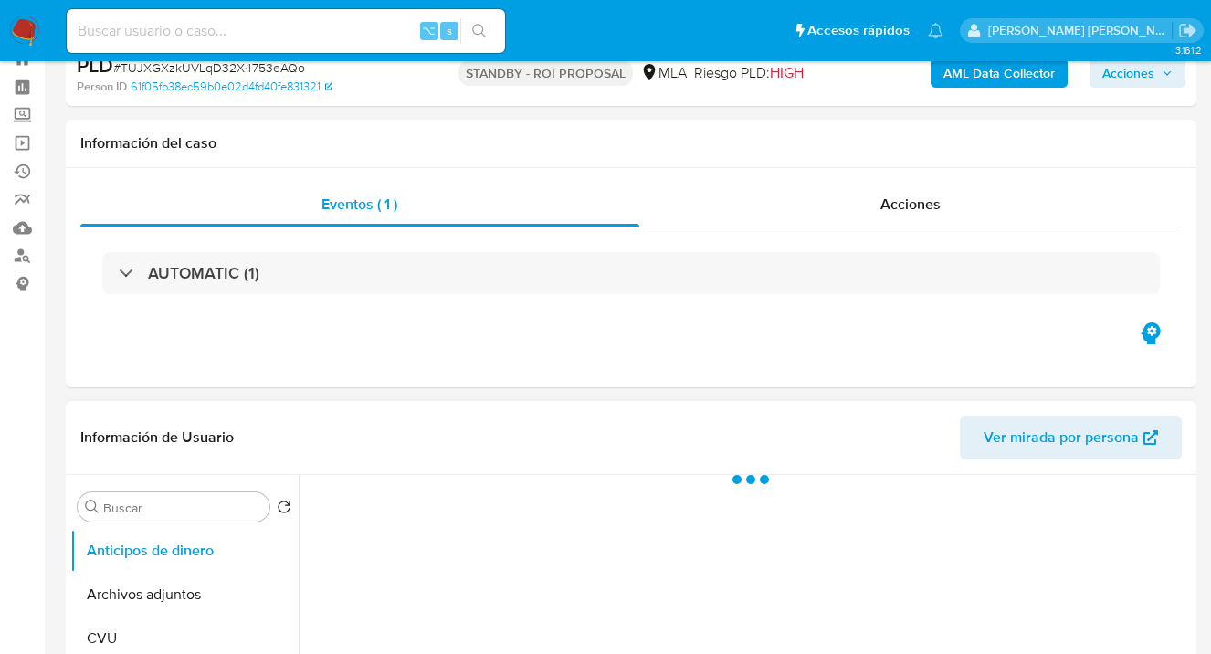
scroll to position [332, 0]
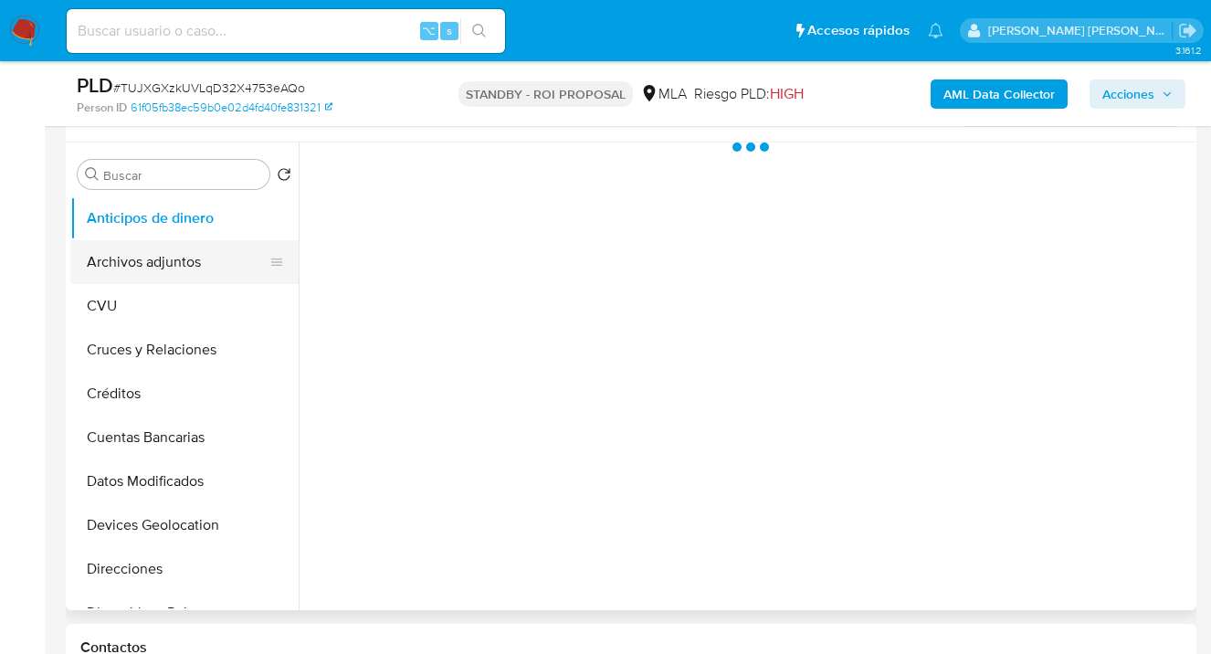
click at [185, 264] on button "Archivos adjuntos" at bounding box center [177, 262] width 214 height 44
select select "10"
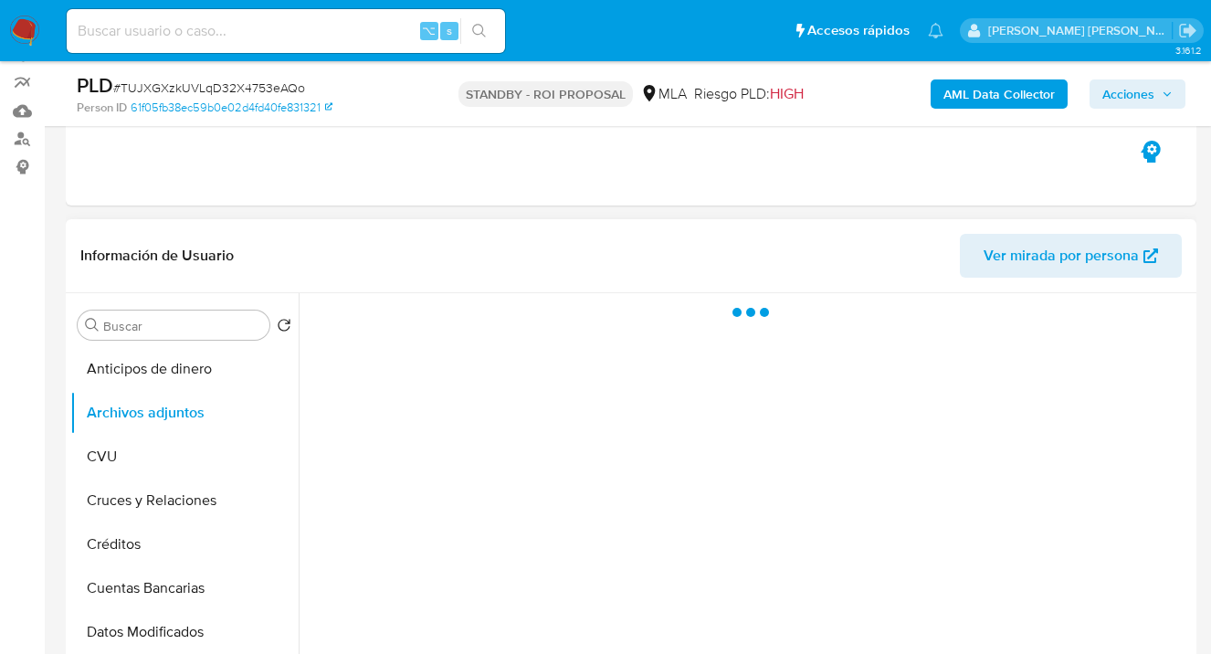
scroll to position [180, 0]
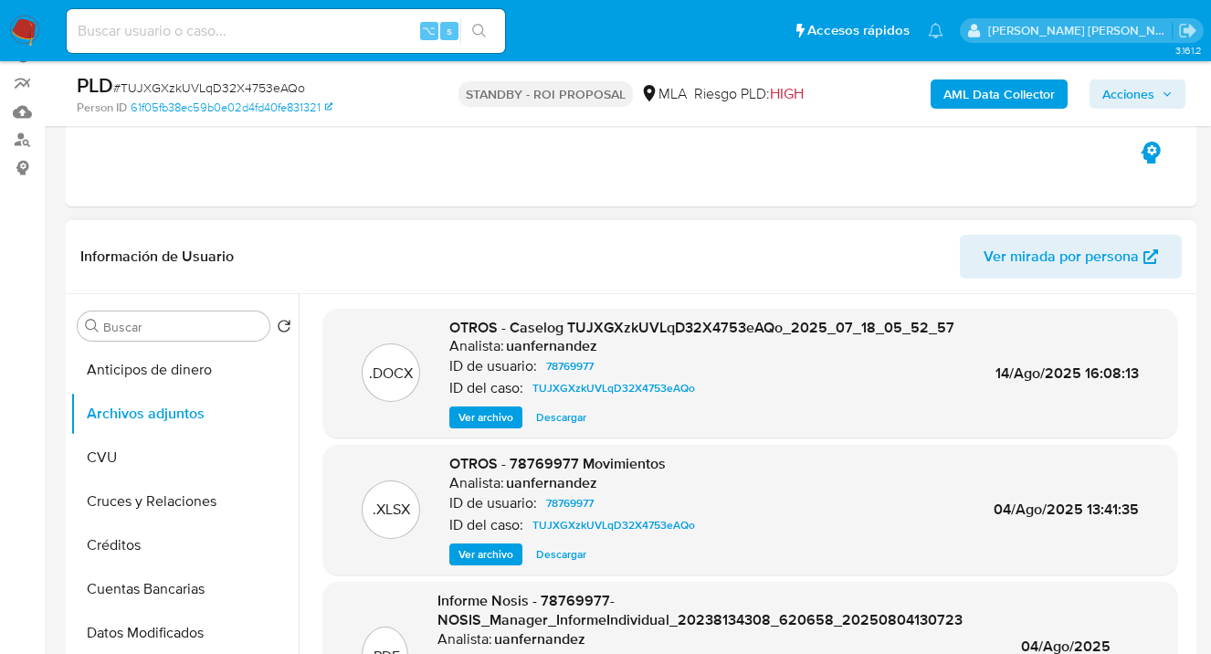
click at [556, 419] on span "Descargar" at bounding box center [561, 417] width 50 height 18
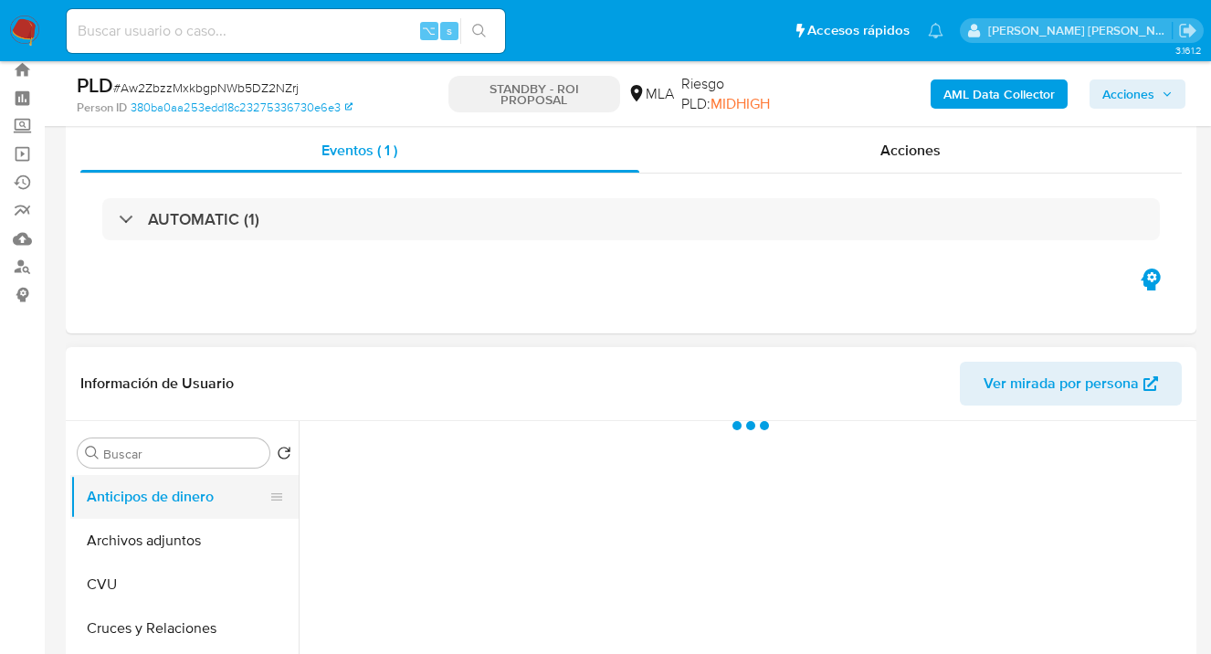
scroll to position [152, 0]
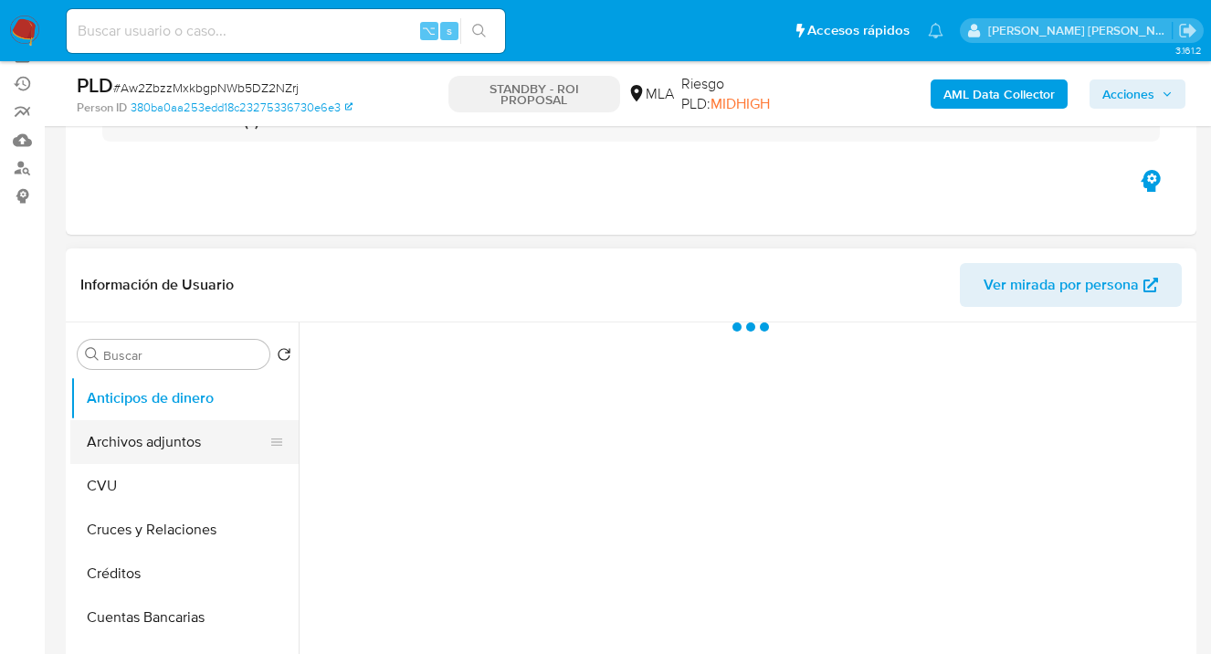
click at [208, 439] on button "Archivos adjuntos" at bounding box center [177, 442] width 214 height 44
select select "10"
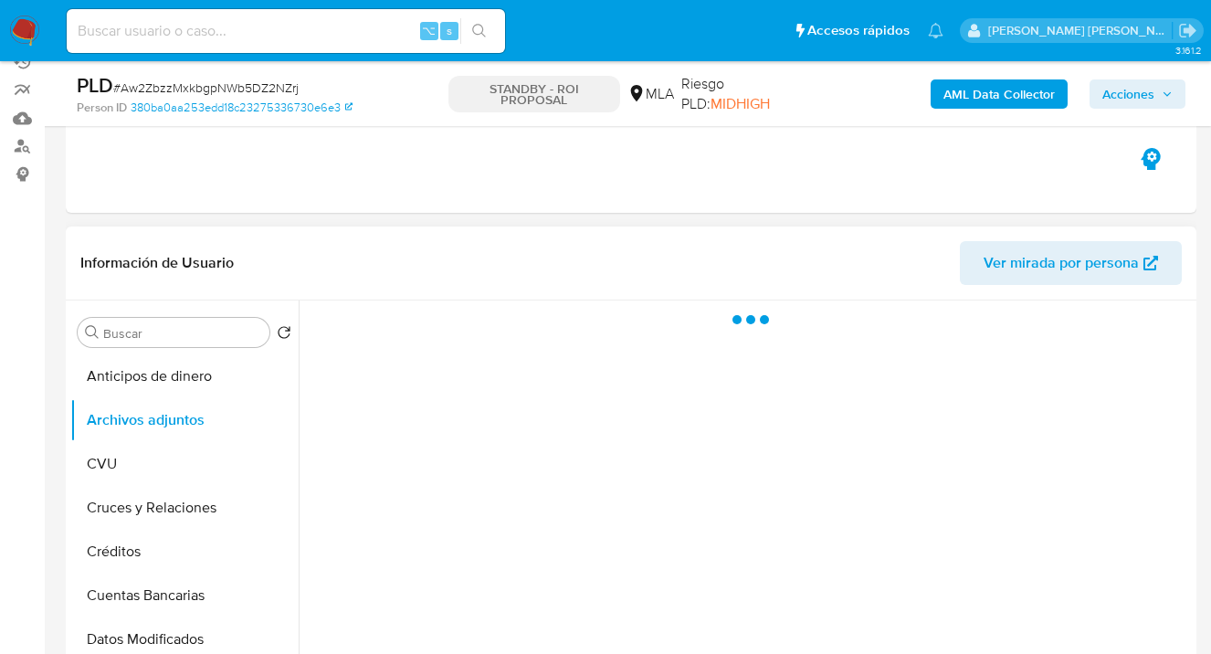
scroll to position [174, 0]
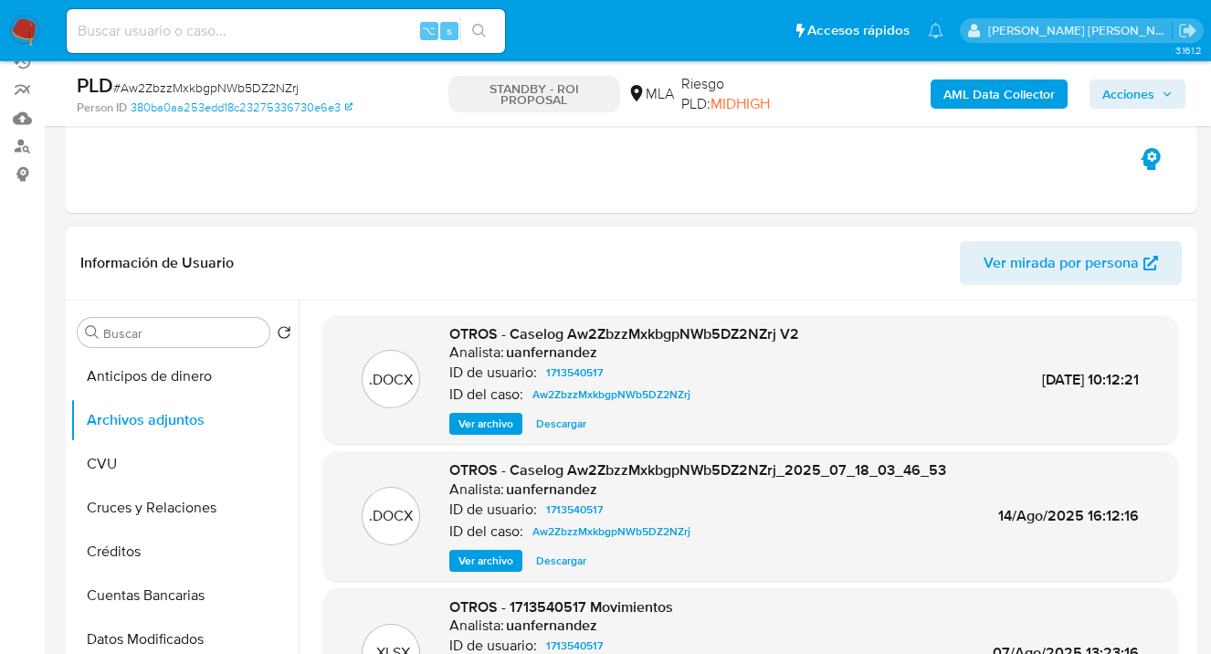
click at [566, 427] on span "Descargar" at bounding box center [561, 424] width 50 height 18
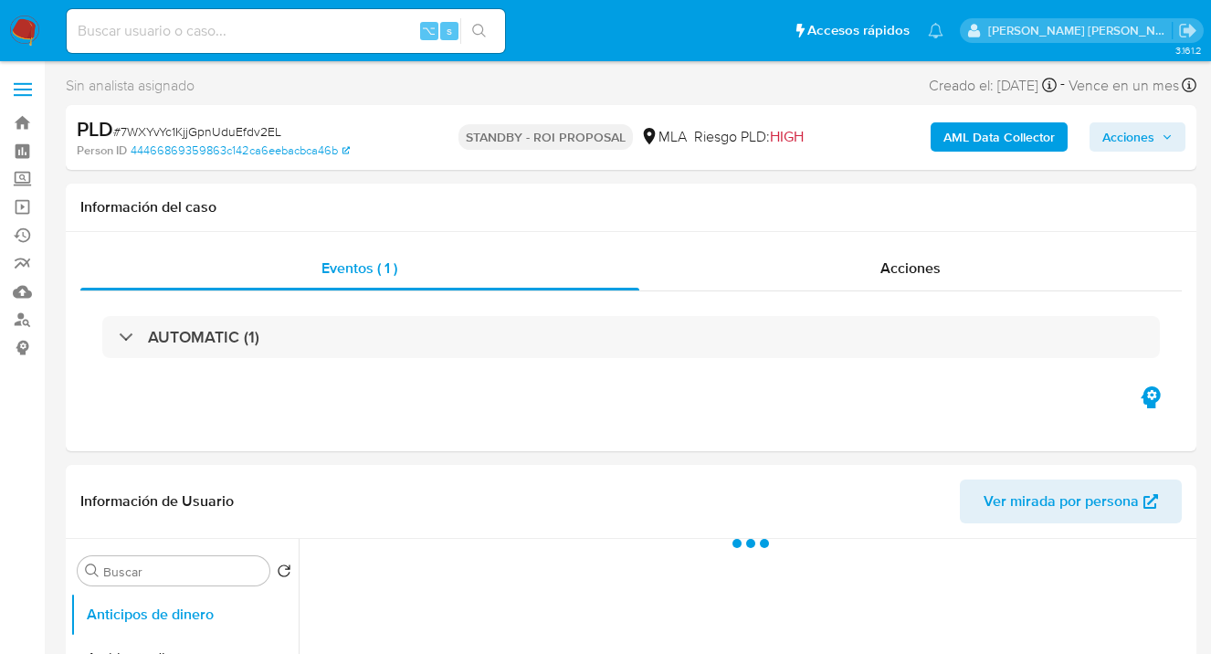
select select "10"
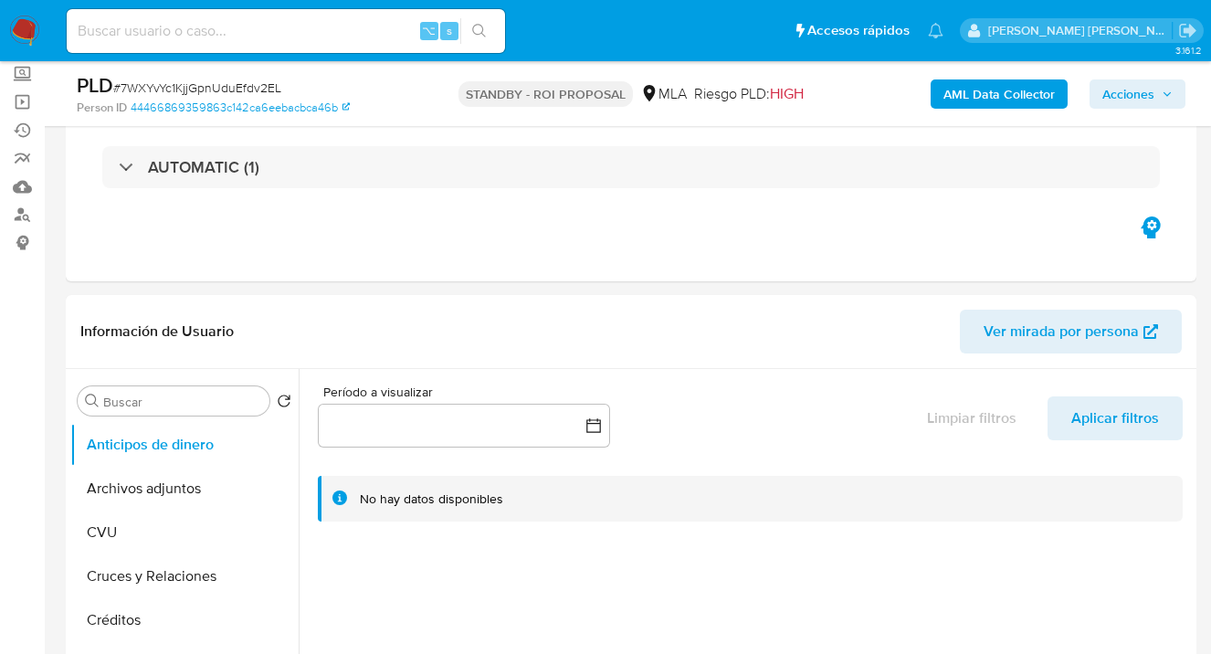
scroll to position [180, 0]
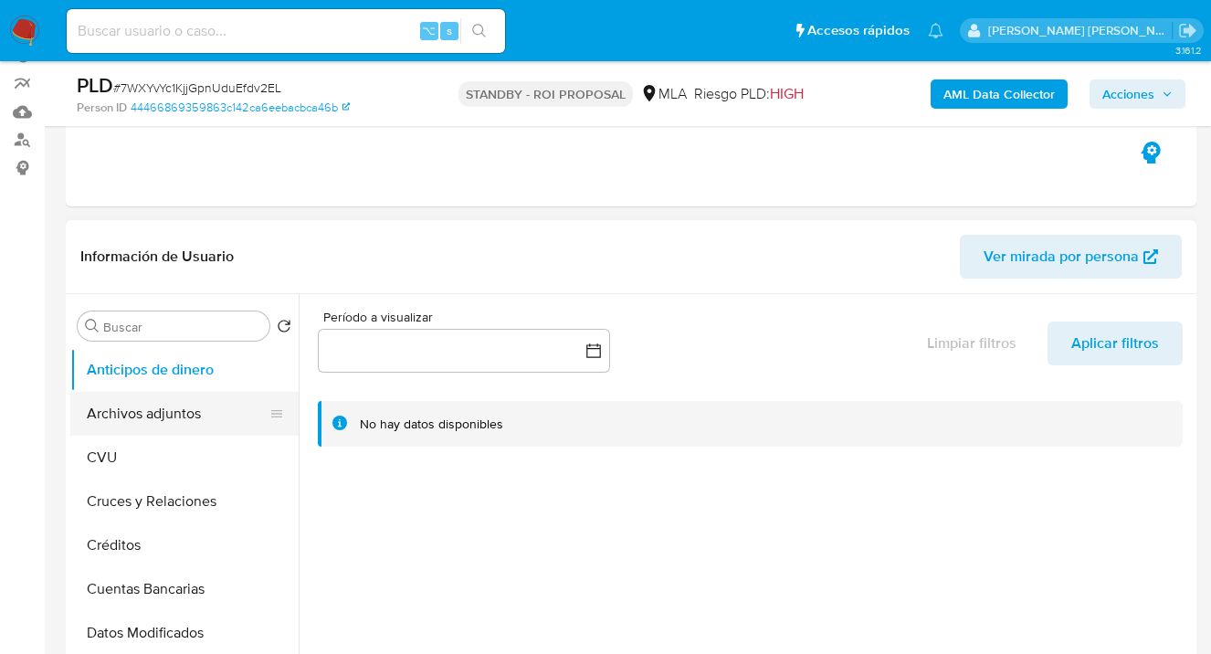
click at [176, 415] on button "Archivos adjuntos" at bounding box center [177, 414] width 214 height 44
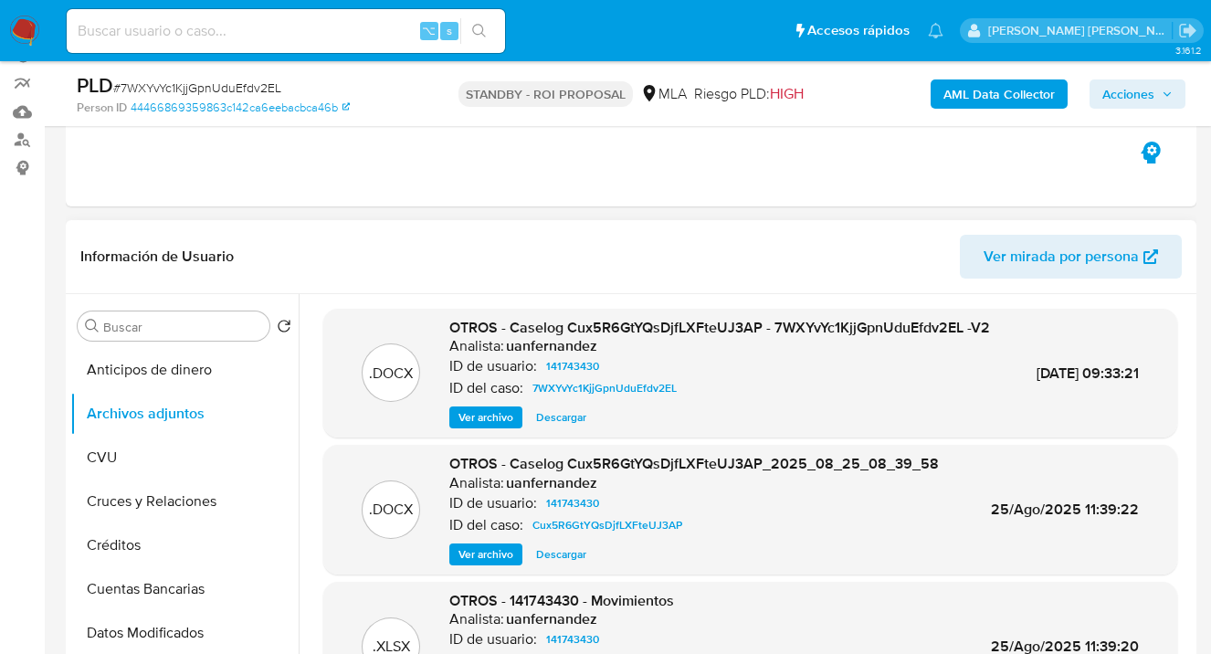
click at [565, 427] on span "Descargar" at bounding box center [561, 417] width 50 height 18
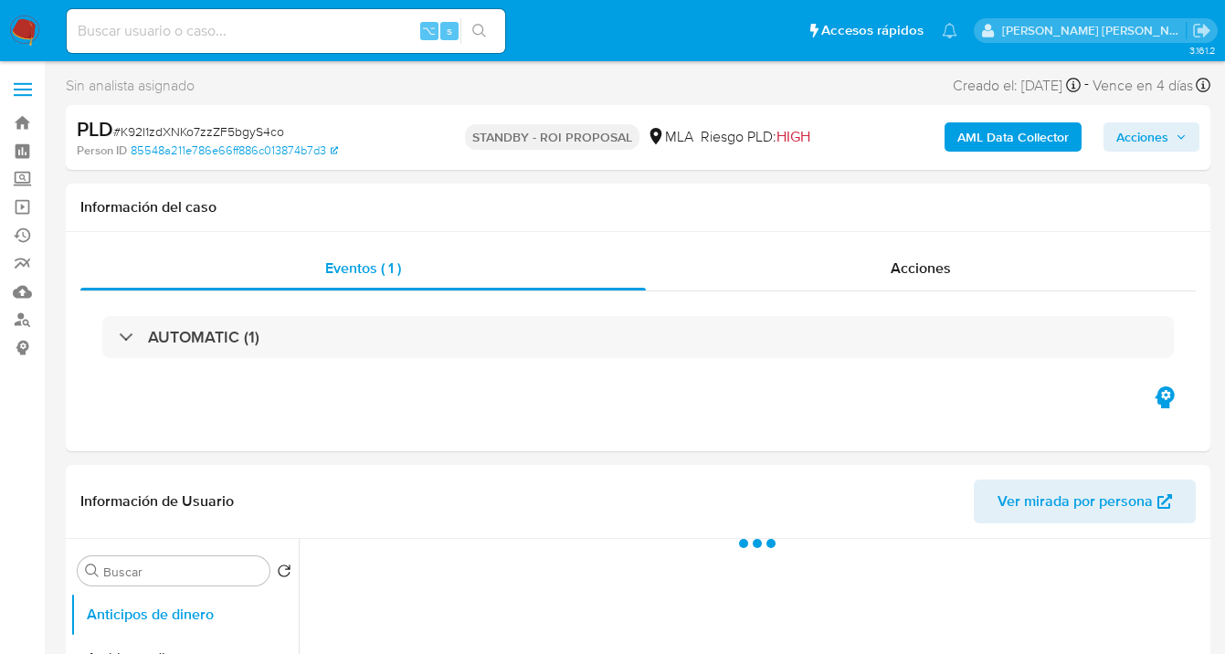
select select "10"
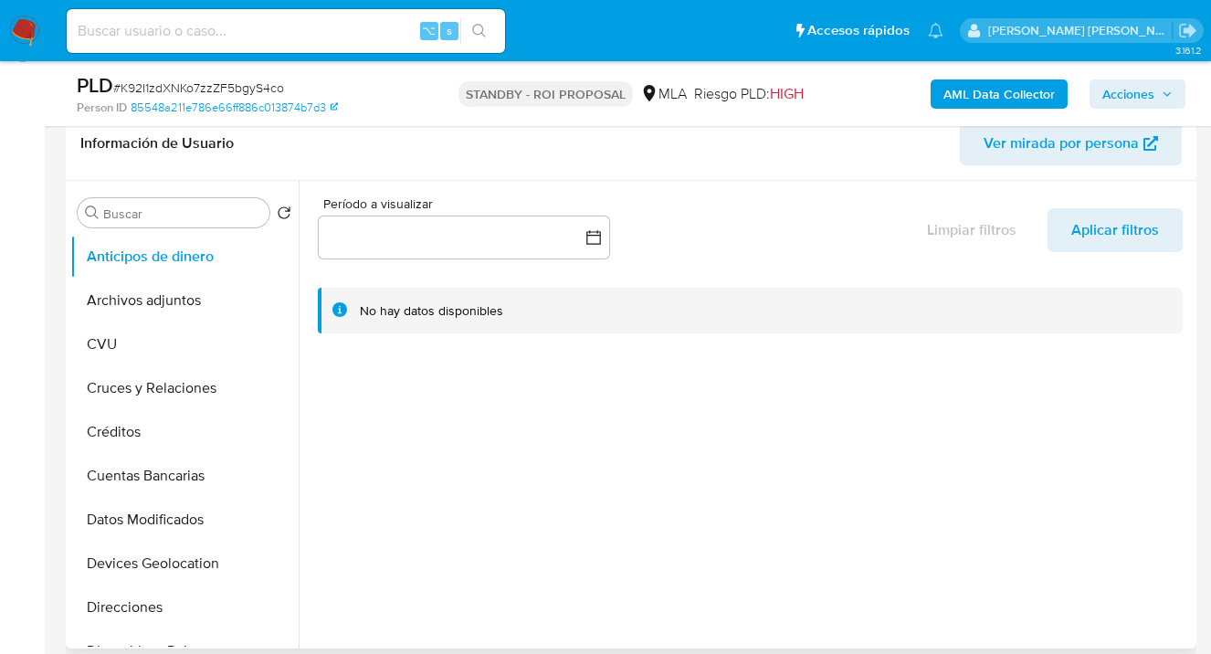
scroll to position [350, 0]
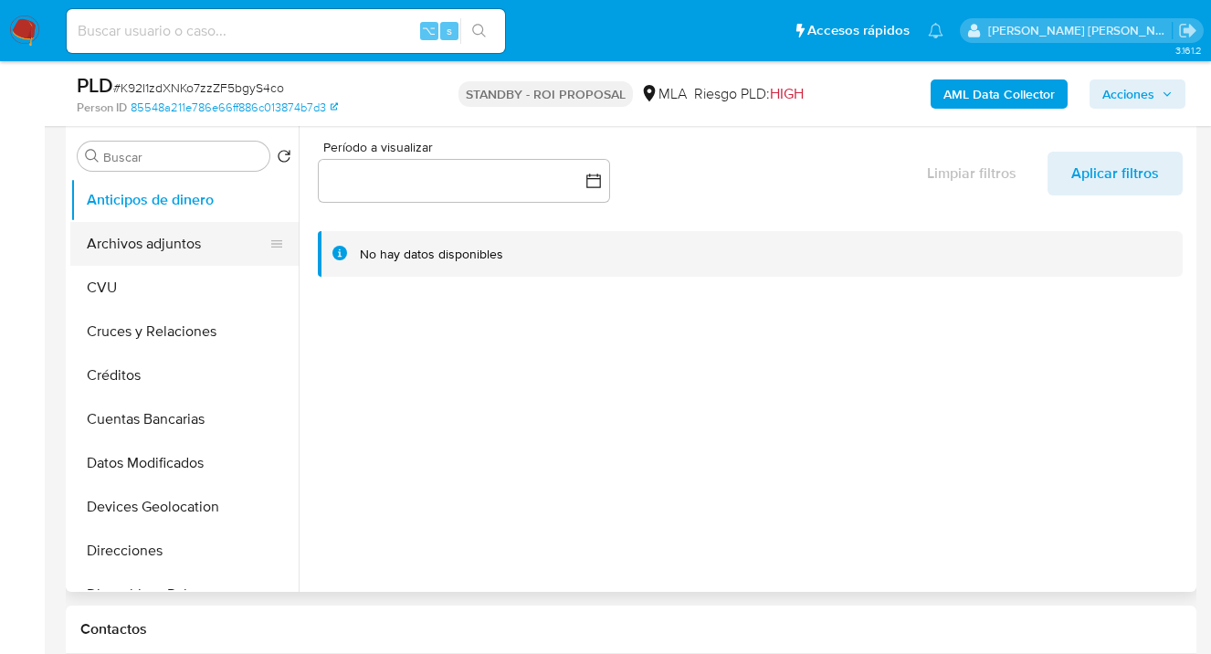
click at [195, 242] on button "Archivos adjuntos" at bounding box center [177, 244] width 214 height 44
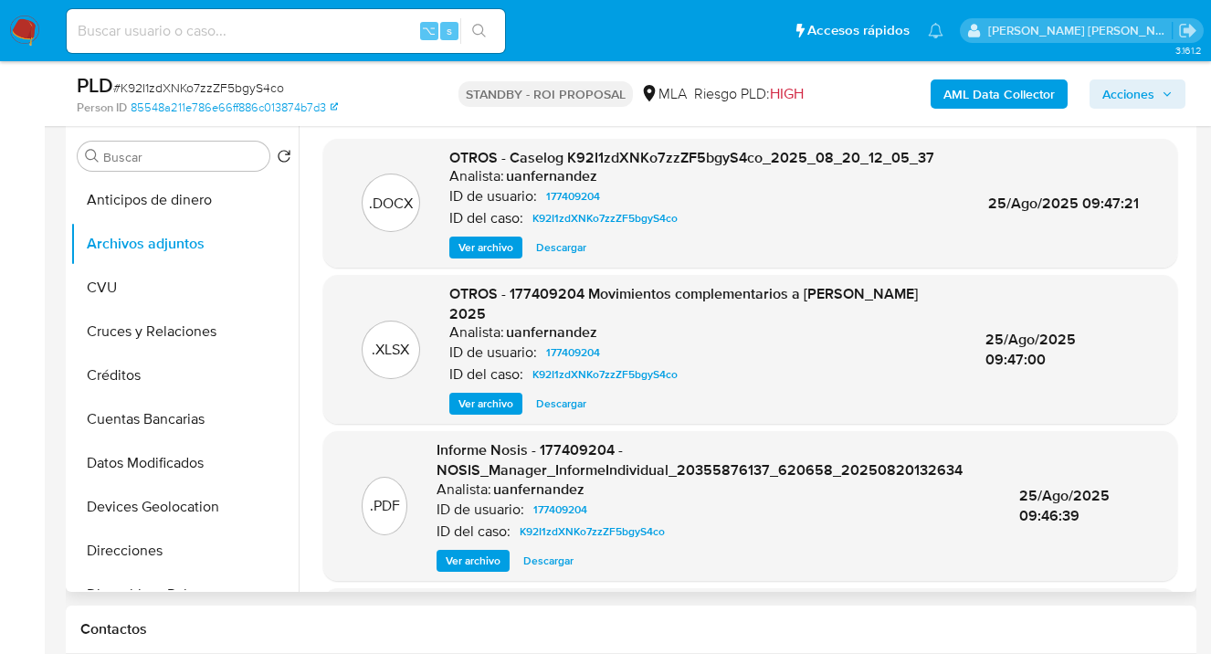
click at [551, 250] on span "Descargar" at bounding box center [561, 247] width 50 height 18
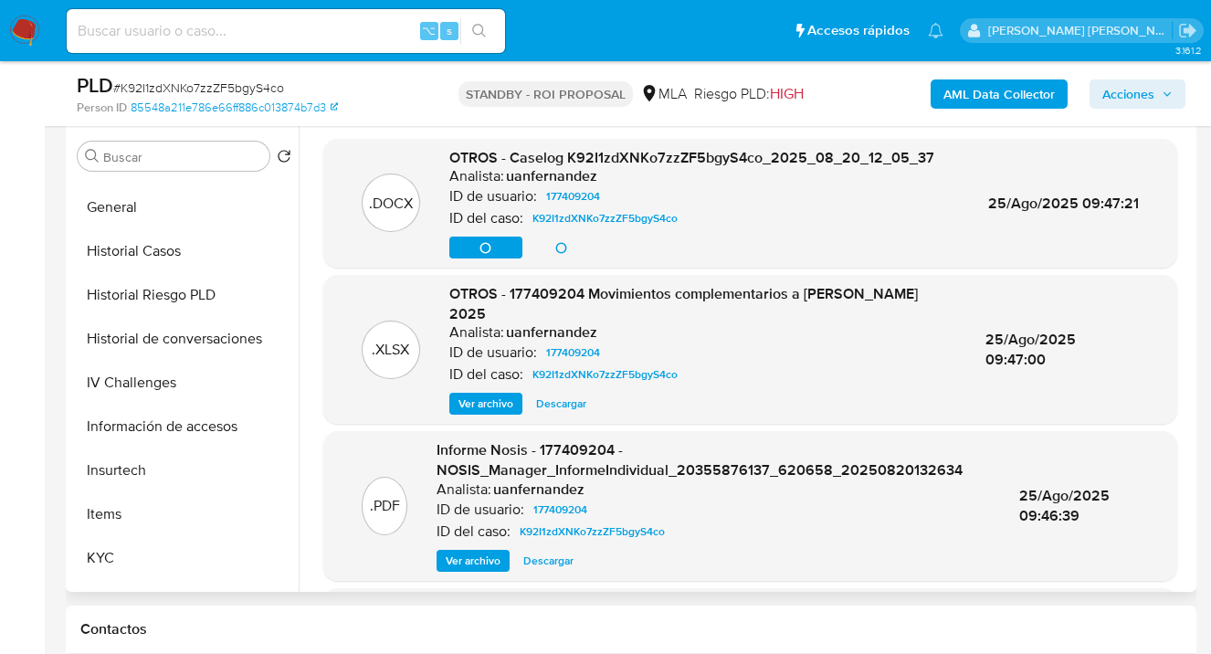
scroll to position [520, 0]
click at [200, 258] on button "Historial Casos" at bounding box center [177, 250] width 214 height 44
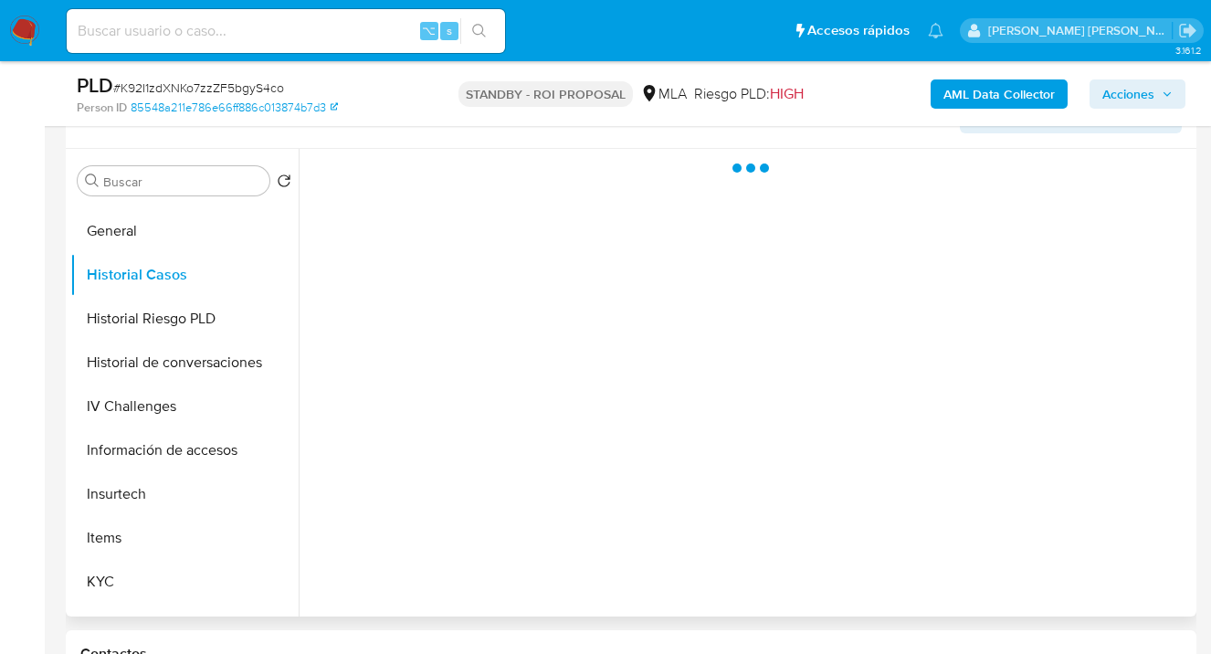
scroll to position [313, 0]
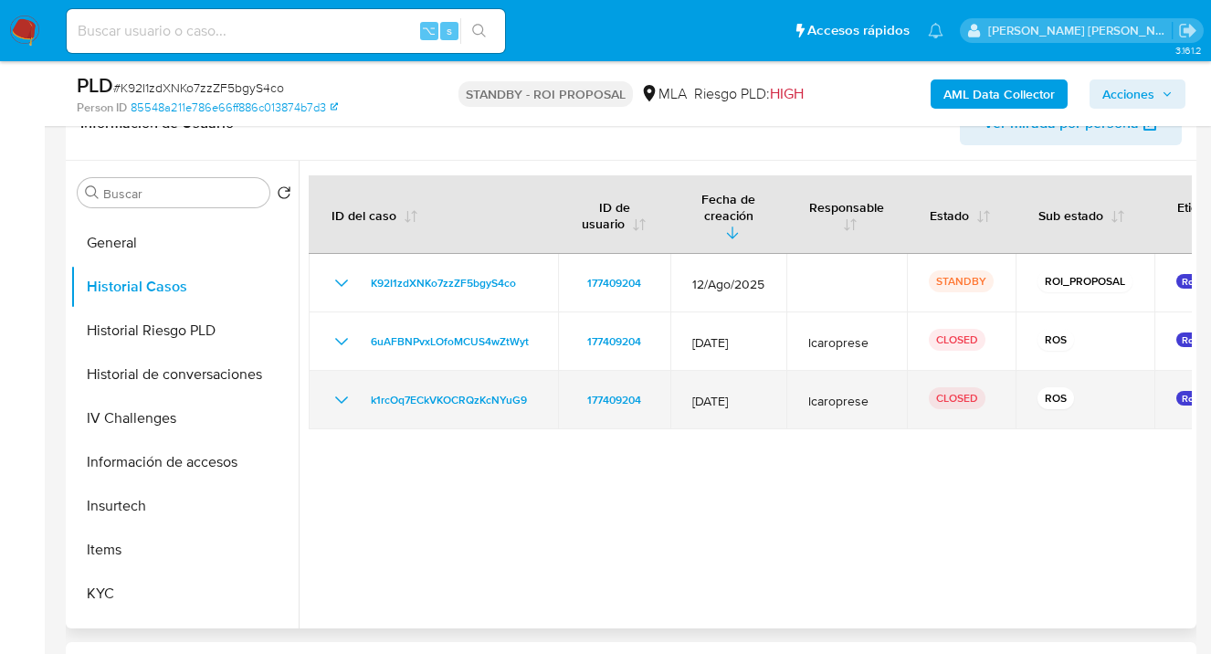
click at [341, 389] on icon "Mostrar/Ocultar" at bounding box center [342, 400] width 22 height 22
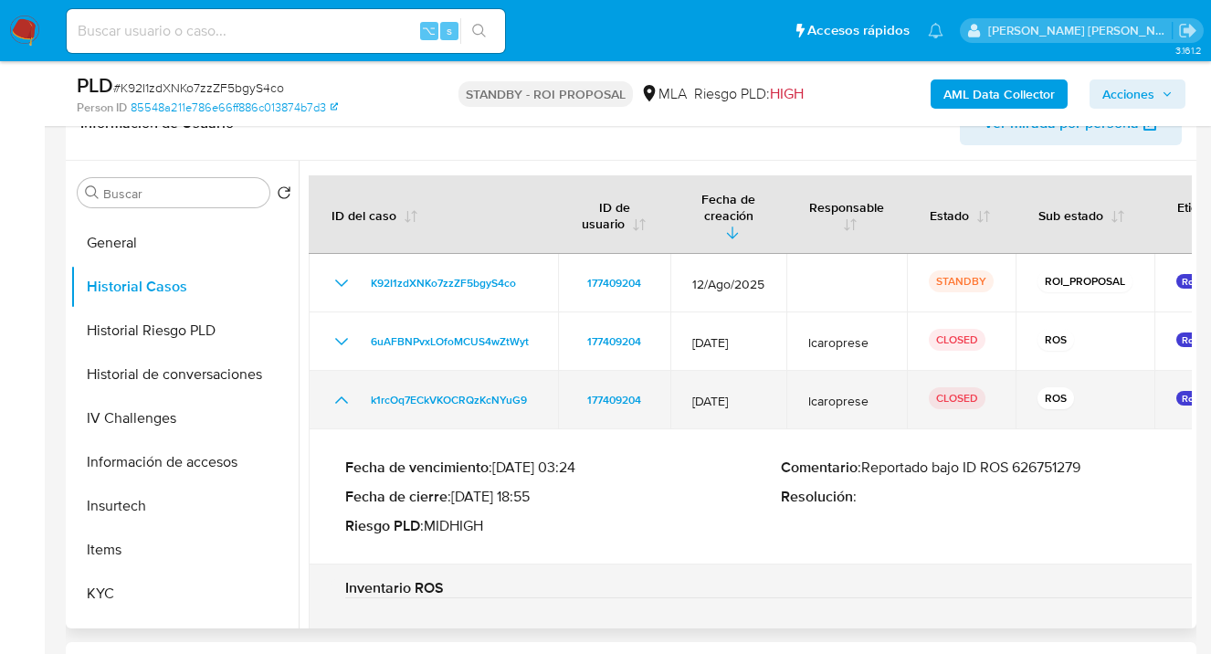
click at [341, 389] on icon "Mostrar/Ocultar" at bounding box center [342, 400] width 22 height 22
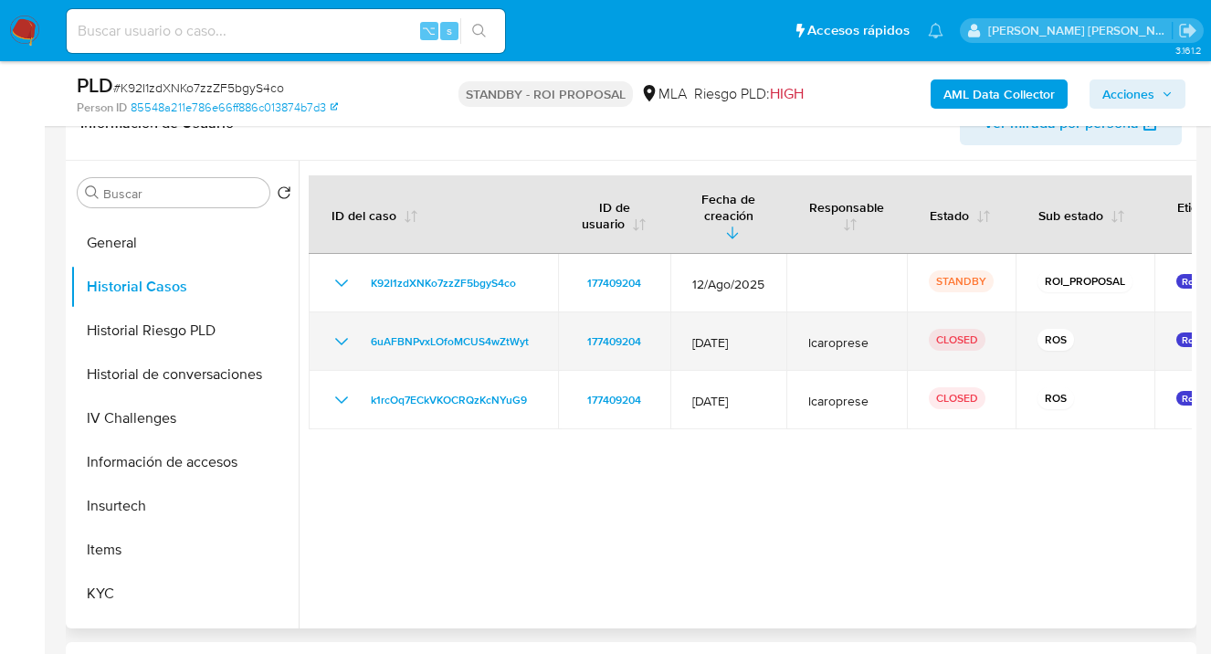
click at [339, 338] on icon "Mostrar/Ocultar" at bounding box center [341, 341] width 13 height 7
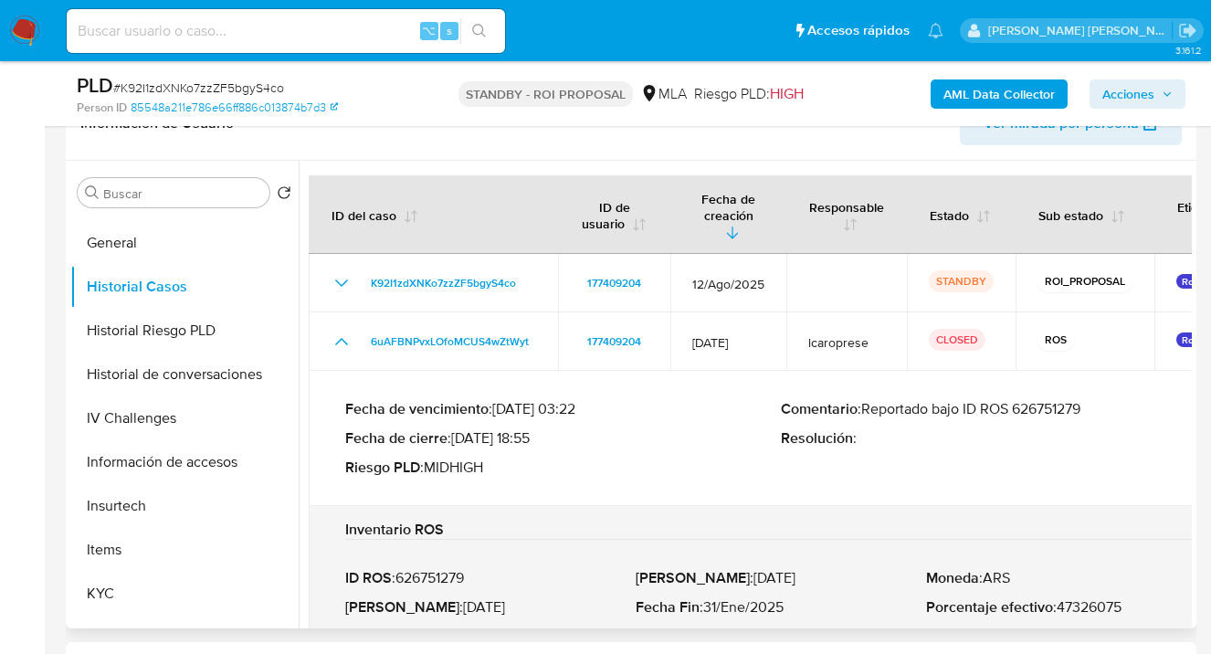
drag, startPoint x: 1085, startPoint y: 391, endPoint x: 1023, endPoint y: 393, distance: 62.1
click at [1023, 400] on p "Comentario : Reportado bajo ID ROS 626751279" at bounding box center [999, 409] width 436 height 18
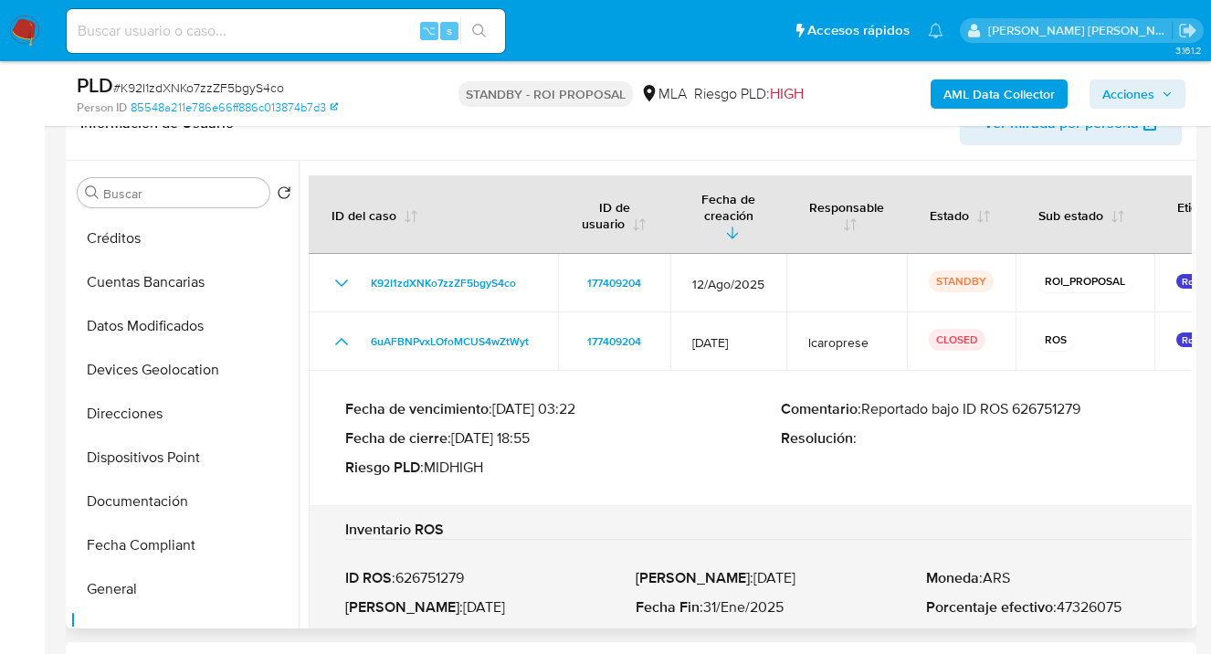
scroll to position [0, 0]
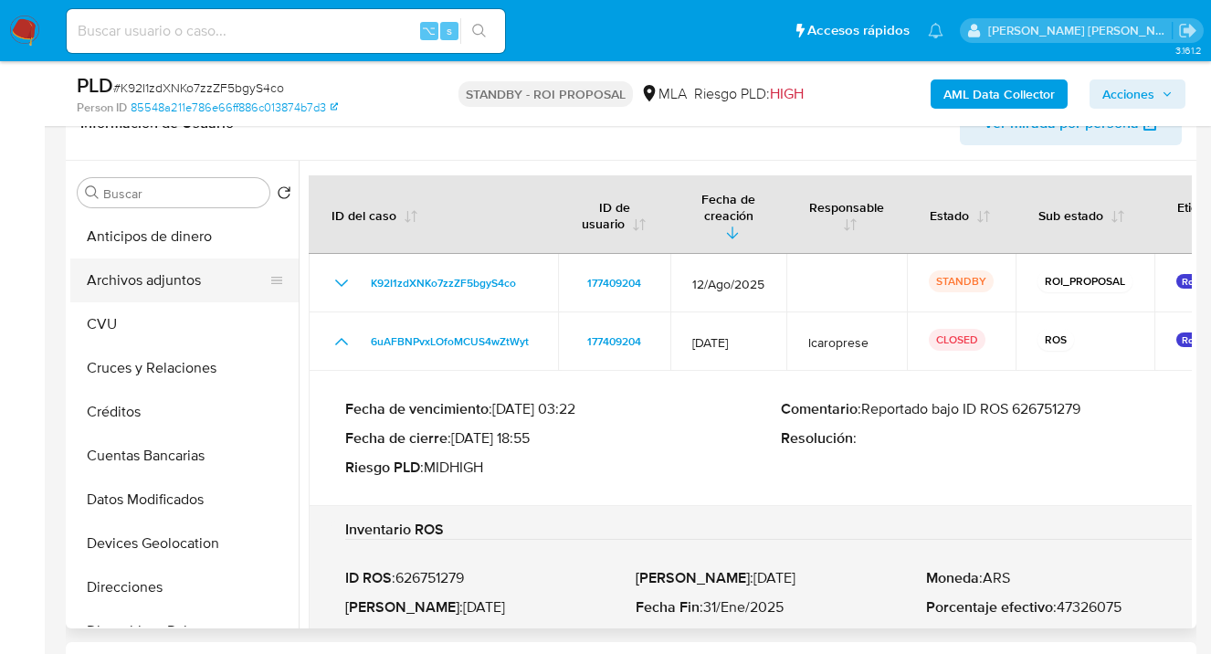
drag, startPoint x: 208, startPoint y: 282, endPoint x: 285, endPoint y: 280, distance: 76.7
click at [208, 282] on button "Archivos adjuntos" at bounding box center [177, 280] width 214 height 44
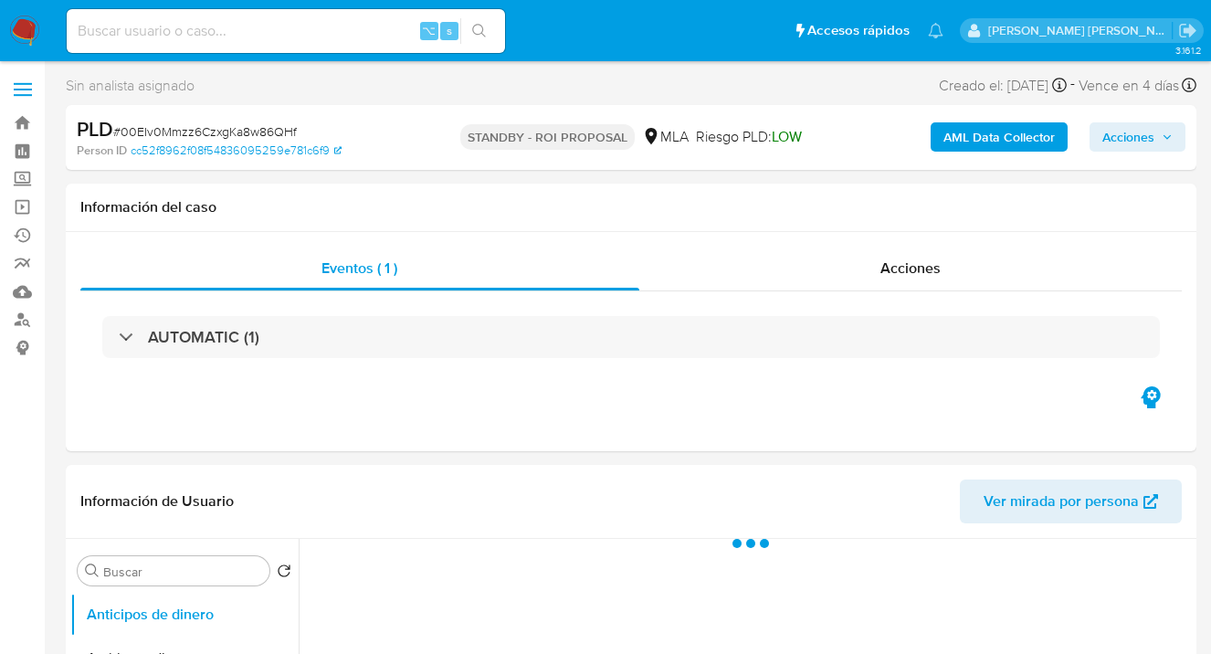
select select "10"
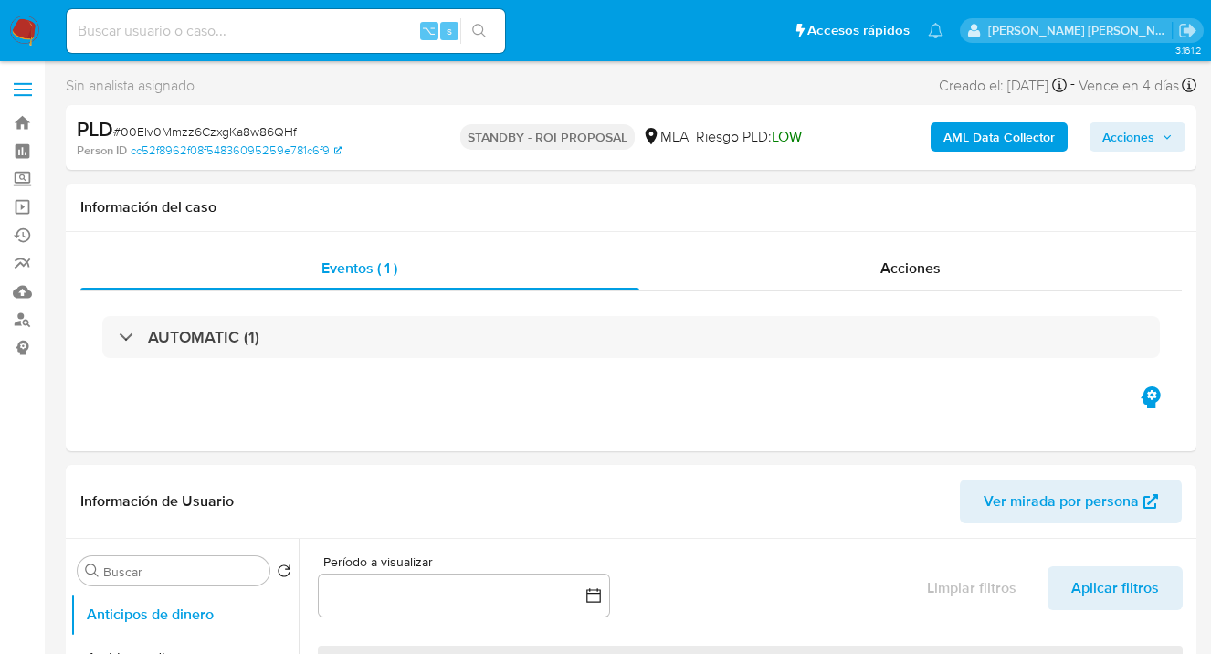
scroll to position [173, 0]
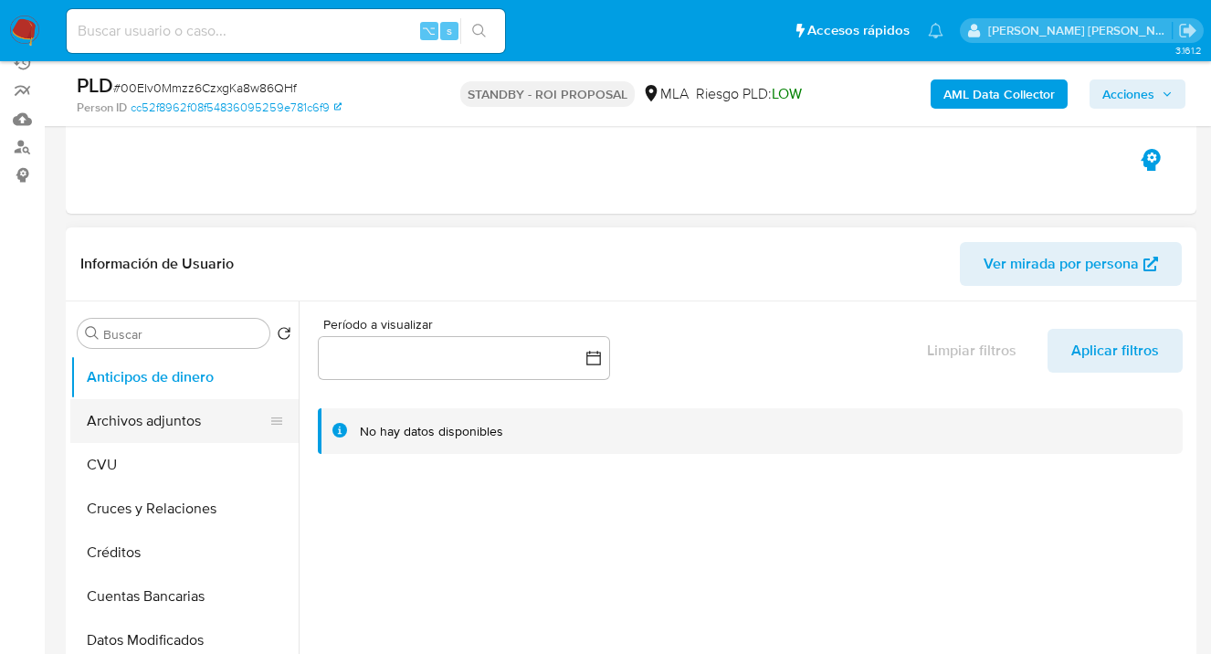
click at [185, 424] on button "Archivos adjuntos" at bounding box center [177, 421] width 214 height 44
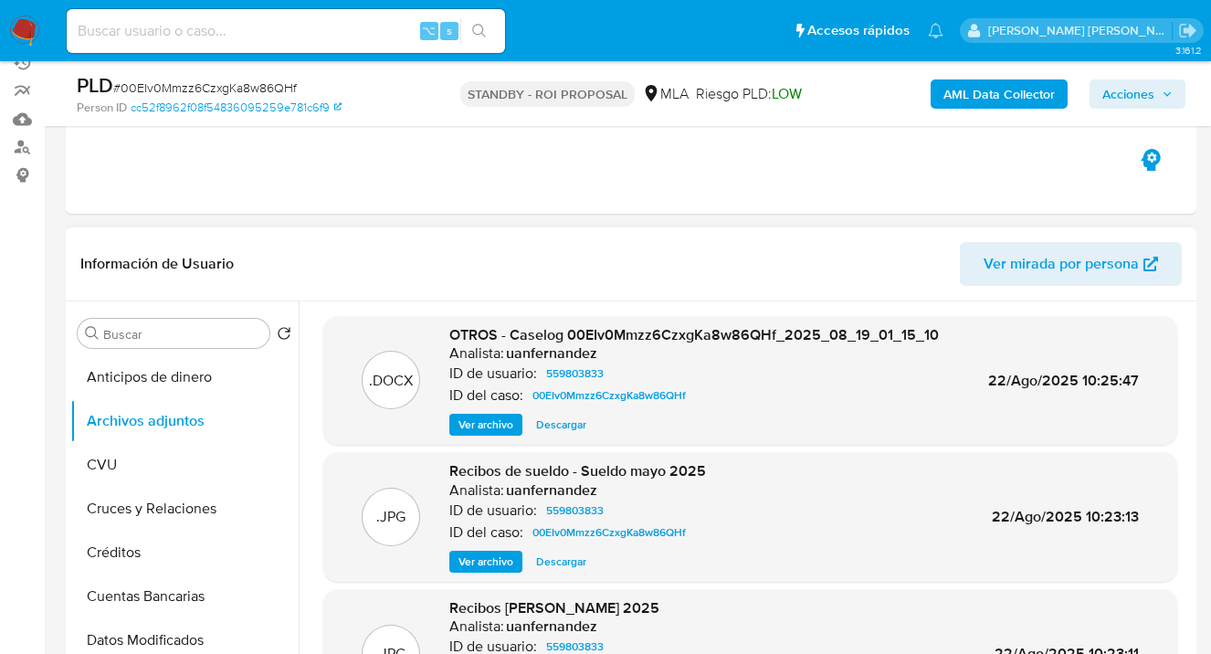
click at [572, 420] on span "Descargar" at bounding box center [561, 425] width 50 height 18
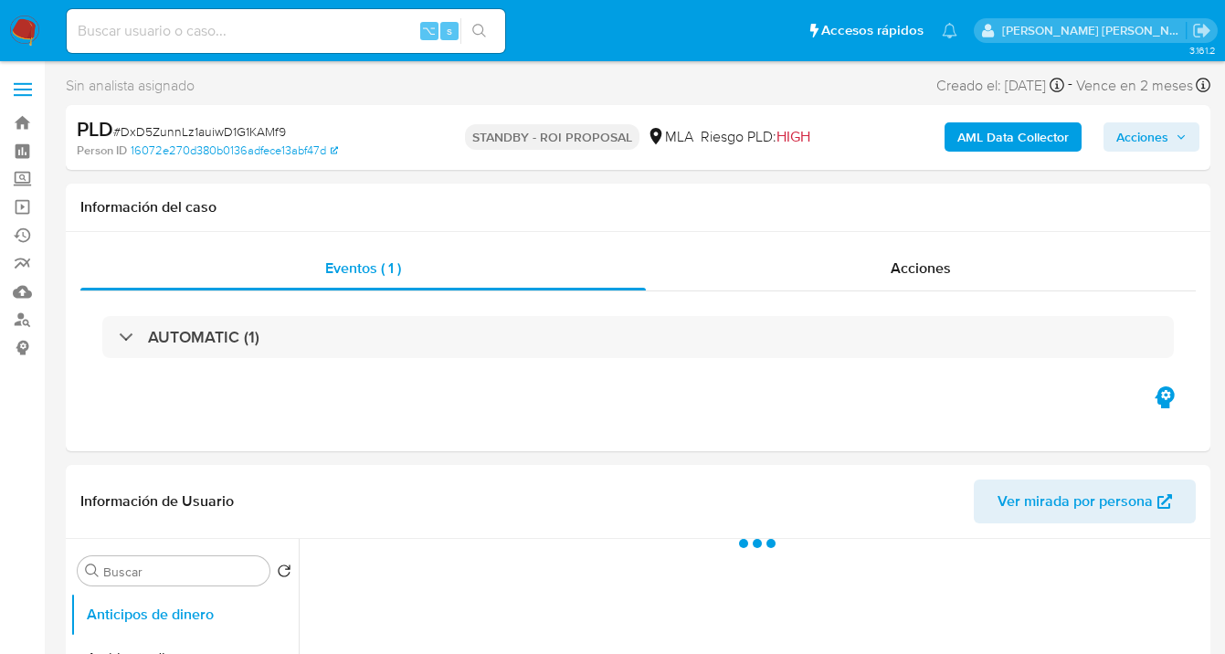
select select "10"
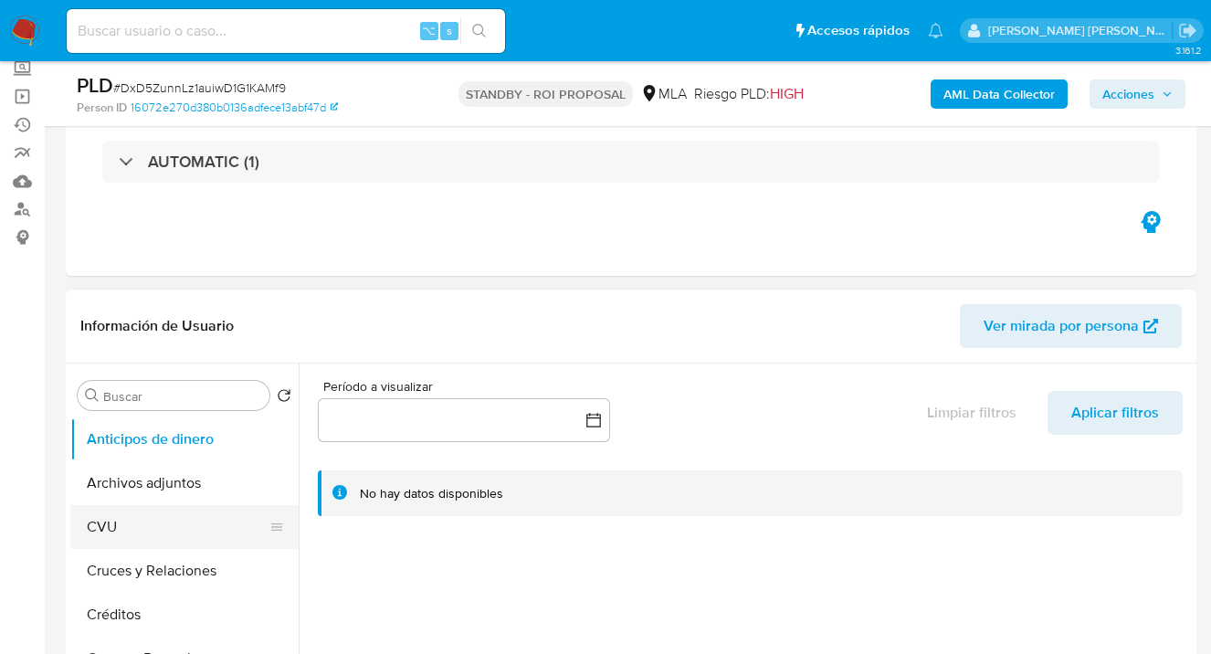
scroll to position [205, 0]
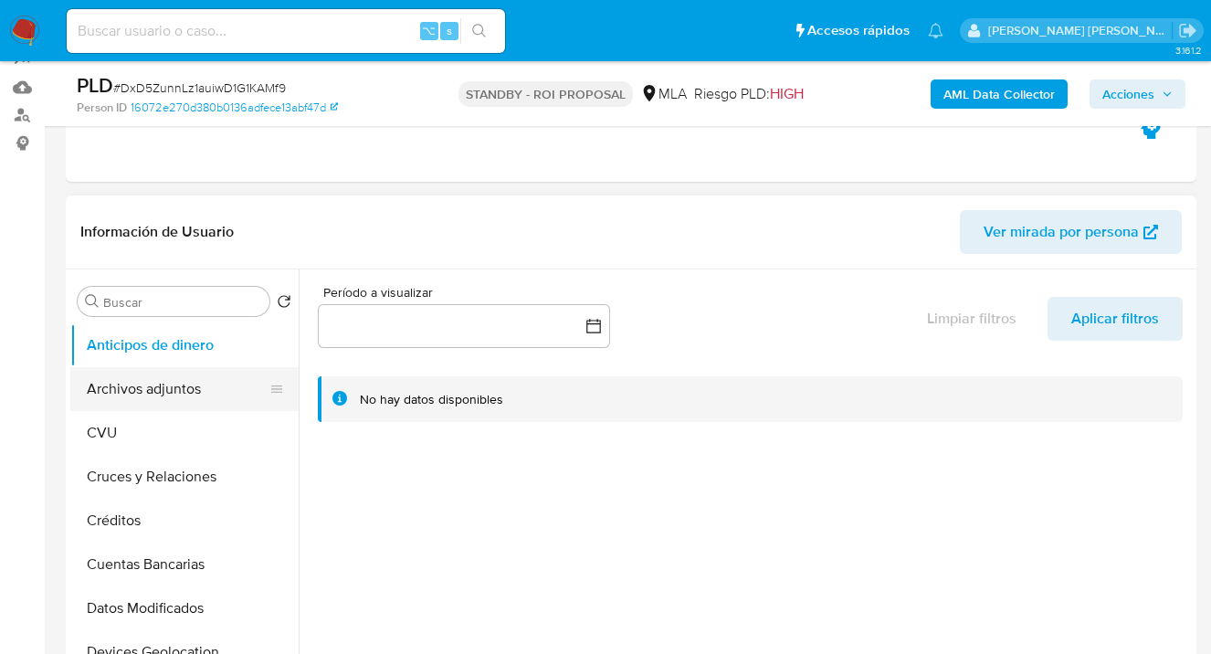
click at [175, 392] on button "Archivos adjuntos" at bounding box center [177, 389] width 214 height 44
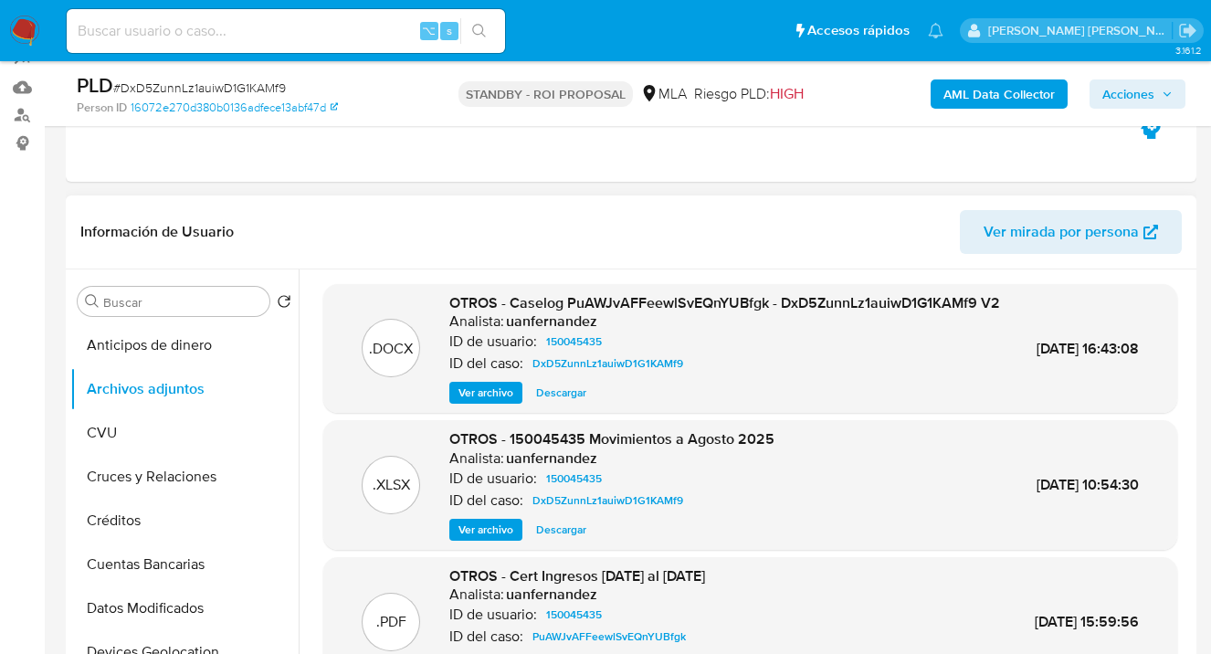
click at [610, 308] on span "OTROS - Caselog PuAWJvAFFeewlSvEQnYUBfgk - DxD5ZunnLz1auiwD1G1KAMf9 V2" at bounding box center [724, 302] width 551 height 21
click at [582, 311] on span "OTROS - Caselog PuAWJvAFFeewlSvEQnYUBfgk - DxD5ZunnLz1auiwD1G1KAMf9 V2" at bounding box center [724, 302] width 551 height 21
click at [511, 312] on span "OTROS - Caselog PuAWJvAFFeewlSvEQnYUBfgk - DxD5ZunnLz1auiwD1G1KAMf9 V2" at bounding box center [724, 302] width 551 height 21
click at [765, 353] on div "ID de usuario: 150045435" at bounding box center [724, 342] width 551 height 22
click at [555, 402] on span "Descargar" at bounding box center [561, 393] width 50 height 18
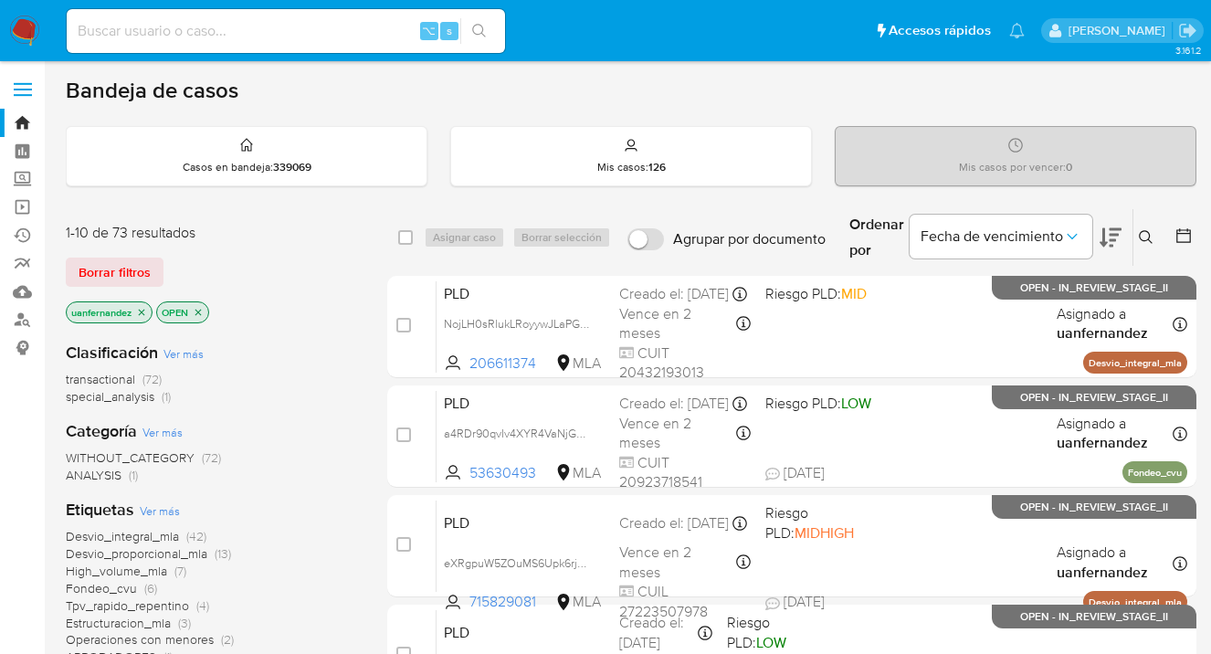
drag, startPoint x: 132, startPoint y: 274, endPoint x: 486, endPoint y: 246, distance: 354.6
click at [132, 274] on span "Borrar filtros" at bounding box center [115, 272] width 72 height 26
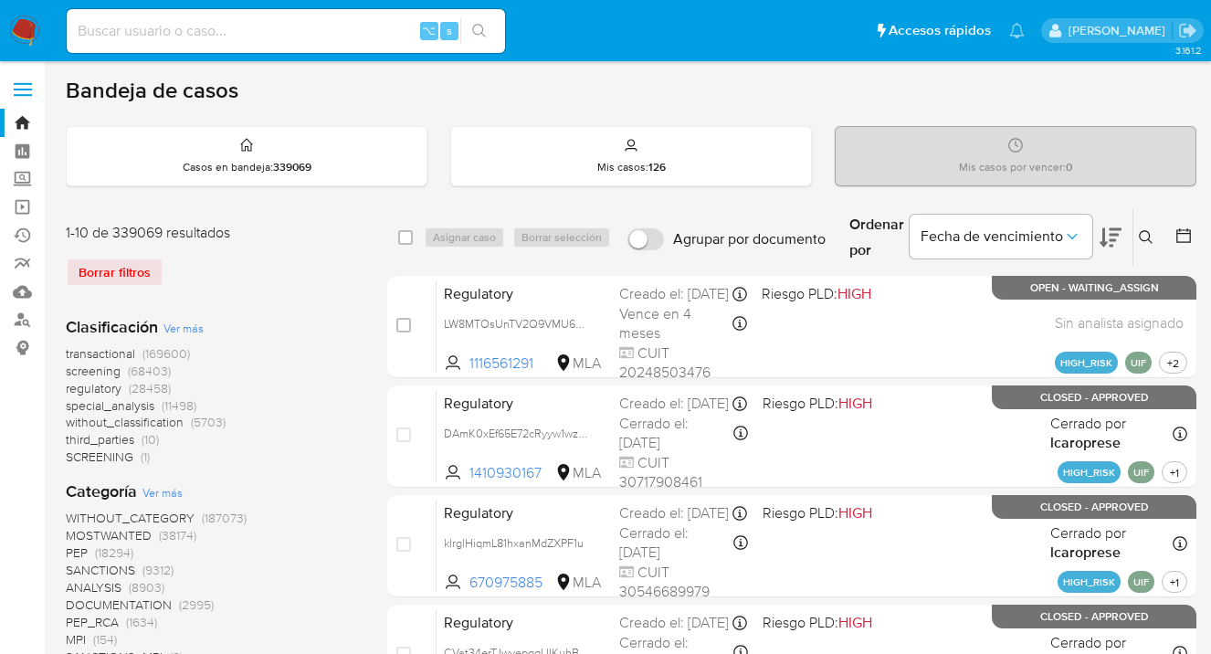
drag, startPoint x: 1144, startPoint y: 237, endPoint x: 1133, endPoint y: 239, distance: 12.0
click at [1144, 237] on icon at bounding box center [1146, 237] width 15 height 15
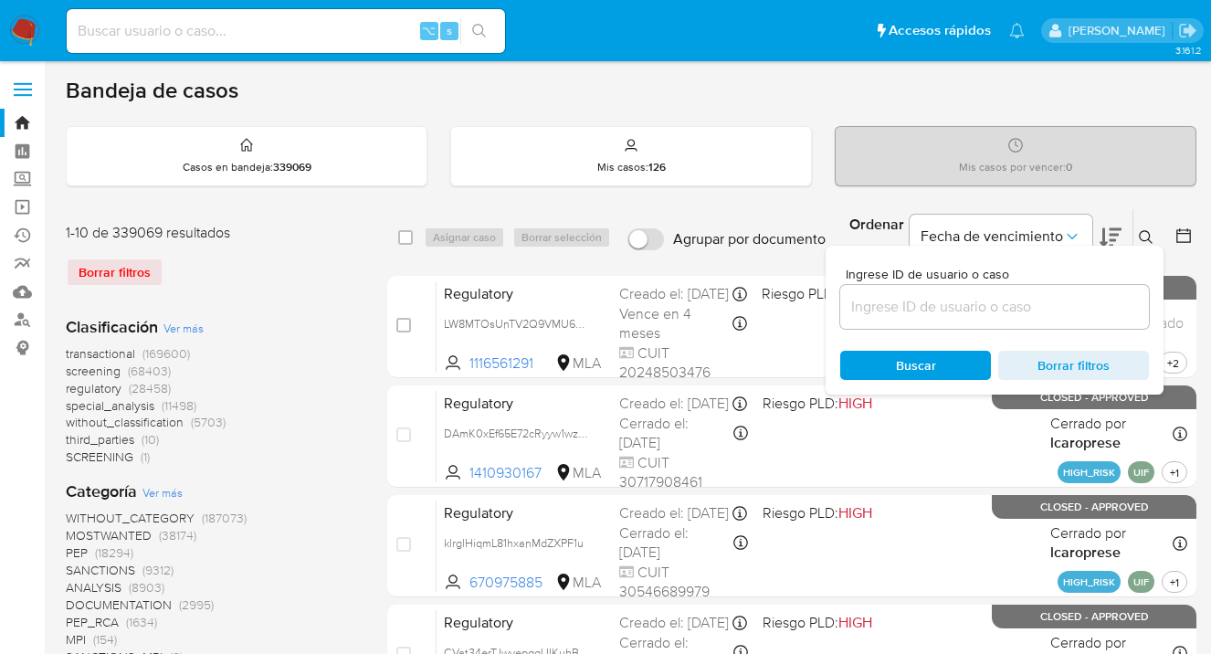
click at [963, 309] on input at bounding box center [994, 307] width 309 height 24
type input "130504681"
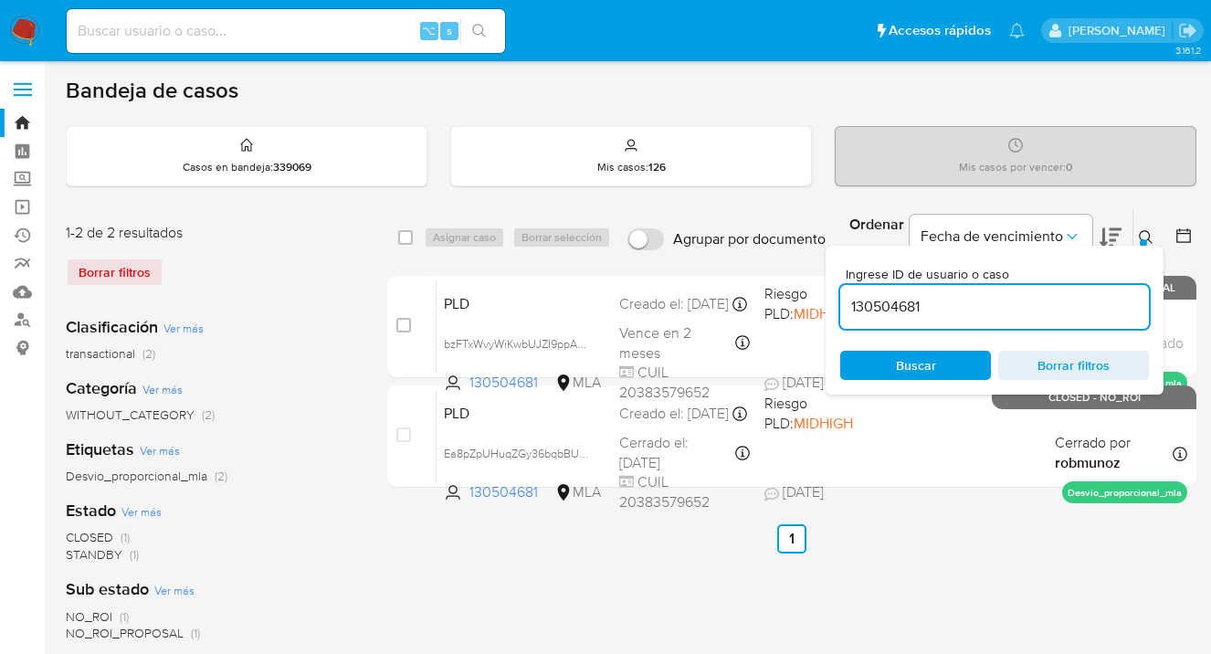
click at [1146, 232] on icon at bounding box center [1146, 237] width 15 height 15
